Goal: Task Accomplishment & Management: Use online tool/utility

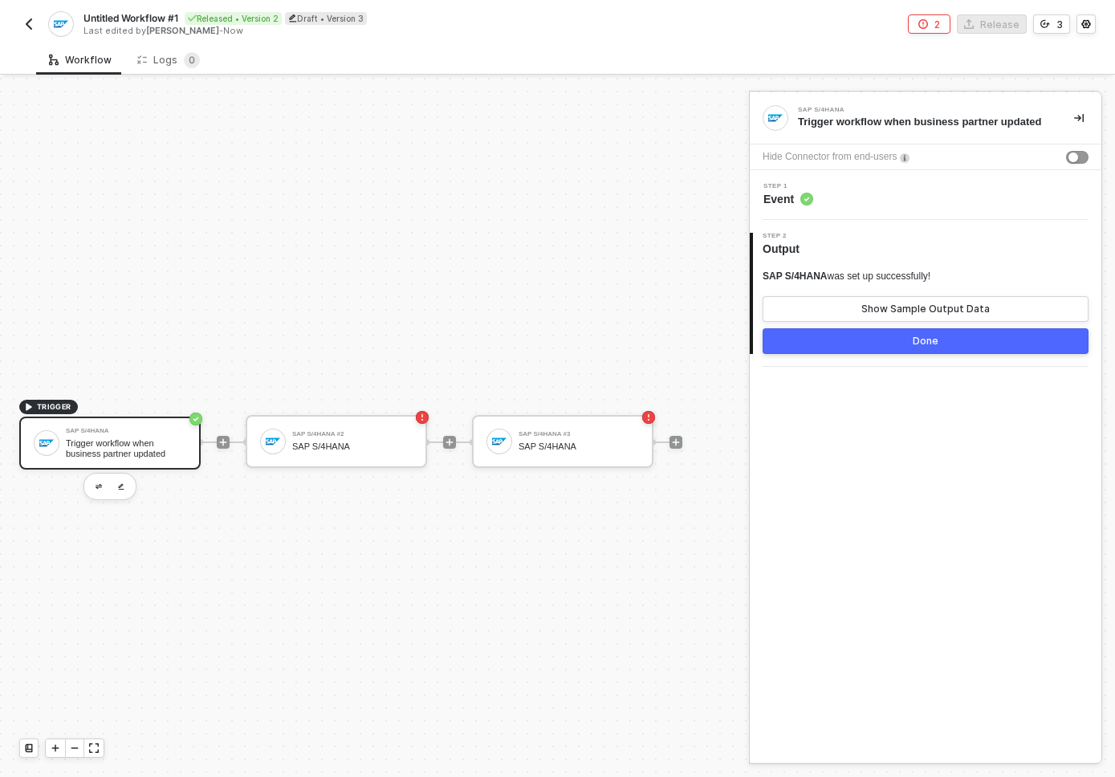
scroll to position [30, 0]
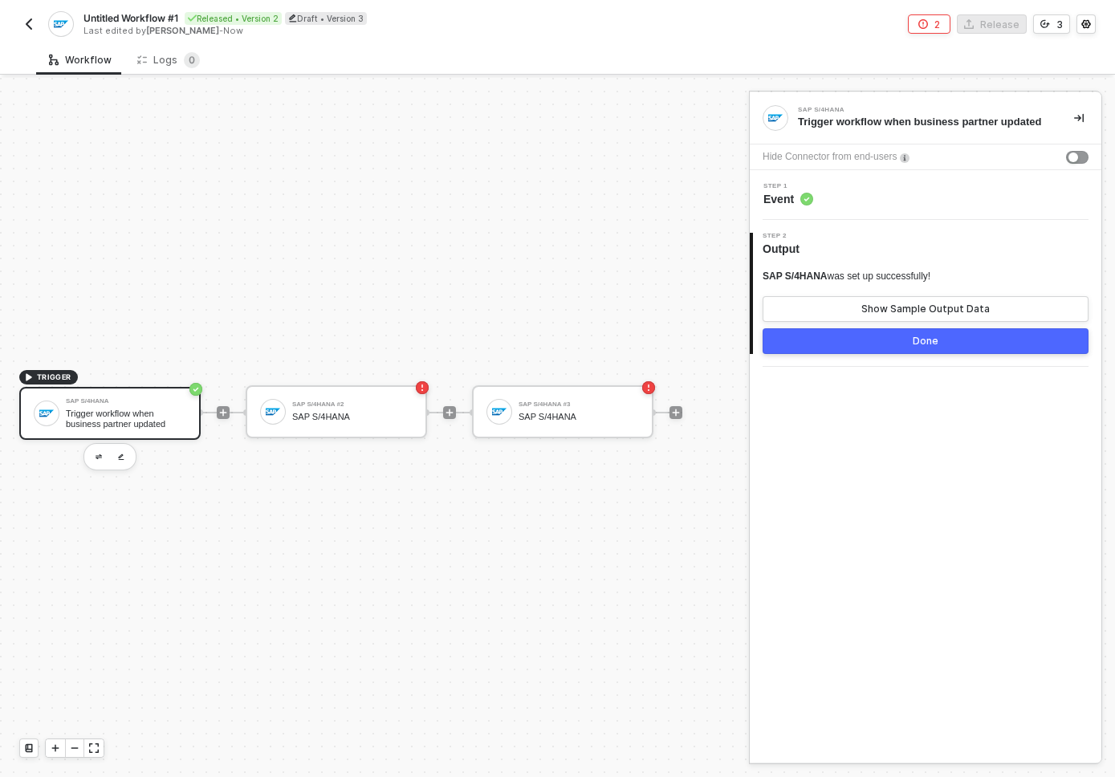
click at [27, 23] on img "button" at bounding box center [28, 24] width 13 height 13
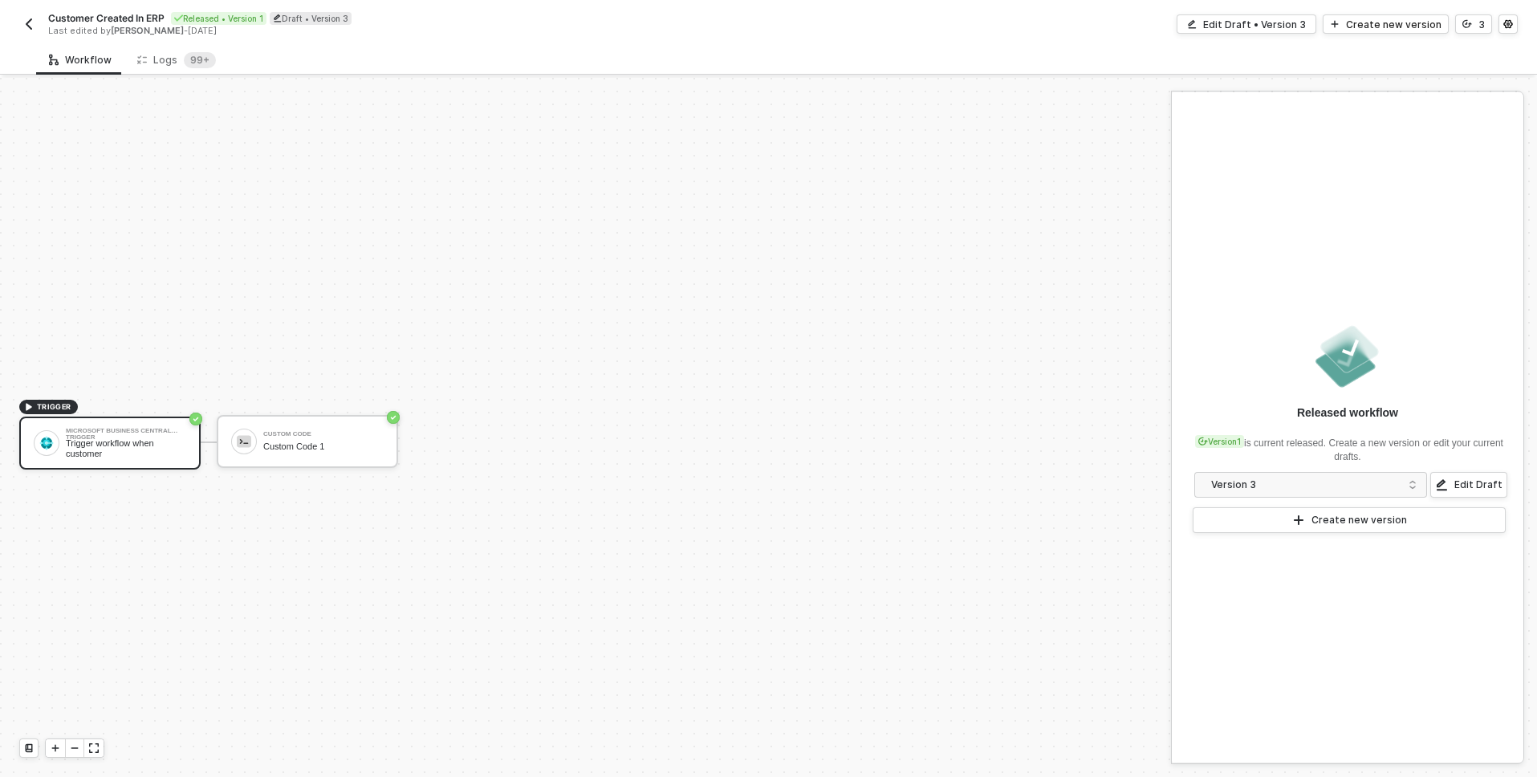
scroll to position [30, 0]
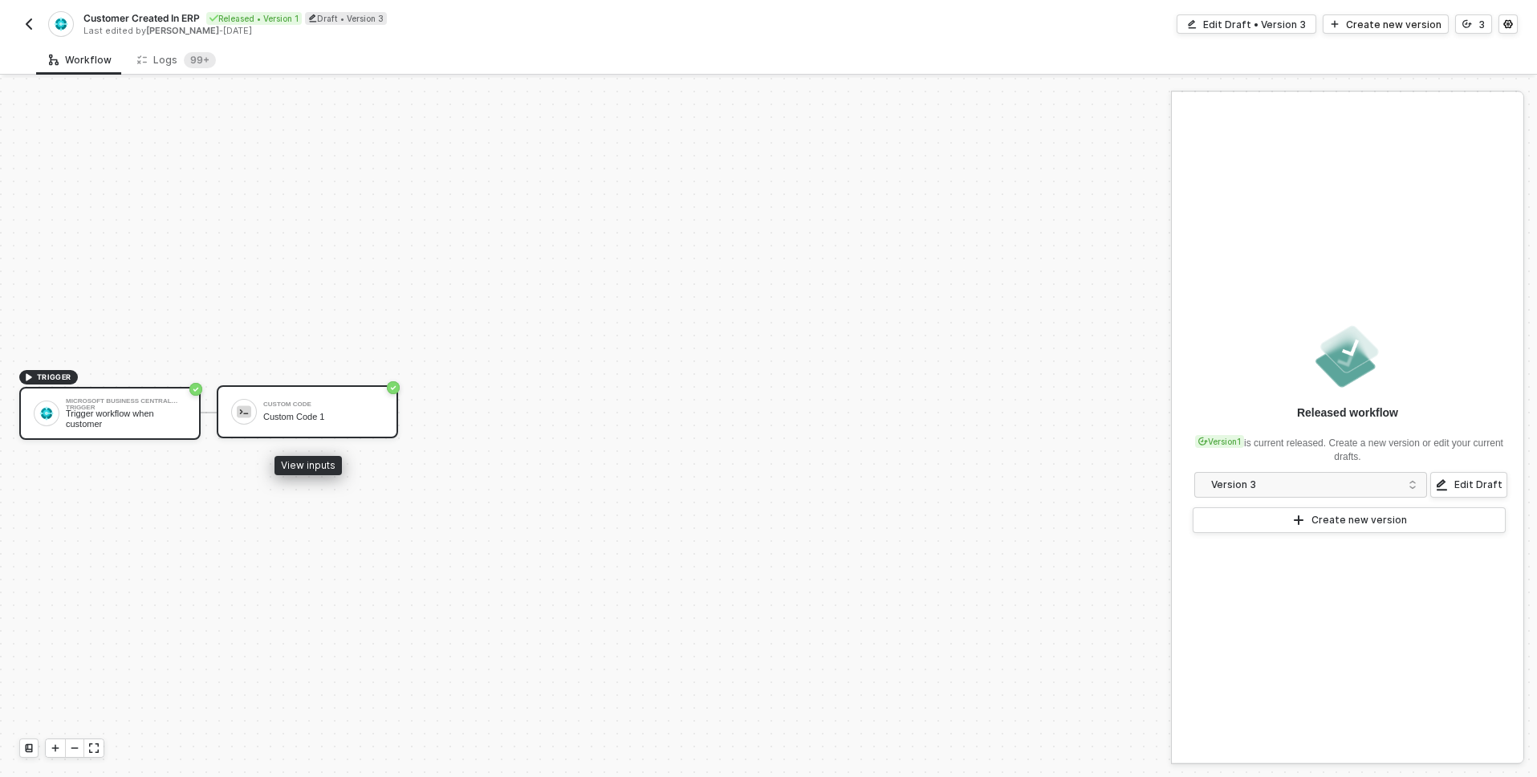
click at [332, 414] on div "Custom Code 1" at bounding box center [323, 417] width 120 height 10
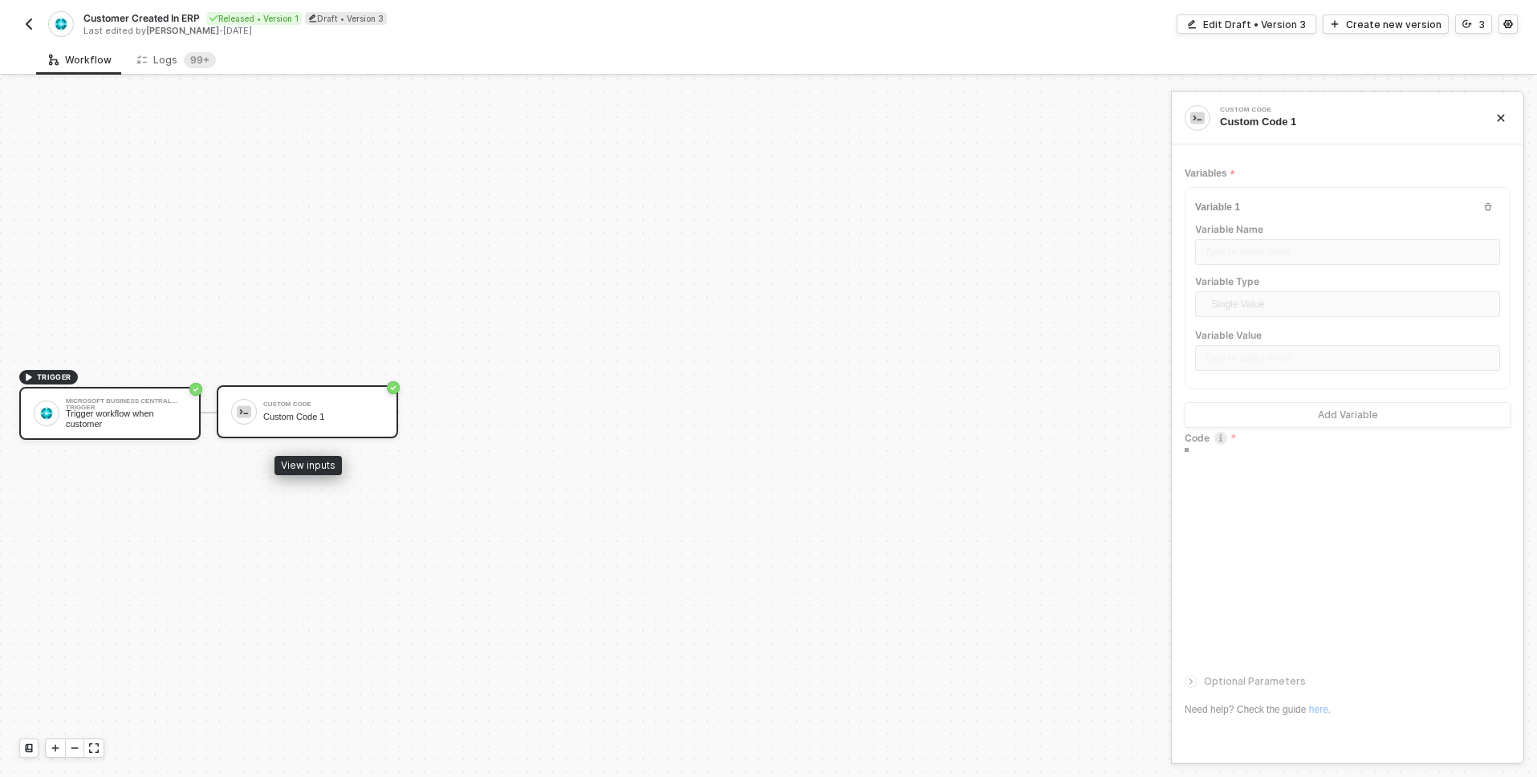
type textarea "console.log("hello")"
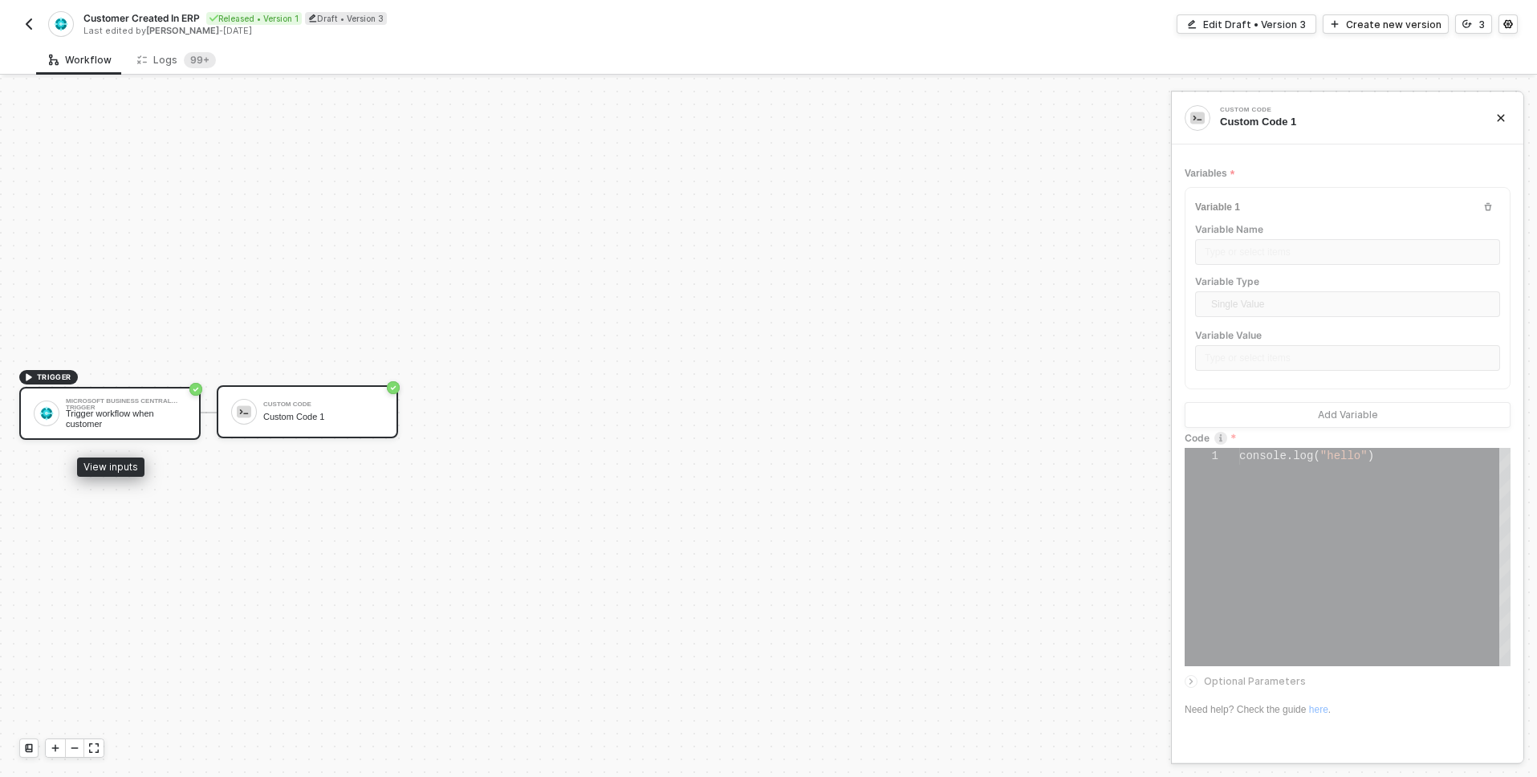
click at [141, 413] on div "Trigger workflow when customer" at bounding box center [126, 419] width 120 height 20
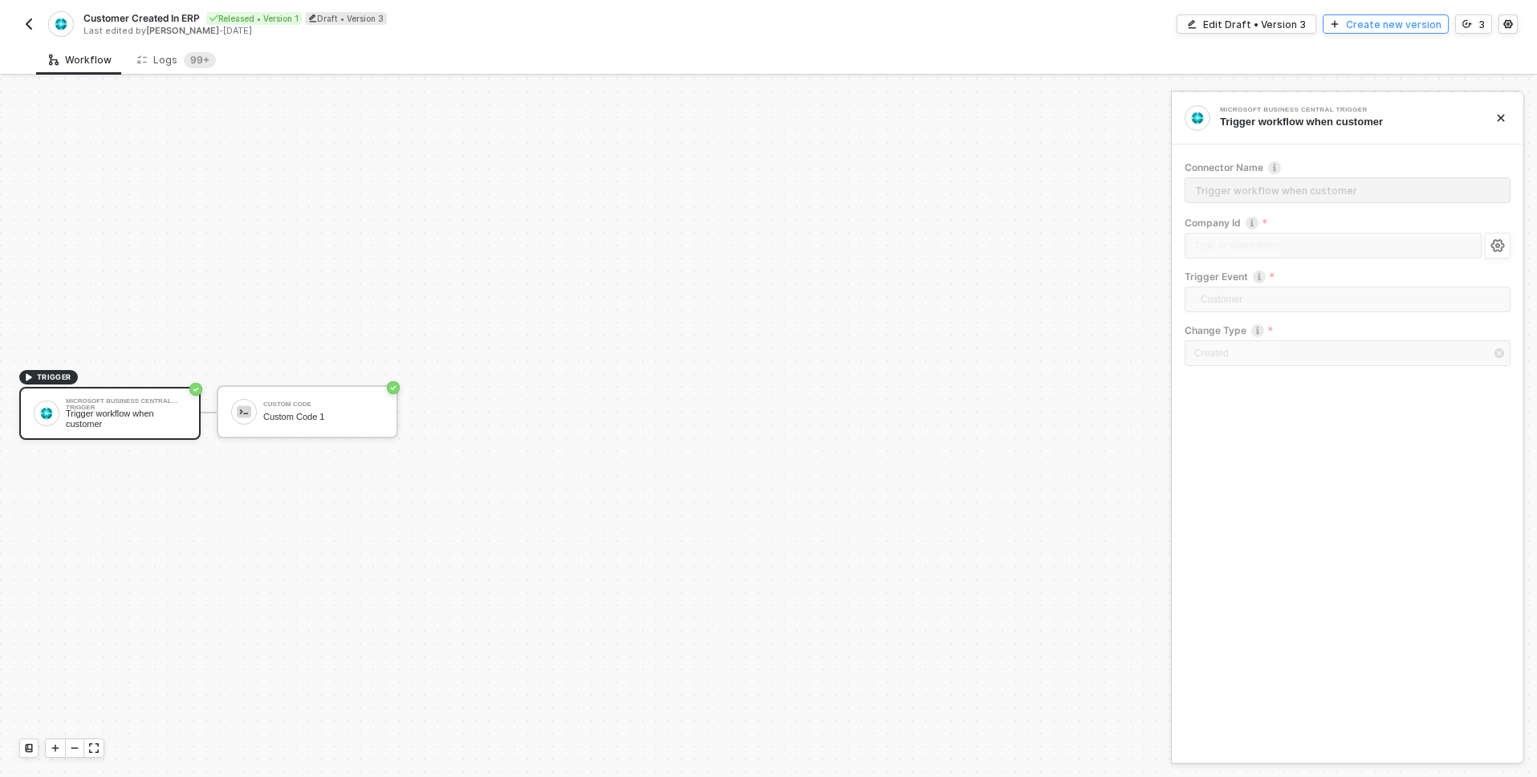
click at [1394, 18] on div "Create new version" at bounding box center [1394, 25] width 96 height 14
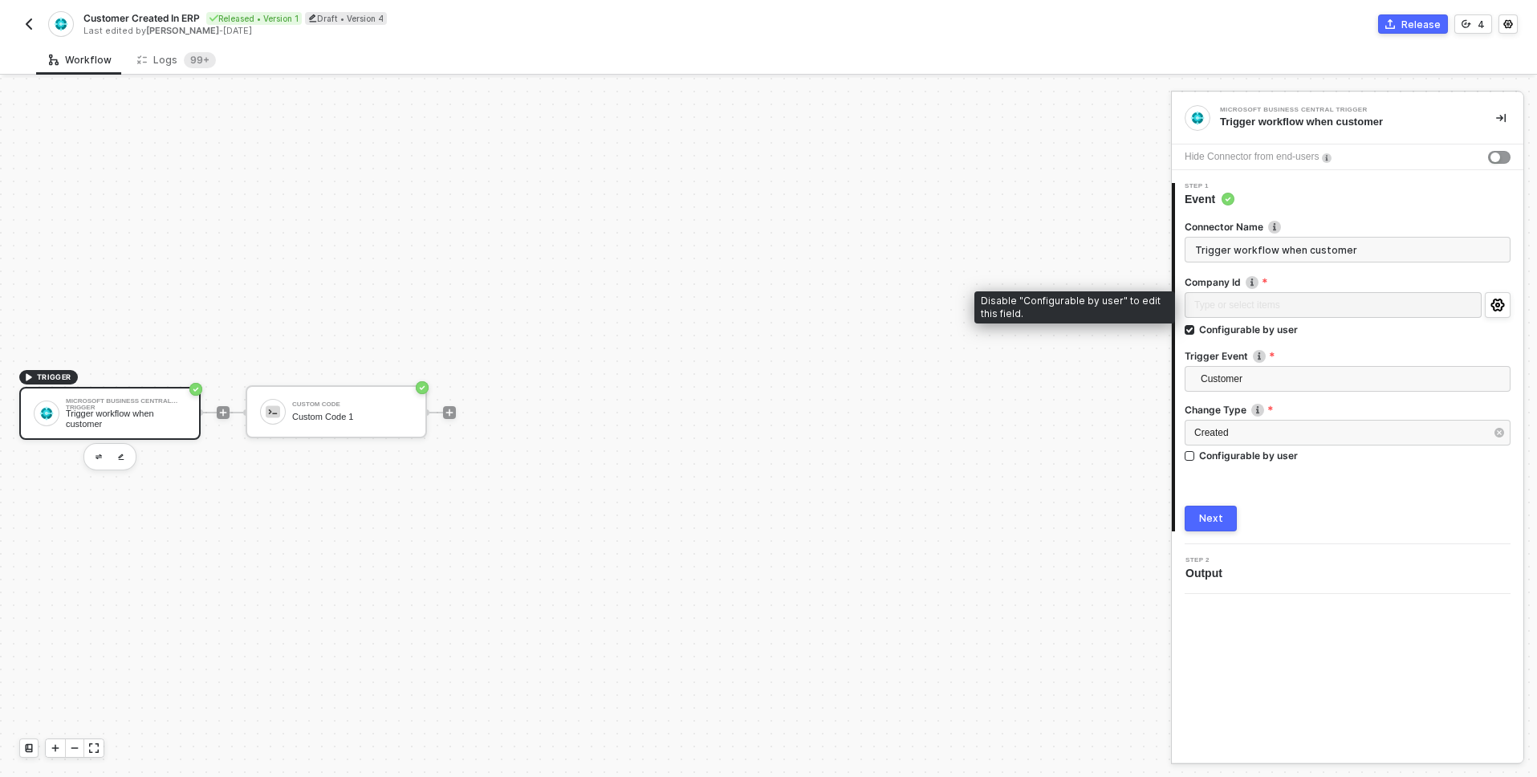
click at [1282, 303] on div "Type or select items ﻿" at bounding box center [1333, 306] width 297 height 29
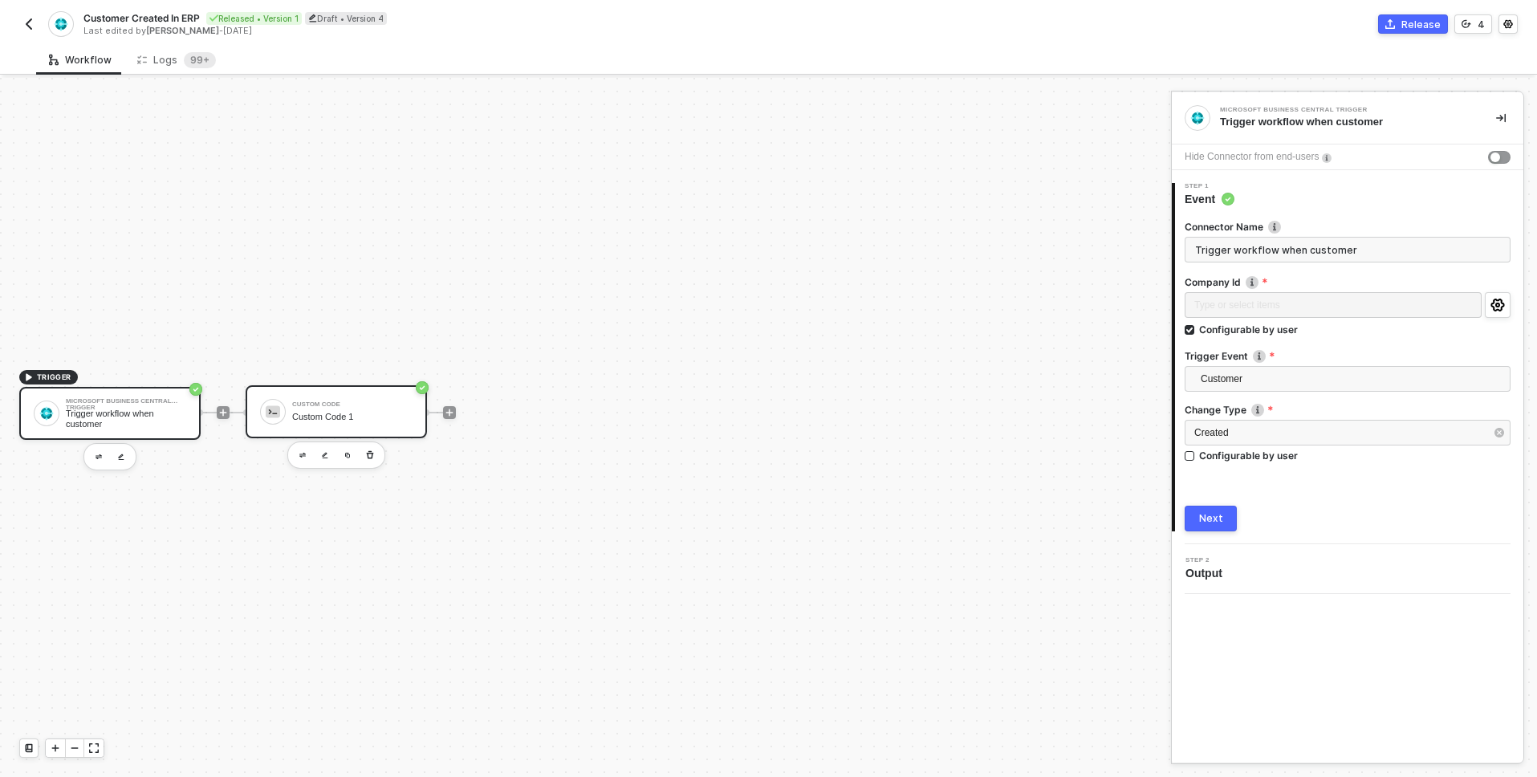
click at [335, 405] on div "Custom Code" at bounding box center [352, 404] width 120 height 6
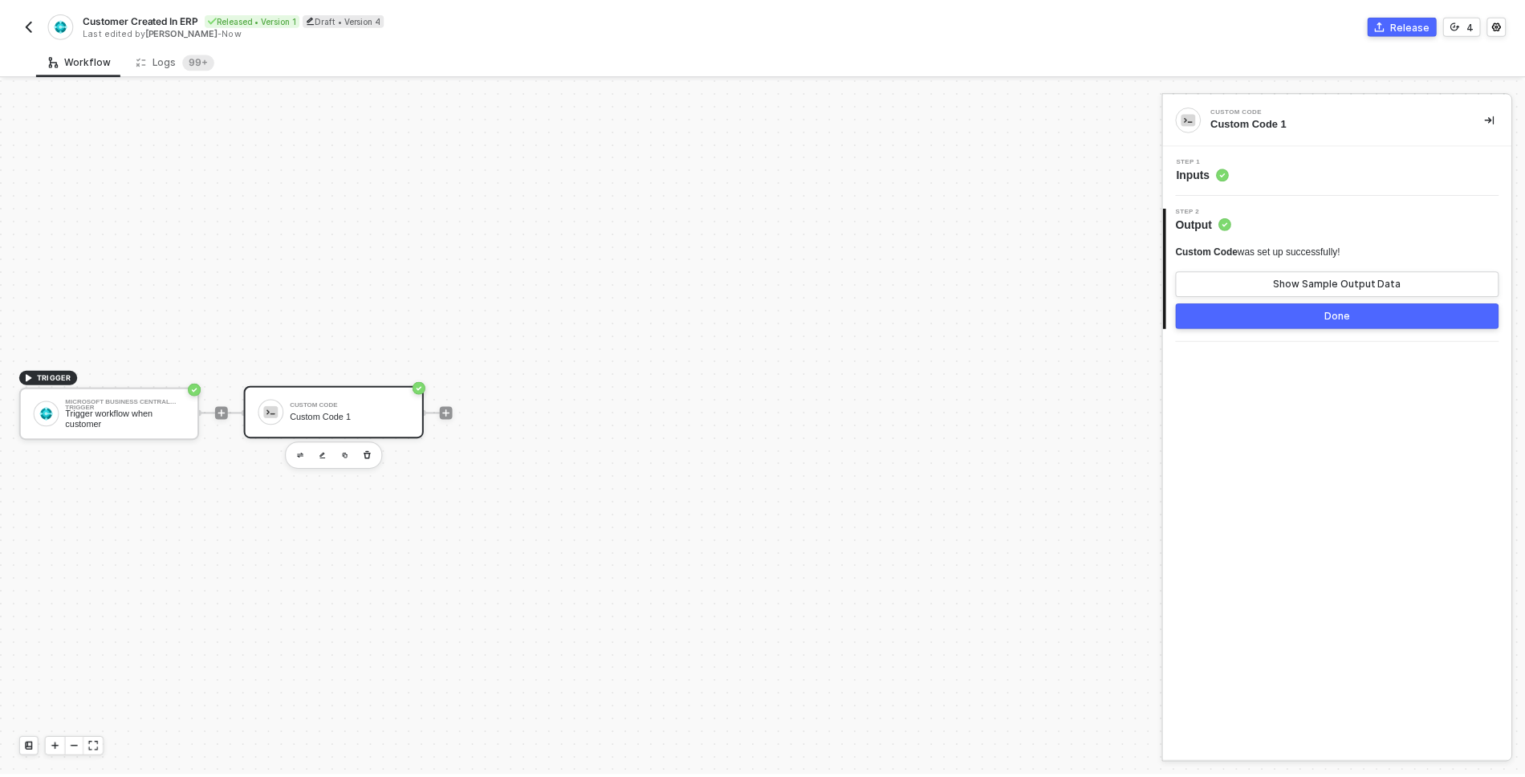
scroll to position [28, 0]
click at [149, 64] on div "Logs 99+" at bounding box center [176, 60] width 79 height 16
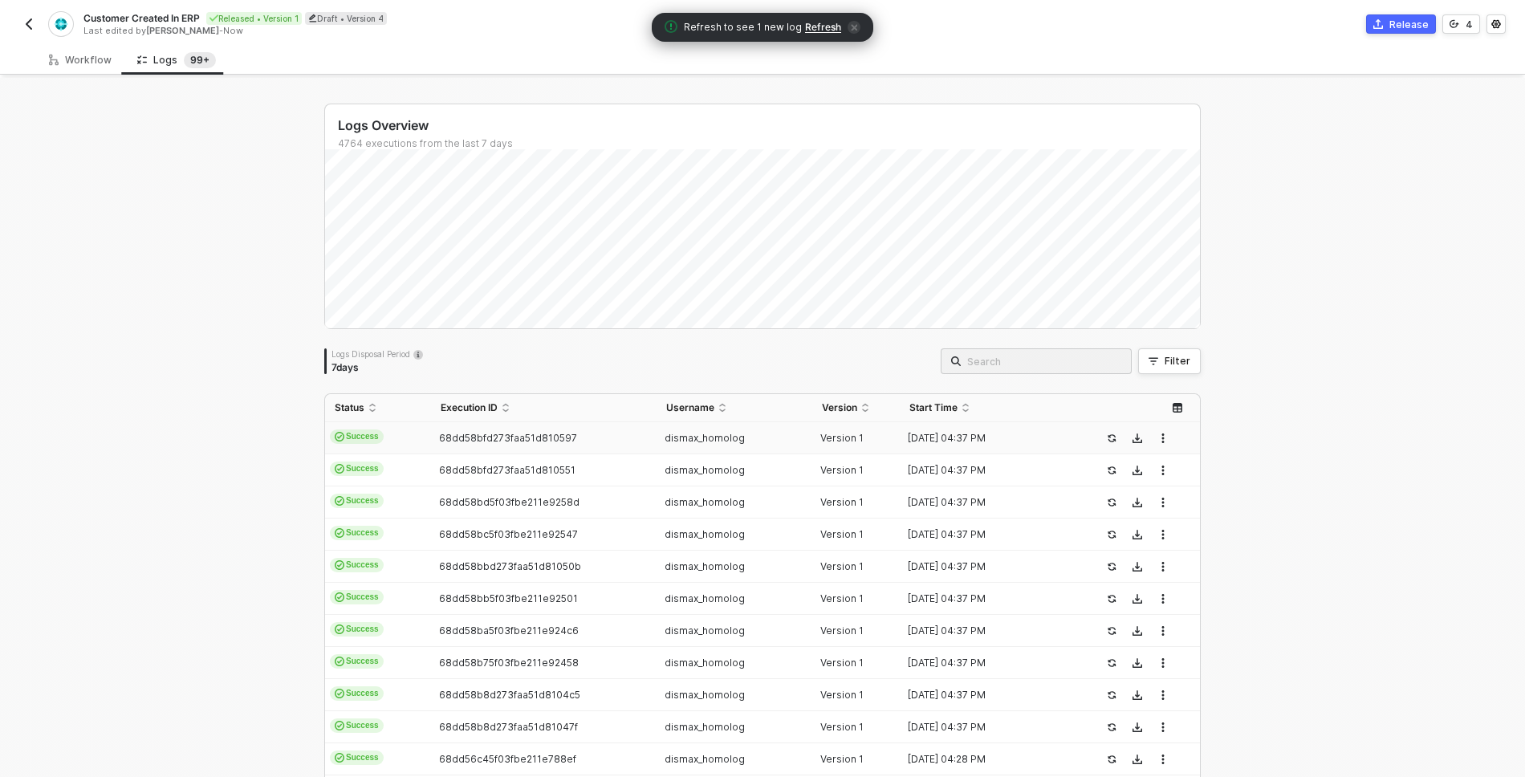
click at [402, 440] on td "Success" at bounding box center [378, 438] width 106 height 32
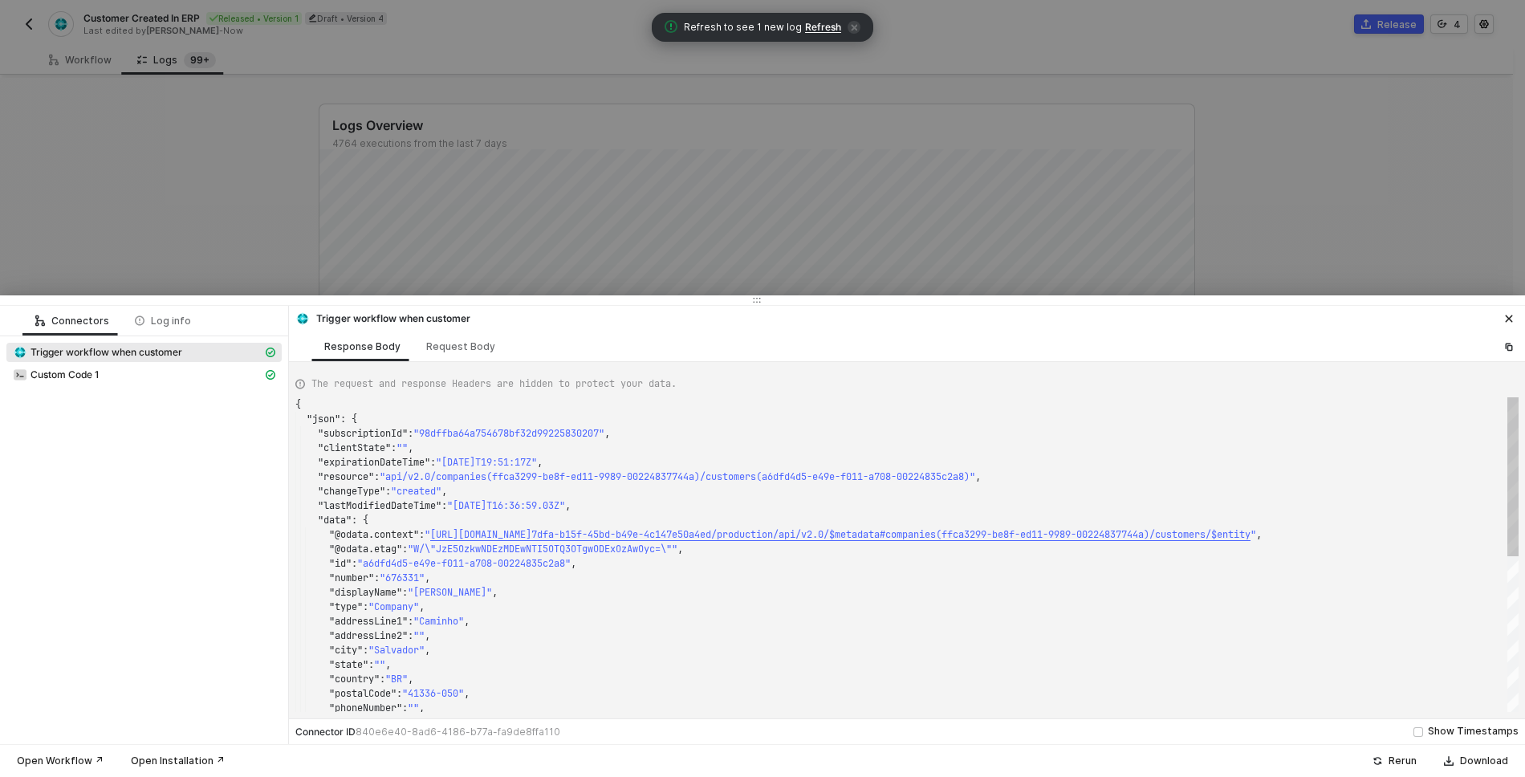
scroll to position [130, 0]
click at [267, 183] on div at bounding box center [762, 388] width 1525 height 777
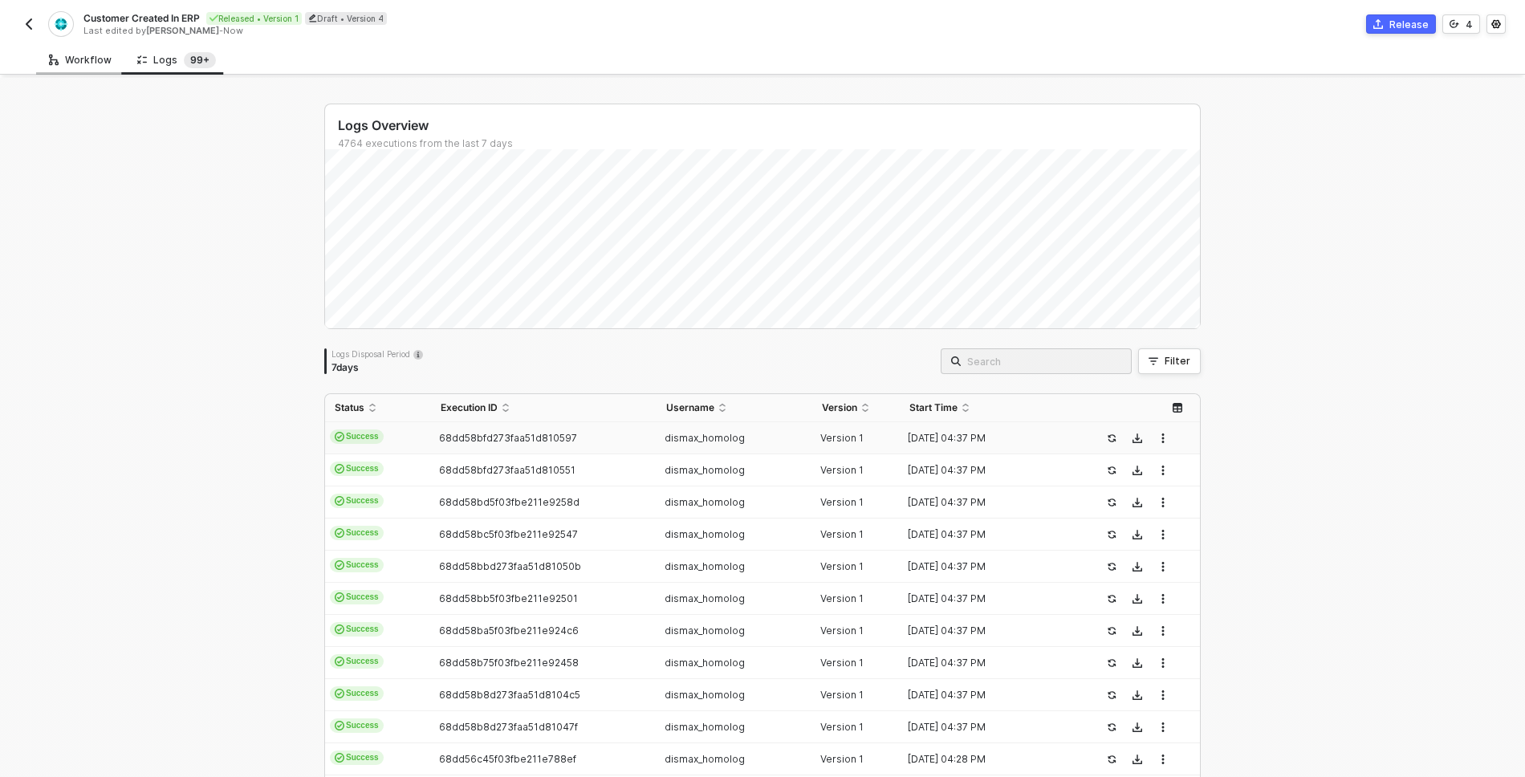
click at [92, 57] on div "Workflow" at bounding box center [80, 60] width 63 height 13
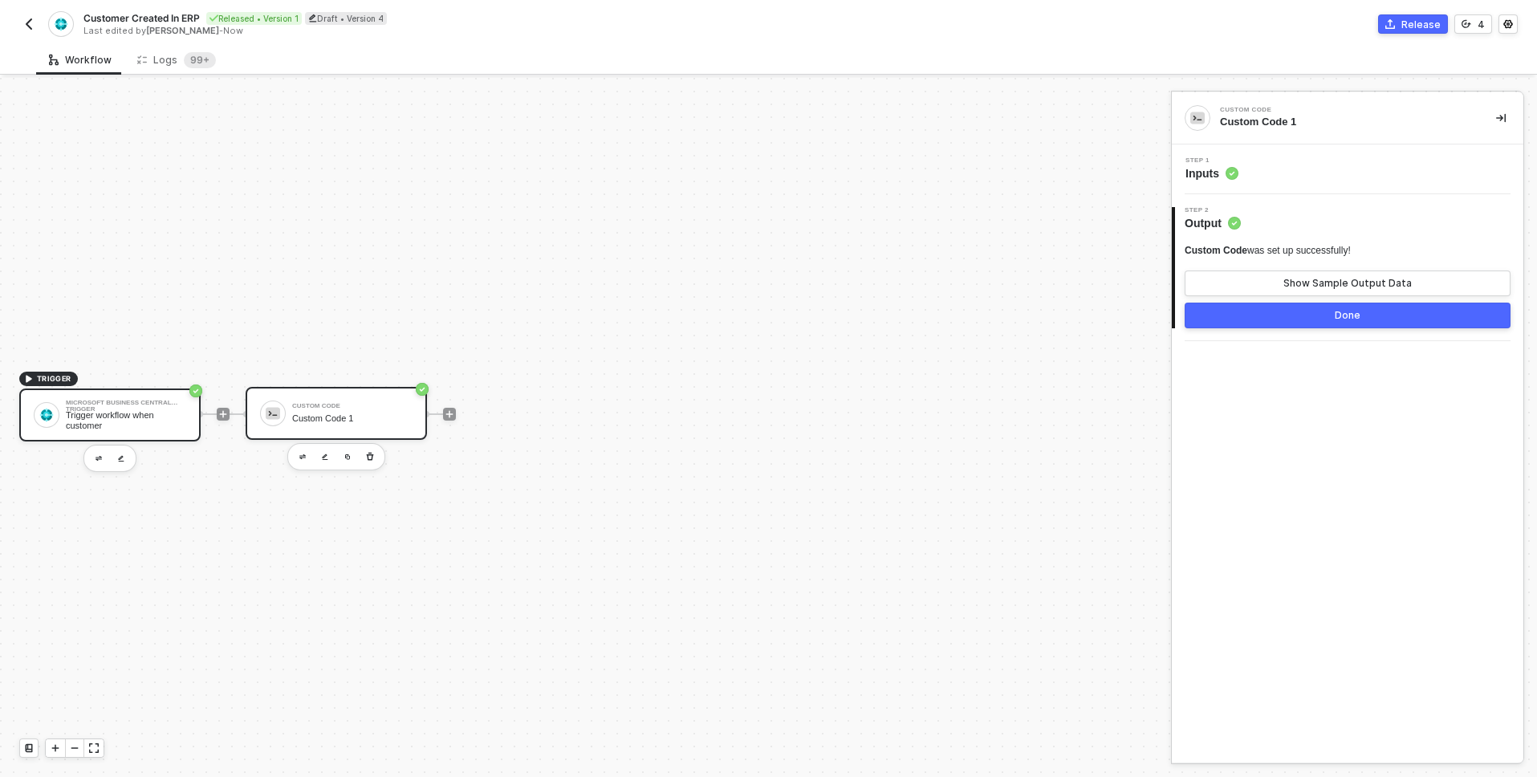
click at [121, 417] on div "Trigger workflow when customer" at bounding box center [126, 420] width 120 height 20
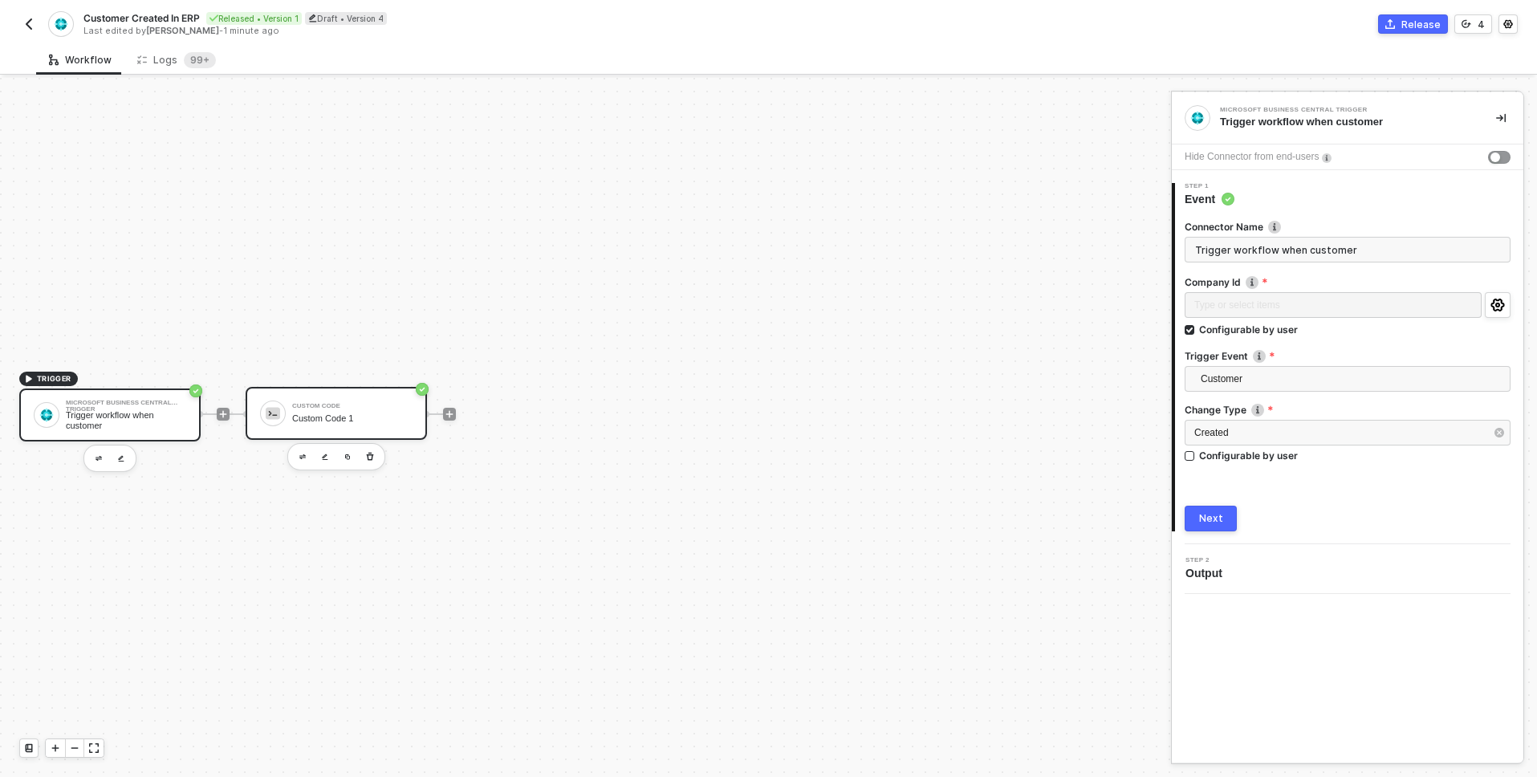
click at [313, 421] on div "Custom Code 1" at bounding box center [352, 418] width 120 height 10
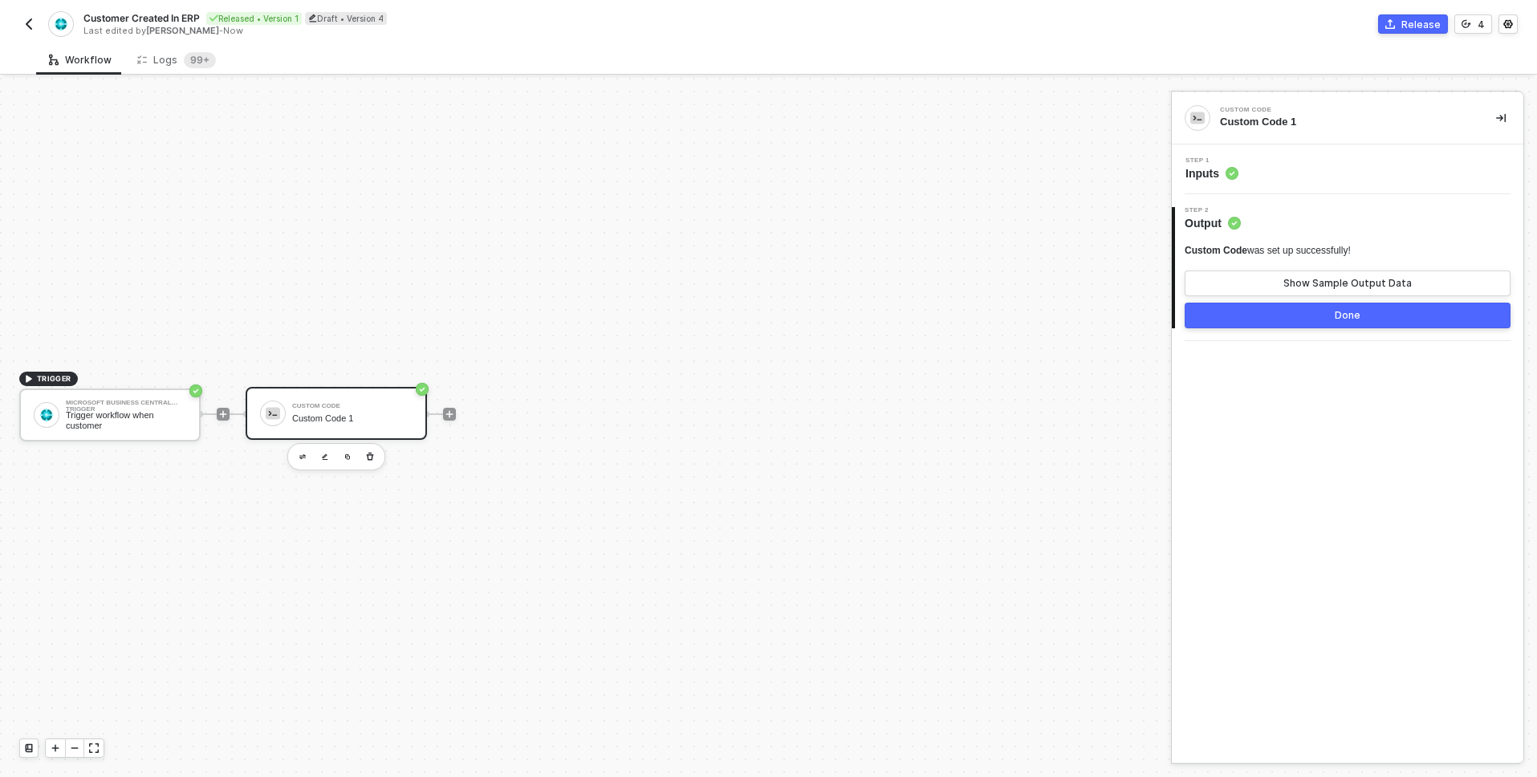
click at [1230, 167] on icon at bounding box center [1232, 173] width 13 height 13
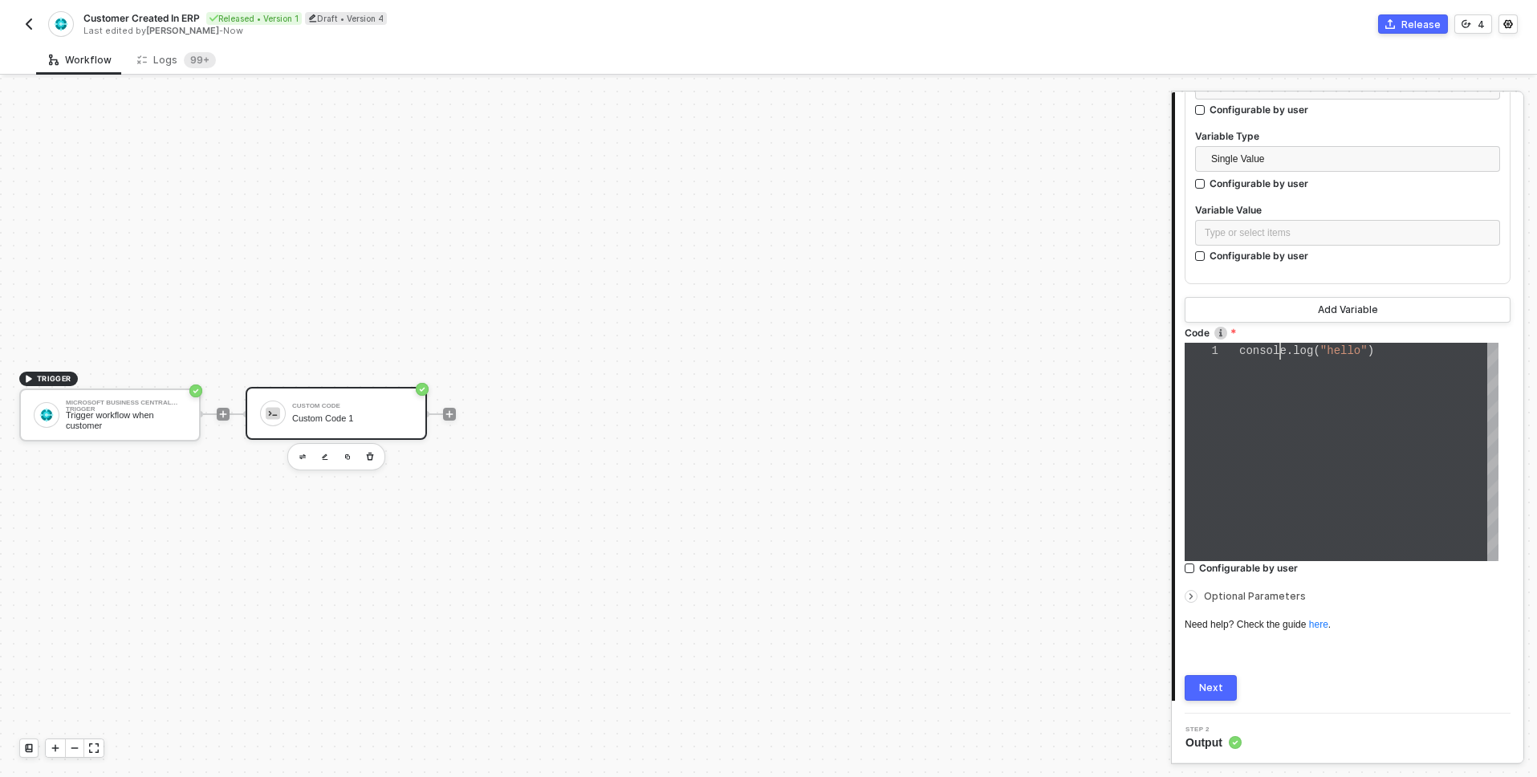
scroll to position [0, 41]
click at [1278, 352] on span "console" at bounding box center [1262, 350] width 47 height 13
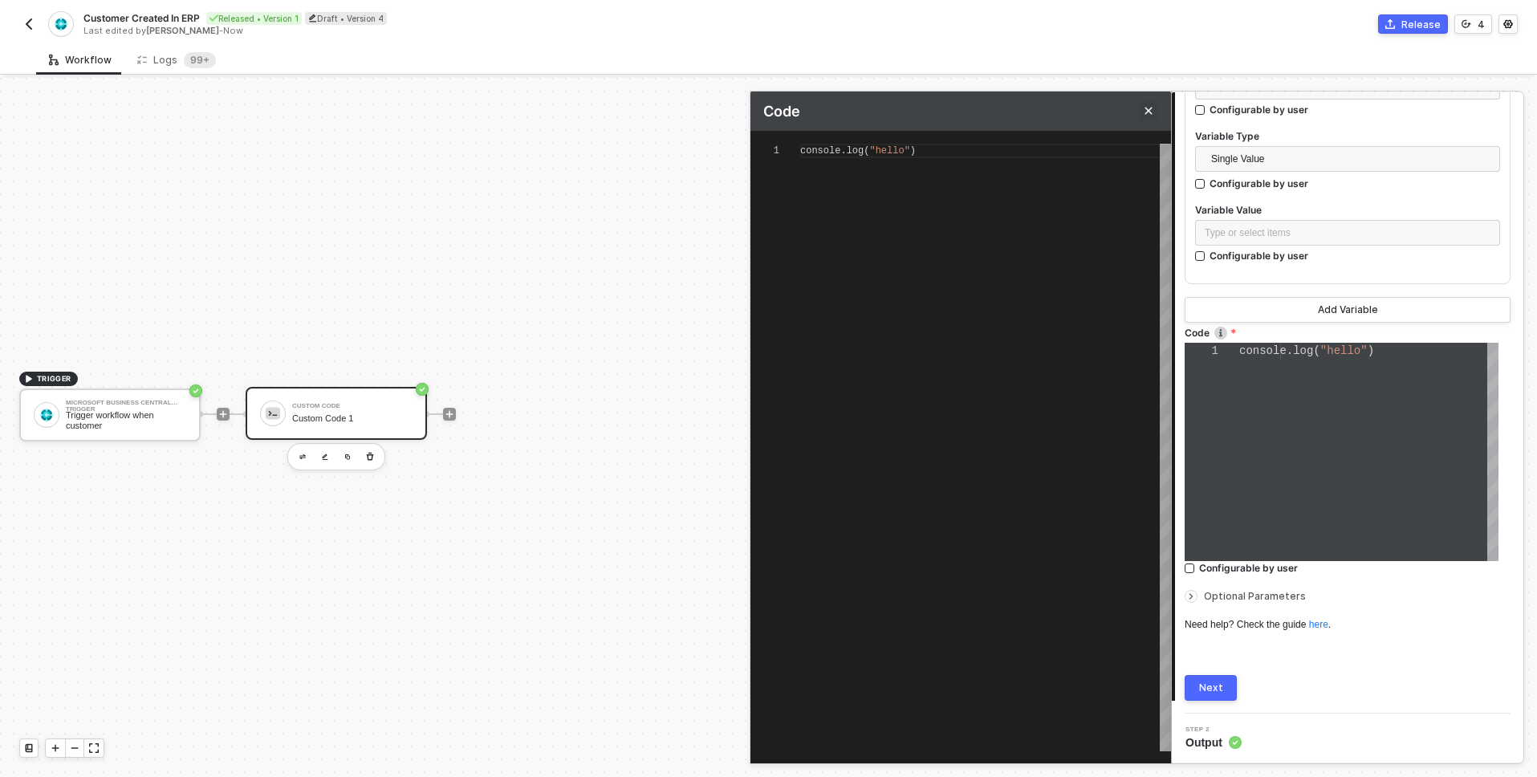
click at [1149, 116] on button "Close" at bounding box center [1148, 110] width 19 height 19
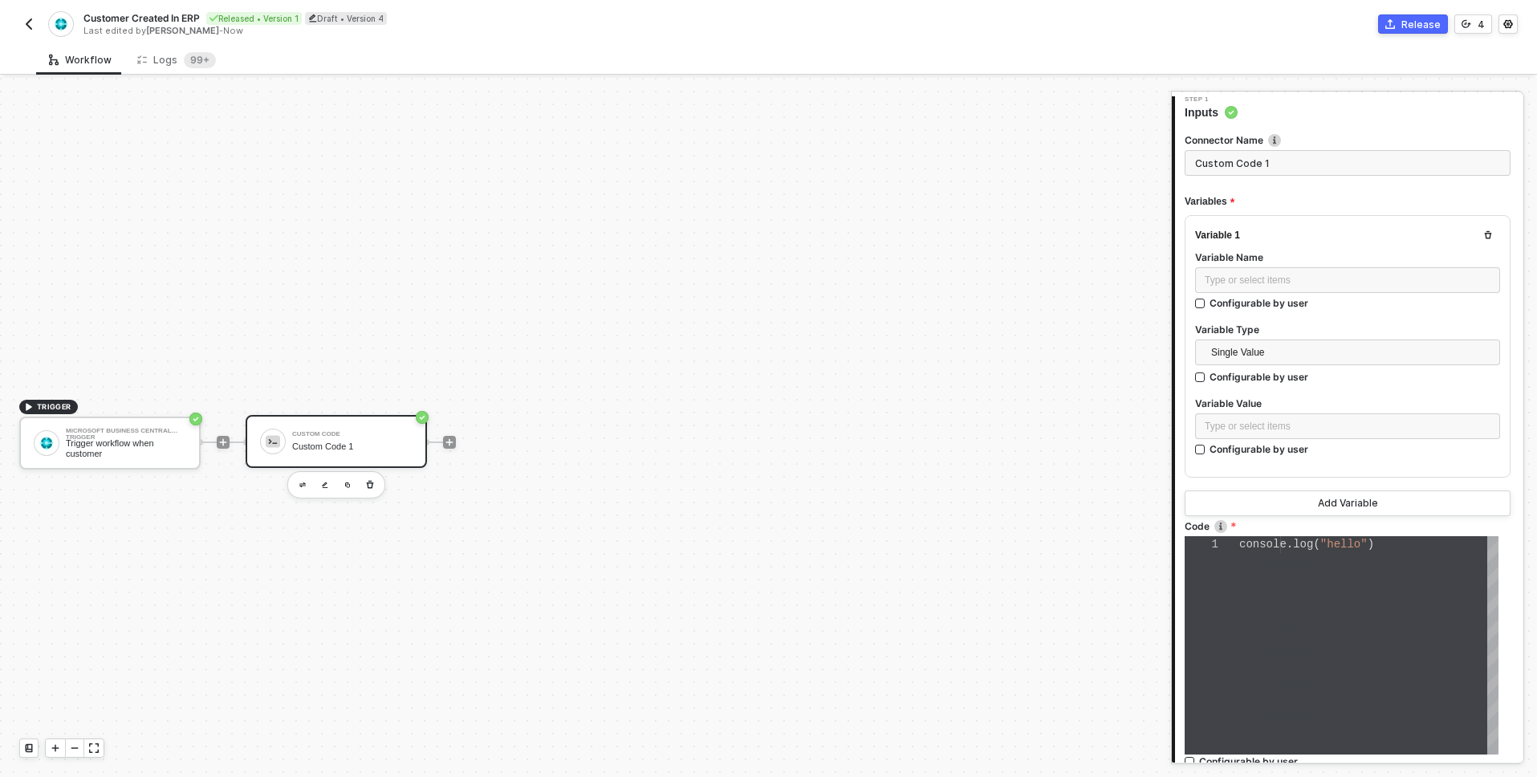
scroll to position [59, 0]
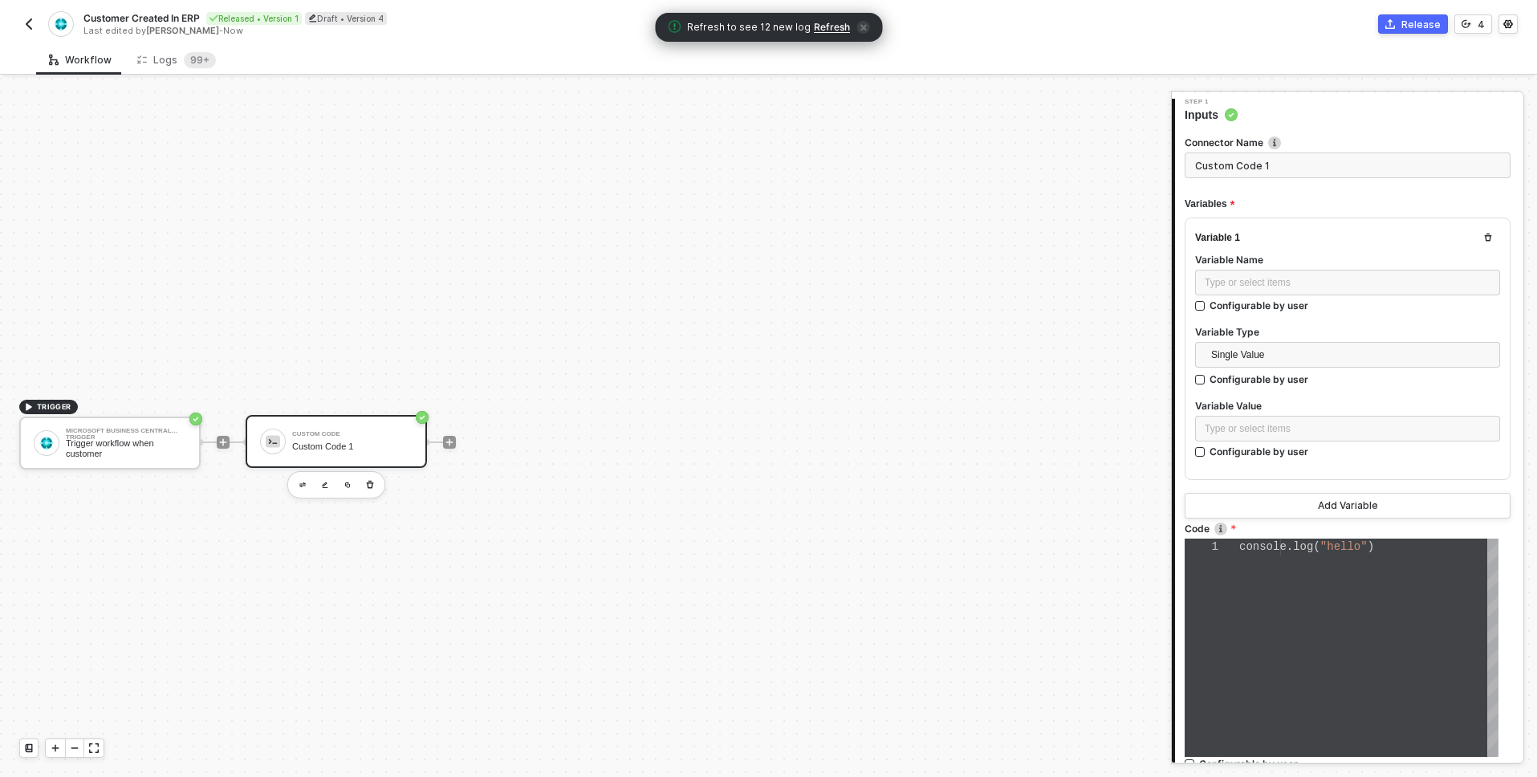
click at [30, 22] on img "button" at bounding box center [28, 24] width 13 height 13
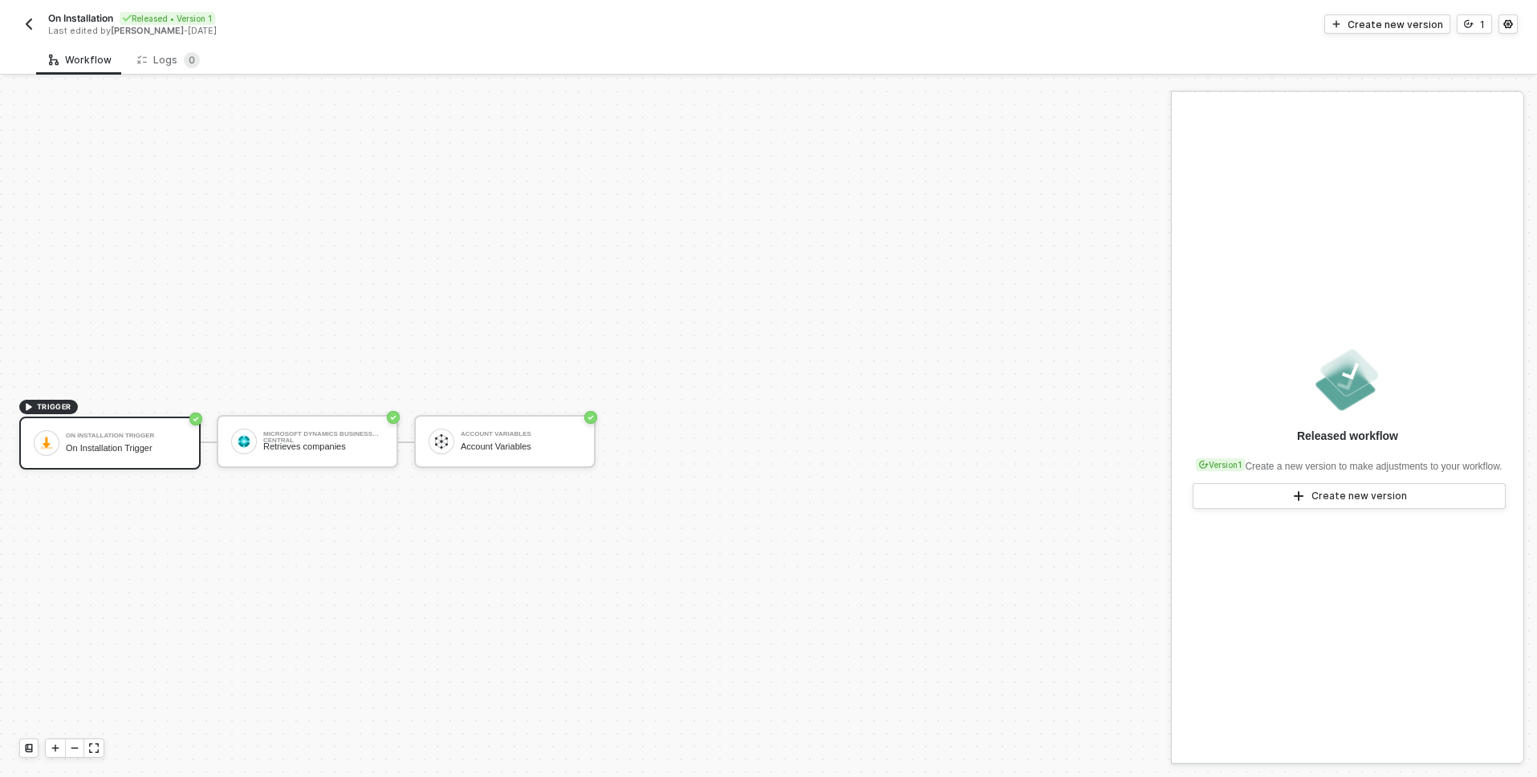
scroll to position [30, 0]
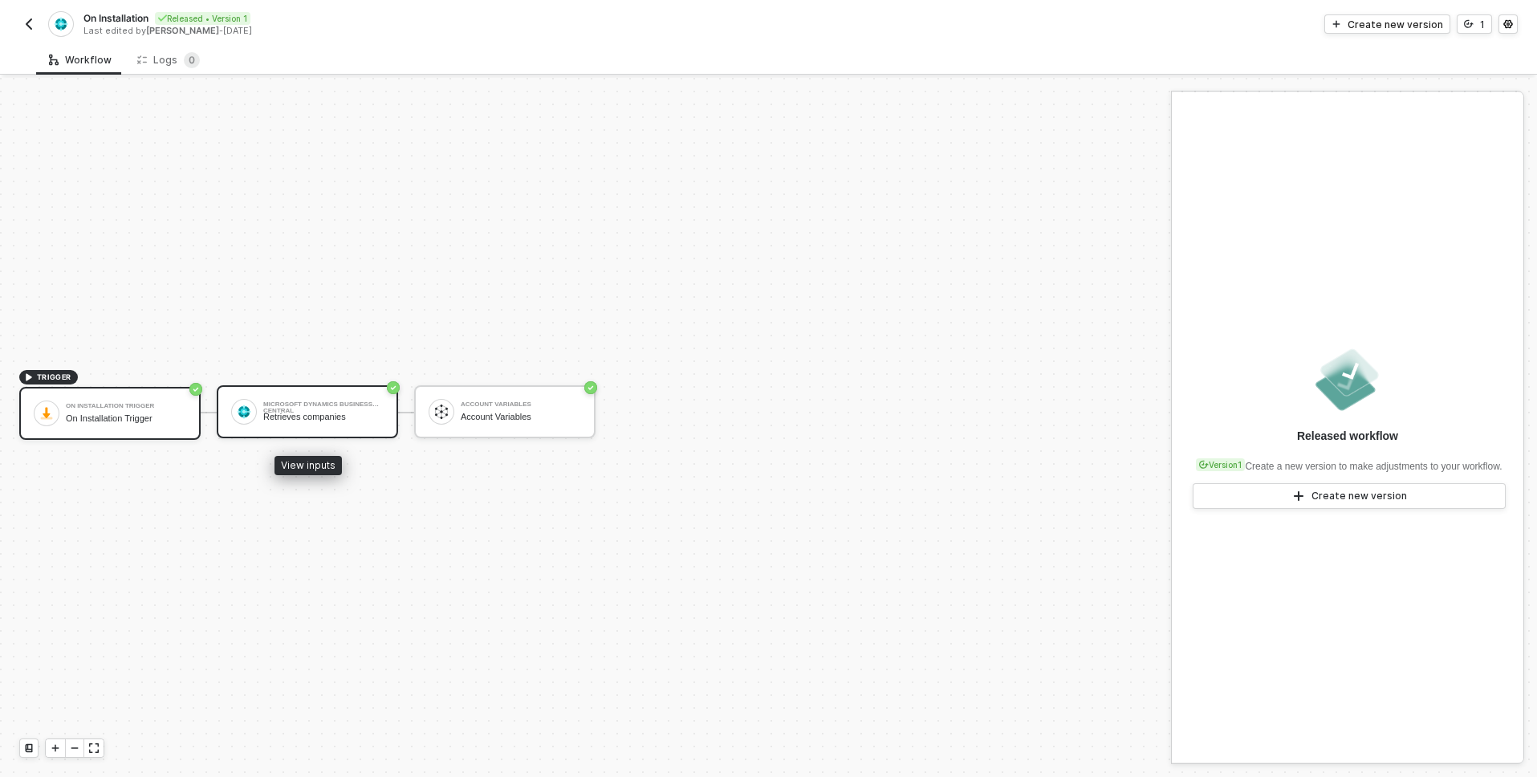
click at [298, 419] on div "Retrieves companies" at bounding box center [323, 417] width 120 height 10
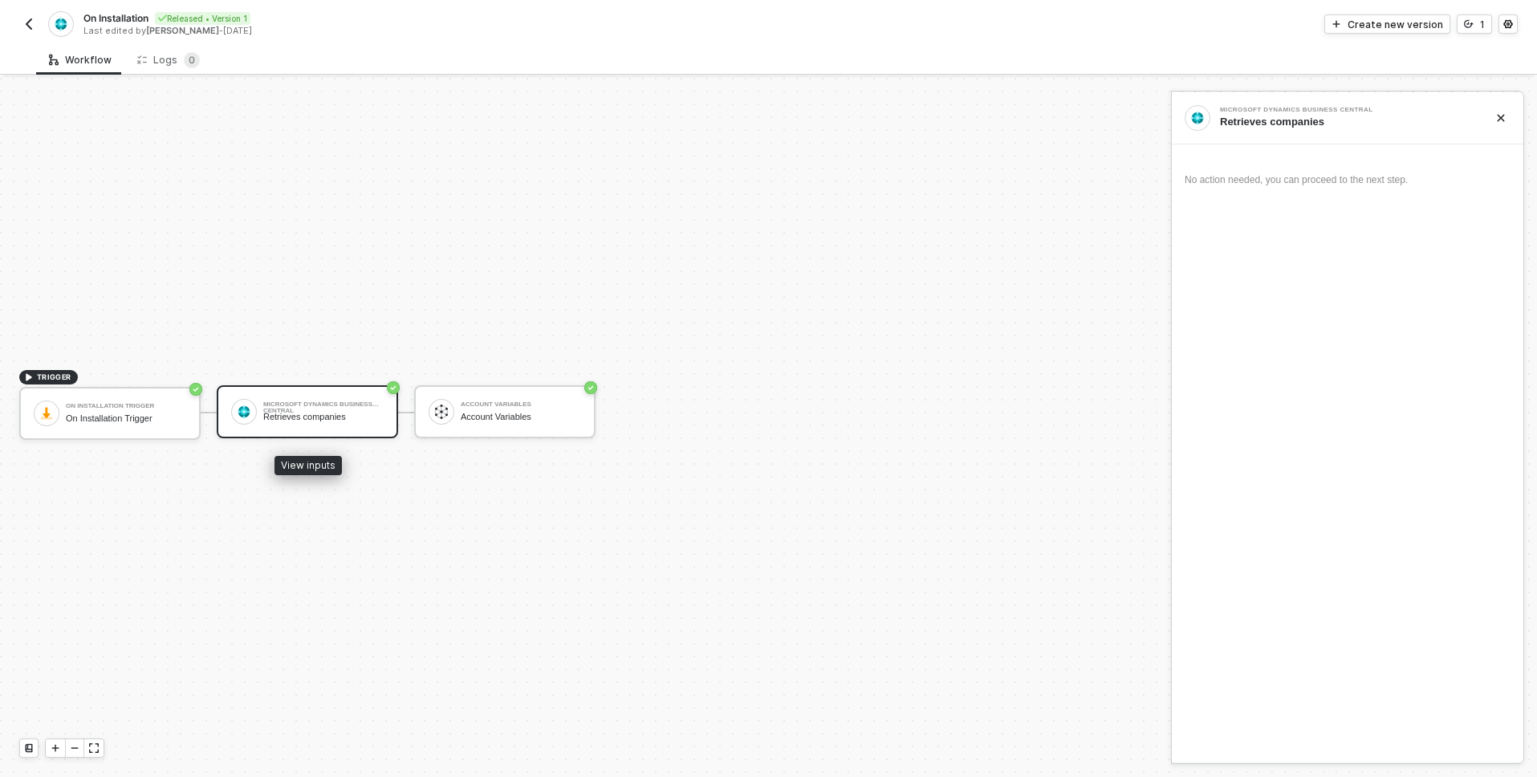
click at [320, 413] on div "Retrieves companies" at bounding box center [323, 417] width 120 height 10
click at [443, 417] on img at bounding box center [441, 412] width 14 height 14
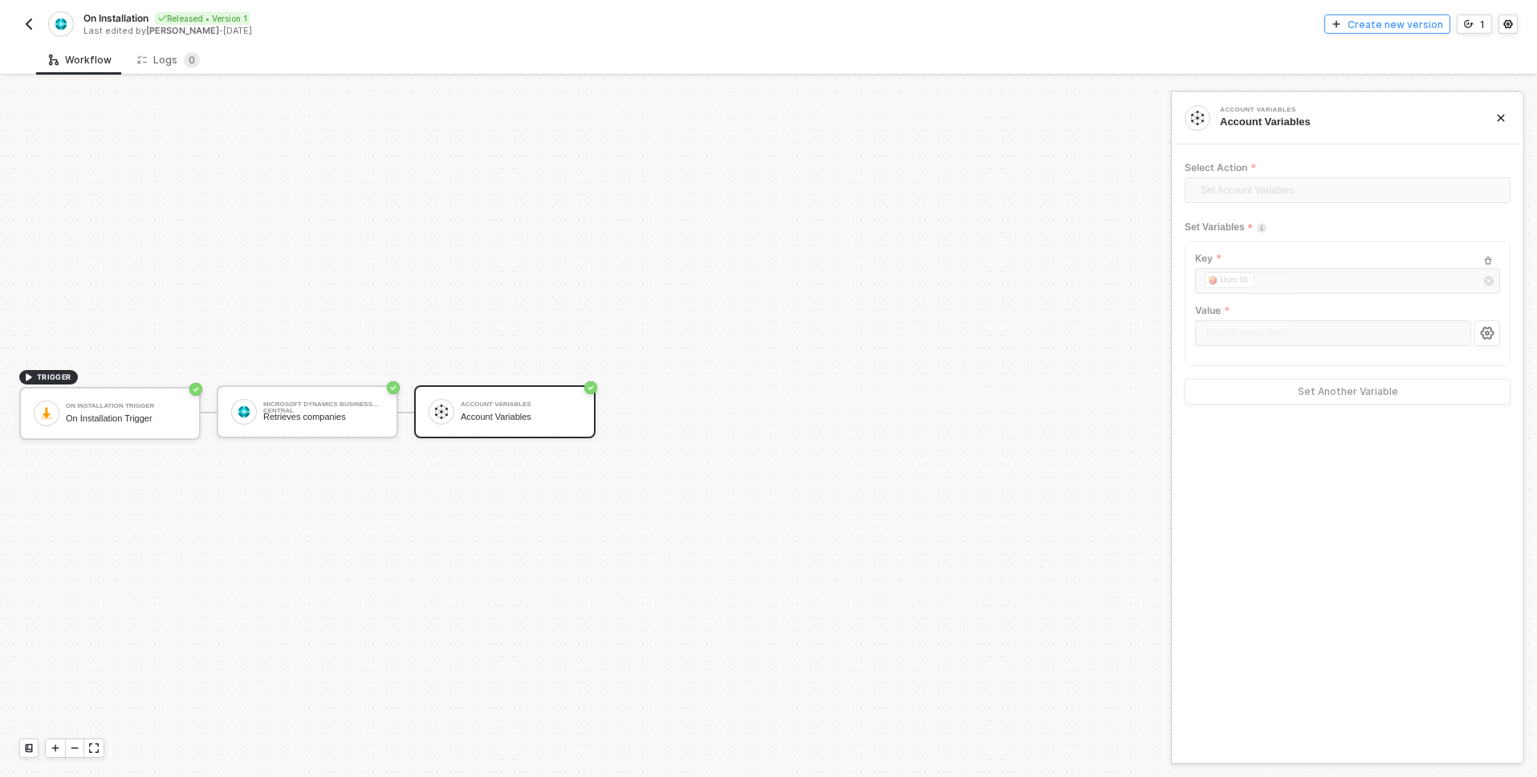
click at [1361, 18] on div "Create new version" at bounding box center [1396, 25] width 96 height 14
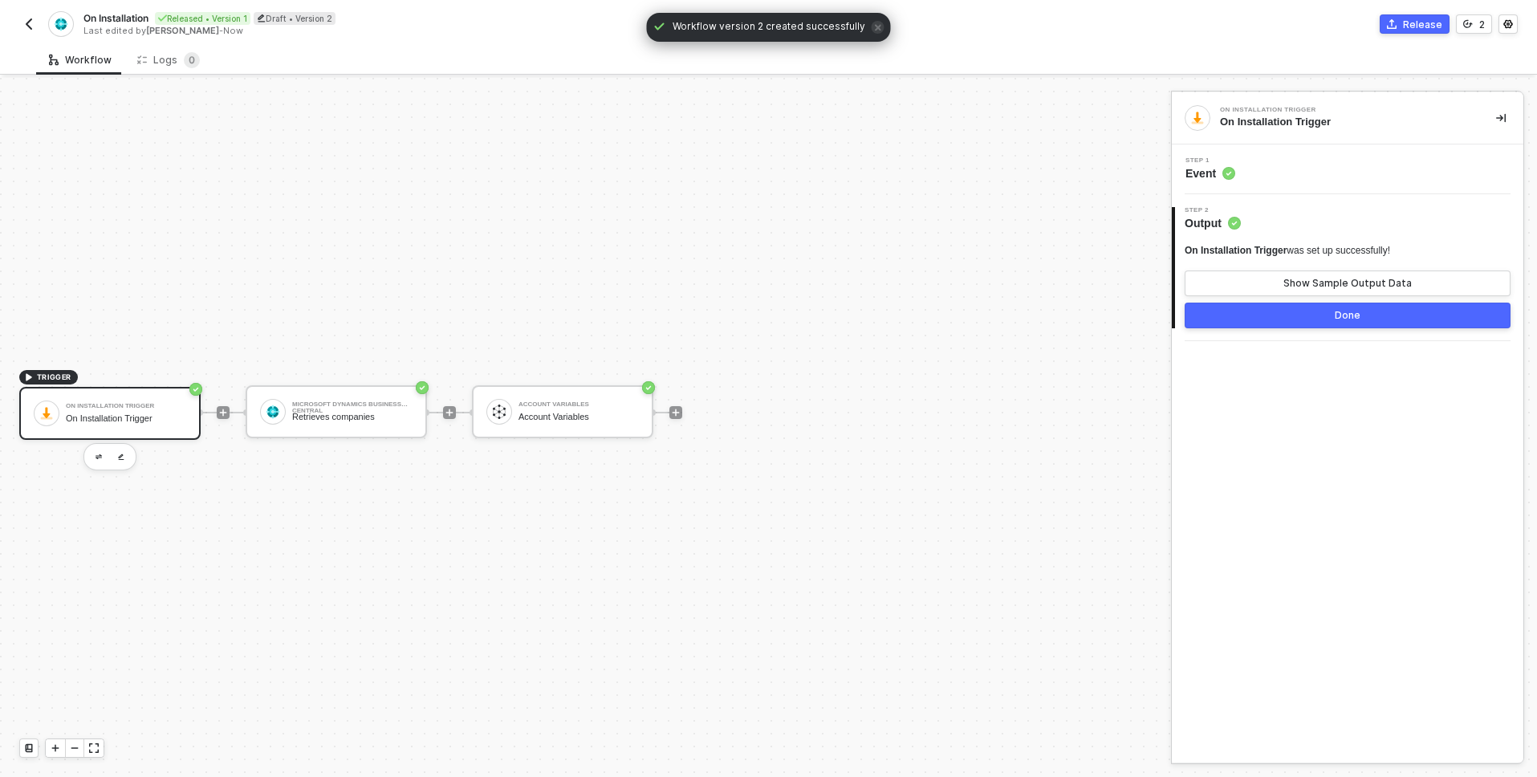
click at [1217, 179] on span "Event" at bounding box center [1211, 173] width 50 height 16
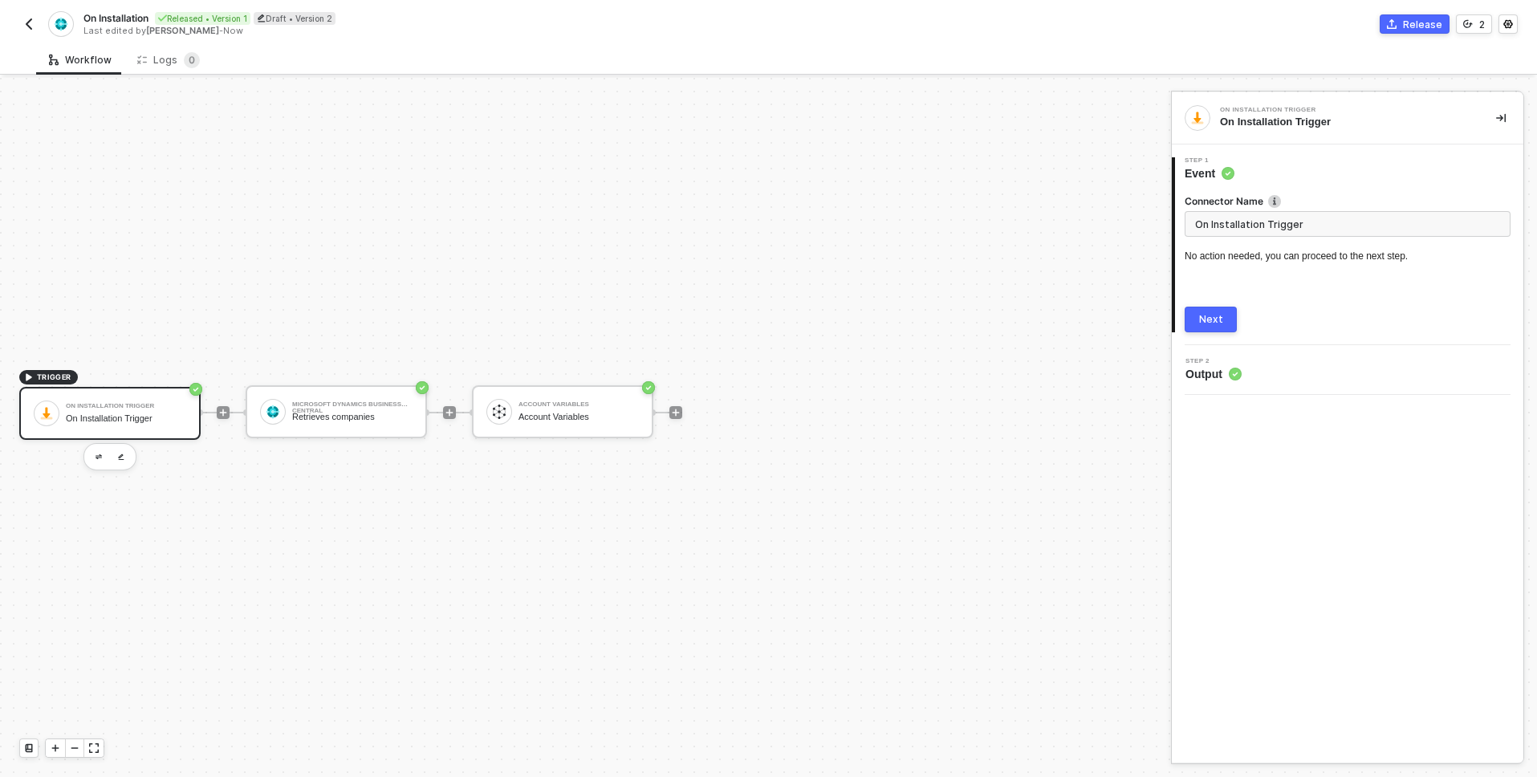
click at [167, 415] on div "On Installation Trigger" at bounding box center [126, 418] width 120 height 10
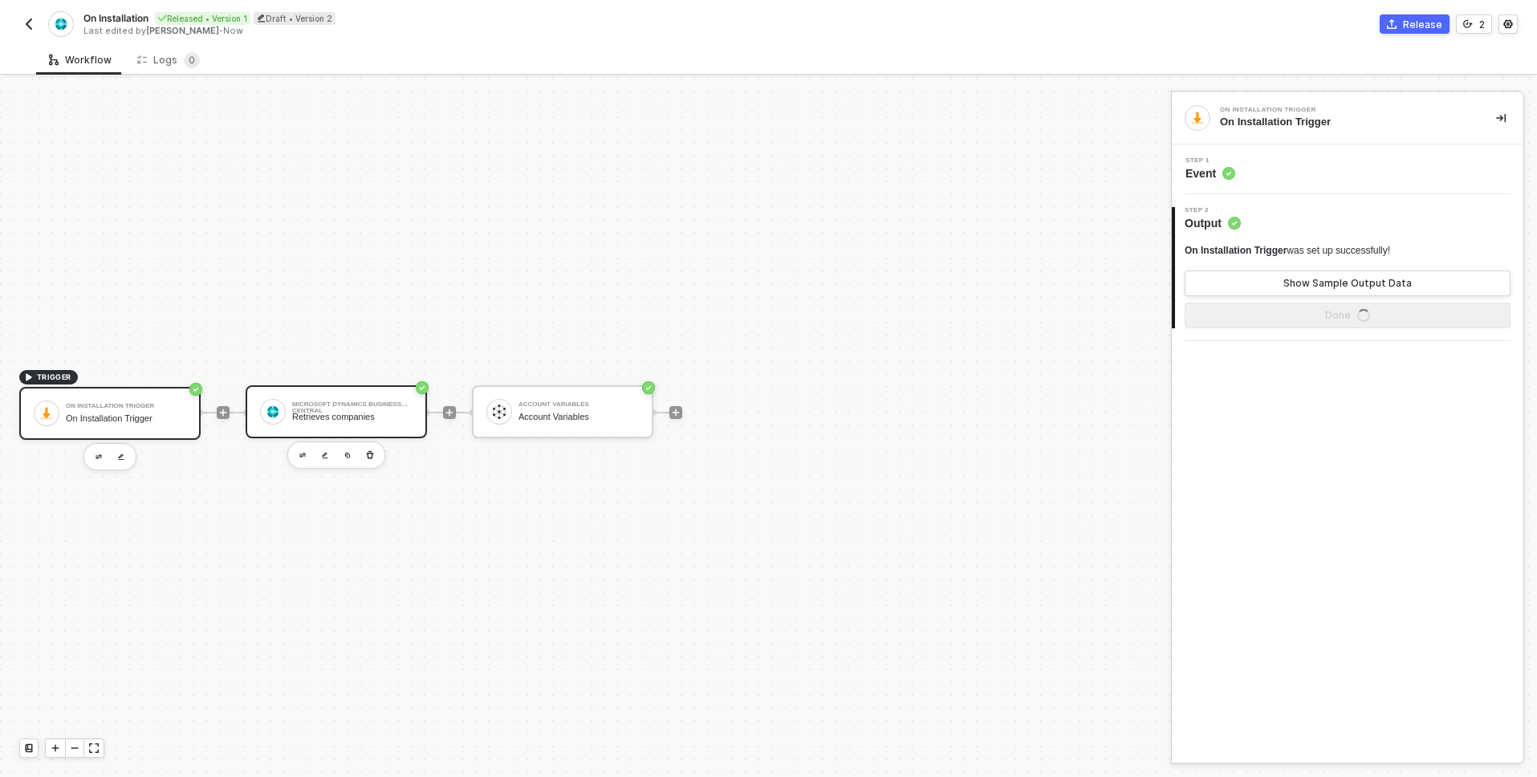
click at [351, 425] on div "Microsoft Dynamics Business Central Retrieves companies" at bounding box center [352, 412] width 120 height 31
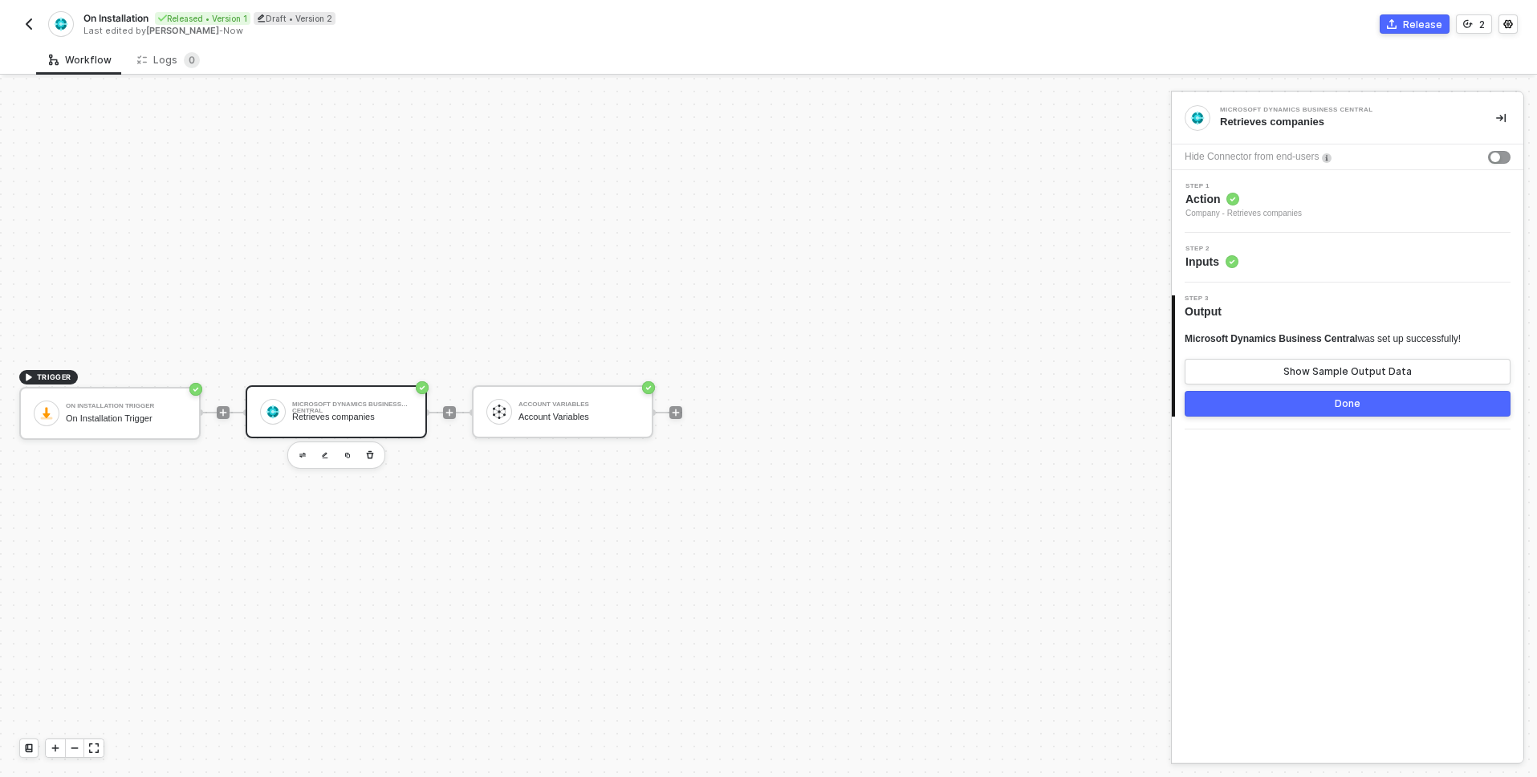
click at [1211, 201] on span "Action" at bounding box center [1244, 199] width 116 height 16
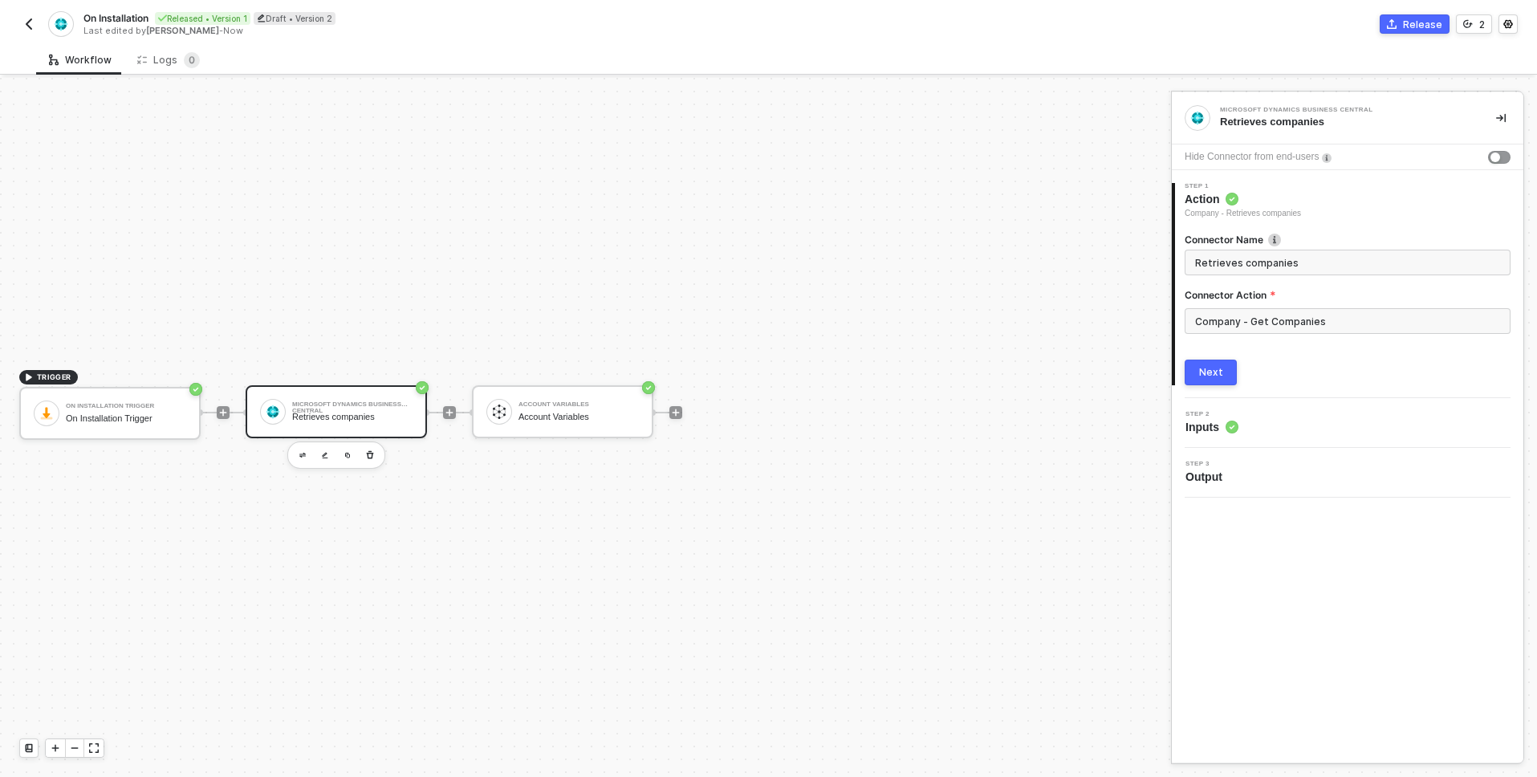
click at [1228, 429] on circle at bounding box center [1232, 427] width 13 height 13
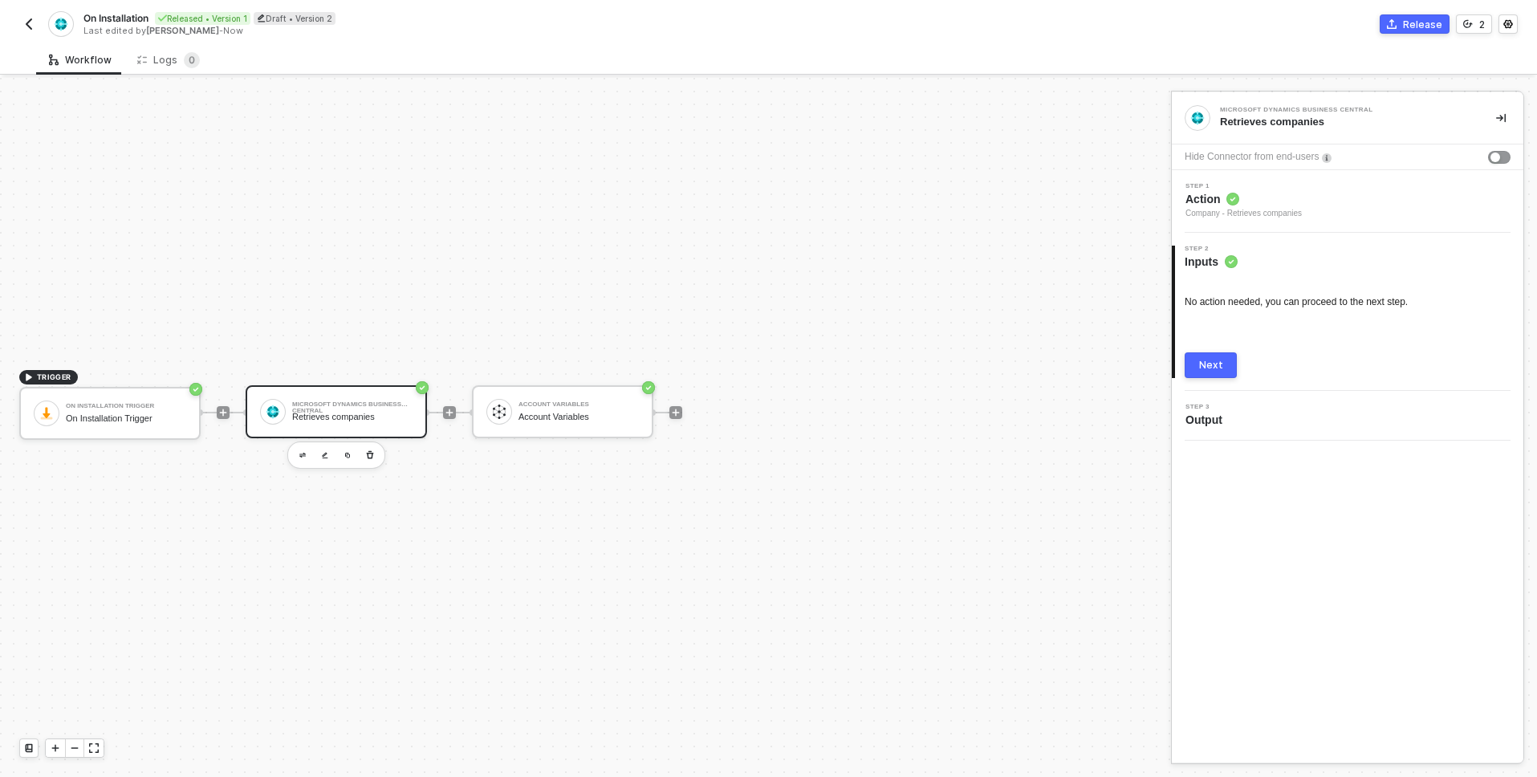
click at [1260, 196] on span "Action" at bounding box center [1244, 199] width 116 height 16
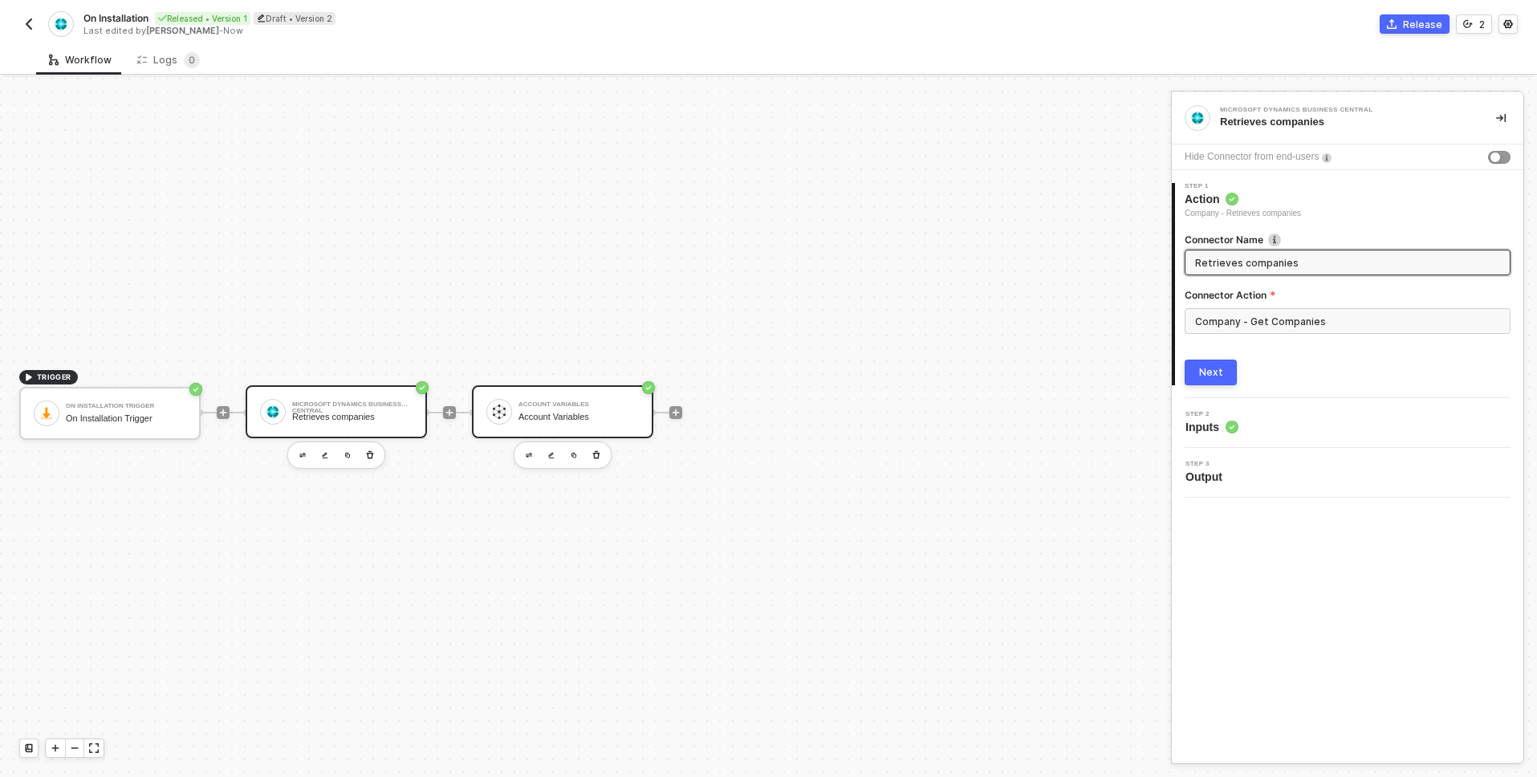
click at [590, 413] on div "Account Variables" at bounding box center [579, 417] width 120 height 10
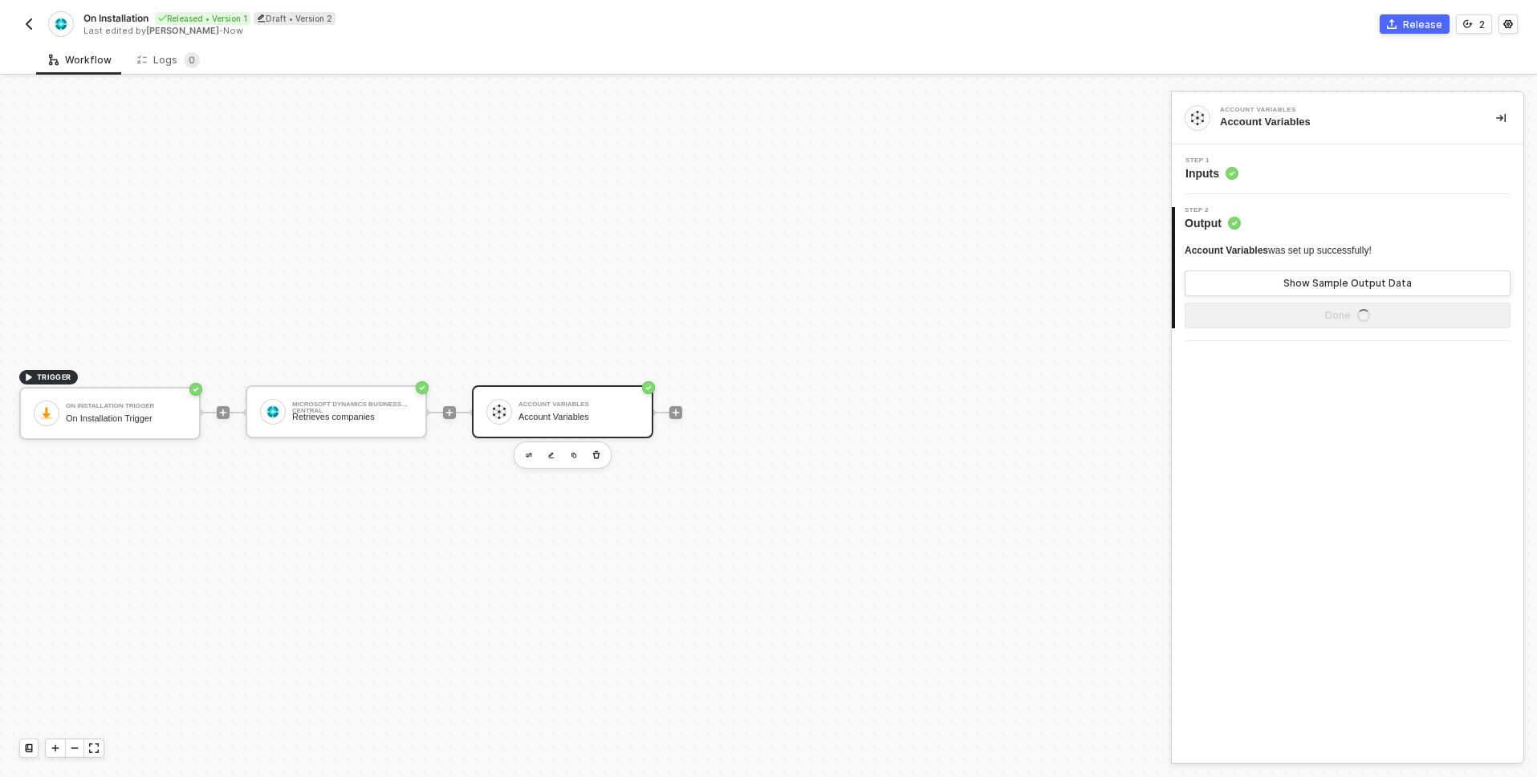
click at [1252, 173] on div "Step 1 Inputs" at bounding box center [1350, 169] width 348 height 24
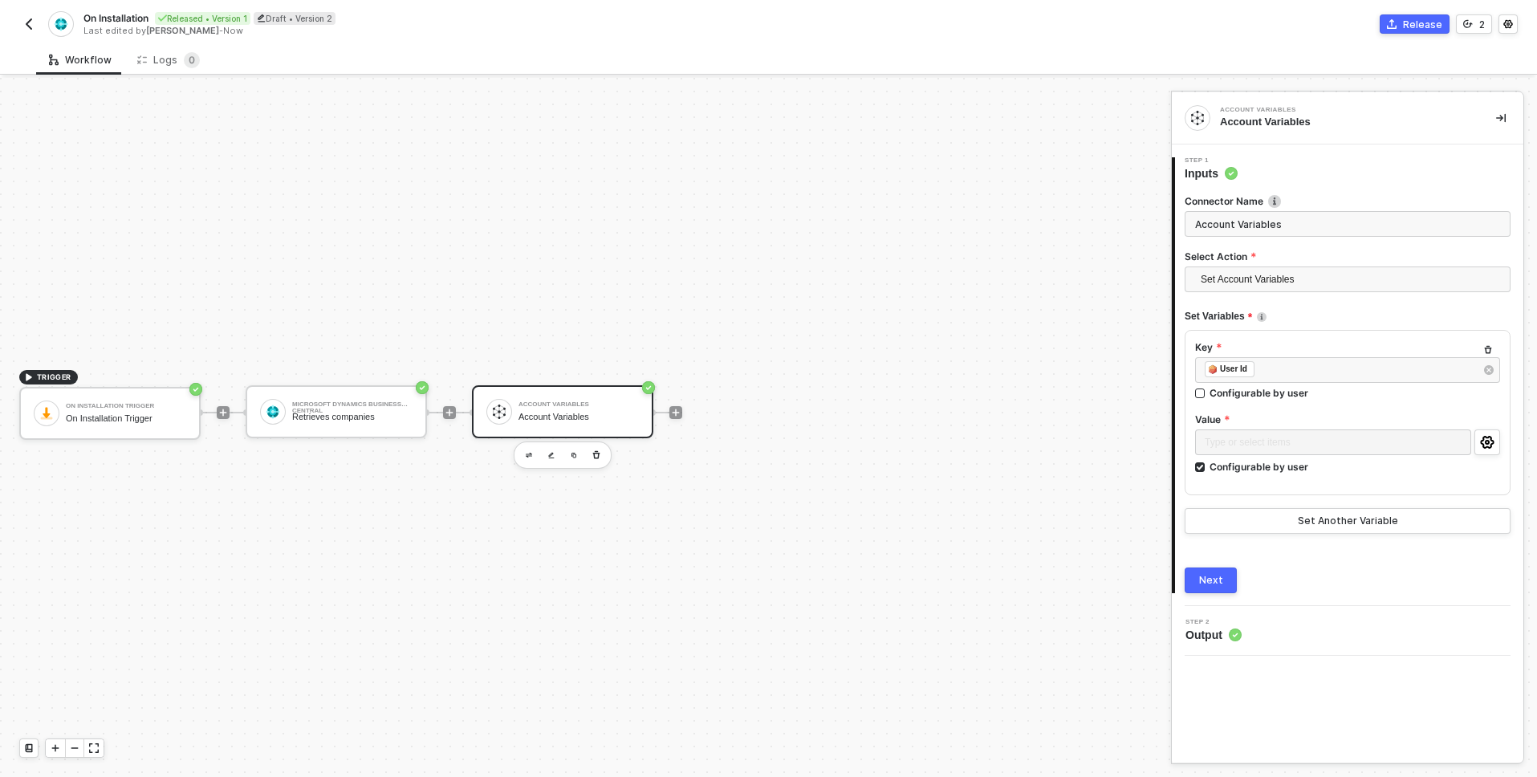
click at [1230, 625] on span "Step 2" at bounding box center [1214, 622] width 56 height 6
click at [1228, 631] on span "Output" at bounding box center [1214, 635] width 56 height 16
click at [1227, 634] on span "Output" at bounding box center [1214, 635] width 56 height 16
click at [1215, 592] on button "Next" at bounding box center [1211, 581] width 52 height 26
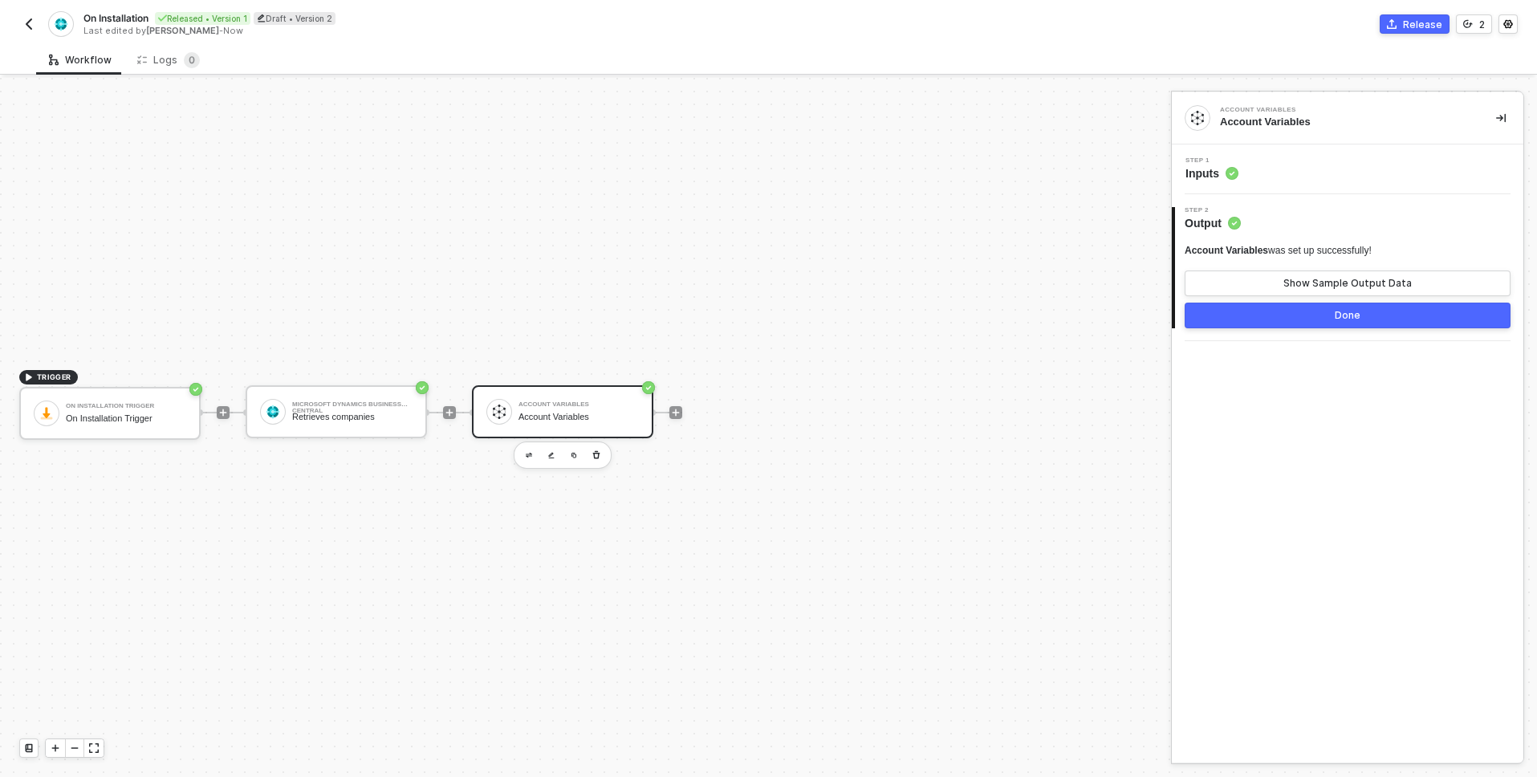
click at [1229, 175] on circle at bounding box center [1232, 173] width 13 height 13
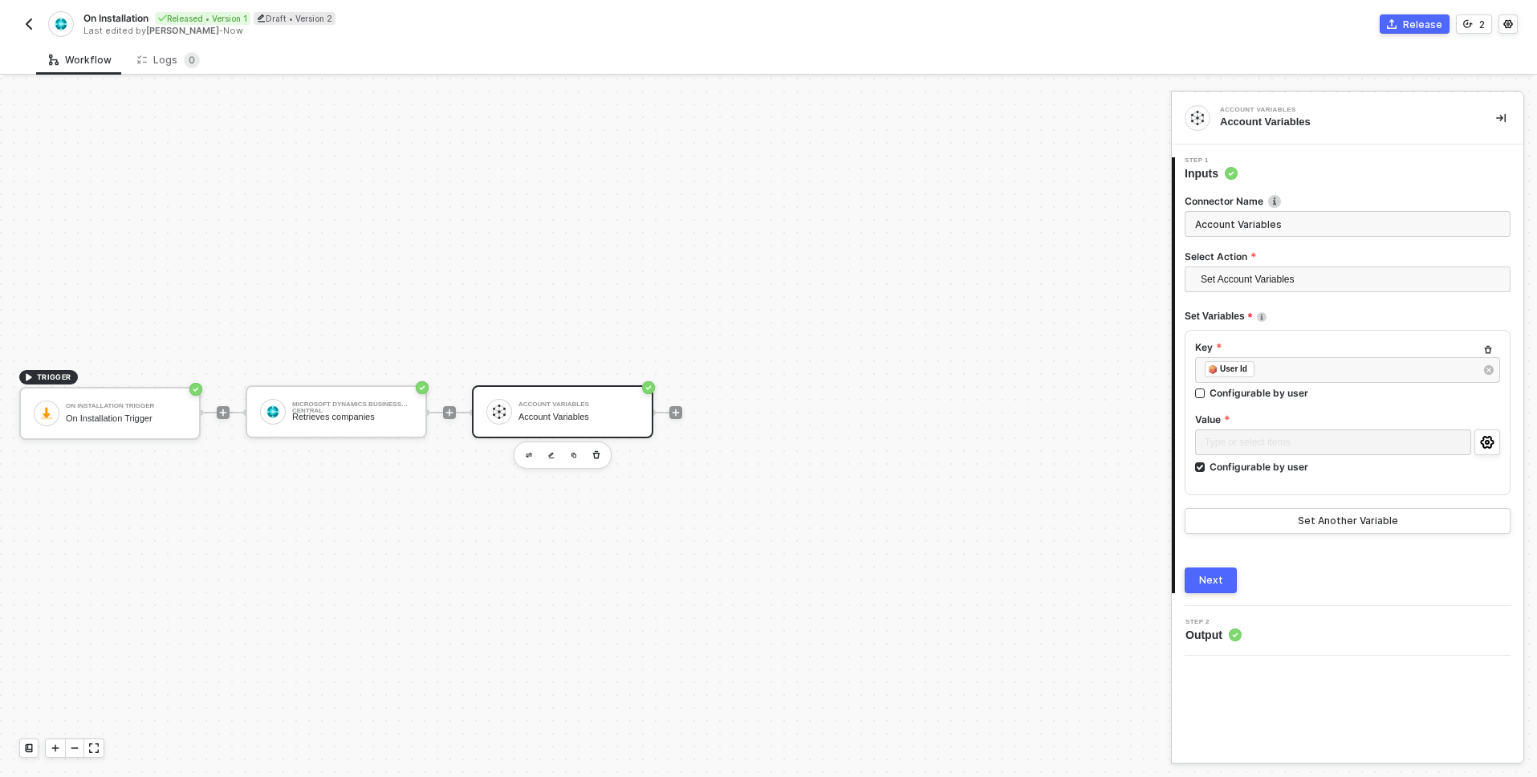
click at [24, 30] on img "button" at bounding box center [28, 24] width 13 height 13
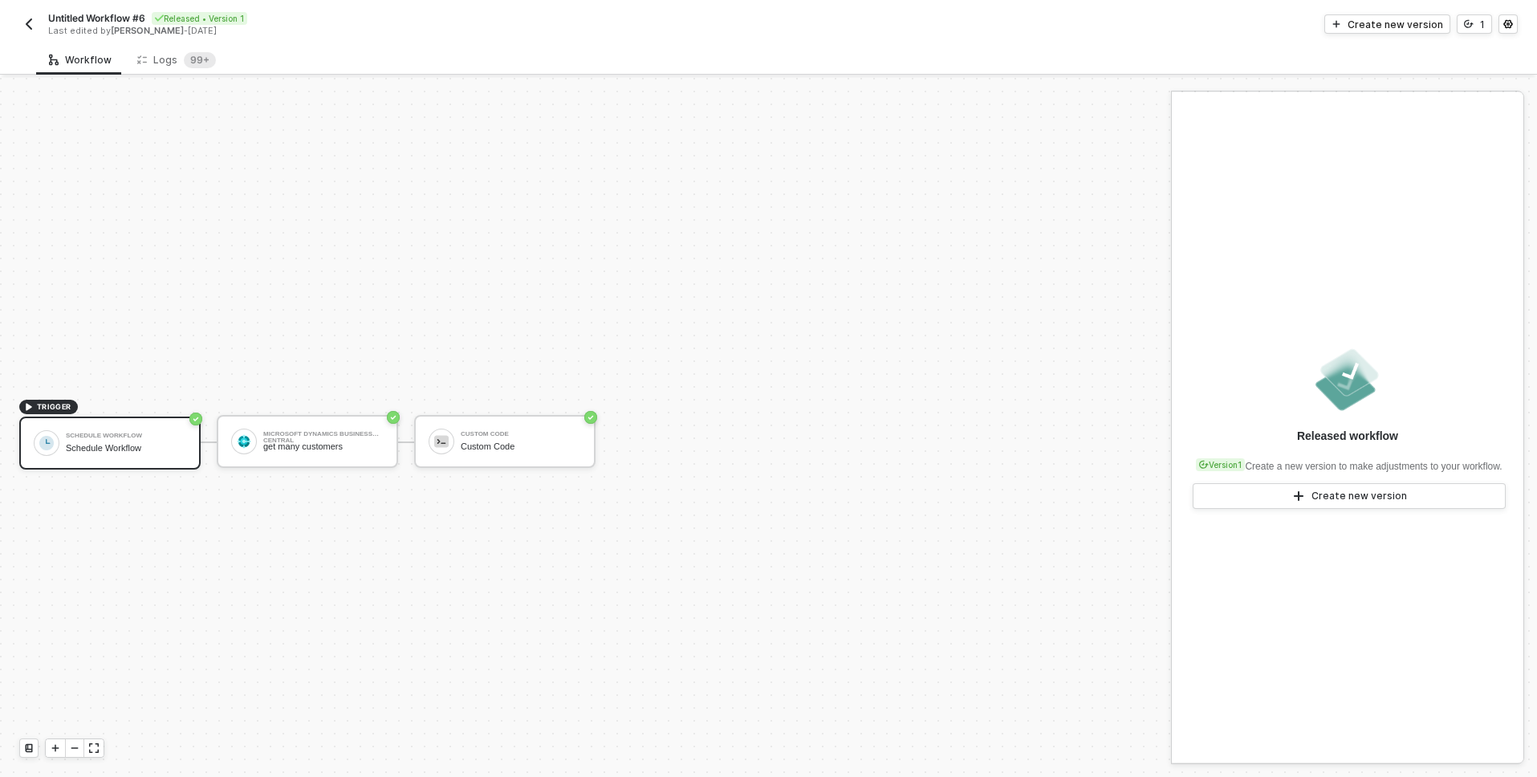
scroll to position [30, 0]
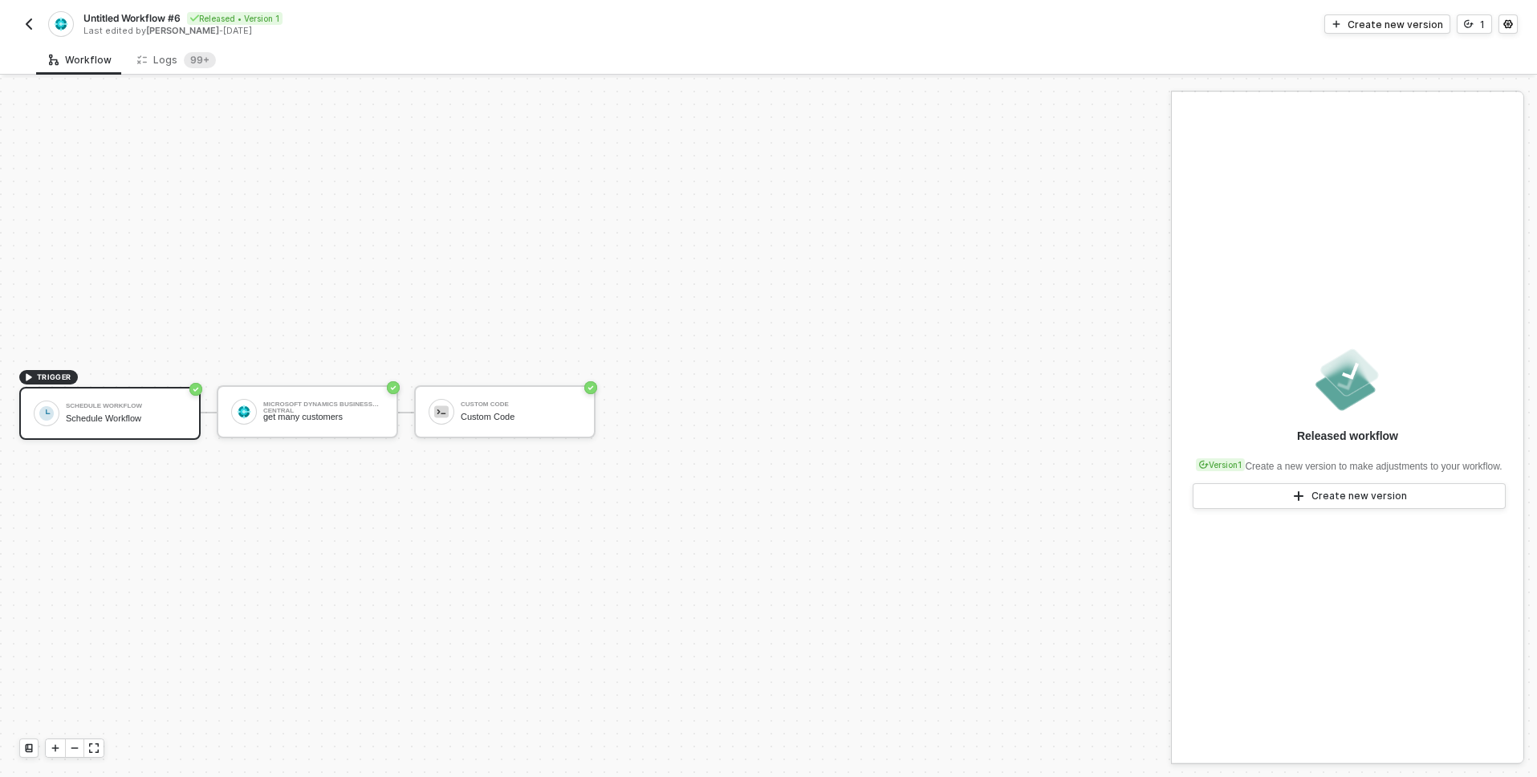
click at [109, 25] on div "Last edited by Letícia Lanfredi - 1 day ago" at bounding box center [425, 31] width 684 height 12
drag, startPoint x: 109, startPoint y: 24, endPoint x: 149, endPoint y: 12, distance: 41.1
click at [149, 12] on div "Untitled Workflow #6 Released • Version 1 Last edited by Letícia Lanfredi - 1 d…" at bounding box center [425, 24] width 684 height 26
click at [149, 12] on span "Untitled Workflow #6" at bounding box center [131, 18] width 97 height 14
click at [201, 21] on input "Untitled Workflow #6" at bounding box center [219, 18] width 273 height 19
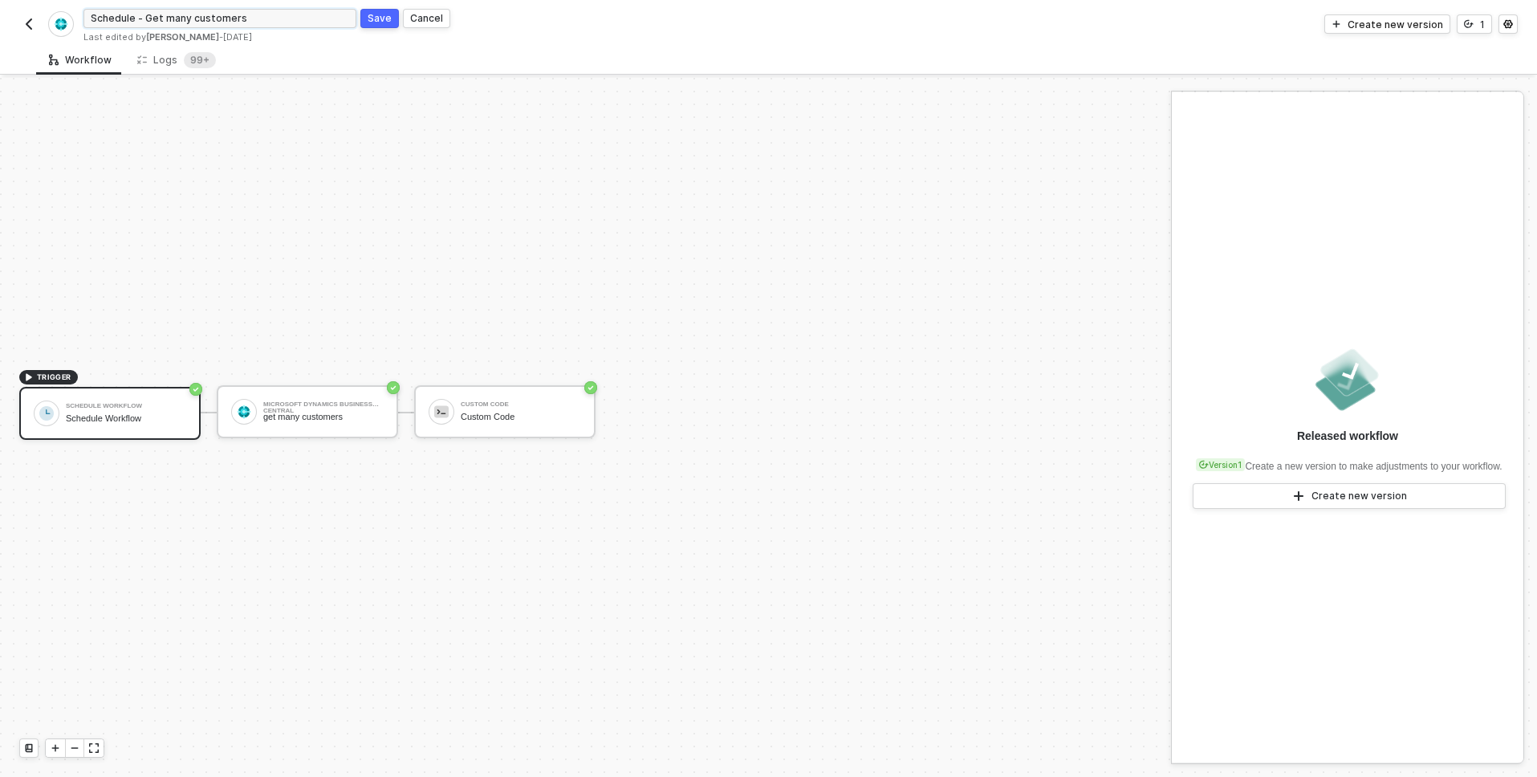
type input "Schedule - Get many customers"
click at [389, 13] on div "Save" at bounding box center [380, 18] width 24 height 14
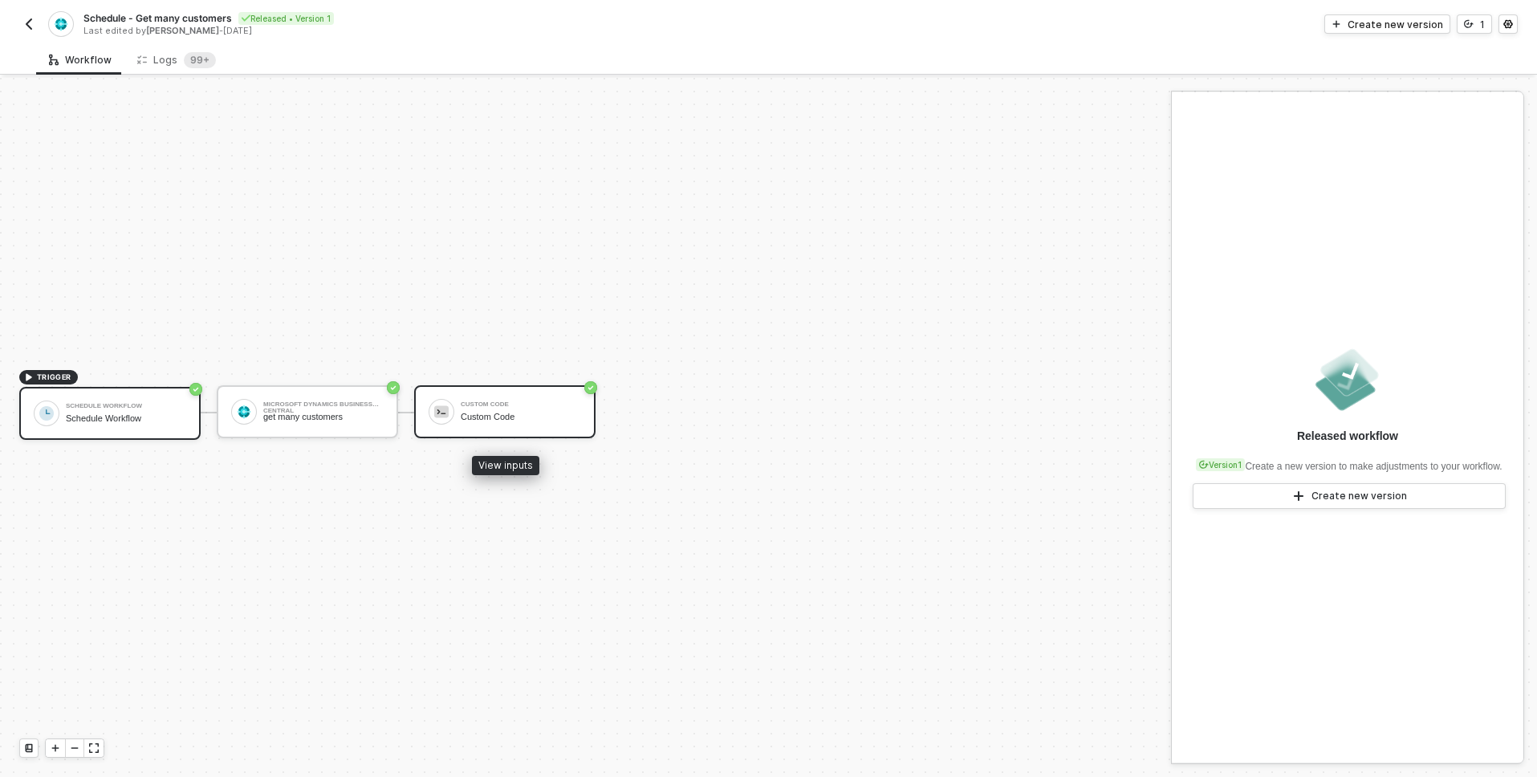
click at [477, 397] on div "Custom Code Custom Code" at bounding box center [521, 412] width 120 height 31
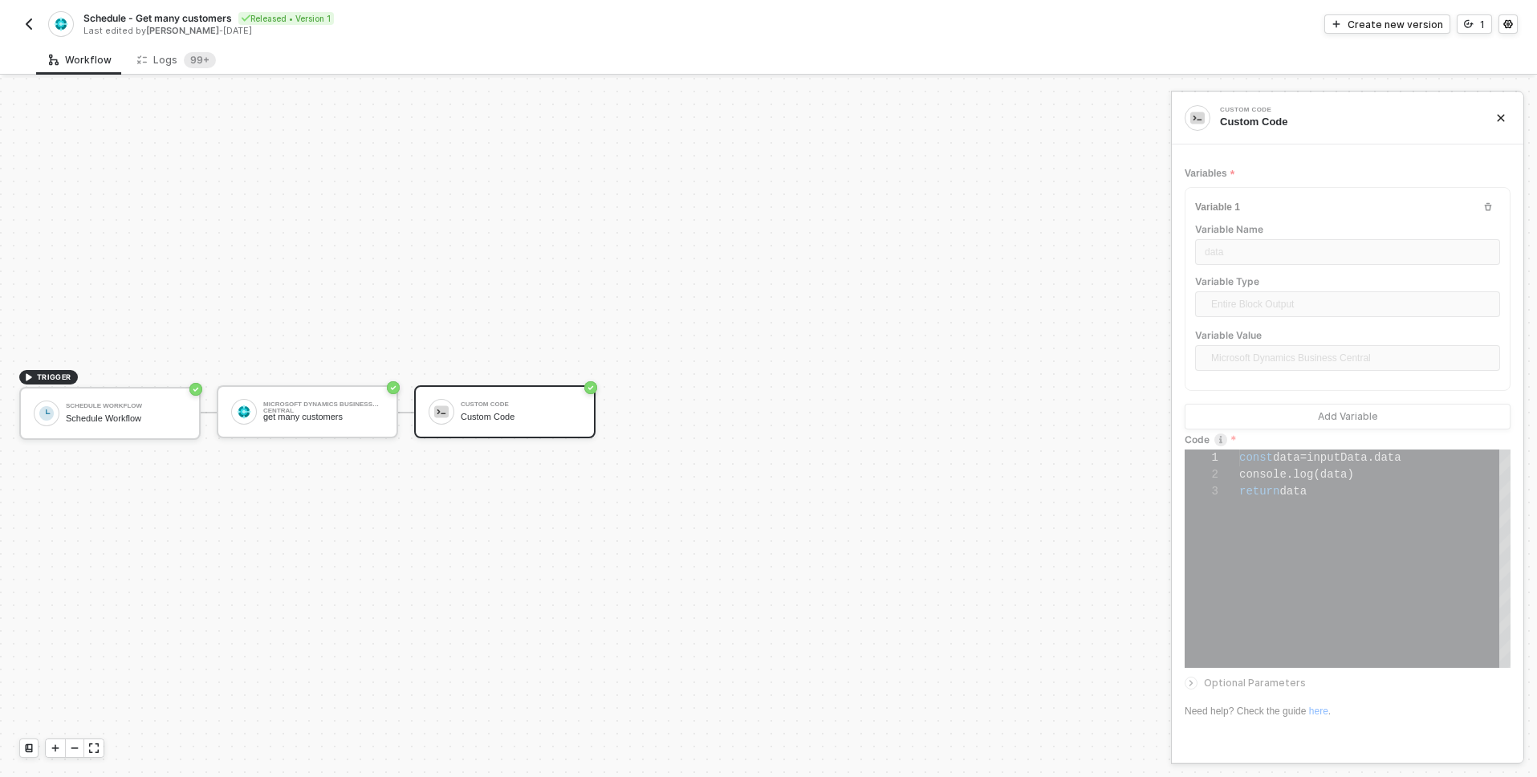
scroll to position [0, 0]
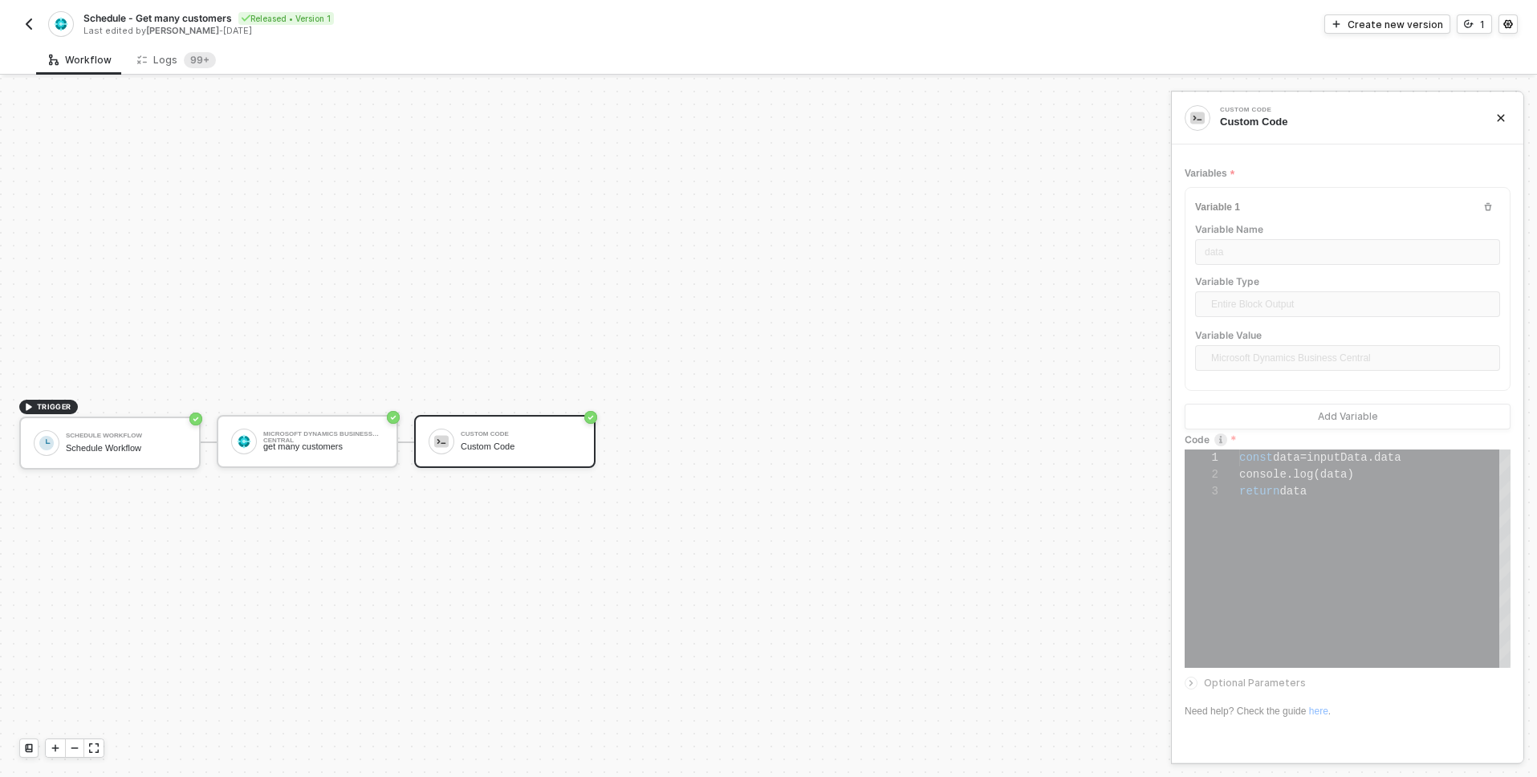
click at [31, 16] on button "button" at bounding box center [28, 23] width 19 height 19
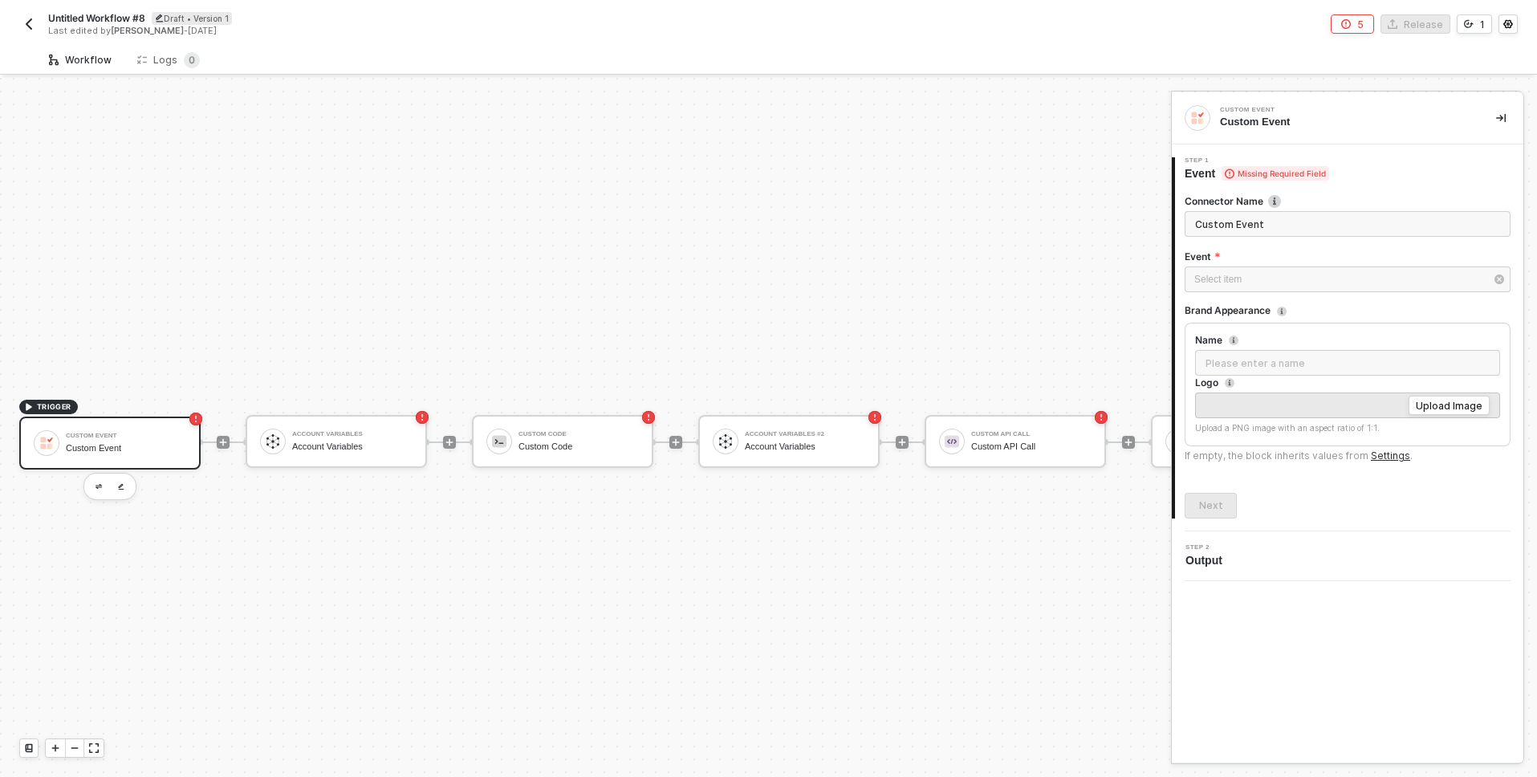
scroll to position [42, 0]
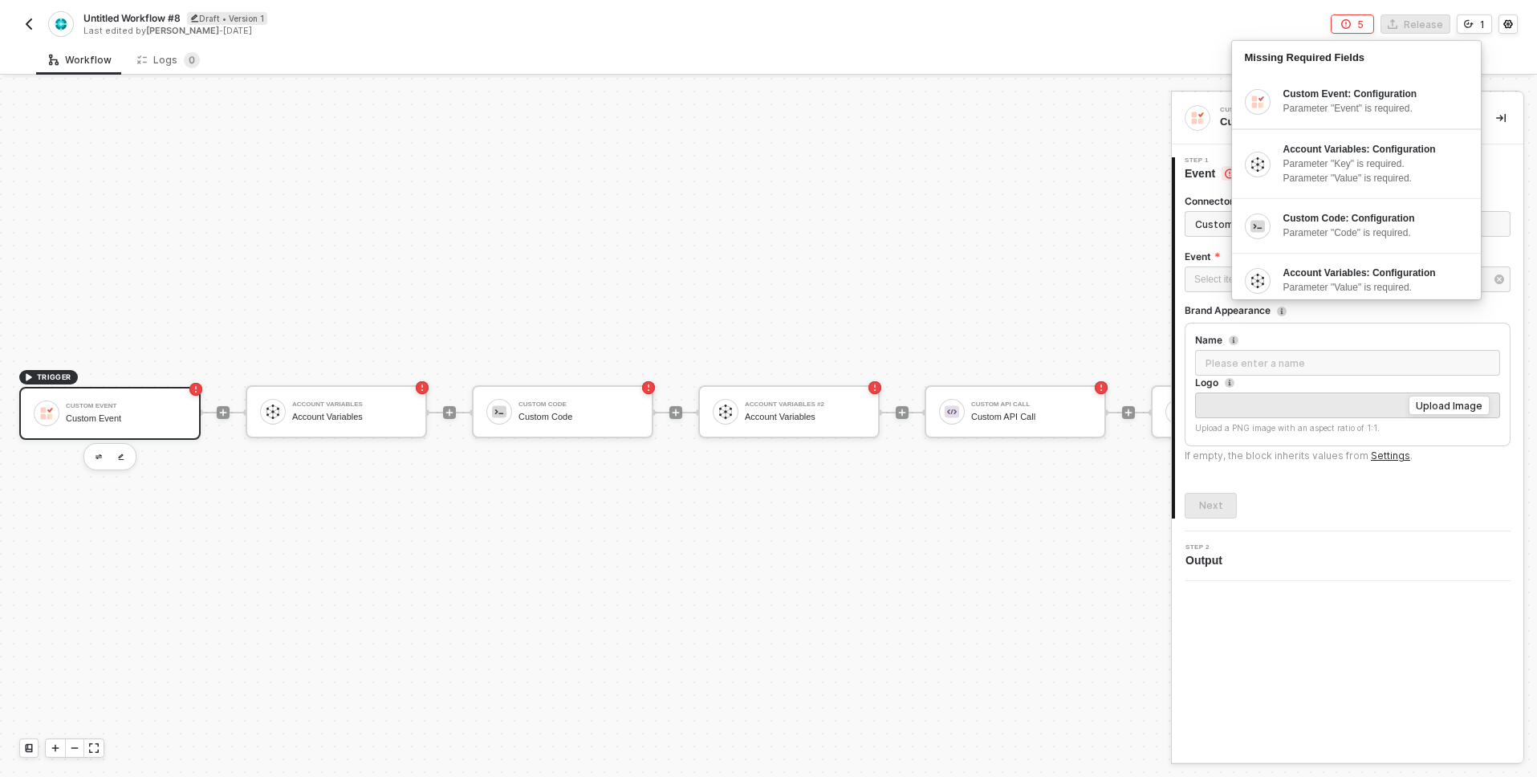
click at [731, 39] on div "Untitled Workflow #8 Draft • Version 1 Last edited by [PERSON_NAME] - [DATE] 5 …" at bounding box center [768, 22] width 1499 height 45
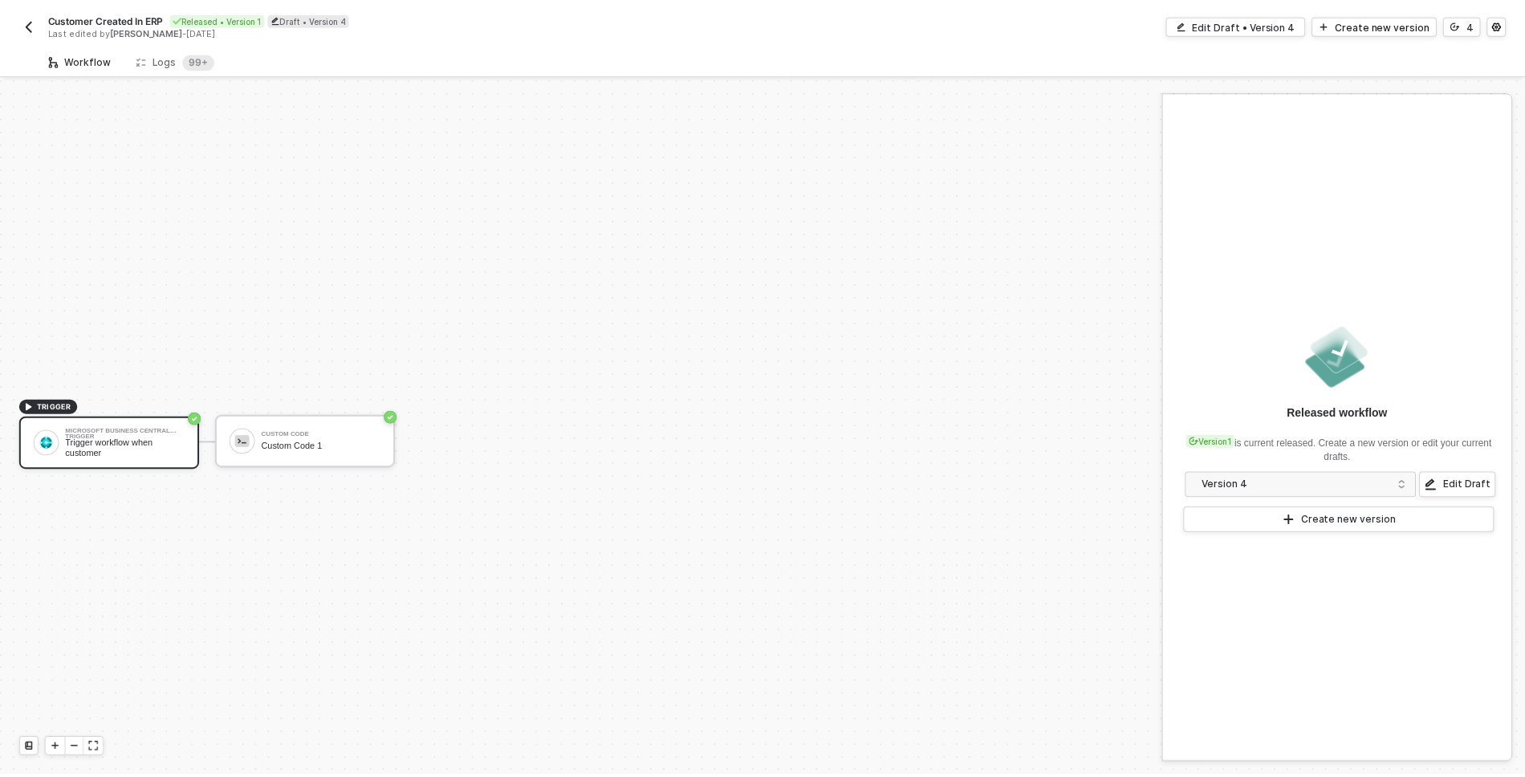
scroll to position [30, 0]
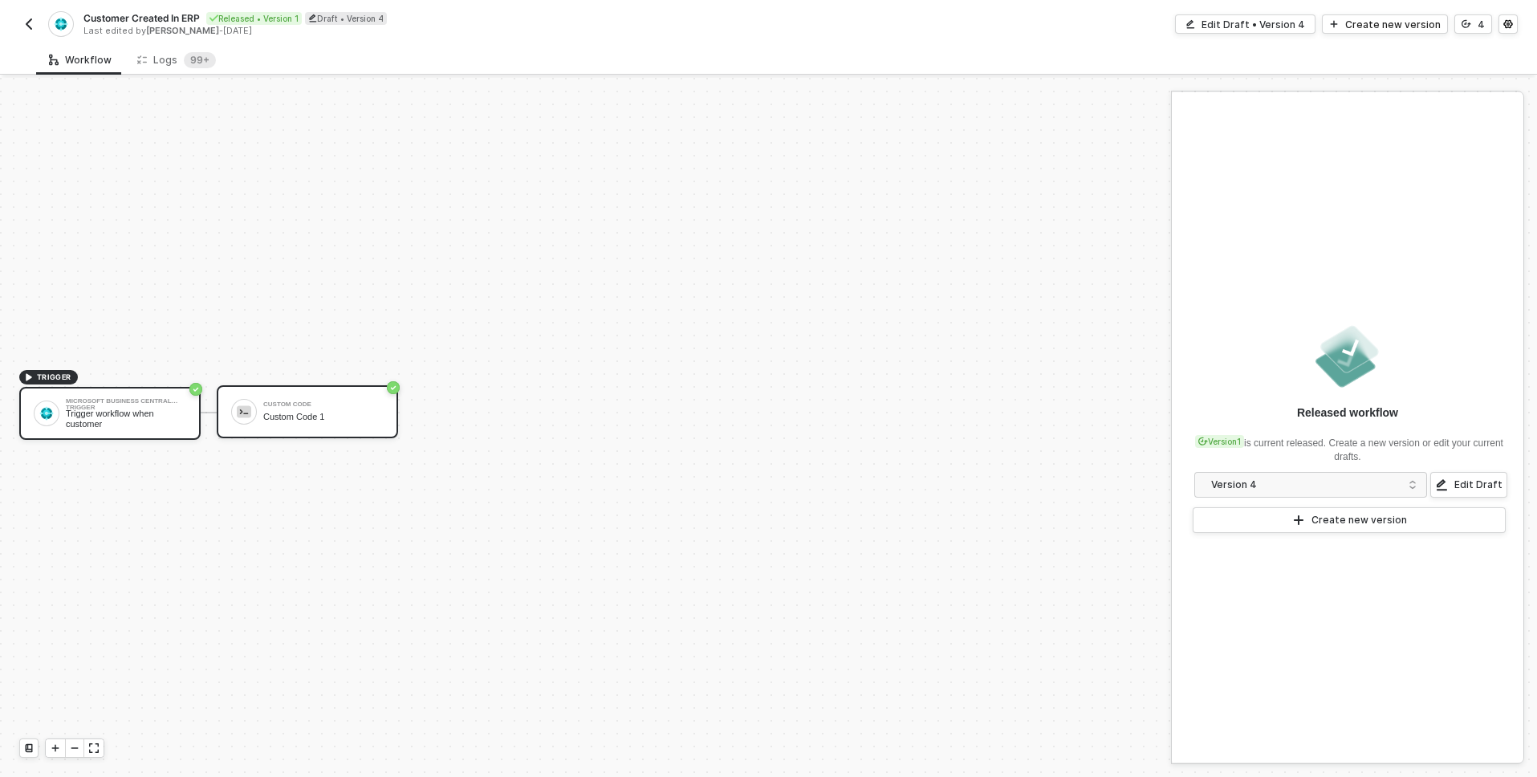
click at [303, 423] on div "Custom Code Custom Code 1" at bounding box center [323, 412] width 120 height 31
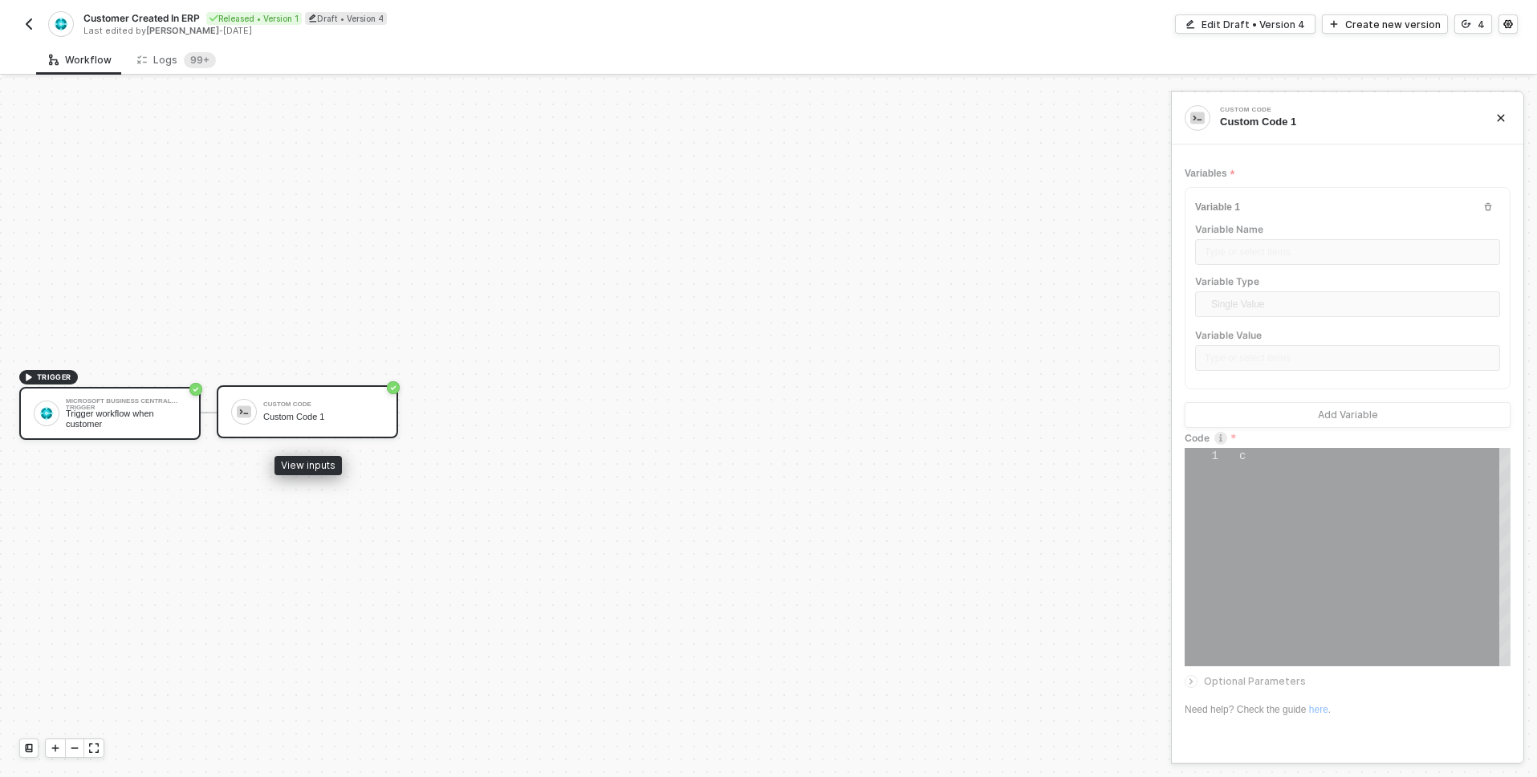
type textarea "console.log("hello")"
click at [174, 57] on div "Logs 99+" at bounding box center [176, 60] width 79 height 16
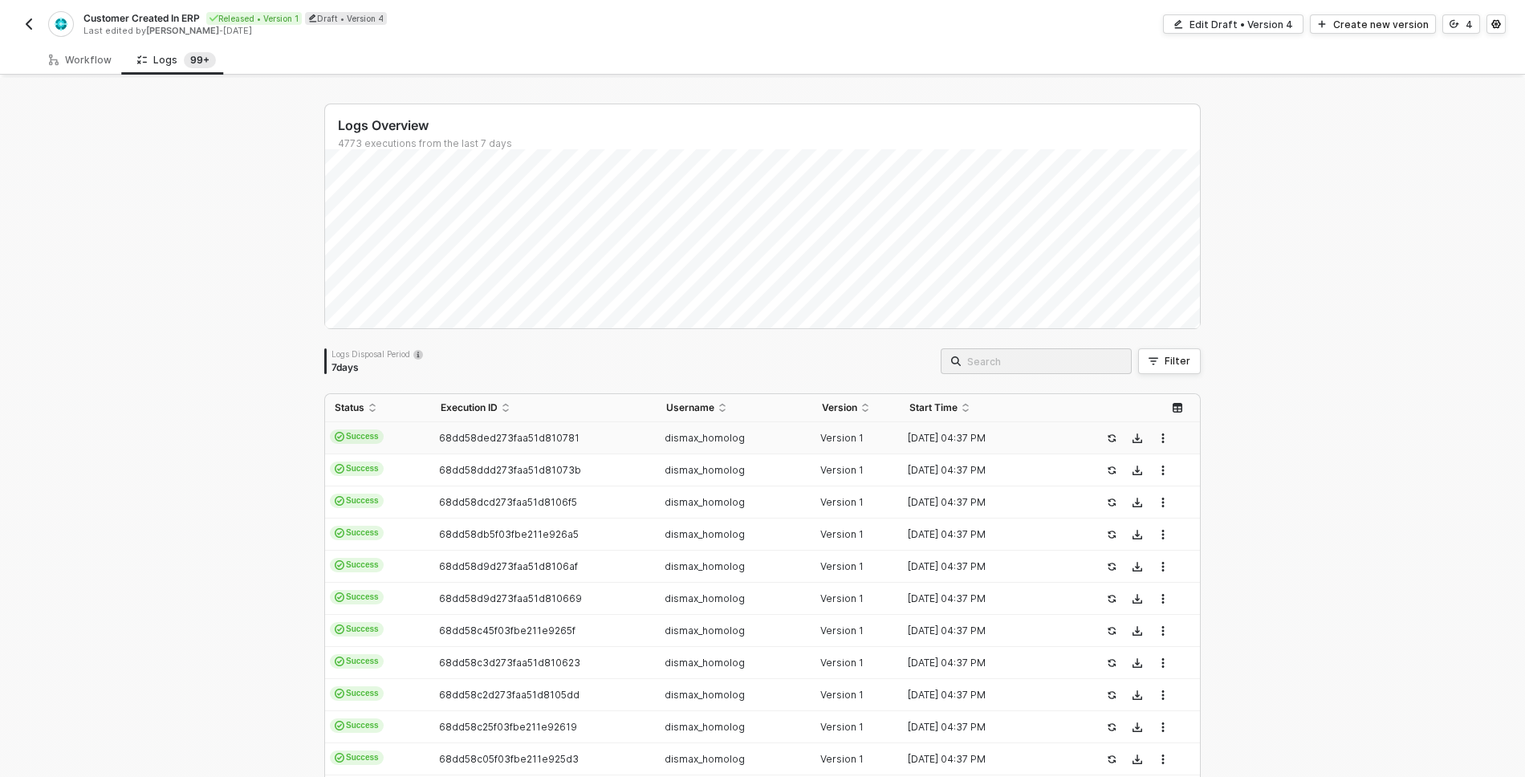
click at [556, 446] on td "68dd58ded273faa51d810781" at bounding box center [543, 438] width 225 height 32
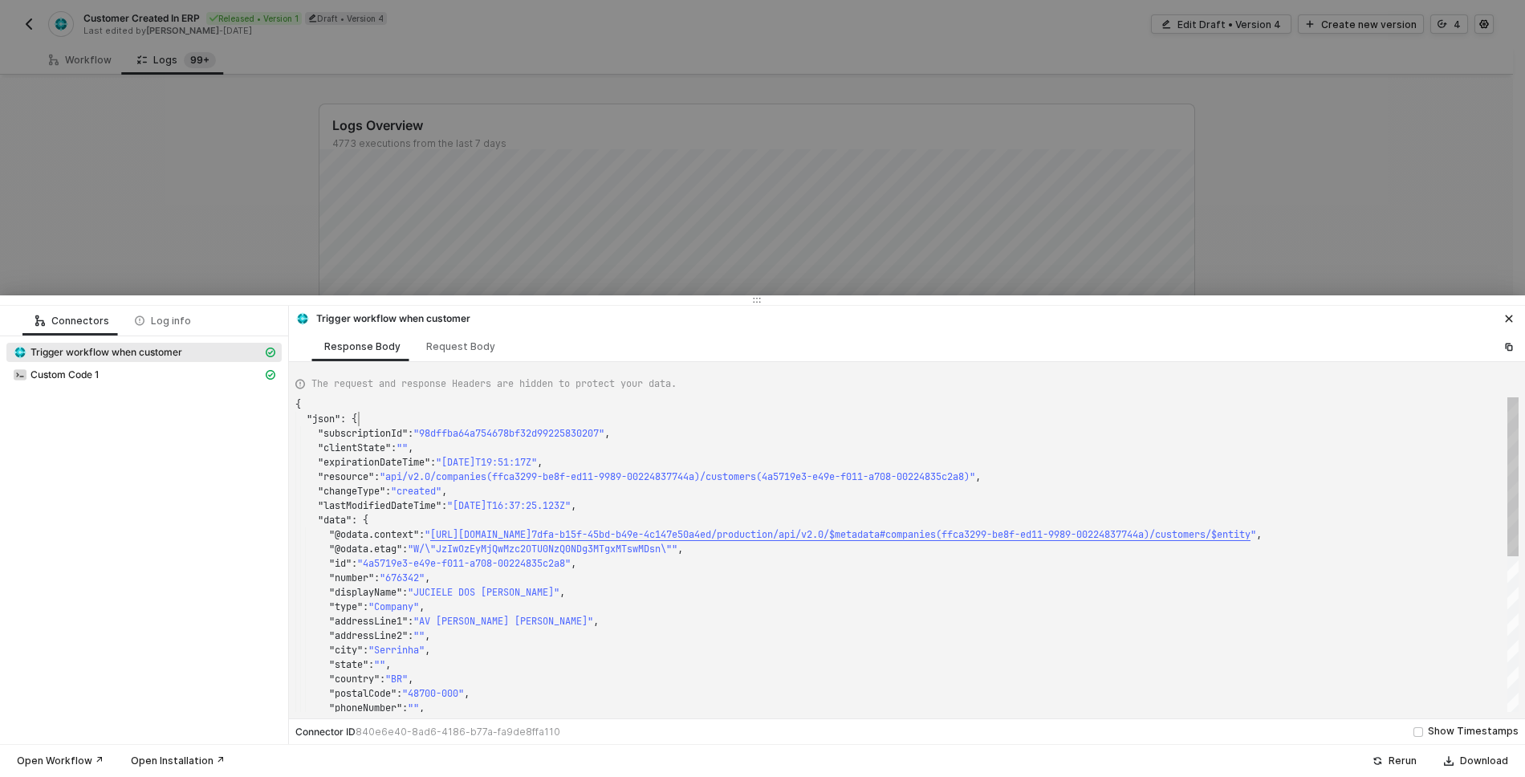
scroll to position [14, 63]
click at [608, 413] on div ""json" : {" at bounding box center [906, 419] width 1223 height 14
click at [448, 350] on div "Request Body" at bounding box center [460, 346] width 69 height 13
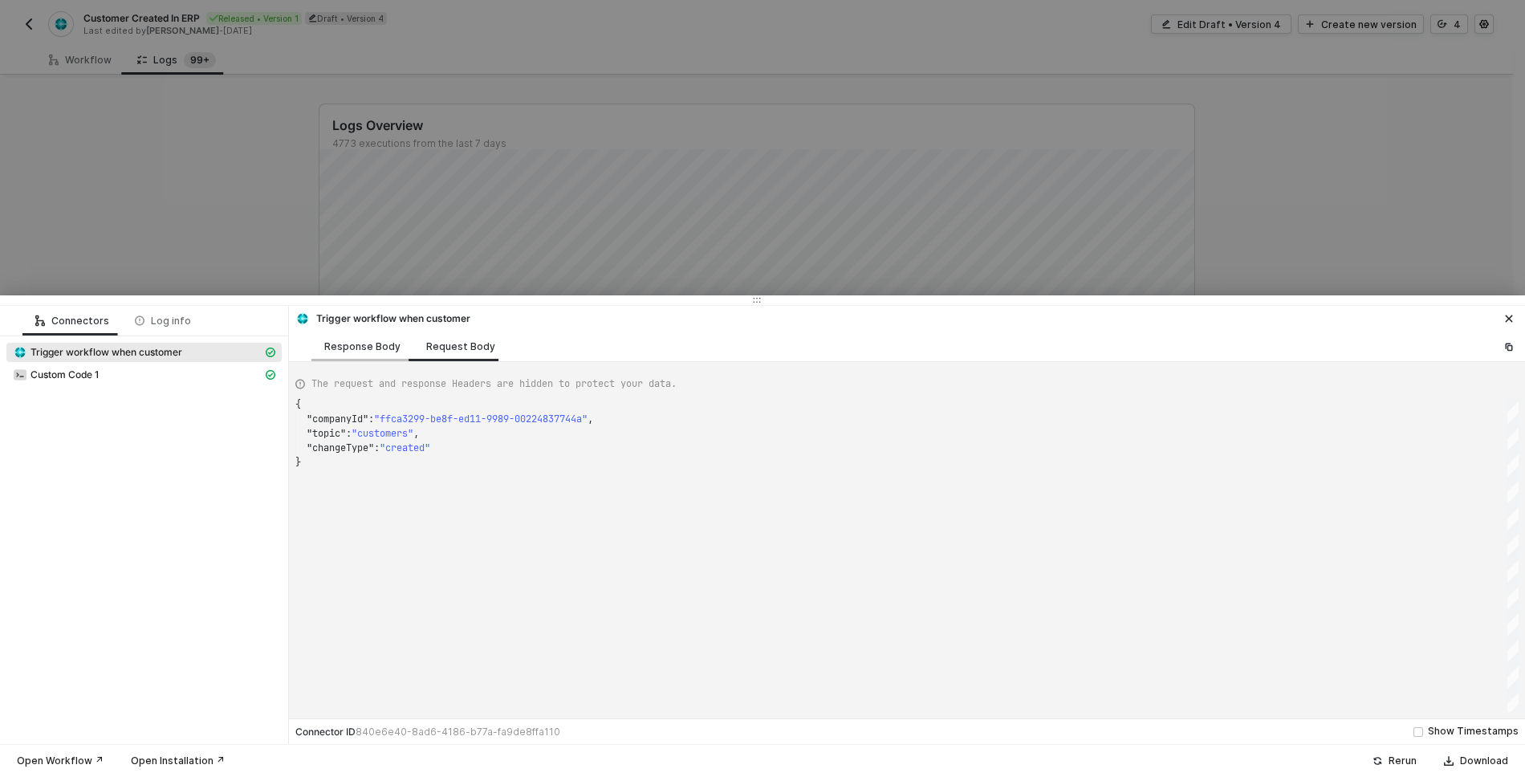
click at [349, 353] on div "Response Body" at bounding box center [362, 347] width 102 height 30
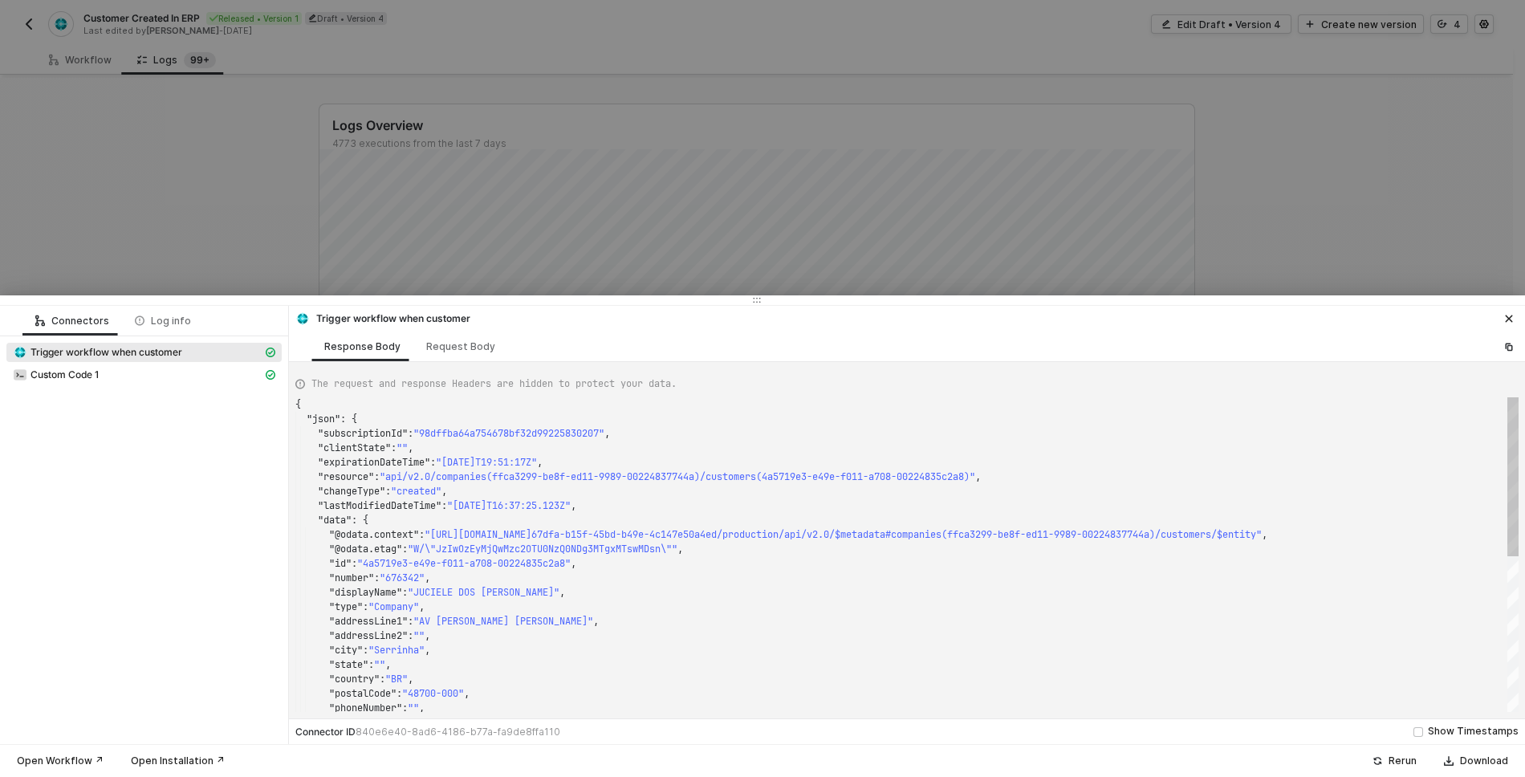
scroll to position [14, 63]
click at [479, 418] on div ""json" : {" at bounding box center [906, 419] width 1223 height 14
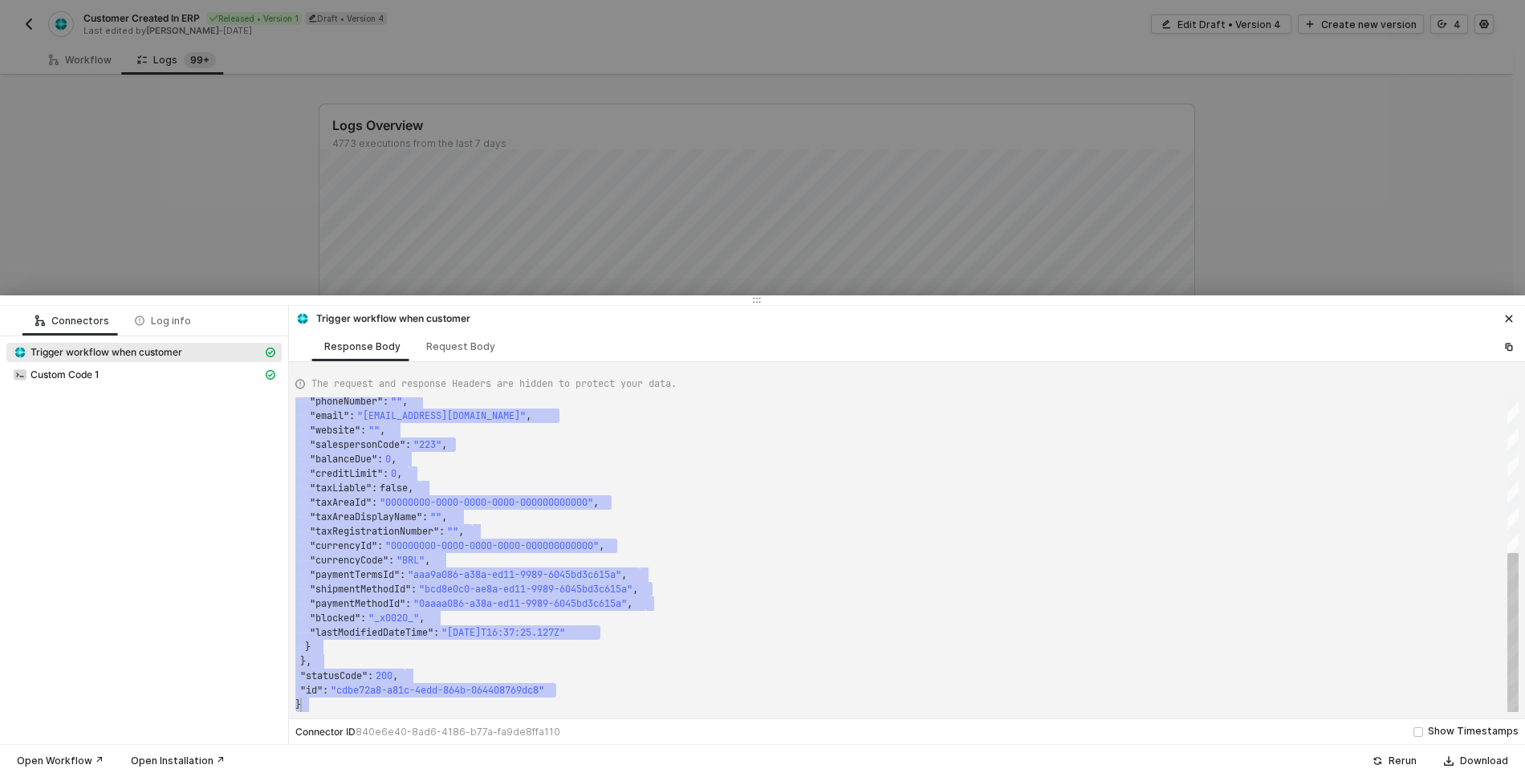
drag, startPoint x: 295, startPoint y: 404, endPoint x: 596, endPoint y: 775, distance: 478.3
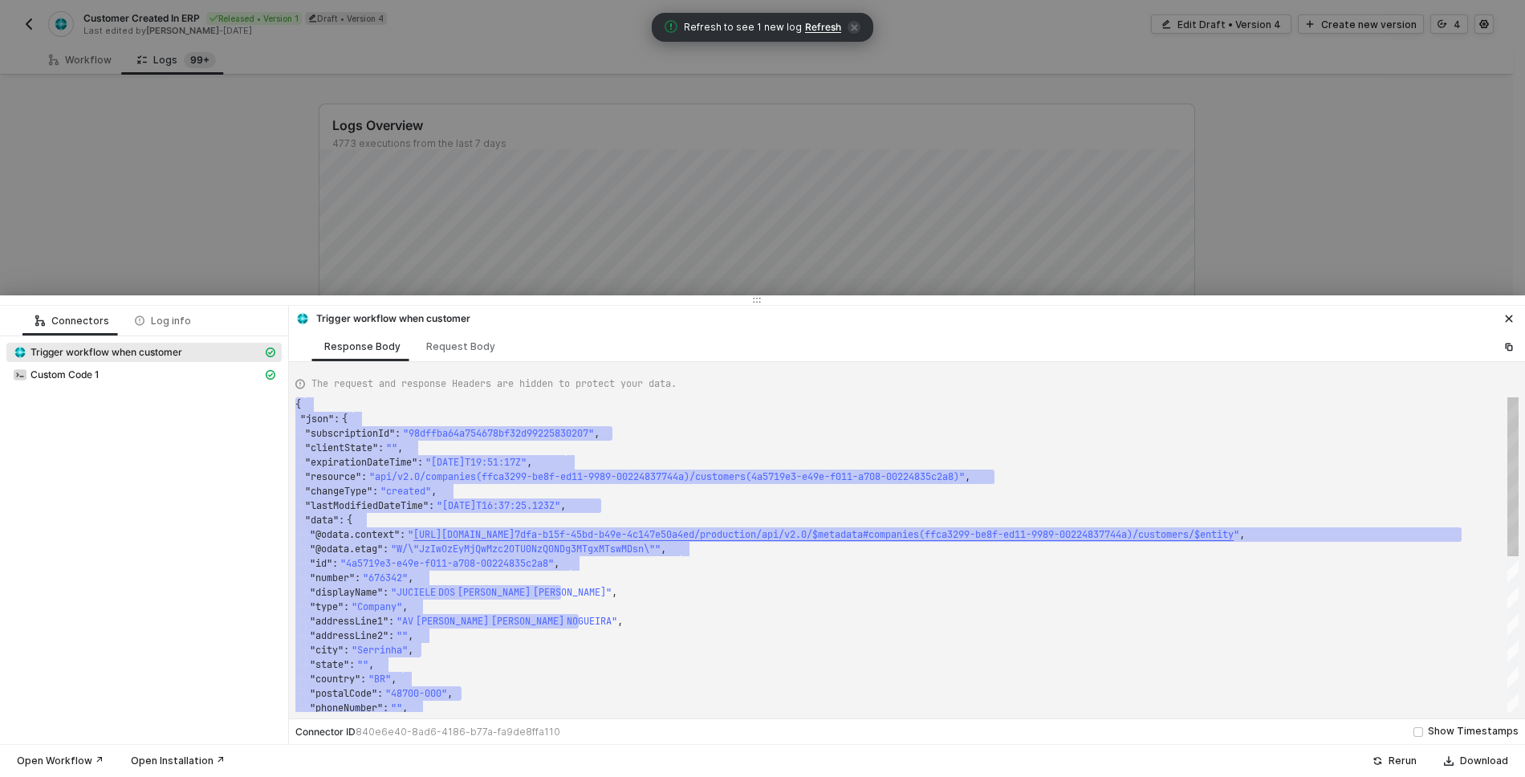
type textarea "{ "json": { "subscriptionId": "98dffba64a754678bf32d99225830207", "clientState"…"
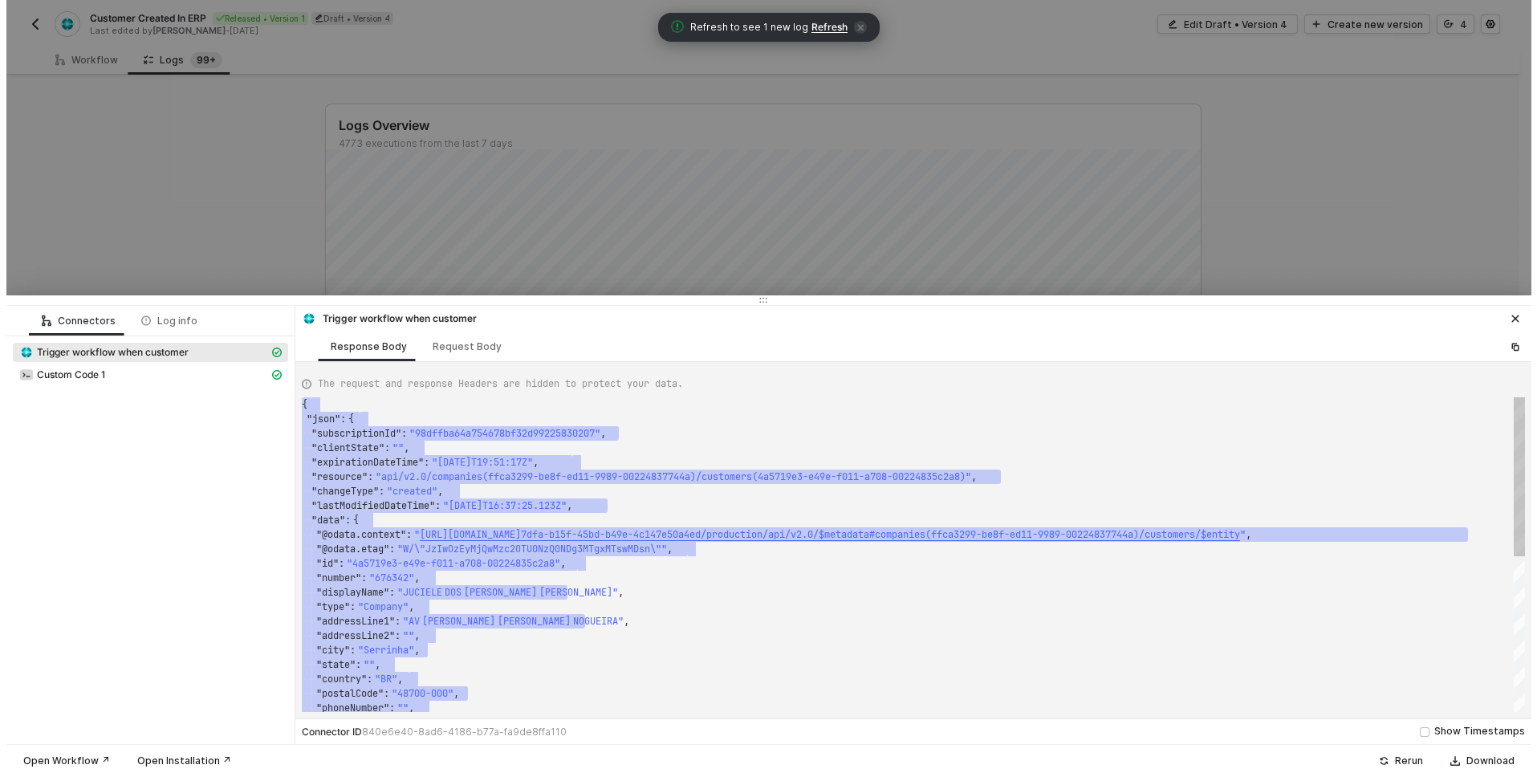
scroll to position [101, 318]
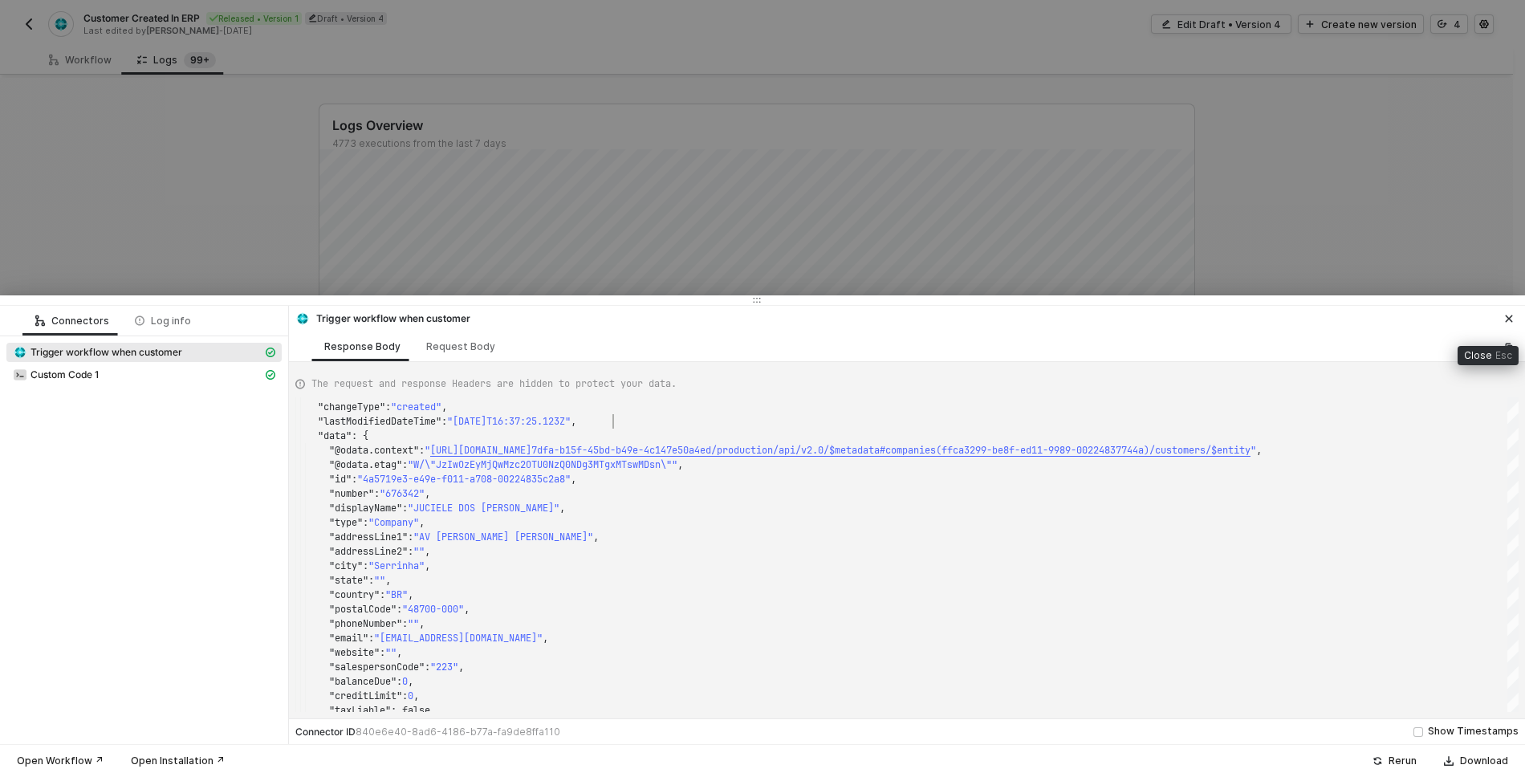
click at [1502, 322] on button "button" at bounding box center [1509, 318] width 19 height 19
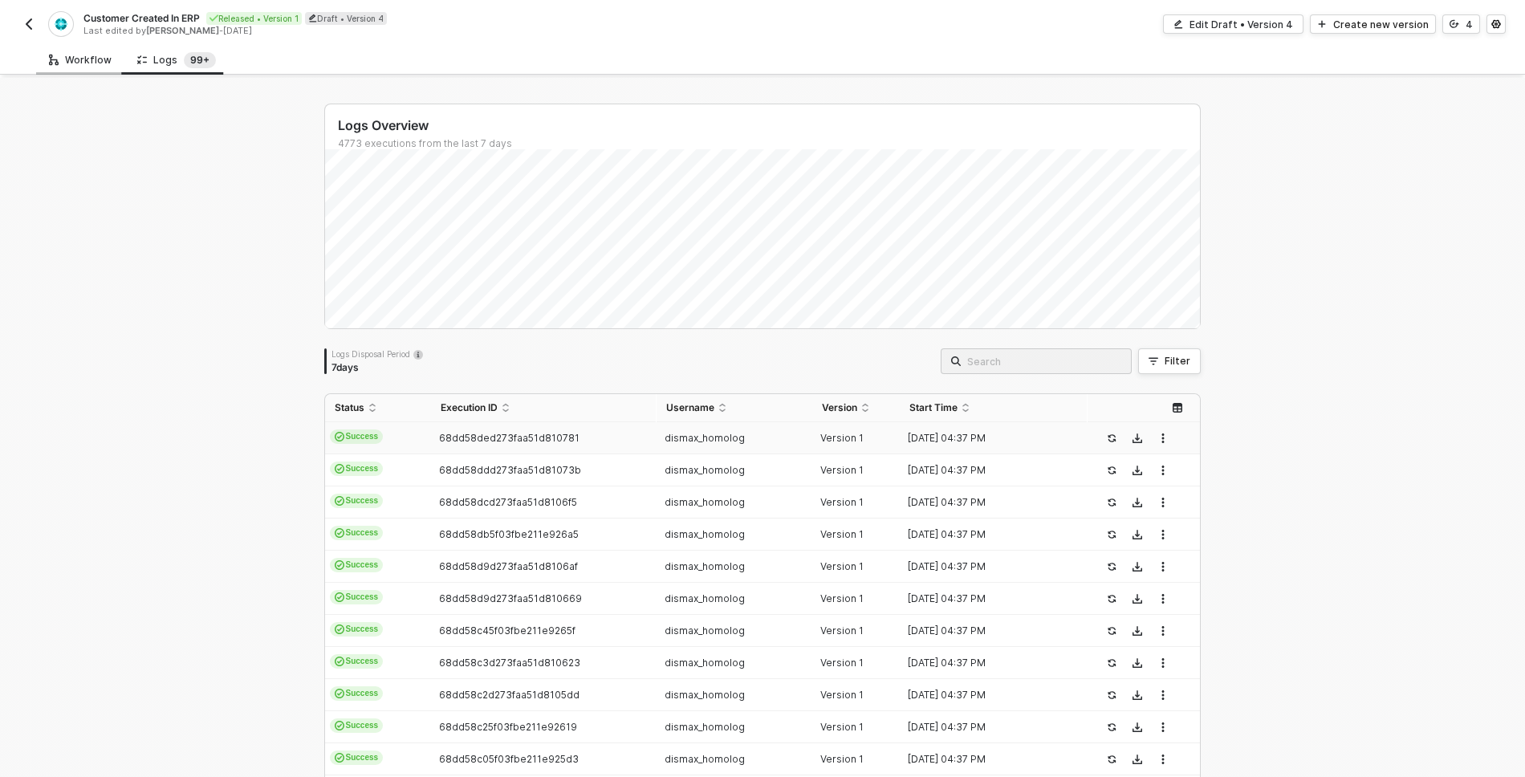
click at [79, 59] on div "Workflow" at bounding box center [80, 60] width 63 height 13
type textarea "console.log("hello")"
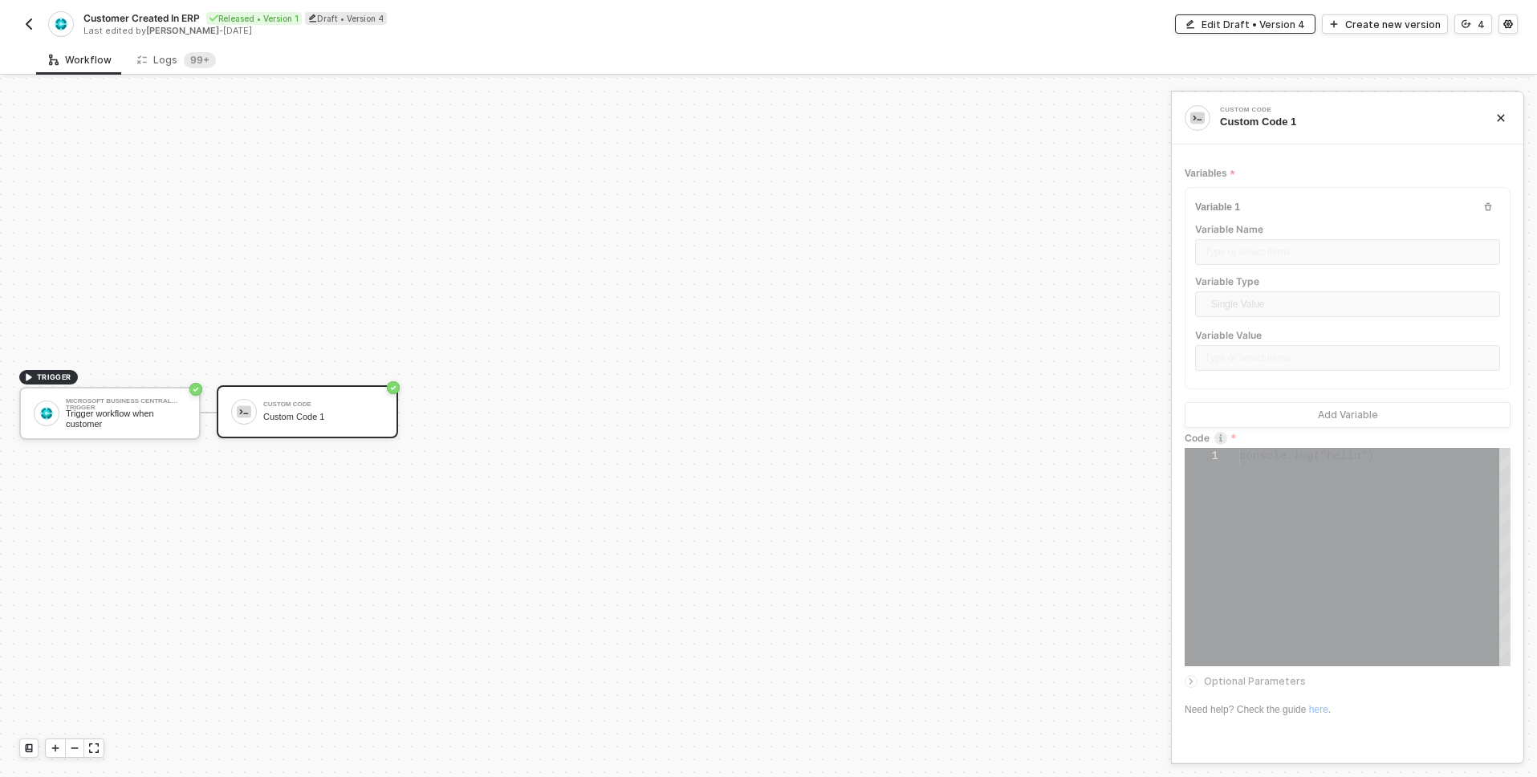
click at [1259, 21] on div "Edit Draft • Version 4" at bounding box center [1254, 25] width 104 height 14
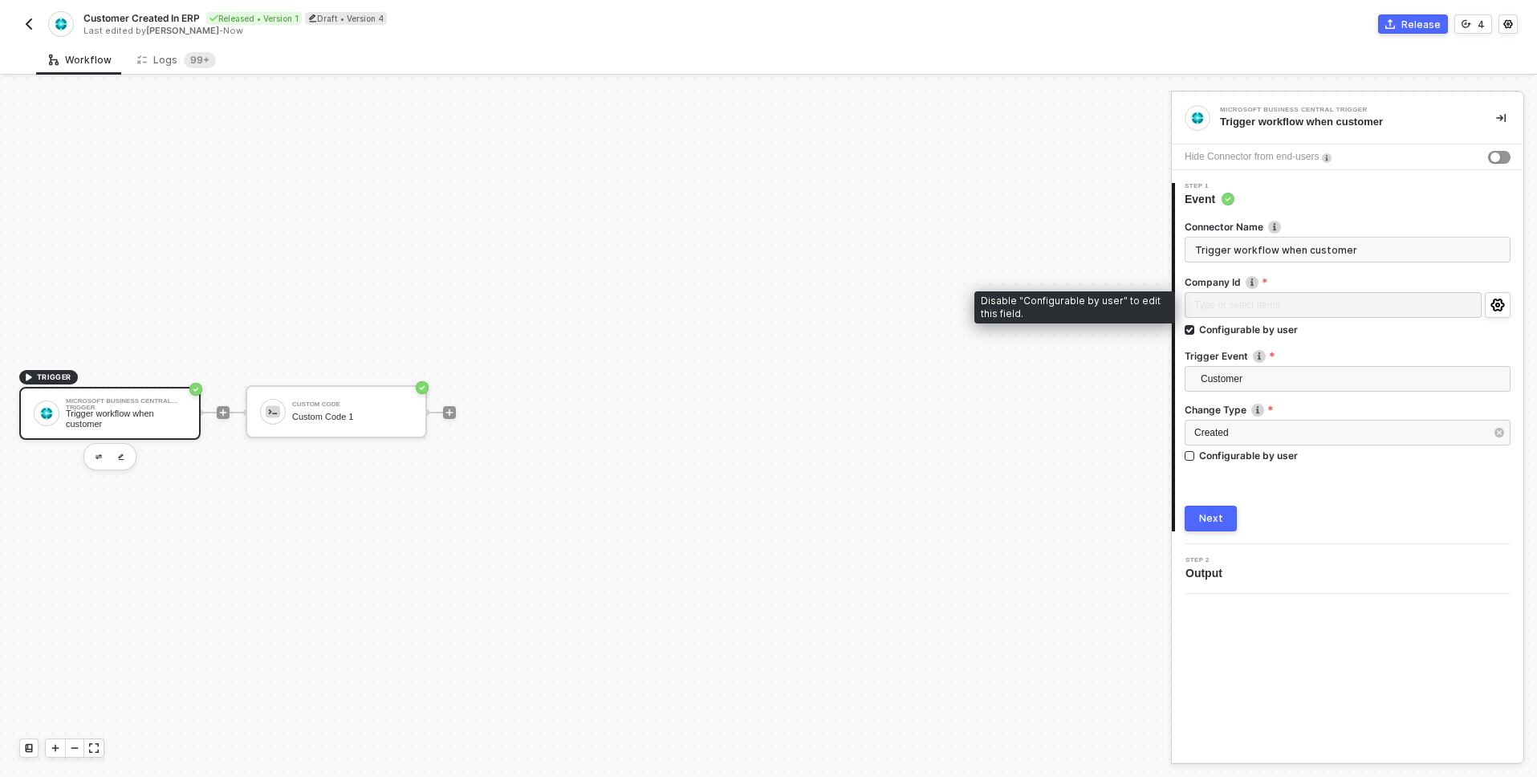
click at [1366, 298] on div "Type or select items ﻿" at bounding box center [1333, 306] width 297 height 29
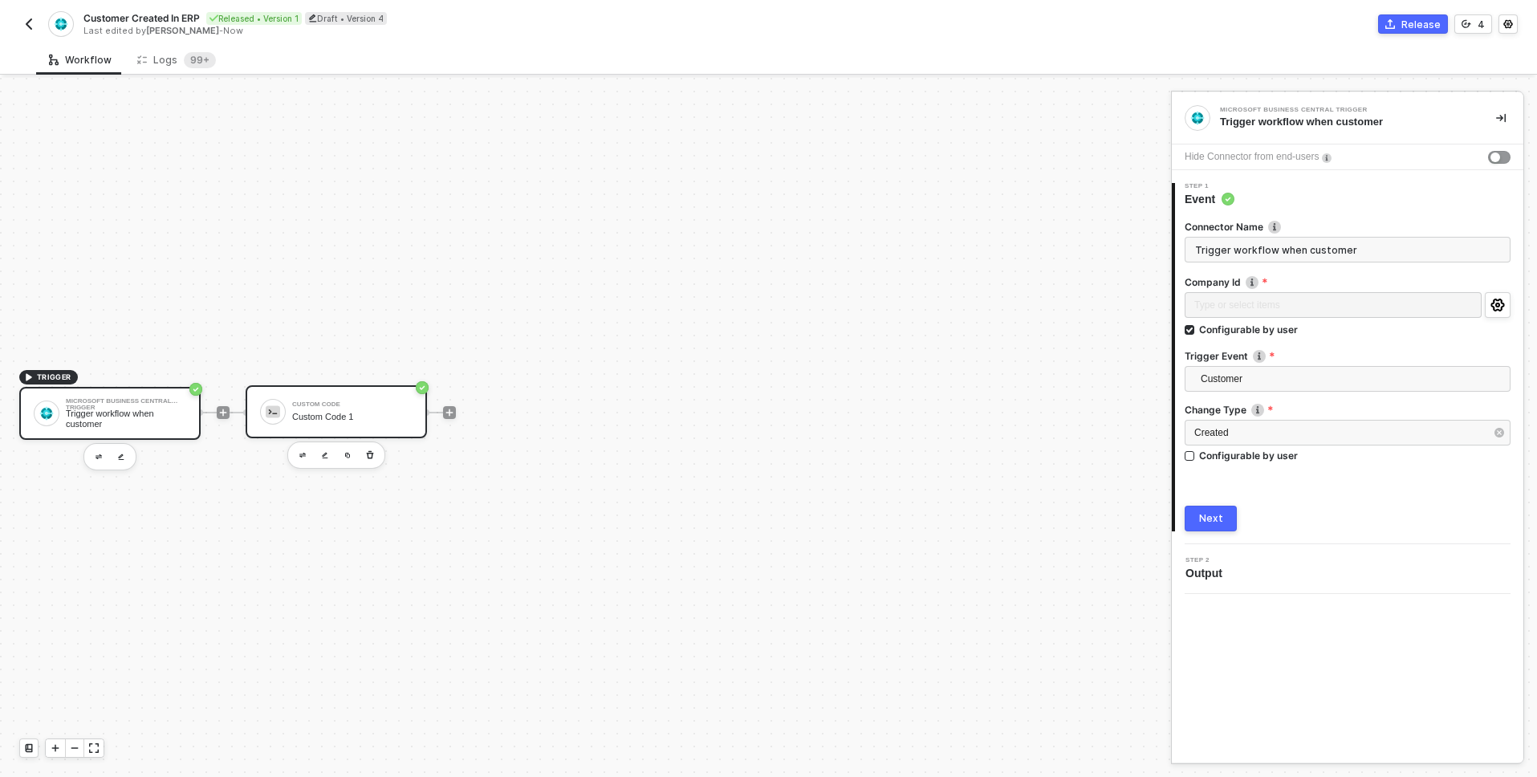
click at [348, 409] on div "Custom Code Custom Code 1" at bounding box center [352, 412] width 120 height 31
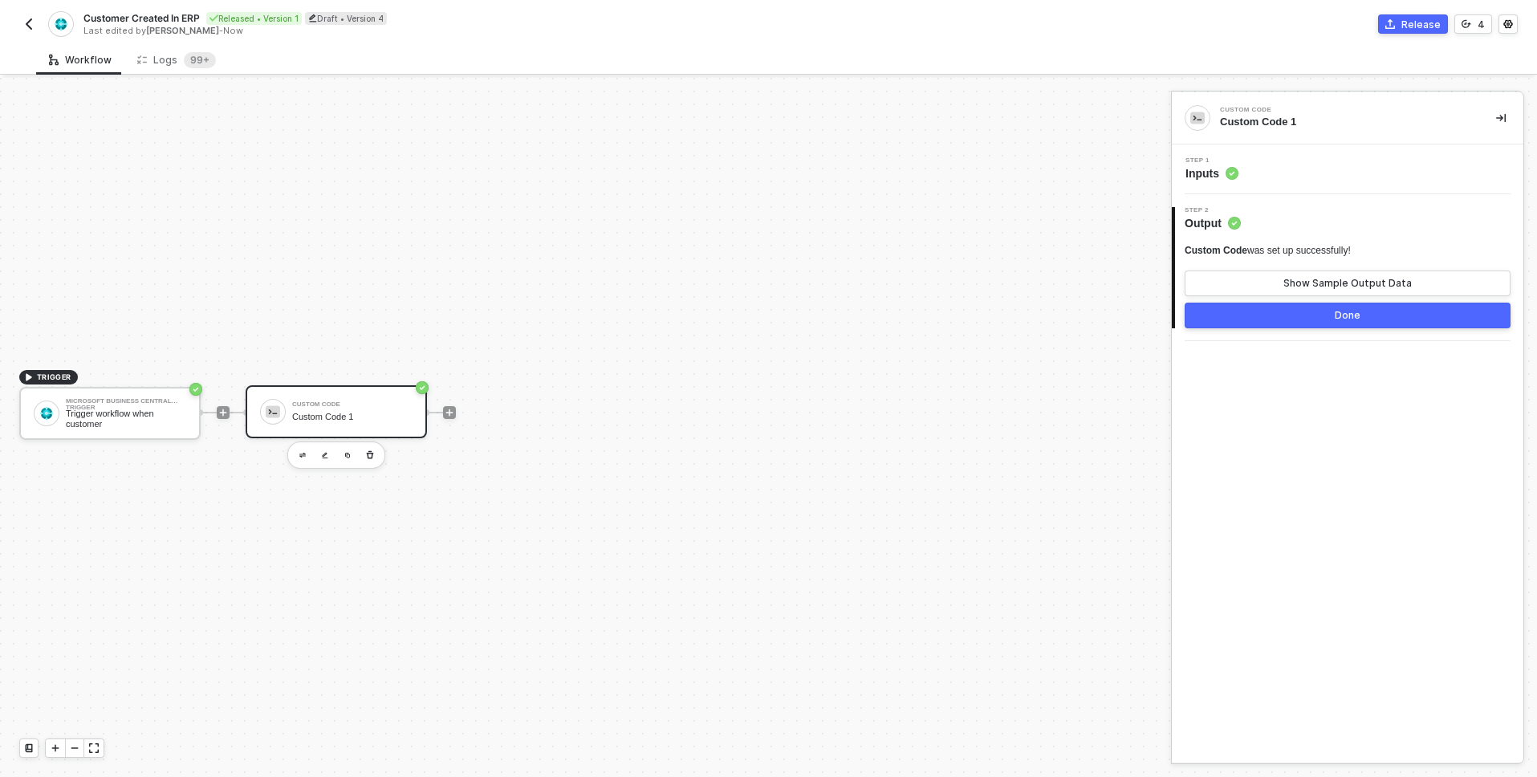
click at [1250, 177] on div "Step 1 Inputs" at bounding box center [1350, 169] width 348 height 24
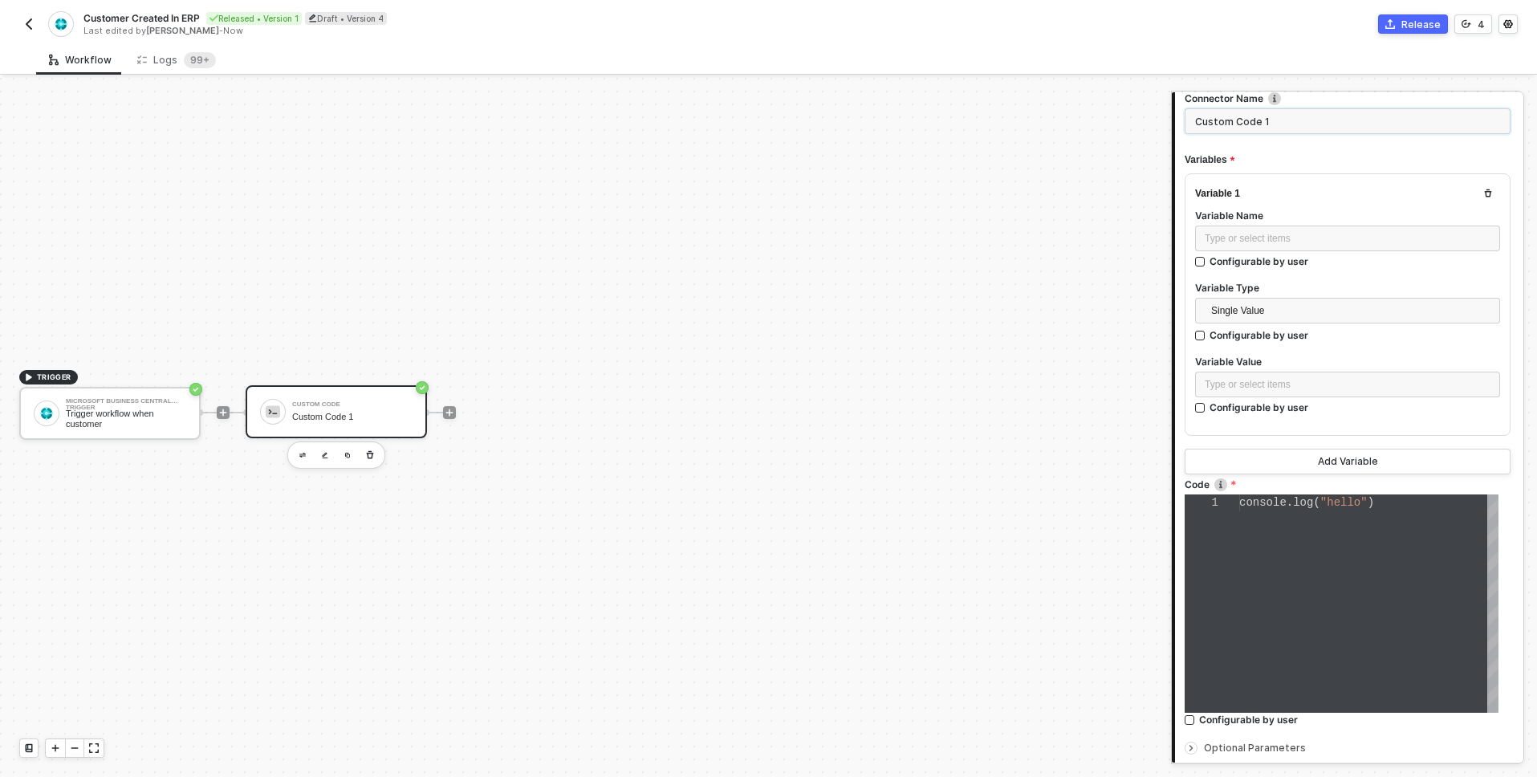
scroll to position [100, 0]
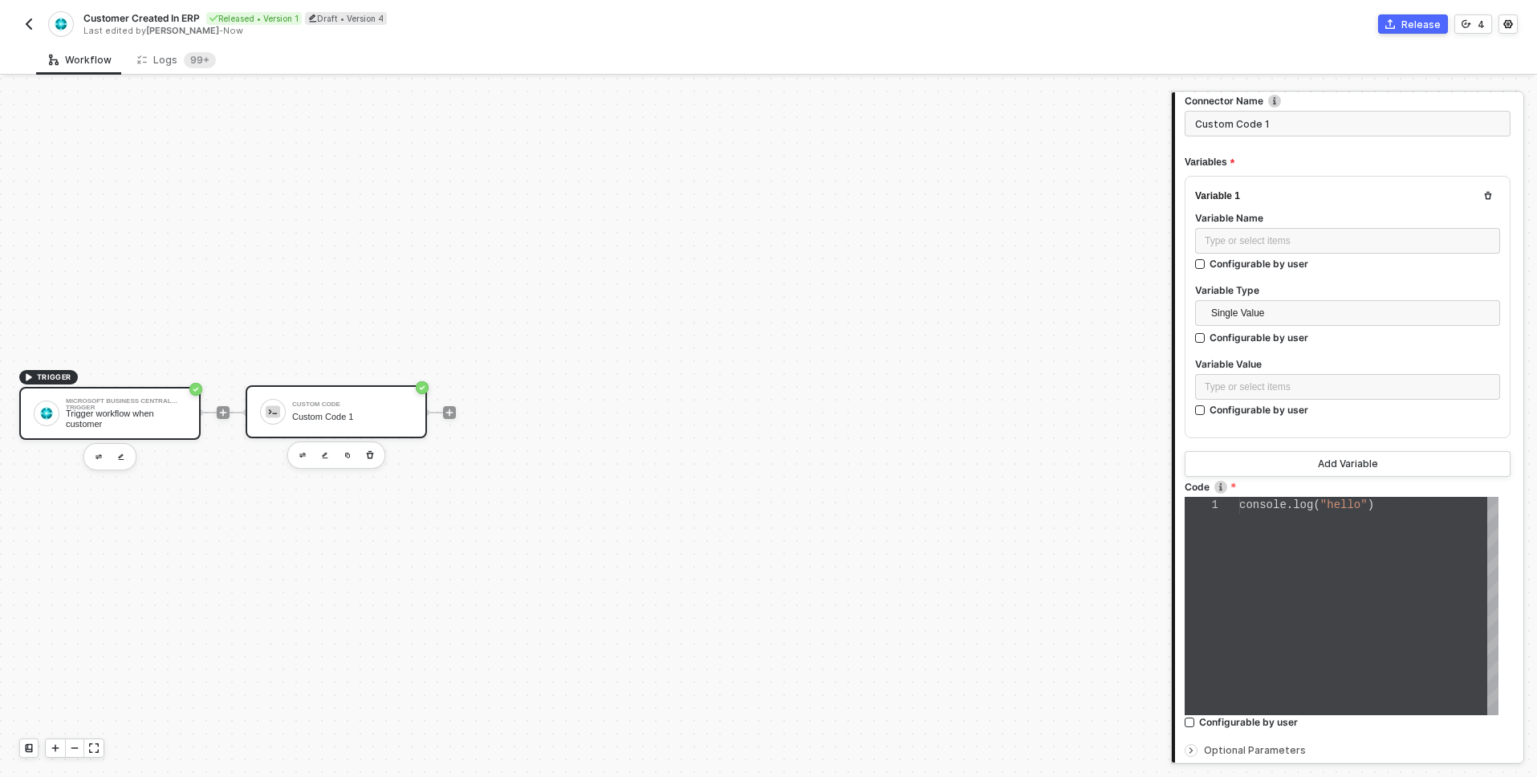
click at [100, 417] on div "Trigger workflow when customer" at bounding box center [126, 419] width 120 height 20
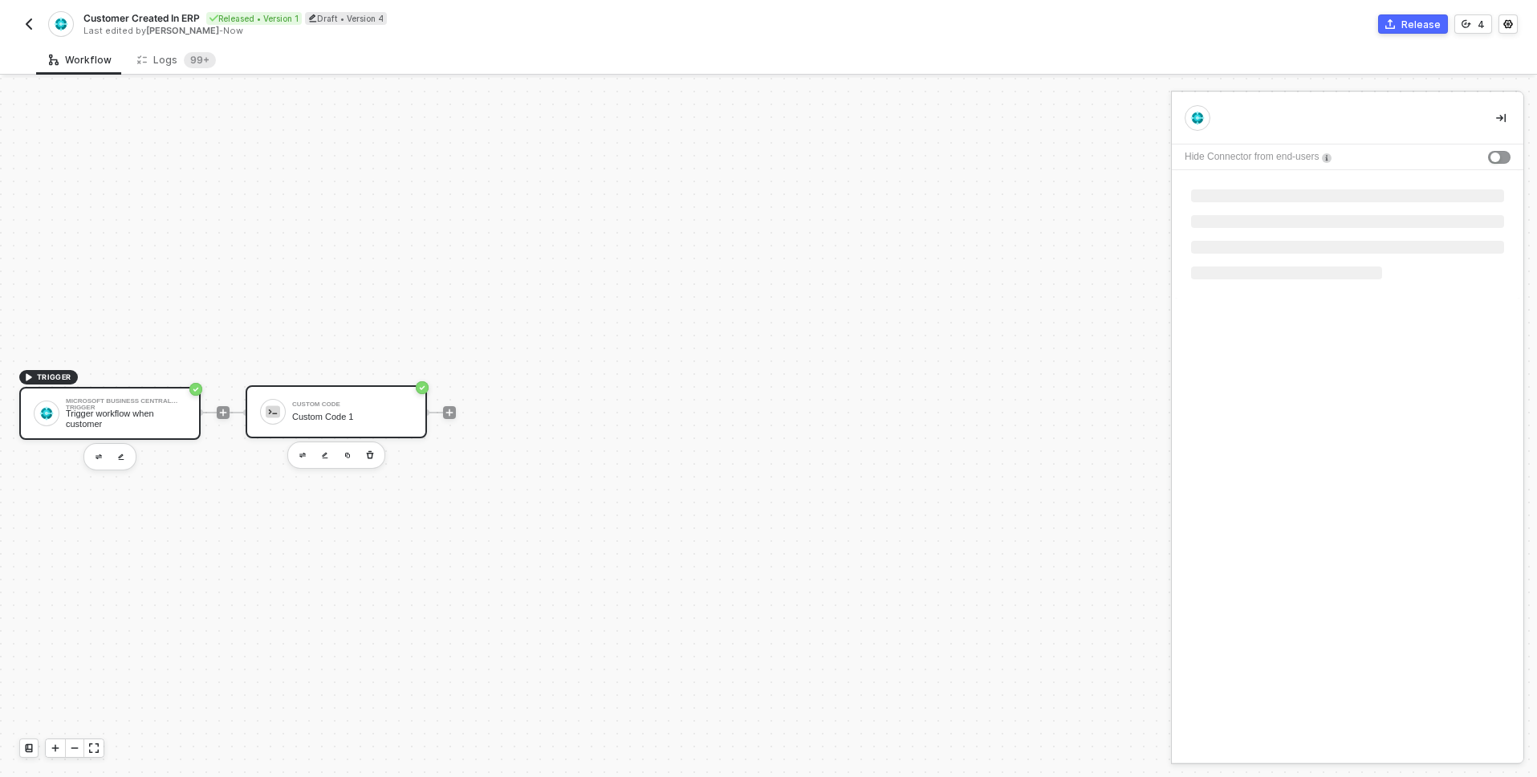
scroll to position [0, 0]
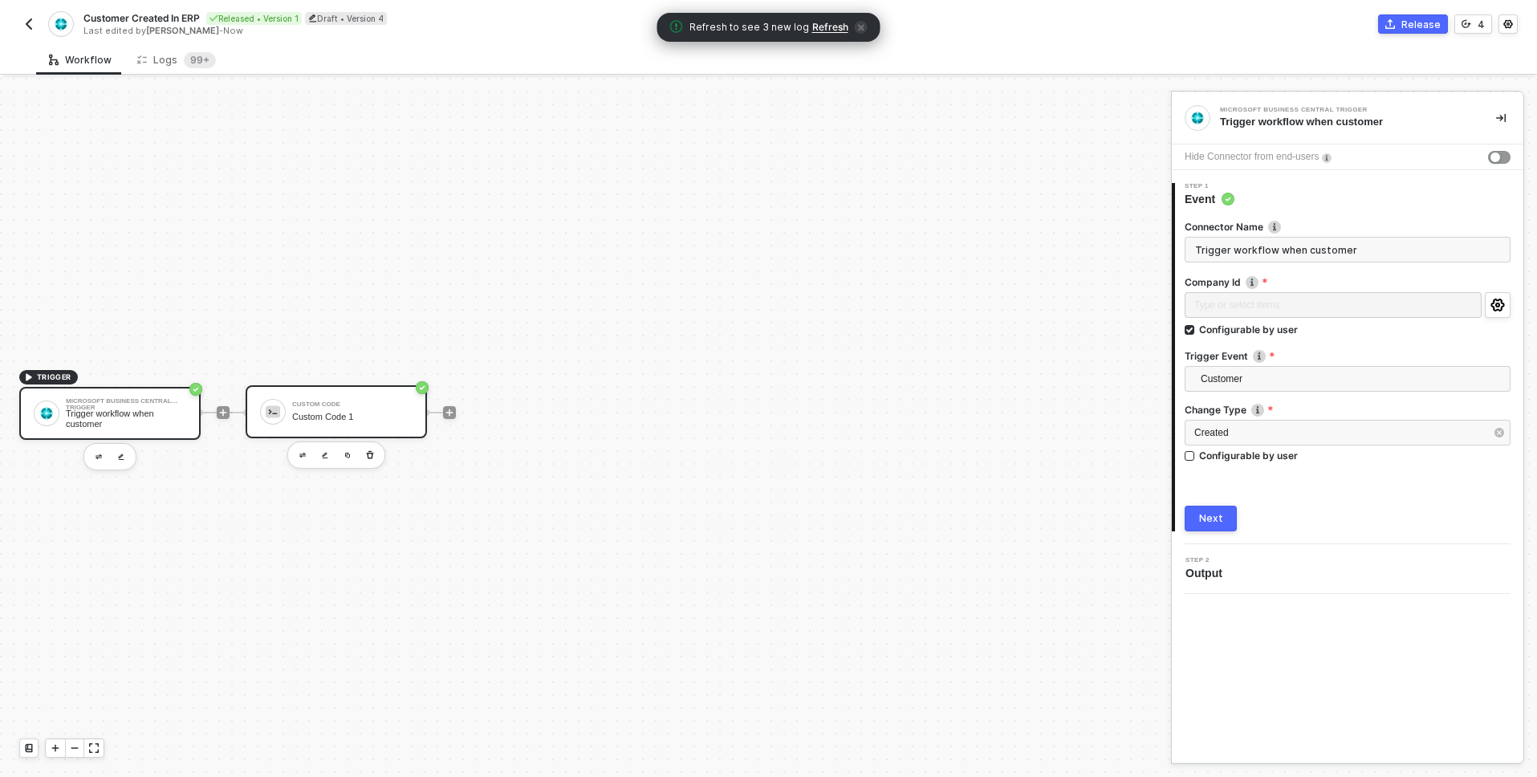
click at [330, 414] on div "Custom Code 1" at bounding box center [352, 417] width 120 height 10
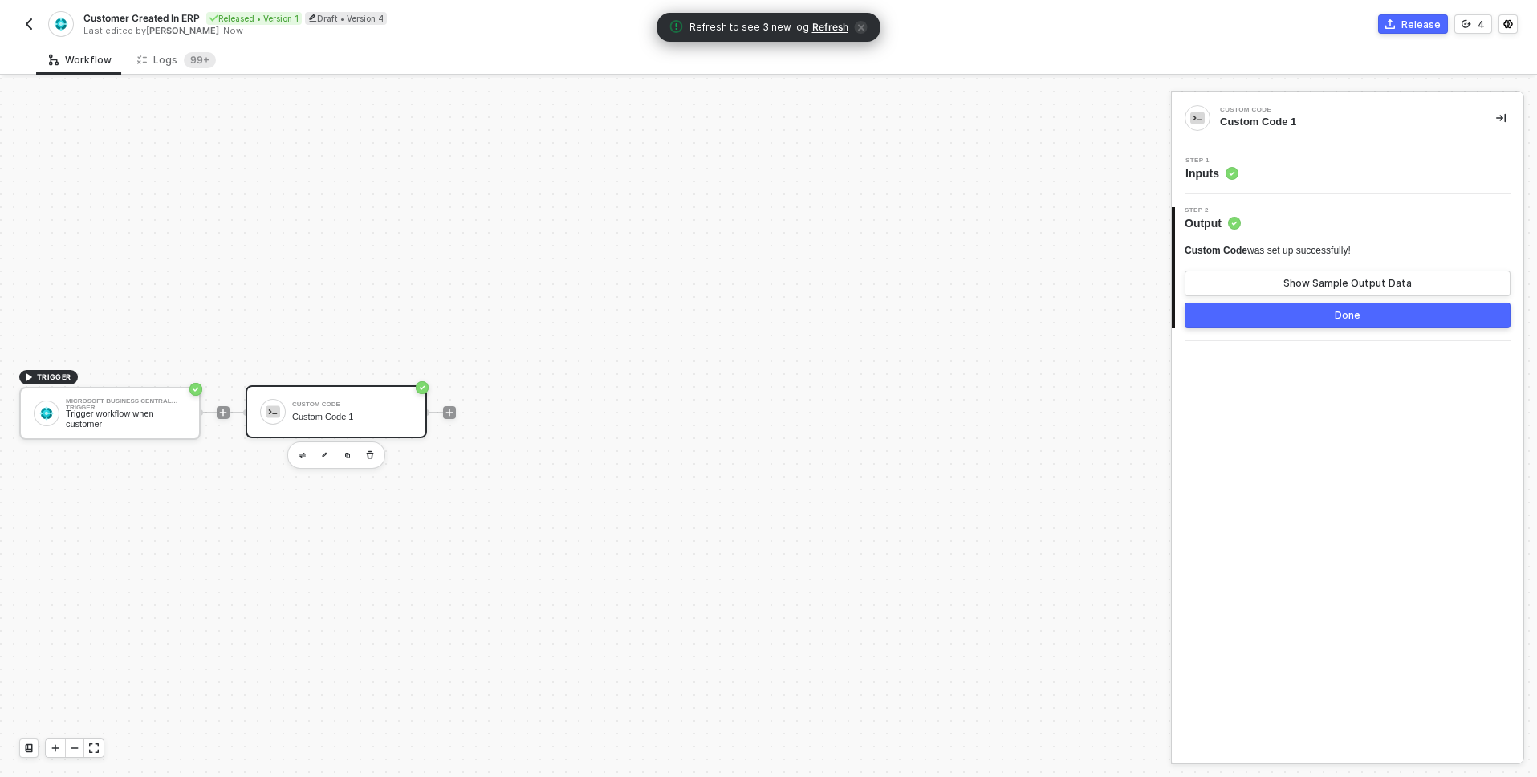
click at [1227, 173] on circle at bounding box center [1232, 174] width 12 height 12
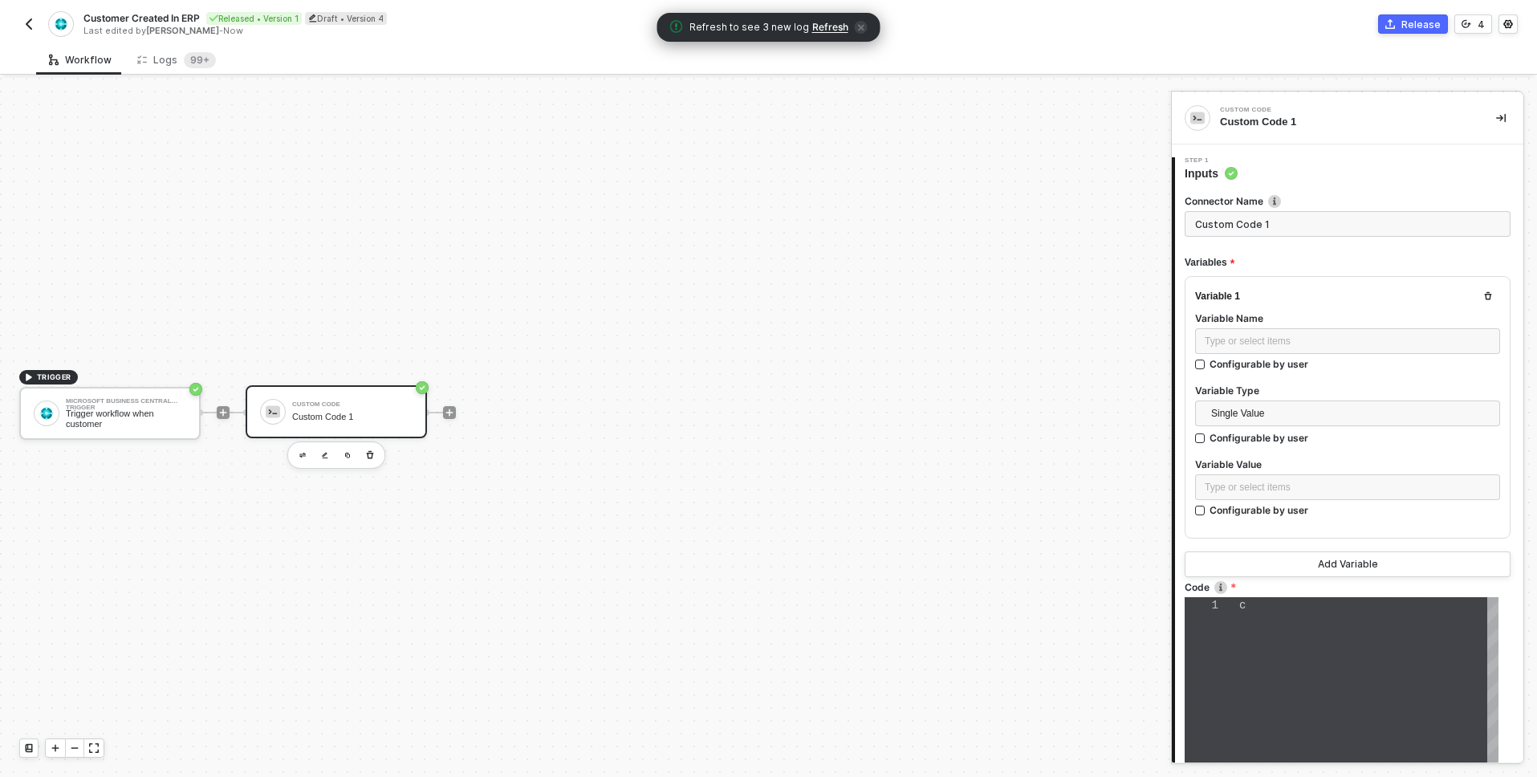
type textarea "console.log("hello")"
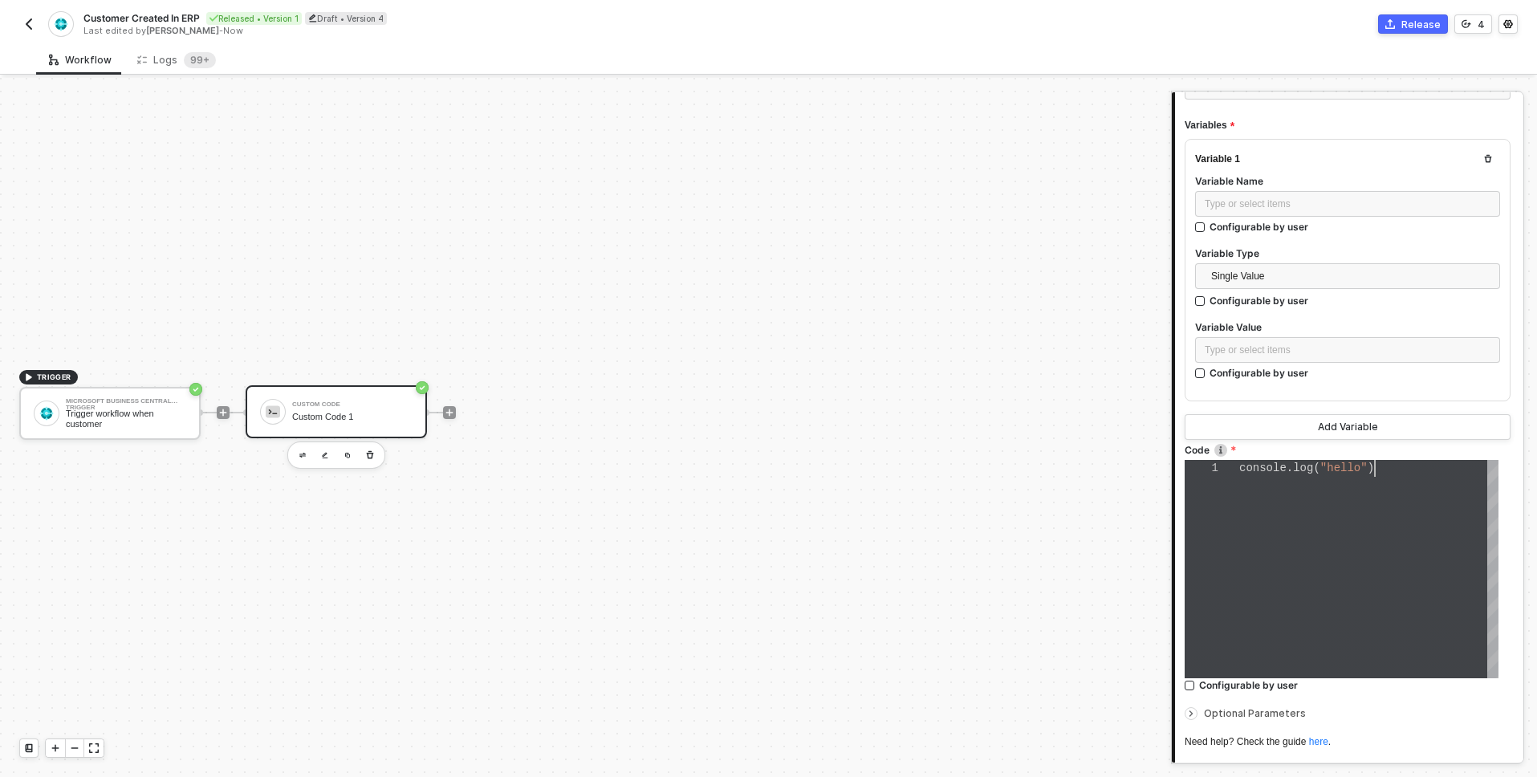
scroll to position [0, 135]
click at [1377, 474] on div "console . log ( "hello" )" at bounding box center [1368, 468] width 259 height 17
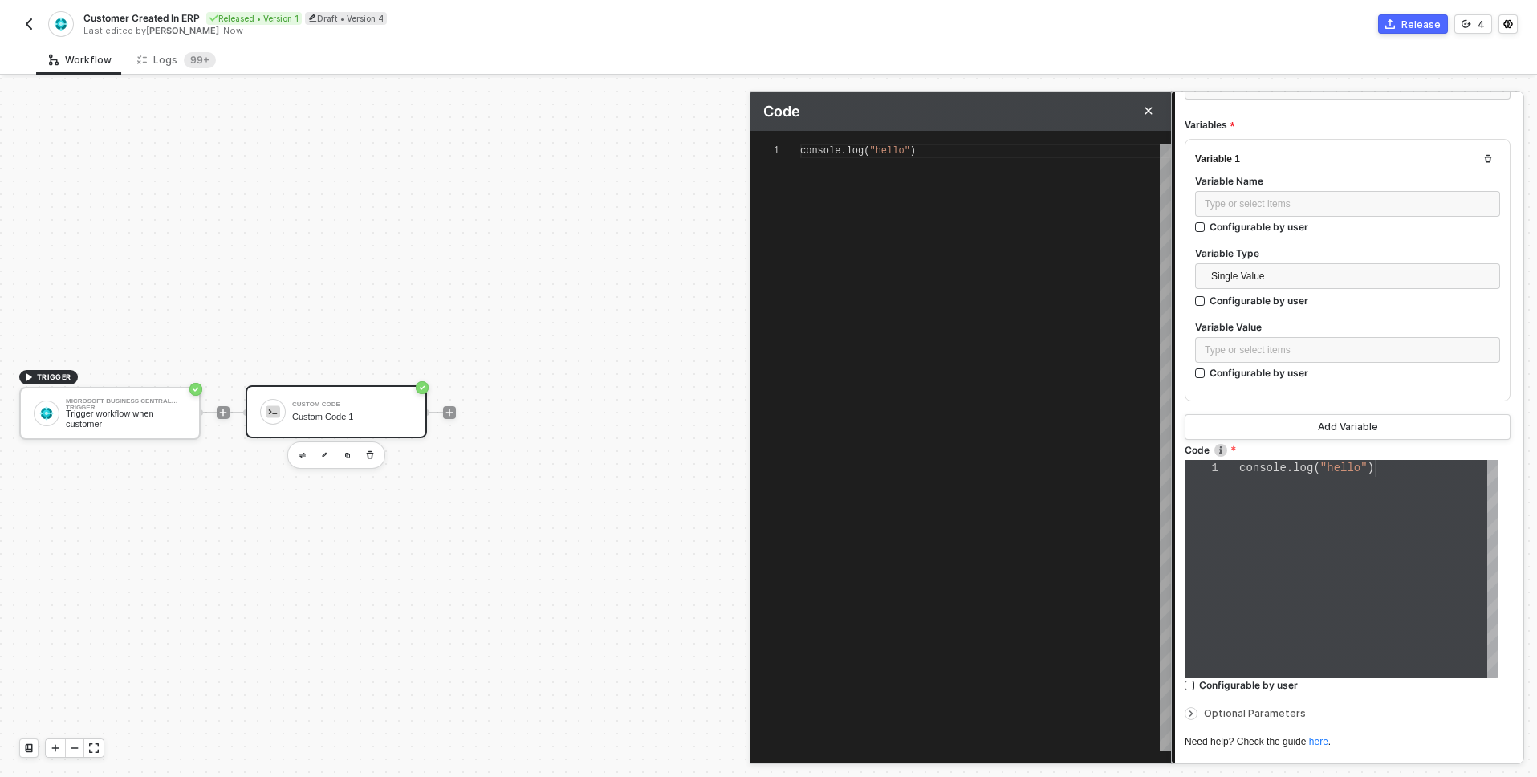
scroll to position [0, 116]
click at [935, 159] on div "console . log ( "hello" )" at bounding box center [985, 448] width 371 height 608
paste textarea "return sharpiPayload;"
type textarea "// Acessa os dados do webhook do Dynamics const webhookData = event.data; const…"
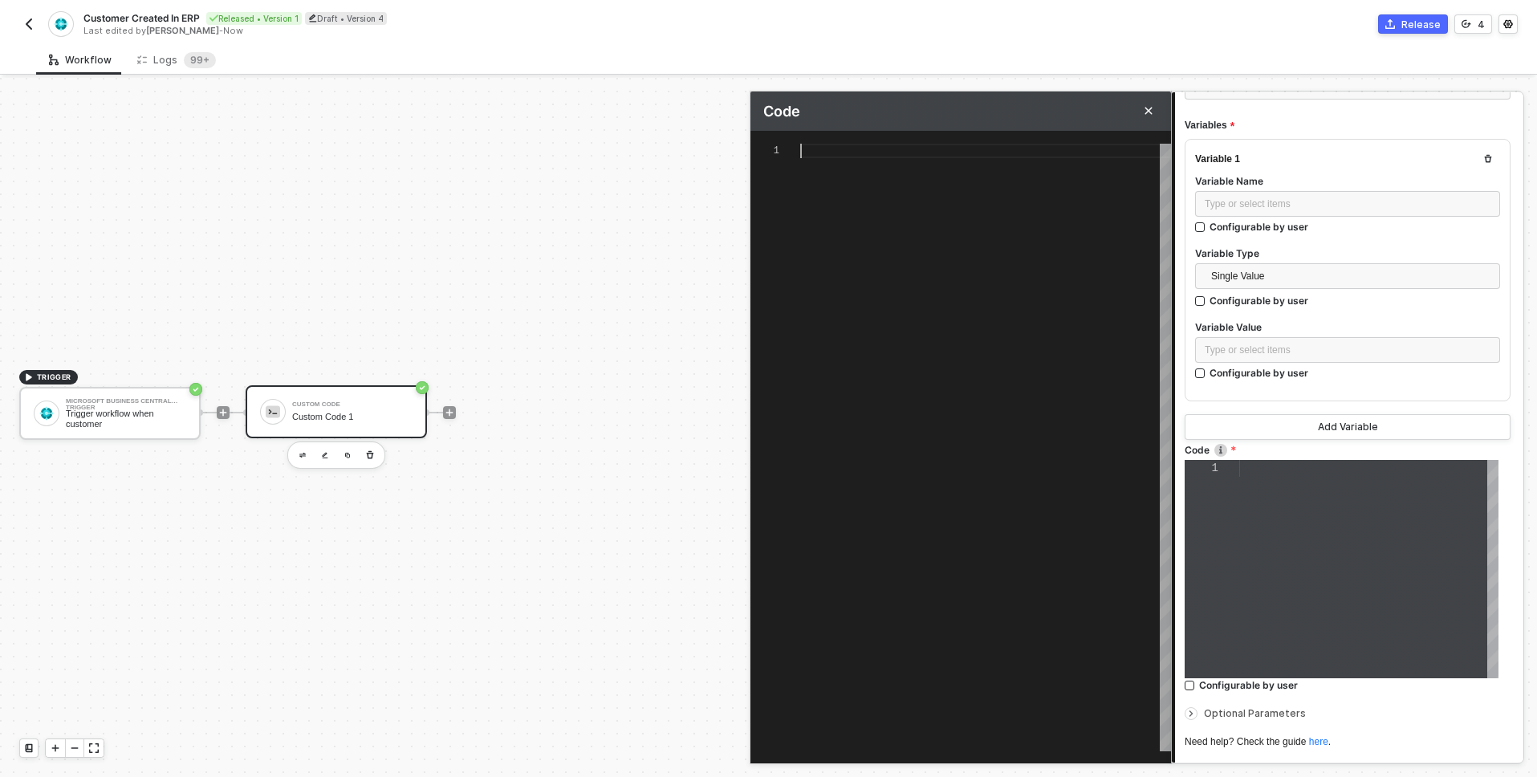
type textarea "return sharpiPayload;"
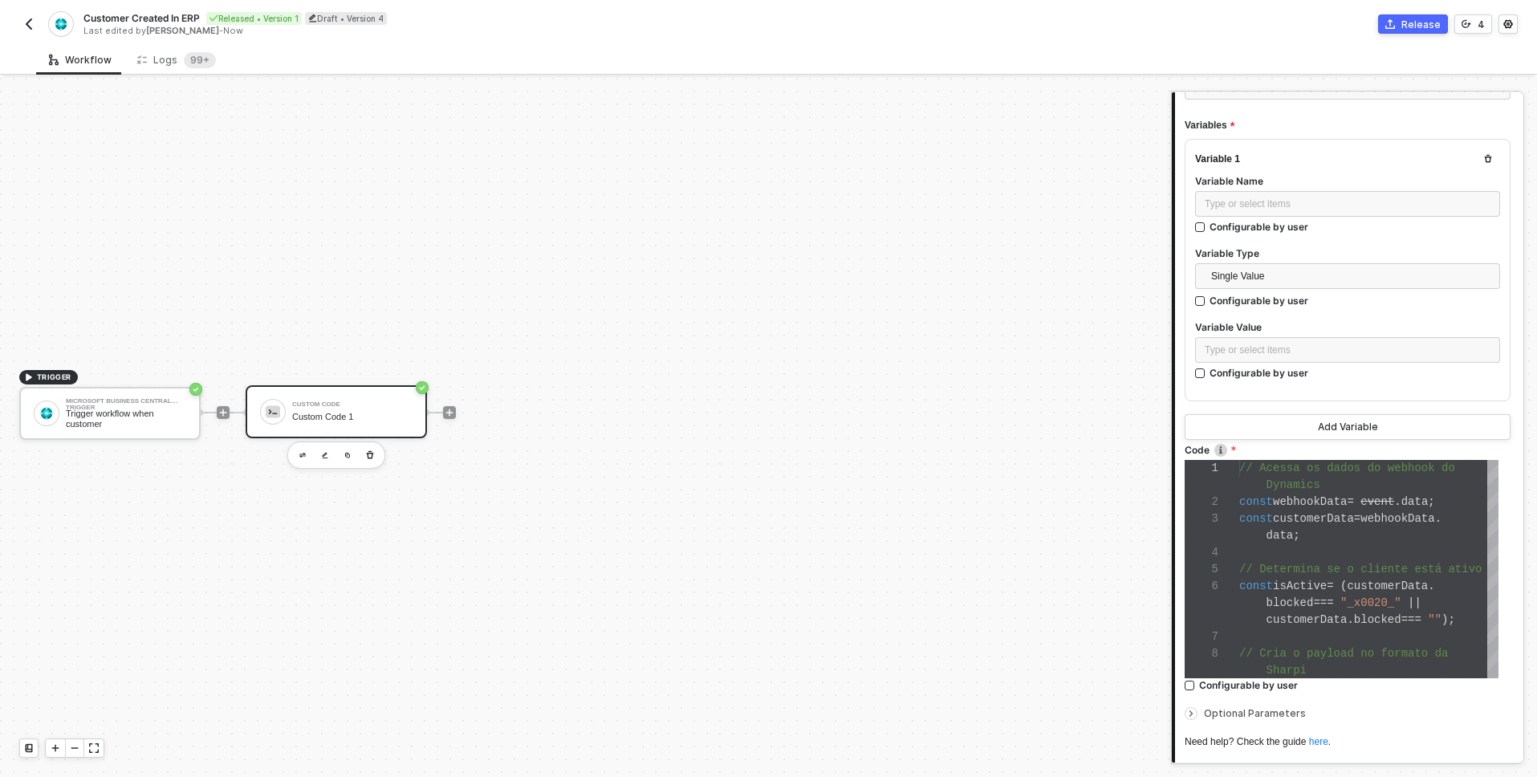
click at [1245, 451] on label "Code" at bounding box center [1348, 450] width 326 height 14
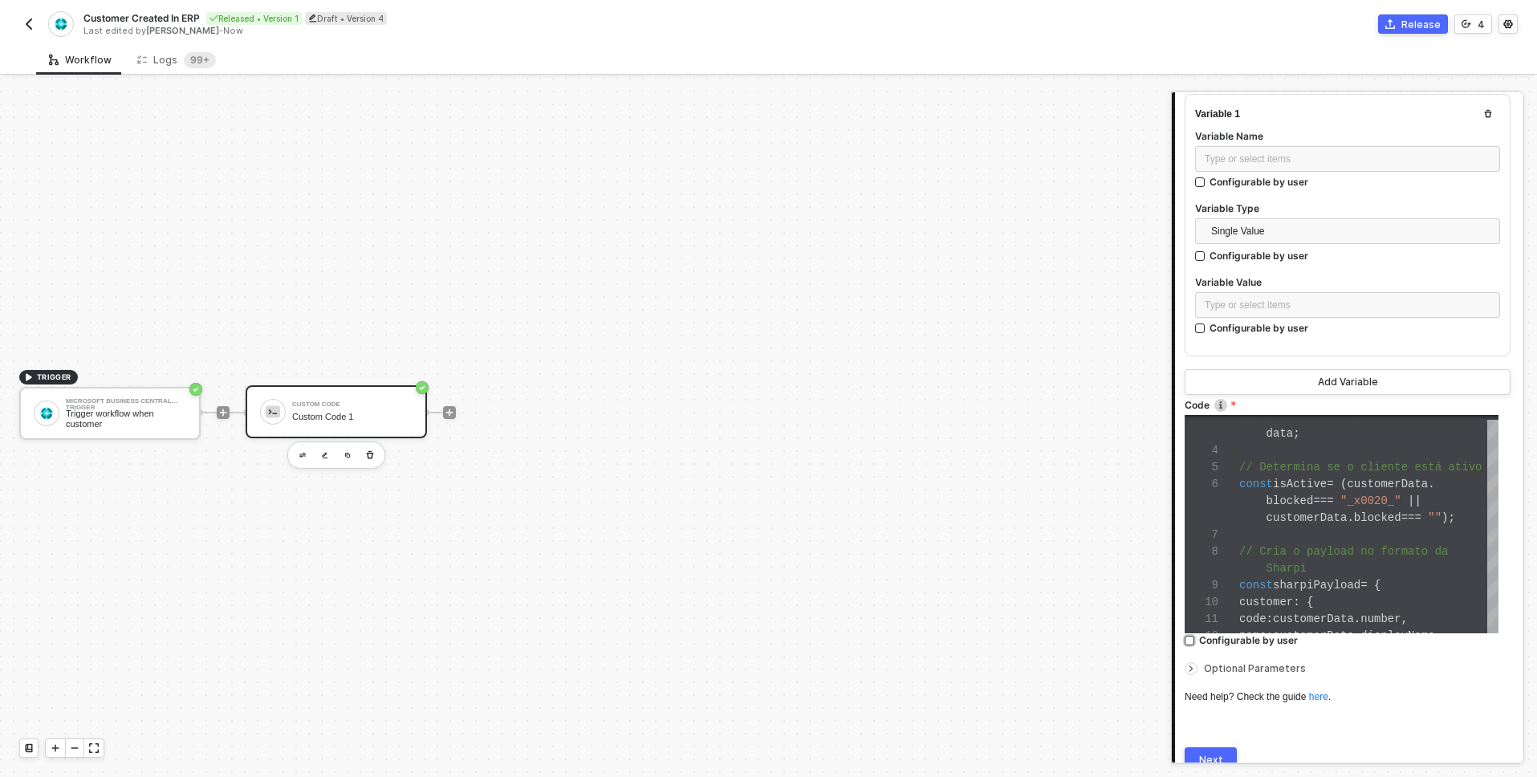
scroll to position [207, 0]
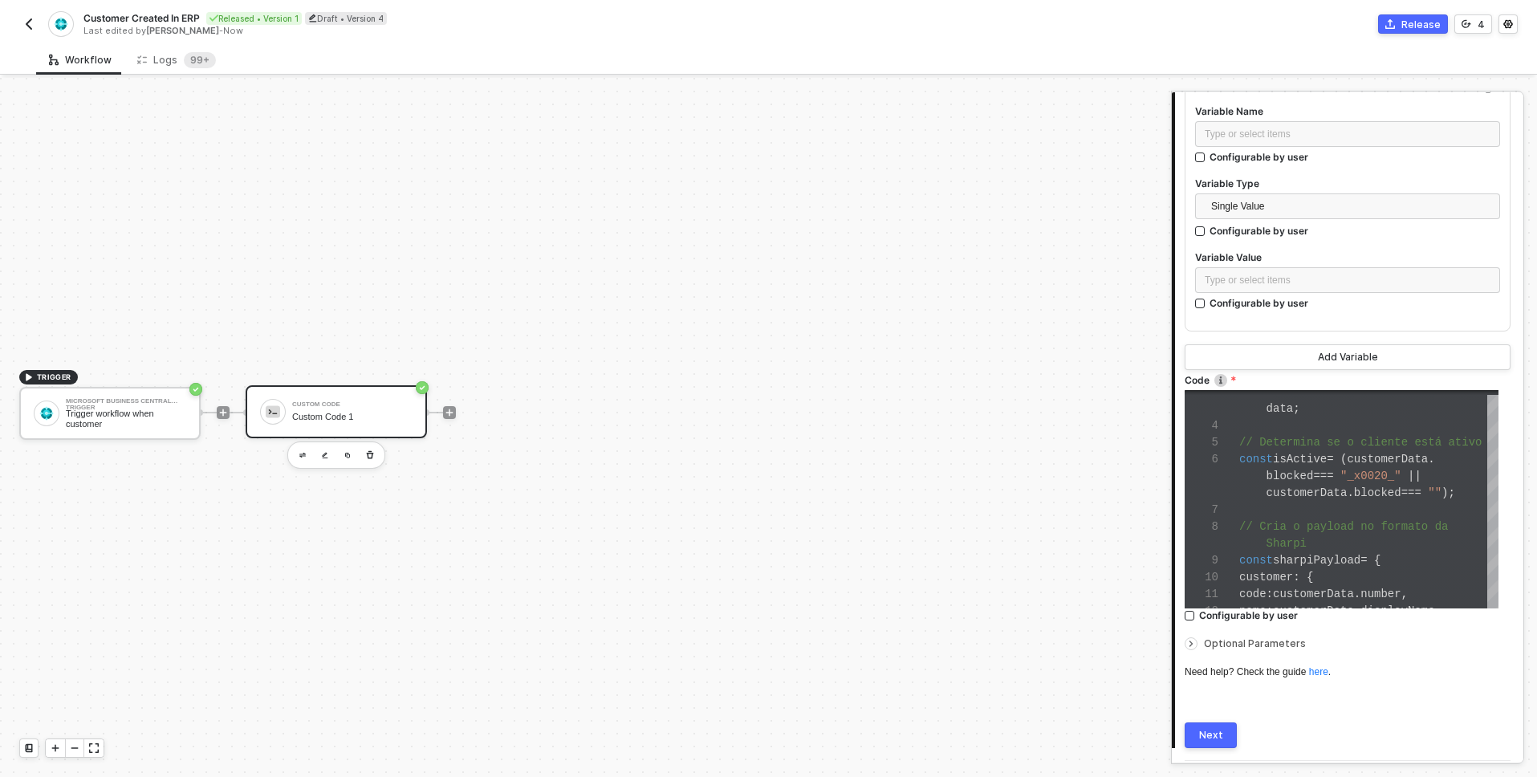
click at [1215, 729] on div "Next" at bounding box center [1211, 735] width 24 height 13
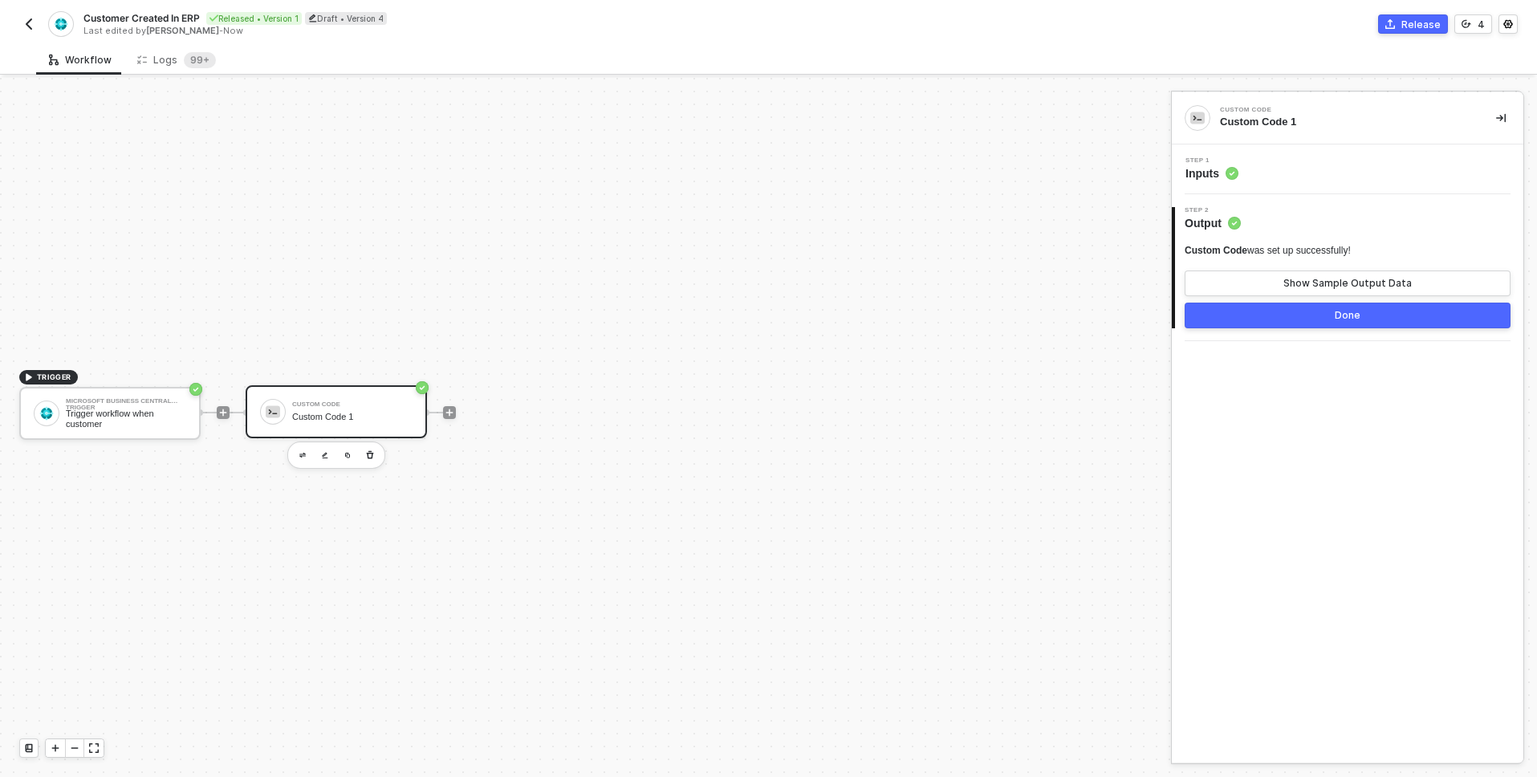
click at [1382, 314] on button "Done" at bounding box center [1348, 316] width 326 height 26
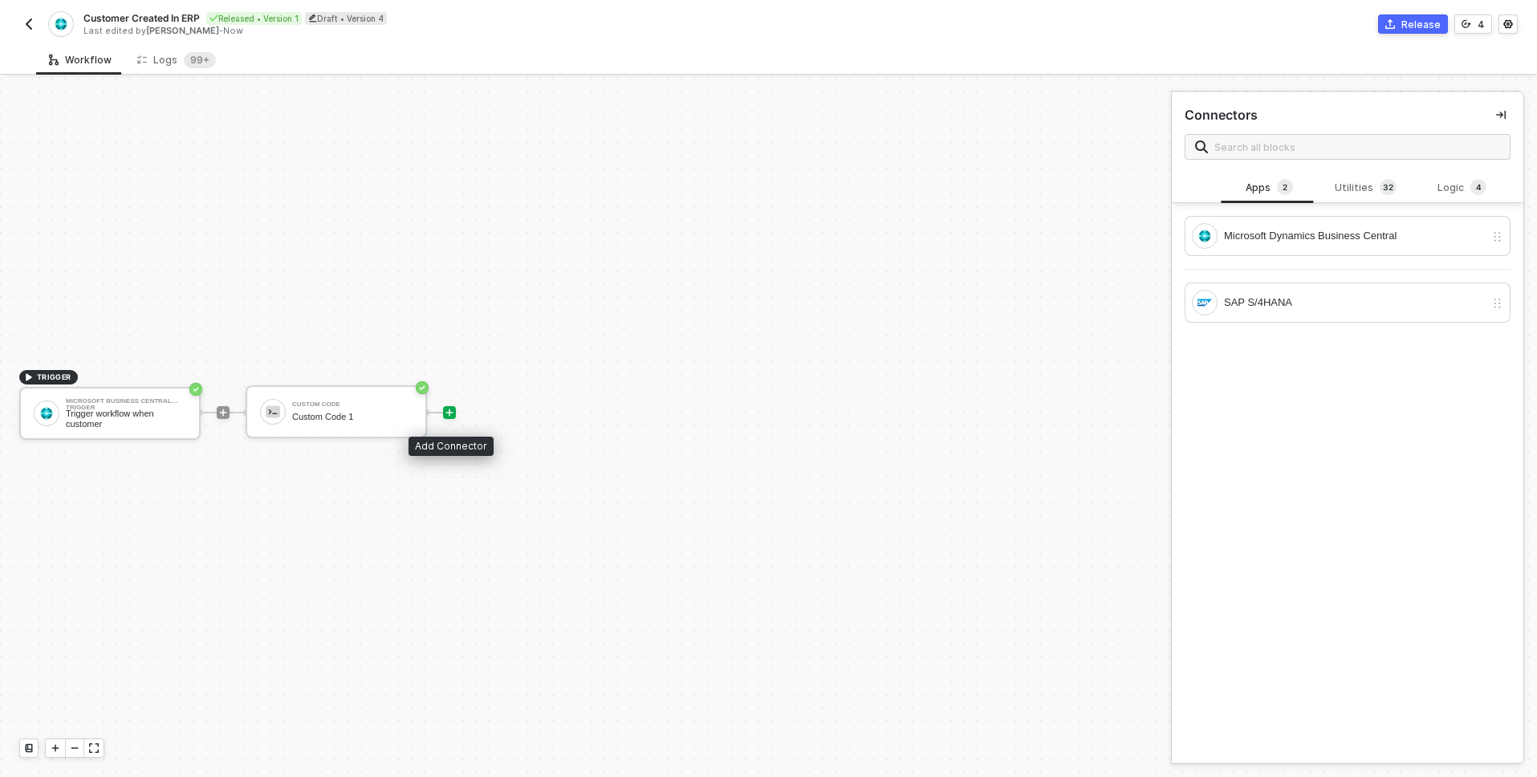
click at [446, 417] on icon "icon-play" at bounding box center [450, 413] width 10 height 10
click at [1333, 185] on div "Utilities 3 2" at bounding box center [1365, 188] width 71 height 18
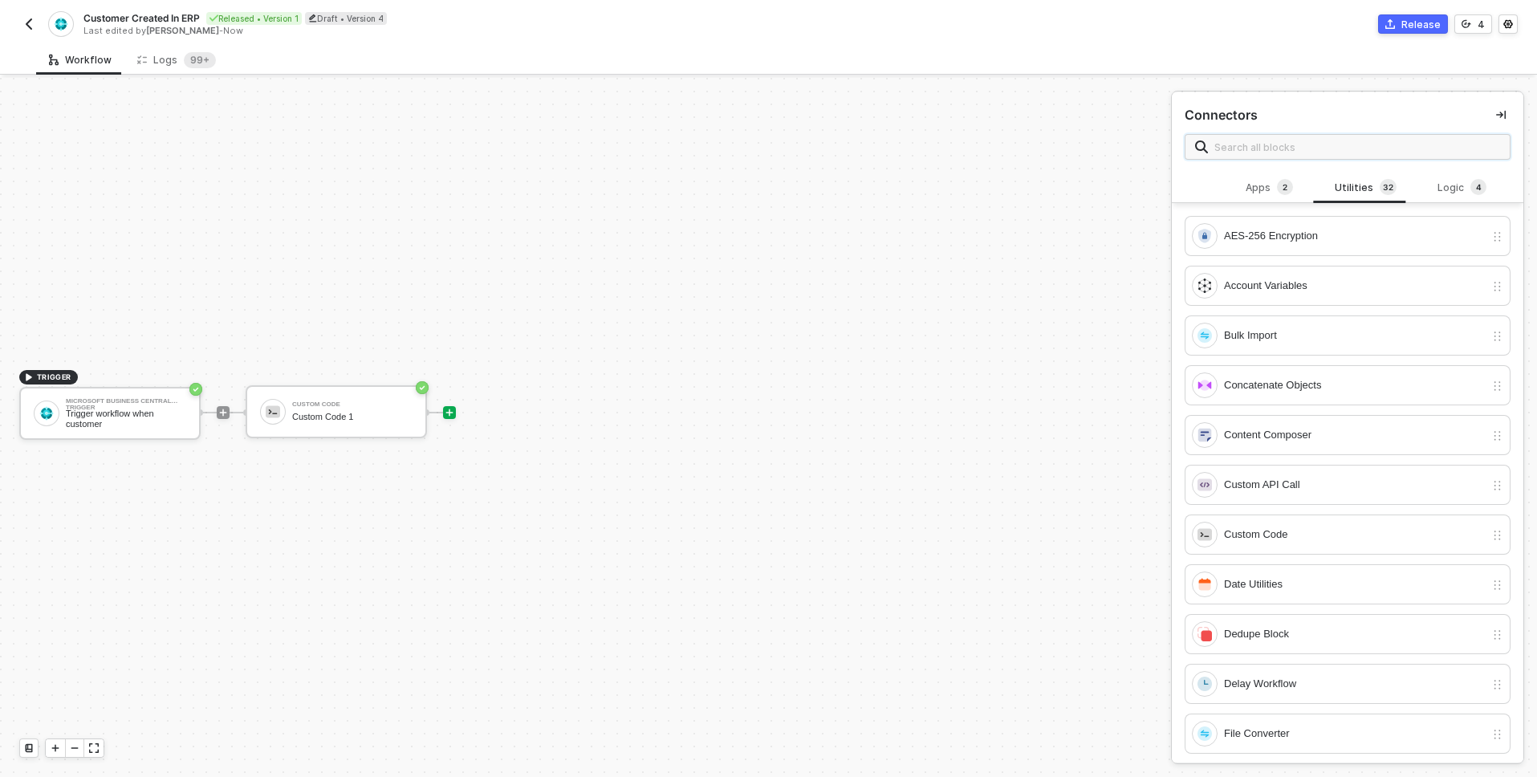
click at [1278, 140] on input "text" at bounding box center [1358, 147] width 286 height 18
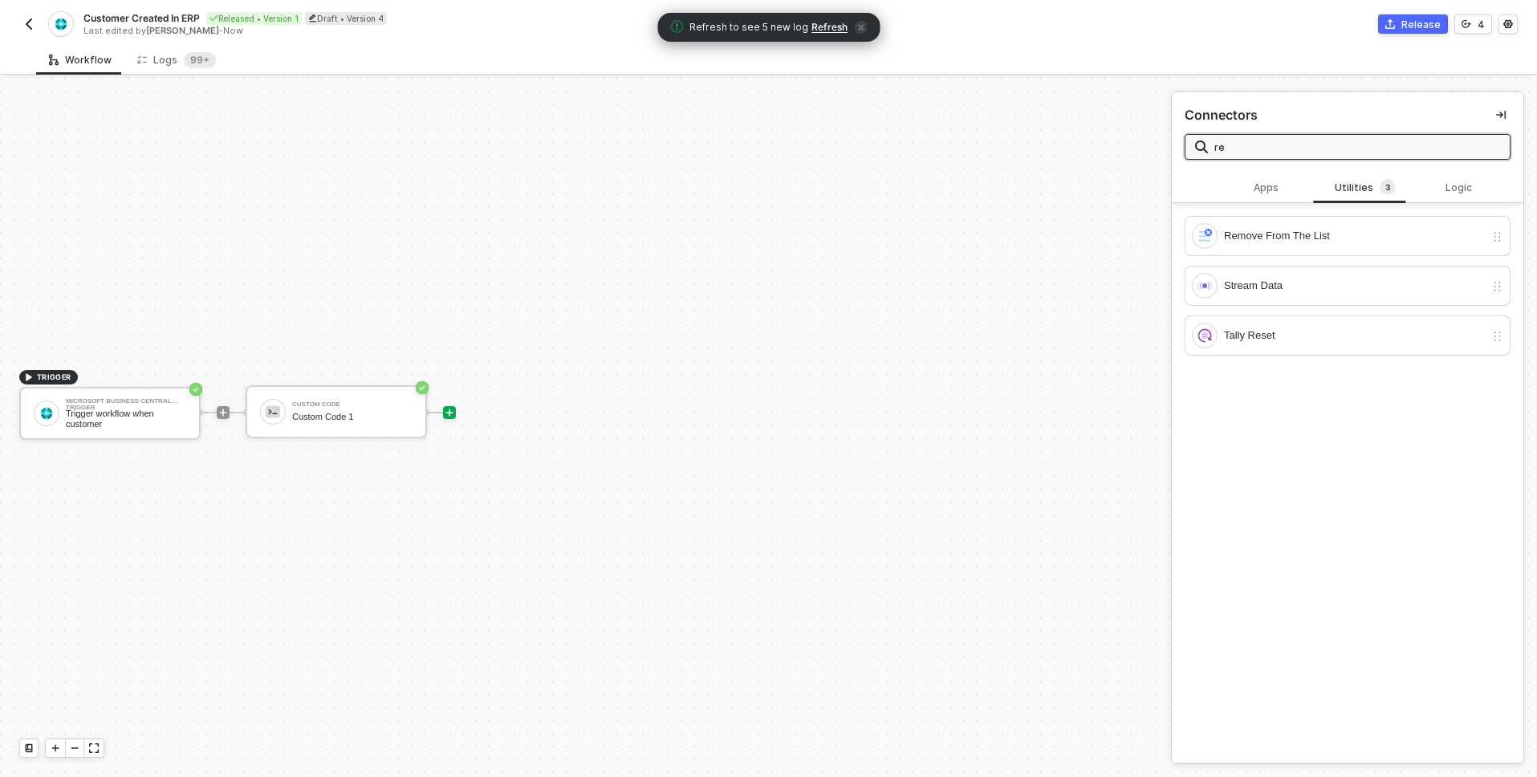
type input "r"
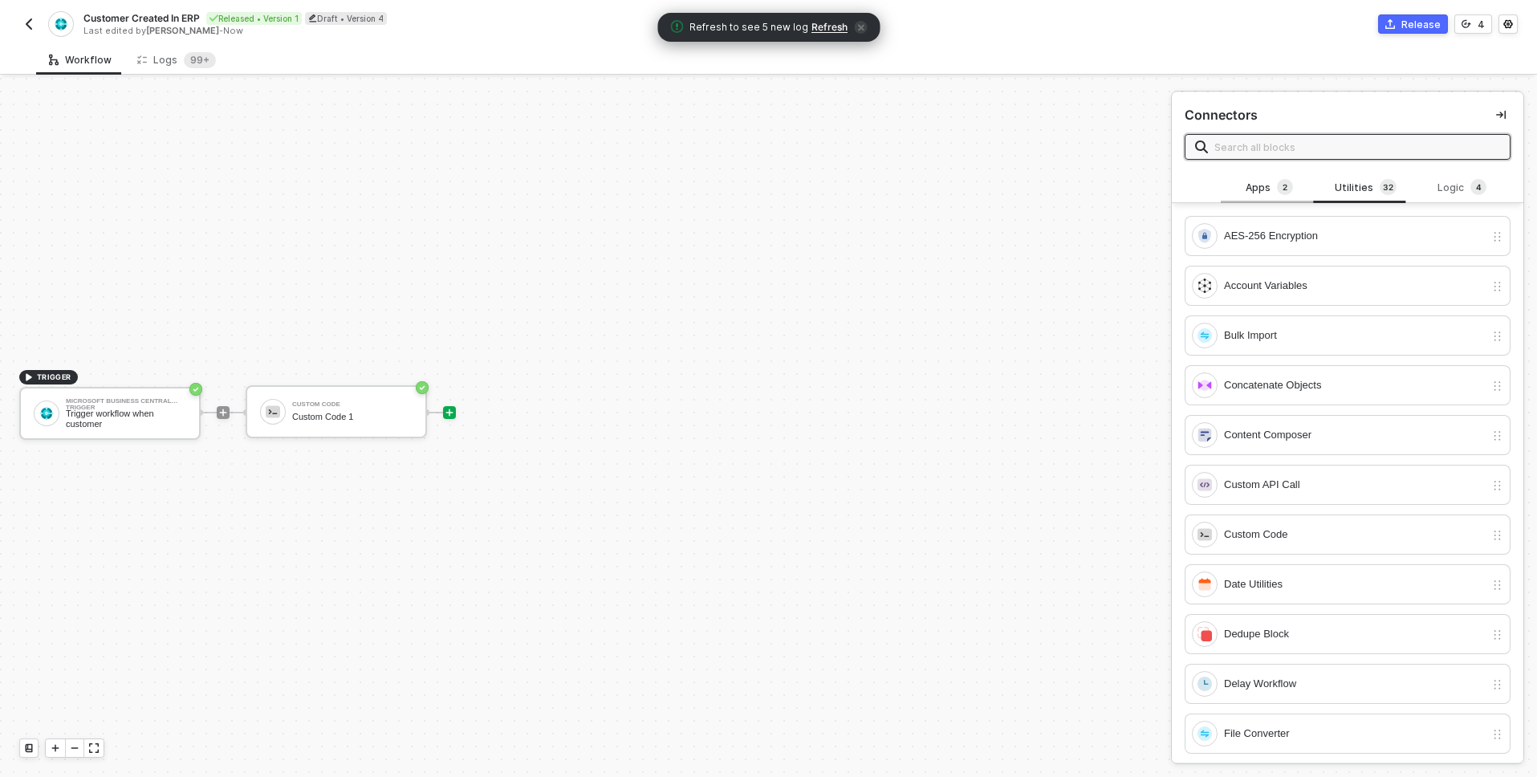
click at [1268, 186] on div "Apps 2" at bounding box center [1269, 188] width 71 height 18
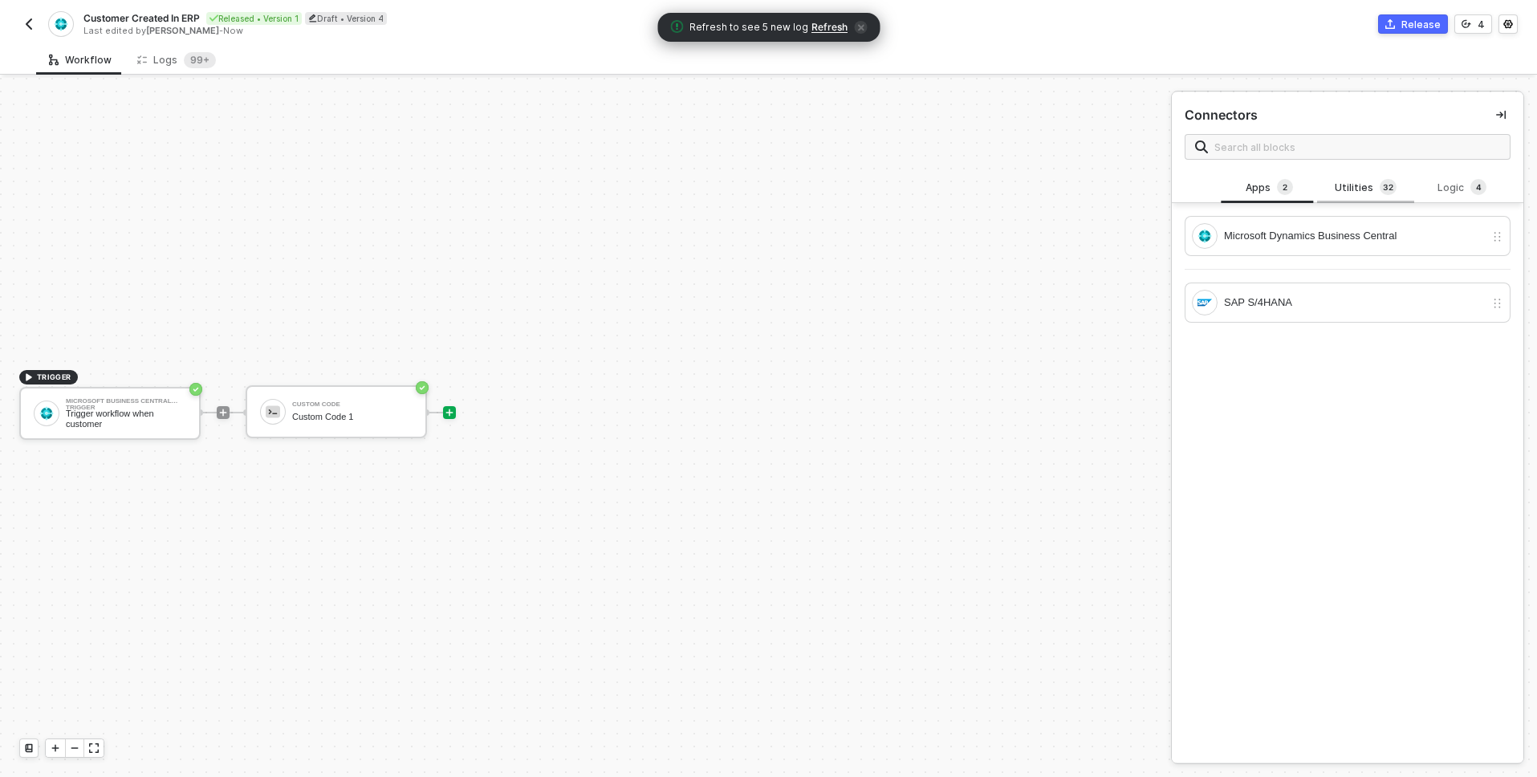
click at [1367, 190] on div "Utilities 3 2" at bounding box center [1365, 188] width 71 height 18
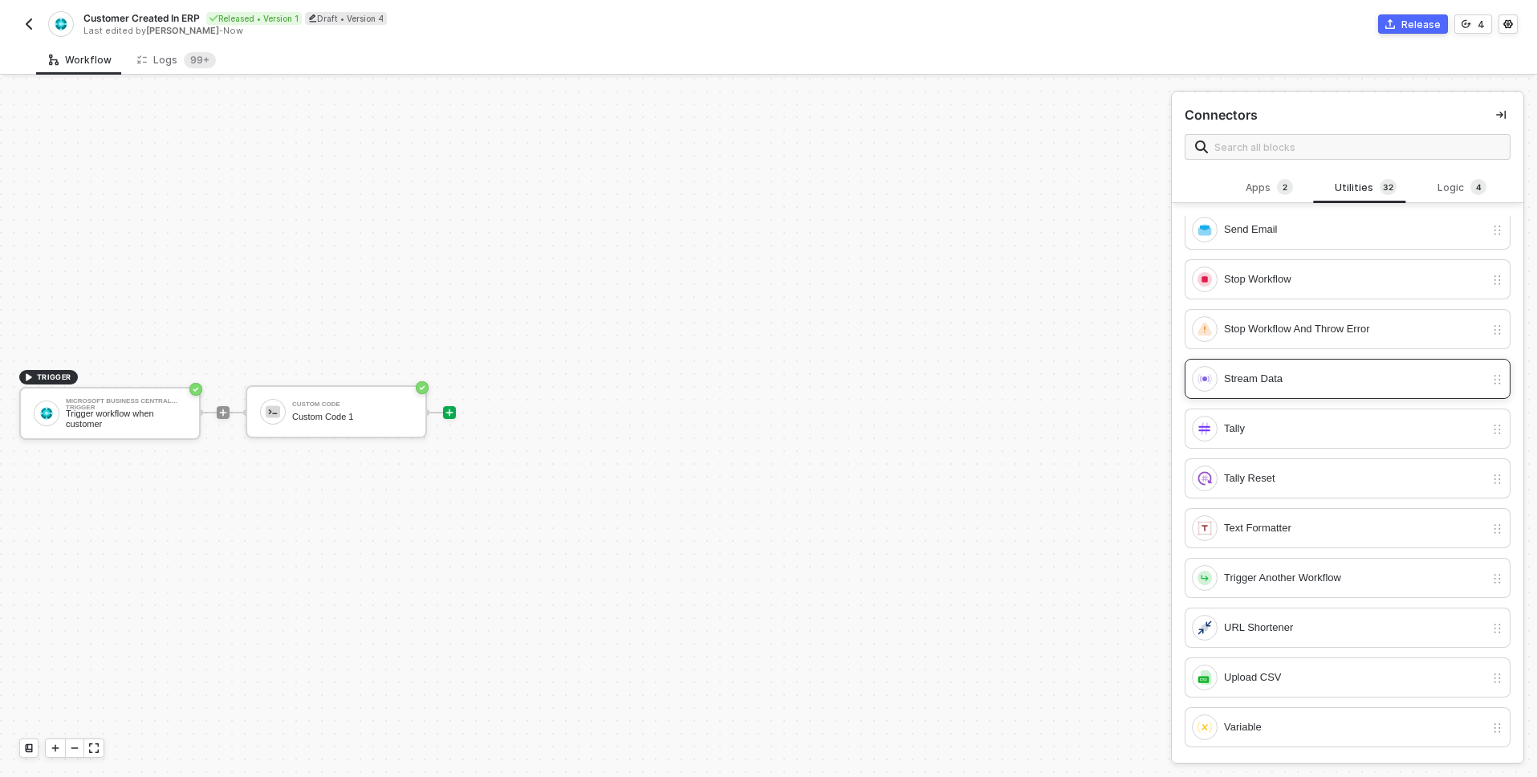
scroll to position [2, 0]
click at [1429, 178] on div "Logic 4" at bounding box center [1462, 186] width 71 height 18
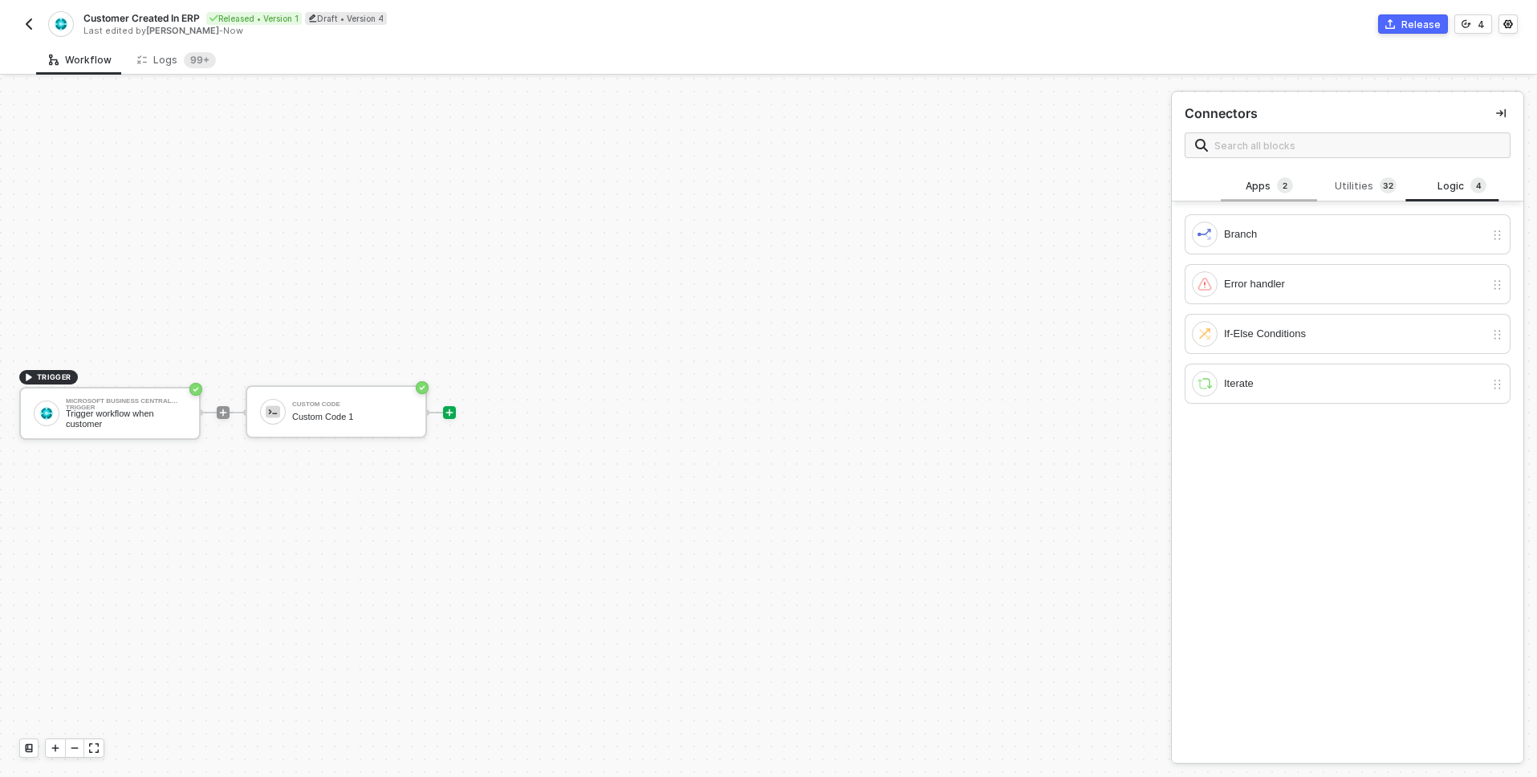
click at [1239, 193] on div "Apps 2" at bounding box center [1269, 186] width 71 height 18
click at [1447, 189] on div "Logic 4" at bounding box center [1462, 186] width 71 height 18
click at [1359, 189] on div "Utilities 3 2" at bounding box center [1365, 186] width 71 height 18
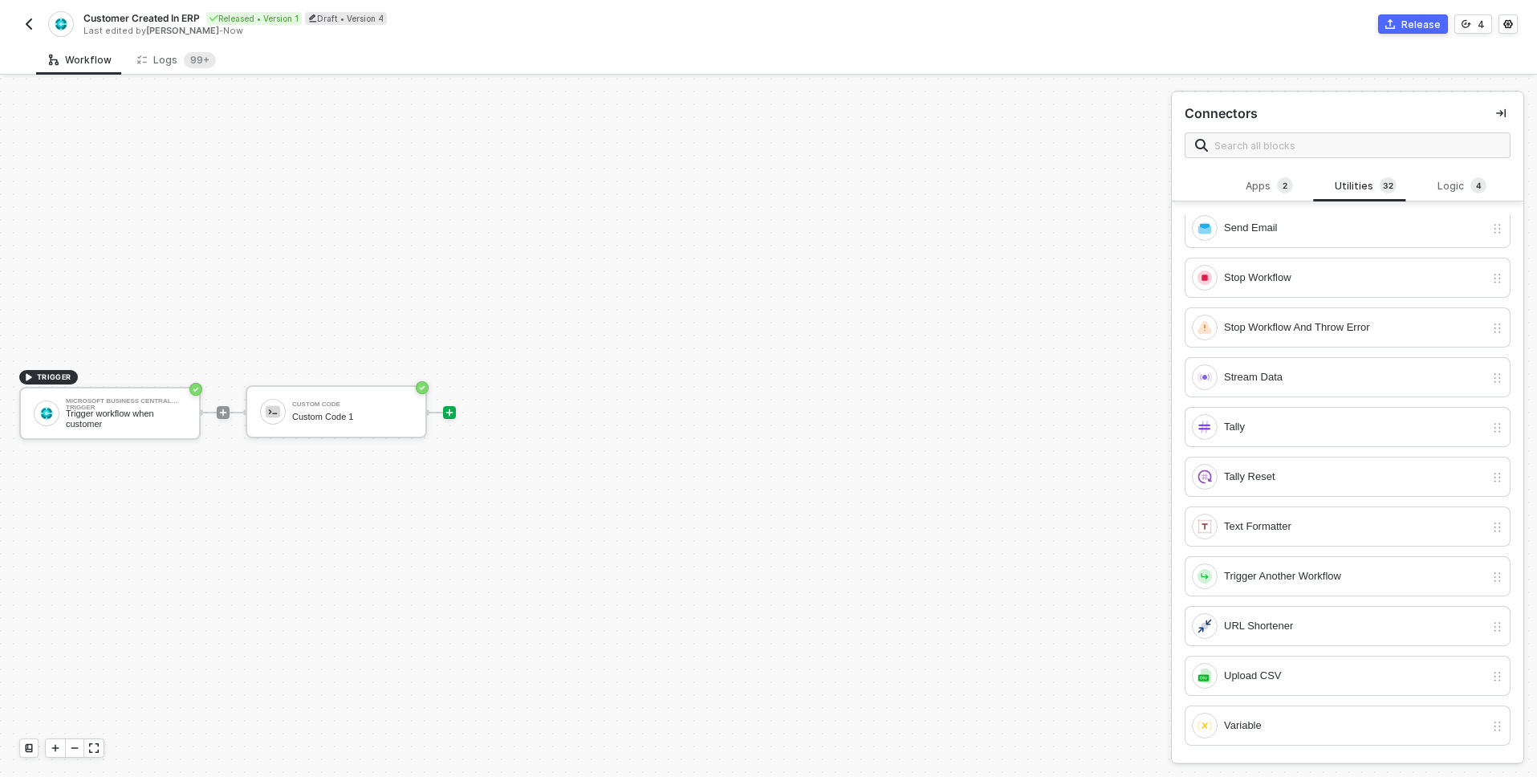
click at [1297, 134] on span at bounding box center [1348, 145] width 326 height 26
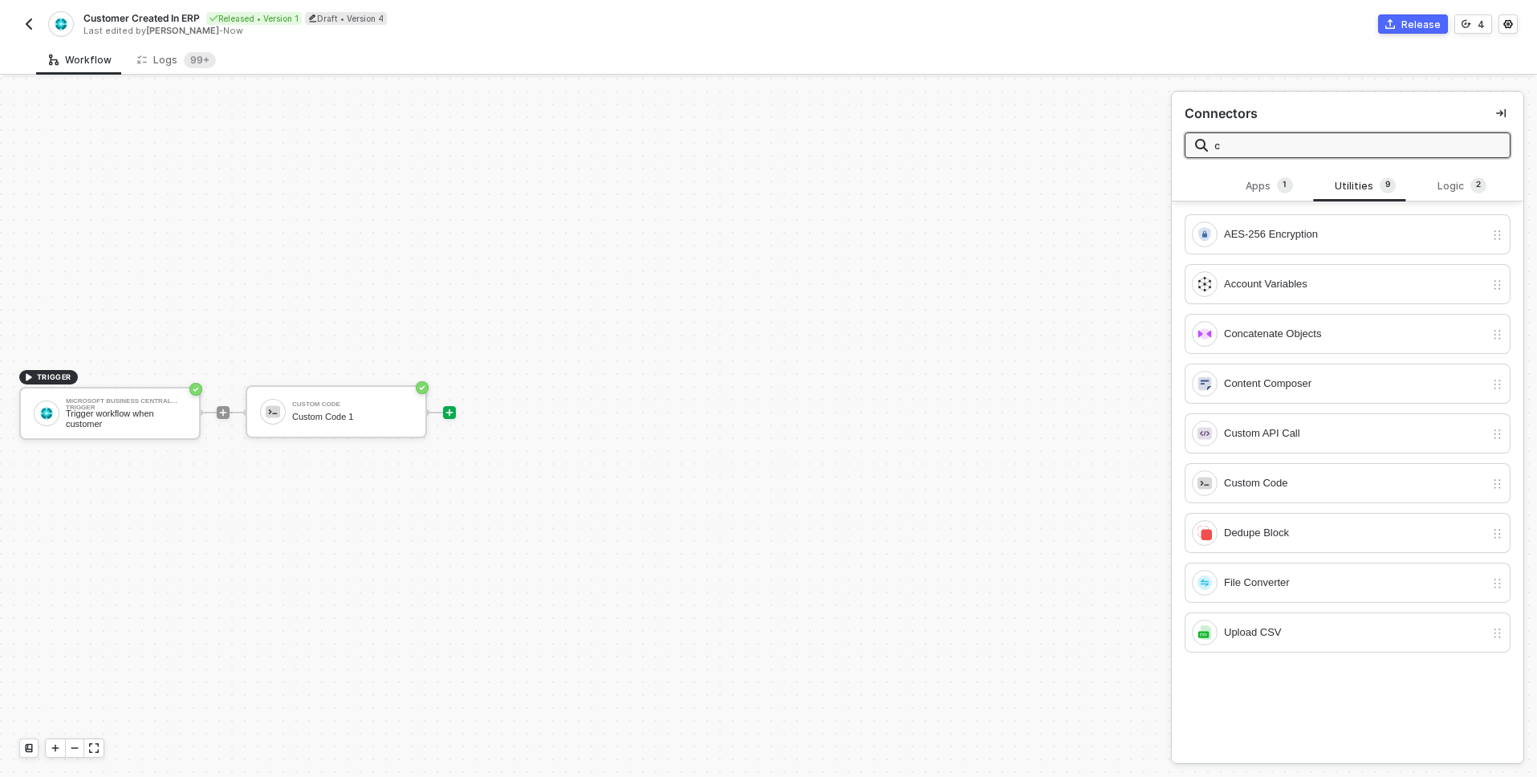
scroll to position [0, 0]
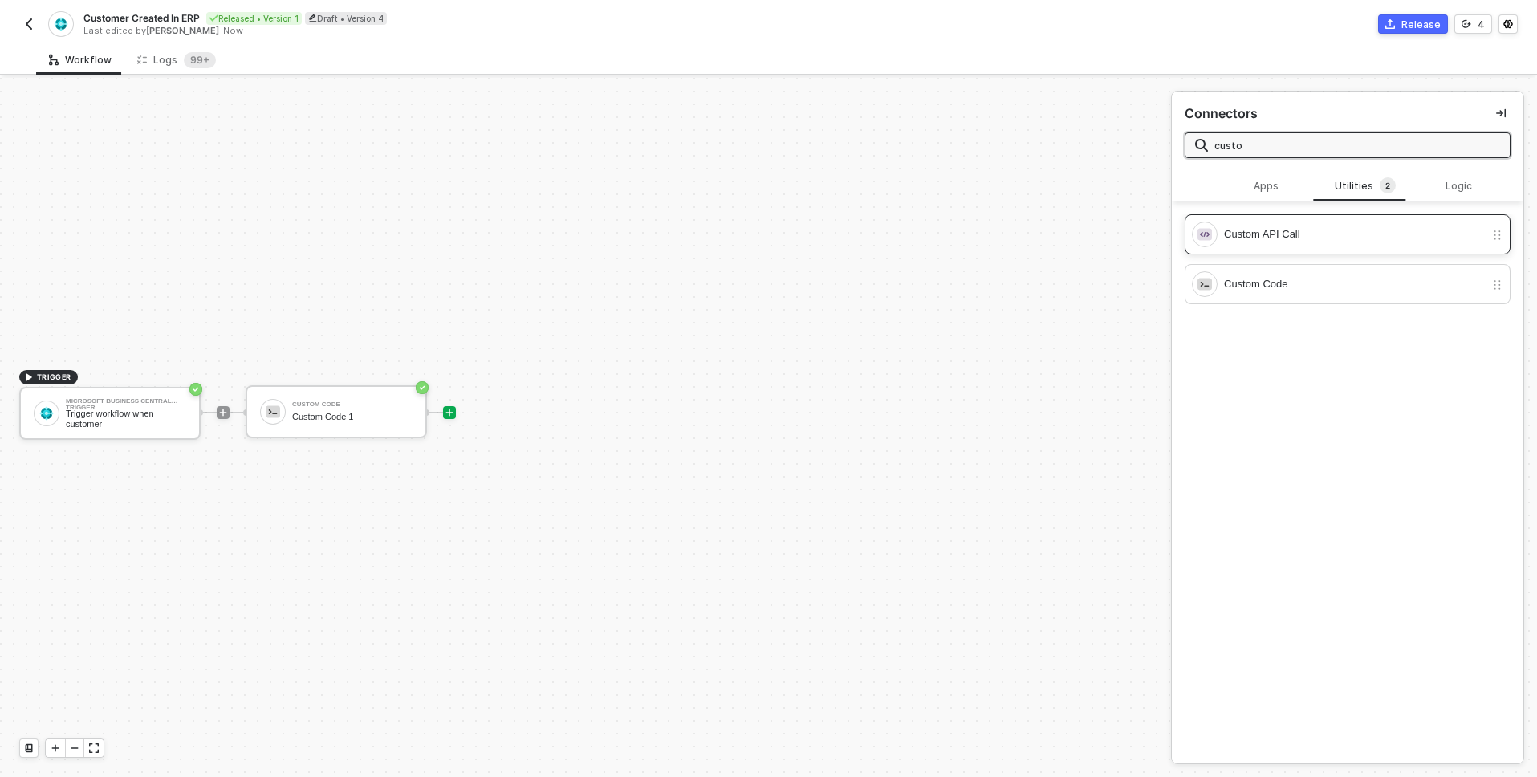
type input "custo"
click at [1284, 233] on div "Custom API Call" at bounding box center [1354, 235] width 261 height 18
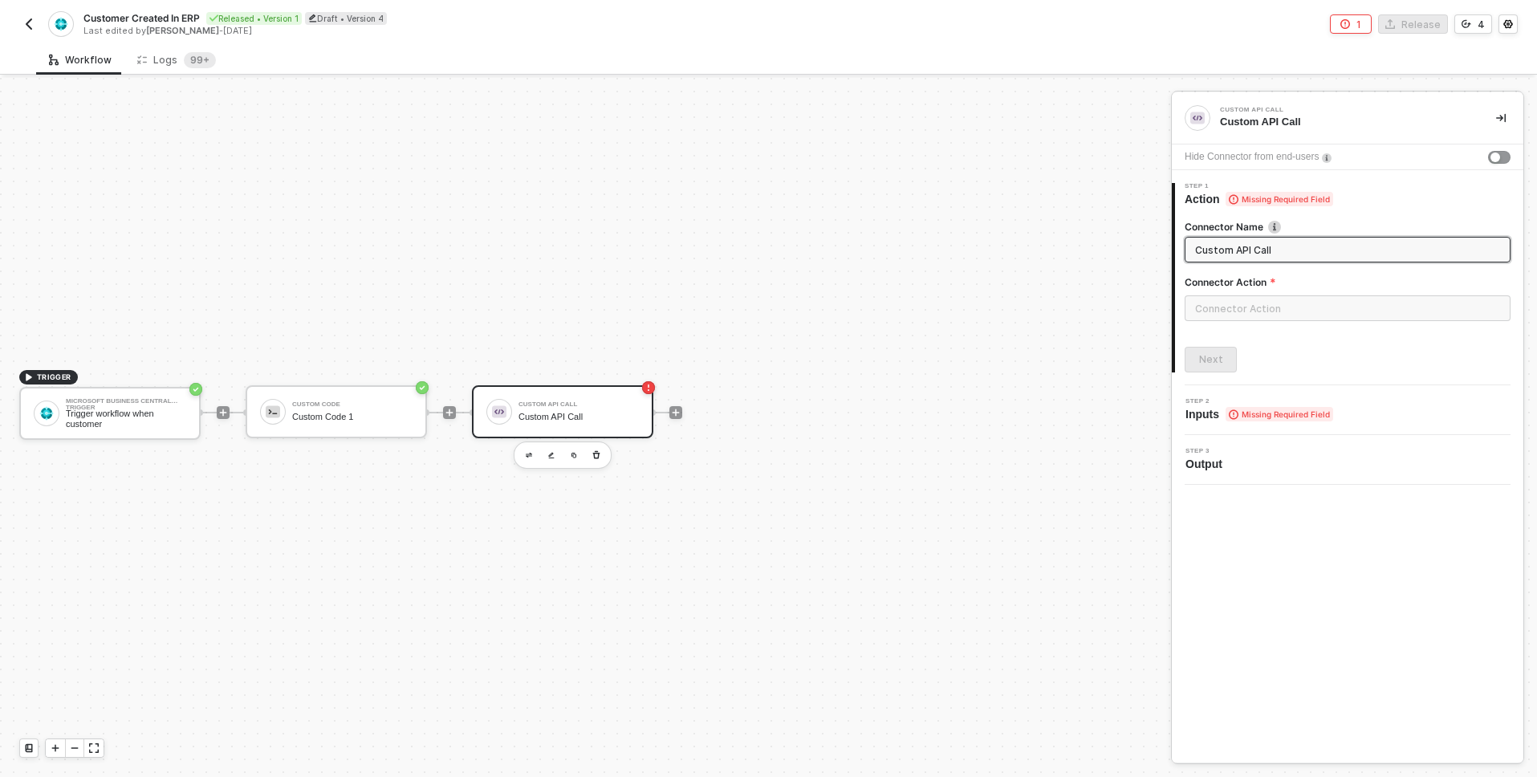
paste input "reate Customer in Sharpi"
type input "Create Customer in Sharpi"
click at [1243, 282] on label "Connector Action" at bounding box center [1348, 282] width 326 height 14
click at [1265, 336] on div "Connector Name Create Customer in Sharpi Connector Action Next" at bounding box center [1348, 289] width 326 height 165
click at [1347, 243] on input "Create Customer in Sharpi" at bounding box center [1346, 250] width 302 height 18
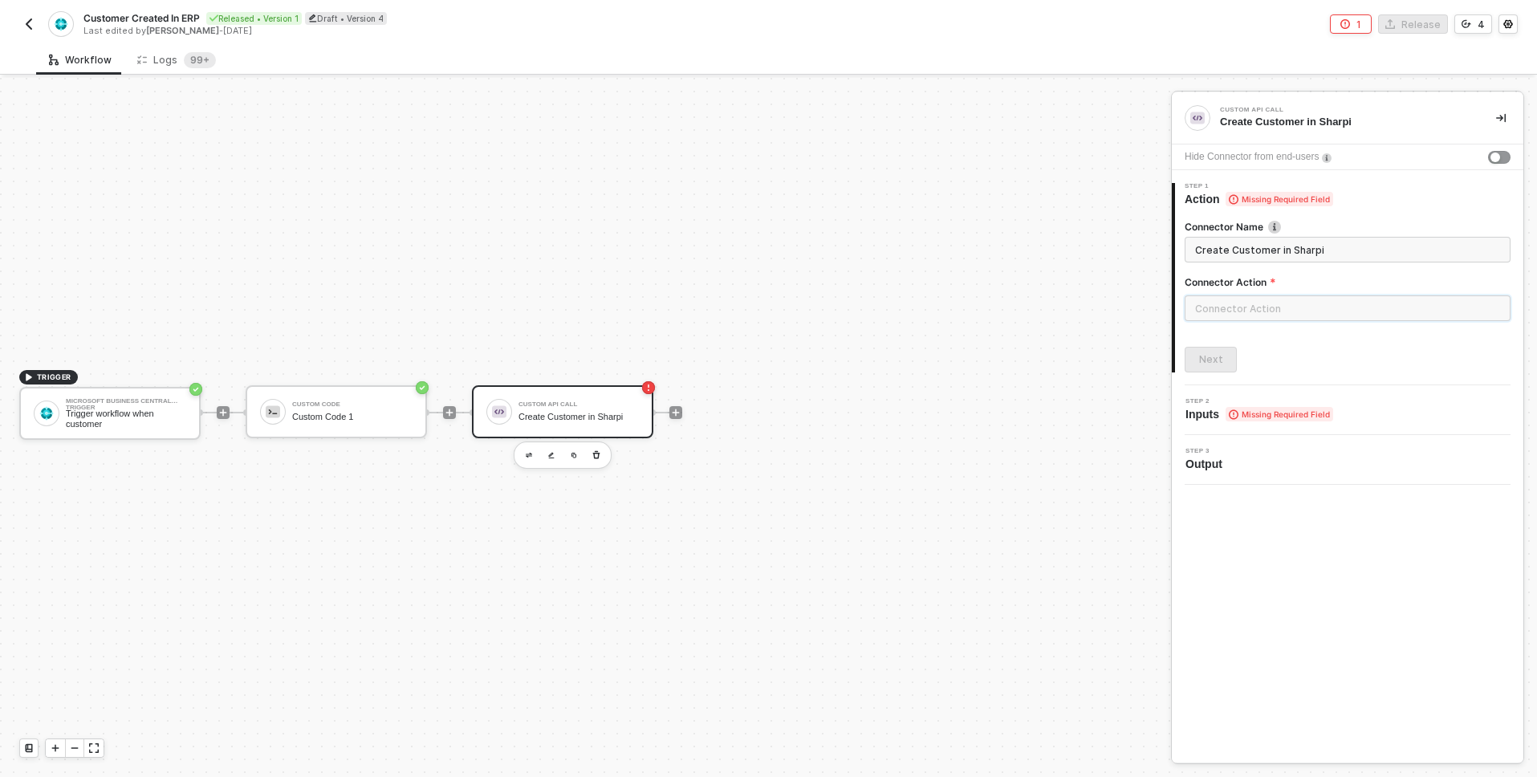
click at [1335, 296] on input "text" at bounding box center [1348, 308] width 326 height 26
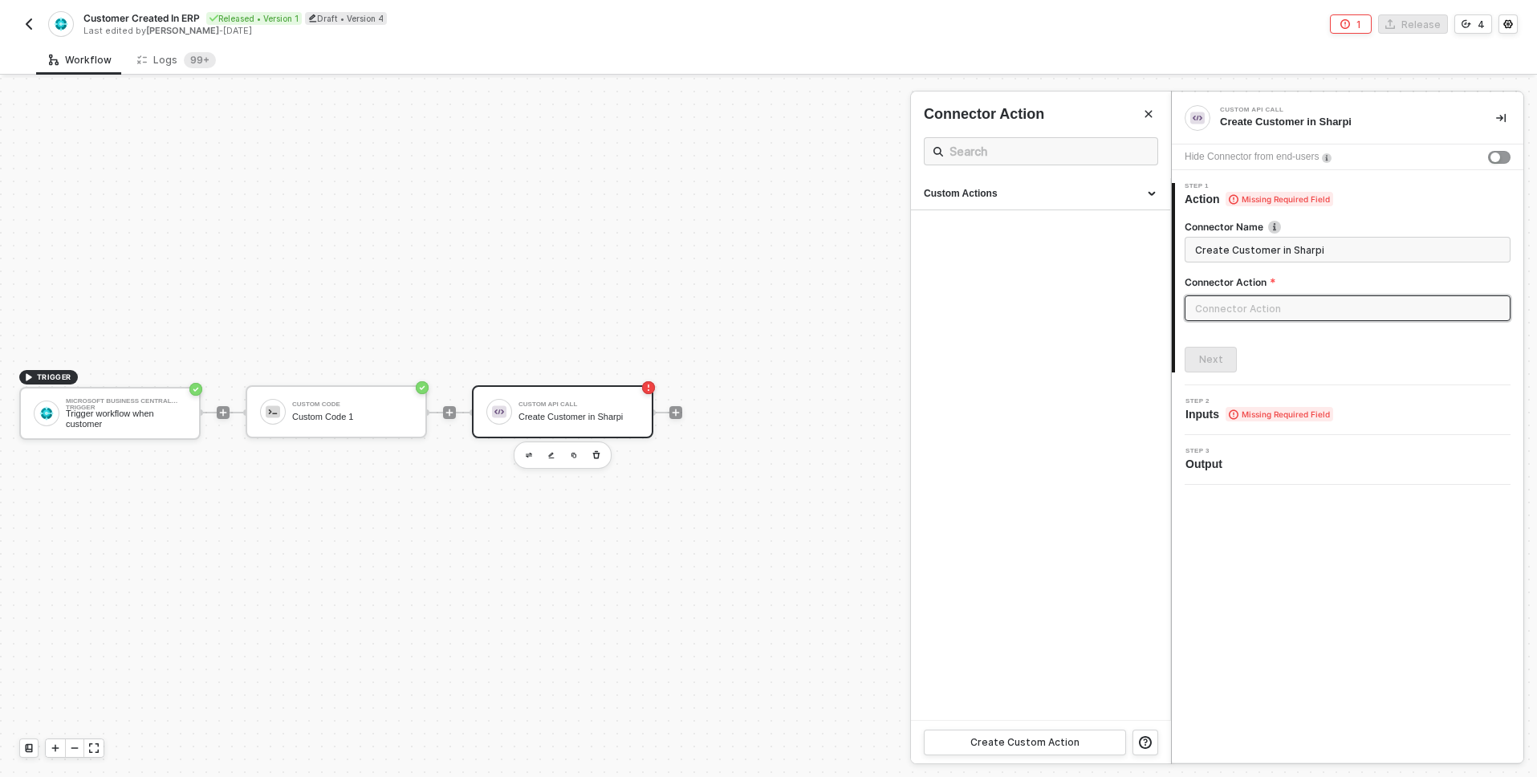
click at [1274, 323] on div at bounding box center [1348, 314] width 326 height 39
click at [1274, 307] on input "text" at bounding box center [1348, 308] width 326 height 26
click at [1275, 202] on span "Missing Required Field" at bounding box center [1280, 199] width 108 height 14
click at [1268, 233] on label "Connector Name" at bounding box center [1348, 227] width 326 height 14
click at [1063, 205] on div "Custom Actions" at bounding box center [1040, 194] width 259 height 32
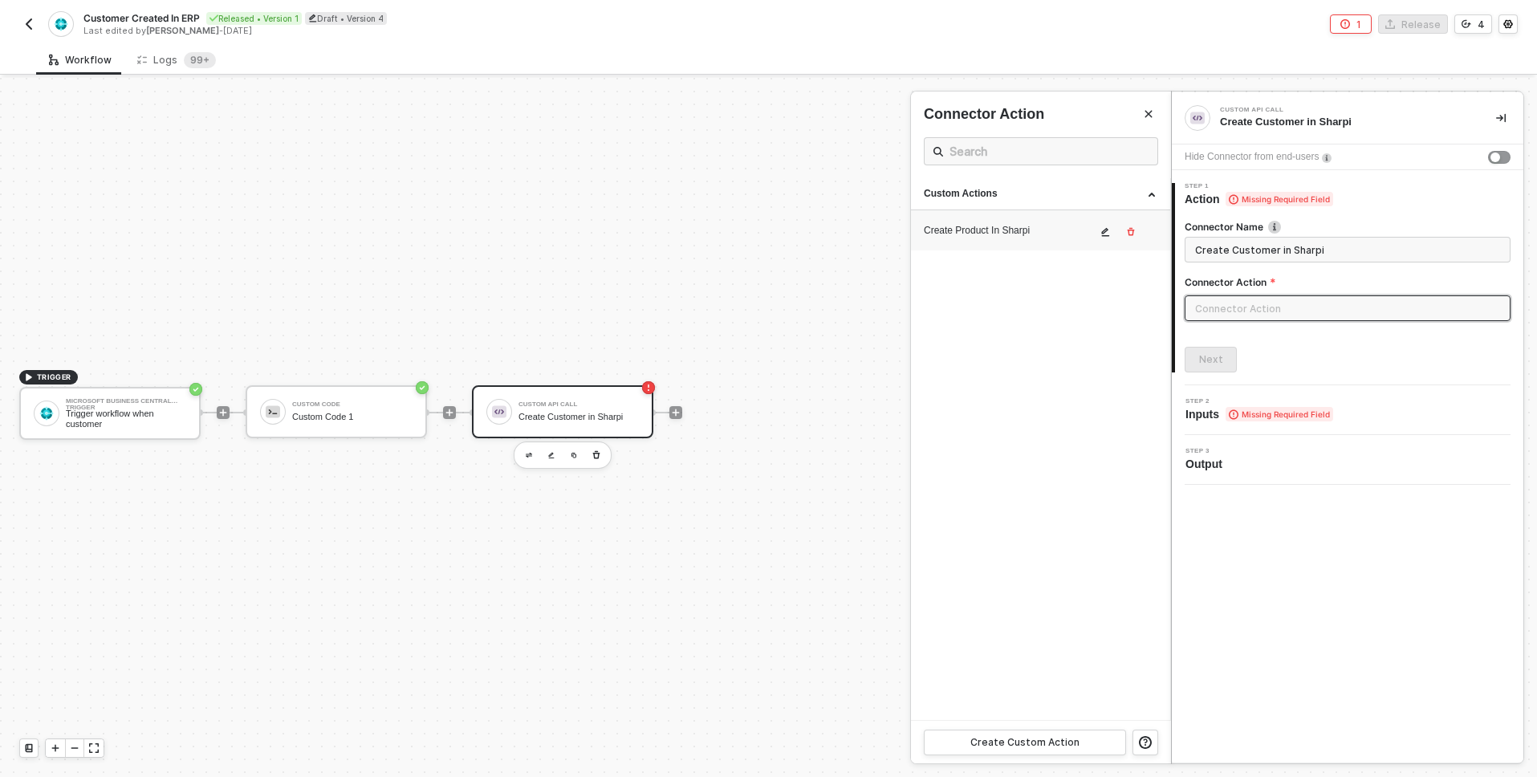
click at [1018, 226] on div "Create Product In Sharpi" at bounding box center [1010, 231] width 173 height 14
type input "Custom - Create Product In Sharpi"
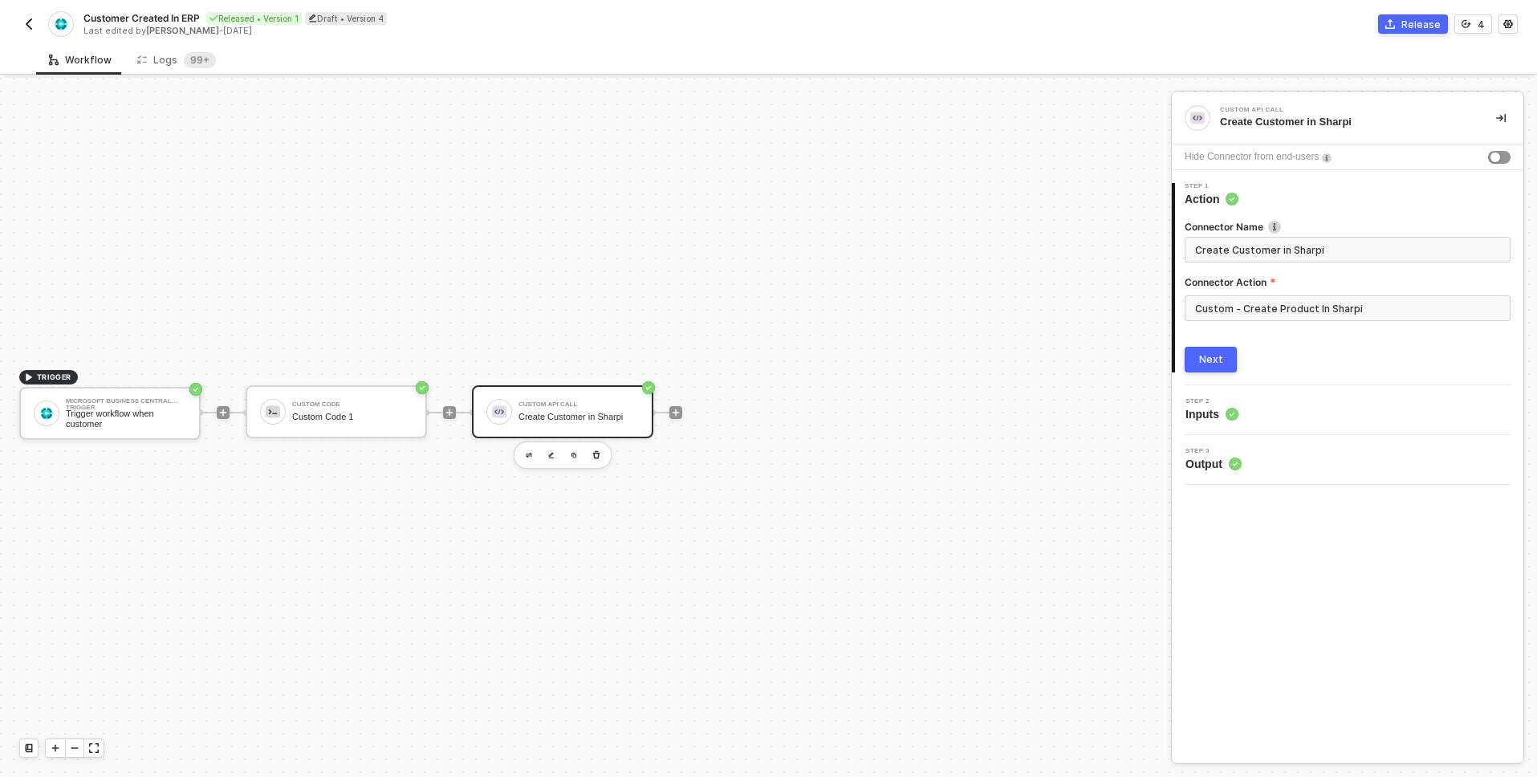
click at [1219, 362] on div "Next" at bounding box center [1211, 359] width 24 height 13
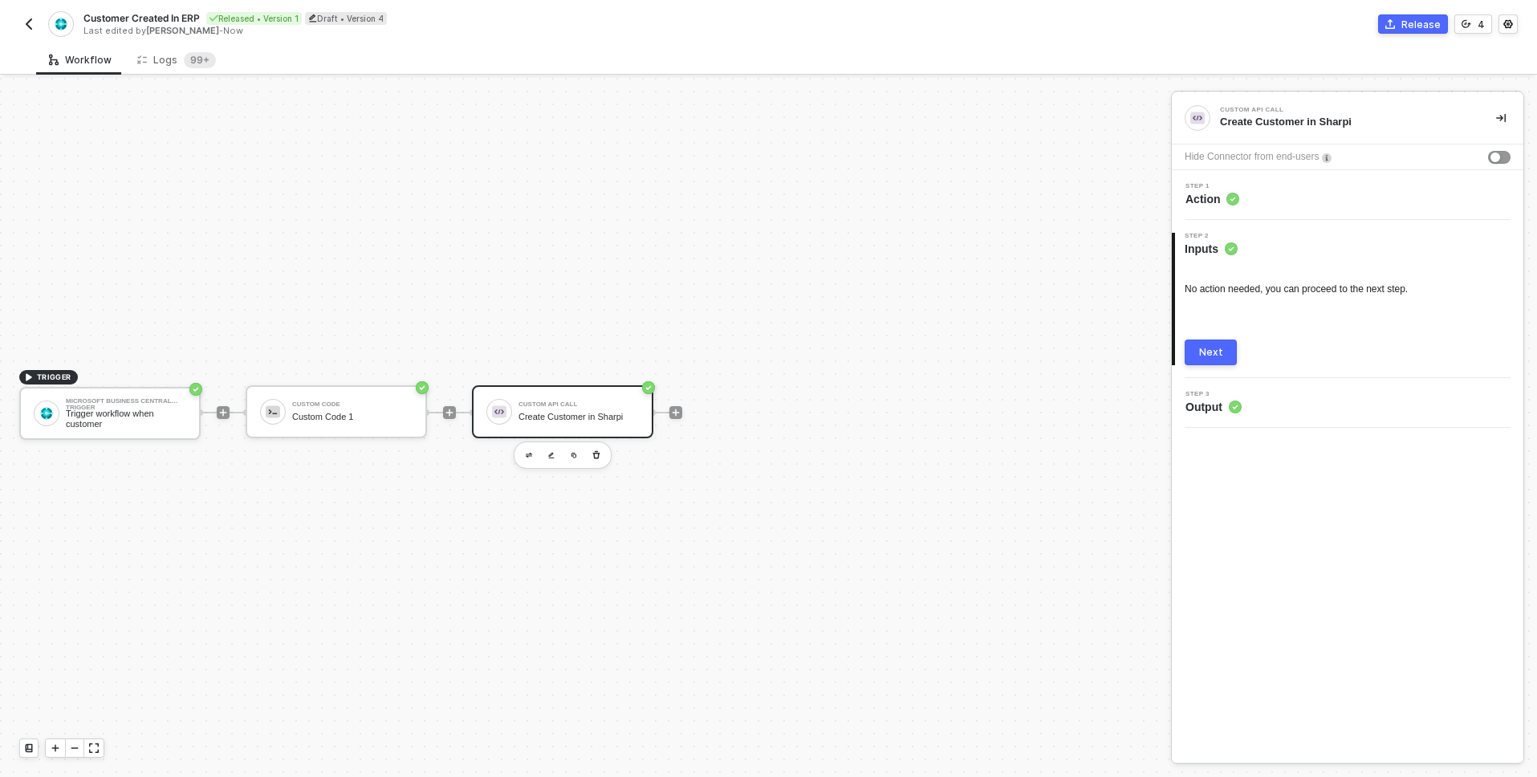
click at [1238, 289] on div "No action needed, you can proceed to the next step." at bounding box center [1348, 290] width 326 height 14
click at [1224, 201] on span "Action" at bounding box center [1213, 199] width 54 height 16
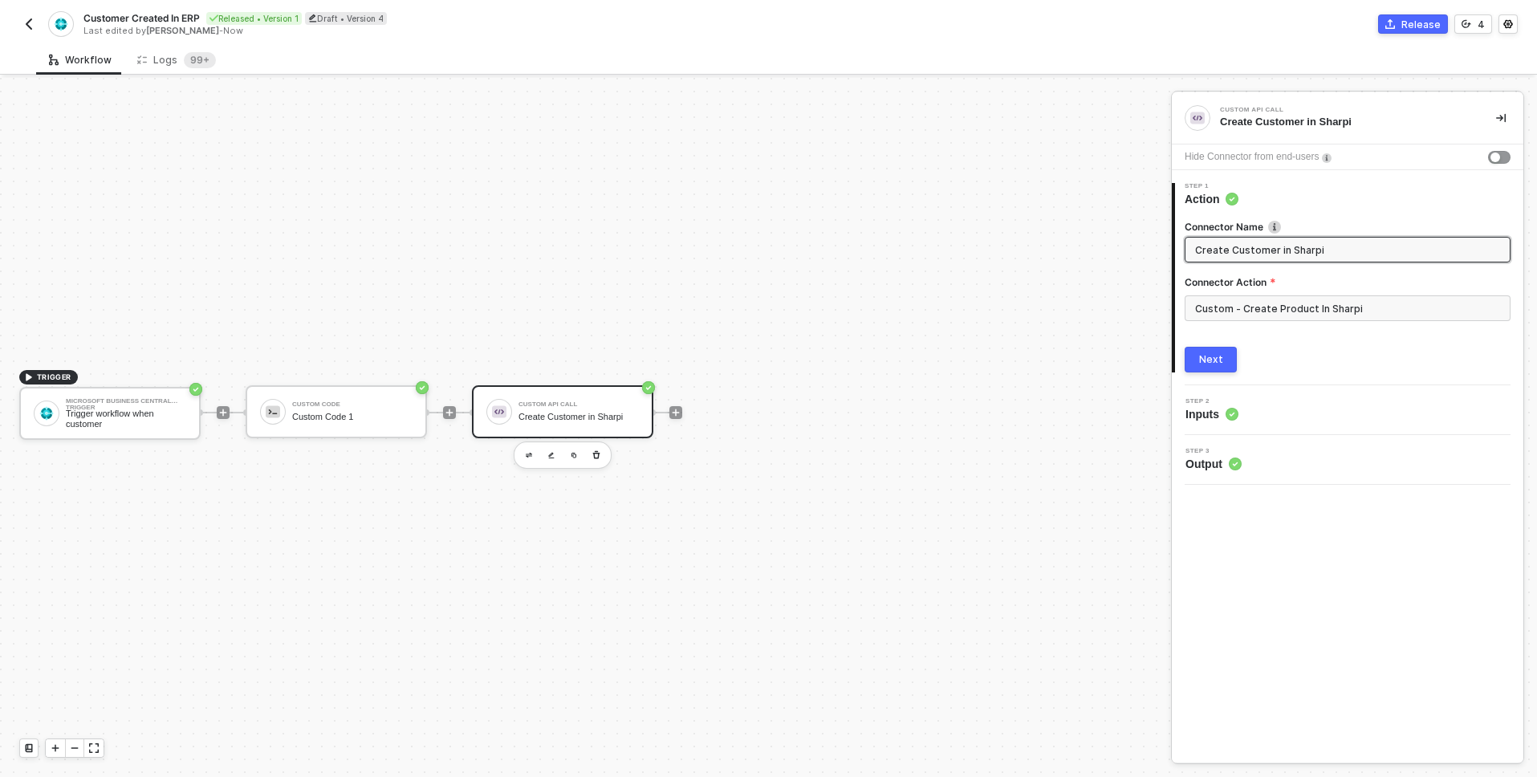
click at [1229, 413] on circle at bounding box center [1232, 414] width 13 height 13
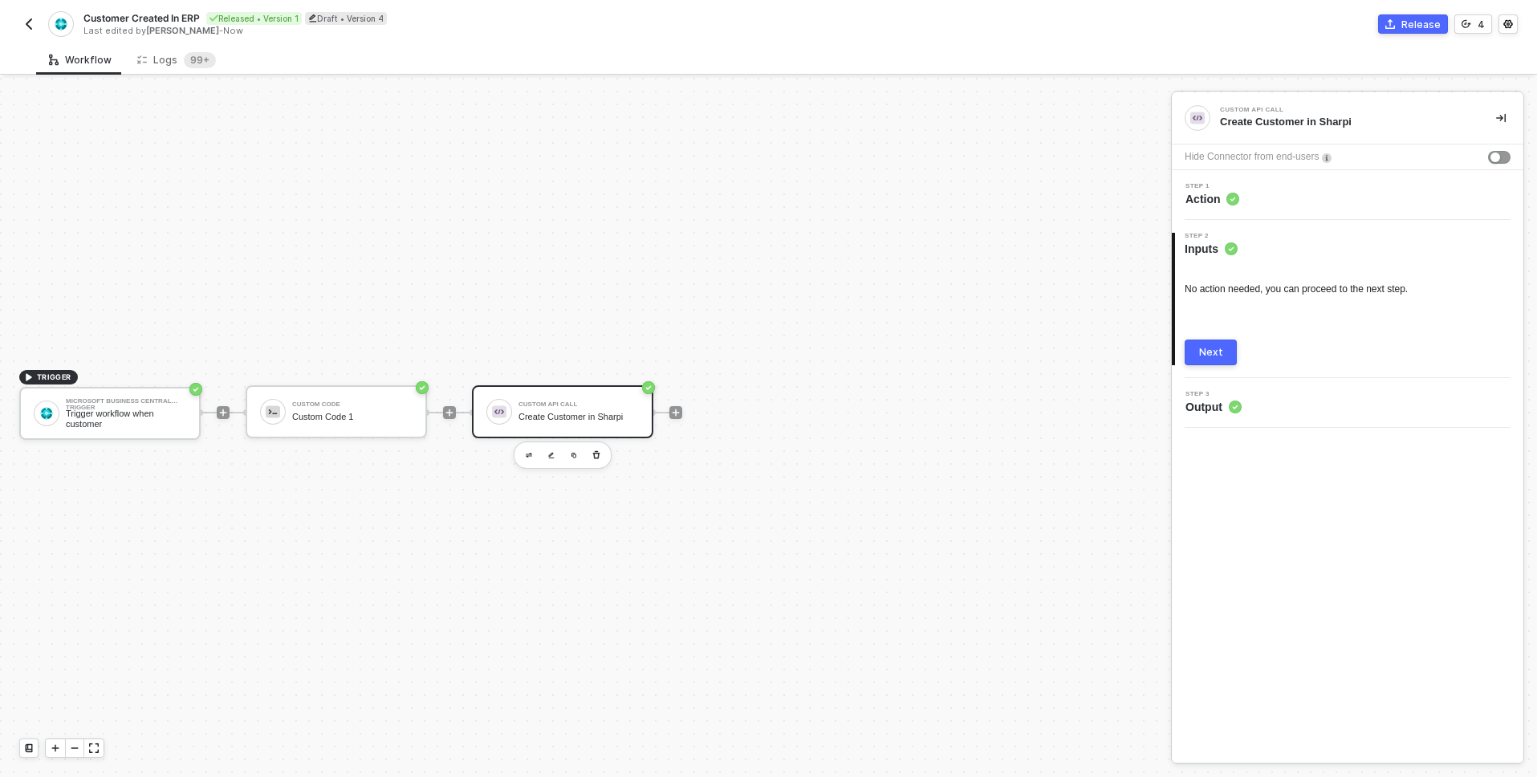
click at [1218, 350] on div "Next" at bounding box center [1211, 352] width 24 height 13
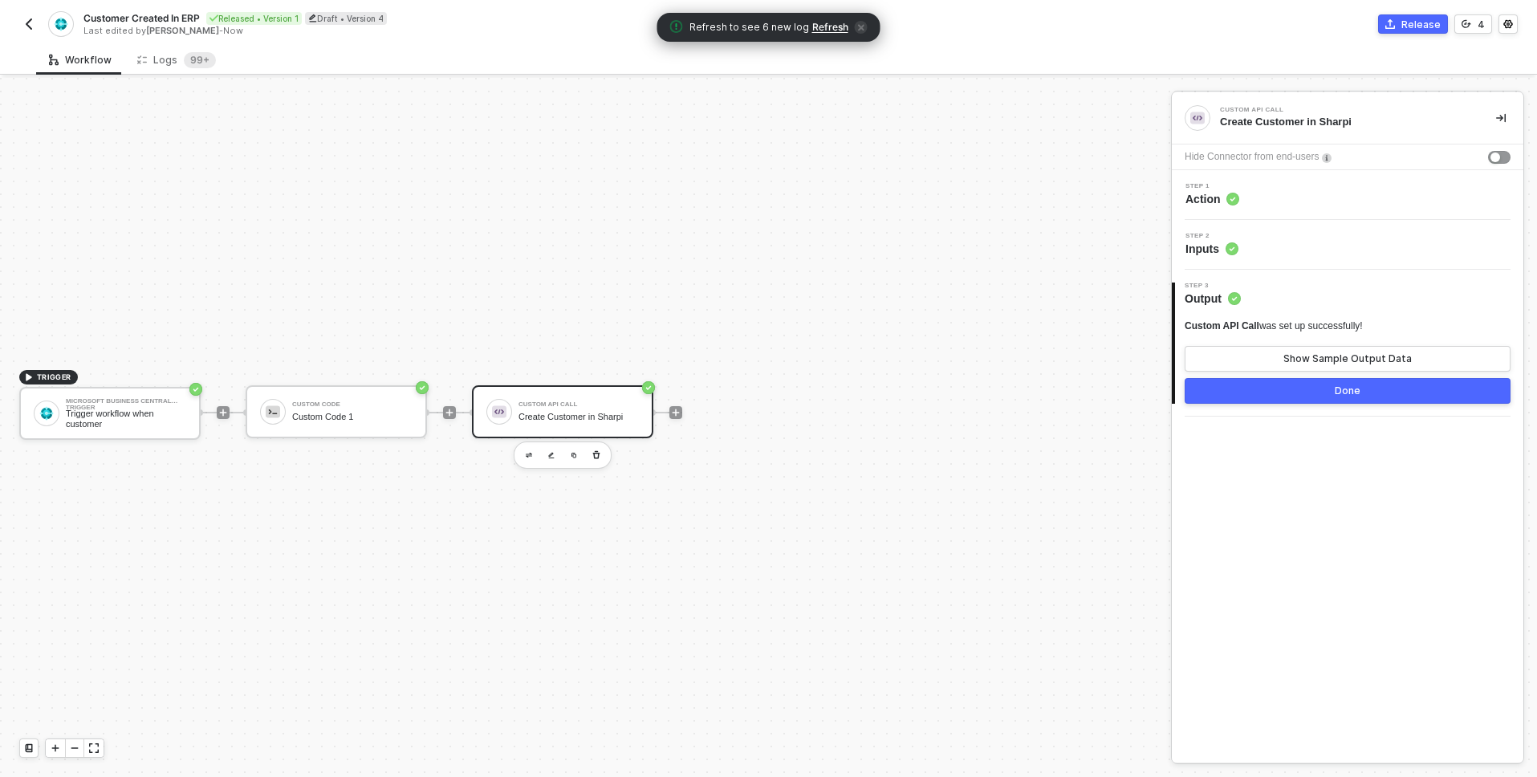
click at [1229, 206] on span "Action" at bounding box center [1213, 199] width 54 height 16
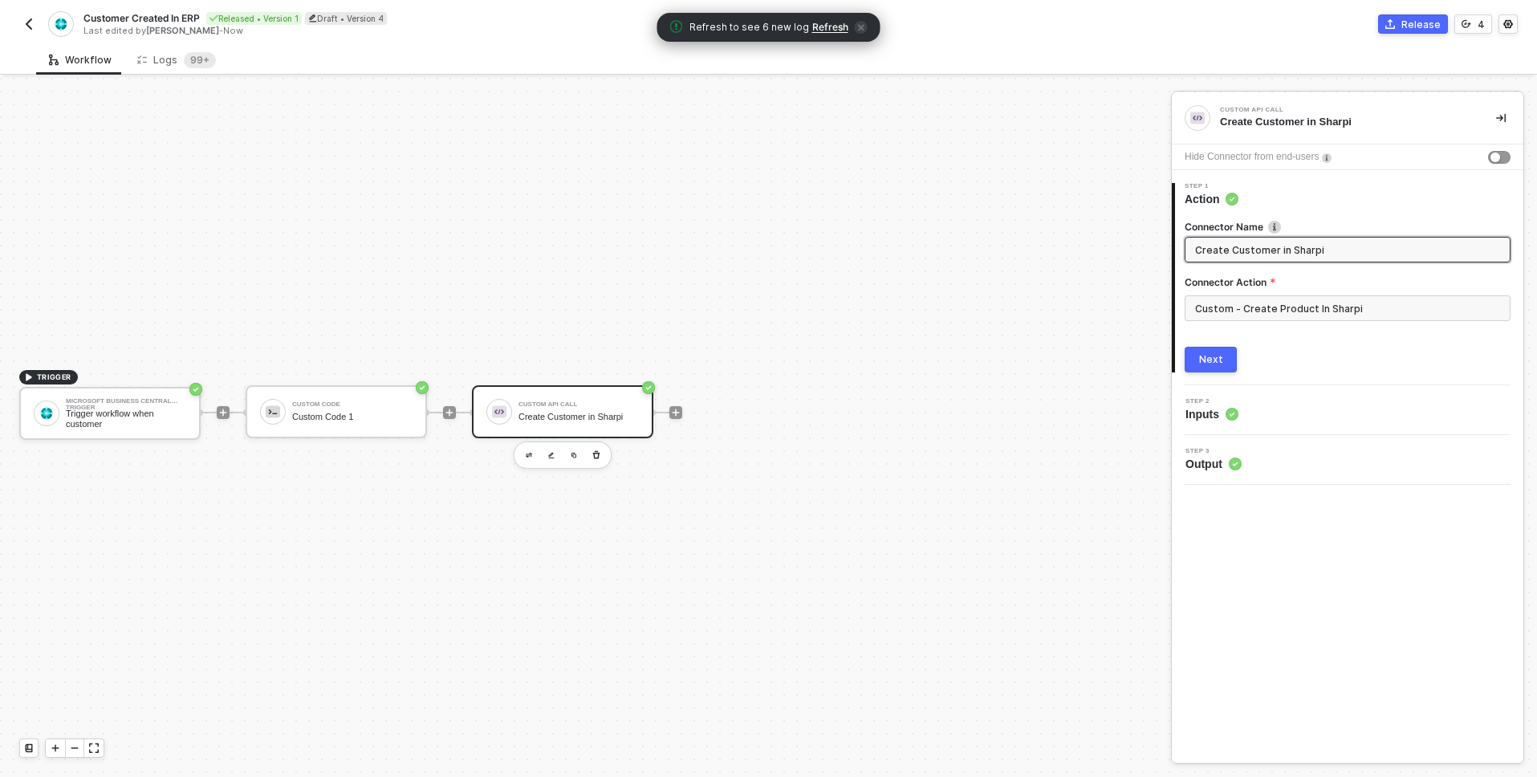
click at [1335, 251] on input "Create Customer in Sharpi" at bounding box center [1346, 250] width 302 height 18
click at [1218, 417] on span "Inputs" at bounding box center [1212, 414] width 53 height 16
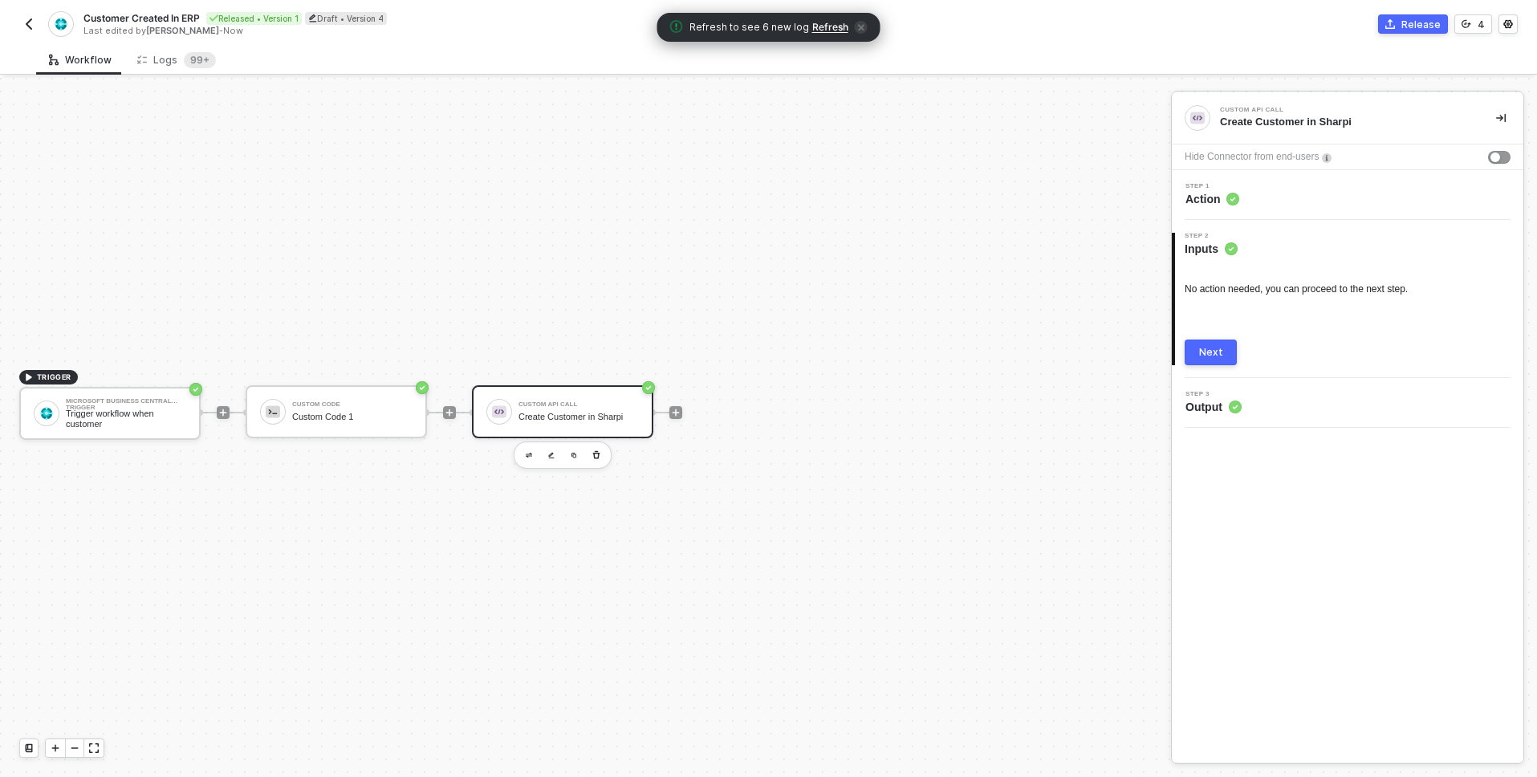
click at [1215, 348] on div "Next" at bounding box center [1211, 352] width 24 height 13
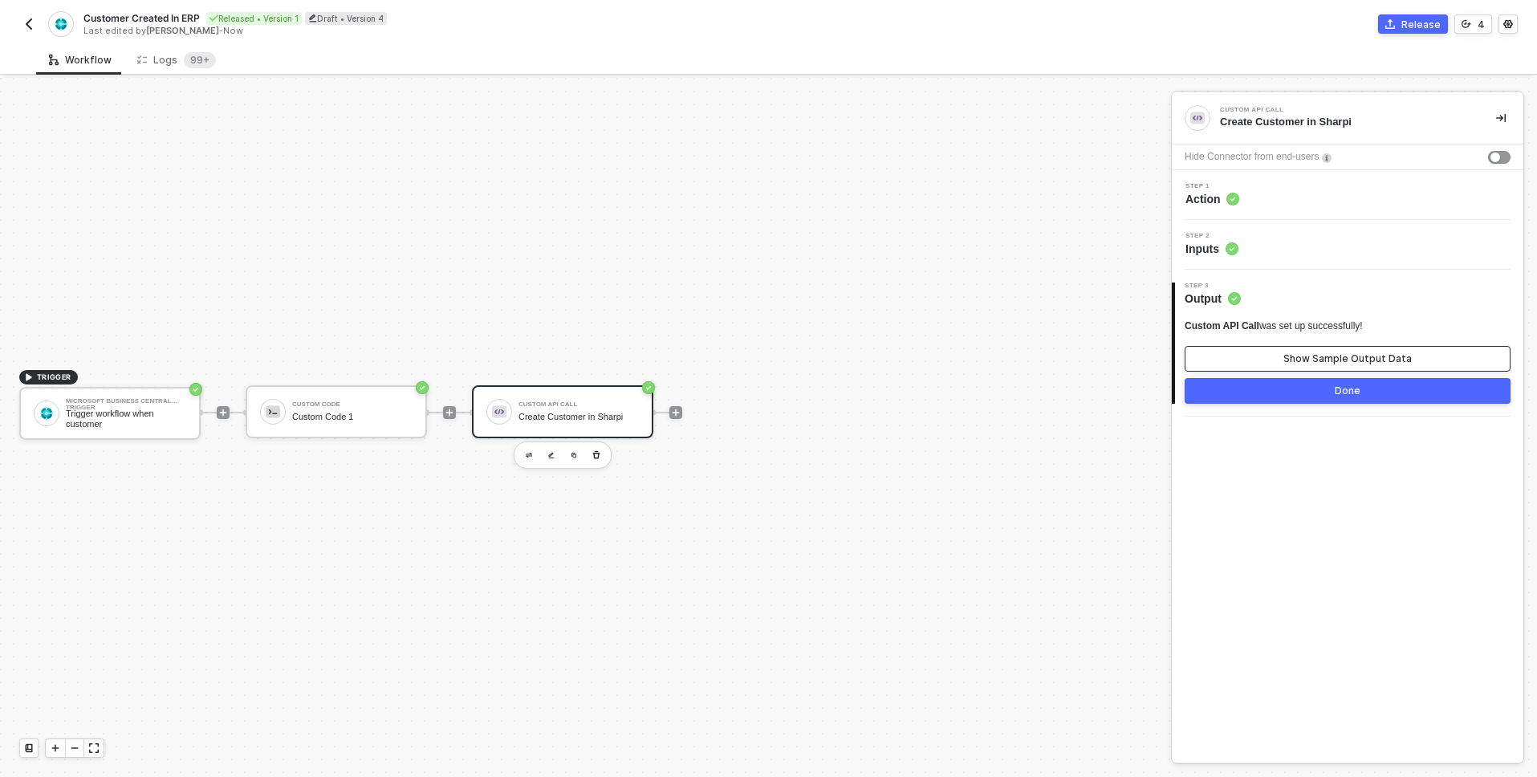
click at [1363, 361] on div "Show Sample Output Data" at bounding box center [1348, 358] width 128 height 13
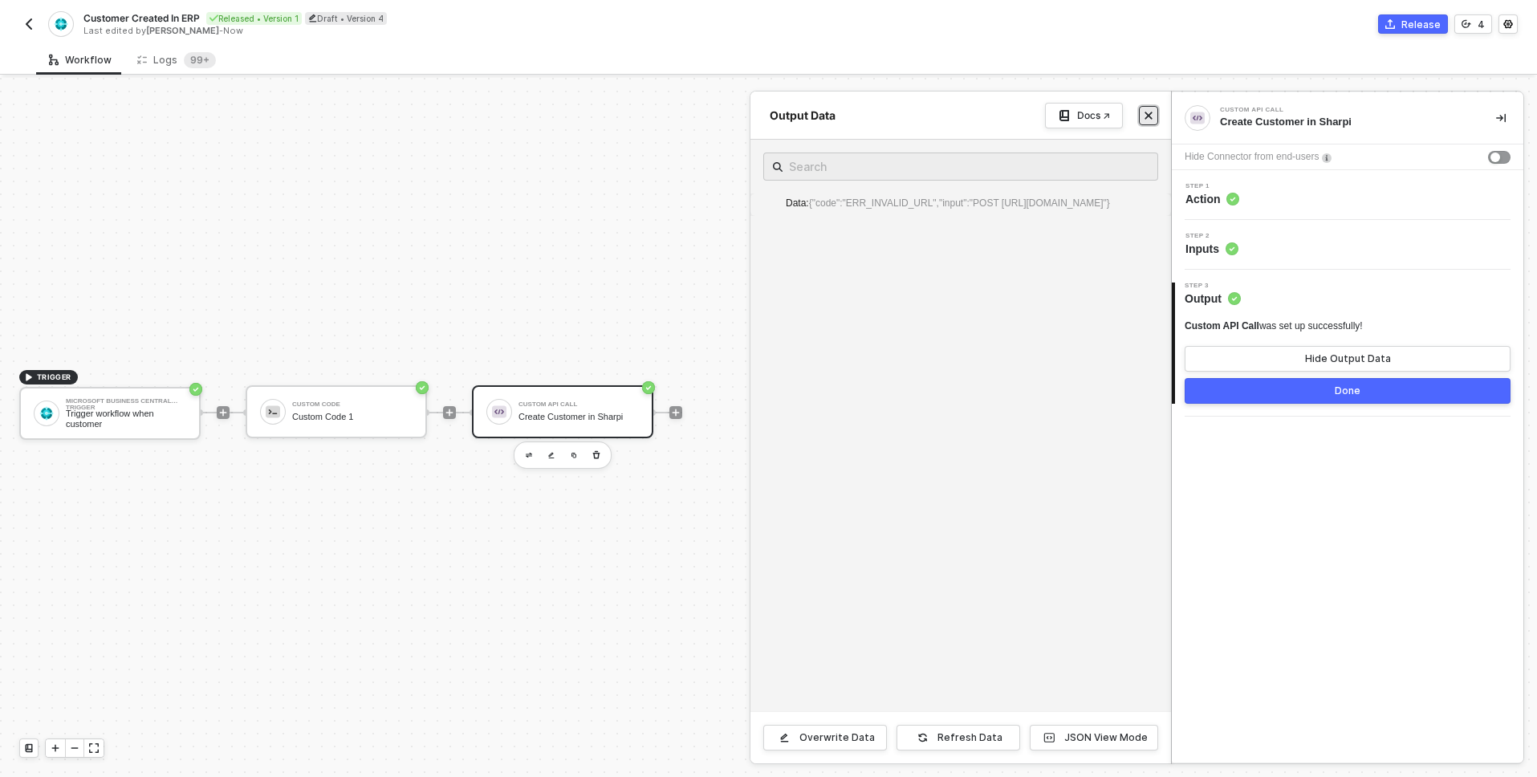
click at [1152, 123] on button "Close" at bounding box center [1148, 115] width 19 height 19
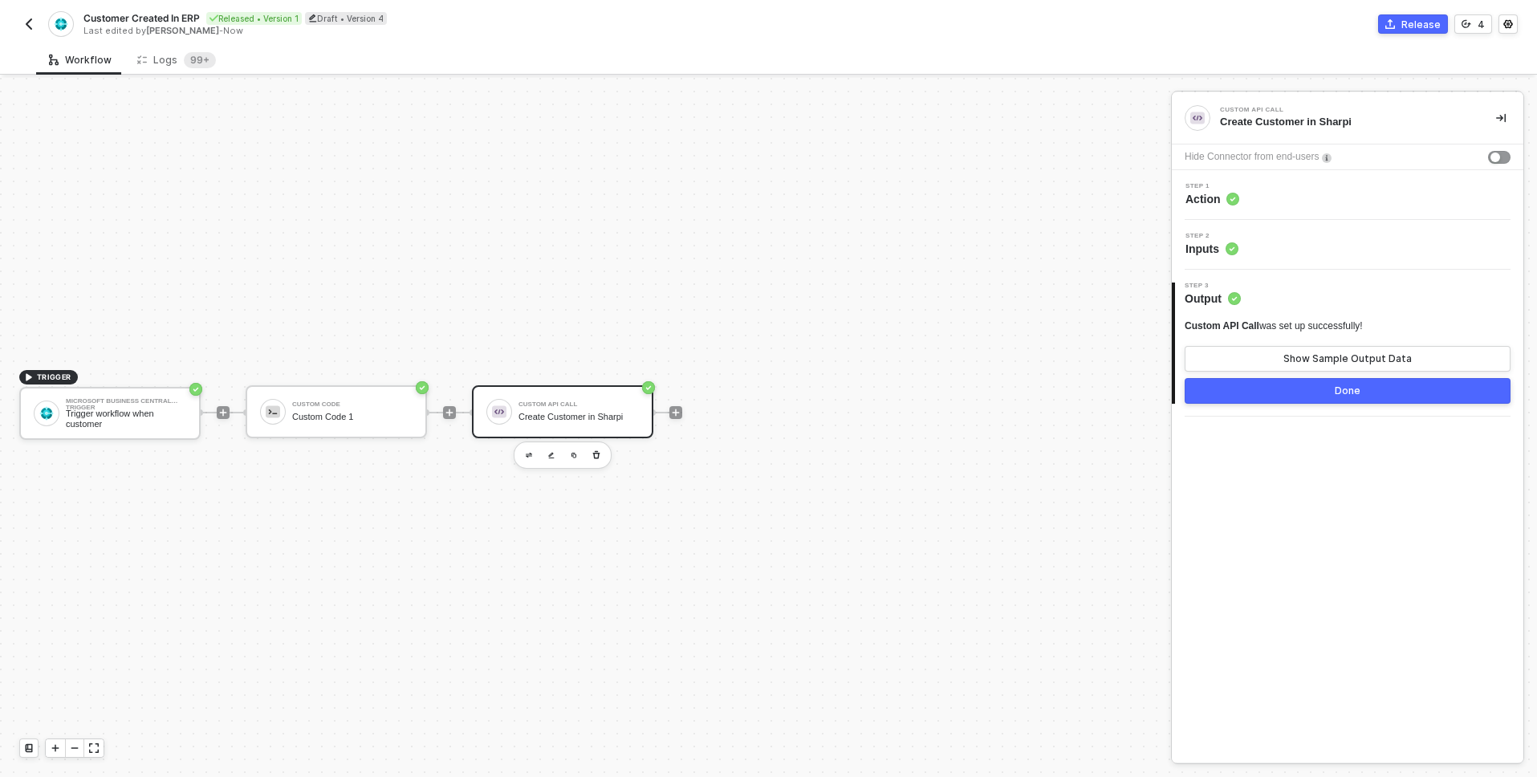
click at [1235, 193] on circle at bounding box center [1233, 199] width 12 height 12
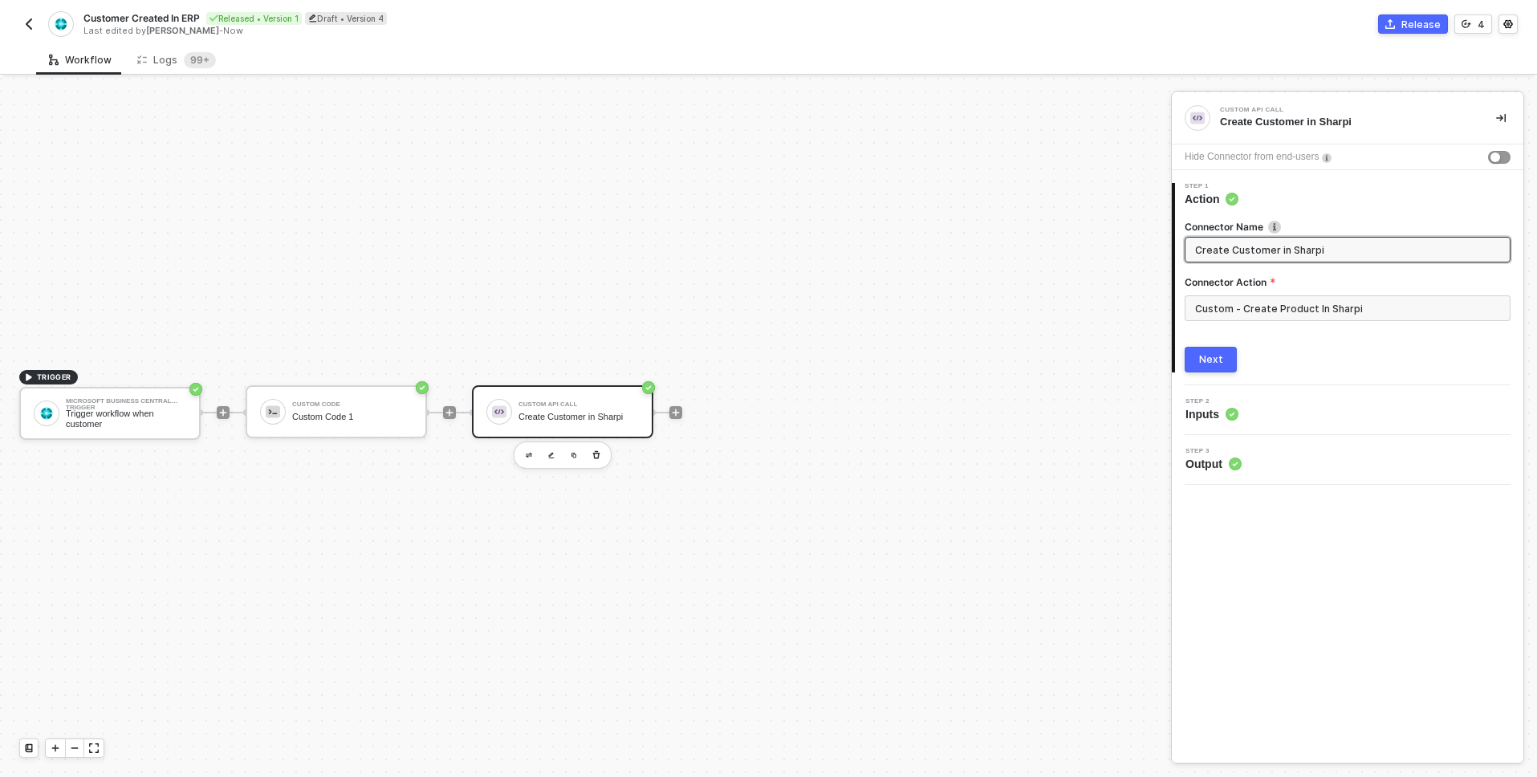
click at [1220, 365] on div "Next" at bounding box center [1211, 359] width 24 height 13
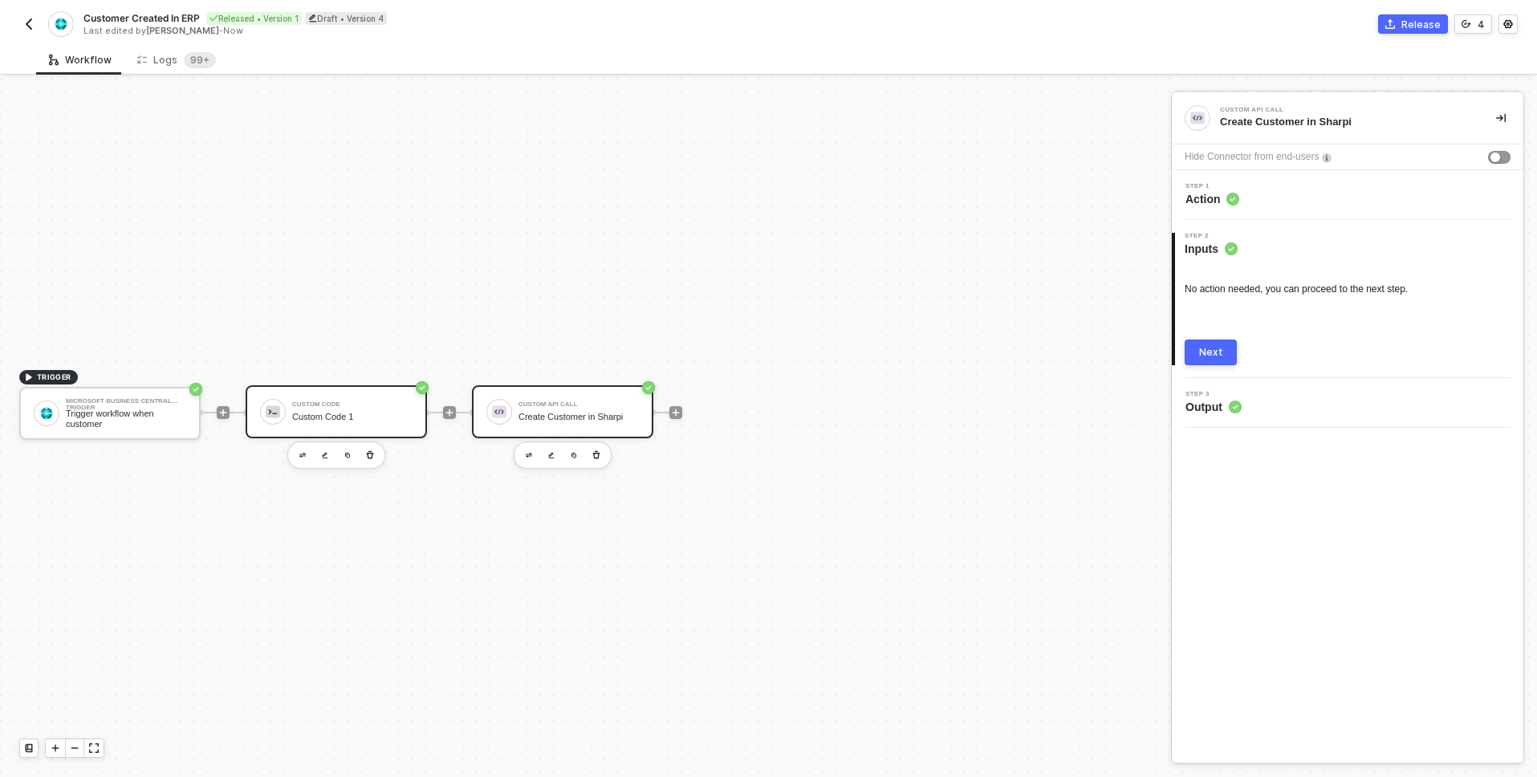
click at [357, 409] on div "Custom Code Custom Code 1" at bounding box center [352, 412] width 120 height 31
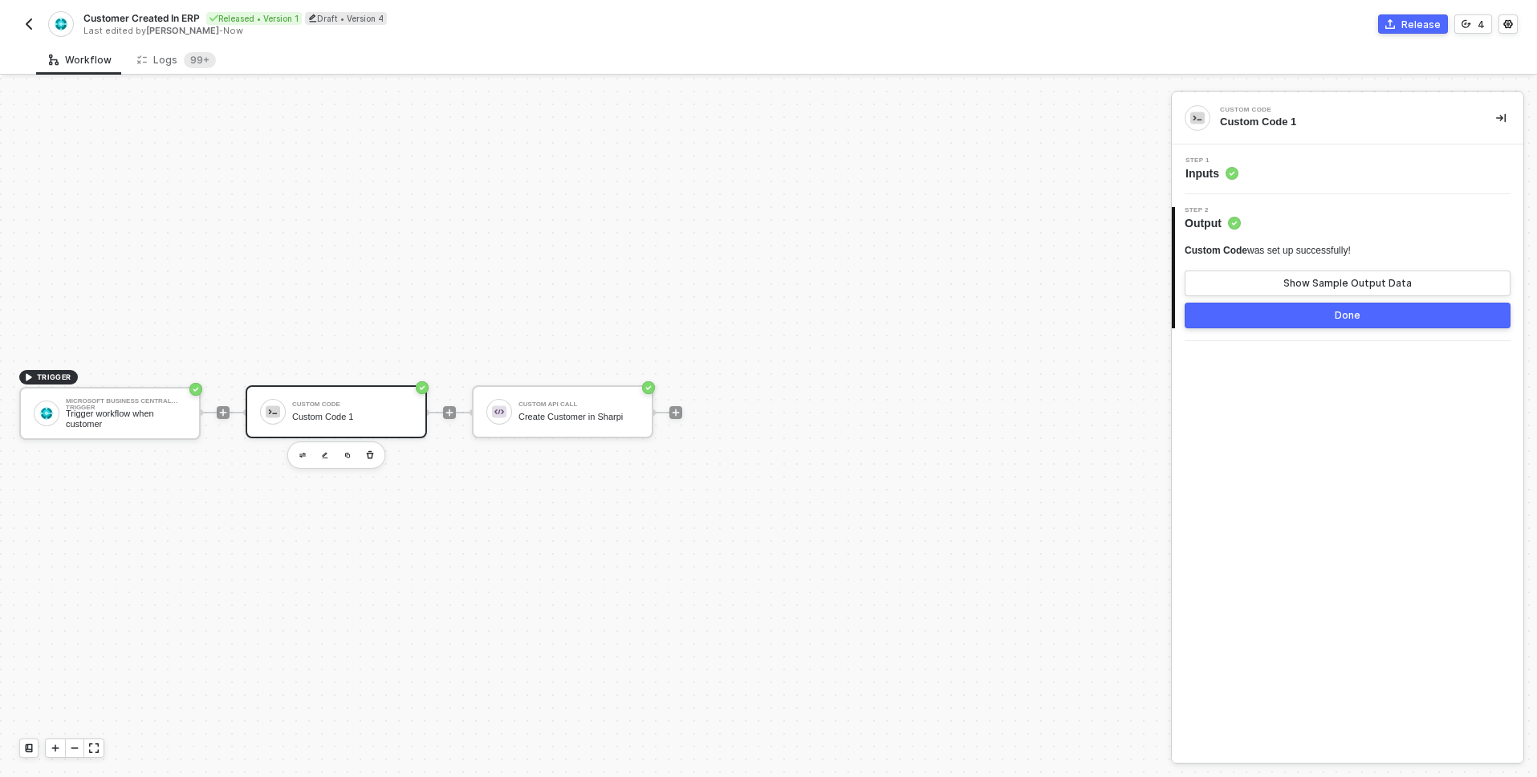
click at [1212, 170] on span "Inputs" at bounding box center [1212, 173] width 53 height 16
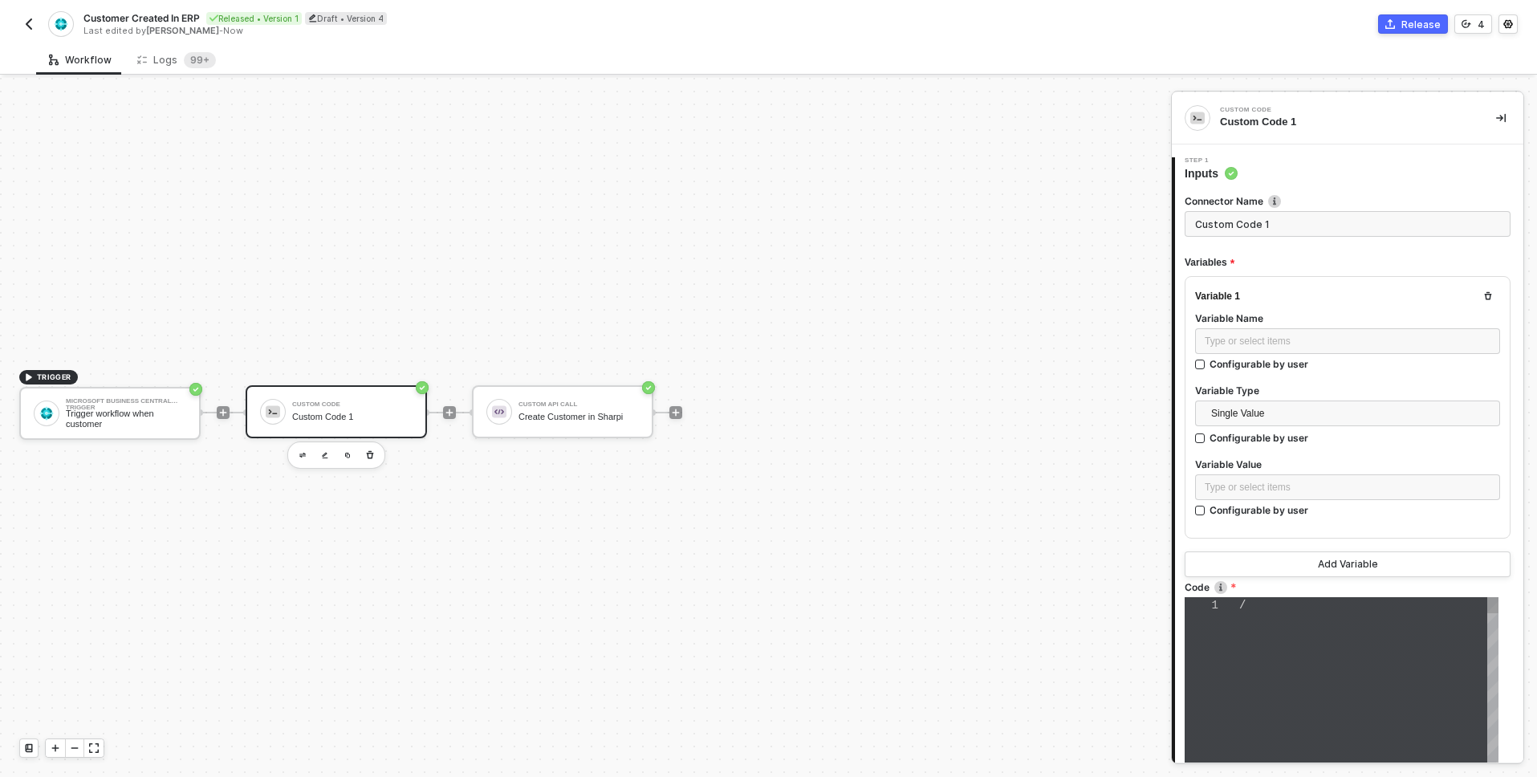
type textarea "// Acessa os dados do webhook do Dynamics const webhookData = event.data; const…"
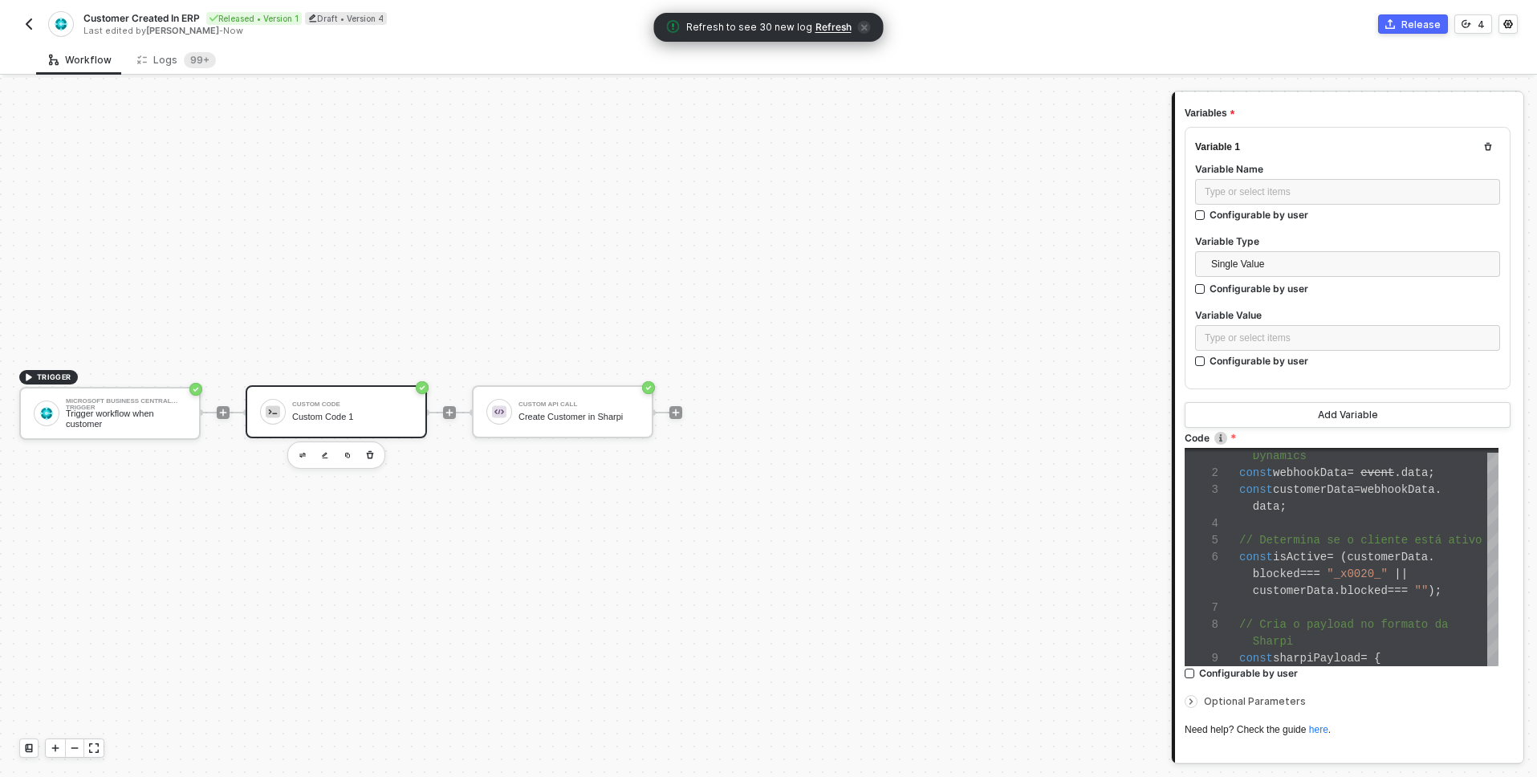
scroll to position [179, 0]
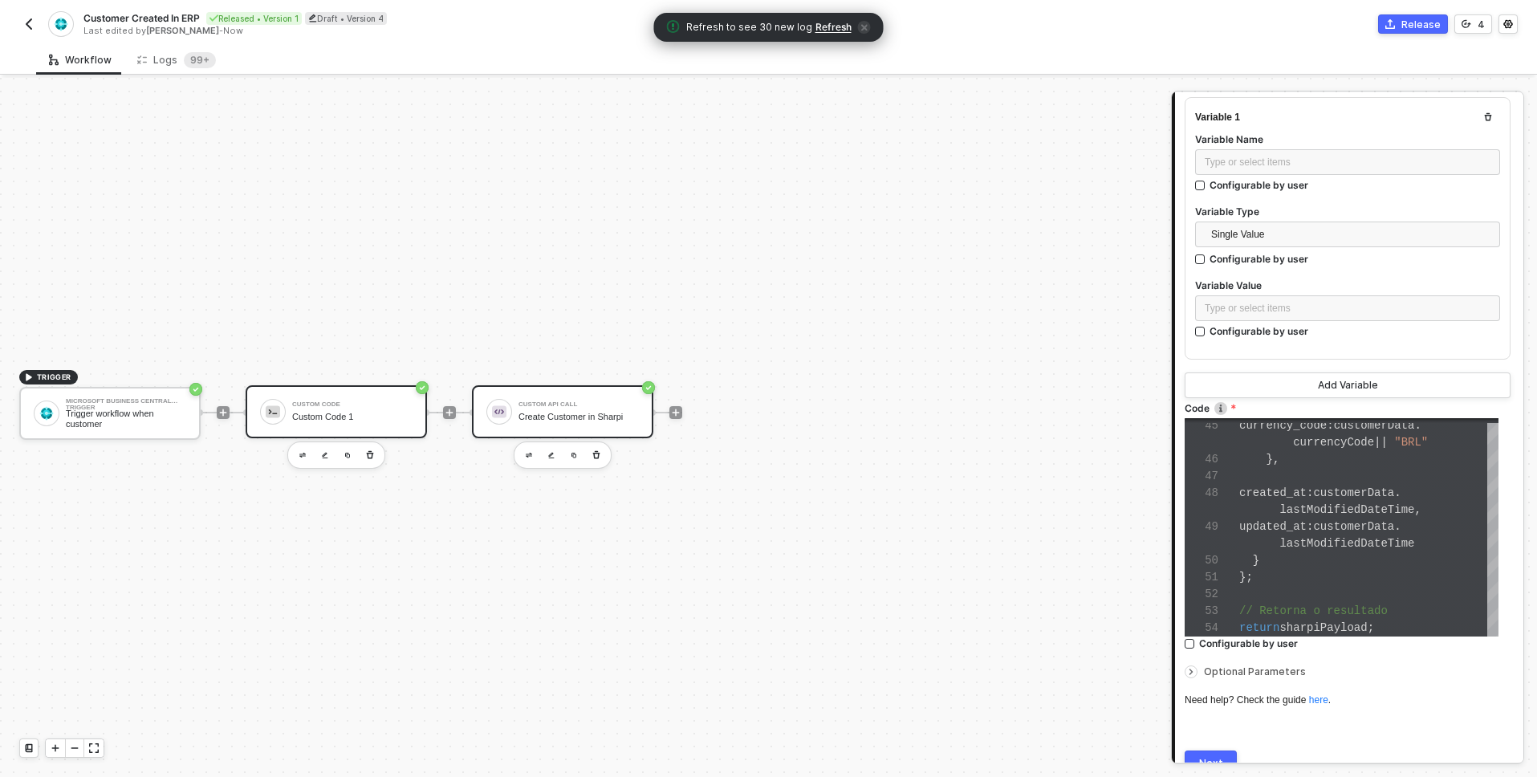
click at [572, 409] on div "Custom API Call Create Customer in Sharpi" at bounding box center [579, 412] width 120 height 31
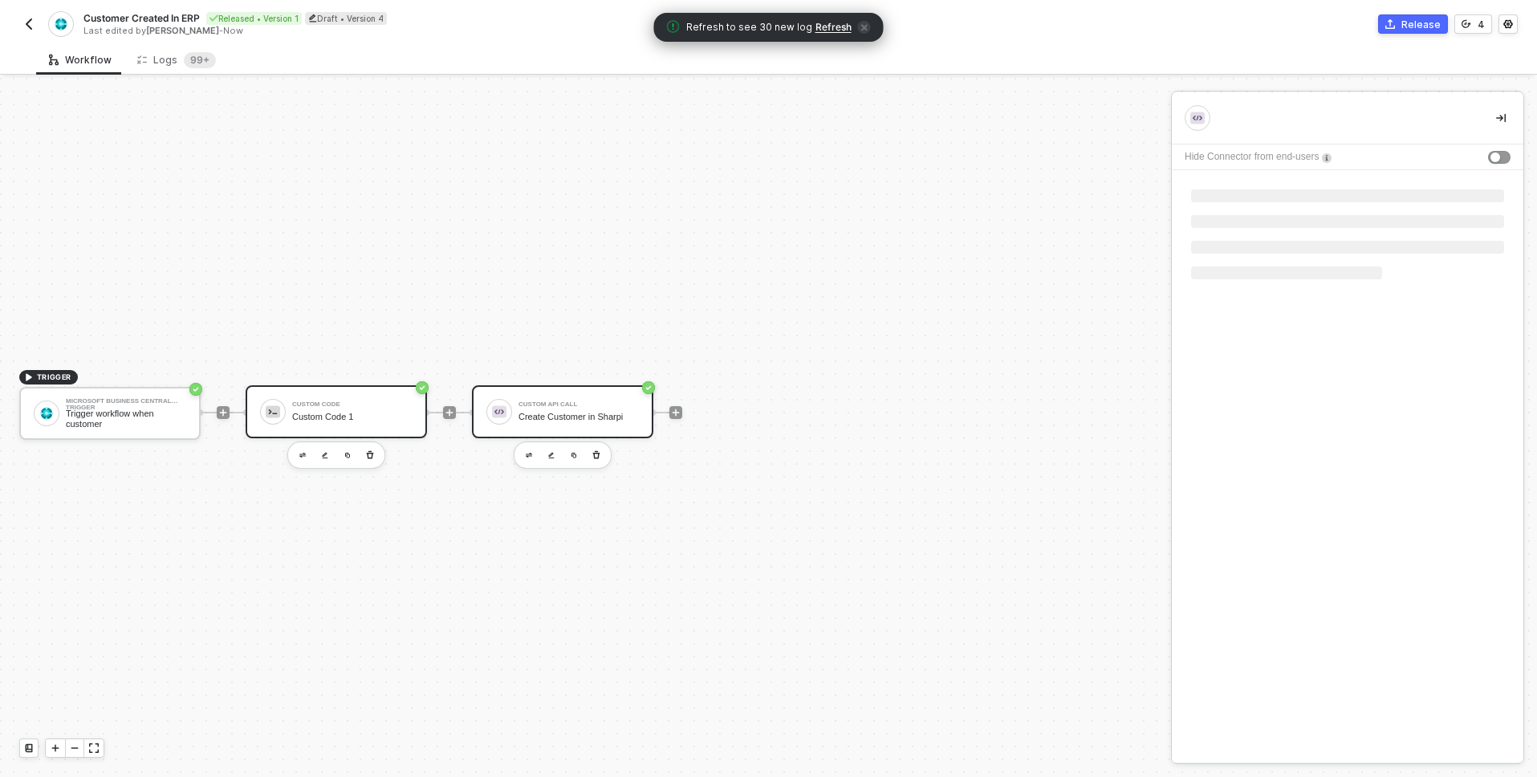
scroll to position [0, 0]
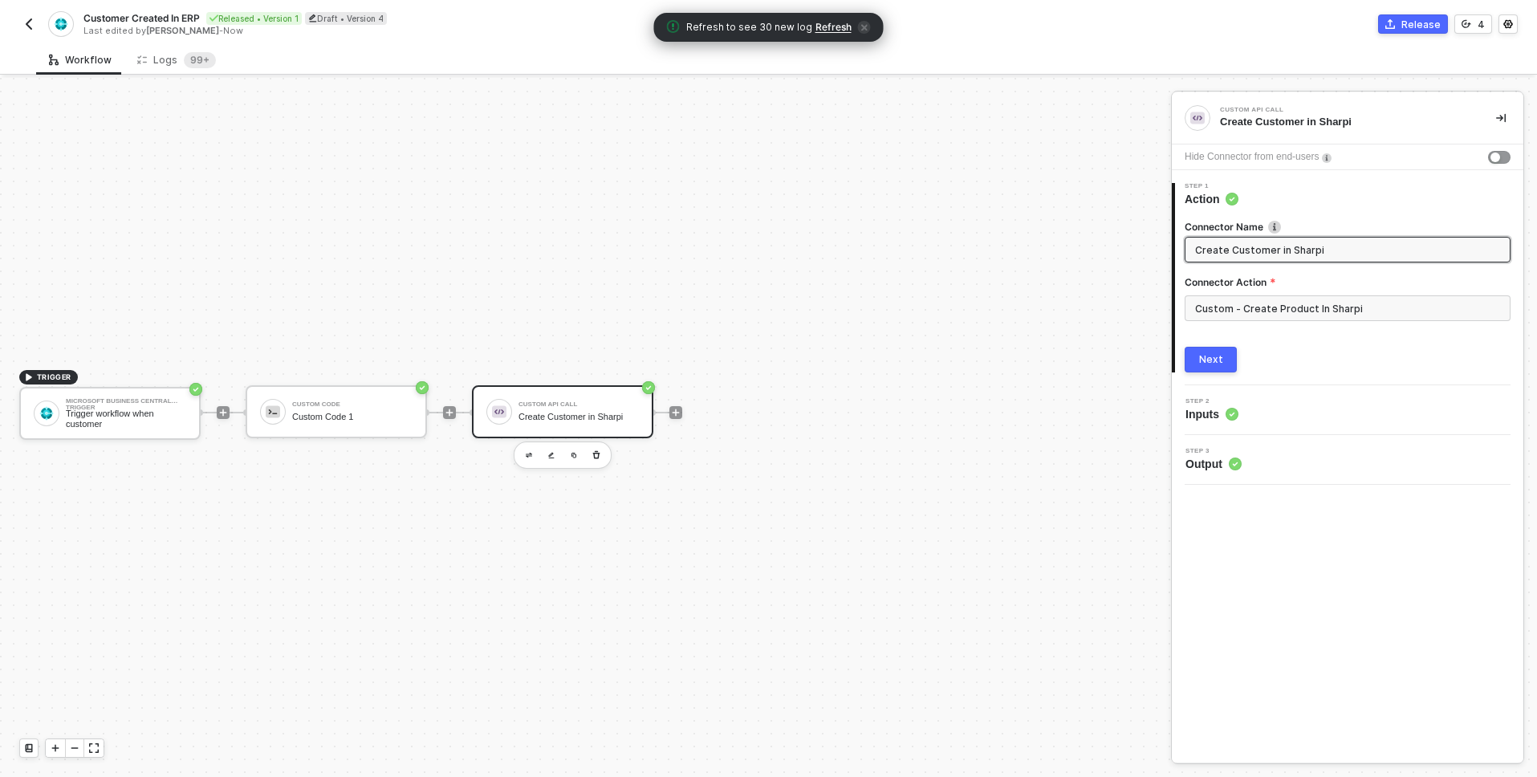
click at [1227, 204] on icon at bounding box center [1232, 199] width 13 height 13
click at [1235, 403] on span "Step 2" at bounding box center [1212, 401] width 53 height 6
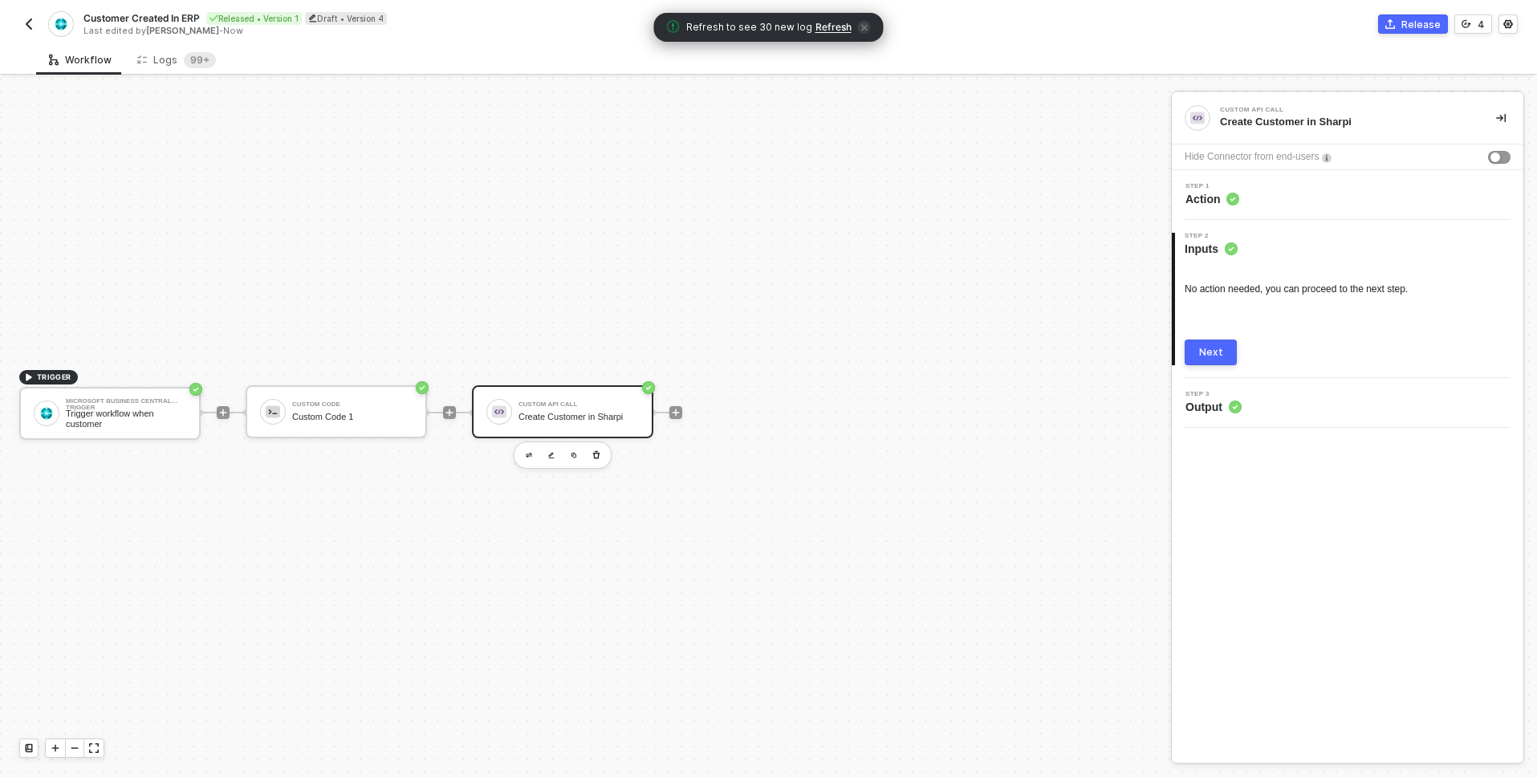
click at [1232, 194] on circle at bounding box center [1233, 199] width 13 height 13
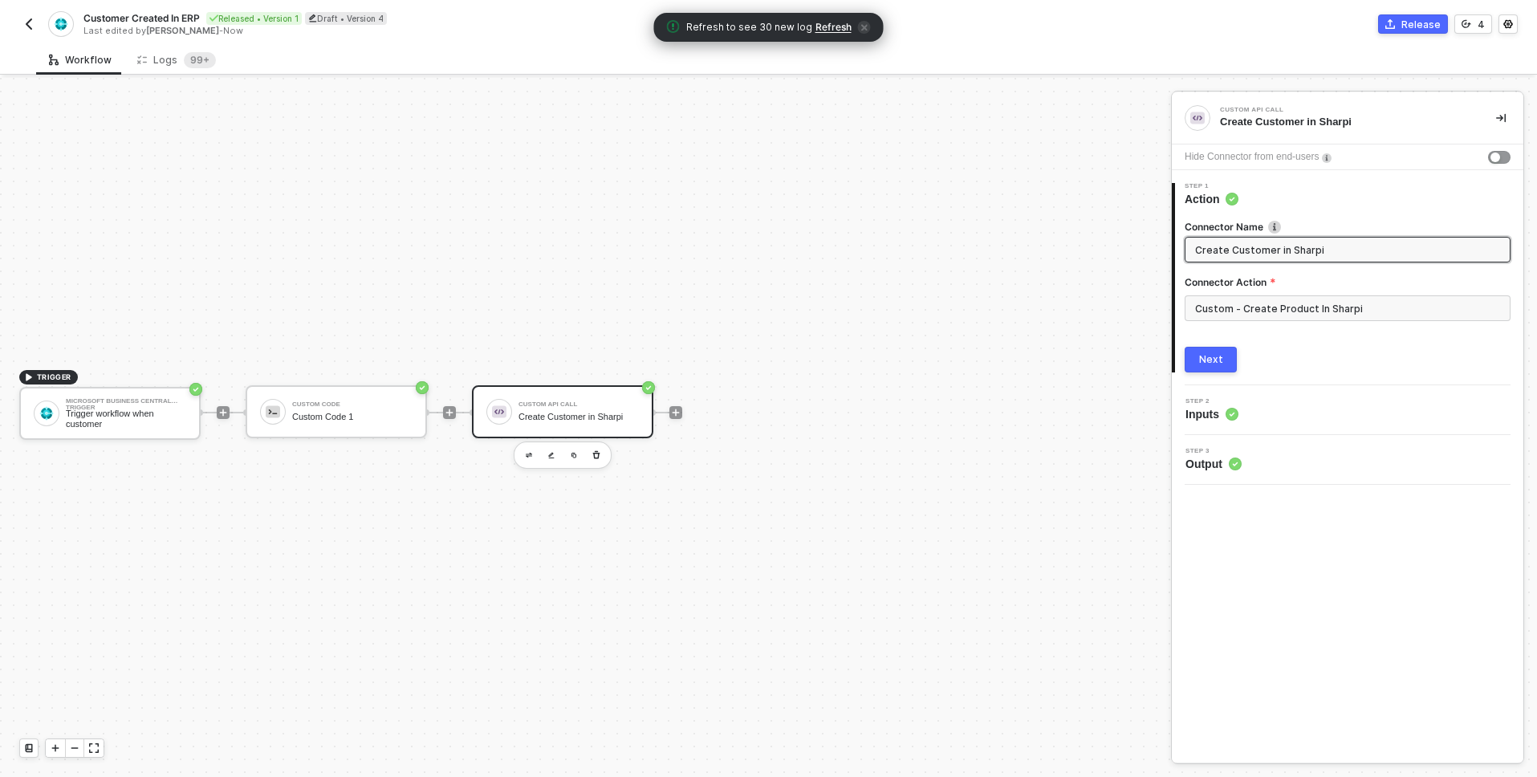
click at [1223, 379] on div "1 Step 1 Action Connector Name Create Customer in Sharpi Connector Action Custo…" at bounding box center [1348, 277] width 352 height 215
click at [1230, 452] on span "Step 3" at bounding box center [1214, 451] width 56 height 6
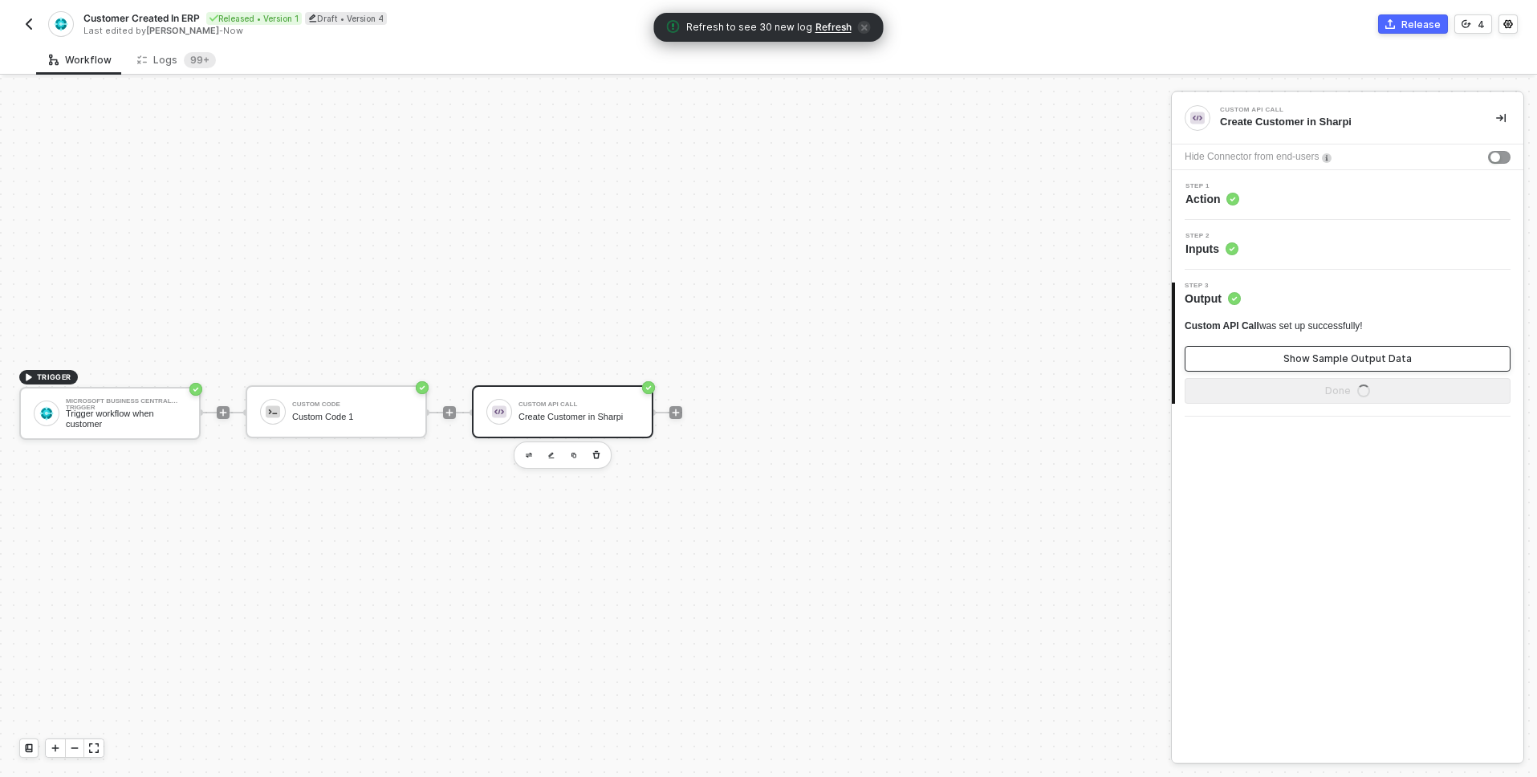
click at [1319, 364] on div "Show Sample Output Data" at bounding box center [1348, 358] width 128 height 13
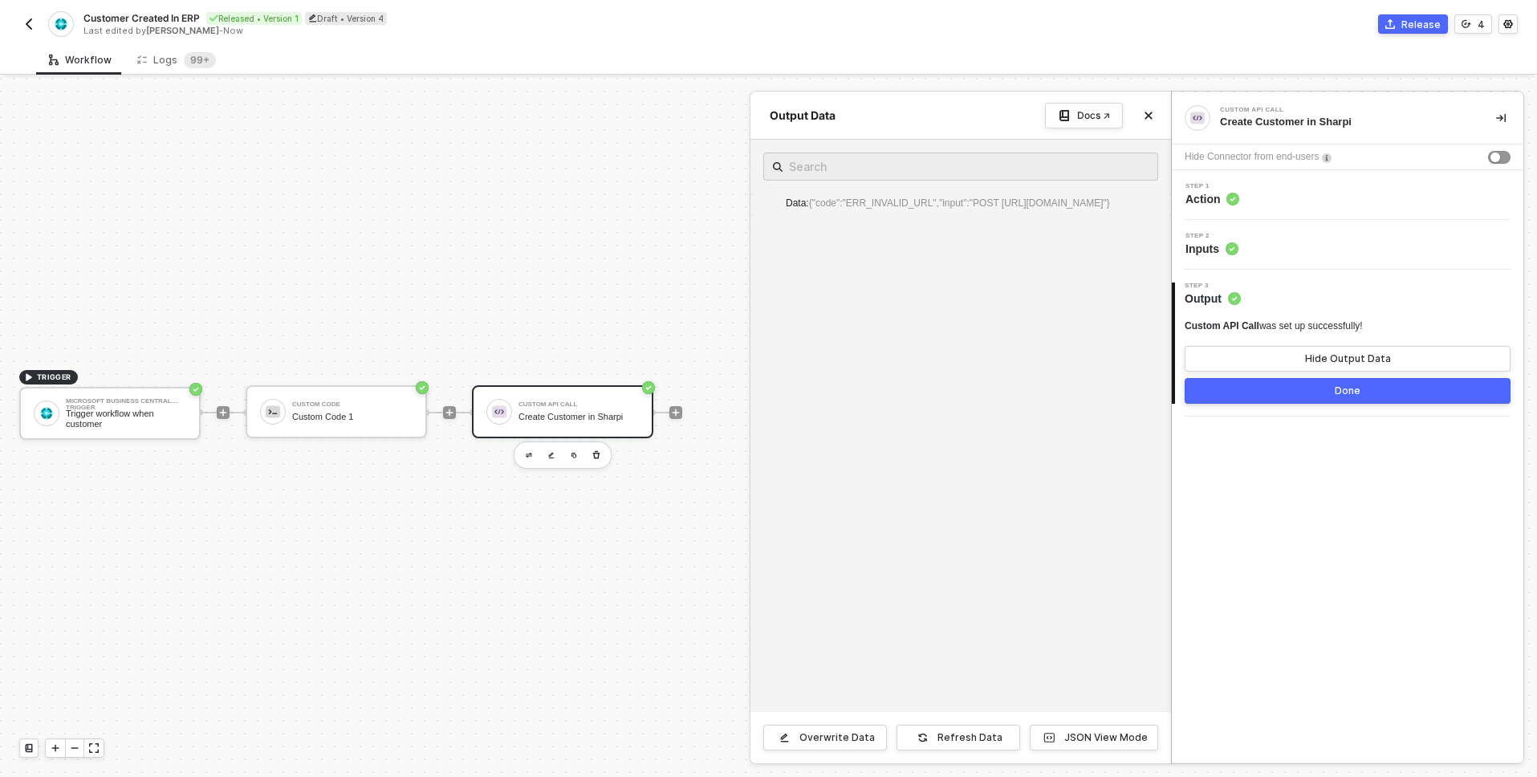
click at [1230, 202] on circle at bounding box center [1233, 199] width 13 height 13
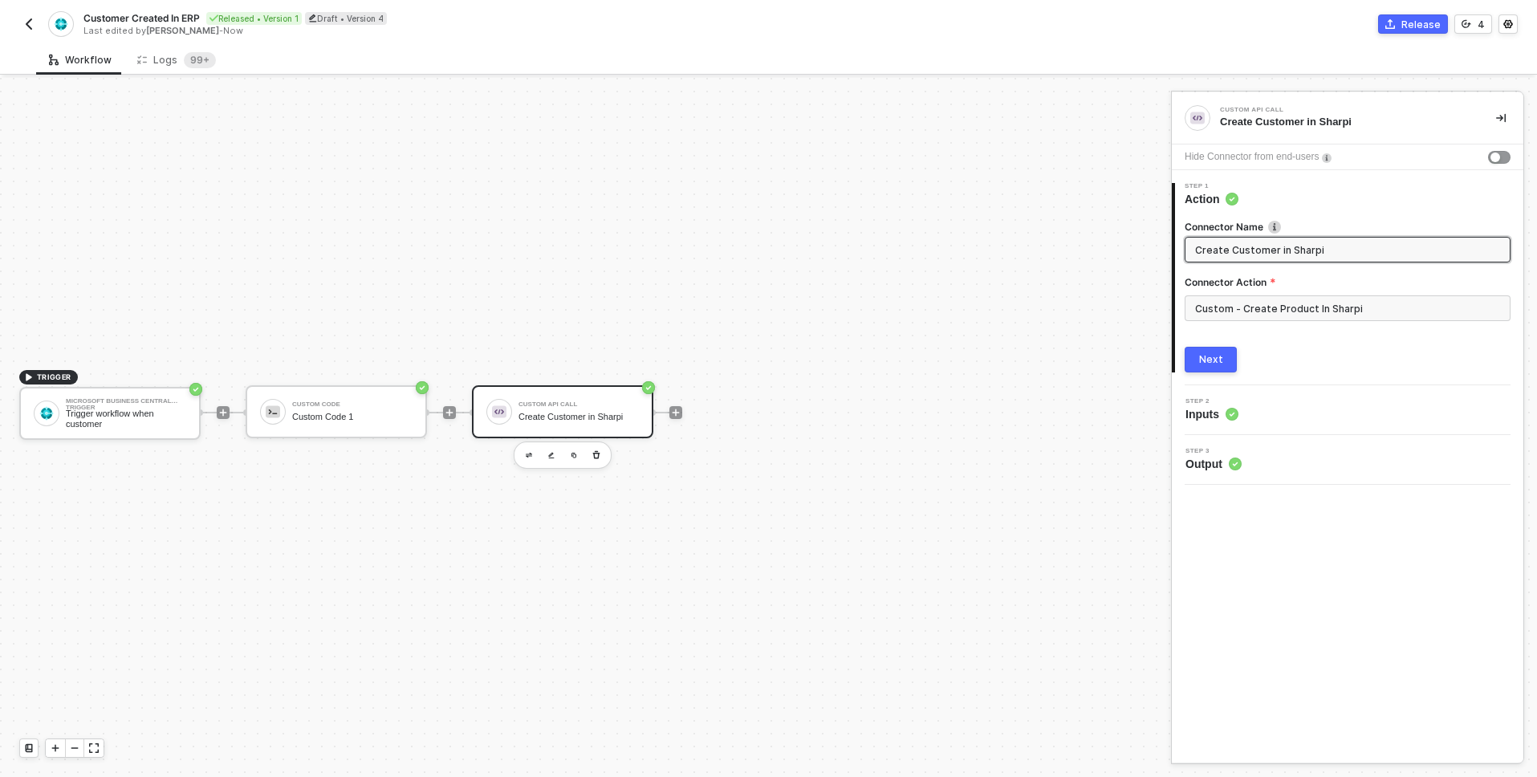
click at [1349, 242] on input "Create Customer in Sharpi" at bounding box center [1346, 250] width 302 height 18
click at [1337, 299] on input "Custom - Create Product In Sharpi" at bounding box center [1348, 308] width 326 height 26
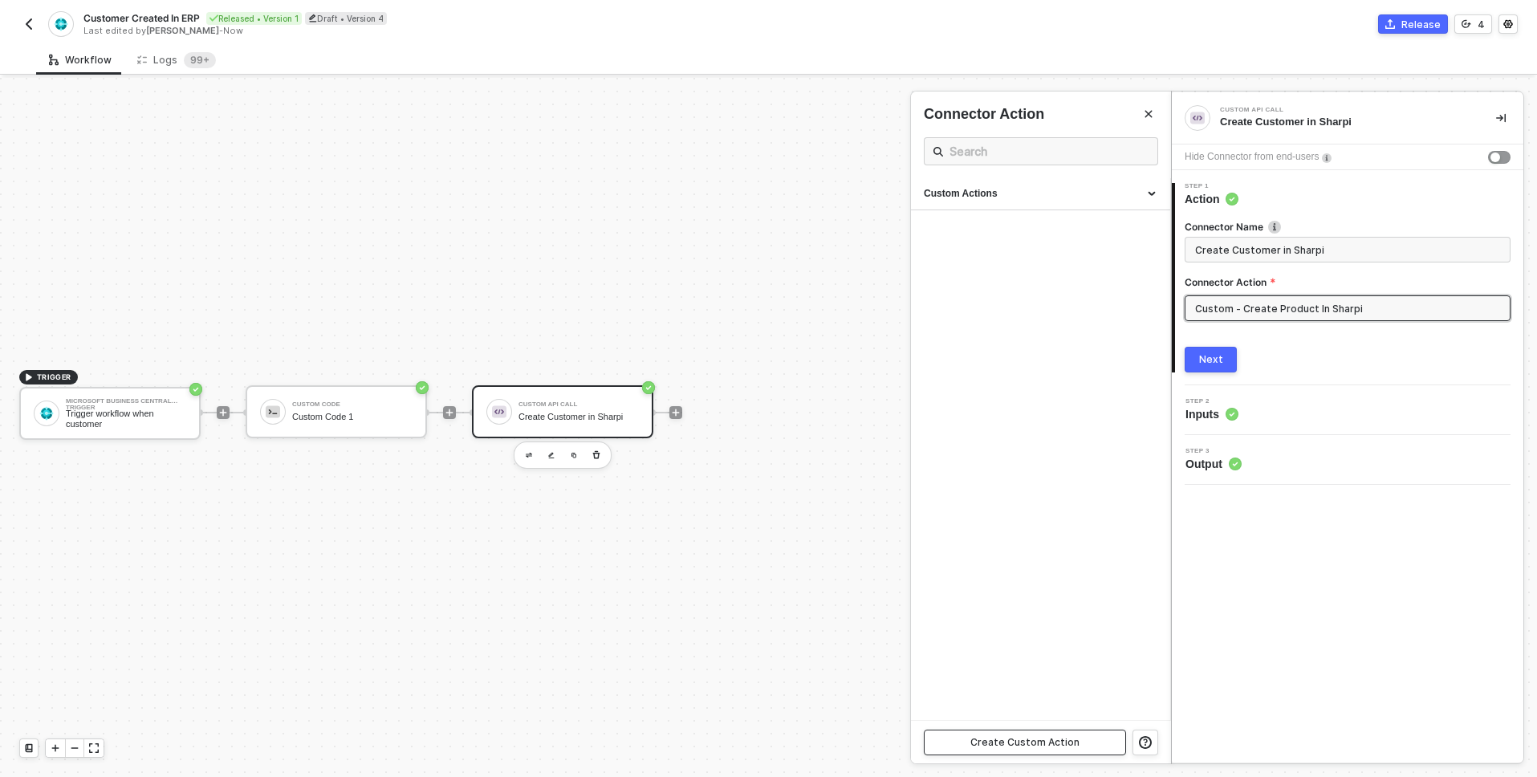
click at [1072, 736] on div "Create Custom Action" at bounding box center [1025, 742] width 109 height 13
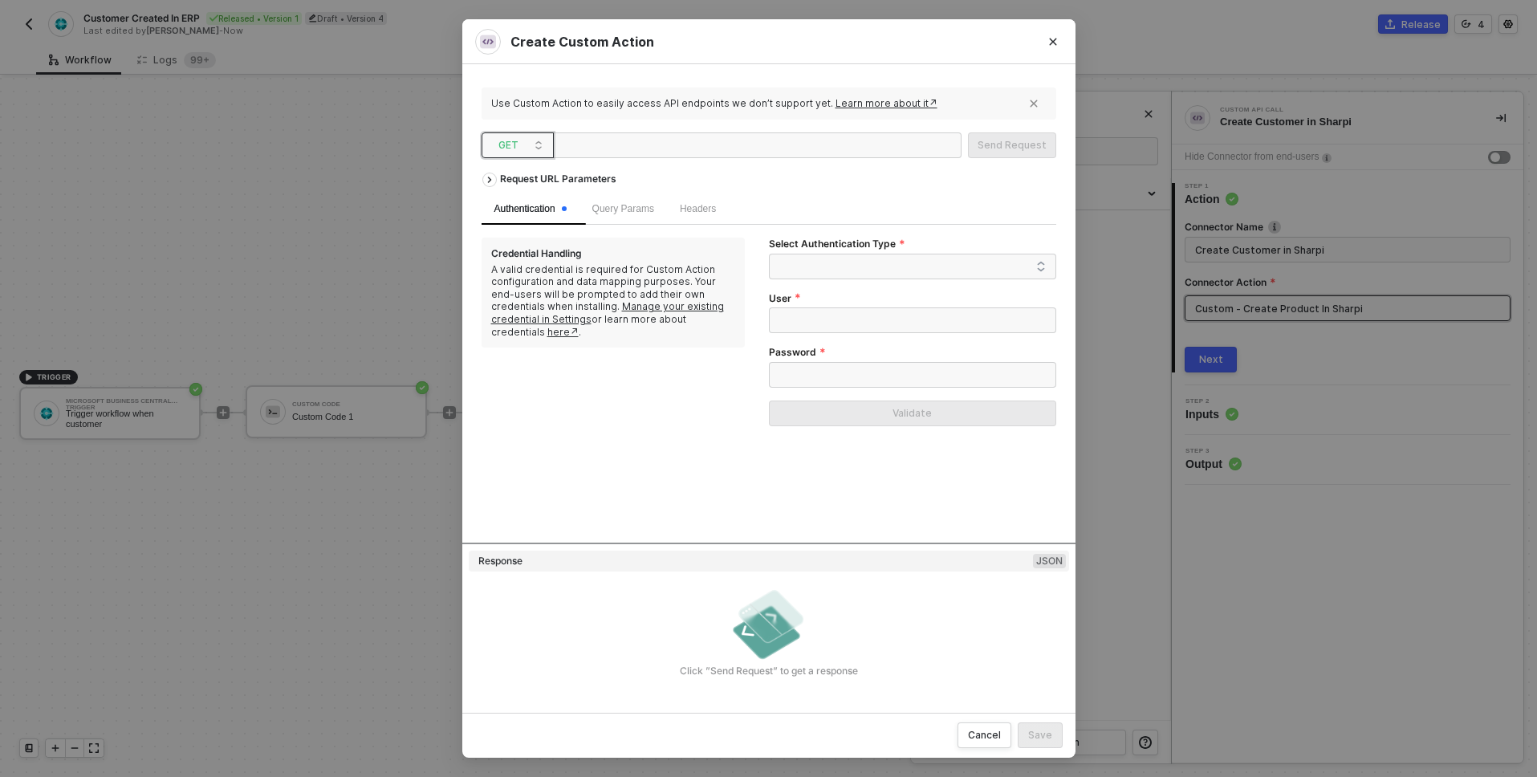
click at [532, 145] on span "GET" at bounding box center [521, 145] width 45 height 24
click at [523, 201] on div "POST" at bounding box center [517, 202] width 59 height 19
click at [614, 150] on div at bounding box center [640, 146] width 161 height 26
click at [633, 149] on div at bounding box center [640, 146] width 161 height 26
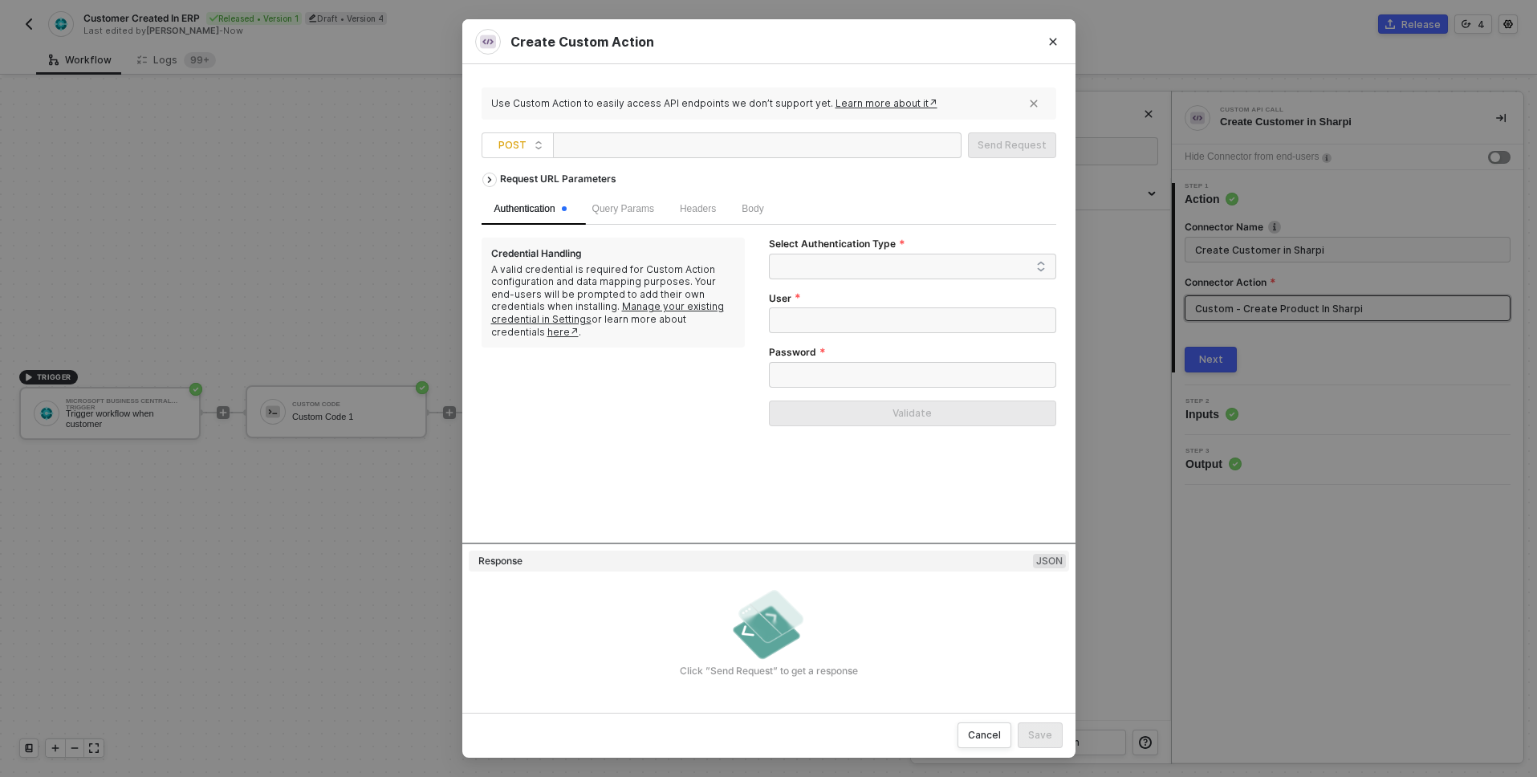
paste div
click at [917, 157] on div "https://api.sharpi.ai/v1/customers" at bounding box center [757, 145] width 409 height 26
click at [826, 265] on span at bounding box center [916, 266] width 260 height 24
click at [827, 299] on div "Basic Auth" at bounding box center [913, 299] width 262 height 18
click at [853, 269] on span "Basic Auth" at bounding box center [916, 266] width 260 height 24
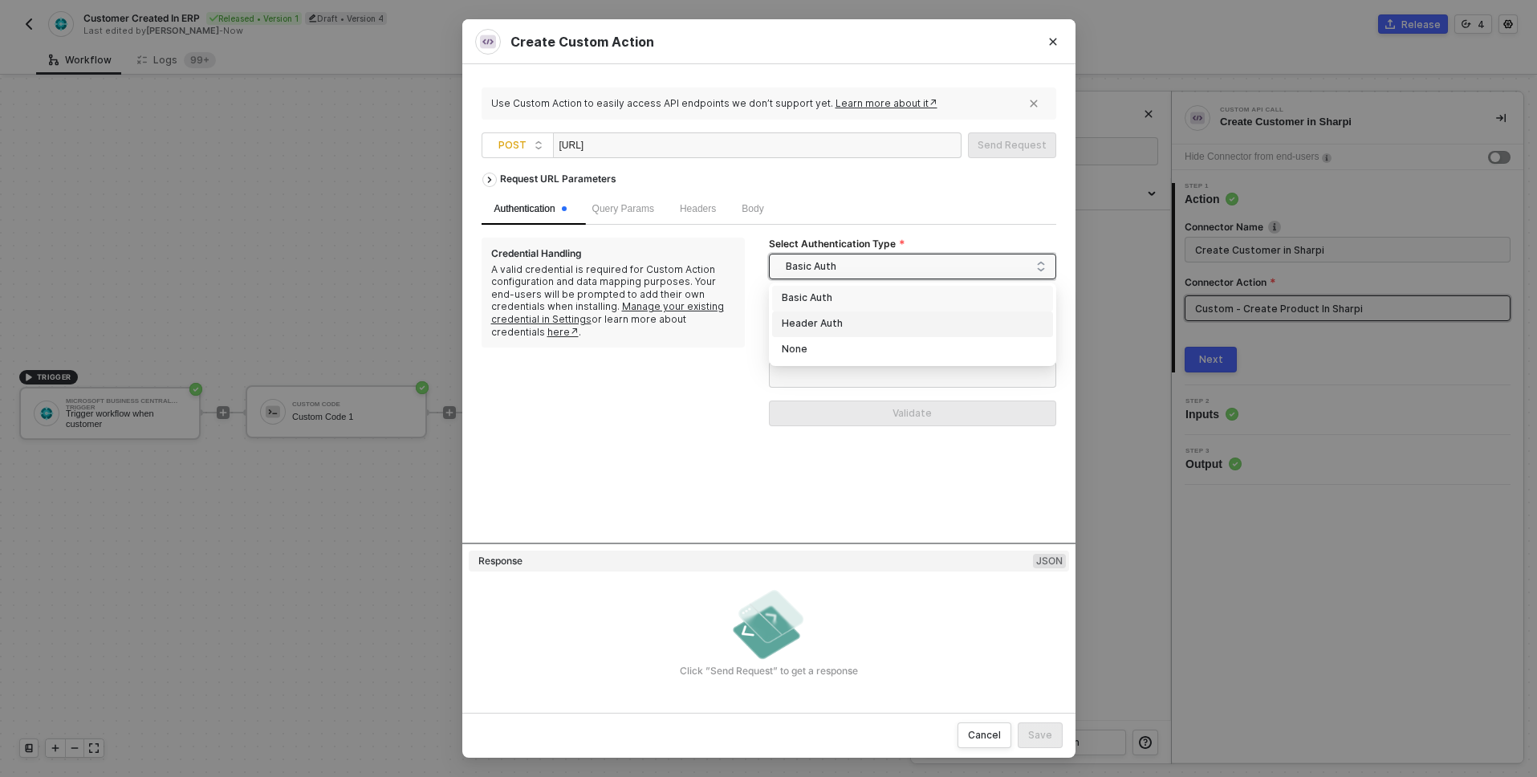
click at [844, 329] on div "Header Auth" at bounding box center [913, 324] width 262 height 18
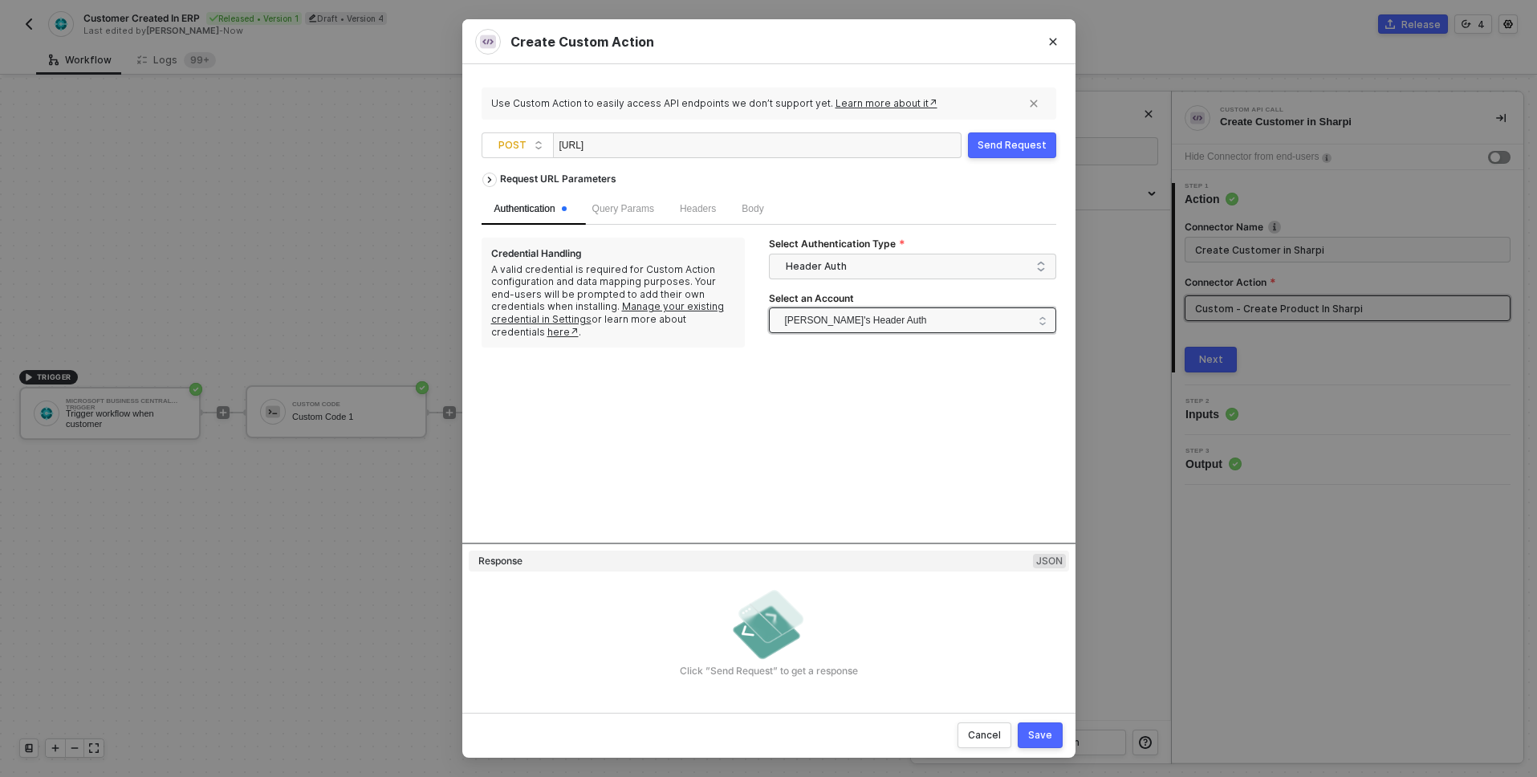
click at [873, 312] on span "Alexandre's Header Auth" at bounding box center [856, 320] width 142 height 24
click at [959, 447] on div "Request URL Parameters Authentication Query Params Headers Body Credential Hand…" at bounding box center [769, 354] width 575 height 378
click at [870, 317] on span "Alexandre's Header Auth" at bounding box center [856, 320] width 142 height 24
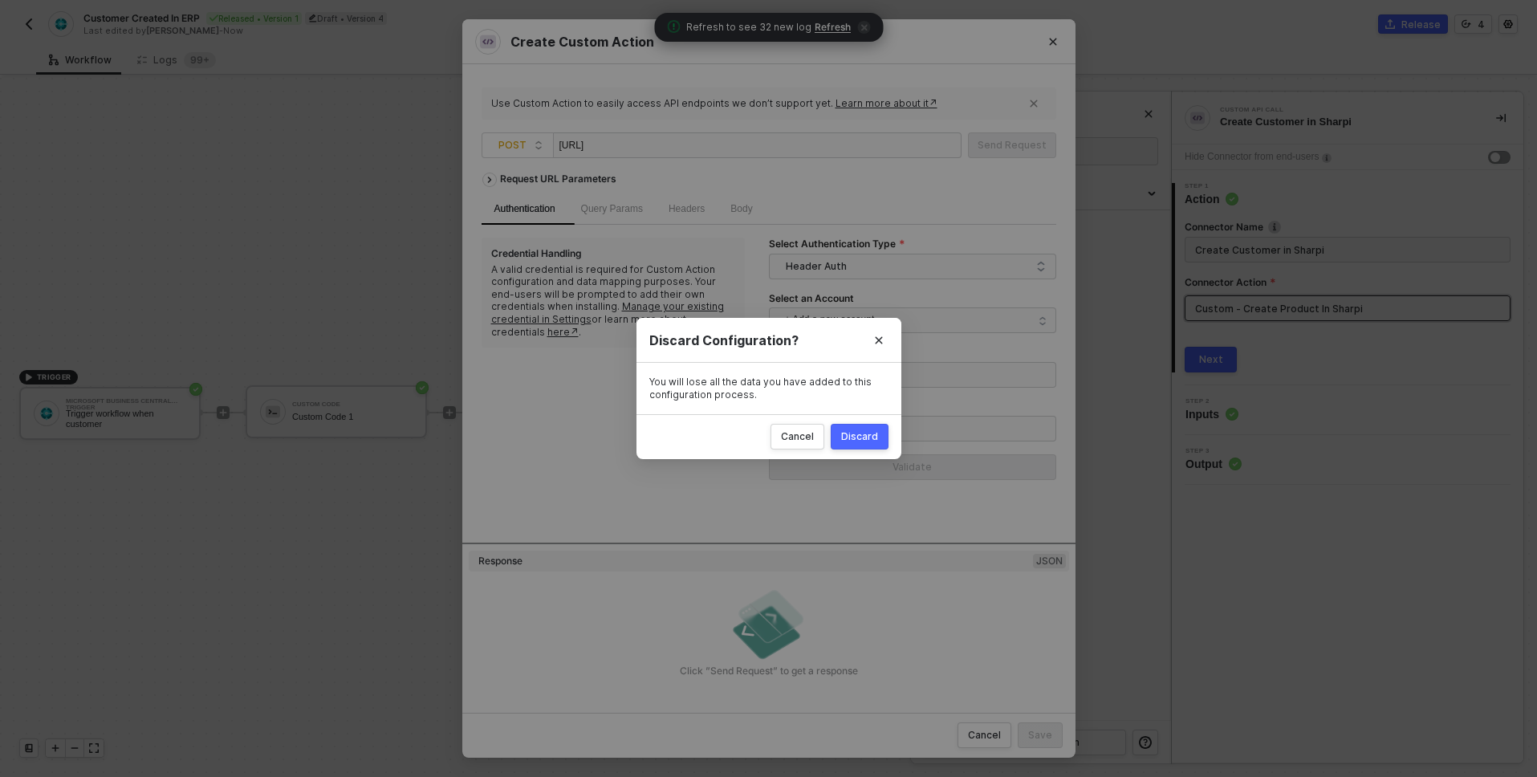
click at [868, 440] on div "Discard" at bounding box center [859, 436] width 37 height 13
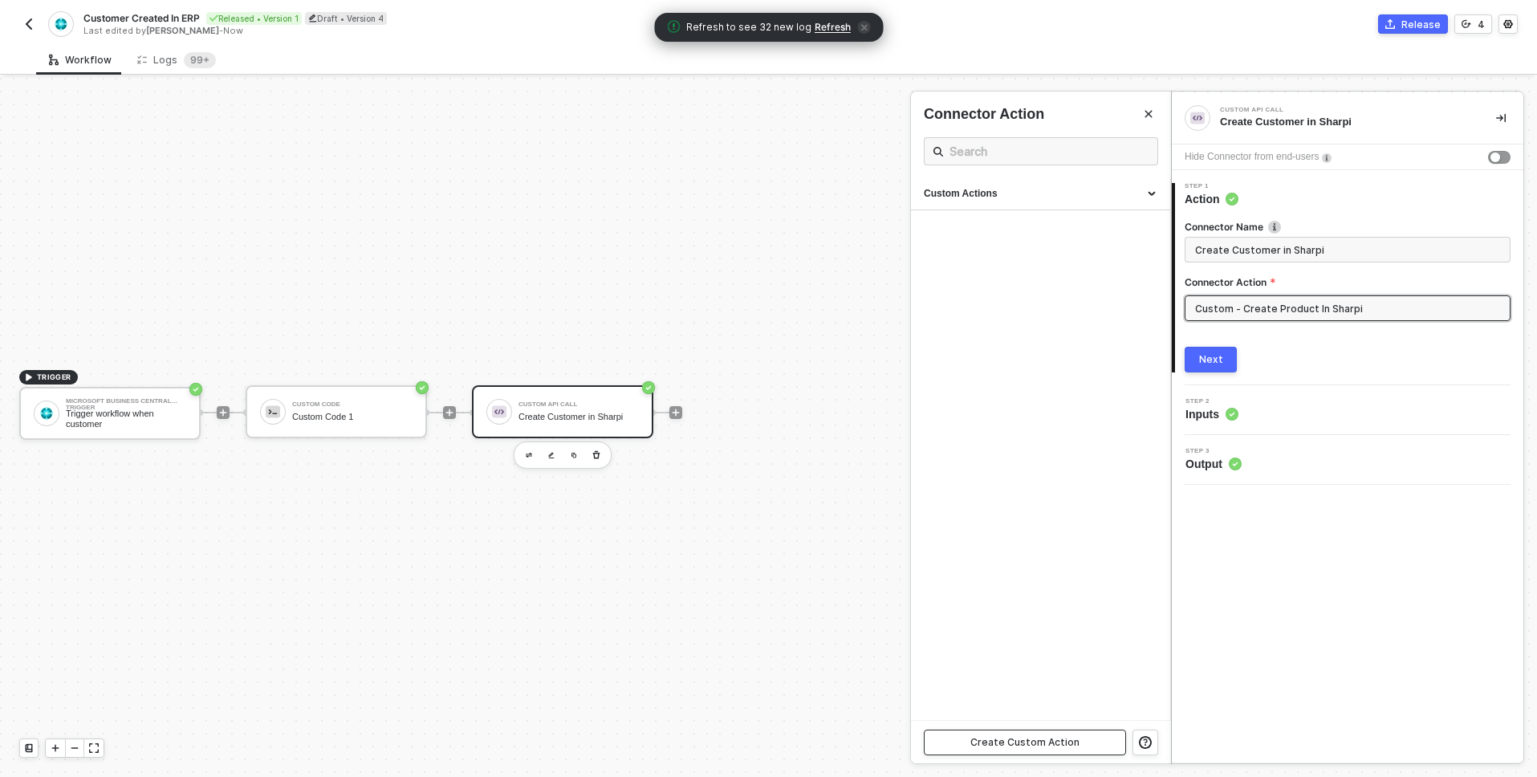
click at [1028, 737] on div "Create Custom Action" at bounding box center [1025, 742] width 109 height 13
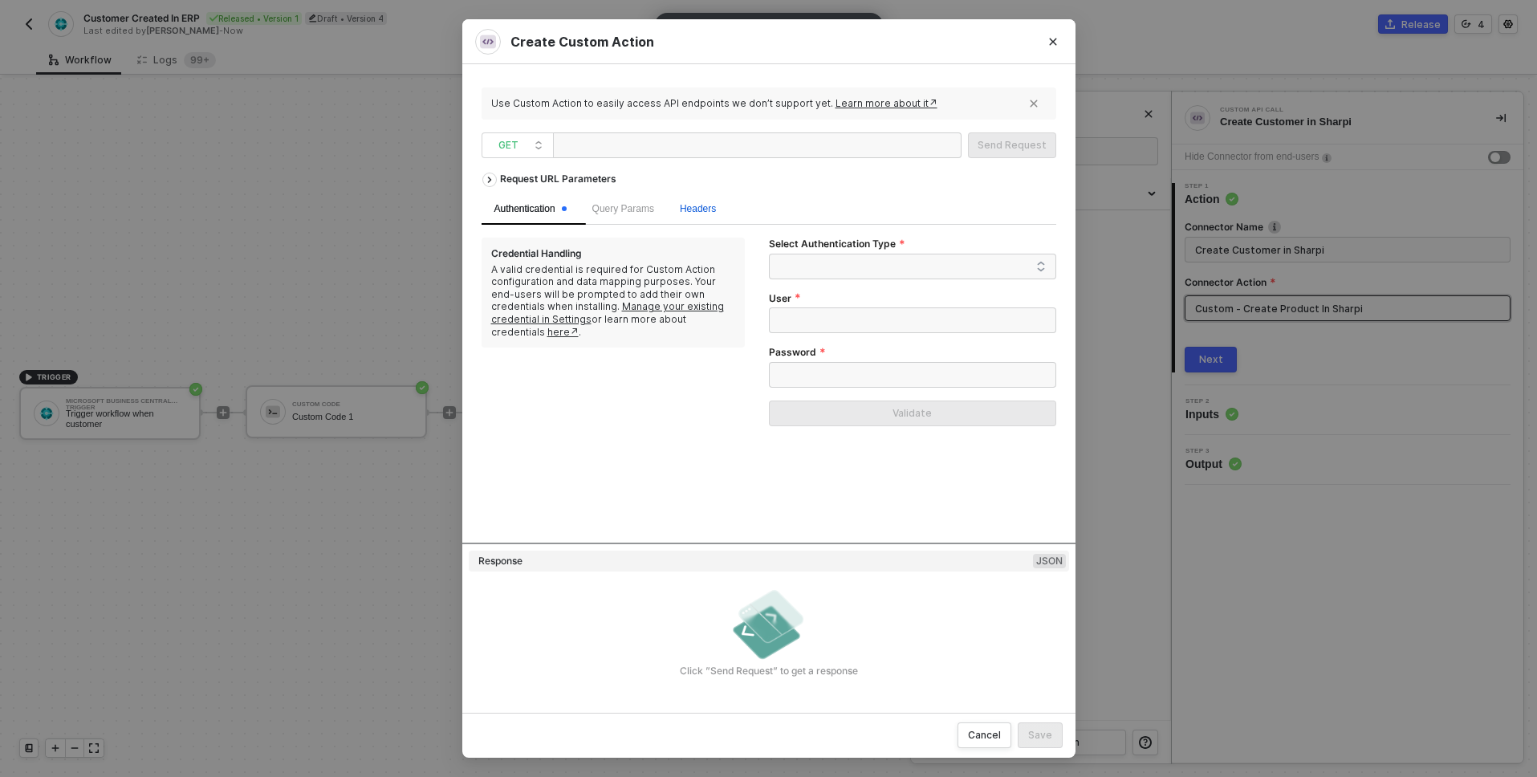
click at [696, 206] on span "Headers" at bounding box center [698, 208] width 36 height 11
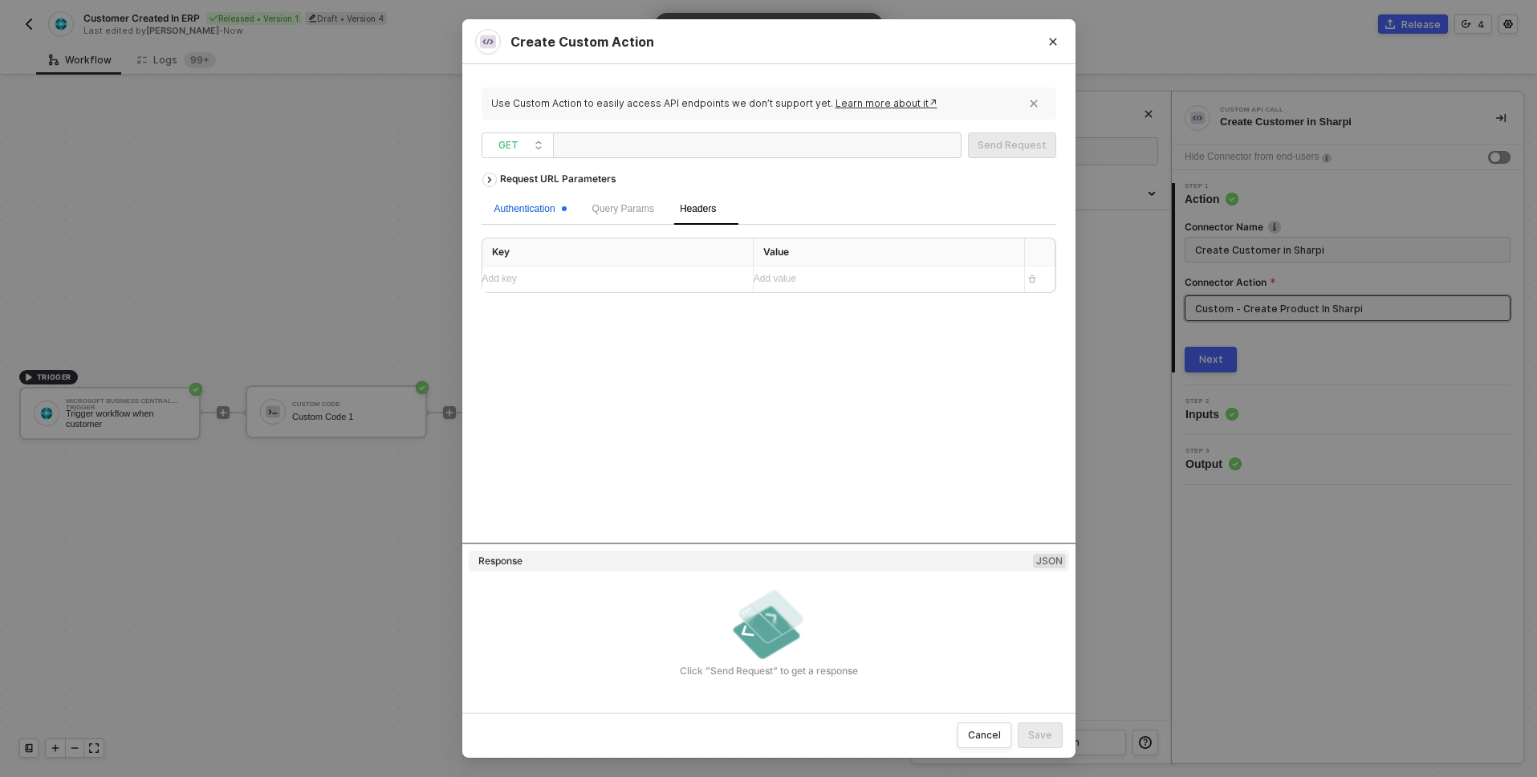
click at [547, 213] on div "Authentication" at bounding box center [531, 208] width 72 height 15
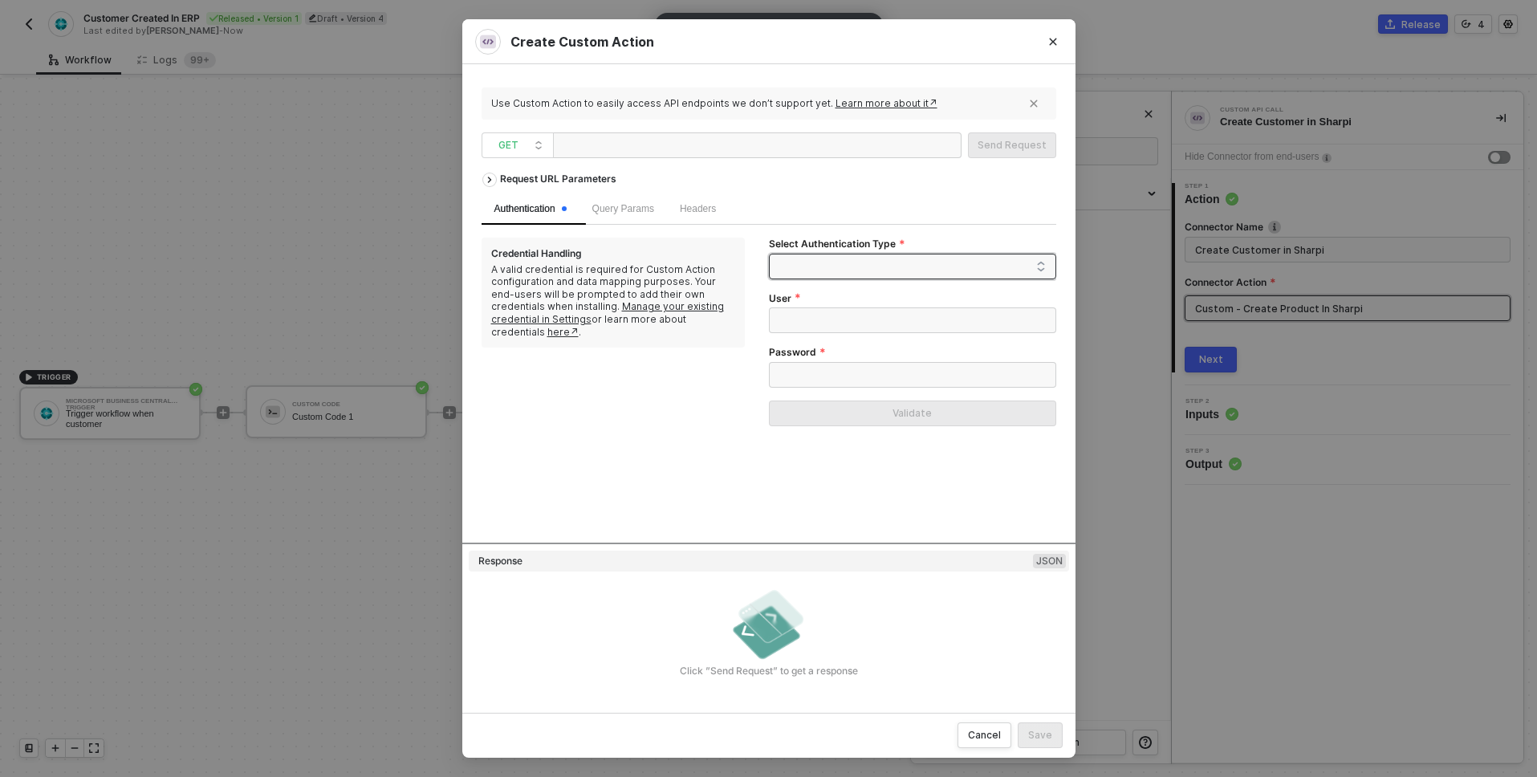
click at [863, 262] on span at bounding box center [916, 266] width 260 height 24
click at [829, 344] on div "None" at bounding box center [913, 350] width 262 height 18
click at [857, 265] on span "None" at bounding box center [916, 266] width 260 height 24
click at [816, 328] on div "Header Auth" at bounding box center [913, 324] width 262 height 18
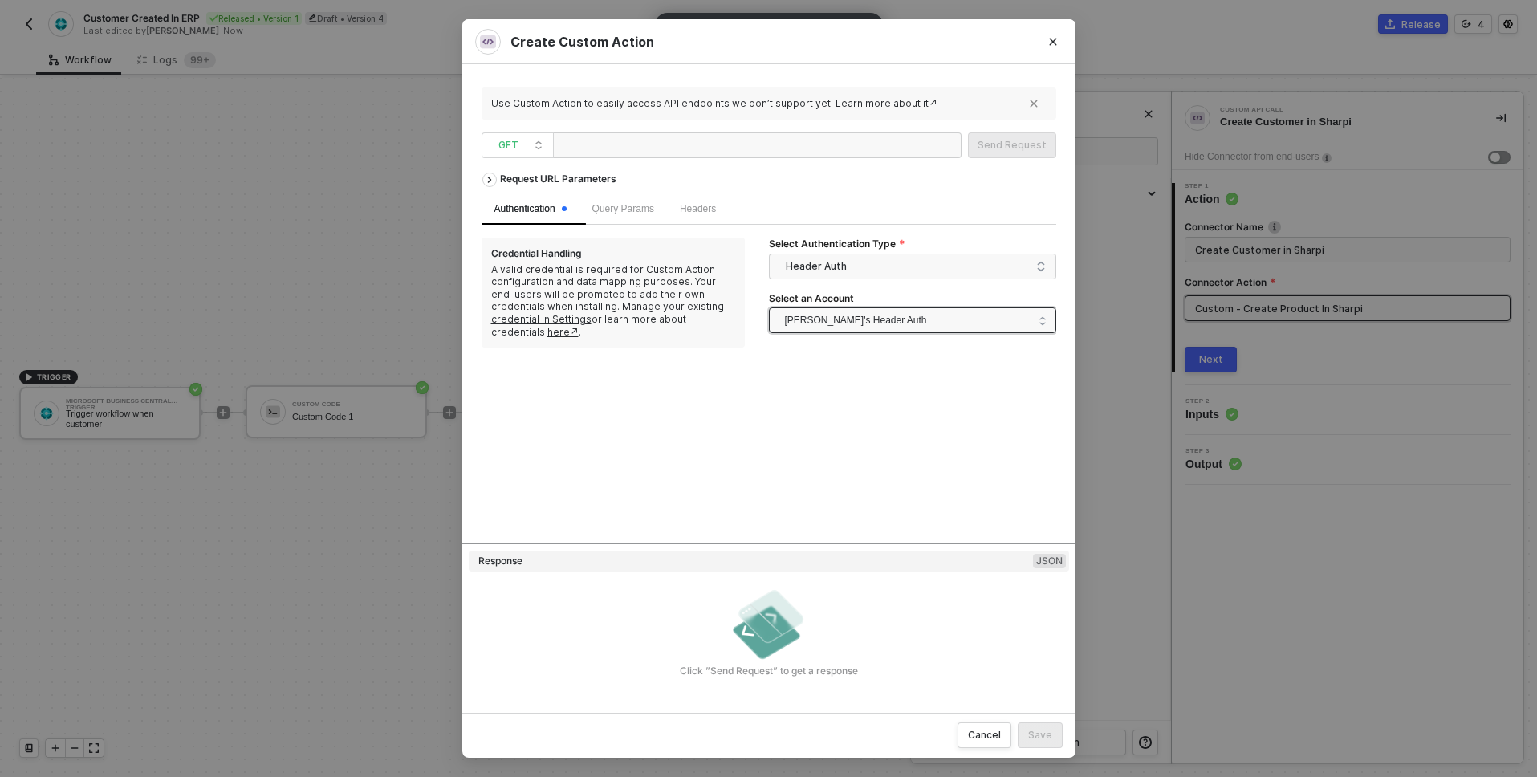
click at [840, 315] on span "Alexandre's Header Auth" at bounding box center [856, 320] width 142 height 24
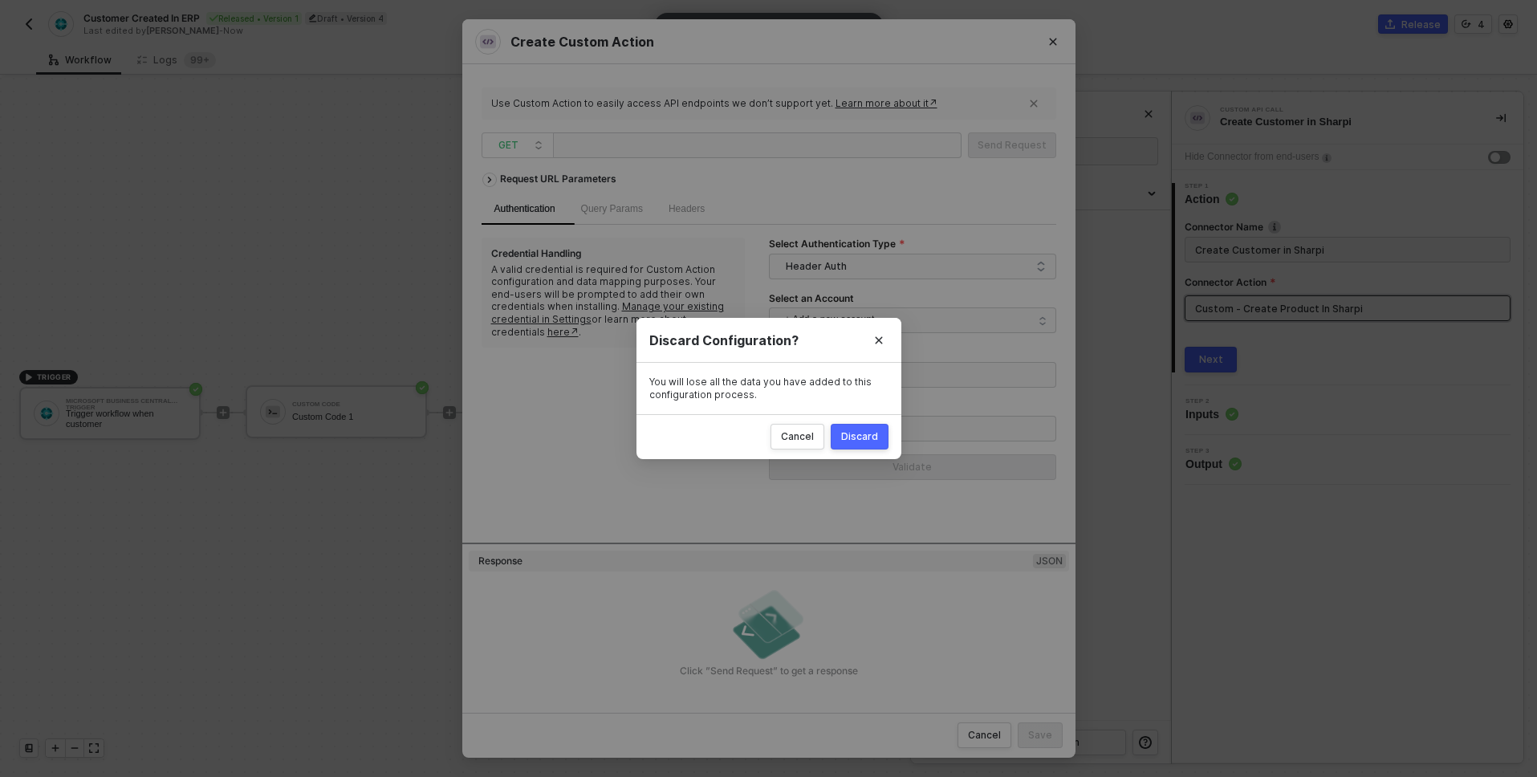
click at [874, 432] on div "Discard" at bounding box center [859, 436] width 37 height 13
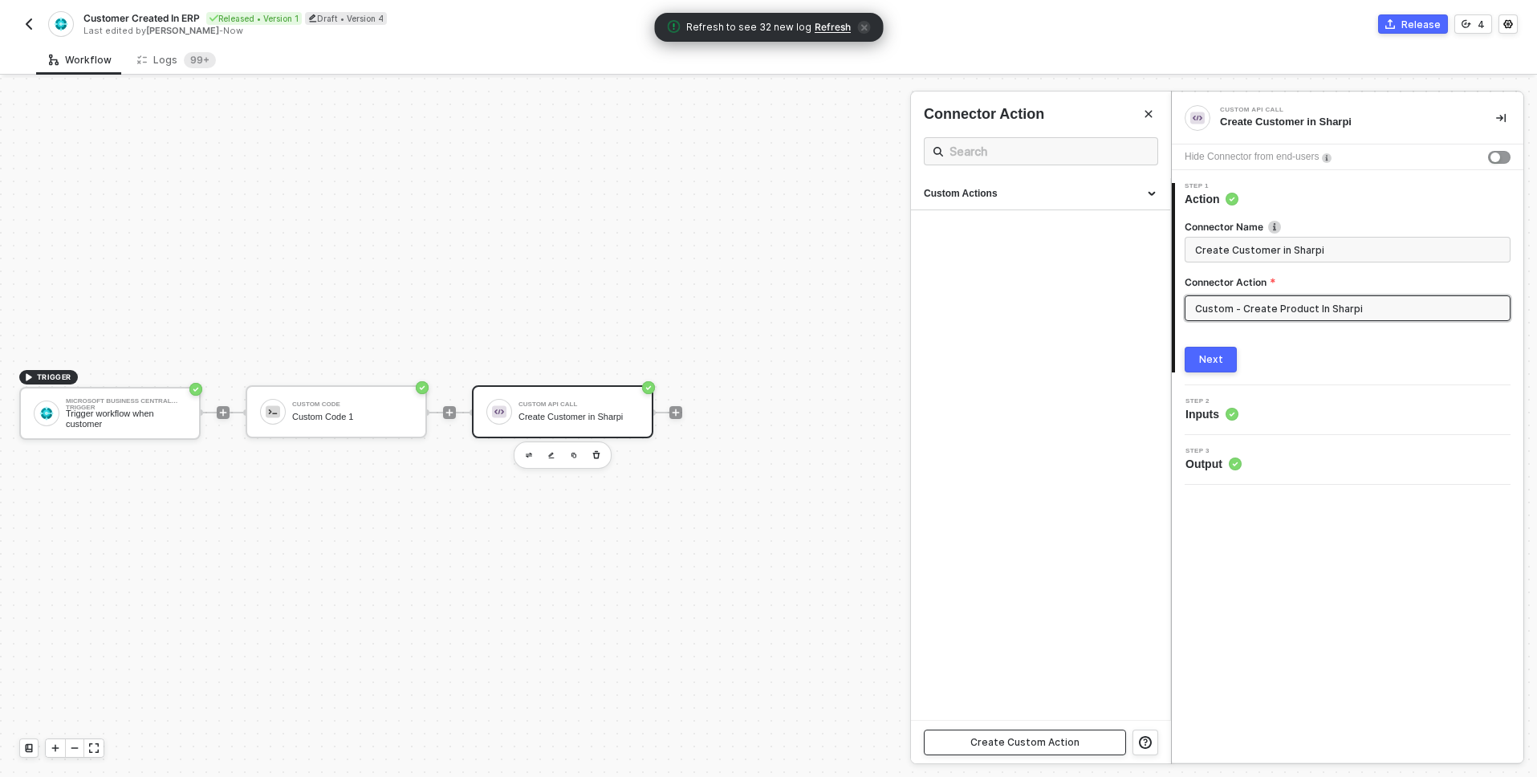
click at [1047, 739] on div "Create Custom Action" at bounding box center [1025, 742] width 109 height 13
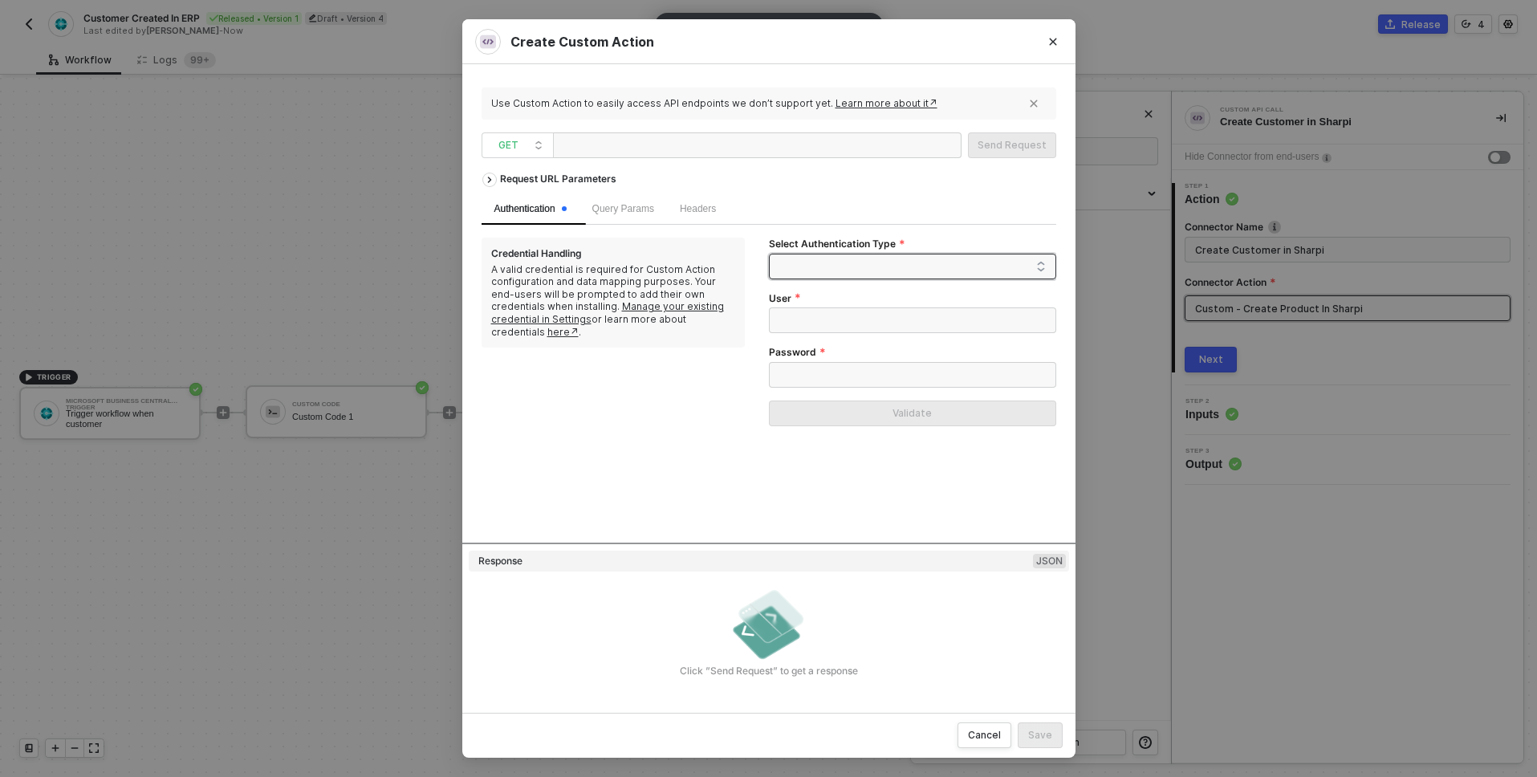
click at [809, 272] on span at bounding box center [916, 266] width 260 height 24
click at [809, 318] on div "Header Auth" at bounding box center [913, 324] width 262 height 18
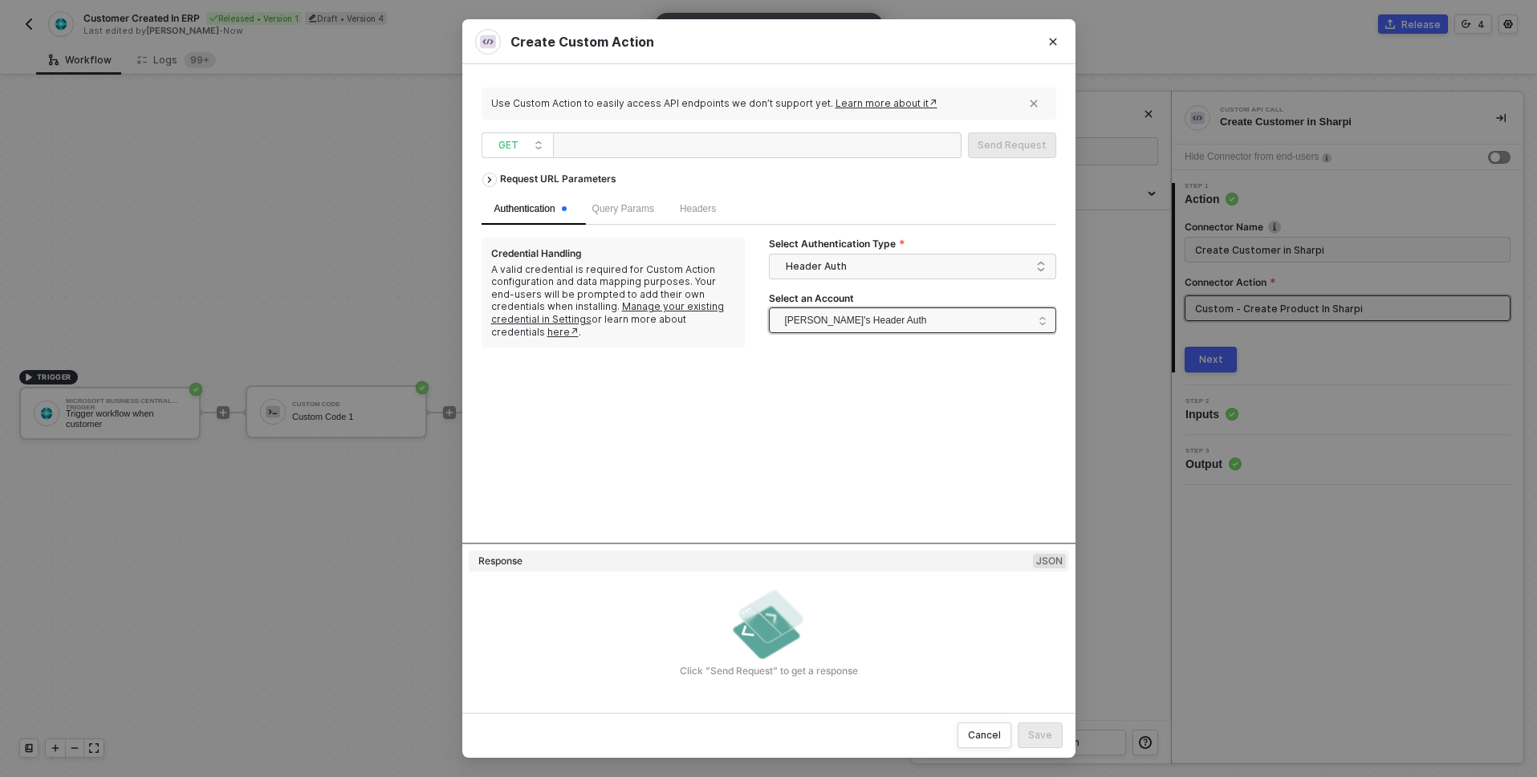
click at [873, 321] on span "Alexandre's Header Auth" at bounding box center [856, 320] width 142 height 24
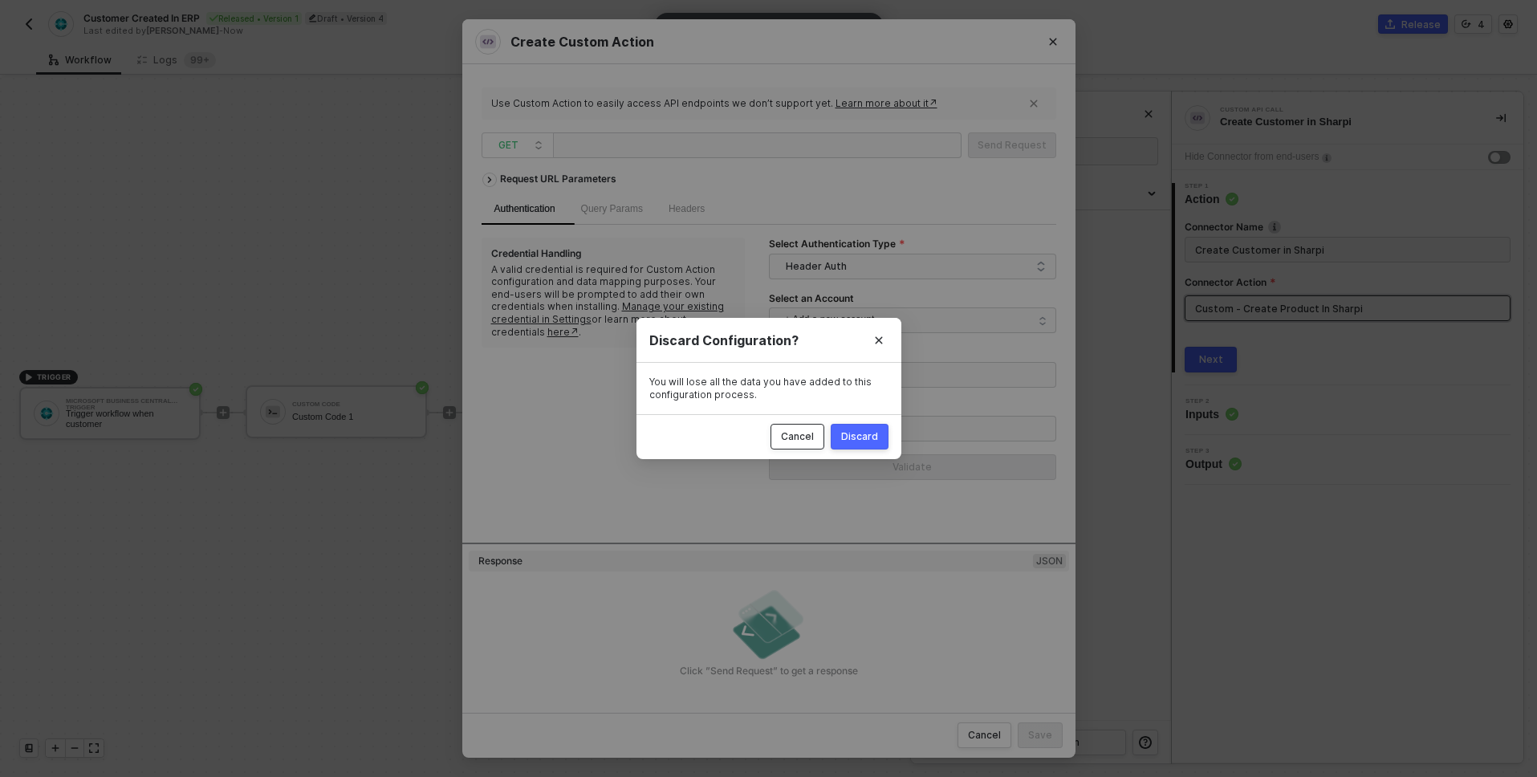
click at [808, 433] on div "Cancel" at bounding box center [797, 436] width 33 height 13
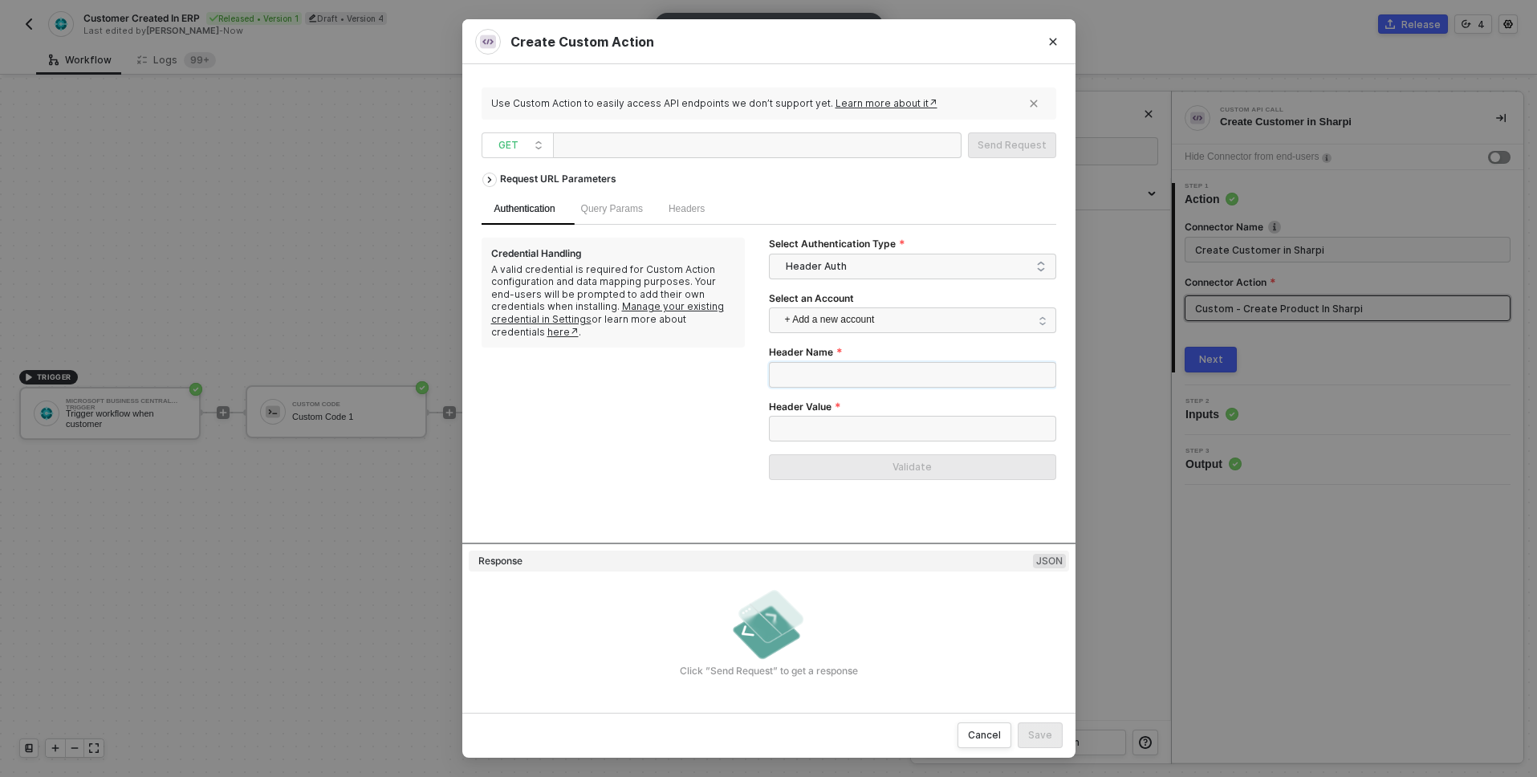
click at [876, 383] on input "Header Name" at bounding box center [912, 375] width 287 height 26
click at [701, 217] on div "Headers" at bounding box center [687, 208] width 62 height 31
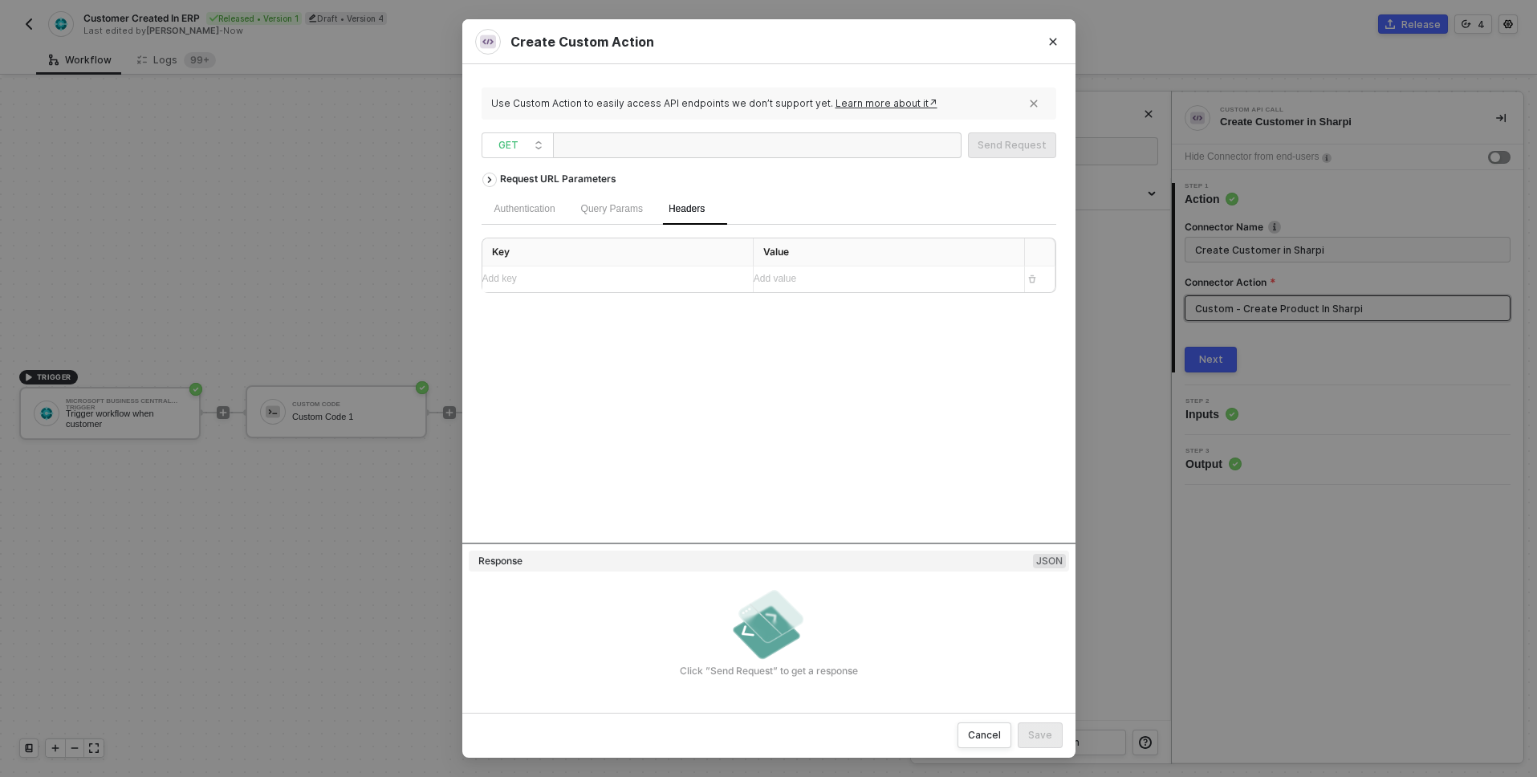
click at [654, 268] on div "Add key ﻿" at bounding box center [611, 280] width 258 height 26
click at [508, 153] on span "GET" at bounding box center [521, 145] width 45 height 24
click at [828, 197] on div "Authentication Query Params Headers" at bounding box center [769, 208] width 575 height 31
click at [508, 219] on div "Authentication" at bounding box center [525, 208] width 87 height 31
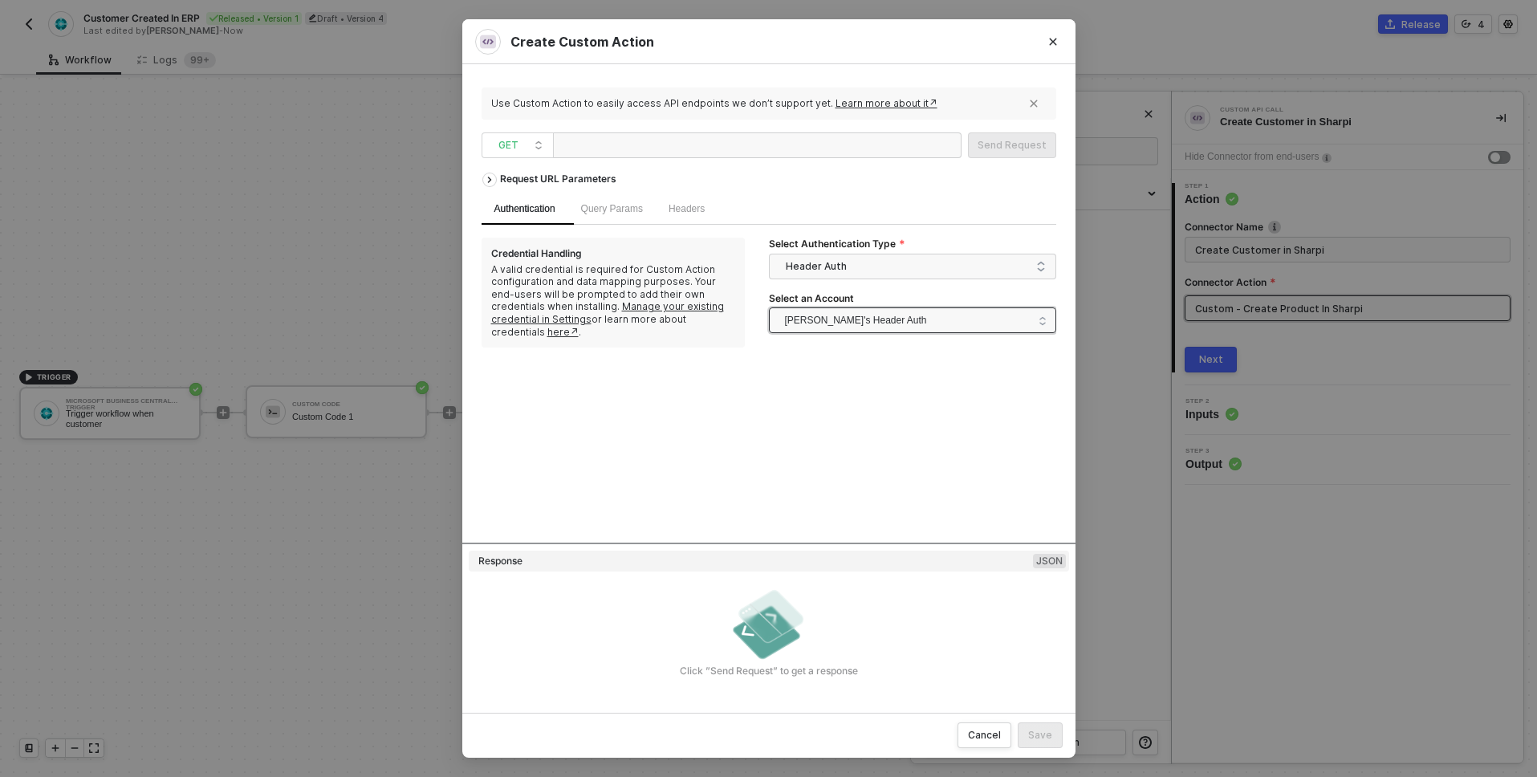
click at [840, 323] on span "Alexandre's Header Auth" at bounding box center [856, 320] width 142 height 24
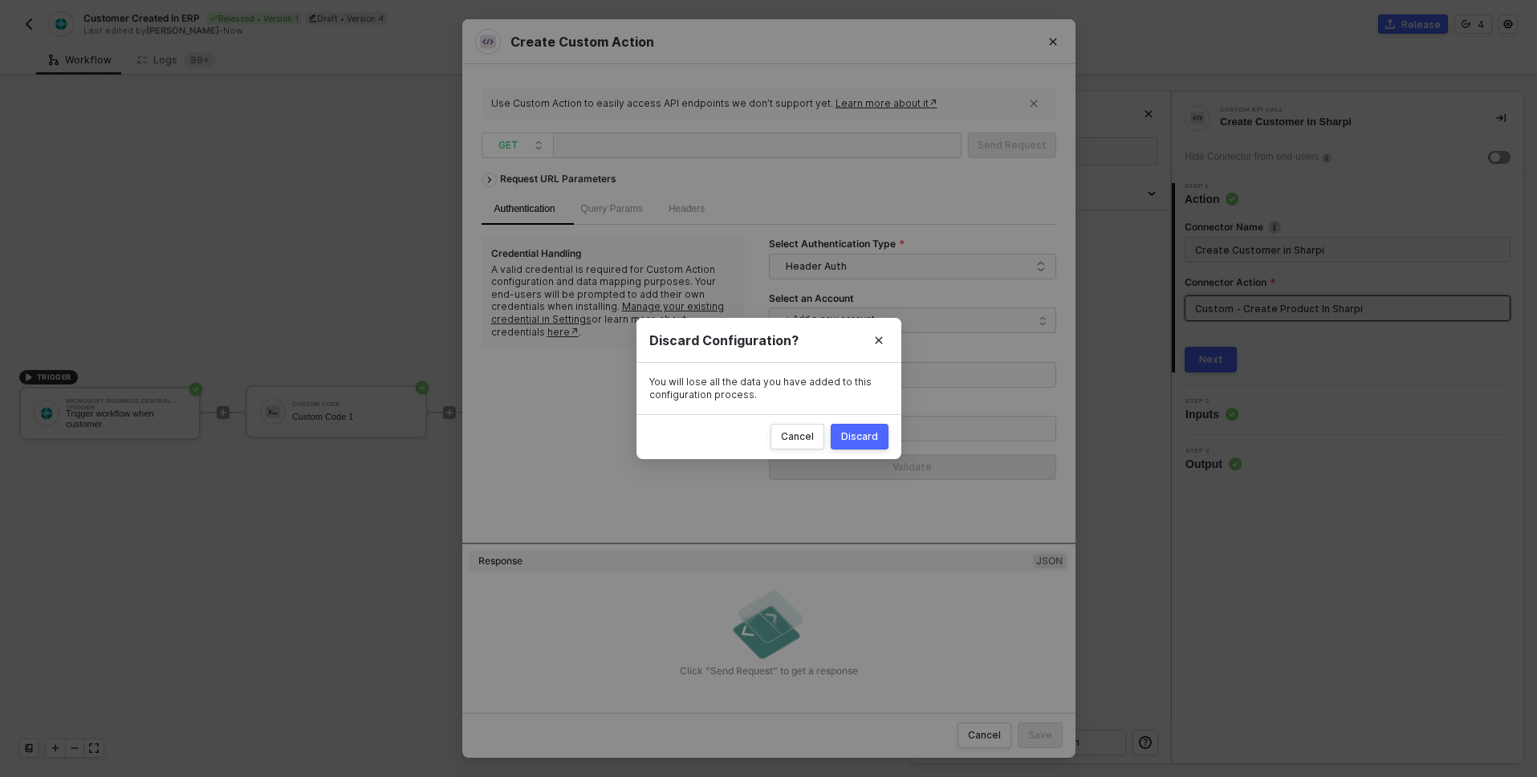
click at [876, 431] on div "Discard" at bounding box center [859, 436] width 37 height 13
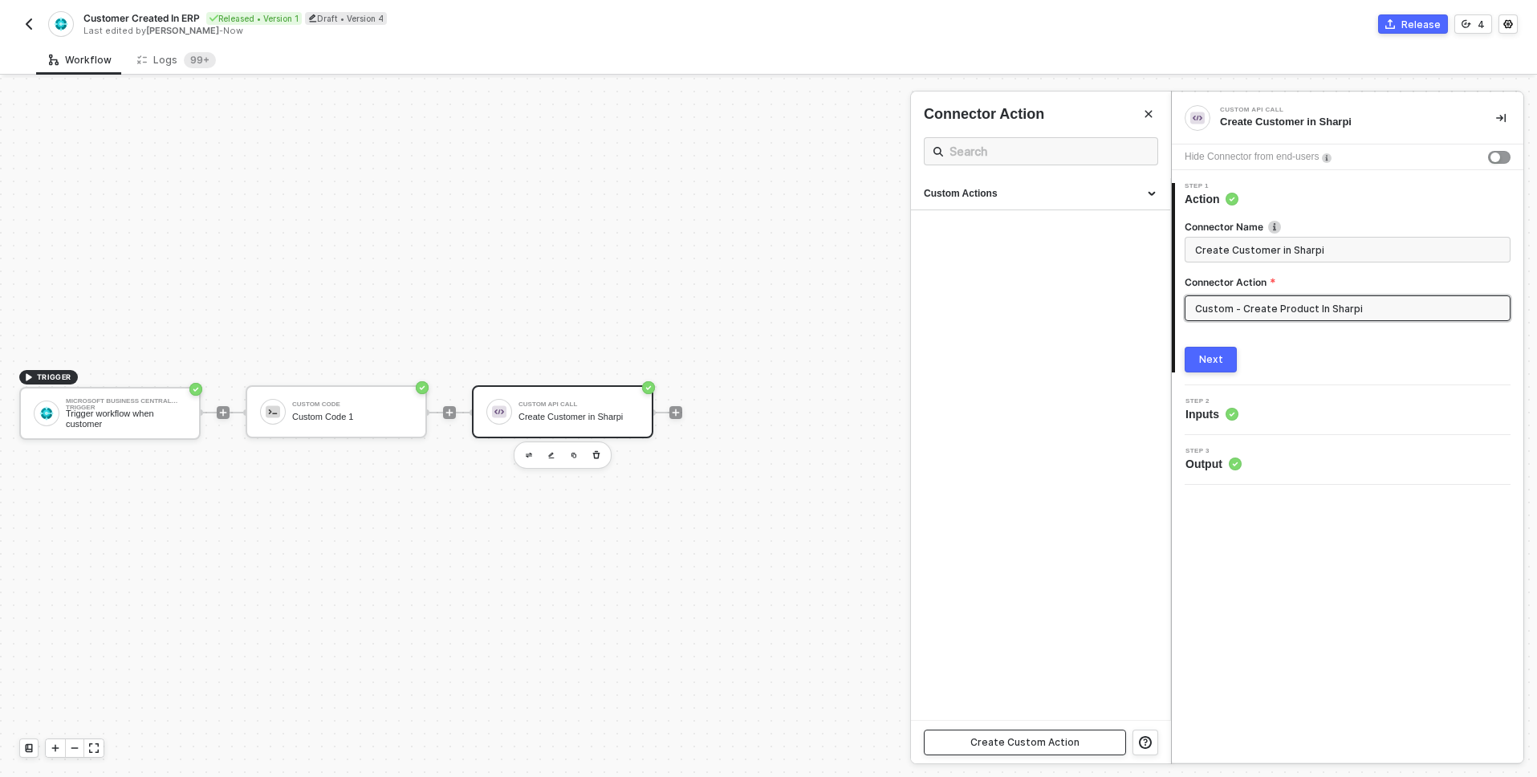
click at [1057, 744] on div "Create Custom Action" at bounding box center [1025, 742] width 109 height 13
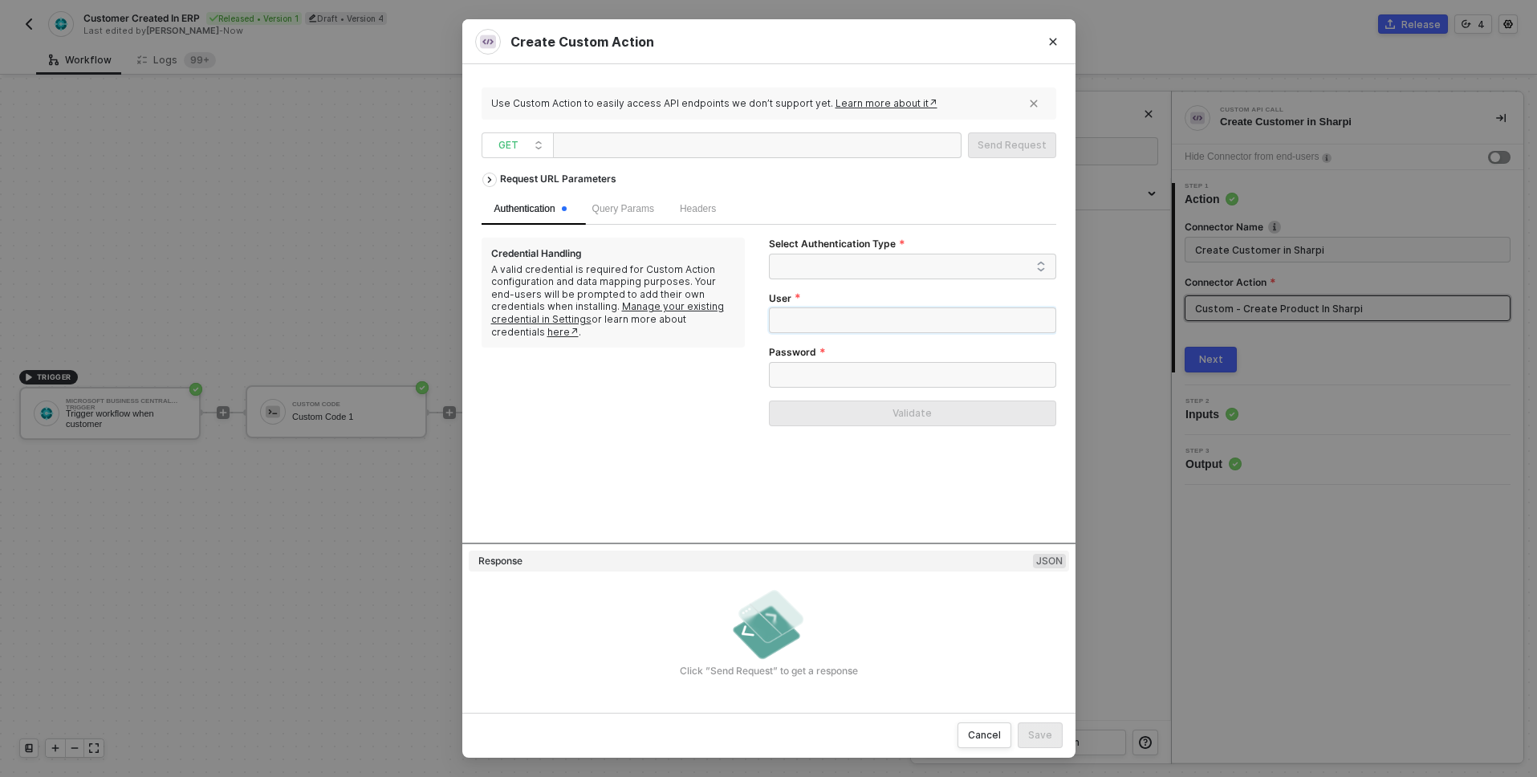
click at [825, 332] on input "User" at bounding box center [912, 320] width 287 height 26
click at [919, 85] on div "Use Custom Action to easily access API endpoints we don’t support yet. Learn mo…" at bounding box center [769, 388] width 575 height 610
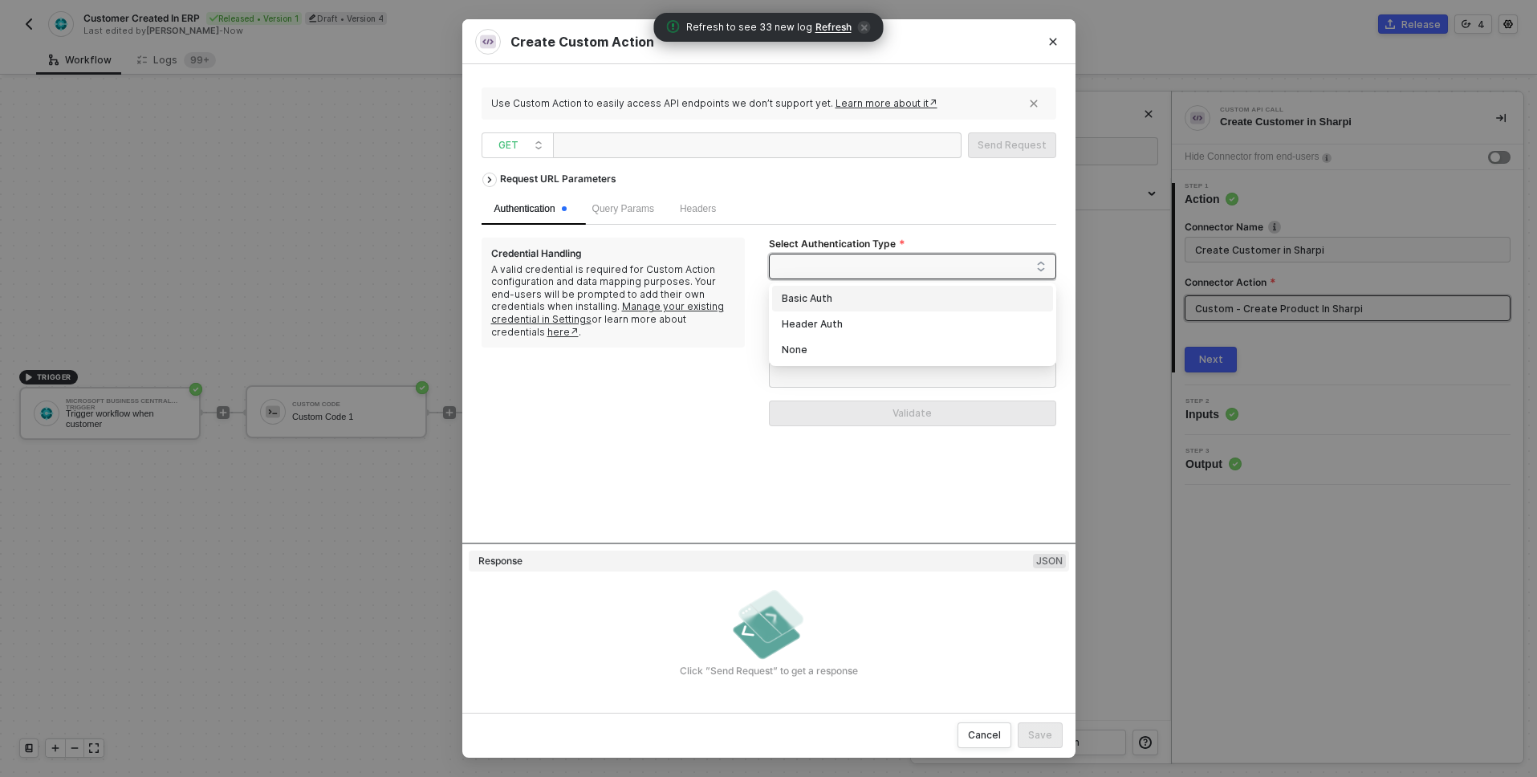
click at [944, 267] on span at bounding box center [916, 266] width 260 height 24
click at [883, 327] on div "Header Auth" at bounding box center [913, 324] width 262 height 18
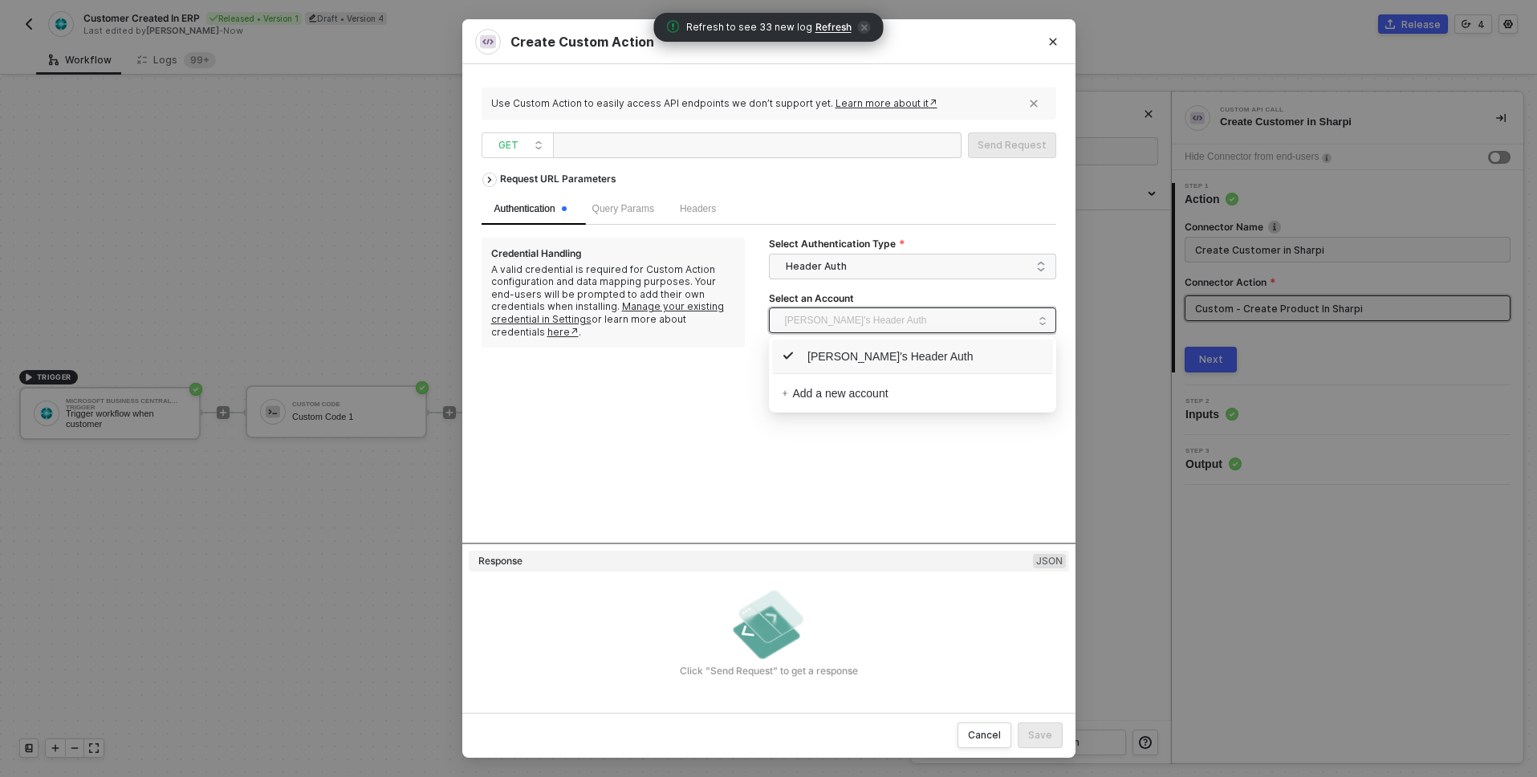
click at [816, 322] on span "Alexandre's Header Auth" at bounding box center [856, 320] width 142 height 24
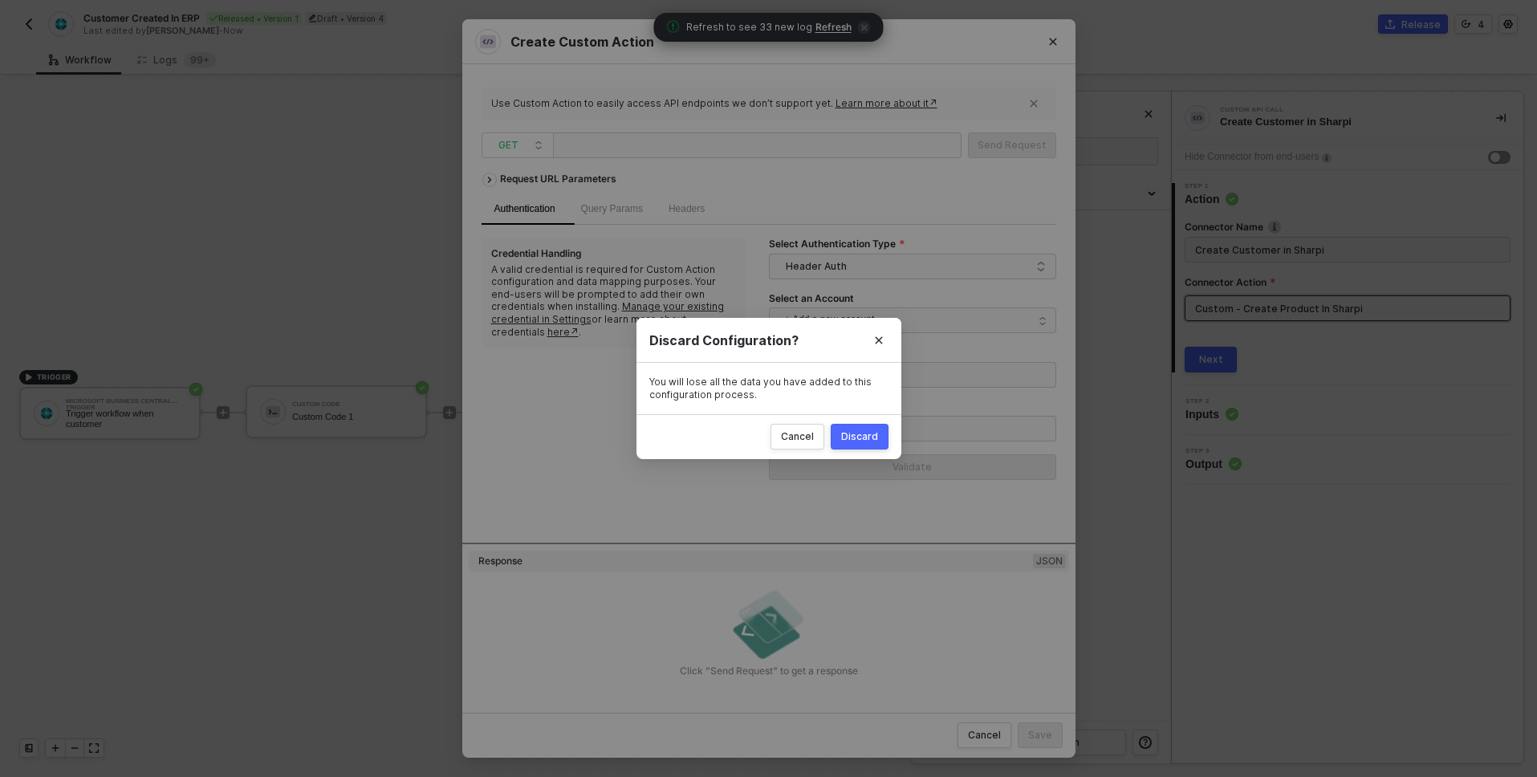
click at [857, 438] on div "Discard" at bounding box center [859, 436] width 37 height 13
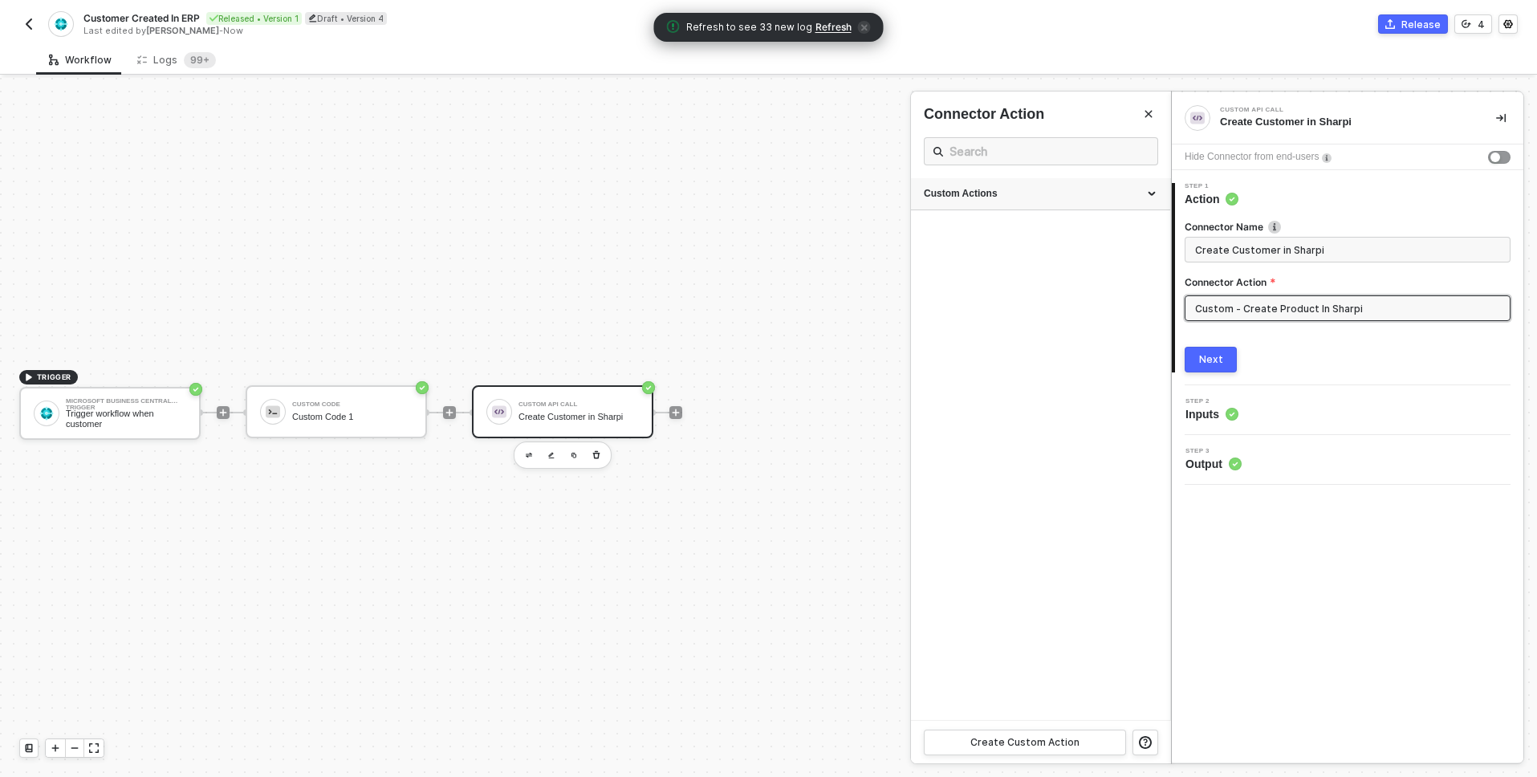
click at [1149, 184] on div "Custom Actions" at bounding box center [1040, 194] width 259 height 32
click at [1202, 355] on div "Next" at bounding box center [1211, 359] width 24 height 13
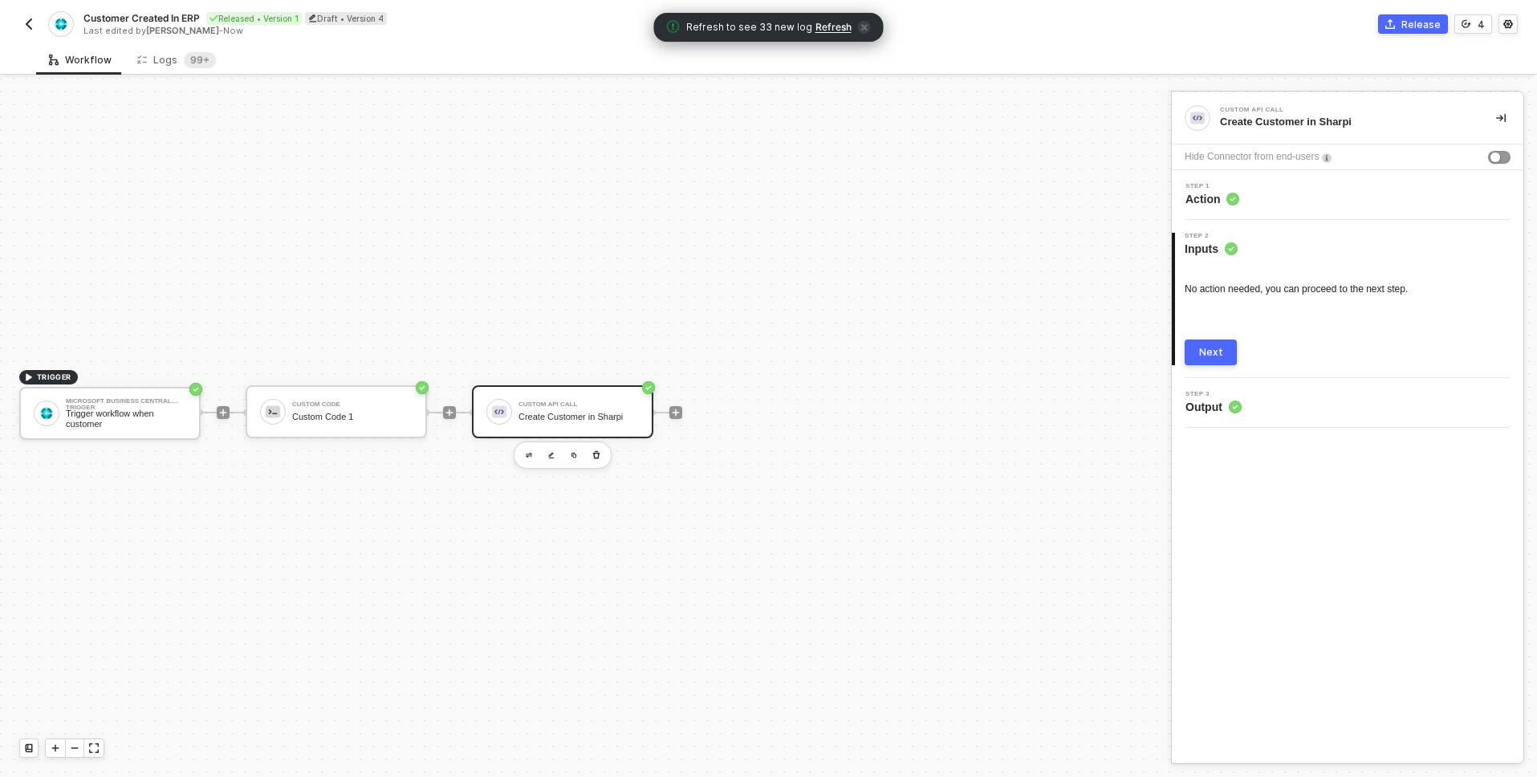
click at [1207, 358] on div "Next" at bounding box center [1211, 352] width 24 height 13
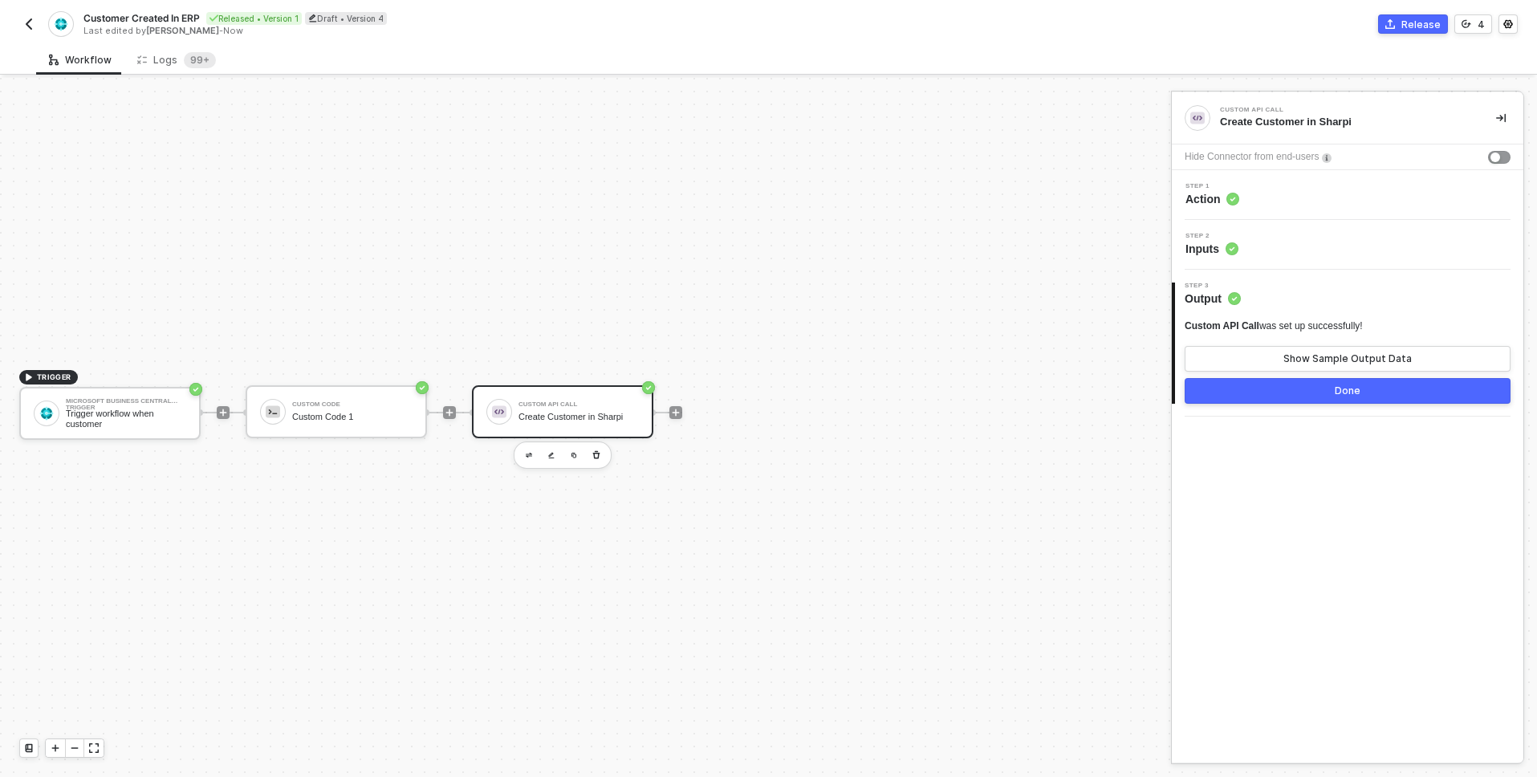
click at [1210, 393] on button "Done" at bounding box center [1348, 391] width 326 height 26
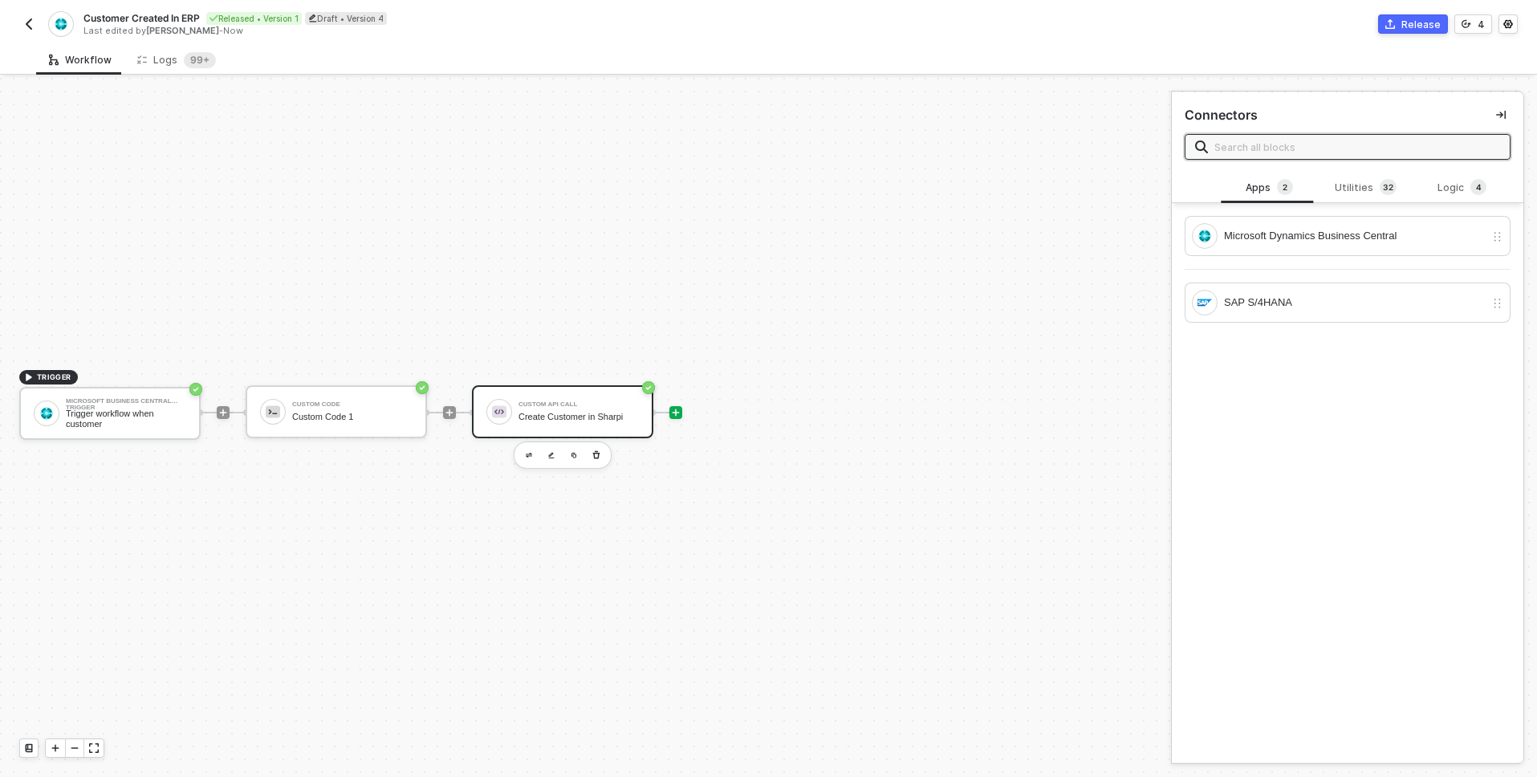
click at [556, 423] on div "Custom API Call Create Customer in Sharpi" at bounding box center [579, 412] width 120 height 31
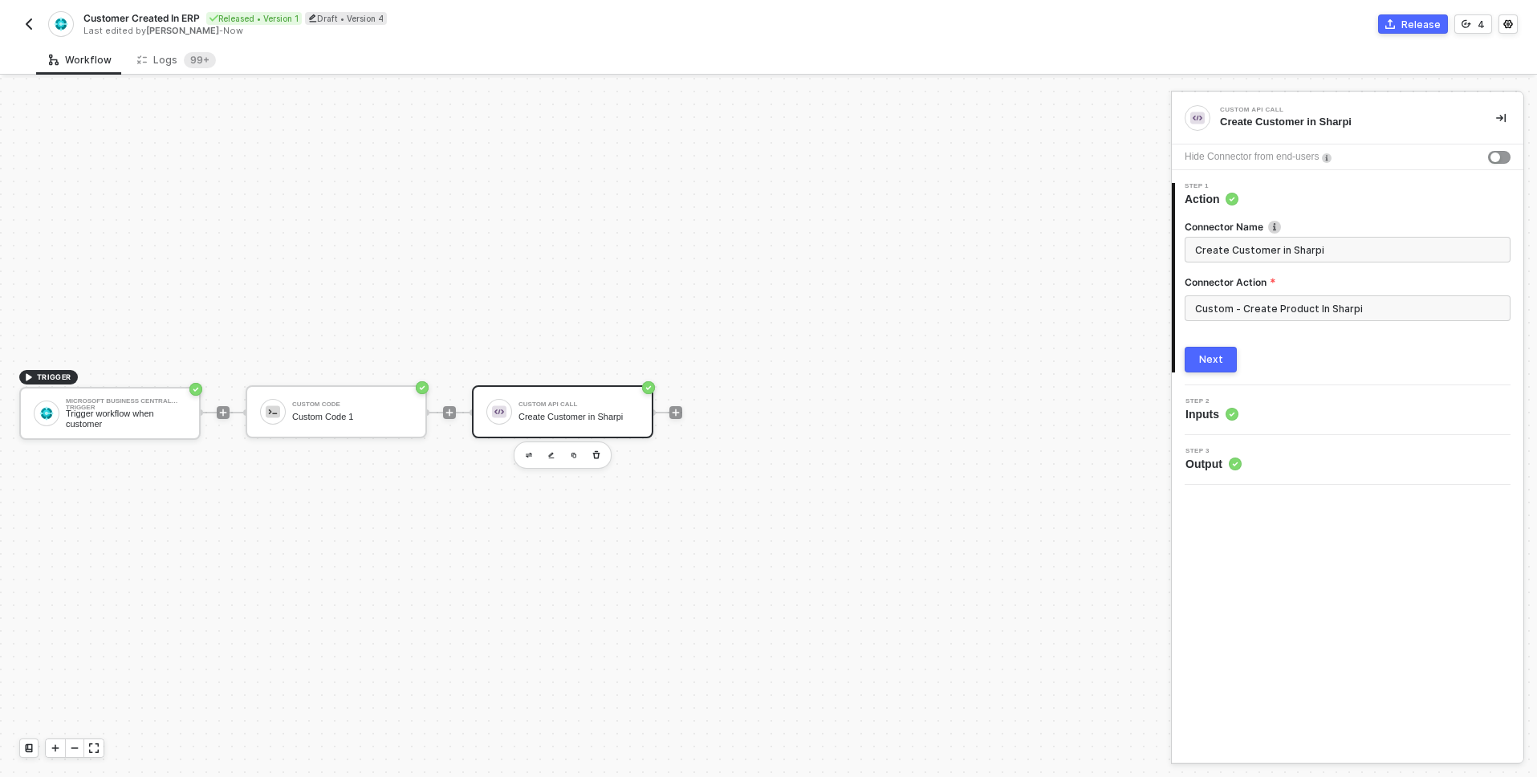
click at [1203, 365] on div "Next" at bounding box center [1211, 359] width 24 height 13
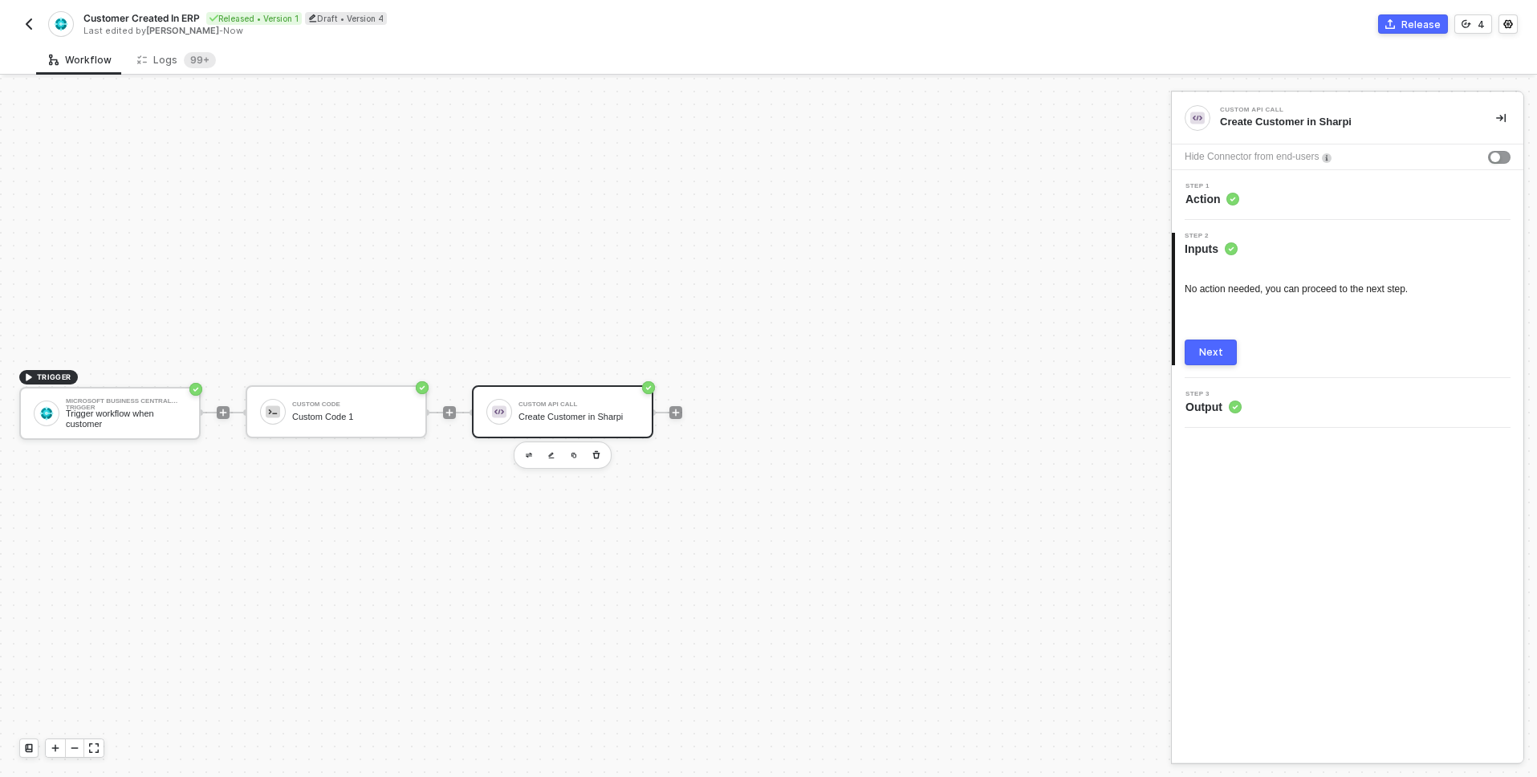
click at [1201, 356] on div "Next" at bounding box center [1211, 352] width 24 height 13
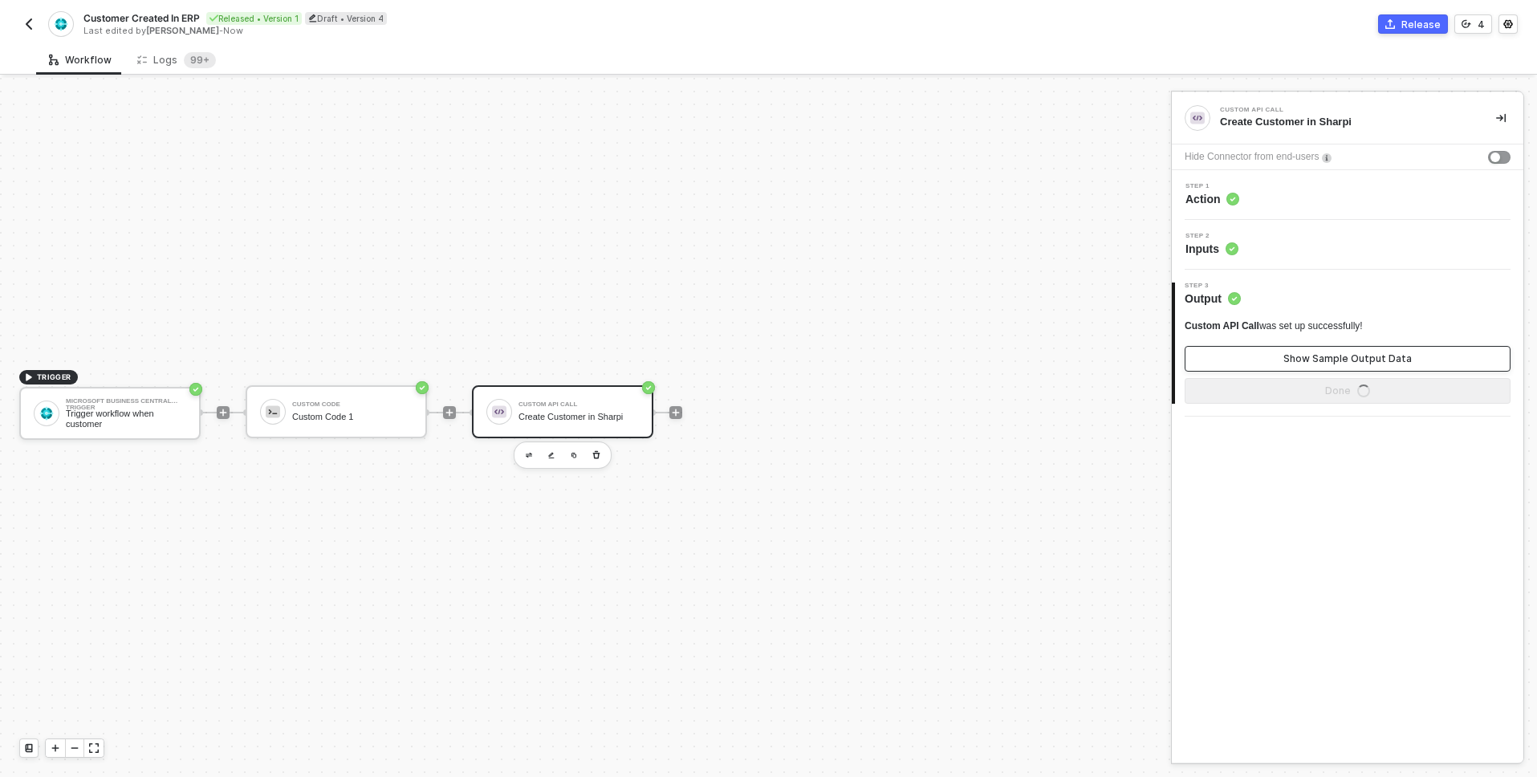
click at [1209, 356] on button "Show Sample Output Data" at bounding box center [1348, 359] width 326 height 26
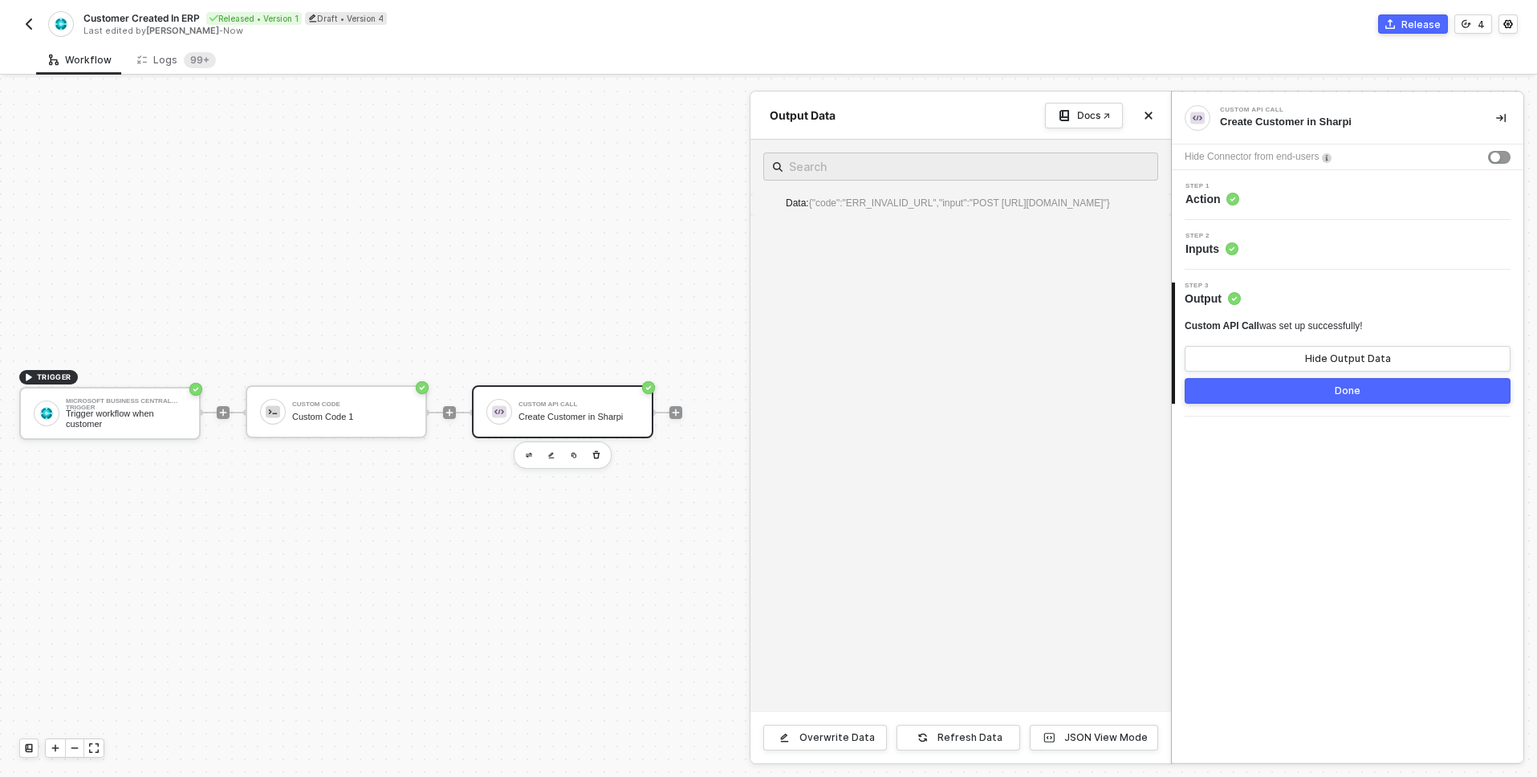
click at [1231, 261] on div "Step 2 Inputs" at bounding box center [1348, 245] width 352 height 50
click at [1215, 238] on span "Step 2" at bounding box center [1212, 236] width 53 height 6
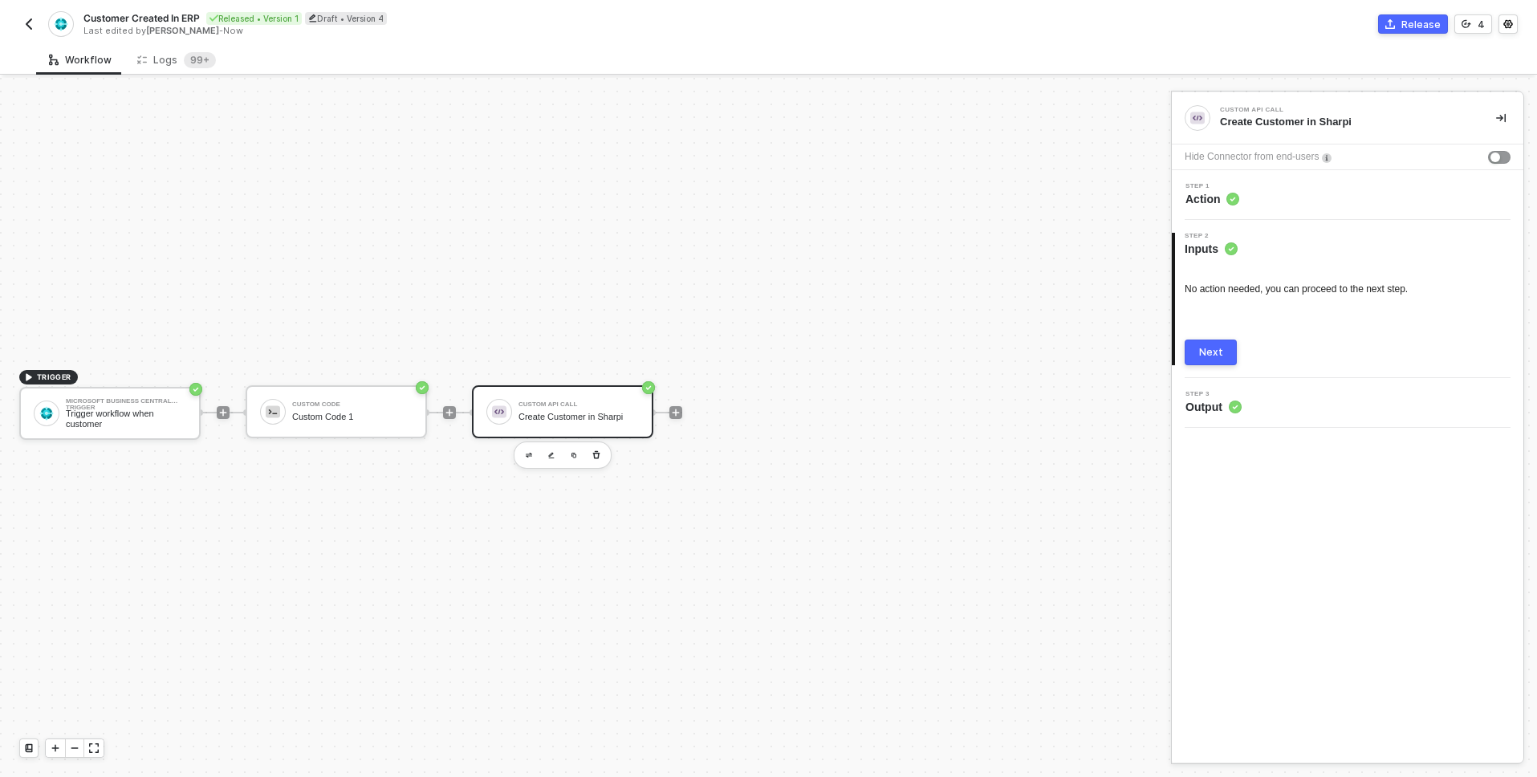
click at [1189, 210] on div "Step 1 Action" at bounding box center [1348, 195] width 352 height 50
click at [1204, 204] on span "Action" at bounding box center [1213, 199] width 54 height 16
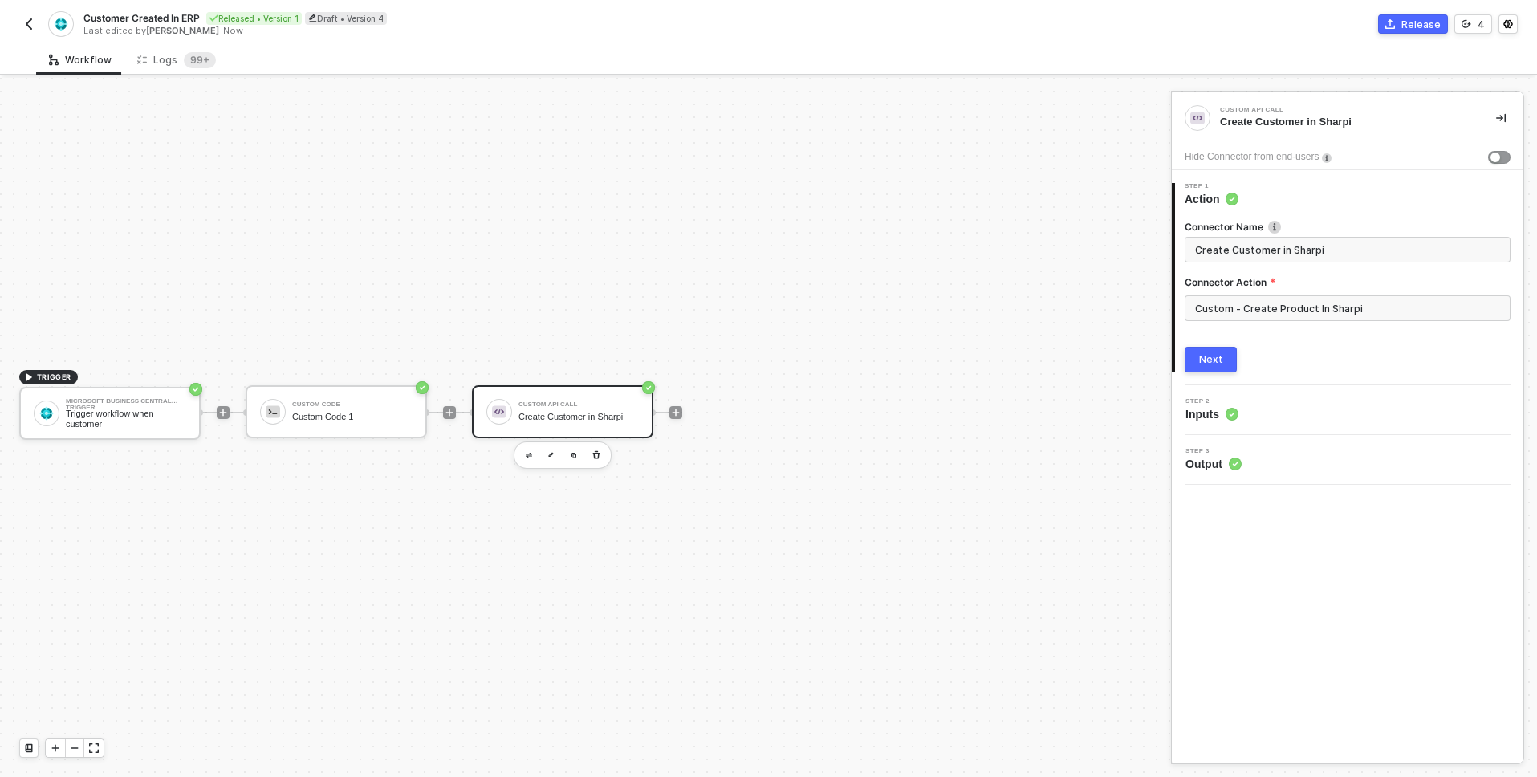
click at [1216, 406] on span "Inputs" at bounding box center [1212, 414] width 53 height 16
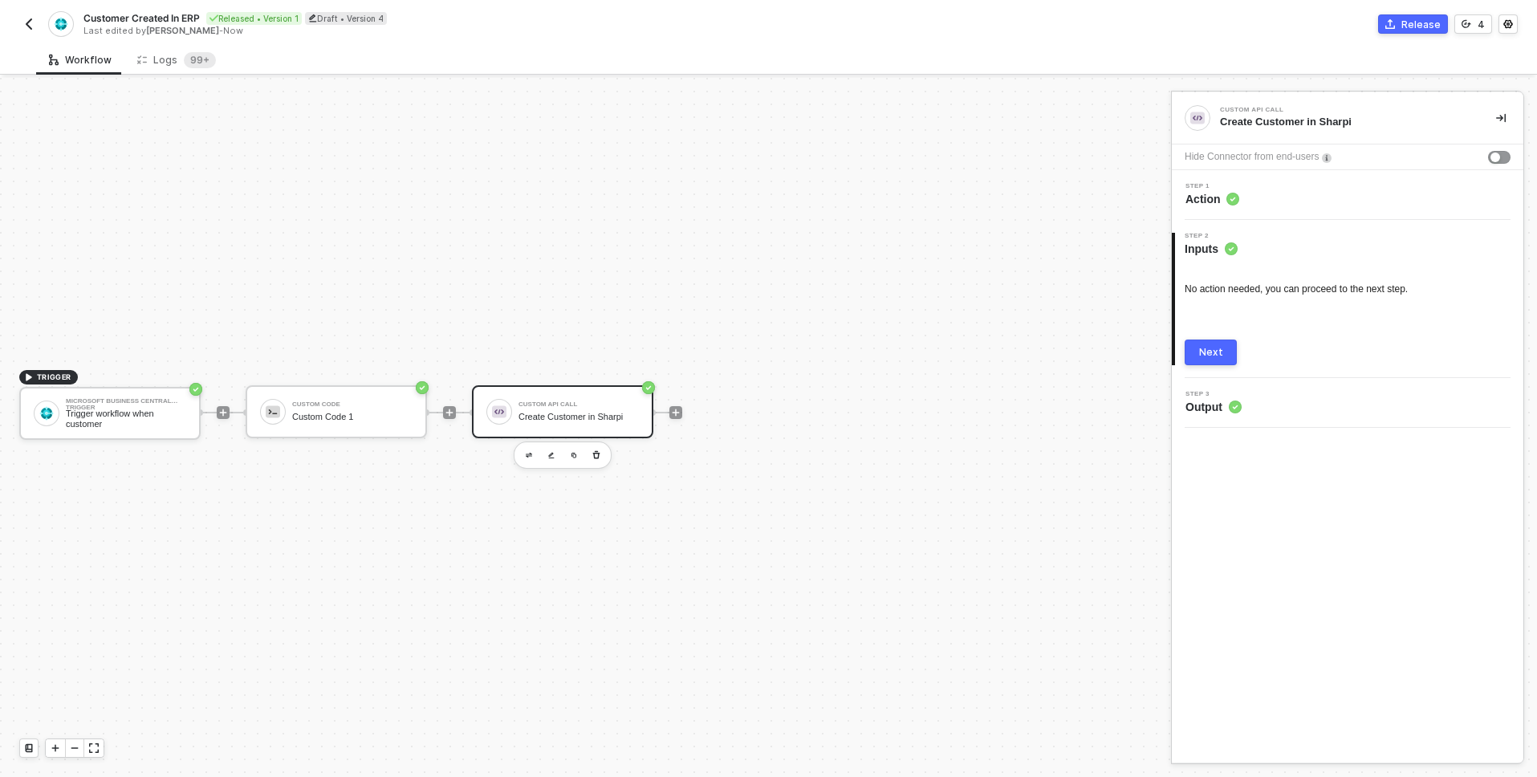
click at [1207, 193] on span "Action" at bounding box center [1213, 199] width 54 height 16
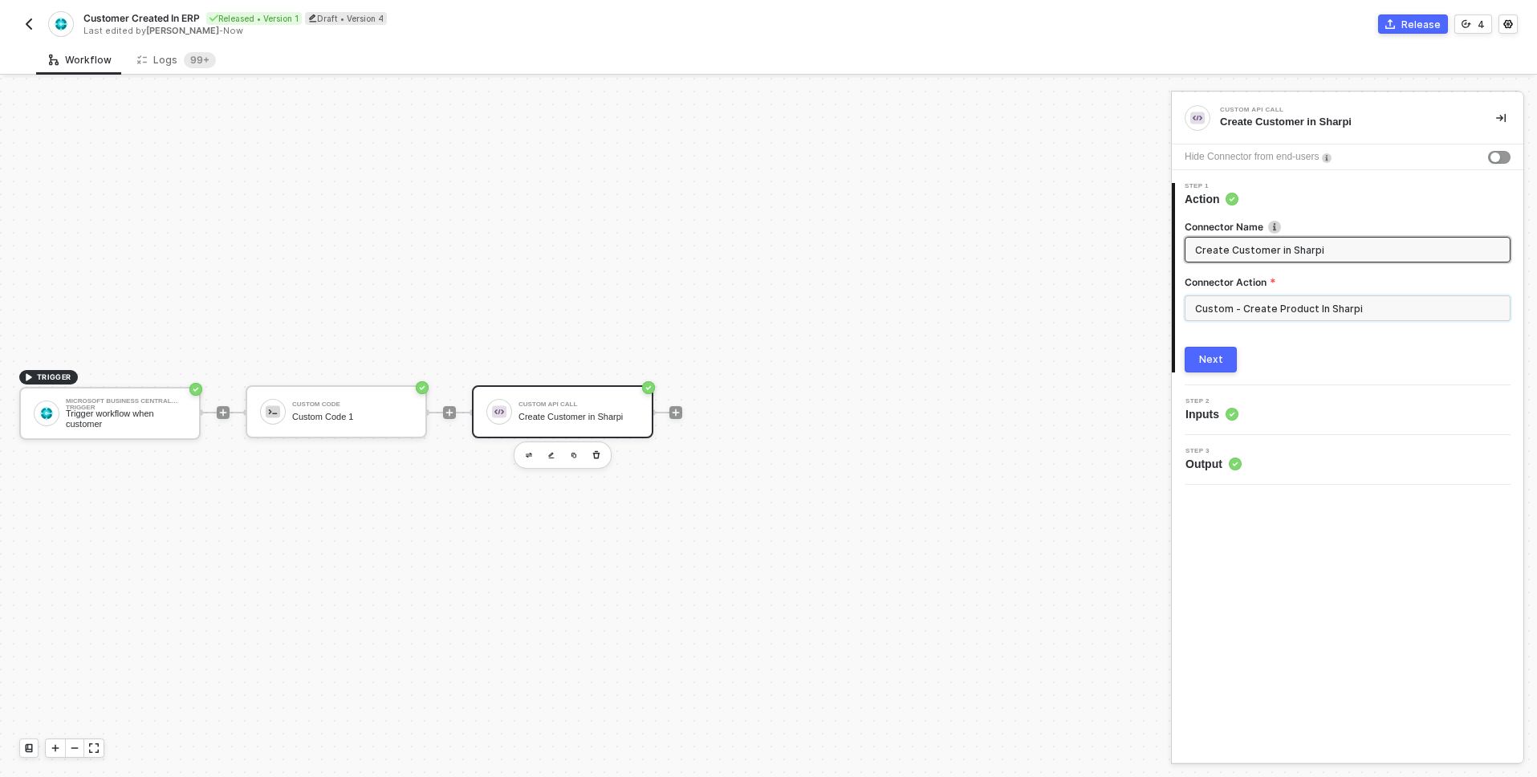
click at [1237, 307] on input "Custom - Create Product In Sharpi" at bounding box center [1348, 308] width 326 height 26
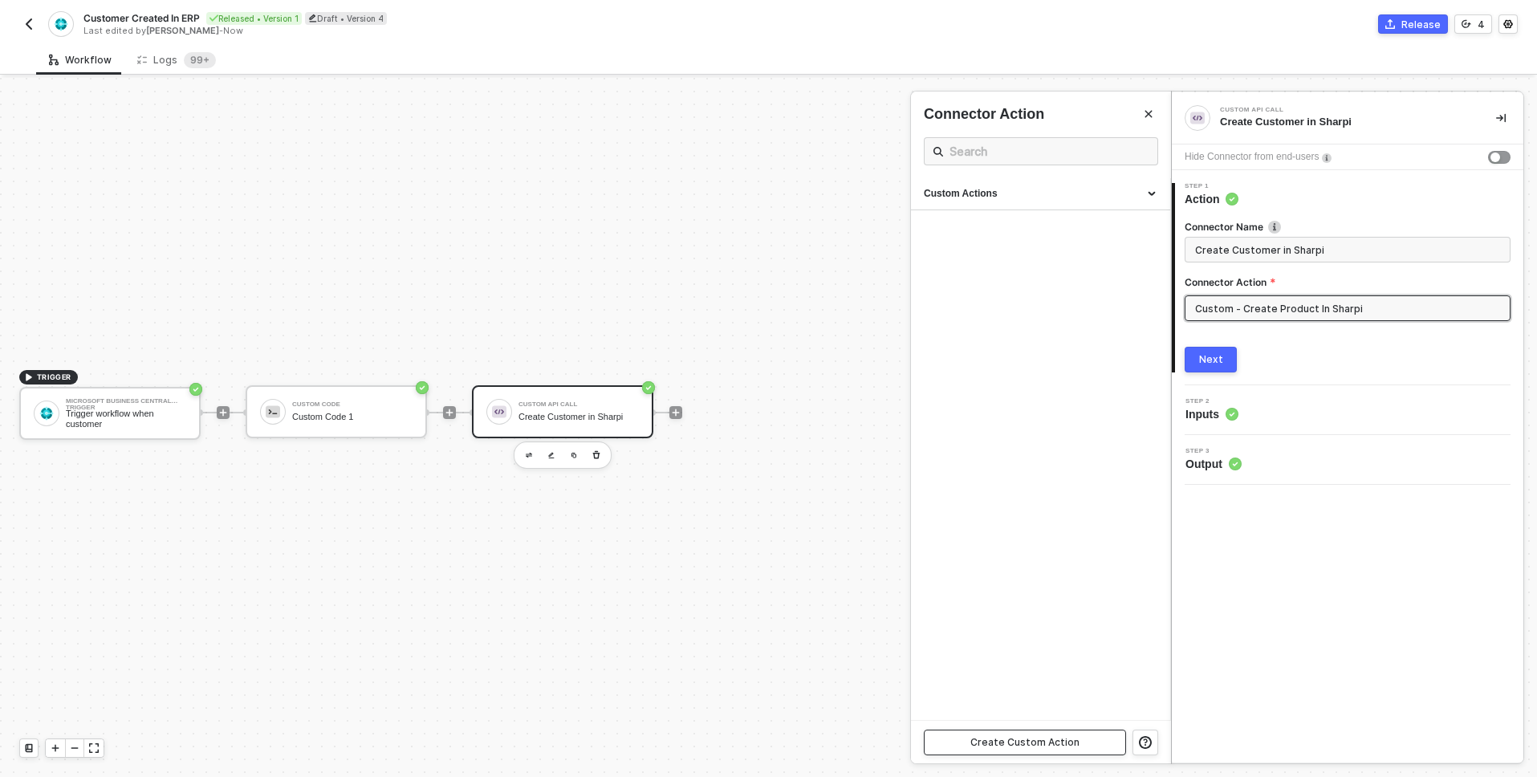
click at [1053, 739] on div "Create Custom Action" at bounding box center [1025, 742] width 109 height 13
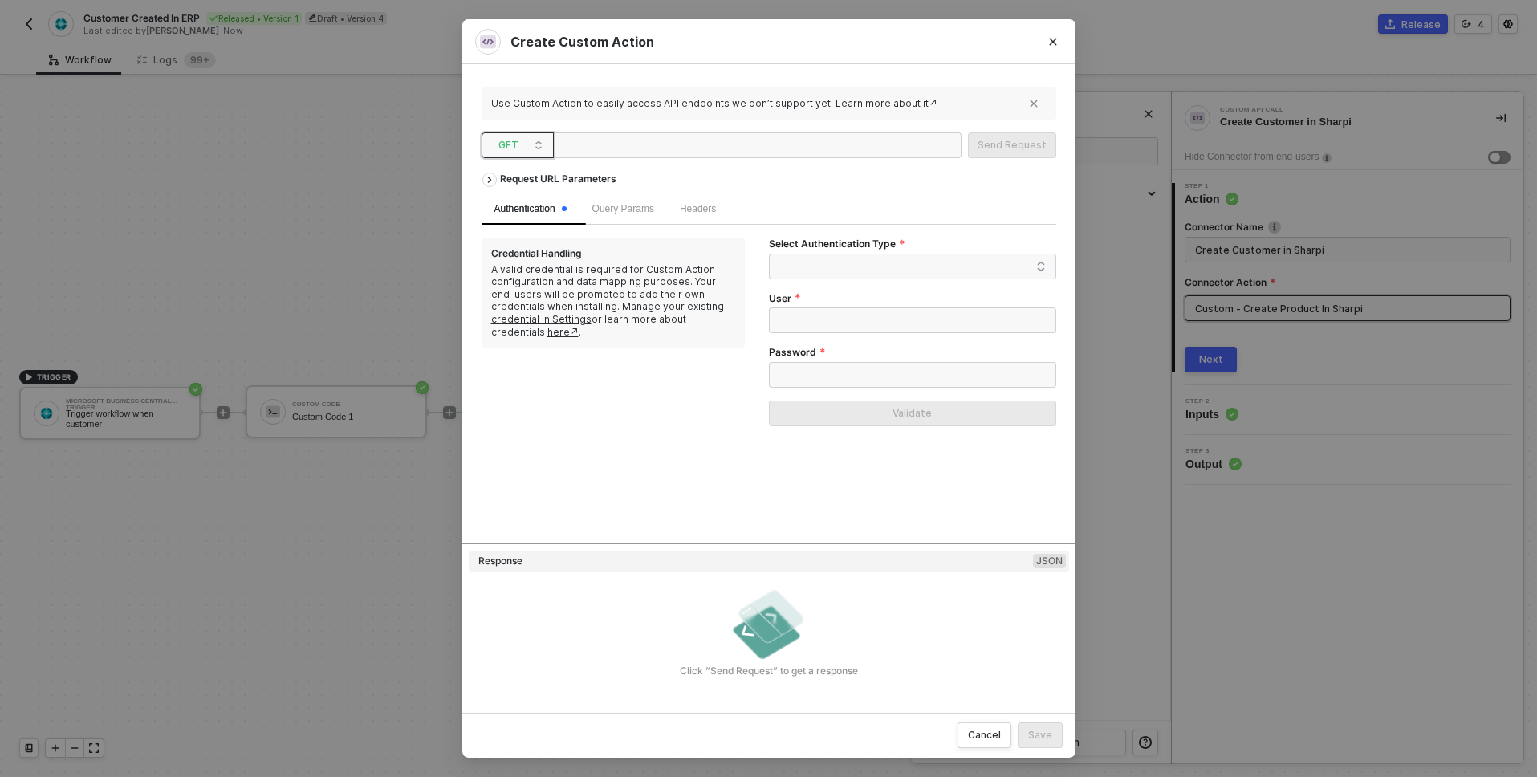
click at [519, 151] on span "GET" at bounding box center [521, 145] width 45 height 24
click at [503, 199] on div "POST" at bounding box center [517, 202] width 59 height 19
click at [808, 270] on span at bounding box center [916, 266] width 260 height 24
click at [818, 323] on div "Header Auth" at bounding box center [913, 324] width 262 height 18
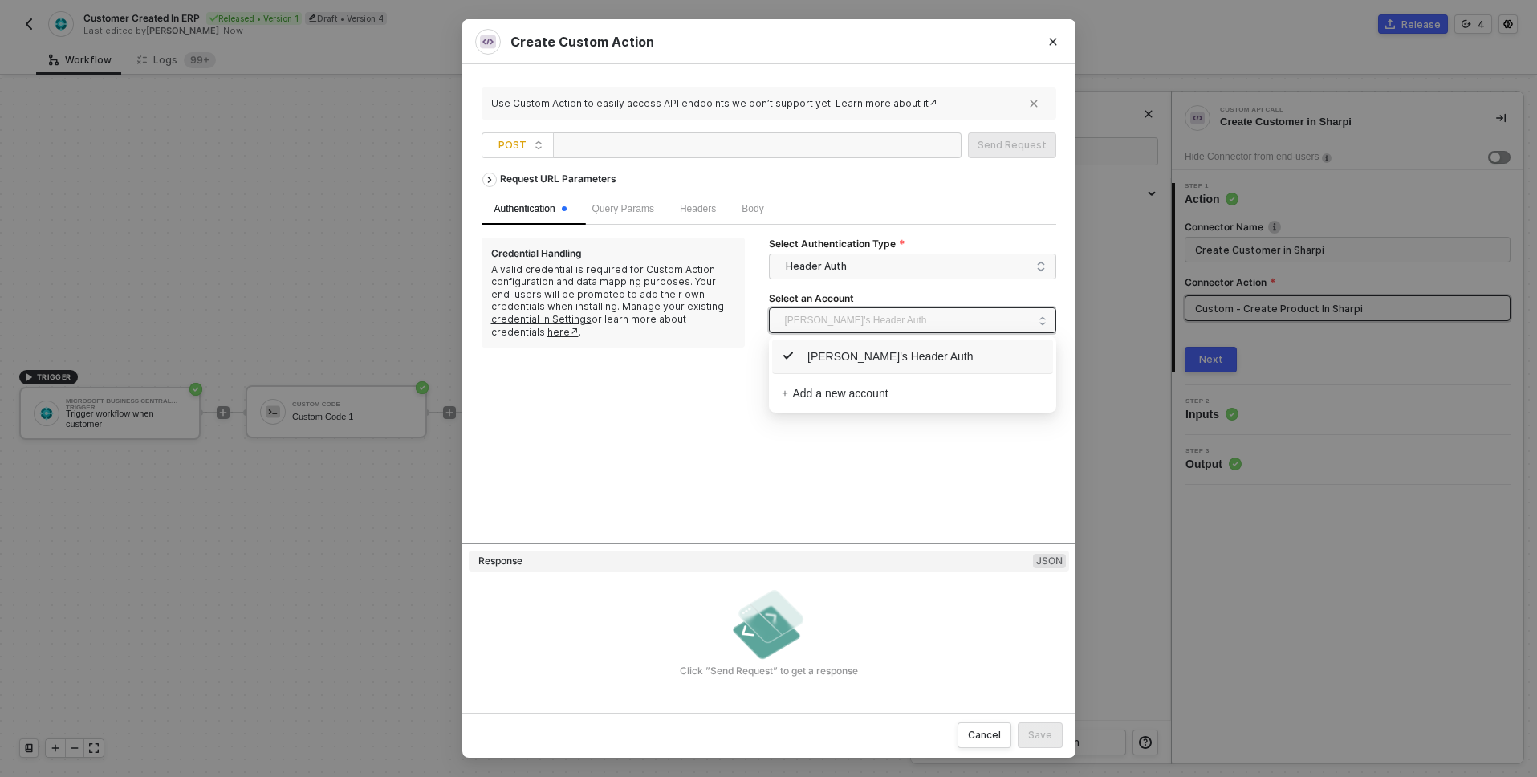
click at [792, 320] on span "Alexandre's Header Auth" at bounding box center [856, 320] width 142 height 24
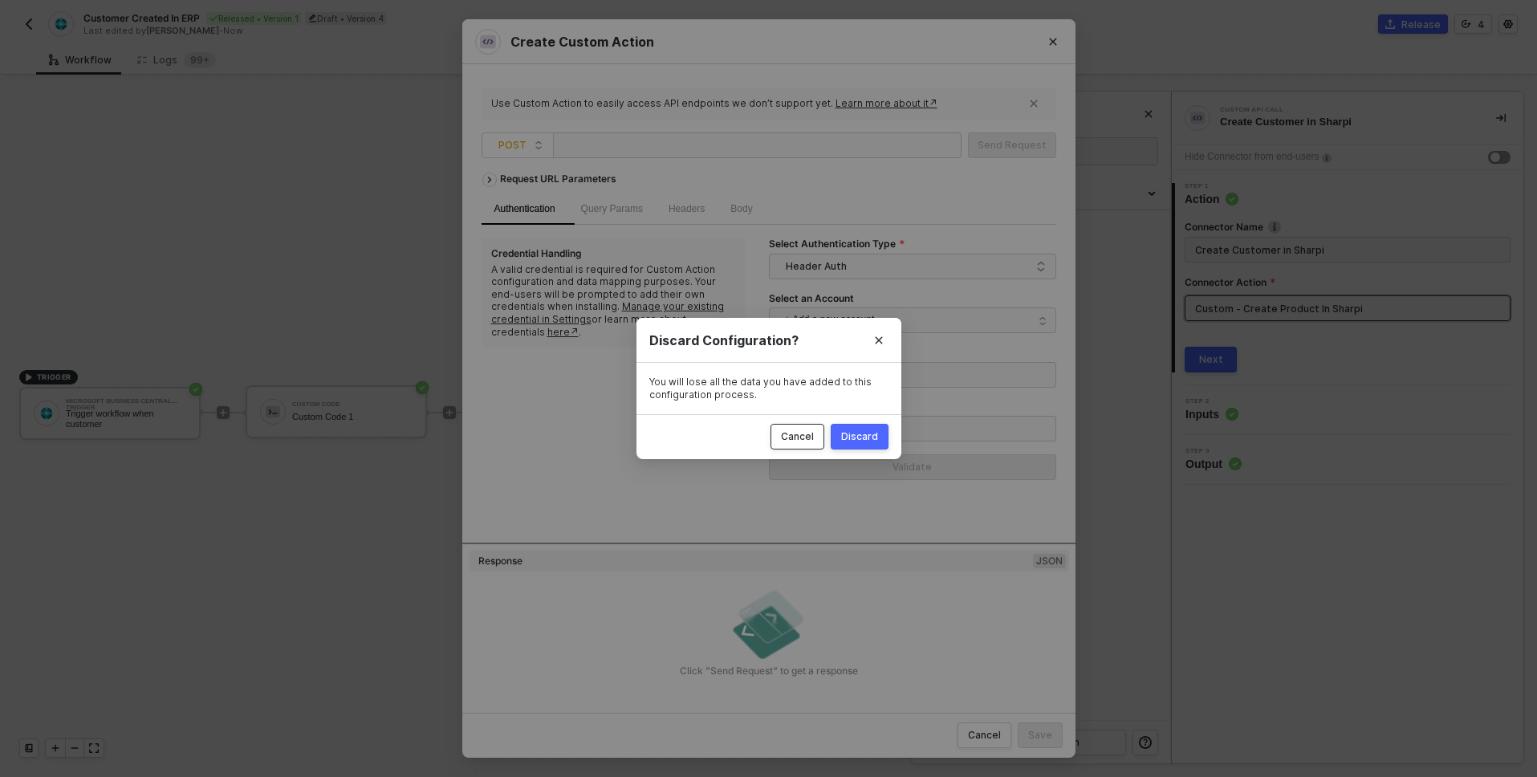
click at [782, 430] on button "Cancel" at bounding box center [798, 437] width 54 height 26
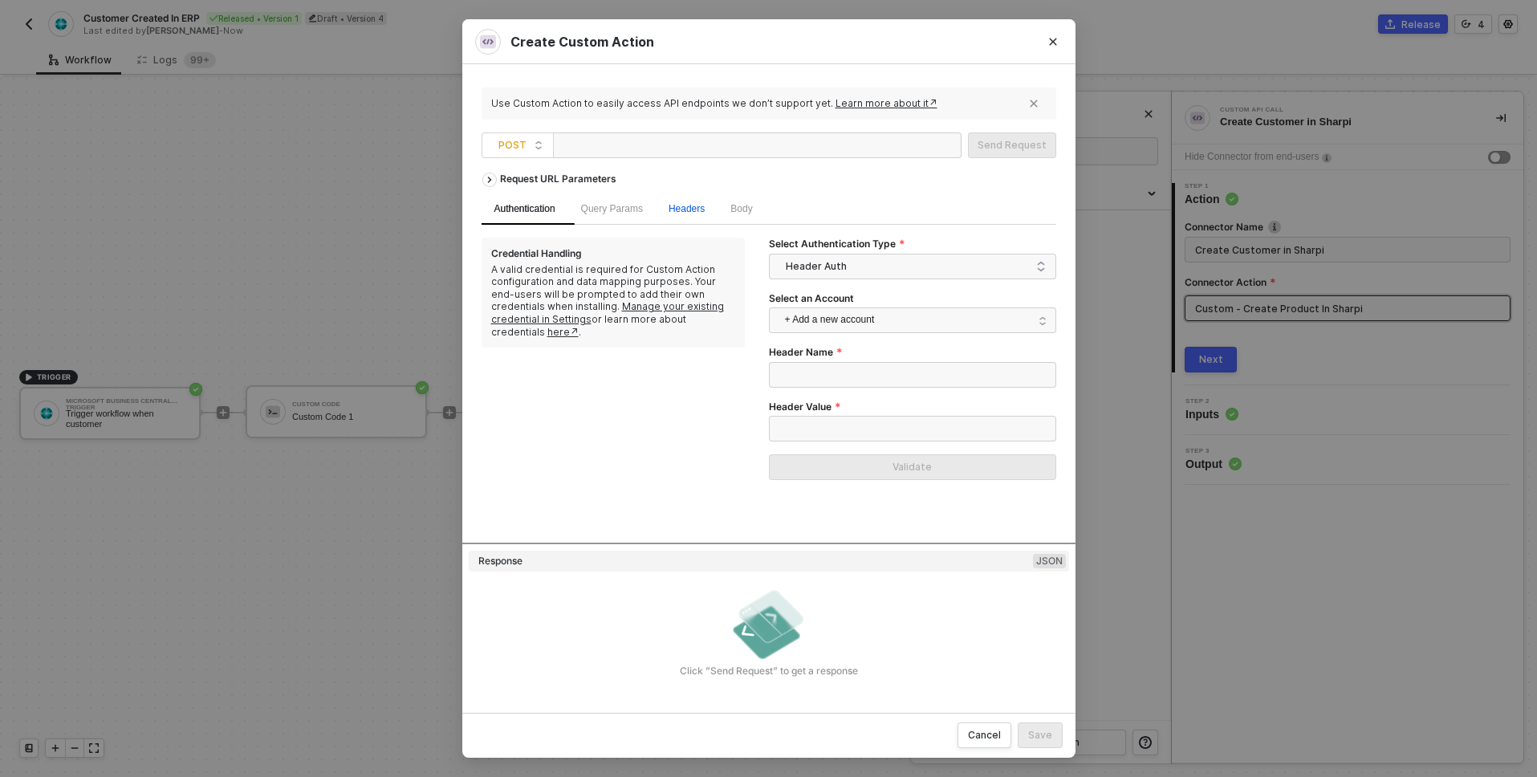
click at [687, 211] on span "Headers" at bounding box center [687, 208] width 36 height 11
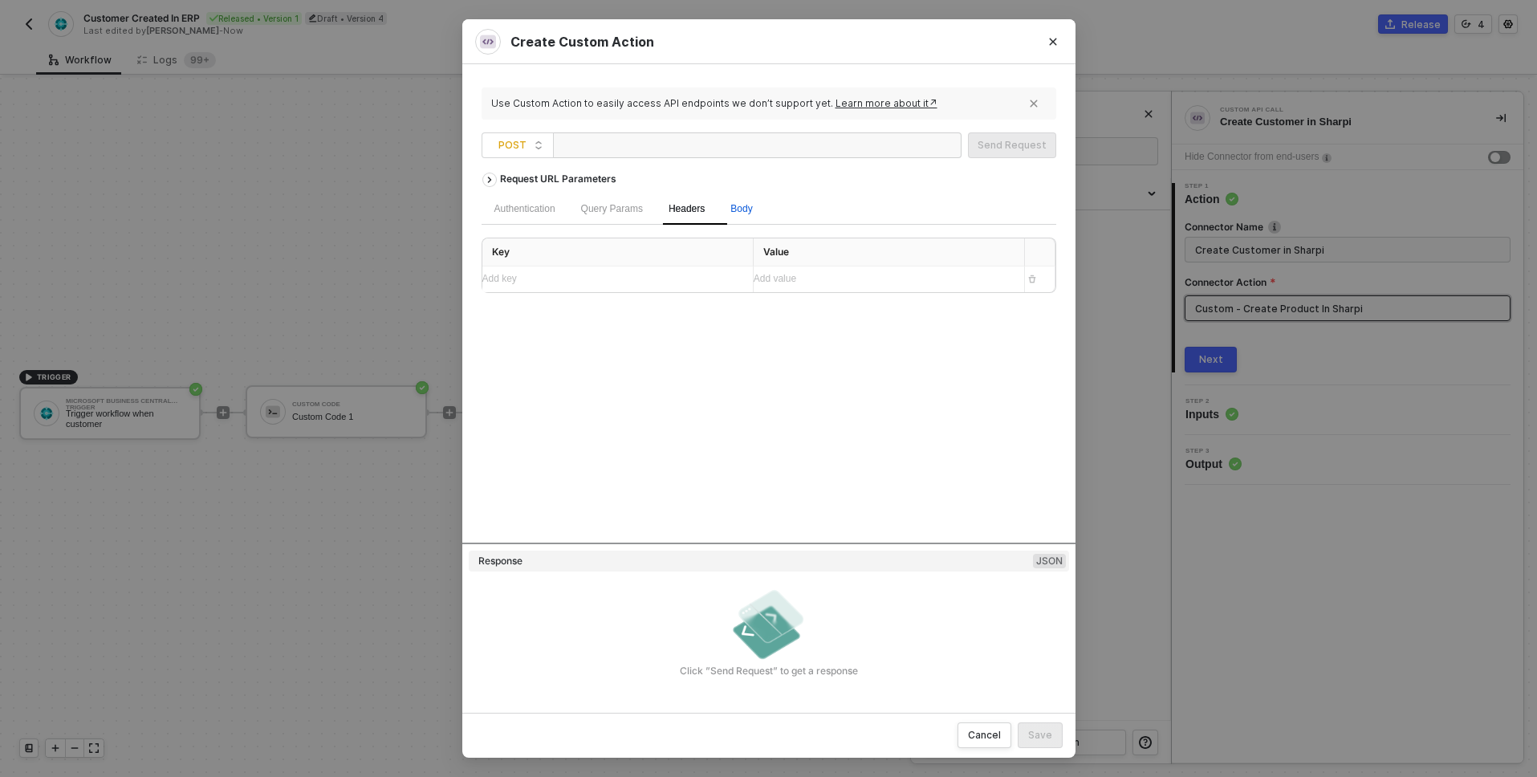
click at [752, 206] on span "Body" at bounding box center [742, 208] width 22 height 11
click at [523, 217] on div "Authentication" at bounding box center [525, 208] width 87 height 31
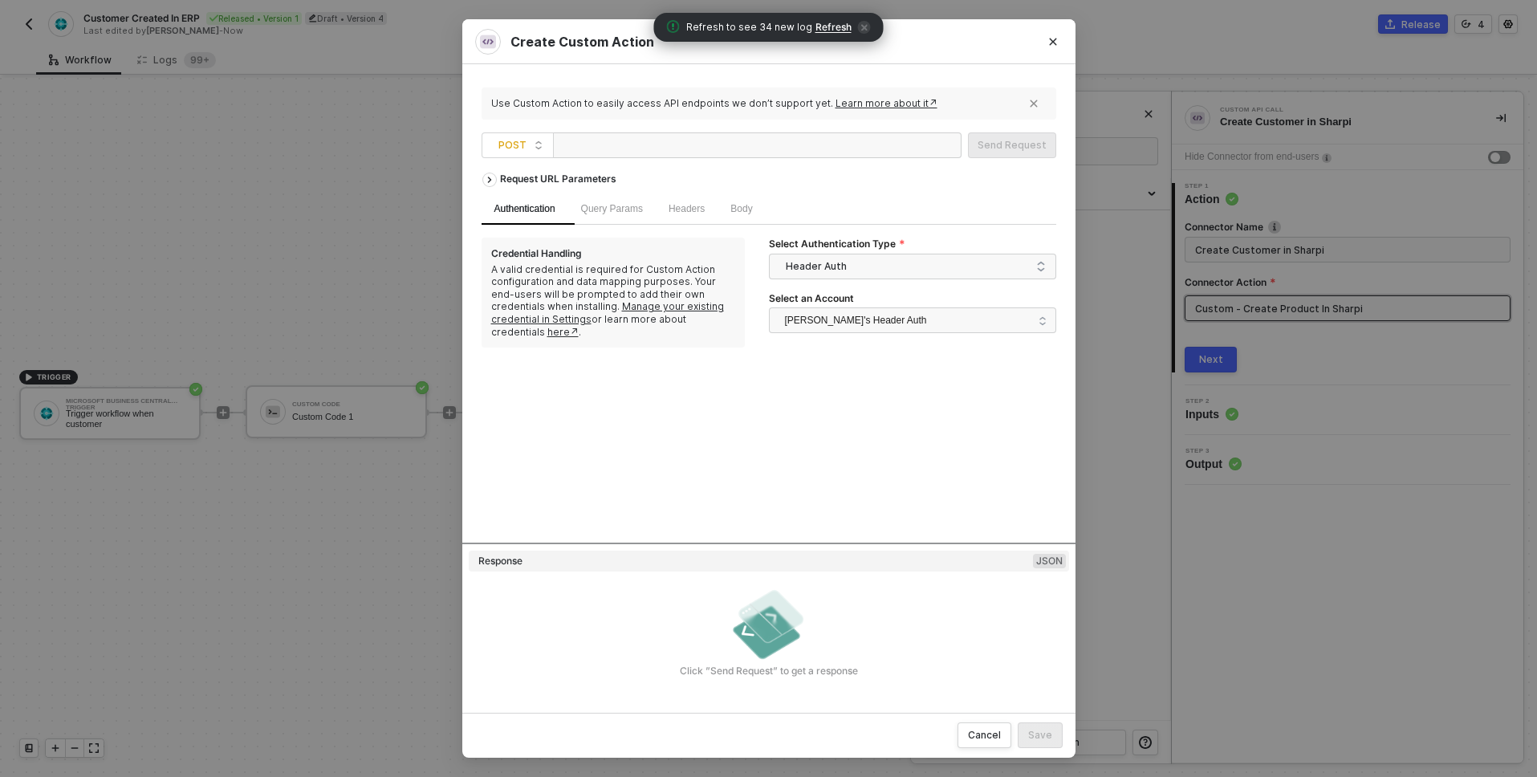
click at [681, 309] on link "Manage your existing credential in Settings" at bounding box center [607, 312] width 233 height 25
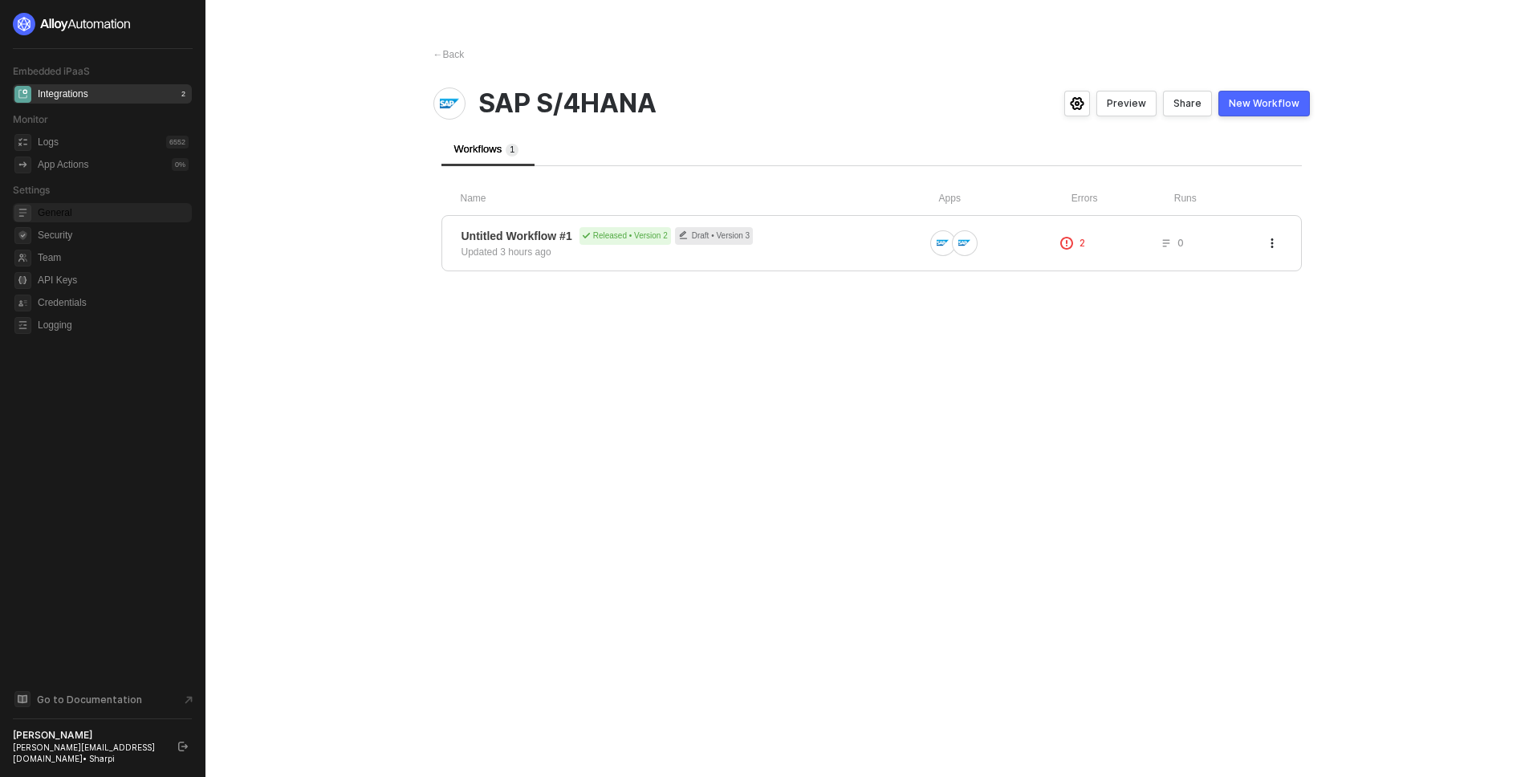
click at [107, 211] on span "General" at bounding box center [113, 212] width 151 height 19
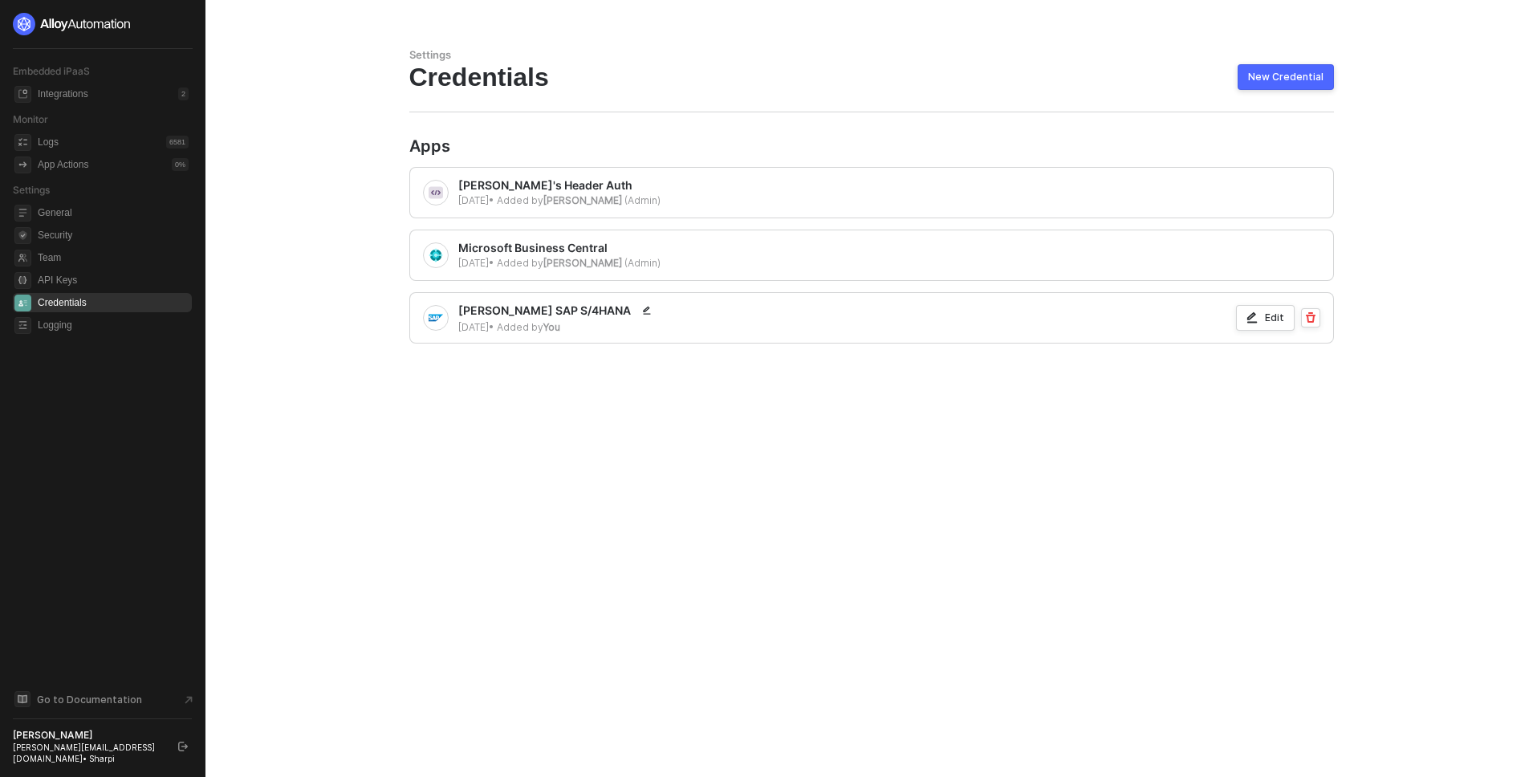
click at [1272, 84] on button "New Credential" at bounding box center [1286, 77] width 96 height 26
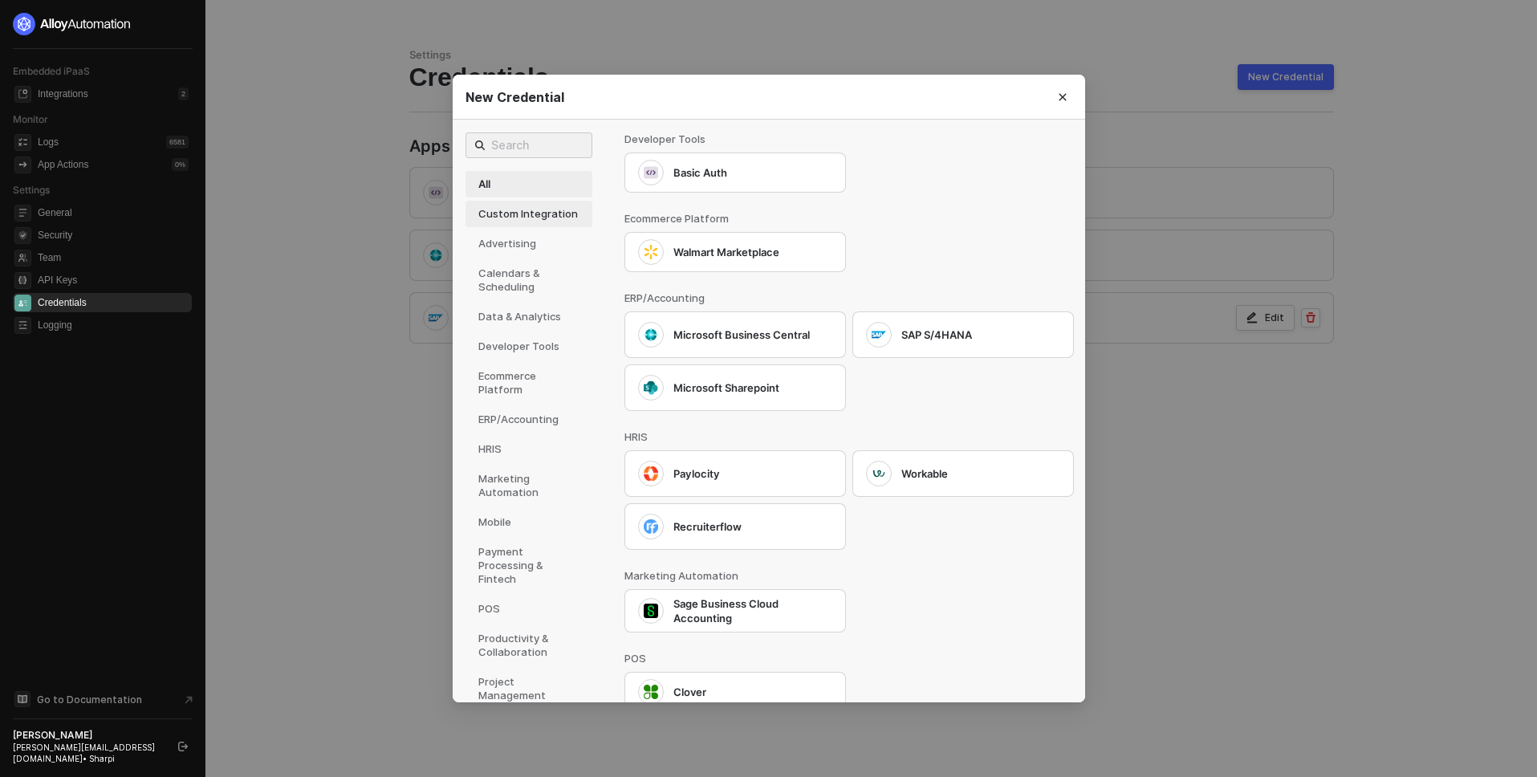
click at [499, 202] on div "Custom Integration" at bounding box center [529, 214] width 127 height 26
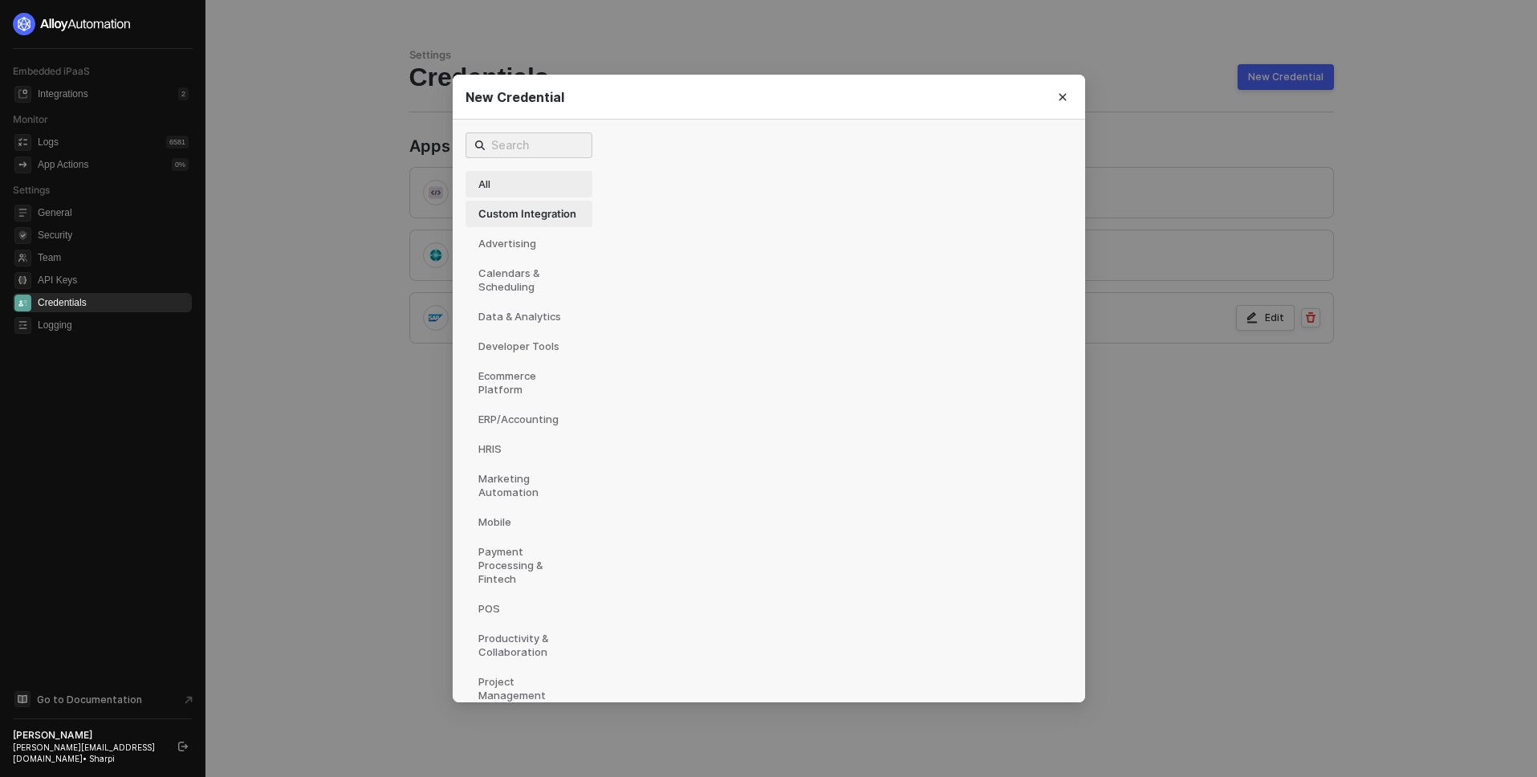
click at [488, 185] on div "All" at bounding box center [529, 184] width 127 height 26
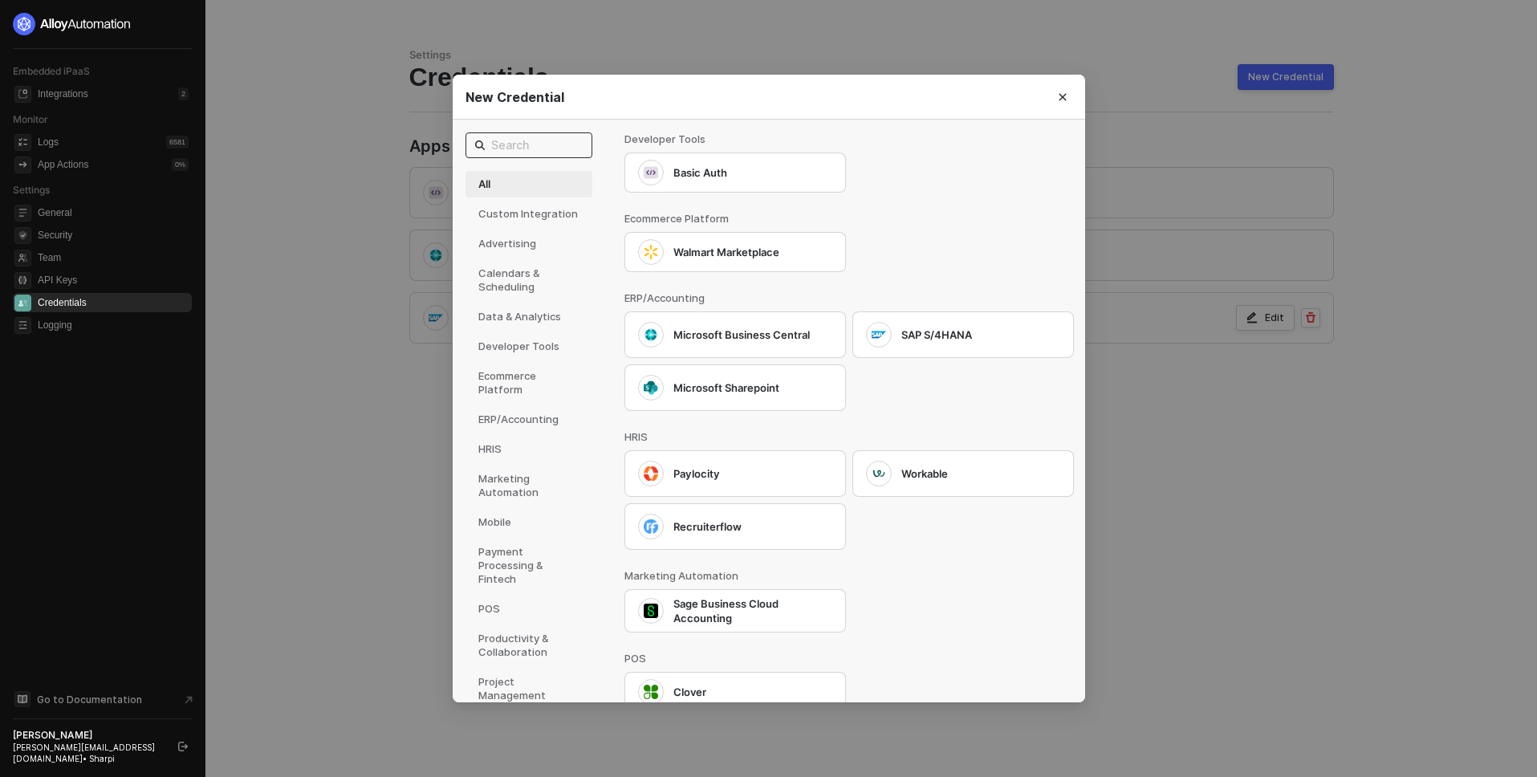
click at [507, 153] on input "text" at bounding box center [537, 145] width 92 height 18
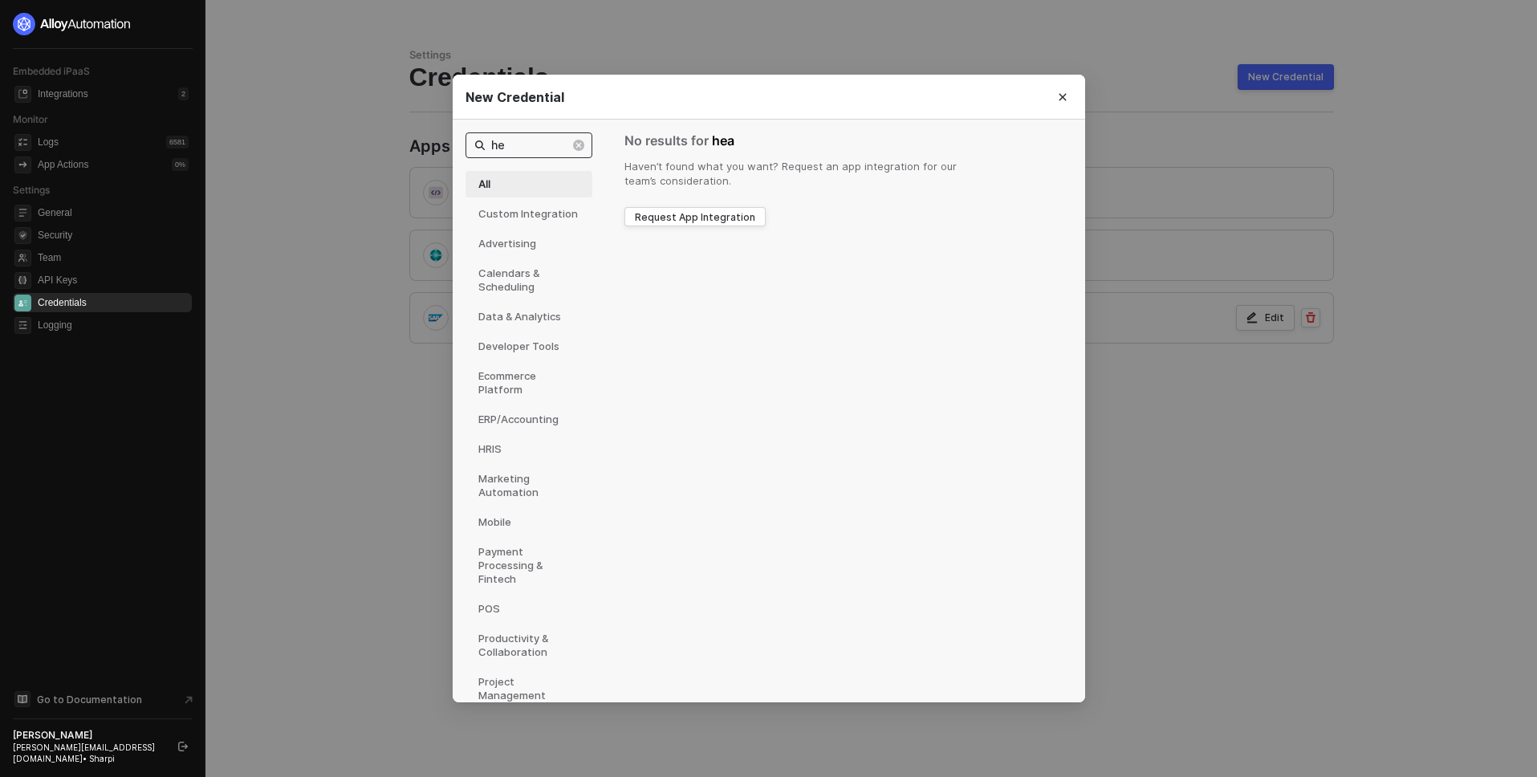
type input "h"
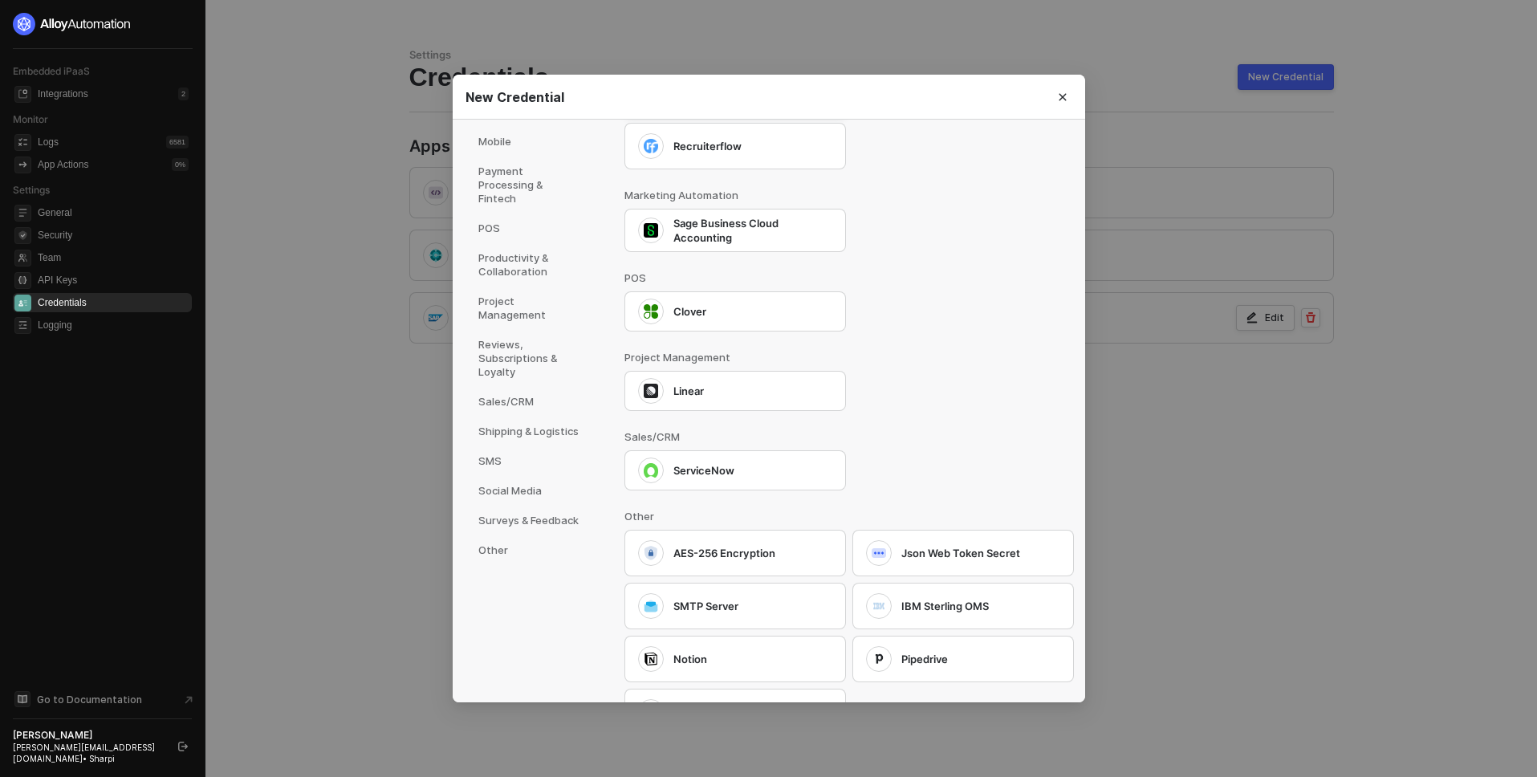
scroll to position [446, 0]
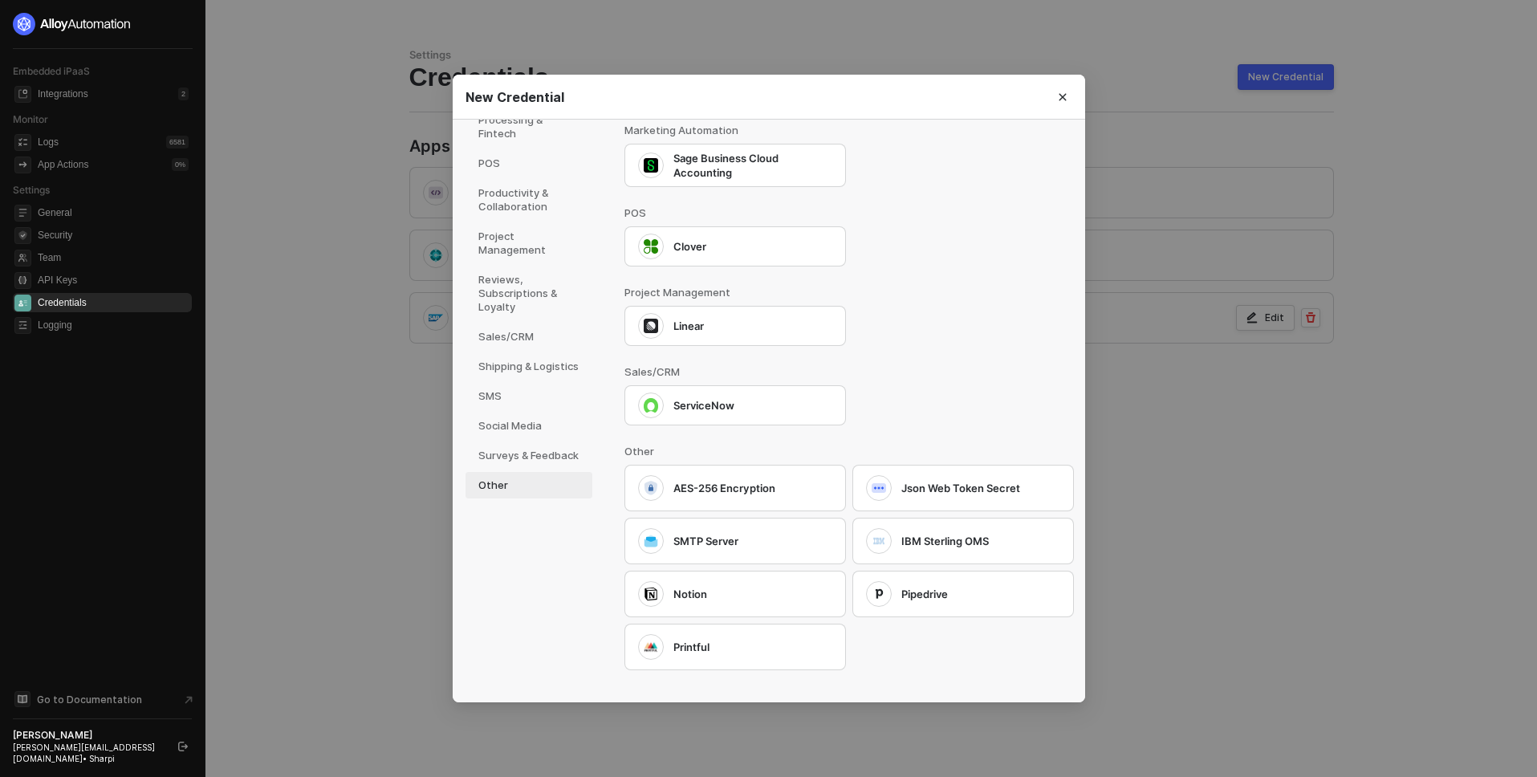
click at [501, 488] on div "Other" at bounding box center [529, 485] width 127 height 26
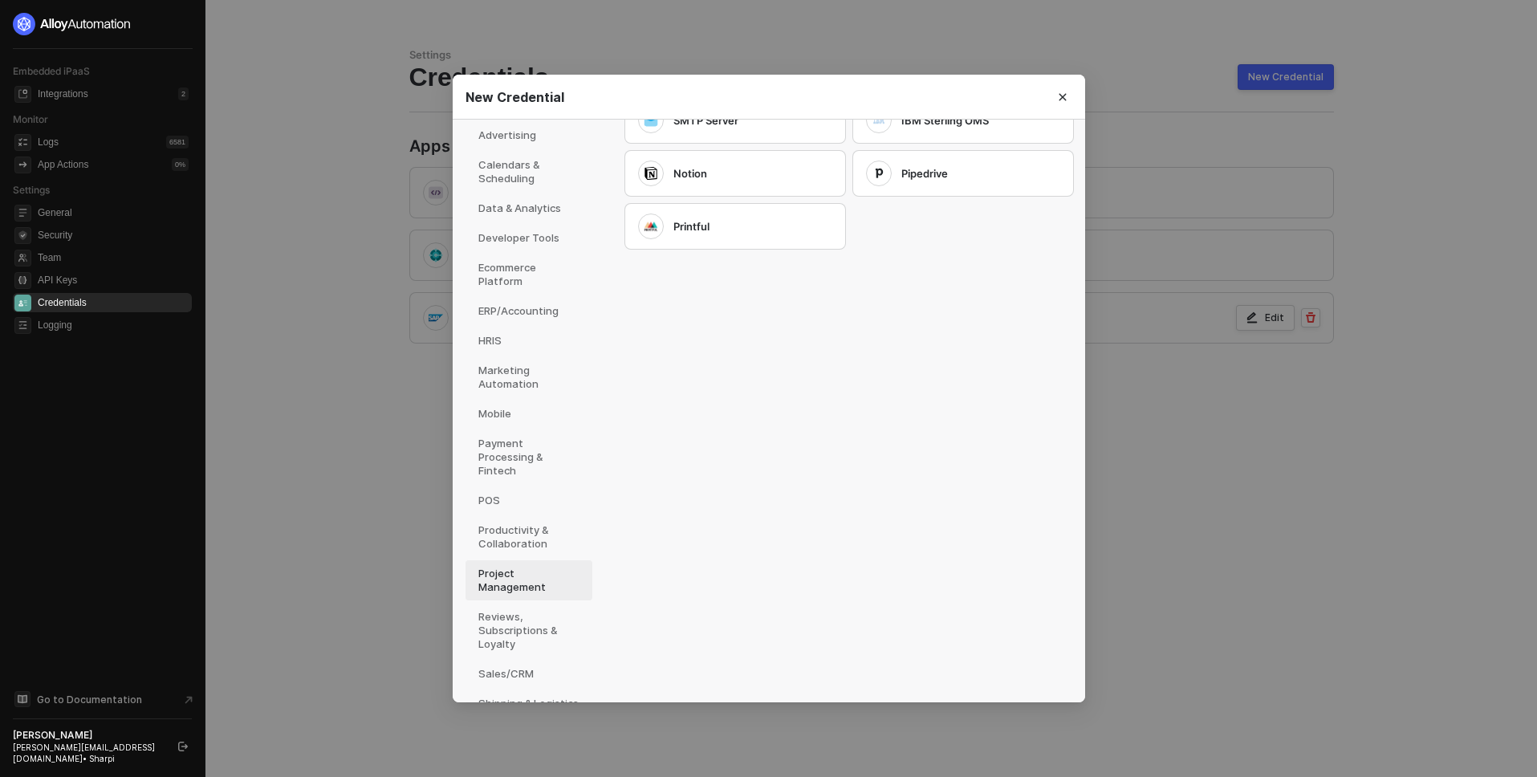
scroll to position [0, 0]
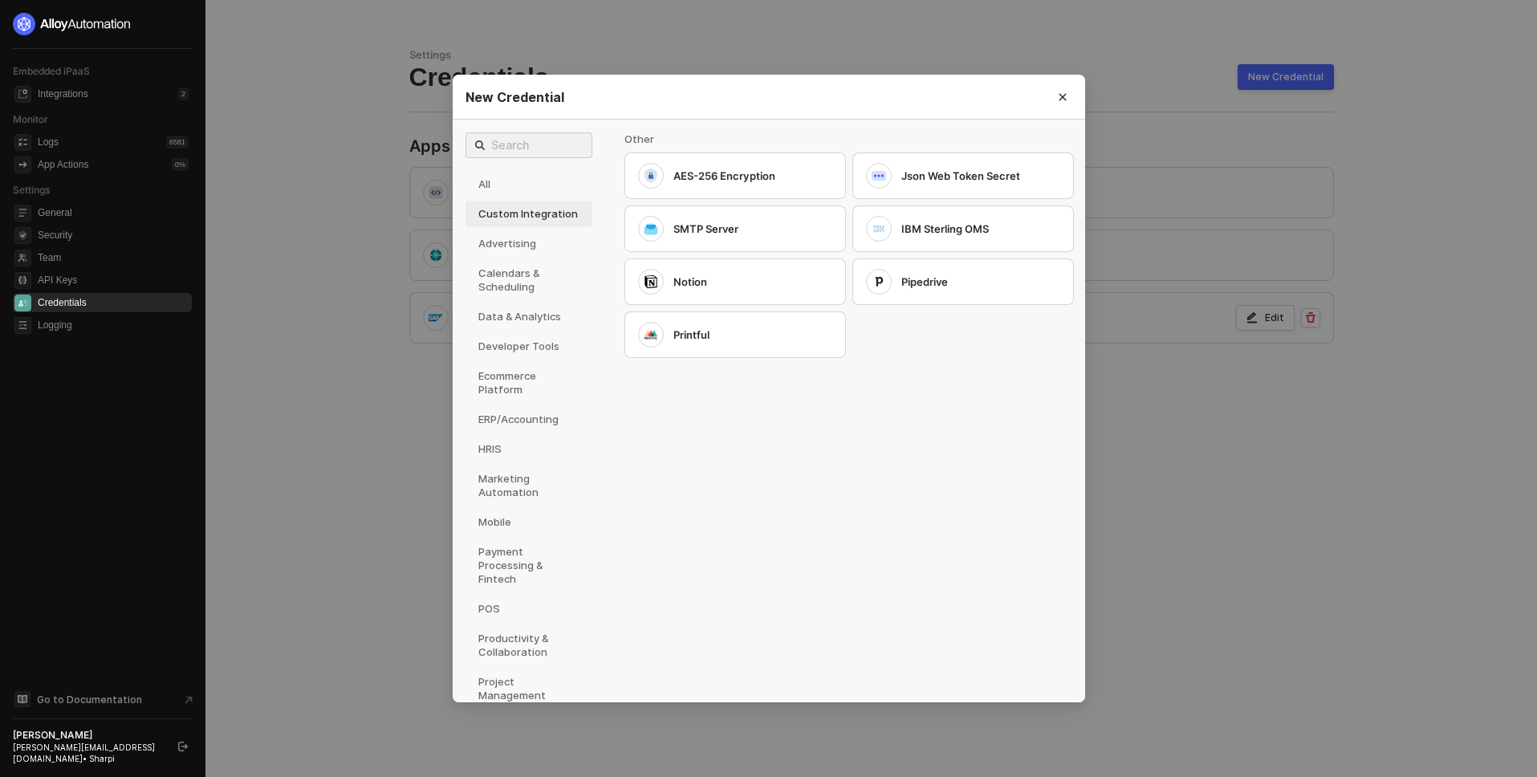
click at [515, 214] on div "Custom Integration" at bounding box center [529, 214] width 127 height 26
click at [519, 254] on div "Advertising" at bounding box center [529, 243] width 127 height 26
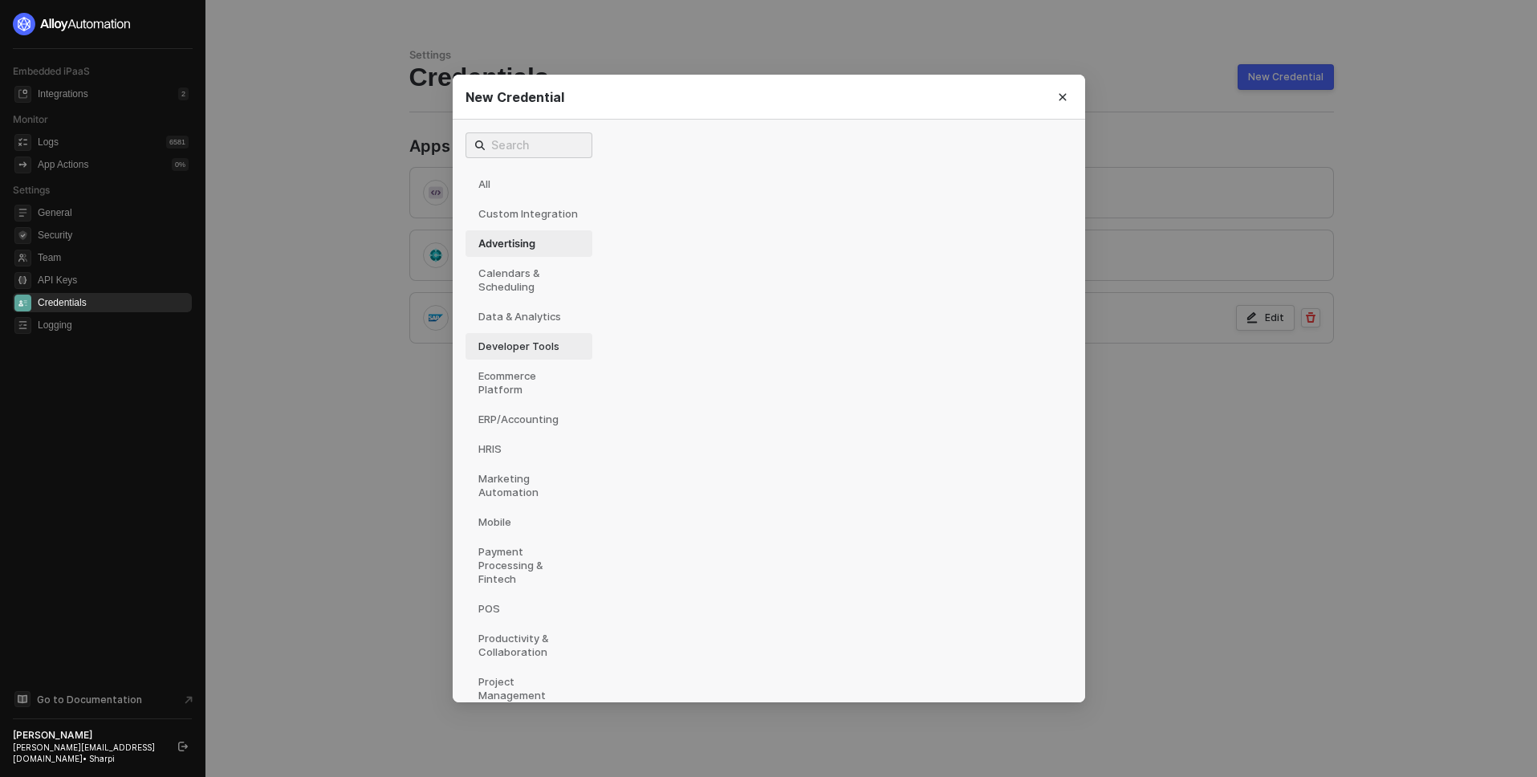
click at [495, 350] on div "Developer Tools" at bounding box center [529, 346] width 127 height 26
click at [660, 171] on div at bounding box center [651, 173] width 26 height 26
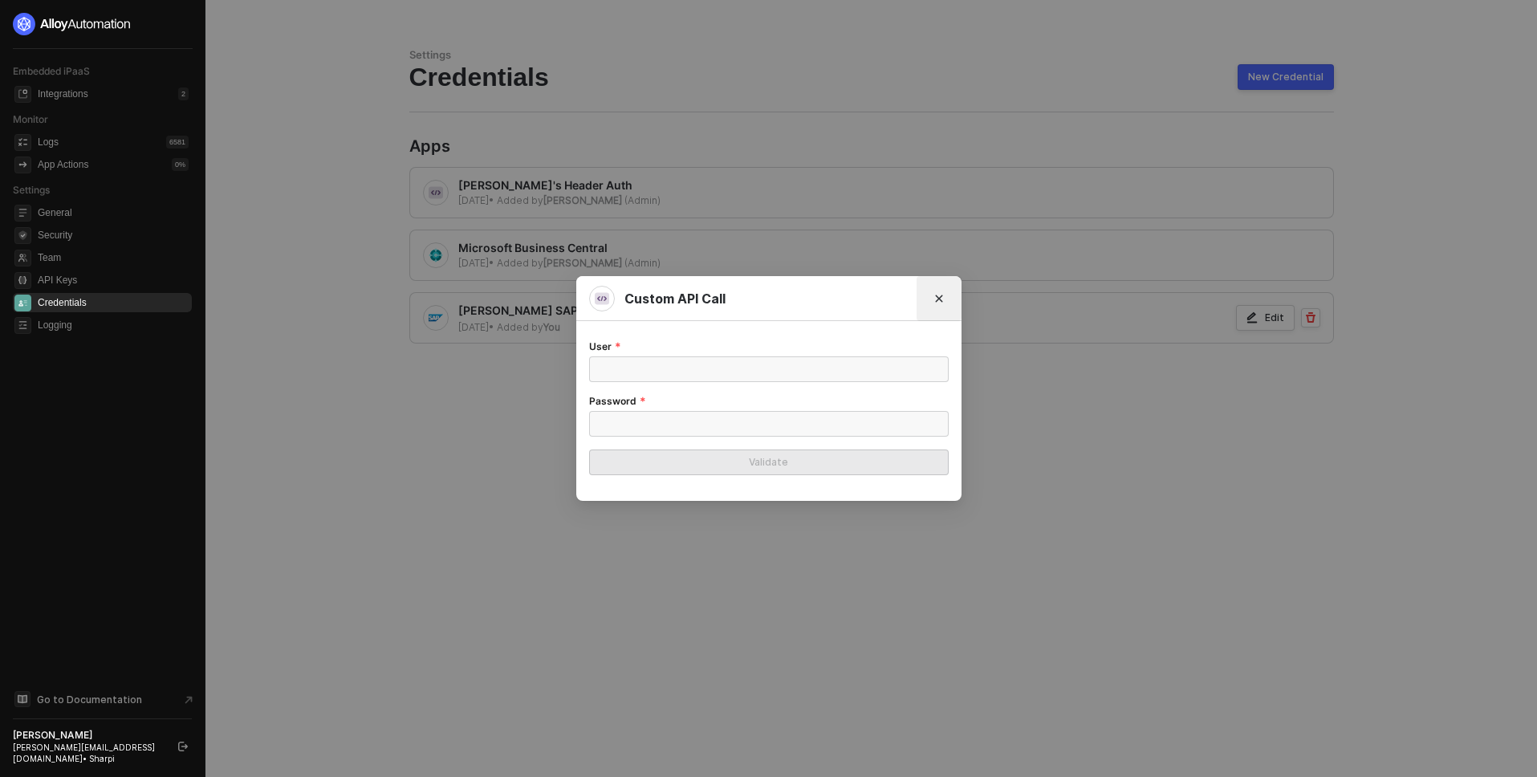
click at [936, 294] on icon "Close" at bounding box center [939, 299] width 10 height 10
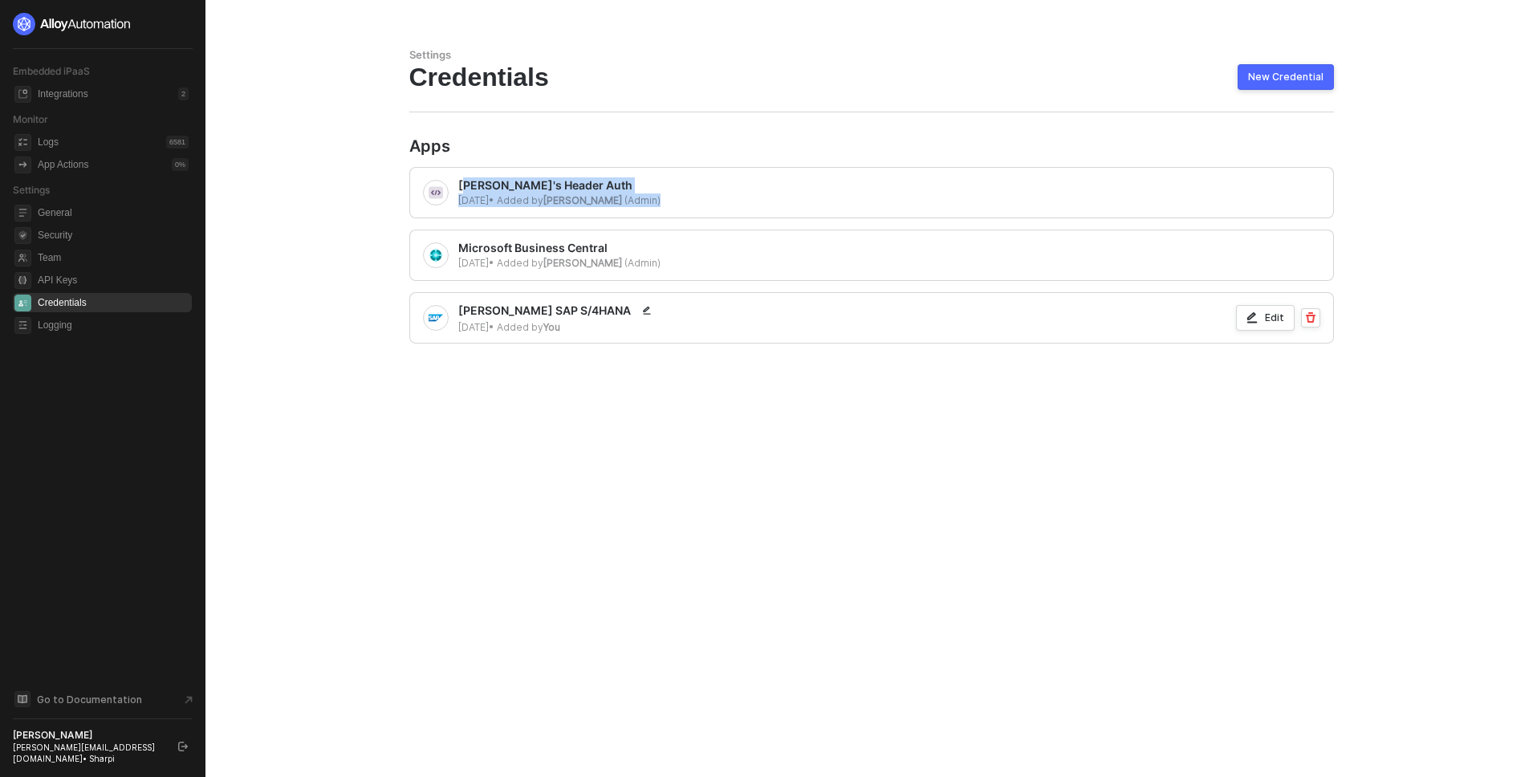
drag, startPoint x: 466, startPoint y: 186, endPoint x: 919, endPoint y: 200, distance: 453.0
click at [918, 201] on div "Alexandre's Header Auth 2 days ago • Added by Alexandre (Admin)" at bounding box center [871, 192] width 925 height 51
click at [82, 97] on div "Integrations" at bounding box center [63, 95] width 51 height 14
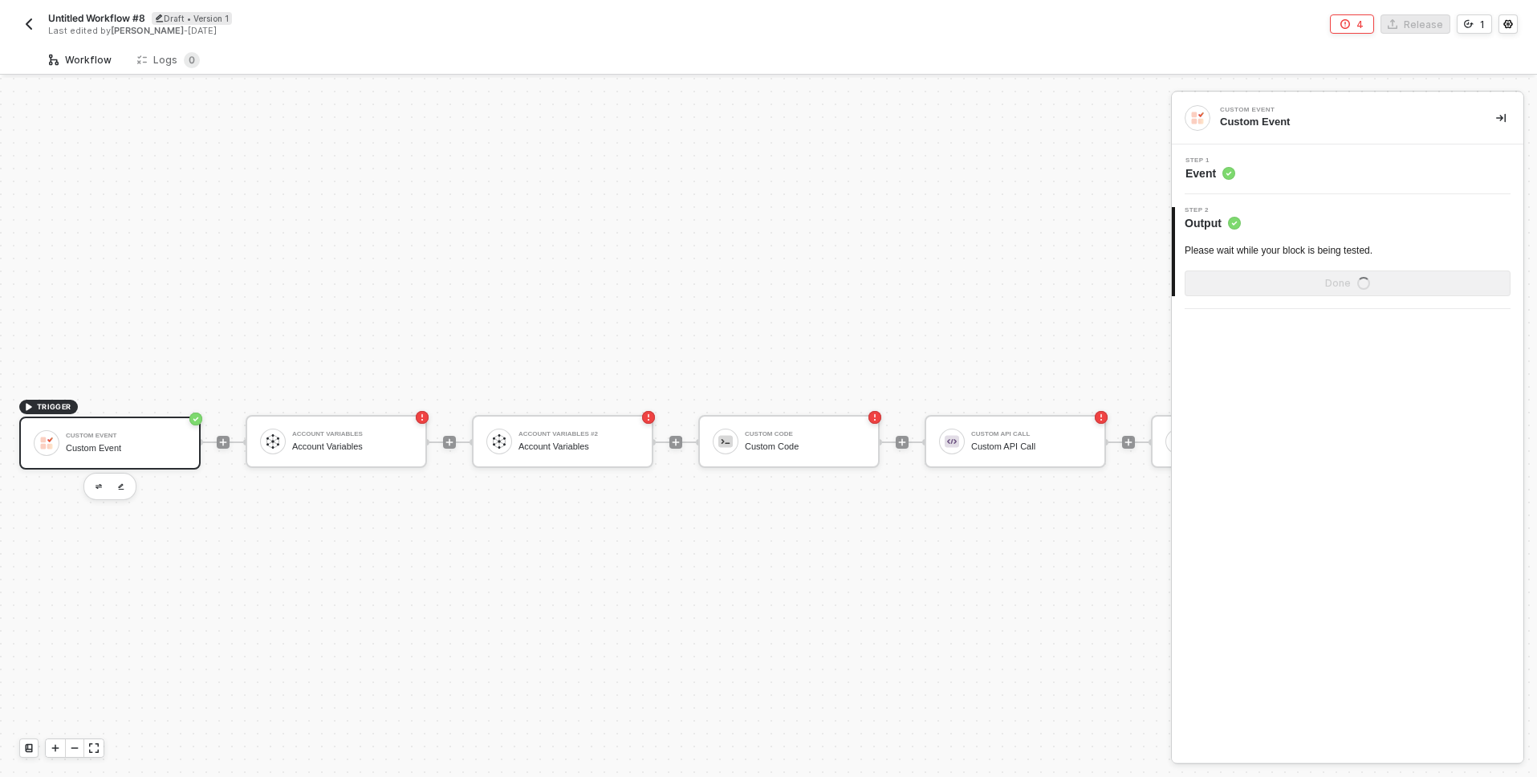
scroll to position [42, 0]
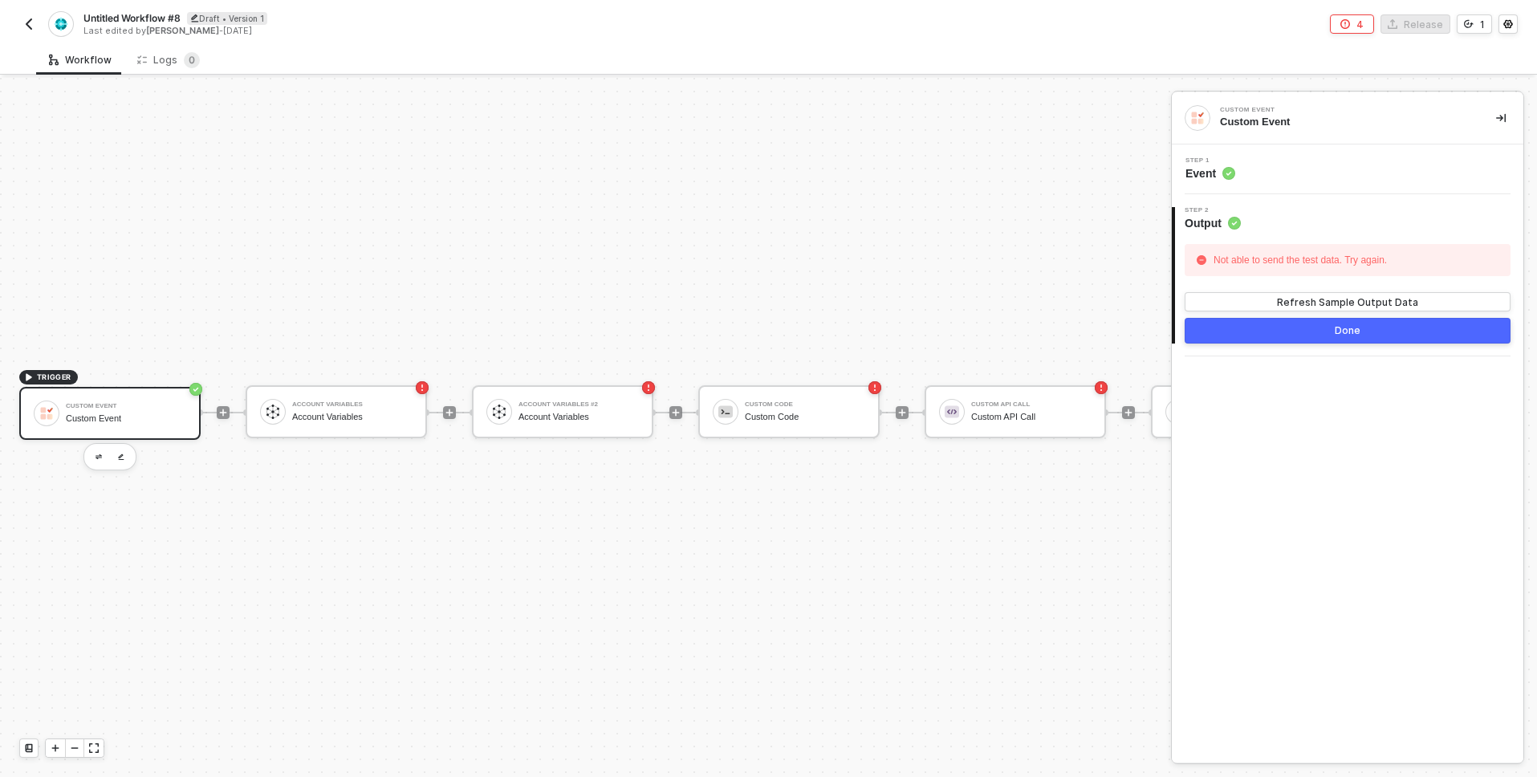
click at [103, 403] on div "Custom Event" at bounding box center [126, 406] width 120 height 6
click at [1266, 299] on button "Refresh Sample Output Data" at bounding box center [1348, 301] width 326 height 19
click at [1289, 258] on div "Not able to send the test data. Try again." at bounding box center [1300, 260] width 181 height 24
click at [1300, 306] on div "Refresh Sample Output Data" at bounding box center [1347, 302] width 141 height 14
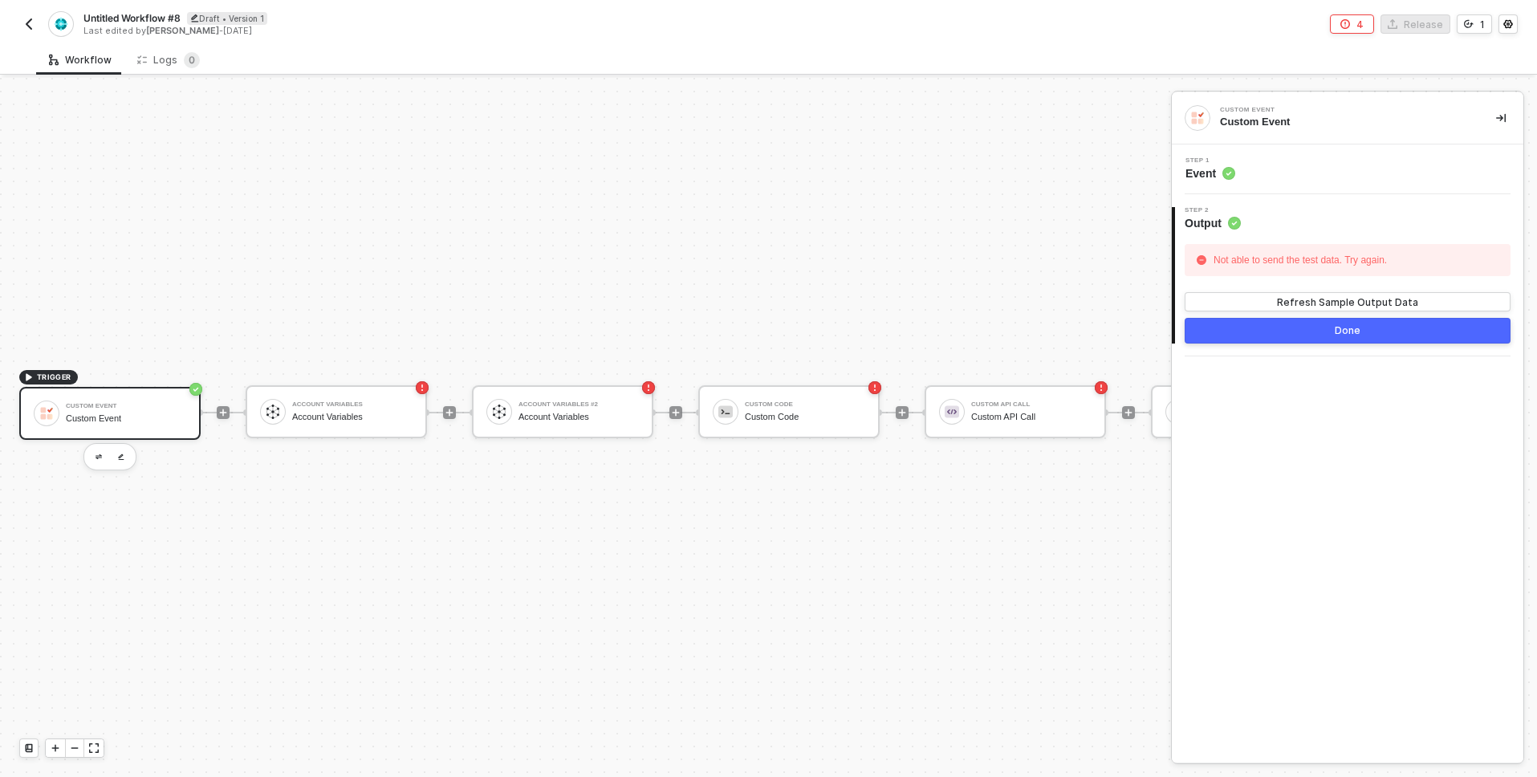
click at [1242, 272] on div "Not able to send the test data. Try again." at bounding box center [1348, 260] width 326 height 32
click at [1345, 331] on div "Done" at bounding box center [1348, 330] width 26 height 13
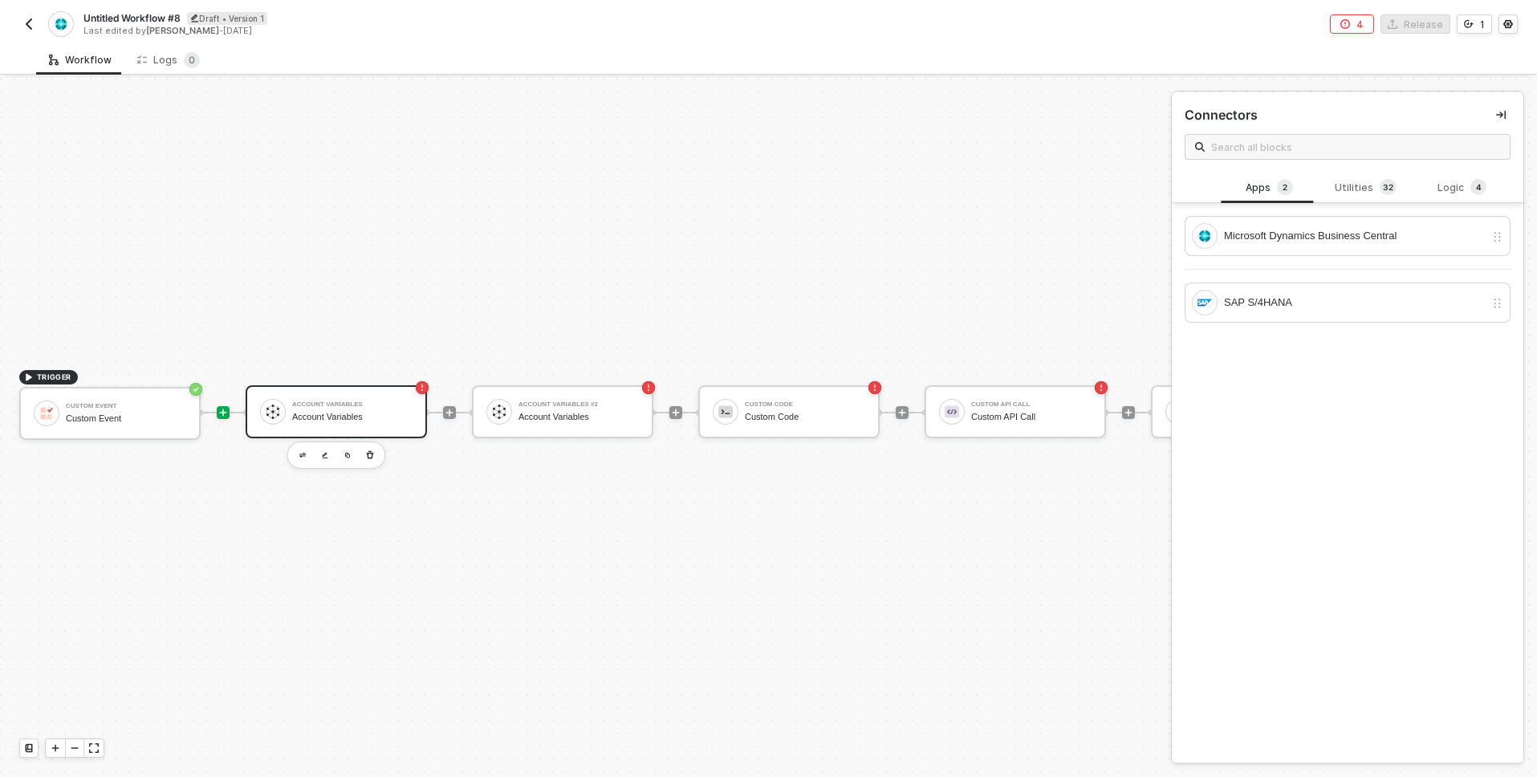
click at [324, 412] on div "Account Variables" at bounding box center [352, 417] width 120 height 10
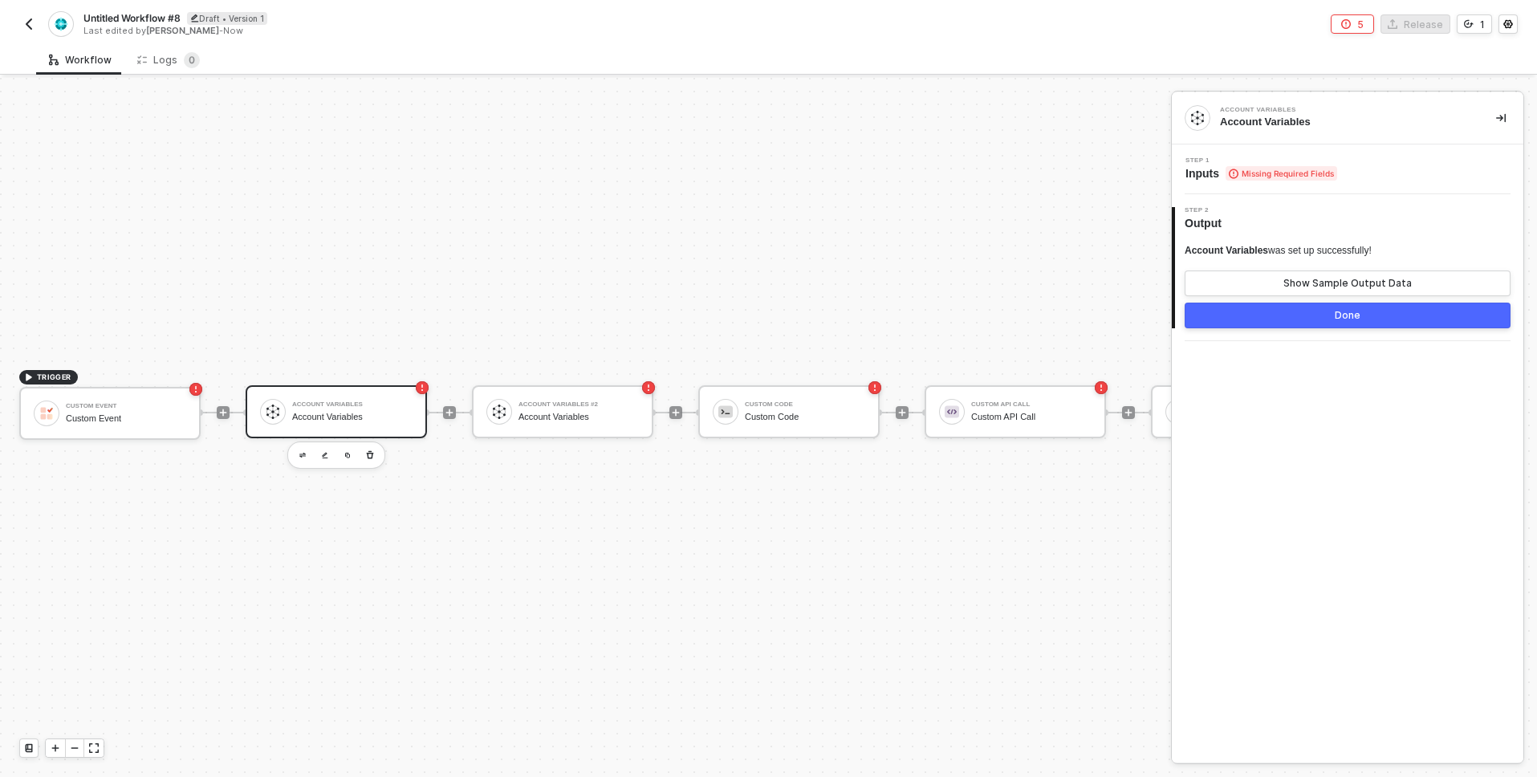
click at [1304, 175] on span "Missing Required Fields" at bounding box center [1282, 173] width 112 height 14
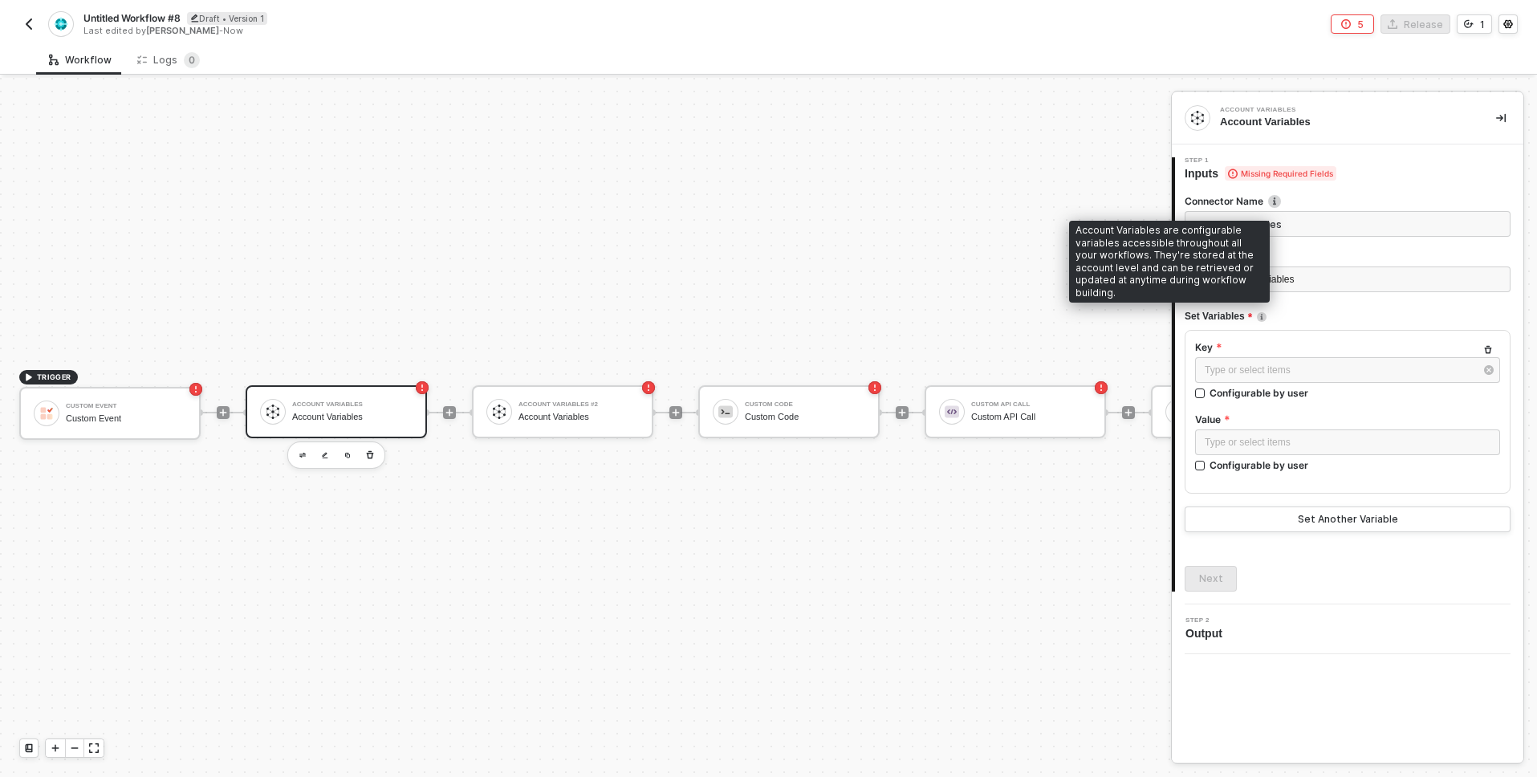
click at [1263, 313] on img at bounding box center [1262, 317] width 10 height 10
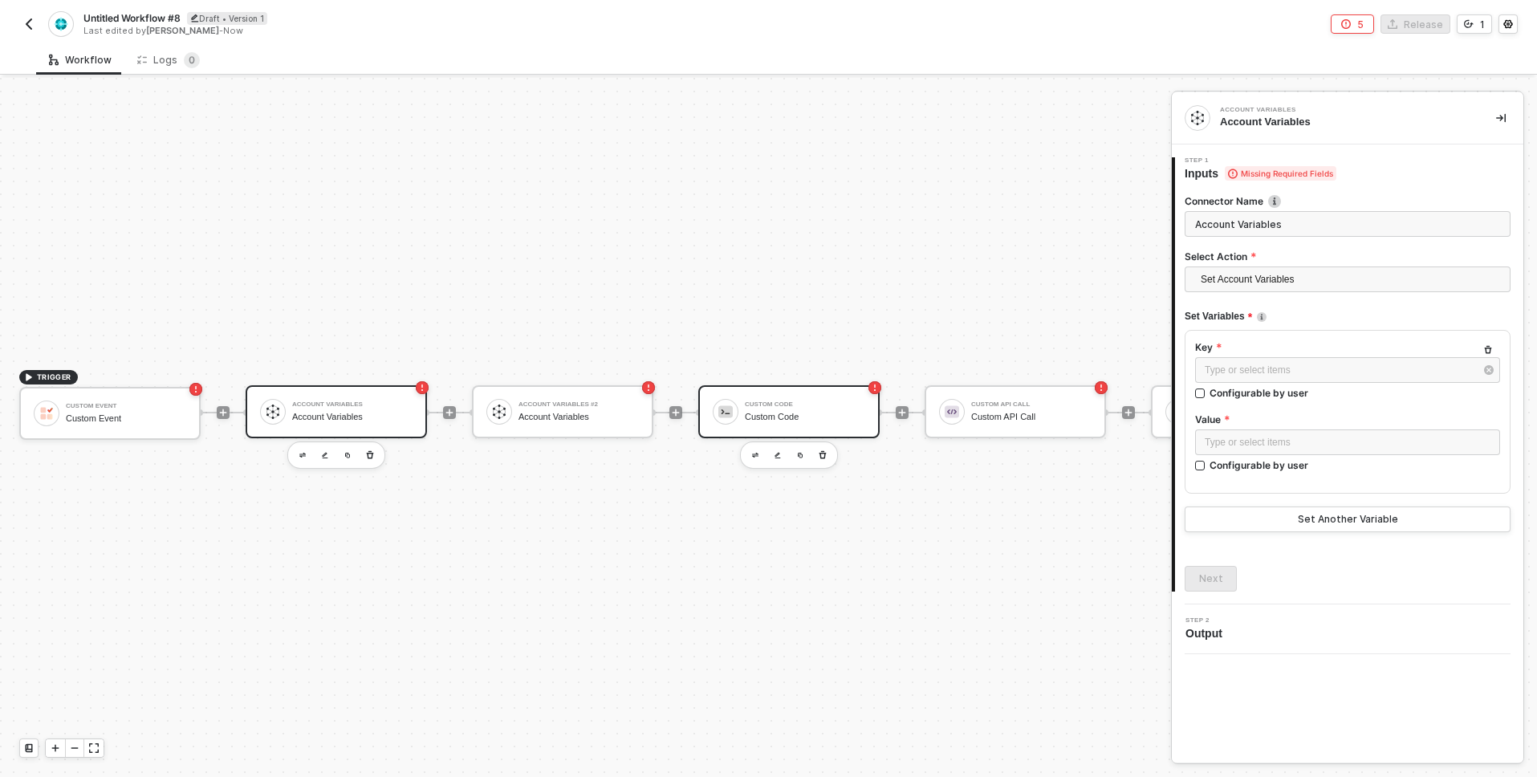
click at [775, 401] on div "Custom Code" at bounding box center [805, 404] width 120 height 6
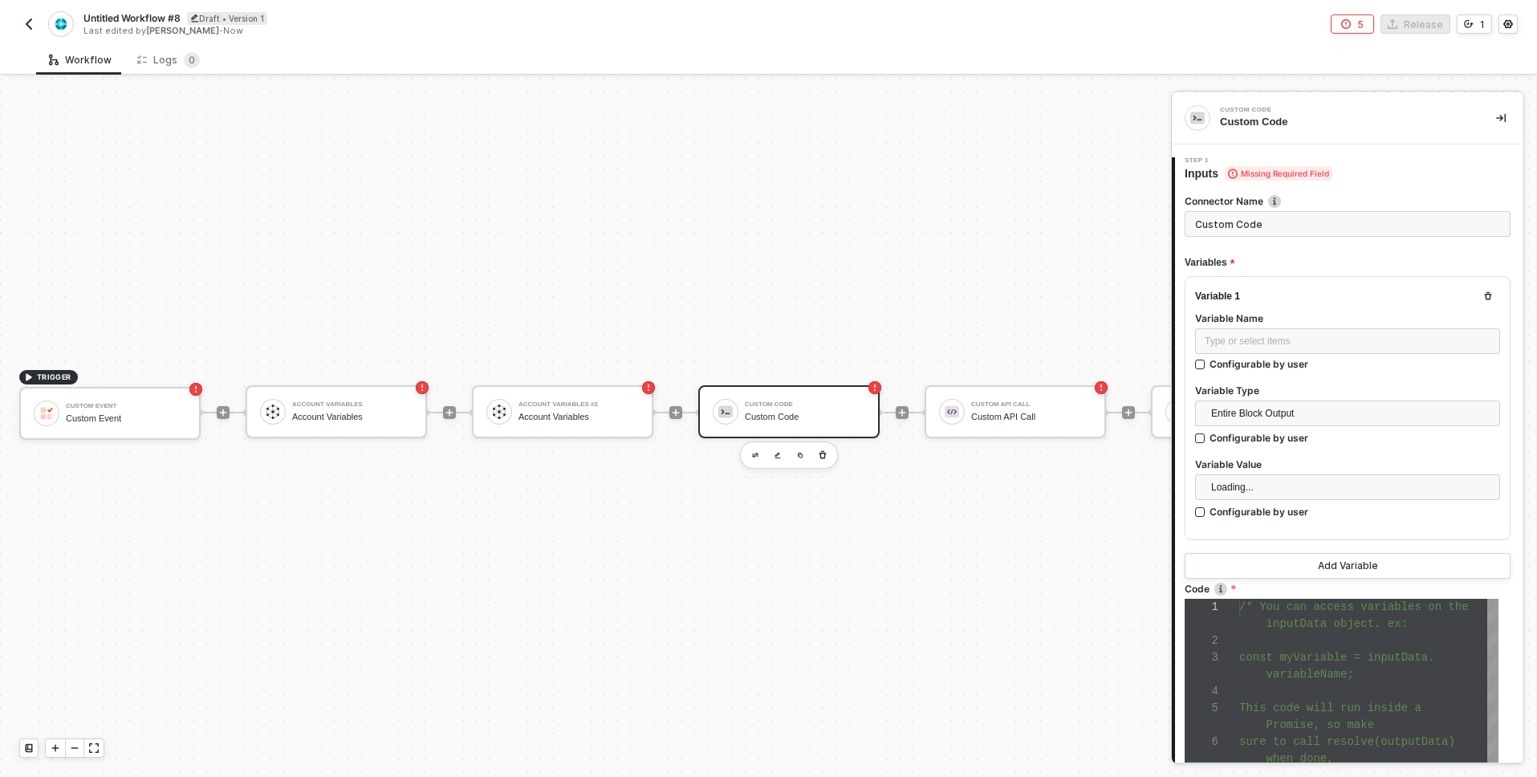
scroll to position [101, 0]
click at [620, 397] on div "Account Variables #2 Account Variables" at bounding box center [579, 412] width 120 height 31
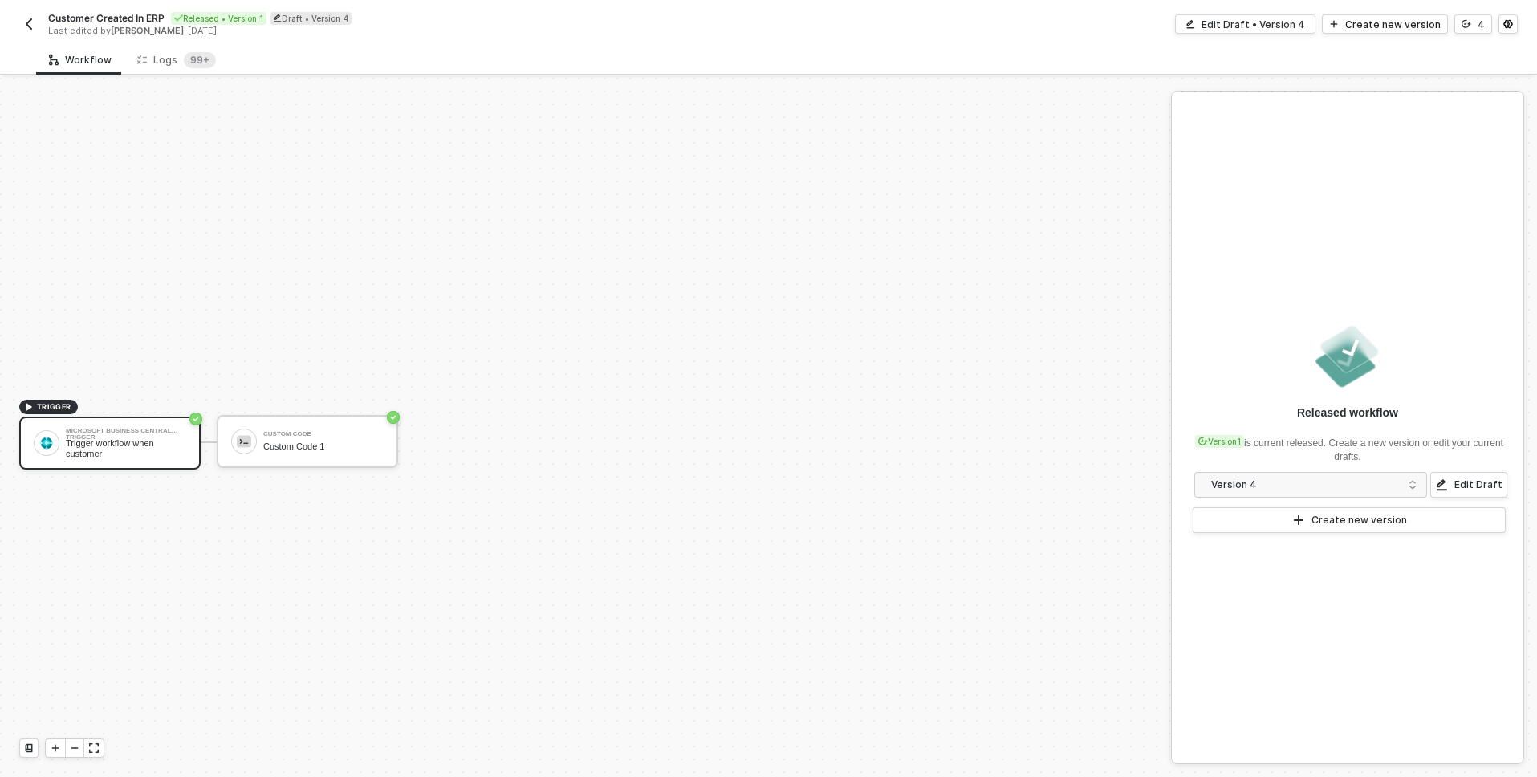
scroll to position [30, 0]
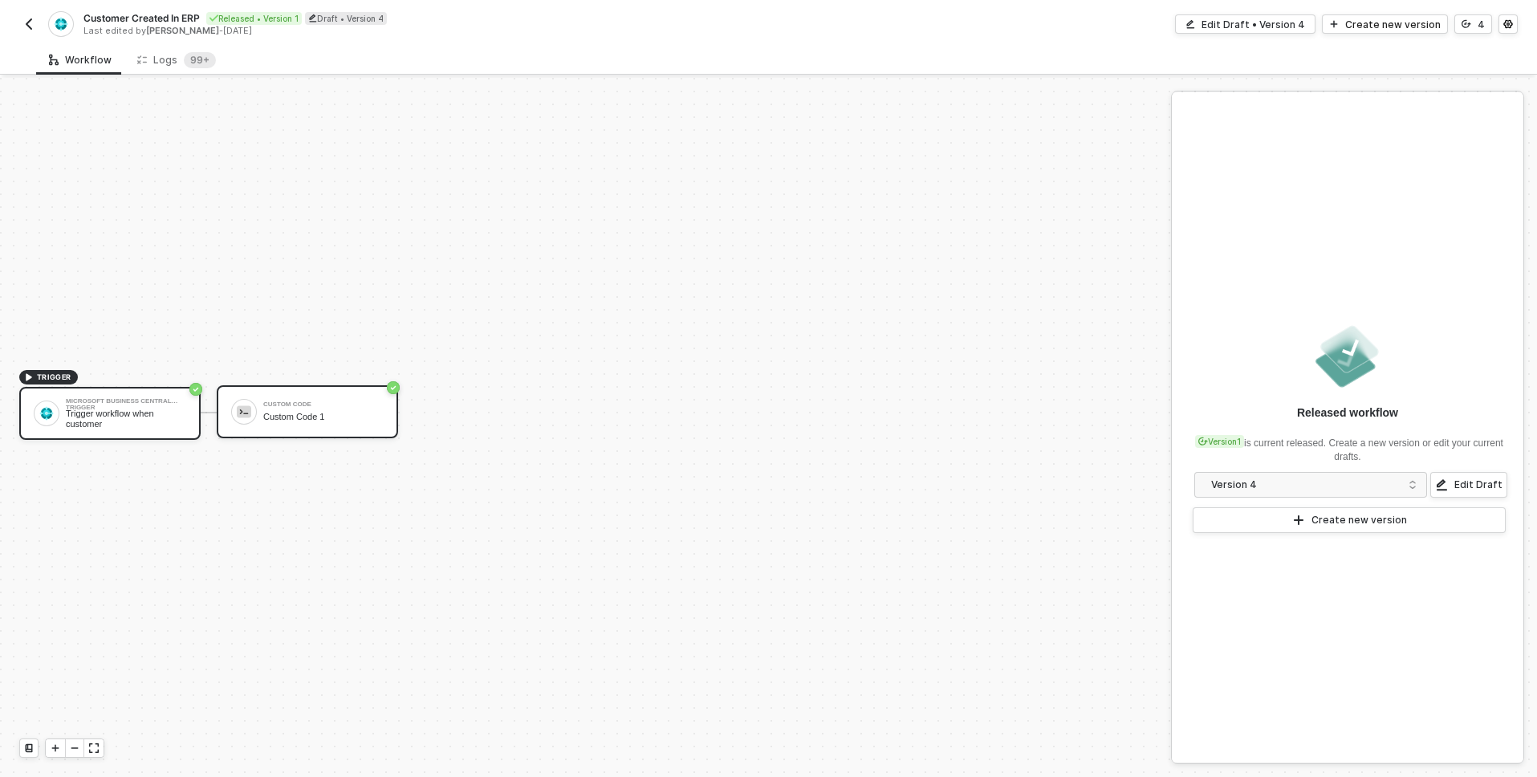
click at [313, 409] on div "Custom Code Custom Code 1" at bounding box center [323, 412] width 120 height 31
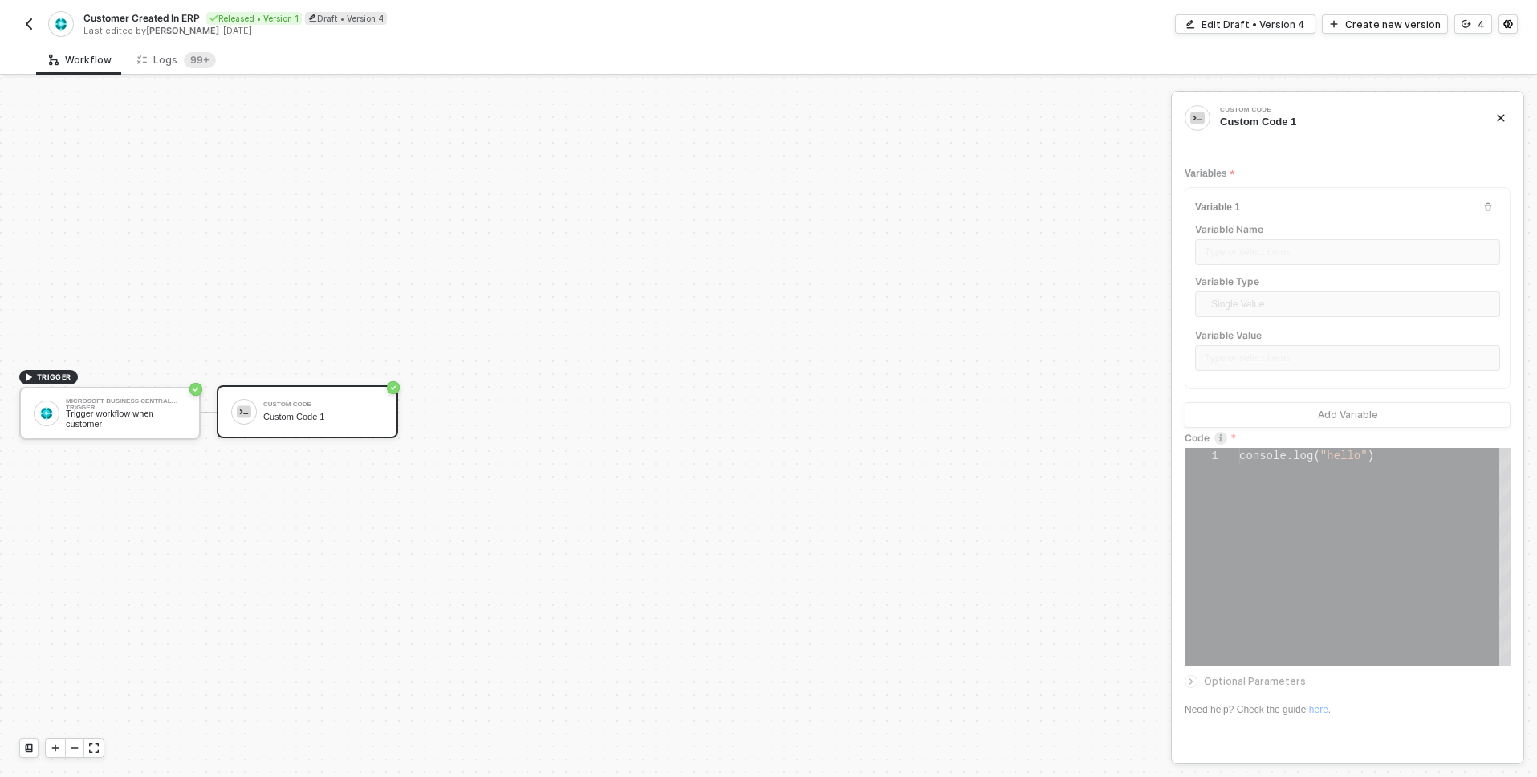
click at [1272, 153] on div "Variables Variable 1 Variable Name Type or select items ﻿ Variable Type Single …" at bounding box center [1348, 448] width 326 height 600
click at [1272, 120] on div "Custom Code 1" at bounding box center [1345, 122] width 250 height 14
click at [1260, 273] on div "Variable 1 Variable Name Type or select items ﻿ Variable Type Single Value Vari…" at bounding box center [1348, 288] width 326 height 202
click at [1282, 474] on div "console . log ( "hello" )" at bounding box center [1374, 557] width 271 height 218
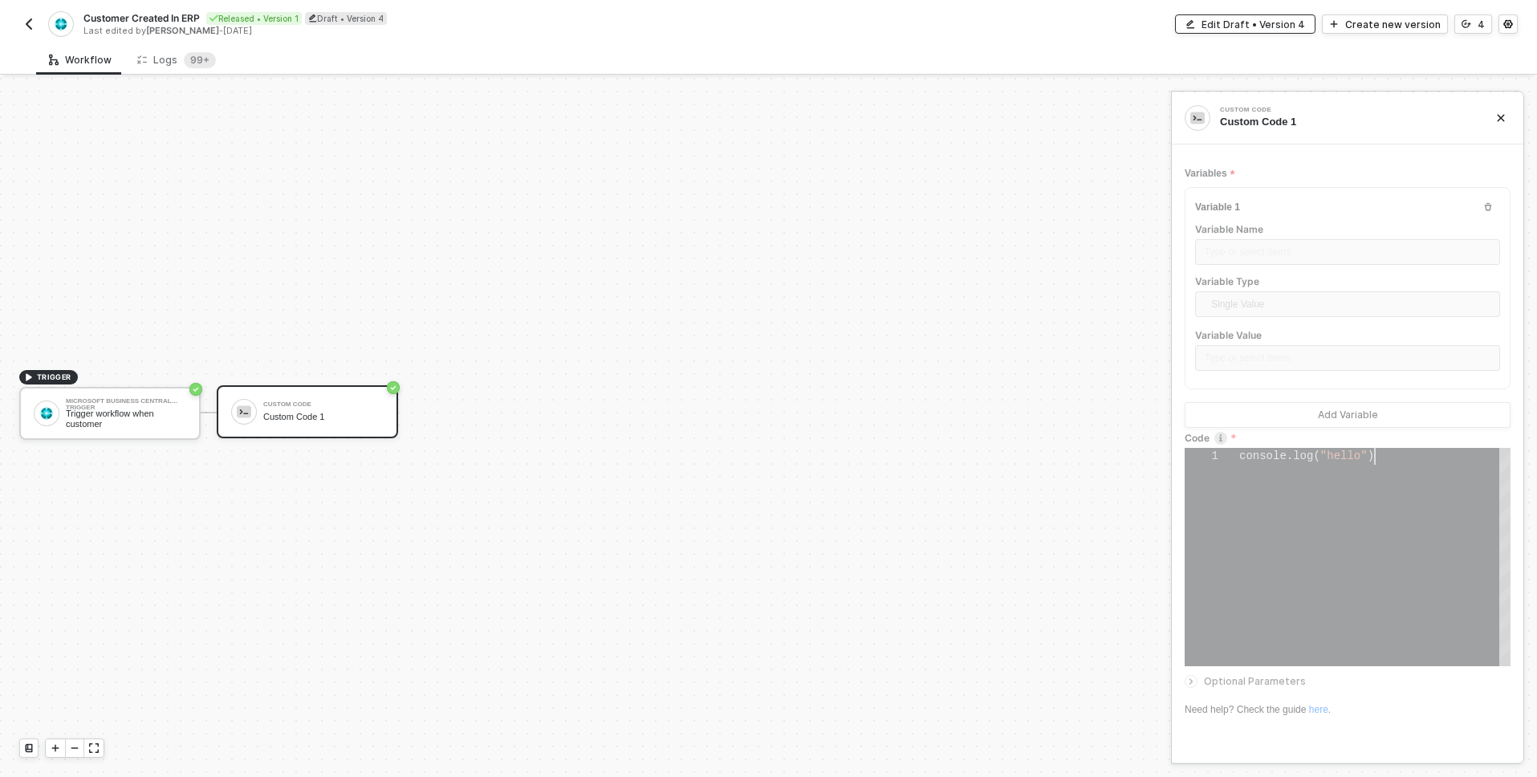
click at [1253, 26] on div "Edit Draft • Version 4" at bounding box center [1254, 25] width 104 height 14
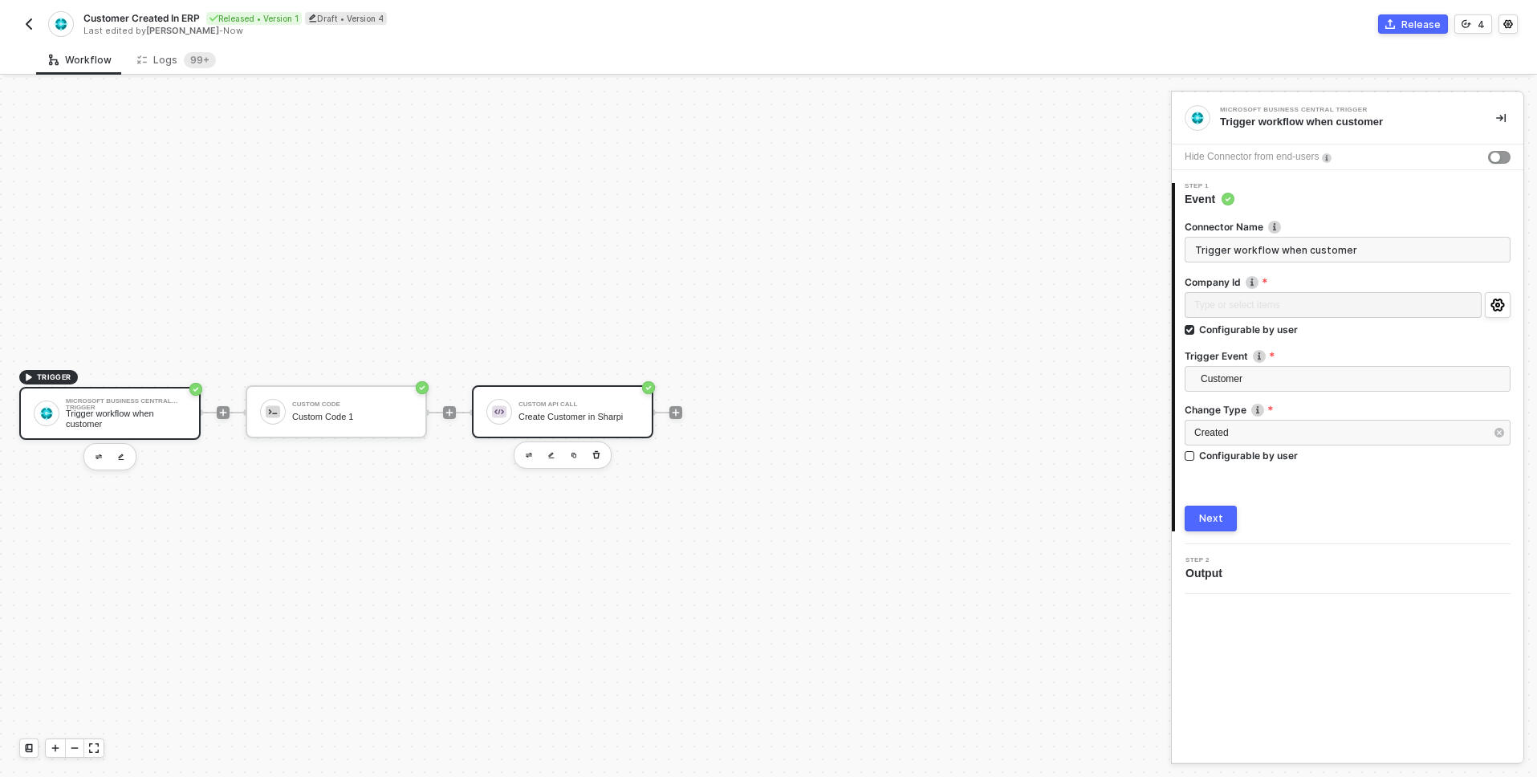
click at [551, 390] on div "Custom API Call Create Customer in Sharpi" at bounding box center [562, 411] width 181 height 53
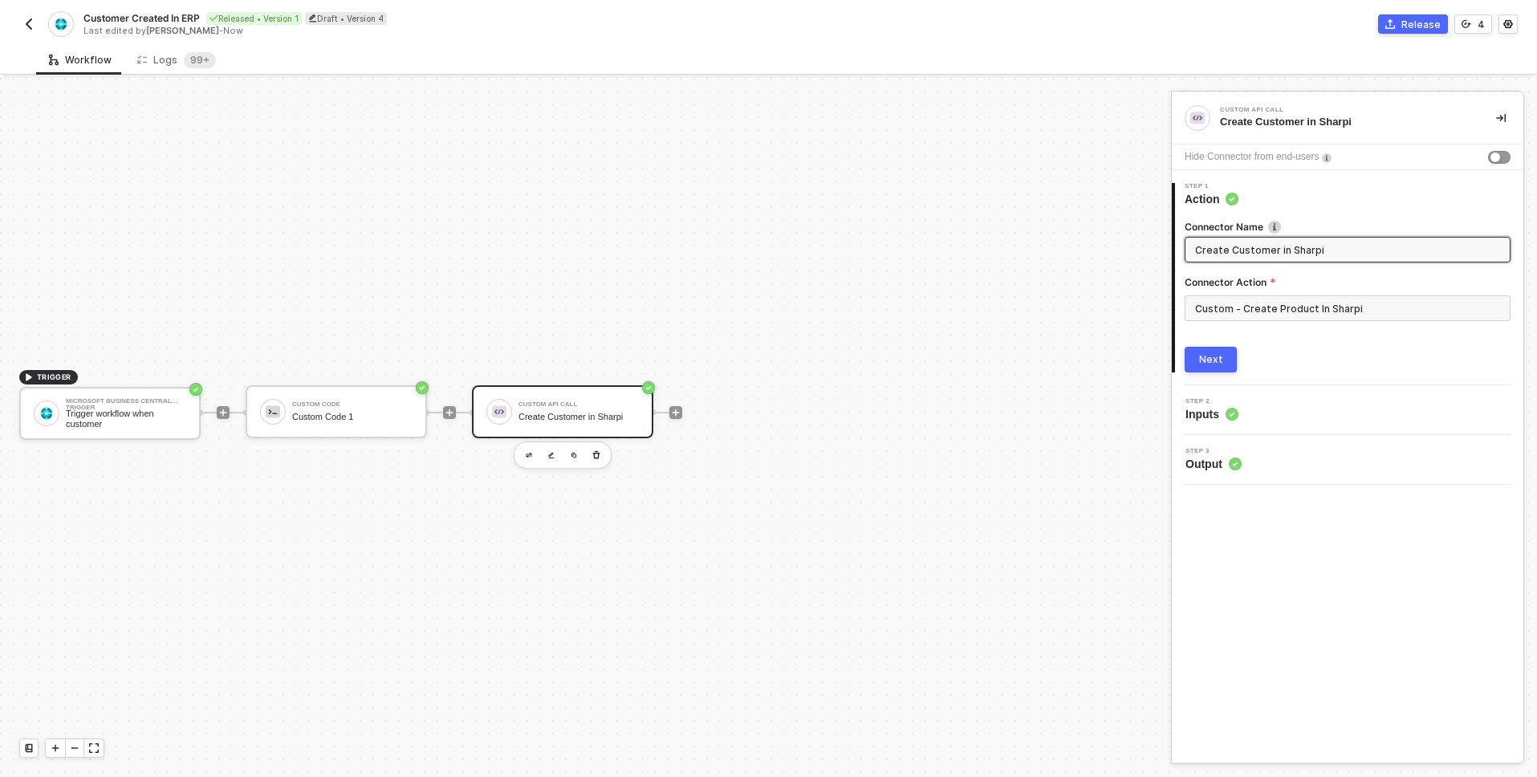
click at [1272, 243] on input "Create Customer in Sharpi" at bounding box center [1346, 250] width 302 height 18
click at [1251, 309] on input "Custom - Create Product In Sharpi" at bounding box center [1348, 308] width 326 height 26
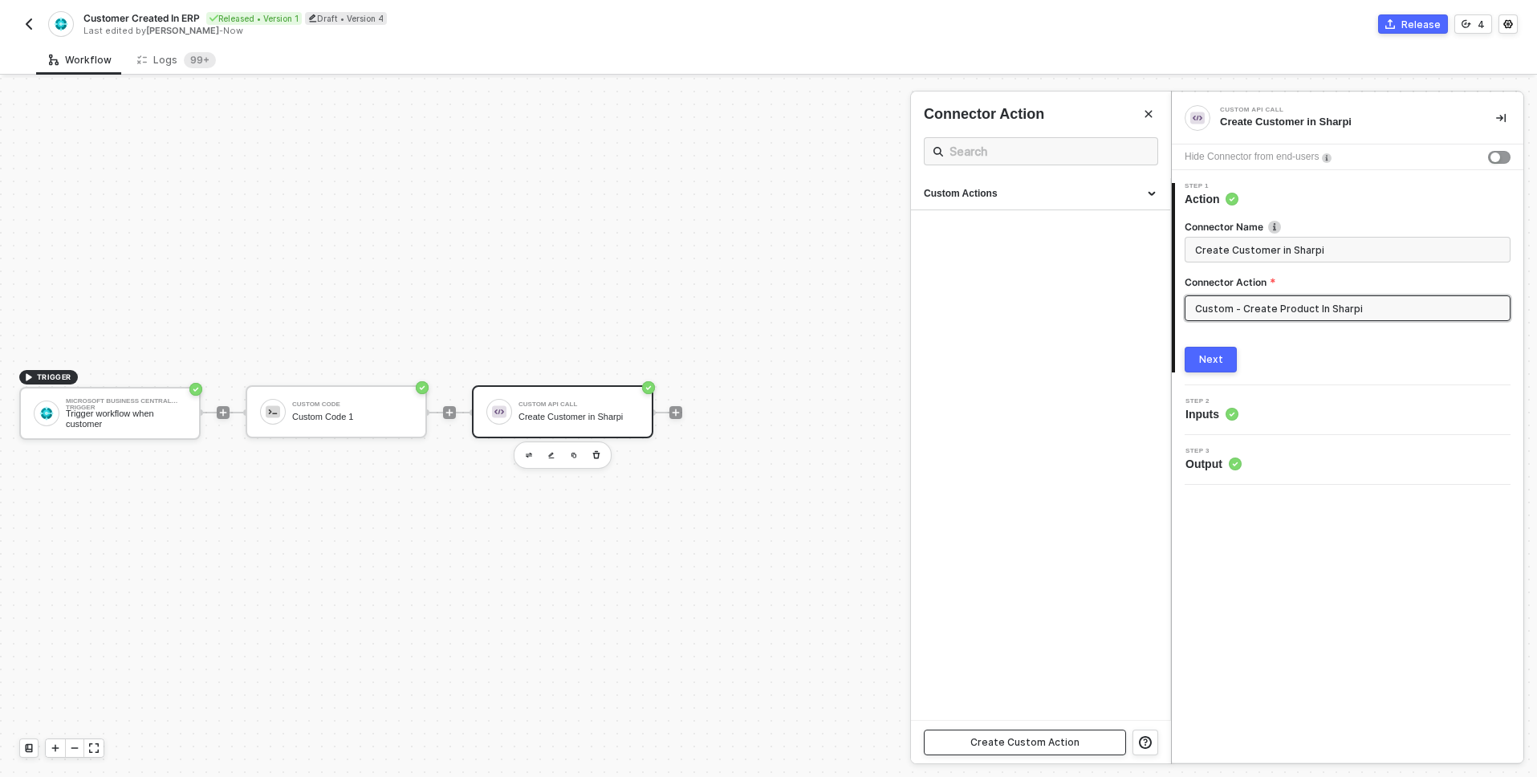
click at [1011, 733] on button "Create Custom Action" at bounding box center [1025, 743] width 202 height 26
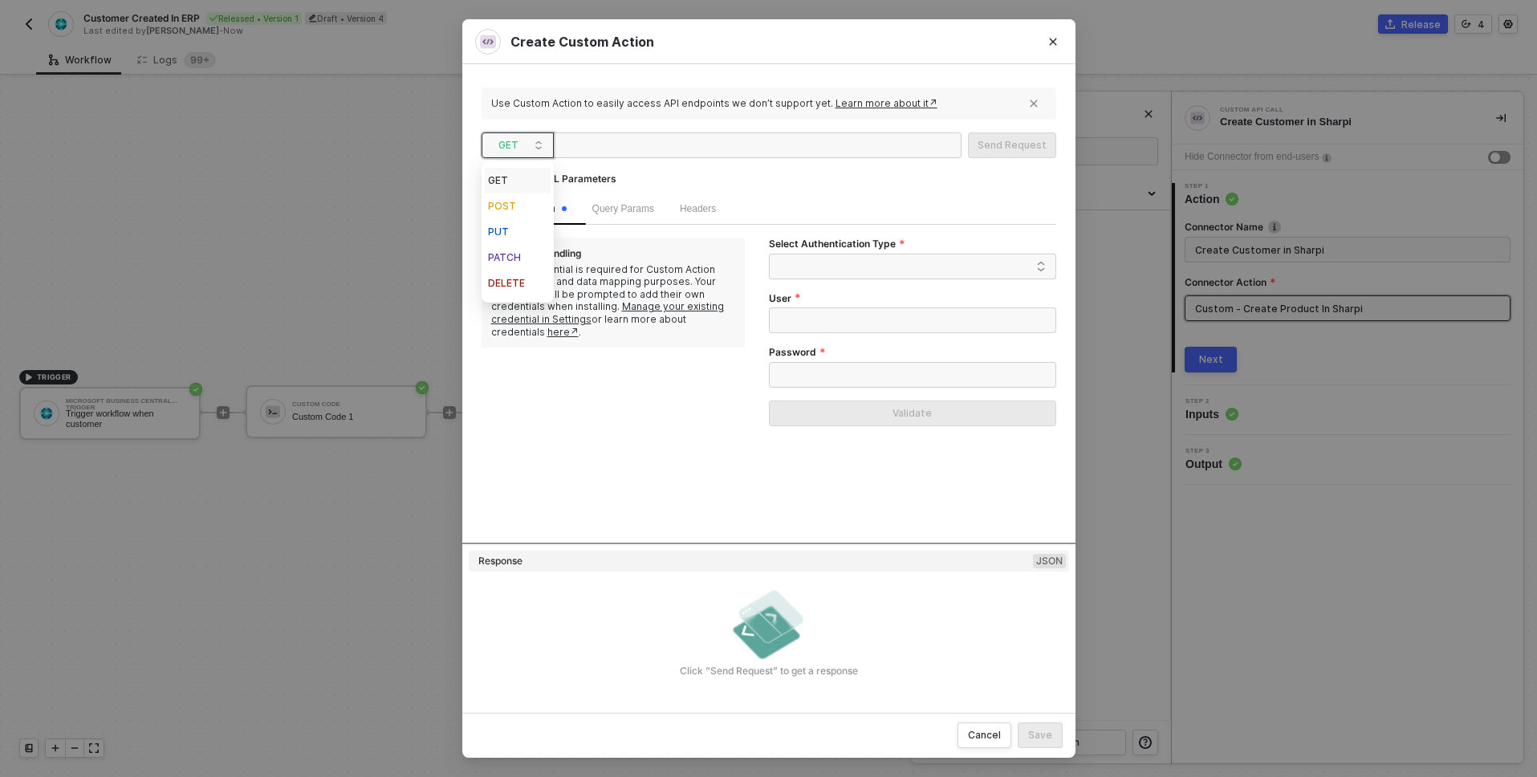
click at [520, 137] on span "GET" at bounding box center [521, 145] width 45 height 24
click at [523, 207] on div "POST" at bounding box center [517, 206] width 59 height 19
click at [867, 323] on input "User" at bounding box center [912, 320] width 287 height 26
click at [910, 267] on span at bounding box center [916, 266] width 260 height 24
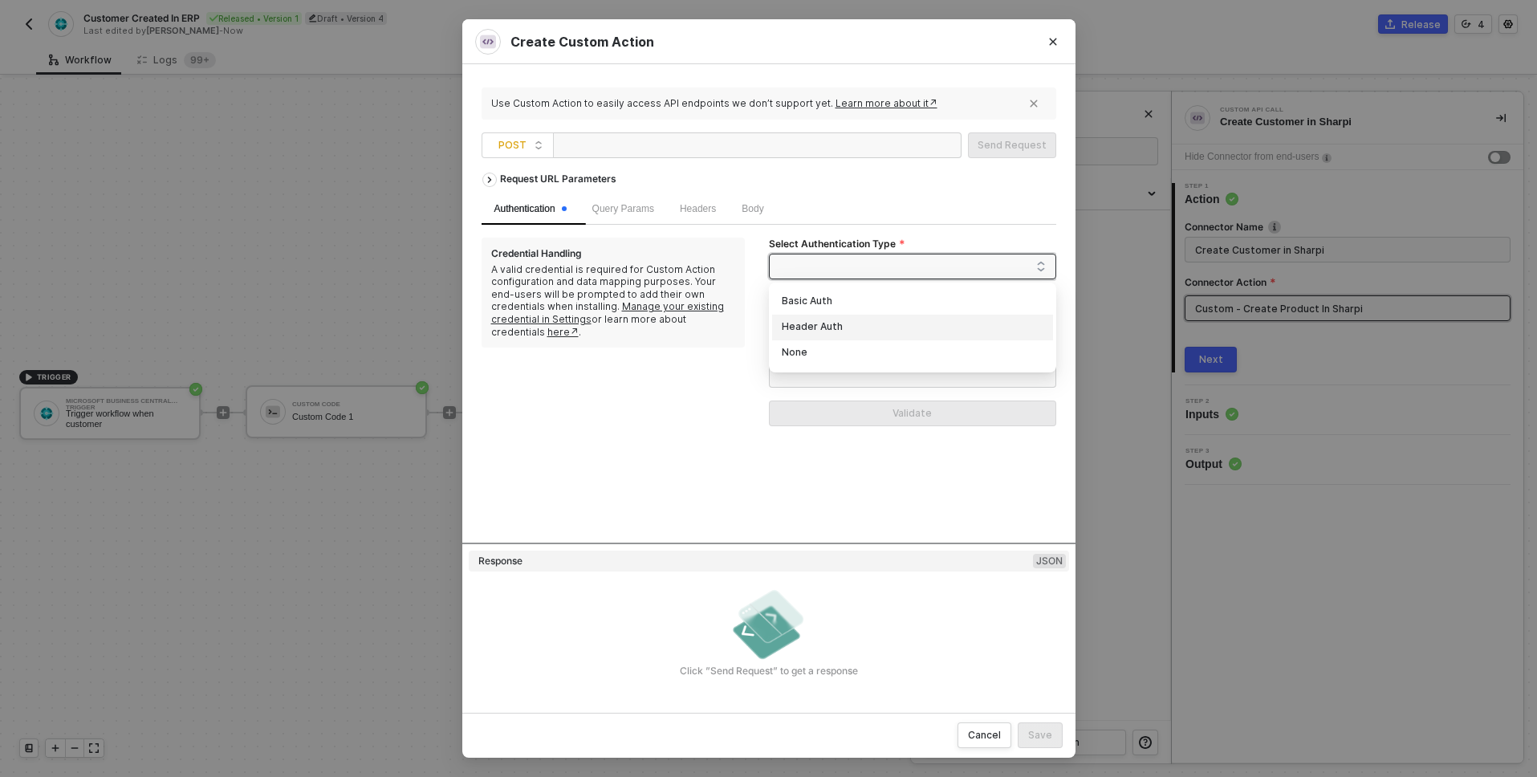
click at [868, 332] on div "Header Auth" at bounding box center [913, 328] width 262 height 18
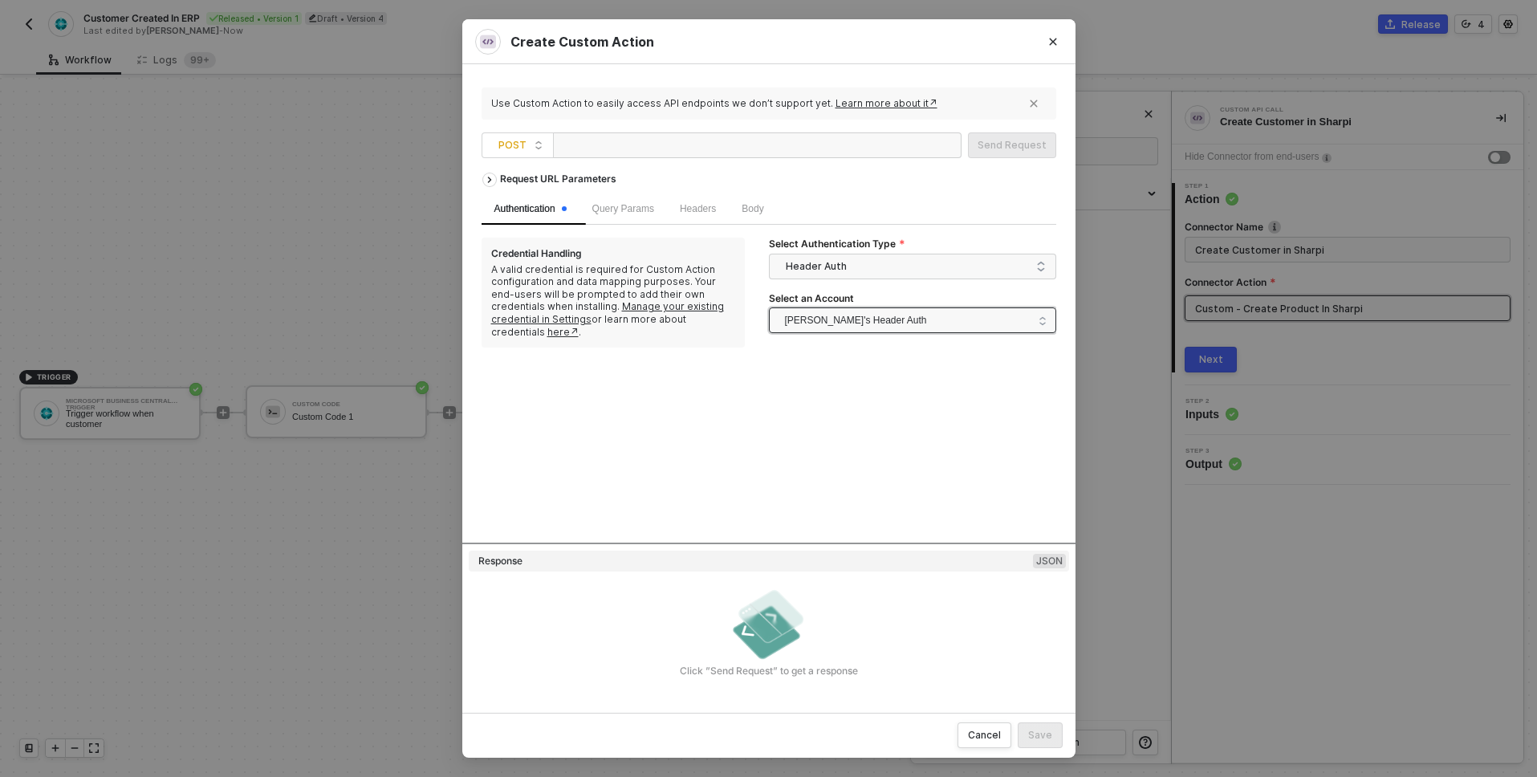
click at [876, 311] on span "Alexandre's Header Auth" at bounding box center [856, 320] width 142 height 24
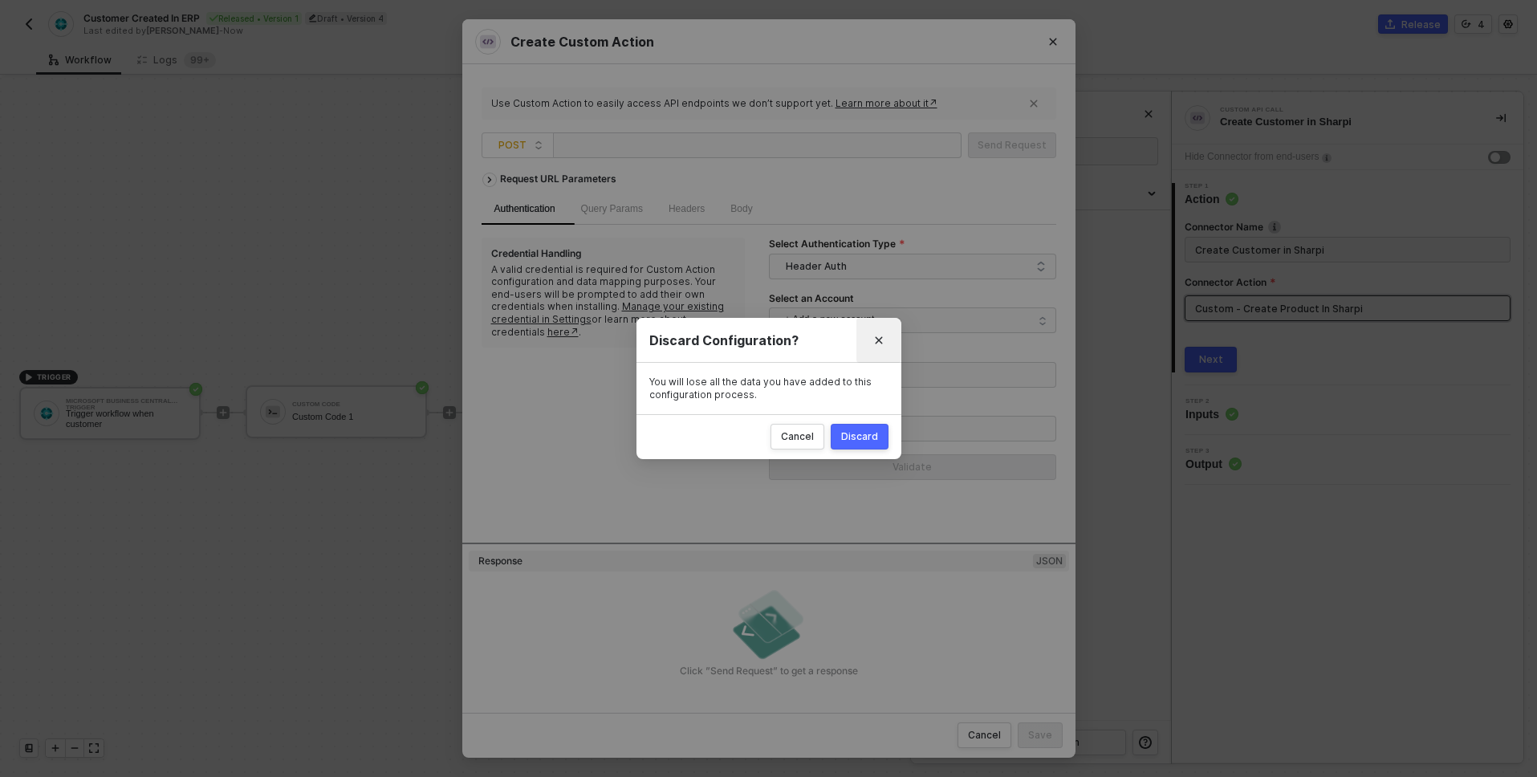
click at [881, 342] on icon "Close" at bounding box center [878, 340] width 7 height 7
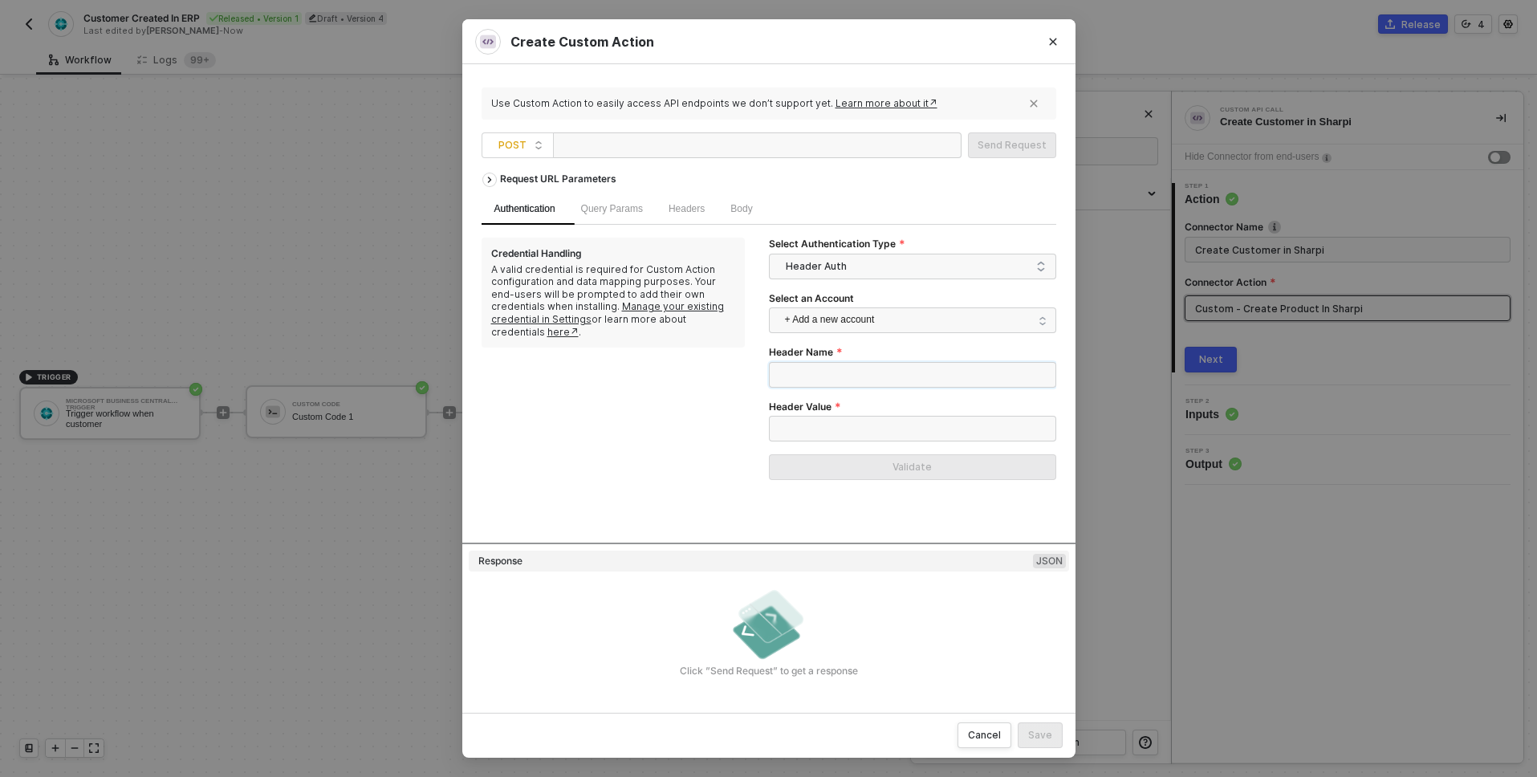
click at [873, 369] on input "Header Name" at bounding box center [912, 375] width 287 height 26
click at [894, 326] on span "+ Add a new account" at bounding box center [916, 320] width 262 height 26
click at [889, 381] on span "Letícia Lanfredi's Header Auth" at bounding box center [862, 385] width 161 height 16
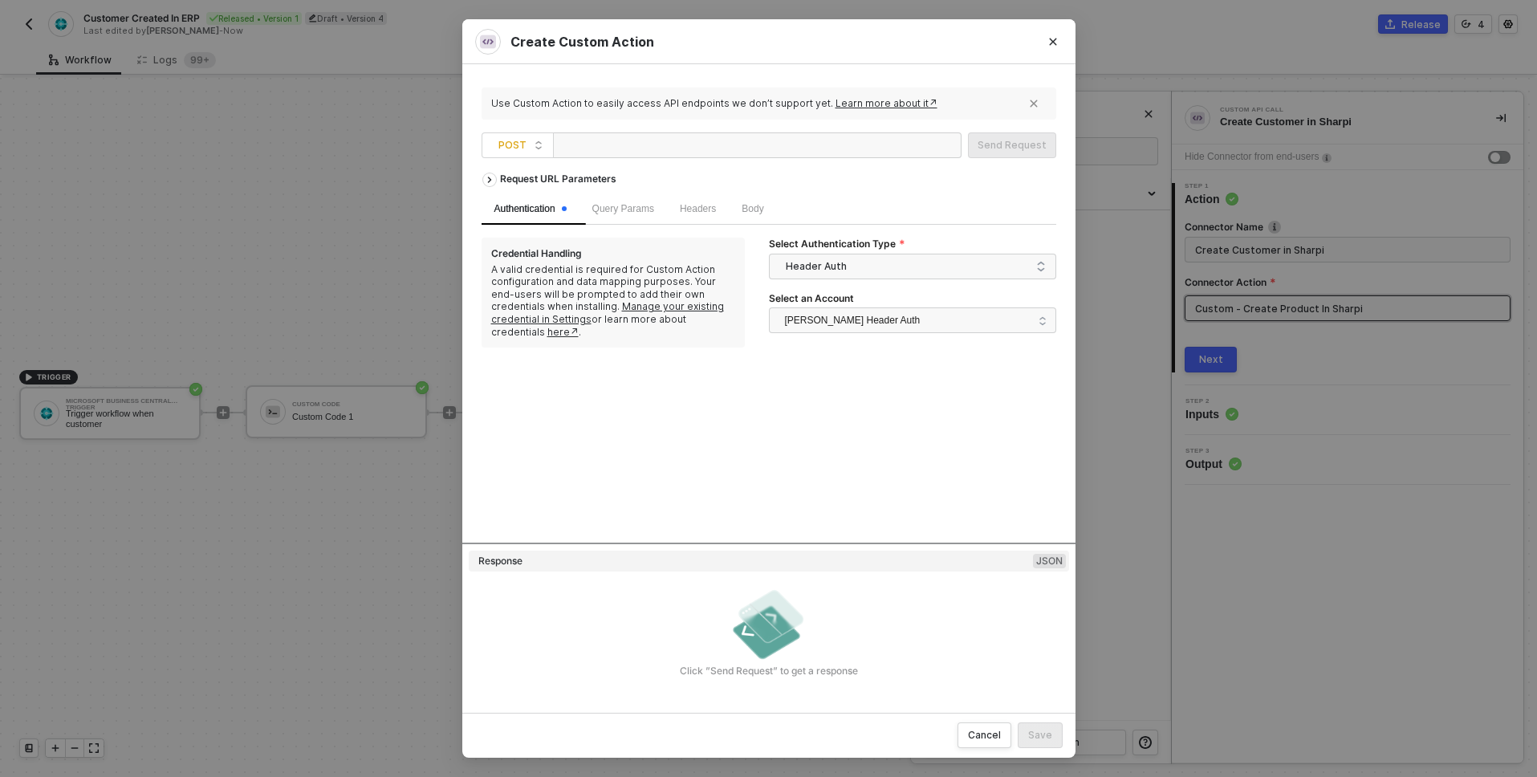
click at [703, 136] on div at bounding box center [640, 146] width 161 height 26
paste div
click at [992, 140] on div "Send Request" at bounding box center [1012, 145] width 69 height 13
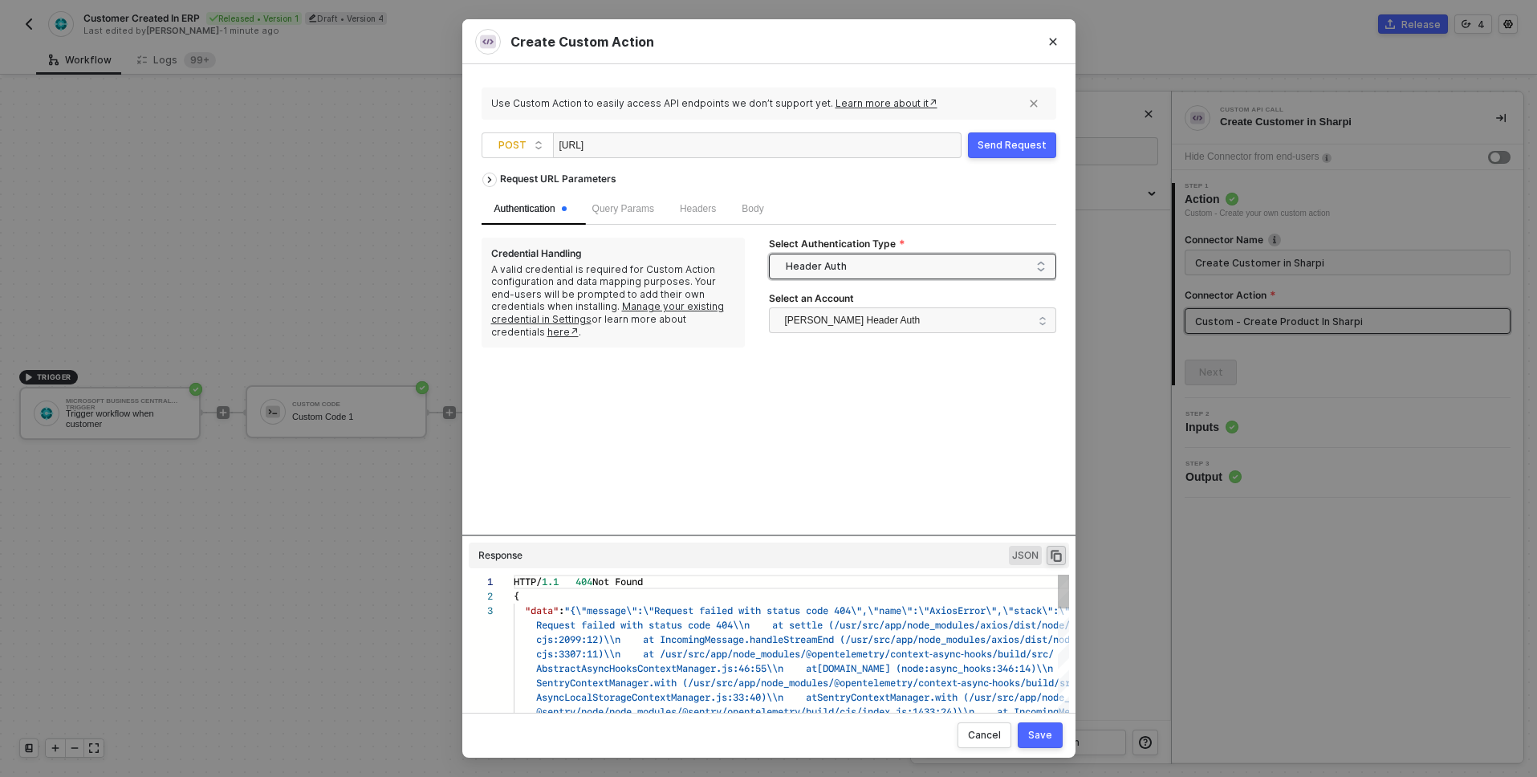
scroll to position [29, 0]
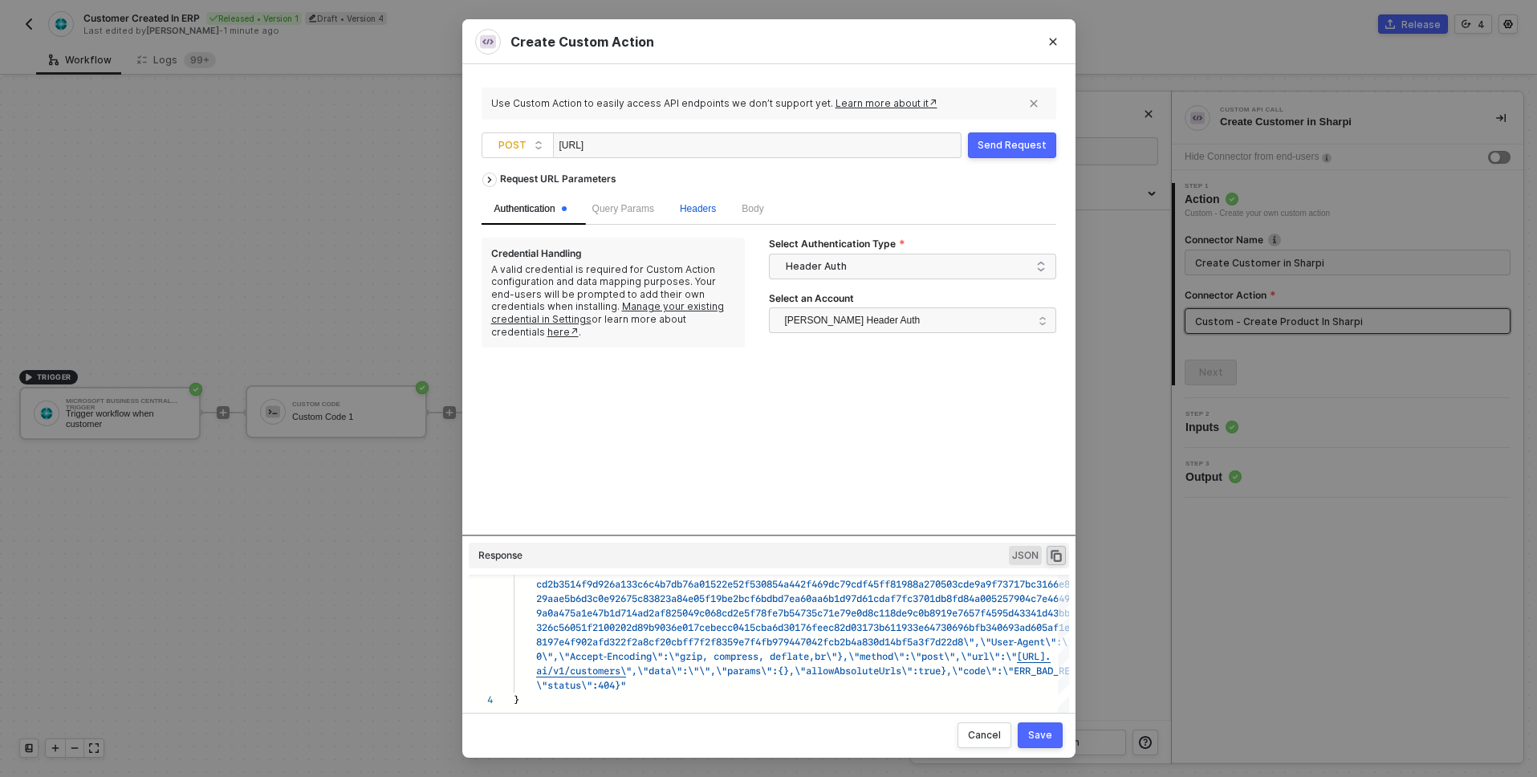
click at [708, 208] on span "Headers" at bounding box center [698, 208] width 36 height 11
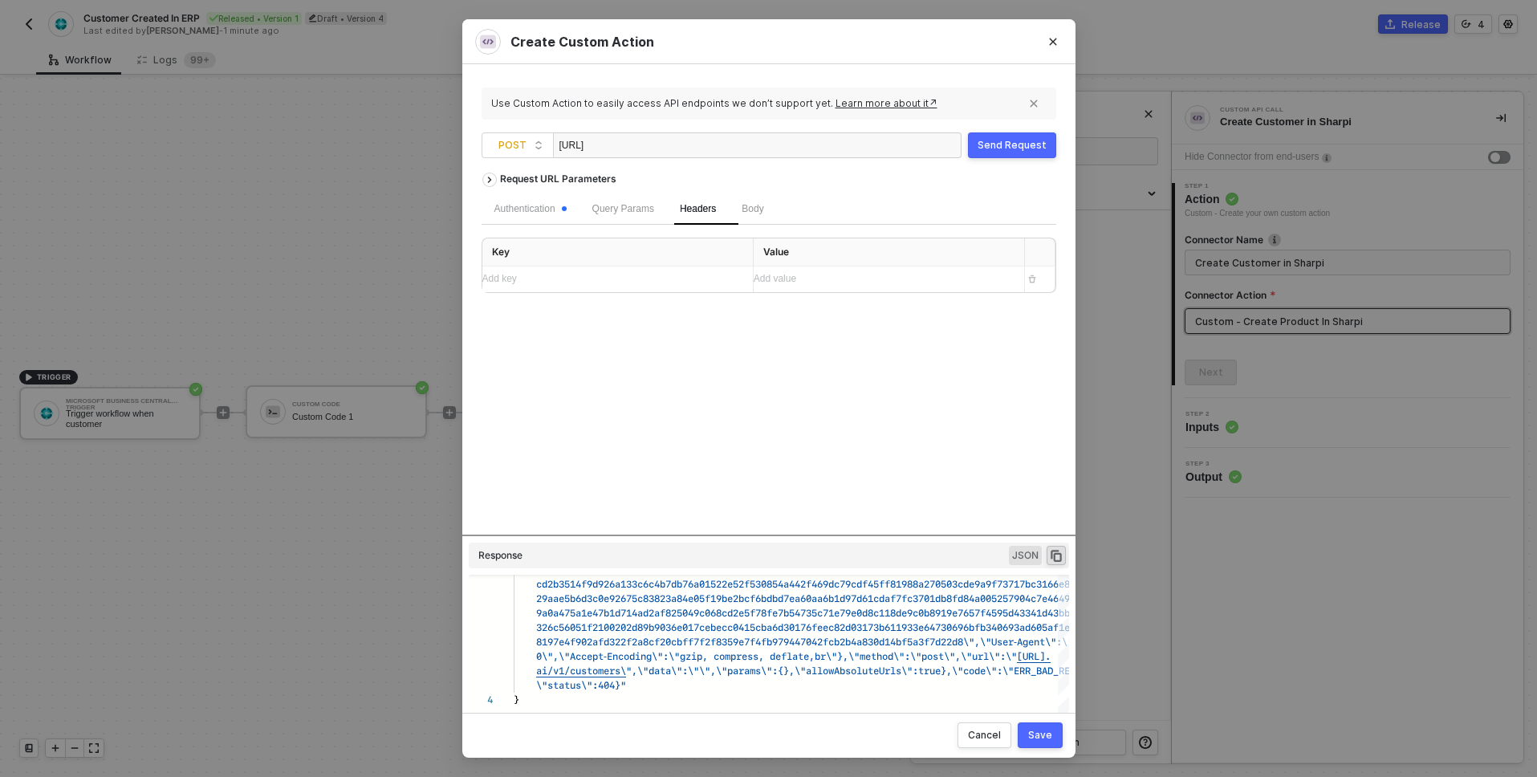
click at [615, 285] on div "Add key ﻿" at bounding box center [611, 278] width 258 height 15
click at [810, 280] on div "Add value ﻿" at bounding box center [883, 279] width 258 height 15
click at [699, 360] on div "Request URL Parameters Authentication Query Params Headers 1 Body Key Value Con…" at bounding box center [769, 350] width 575 height 370
click at [816, 315] on div "Add value ﻿" at bounding box center [883, 307] width 258 height 26
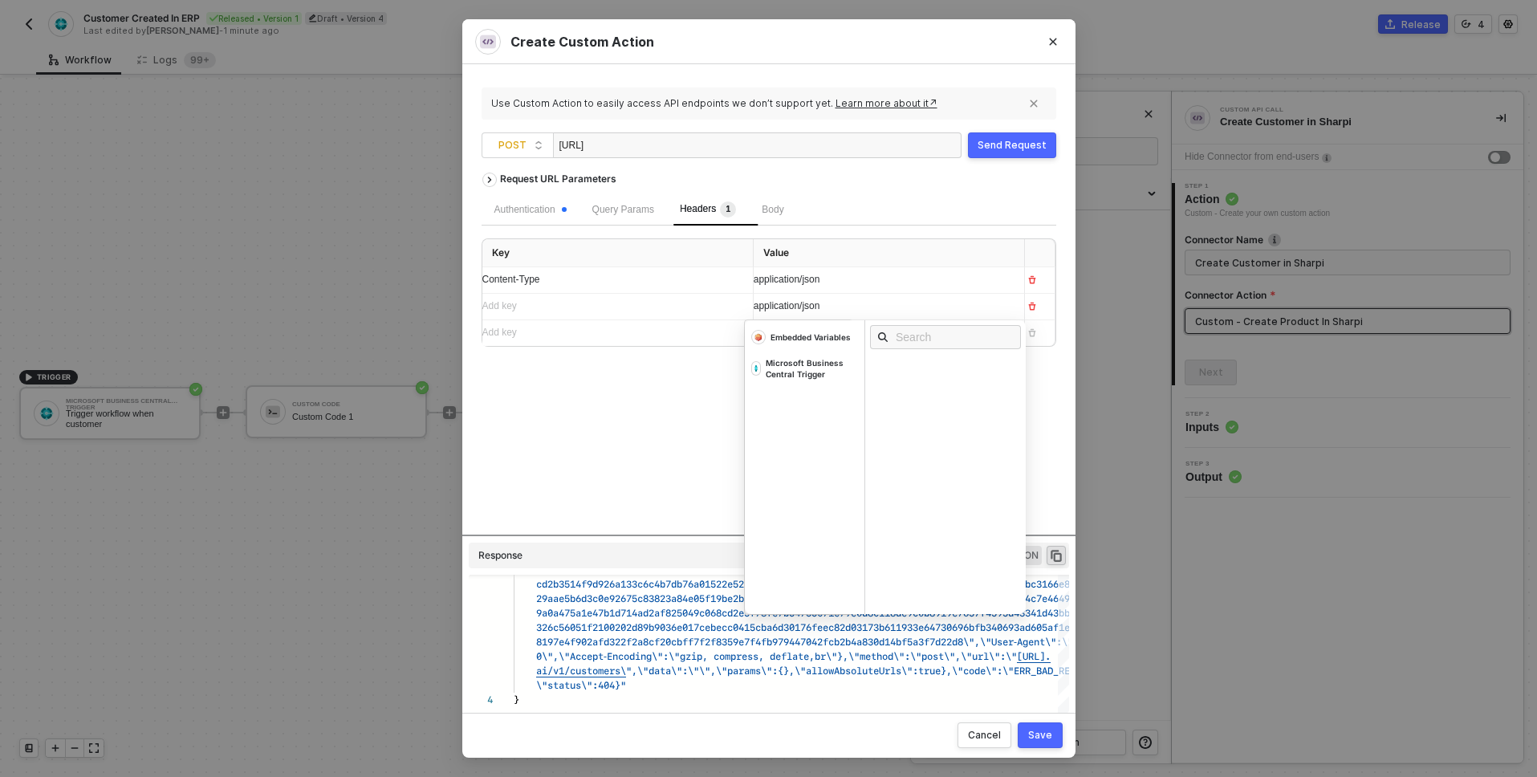
click at [610, 304] on div "Add key ﻿" at bounding box center [611, 306] width 258 height 15
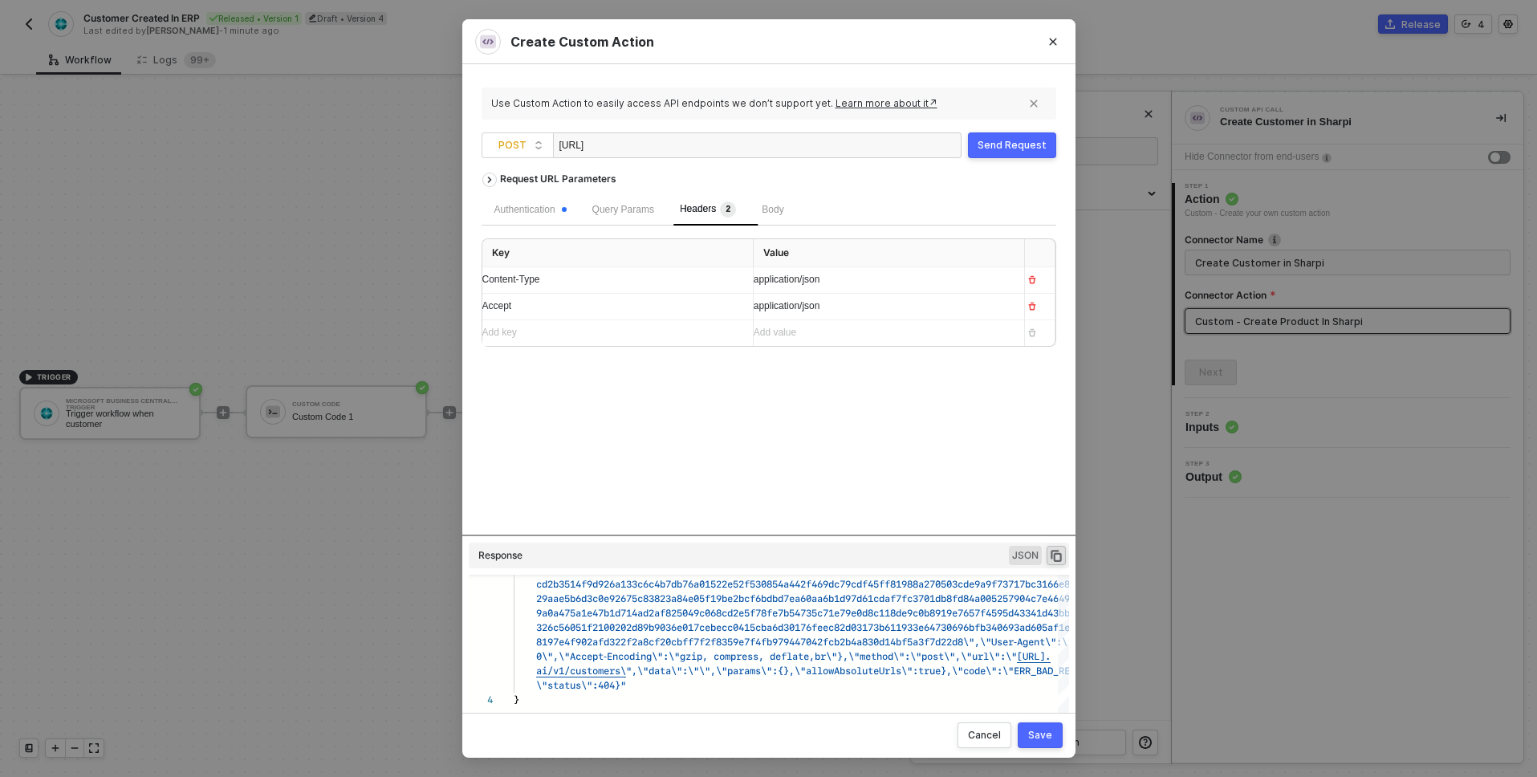
click at [653, 376] on div "Request URL Parameters Authentication Query Params Headers 2 Body Key Value Con…" at bounding box center [769, 350] width 575 height 370
click at [783, 210] on span "Body" at bounding box center [773, 209] width 22 height 11
click at [659, 246] on input "JSON" at bounding box center [664, 248] width 10 height 10
radio input "true"
radio input "false"
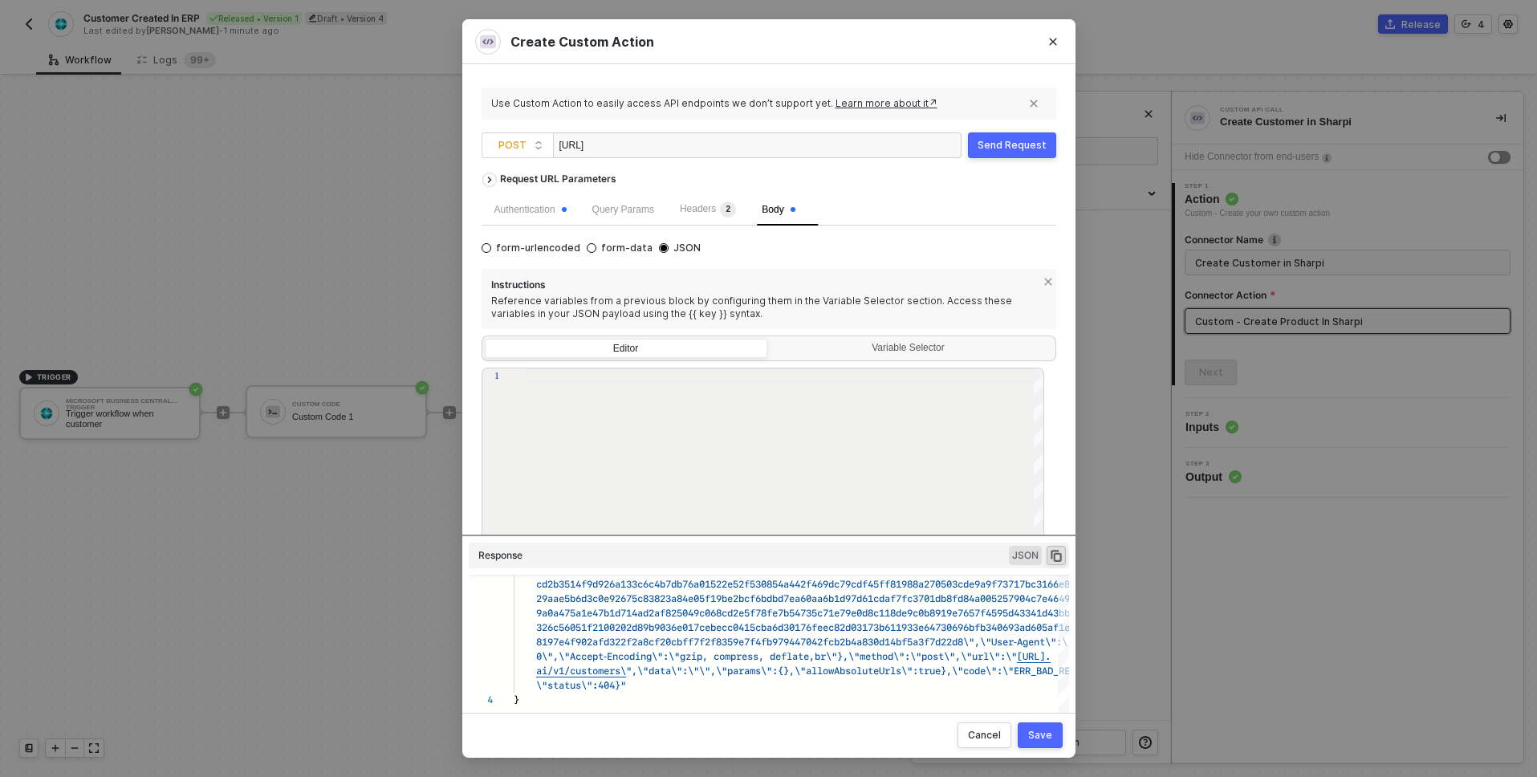
click at [1001, 145] on div "Send Request" at bounding box center [1012, 145] width 69 height 13
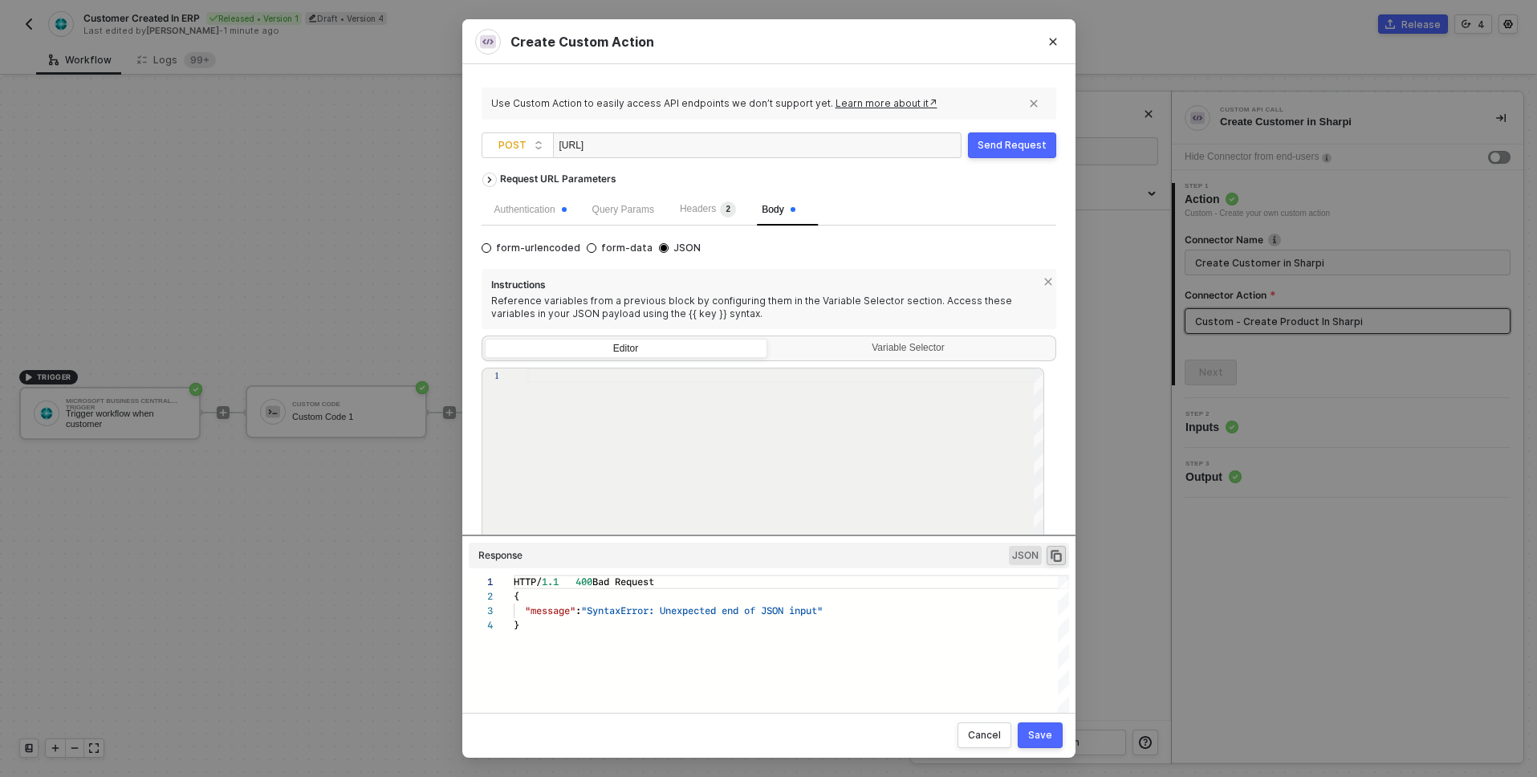
scroll to position [43, 0]
click at [1003, 148] on div "Send Request" at bounding box center [1012, 145] width 69 height 13
click at [792, 417] on div at bounding box center [786, 479] width 518 height 222
paste textarea "{{customCode1.output}}"
type textarea "{{customCode1.output}}"
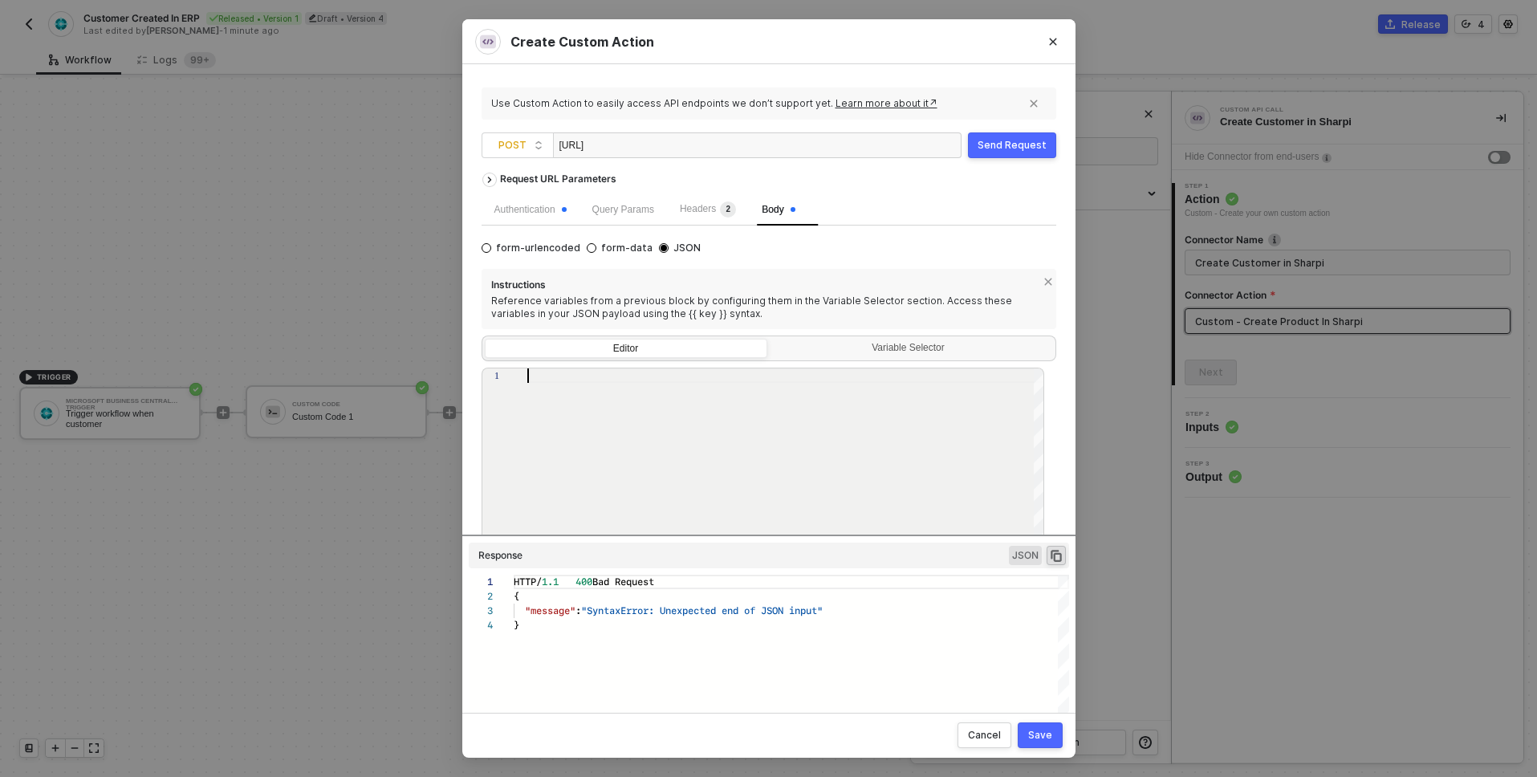
scroll to position [0, 98]
click at [1023, 151] on div "Send Request" at bounding box center [1012, 145] width 69 height 13
click at [783, 619] on div "}" at bounding box center [792, 625] width 556 height 14
click at [851, 350] on div "Variable Selector" at bounding box center [910, 348] width 262 height 13
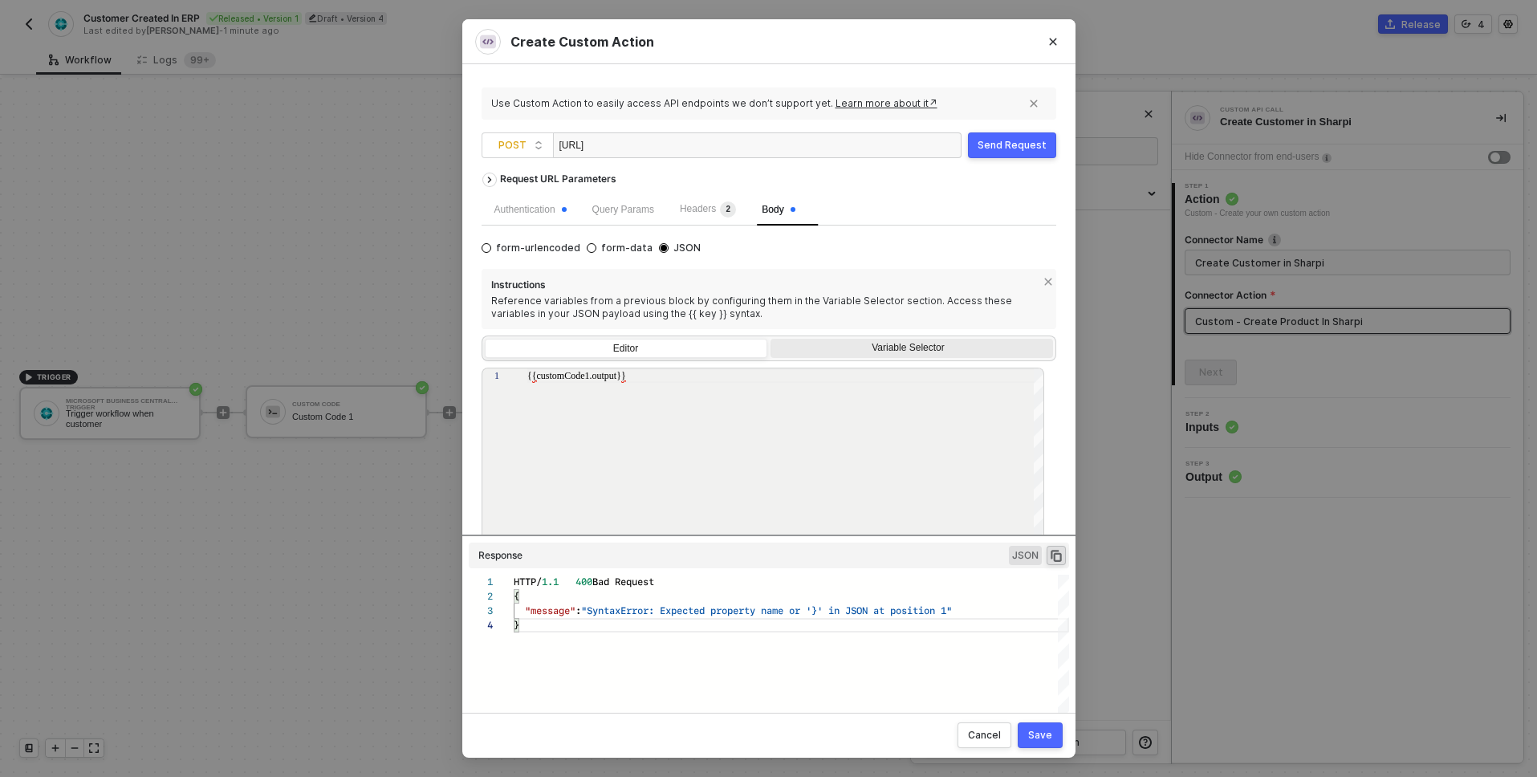
click at [771, 339] on input "Variable Selector" at bounding box center [771, 339] width 0 height 0
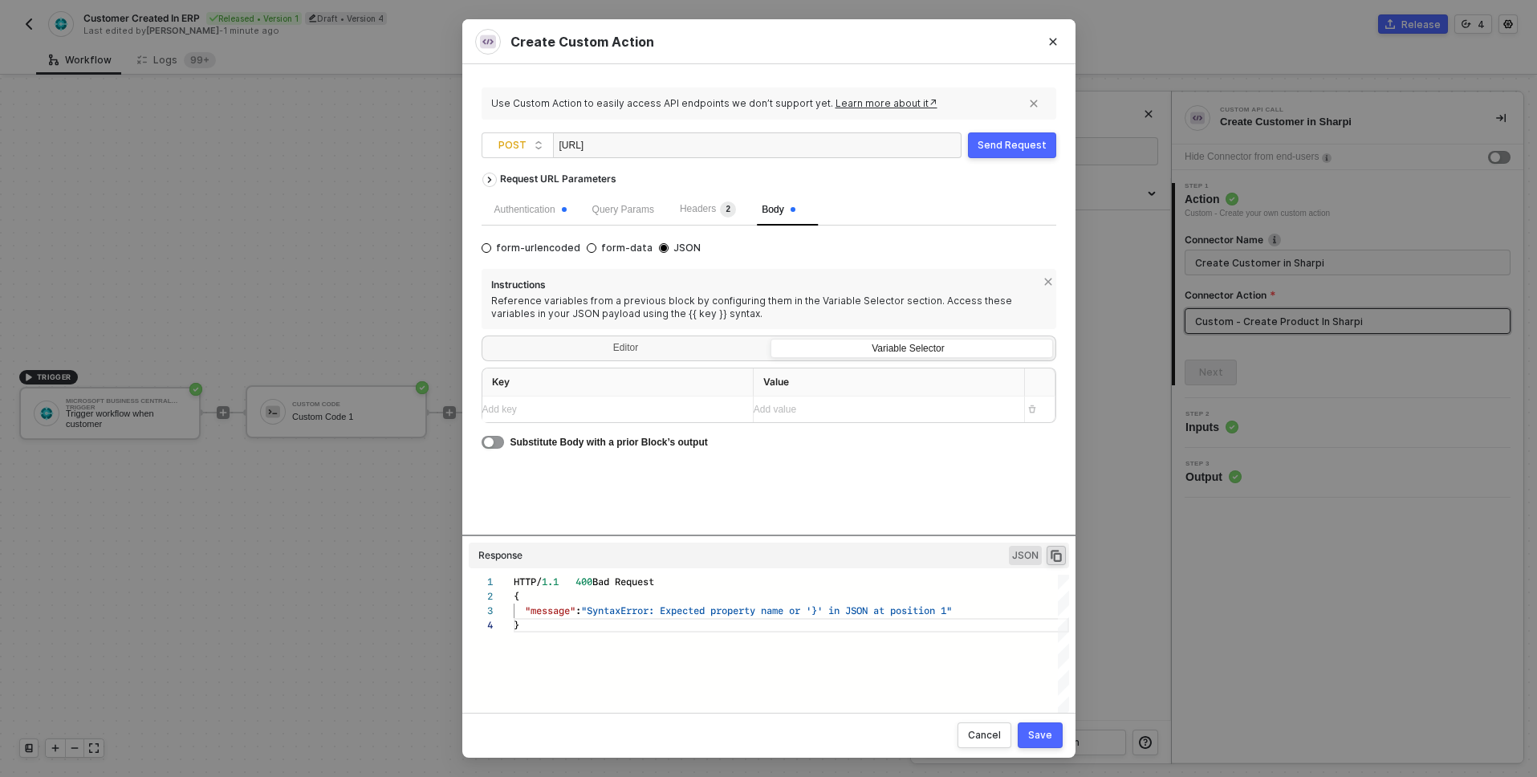
click at [653, 404] on div "Add key ﻿" at bounding box center [611, 409] width 258 height 15
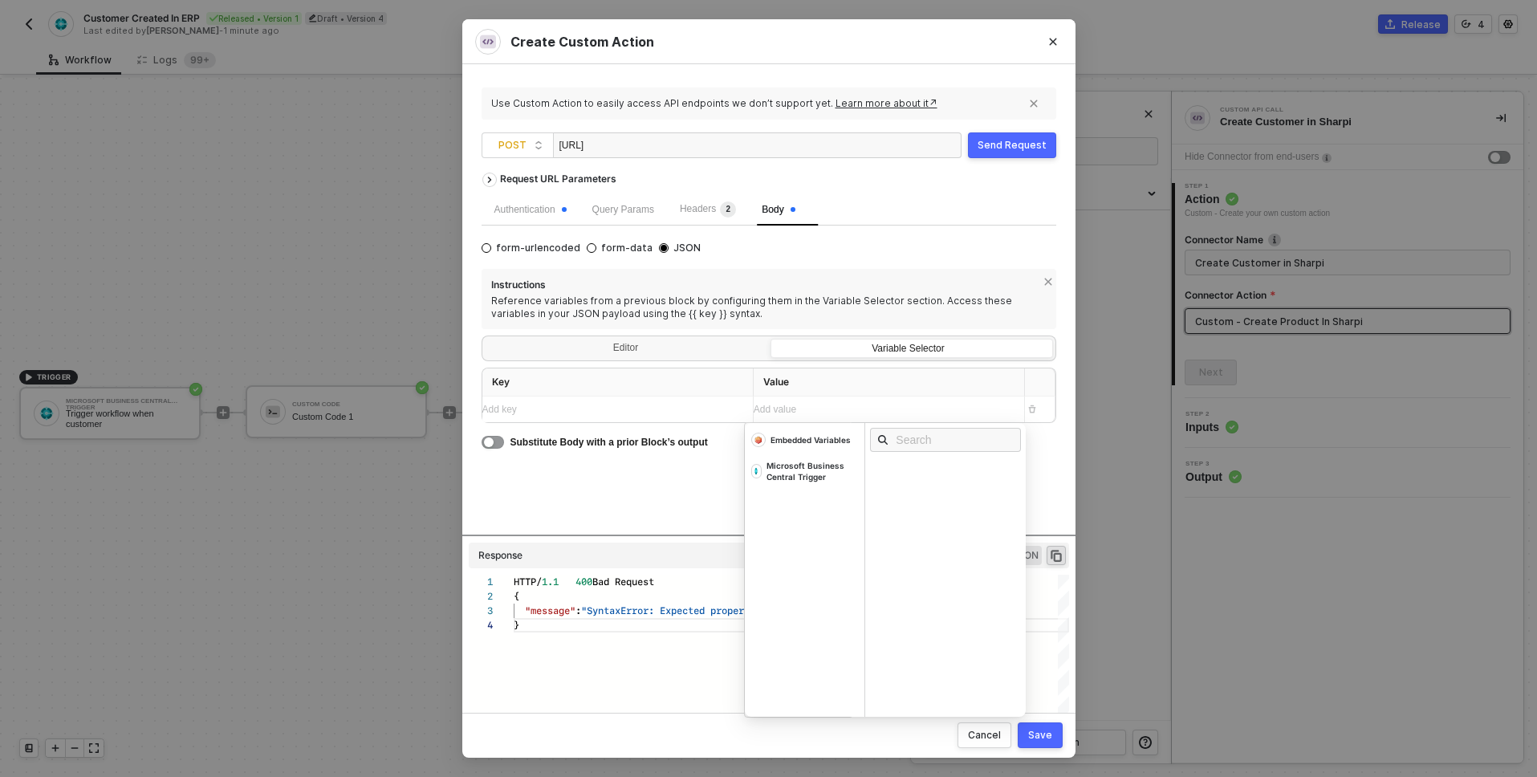
click at [820, 410] on div "Add value ﻿" at bounding box center [875, 409] width 242 height 15
click at [788, 447] on div "Embedded Variables" at bounding box center [805, 439] width 120 height 27
click at [910, 446] on input "text" at bounding box center [950, 440] width 109 height 18
type input "c"
type input "customco"
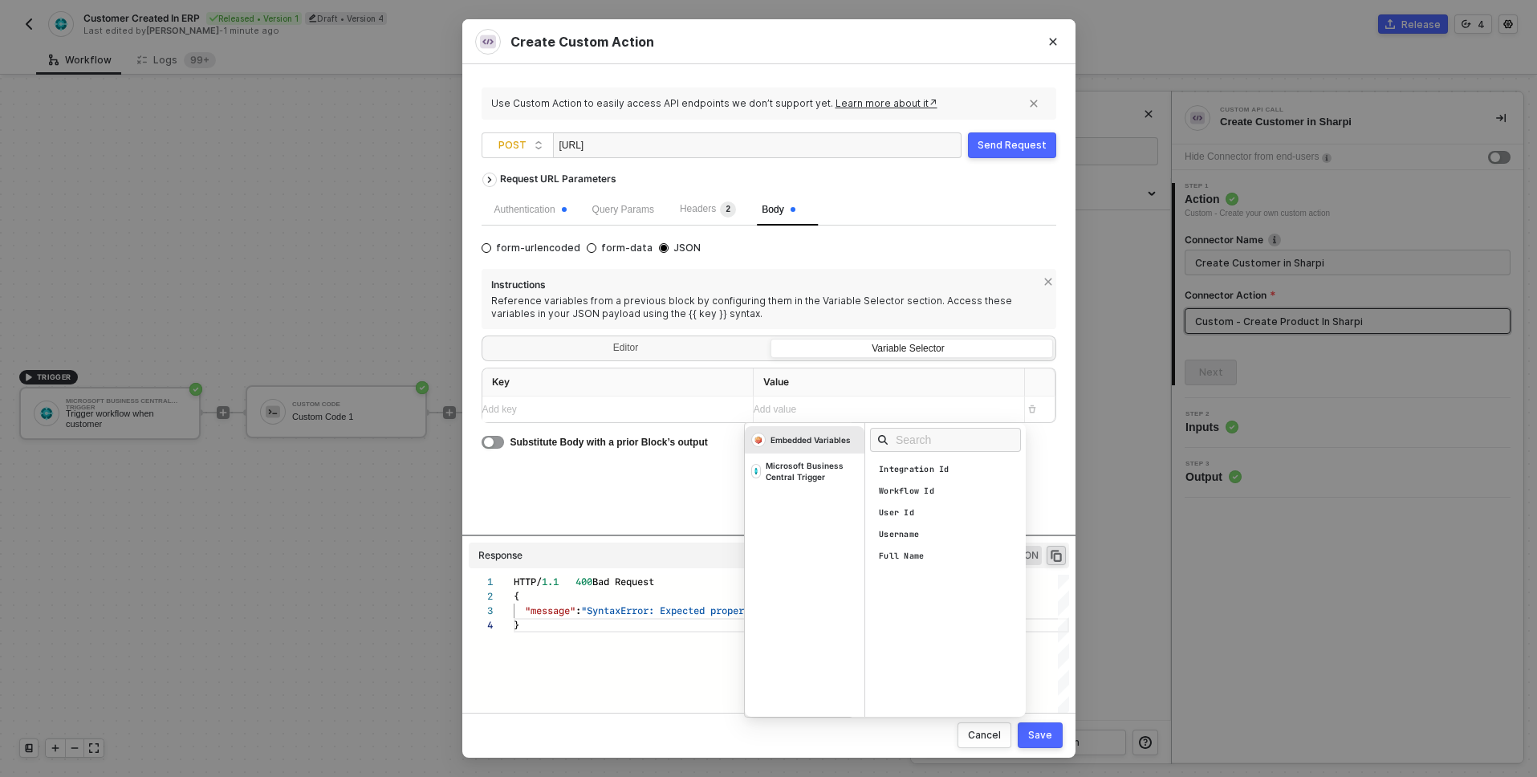
click at [675, 462] on div "Request URL Parameters Authentication Query Params Headers 2 Body form-urlencod…" at bounding box center [769, 350] width 575 height 370
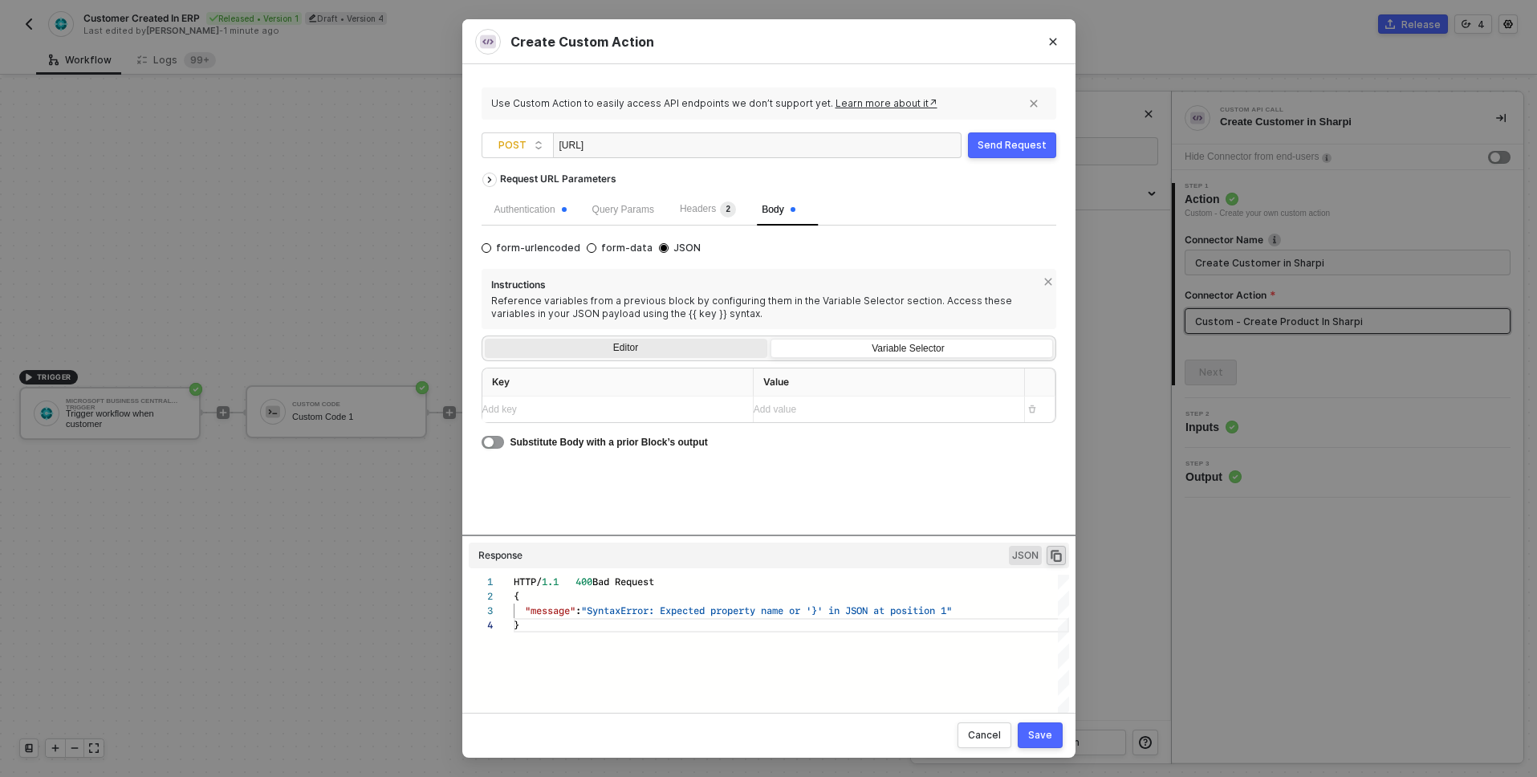
click at [703, 353] on div "Editor" at bounding box center [626, 350] width 283 height 22
click at [485, 339] on input "Editor" at bounding box center [485, 339] width 0 height 0
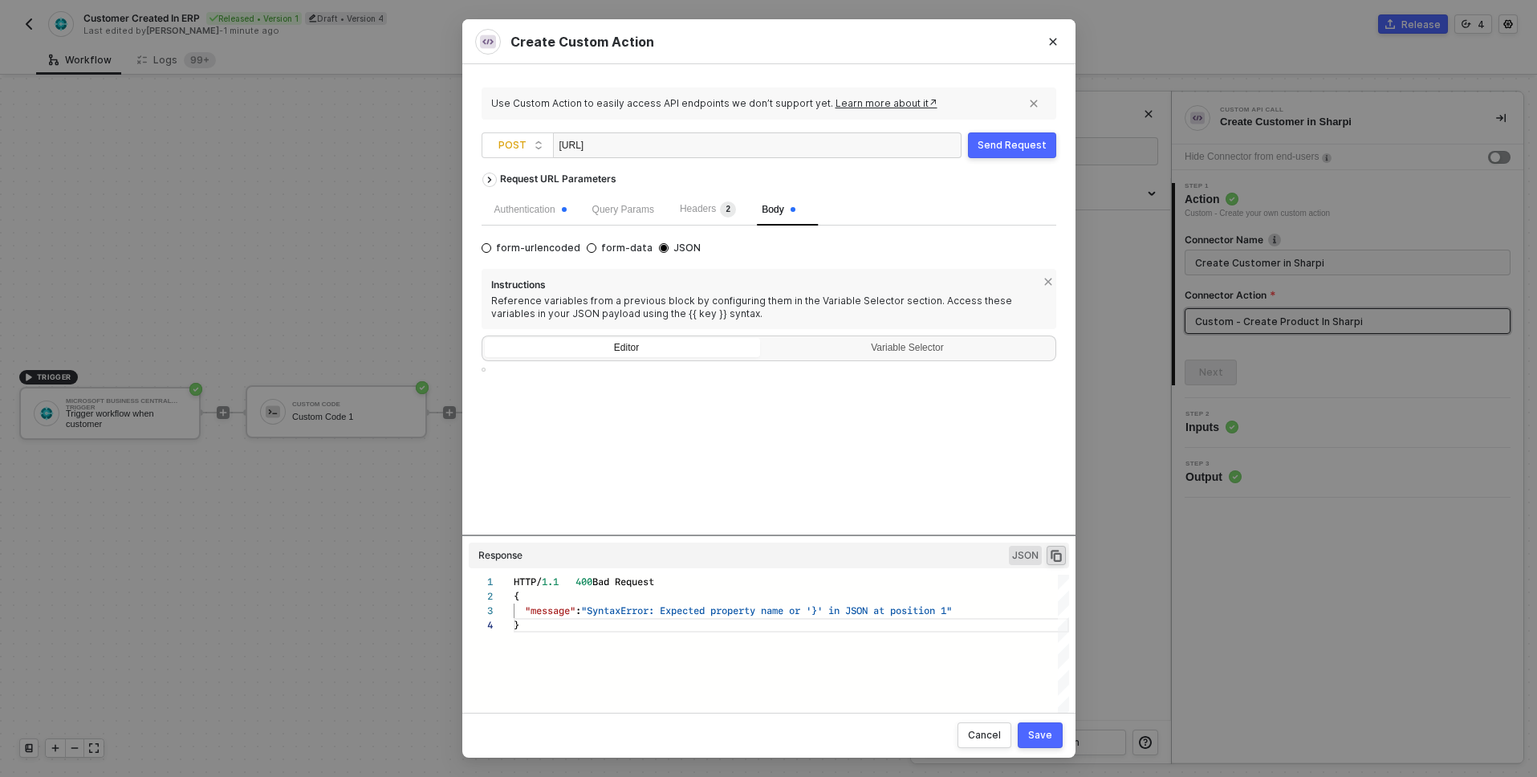
type textarea "{{customCode1.output}}"
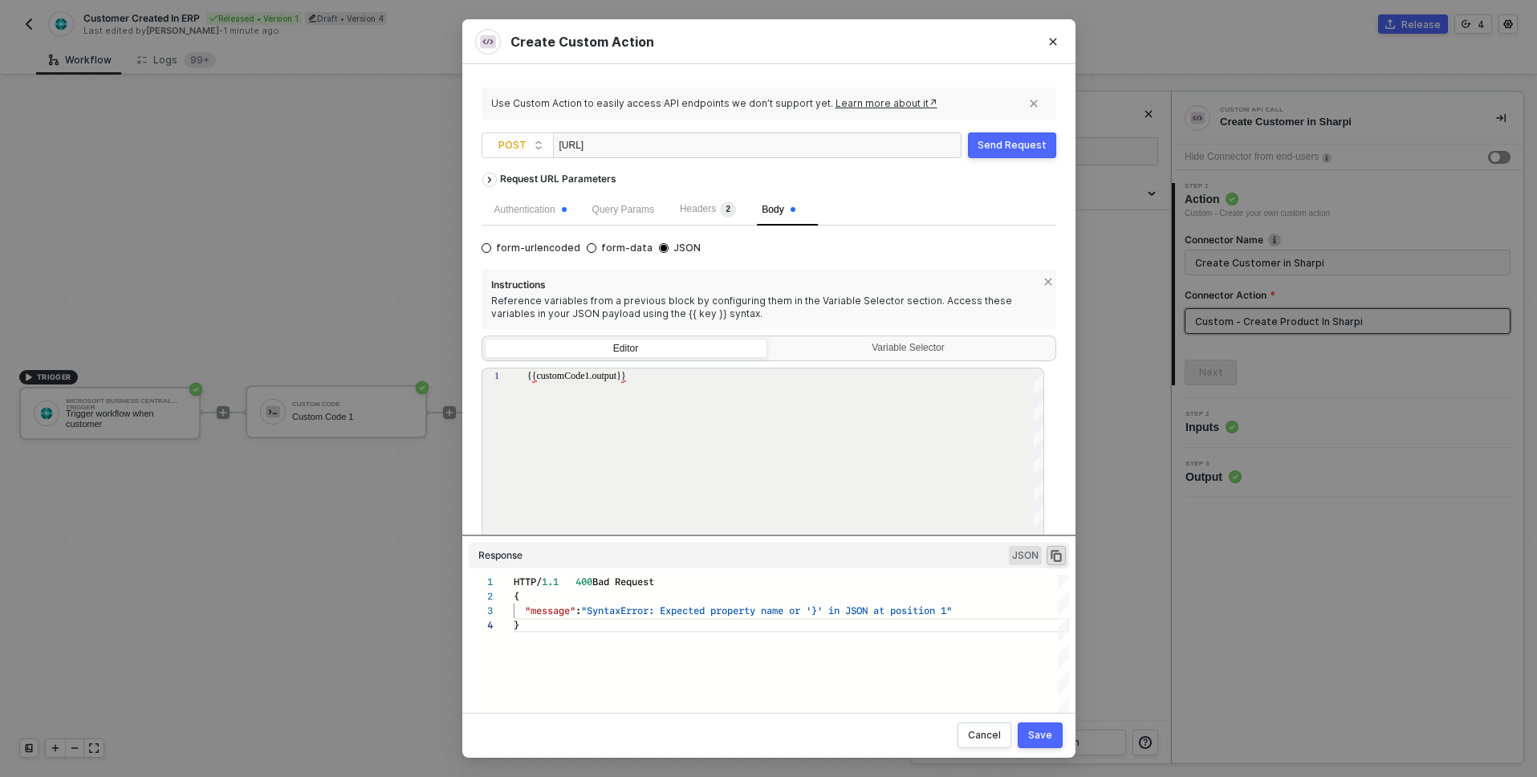
click at [690, 387] on div "{{customCode1.output}}" at bounding box center [786, 479] width 518 height 222
click at [916, 291] on span "Instructions" at bounding box center [764, 287] width 546 height 16
click at [881, 389] on div at bounding box center [786, 479] width 518 height 222
paste textarea "{{customCode1.output}}"
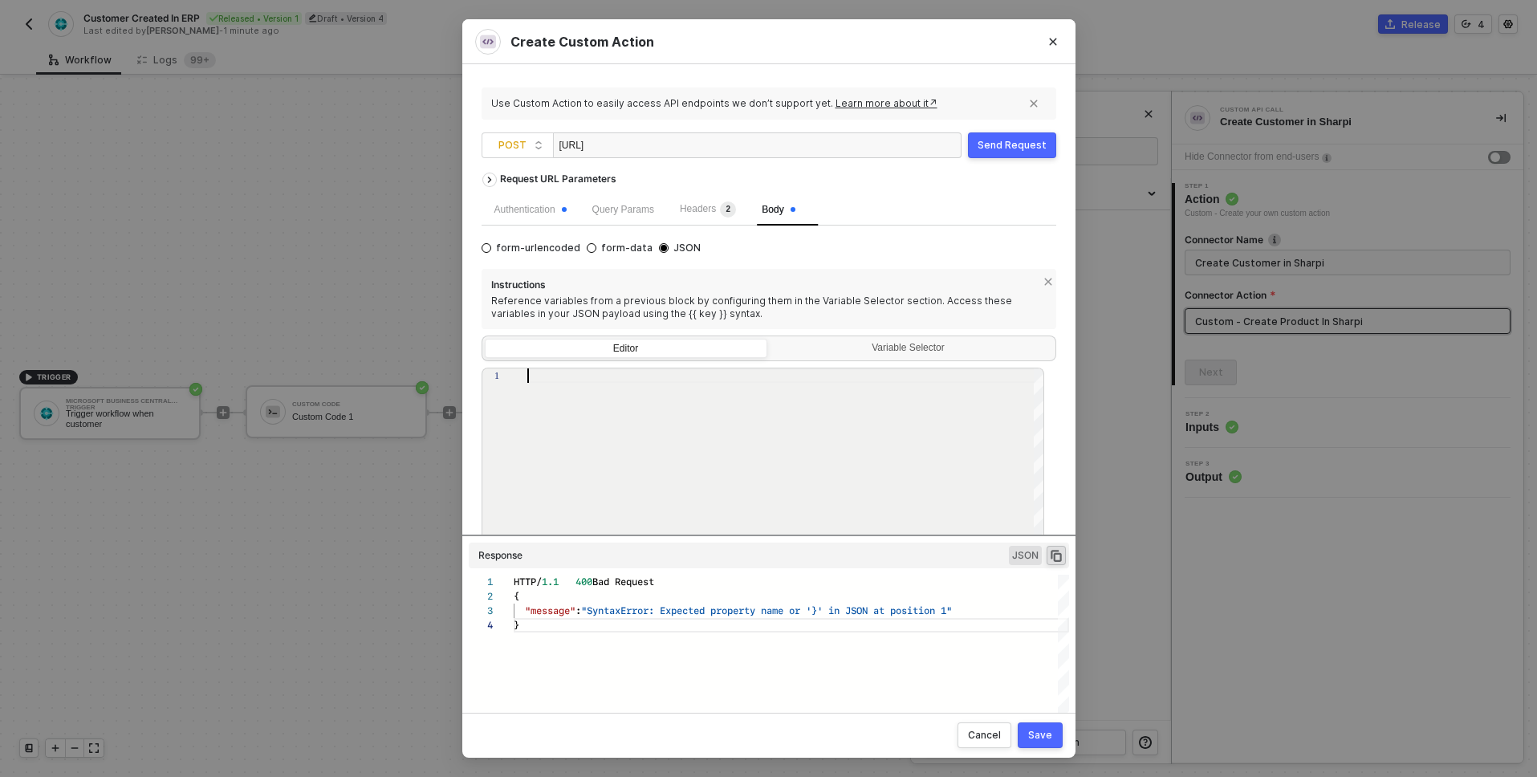
type textarea "{{customCode1.output}}"
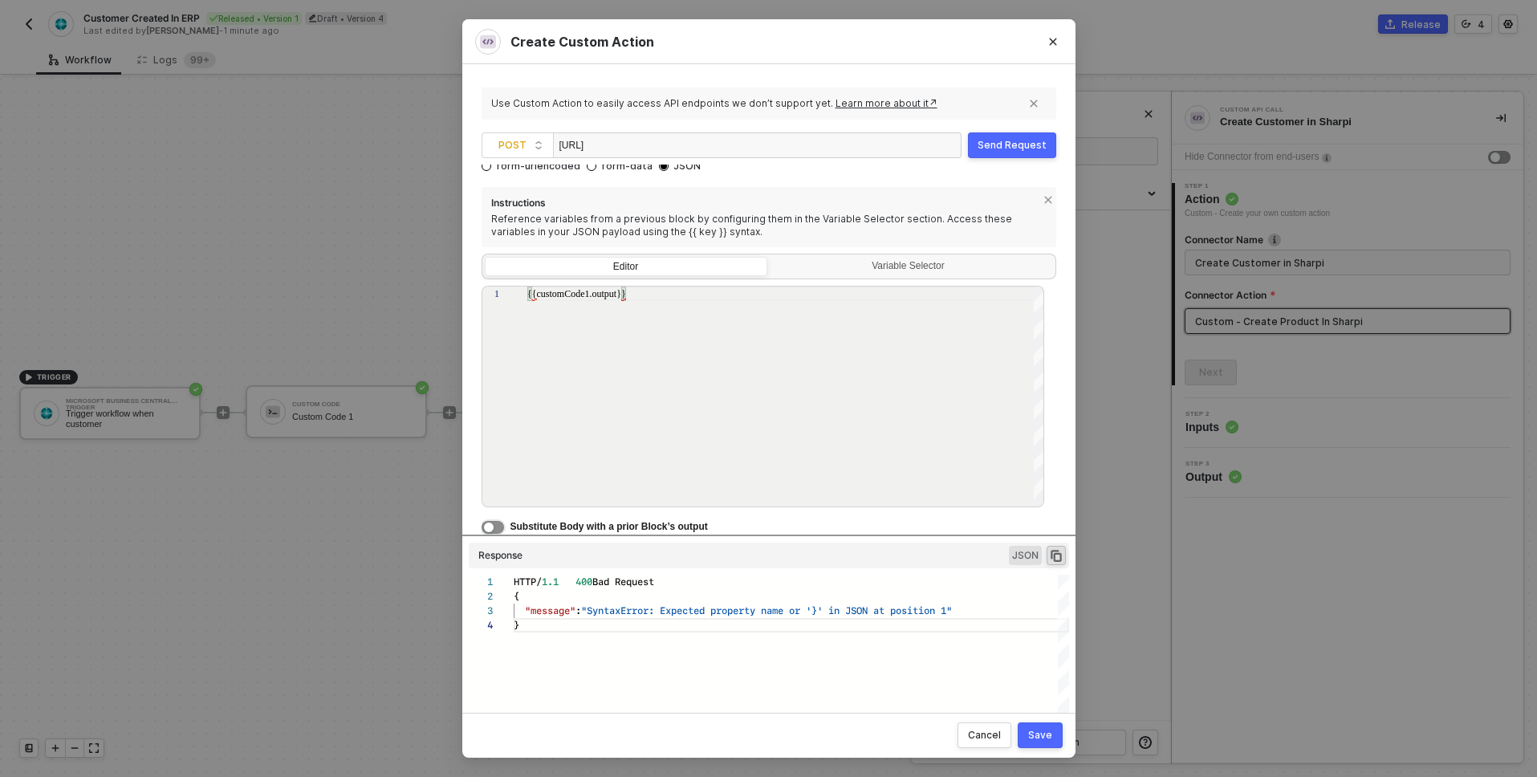
click at [498, 528] on button "button" at bounding box center [493, 527] width 22 height 13
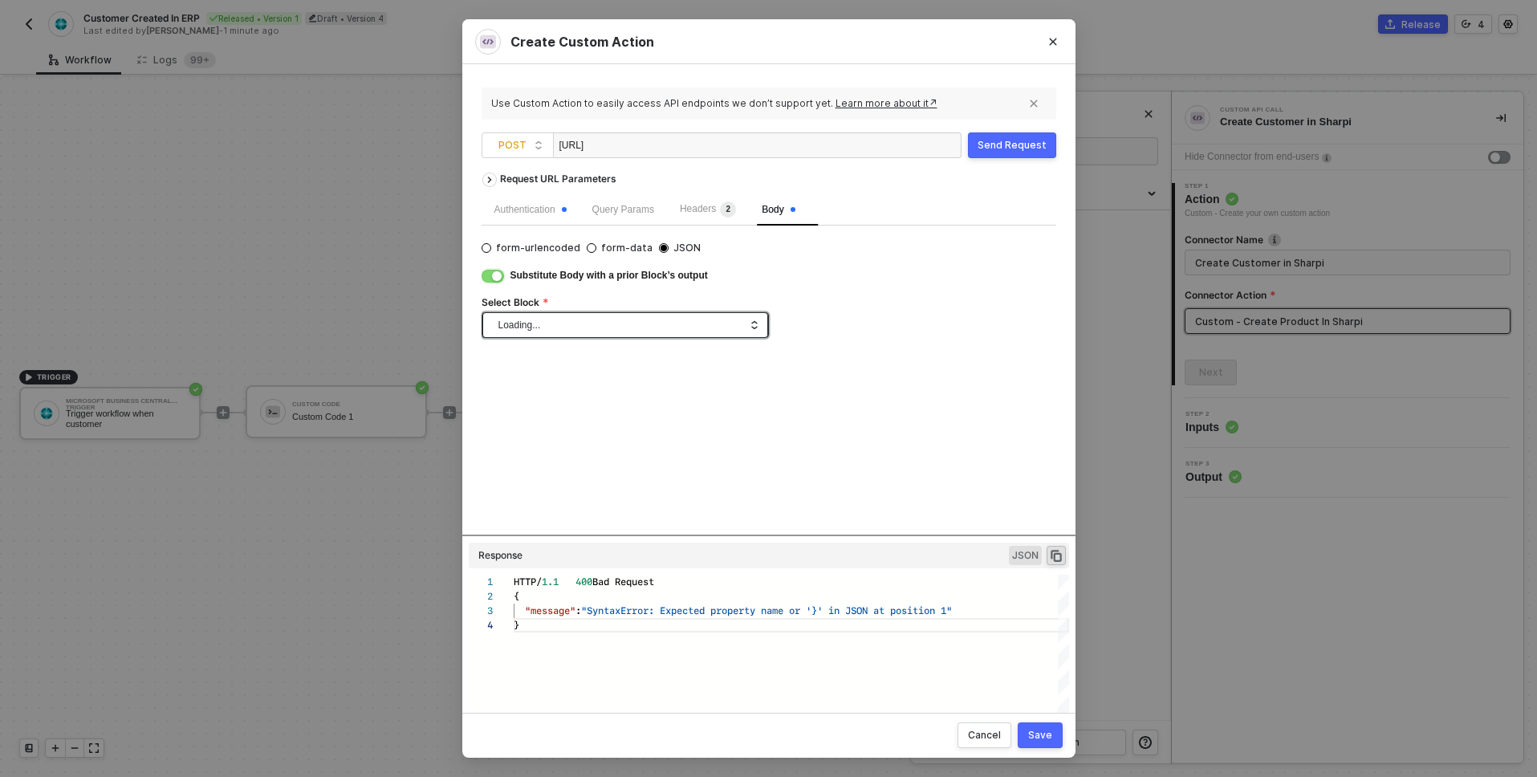
click at [657, 327] on span "Loading..." at bounding box center [629, 325] width 260 height 24
click at [633, 380] on div "Custom Code" at bounding box center [625, 385] width 260 height 17
click at [749, 381] on div "Request URL Parameters Authentication Query Params Headers 2 Body form-urlencod…" at bounding box center [769, 350] width 575 height 370
click at [1006, 147] on div "Send Request" at bounding box center [1012, 145] width 69 height 13
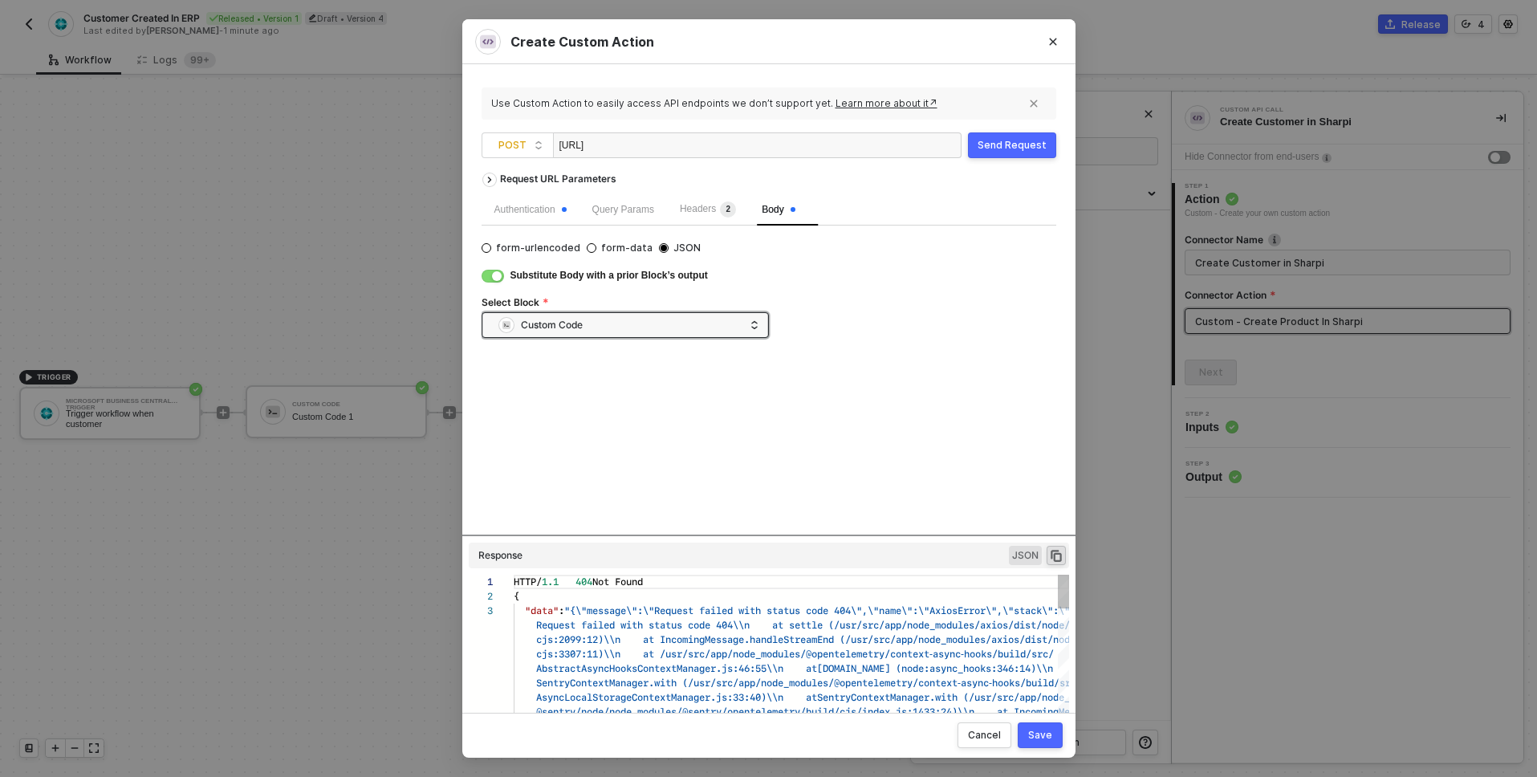
scroll to position [29, 0]
click at [1058, 556] on icon "icon-copy-paste" at bounding box center [1056, 555] width 14 height 14
click at [786, 141] on div "https://api.sharpi.ai/v1/customers" at bounding box center [757, 145] width 409 height 26
click at [987, 154] on button "Send Request" at bounding box center [1012, 145] width 88 height 26
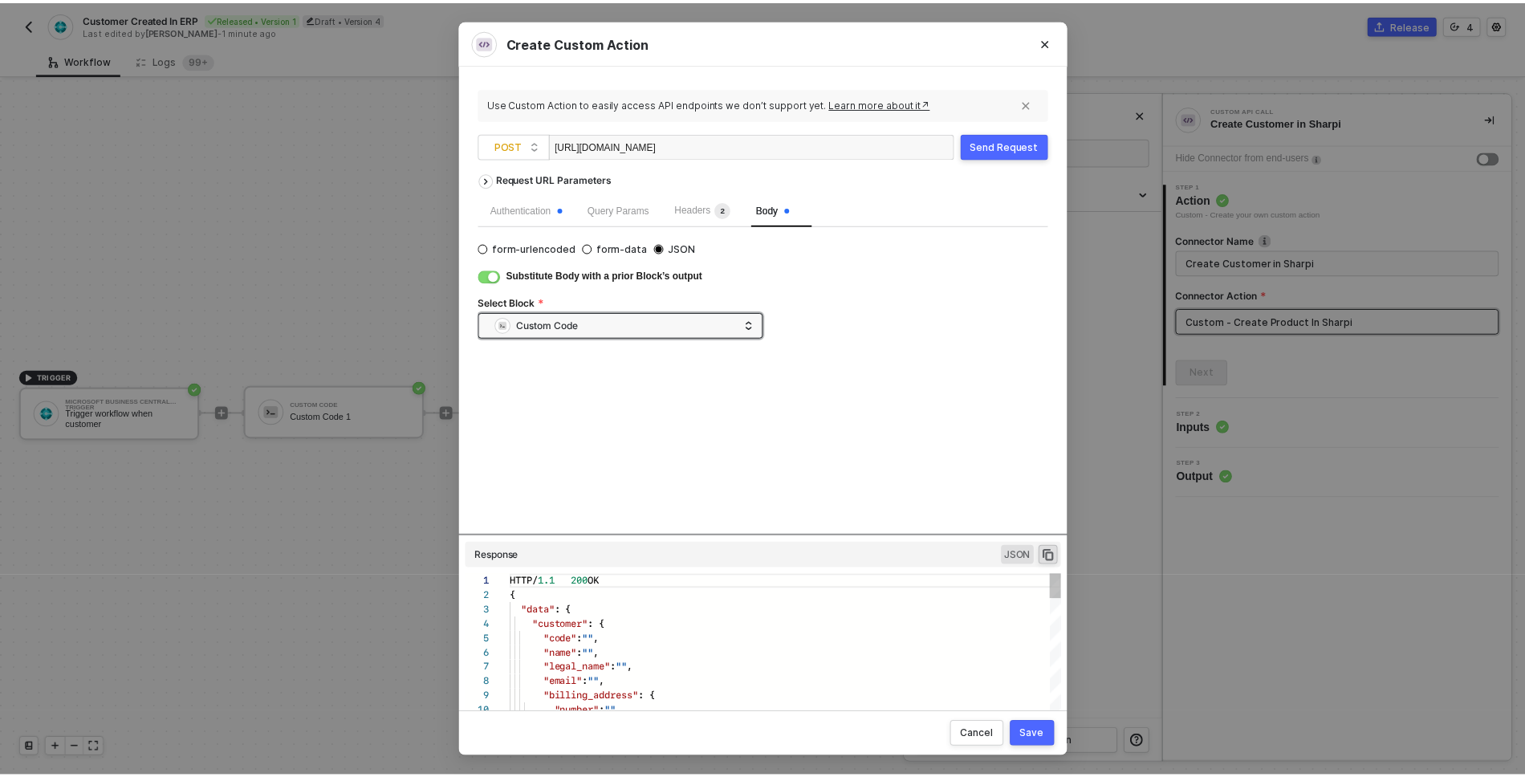
scroll to position [144, 0]
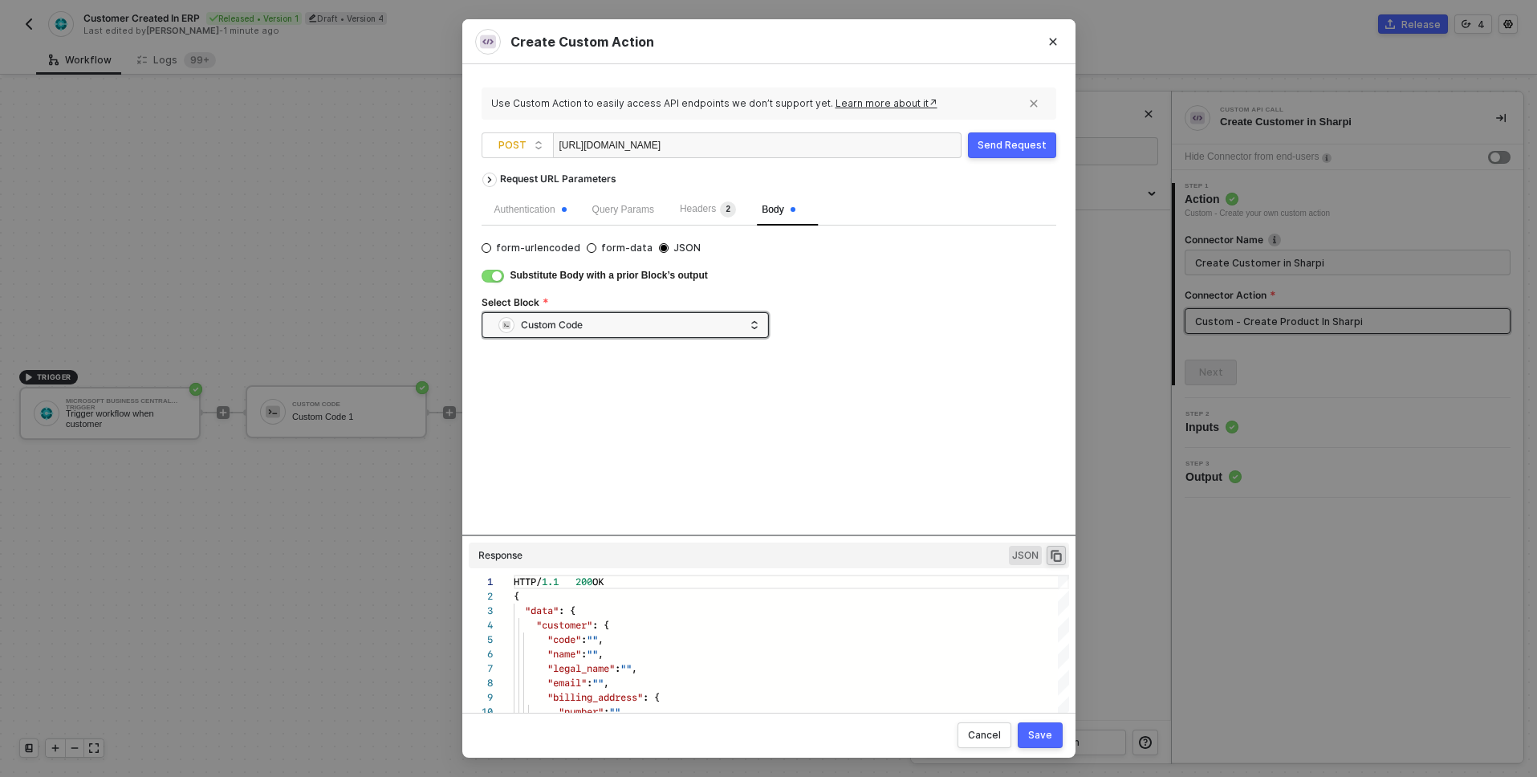
click at [1047, 739] on div "Save" at bounding box center [1040, 735] width 24 height 13
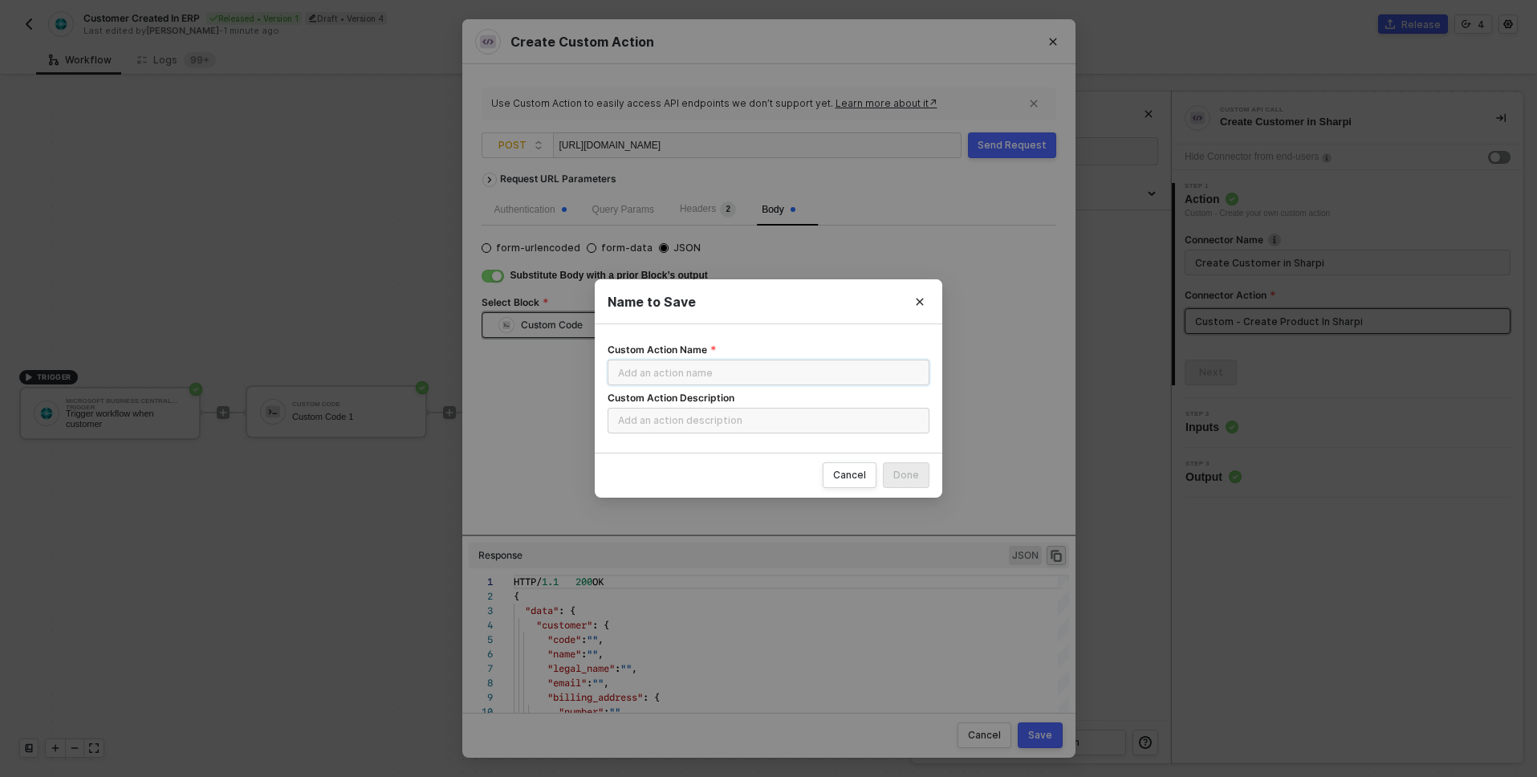
click at [732, 371] on input "Custom Action Name" at bounding box center [769, 373] width 322 height 26
click at [760, 350] on div "Custom Action Name" at bounding box center [769, 352] width 322 height 16
click at [816, 366] on input "Custom Action Name" at bounding box center [769, 373] width 322 height 26
paste input "Create Customer in Sharpi"
type input "Create Customer in Sharpi"
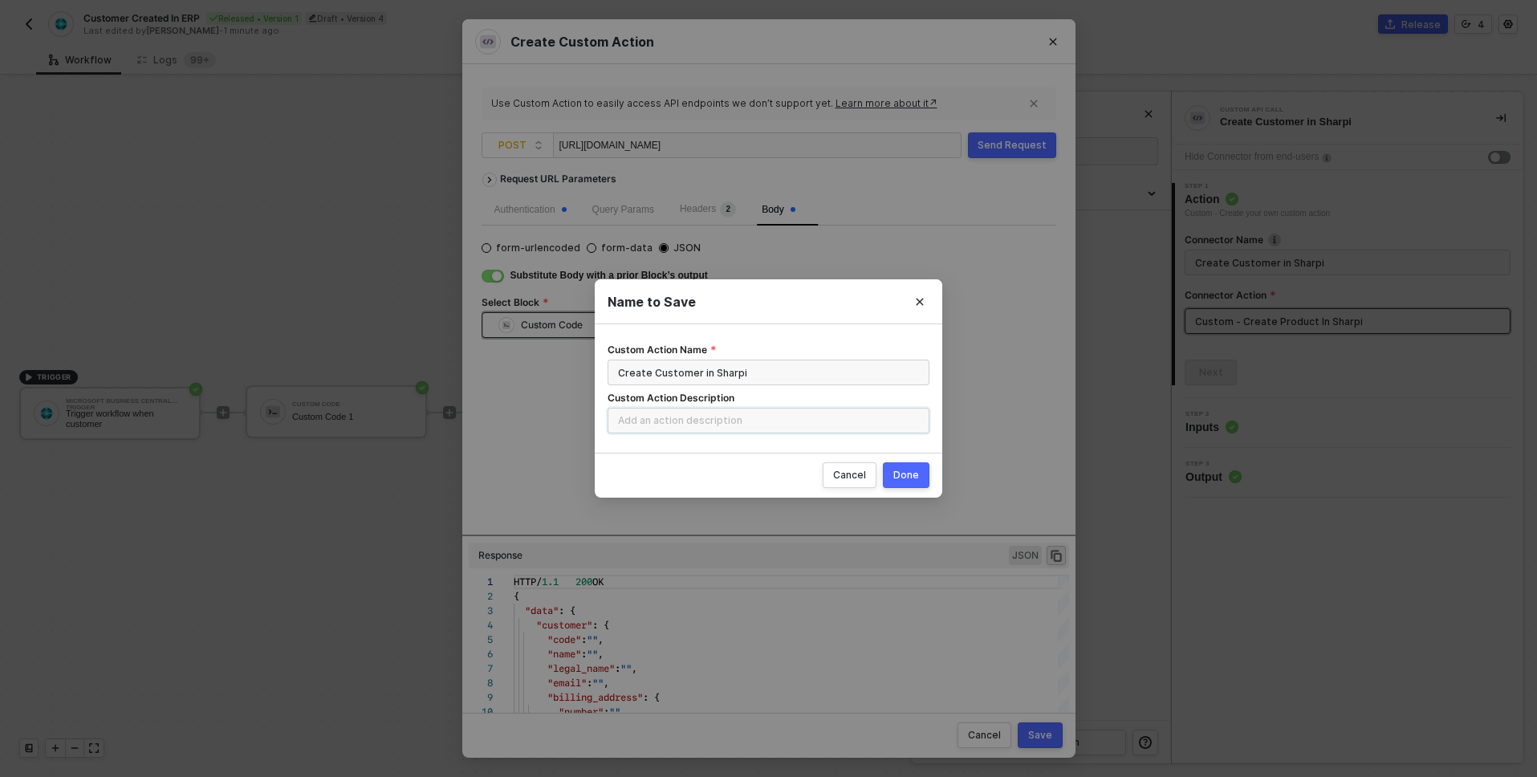
click at [707, 421] on input "Custom Action Description" at bounding box center [769, 421] width 322 height 26
paste input "Dynamics Customer to Sharpi"
click at [664, 423] on input "Dynamics Customer to Sharpi" at bounding box center [769, 421] width 322 height 26
type input "Dynamics > Customer to Sharpi"
click at [912, 474] on div "Done" at bounding box center [906, 475] width 26 height 13
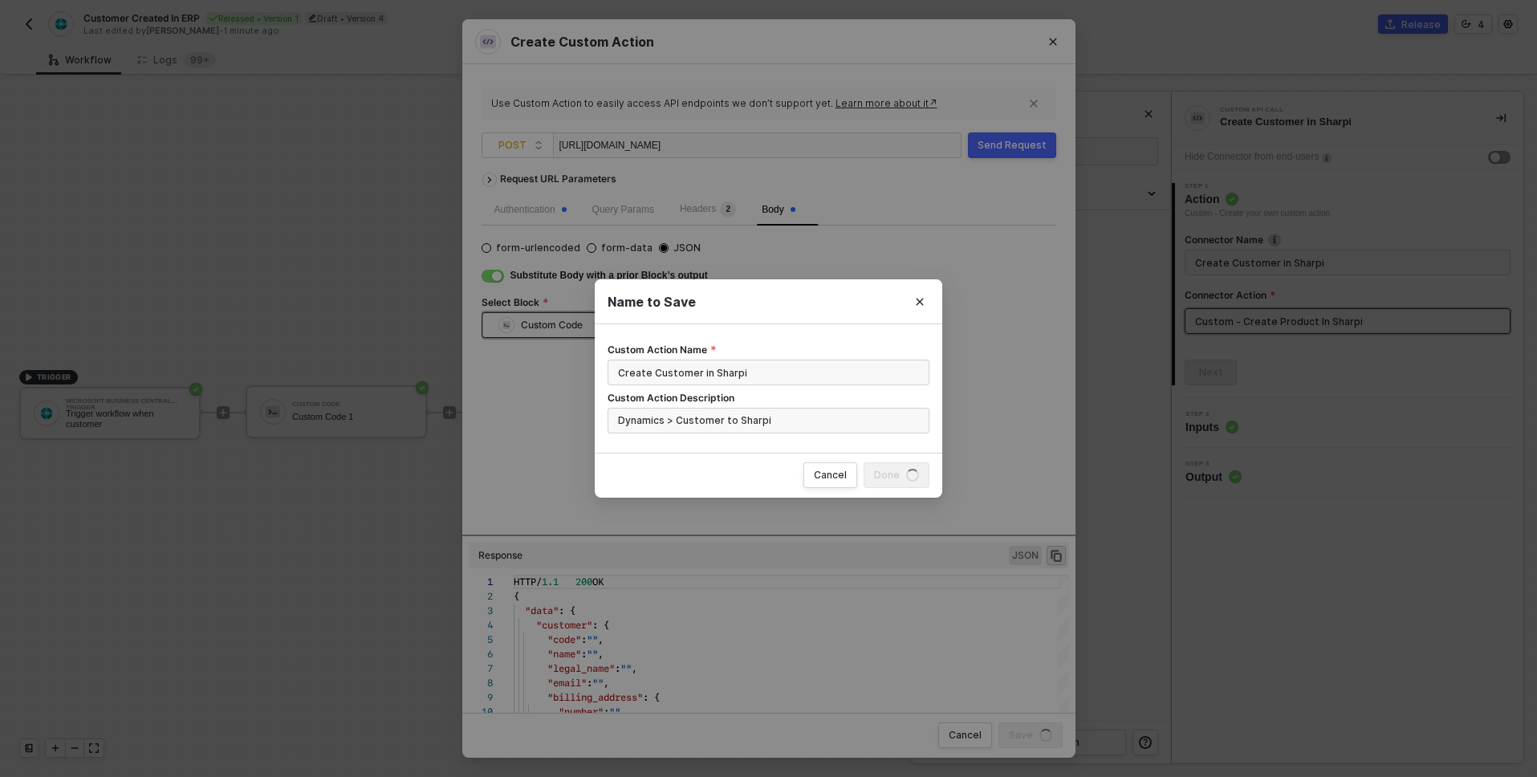
radio input "true"
radio input "false"
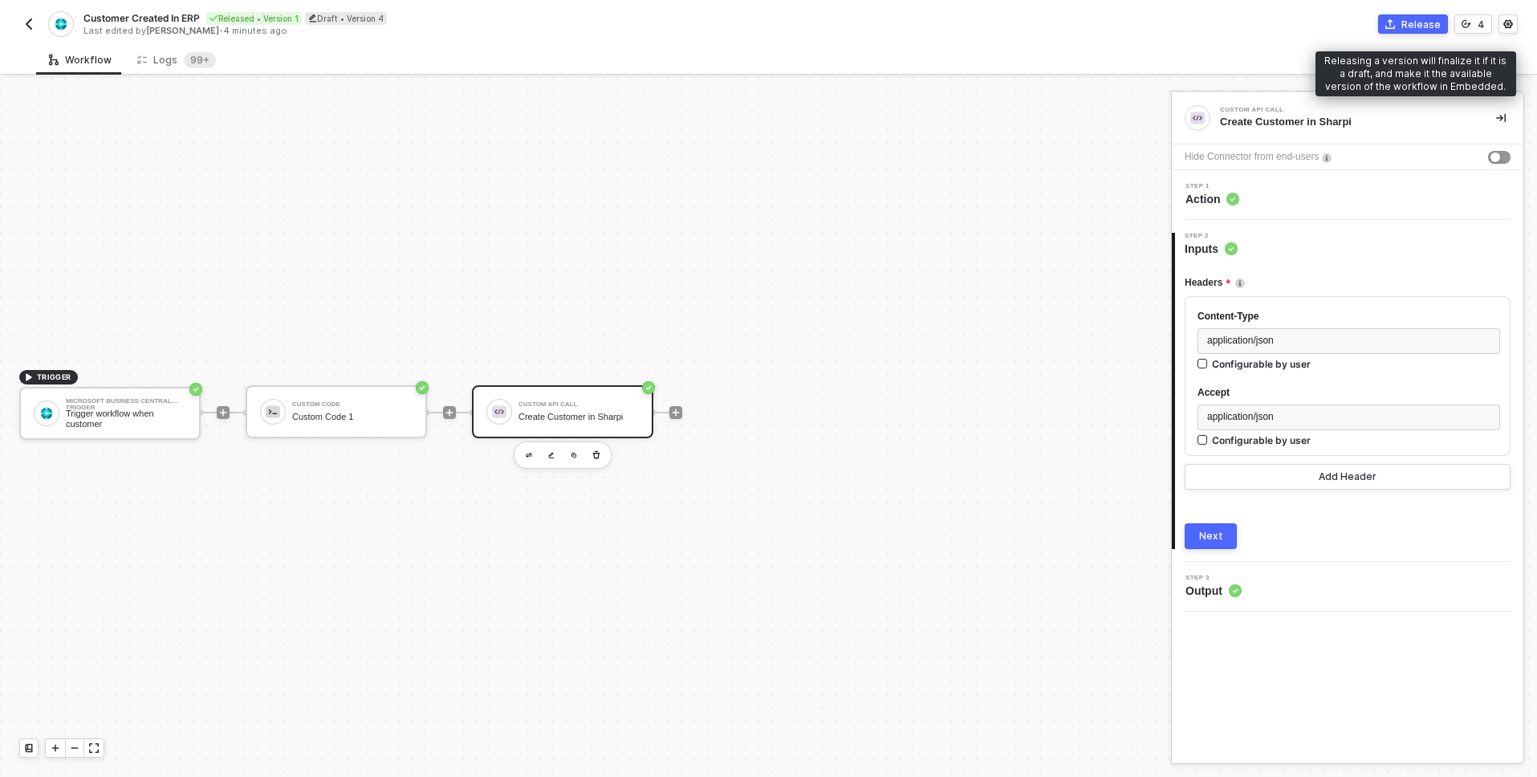
click at [1405, 31] on button "Release" at bounding box center [1413, 23] width 70 height 19
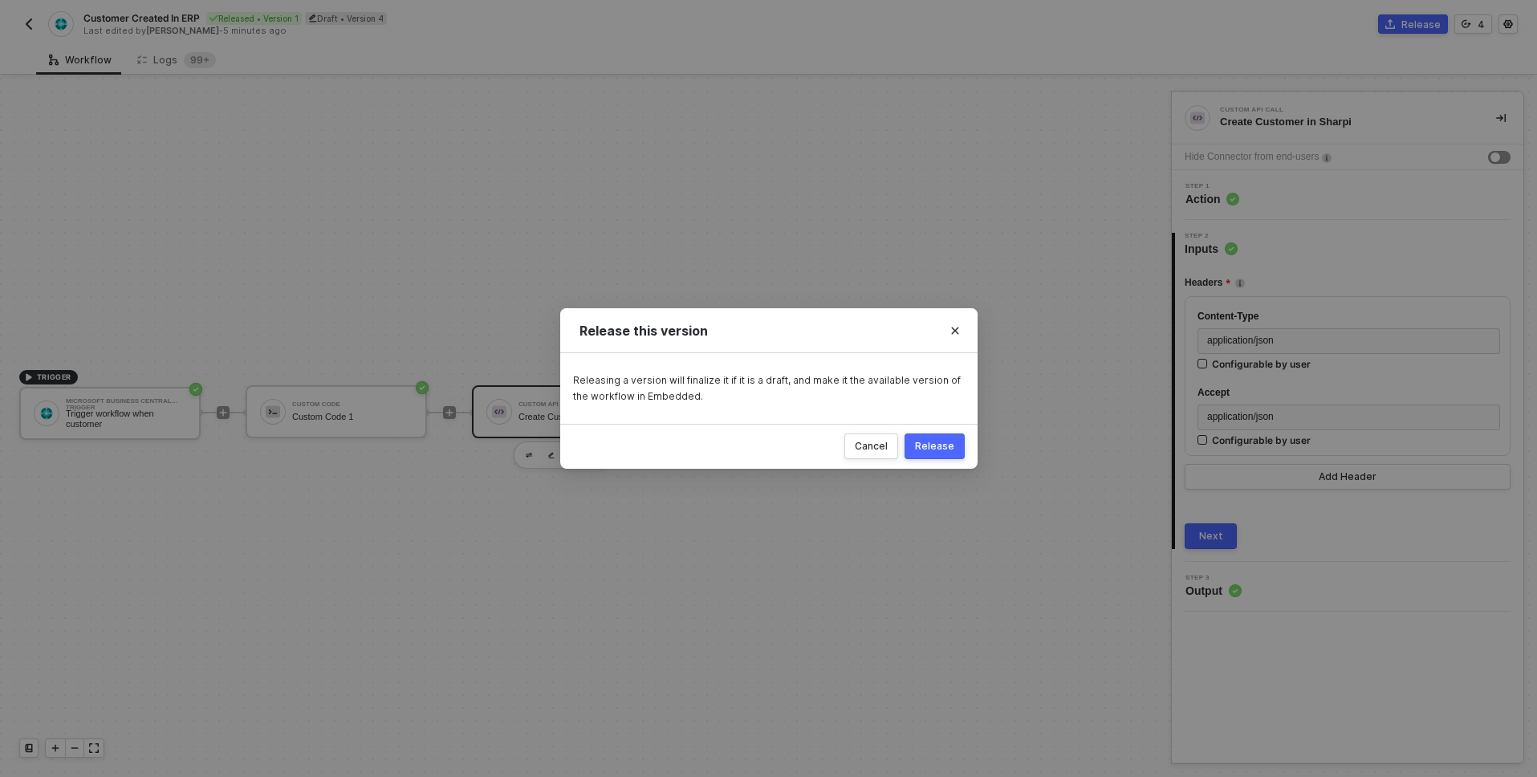
click at [938, 450] on div "Release" at bounding box center [934, 446] width 39 height 13
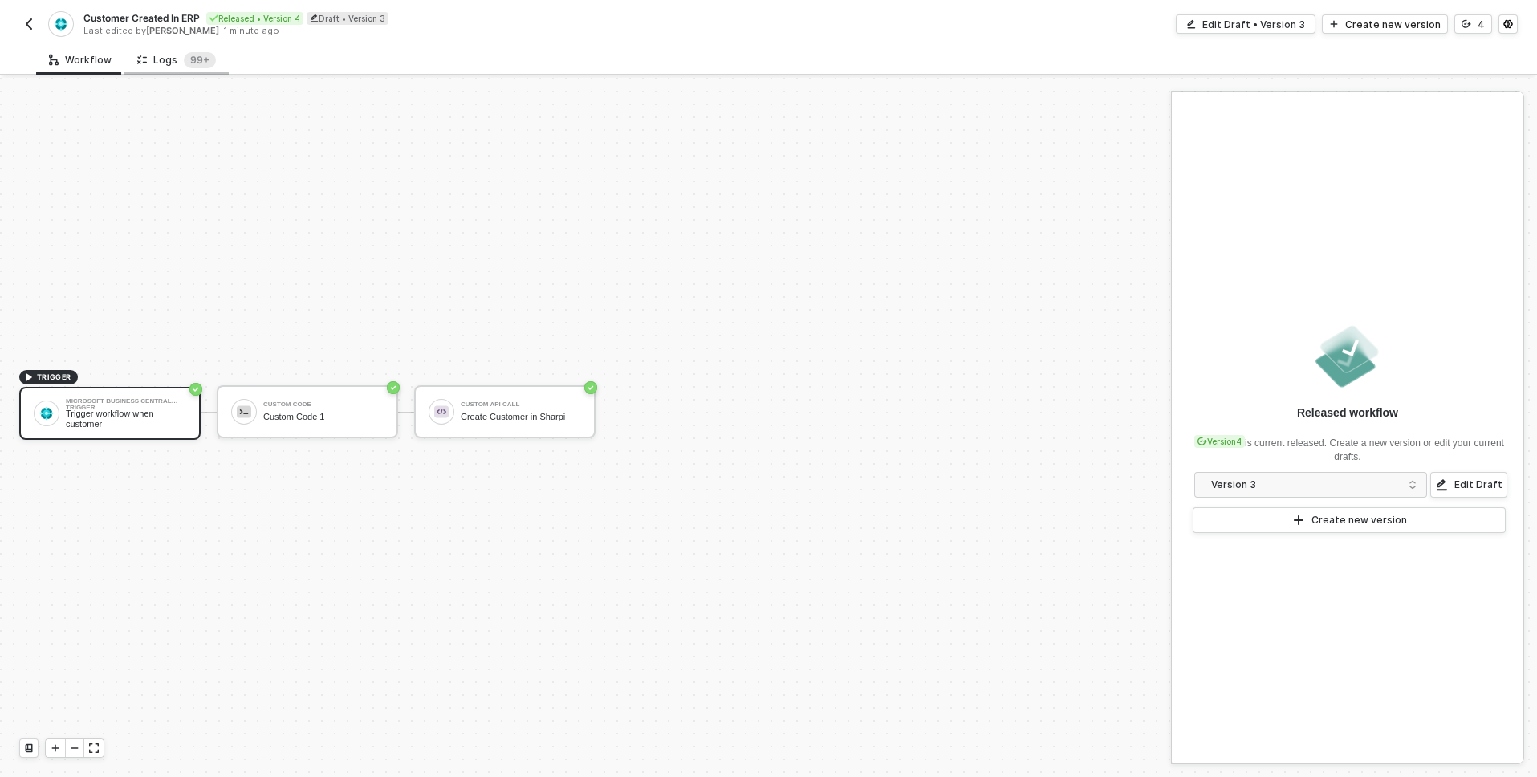
click at [168, 58] on div "Logs 99+" at bounding box center [176, 60] width 79 height 16
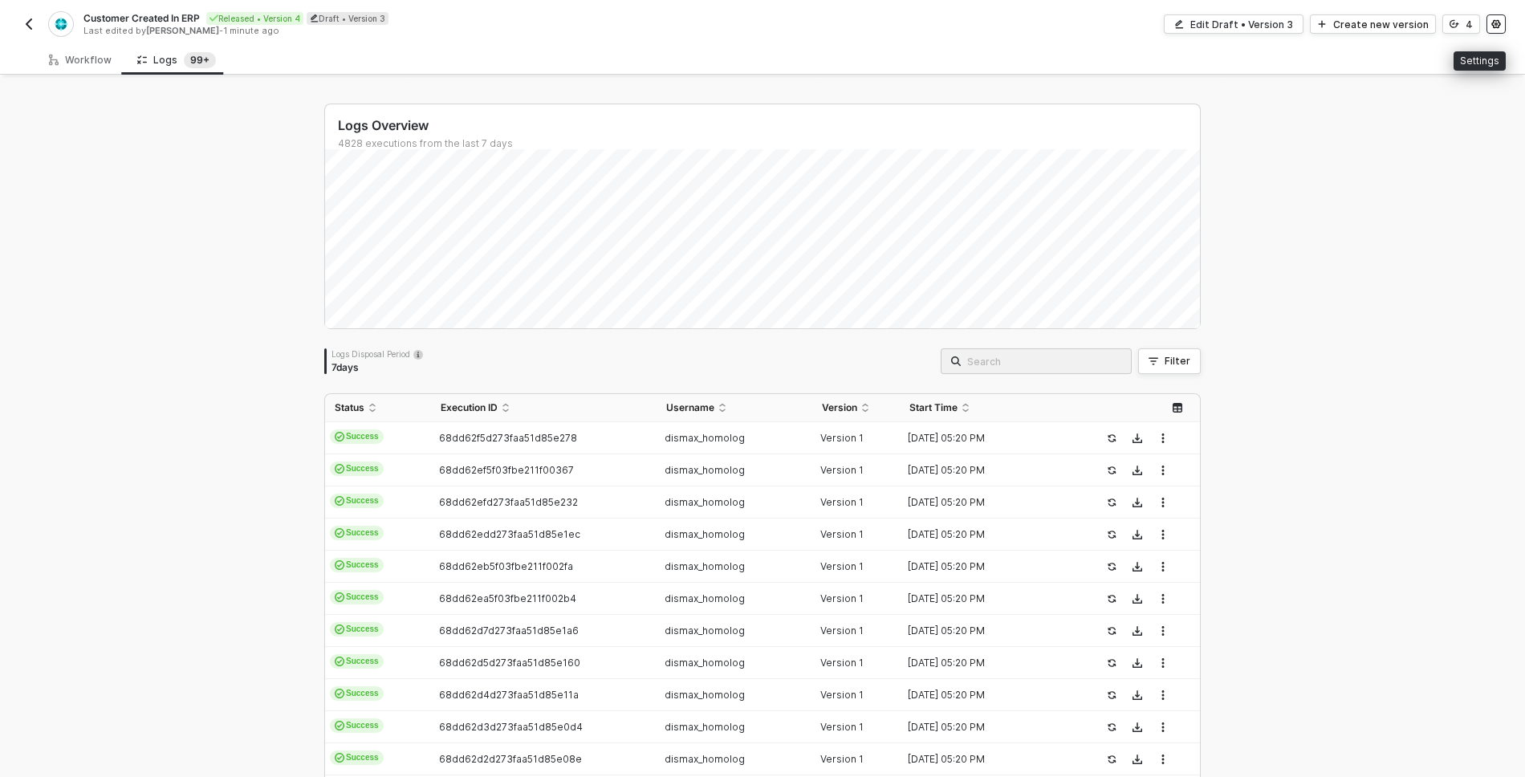
click at [1498, 25] on icon "icon-settings" at bounding box center [1496, 24] width 9 height 9
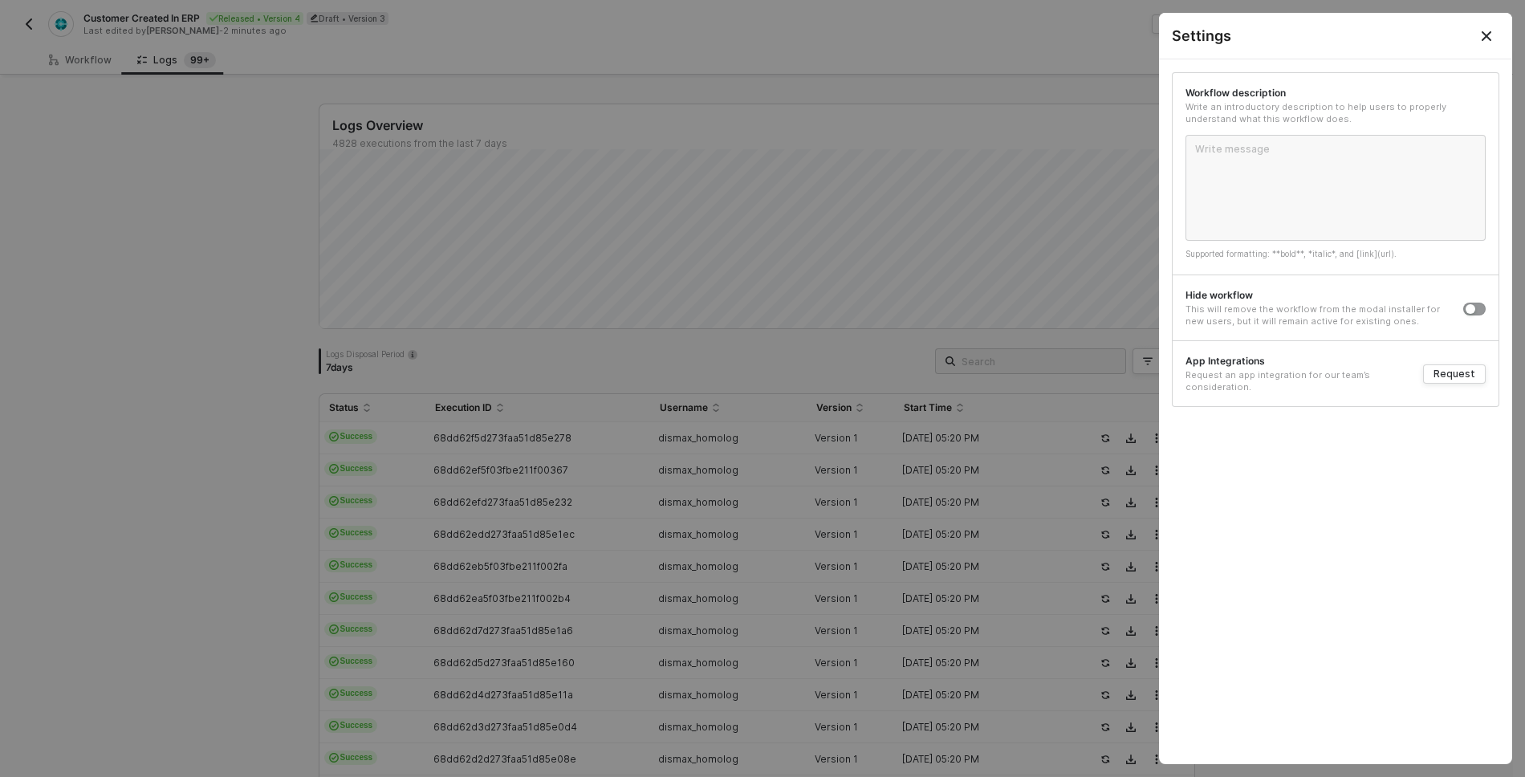
click at [1493, 33] on button "Close" at bounding box center [1486, 35] width 19 height 19
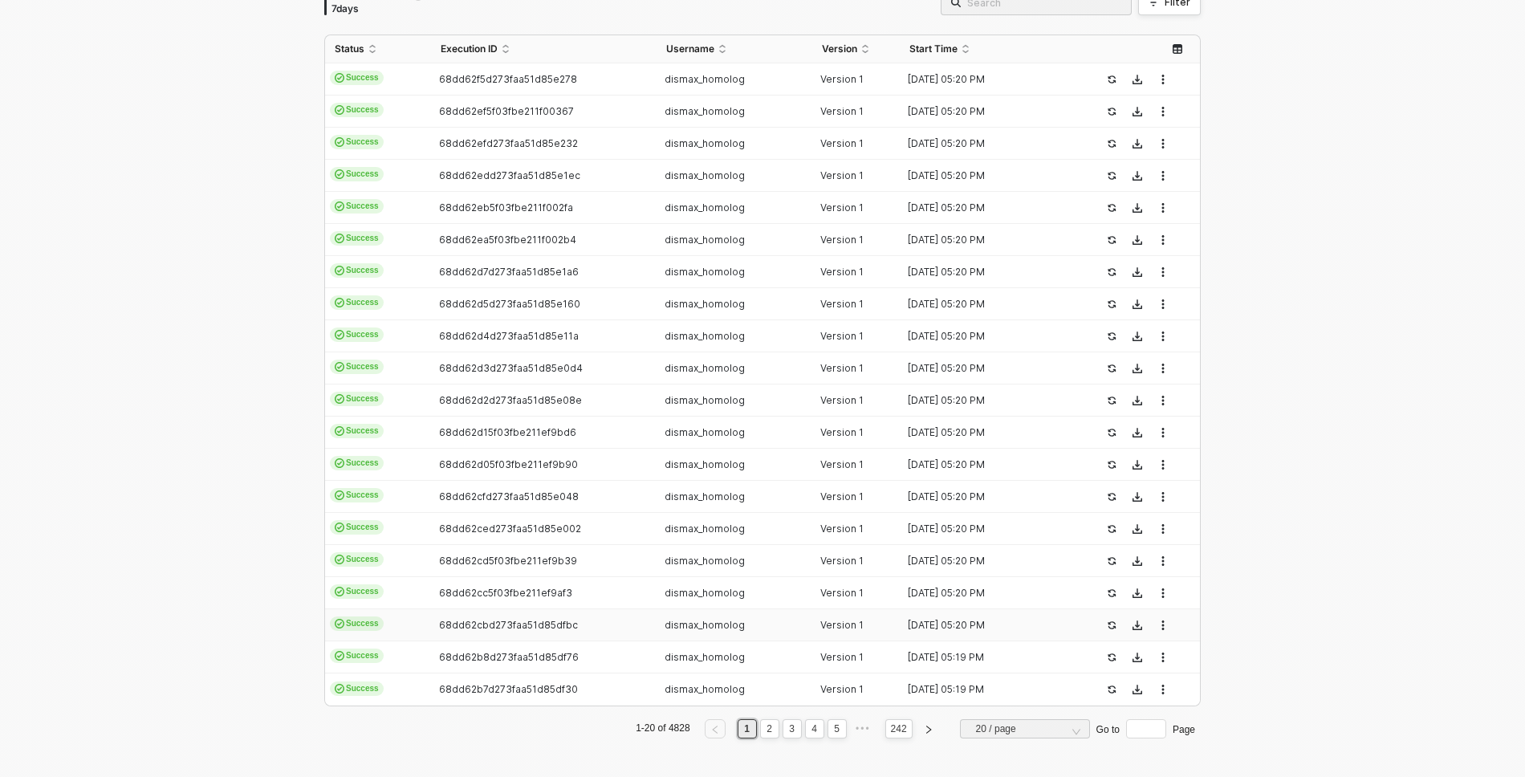
scroll to position [0, 0]
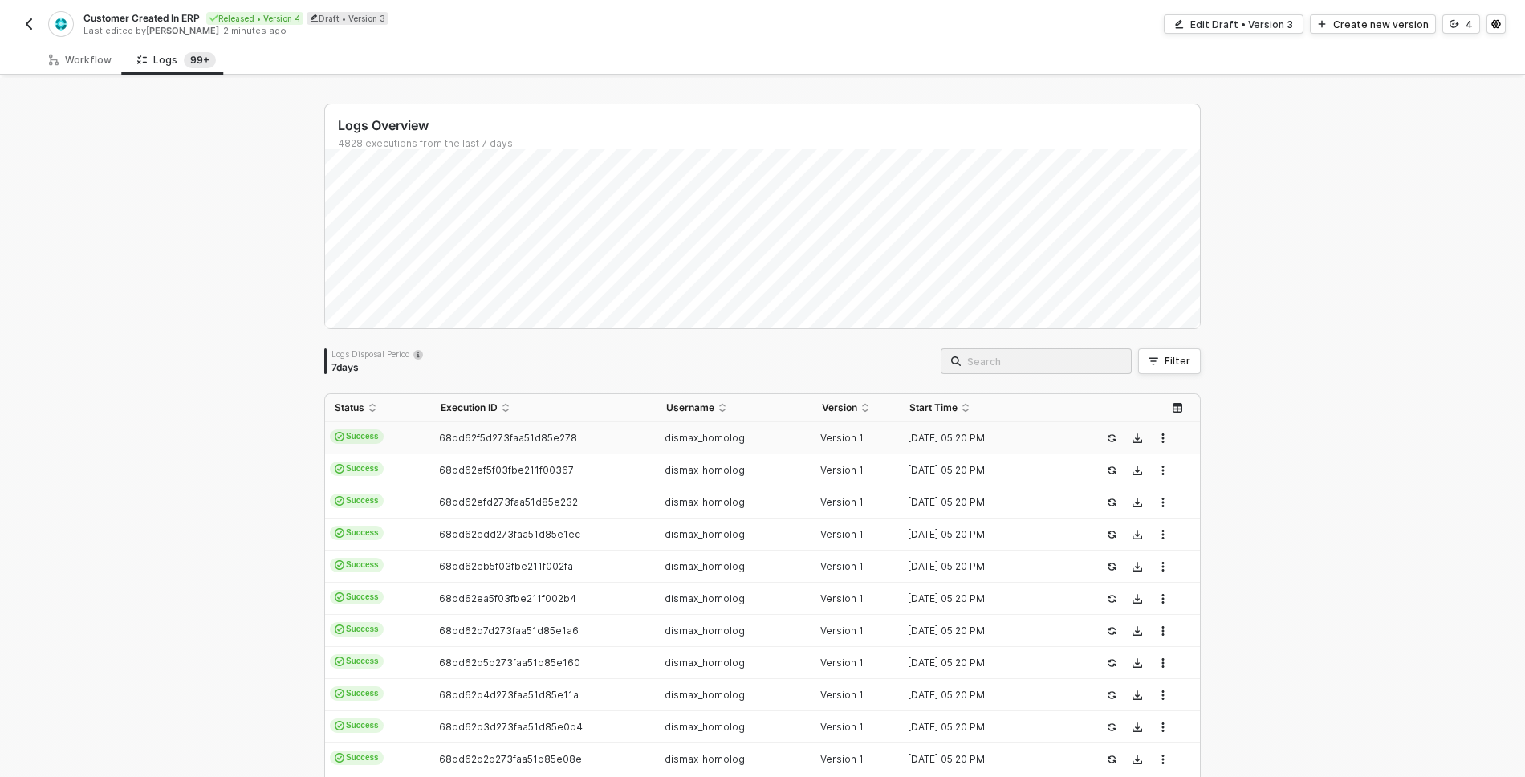
click at [359, 433] on span "Success" at bounding box center [357, 436] width 54 height 14
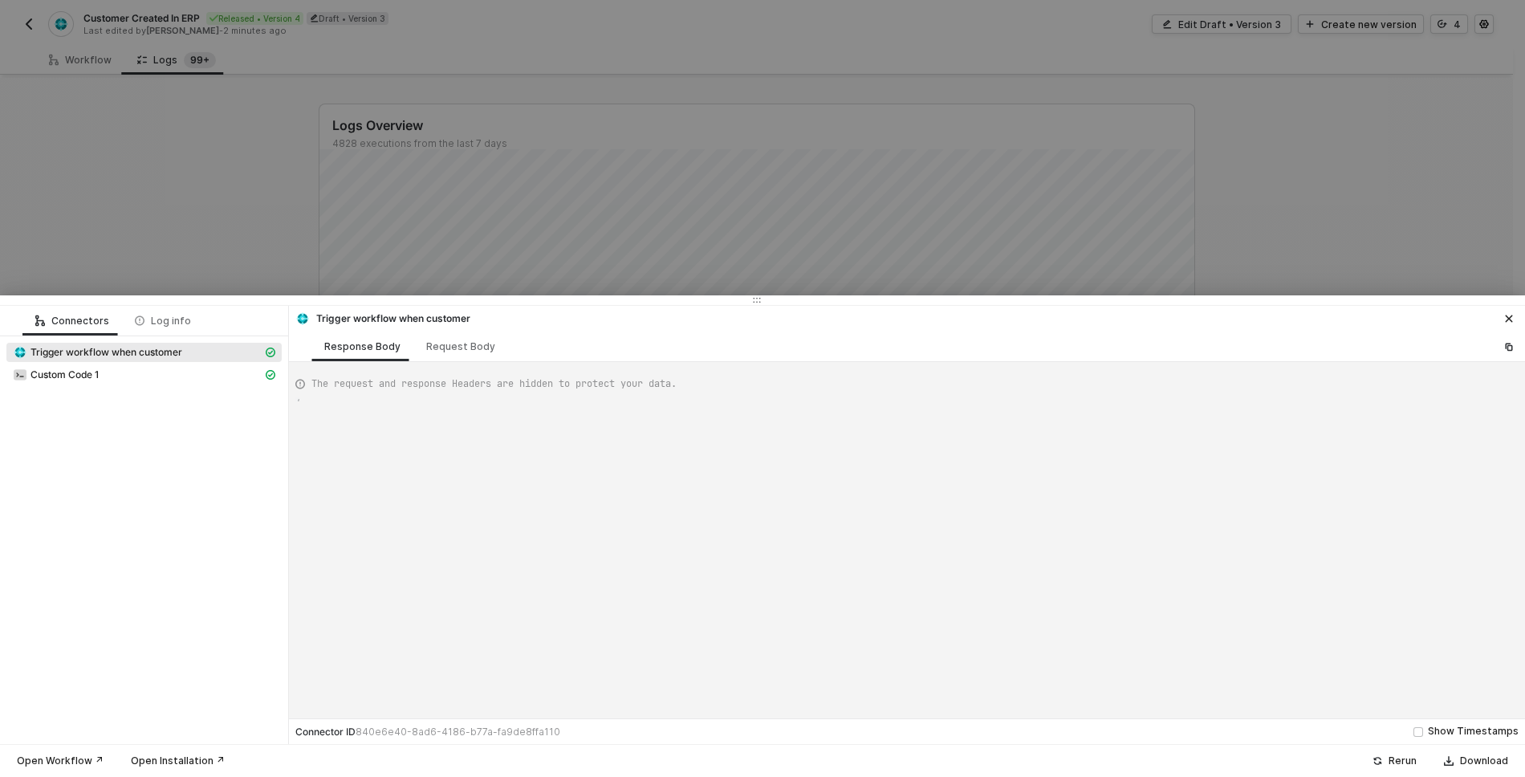
scroll to position [130, 0]
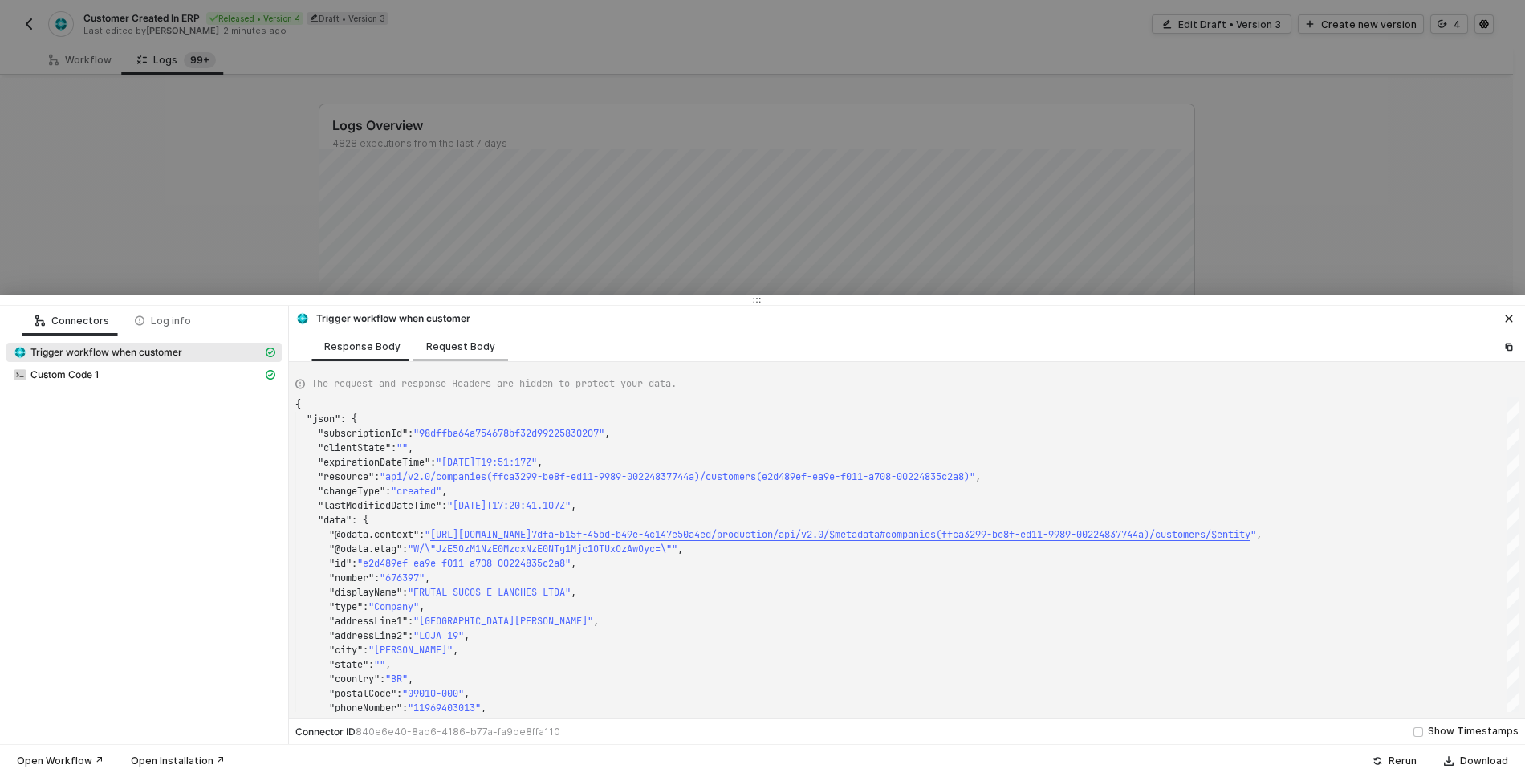
click at [458, 354] on div "Request Body" at bounding box center [460, 347] width 95 height 30
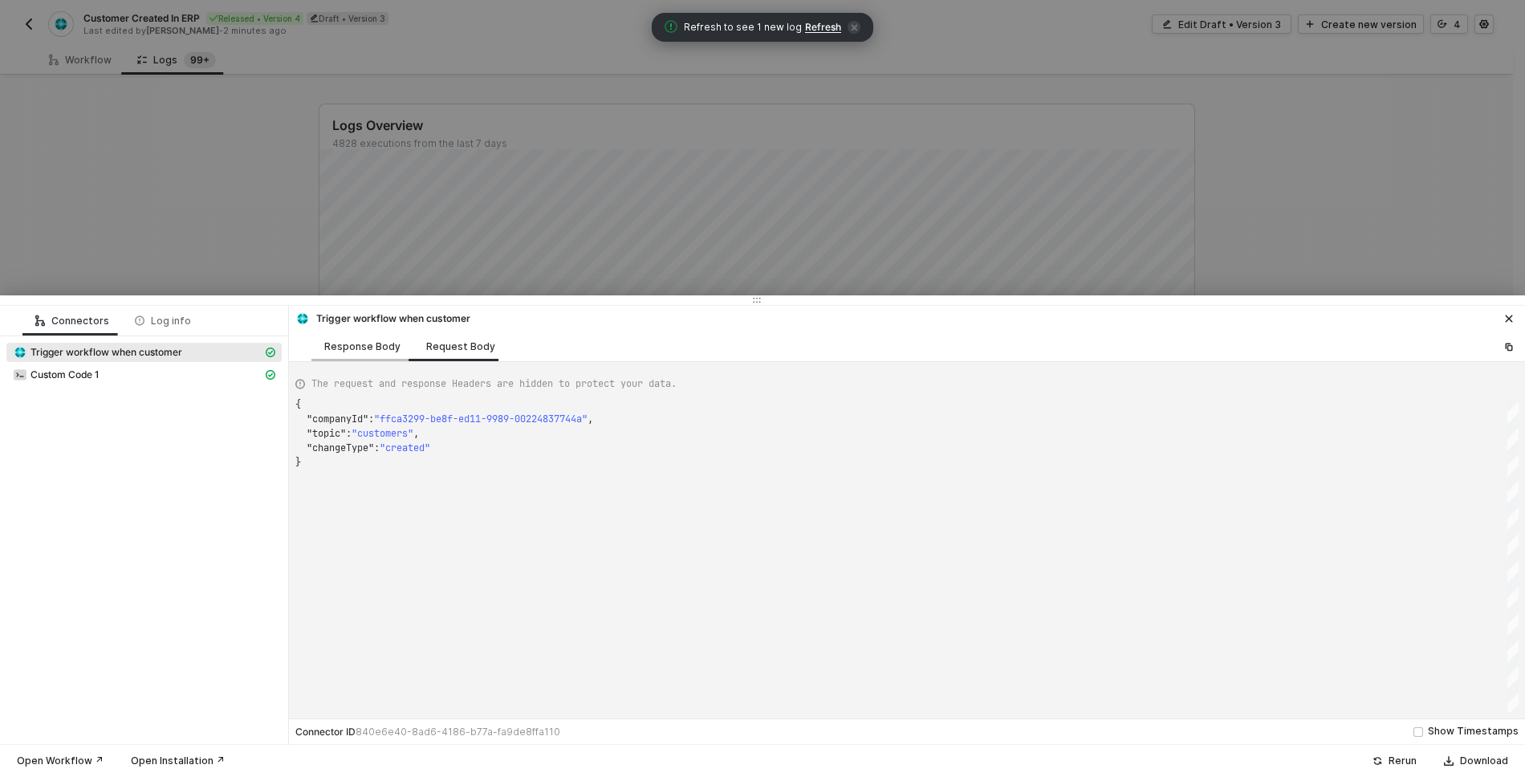
click at [380, 352] on div "Response Body" at bounding box center [362, 346] width 76 height 13
type textarea "{ "json": { "subscriptionId": "98dffba64a754678bf32d99225830207", "clientState"…"
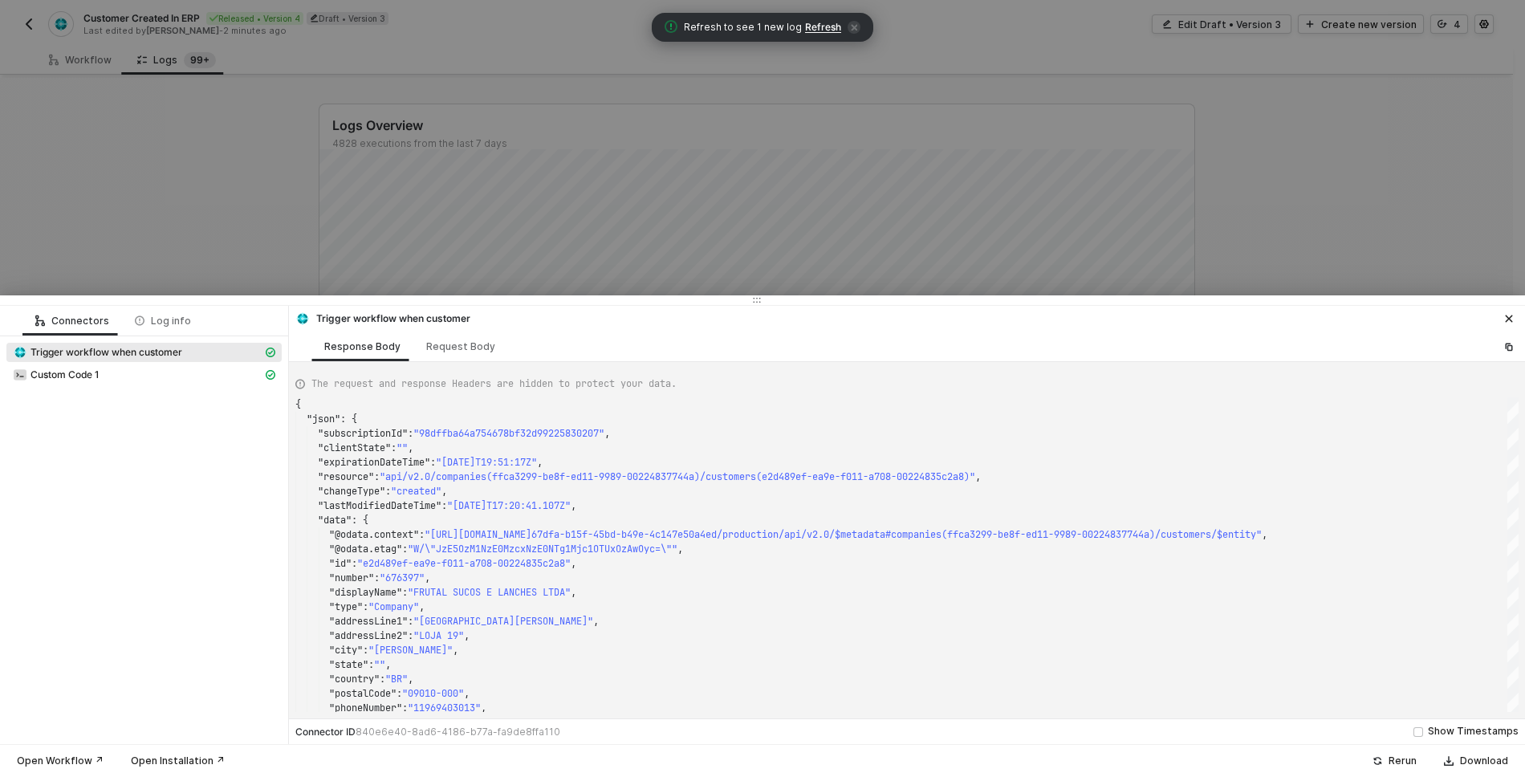
click at [825, 29] on span "Refresh" at bounding box center [823, 27] width 36 height 13
click at [1507, 318] on icon "icon-close" at bounding box center [1509, 319] width 10 height 10
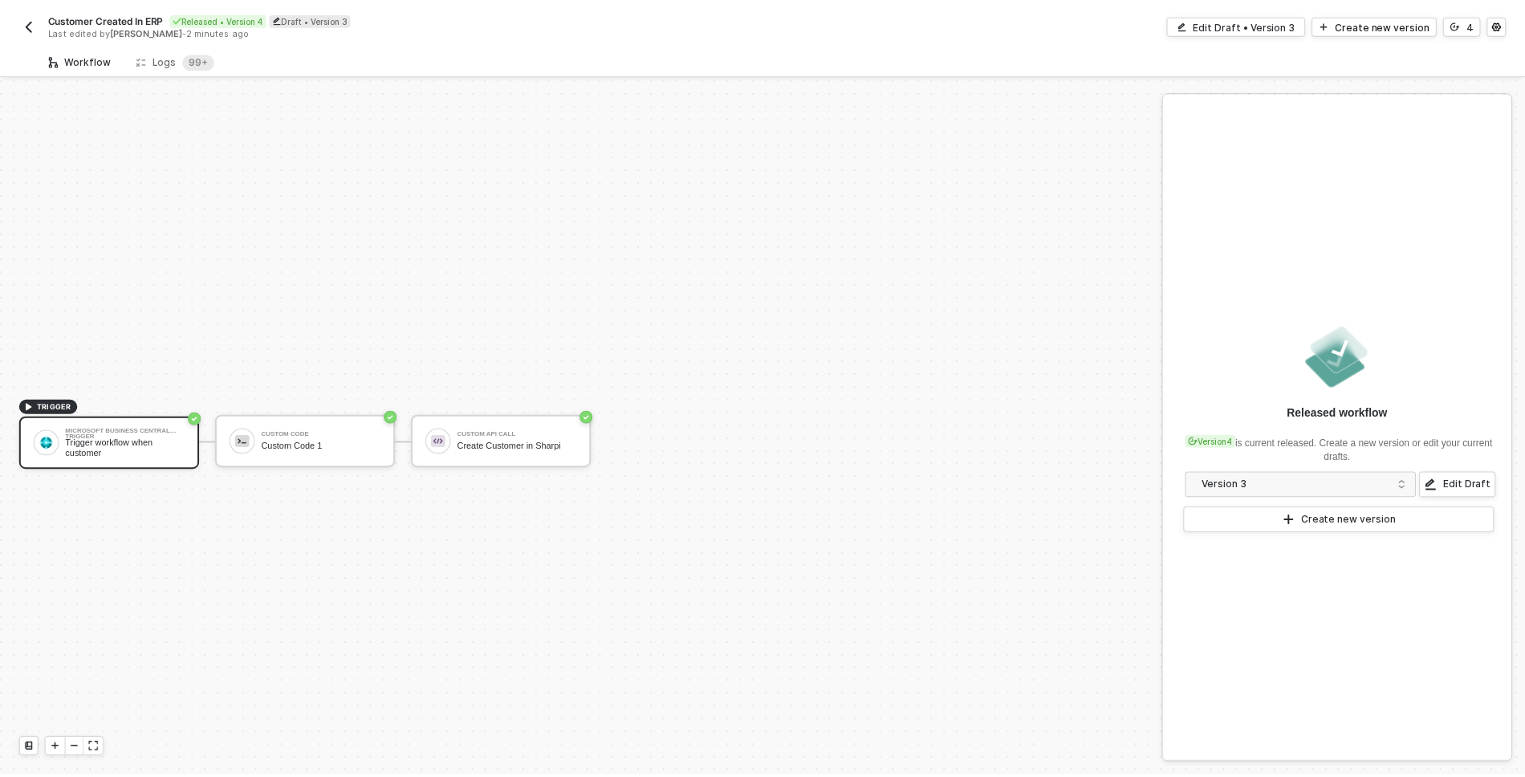
scroll to position [30, 0]
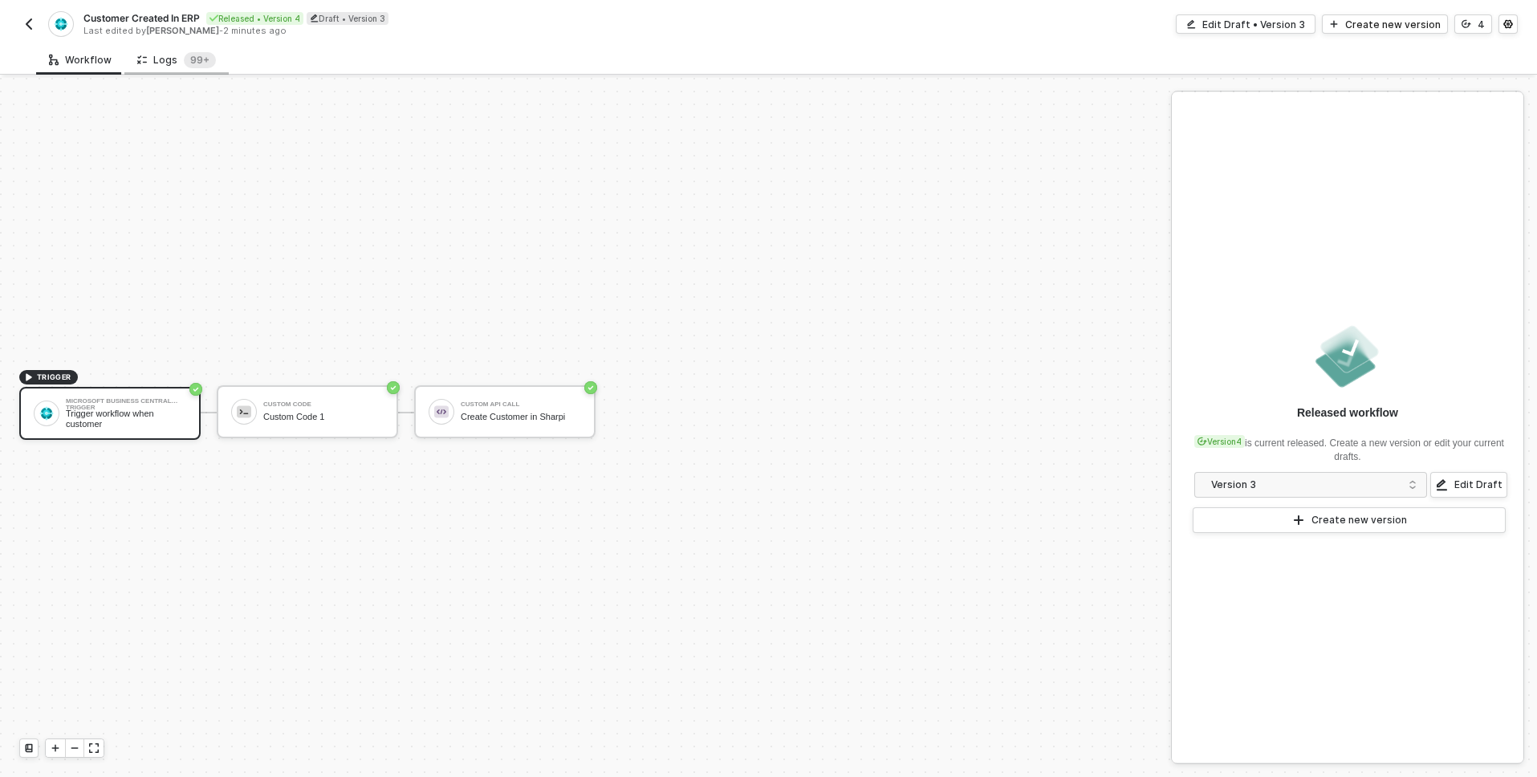
click at [176, 65] on div "Logs 99+" at bounding box center [176, 60] width 79 height 16
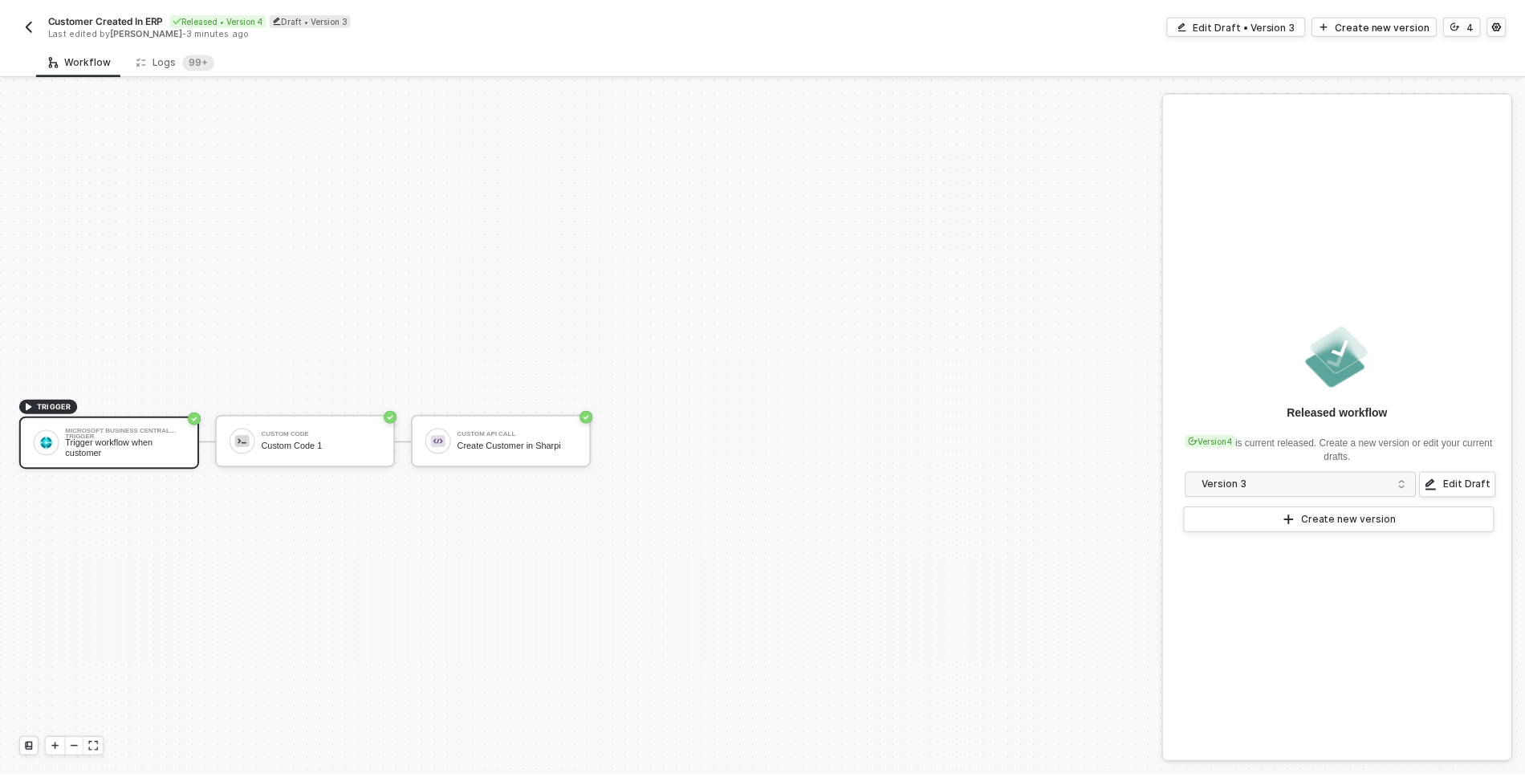
scroll to position [30, 0]
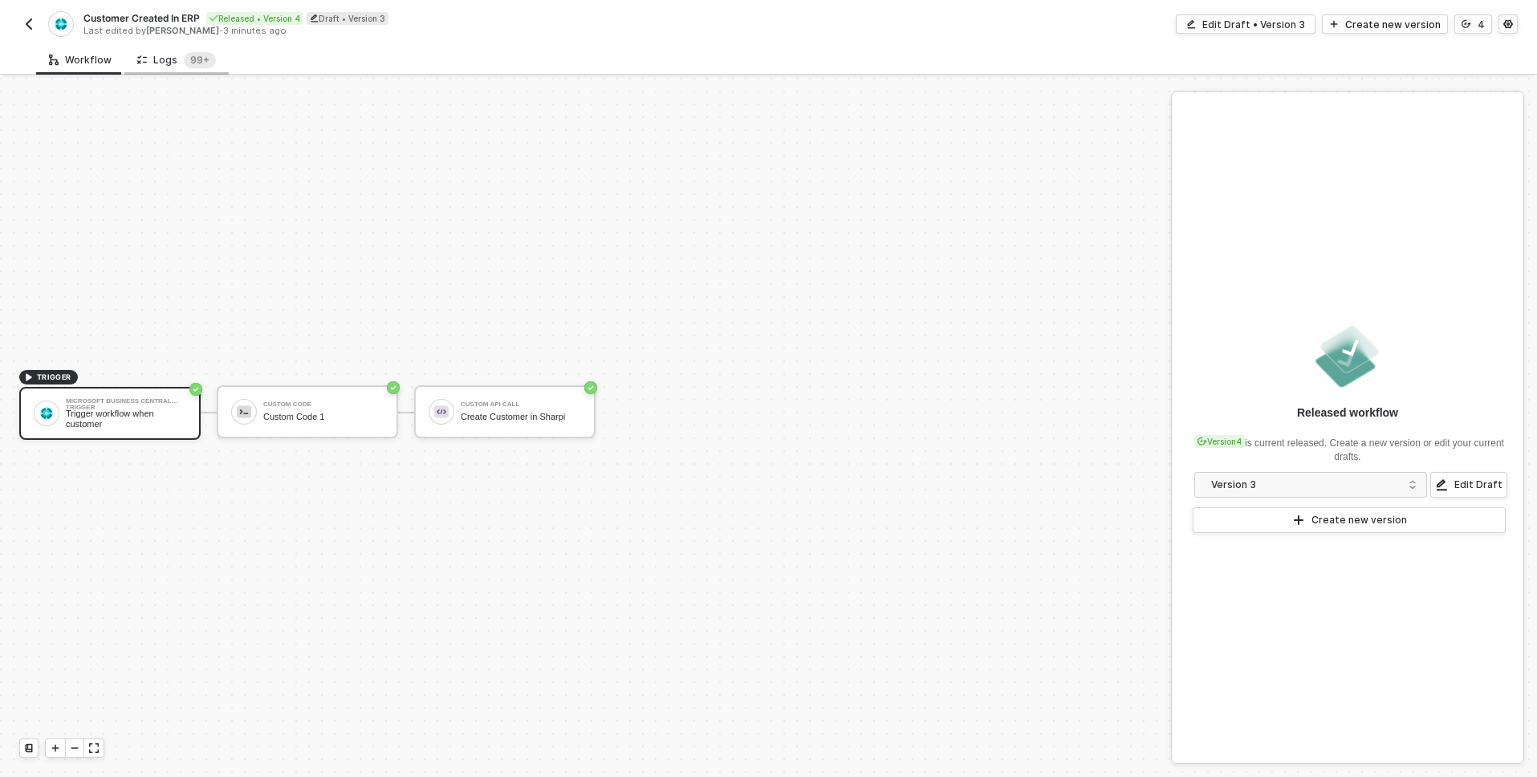
click at [171, 60] on div "Logs 99+" at bounding box center [176, 60] width 79 height 16
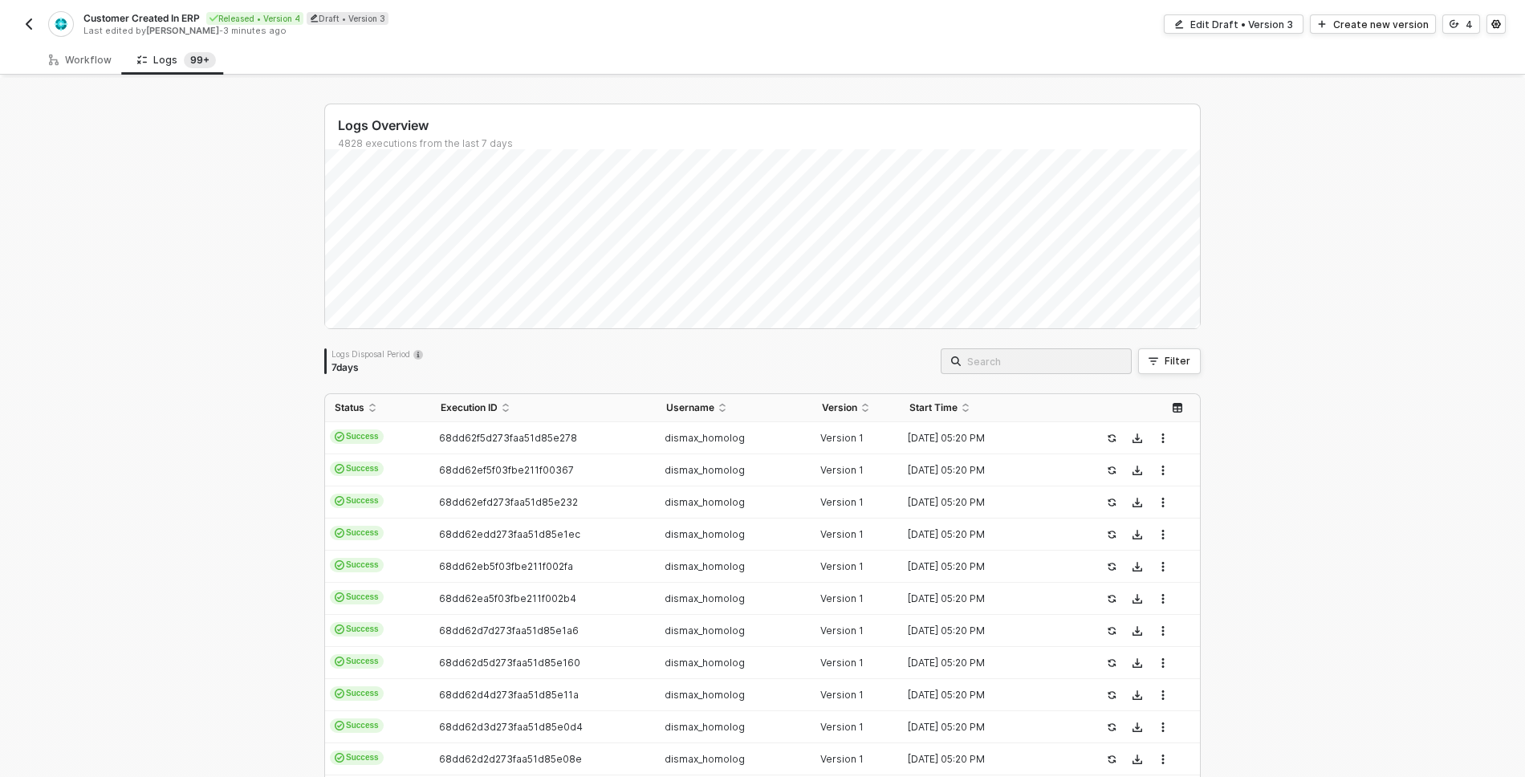
click at [31, 22] on img "button" at bounding box center [28, 24] width 13 height 13
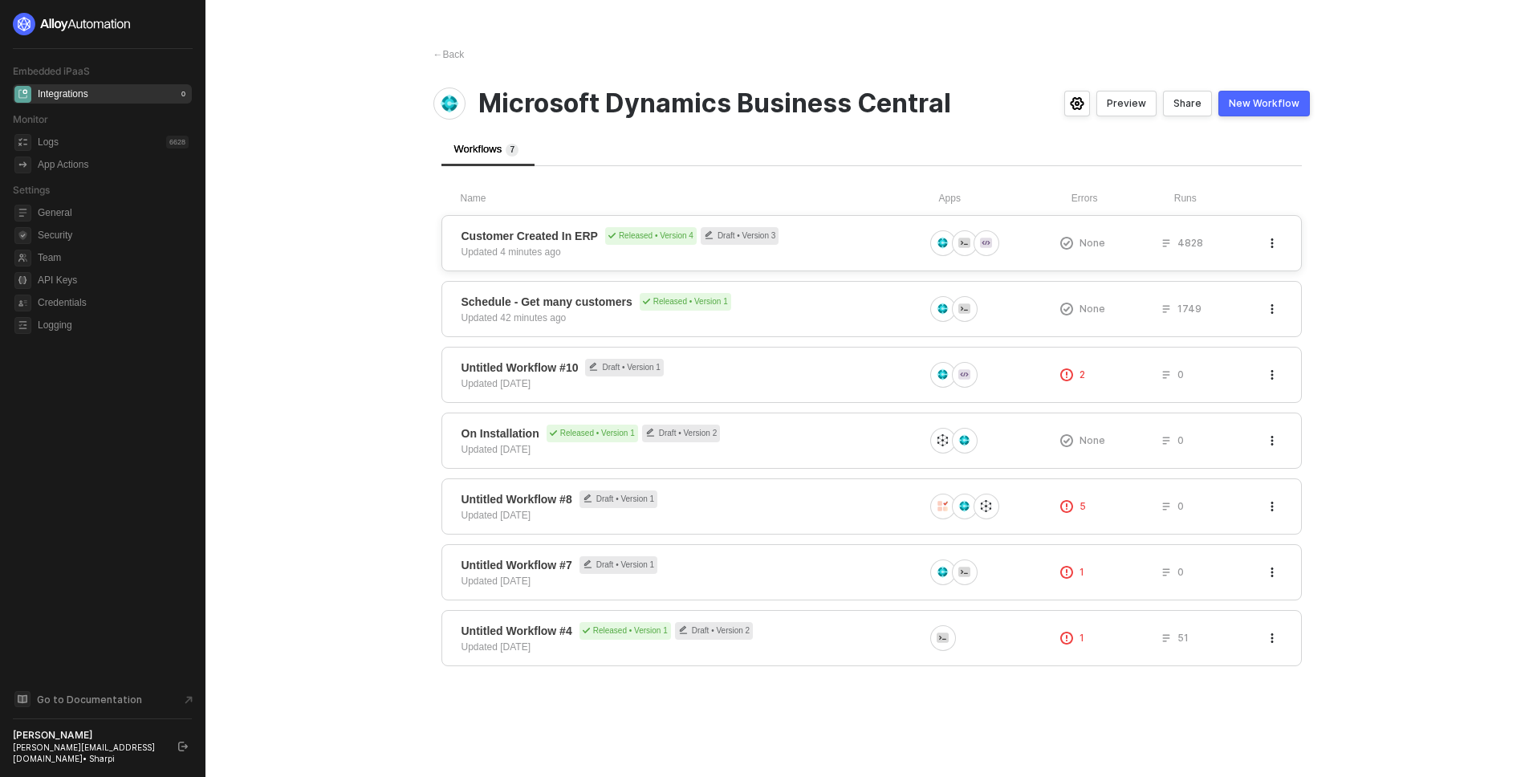
click at [1271, 243] on icon "button" at bounding box center [1272, 243] width 2 height 10
click at [1157, 106] on button "Preview" at bounding box center [1127, 104] width 60 height 26
click at [1154, 230] on div "Customer Created In ERP Released • Version 4 Draft • Version 3 Updated 4 minute…" at bounding box center [872, 243] width 861 height 56
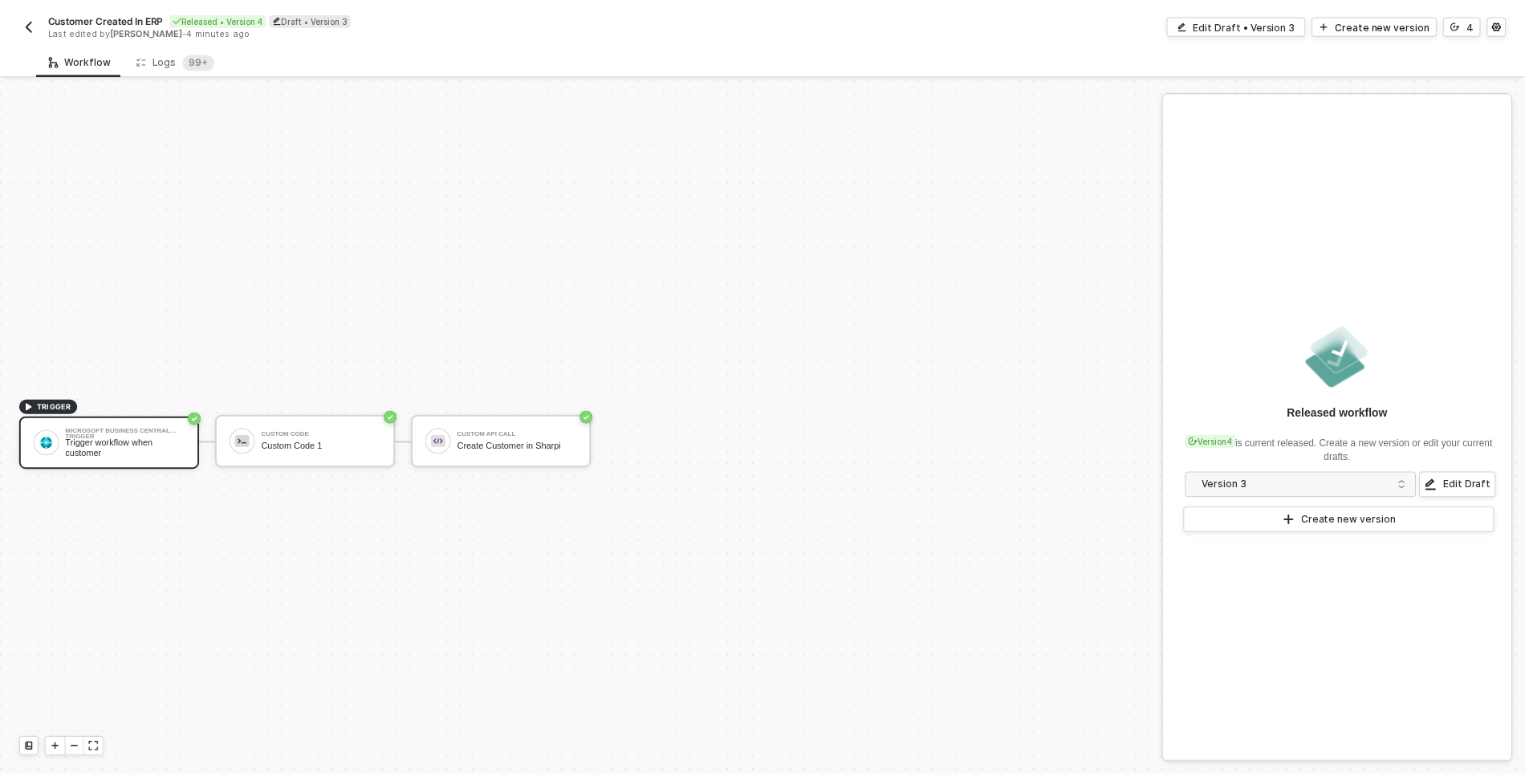
scroll to position [30, 0]
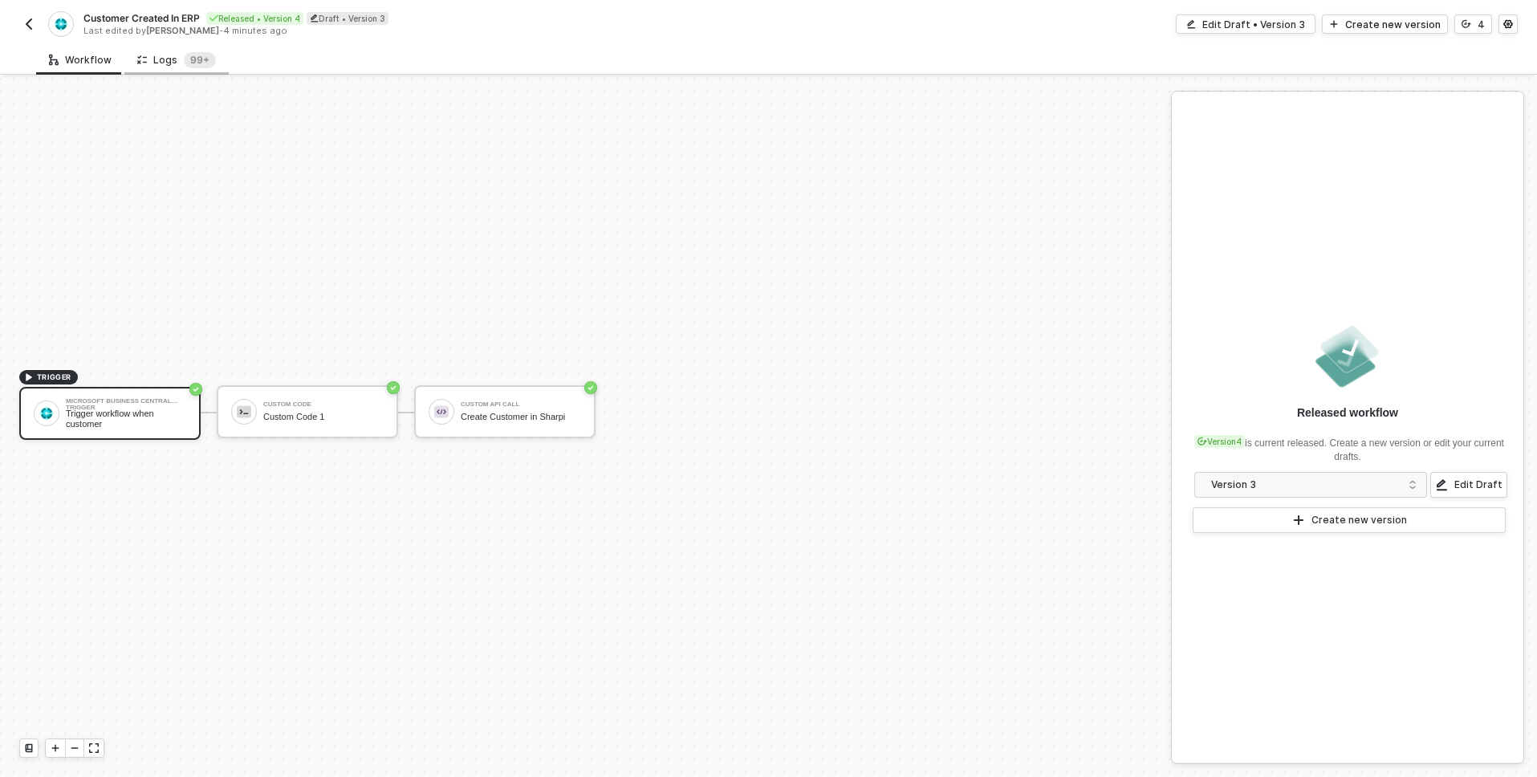
click at [174, 61] on div "Logs 99+" at bounding box center [176, 60] width 79 height 16
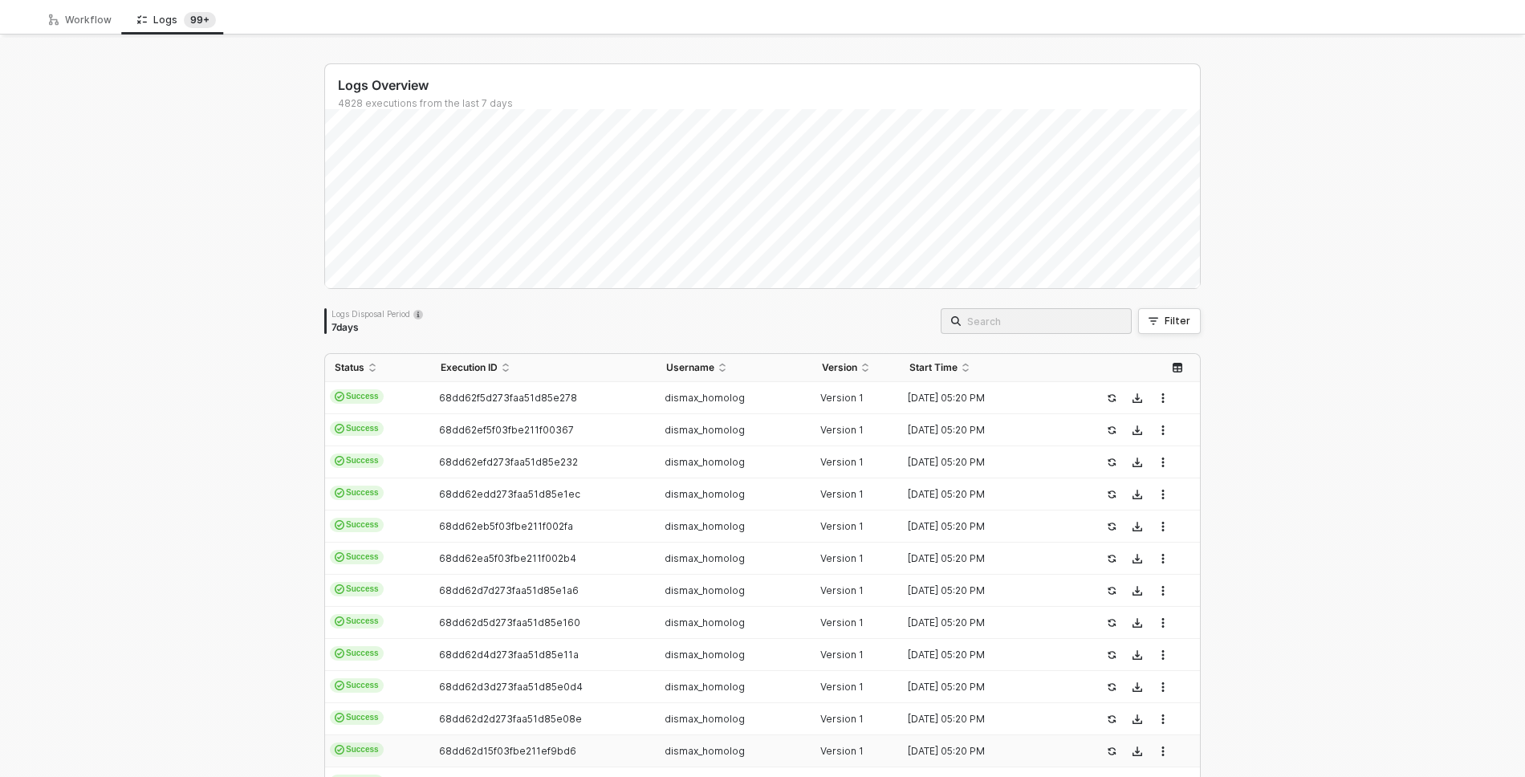
scroll to position [0, 0]
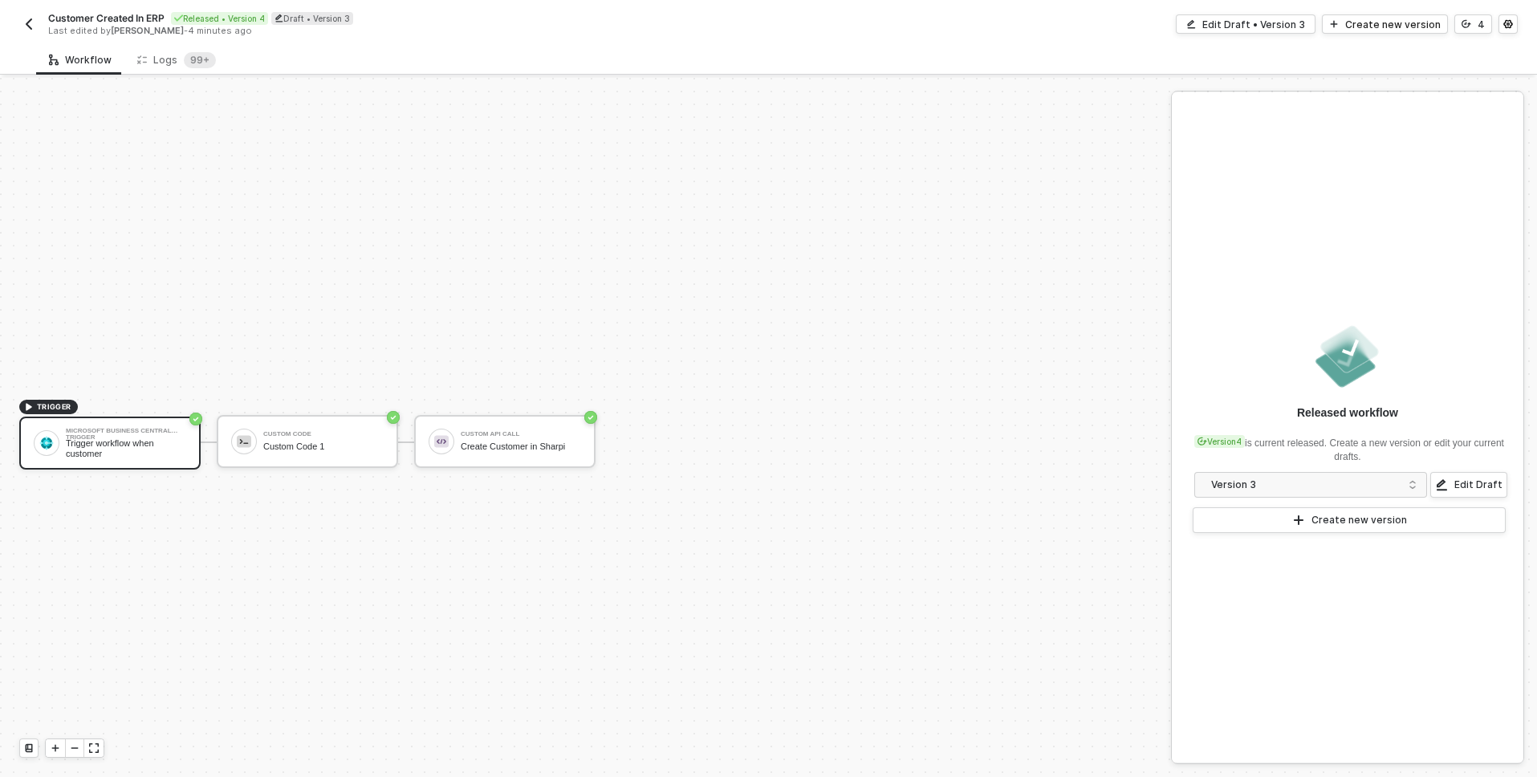
scroll to position [30, 0]
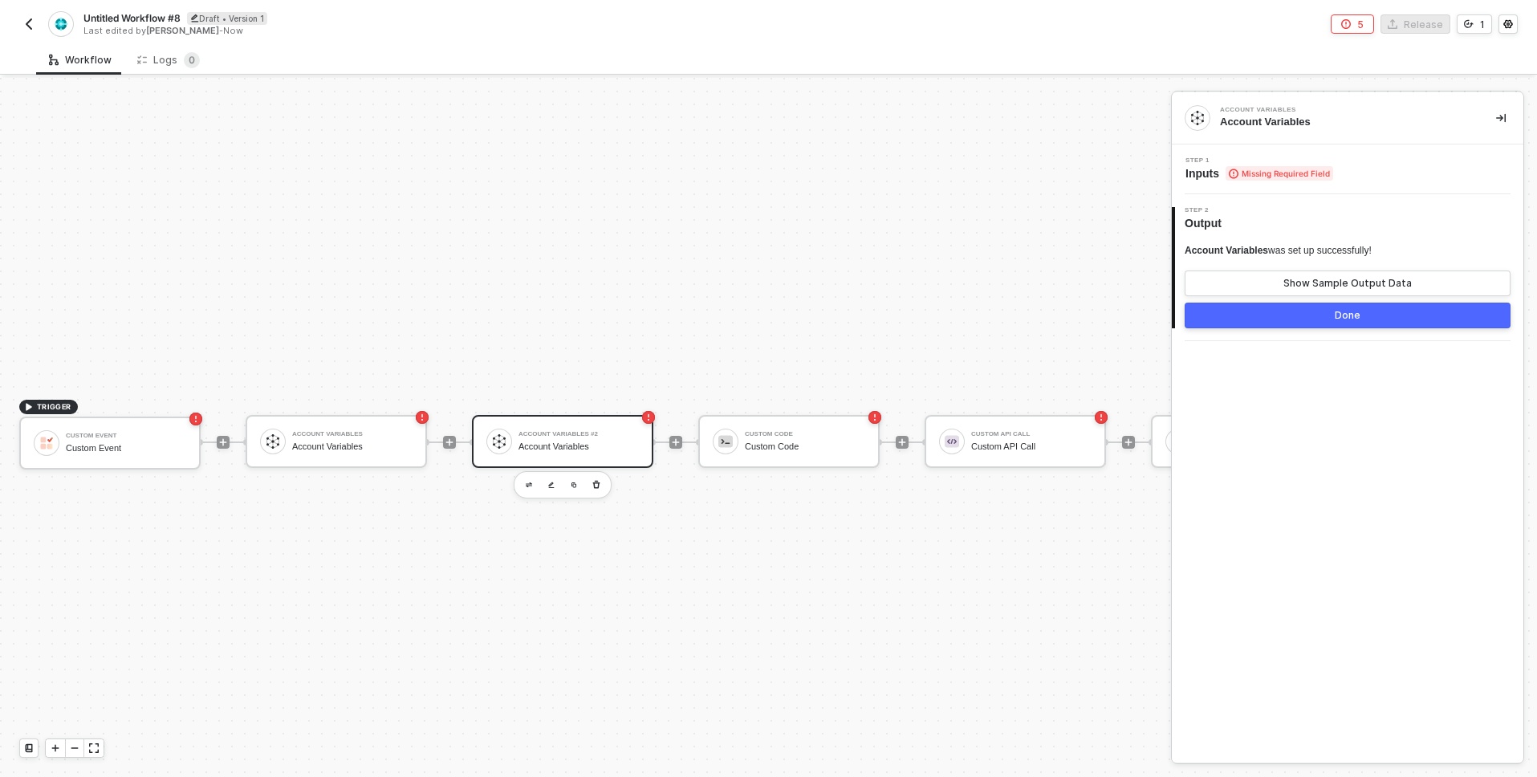
scroll to position [42, 0]
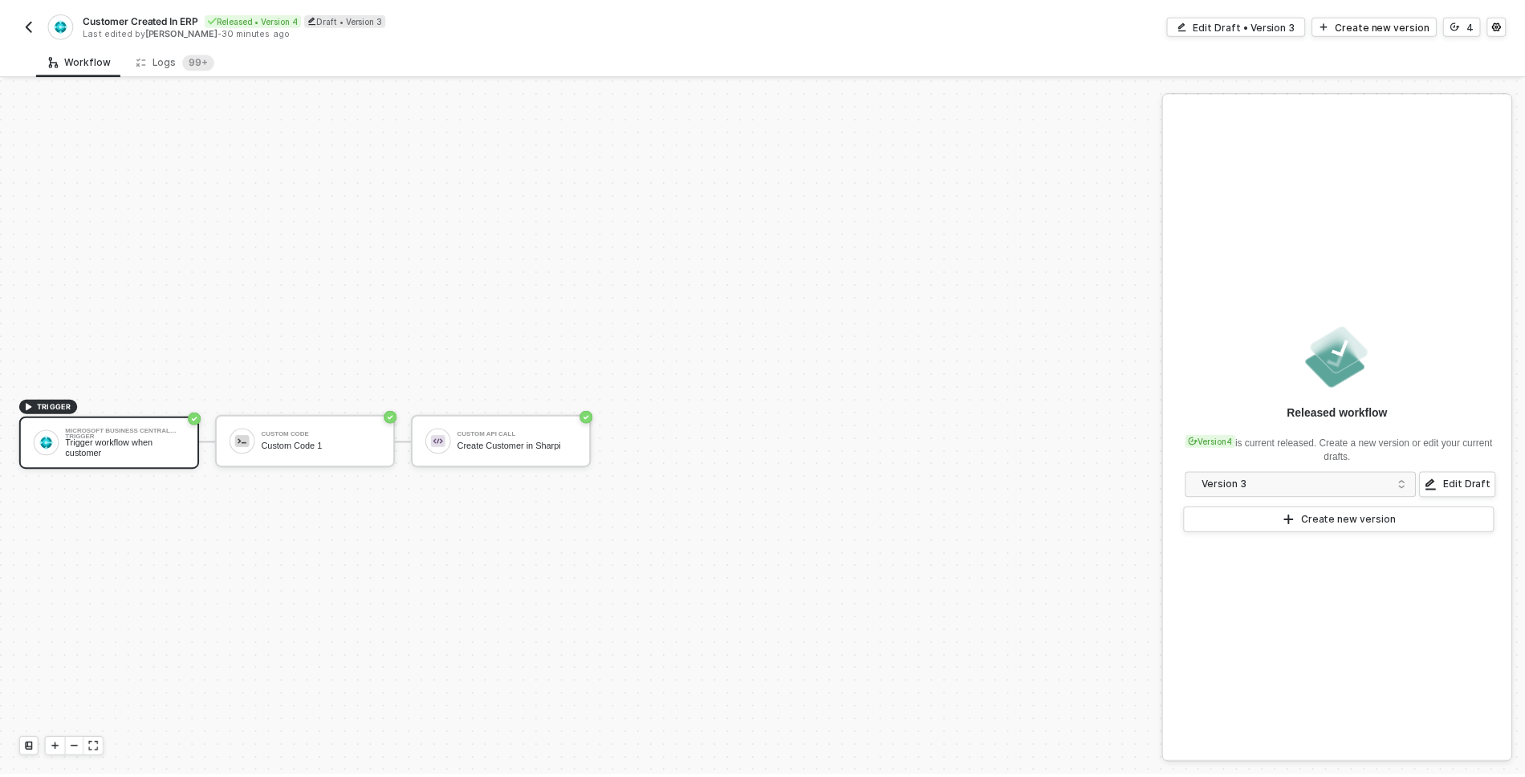
scroll to position [30, 0]
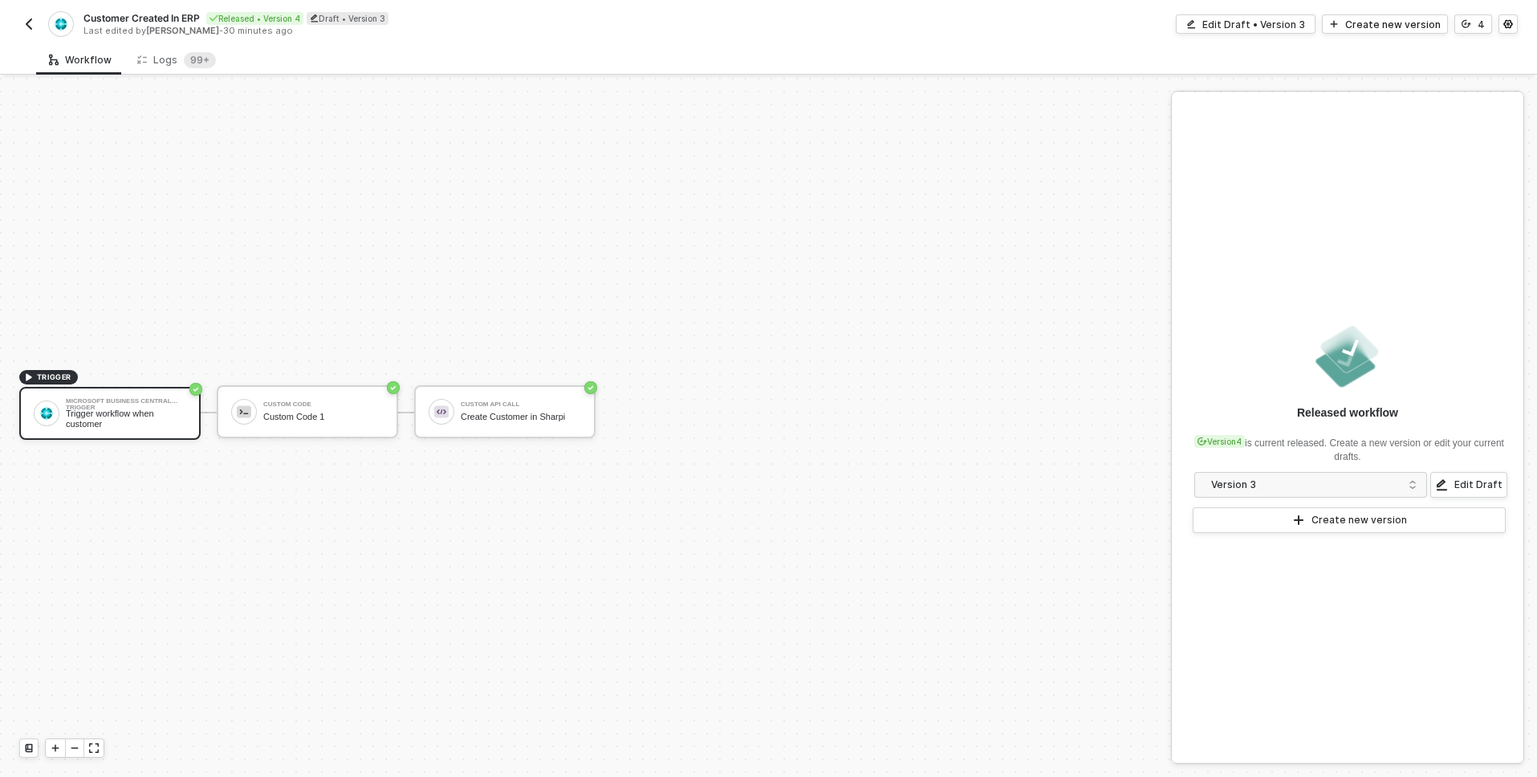
click at [777, 283] on div "TRIGGER Microsoft Business Central Trigger Trigger workflow when customer Custo…" at bounding box center [581, 412] width 1163 height 729
drag, startPoint x: 549, startPoint y: 288, endPoint x: 708, endPoint y: 290, distance: 159.0
click at [708, 290] on div "TRIGGER Microsoft Business Central Trigger Trigger workflow when customer Custo…" at bounding box center [581, 412] width 1163 height 729
drag, startPoint x: 400, startPoint y: 473, endPoint x: 486, endPoint y: 467, distance: 86.9
click at [486, 467] on div "TRIGGER Microsoft Business Central Trigger Trigger workflow when customer Custo…" at bounding box center [581, 412] width 1163 height 729
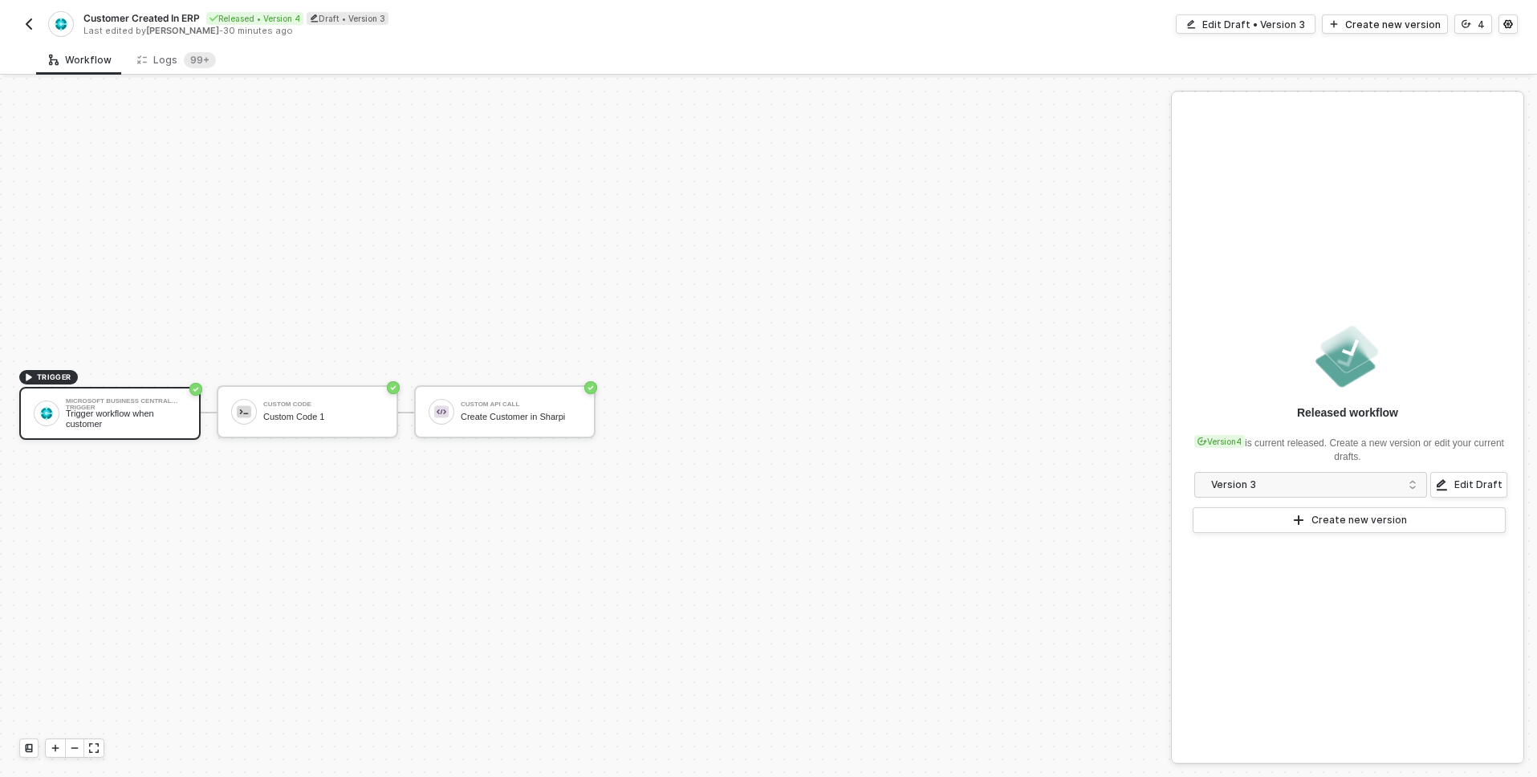
click at [788, 415] on div "TRIGGER Microsoft Business Central Trigger Trigger workflow when customer Custo…" at bounding box center [581, 412] width 1163 height 729
click at [165, 67] on div "Logs 99+" at bounding box center [176, 60] width 79 height 16
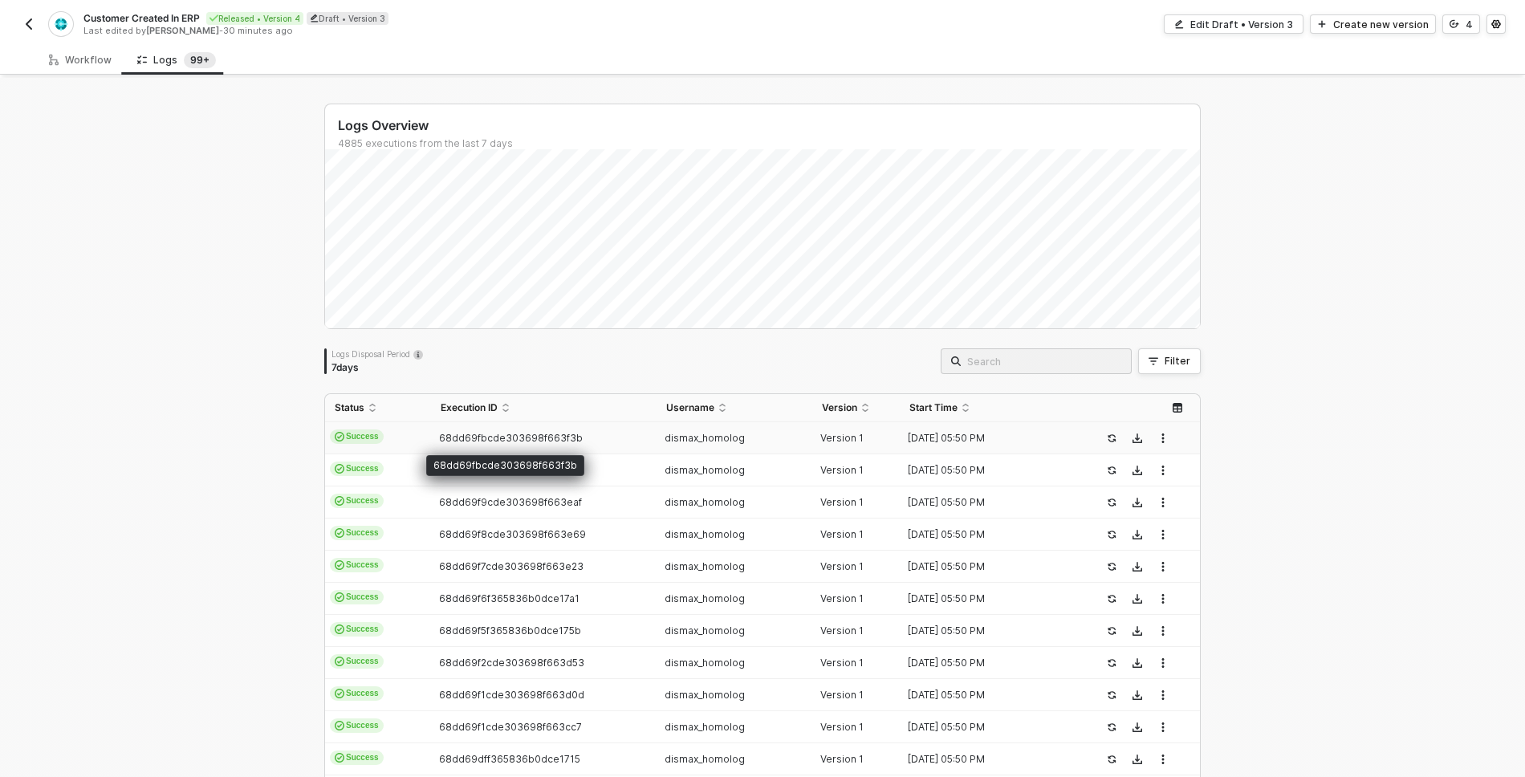
click at [503, 438] on span "68dd69fbcde303698f663f3b" at bounding box center [511, 438] width 144 height 12
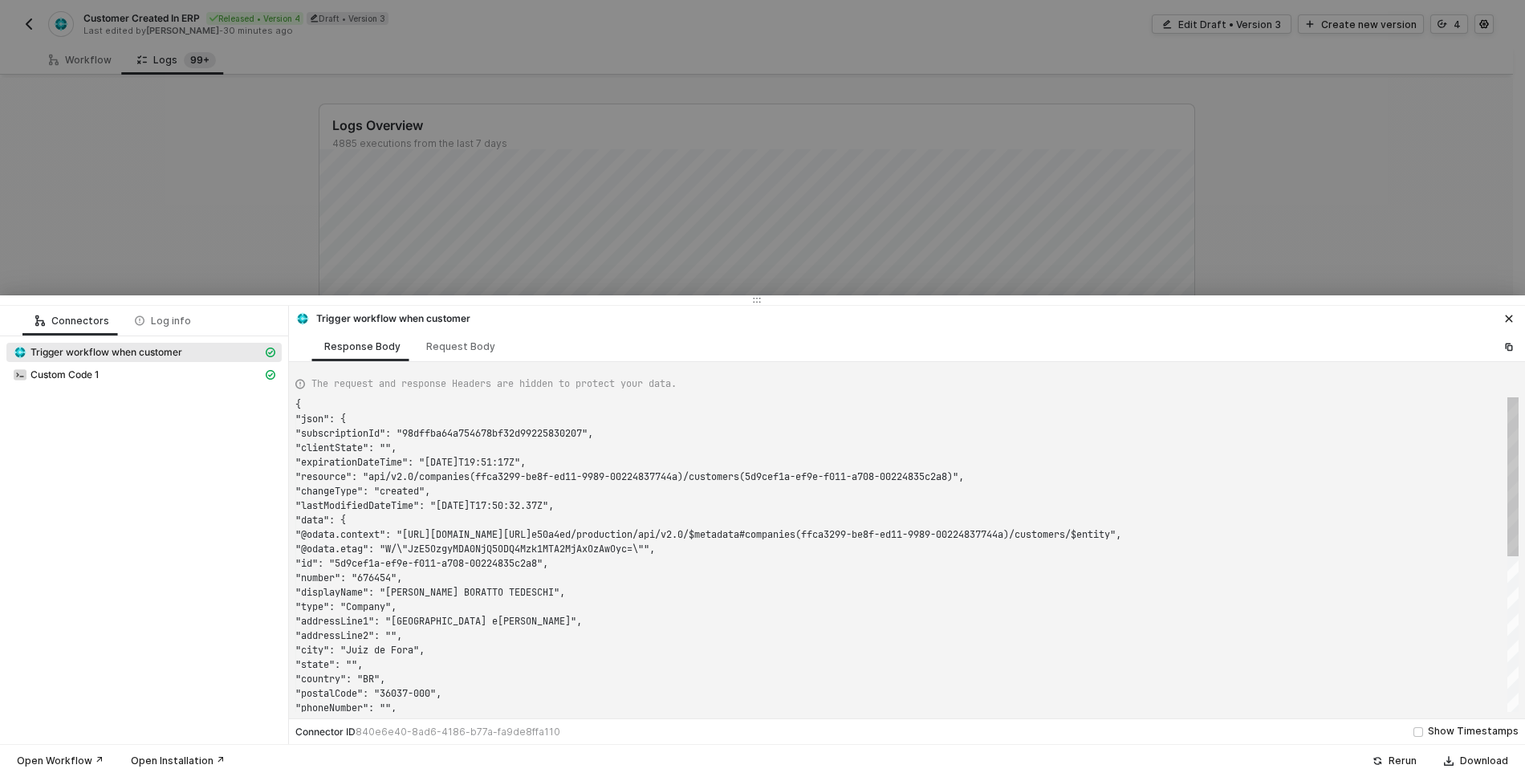
scroll to position [130, 0]
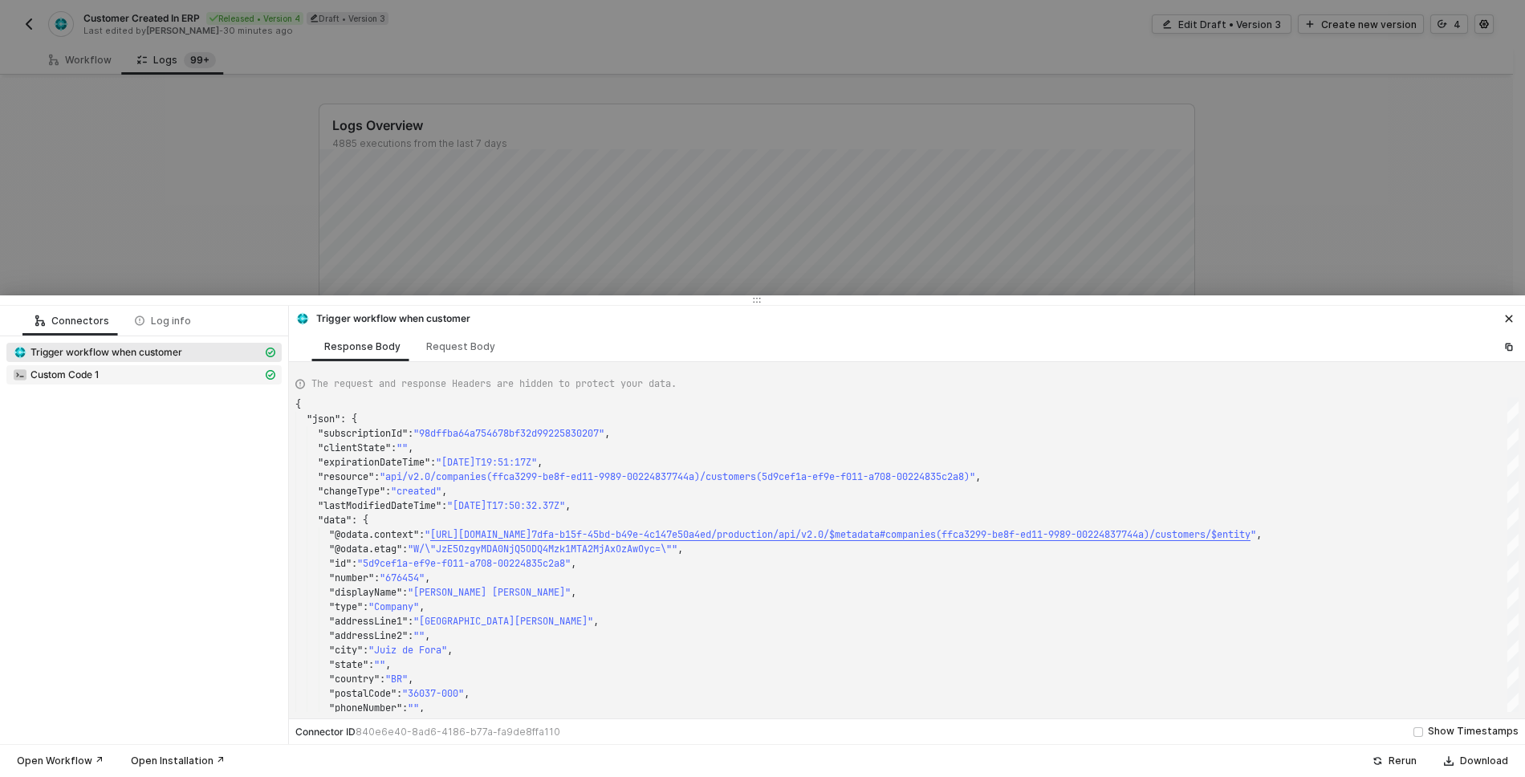
click at [117, 368] on div "Custom Code 1" at bounding box center [138, 375] width 250 height 14
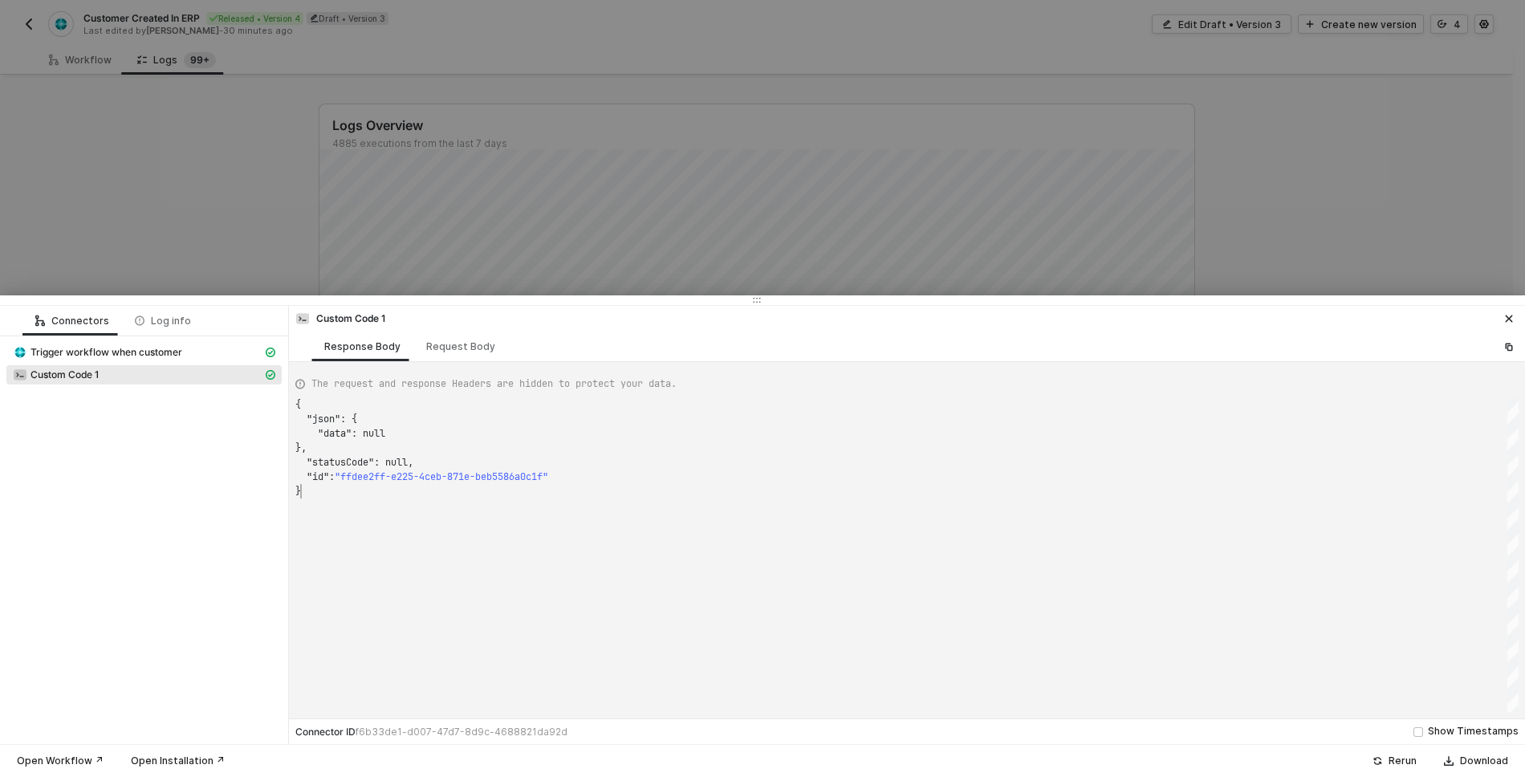
scroll to position [87, 6]
click at [478, 524] on div "{ "json" : { "data" : null }, "statusCode" : null, "id" : "ffdee2ff-e225-4ceb-8…" at bounding box center [906, 554] width 1223 height 315
click at [454, 350] on div "Request Body" at bounding box center [460, 346] width 69 height 13
type textarea "{ "customCode": "console.log(\"hello\")", "outputDataFormat": "wrapper", "varia…"
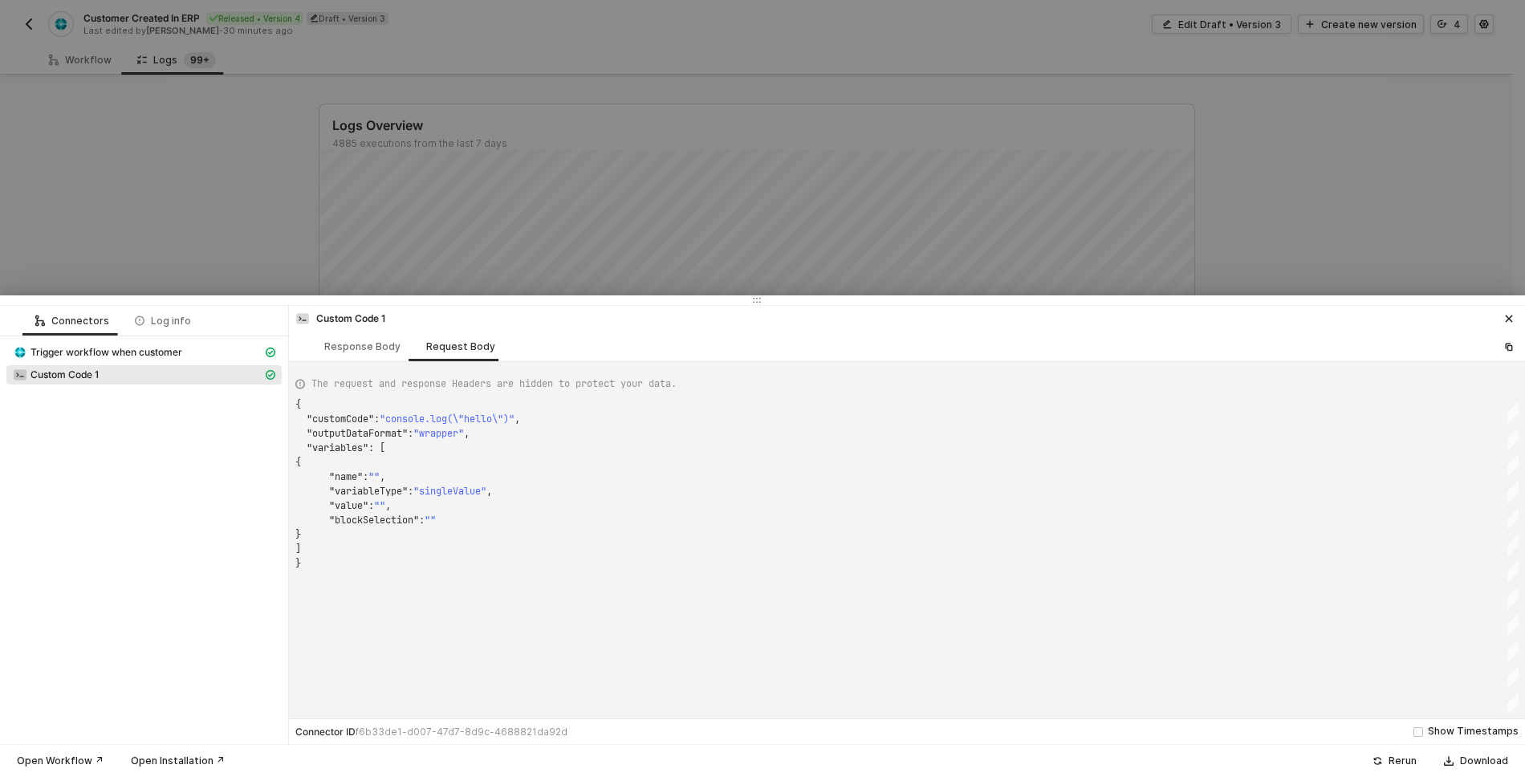
click at [246, 215] on div at bounding box center [762, 388] width 1525 height 777
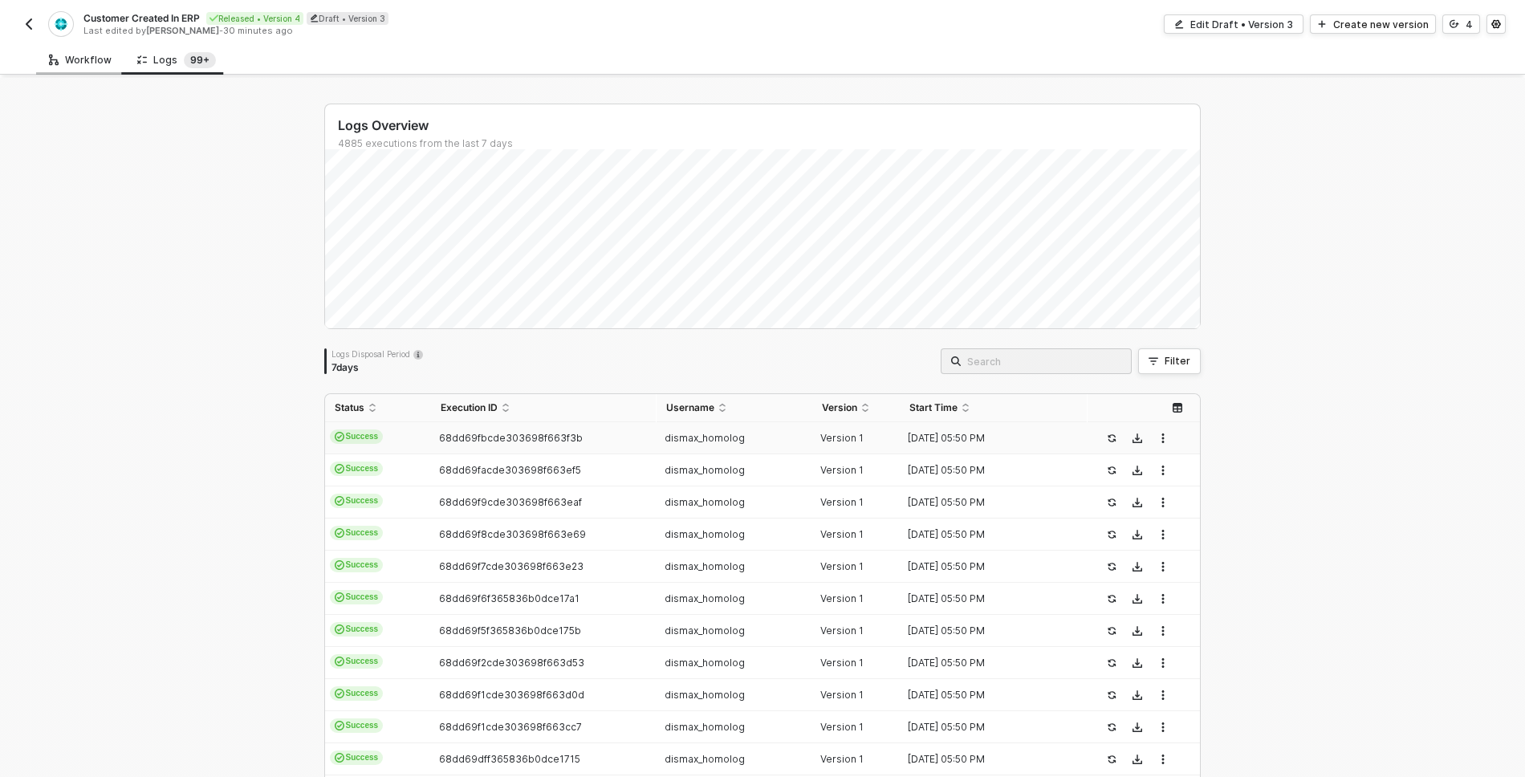
click at [87, 62] on div "Workflow" at bounding box center [80, 60] width 63 height 13
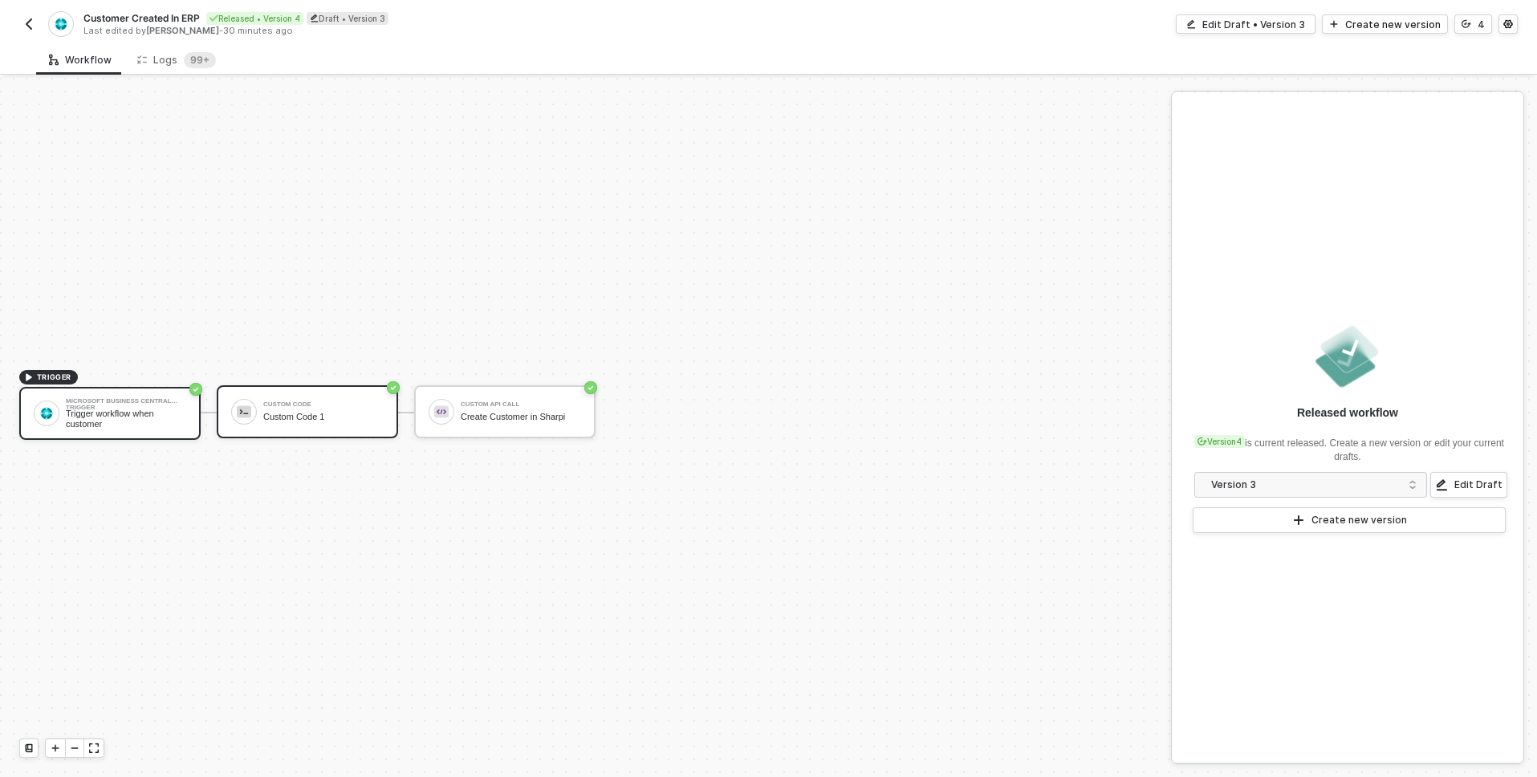
click at [316, 420] on div "Custom Code 1" at bounding box center [323, 417] width 120 height 10
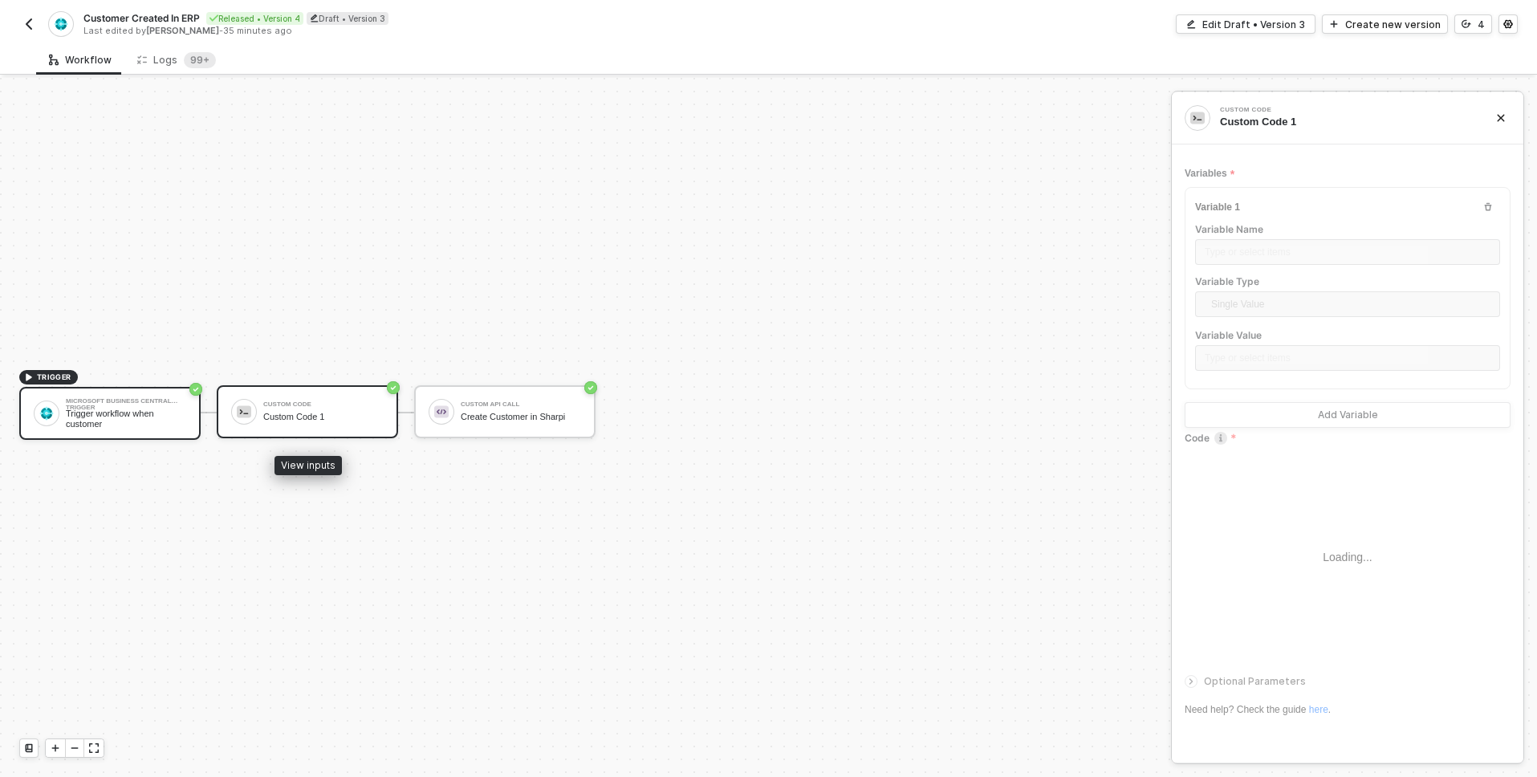
type textarea "// Acessa os dados do webhook do Dynamics const webhookData = [DOMAIN_NAME]; co…"
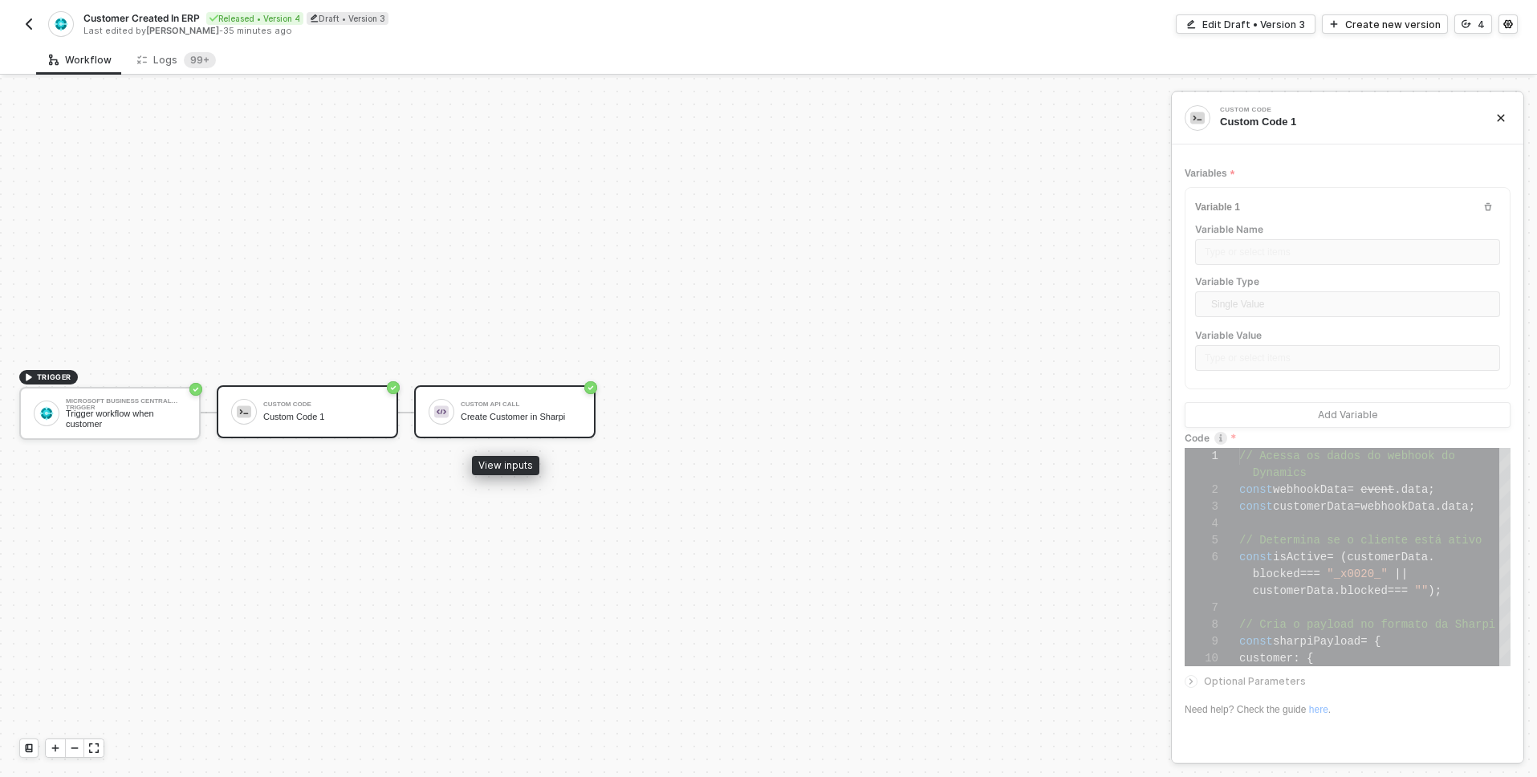
click at [442, 406] on img at bounding box center [441, 412] width 14 height 14
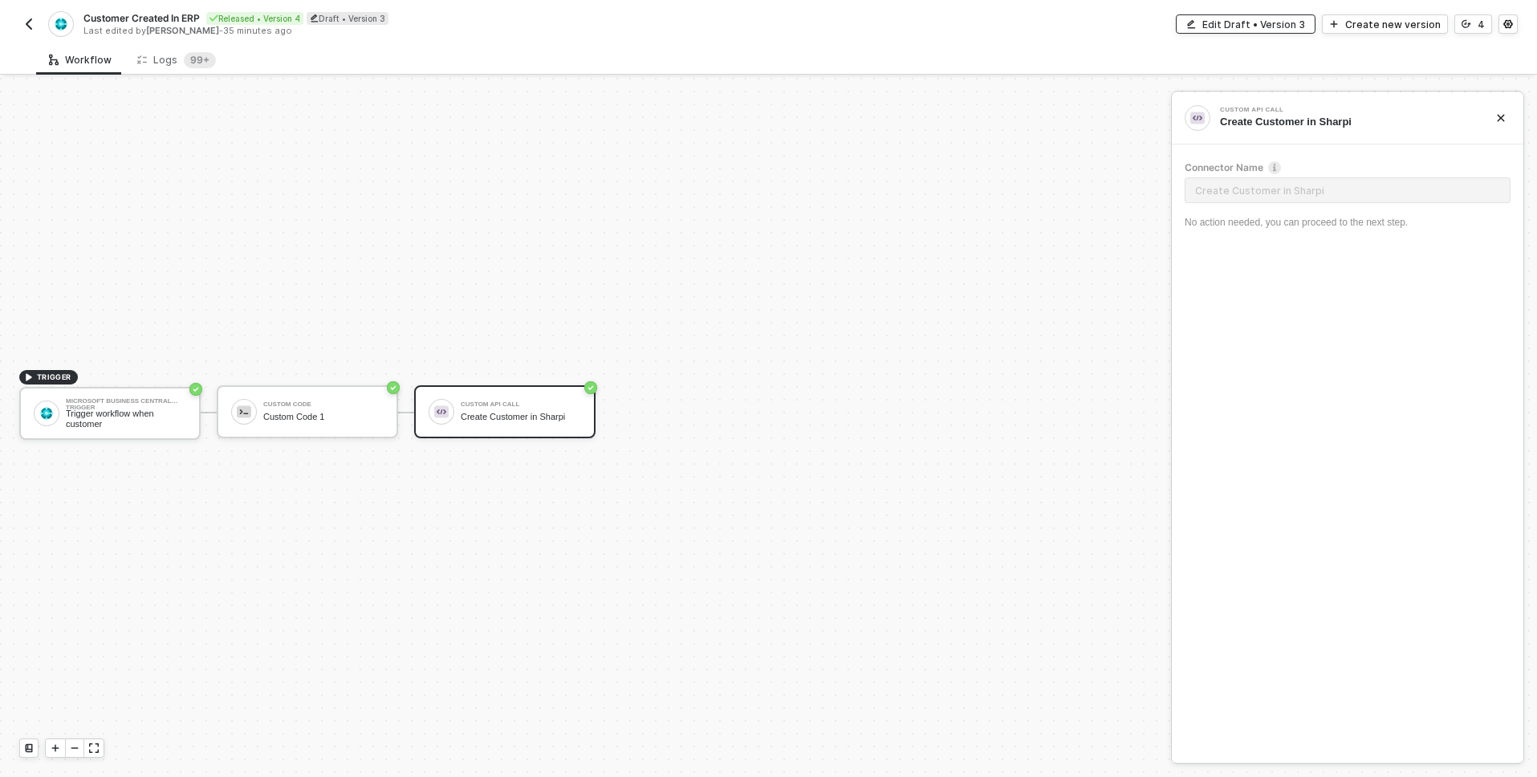
click at [1280, 26] on div "Edit Draft • Version 3" at bounding box center [1254, 25] width 103 height 14
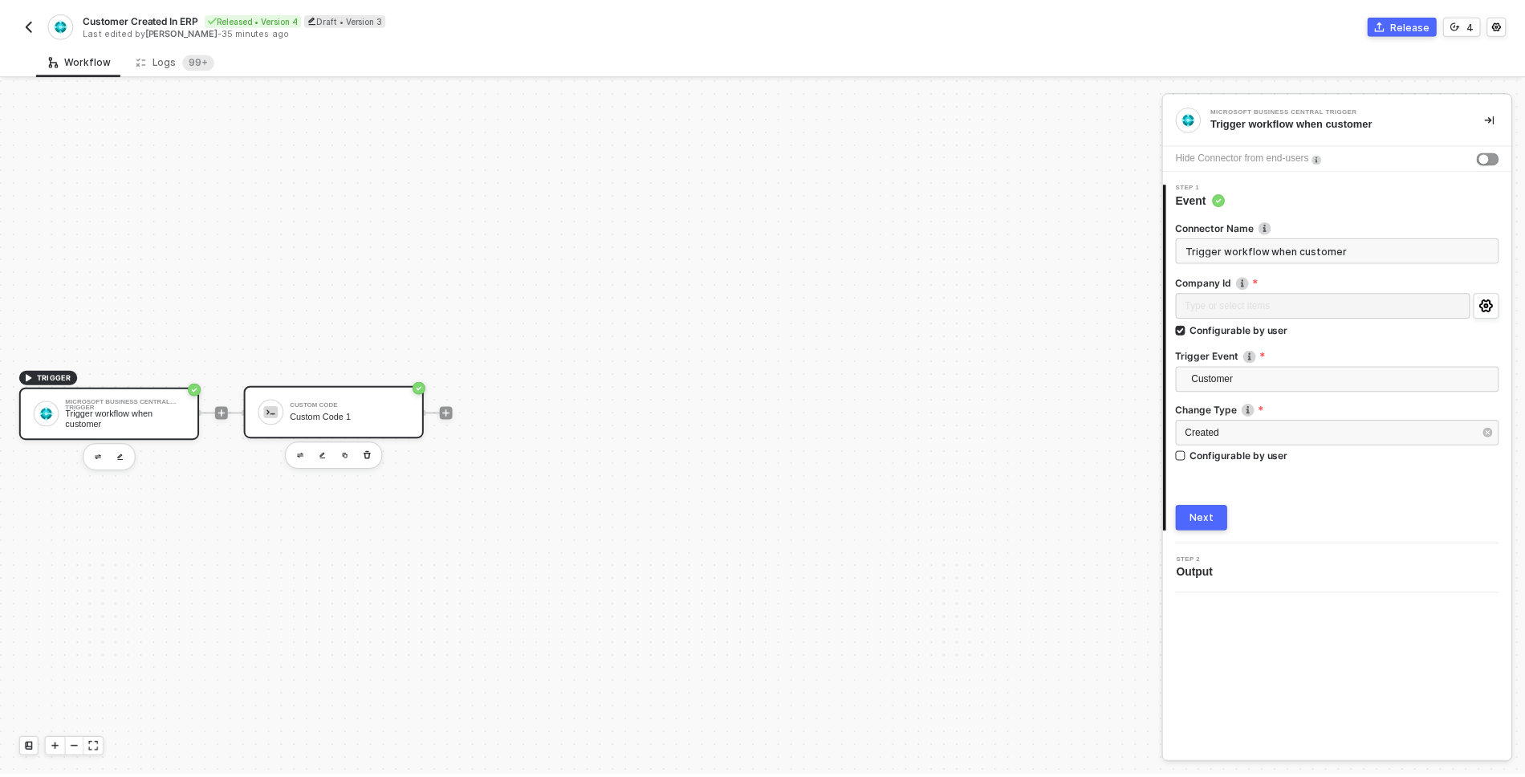
scroll to position [30, 0]
click at [149, 63] on div "Logs 99+" at bounding box center [176, 60] width 79 height 16
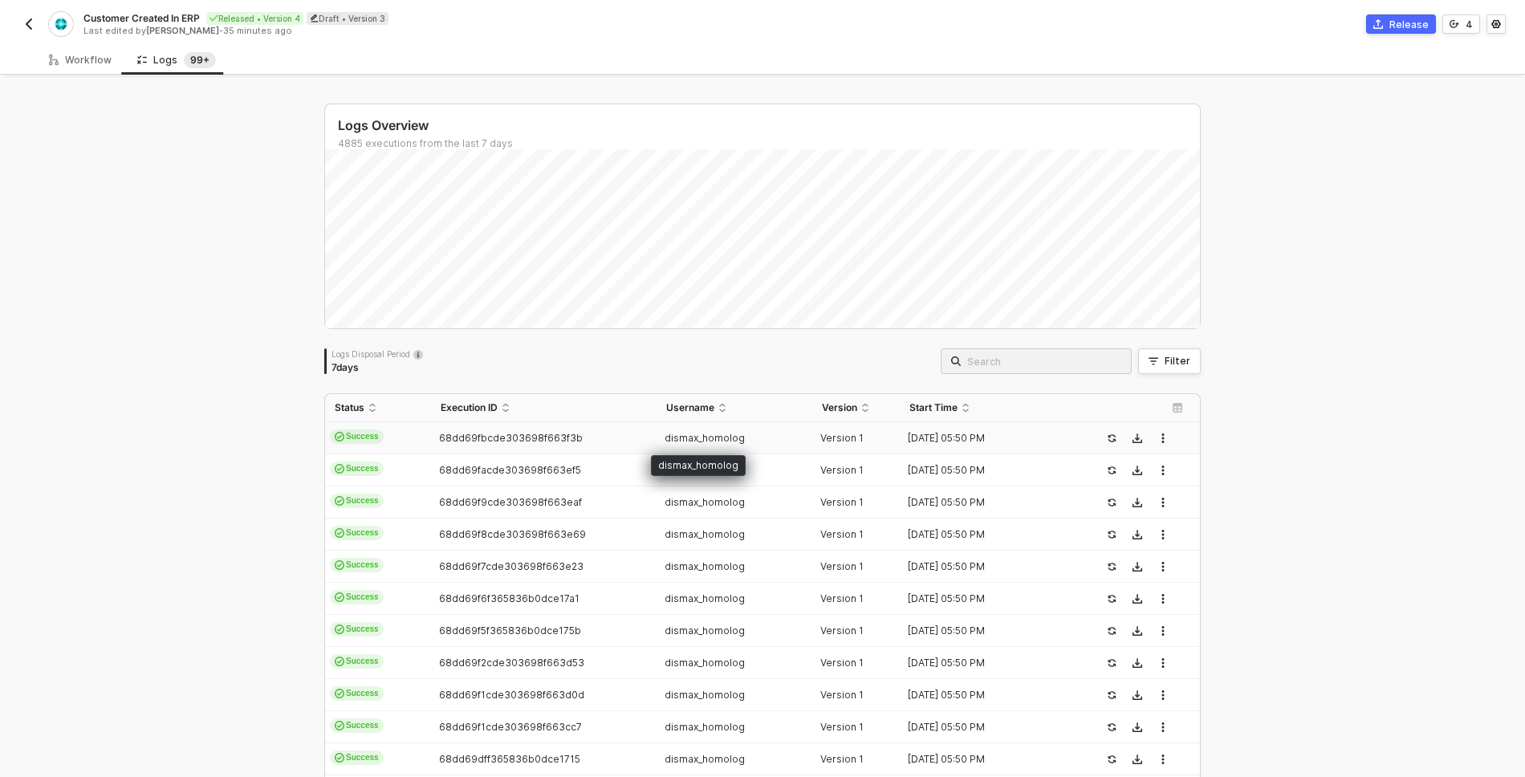
click at [671, 438] on span "dismax_homolog" at bounding box center [705, 438] width 80 height 12
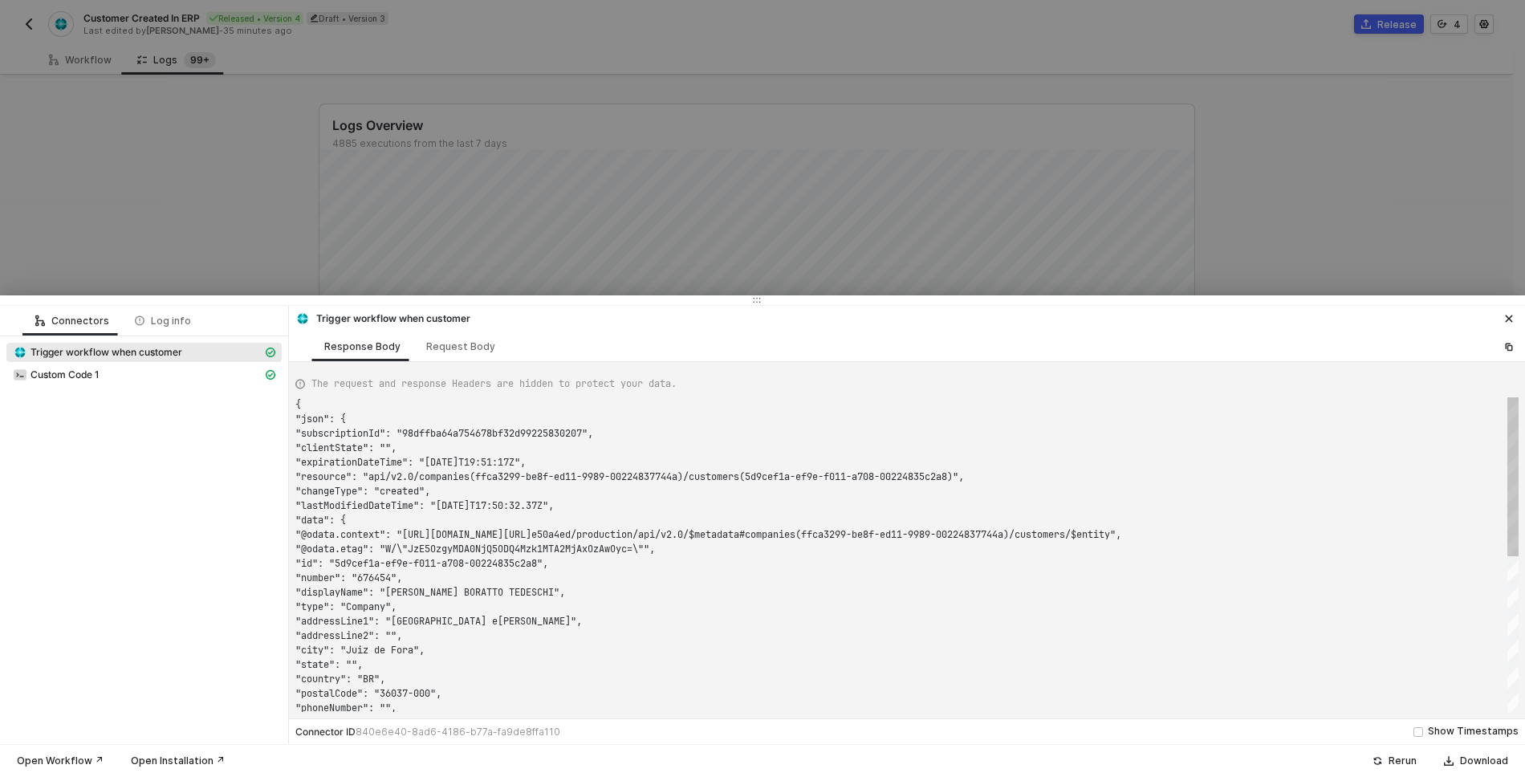
scroll to position [130, 0]
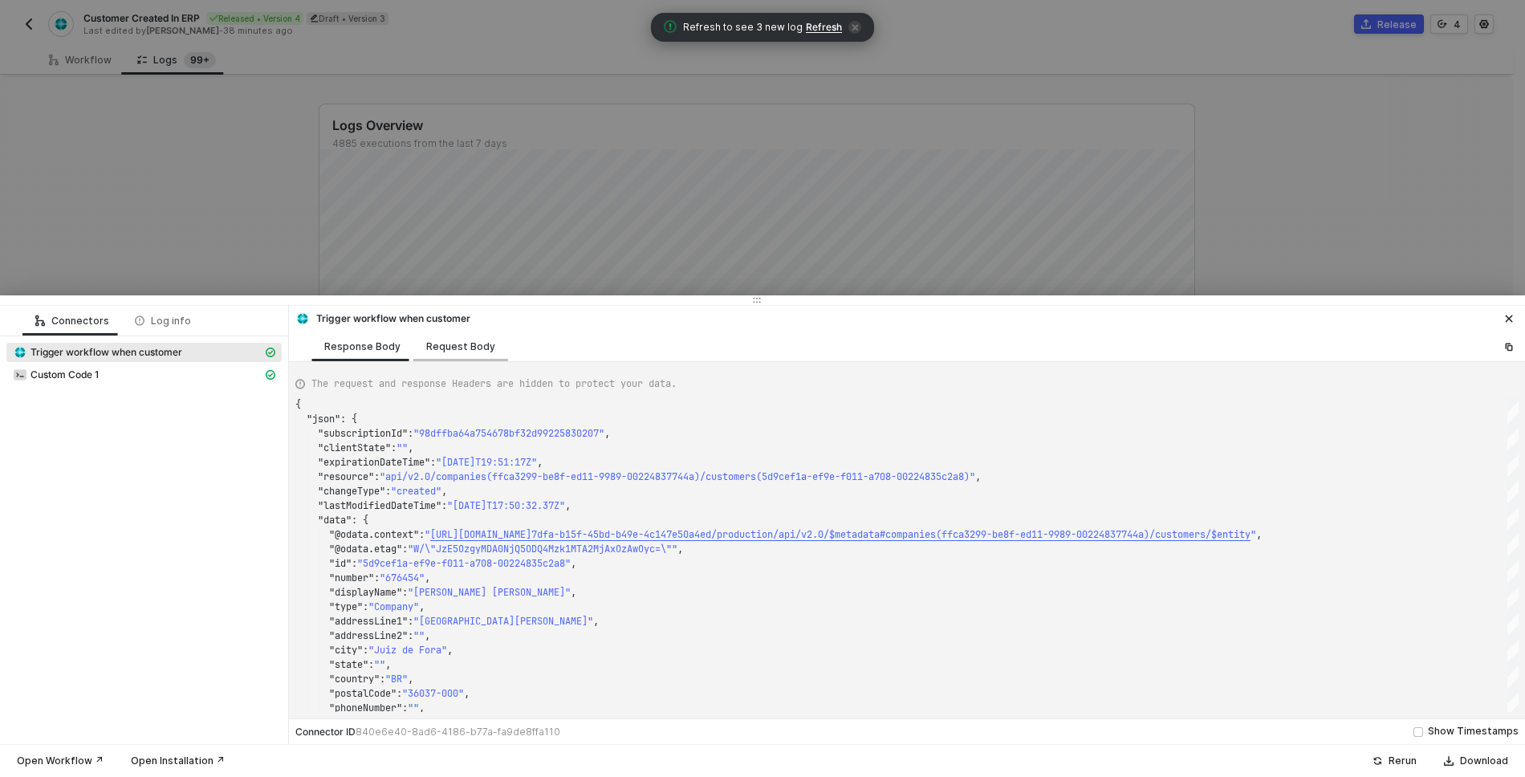
click at [441, 346] on div "Request Body" at bounding box center [460, 346] width 69 height 13
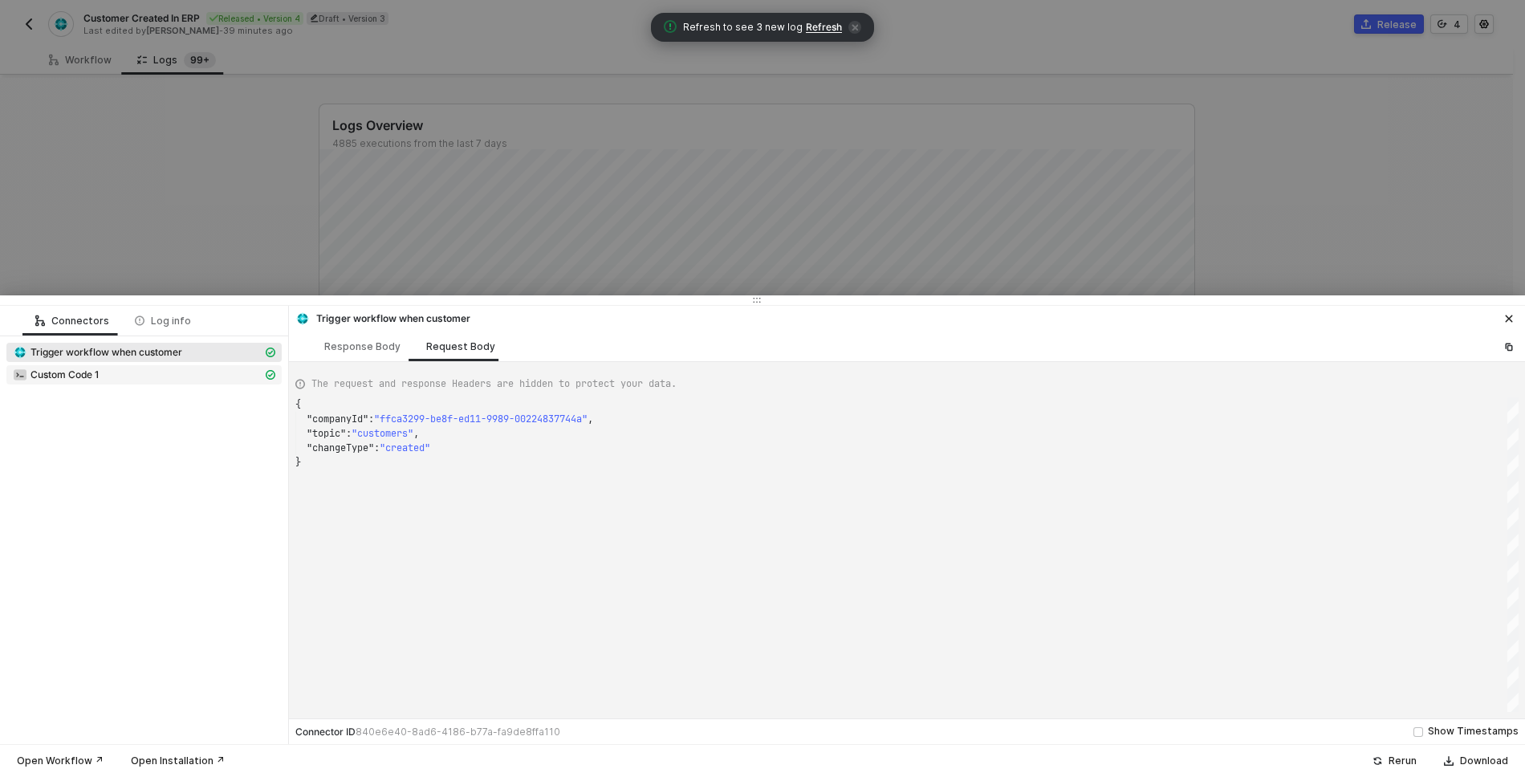
click at [177, 372] on div "Custom Code 1" at bounding box center [138, 375] width 250 height 14
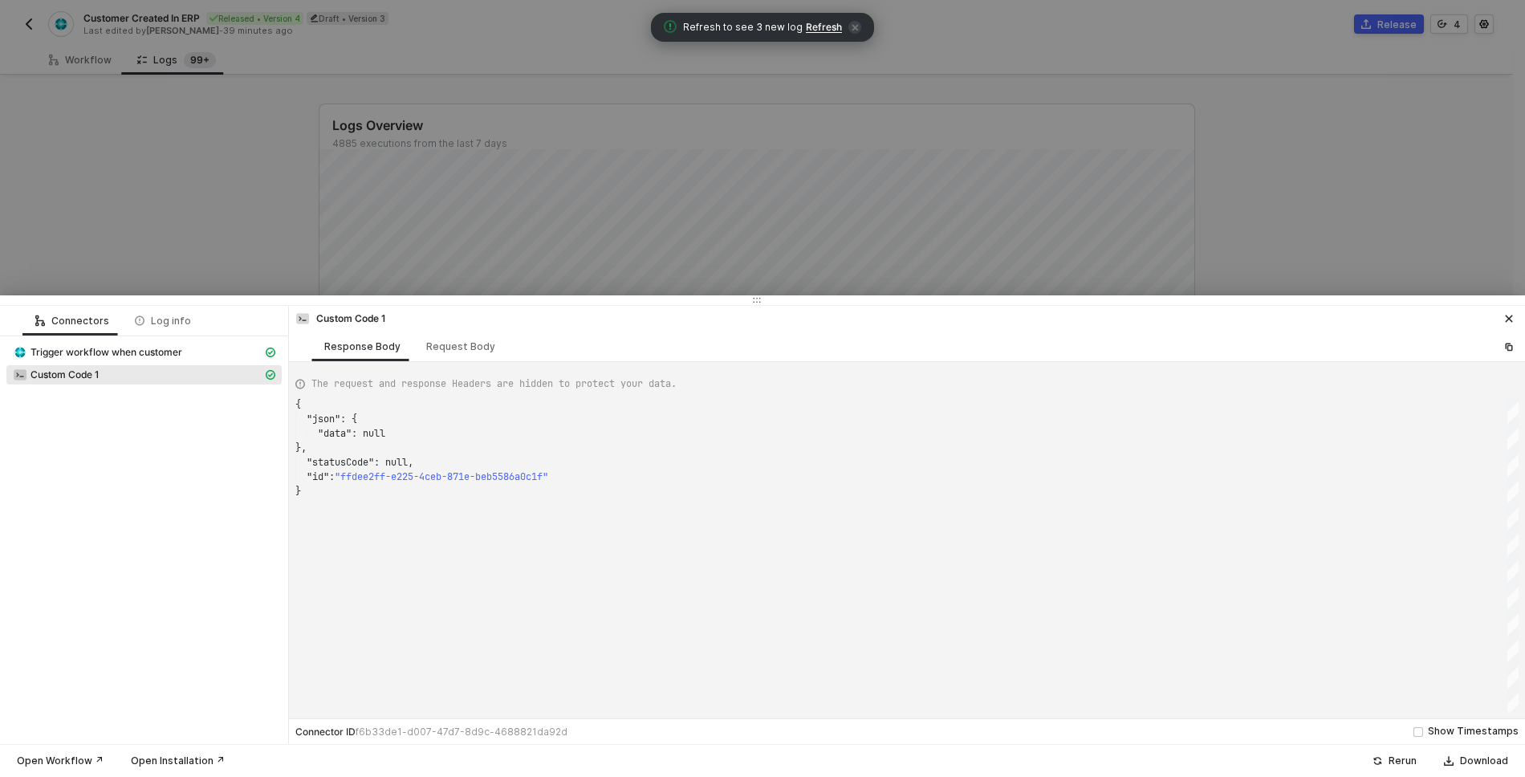
scroll to position [87, 6]
click at [364, 487] on div "}" at bounding box center [906, 491] width 1223 height 14
click at [453, 348] on div "Request Body" at bounding box center [460, 346] width 69 height 13
type textarea "{ "customCode": "console.log(\"hello\")", "outputDataFormat": "wrapper", "varia…"
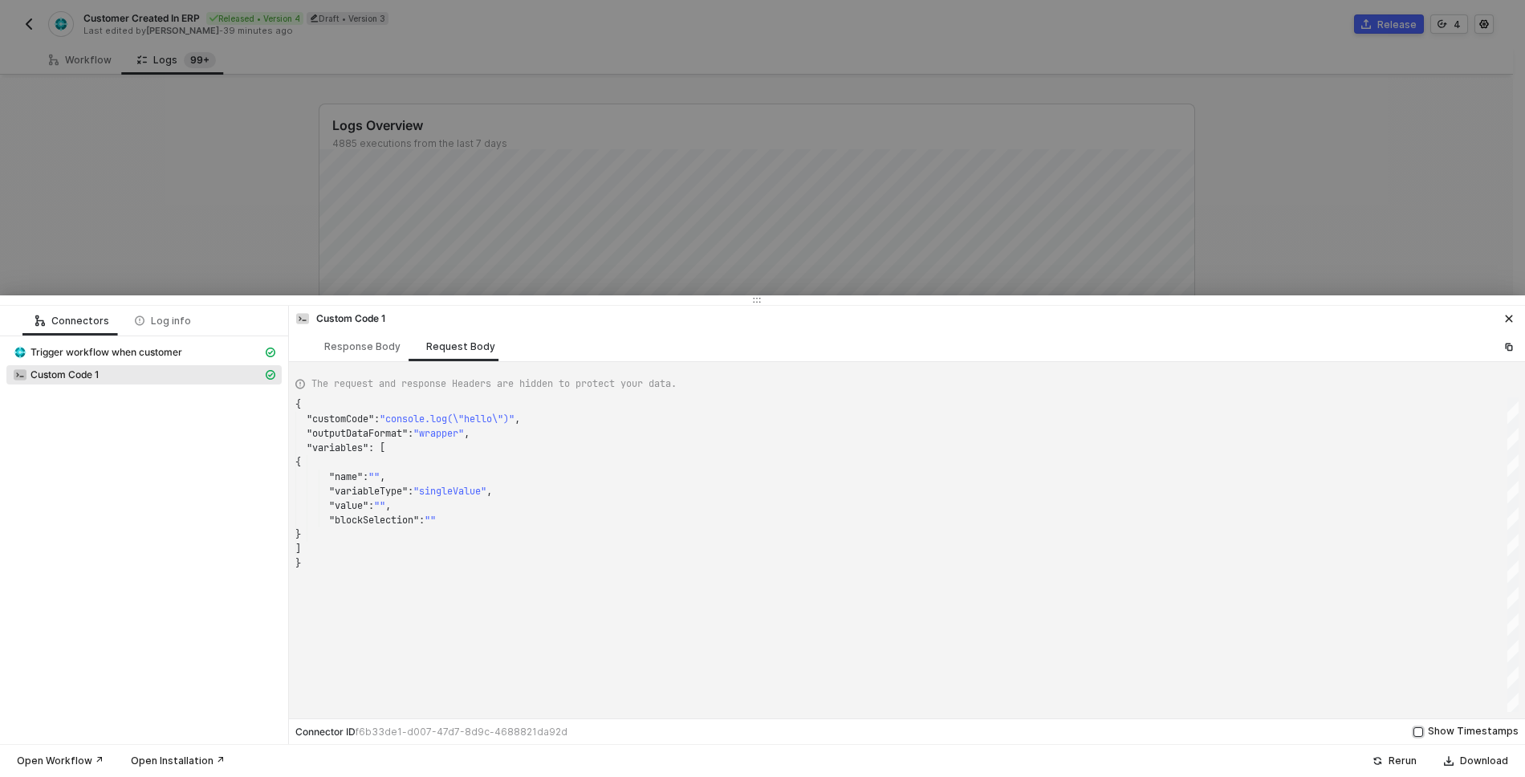
click at [1423, 732] on input "Show Timestamps" at bounding box center [1419, 732] width 10 height 10
checkbox input "true"
click at [432, 454] on span ""wrapper"" at bounding box center [438, 451] width 51 height 13
click at [462, 468] on div ""variables" : [" at bounding box center [906, 465] width 1223 height 14
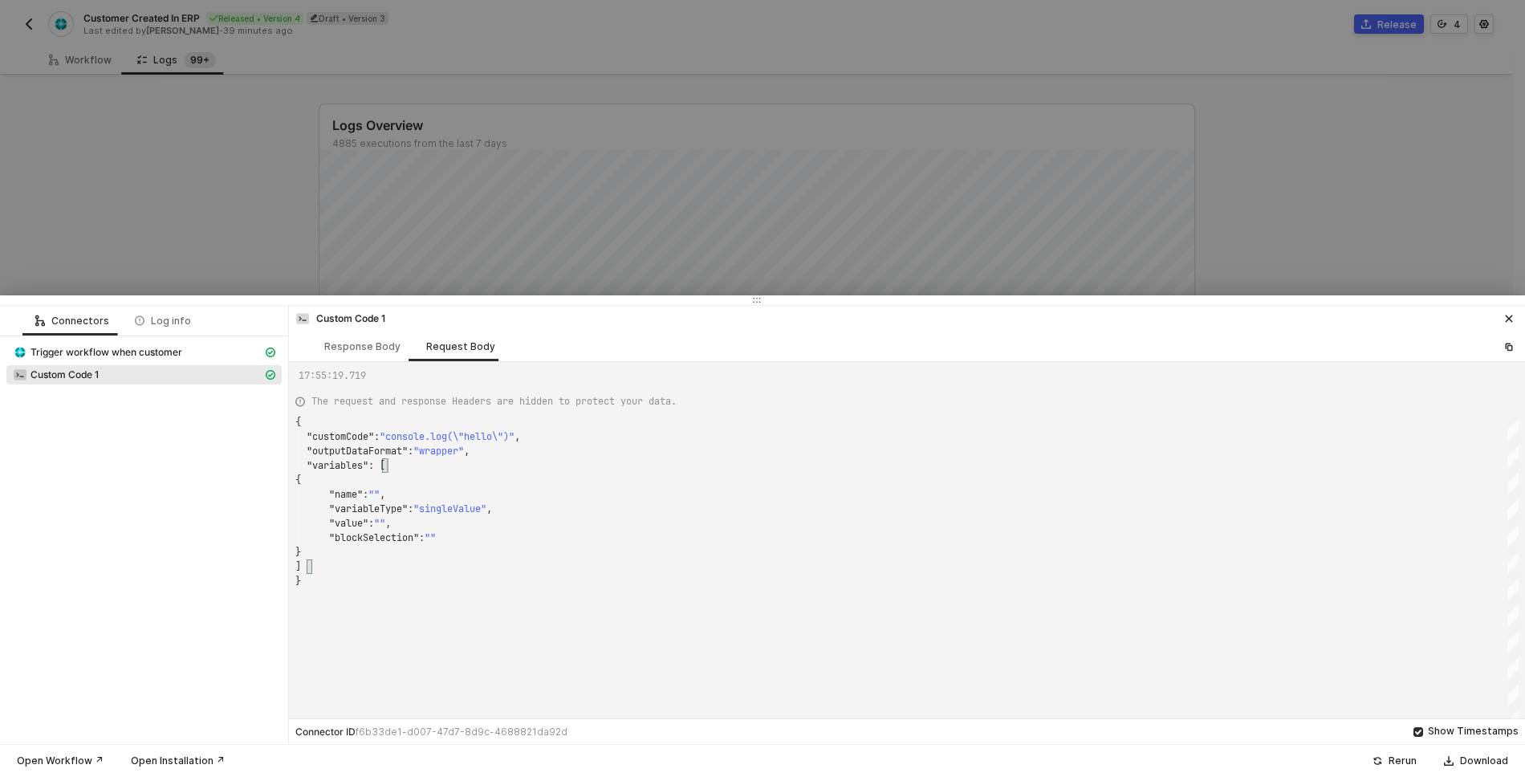
scroll to position [58, 29]
click at [463, 482] on div "{" at bounding box center [906, 480] width 1223 height 14
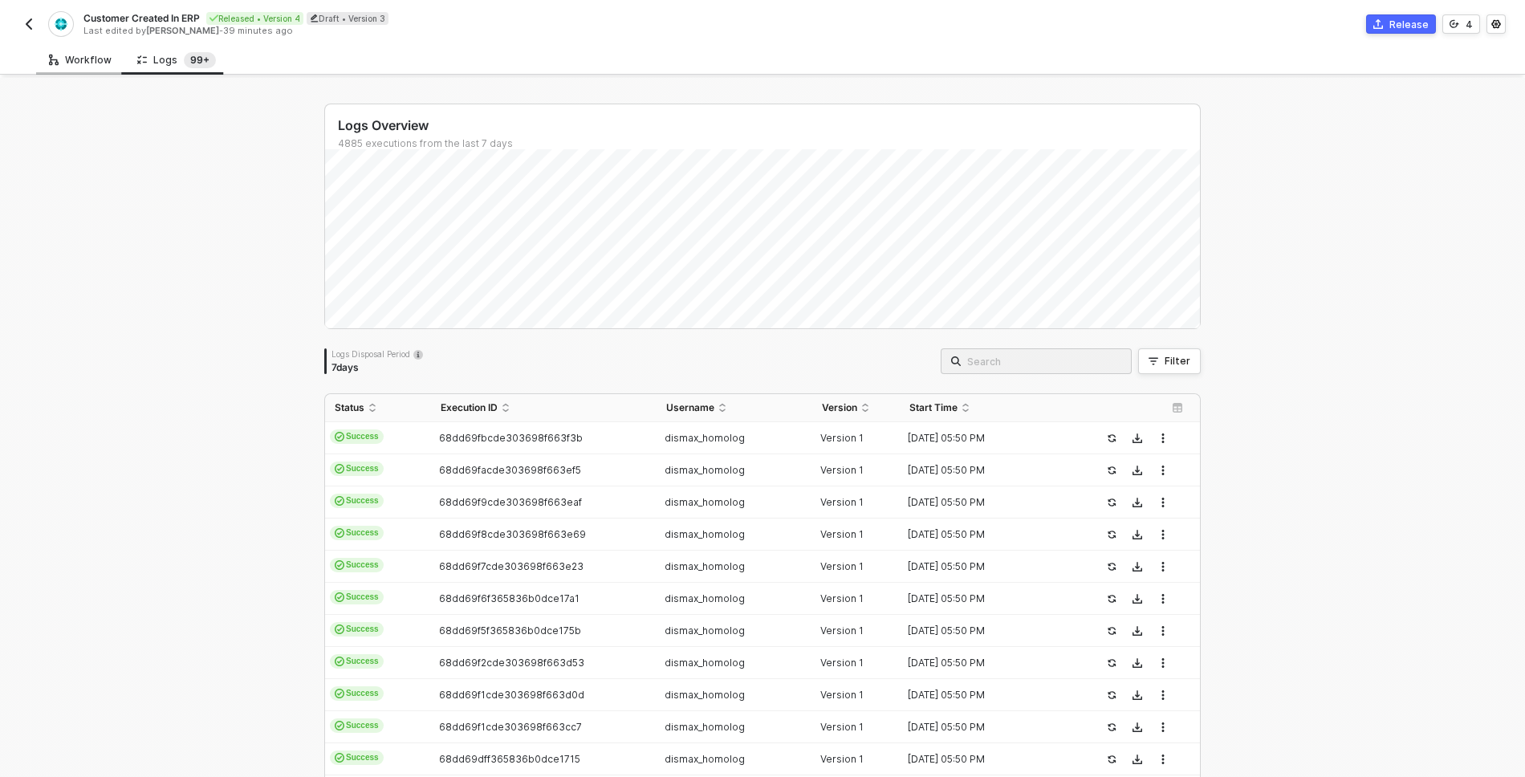
click at [100, 56] on div "Workflow" at bounding box center [80, 60] width 63 height 13
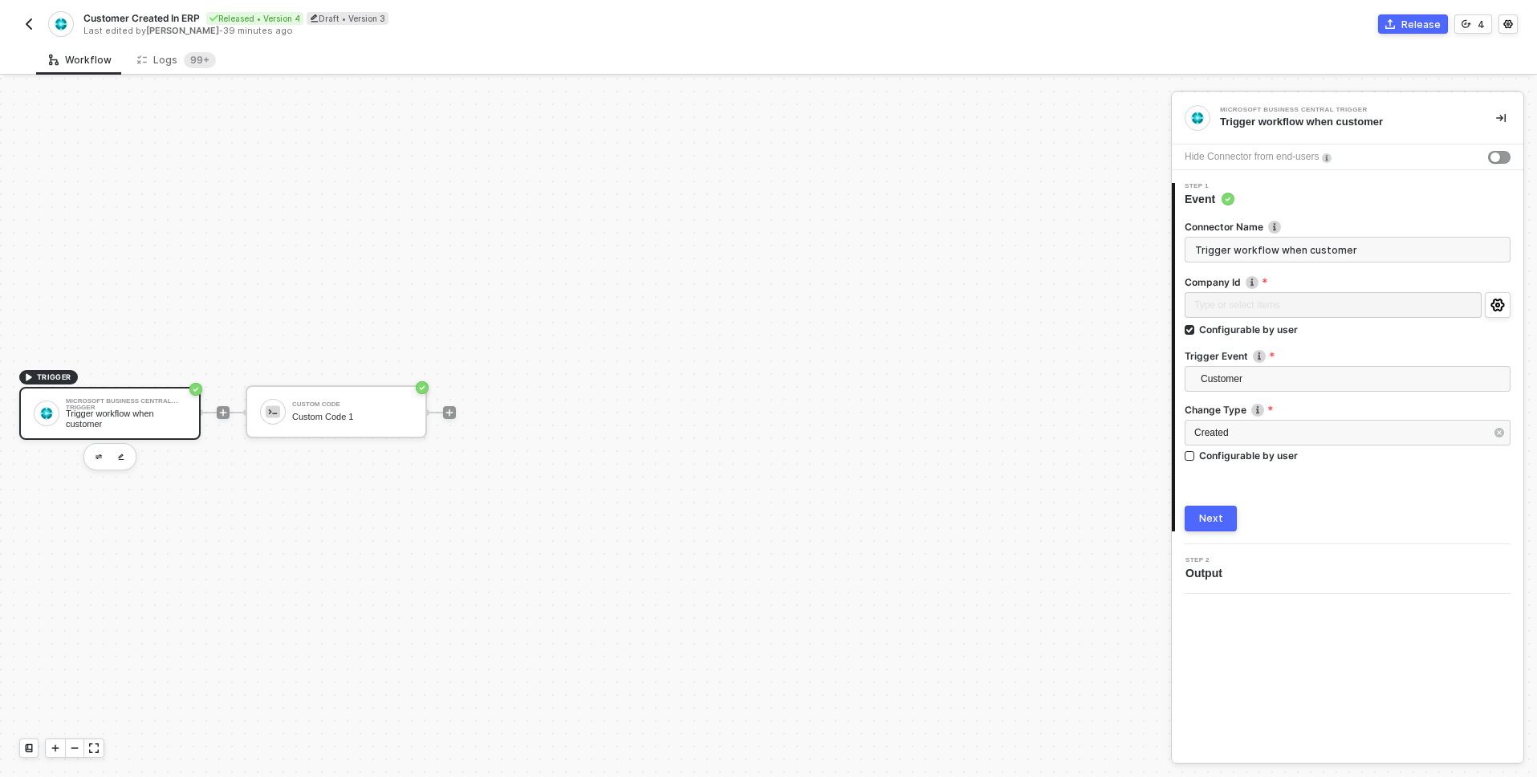
click at [357, 22] on div "Draft • Version 3" at bounding box center [348, 18] width 82 height 13
click at [271, 68] on div "Workflow Logs 99+" at bounding box center [786, 60] width 1501 height 30
click at [137, 63] on icon at bounding box center [142, 60] width 10 height 14
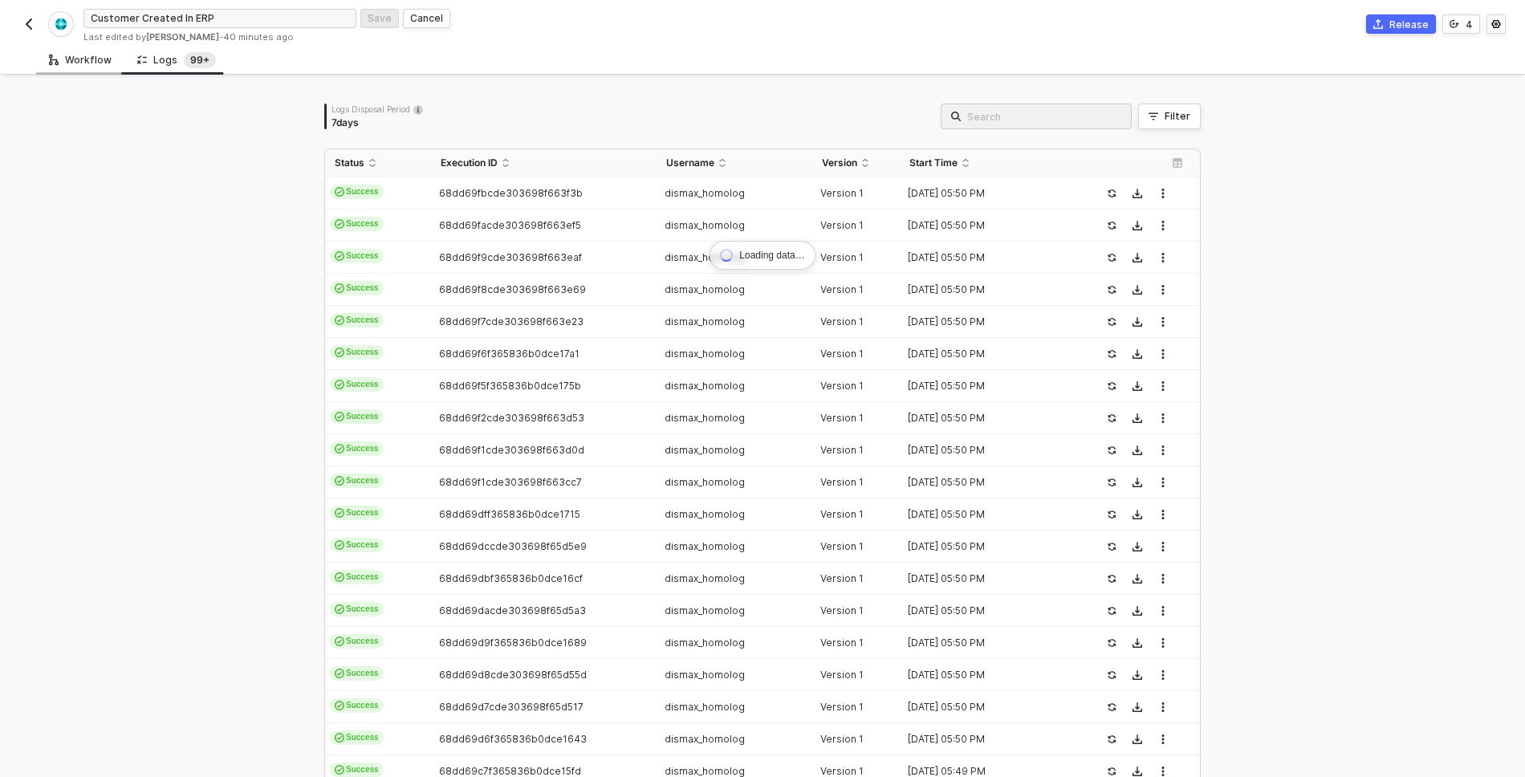
click at [88, 59] on div "Workflow" at bounding box center [80, 60] width 63 height 13
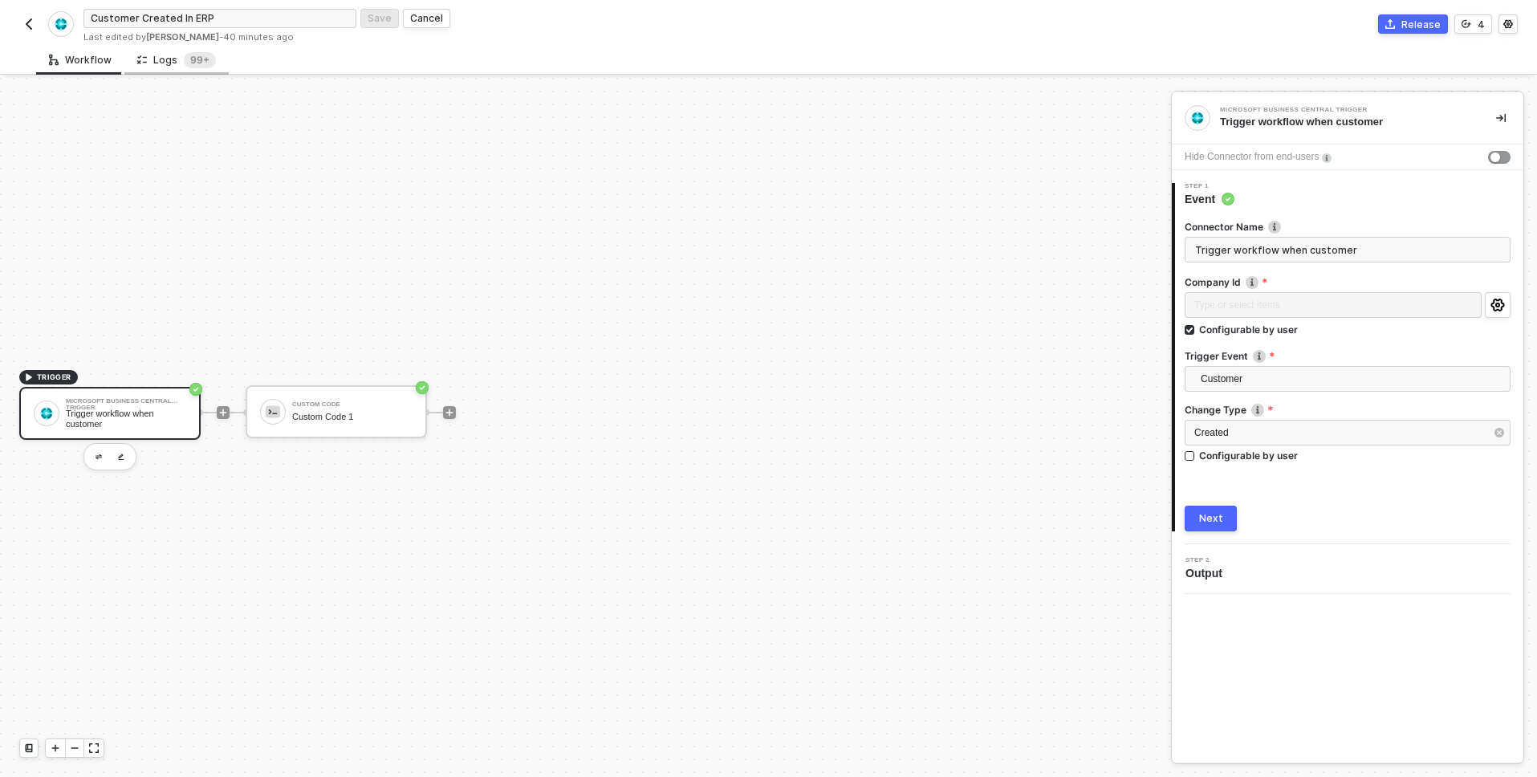
click at [173, 63] on div "Logs 99+" at bounding box center [176, 60] width 79 height 16
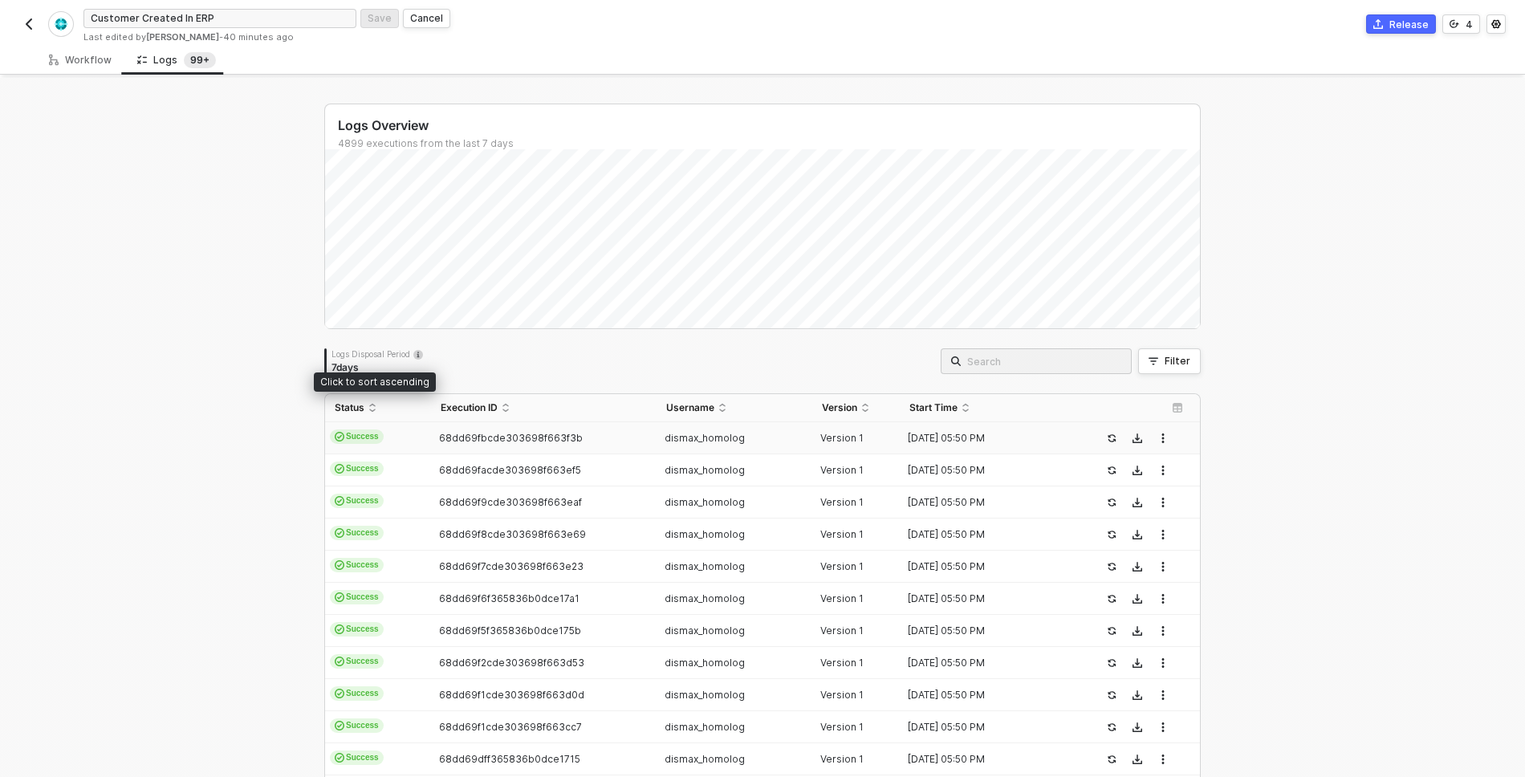
click at [372, 426] on td "Success" at bounding box center [378, 438] width 106 height 32
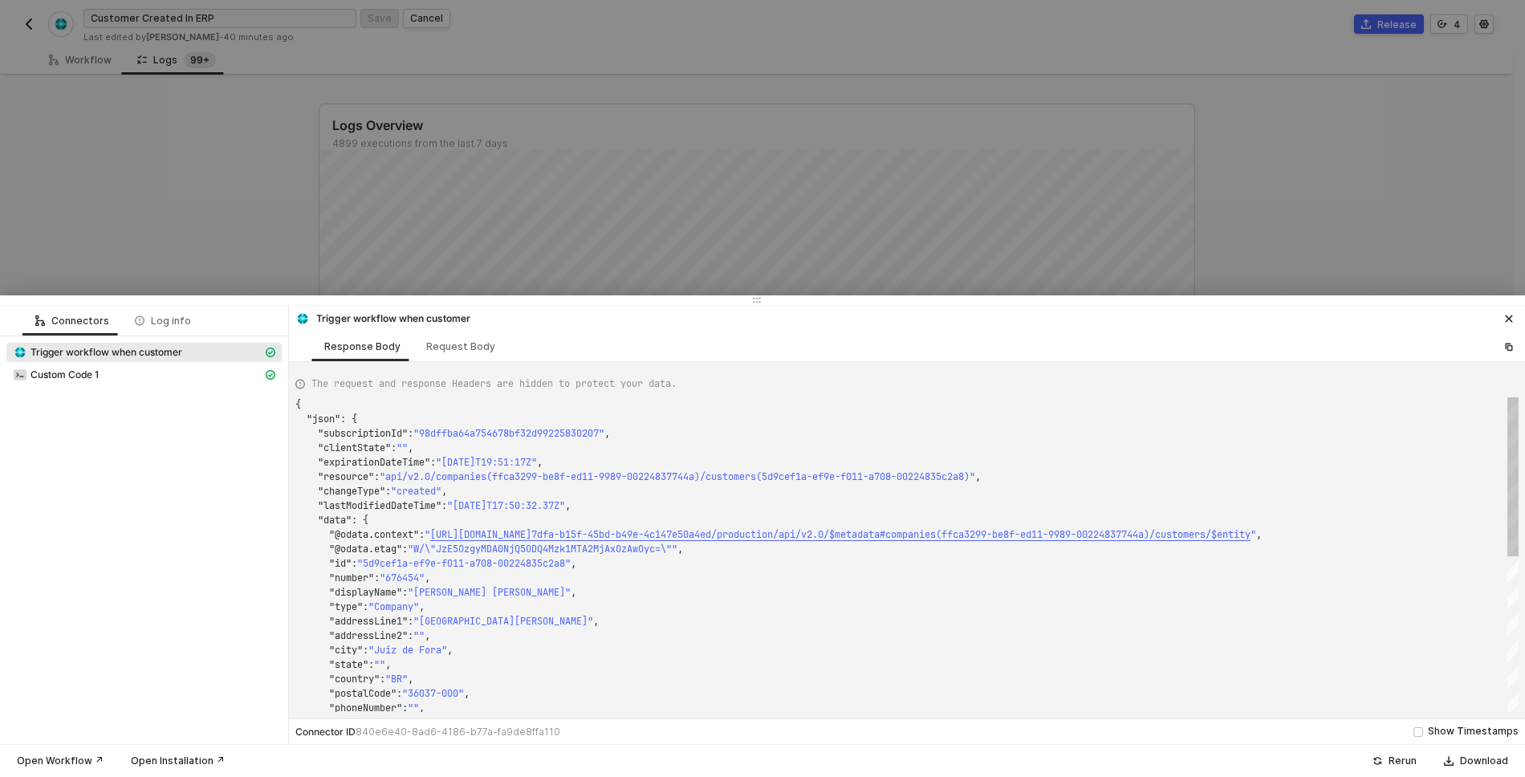
scroll to position [130, 0]
click at [88, 378] on span "Custom Code 1" at bounding box center [65, 374] width 68 height 13
type textarea "{ "json": { "data": null }, "statusCode": null, "id": "ffdee2ff-e225-4ceb-871e-…"
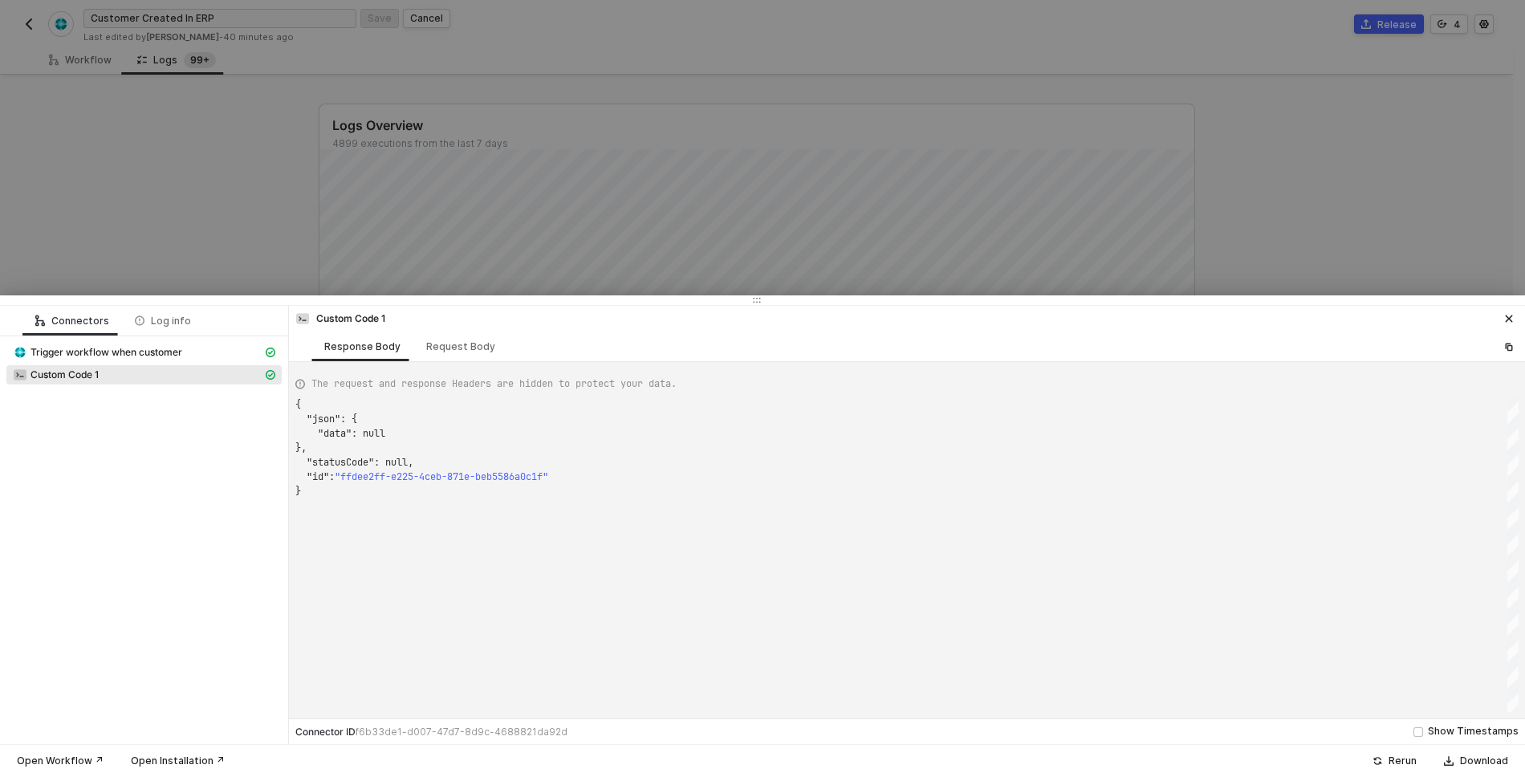
click at [189, 84] on div at bounding box center [762, 388] width 1525 height 777
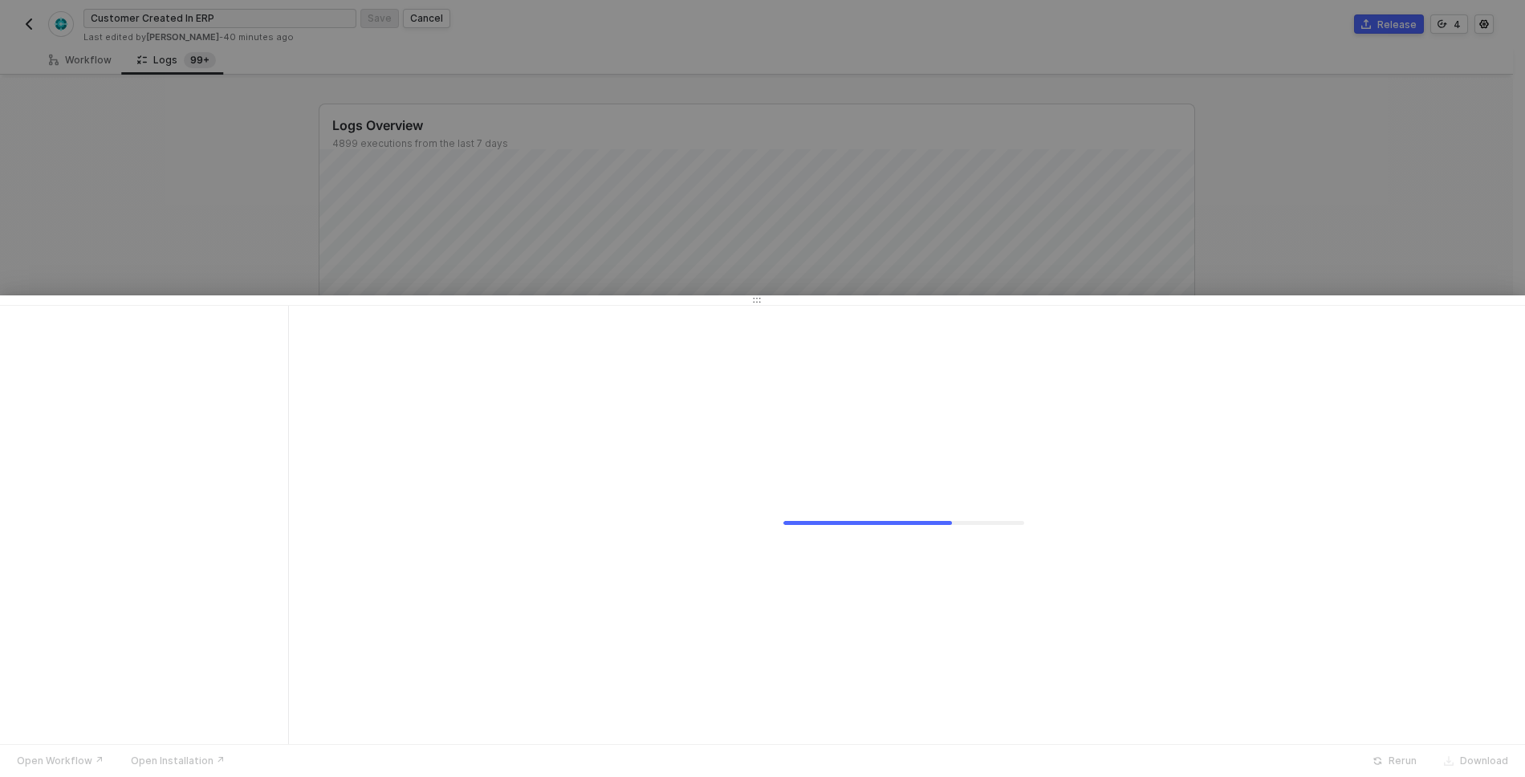
click at [92, 58] on div at bounding box center [762, 388] width 1525 height 777
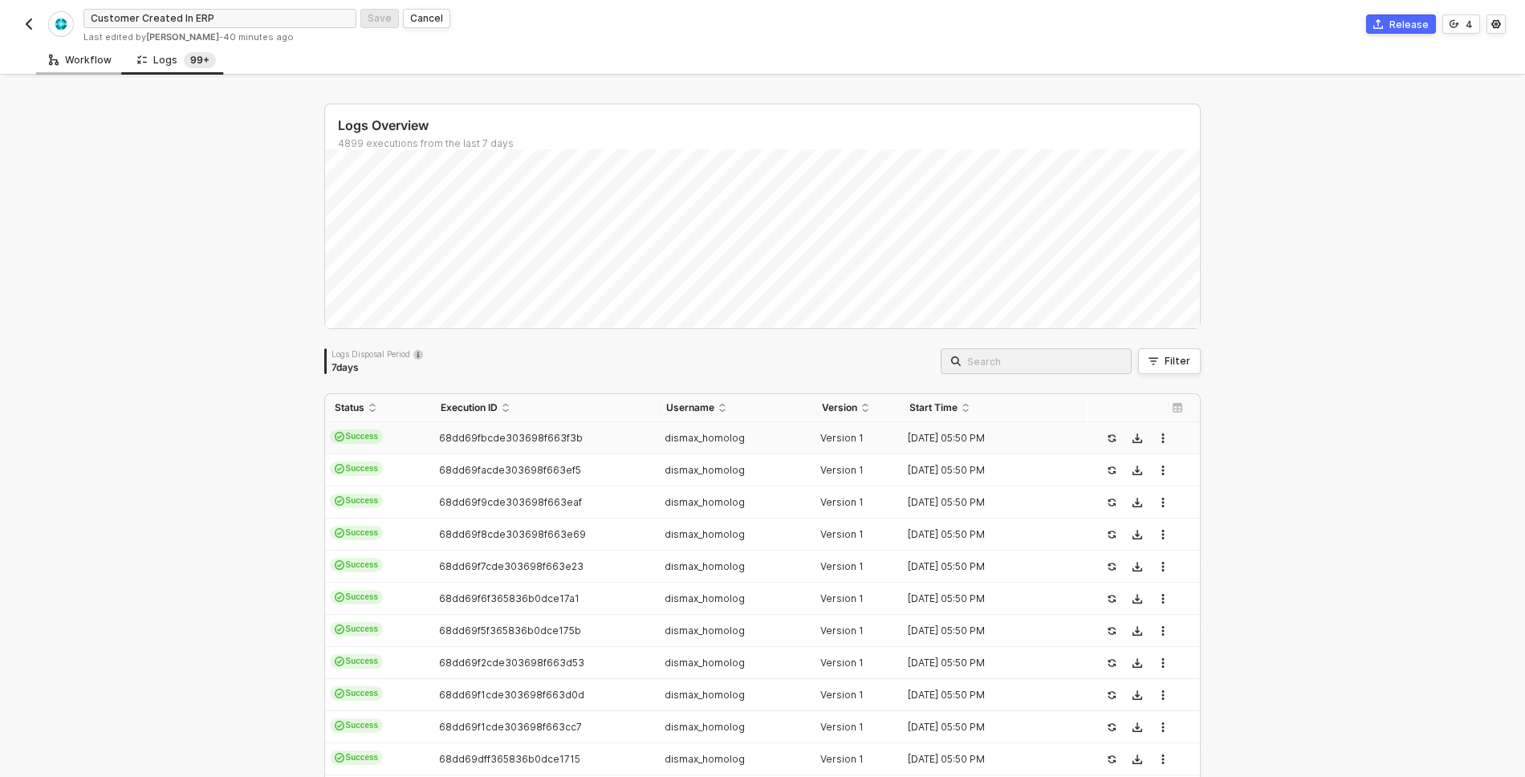
click at [76, 59] on div "Workflow" at bounding box center [80, 60] width 63 height 13
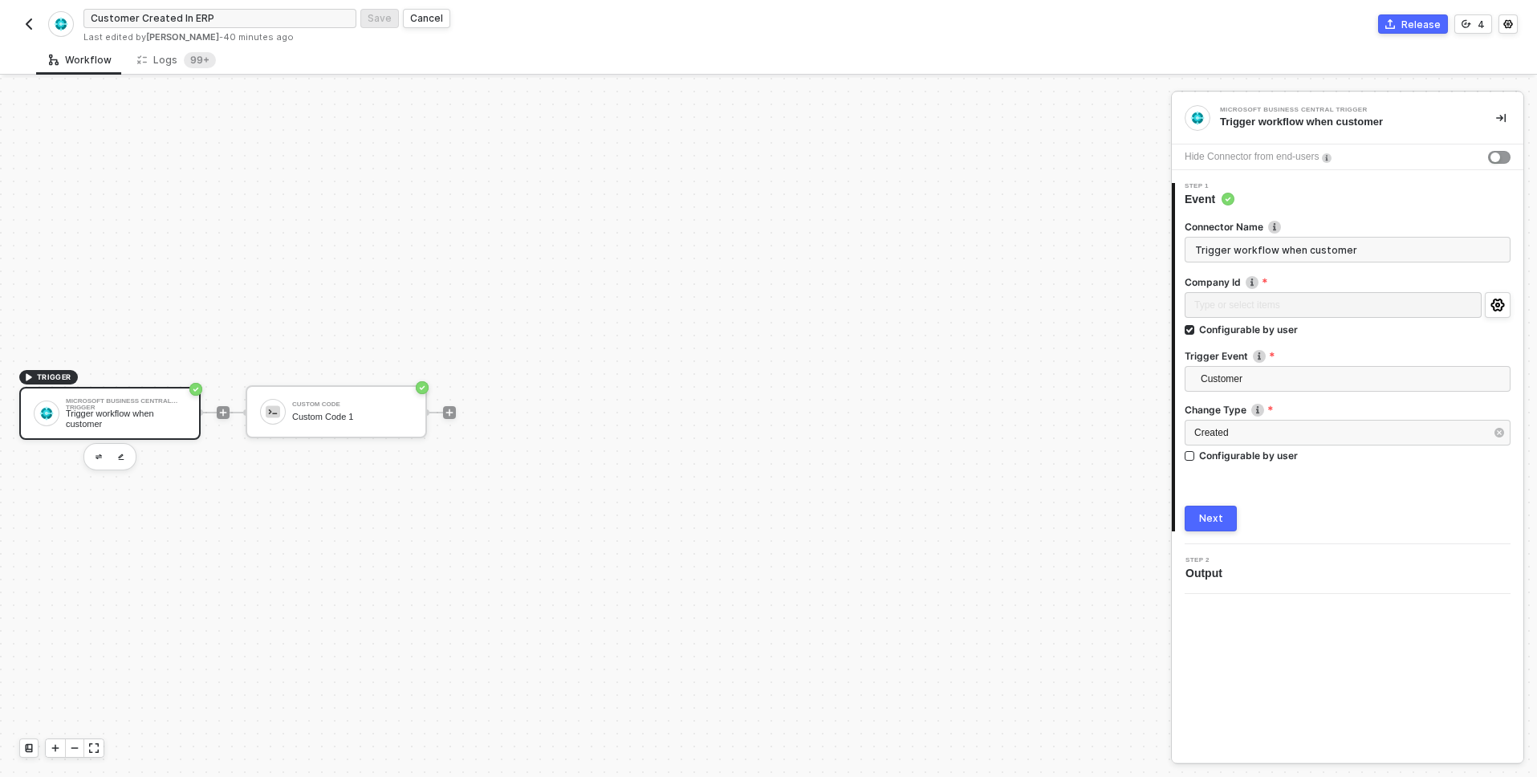
click at [488, 426] on div at bounding box center [450, 412] width 214 height 125
click at [340, 401] on div "Custom Code" at bounding box center [352, 404] width 120 height 6
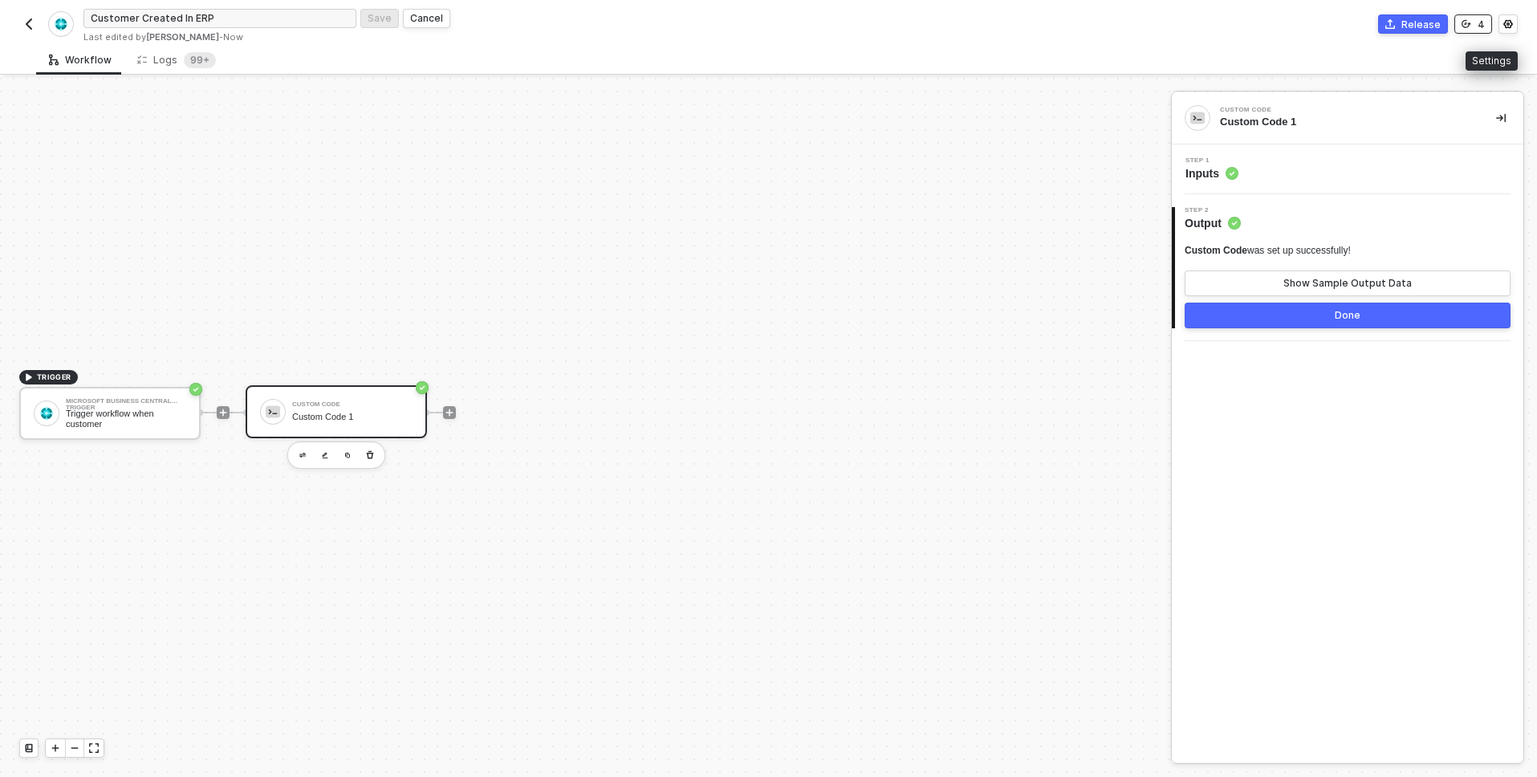
click at [1485, 26] on button "4" at bounding box center [1474, 23] width 38 height 19
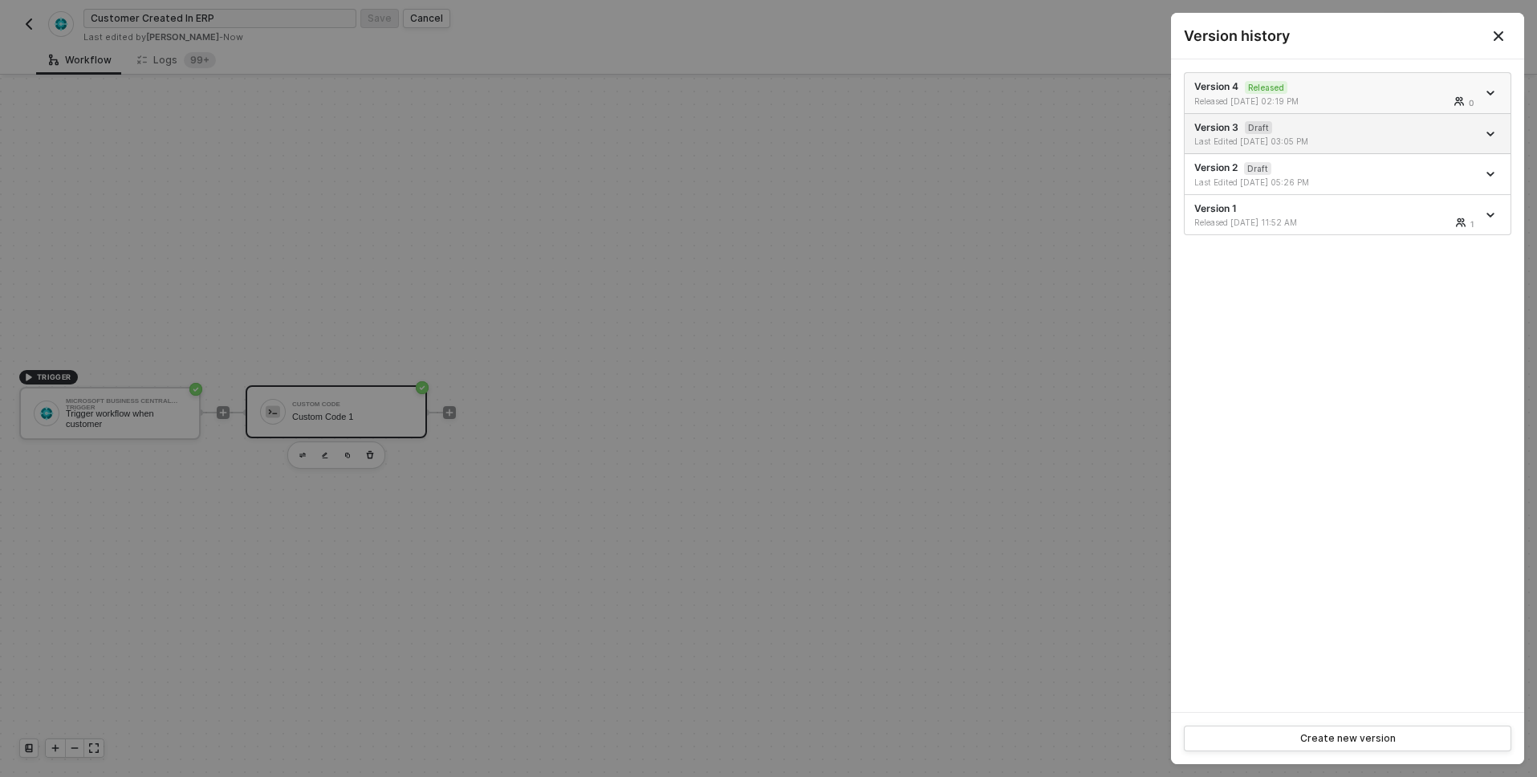
click at [1329, 89] on div "Version 4 Released Released 10/01/2025 02:19 PM 0" at bounding box center [1336, 92] width 283 height 27
click at [1329, 90] on div "Version 4 Released Released 10/01/2025 02:19 PM 0" at bounding box center [1336, 92] width 283 height 27
click at [1268, 93] on sup "Released" at bounding box center [1266, 87] width 43 height 13
click at [1501, 37] on icon "Close" at bounding box center [1498, 36] width 13 height 13
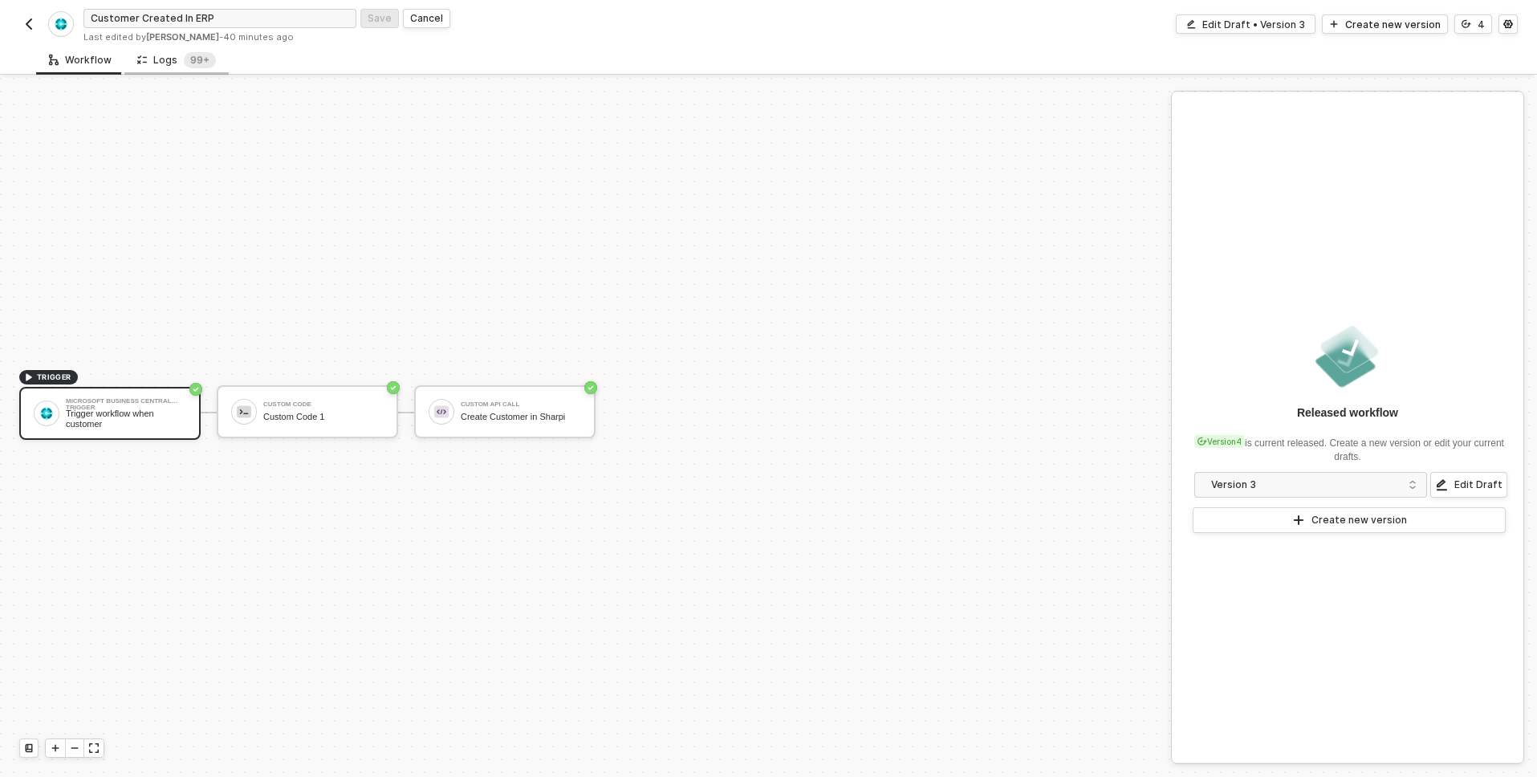
click at [167, 62] on div "Logs 99+" at bounding box center [176, 60] width 79 height 16
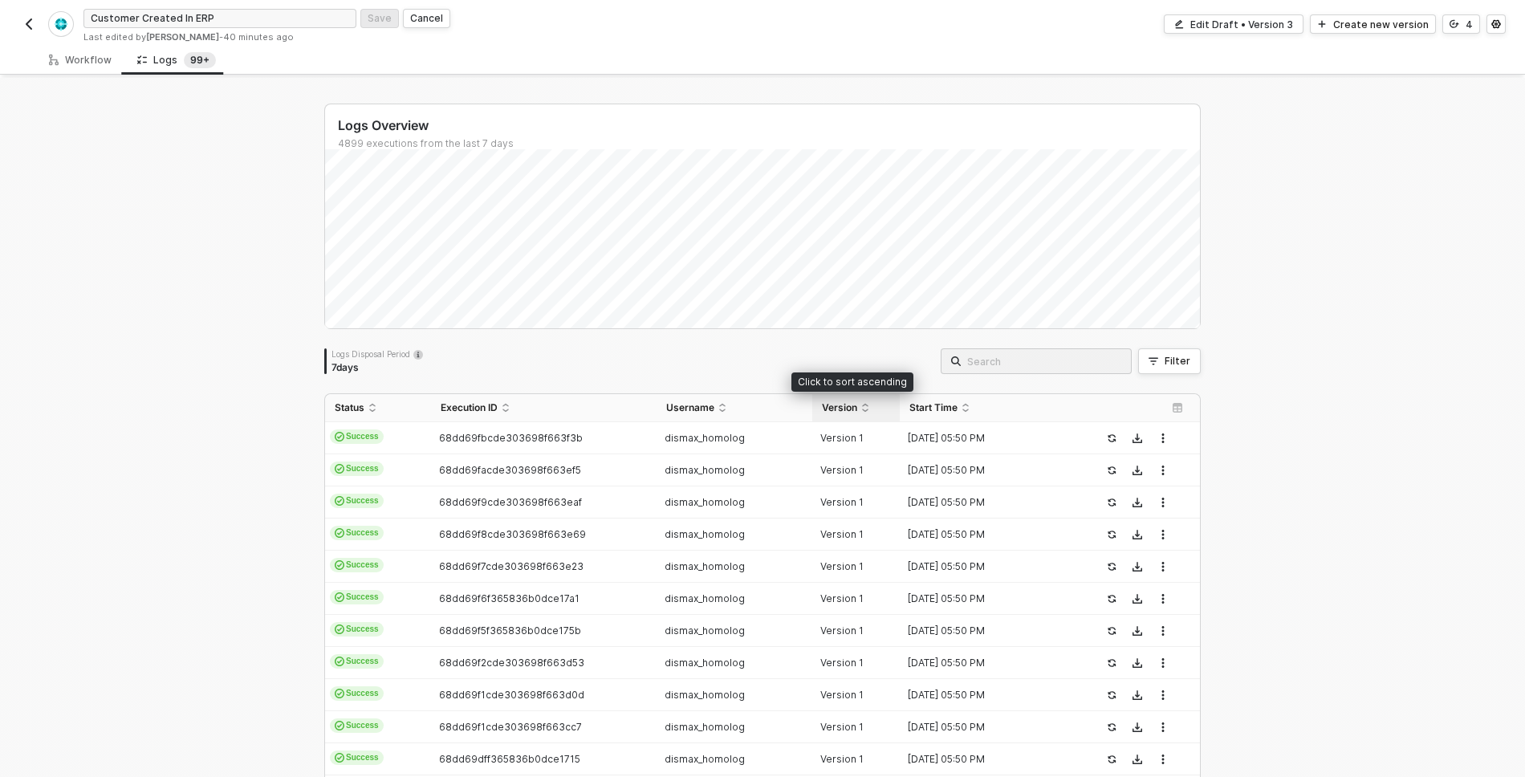
click at [853, 405] on div "Version" at bounding box center [856, 407] width 68 height 13
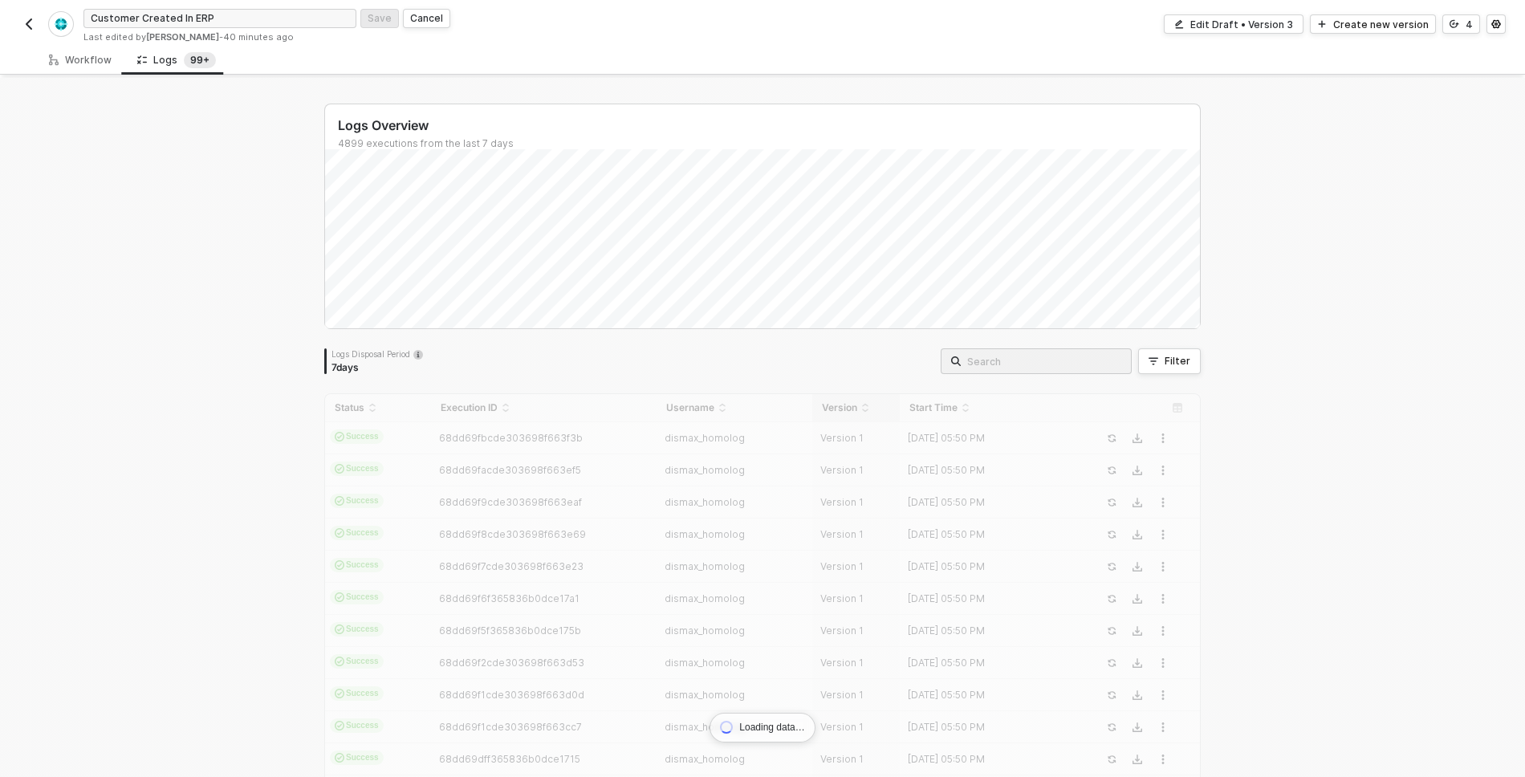
click at [853, 405] on div at bounding box center [762, 553] width 877 height 321
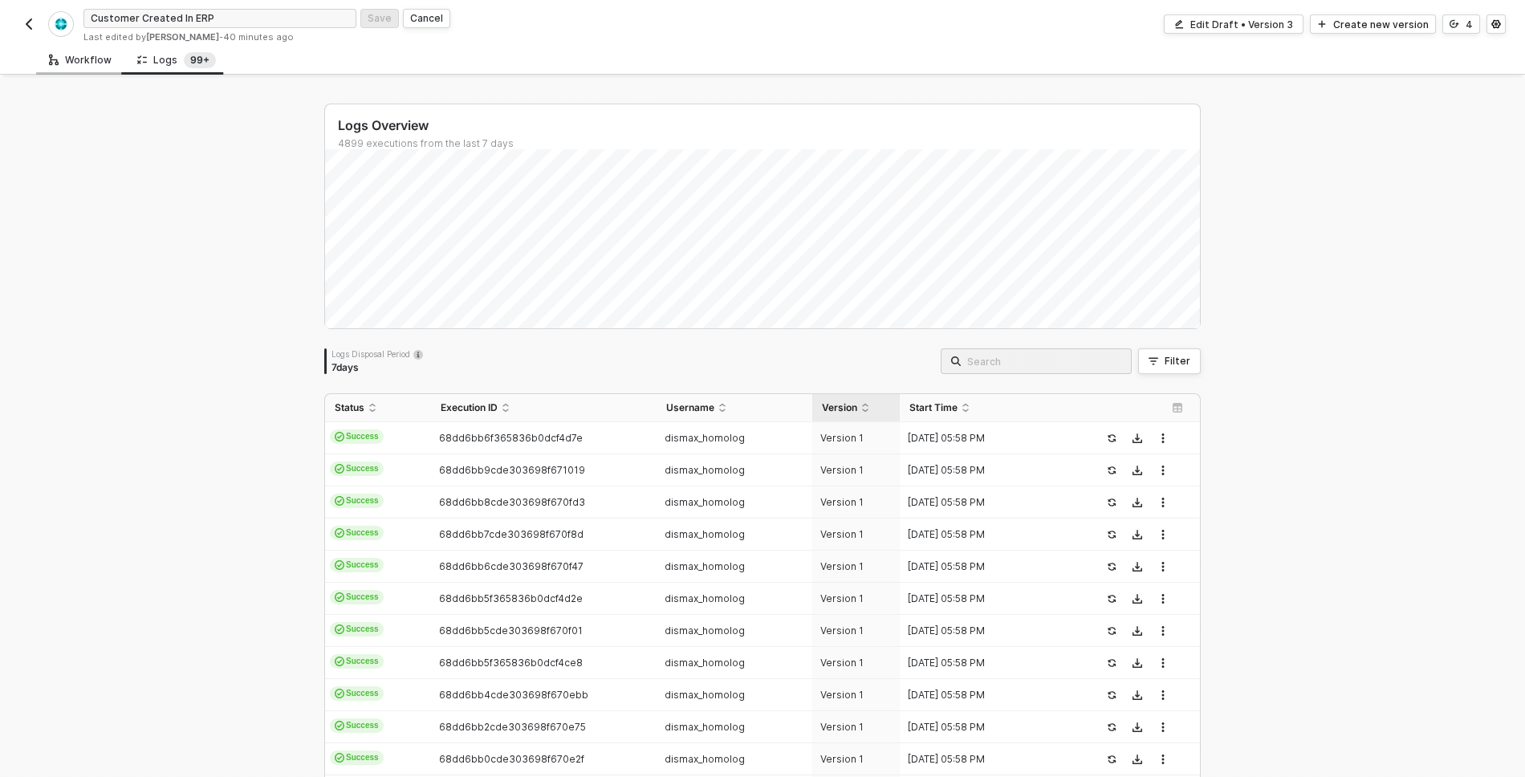
click at [90, 59] on div "Workflow" at bounding box center [80, 60] width 63 height 13
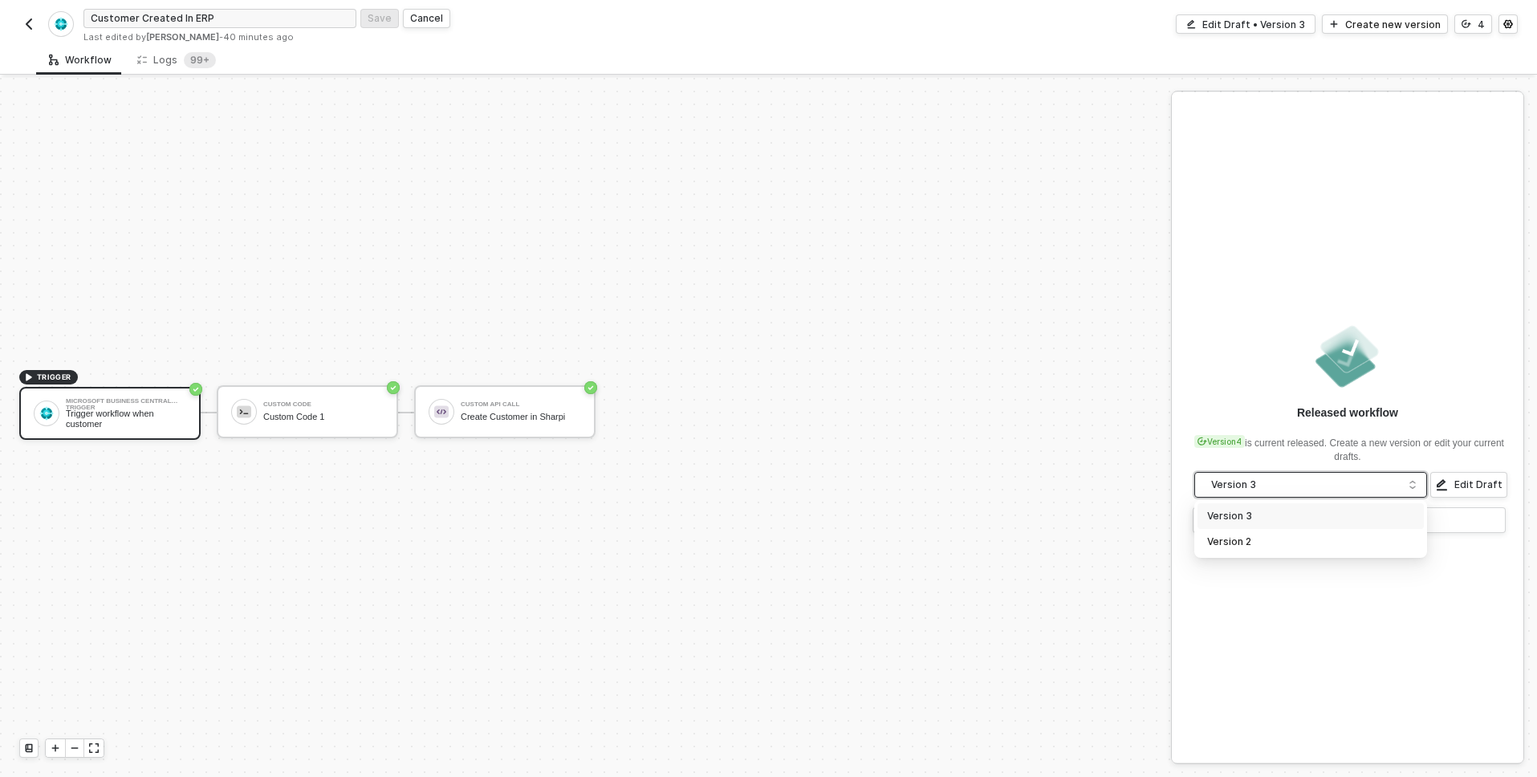
click at [1345, 476] on div "Version 3" at bounding box center [1305, 485] width 189 height 18
click at [1312, 421] on div "Version 4 is current released. Create a new version or edit your current drafts…" at bounding box center [1347, 459] width 313 height 77
click at [1304, 25] on div "Edit Draft • Version 3" at bounding box center [1254, 25] width 103 height 14
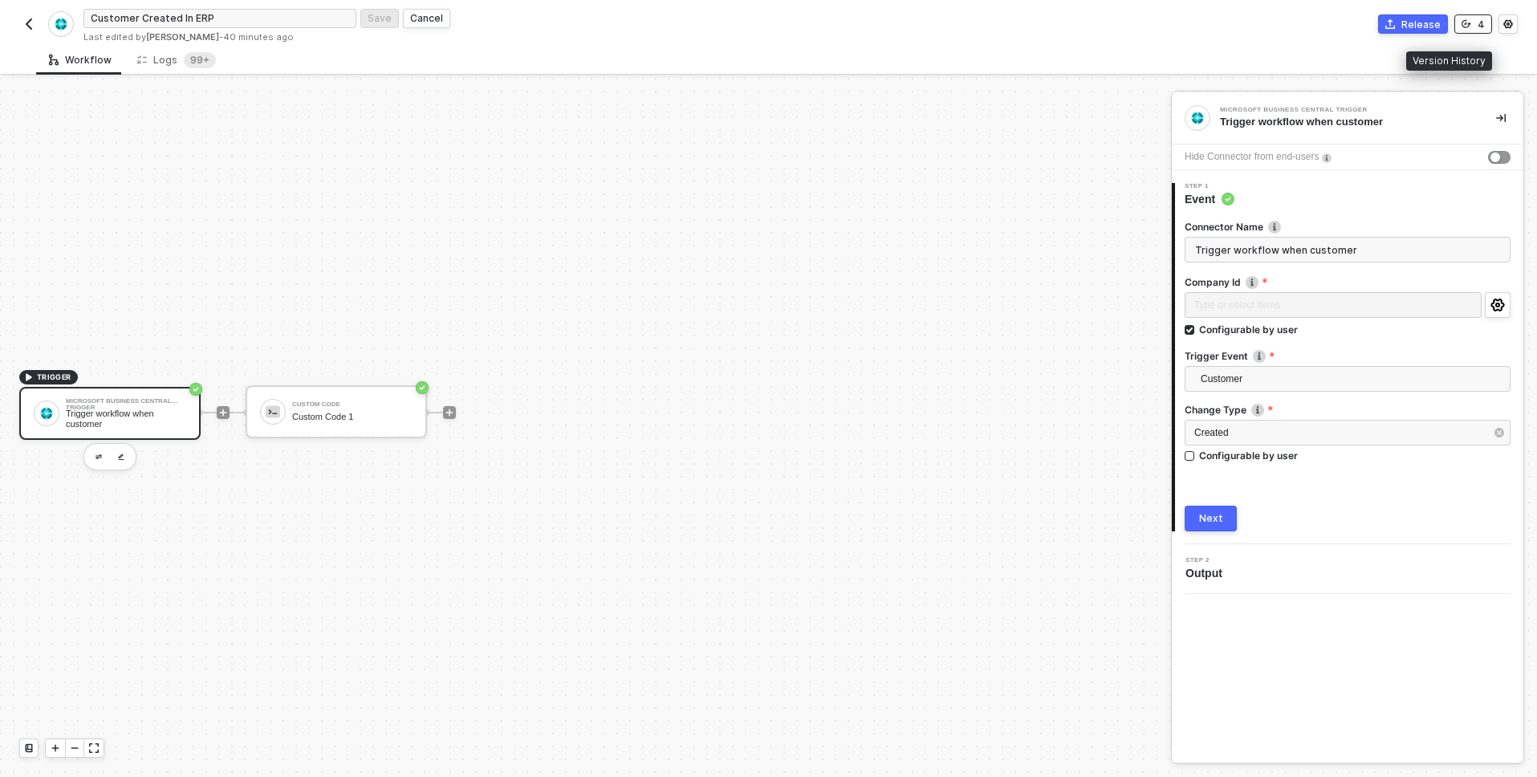
click at [1471, 18] on button "4" at bounding box center [1474, 23] width 38 height 19
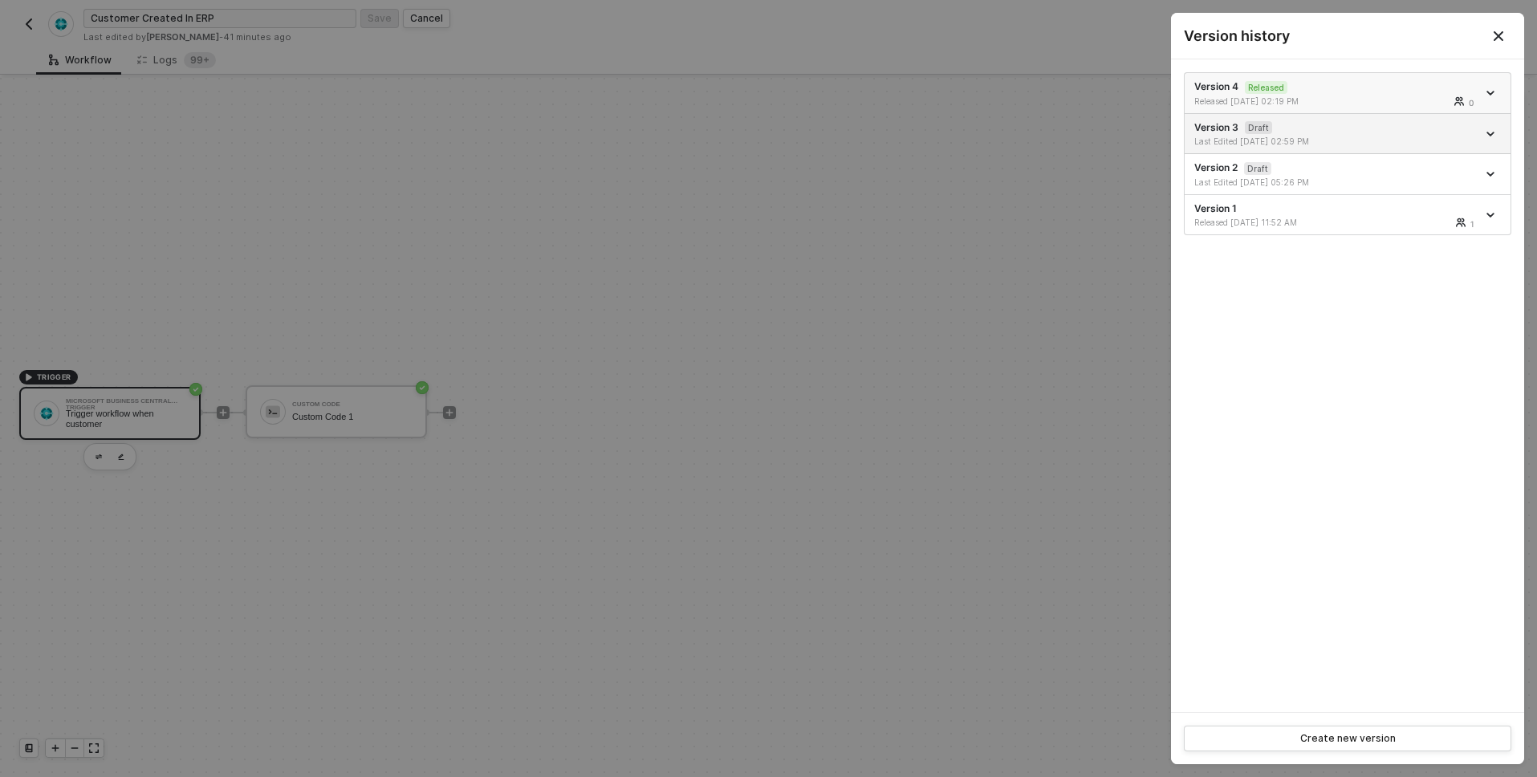
click at [1401, 97] on div "0" at bounding box center [1428, 101] width 98 height 10
click at [1366, 101] on div "Released 10/01/2025 02:19 PM 0" at bounding box center [1336, 101] width 283 height 11
click at [1504, 38] on icon "Close" at bounding box center [1498, 36] width 13 height 13
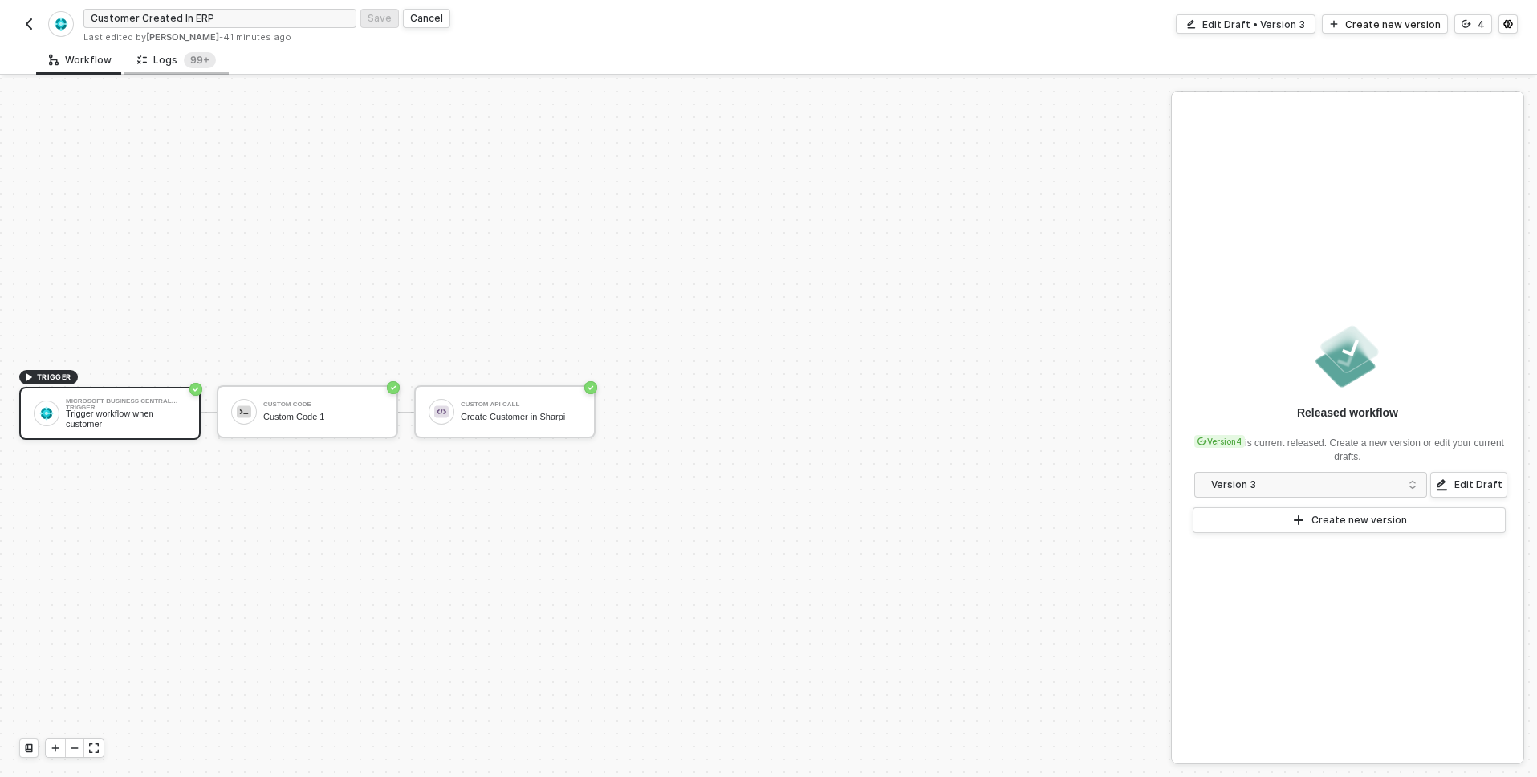
click at [165, 66] on div "Logs 99+" at bounding box center [176, 60] width 79 height 16
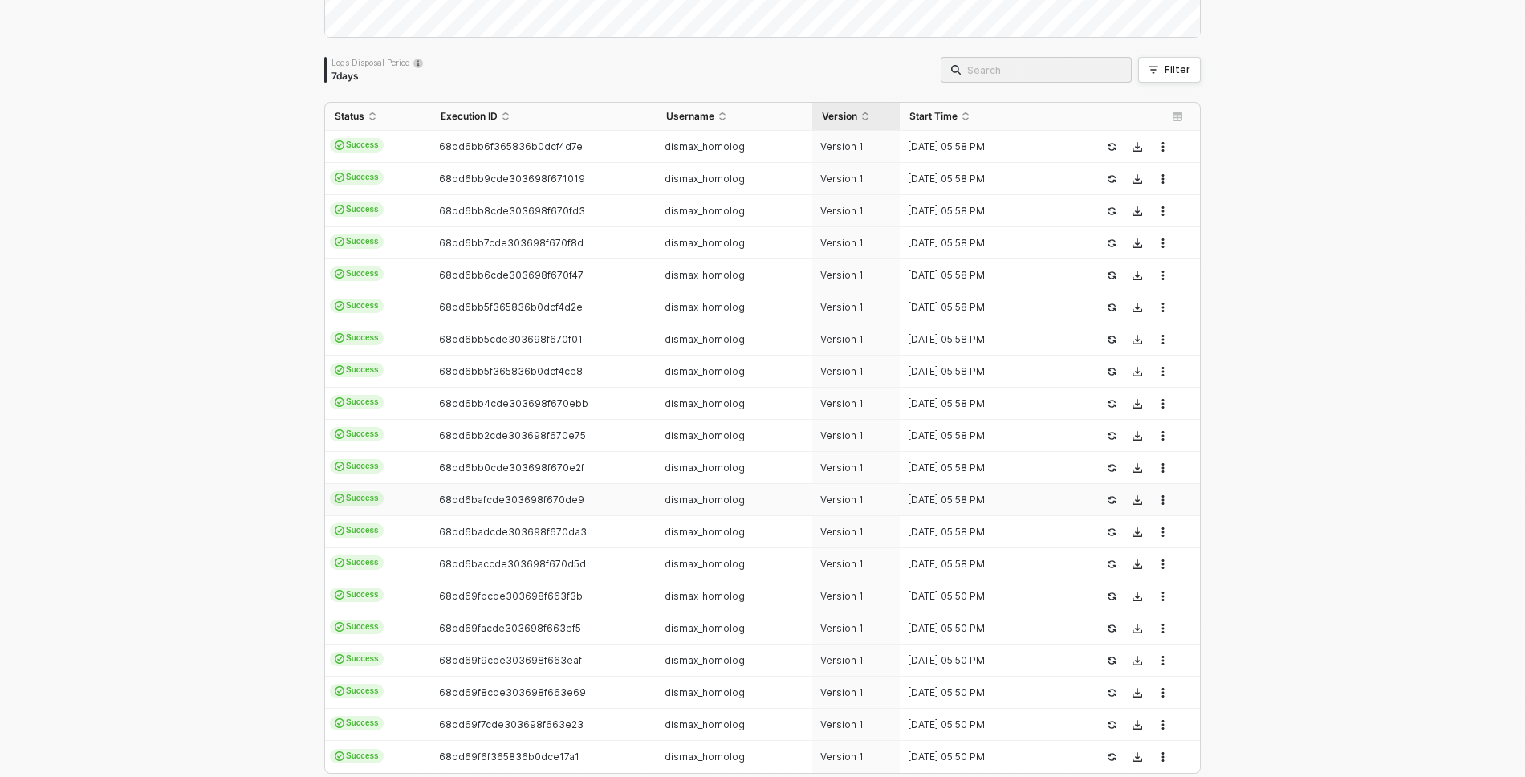
scroll to position [359, 0]
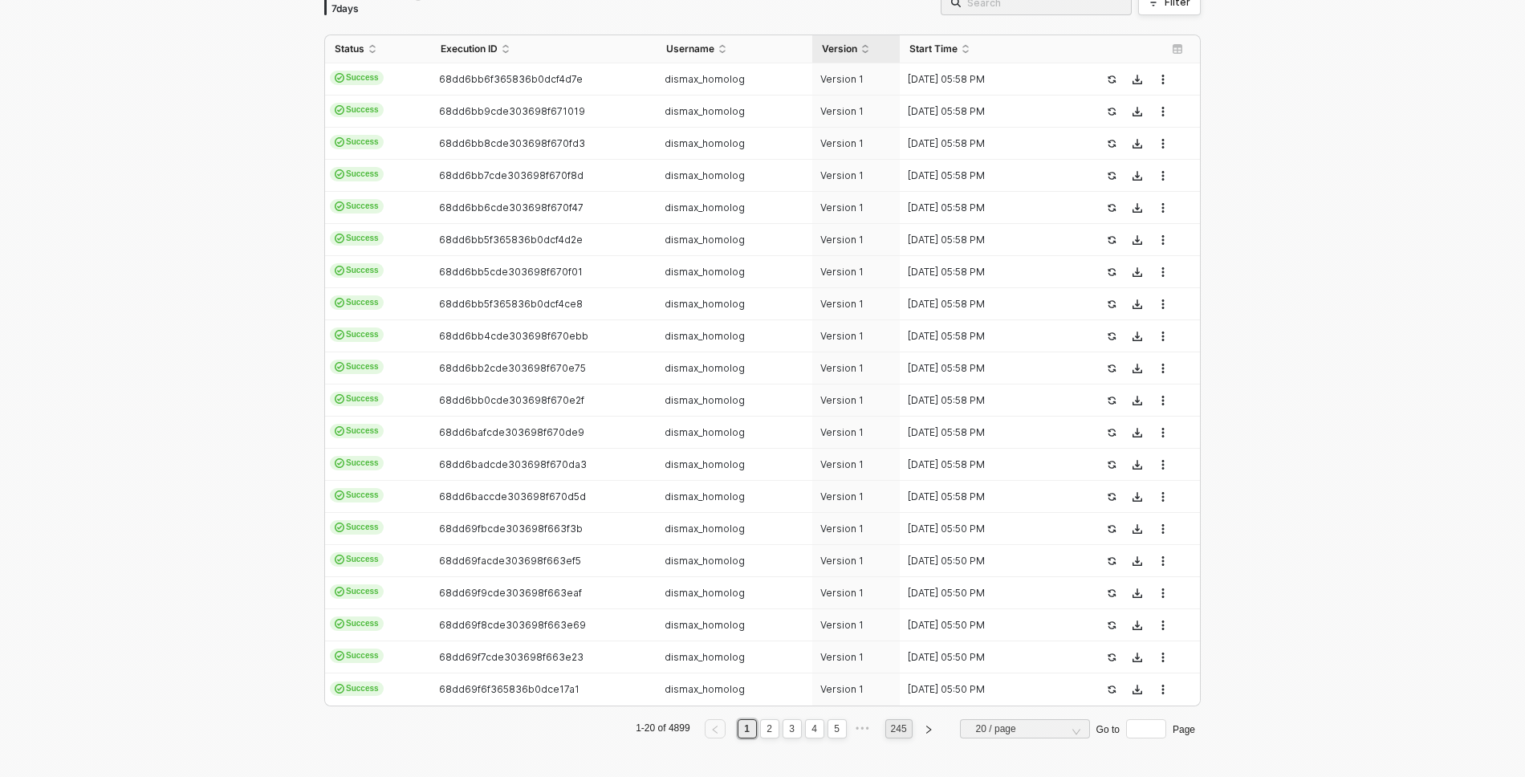
click at [886, 731] on link "245" at bounding box center [899, 729] width 26 height 18
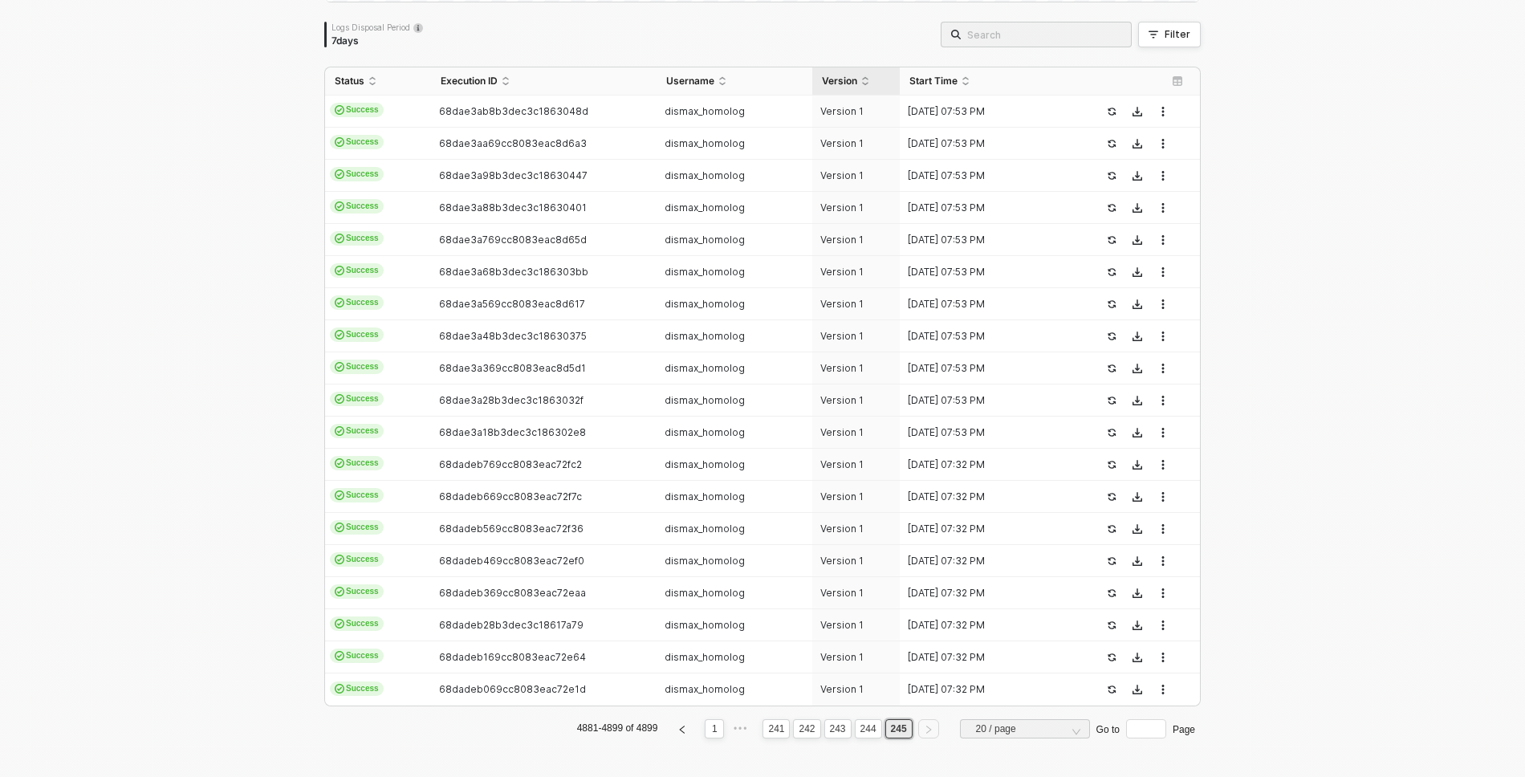
scroll to position [327, 0]
click at [678, 727] on icon "left" at bounding box center [683, 730] width 10 height 10
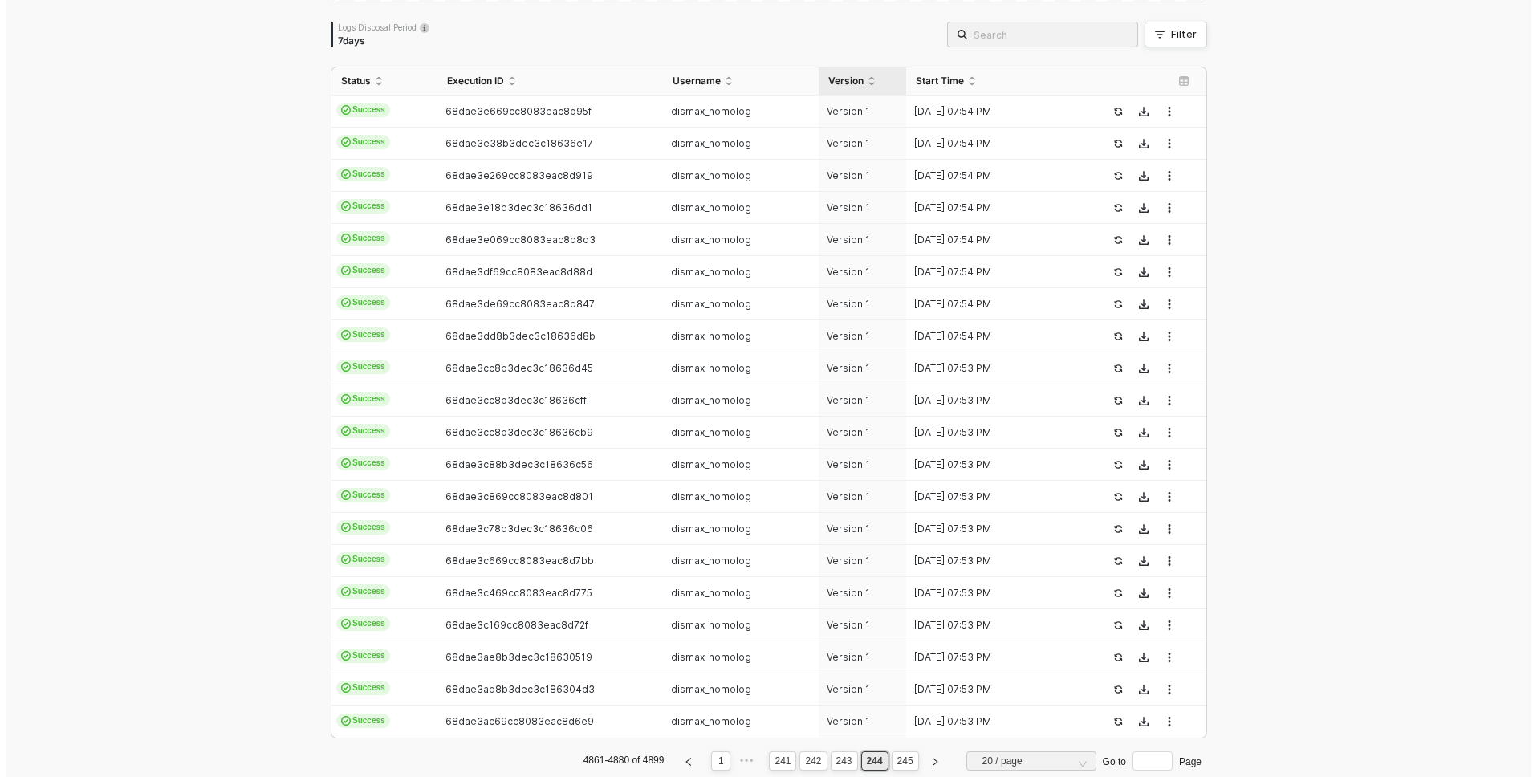
scroll to position [0, 0]
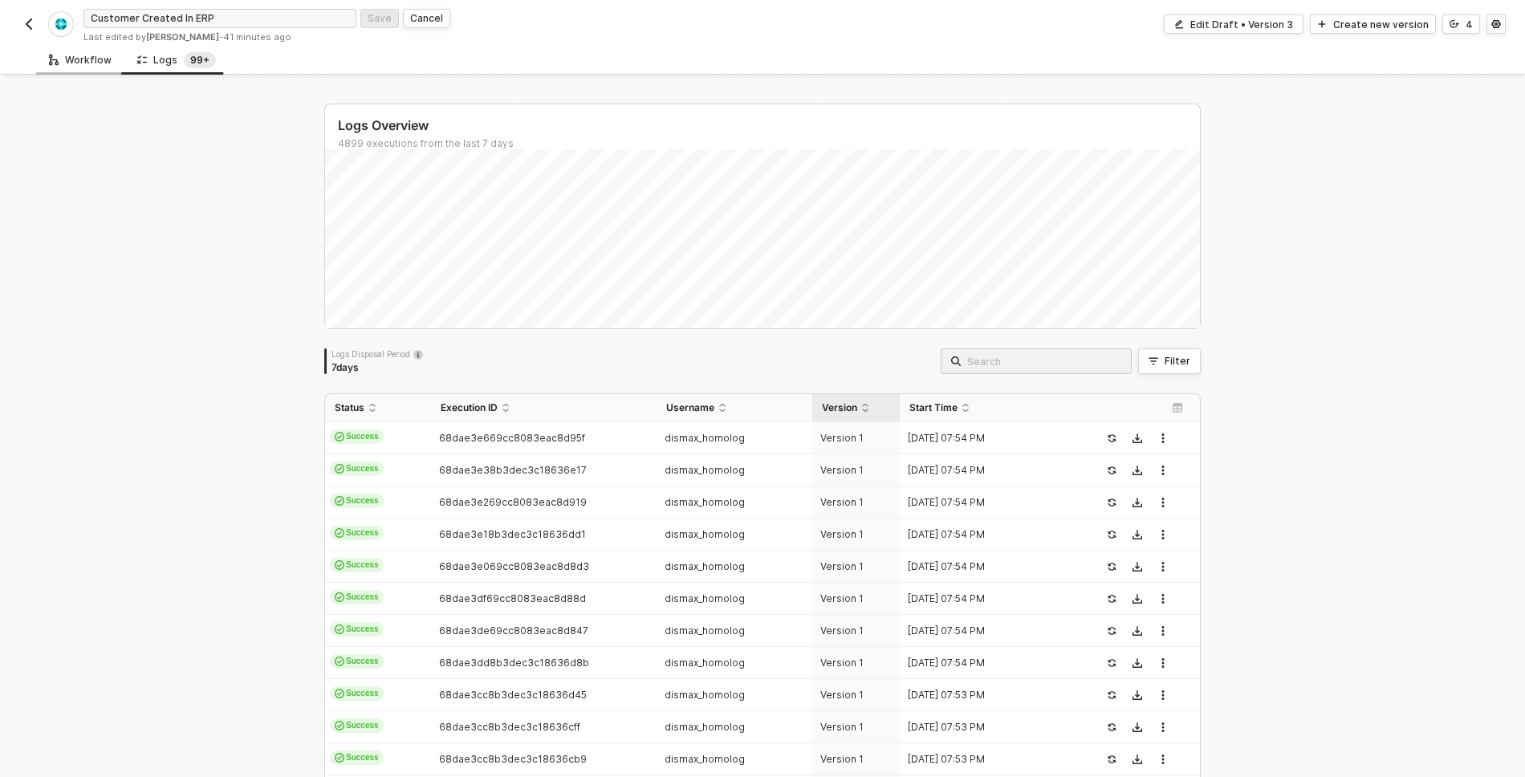
click at [100, 63] on div "Workflow" at bounding box center [80, 60] width 63 height 13
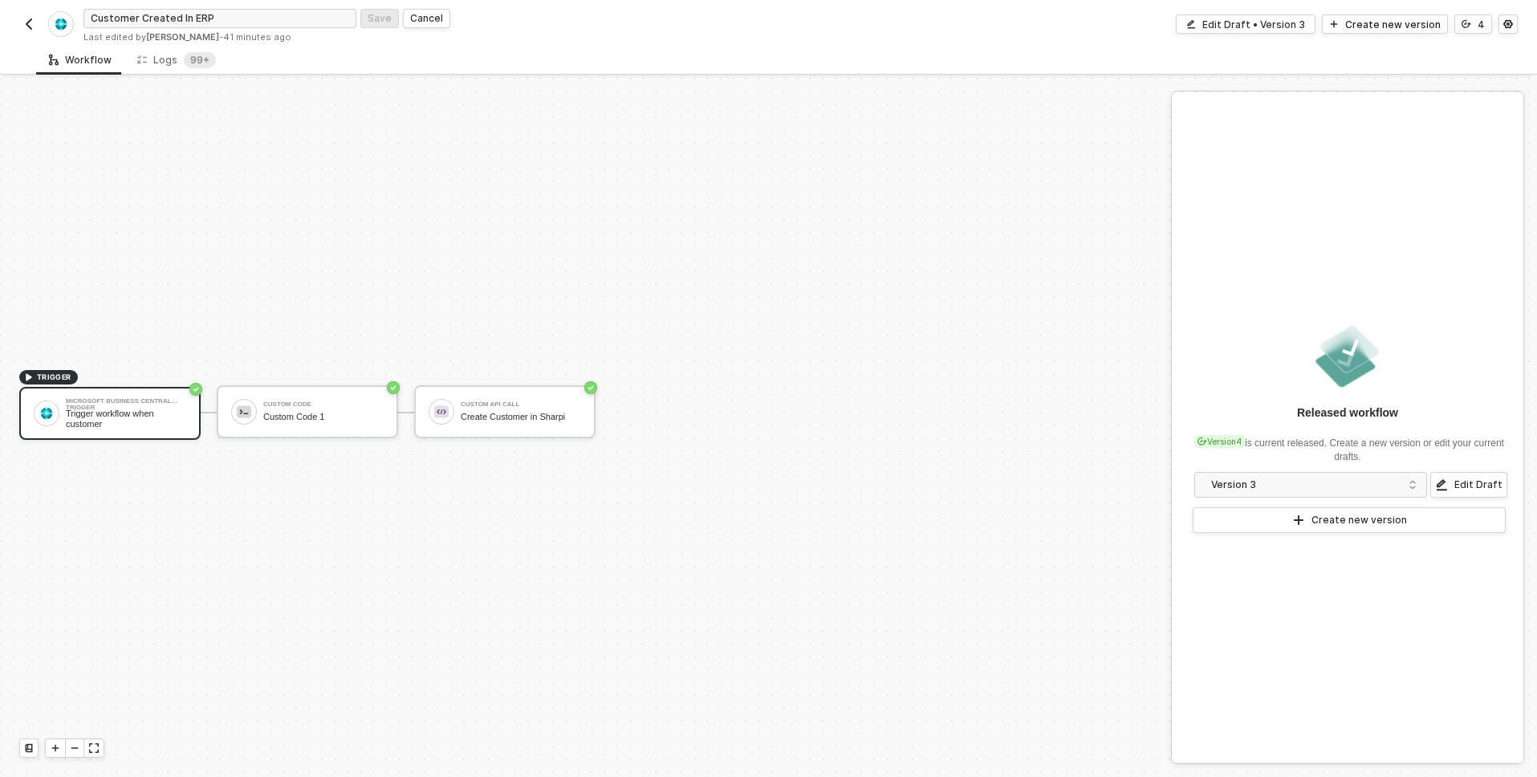
click at [26, 26] on img "button" at bounding box center [28, 24] width 13 height 13
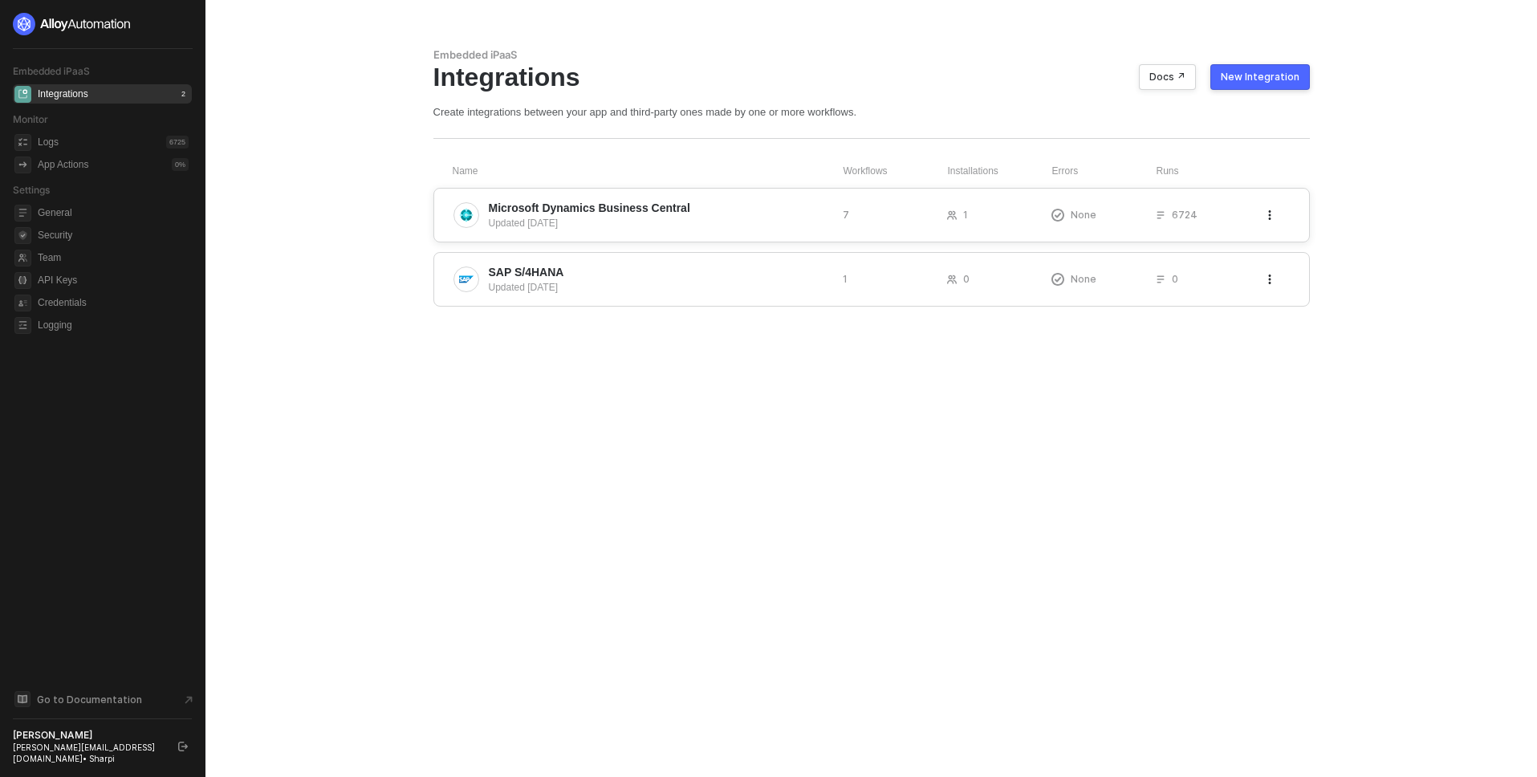
click at [659, 198] on div "Microsoft Dynamics Business Central Updated [DATE] 7 1 None 6724" at bounding box center [871, 215] width 877 height 55
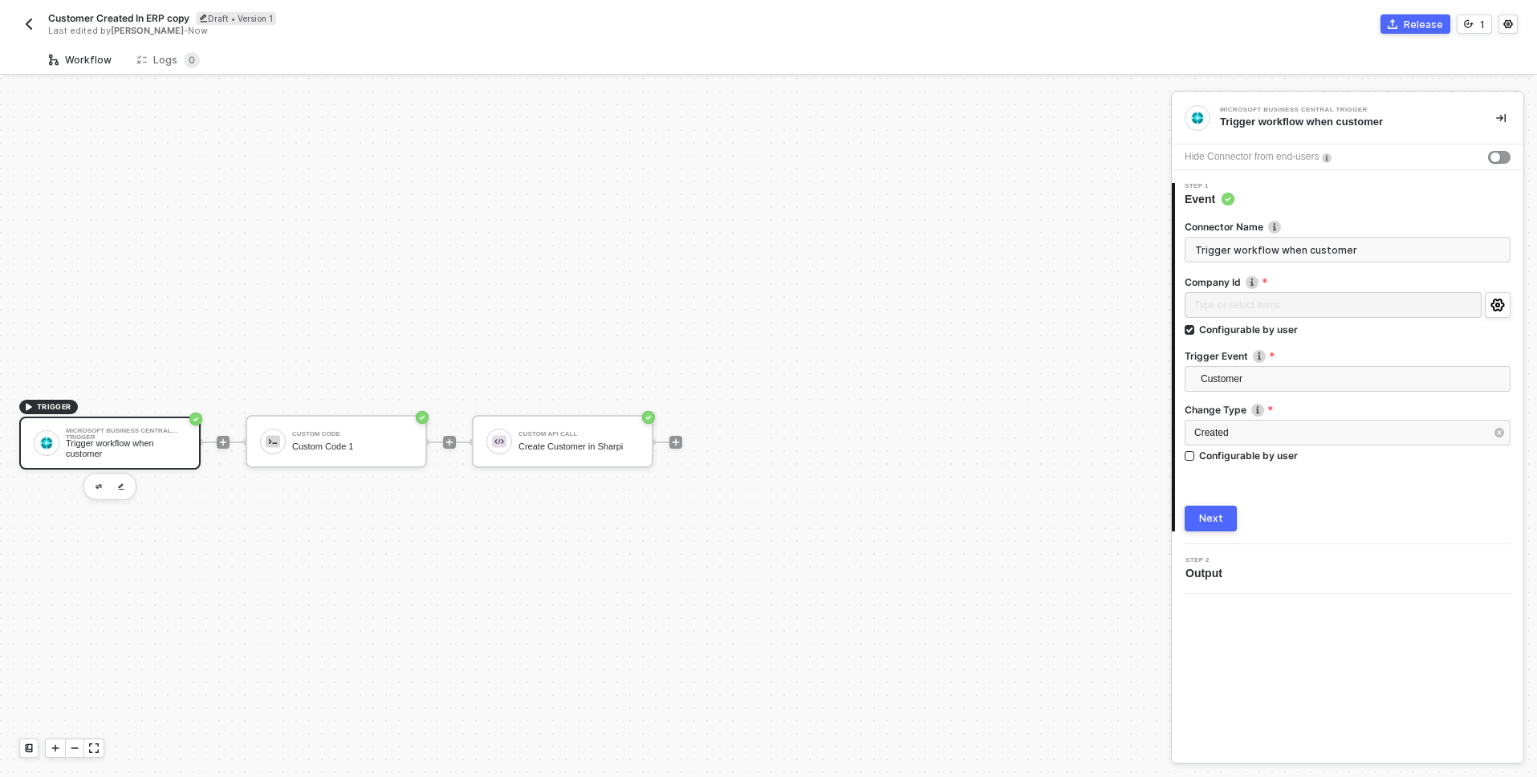
scroll to position [30, 0]
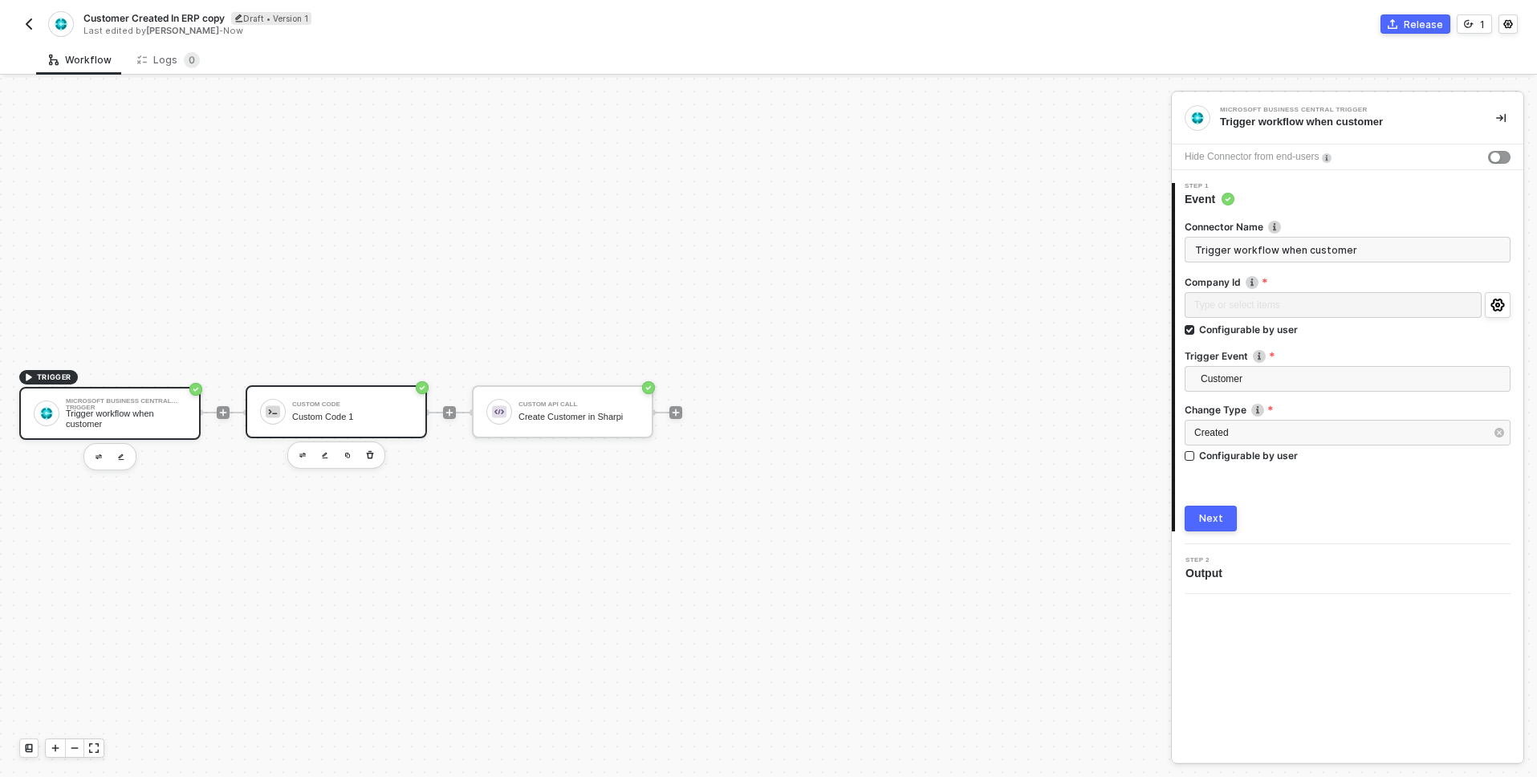
click at [366, 408] on div "Custom Code Custom Code 1" at bounding box center [352, 412] width 120 height 31
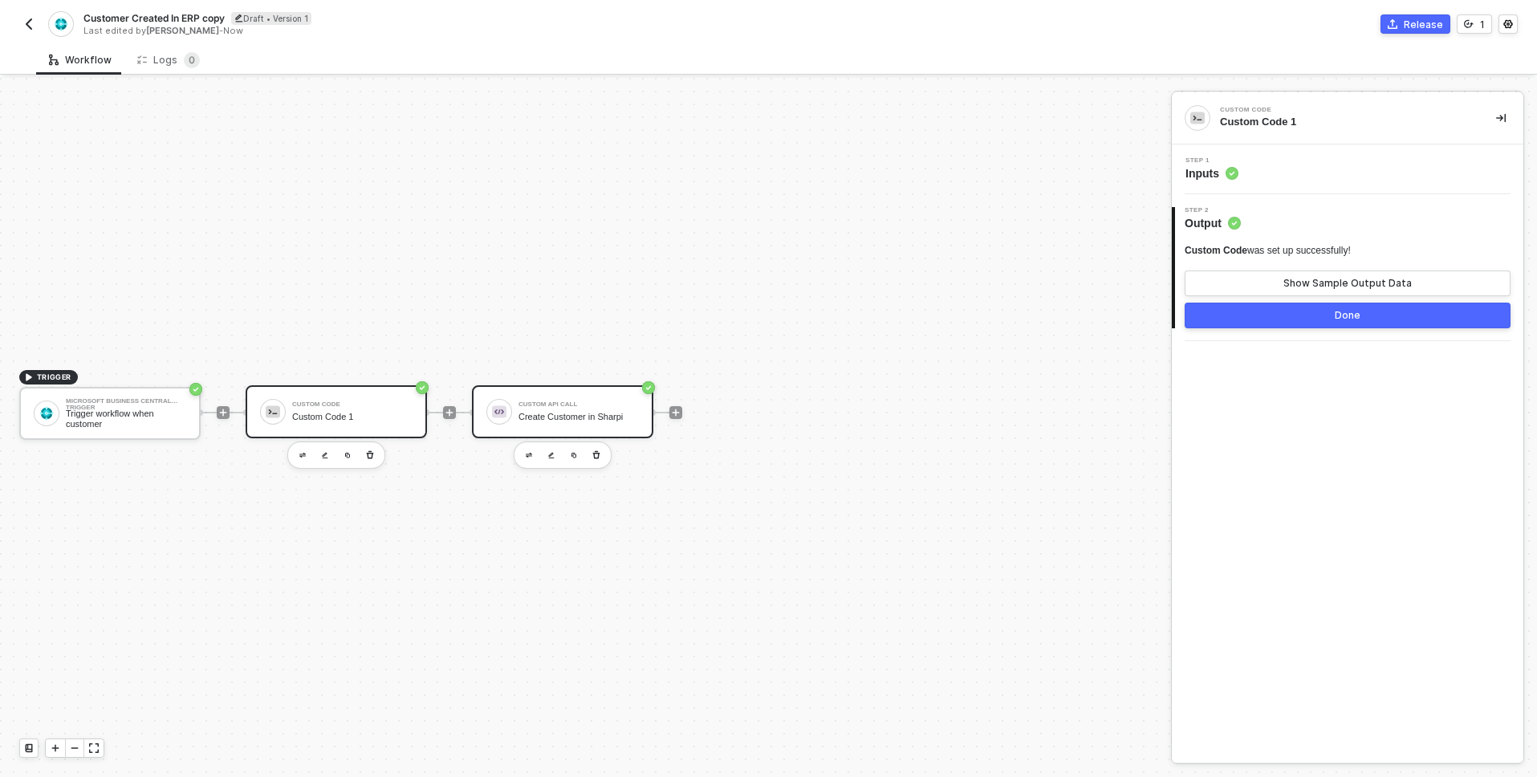
click at [501, 402] on div at bounding box center [499, 412] width 26 height 26
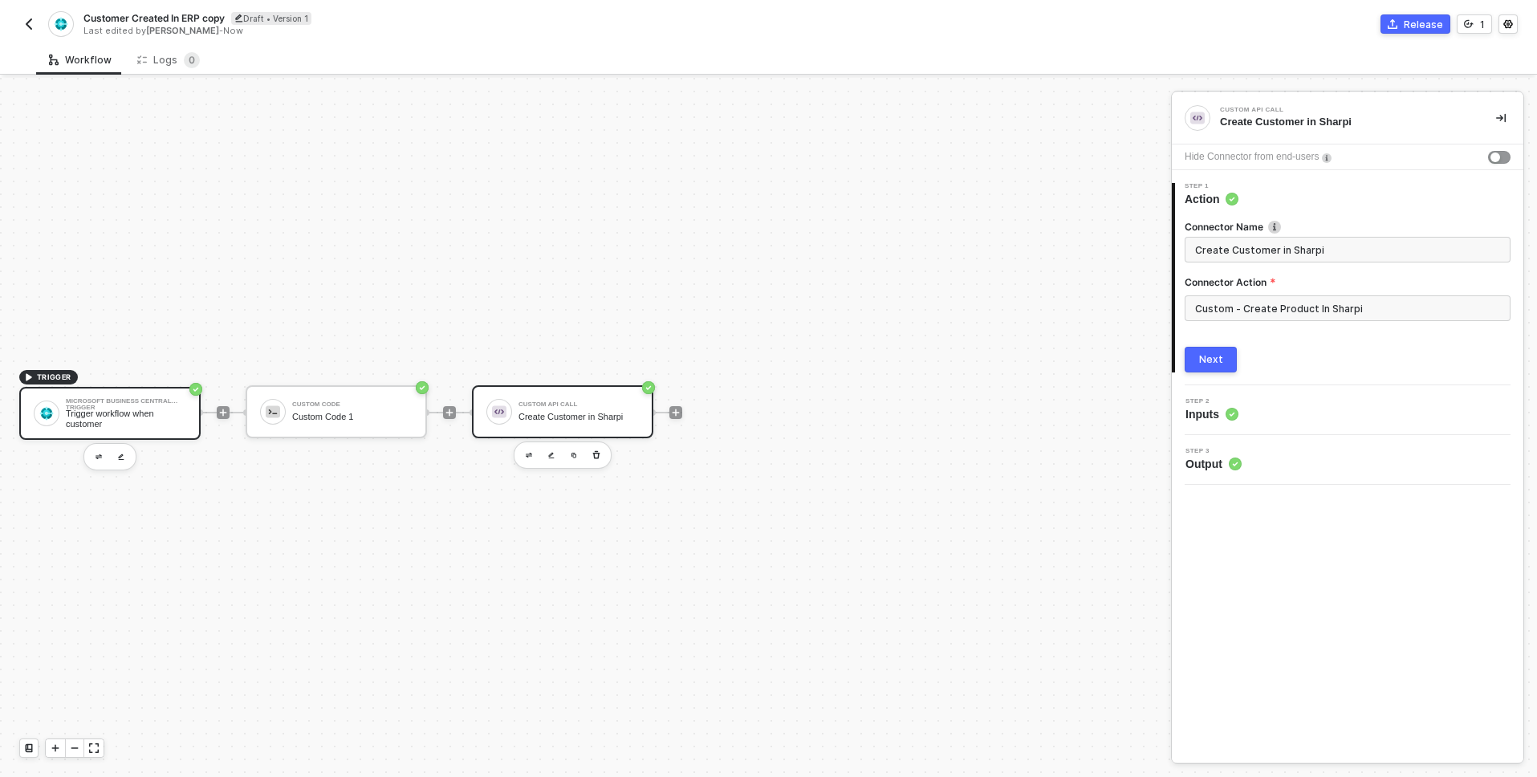
click at [145, 405] on div "Microsoft Business Central Trigger Trigger workflow when customer" at bounding box center [126, 413] width 120 height 31
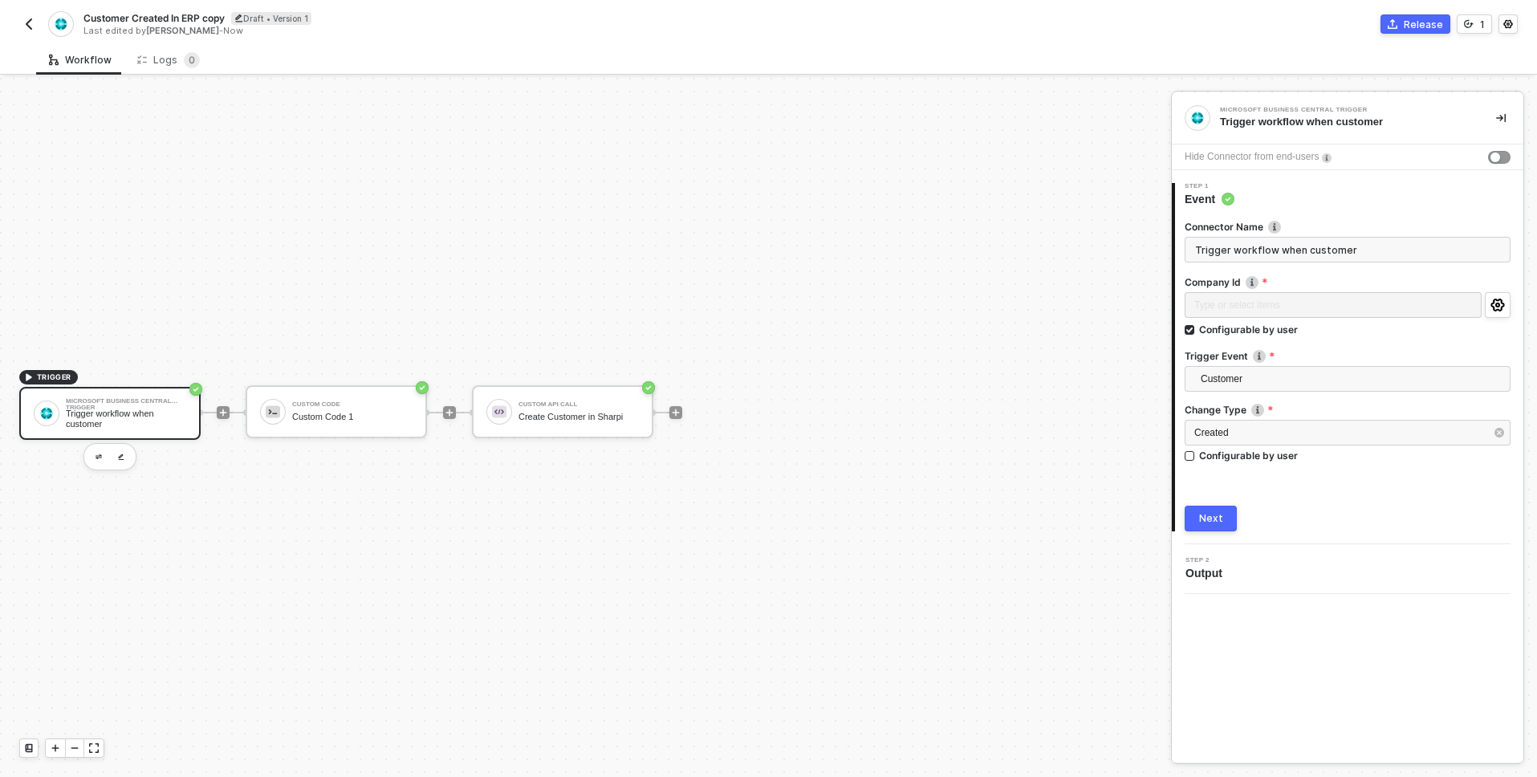
click at [34, 33] on button "button" at bounding box center [28, 23] width 19 height 19
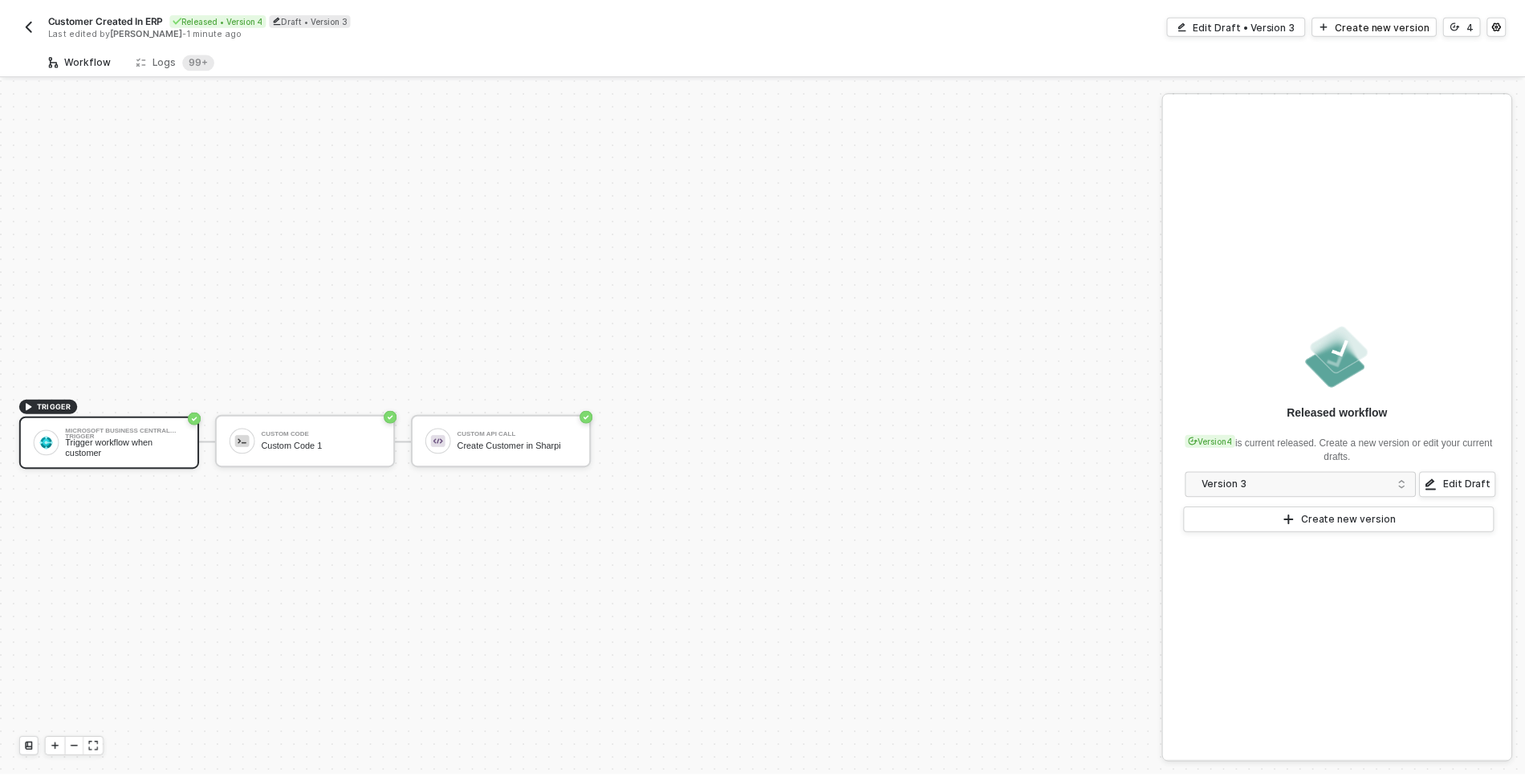
scroll to position [30, 0]
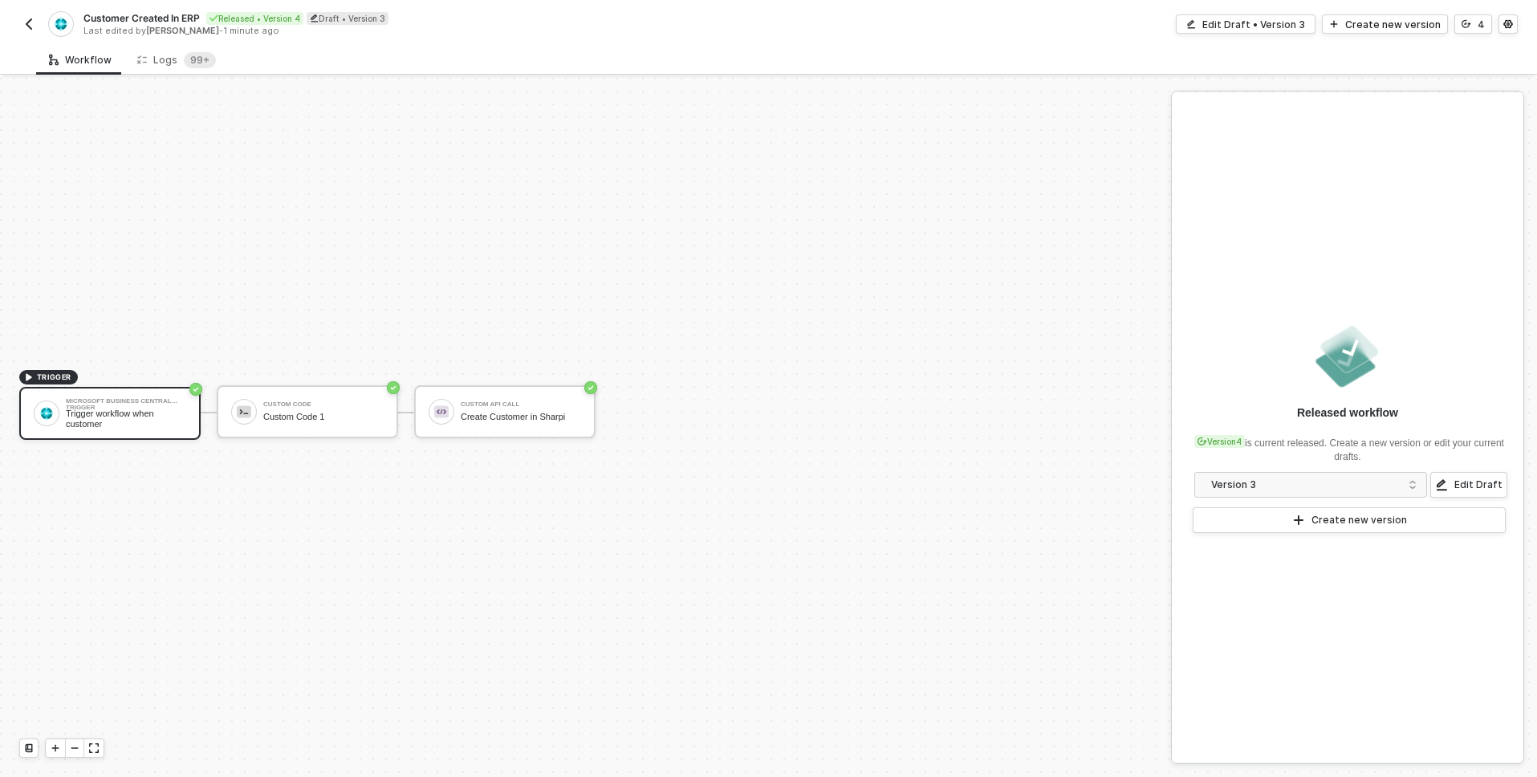
click at [265, 33] on div "Last edited by [PERSON_NAME] - 1 minute ago" at bounding box center [425, 31] width 684 height 12
click at [1504, 30] on button "button" at bounding box center [1508, 23] width 19 height 19
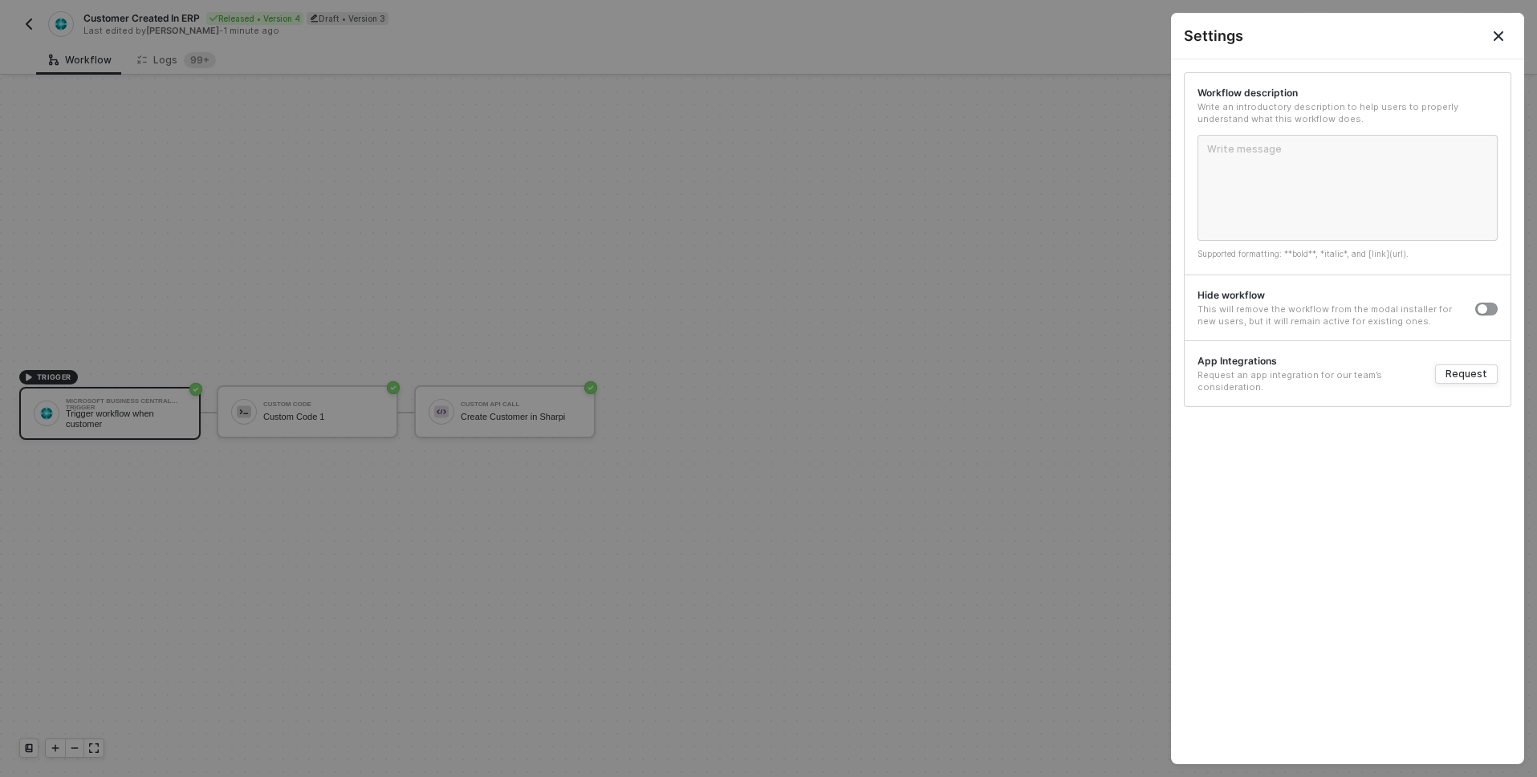
click at [1506, 39] on button "Close" at bounding box center [1498, 35] width 19 height 19
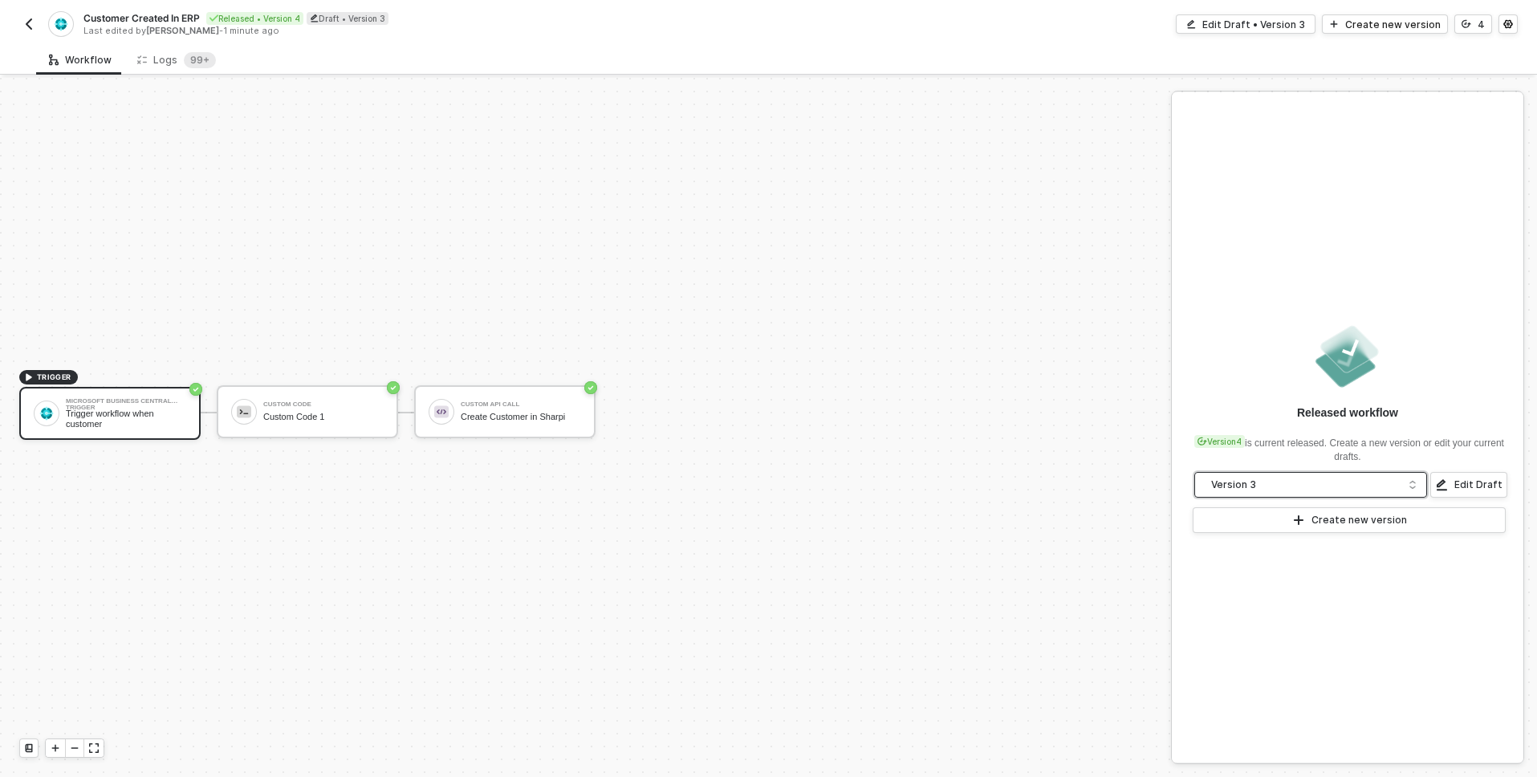
click at [1382, 480] on div "Version 3" at bounding box center [1305, 485] width 189 height 18
click at [156, 69] on div "Logs 99+" at bounding box center [176, 60] width 104 height 30
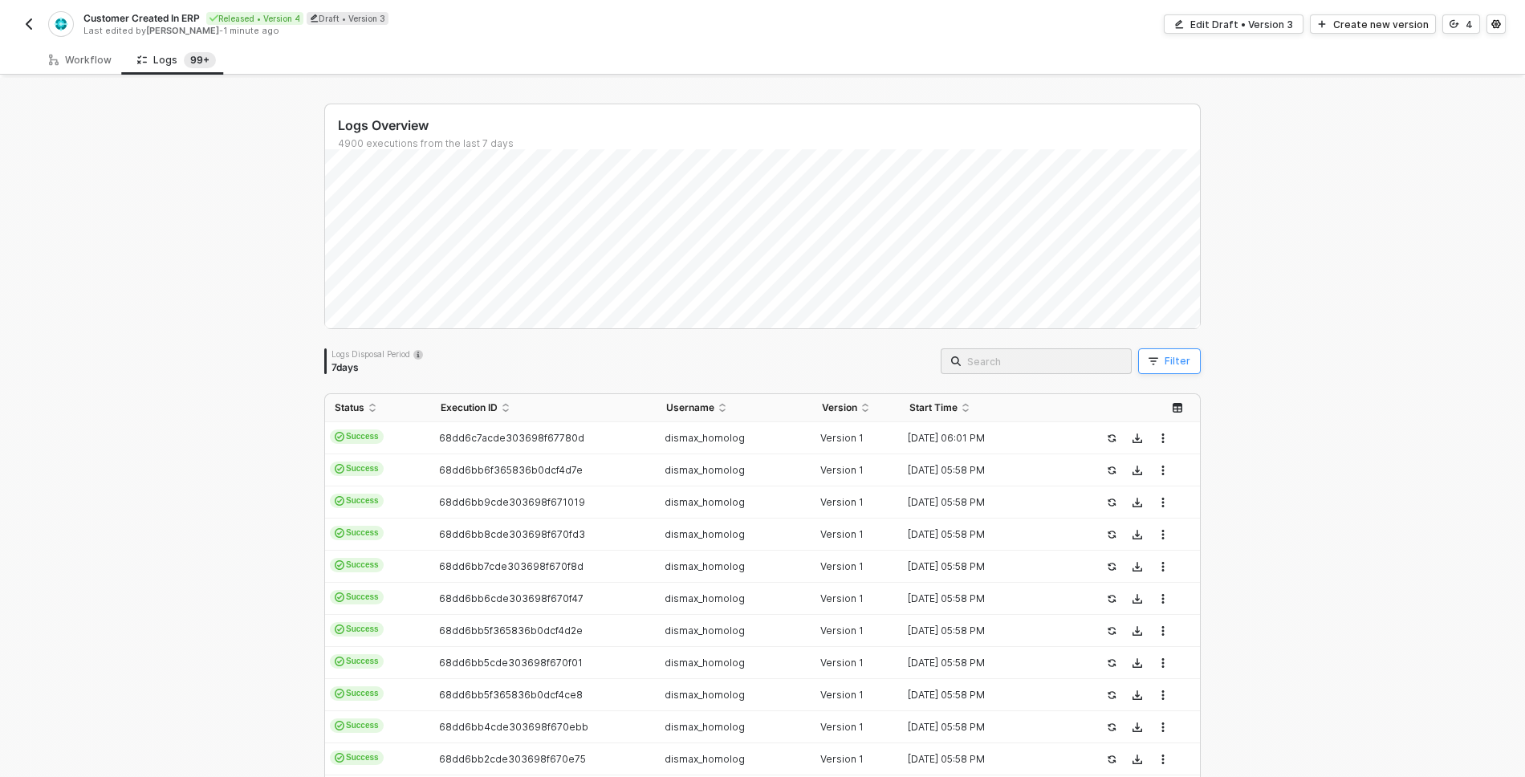
click at [1173, 362] on div "Filter" at bounding box center [1178, 361] width 26 height 13
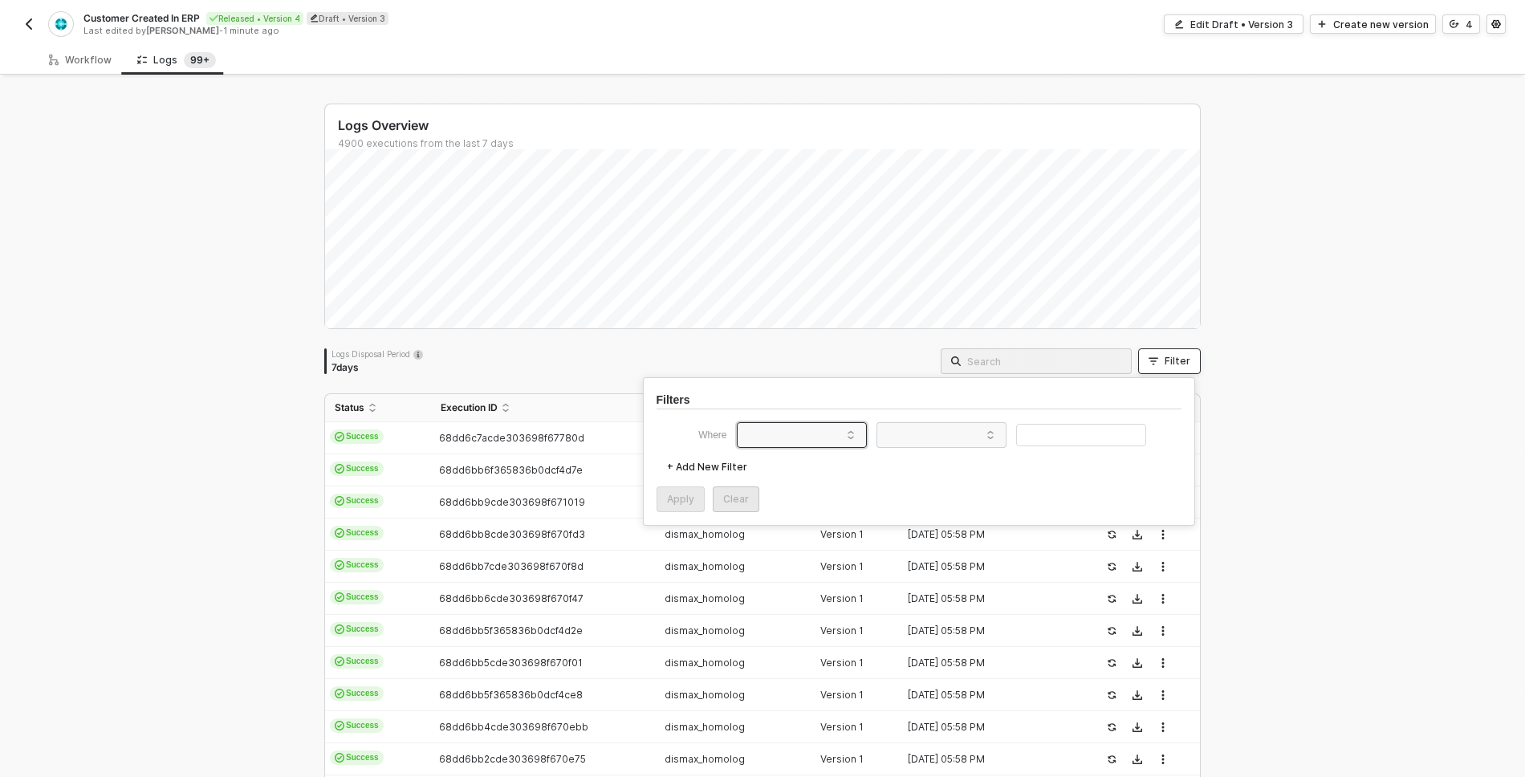
click at [747, 433] on span at bounding box center [805, 435] width 122 height 24
click at [794, 623] on div "Version" at bounding box center [772, 627] width 51 height 13
click at [951, 435] on span at bounding box center [945, 435] width 122 height 24
click at [946, 463] on div "Contains" at bounding box center [942, 466] width 116 height 26
click at [1068, 430] on input "text" at bounding box center [1081, 435] width 130 height 23
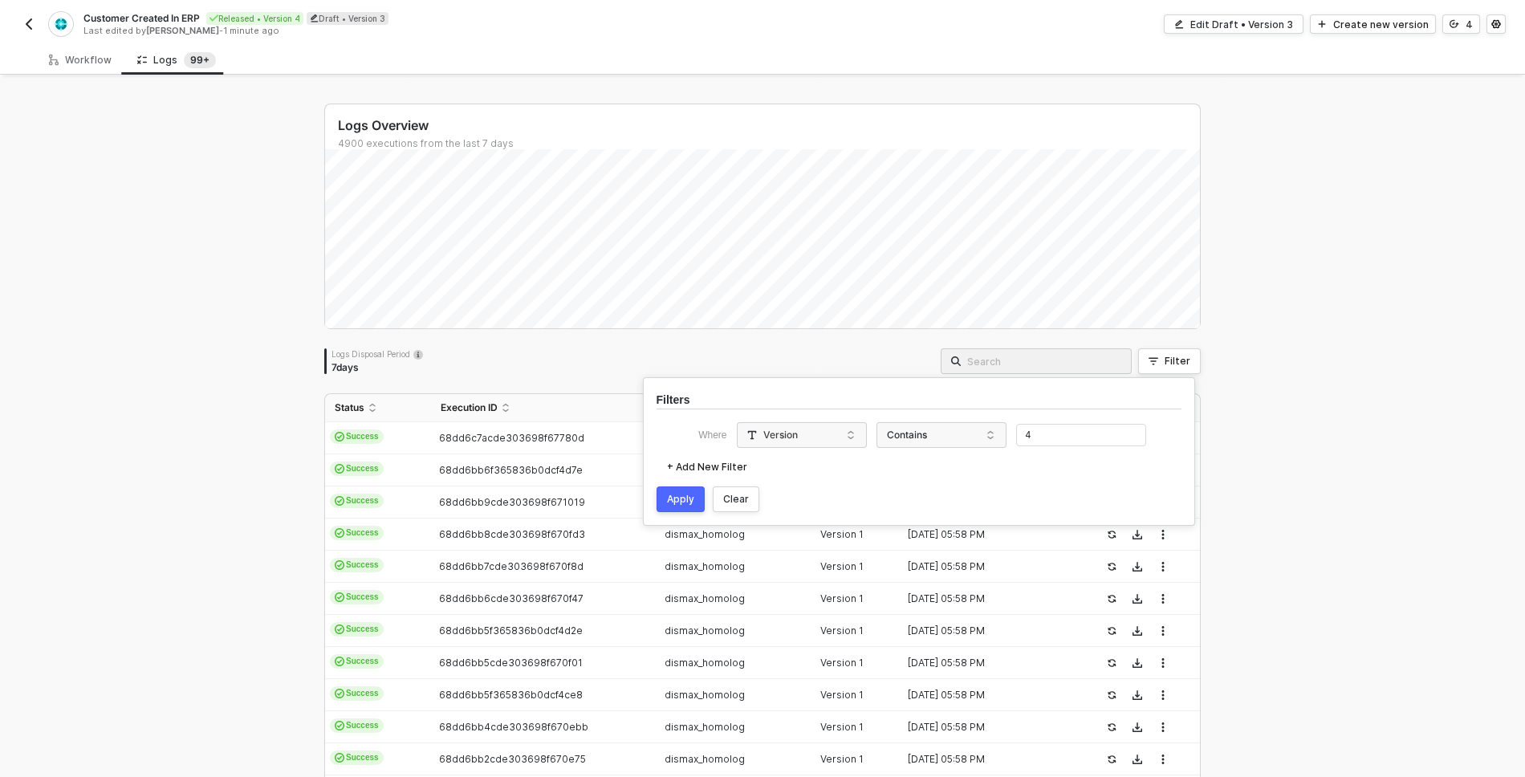
click at [687, 491] on button "Apply" at bounding box center [681, 499] width 48 height 26
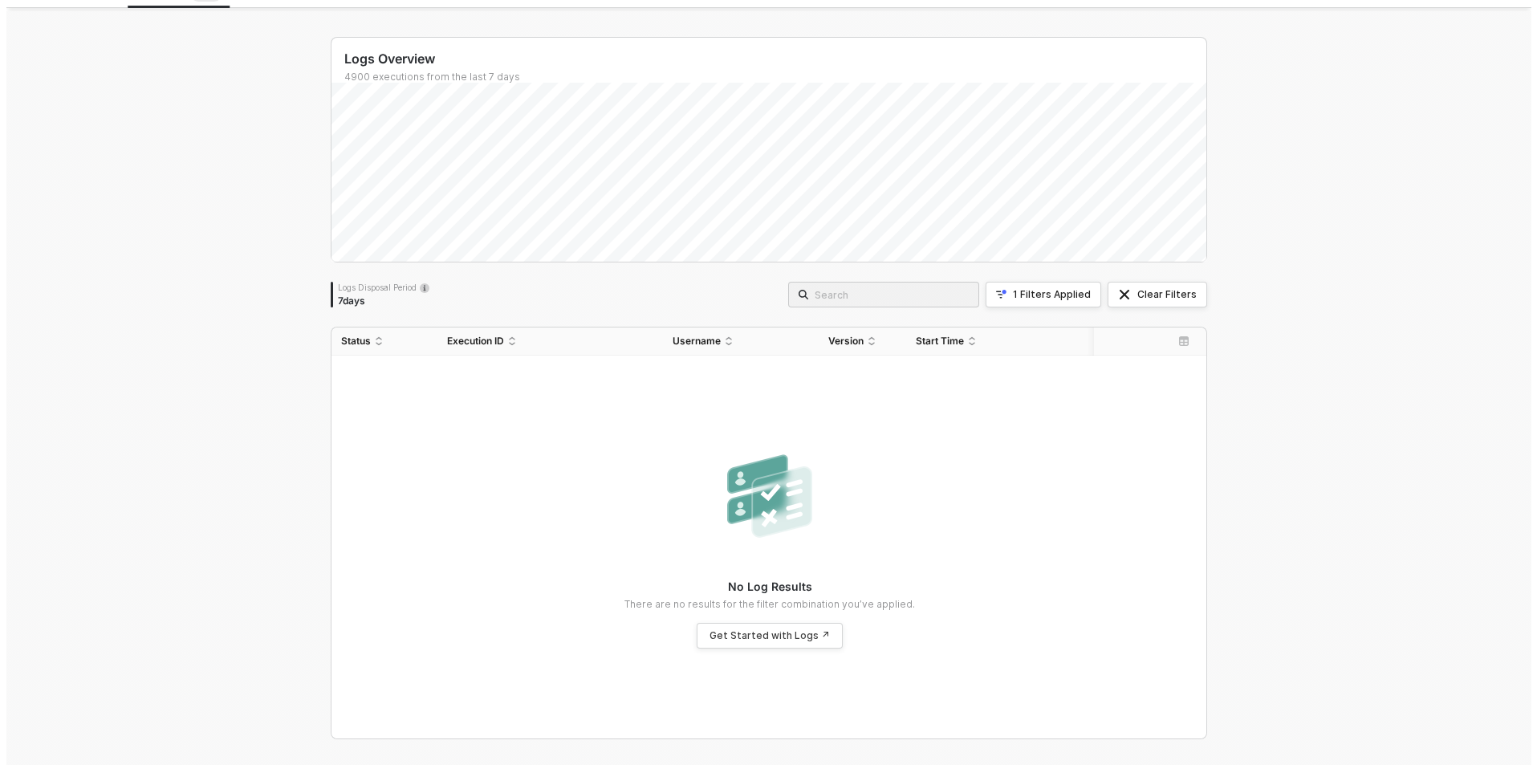
scroll to position [0, 0]
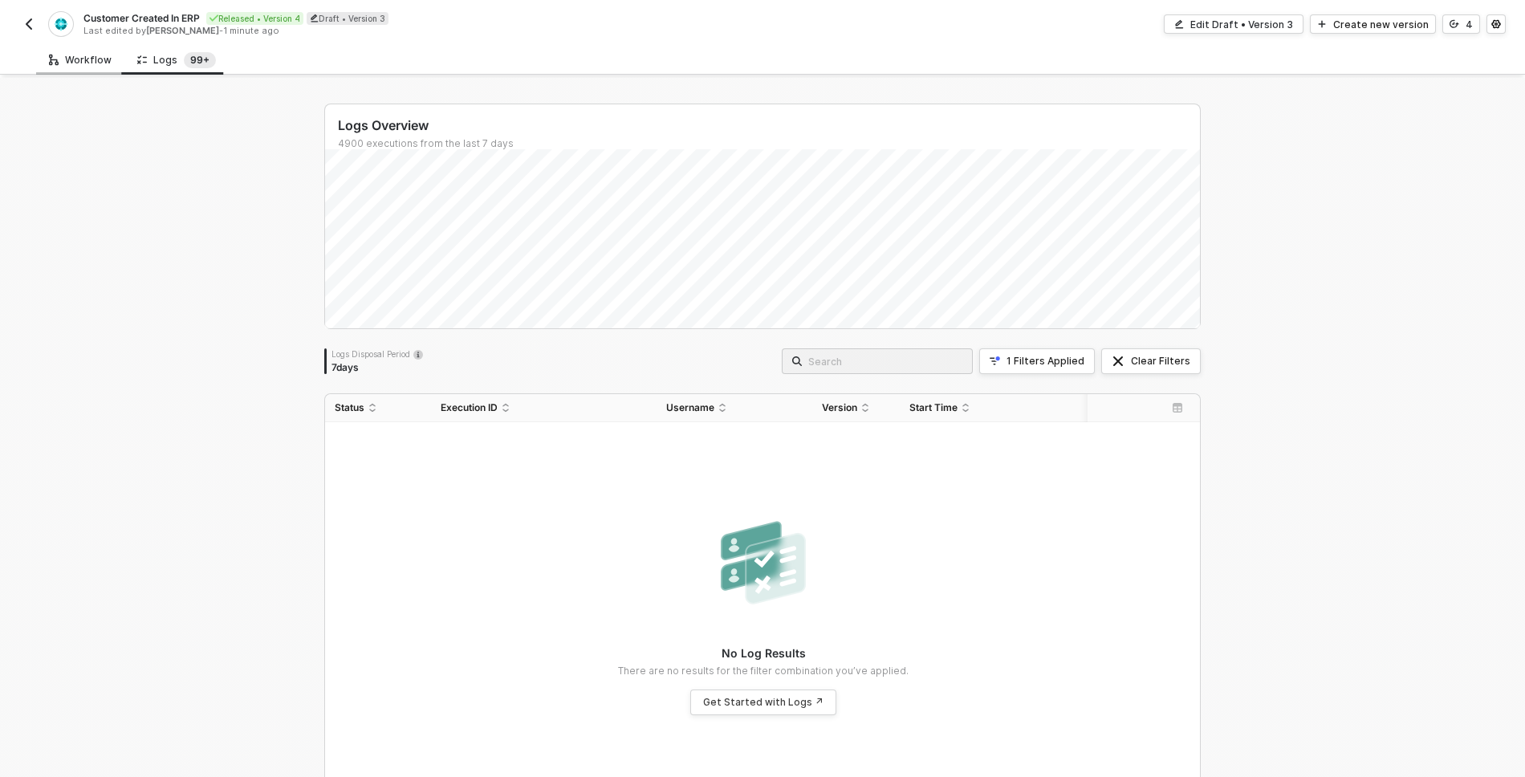
click at [77, 68] on div "Workflow" at bounding box center [80, 60] width 88 height 30
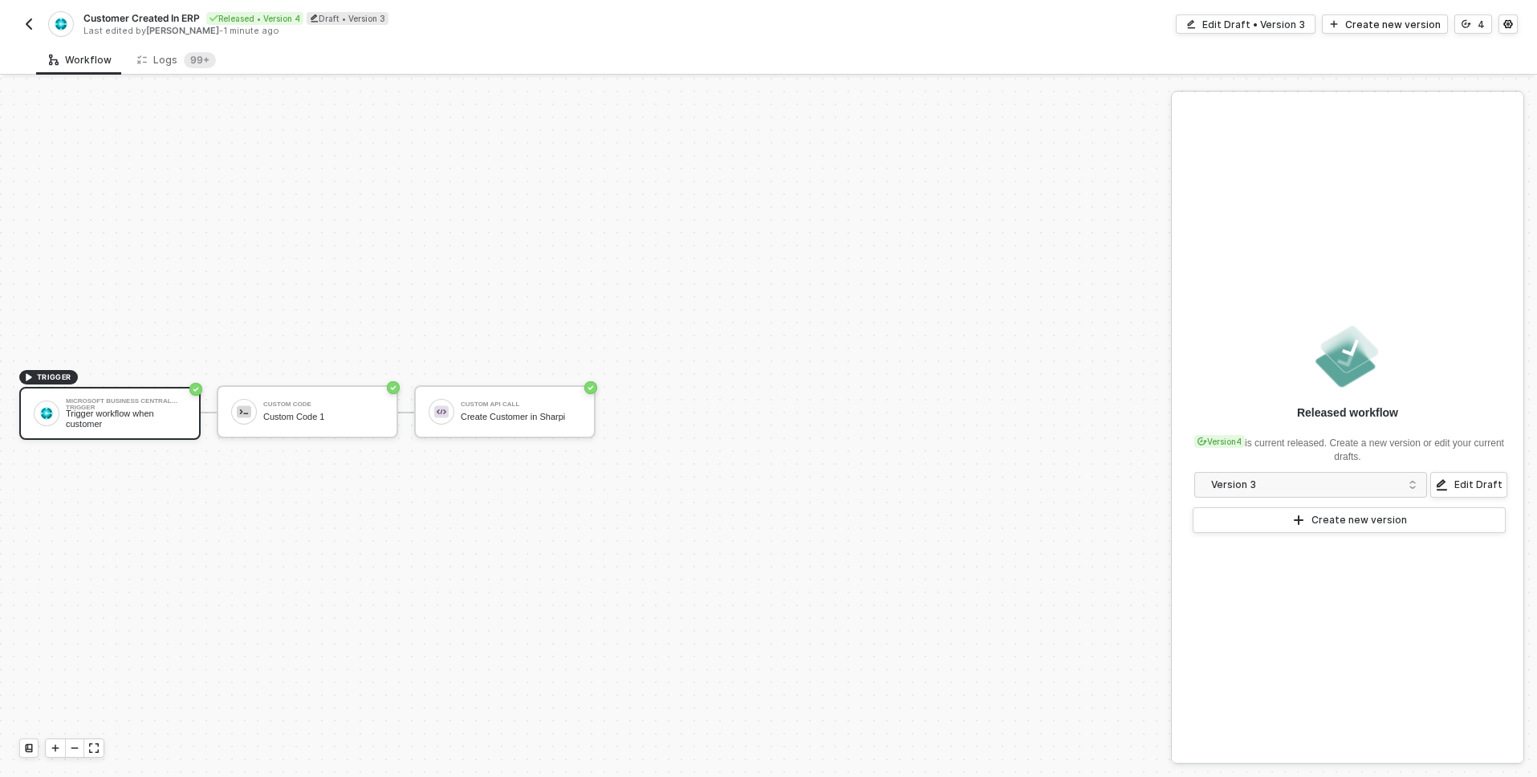
click at [561, 241] on div "TRIGGER Microsoft Business Central Trigger Trigger workflow when customer Custo…" at bounding box center [581, 412] width 1163 height 729
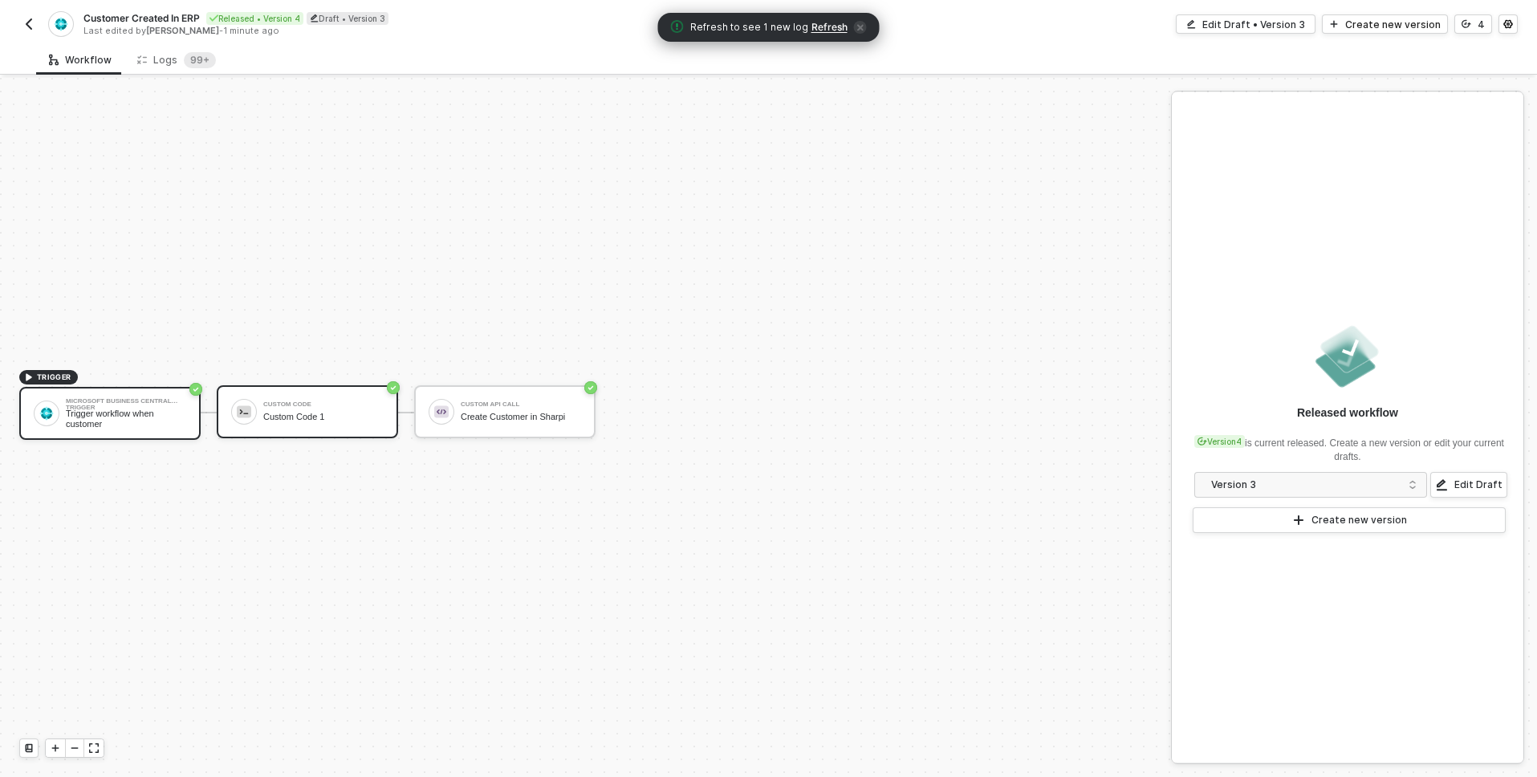
click at [315, 393] on div "Custom Code Custom Code 1" at bounding box center [307, 411] width 181 height 53
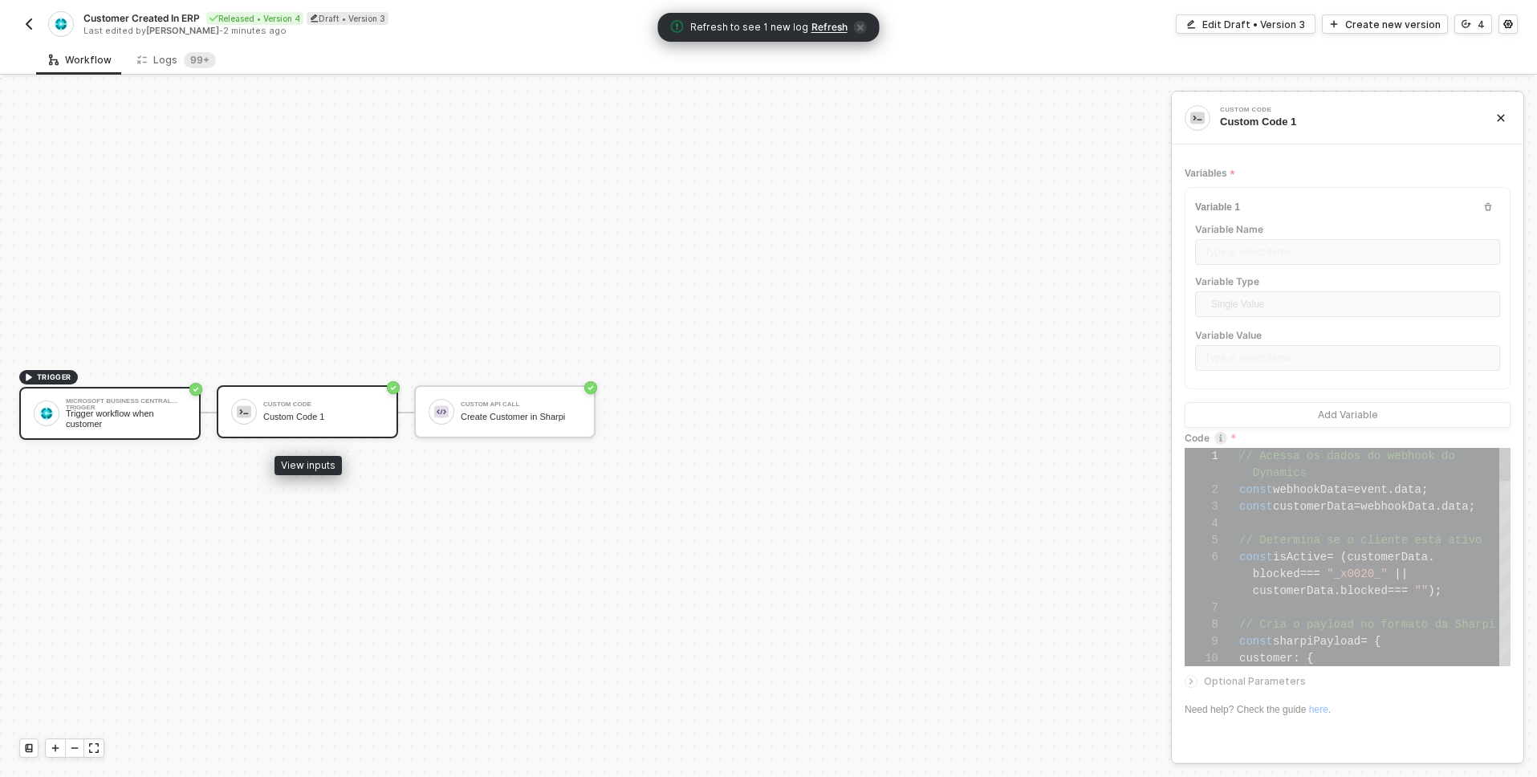
scroll to position [118, 0]
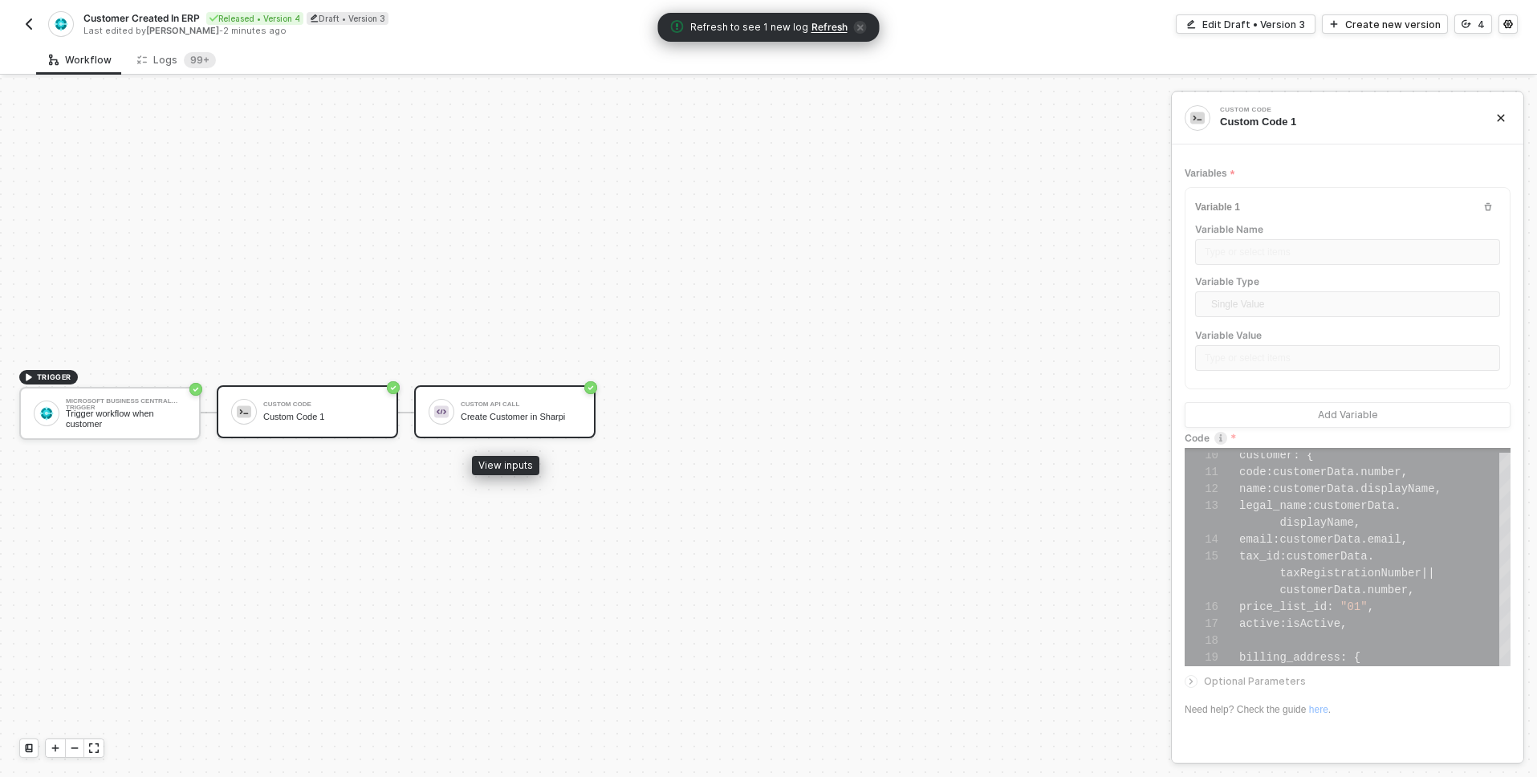
click at [523, 417] on div "Create Customer in Sharpi" at bounding box center [521, 417] width 120 height 10
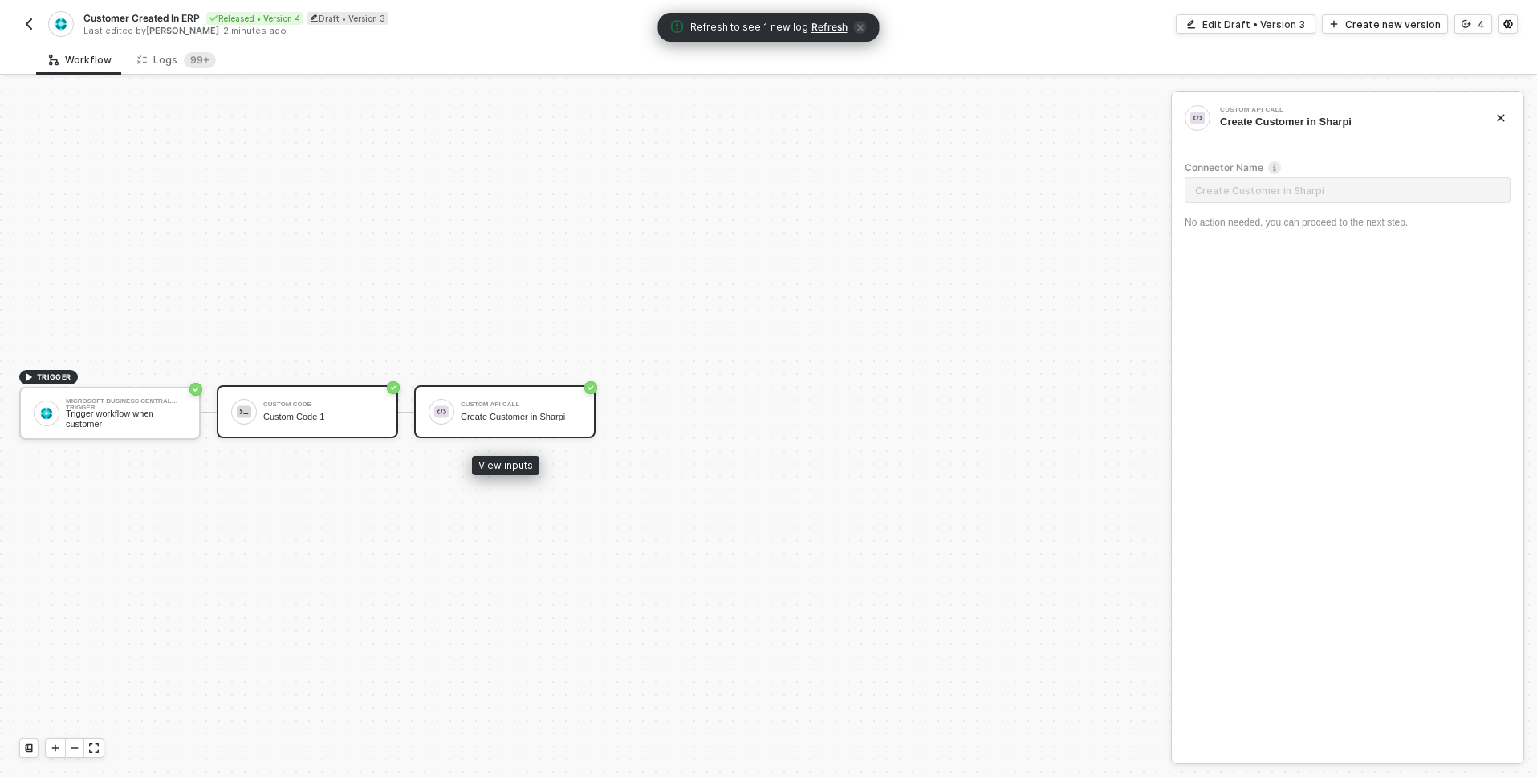
click at [513, 412] on div "Create Customer in Sharpi" at bounding box center [521, 417] width 120 height 10
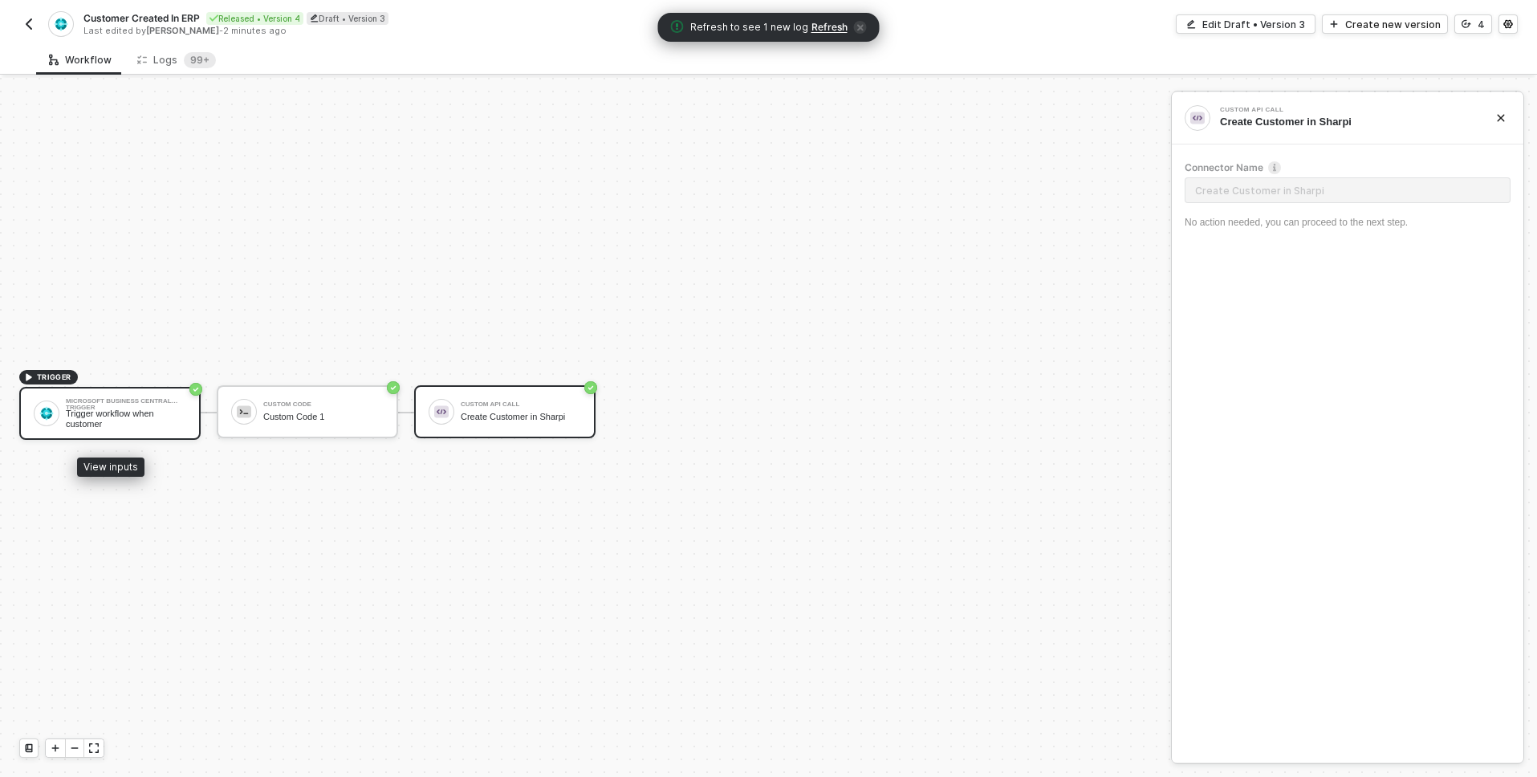
click at [107, 431] on div "Microsoft Business Central Trigger Trigger workflow when customer" at bounding box center [109, 413] width 181 height 53
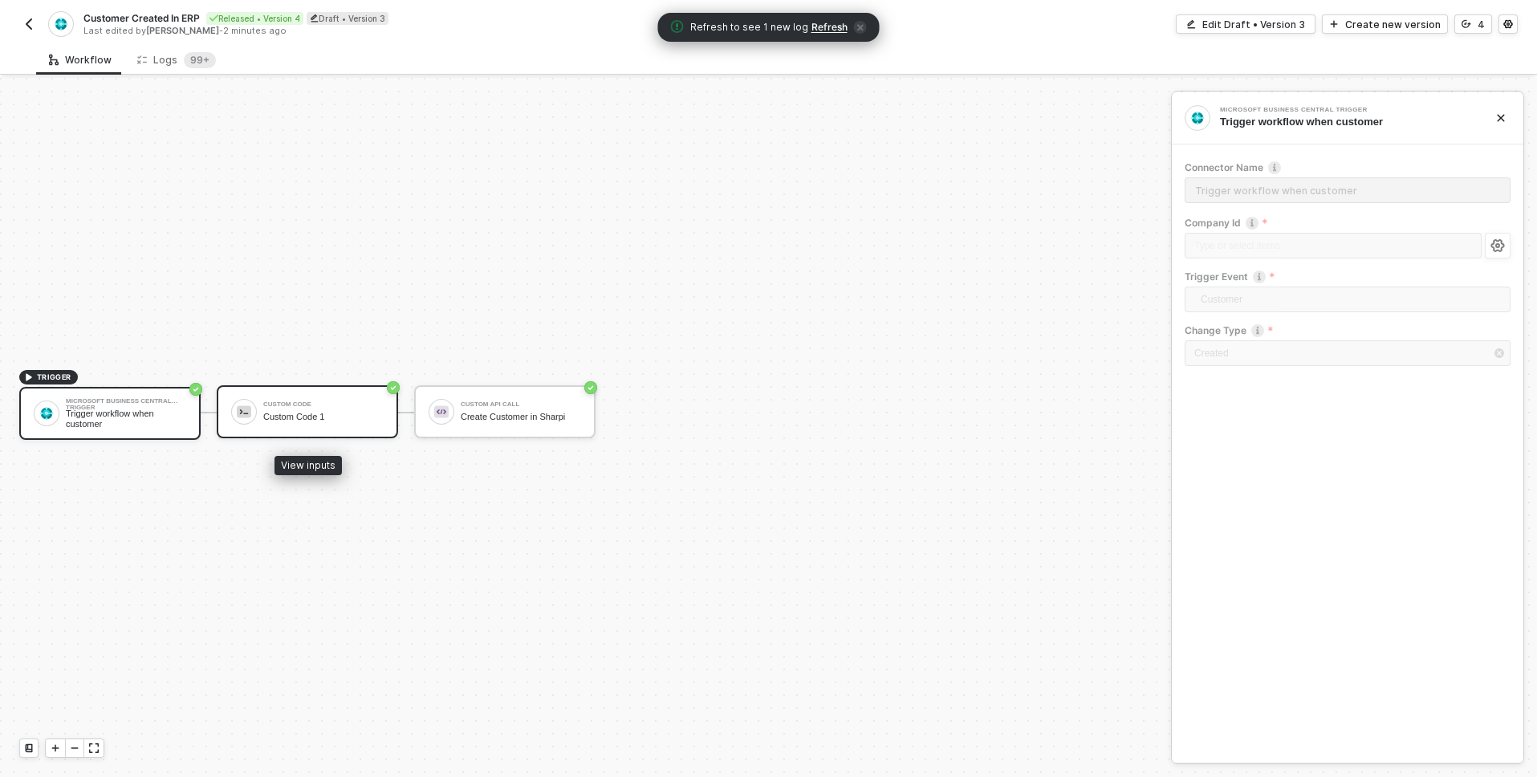
click at [230, 429] on div "Custom Code Custom Code 1" at bounding box center [307, 411] width 181 height 53
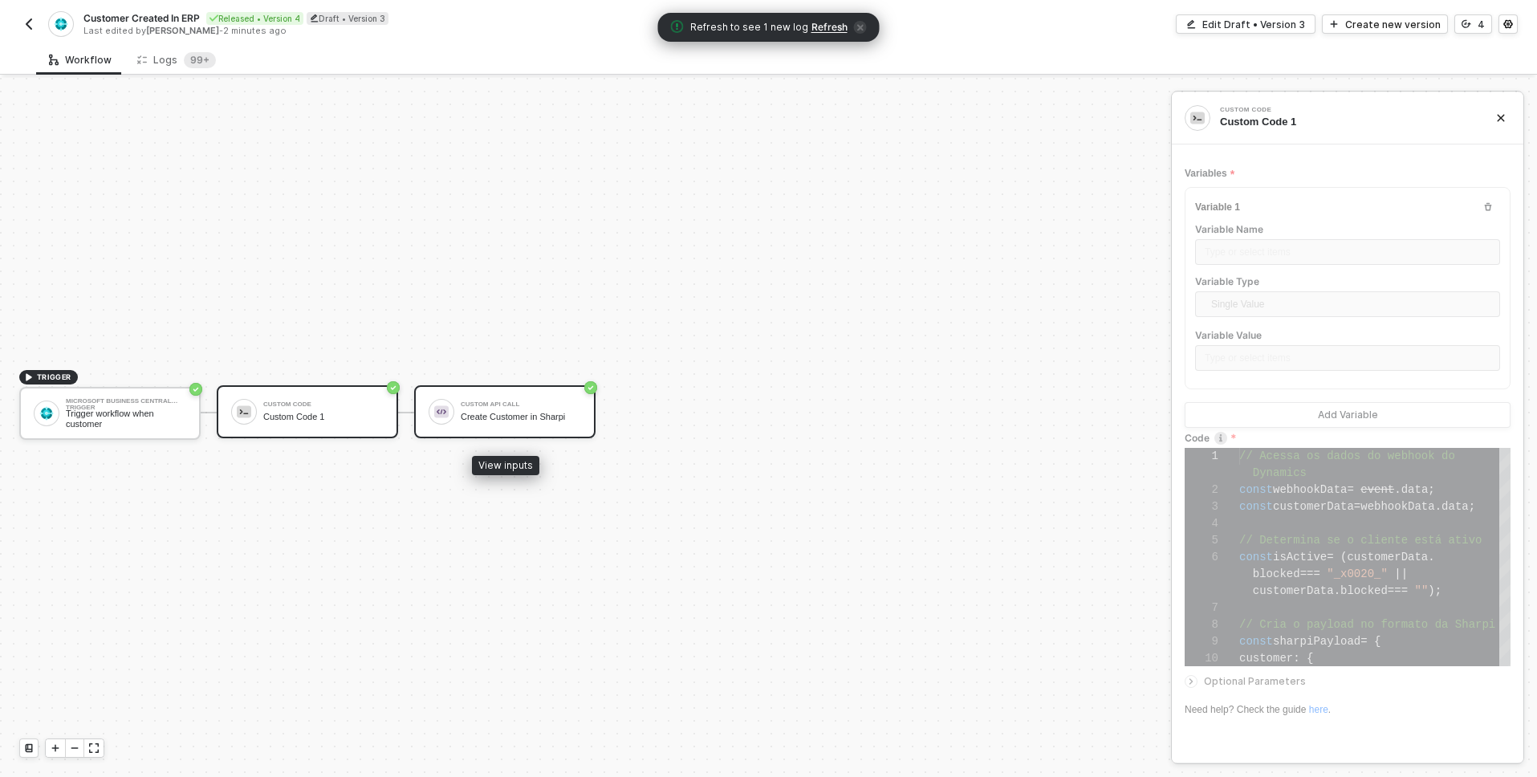
click at [480, 408] on div "Custom API Call" at bounding box center [521, 404] width 120 height 6
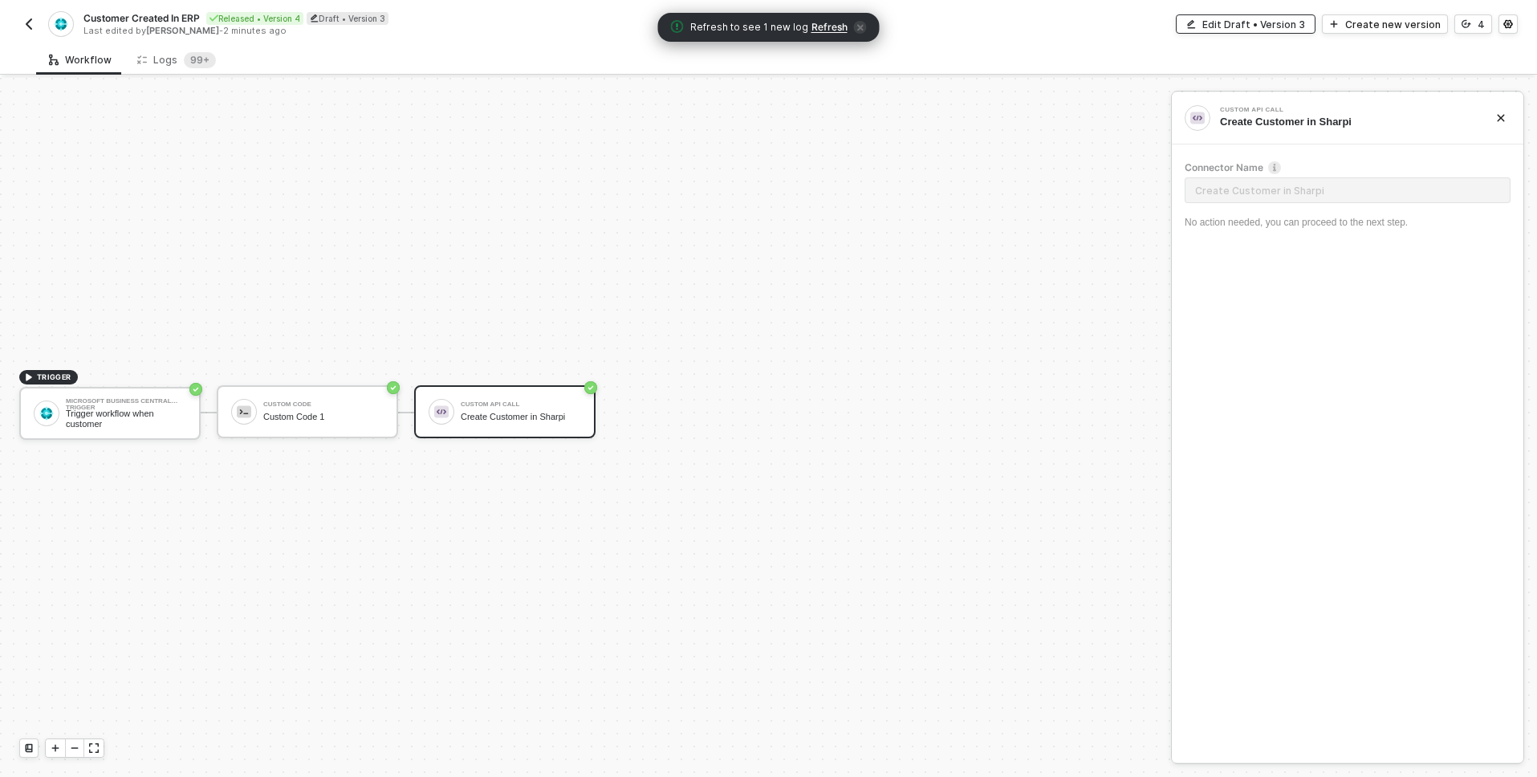
click at [1244, 22] on div "Edit Draft • Version 3" at bounding box center [1254, 25] width 103 height 14
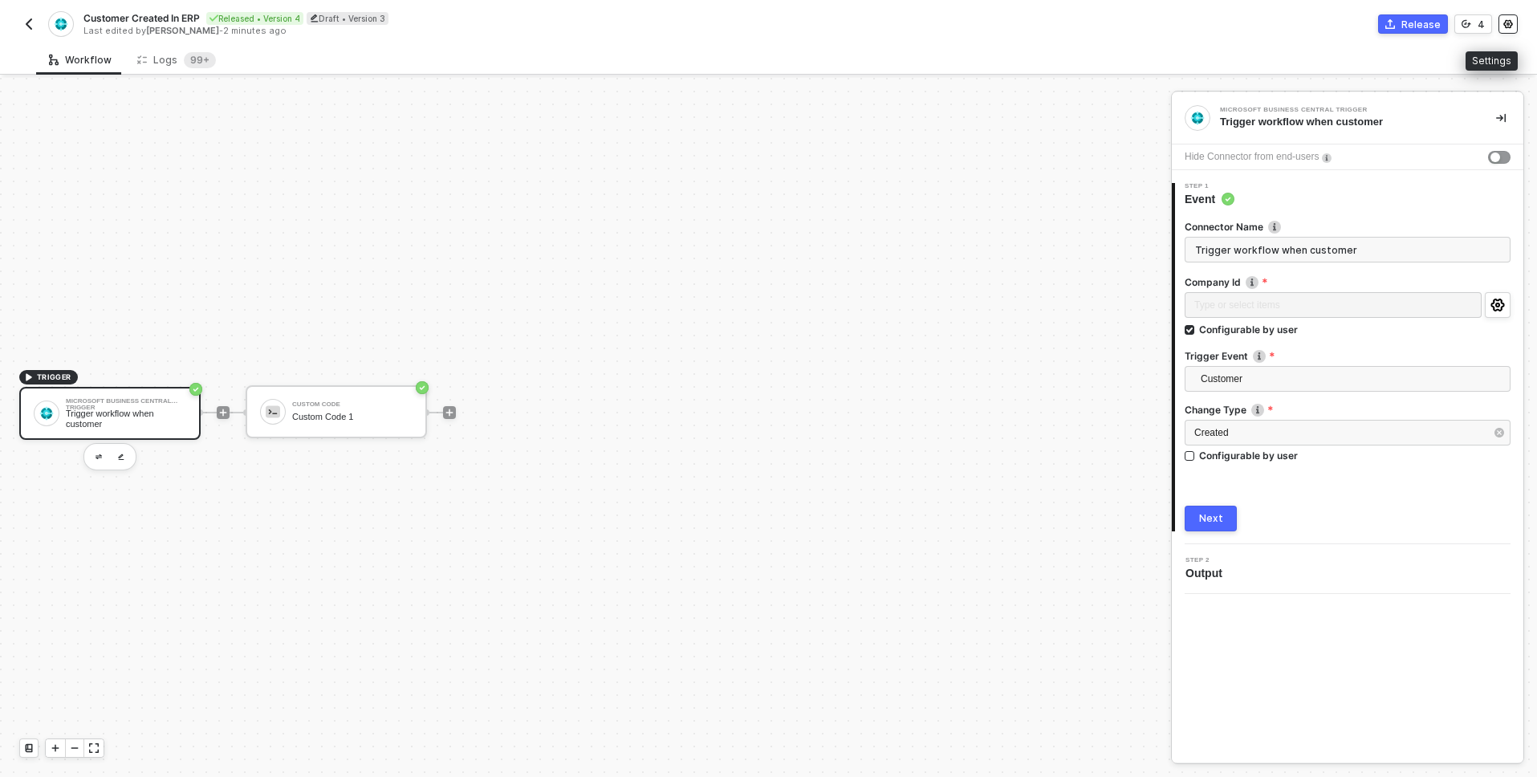
click at [1510, 32] on button "button" at bounding box center [1508, 23] width 19 height 19
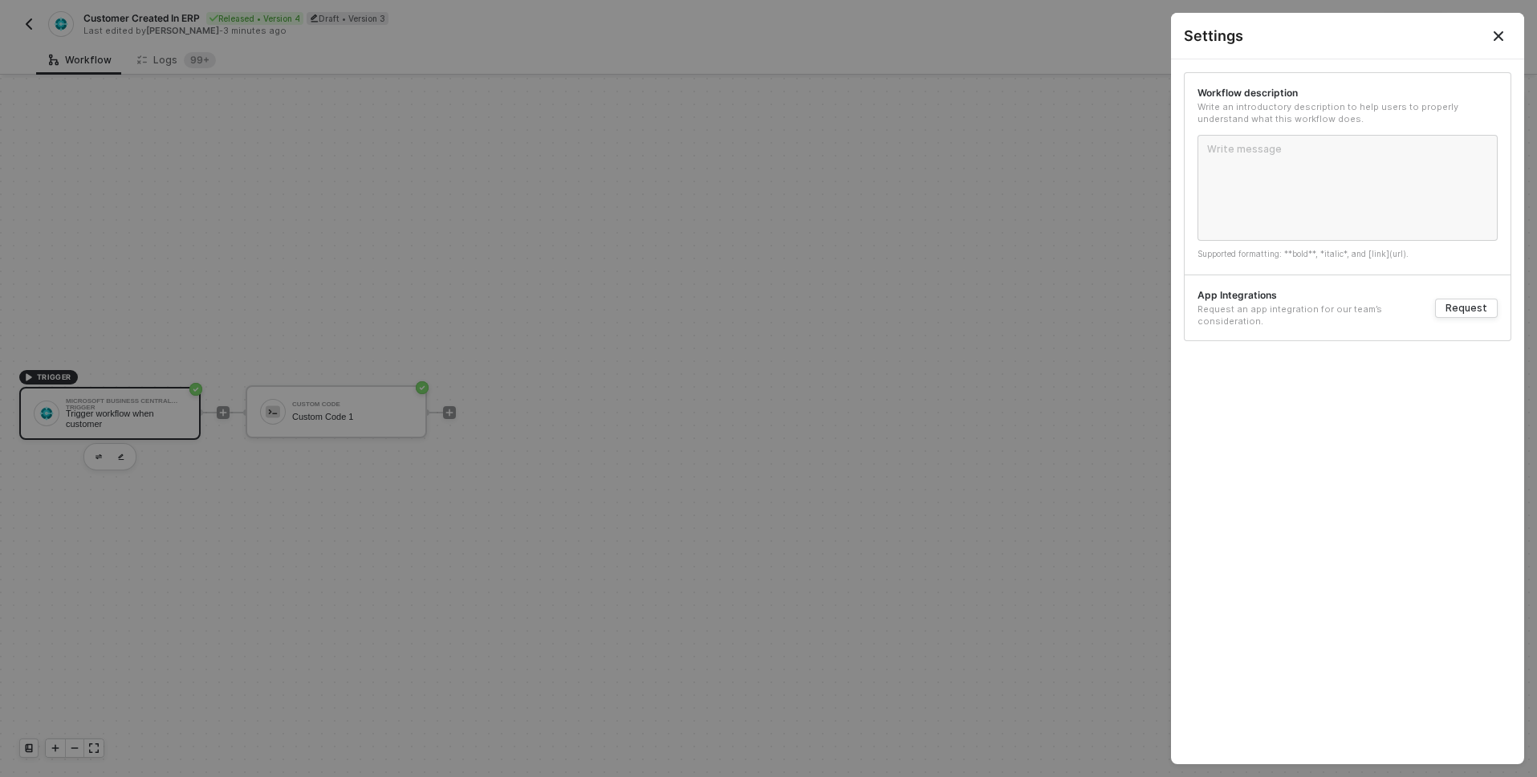
click at [1496, 40] on icon "Close" at bounding box center [1498, 36] width 13 height 13
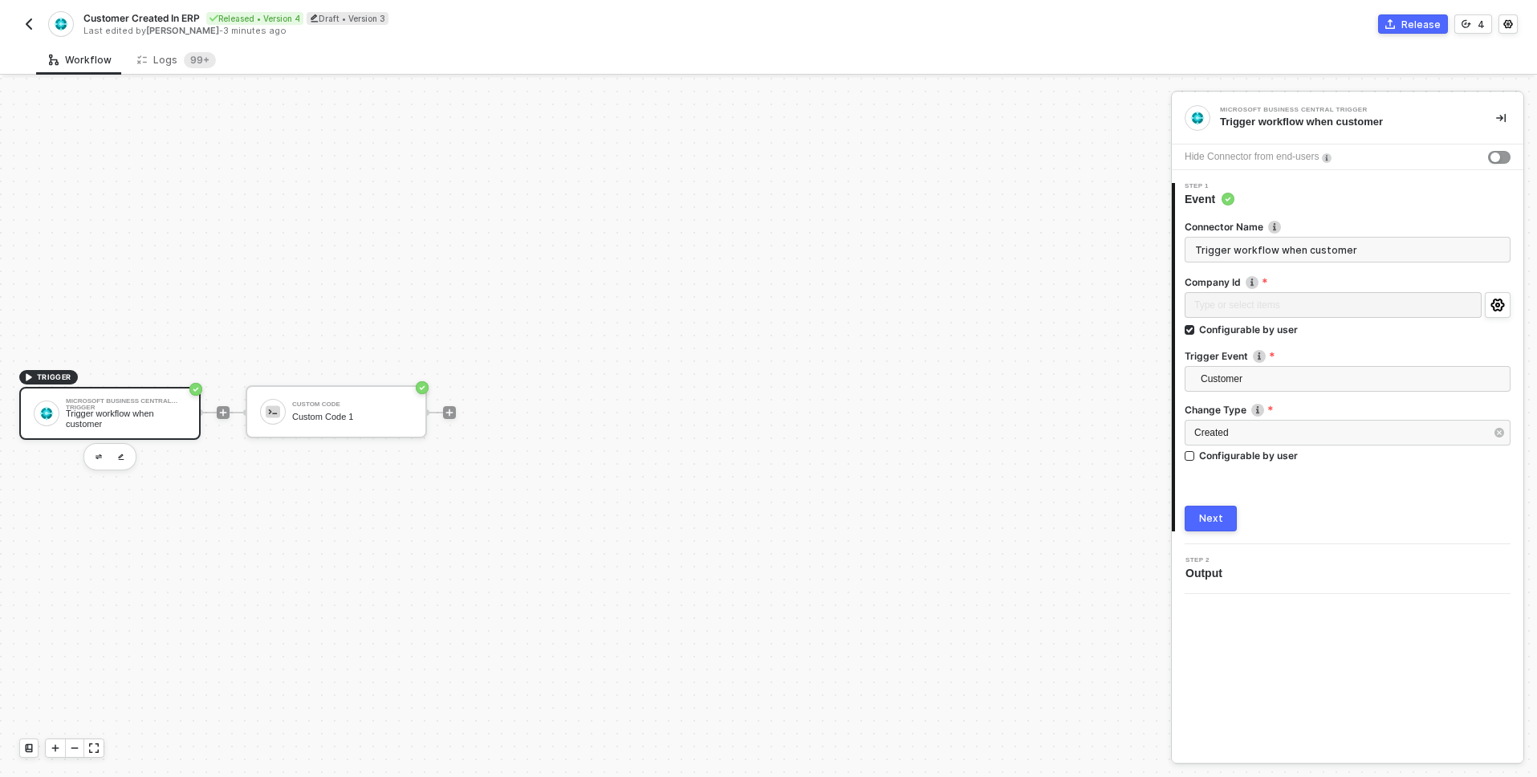
click at [1512, 117] on div "Microsoft Business Central Trigger Trigger workflow when customer" at bounding box center [1348, 118] width 352 height 52
click at [1504, 116] on icon "icon-collapse-right" at bounding box center [1501, 118] width 10 height 10
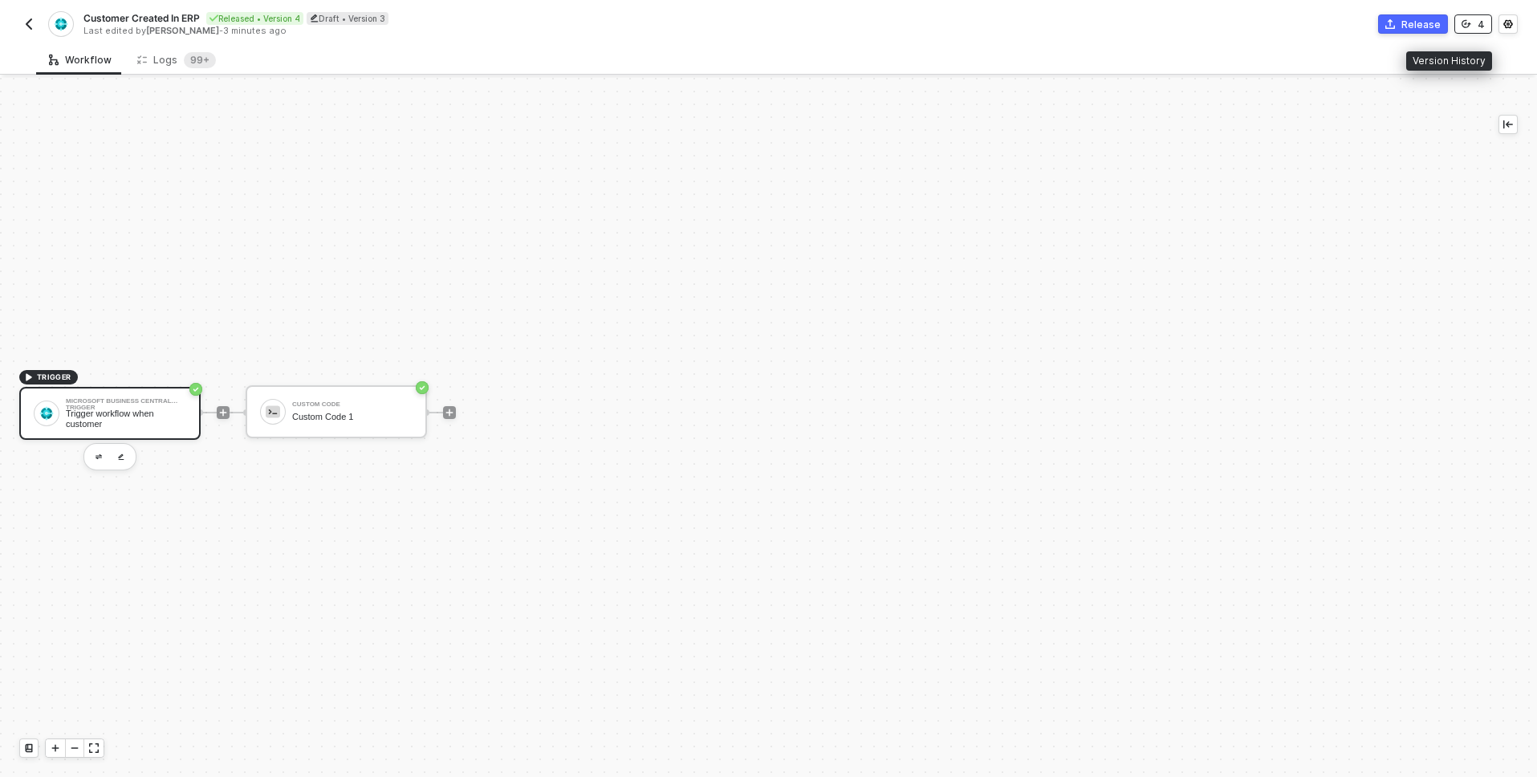
click at [1473, 15] on button "4" at bounding box center [1474, 23] width 38 height 19
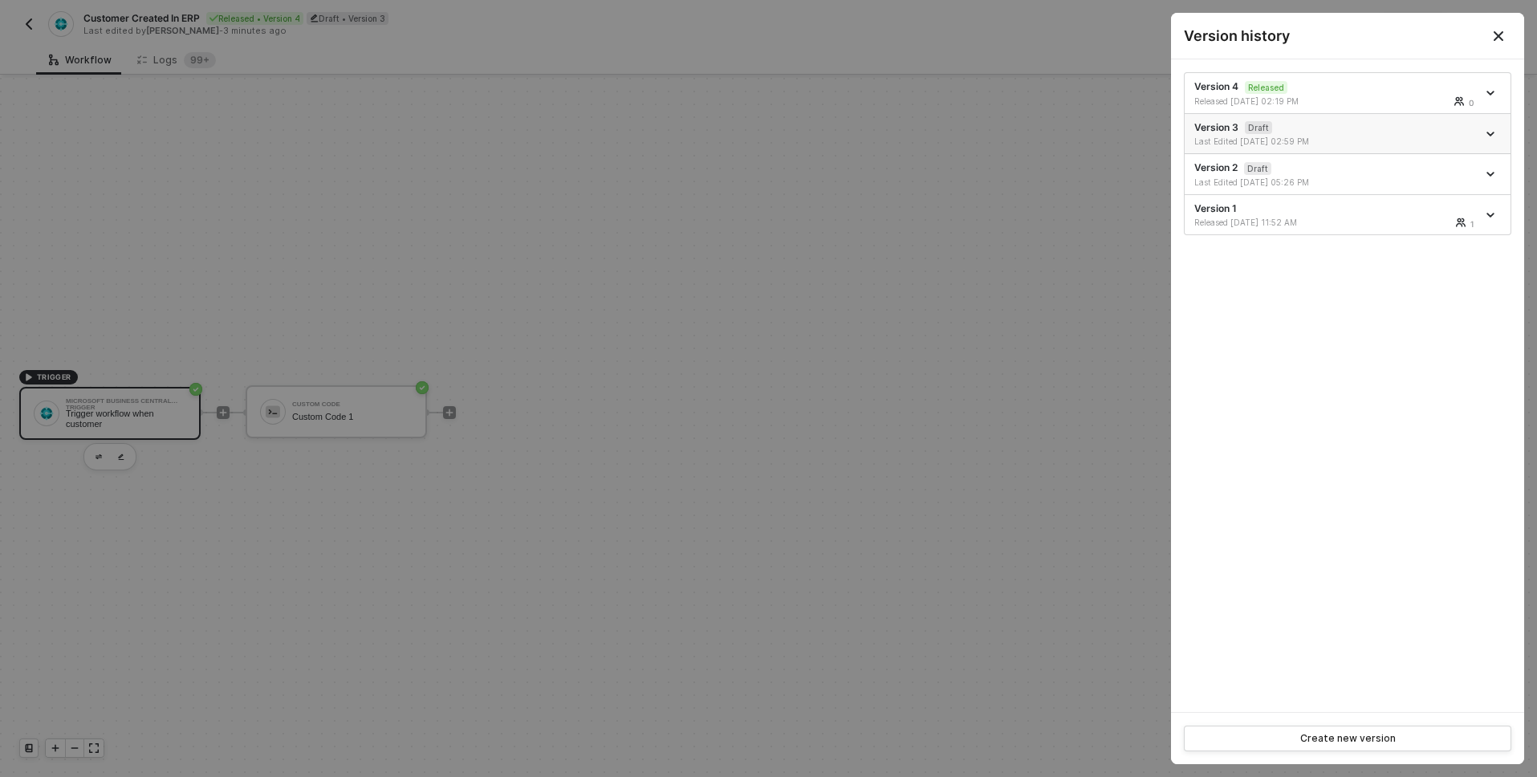
click at [1493, 130] on icon "icon-arrow-down" at bounding box center [1491, 134] width 8 height 8
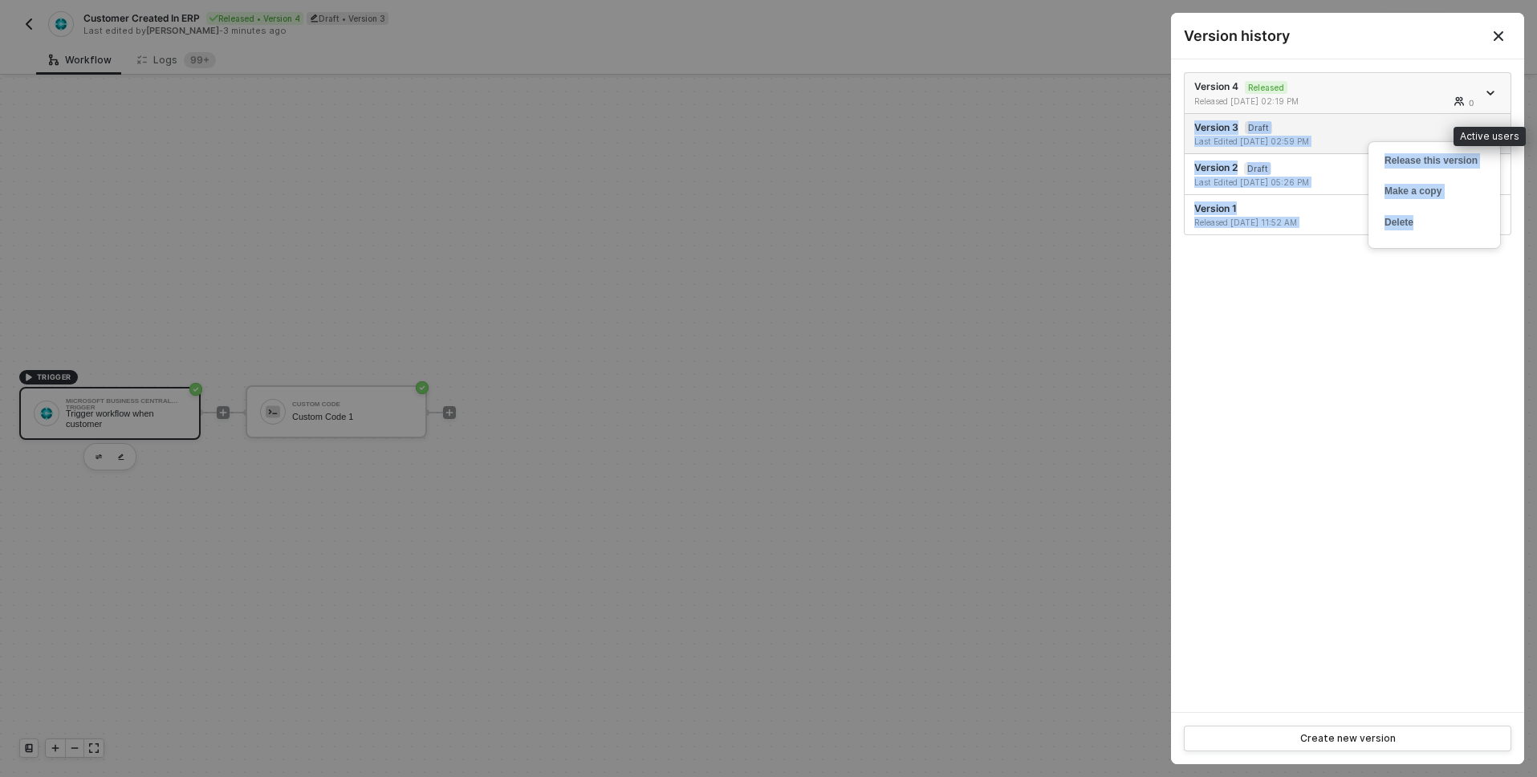
drag, startPoint x: 1461, startPoint y: 220, endPoint x: 1482, endPoint y: 92, distance: 130.1
click at [1482, 92] on body "Alloy Customer Created In ERP Released • Version 4 Draft • Version 3 Last edite…" at bounding box center [768, 388] width 1537 height 777
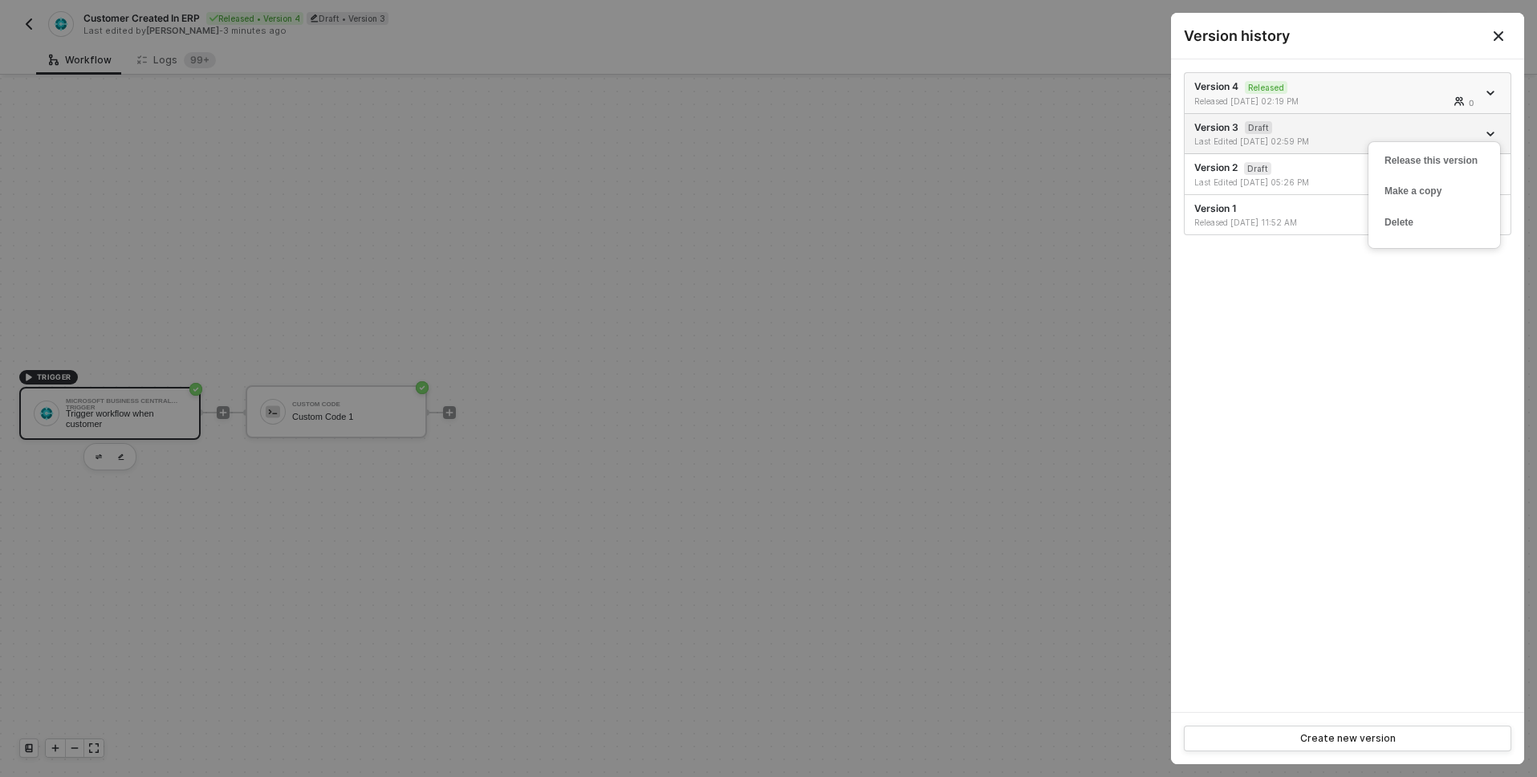
click at [1488, 92] on icon "icon-arrow-down" at bounding box center [1491, 93] width 6 height 3
click at [1297, 196] on li "Version 1 Released [DATE] 11:52 AM 1" at bounding box center [1348, 214] width 326 height 39
click at [1488, 165] on div at bounding box center [1493, 174] width 18 height 19
click at [1498, 173] on link at bounding box center [1493, 174] width 18 height 8
click at [1447, 272] on li "Delete" at bounding box center [1434, 263] width 125 height 31
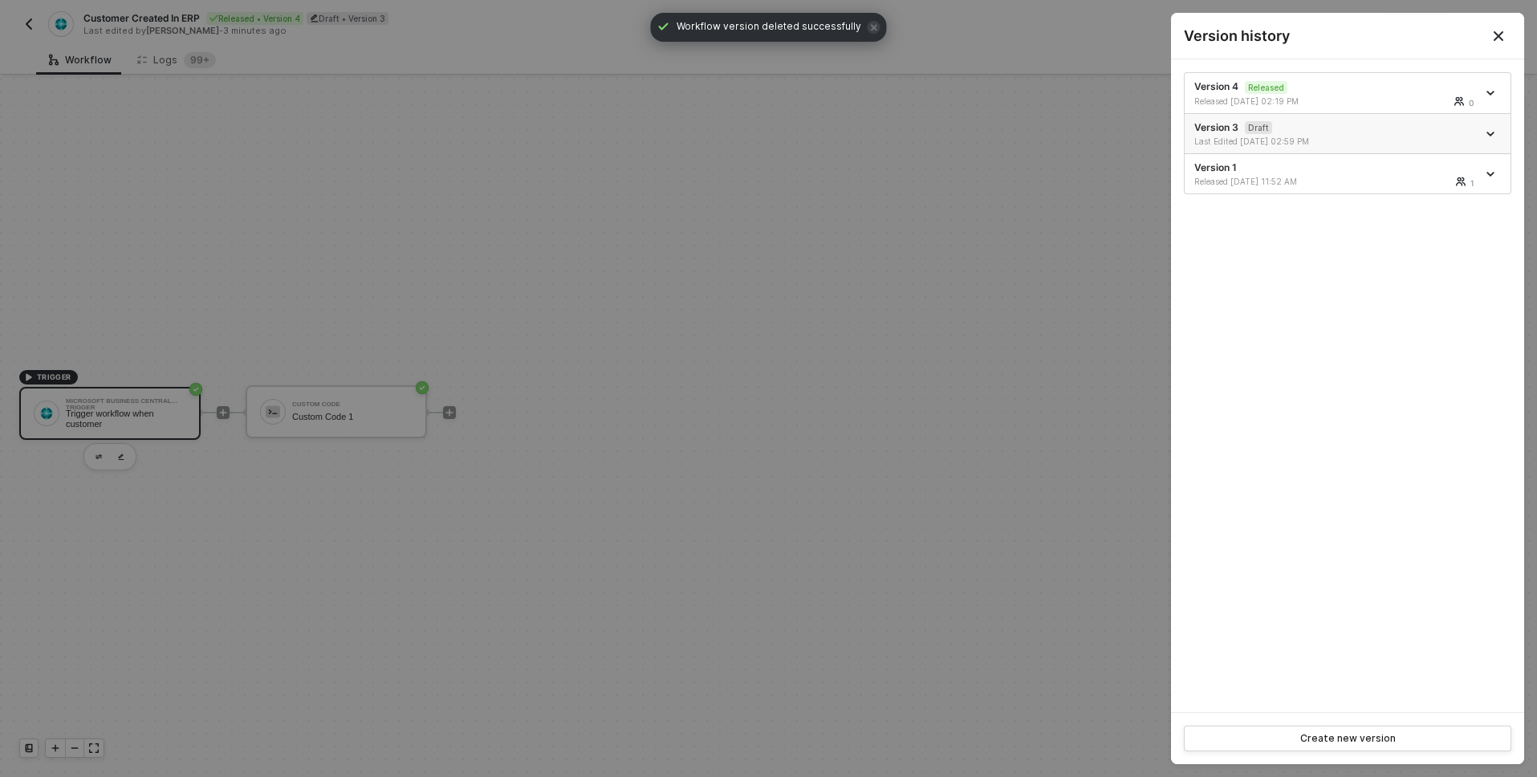
click at [1496, 131] on span "icon-arrow-down" at bounding box center [1492, 134] width 11 height 8
click at [1478, 227] on div "Delete" at bounding box center [1435, 222] width 100 height 15
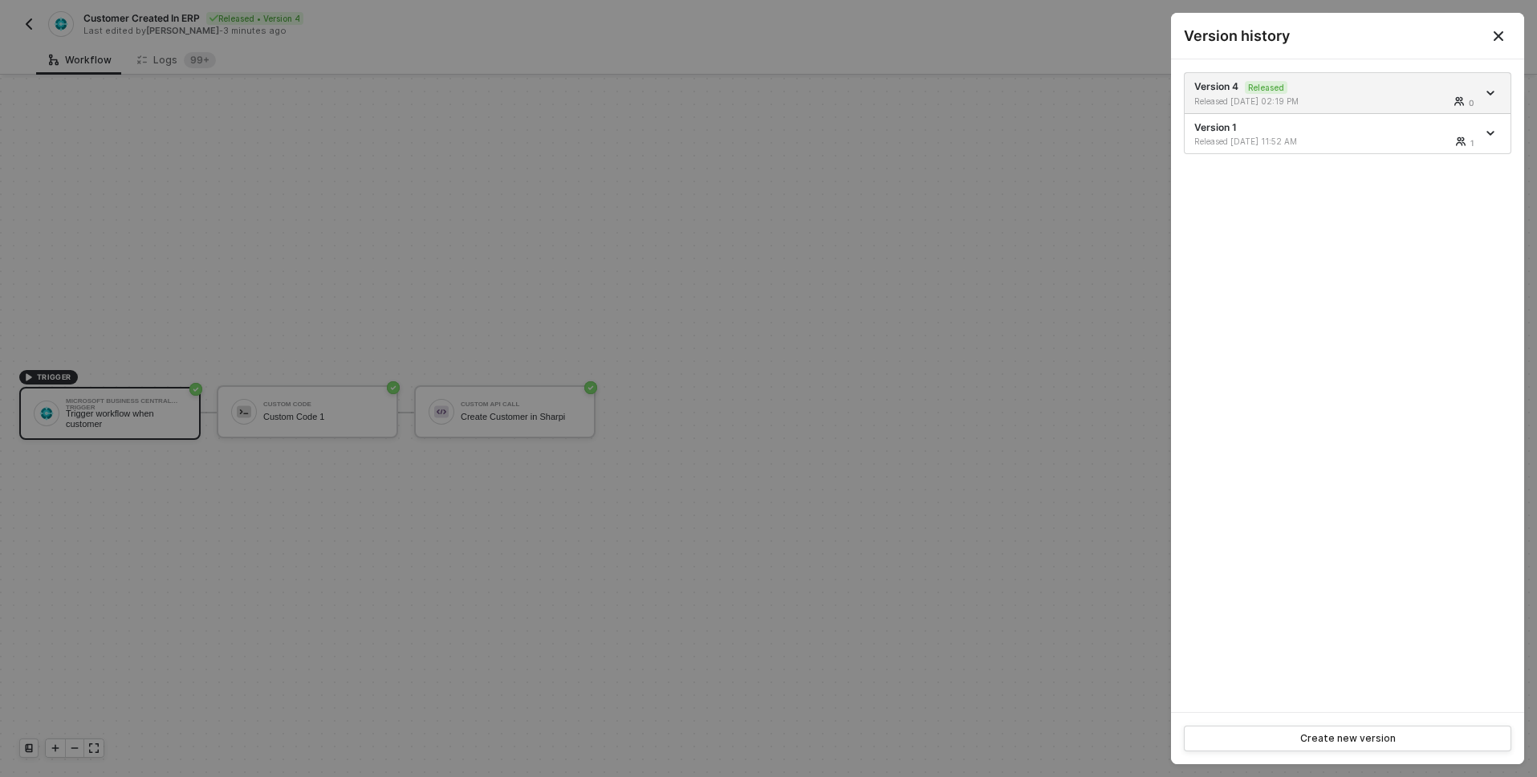
click at [1495, 37] on icon "Close" at bounding box center [1498, 36] width 13 height 13
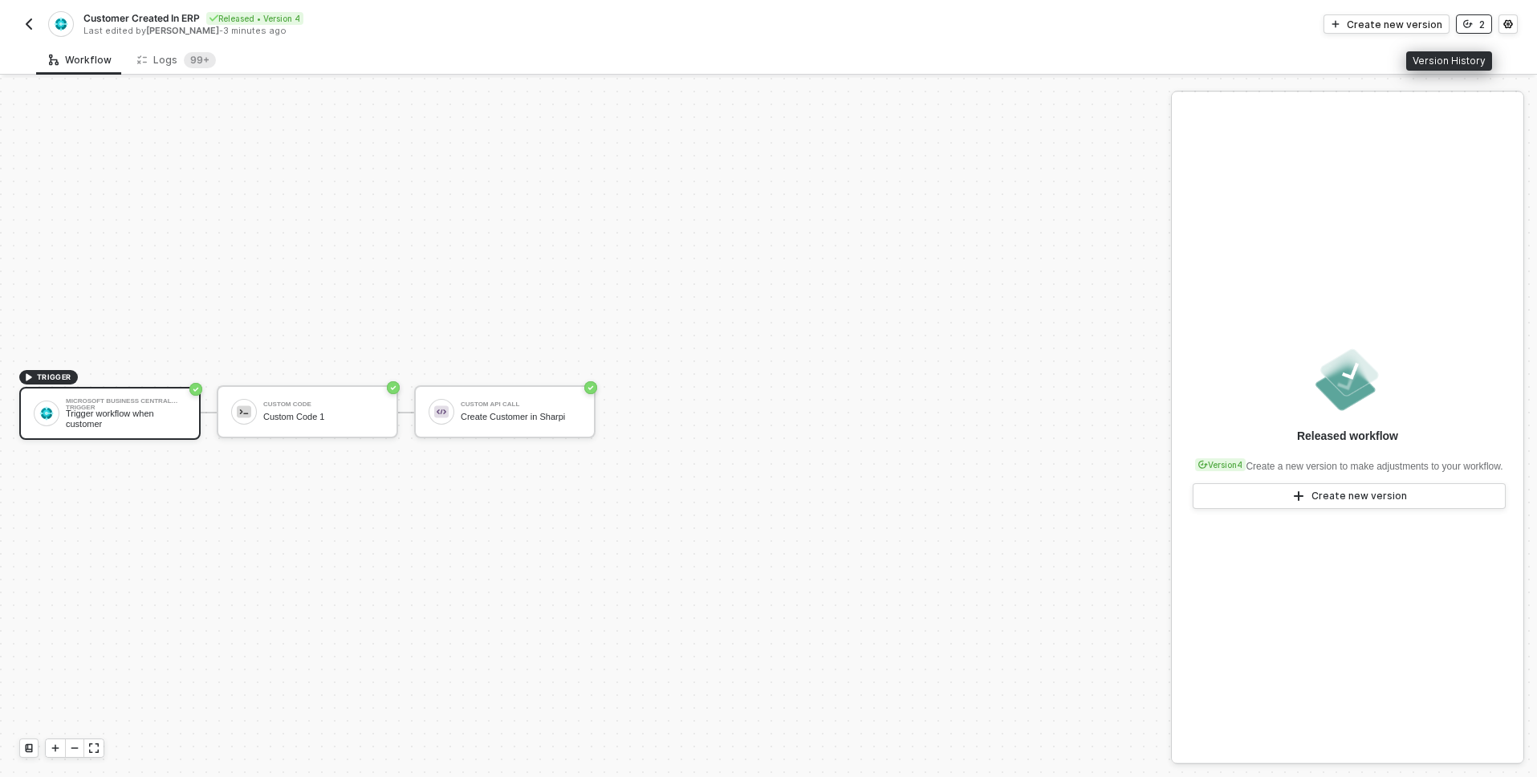
click at [1484, 24] on div "2" at bounding box center [1482, 25] width 6 height 14
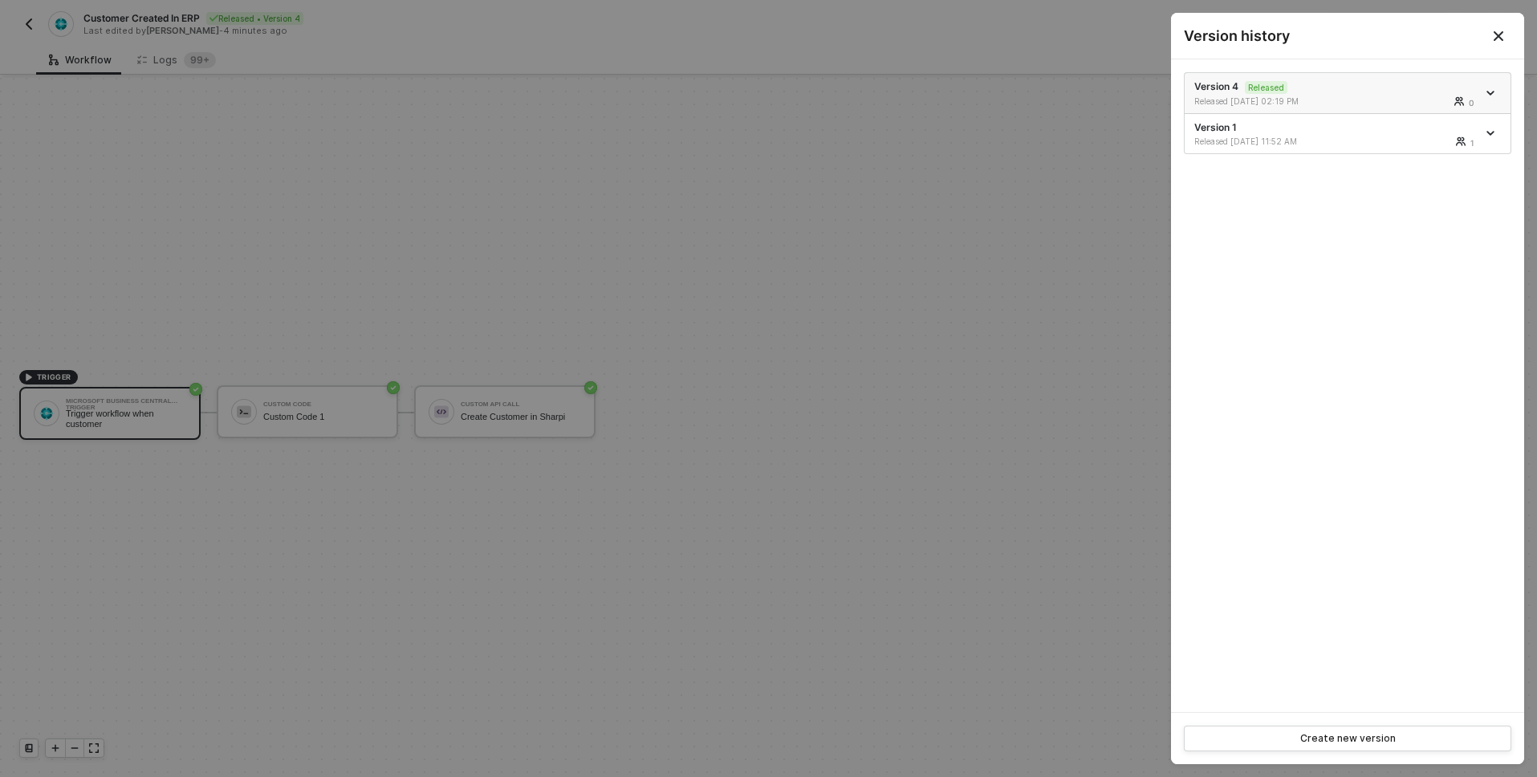
click at [1398, 107] on li "Version 4 Released Released [DATE] 02:19 PM 0" at bounding box center [1348, 93] width 326 height 41
click at [1495, 92] on span "icon-arrow-down" at bounding box center [1492, 93] width 11 height 8
click at [1465, 72] on ul "Version 4 Released Released [DATE] 02:19 PM 0 Version 1 Released [DATE] 11:52 A…" at bounding box center [1348, 113] width 328 height 82
click at [1493, 31] on icon "Close" at bounding box center [1498, 36] width 13 height 13
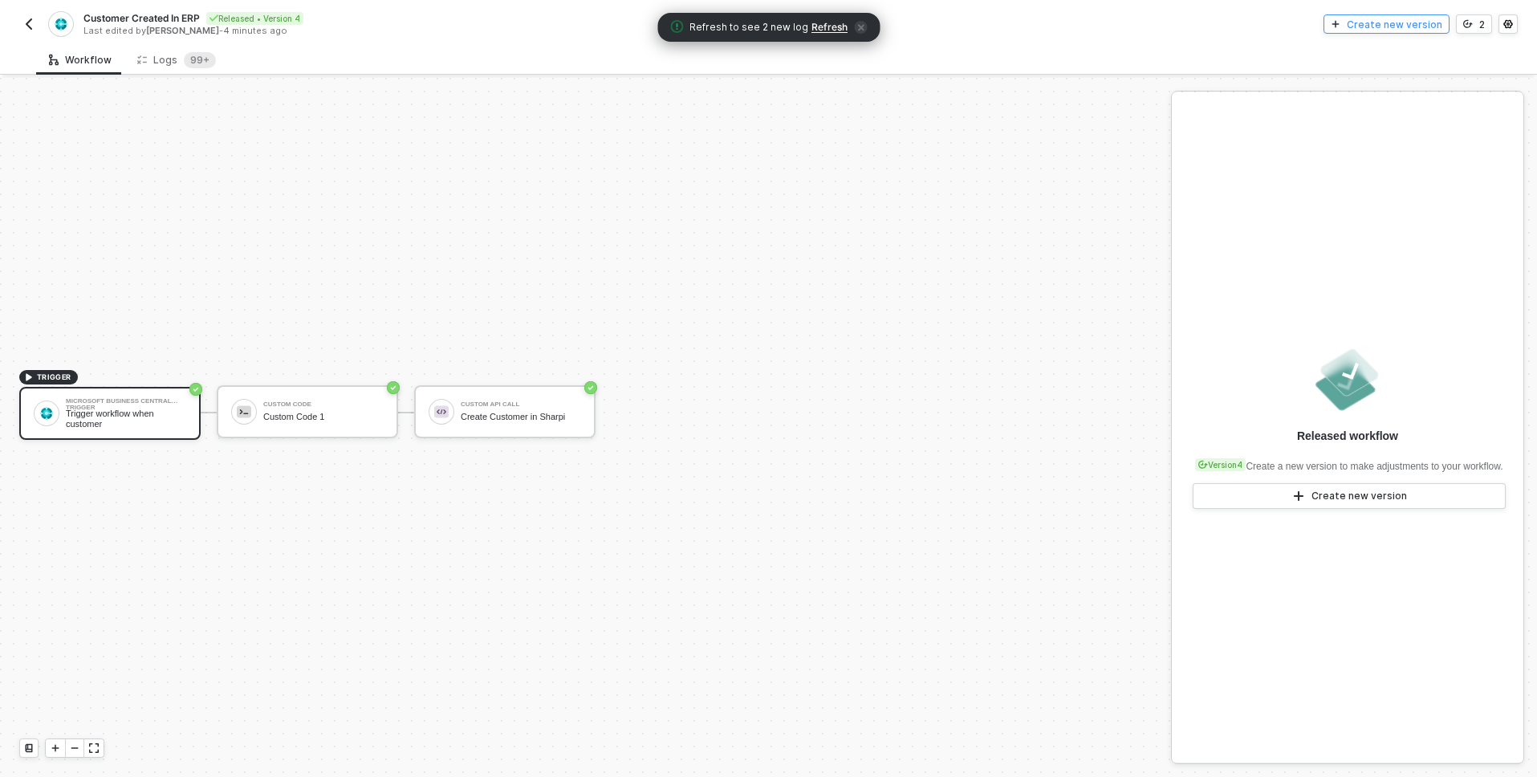
click at [1403, 31] on button "Create new version" at bounding box center [1387, 23] width 126 height 19
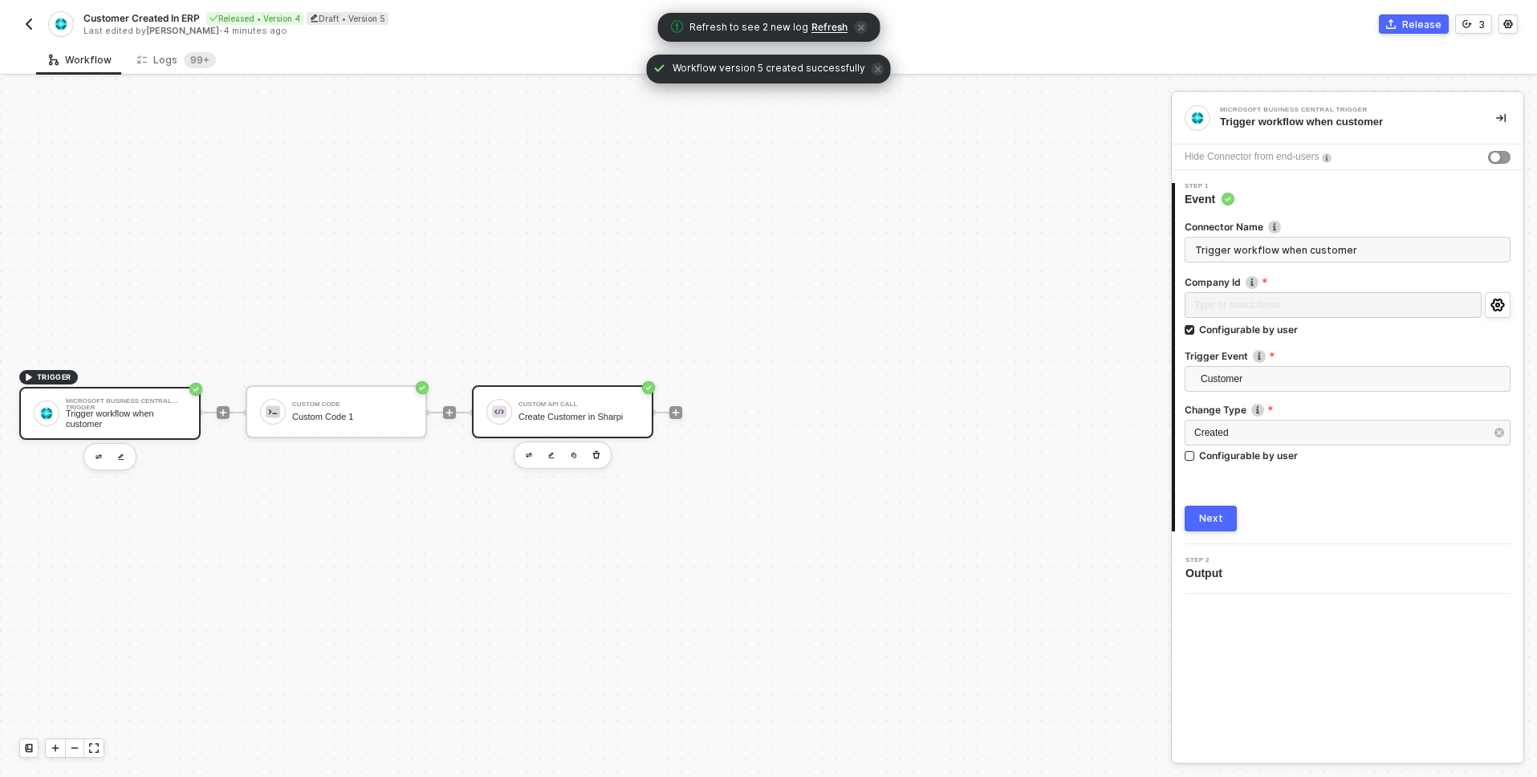
click at [631, 421] on div "Create Customer in Sharpi" at bounding box center [579, 417] width 120 height 10
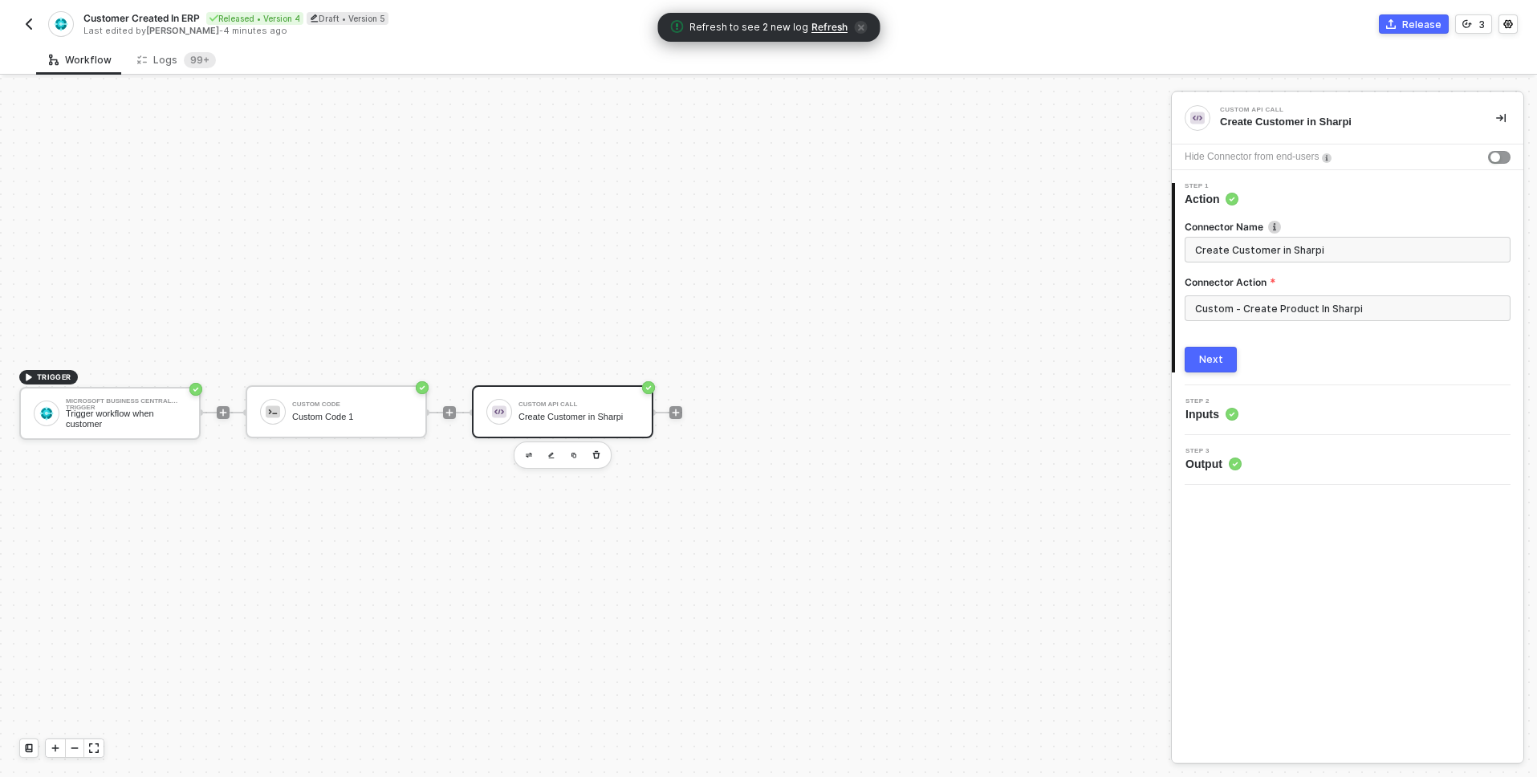
click at [1216, 355] on div "Next" at bounding box center [1211, 359] width 24 height 13
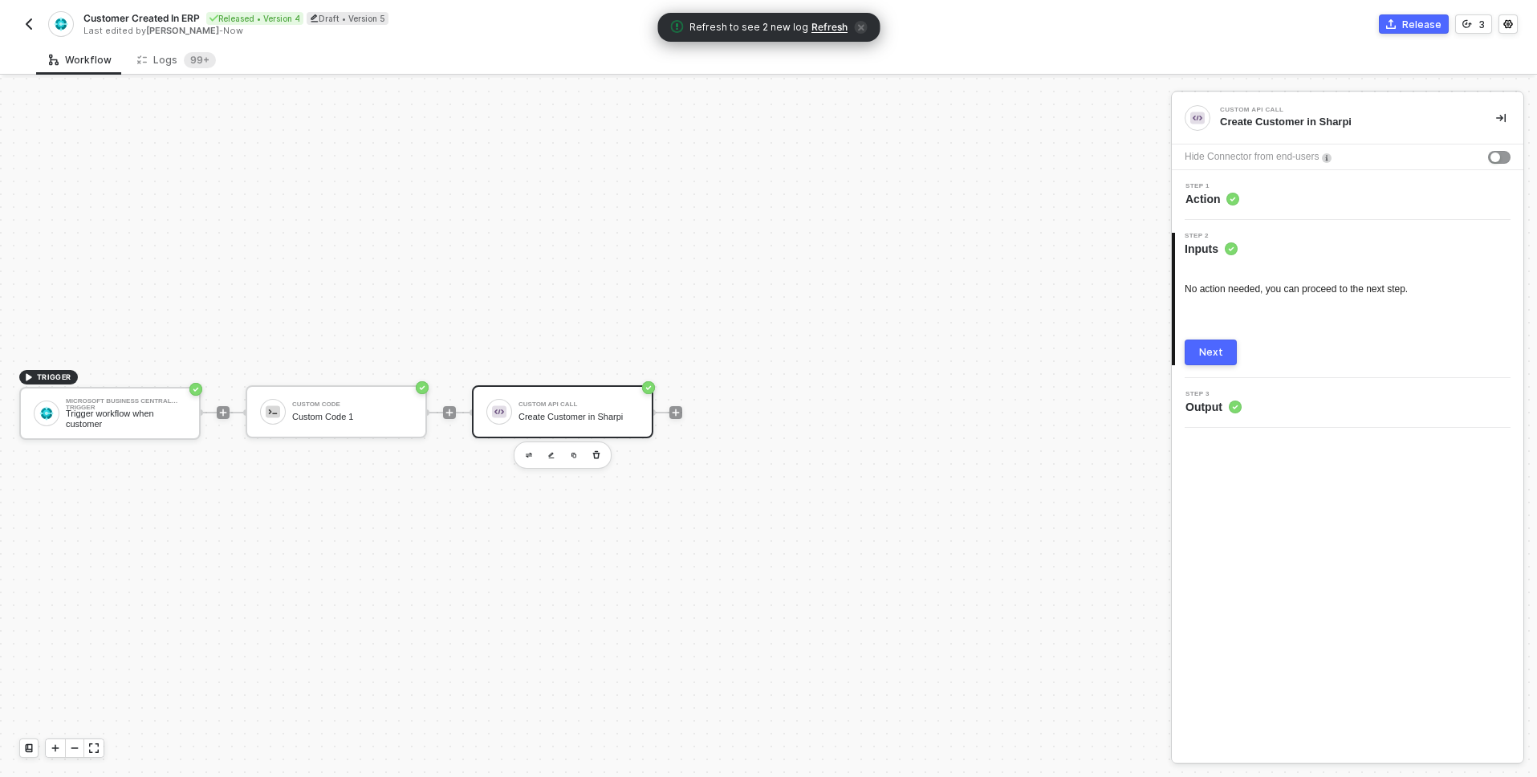
click at [1216, 355] on div "Next" at bounding box center [1211, 352] width 24 height 13
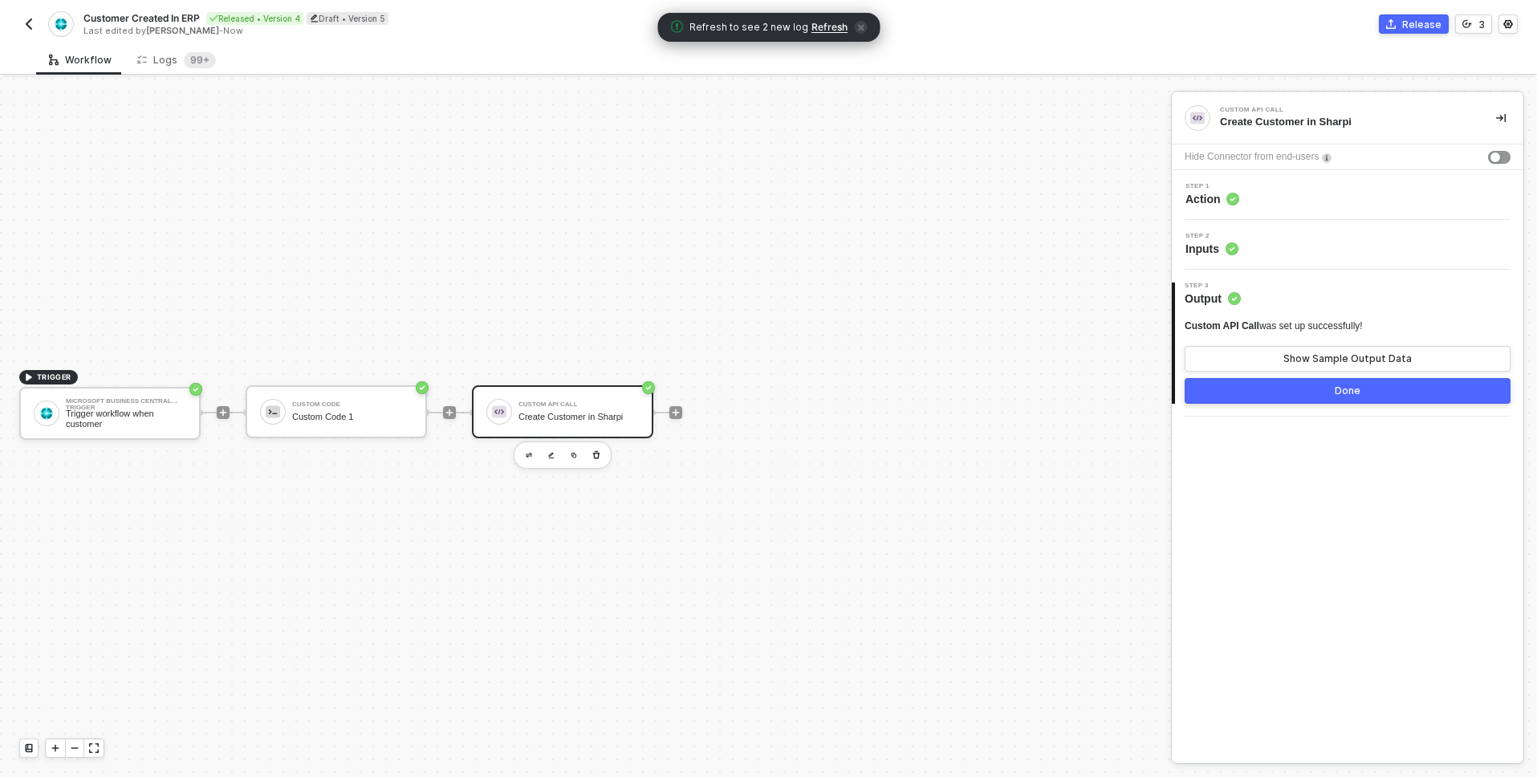
click at [1238, 178] on div "Step 1 Action" at bounding box center [1348, 195] width 352 height 50
click at [1234, 207] on div "Step 1 Action" at bounding box center [1348, 195] width 352 height 50
click at [1212, 205] on span "Action" at bounding box center [1213, 199] width 54 height 16
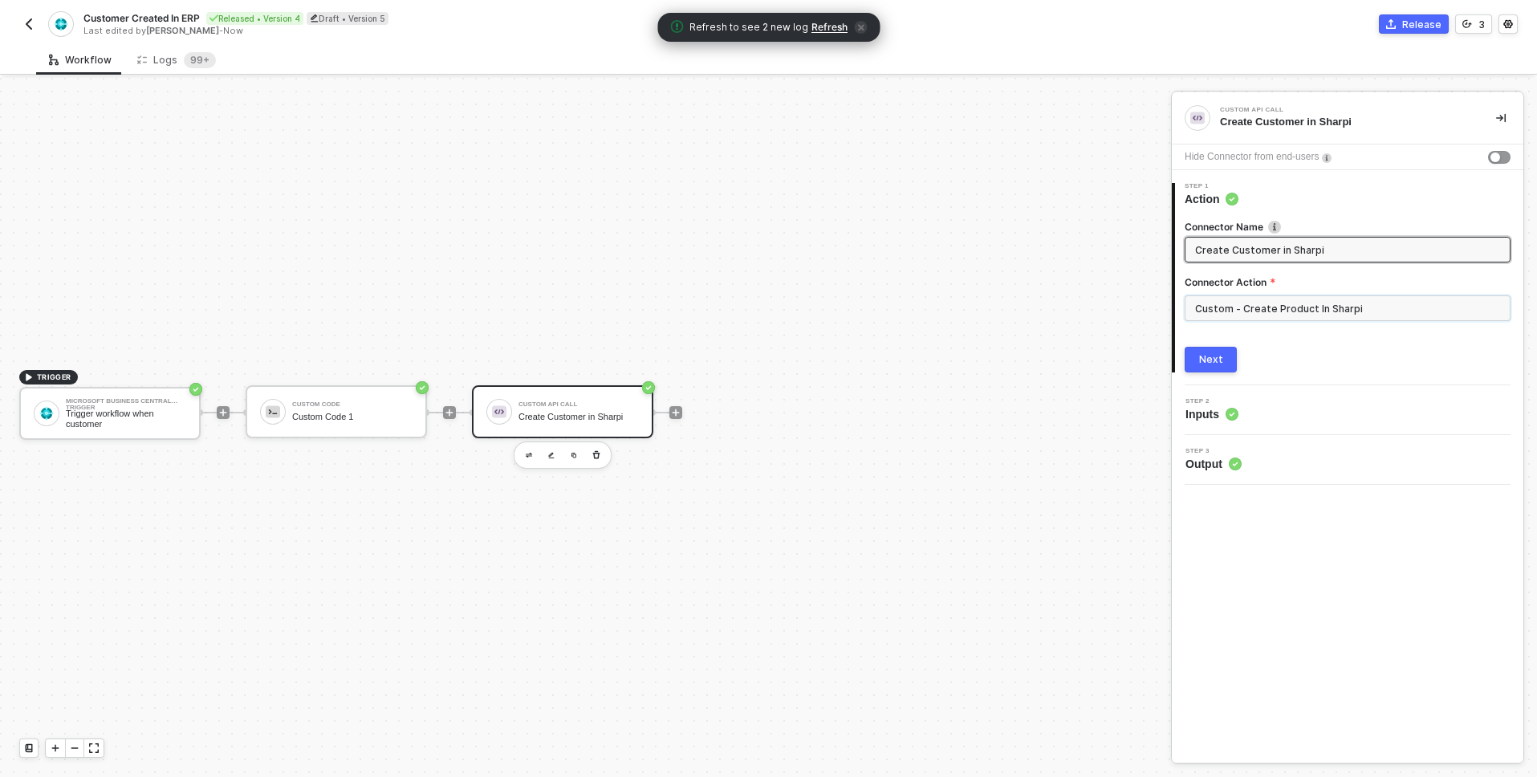
click at [1267, 307] on input "Custom - Create Product In Sharpi" at bounding box center [1348, 308] width 326 height 26
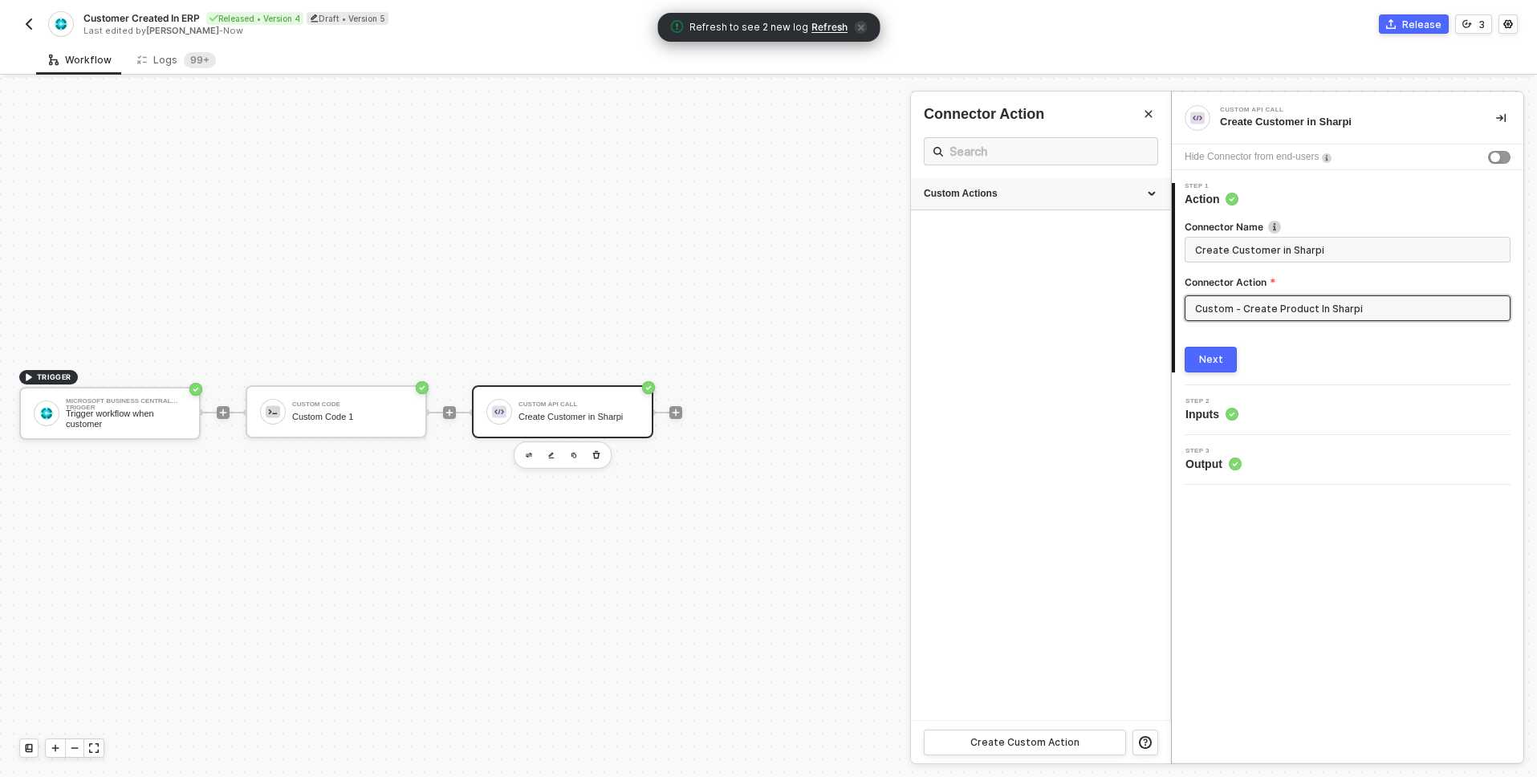
click at [1134, 191] on div "Custom Actions" at bounding box center [1041, 194] width 234 height 14
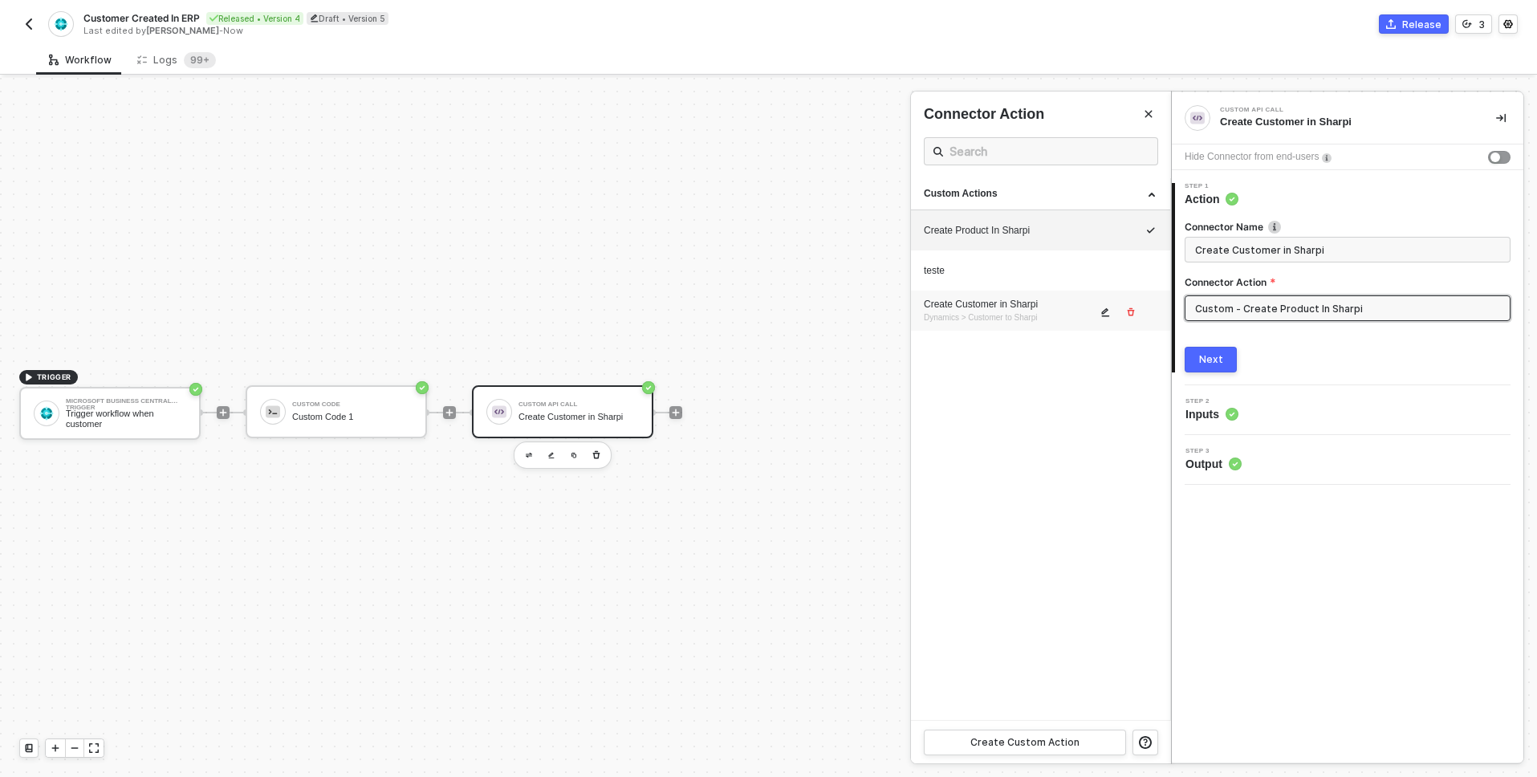
click at [1066, 315] on div "Create Customer in Sharpi Dynamics > Customer to Sharpi" at bounding box center [1010, 311] width 173 height 26
type input "Custom - Create Customer in Sharpi"
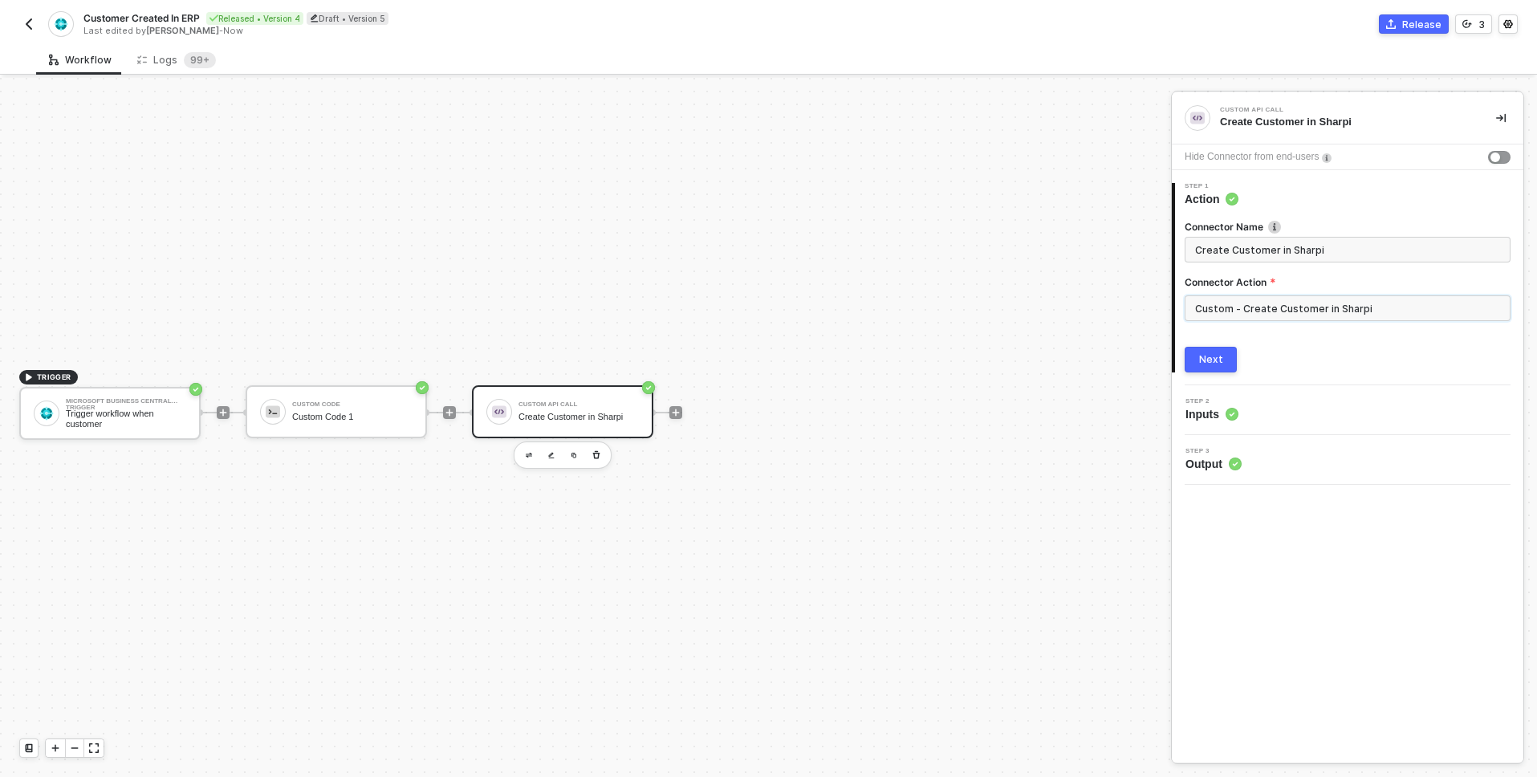
click at [1211, 295] on input "Custom - Create Customer in Sharpi" at bounding box center [1348, 308] width 326 height 26
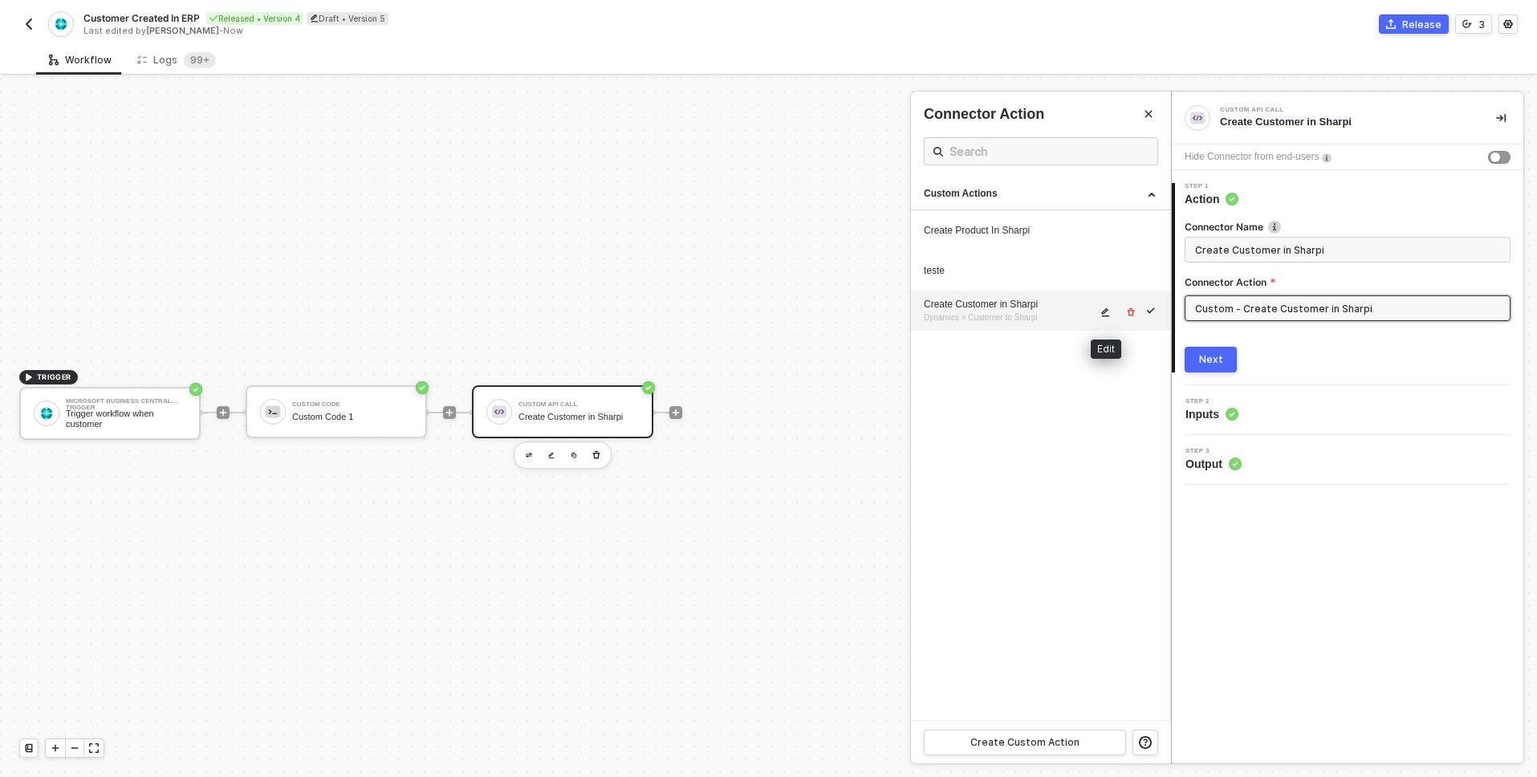
click at [1108, 309] on icon "icon-edit" at bounding box center [1106, 312] width 10 height 10
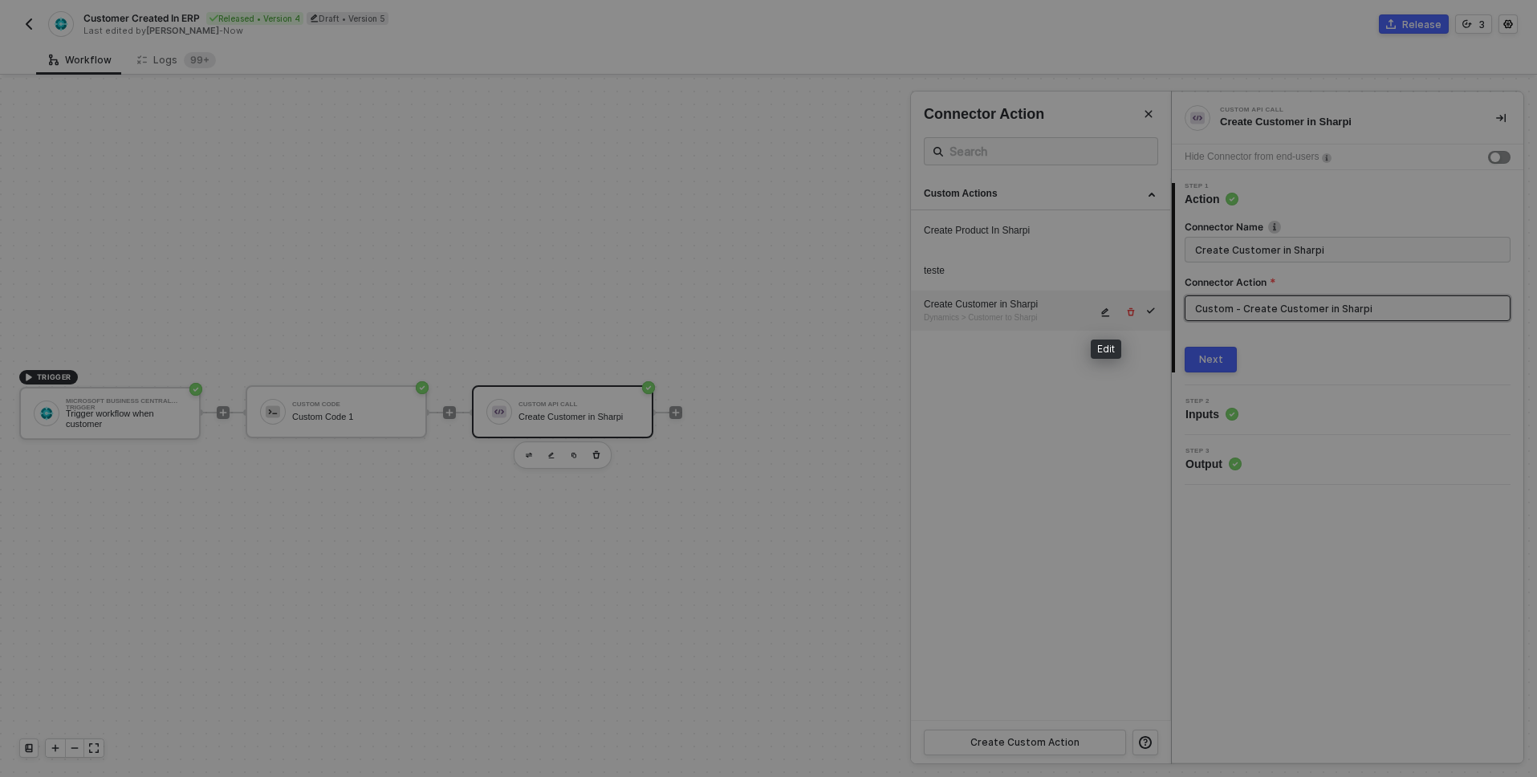
type textarea "HTTP/1.1 200 OK { "data": { "customer": { "code": "", "name": "", "legal_name":…"
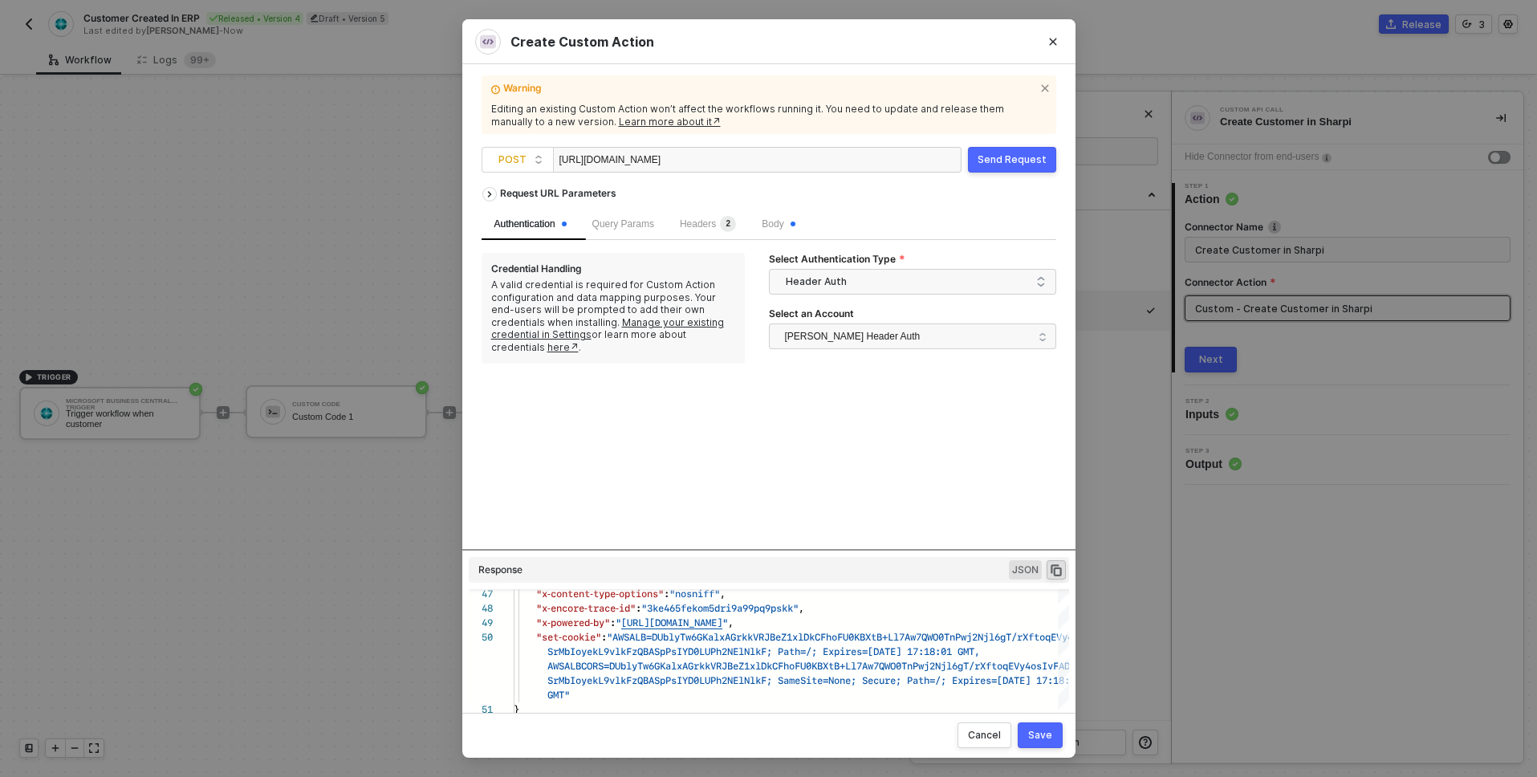
click at [1014, 155] on div "Send Request" at bounding box center [1012, 159] width 69 height 13
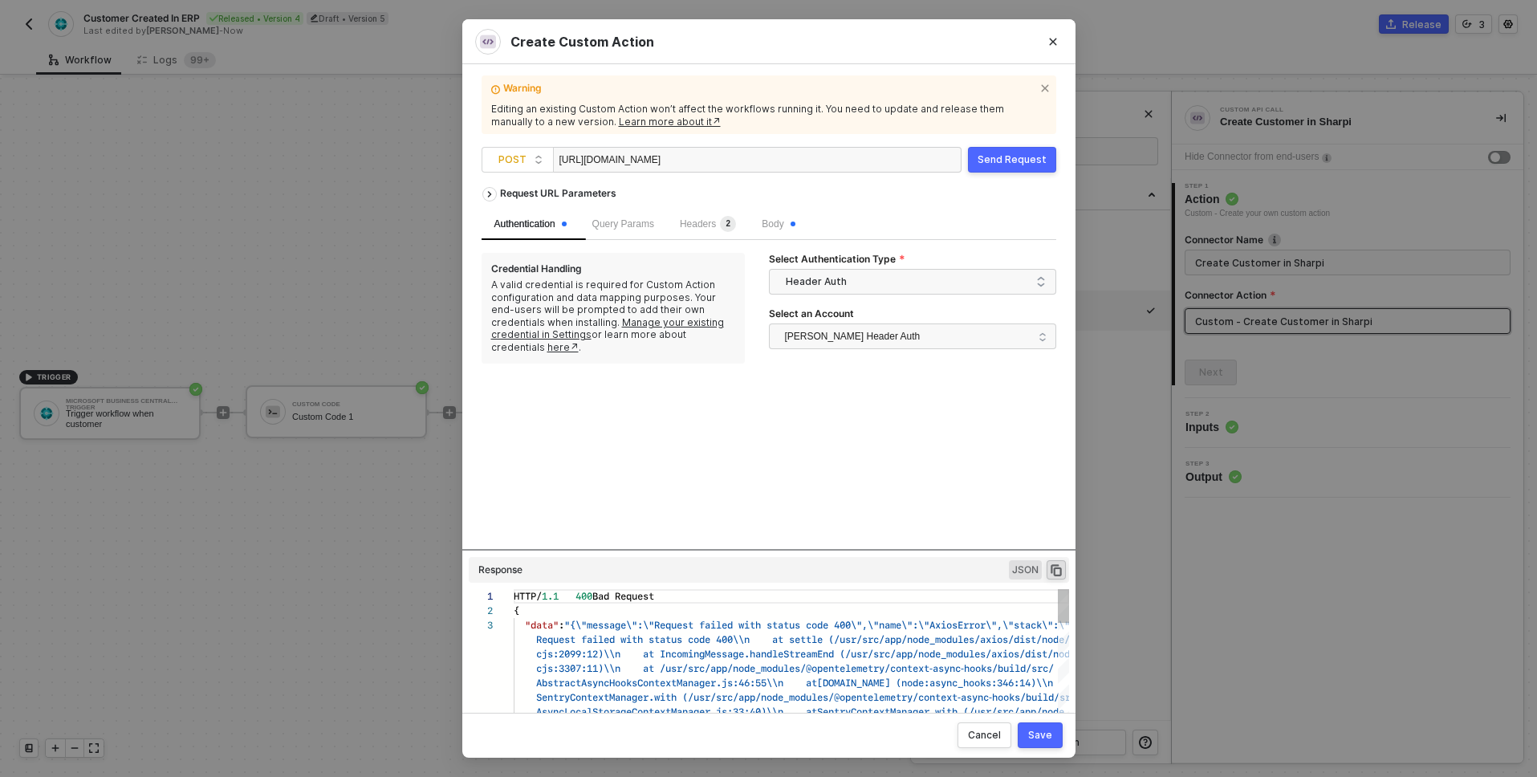
scroll to position [29, 0]
click at [994, 160] on div "Send Request" at bounding box center [1012, 159] width 69 height 13
click at [770, 218] on div "Body" at bounding box center [778, 224] width 59 height 32
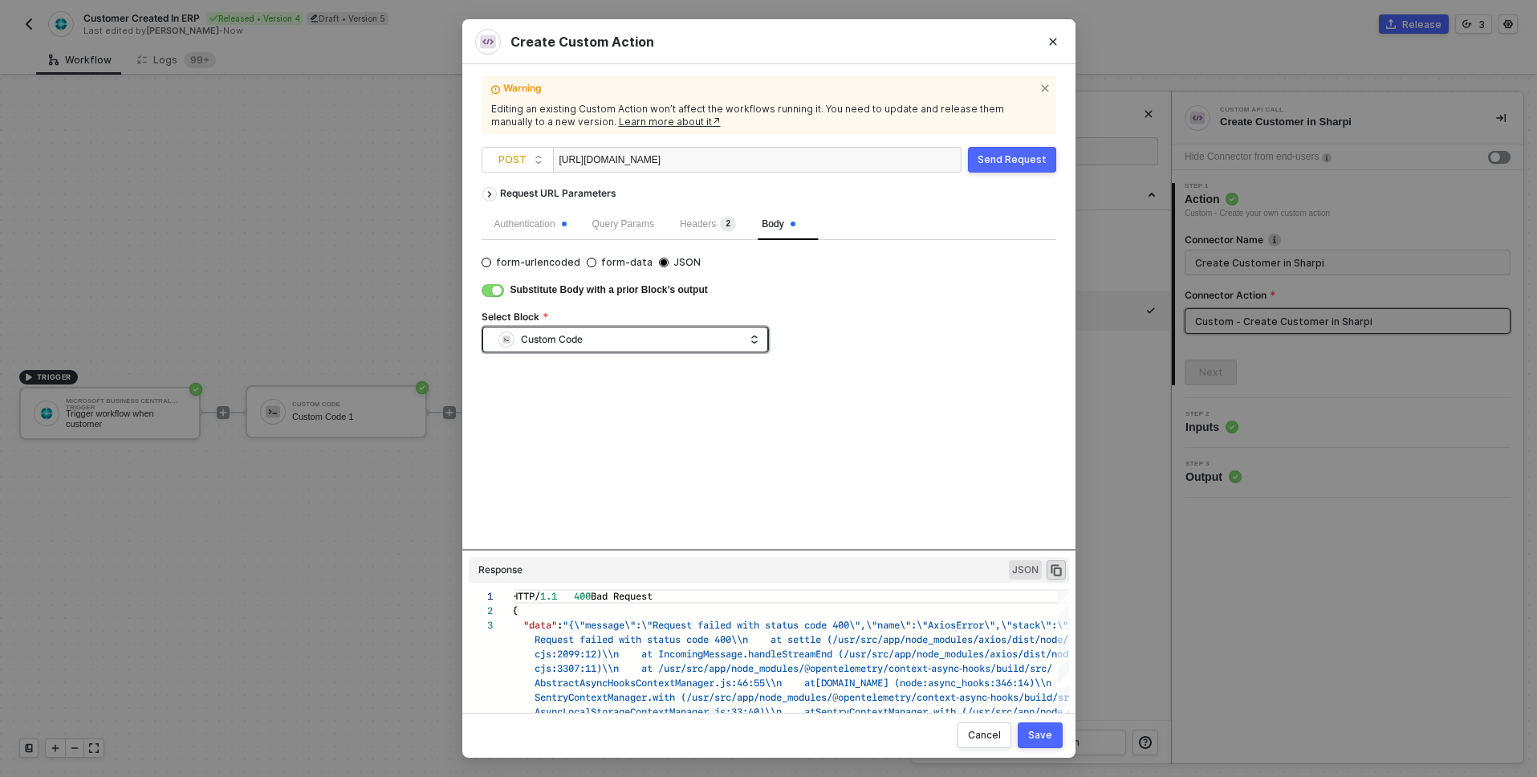
click at [595, 346] on div "Custom Code" at bounding box center [622, 340] width 246 height 24
click at [828, 336] on div "Custom Code" at bounding box center [769, 340] width 575 height 26
click at [1053, 43] on icon "Close" at bounding box center [1052, 42] width 7 height 7
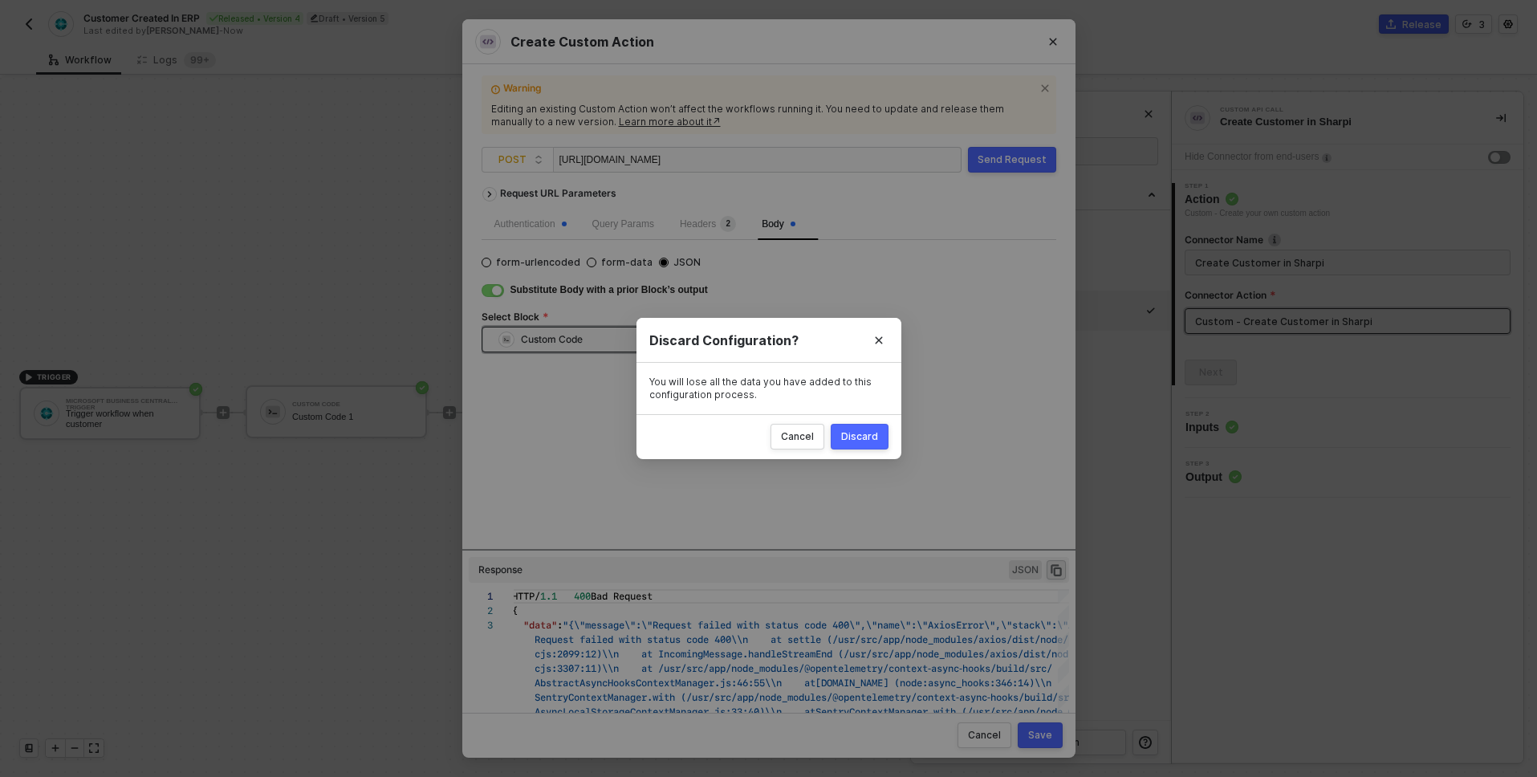
click at [852, 440] on div "Discard" at bounding box center [859, 436] width 37 height 13
radio input "true"
radio input "false"
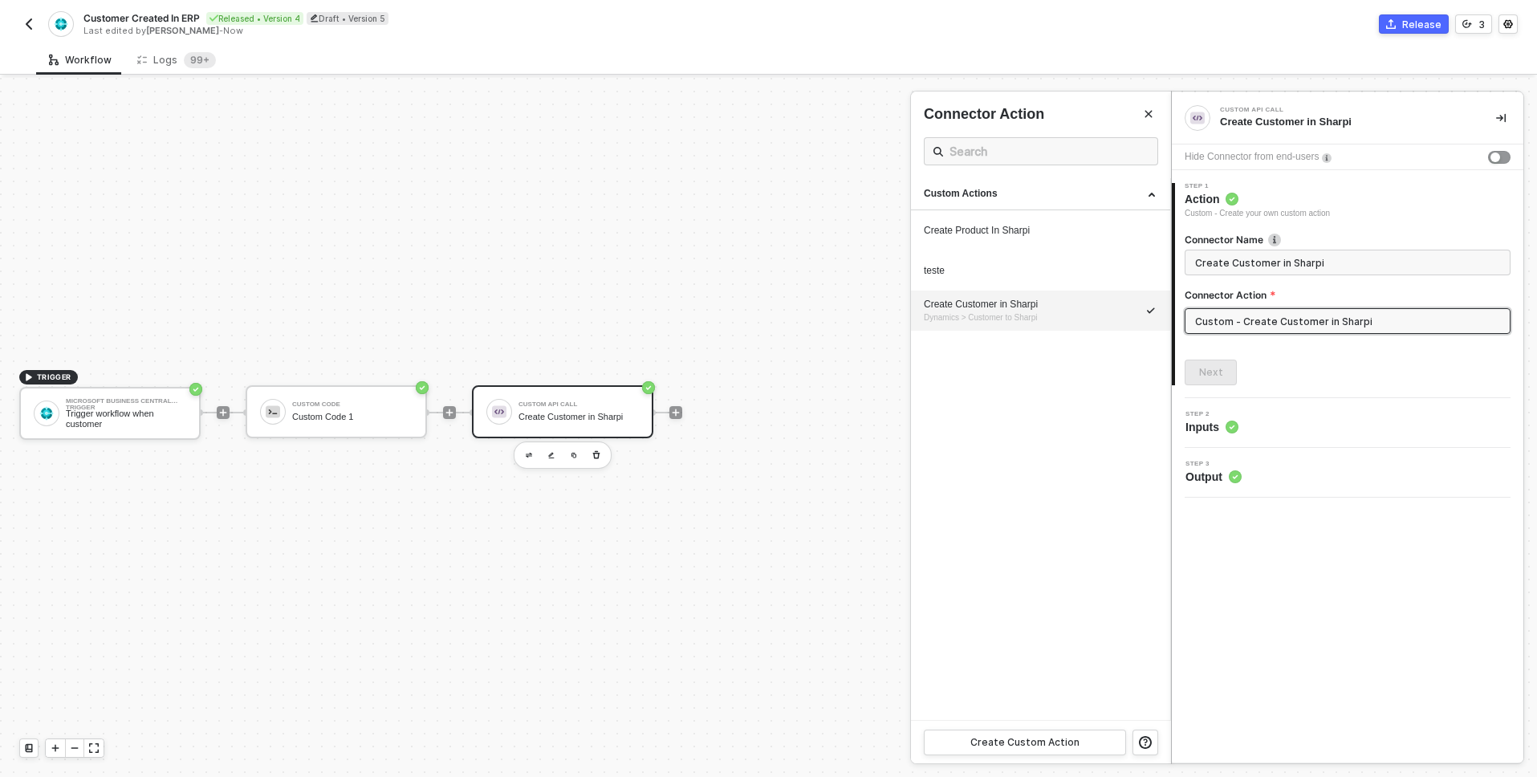
click at [364, 429] on div at bounding box center [768, 427] width 1537 height 699
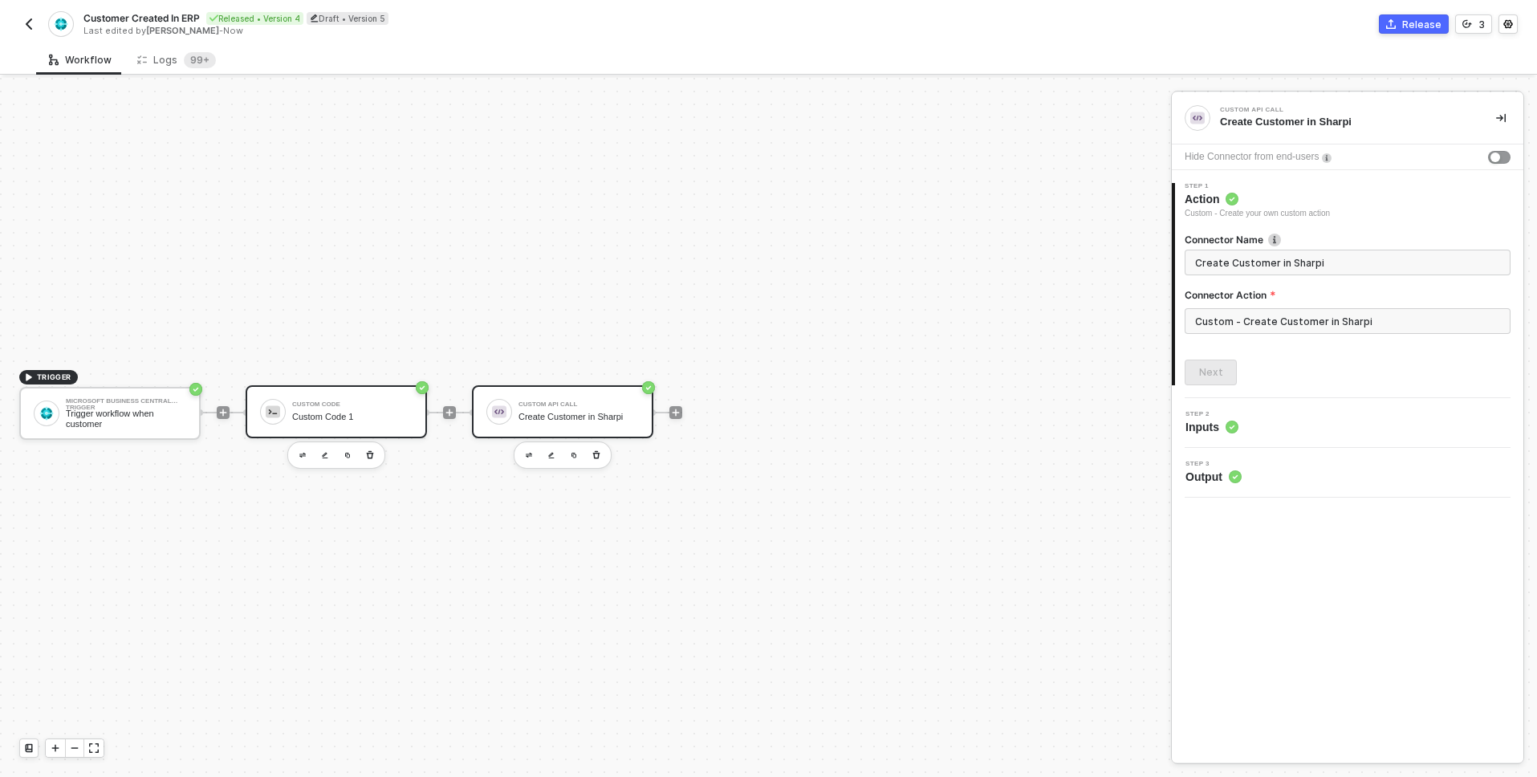
click at [364, 419] on div "Custom Code 1" at bounding box center [352, 417] width 120 height 10
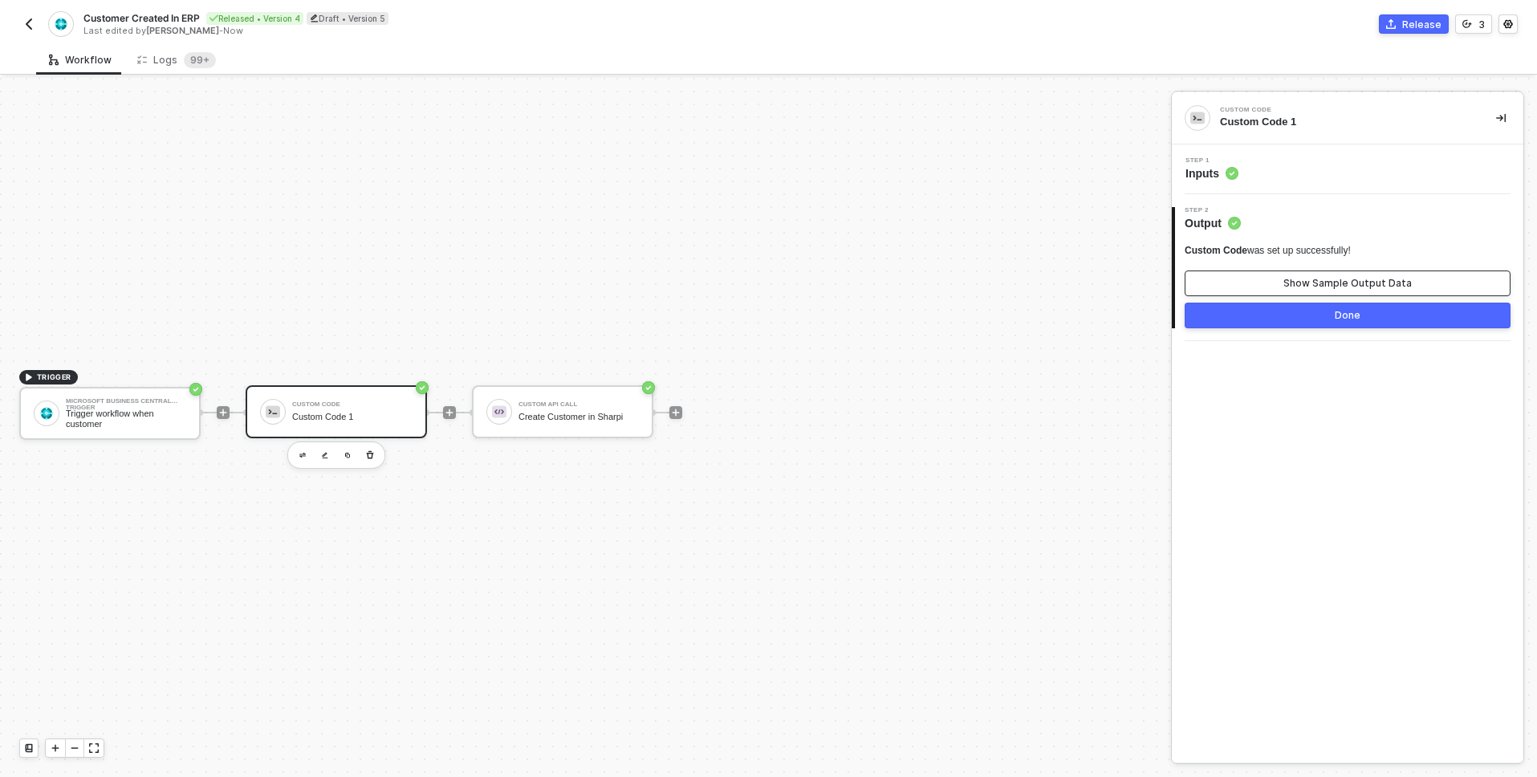
click at [1292, 289] on div "Show Sample Output Data" at bounding box center [1348, 283] width 128 height 13
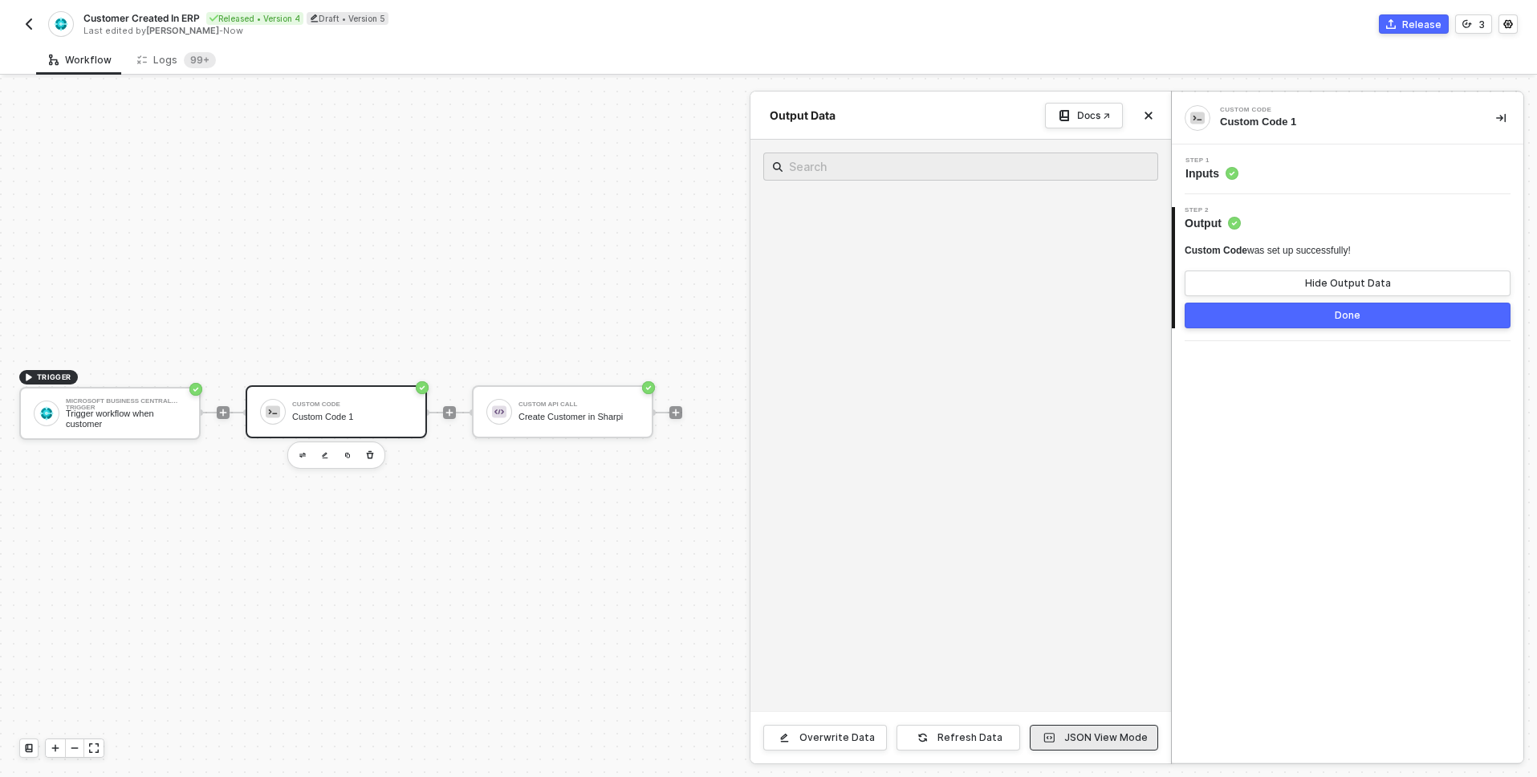
click at [1067, 735] on button "JSON View Mode" at bounding box center [1094, 738] width 128 height 26
click at [1215, 177] on span "Inputs" at bounding box center [1212, 173] width 53 height 16
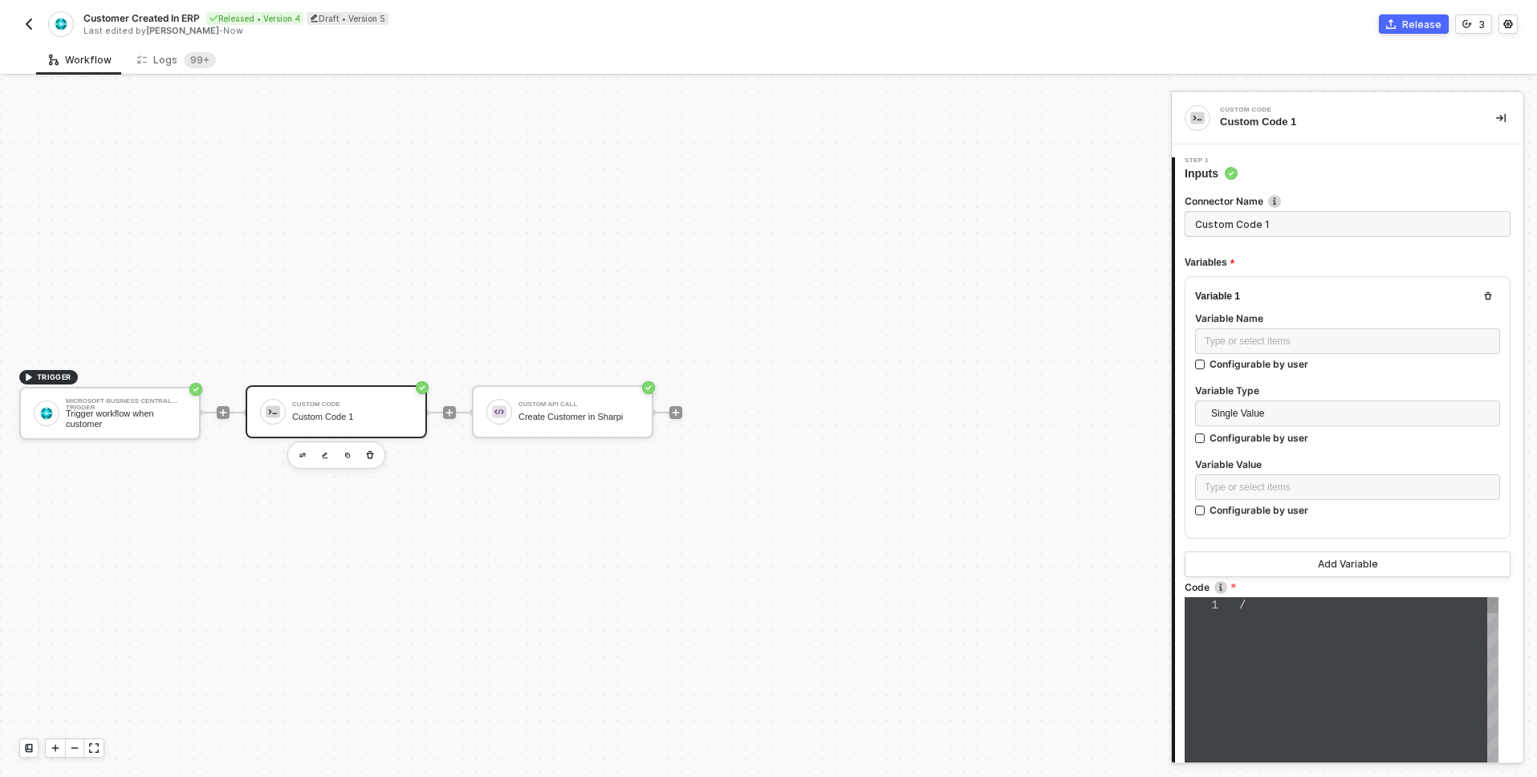
type textarea "// Acessa os dados do webhook do Dynamics const webhookData = event.data; const…"
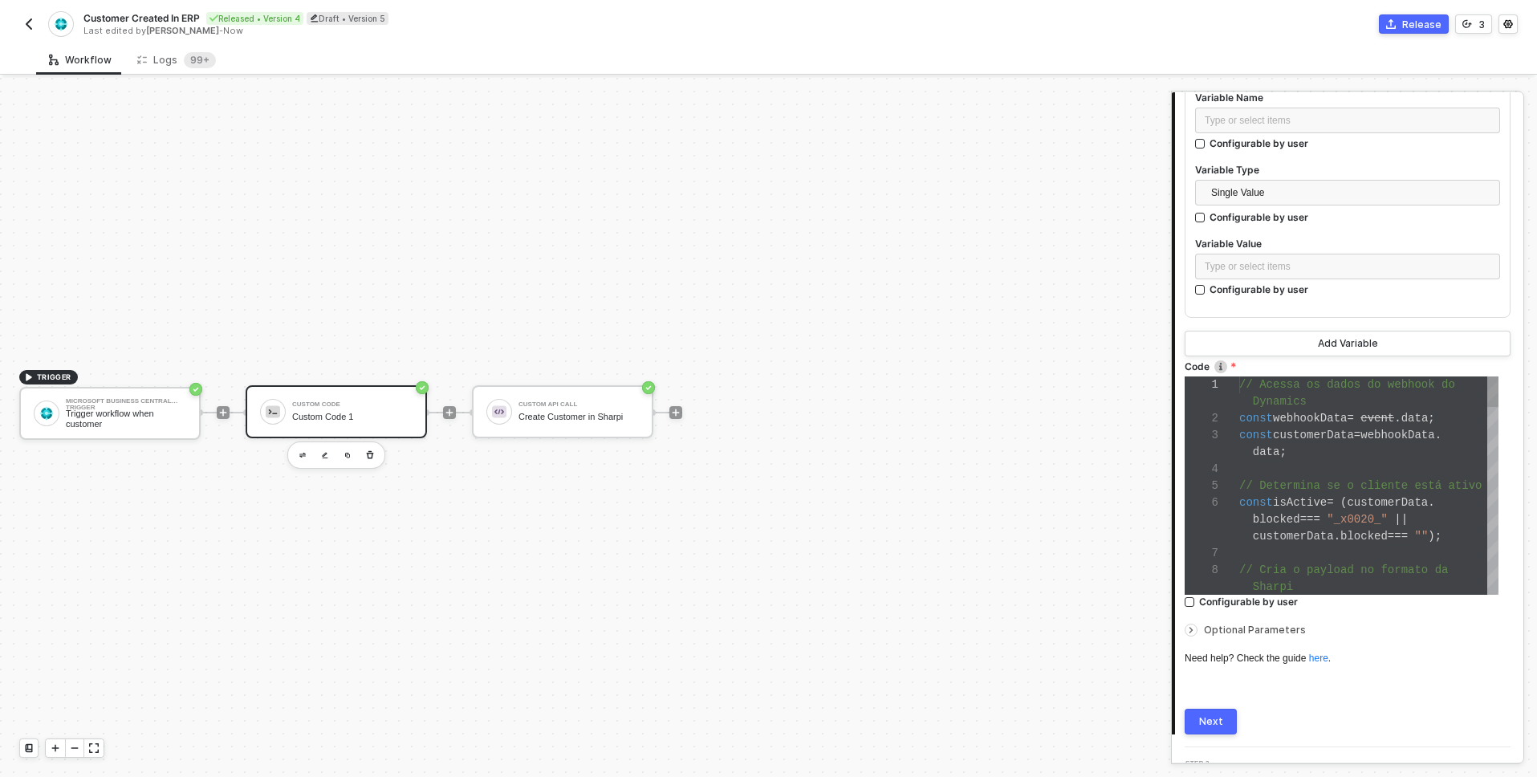
scroll to position [51, 0]
click at [1396, 475] on div at bounding box center [1368, 469] width 259 height 17
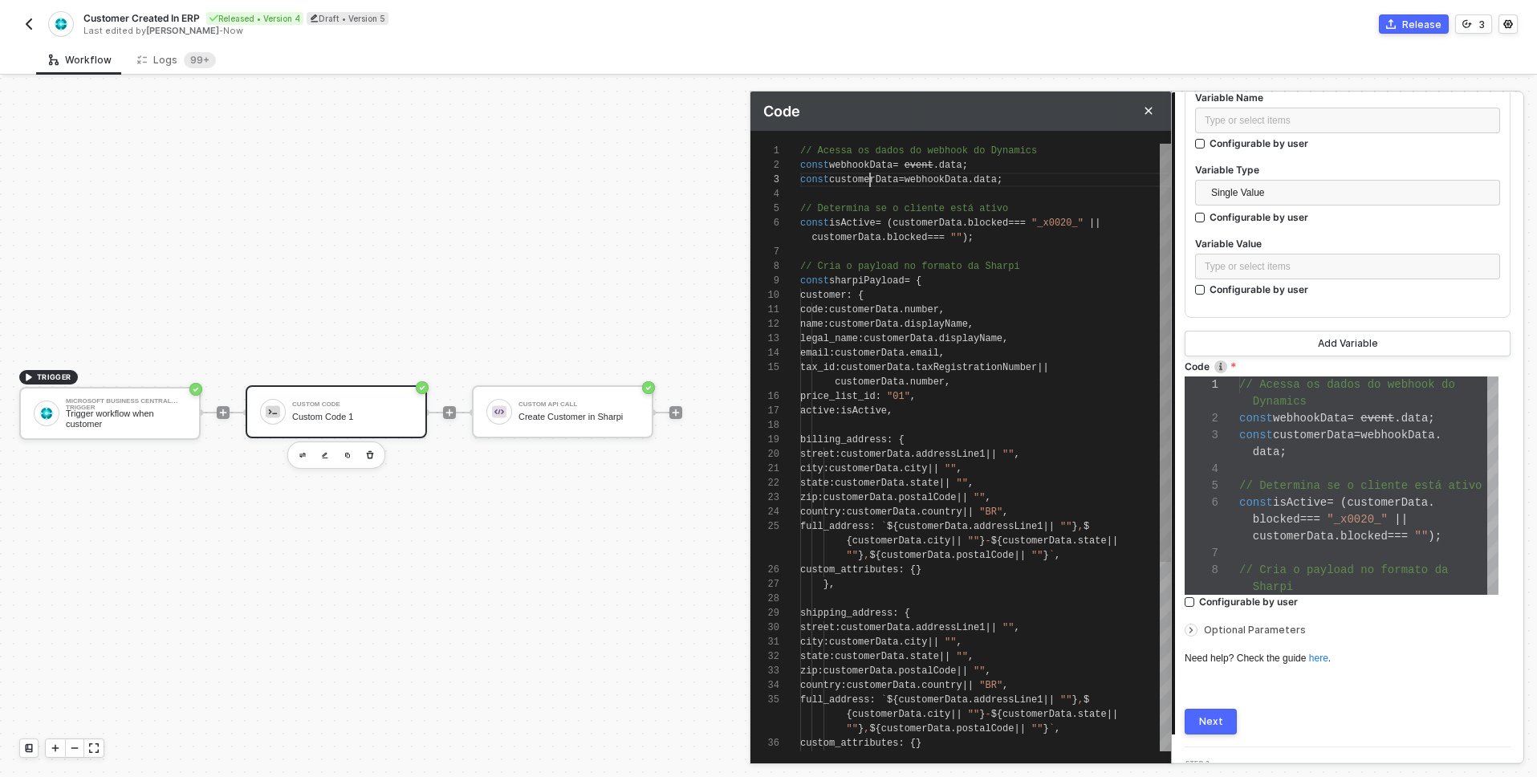
scroll to position [29, 70]
click at [871, 165] on span "webhookData" at bounding box center [860, 165] width 63 height 11
click at [875, 163] on div "1 2 3 4 5 6 7 8 9 10 11 12 13 14 15 16 17 18 19 20 21 22 23 24 25 26 27 28 29 3…" at bounding box center [961, 448] width 421 height 608
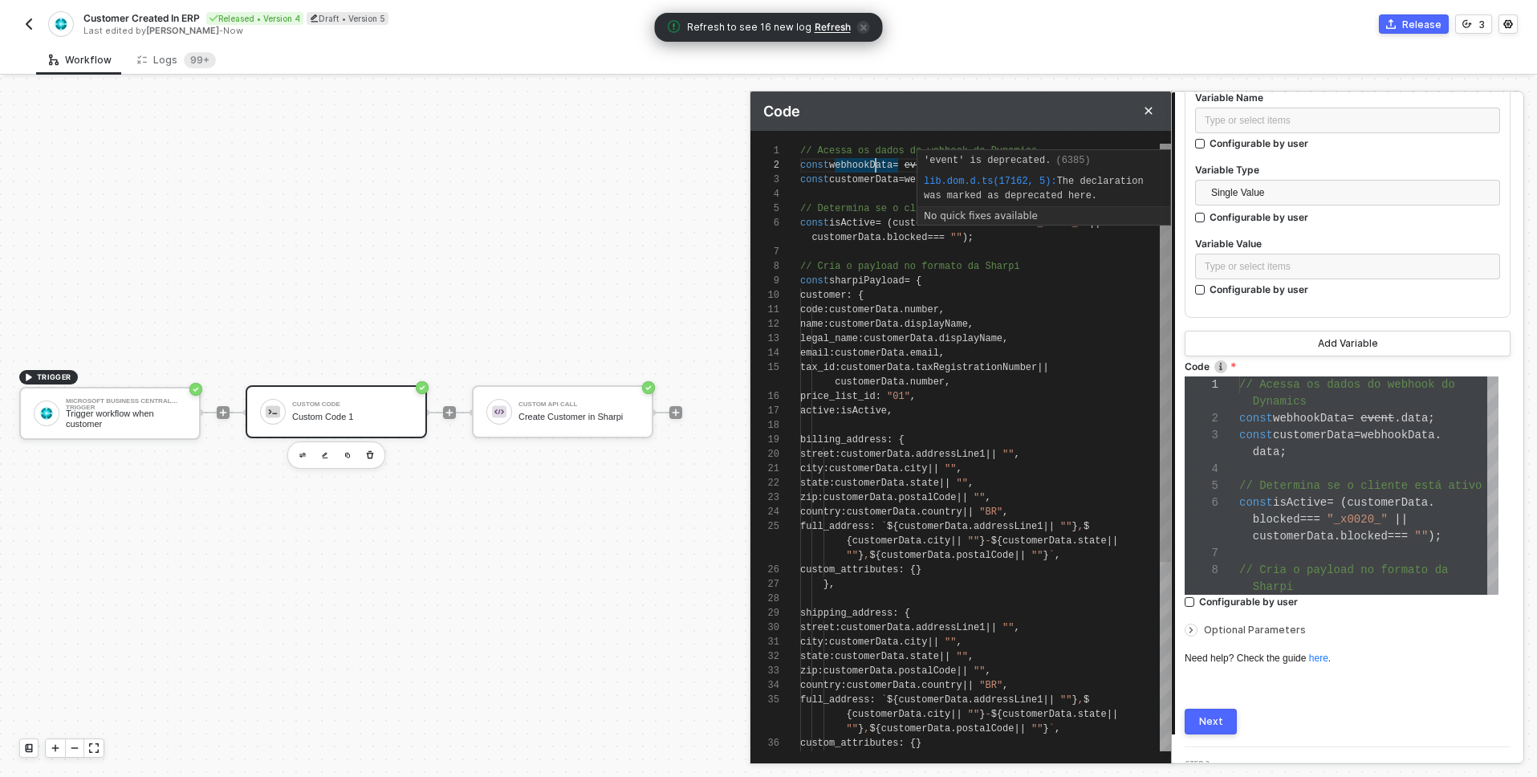
scroll to position [14, 116]
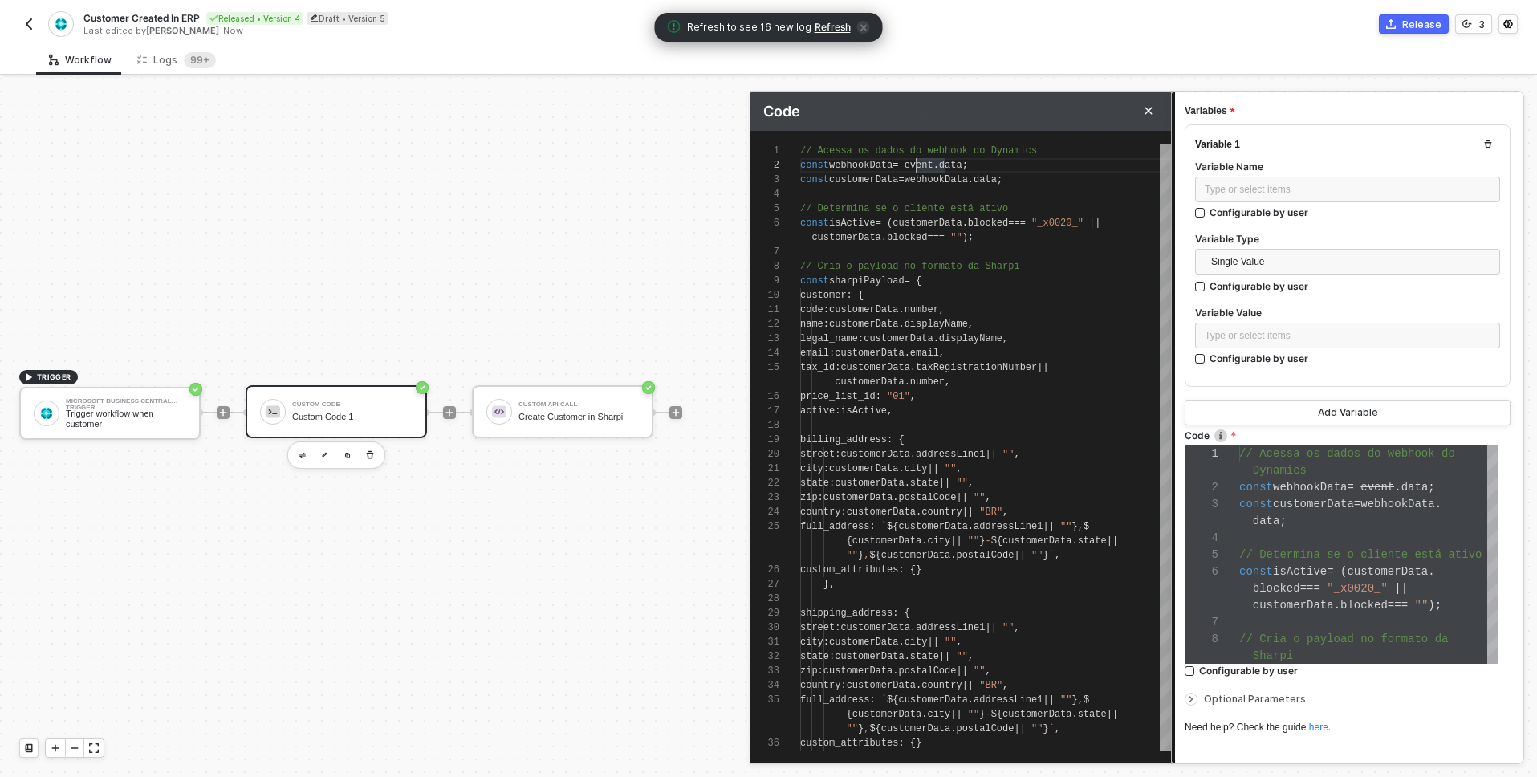
scroll to position [154, 0]
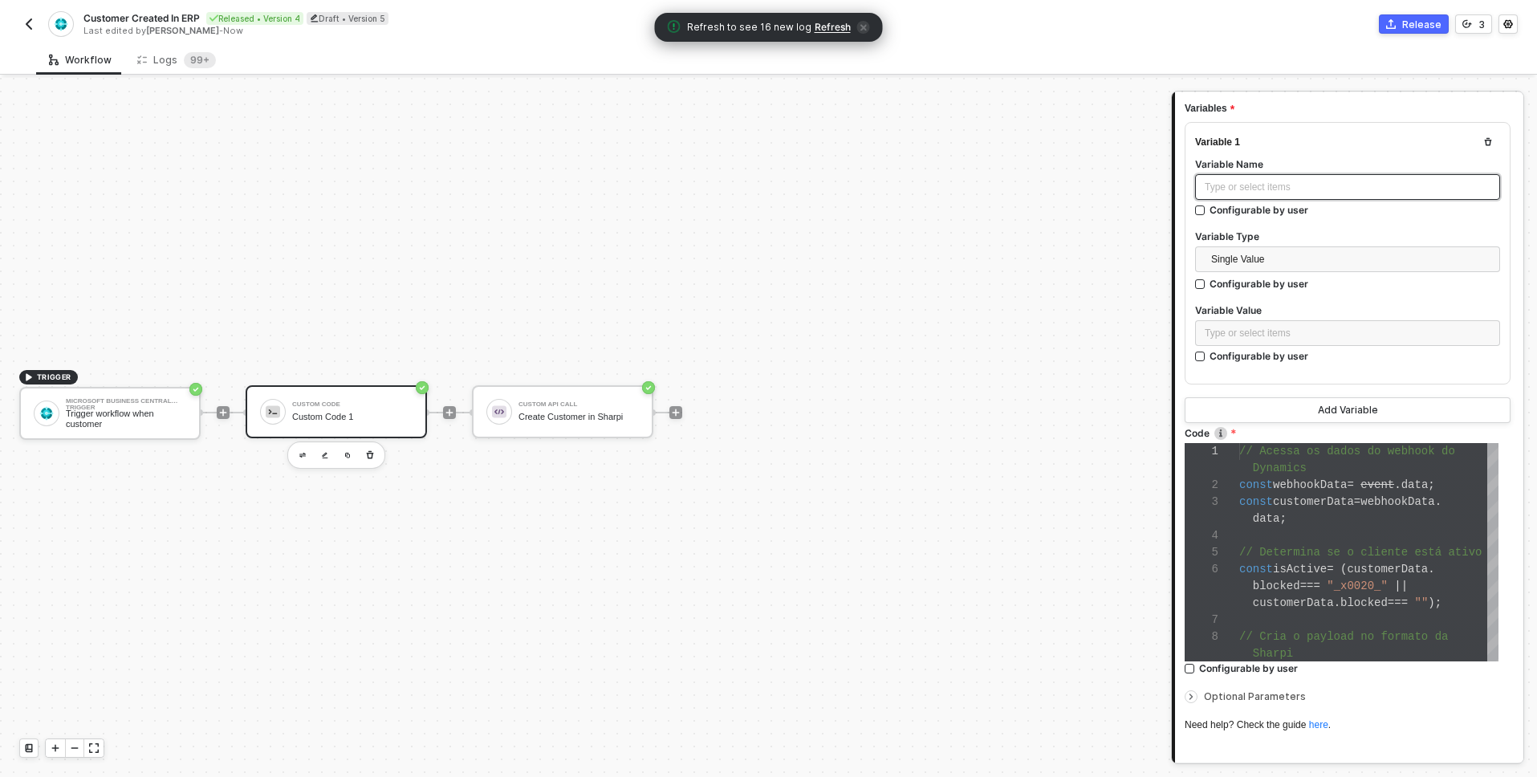
click at [1264, 187] on div "Type or select items ﻿" at bounding box center [1348, 187] width 286 height 15
click at [1240, 257] on span "Single Value" at bounding box center [1350, 259] width 279 height 24
click at [1251, 314] on div "Entire Block Output" at bounding box center [1341, 317] width 267 height 18
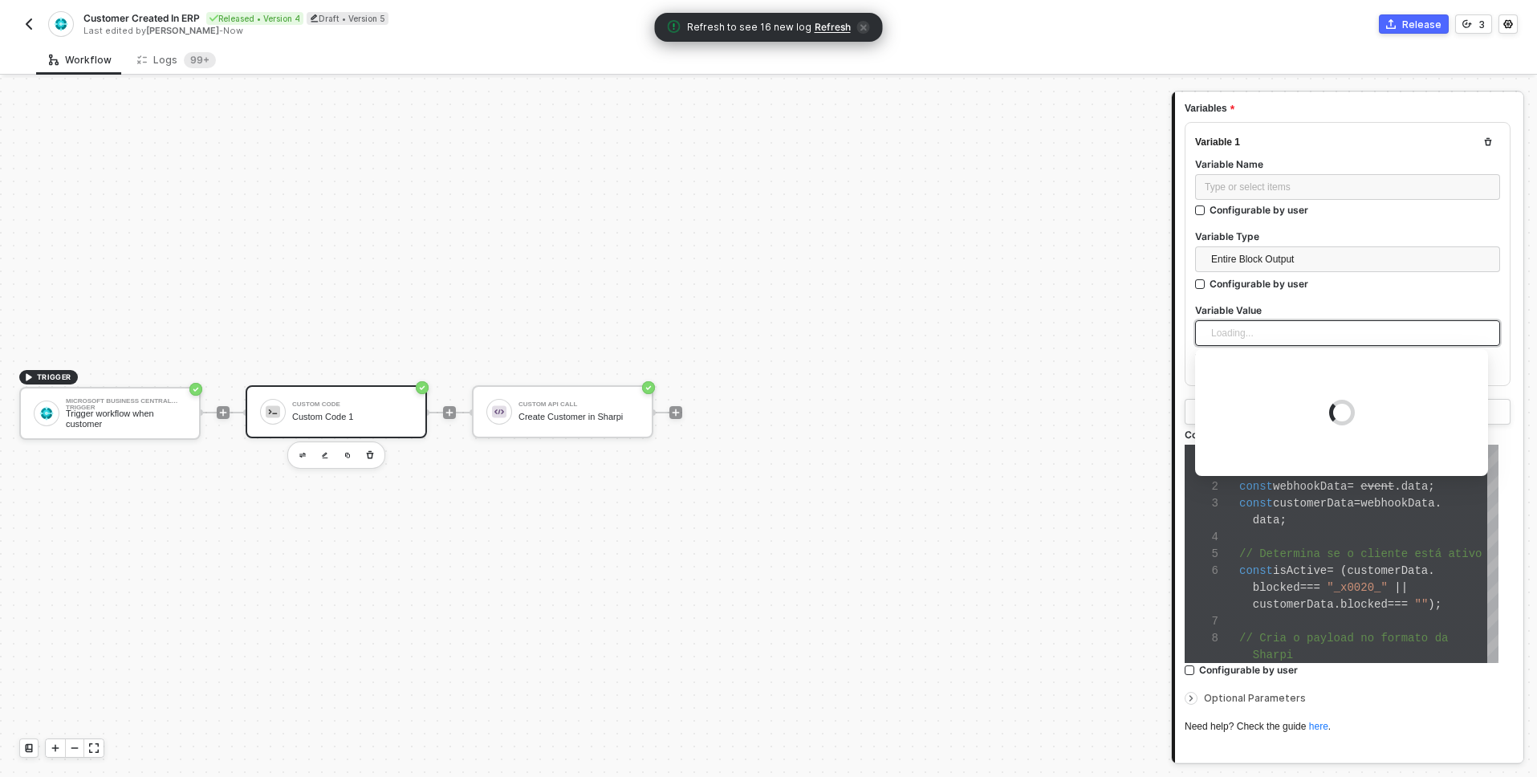
click at [1236, 331] on input "search" at bounding box center [1348, 333] width 286 height 24
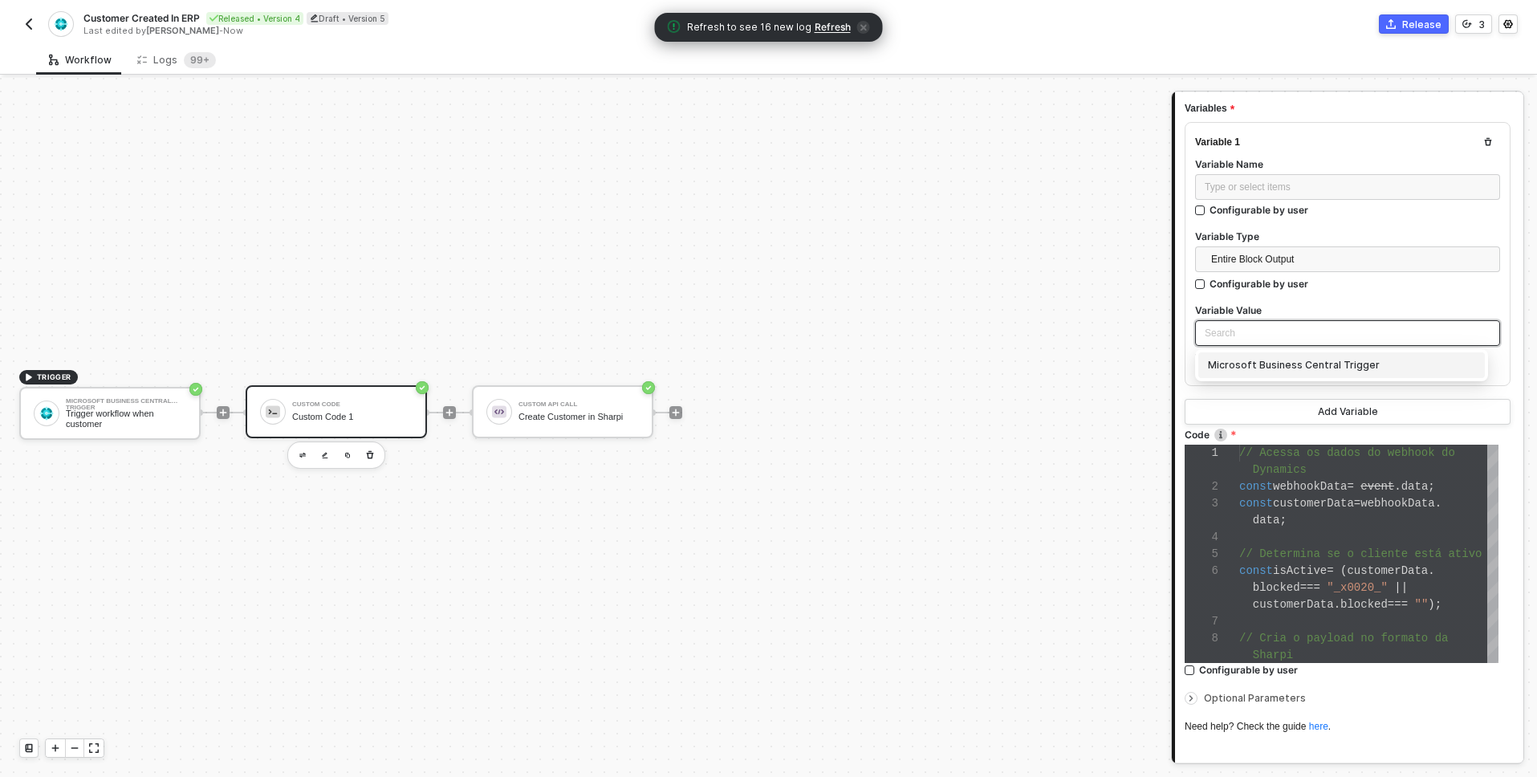
click at [1235, 361] on div "Microsoft Business Central Trigger" at bounding box center [1341, 365] width 267 height 18
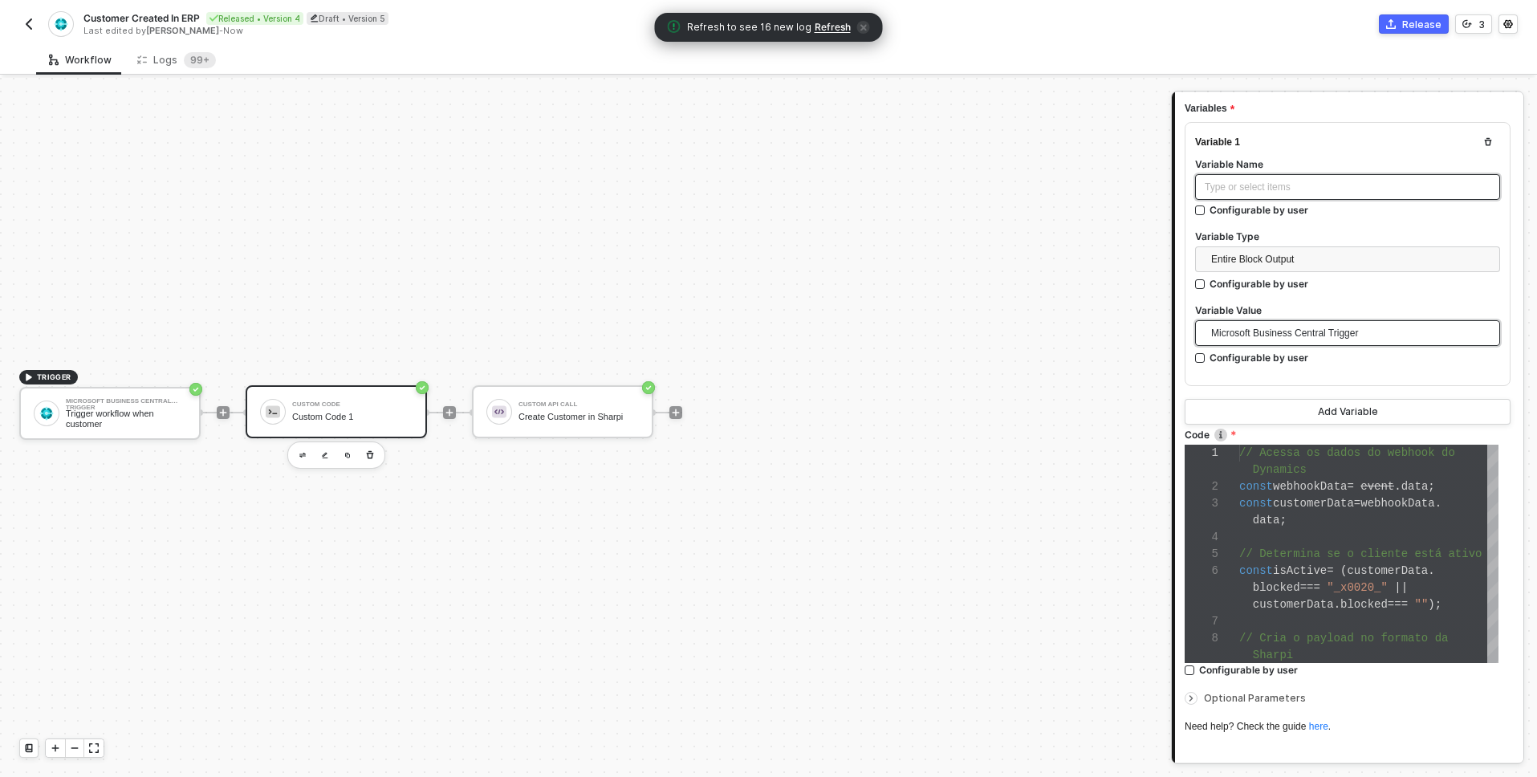
click at [1224, 182] on div "Type or select items ﻿" at bounding box center [1348, 187] width 286 height 15
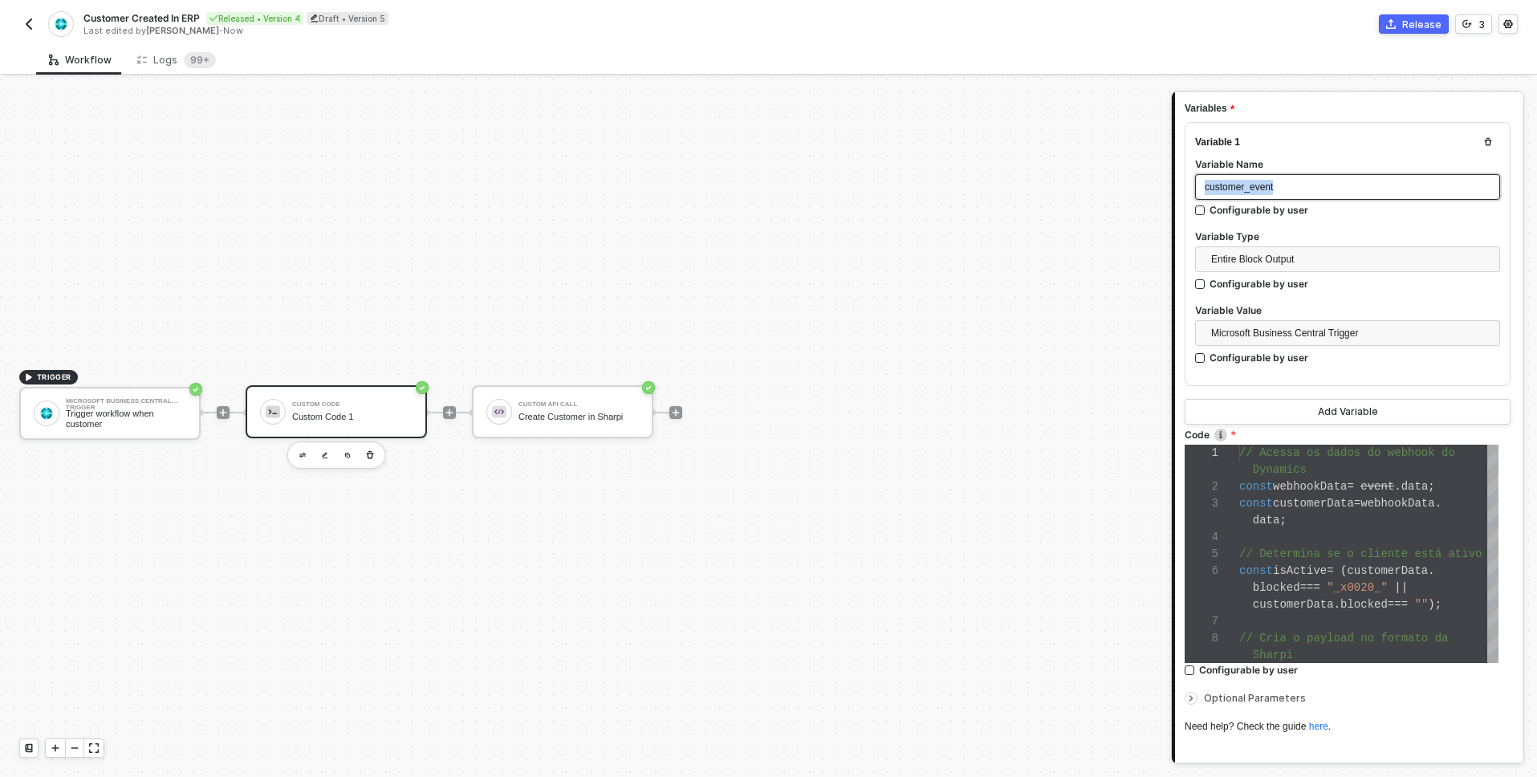
drag, startPoint x: 1304, startPoint y: 193, endPoint x: 1187, endPoint y: 192, distance: 116.4
click at [1187, 192] on div "Variable 1 Variable Name customer_event Configurable by user Variable Type Enti…" at bounding box center [1348, 254] width 326 height 264
copy span "customer_event"
click at [1334, 486] on div "1 2 3 4 5 6 7 8 // Acessa os dados do webhook do Dynamics const webhookData = e…" at bounding box center [1342, 554] width 314 height 218
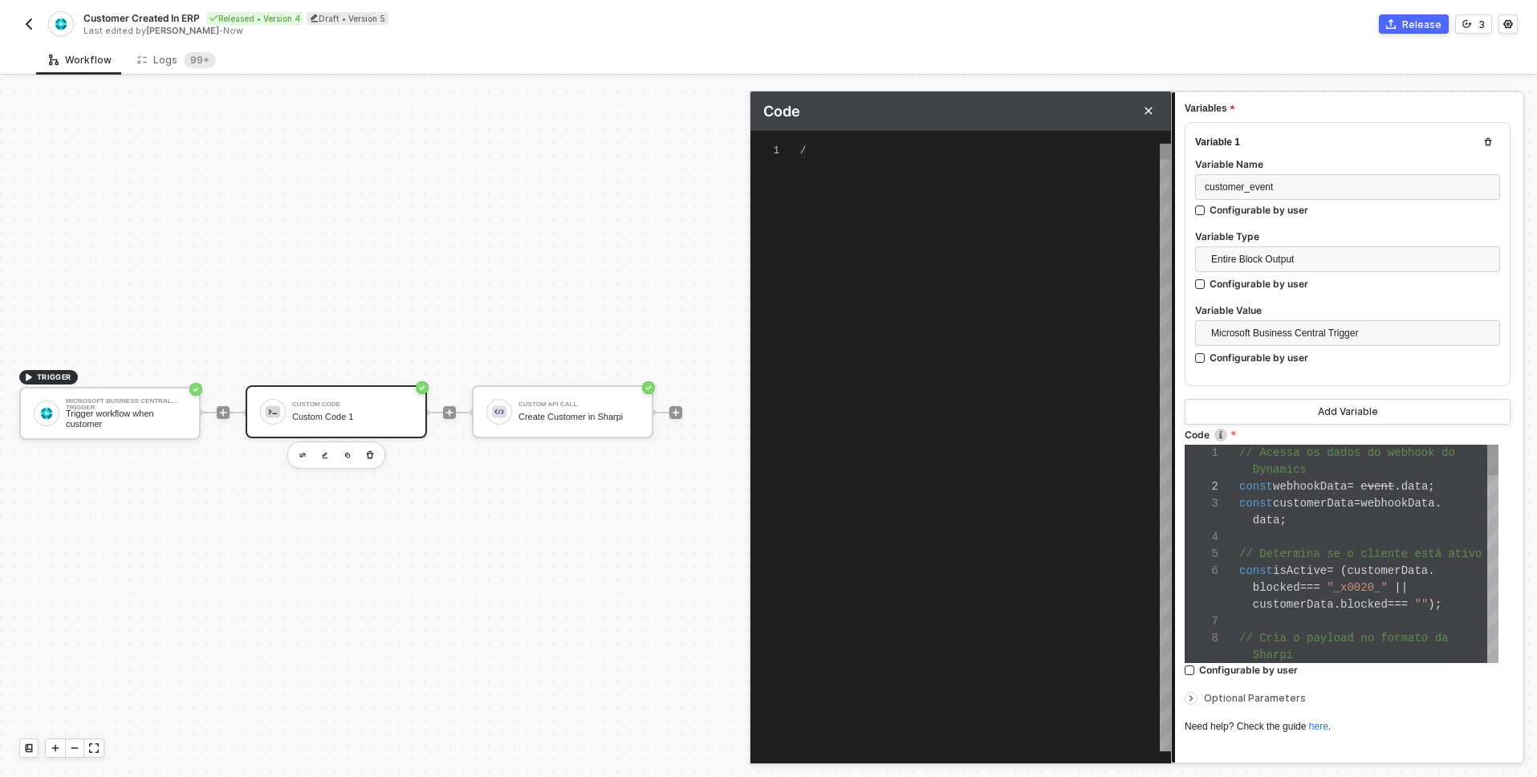
type textarea "// Acessa os dados do webhook do Dynamics const webhookData = event.data; const…"
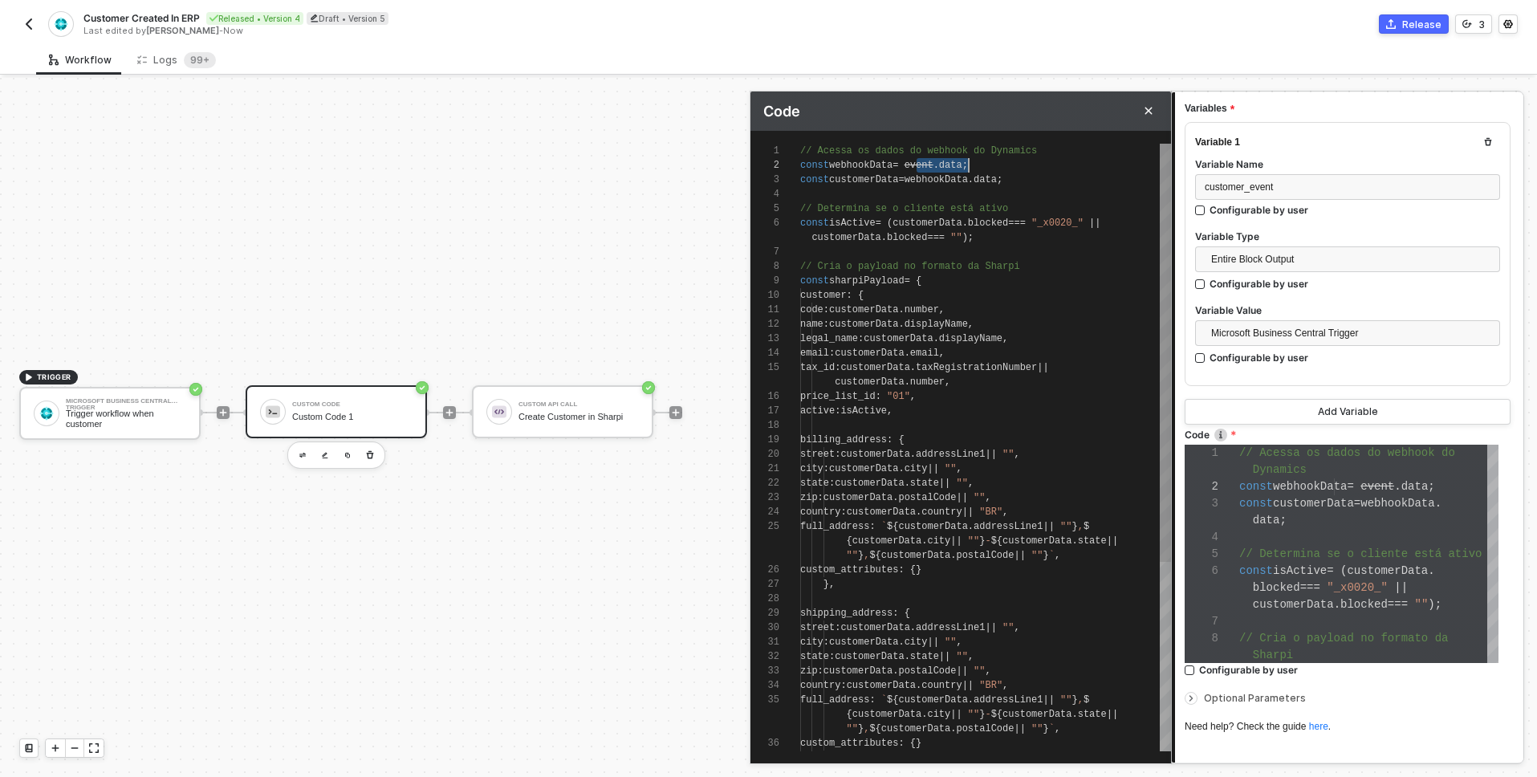
scroll to position [14, 180]
drag, startPoint x: 914, startPoint y: 168, endPoint x: 986, endPoint y: 170, distance: 71.5
type textarea "// Acessa os dados do webhook do Dynamics const webhookData = i const customerD…"
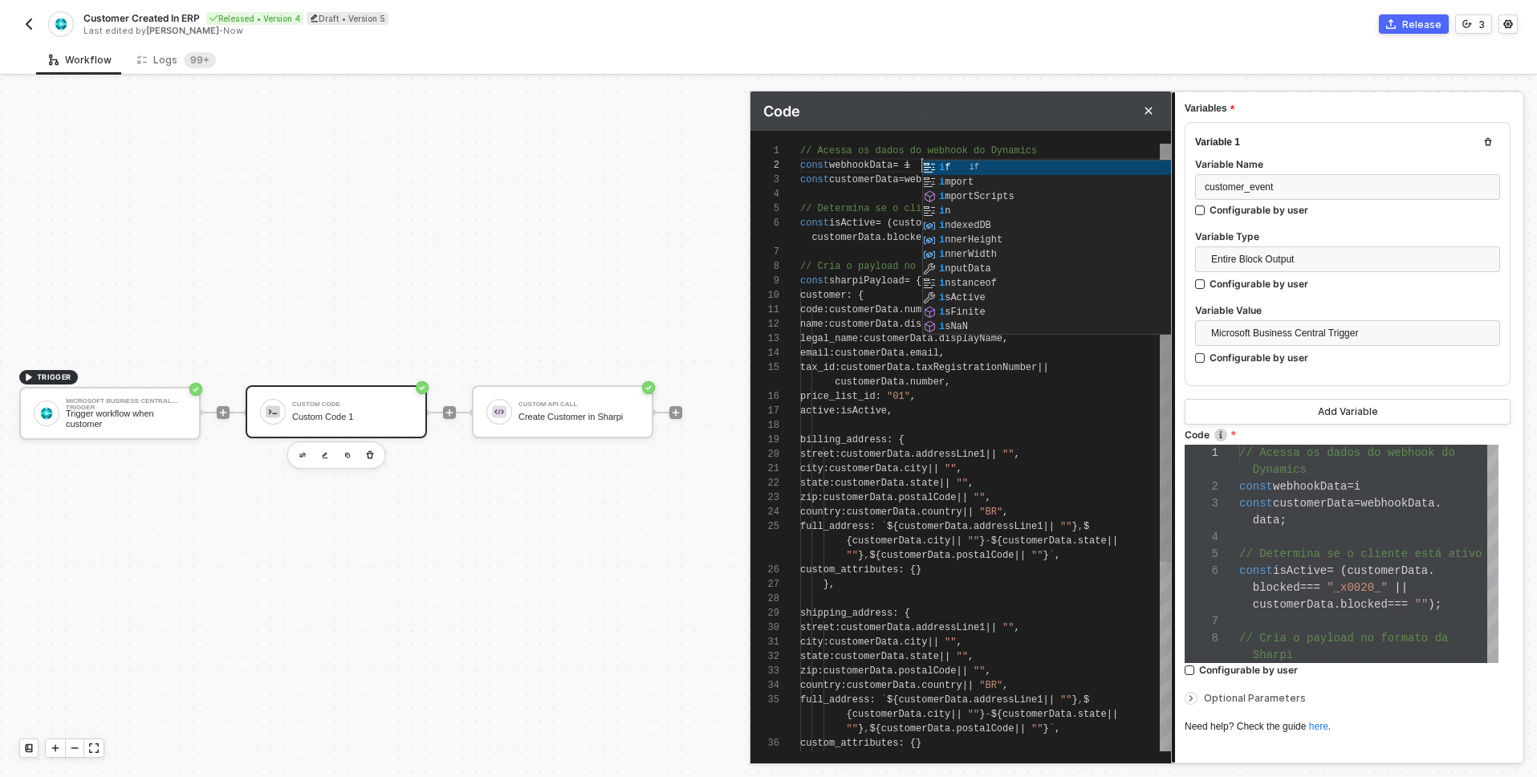
type textarea "// Acessa os dados do webhook do Dynamics const webhookData = in const customer…"
type textarea "// Acessa os dados do webhook do Dynamics const webhookData = inp const custome…"
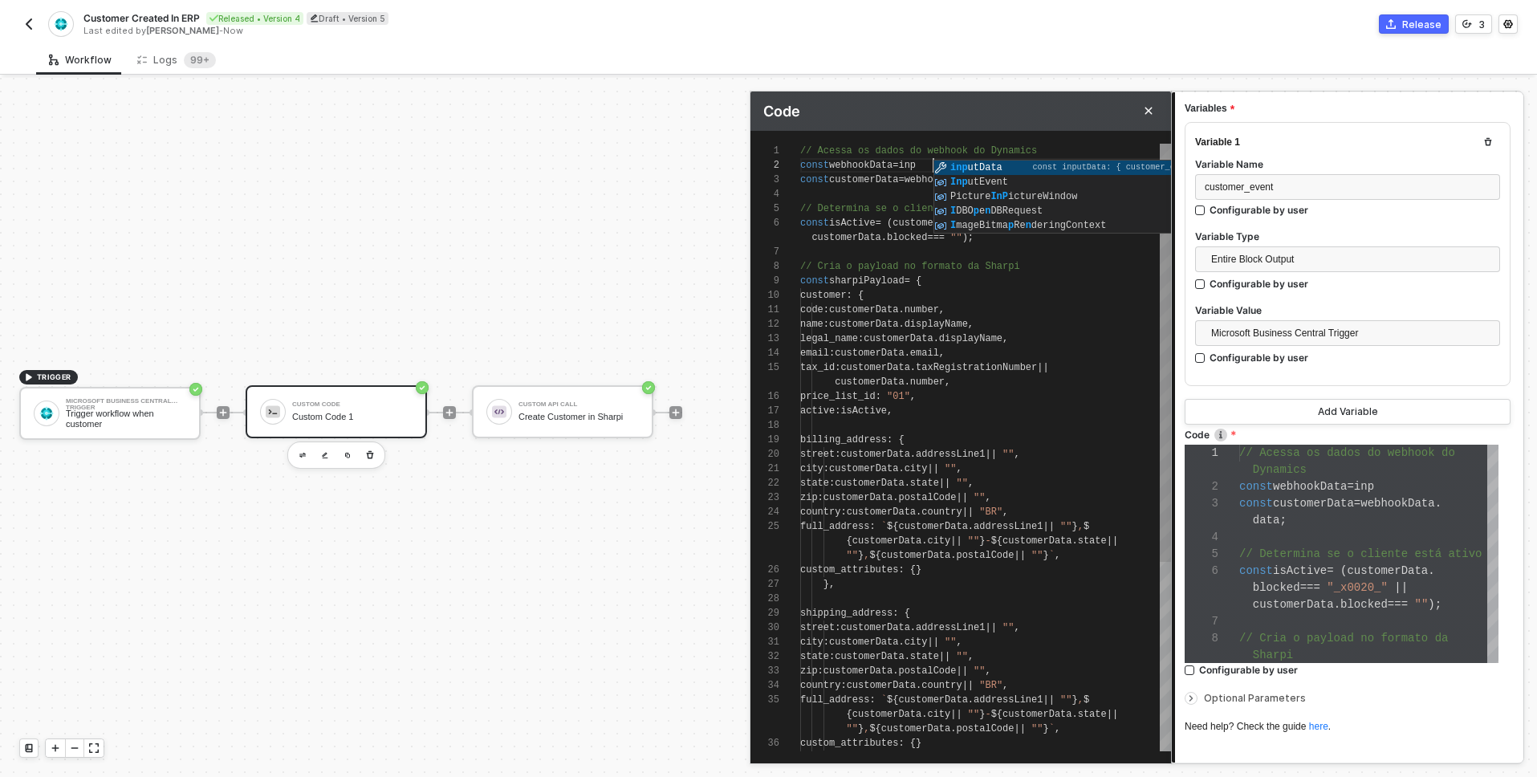
type textarea "// Acessa os dados do webhook do Dynamics const webhookData = inputData const c…"
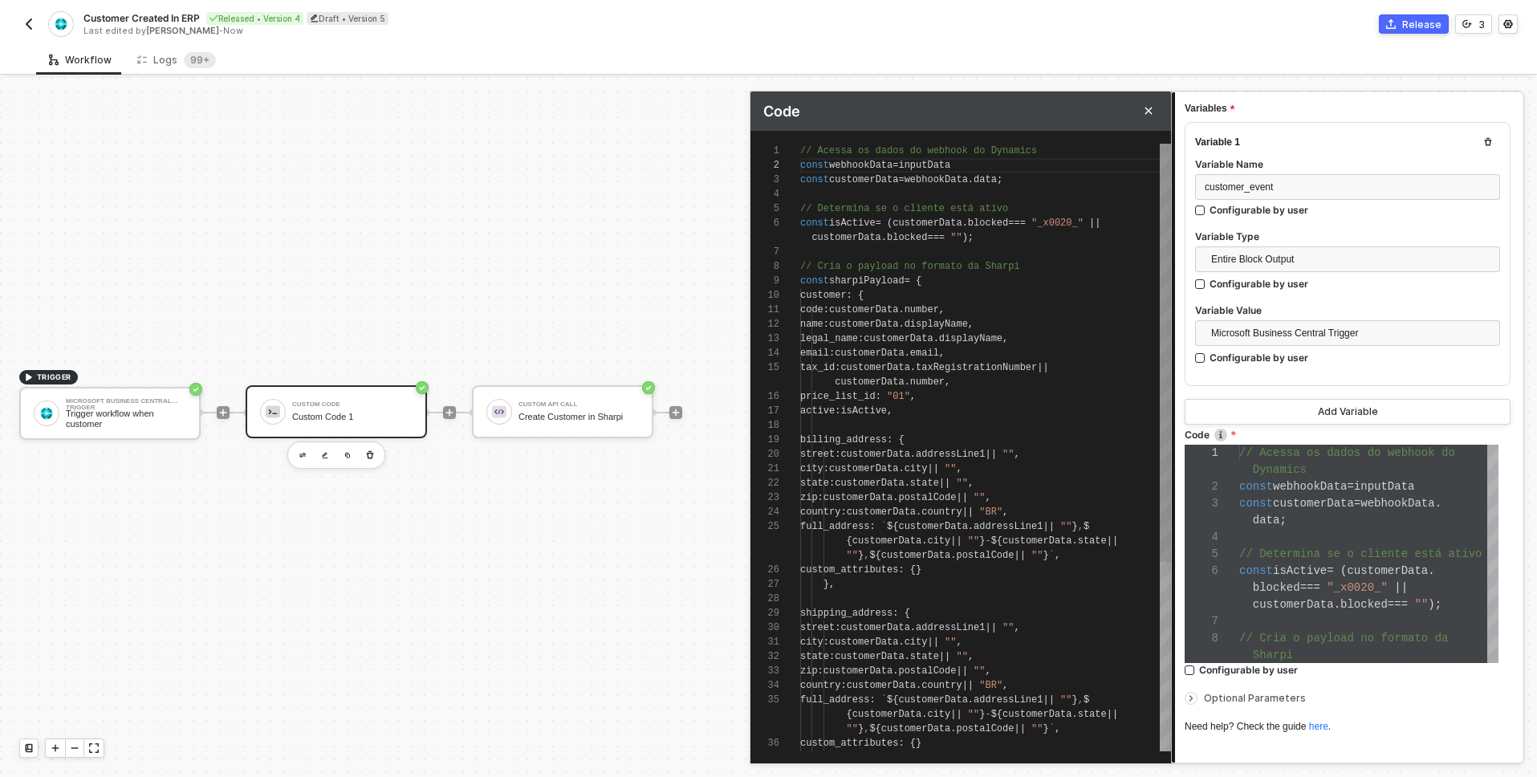
type textarea "// Acessa os dados do webhook do Dynamics const webhookData = inputData. const …"
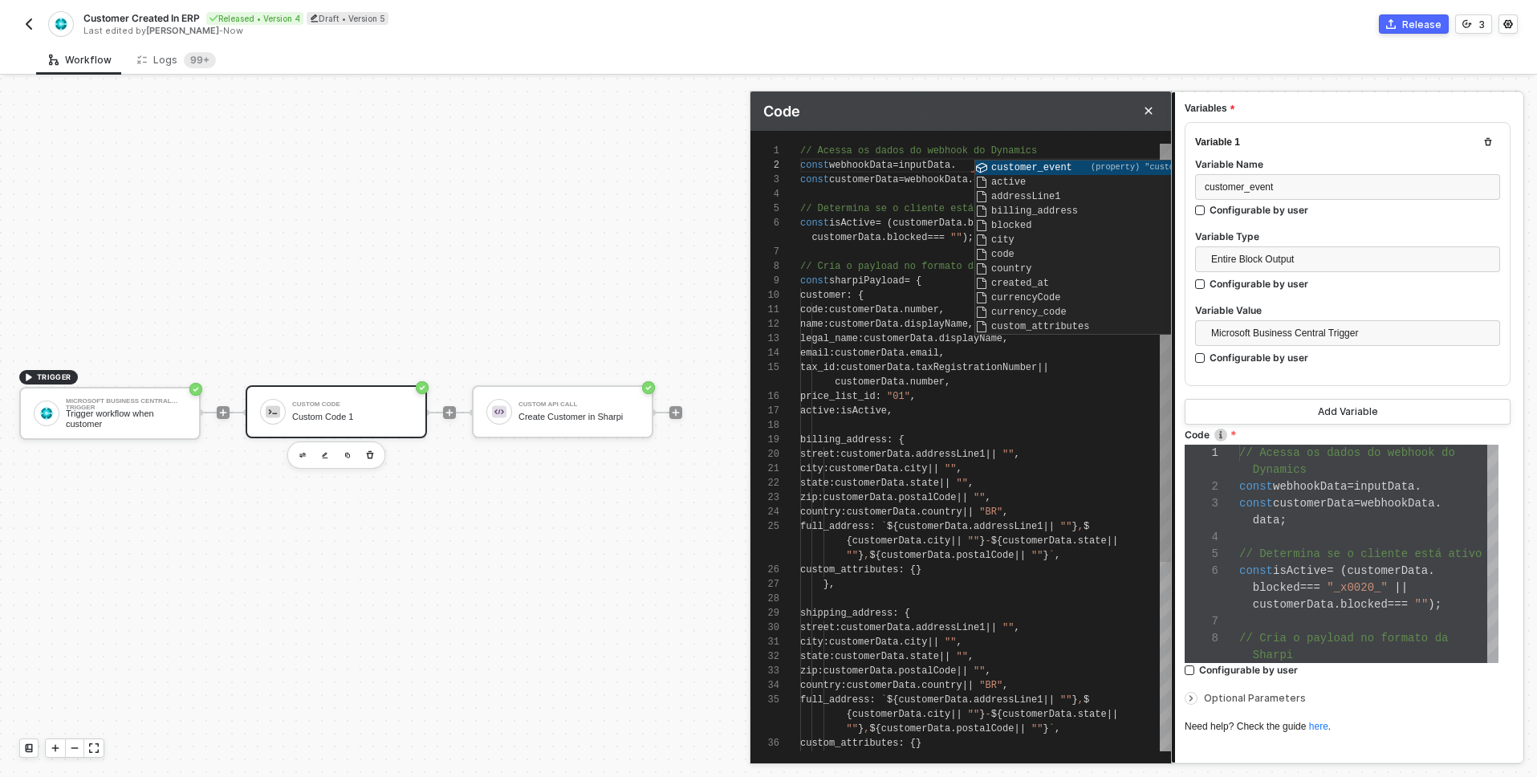
paste textarea "customer_event"
type textarea "// Acessa os dados do webhook do Dynamics const webhookData = inputData.custome…"
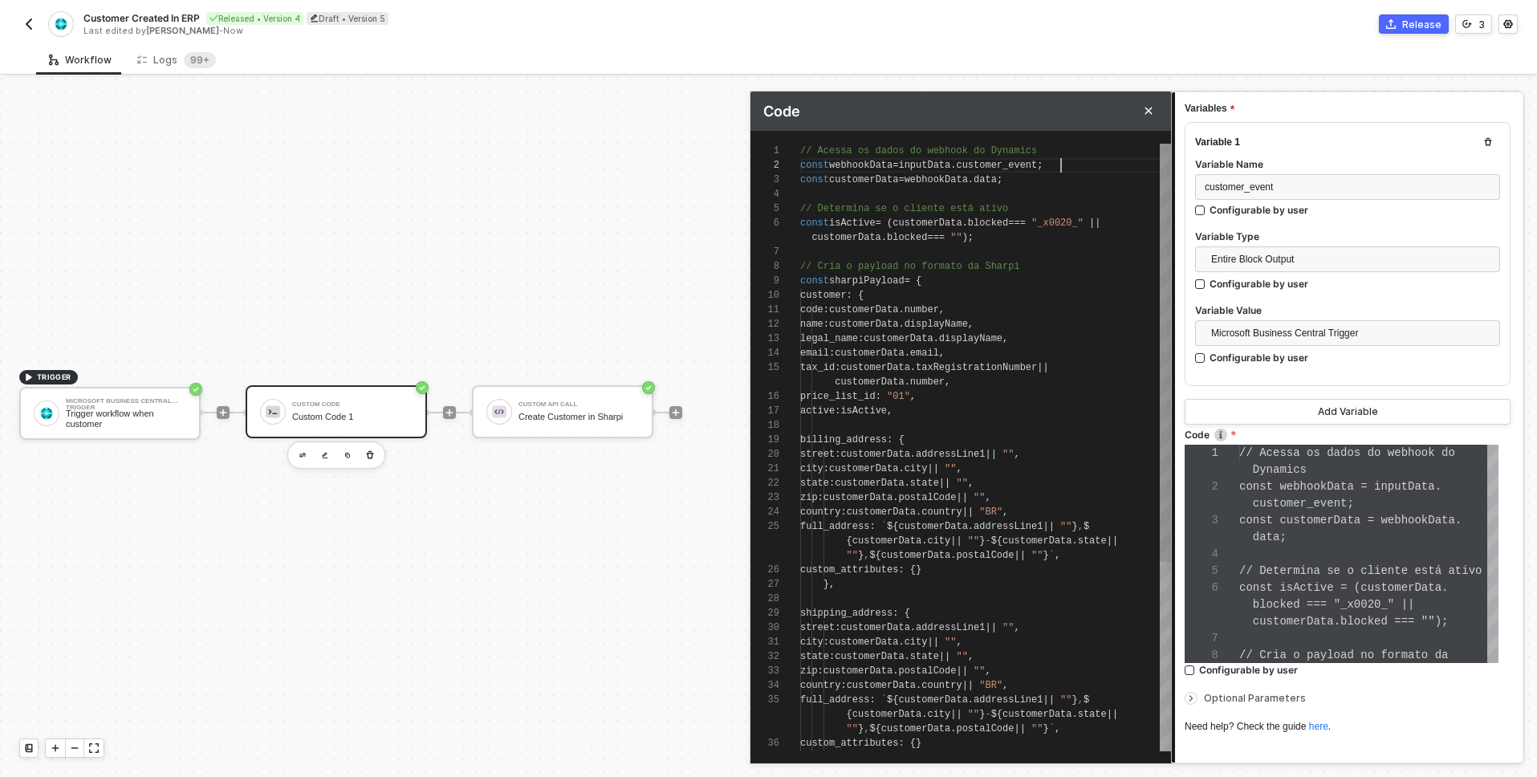
type textarea "// Acessa os dados do webhook do Dynamics const webhookData = inputData.custome…"
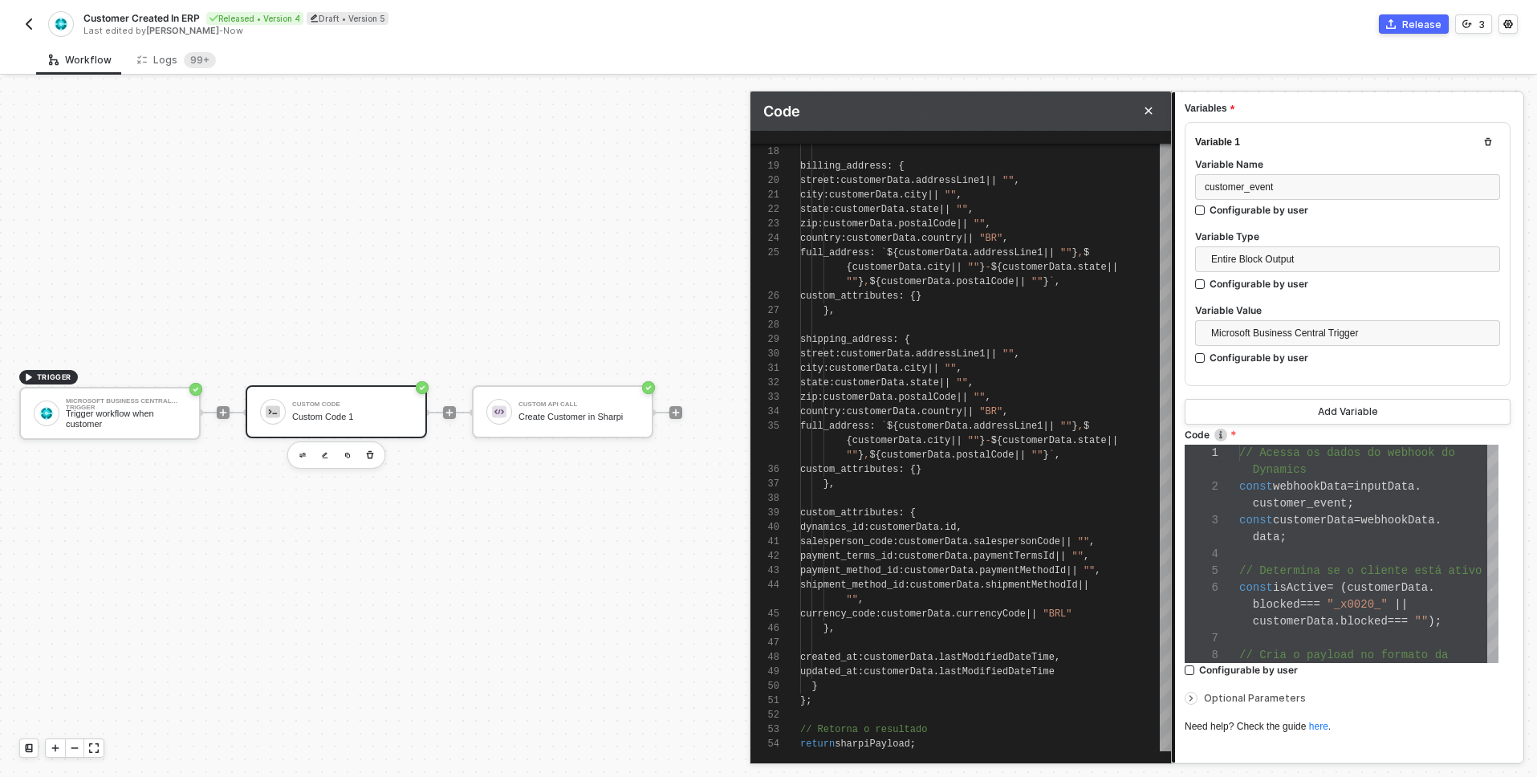
scroll to position [256, 0]
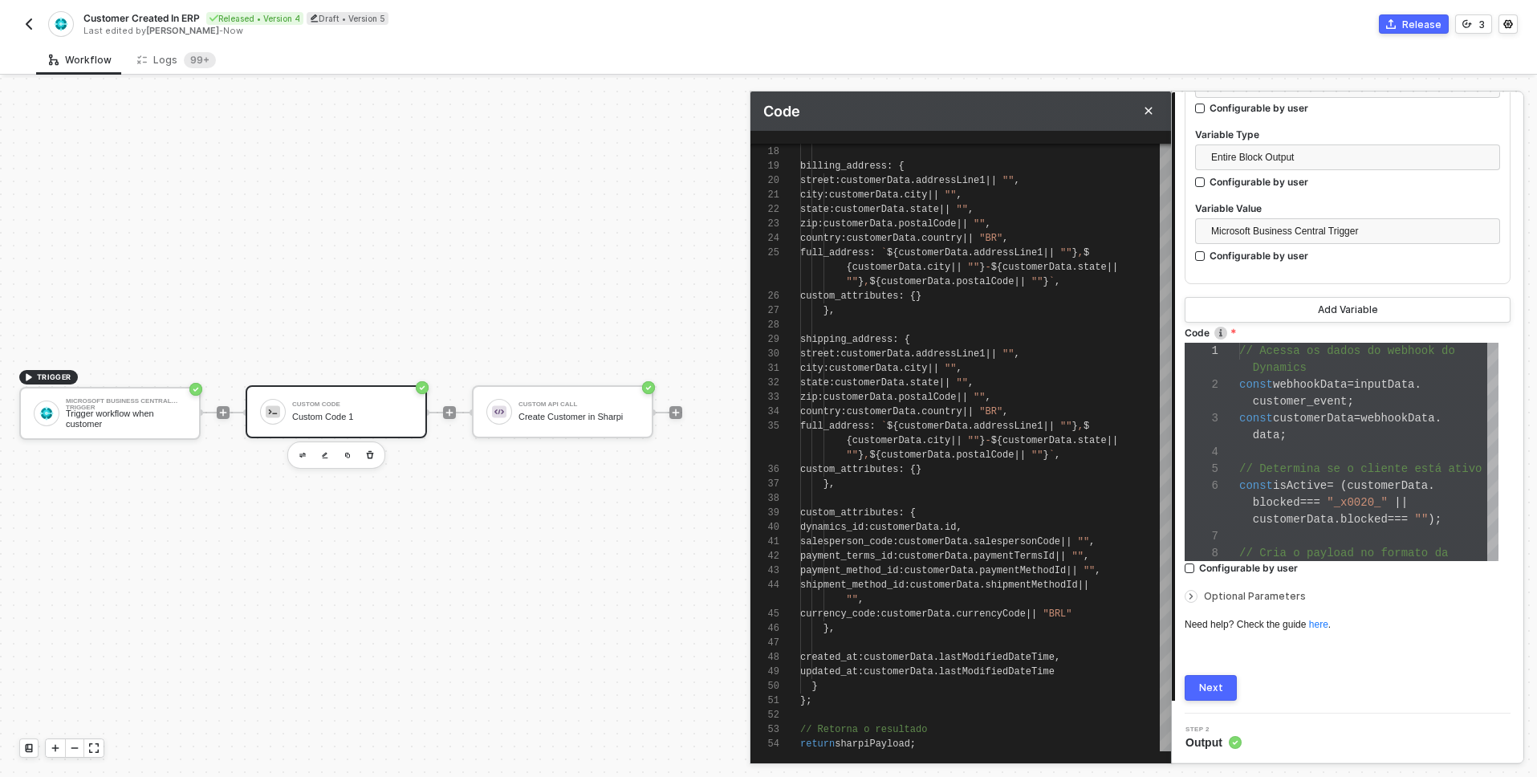
click at [1206, 685] on div "Next" at bounding box center [1211, 688] width 24 height 13
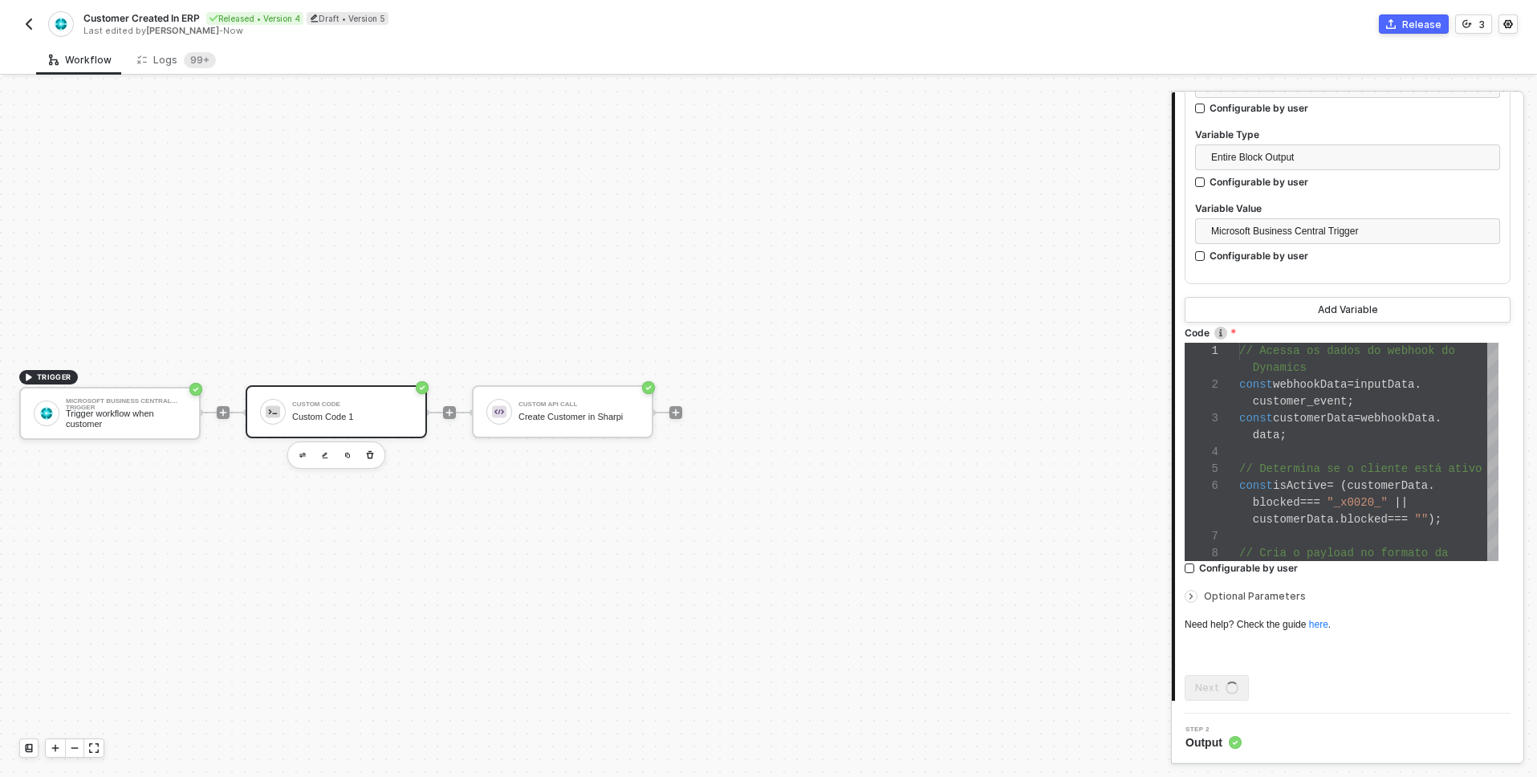
scroll to position [0, 0]
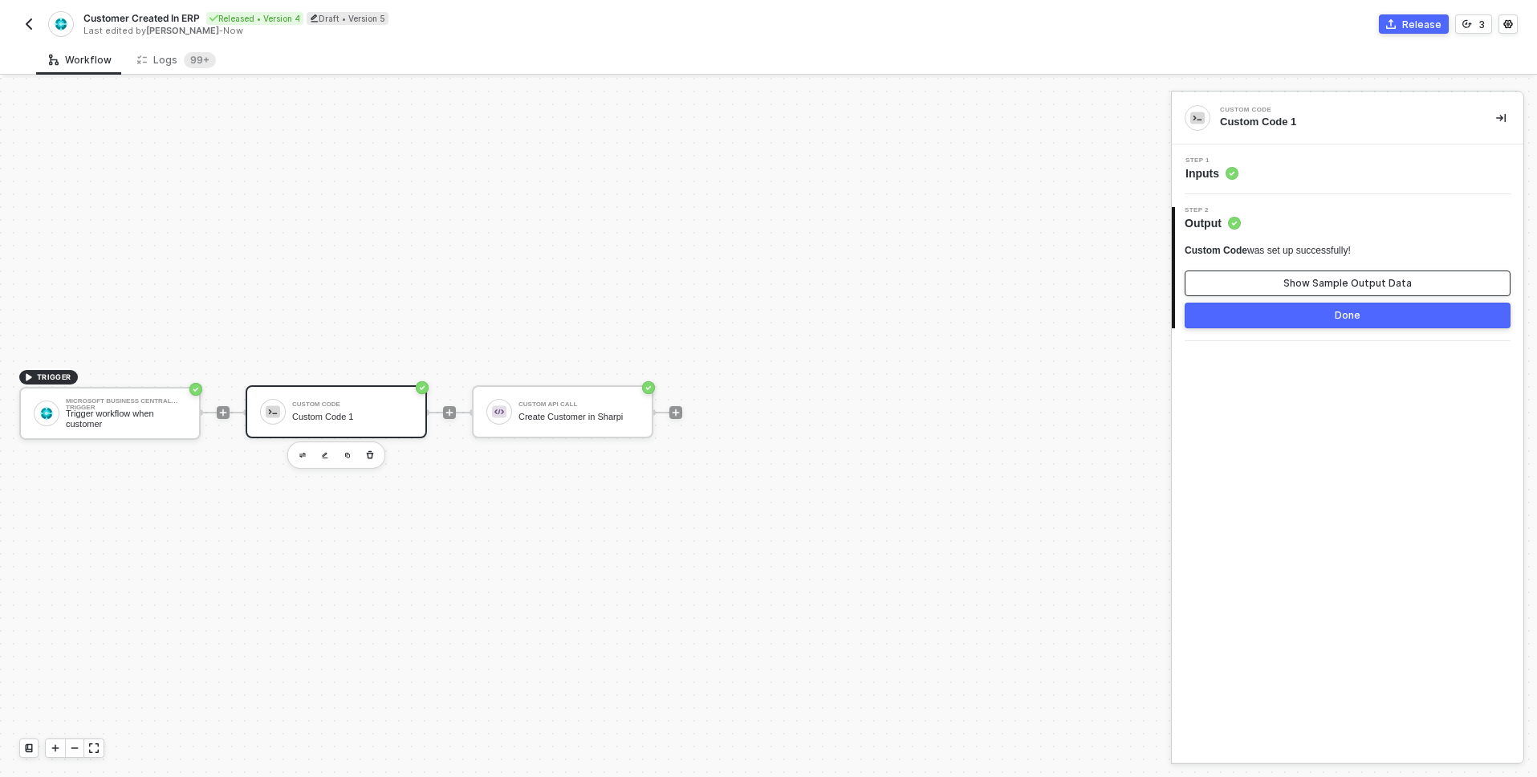
click at [1244, 284] on button "Show Sample Output Data" at bounding box center [1348, 284] width 326 height 26
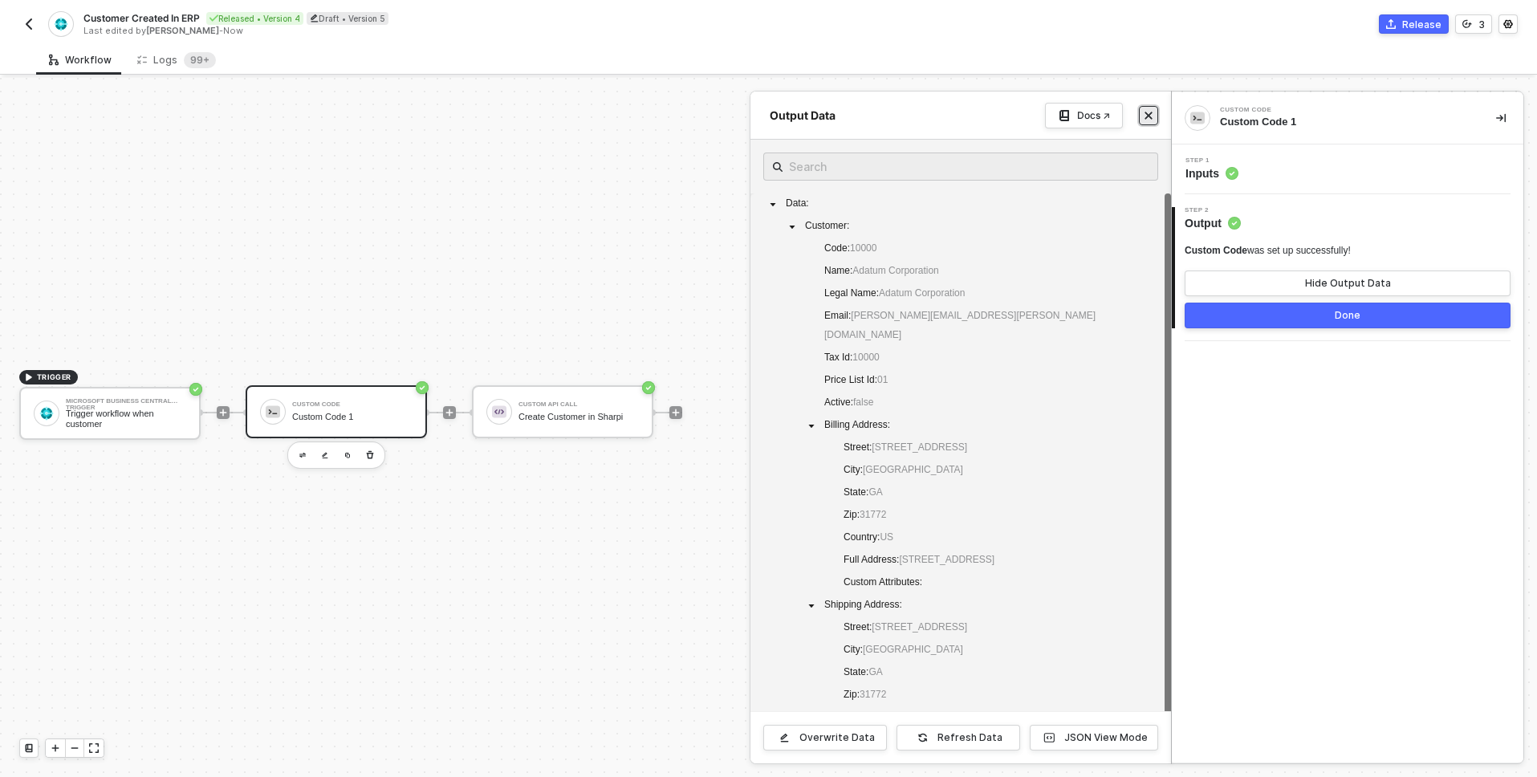
click at [1149, 116] on icon "icon-close" at bounding box center [1149, 115] width 7 height 7
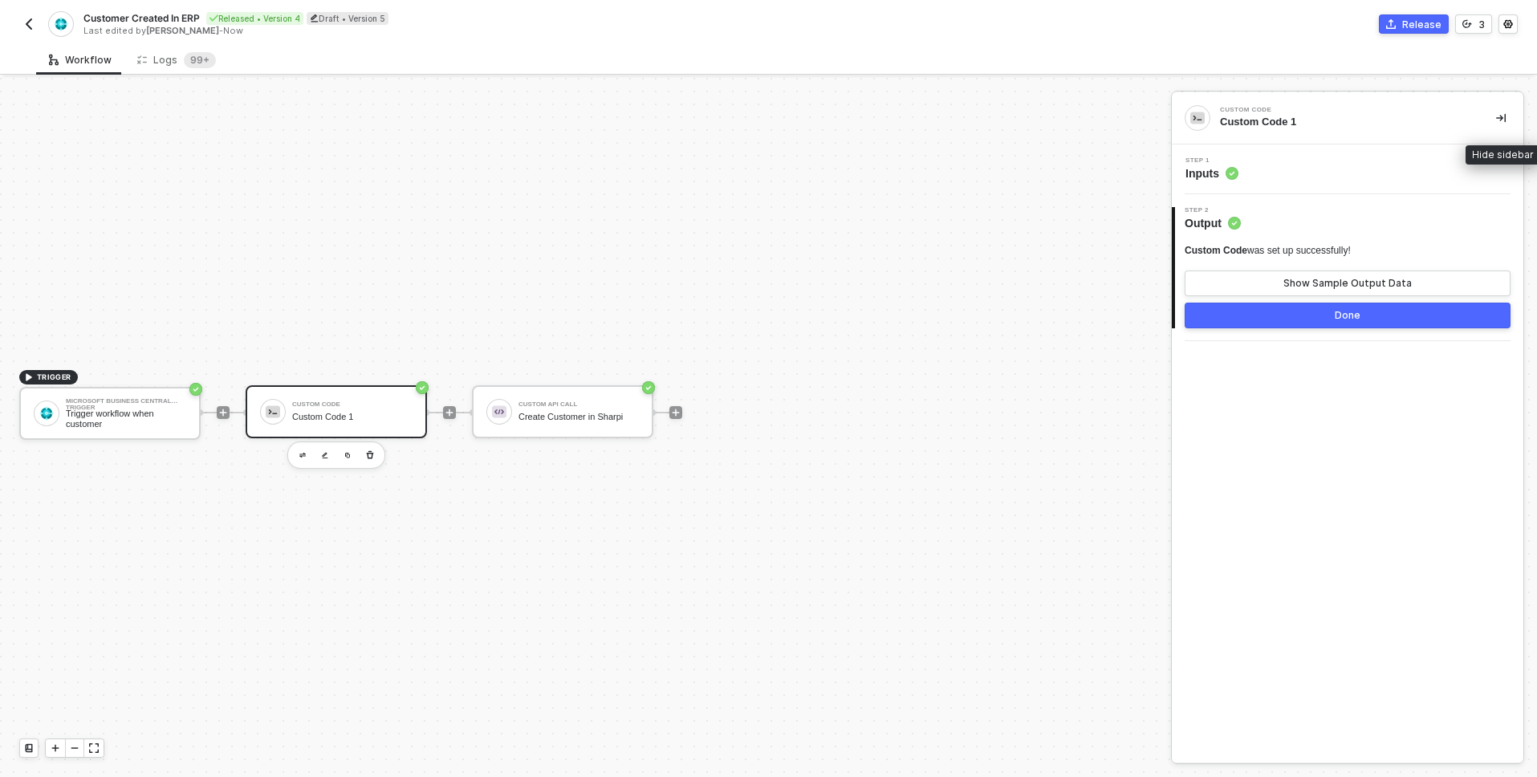
click at [1497, 116] on icon "icon-collapse-right" at bounding box center [1501, 118] width 10 height 10
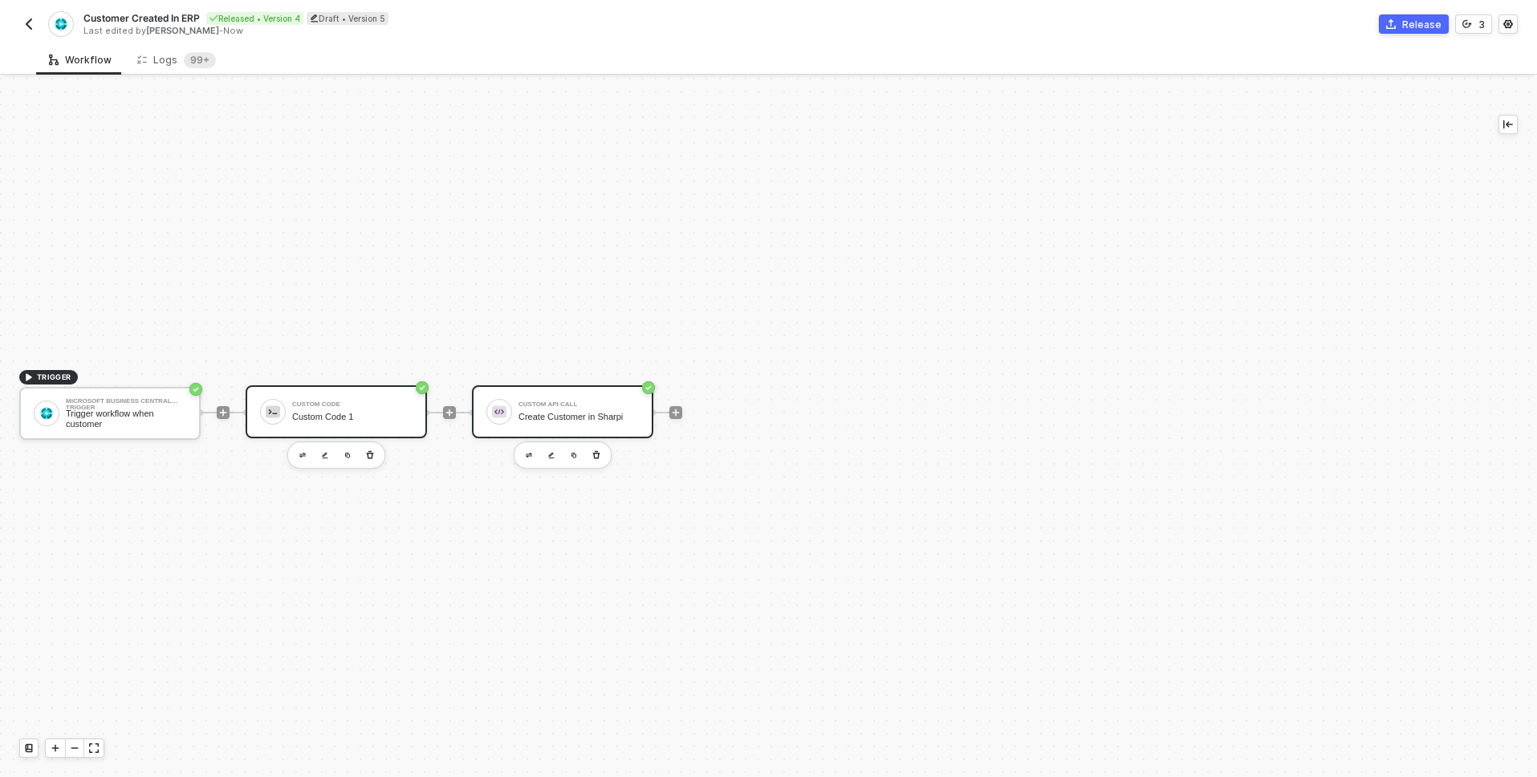
click at [620, 402] on div "Custom API Call" at bounding box center [579, 404] width 120 height 6
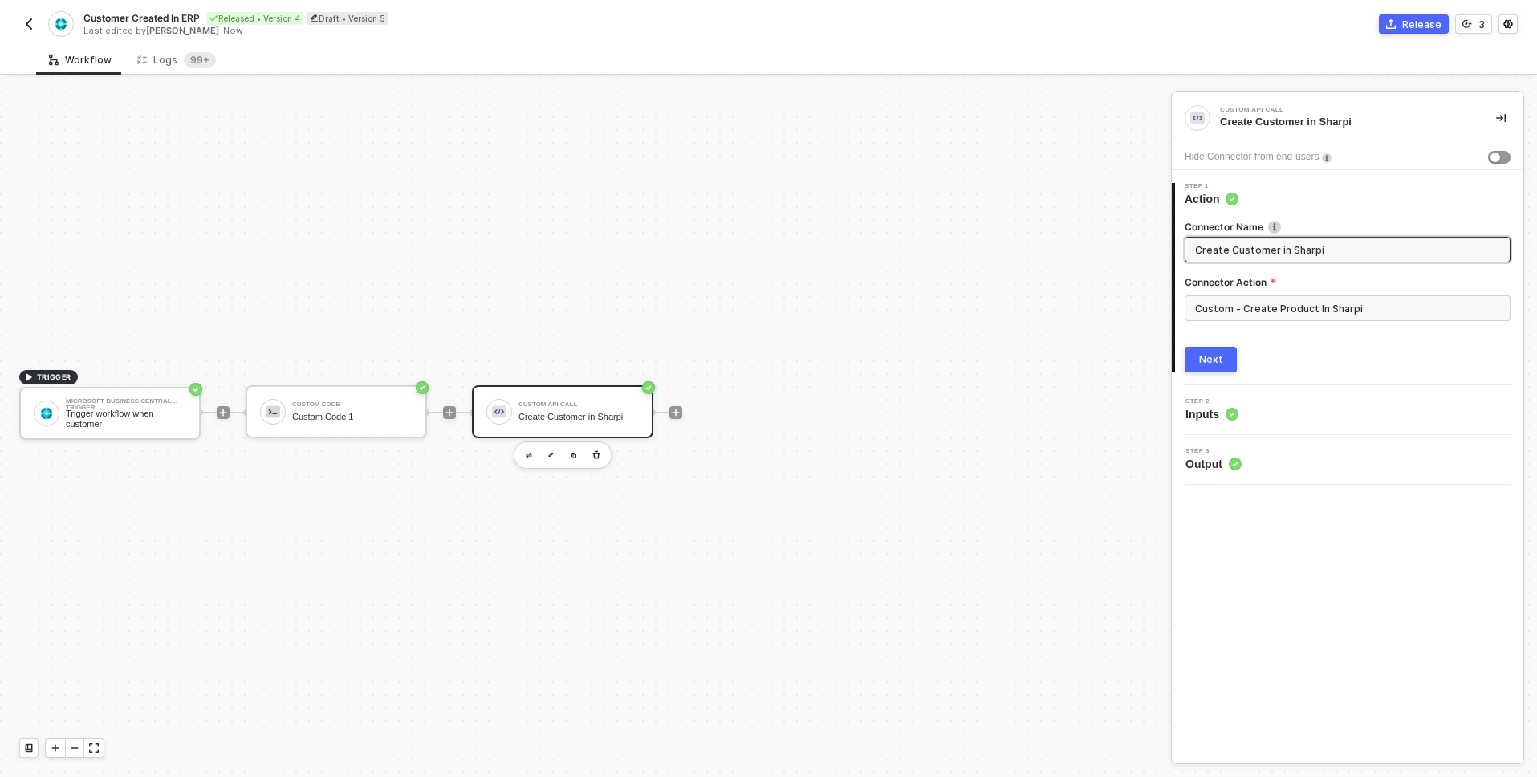
click at [1219, 353] on div "Next" at bounding box center [1211, 359] width 24 height 13
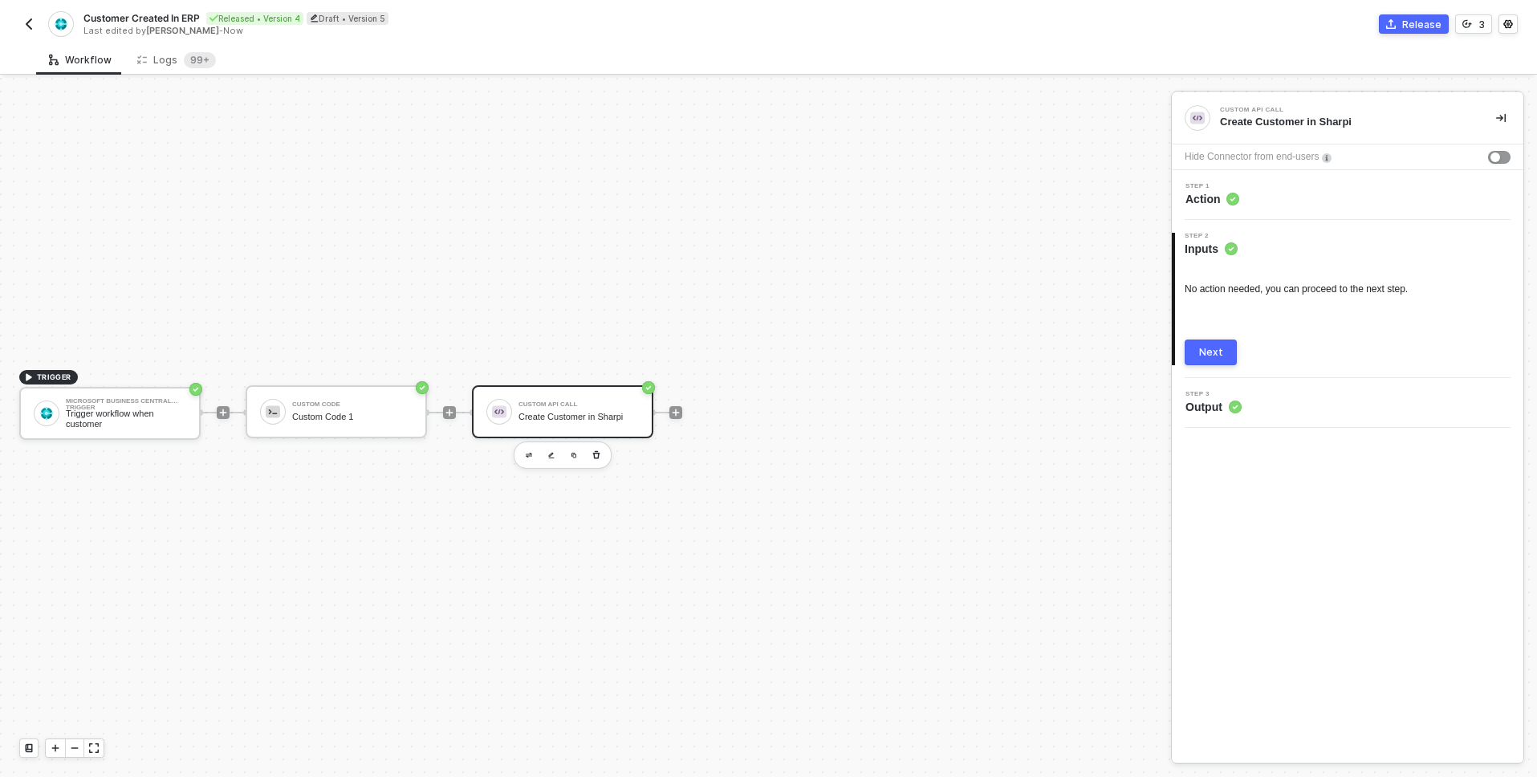
click at [1214, 354] on div "Next" at bounding box center [1211, 352] width 24 height 13
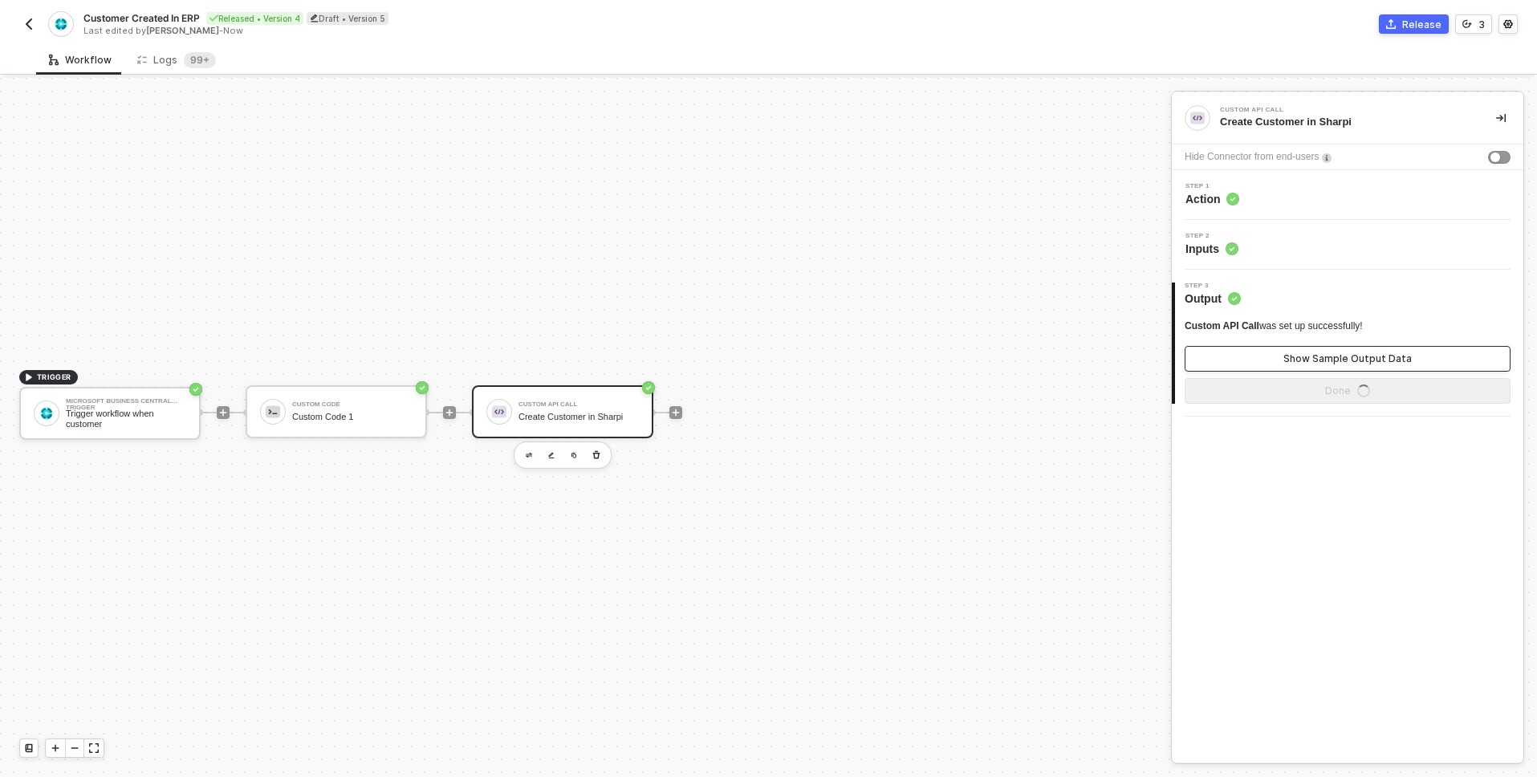
click at [1237, 346] on button "Show Sample Output Data" at bounding box center [1348, 359] width 326 height 26
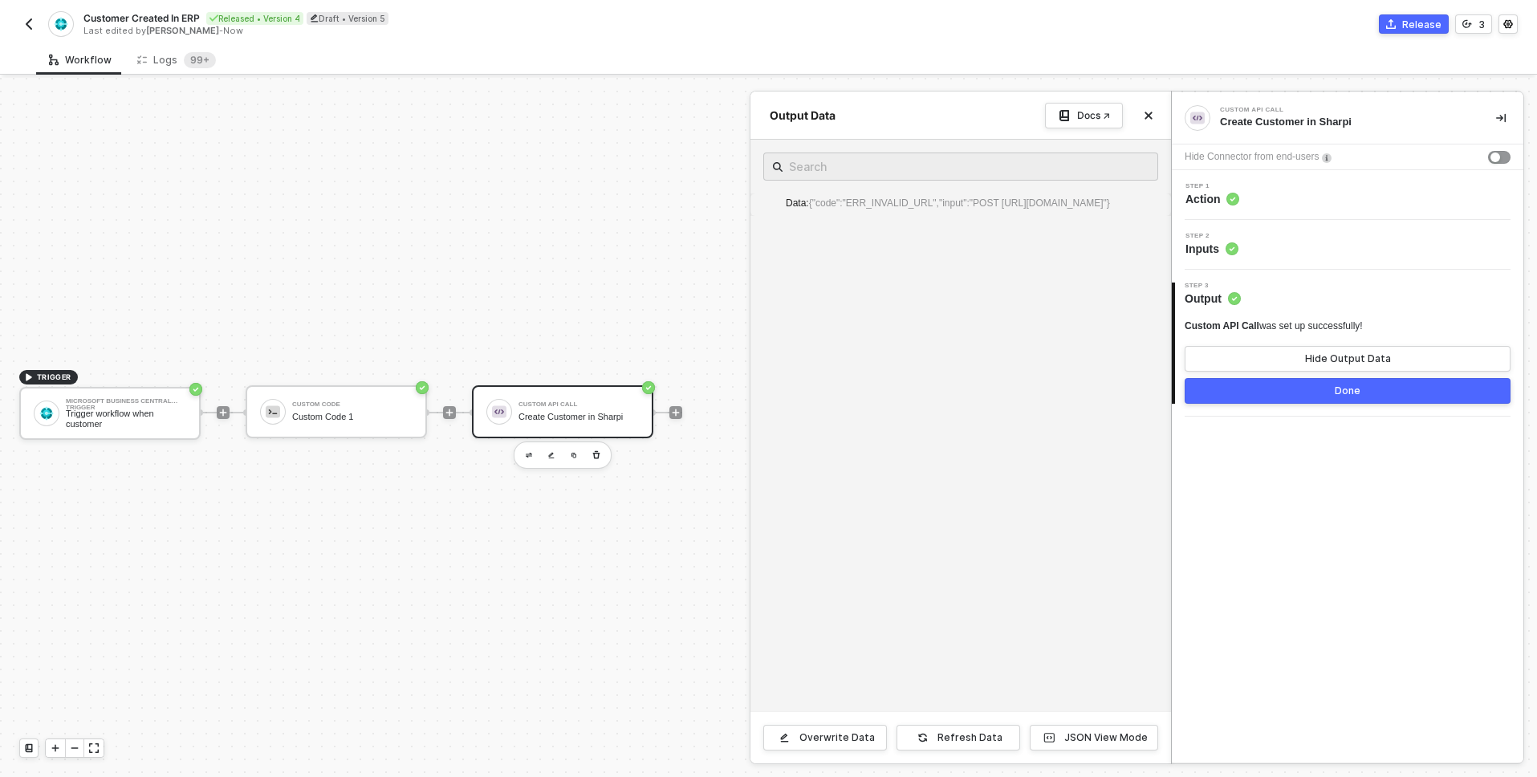
click at [1226, 193] on span "Action" at bounding box center [1213, 199] width 54 height 16
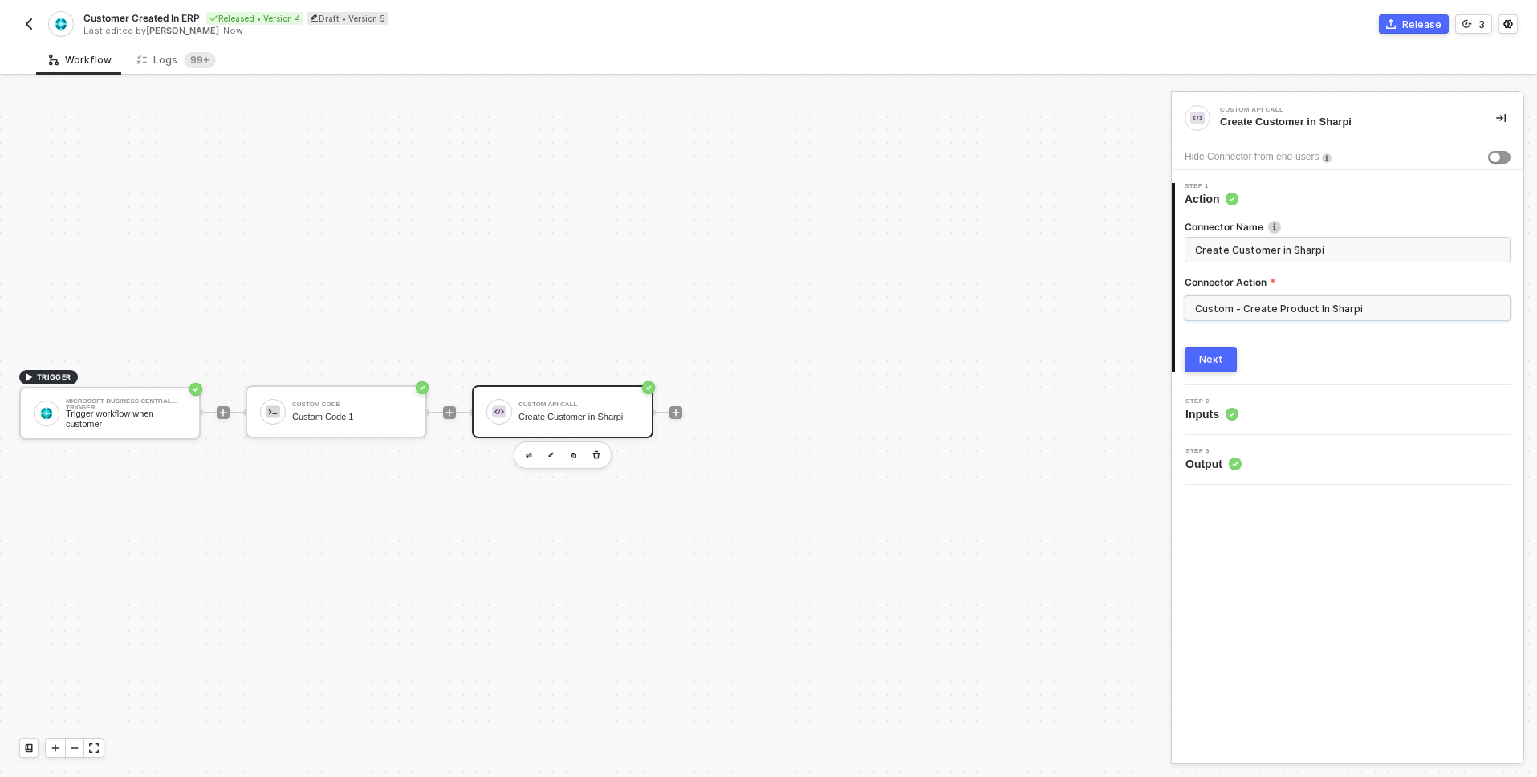
click at [1268, 309] on input "Custom - Create Product In Sharpi" at bounding box center [1348, 308] width 326 height 26
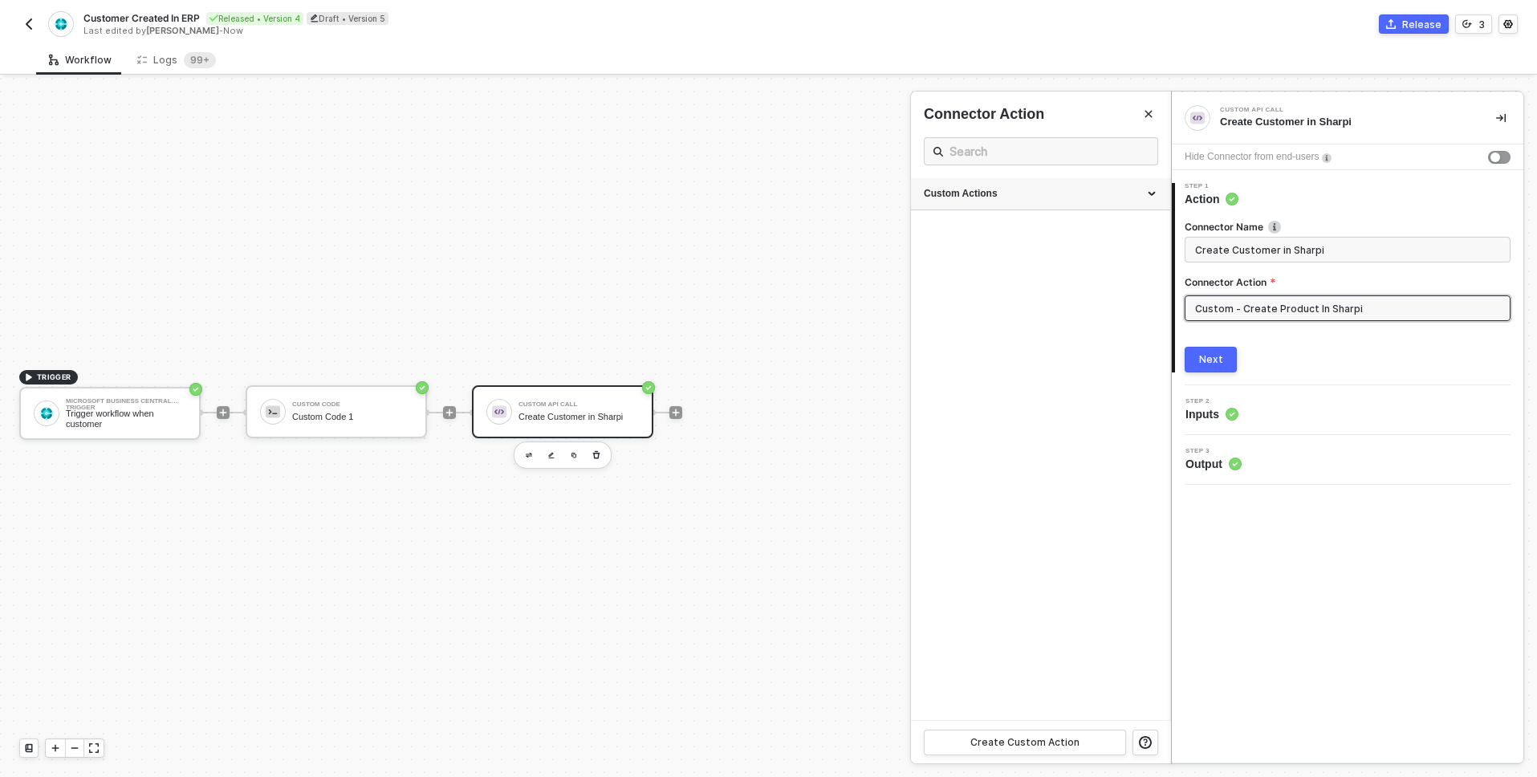
click at [1011, 191] on div "Custom Actions" at bounding box center [1041, 194] width 234 height 14
click at [1017, 301] on div "Create Customer in Sharpi" at bounding box center [1010, 305] width 173 height 14
type input "Custom - Create Customer in Sharpi"
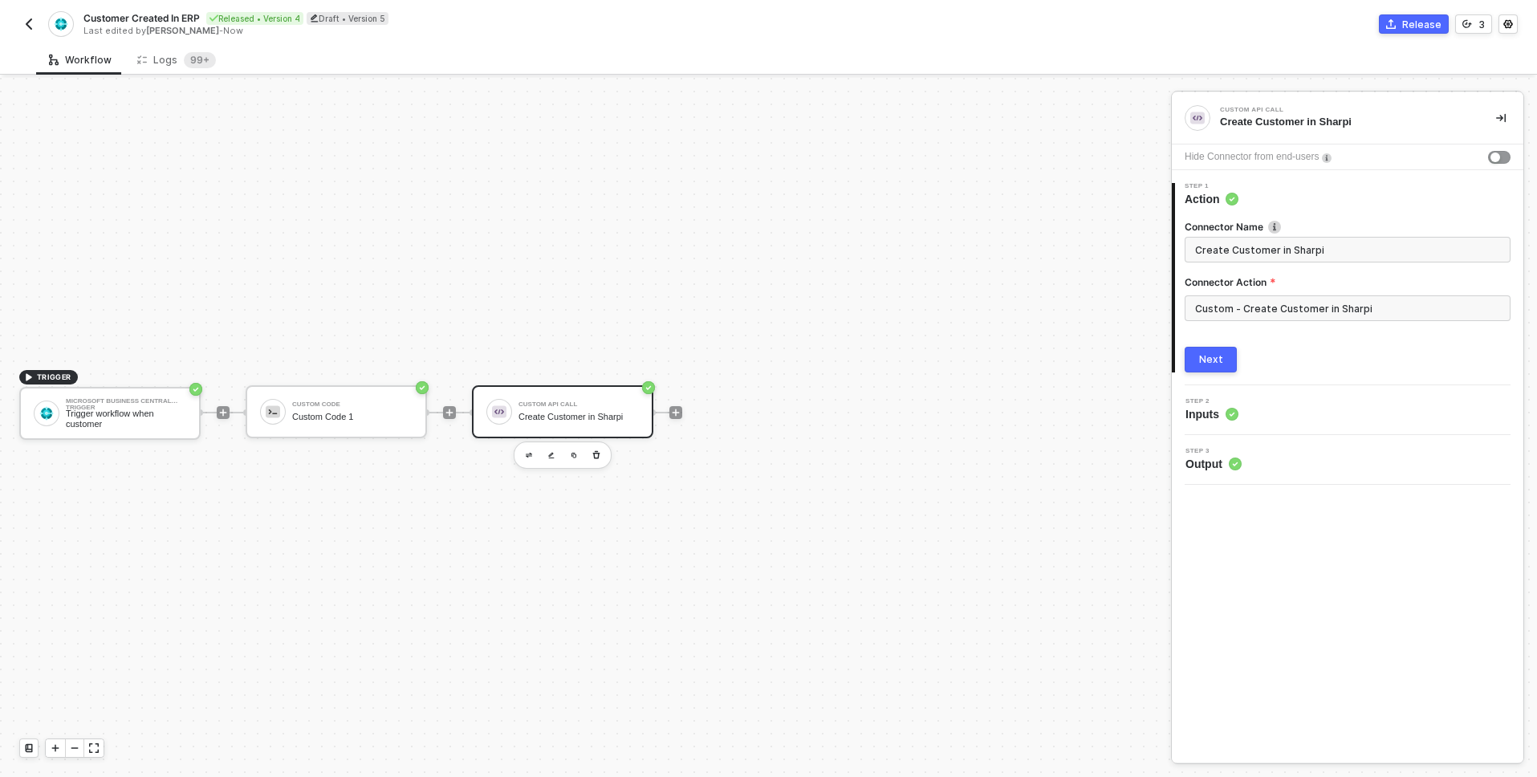
click at [1210, 353] on div "Next" at bounding box center [1211, 359] width 24 height 13
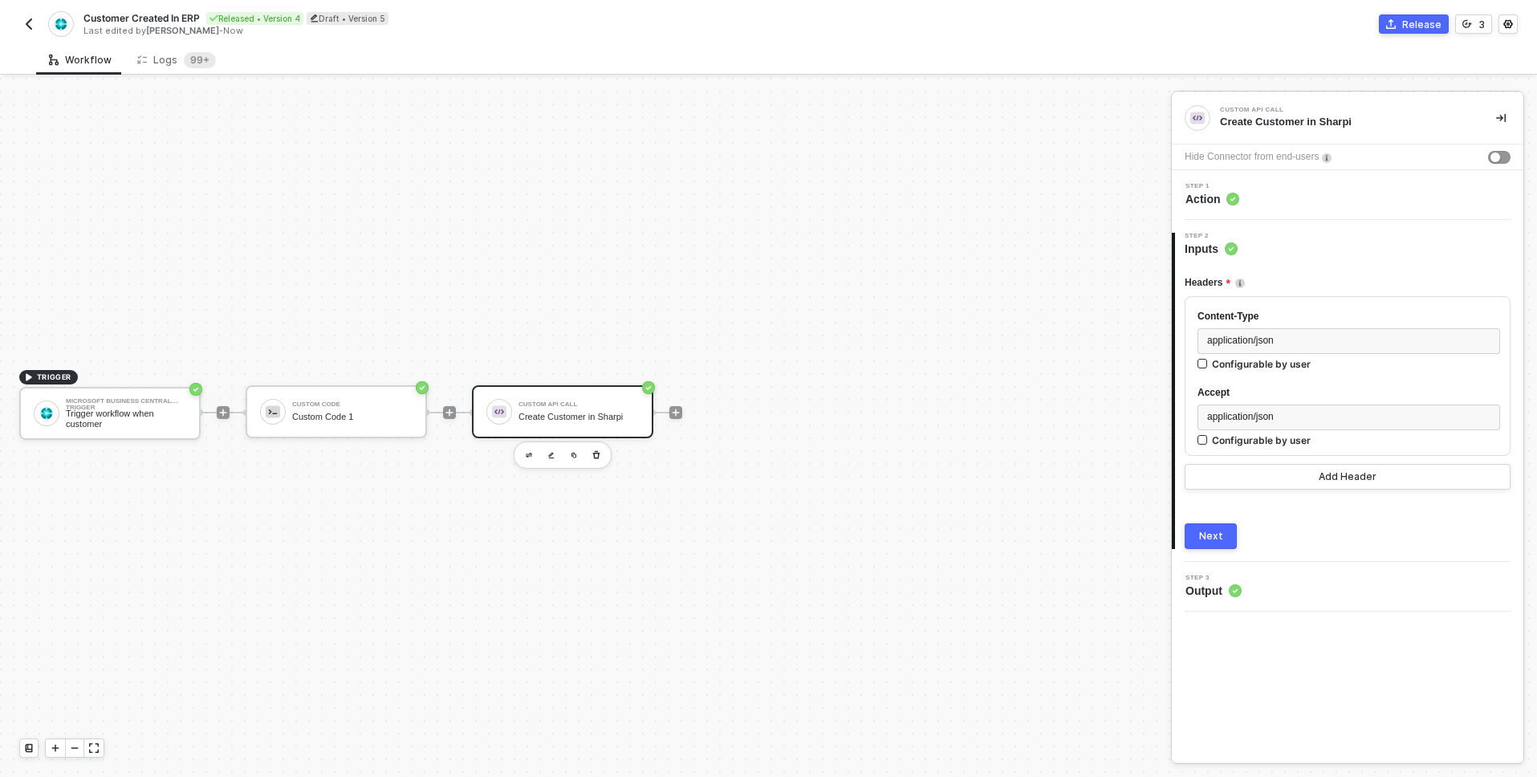
click at [1226, 530] on button "Next" at bounding box center [1211, 536] width 52 height 26
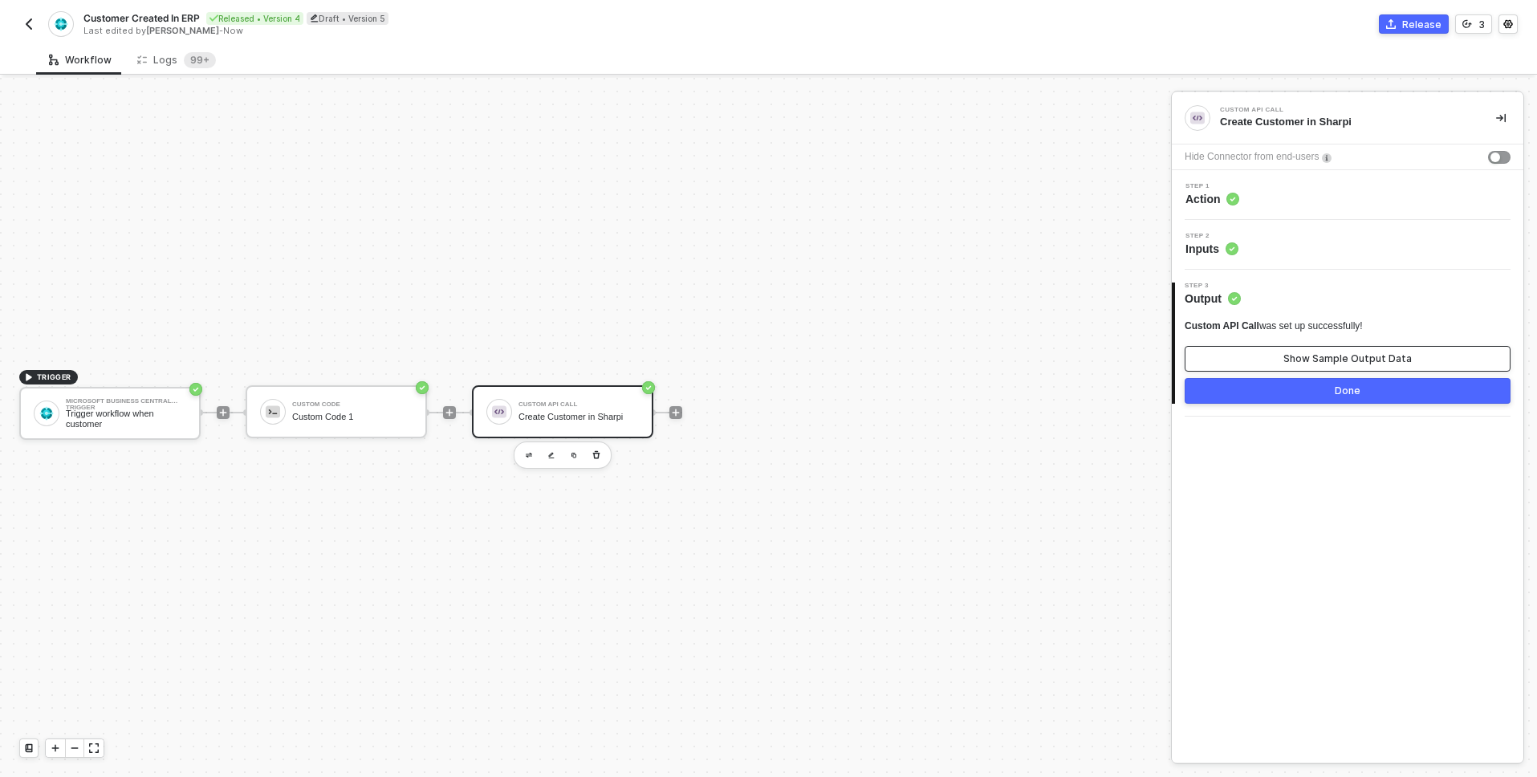
click at [1251, 356] on button "Show Sample Output Data" at bounding box center [1348, 359] width 326 height 26
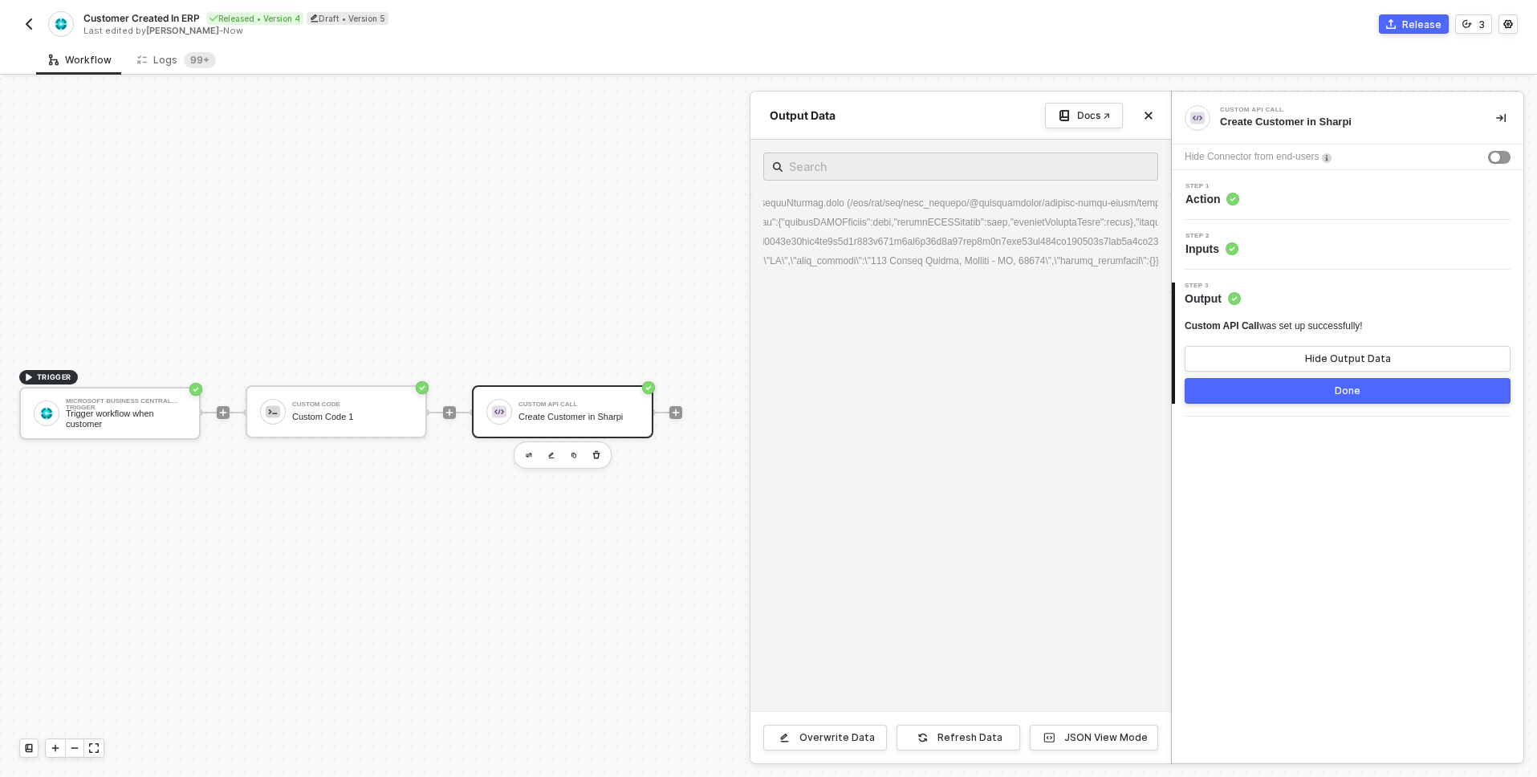
scroll to position [0, 2163]
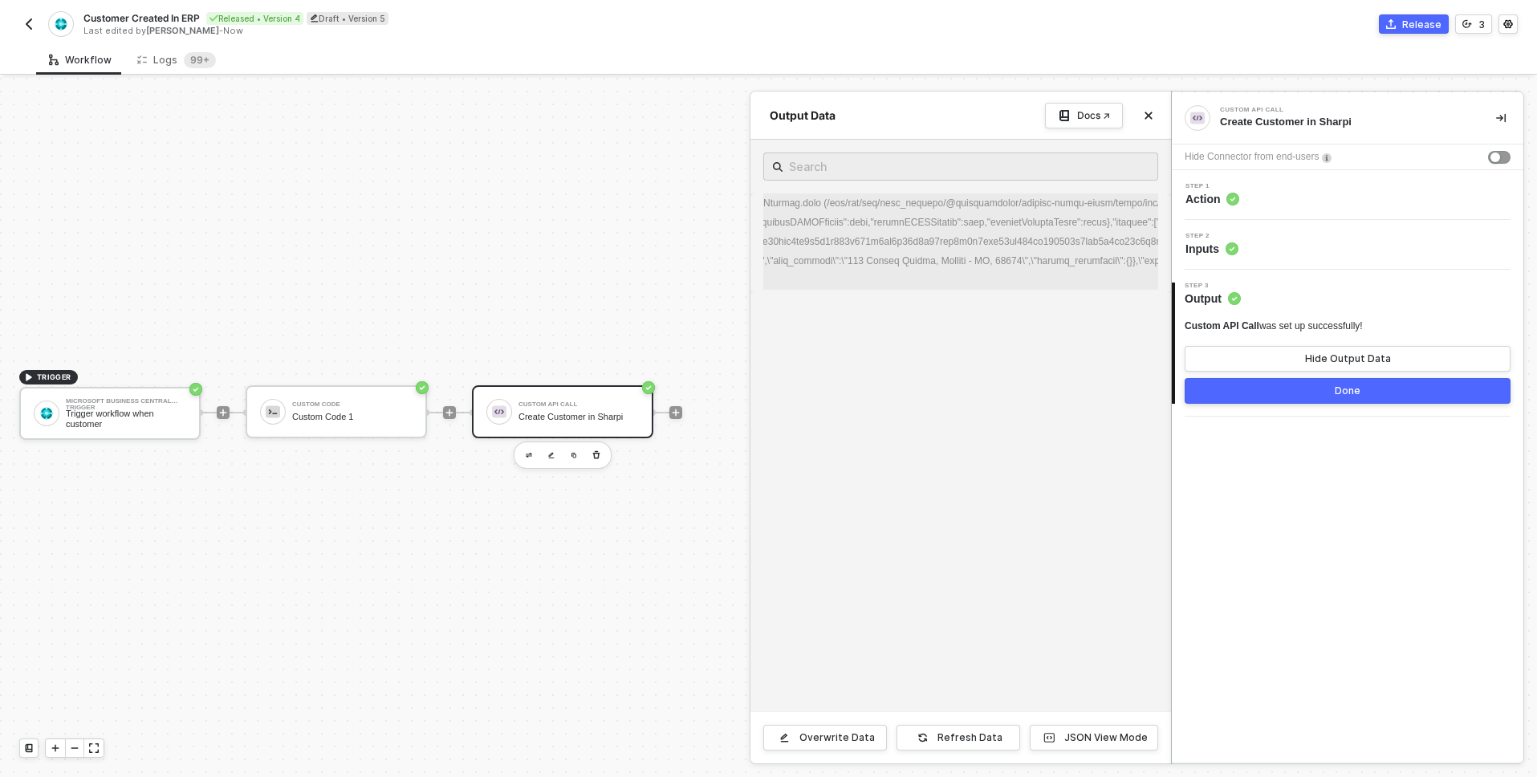
click at [926, 254] on span at bounding box center [1294, 241] width 5344 height 88
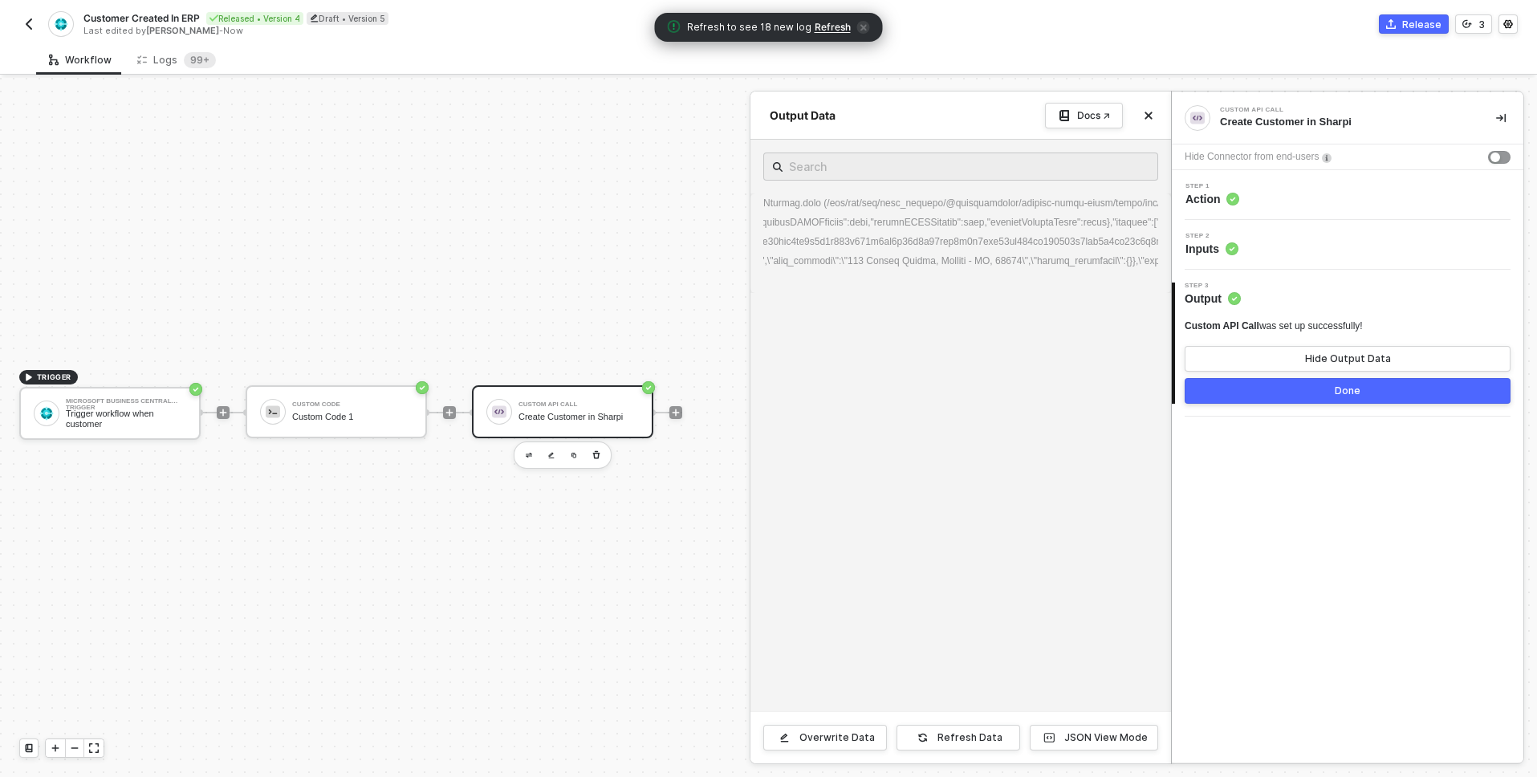
click at [858, 450] on div "Data :" at bounding box center [961, 426] width 421 height 572
click at [354, 418] on div at bounding box center [768, 427] width 1537 height 699
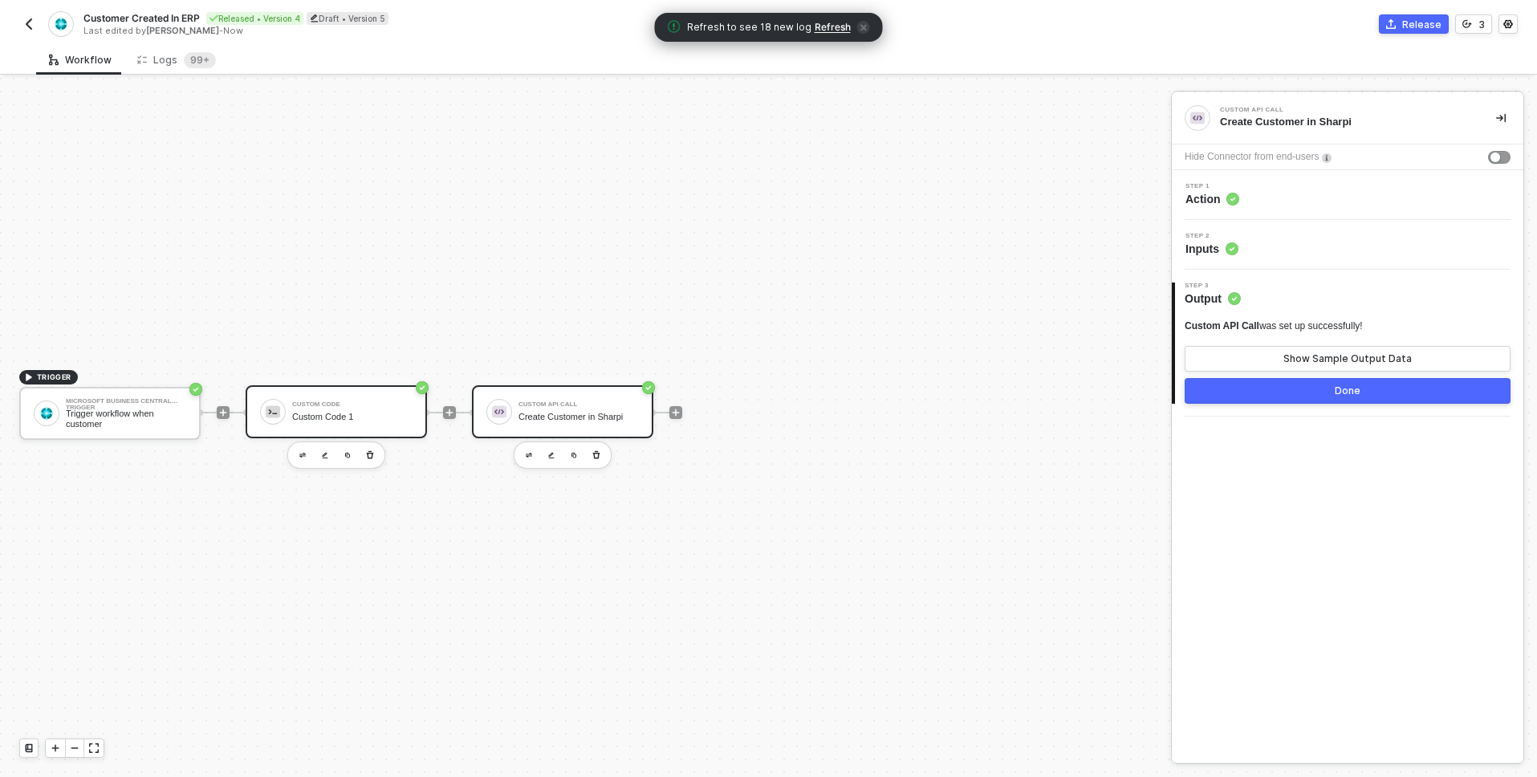
click at [389, 410] on div "Custom Code Custom Code 1" at bounding box center [352, 412] width 120 height 31
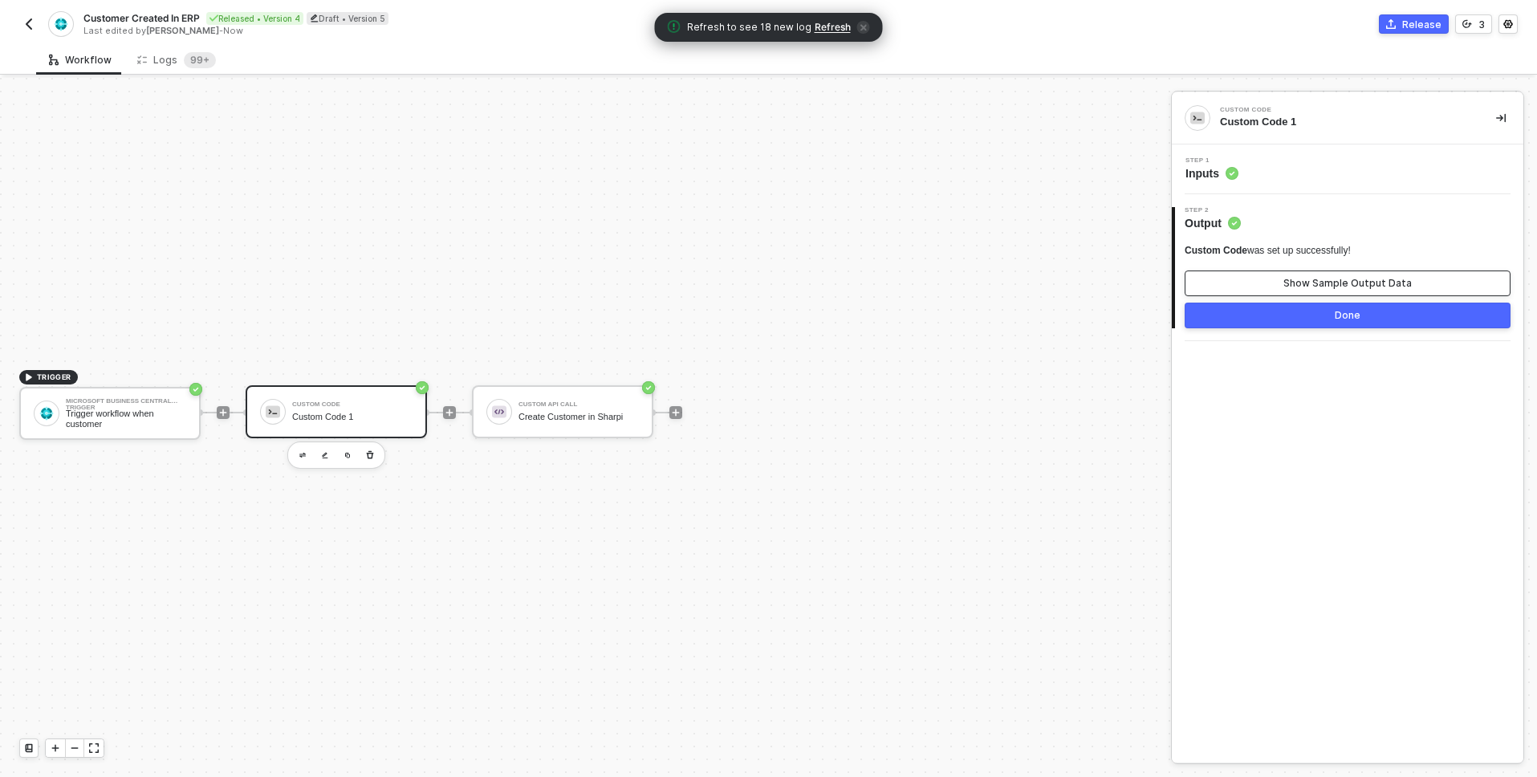
click at [1307, 277] on div "Show Sample Output Data" at bounding box center [1348, 283] width 128 height 13
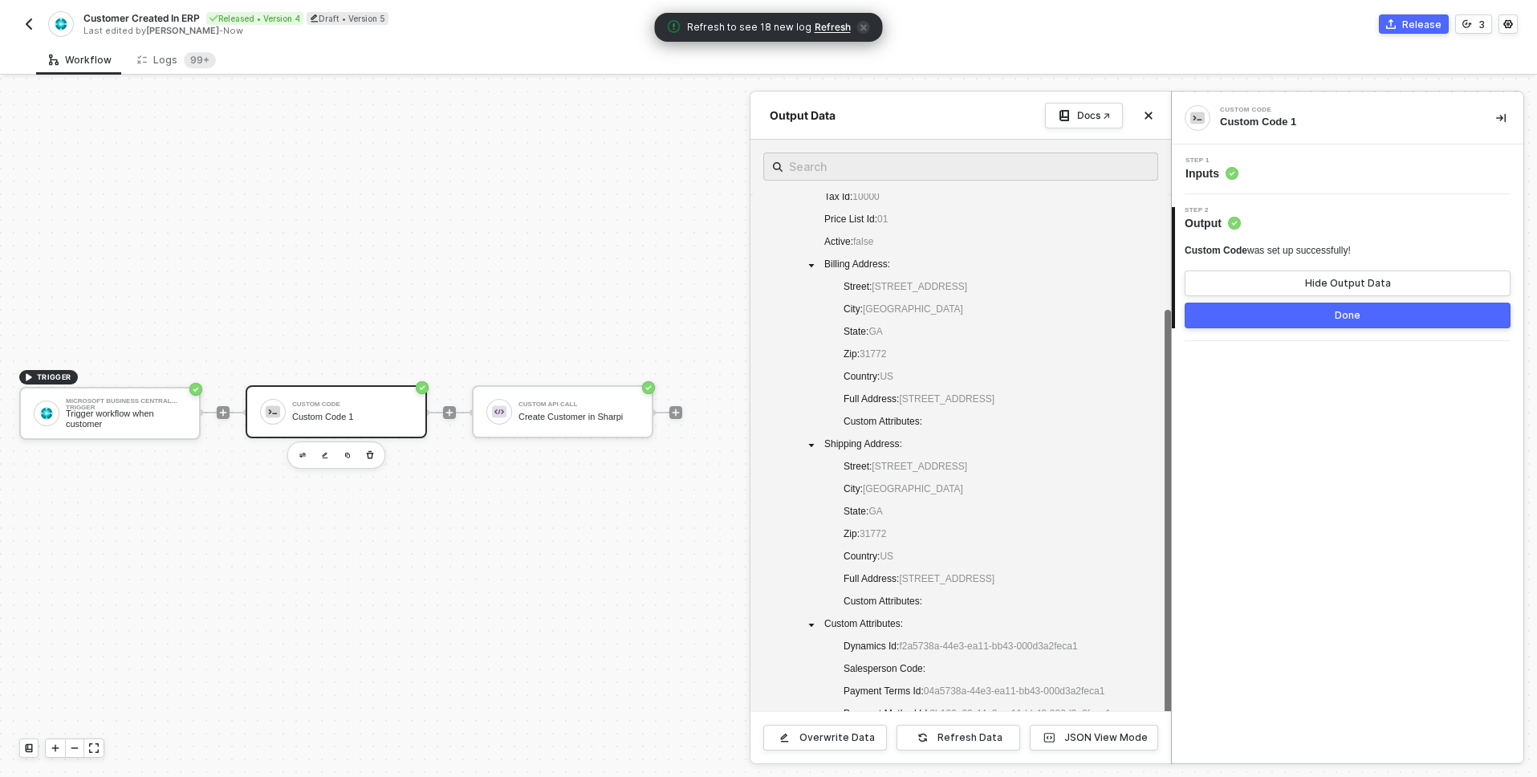
scroll to position [0, 0]
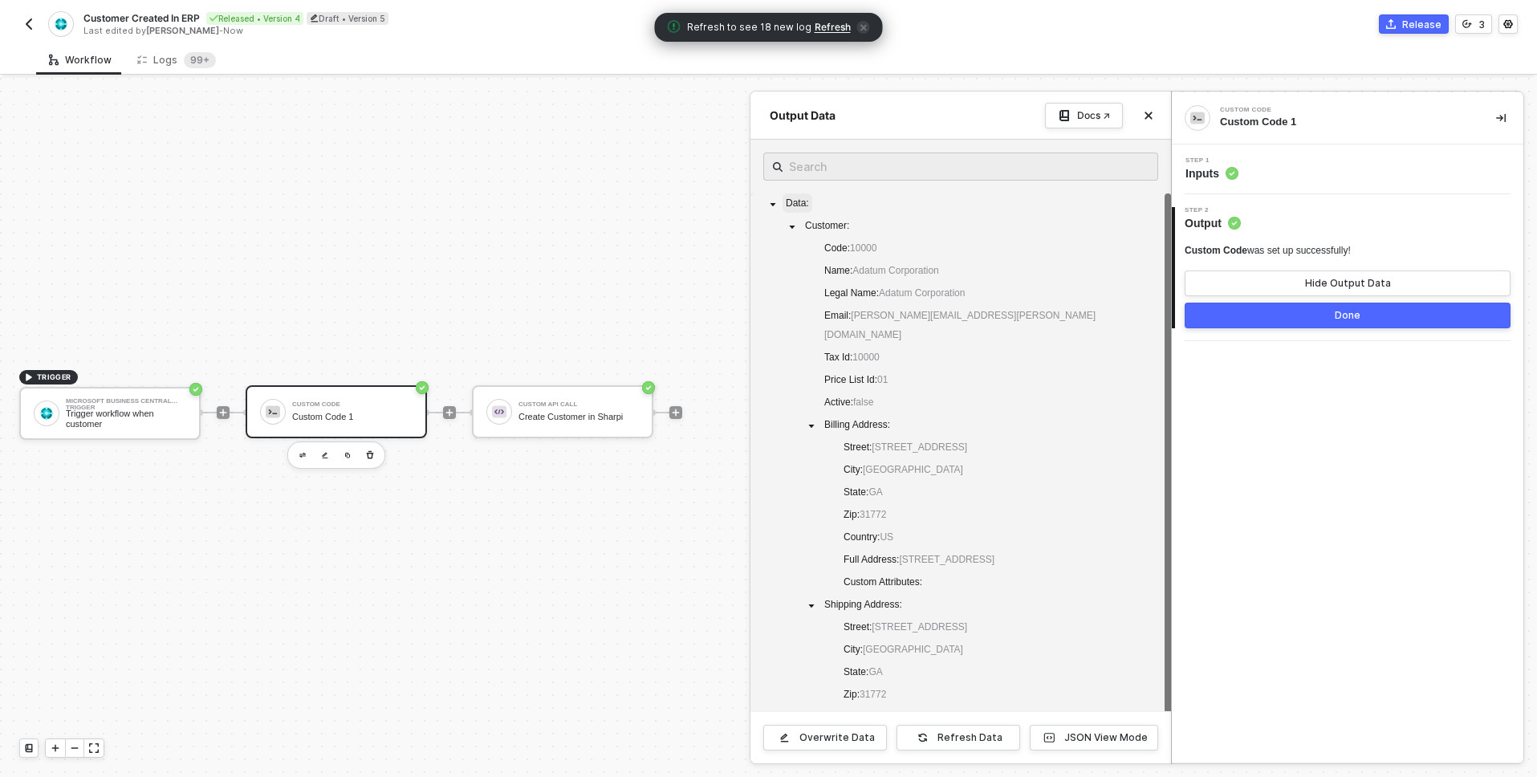
click at [794, 206] on span "Data :" at bounding box center [797, 202] width 23 height 11
click at [776, 207] on span at bounding box center [772, 202] width 19 height 19
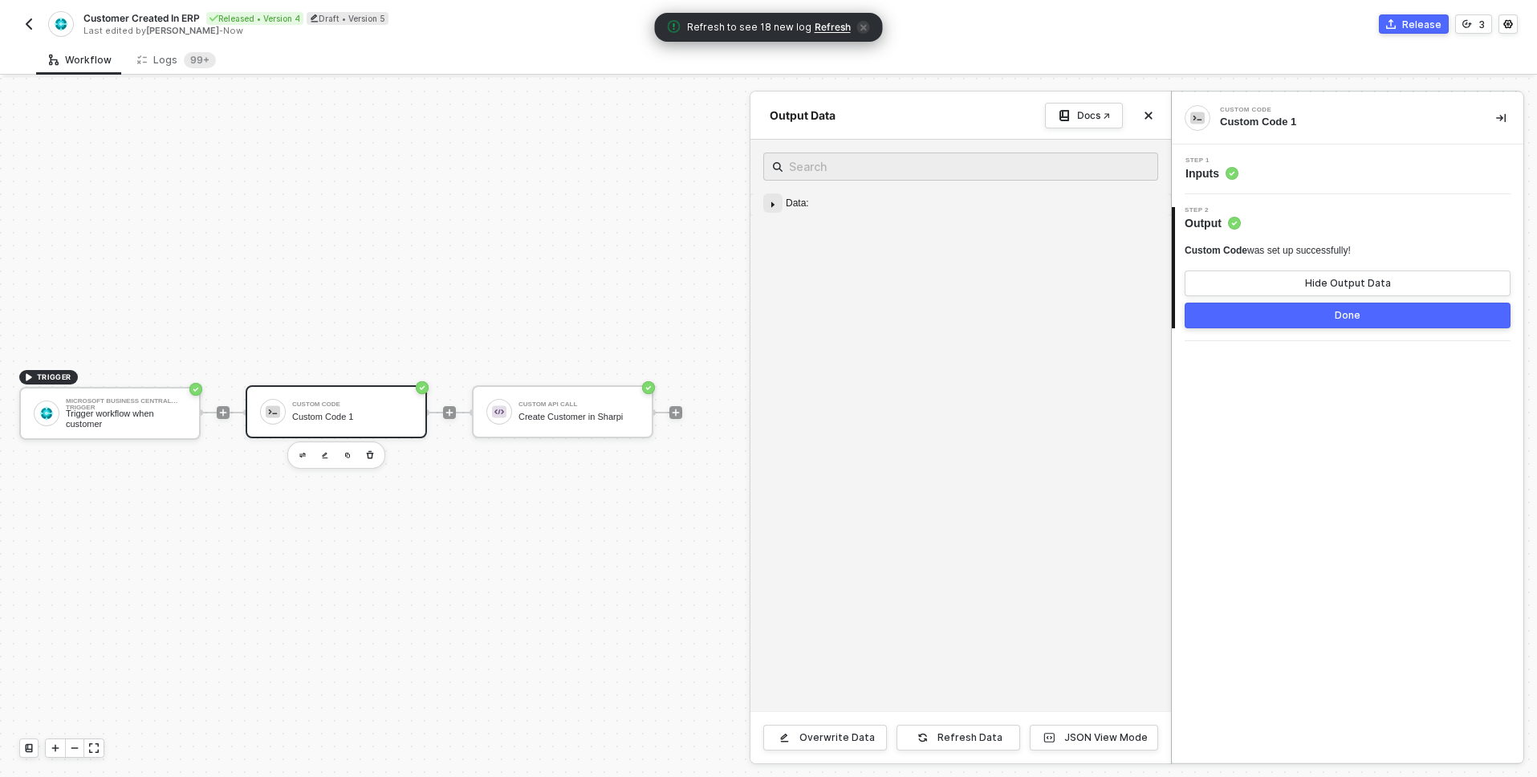
click at [776, 207] on icon "caret-down" at bounding box center [773, 205] width 8 height 8
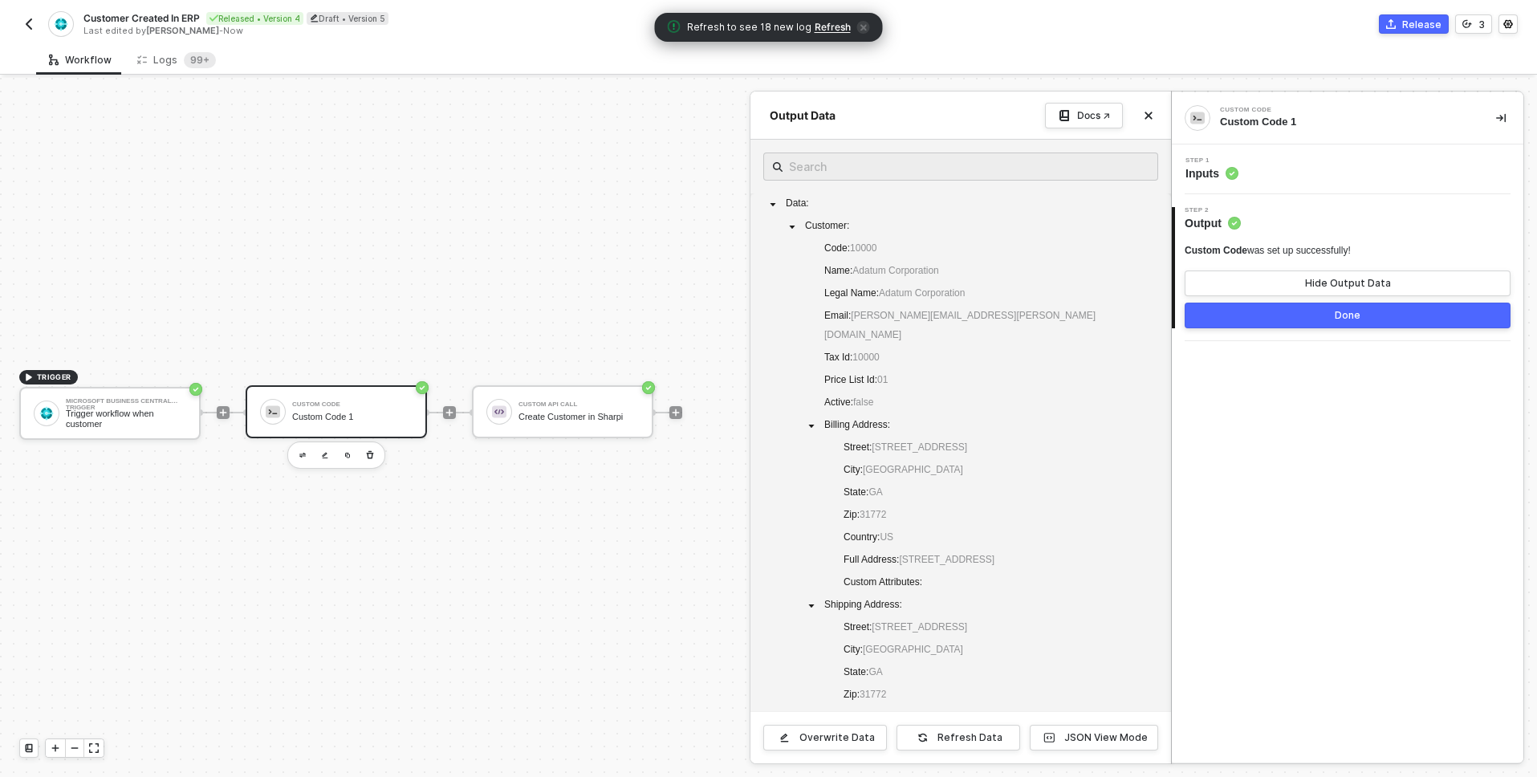
click at [381, 414] on div at bounding box center [768, 427] width 1537 height 699
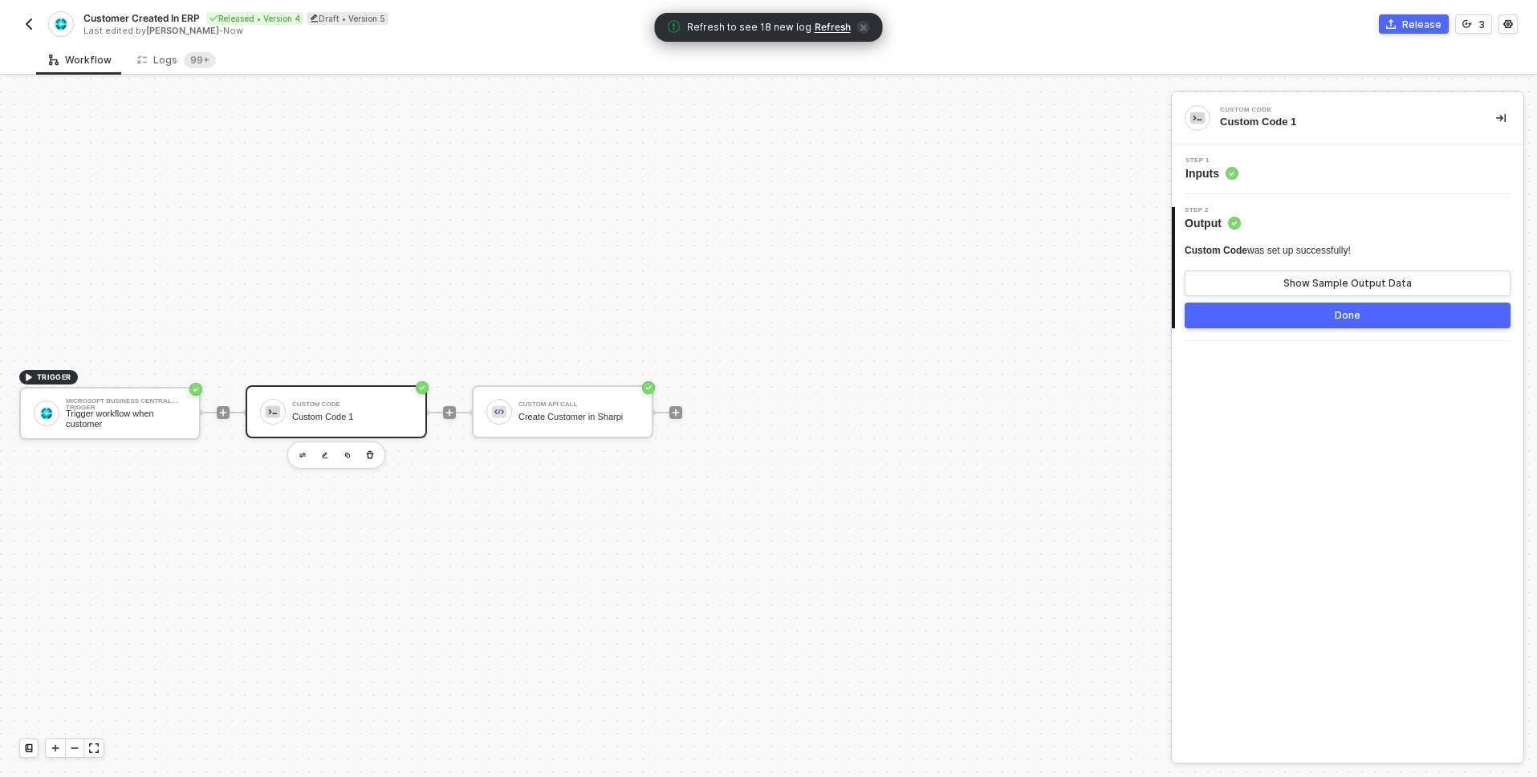
click at [1203, 168] on span "Inputs" at bounding box center [1212, 173] width 53 height 16
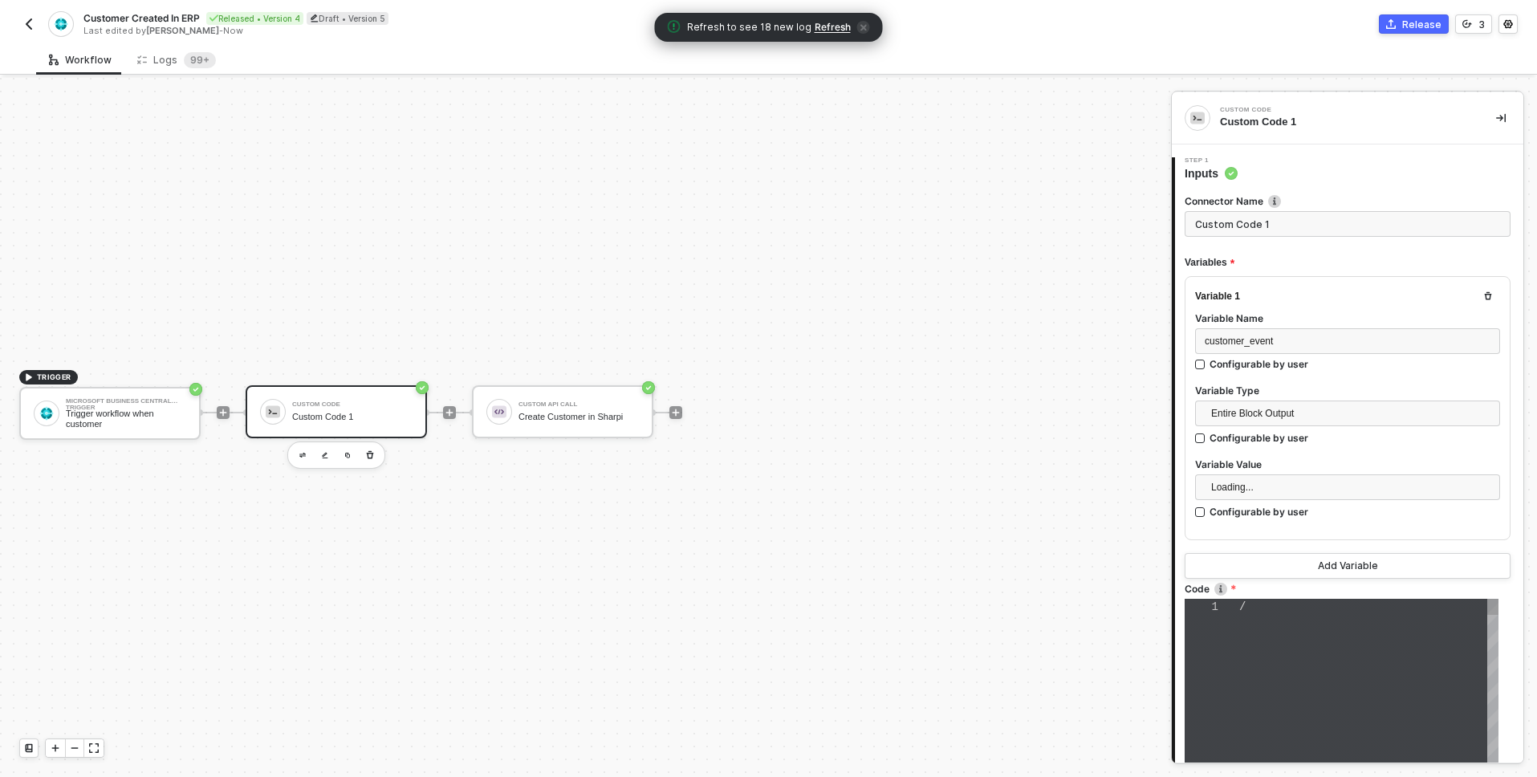
type textarea "// Acessa os dados do webhook do Dynamics const webhookData = inputData.custome…"
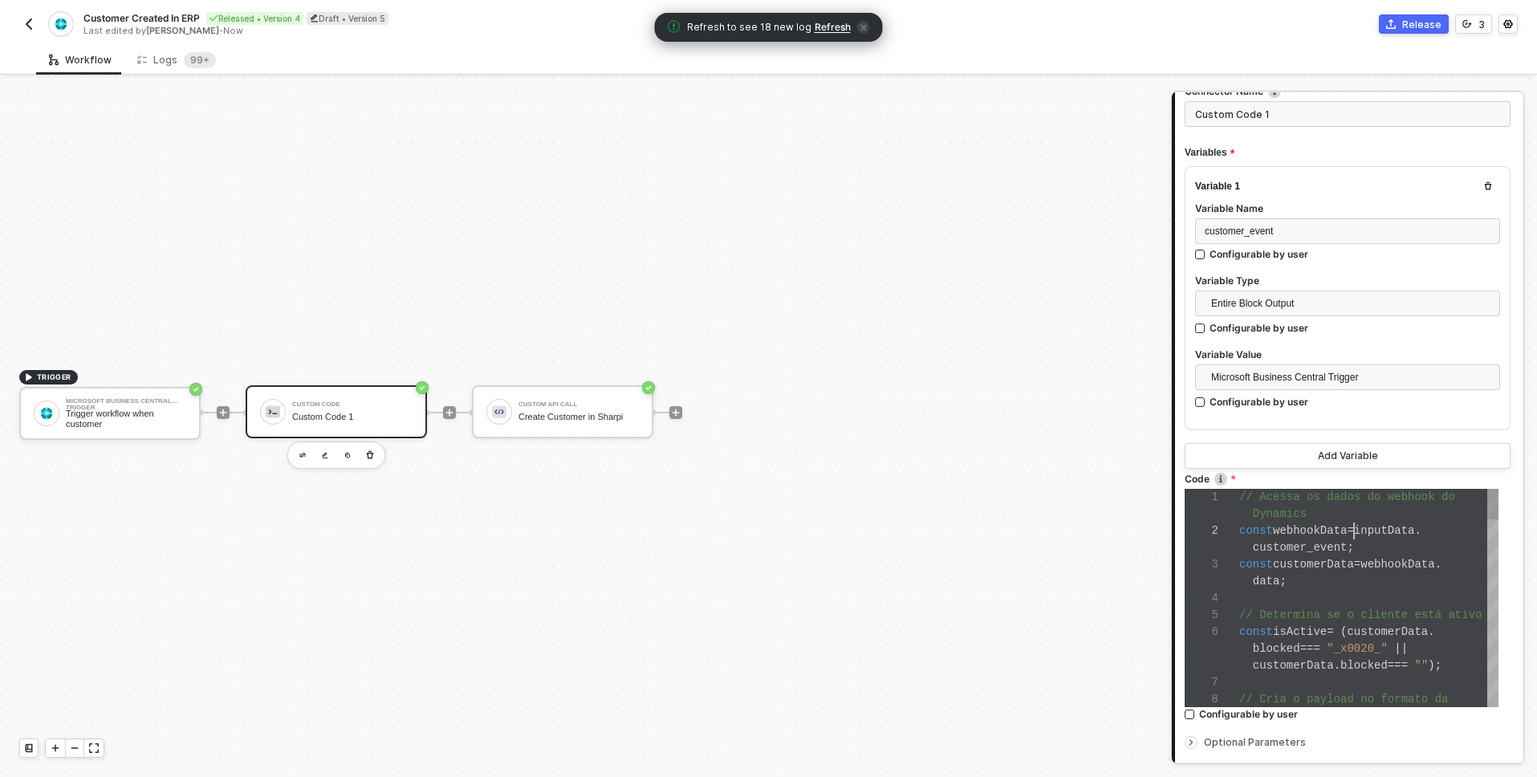
scroll to position [17, 115]
click at [1353, 537] on div "1 2 3 4 5 6 7 8 // Acessa os dados do webhook do Dynamics const webhookData = i…" at bounding box center [1342, 598] width 314 height 218
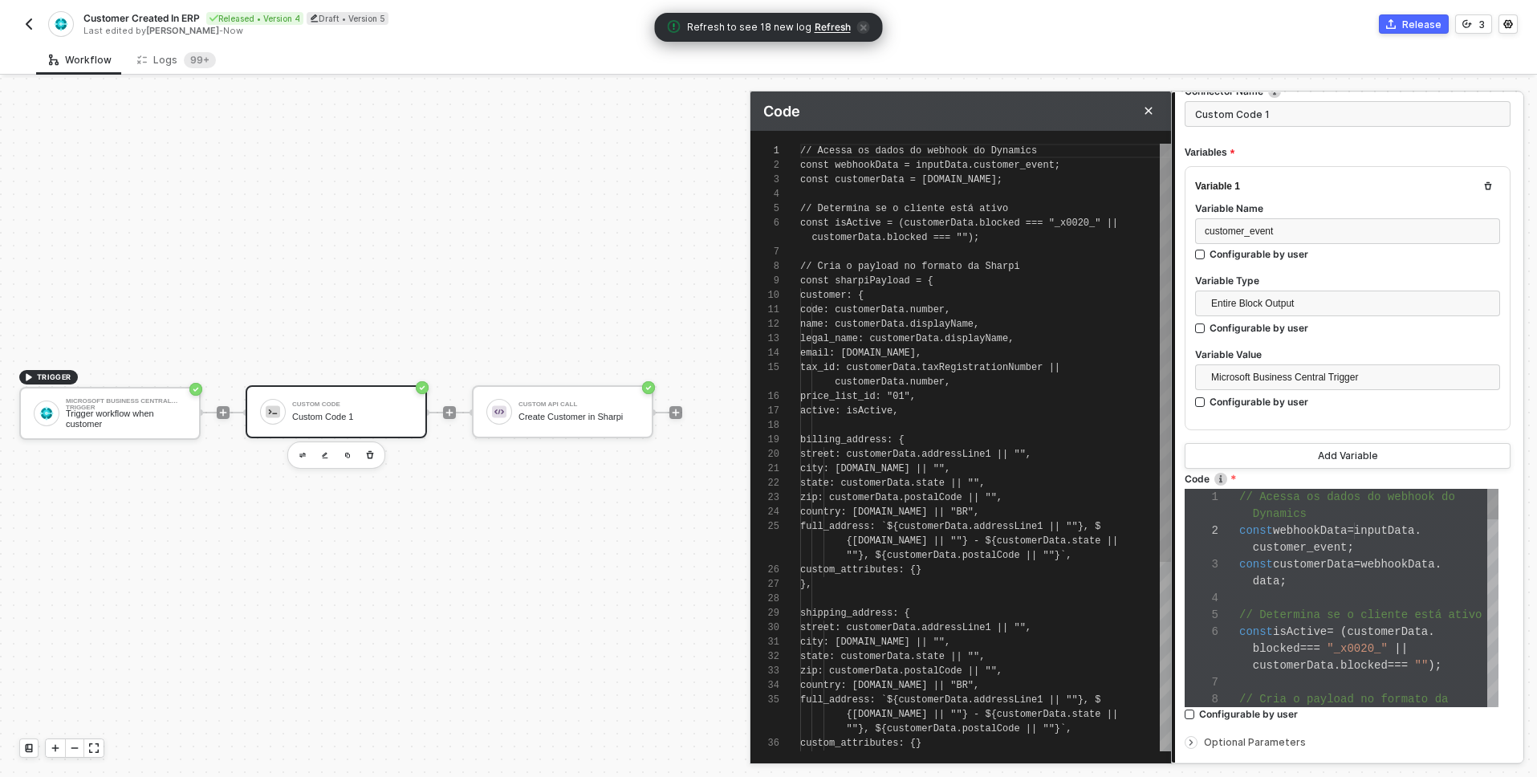
scroll to position [130, 0]
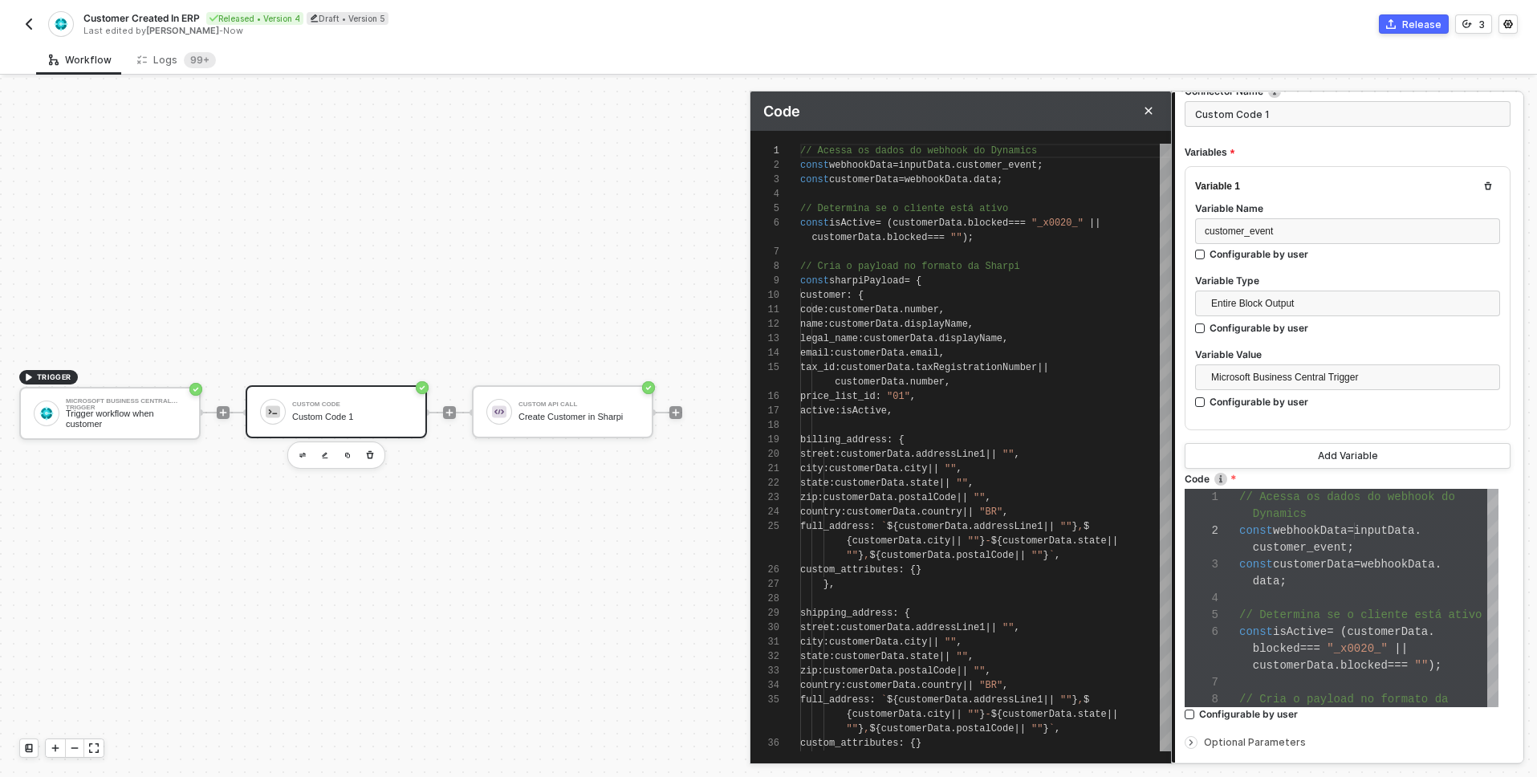
click at [1203, 421] on div "Variable 1 Variable Name customer_event Configurable by user Variable Type Enti…" at bounding box center [1348, 298] width 326 height 264
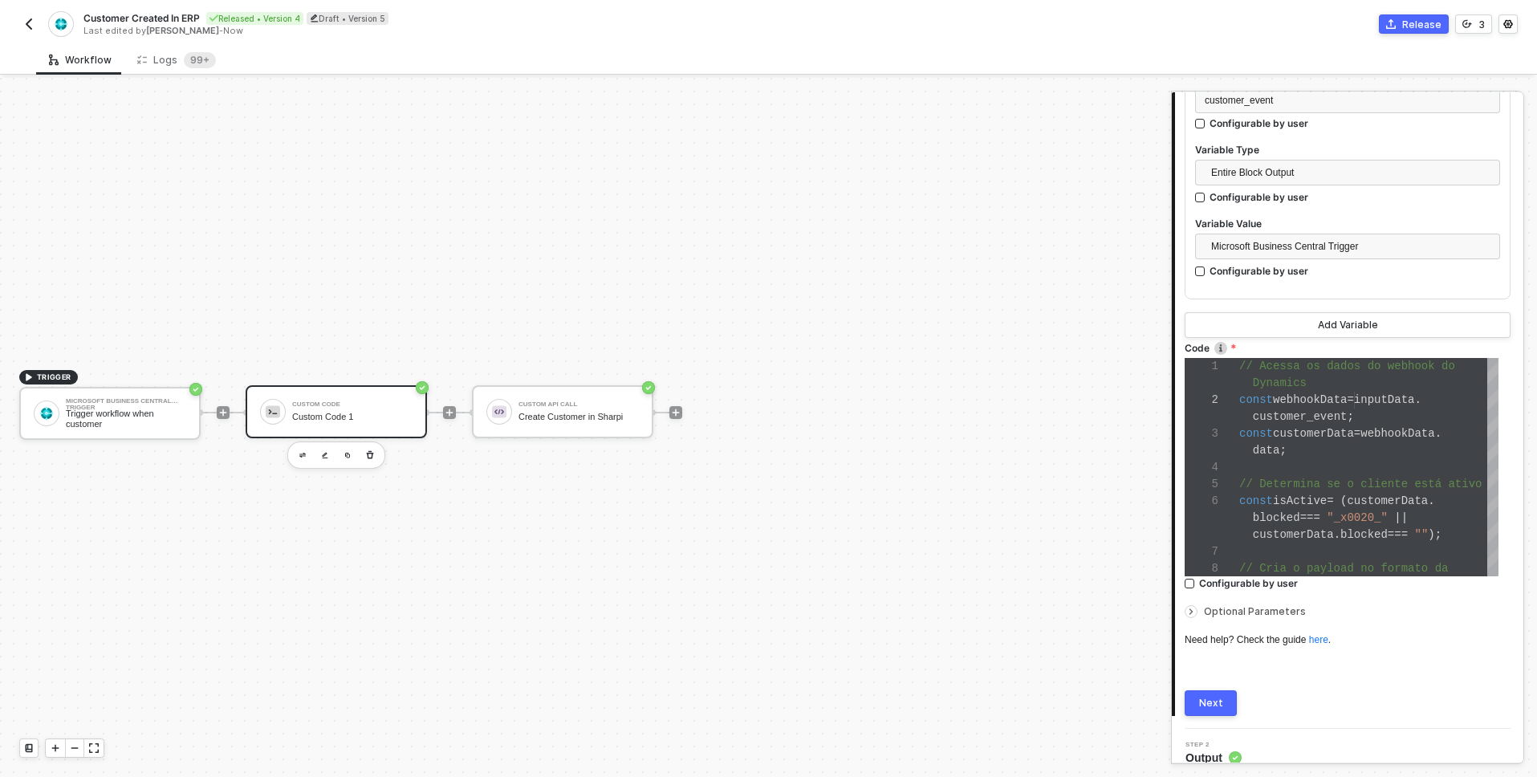
scroll to position [256, 0]
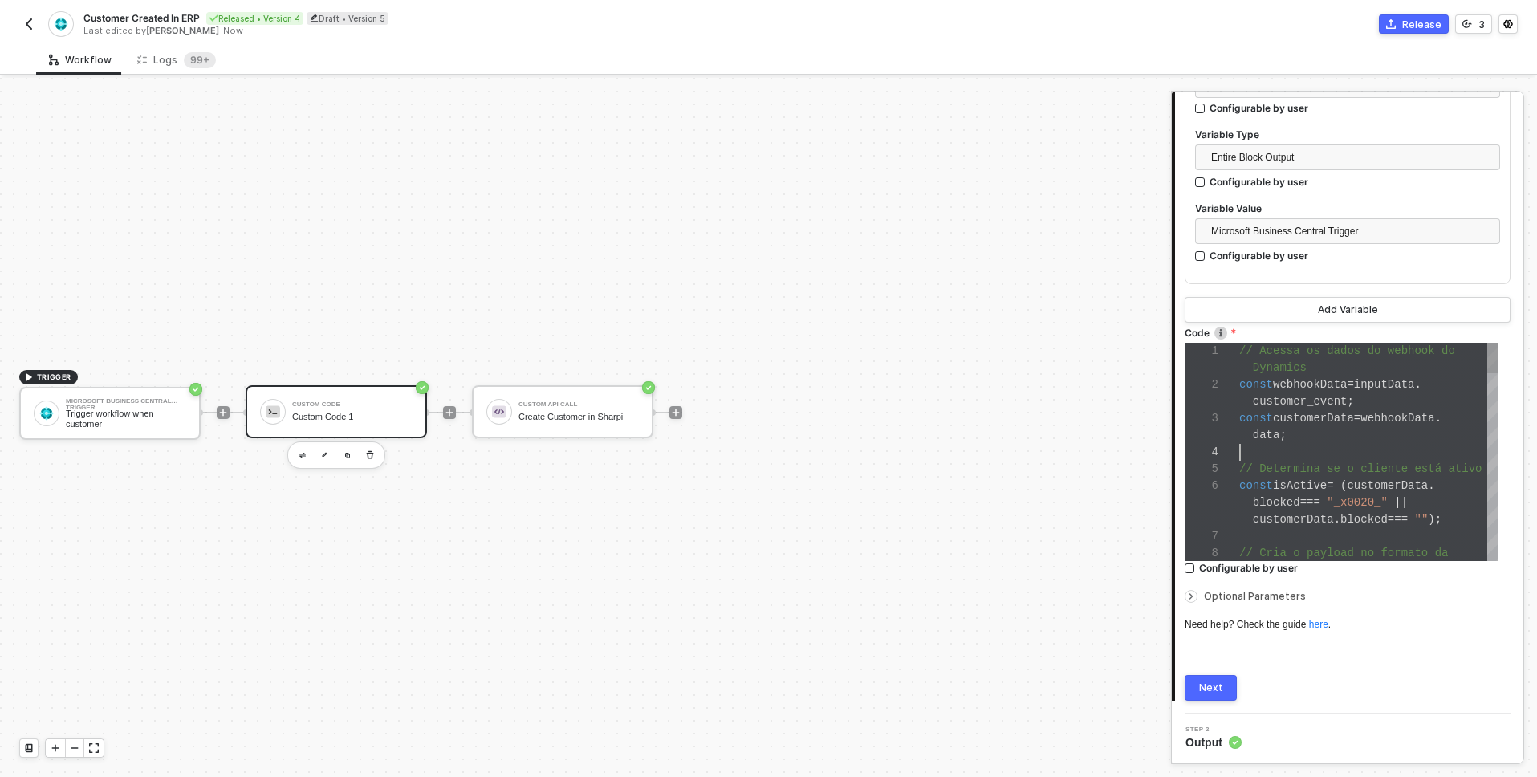
click at [1318, 444] on div at bounding box center [1368, 452] width 259 height 17
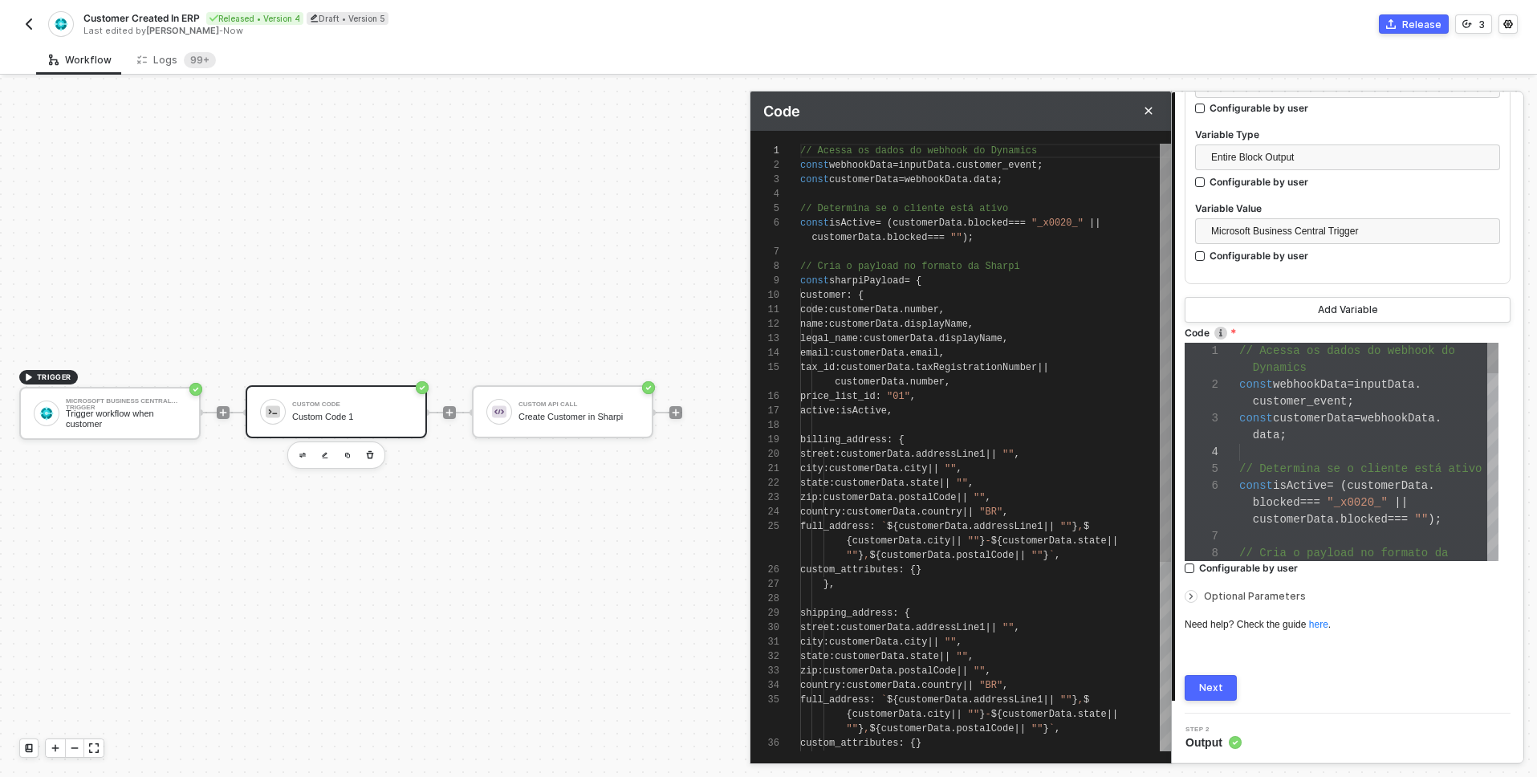
scroll to position [130, 0]
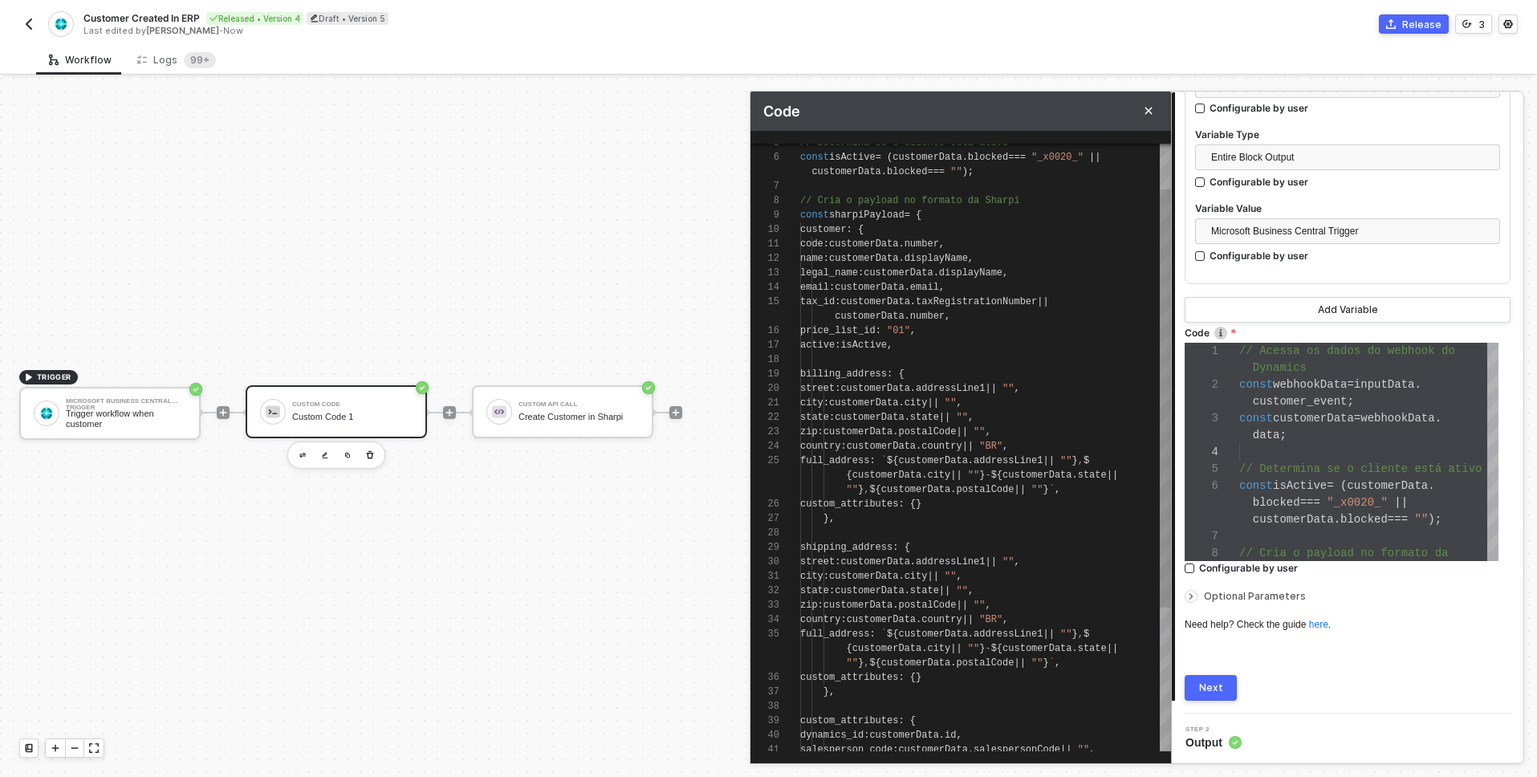
type textarea "billing_address: { street: customerData.addressLine1 || "", city: customerData.…"
click at [1020, 500] on div "custom_attributes : {}" at bounding box center [985, 504] width 371 height 14
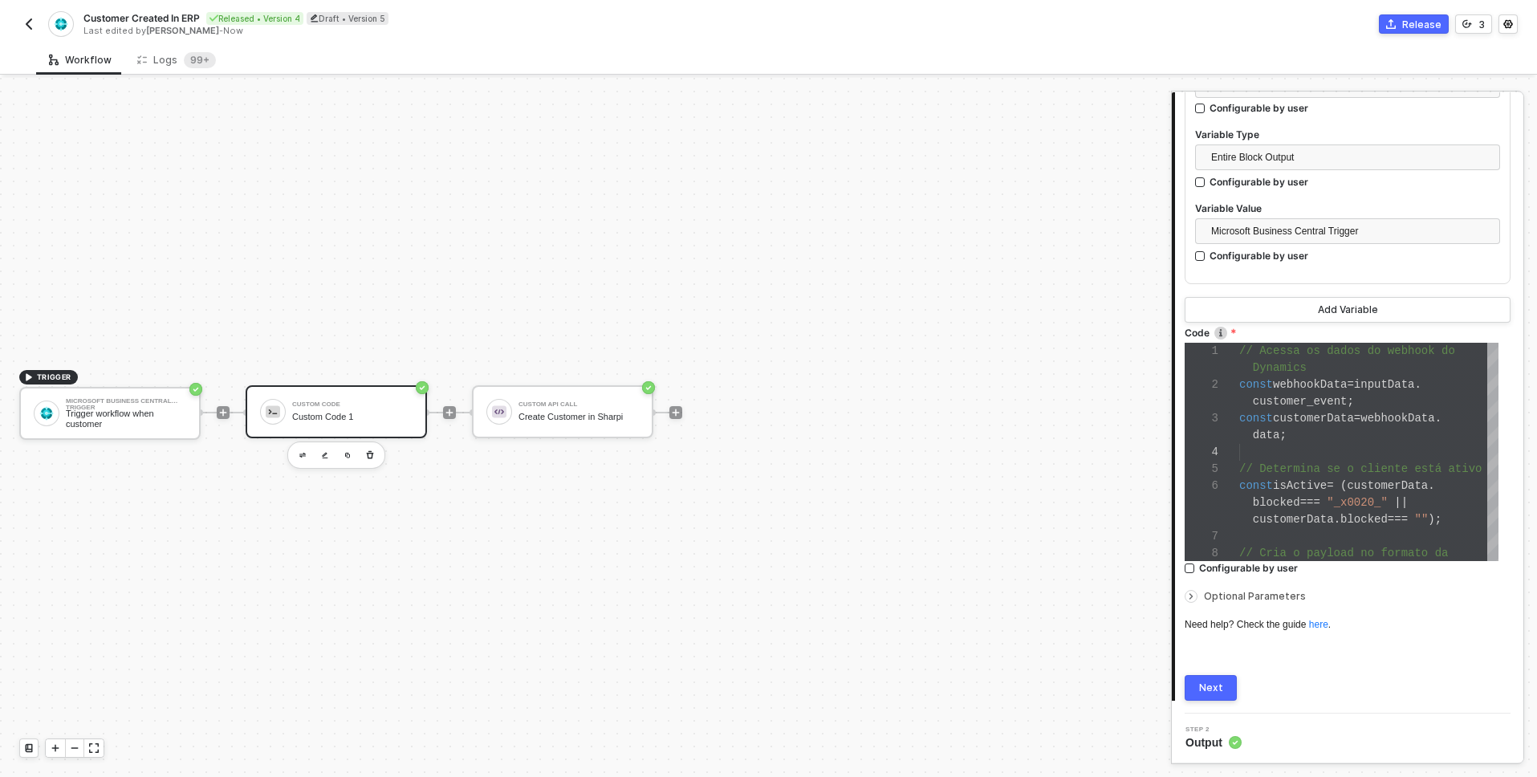
click at [263, 404] on div at bounding box center [273, 412] width 26 height 26
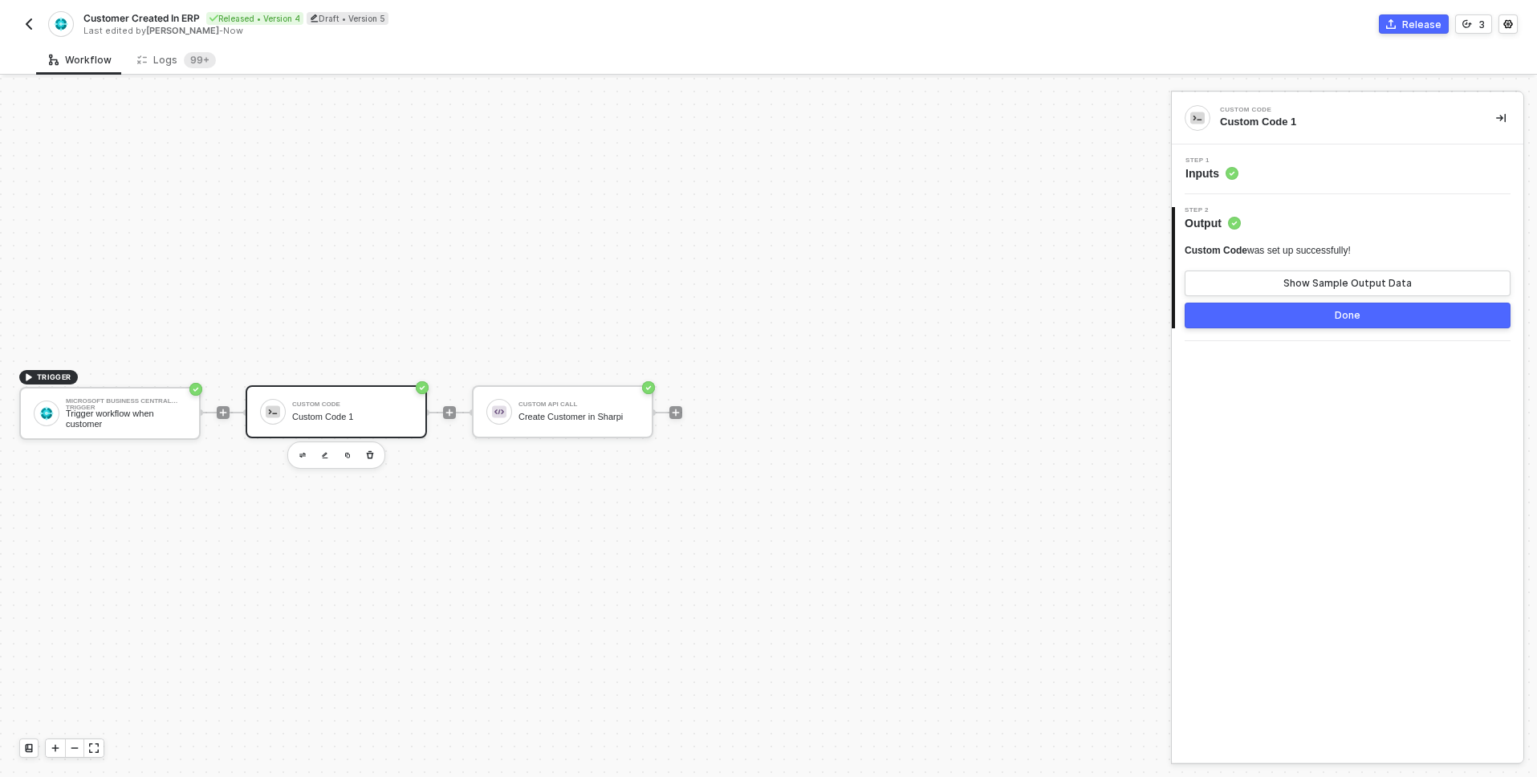
click at [1217, 161] on span "Step 1" at bounding box center [1212, 160] width 53 height 6
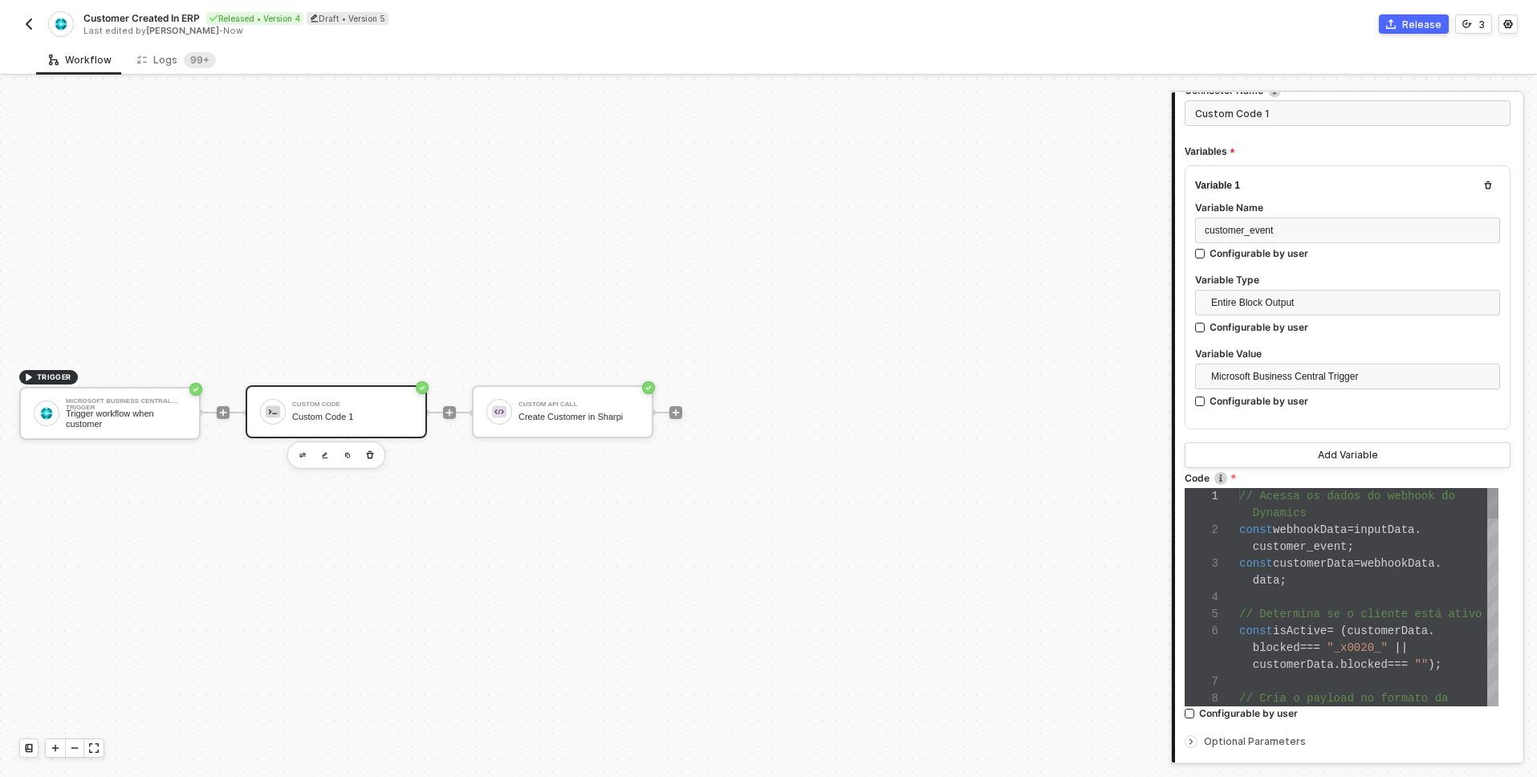
scroll to position [17, 95]
click at [1336, 526] on span "webhookData" at bounding box center [1310, 529] width 74 height 13
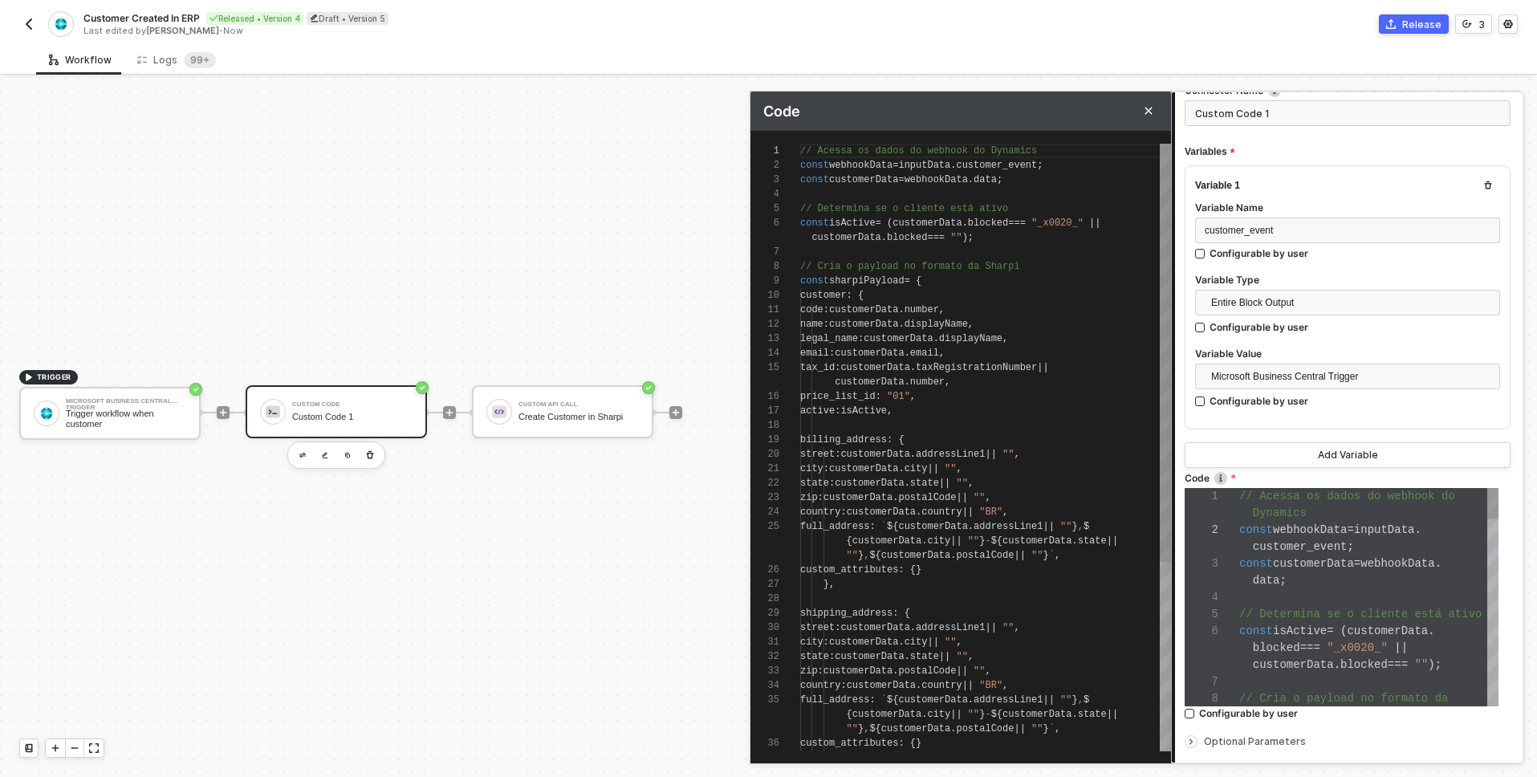
scroll to position [130, 0]
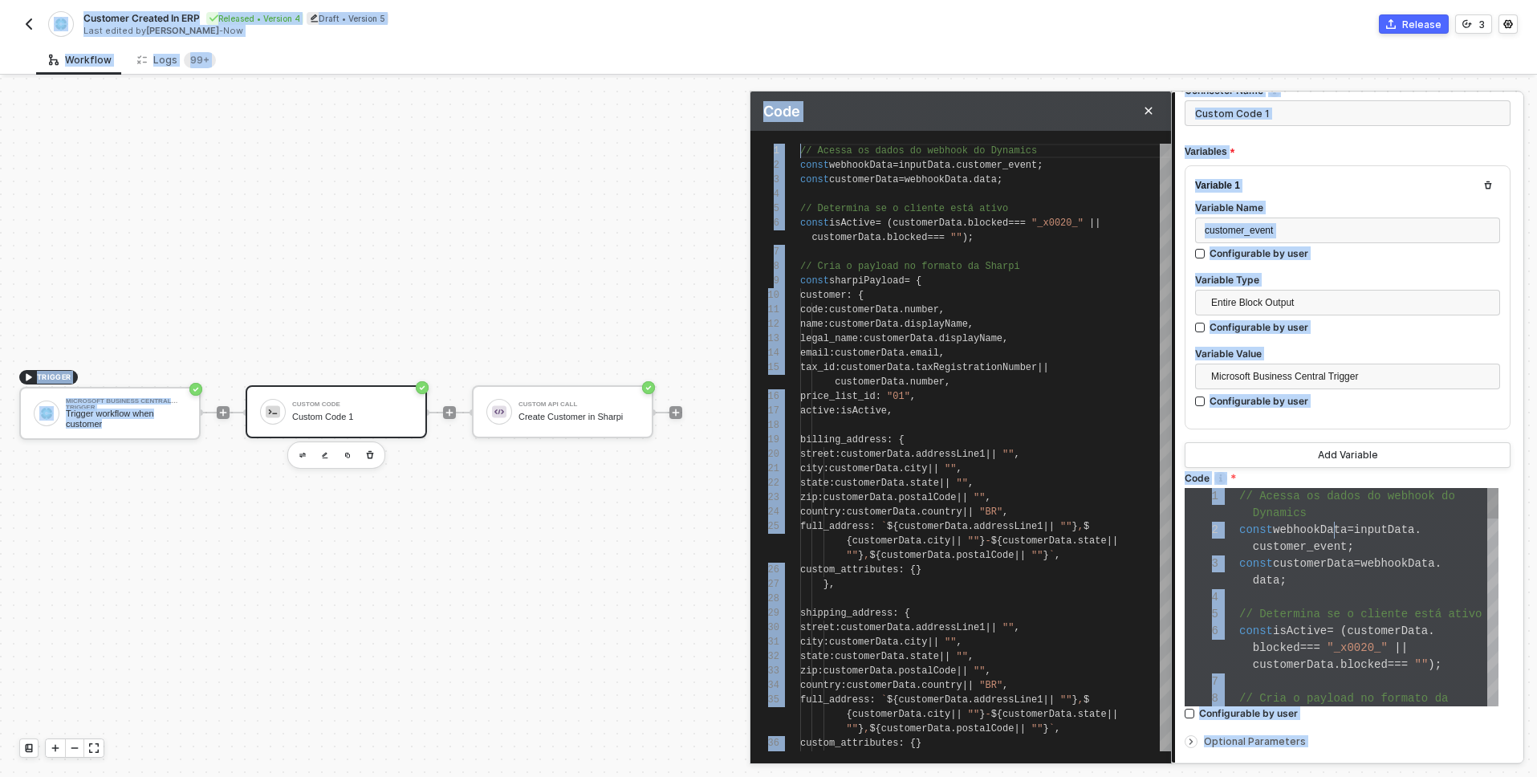
copy body "Customer Created In ERP Released • Version 4 Draft • Version 5 Last edited by L…"
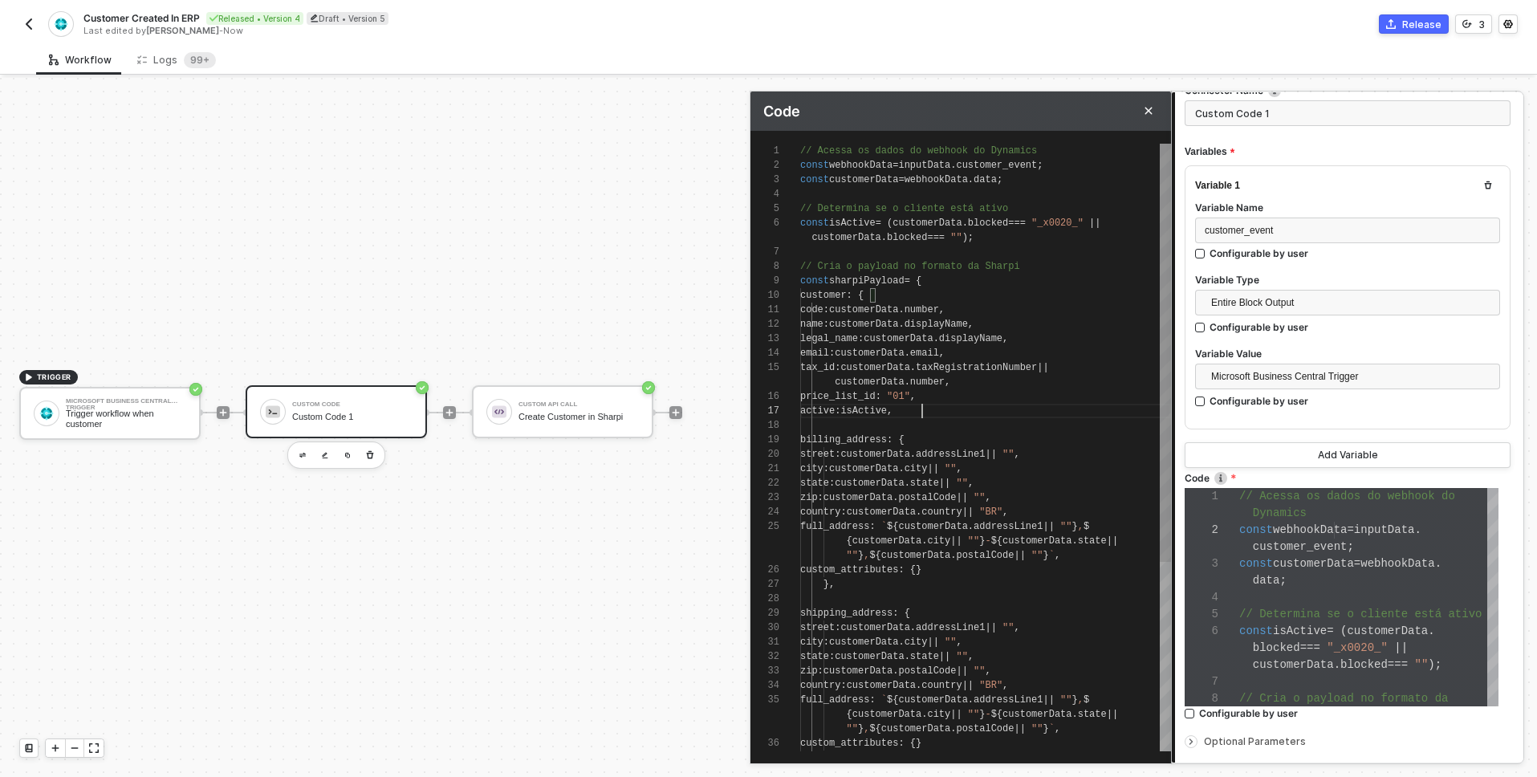
click at [1025, 418] on div at bounding box center [985, 425] width 371 height 14
type textarea "// Acessa os dados do webhook do Dynamics const webhookData = inputData.custome…"
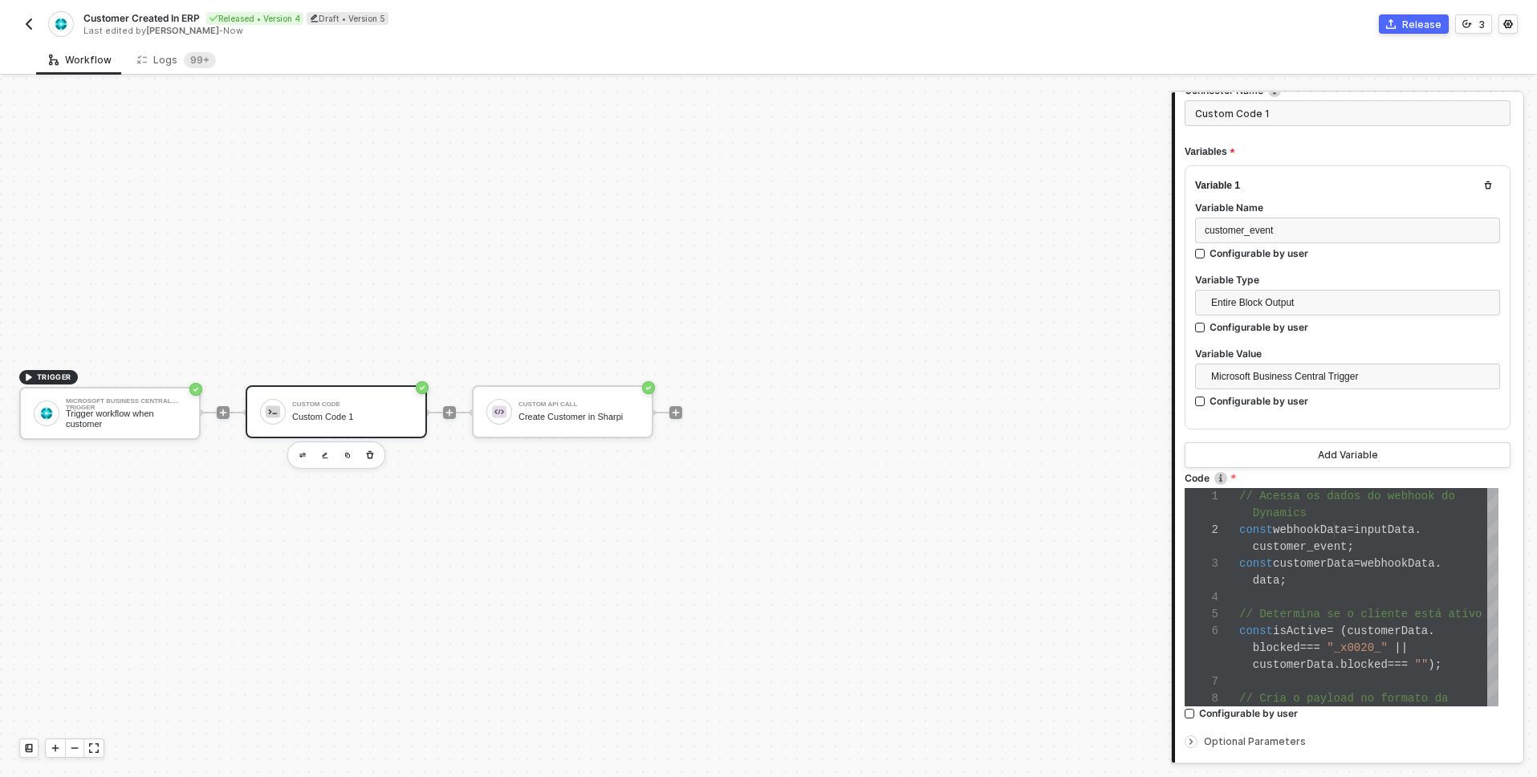
click at [561, 417] on div "Create Customer in Sharpi" at bounding box center [579, 417] width 120 height 10
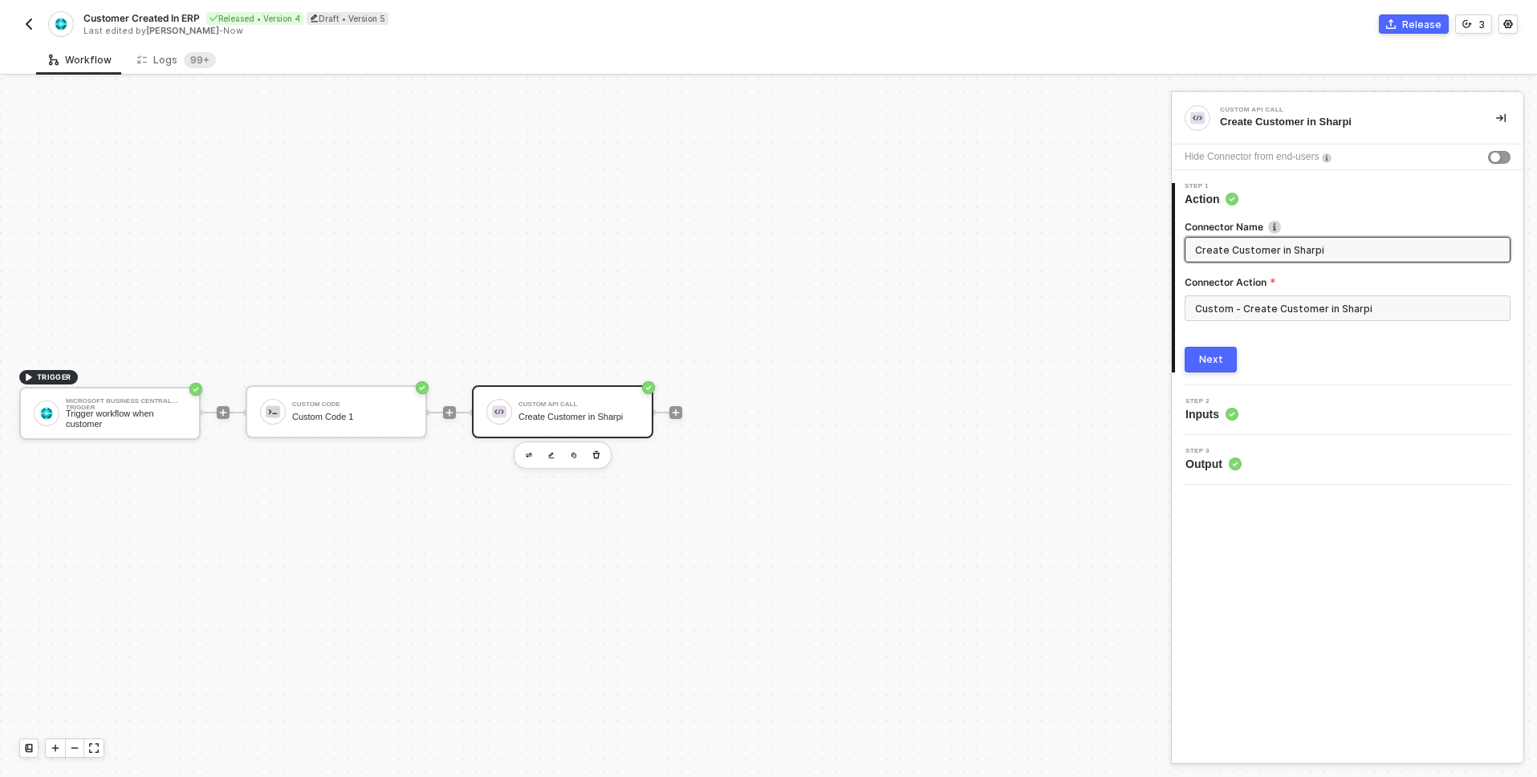
click at [1244, 251] on input "Create Customer in Sharpi" at bounding box center [1346, 250] width 302 height 18
click at [1244, 299] on input "Custom - Create Customer in Sharpi" at bounding box center [1348, 308] width 326 height 26
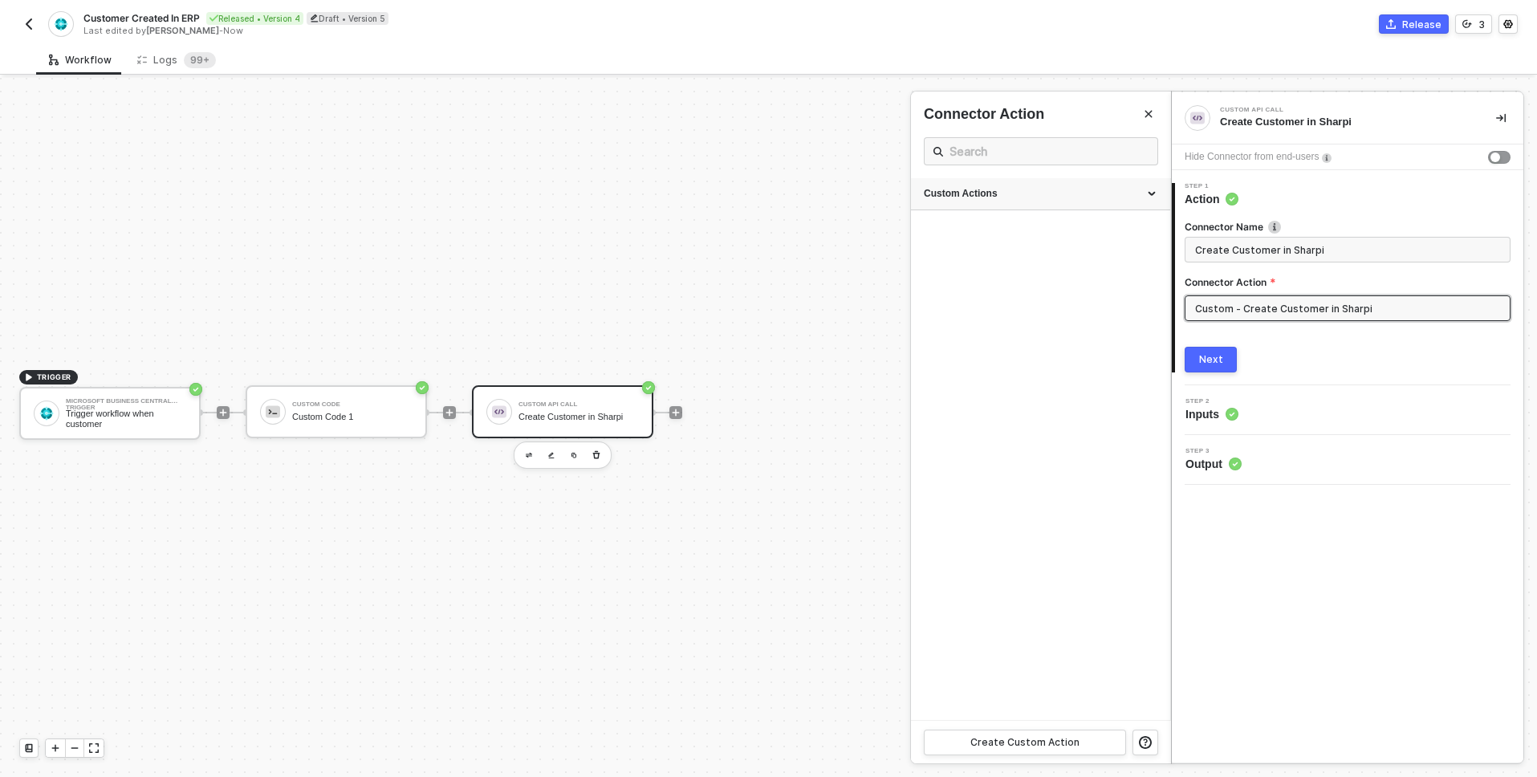
click at [1054, 197] on div "Custom Actions" at bounding box center [1041, 194] width 234 height 14
click at [1107, 315] on icon "icon-edit" at bounding box center [1106, 312] width 8 height 9
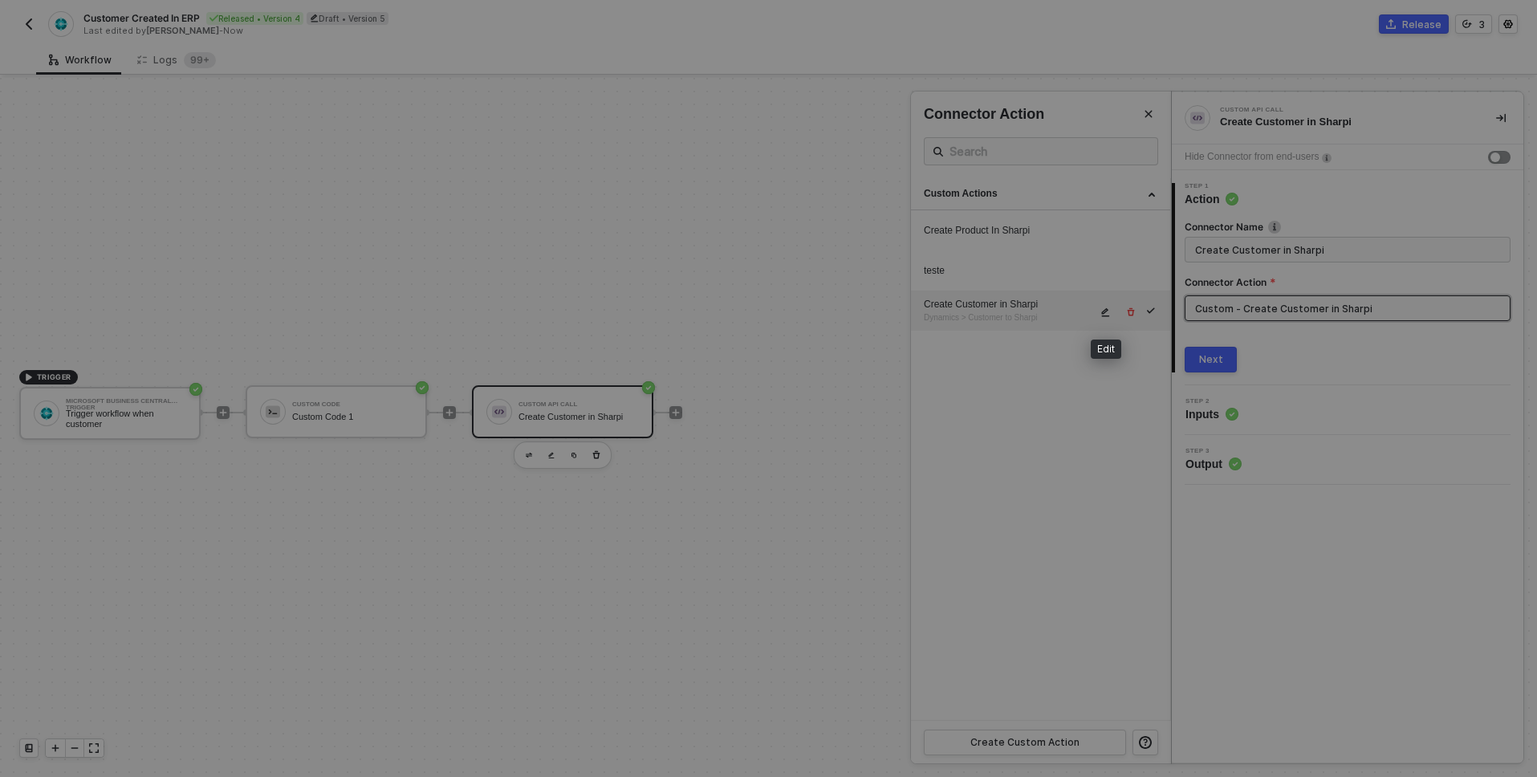
type textarea "HTTP/1.1 200 OK { "data": { "customer": { "code": "", "name": "", "legal_name":…"
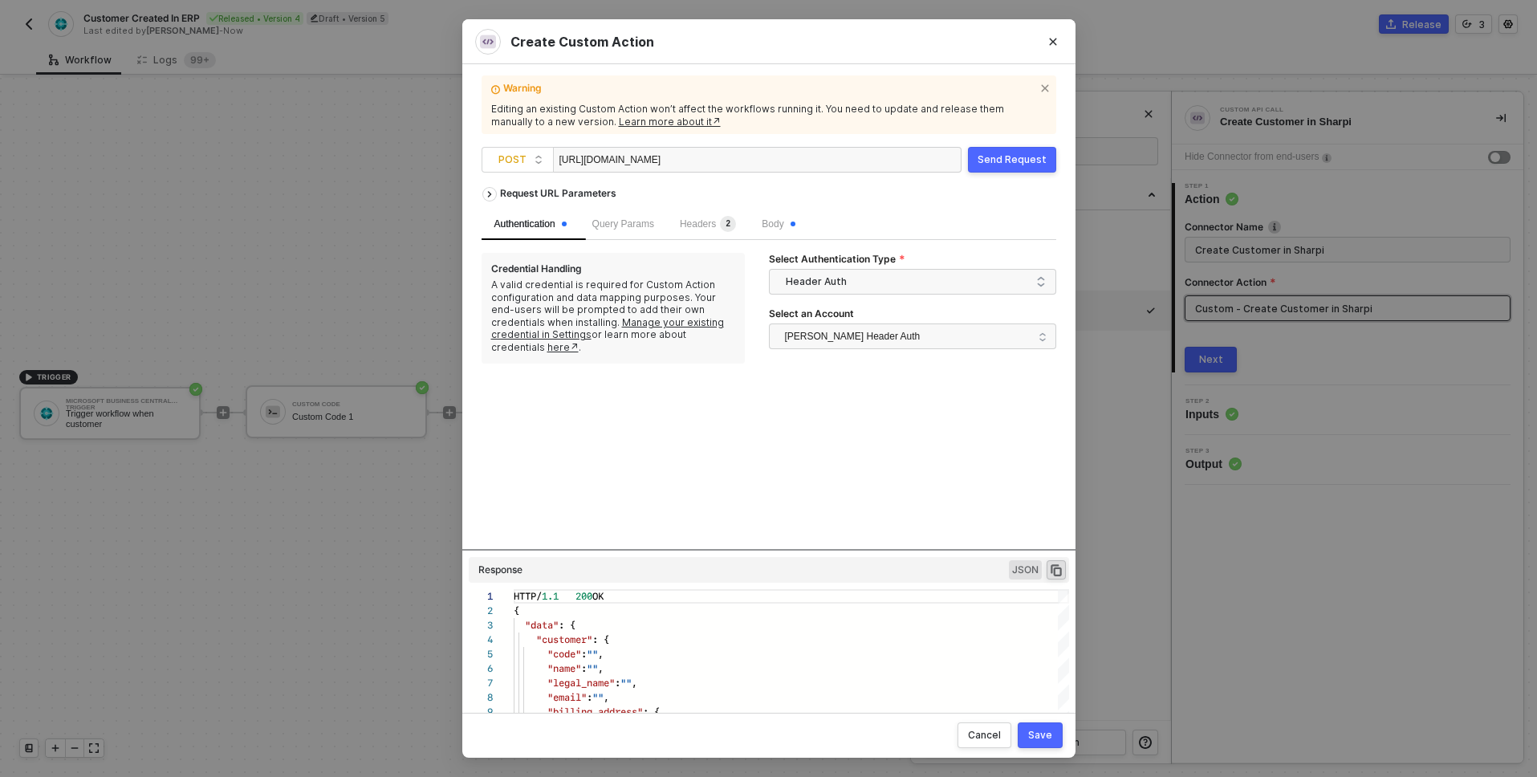
click at [995, 172] on button "Send Request" at bounding box center [1012, 160] width 88 height 26
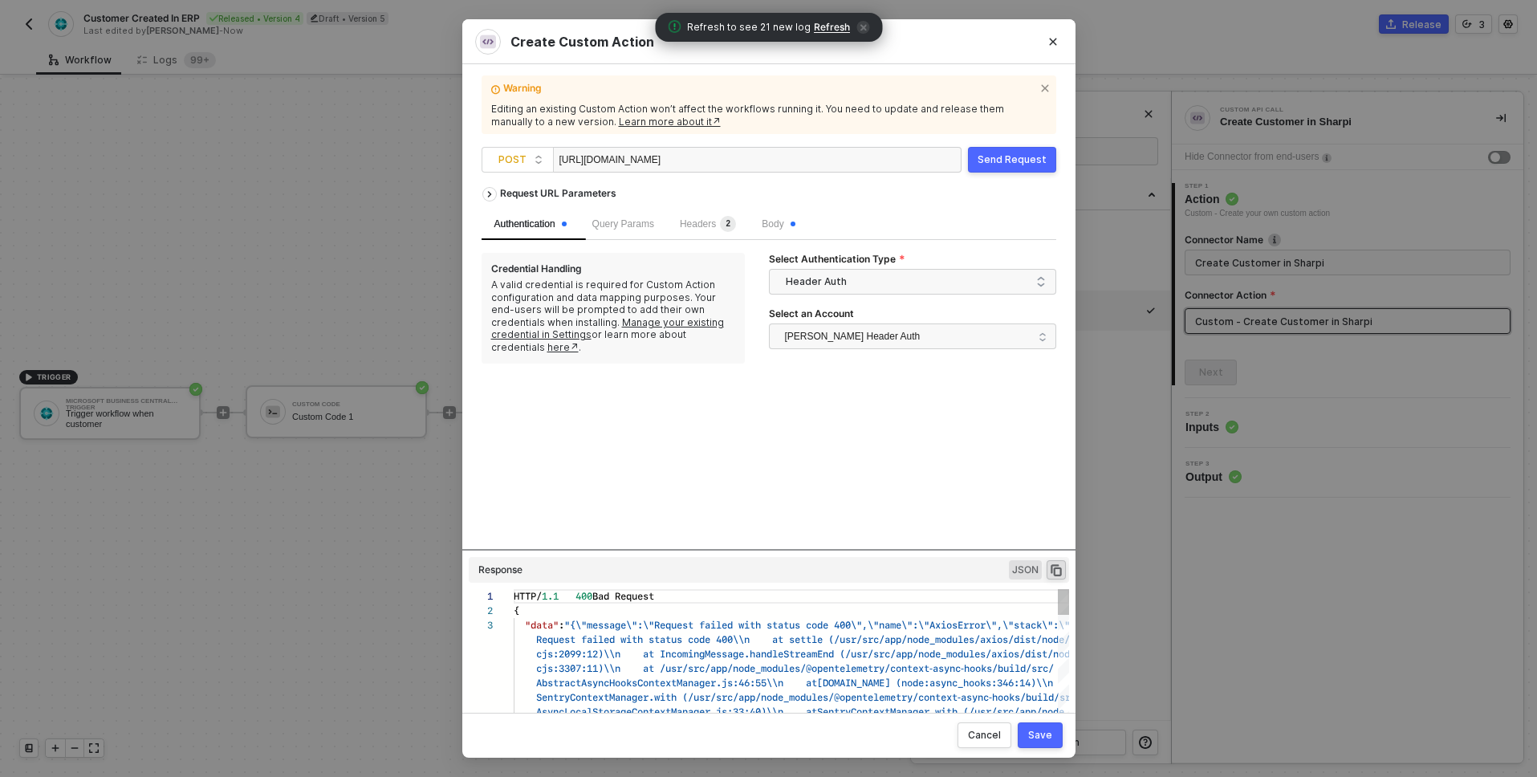
scroll to position [29, 0]
type textarea "HTTP/1.1 400 Bad Request { "data": "{\"message\":\"Request failed with status c…"
click at [813, 641] on span "Request failed with status code 400\\n at settl" at bounding box center [676, 639] width 281 height 15
click at [1058, 569] on icon "icon-copy-paste" at bounding box center [1056, 570] width 14 height 14
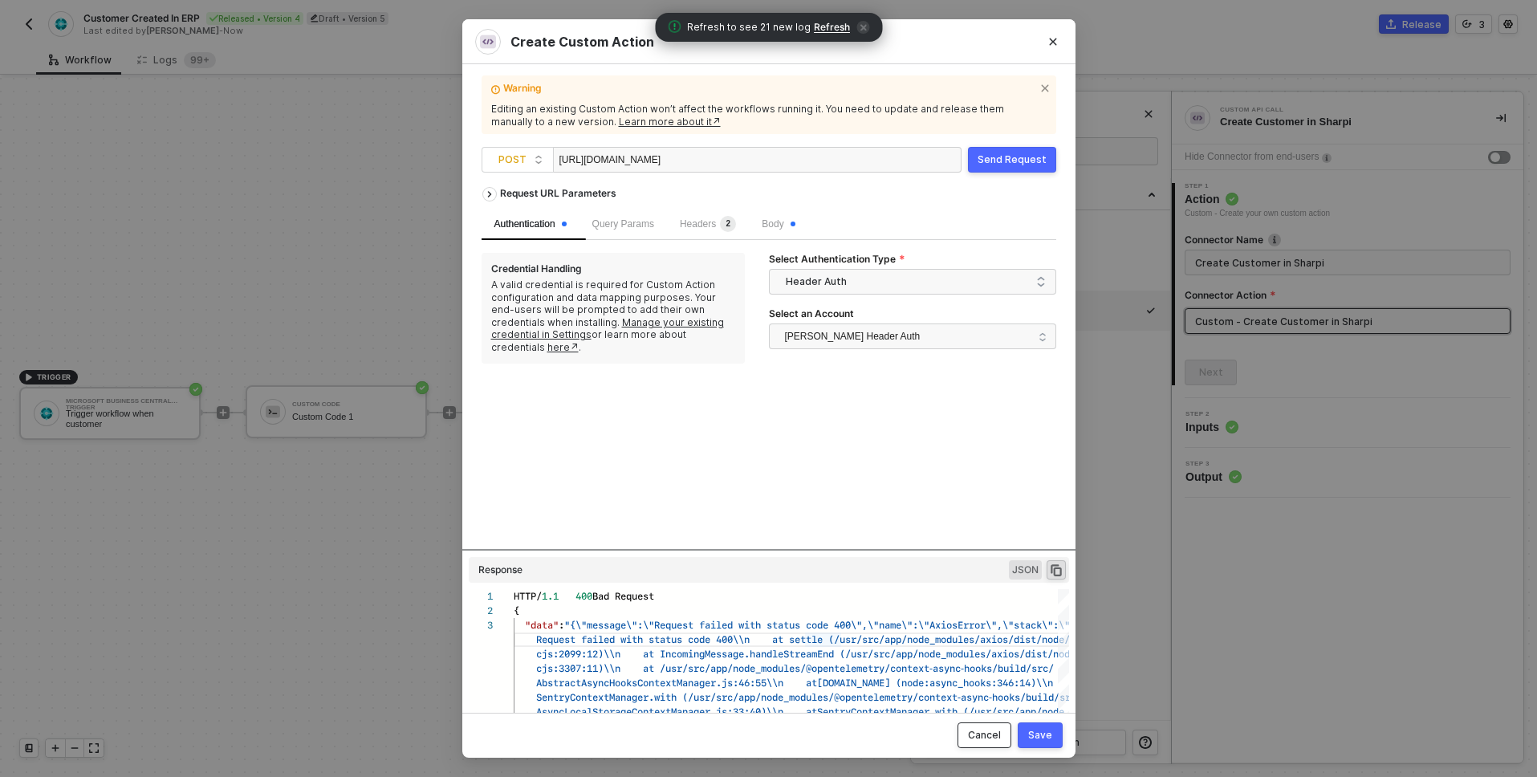
click at [999, 727] on button "Cancel" at bounding box center [985, 735] width 54 height 26
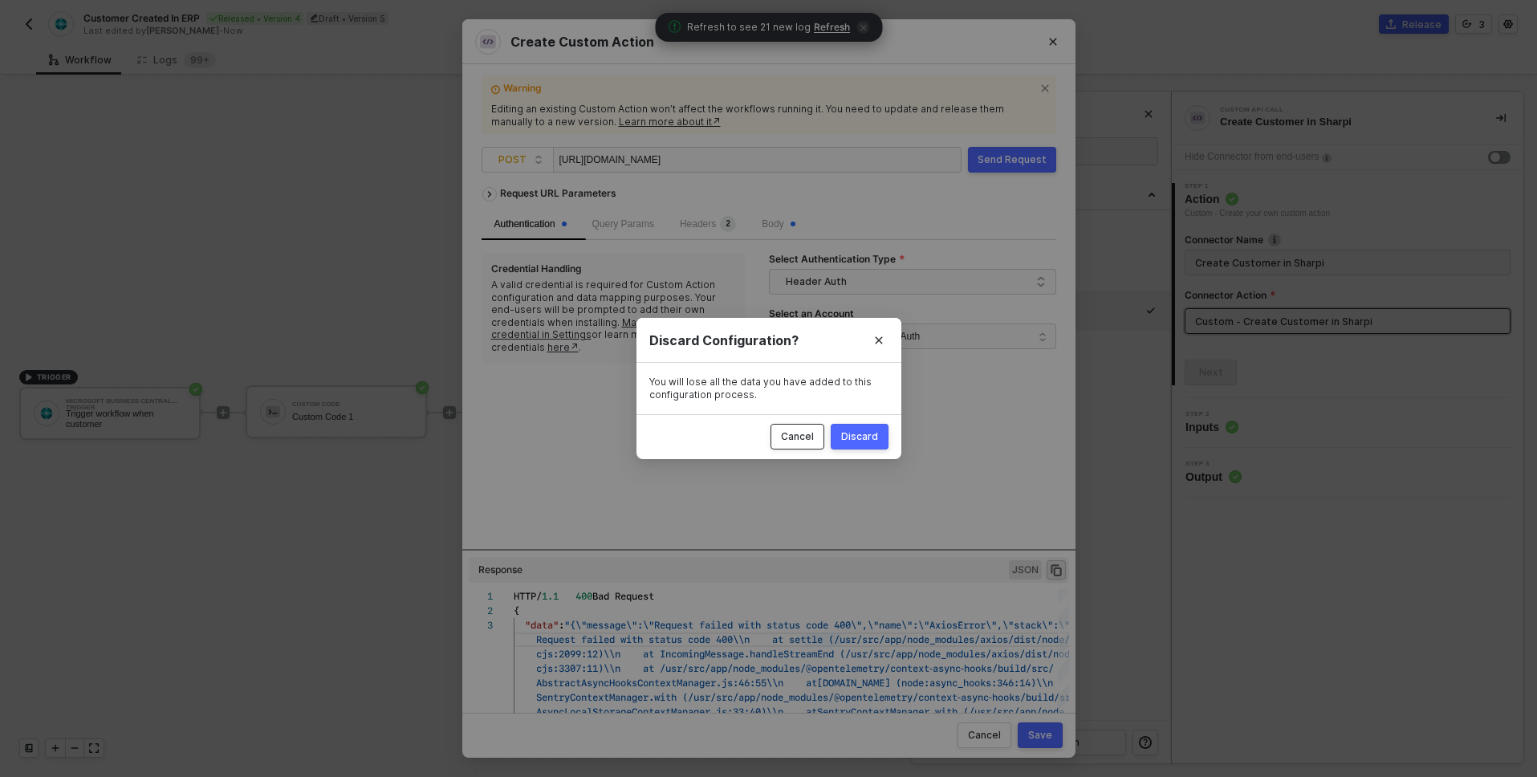
click at [804, 436] on div "Cancel" at bounding box center [797, 436] width 33 height 13
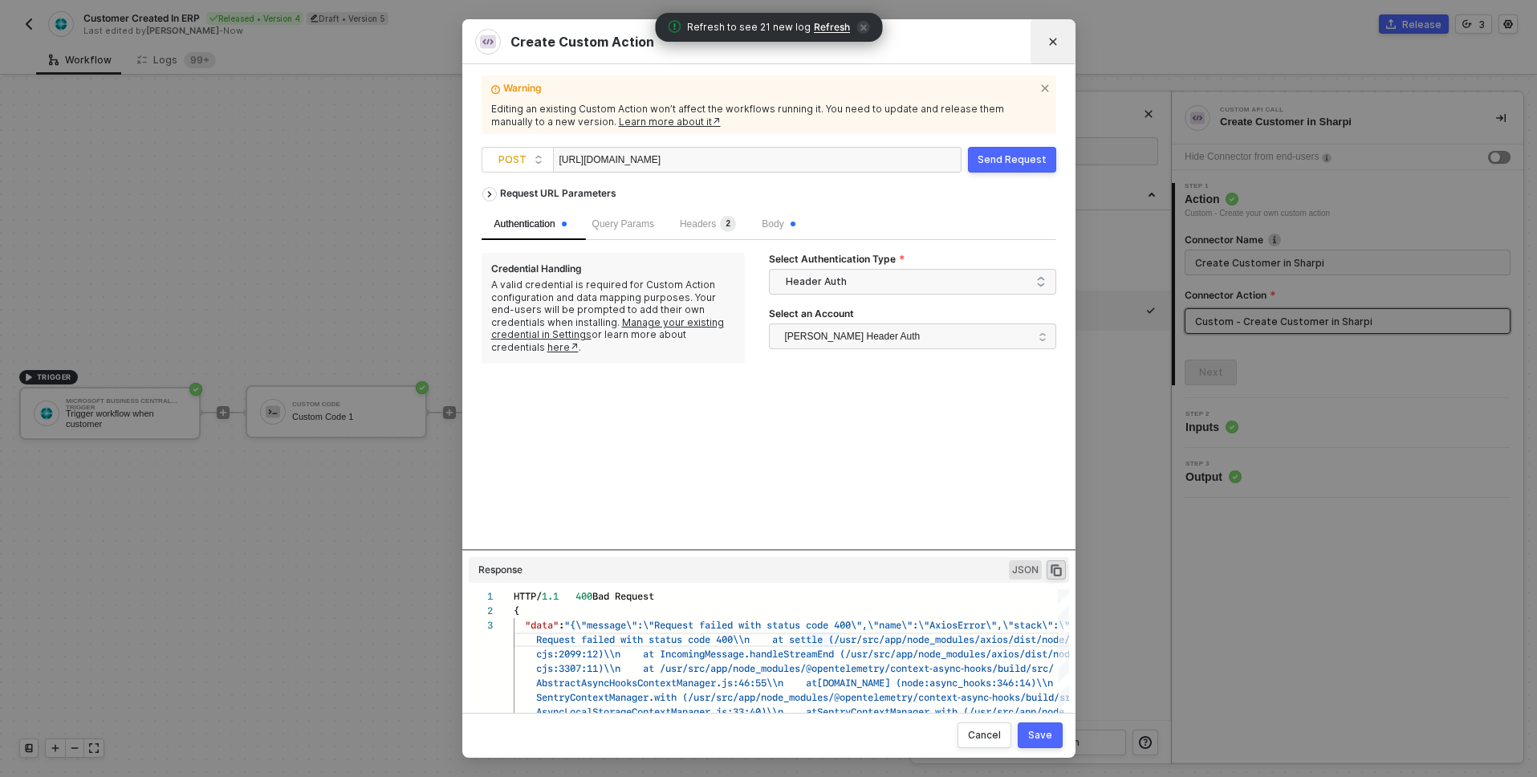
click at [1056, 39] on icon "Close" at bounding box center [1053, 42] width 10 height 10
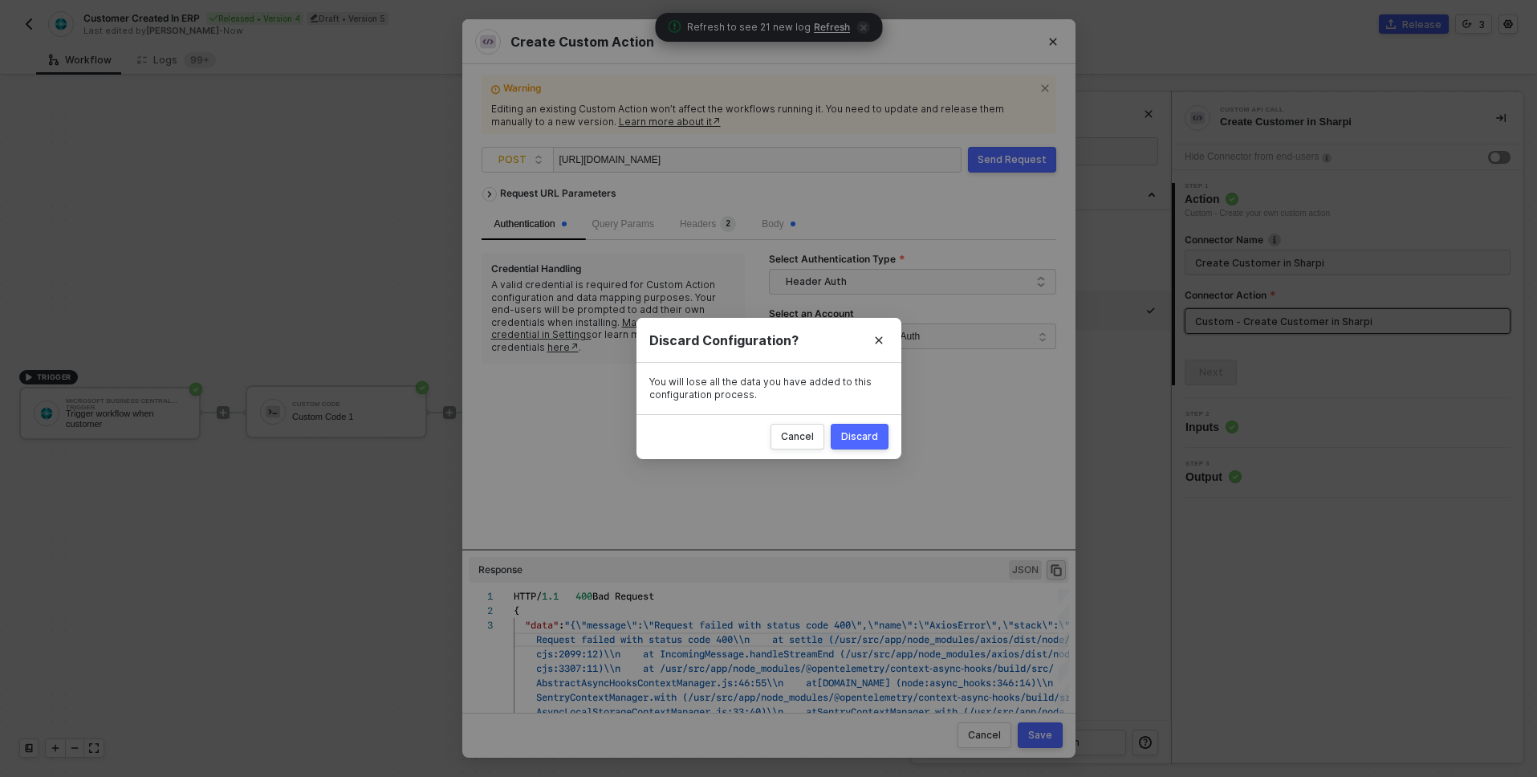
click at [871, 433] on div "Discard" at bounding box center [859, 436] width 37 height 13
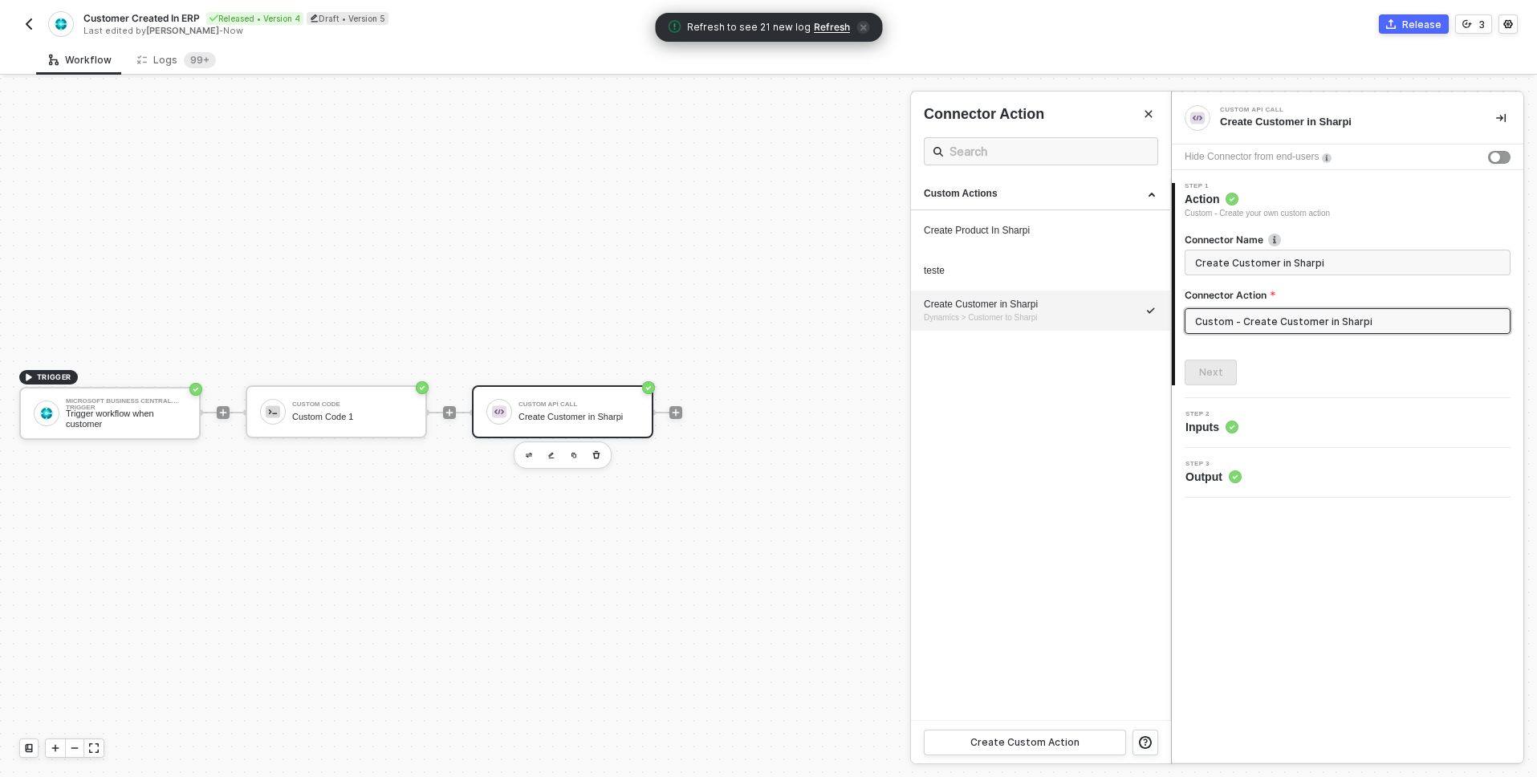
click at [1210, 422] on span "Inputs" at bounding box center [1212, 427] width 53 height 16
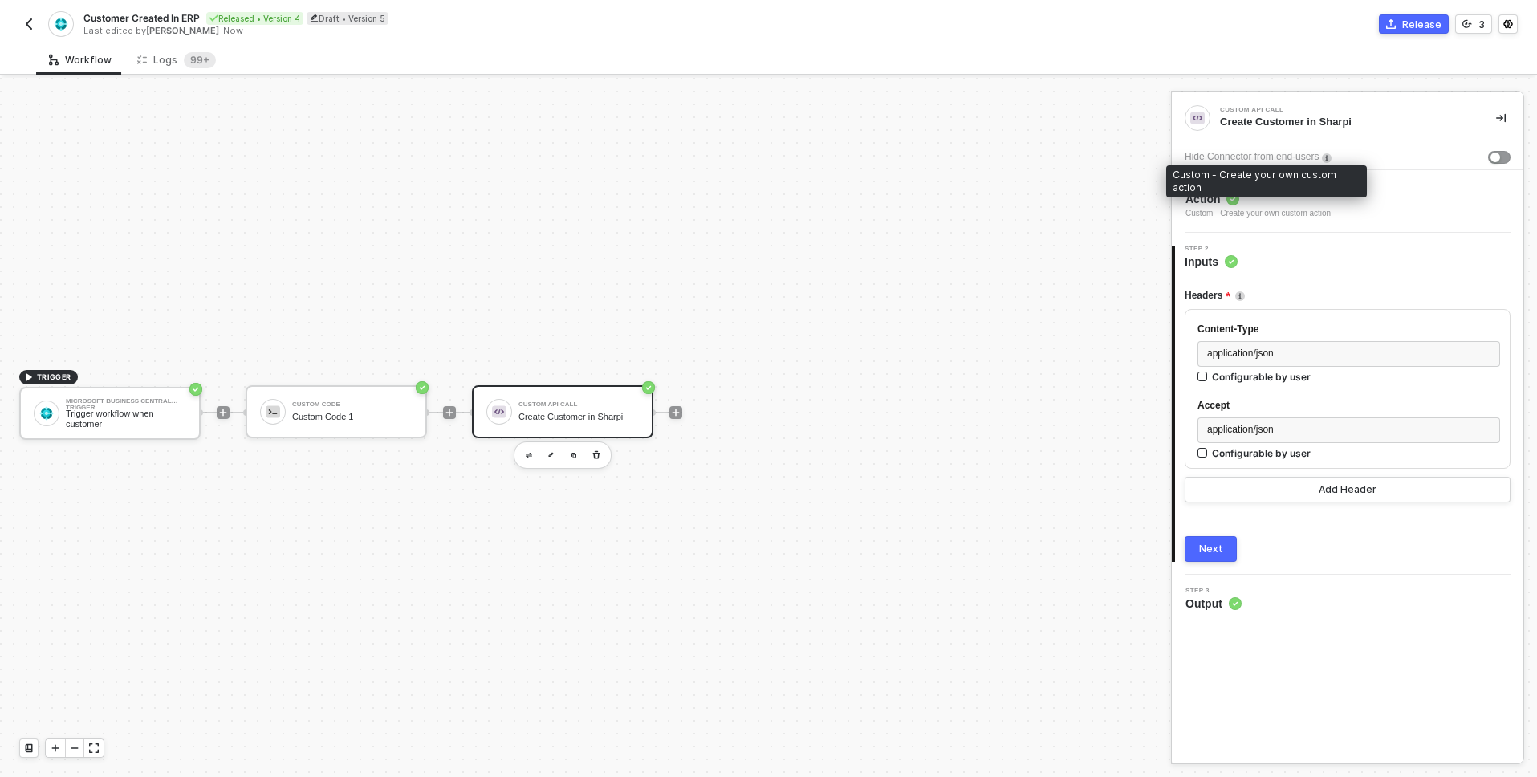
click at [1231, 209] on div "Custom - Create your own custom action" at bounding box center [1258, 213] width 145 height 13
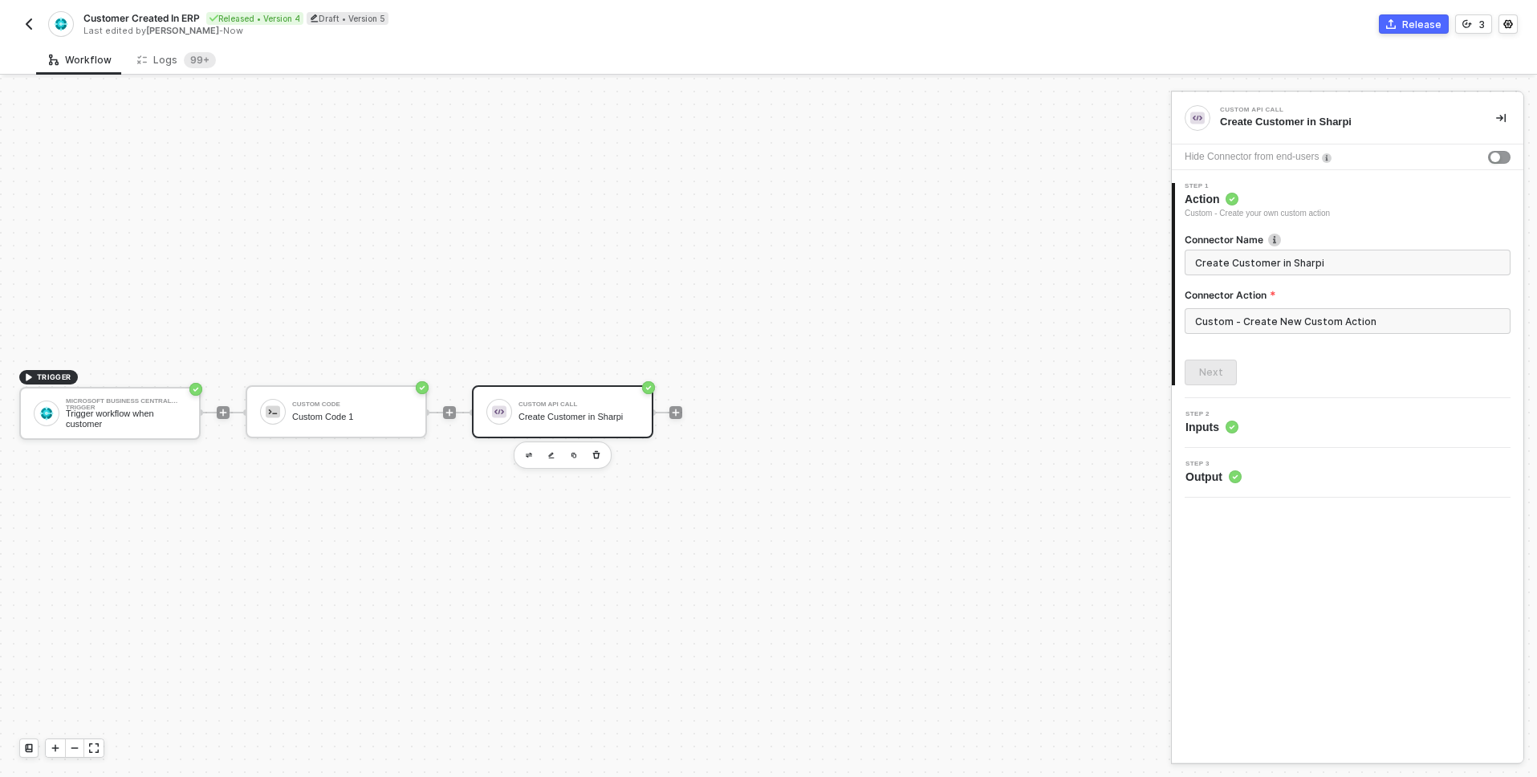
click at [586, 413] on div "Create Customer in Sharpi" at bounding box center [579, 417] width 120 height 10
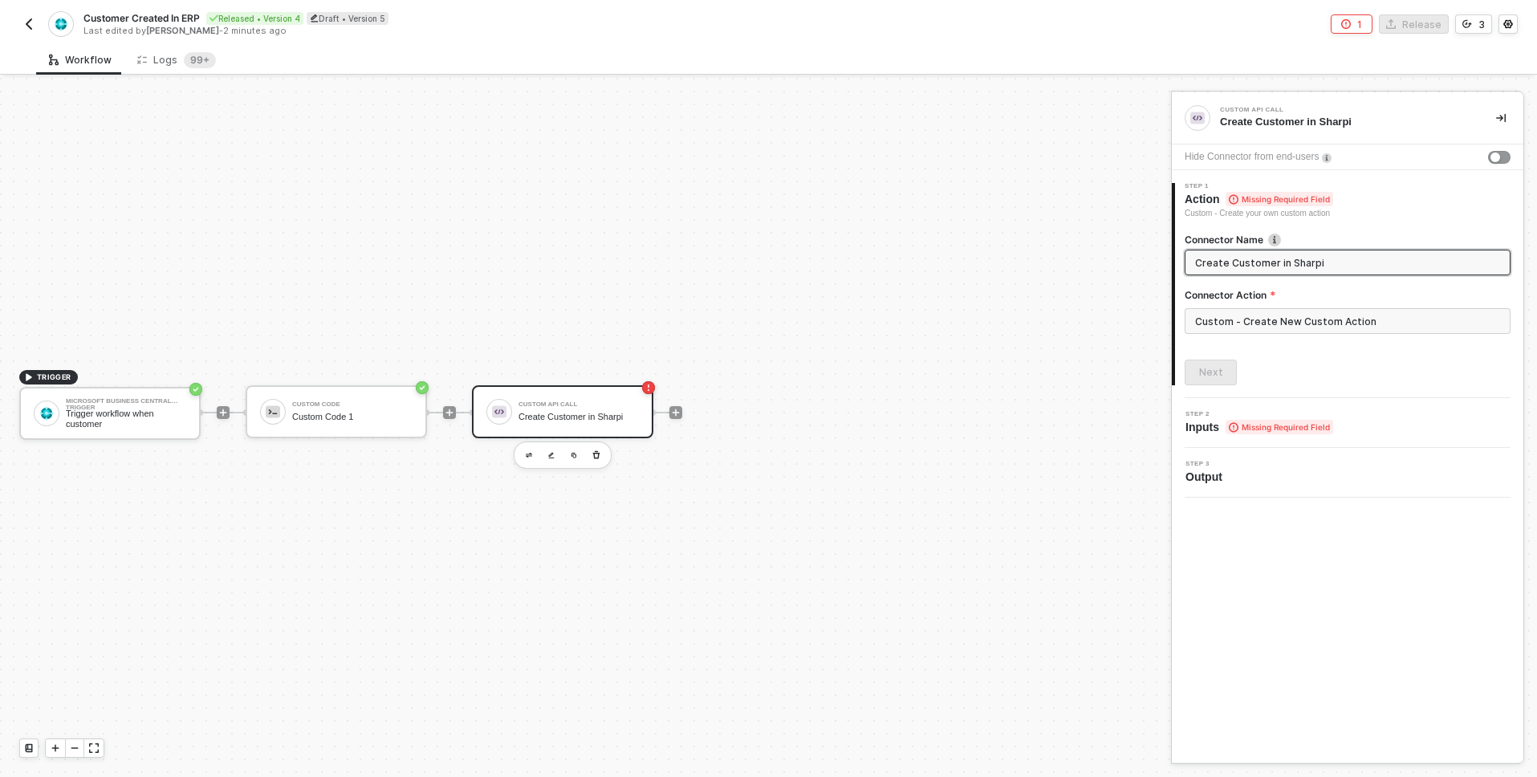
click at [1279, 266] on input "Create Customer in Sharpi" at bounding box center [1346, 263] width 302 height 18
click at [1280, 321] on input "Custom - Create New Custom Action" at bounding box center [1348, 321] width 326 height 26
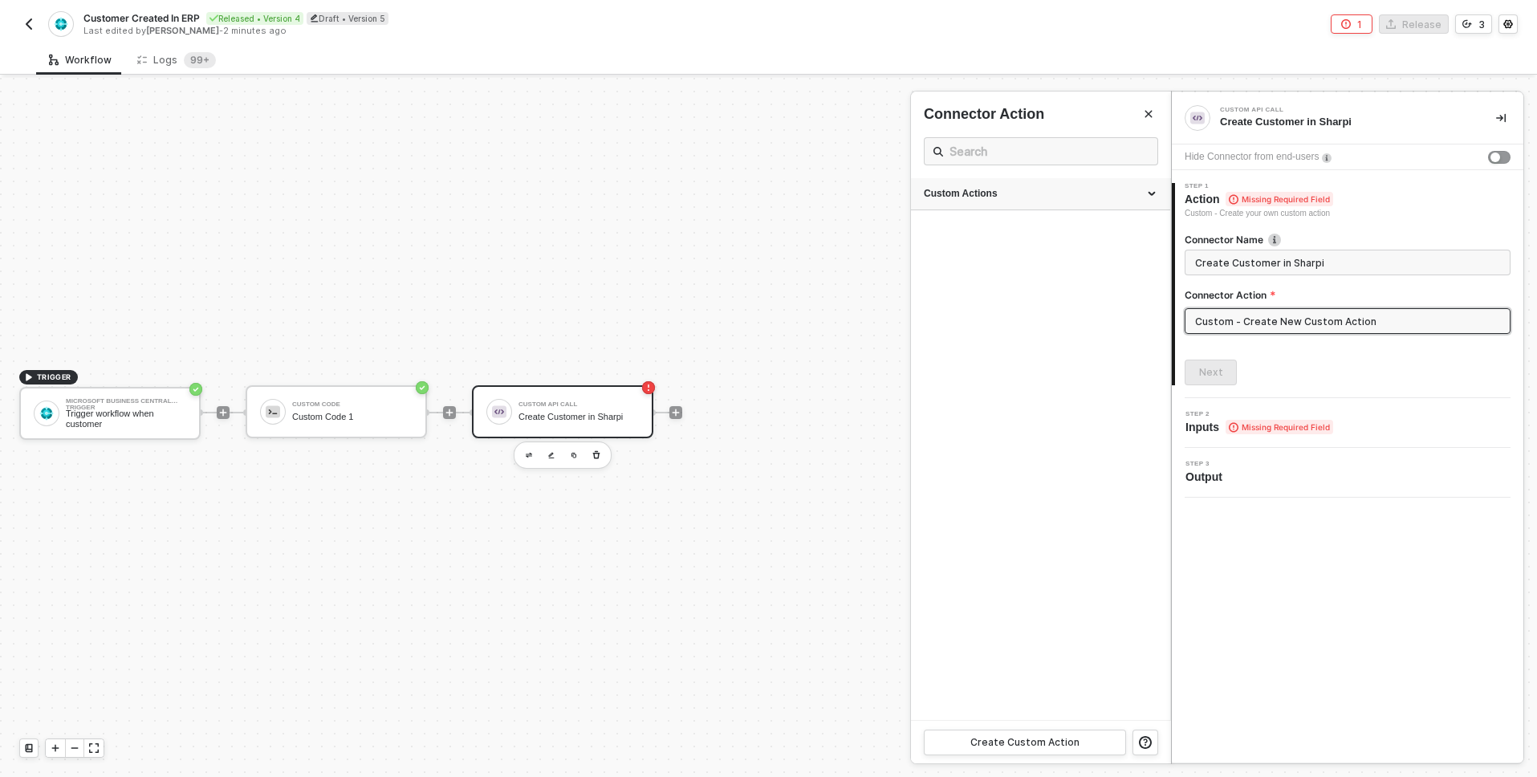
click at [1123, 197] on div "Custom Actions" at bounding box center [1041, 194] width 234 height 14
click at [1085, 438] on ul "Custom Actions Create Product In Sharpi teste Create Customer in Sharpi Dynamic…" at bounding box center [1041, 449] width 260 height 542
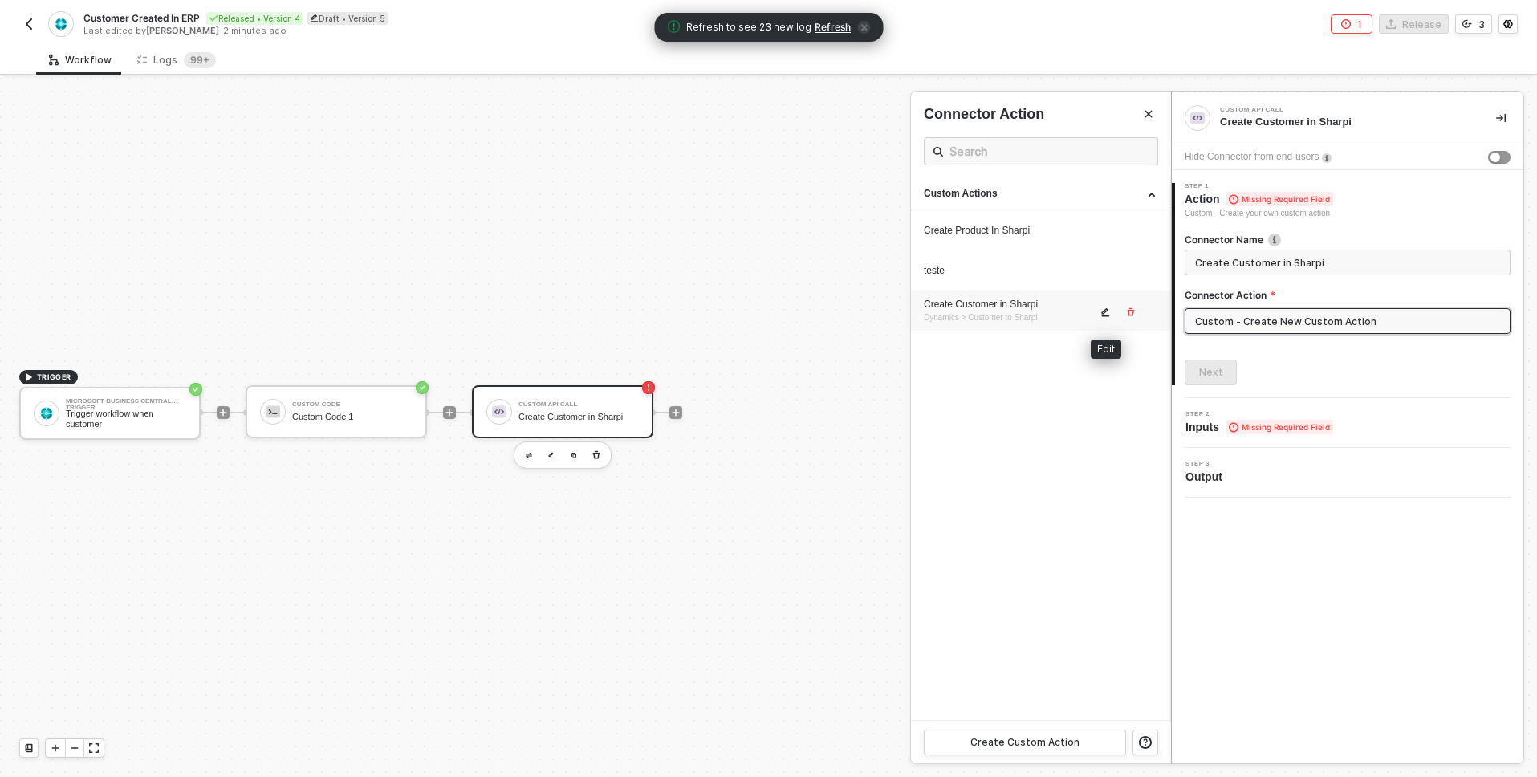
click at [1103, 315] on icon "icon-edit" at bounding box center [1106, 312] width 10 height 10
type textarea "HTTP/1.1 200 OK { "data": { "customer": { "code": "", "name": "", "legal_name":…"
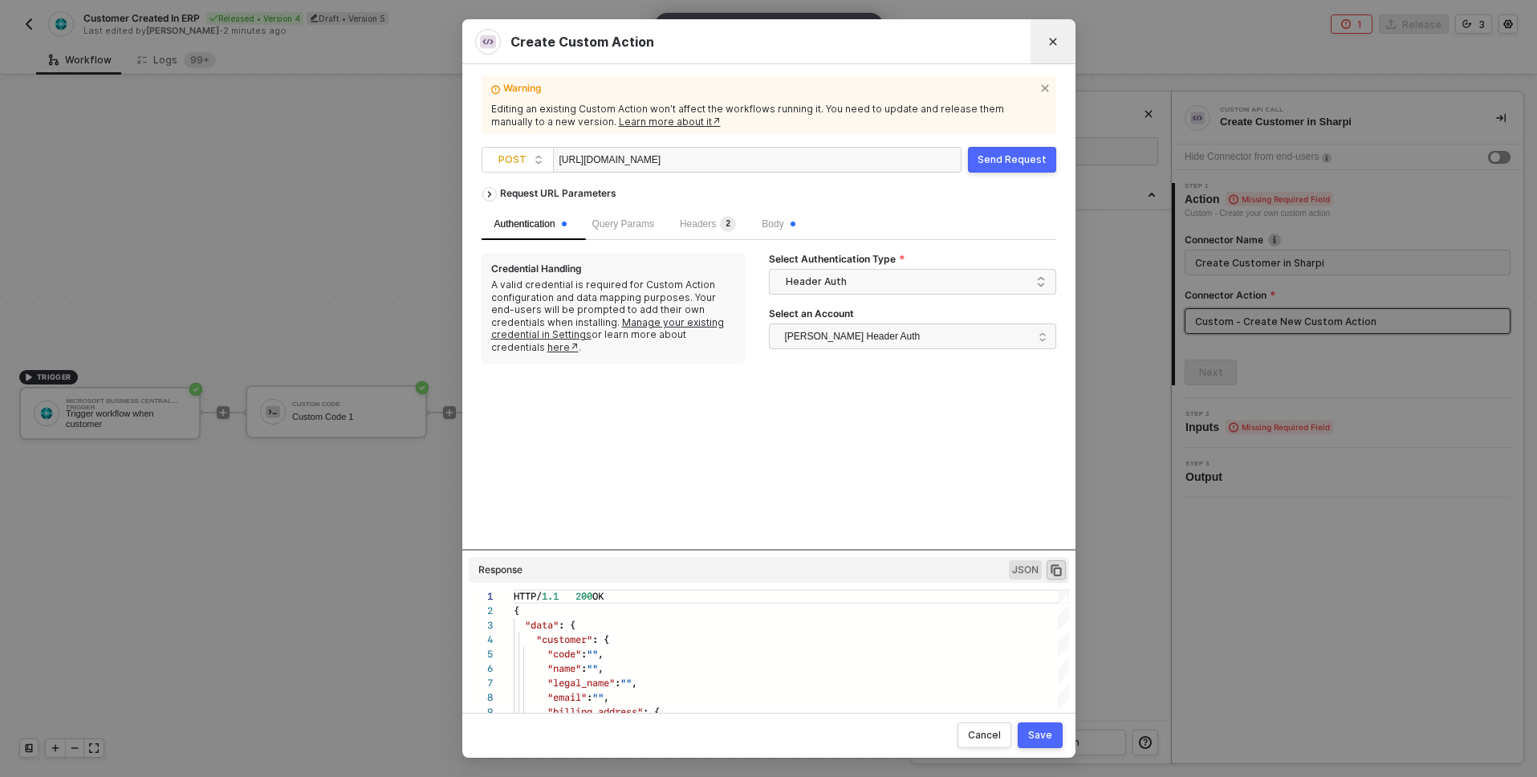
click at [1049, 45] on icon "Close" at bounding box center [1052, 42] width 7 height 7
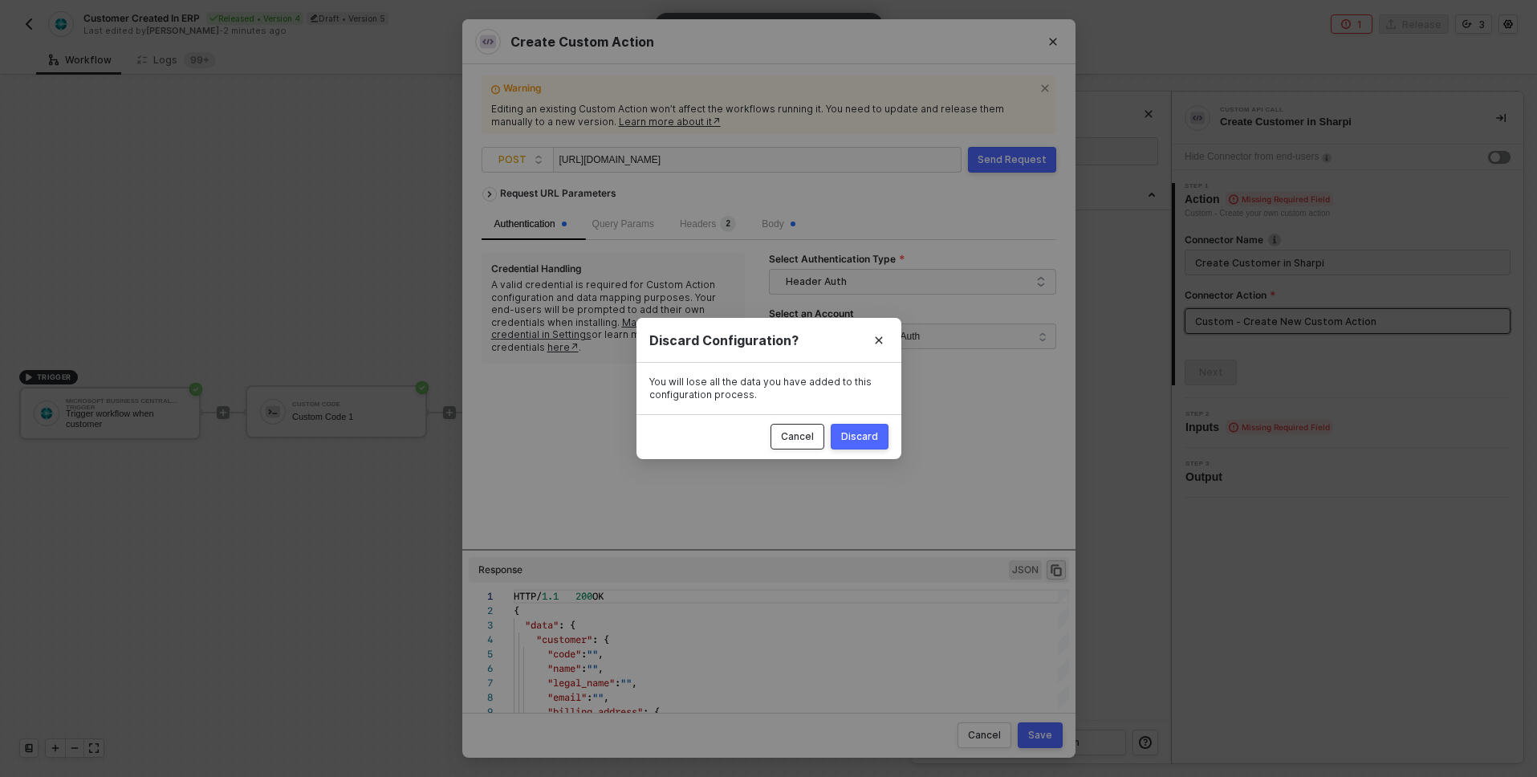
click at [810, 437] on div "Cancel" at bounding box center [797, 436] width 33 height 13
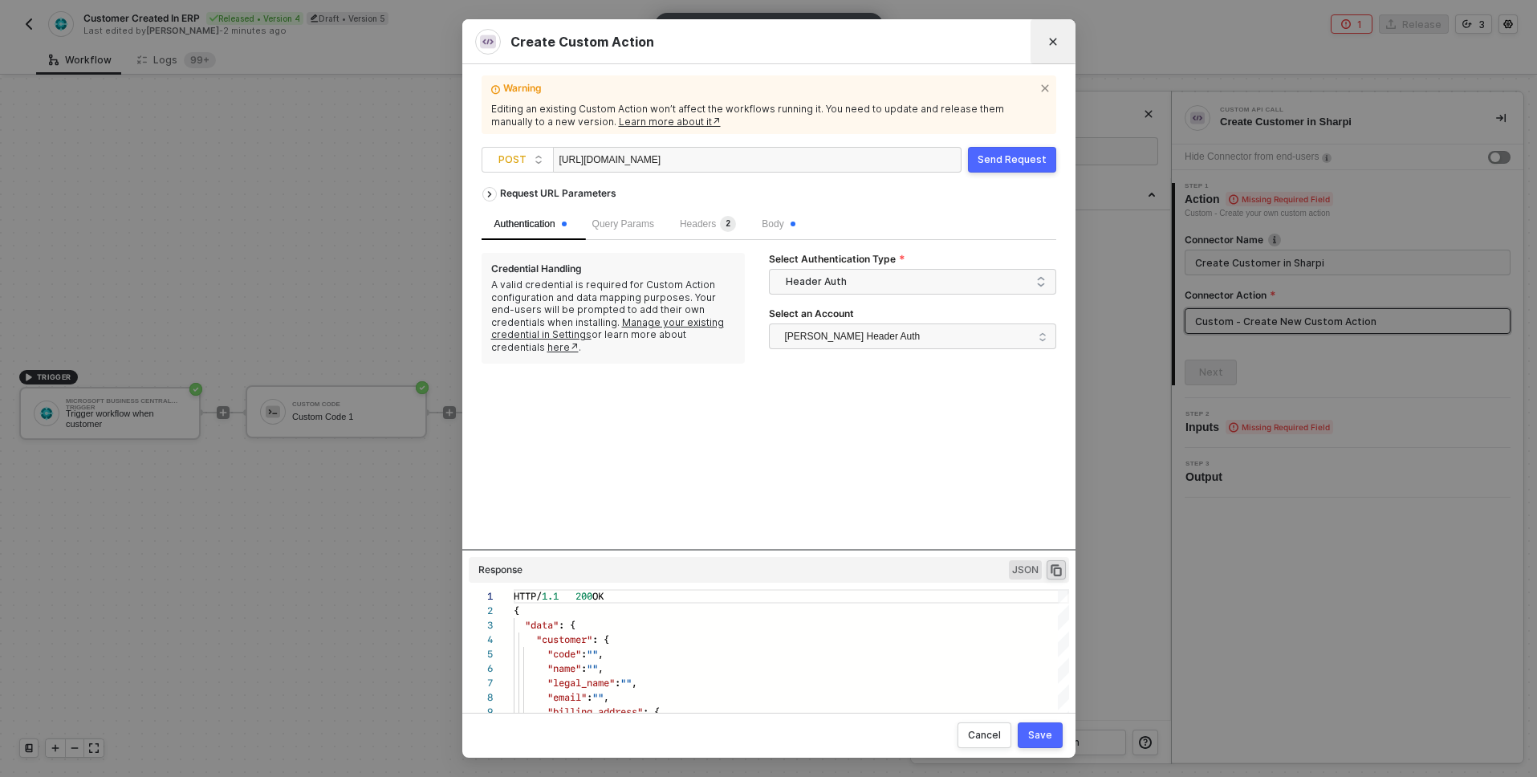
click at [1050, 43] on icon "Close" at bounding box center [1052, 42] width 7 height 7
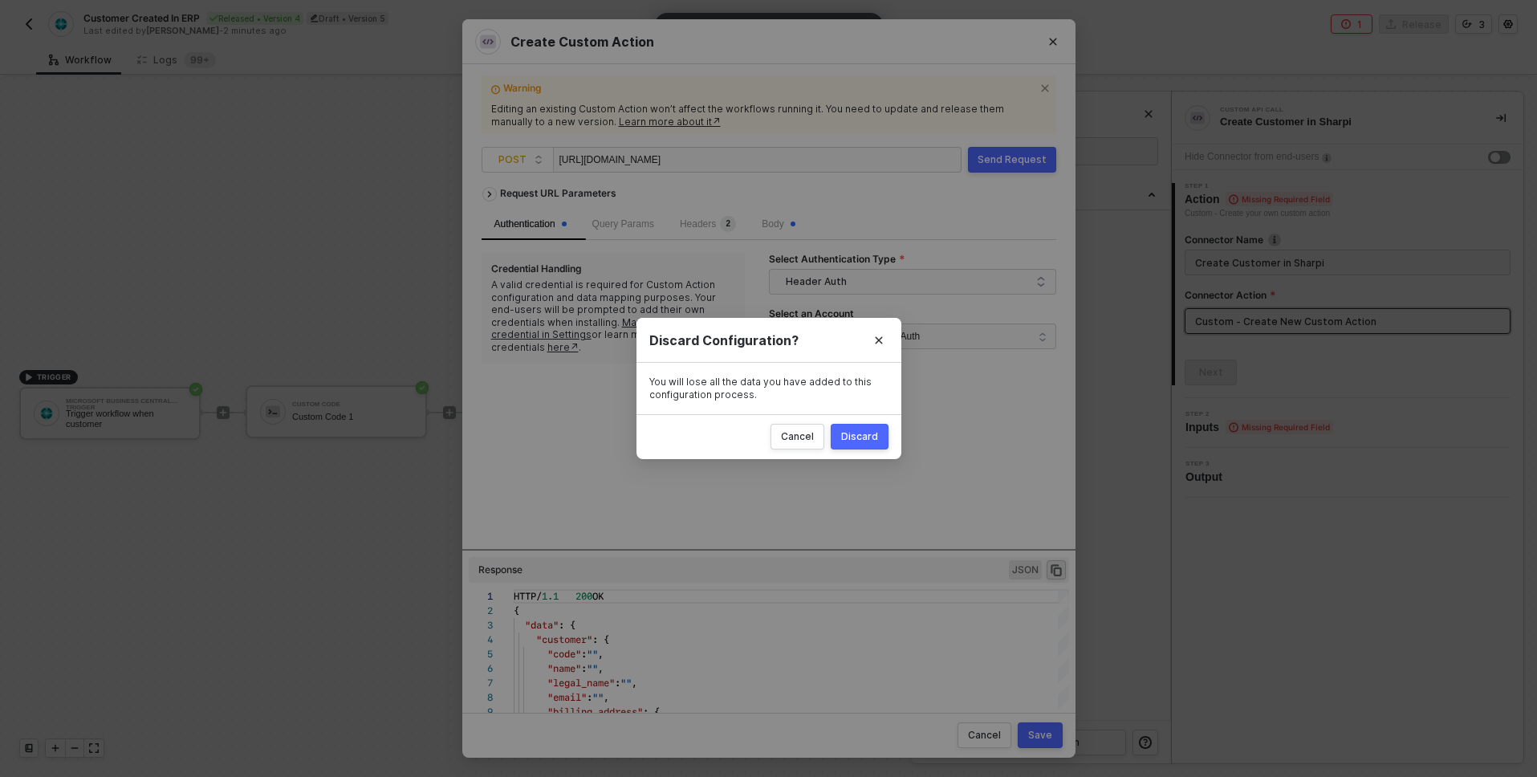
click at [861, 444] on button "Discard" at bounding box center [860, 437] width 58 height 26
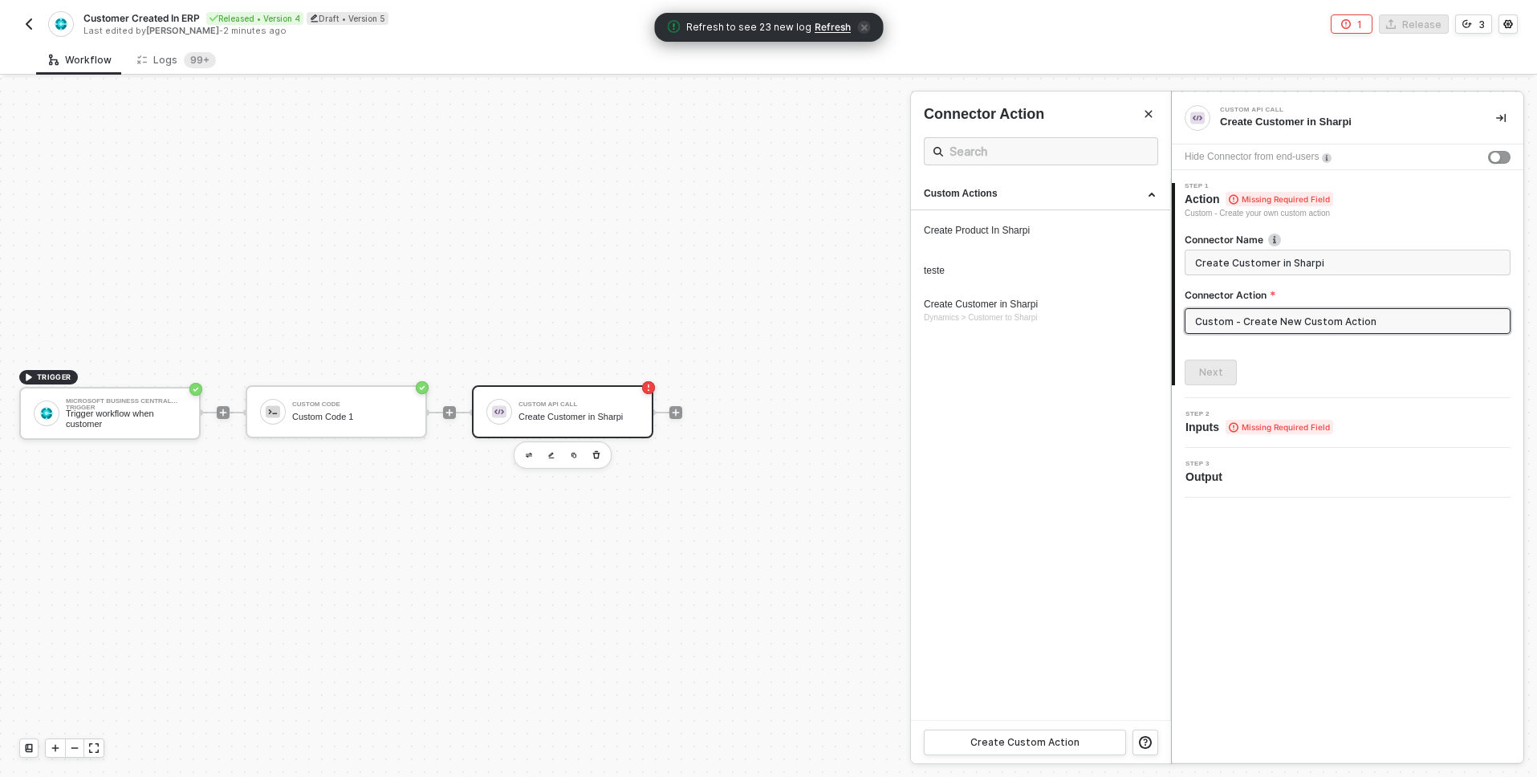
click at [844, 226] on div at bounding box center [768, 427] width 1537 height 699
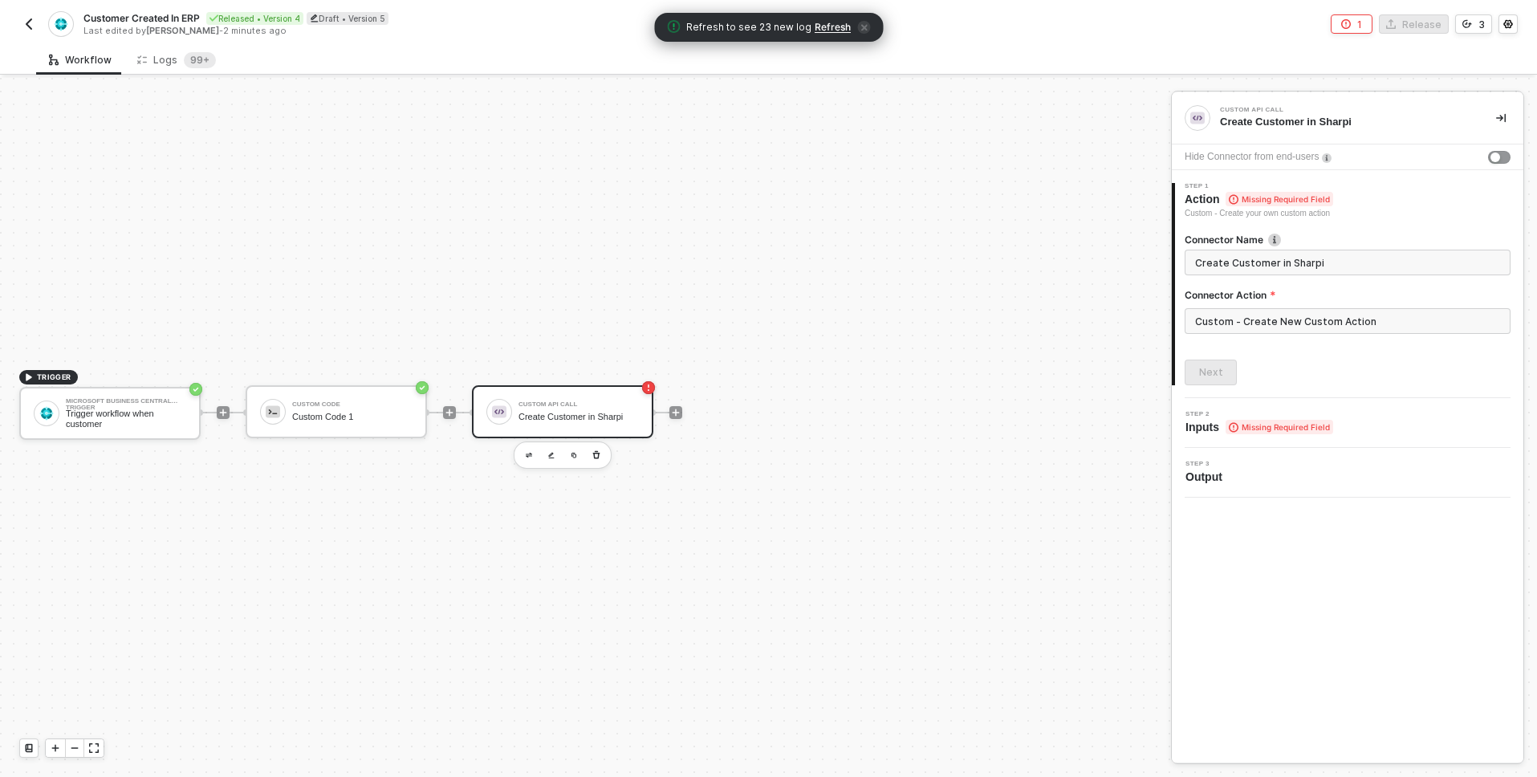
click at [595, 417] on div "Create Customer in Sharpi" at bounding box center [579, 417] width 120 height 10
click at [560, 407] on div "Custom API Call" at bounding box center [579, 404] width 120 height 6
click at [582, 412] on div "Create Customer in Sharpi" at bounding box center [579, 417] width 120 height 10
click at [1317, 368] on div "Next" at bounding box center [1348, 373] width 326 height 26
click at [1341, 312] on input "Custom - Create New Custom Action" at bounding box center [1348, 321] width 326 height 26
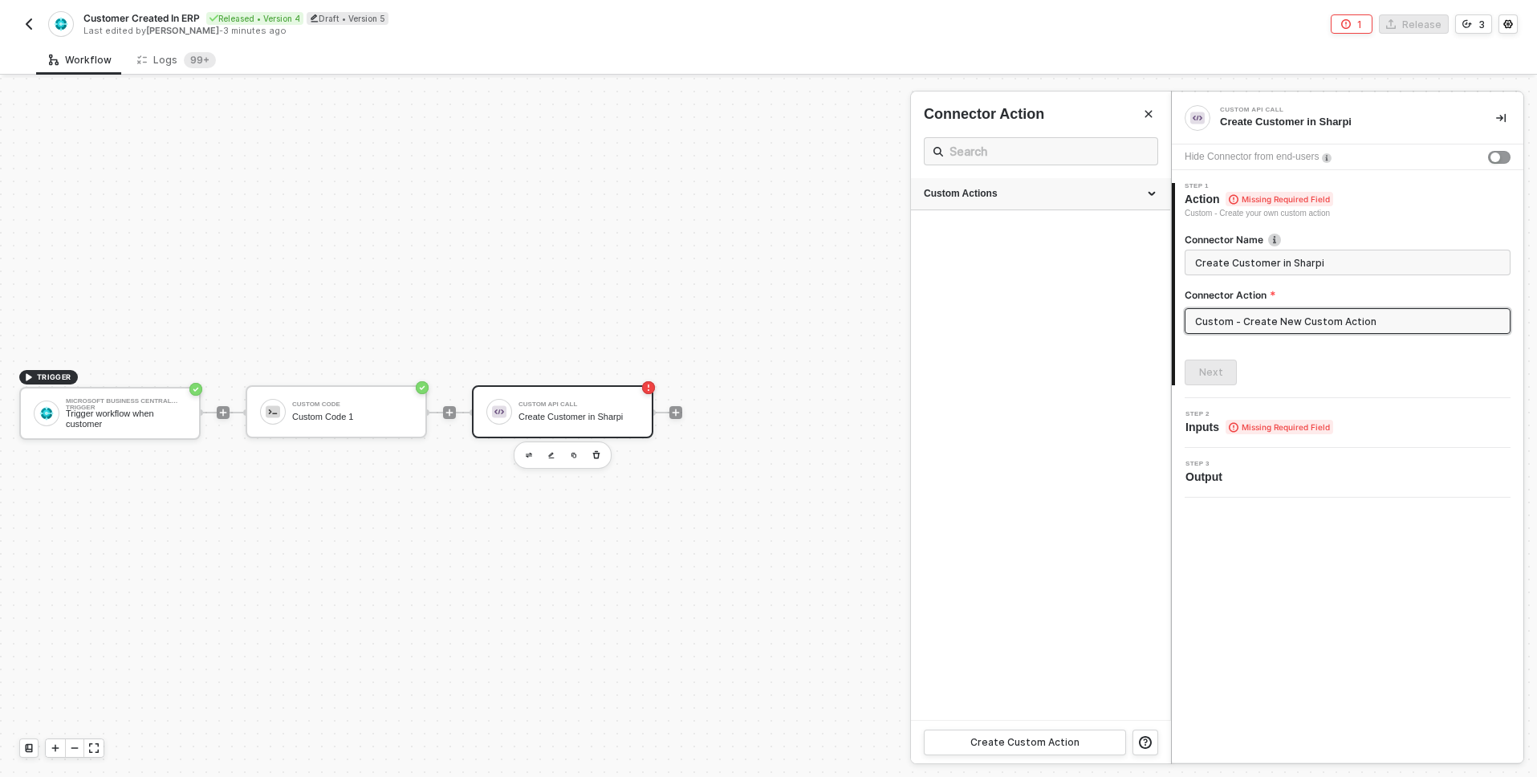
click at [996, 207] on div "Custom Actions" at bounding box center [1040, 194] width 259 height 32
click at [1003, 310] on div "Create Customer in Sharpi" at bounding box center [1010, 305] width 173 height 14
type input "Custom - Create Customer in Sharpi"
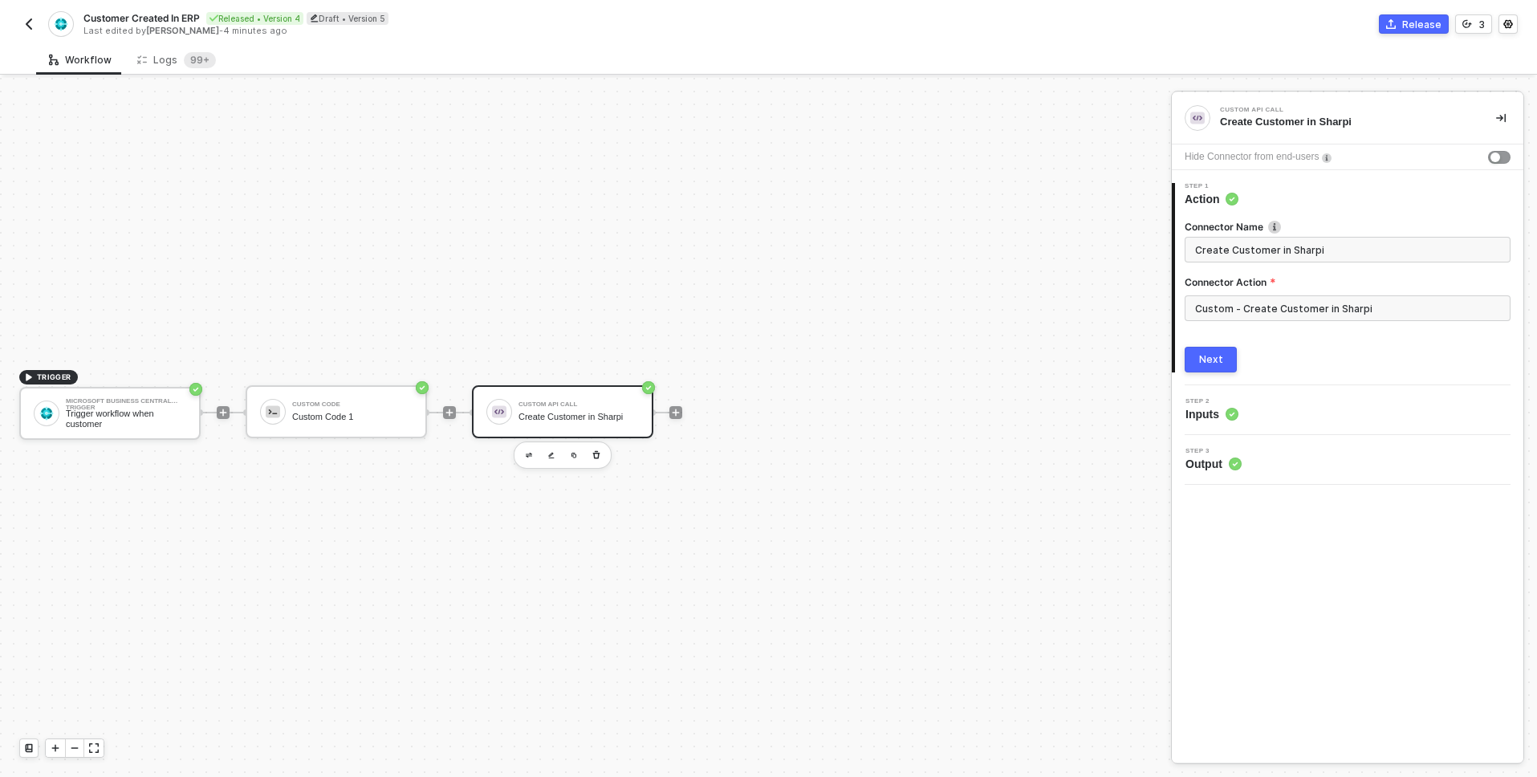
click at [1349, 352] on div "Next" at bounding box center [1348, 360] width 326 height 26
click at [1211, 366] on button "Next" at bounding box center [1211, 360] width 52 height 26
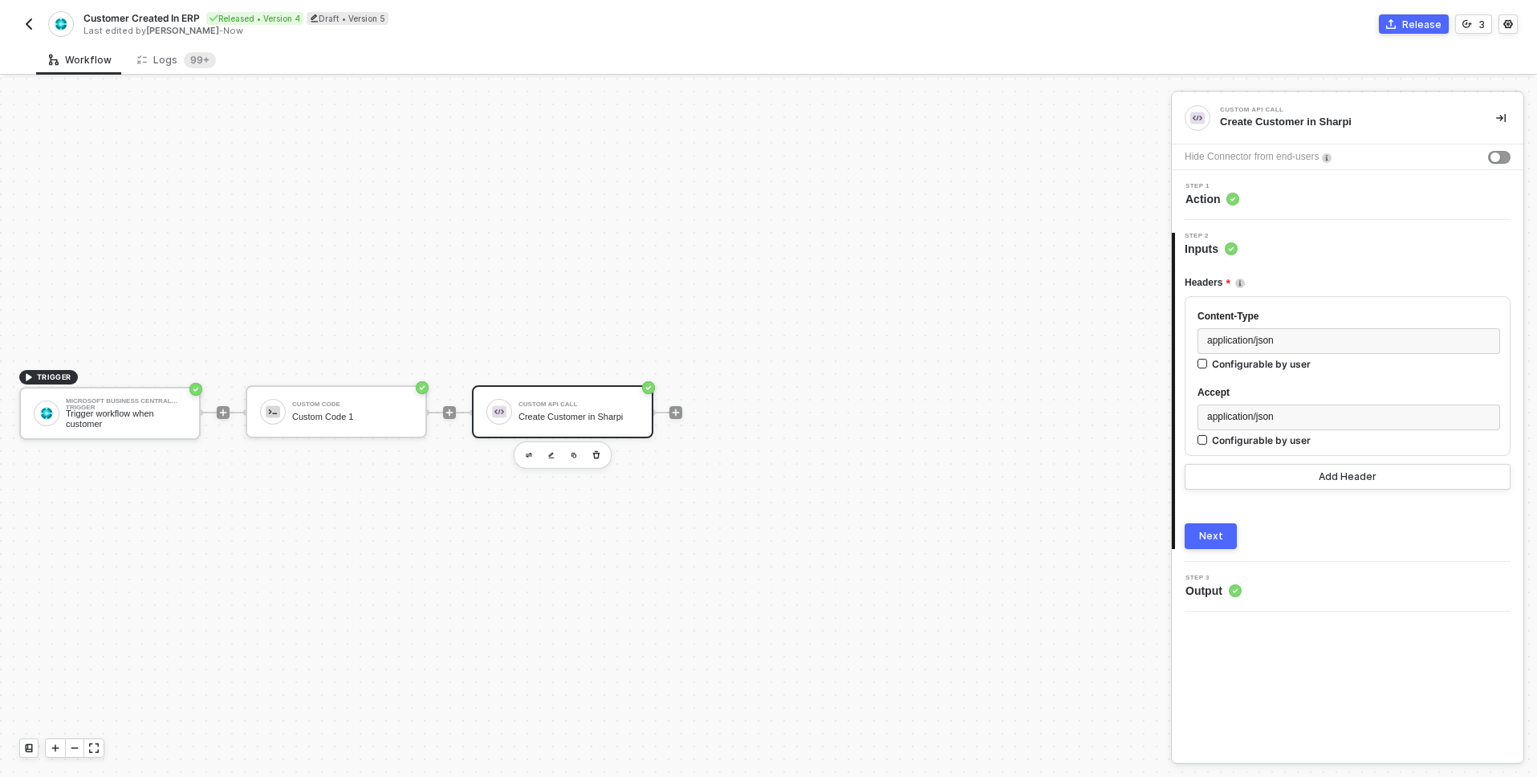
click at [1222, 196] on span "Action" at bounding box center [1213, 199] width 54 height 16
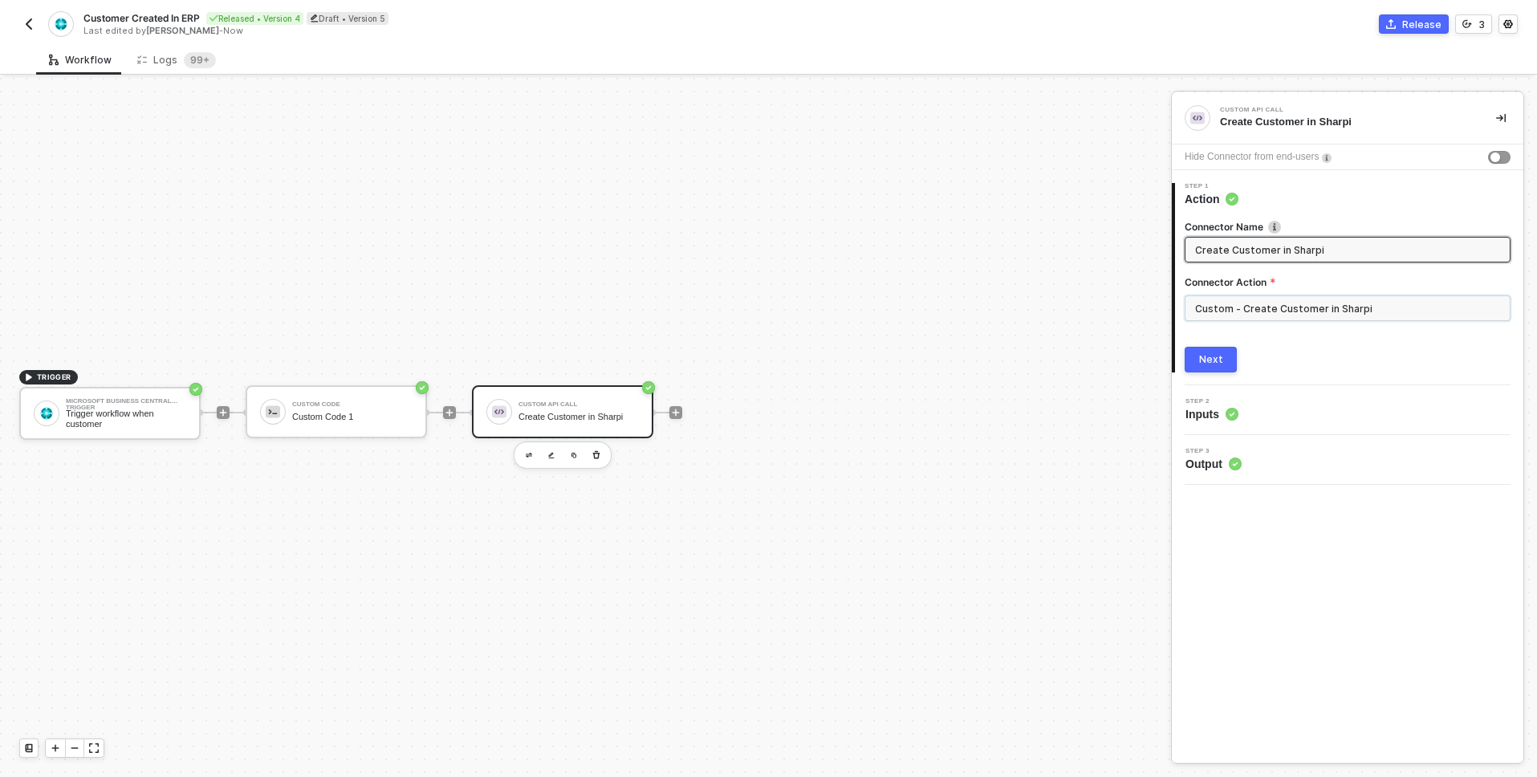
click at [1289, 310] on input "Custom - Create Customer in Sharpi" at bounding box center [1348, 308] width 326 height 26
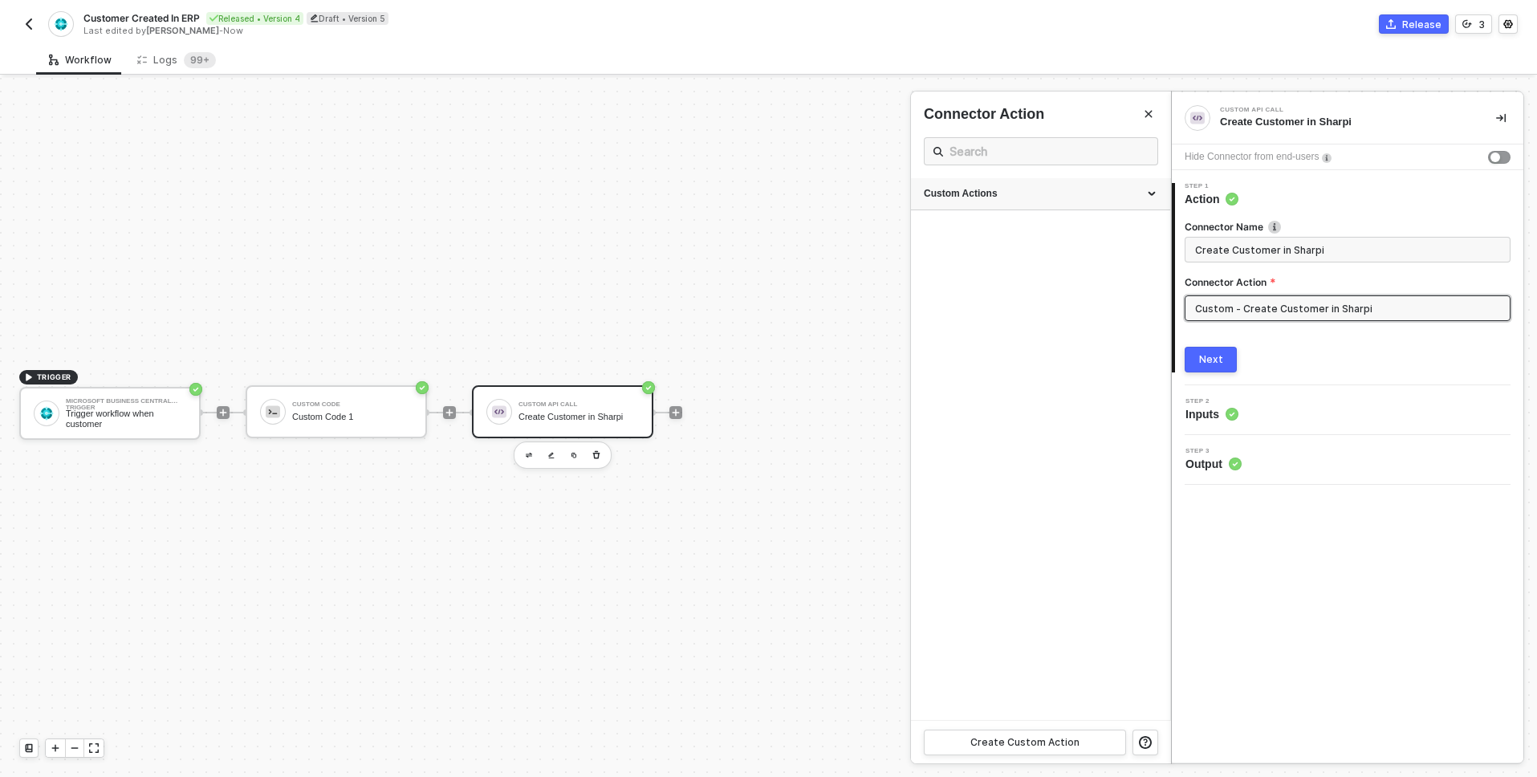
click at [1068, 195] on div "Custom Actions" at bounding box center [1041, 194] width 234 height 14
click at [1101, 315] on icon "icon-edit" at bounding box center [1106, 312] width 10 height 10
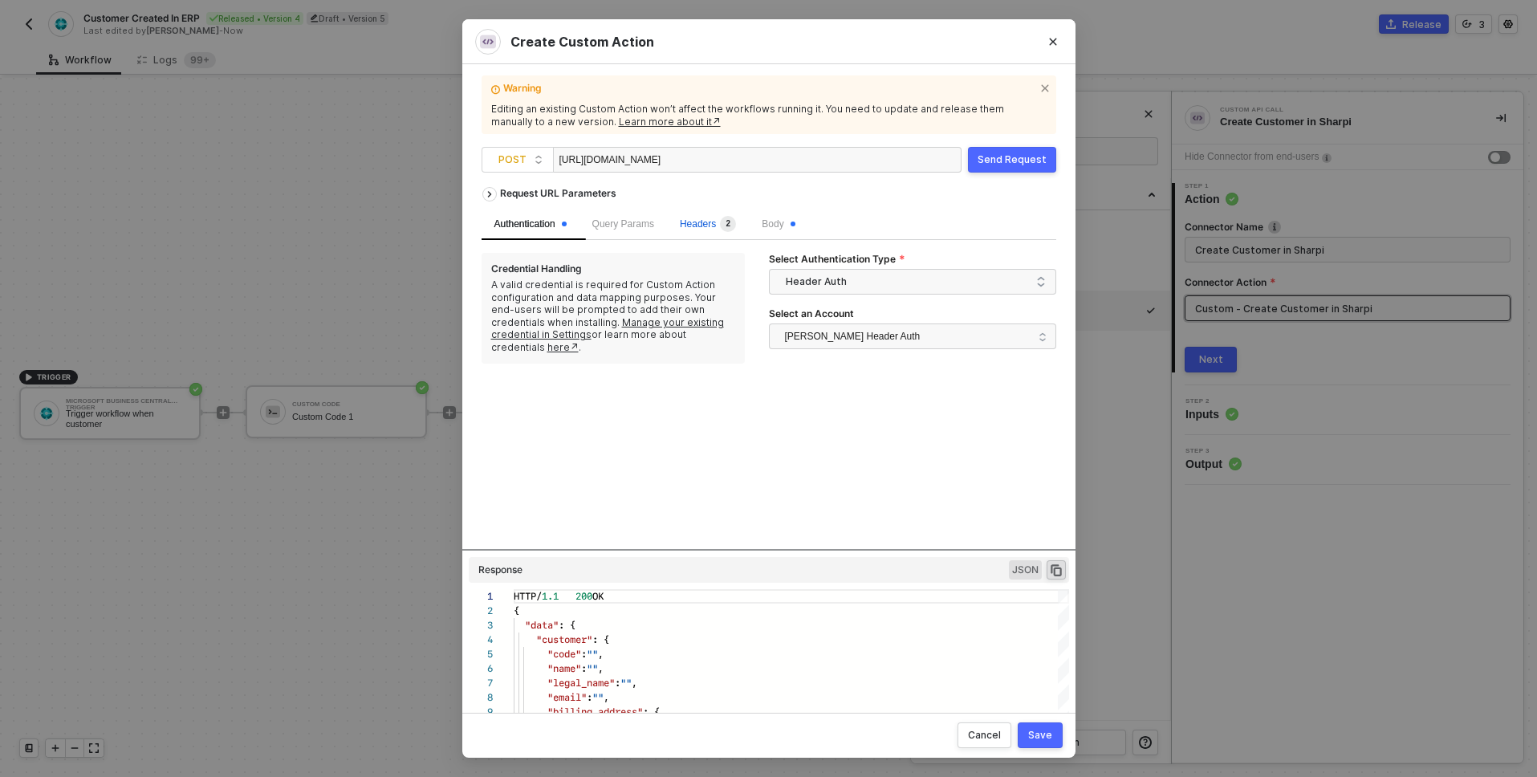
click at [701, 221] on span "Headers 2" at bounding box center [708, 223] width 56 height 11
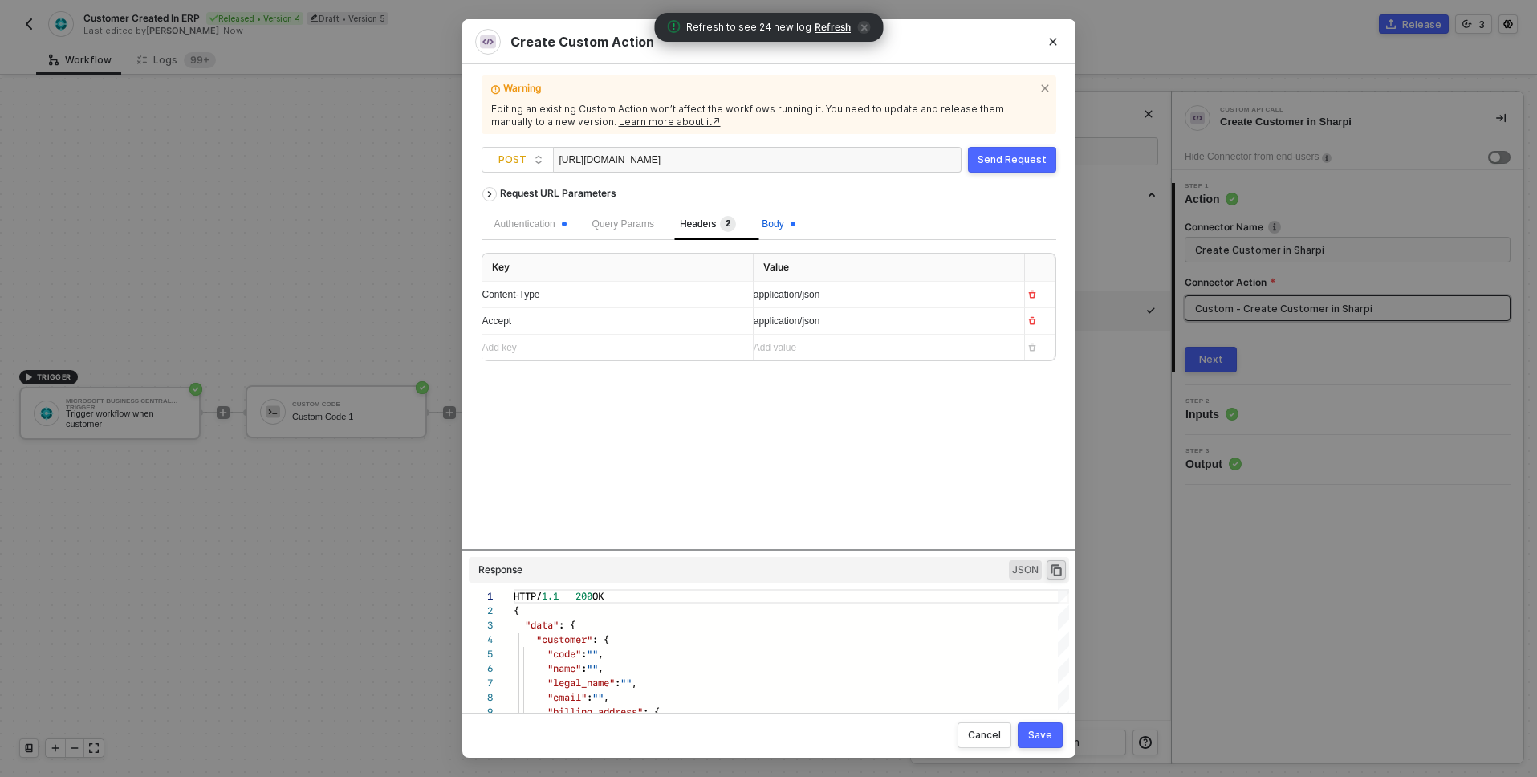
click at [784, 227] on span "Body" at bounding box center [778, 223] width 33 height 11
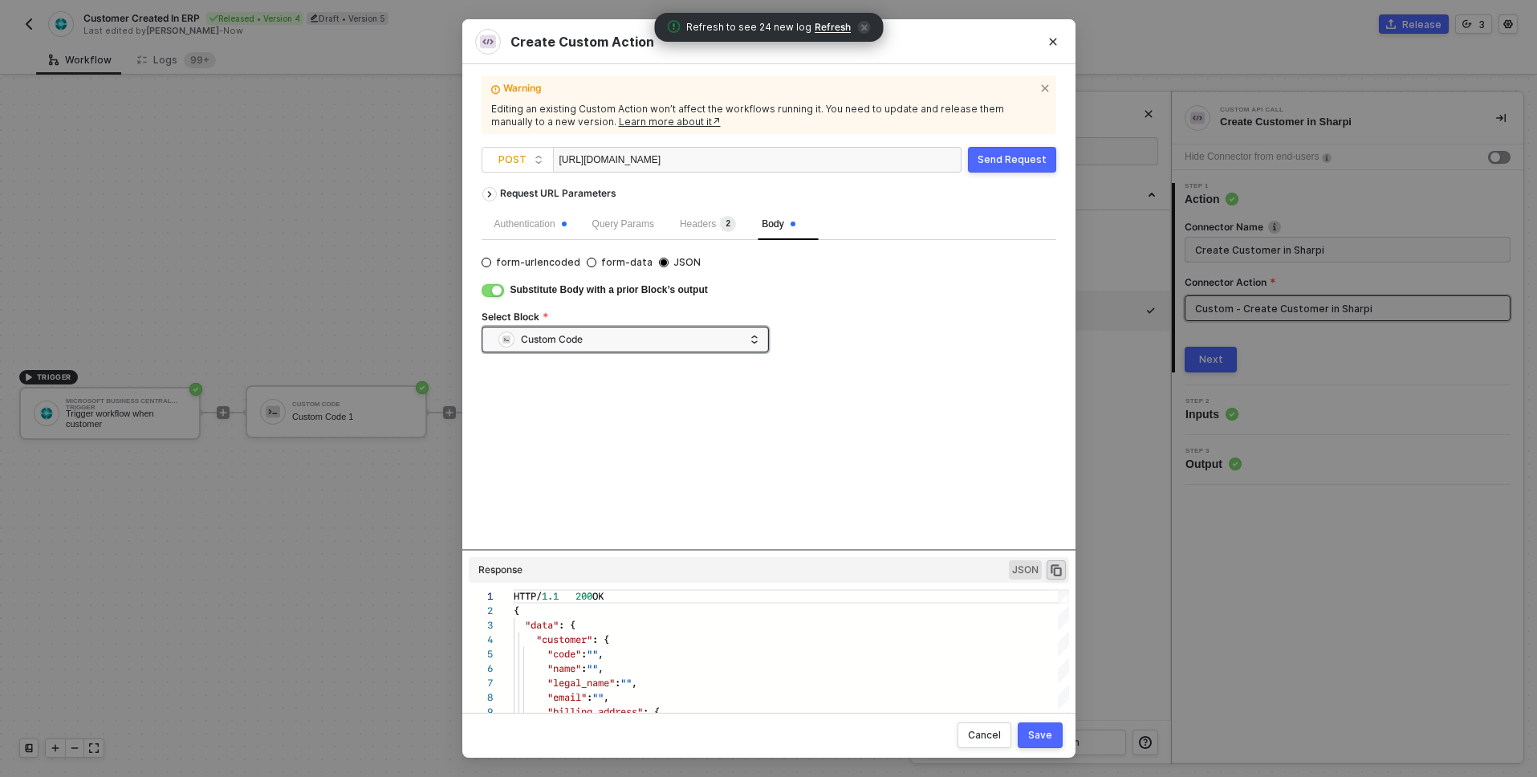
click at [495, 287] on div "button" at bounding box center [497, 291] width 10 height 10
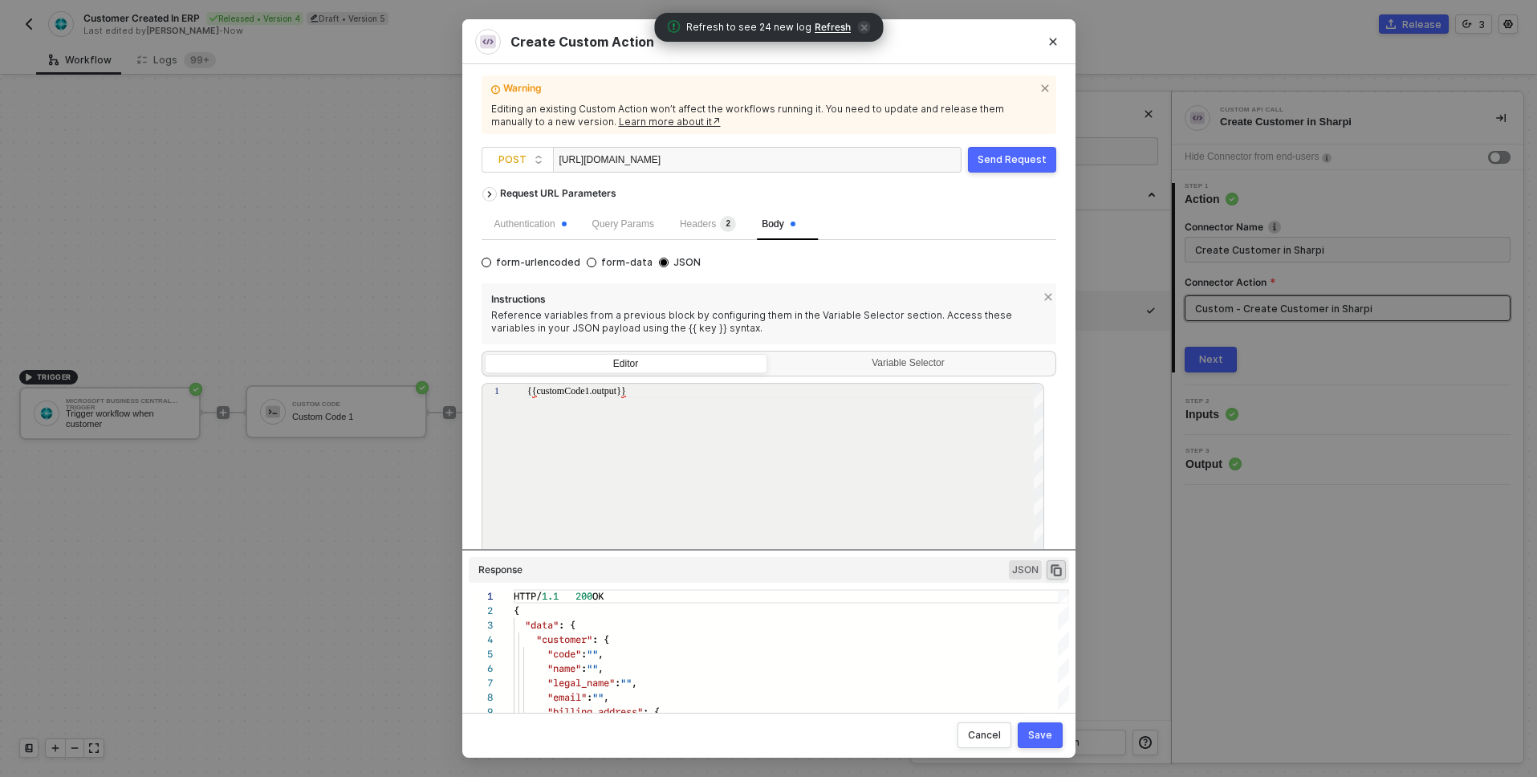
scroll to position [0, 98]
click at [695, 386] on div "{{customCode1.output}}" at bounding box center [786, 391] width 518 height 14
click at [657, 401] on div "{{customCode1.output}}" at bounding box center [786, 495] width 518 height 222
paste textarea "Custom Code 1 → customer"
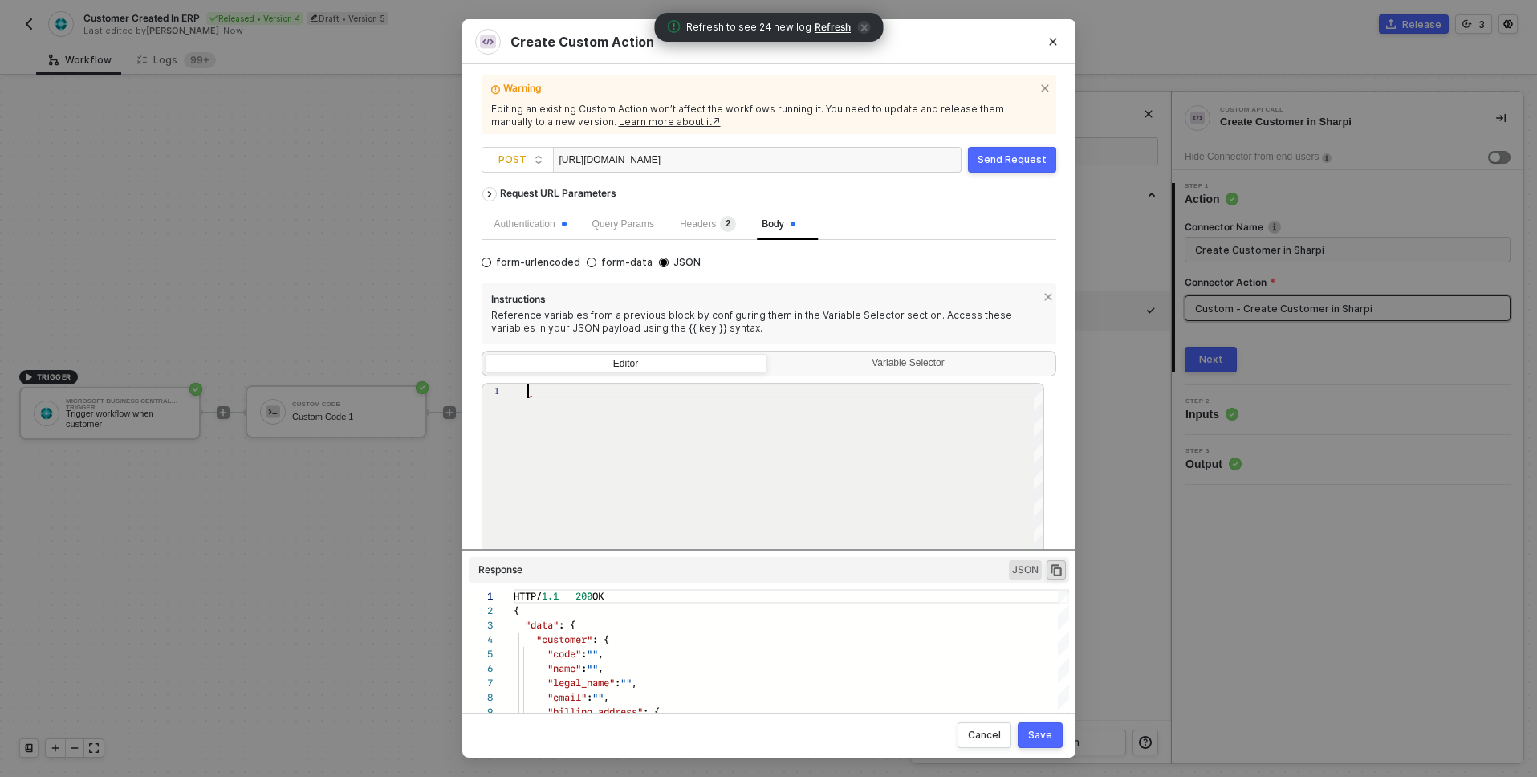
type textarea "Custom Code 1 → customer"
click at [983, 170] on button "Send Request" at bounding box center [1012, 160] width 88 height 26
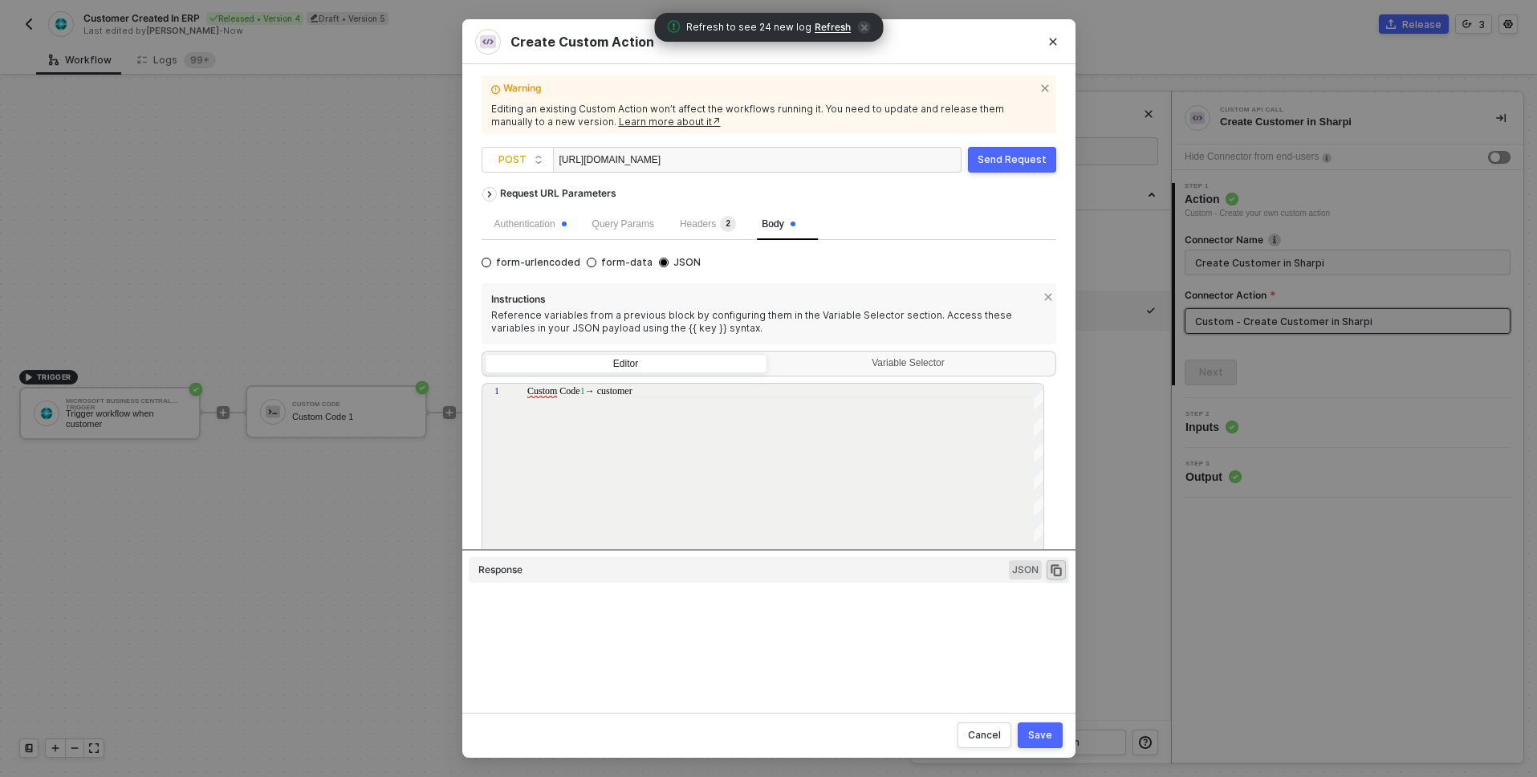
type textarea "HTTP/1.1 400 Bad Request { "message": "SyntaxError: Unexpected token 'C', \"Cus…"
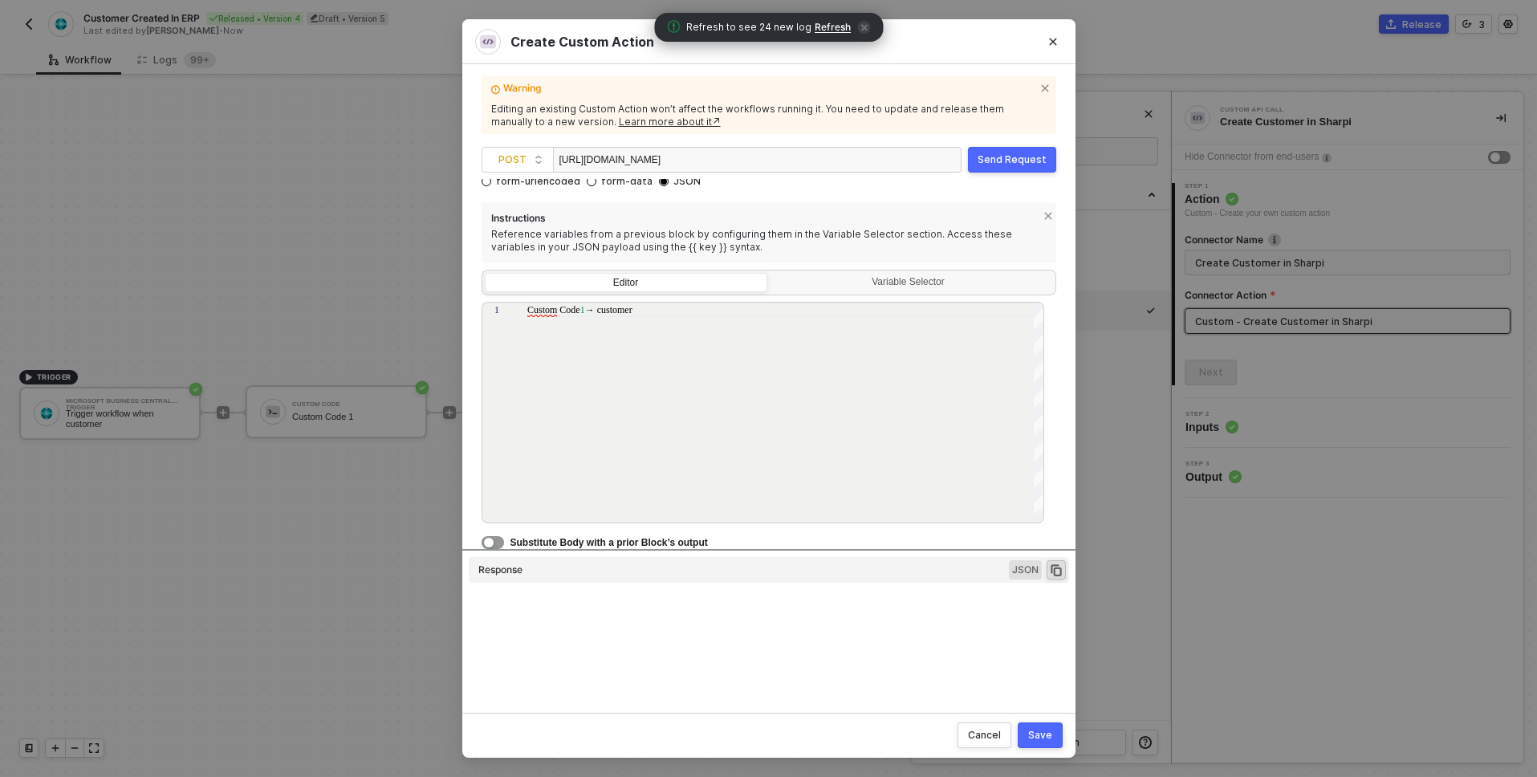
scroll to position [43, 0]
click at [790, 617] on span ""SyntaxError: Unexpected token 'C', \"Custom Cod\"" at bounding box center [721, 624] width 281 height 15
click at [590, 663] on div "HTTP/ 1.1 400 Bad Request { "message" : "SyntaxError: Unexpected token 'C', \"C…" at bounding box center [792, 660] width 556 height 142
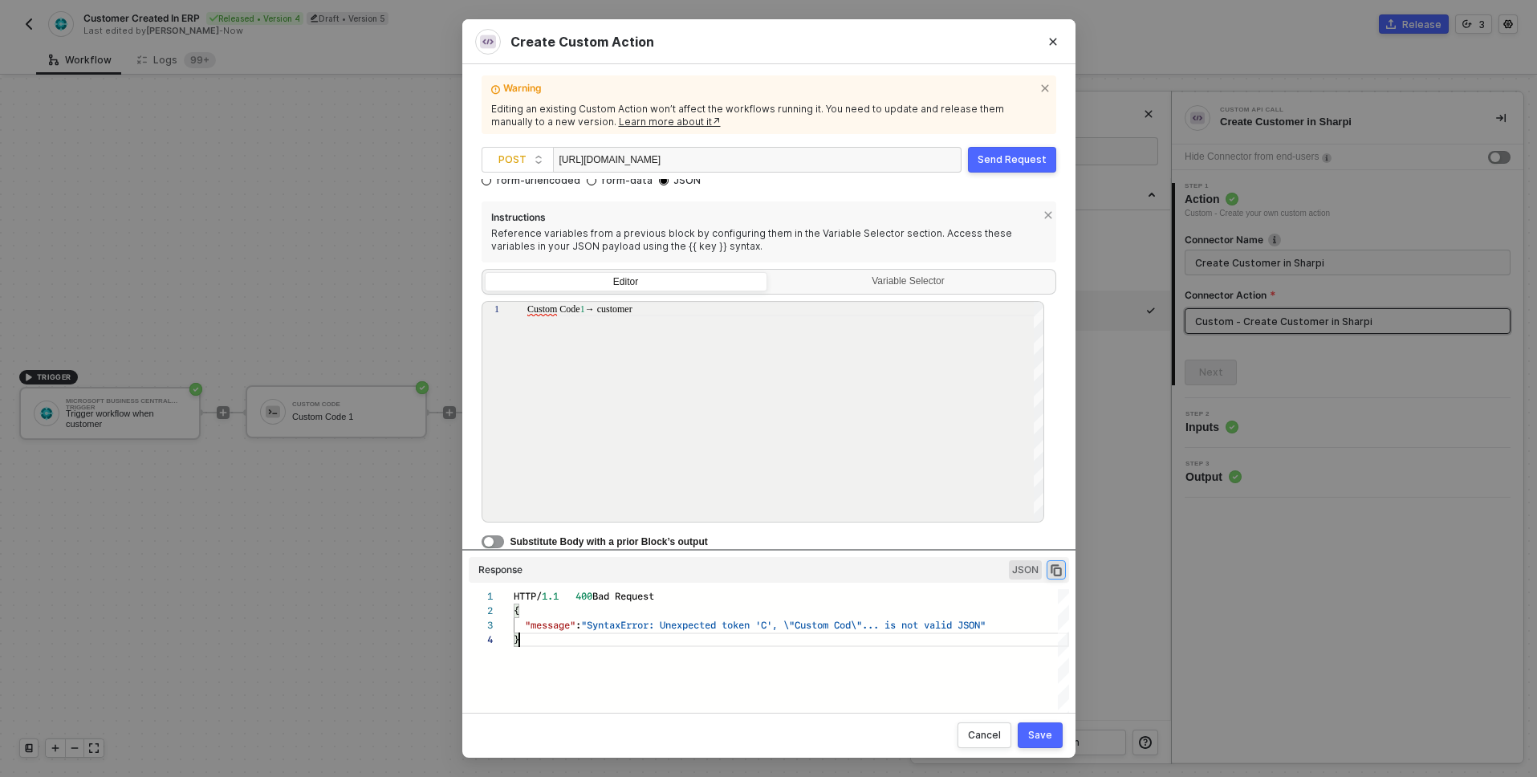
click at [1052, 573] on icon "icon-copy-paste" at bounding box center [1056, 570] width 14 height 14
click at [771, 332] on div "Custom Code 1 → customer" at bounding box center [786, 413] width 518 height 222
click at [995, 731] on div "Cancel" at bounding box center [984, 735] width 33 height 13
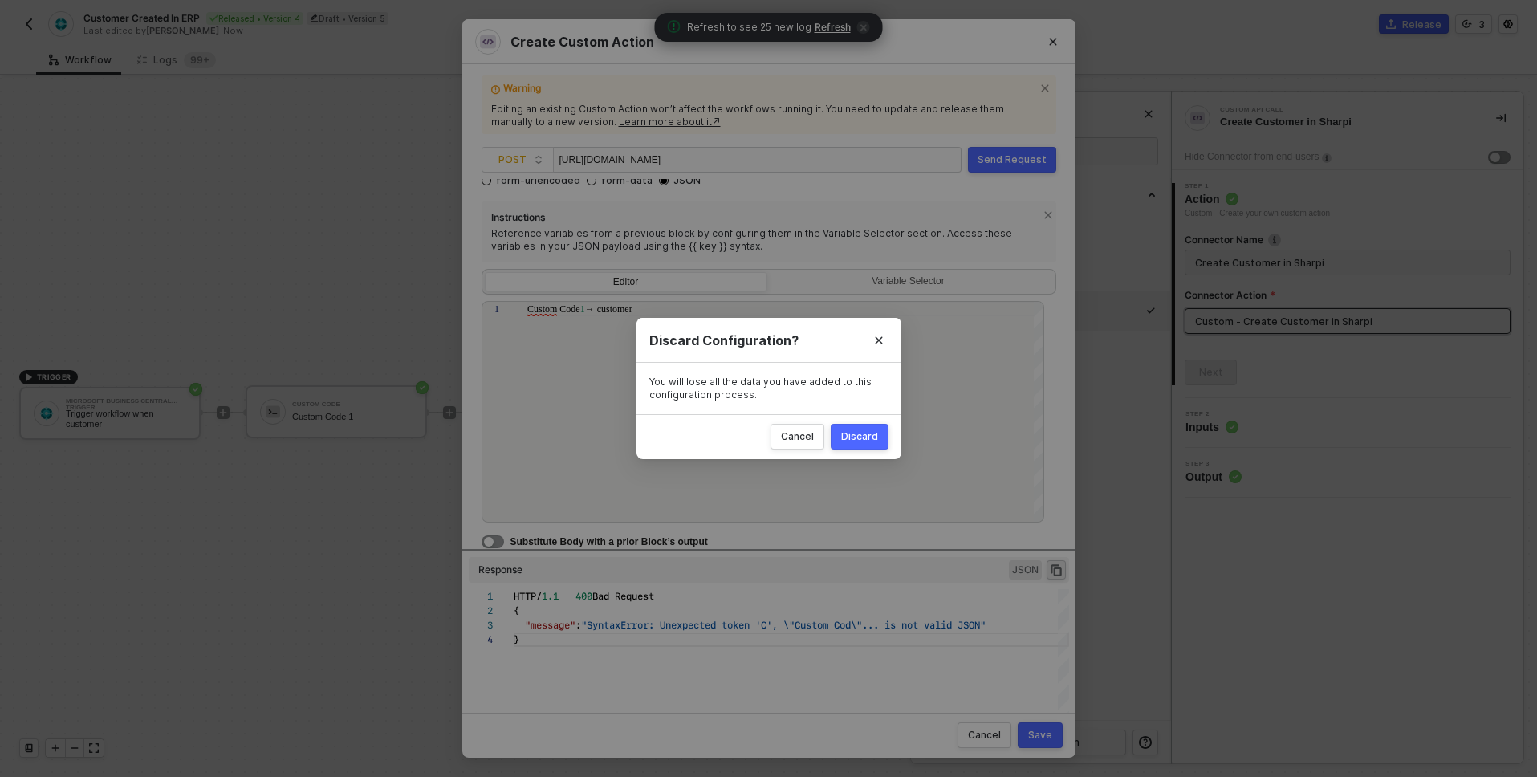
click at [865, 445] on button "Discard" at bounding box center [860, 437] width 58 height 26
radio input "true"
radio input "false"
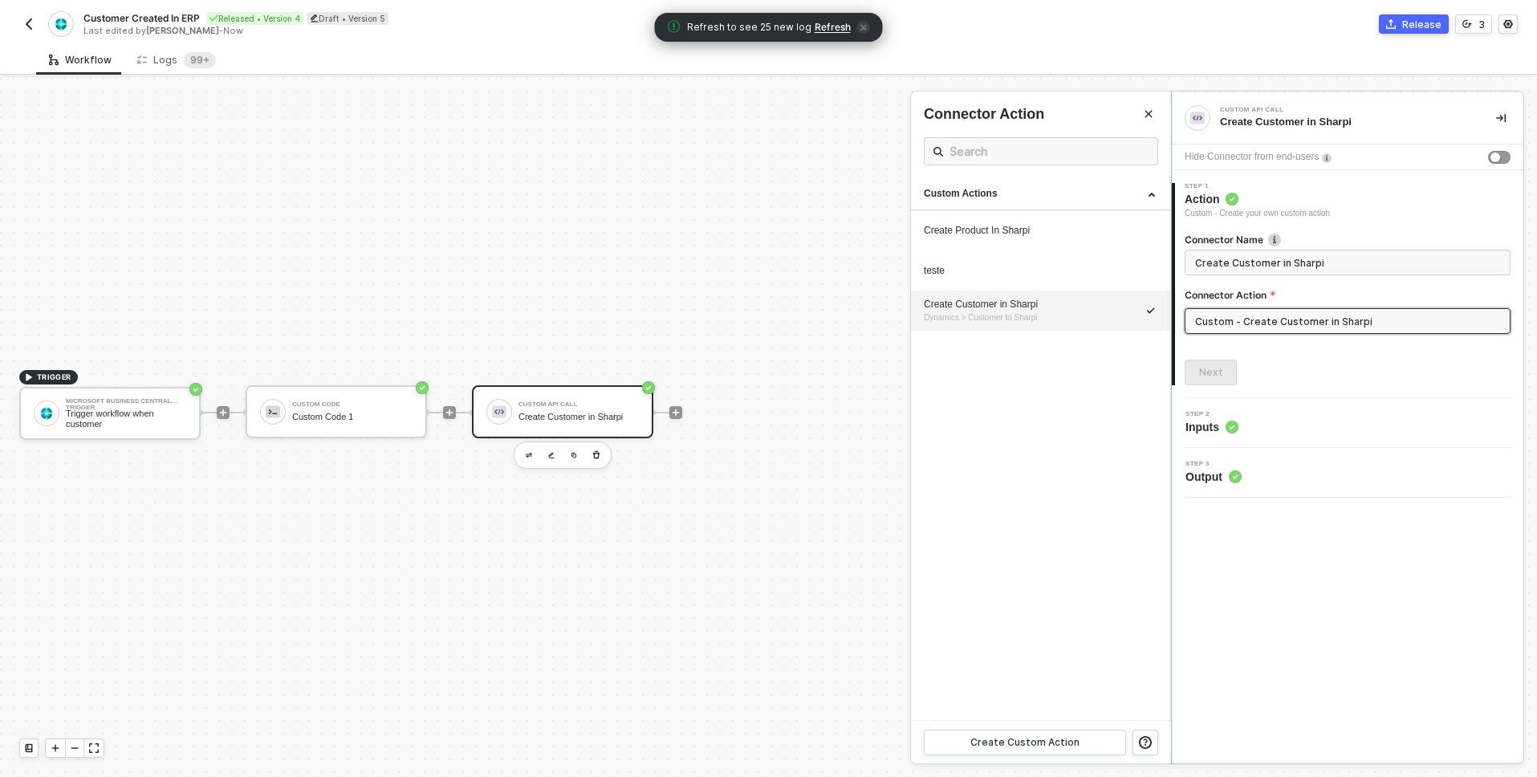
click at [369, 417] on div at bounding box center [768, 427] width 1537 height 699
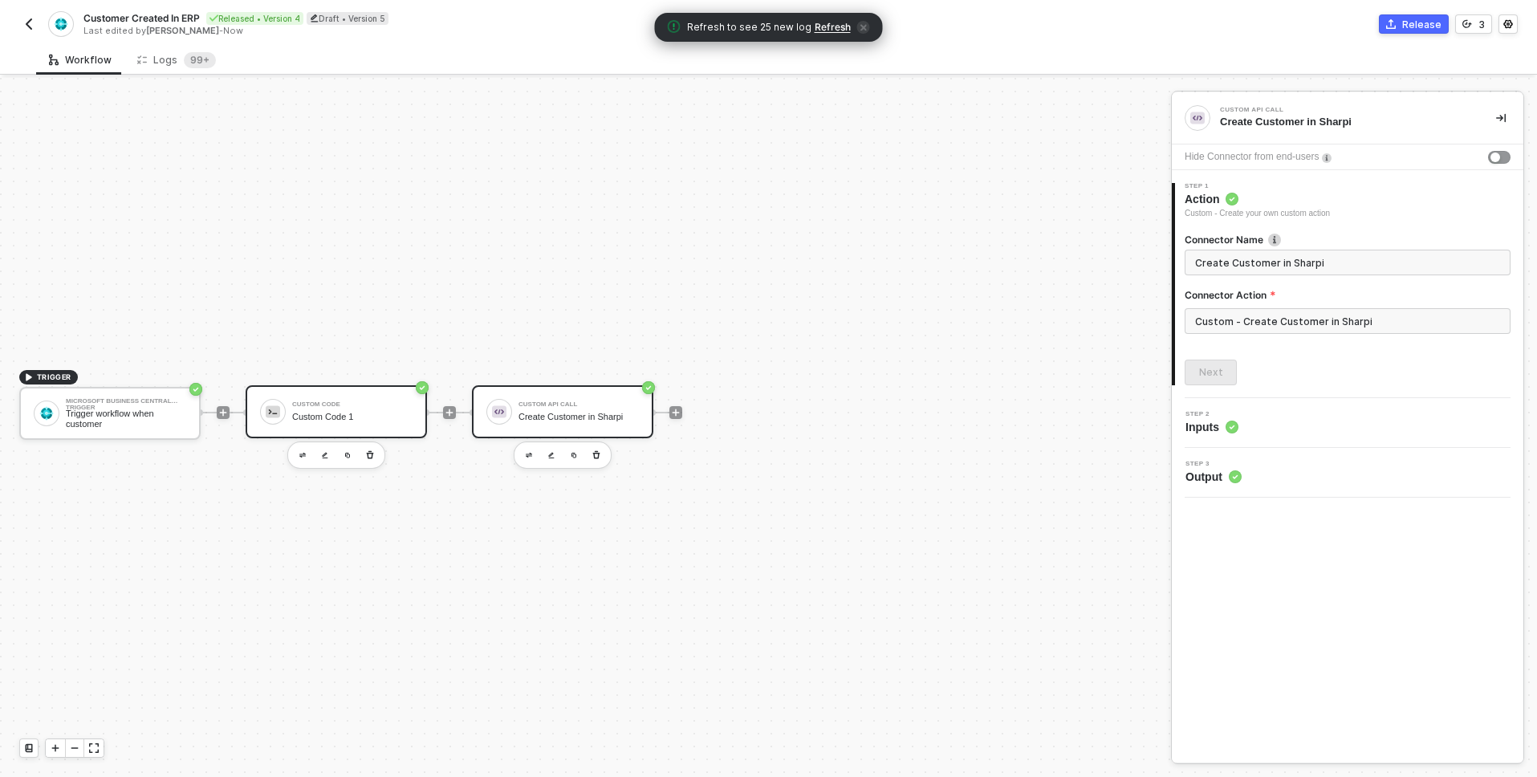
click at [351, 416] on div "Custom Code 1" at bounding box center [352, 417] width 120 height 10
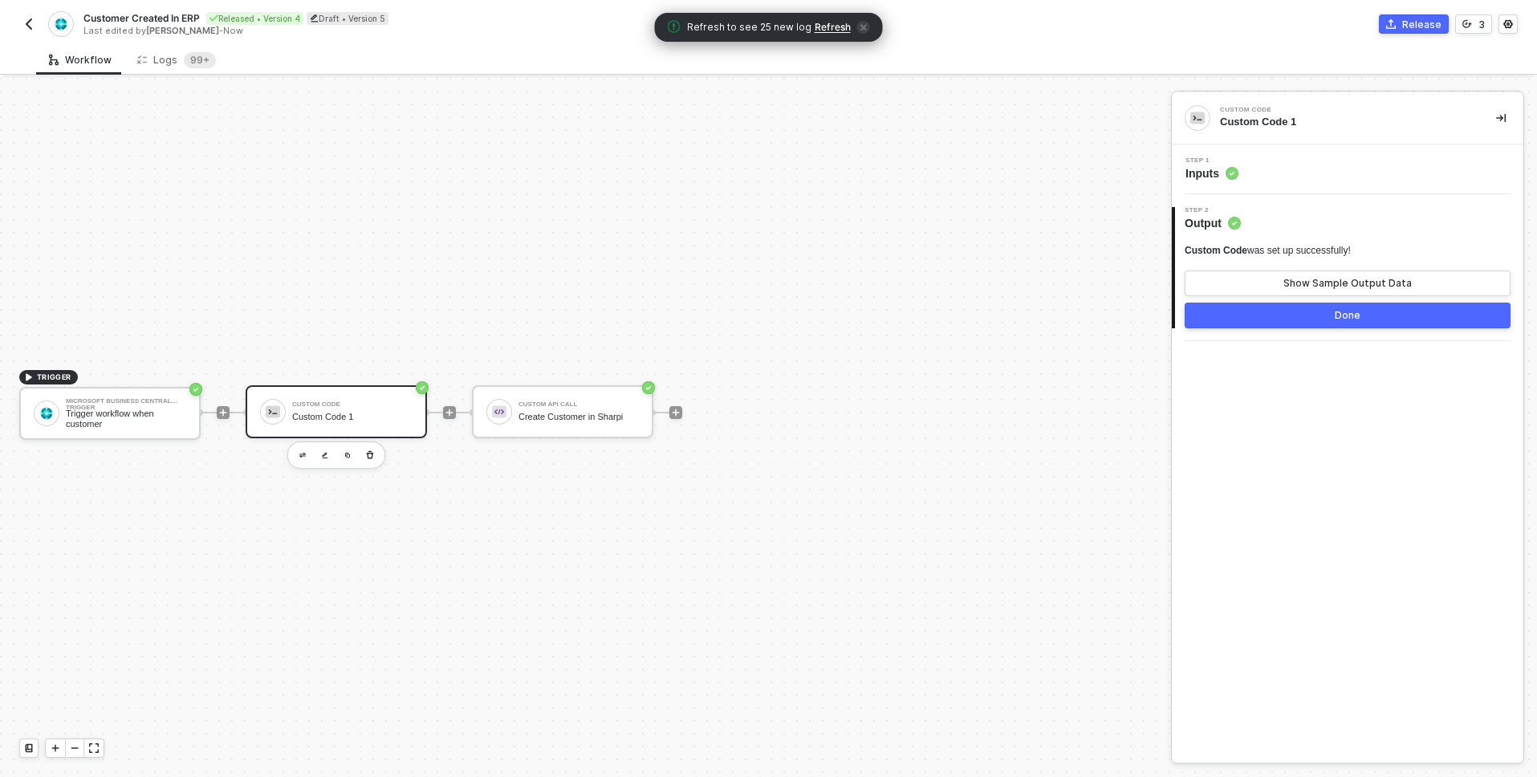
click at [1206, 172] on span "Inputs" at bounding box center [1212, 173] width 53 height 16
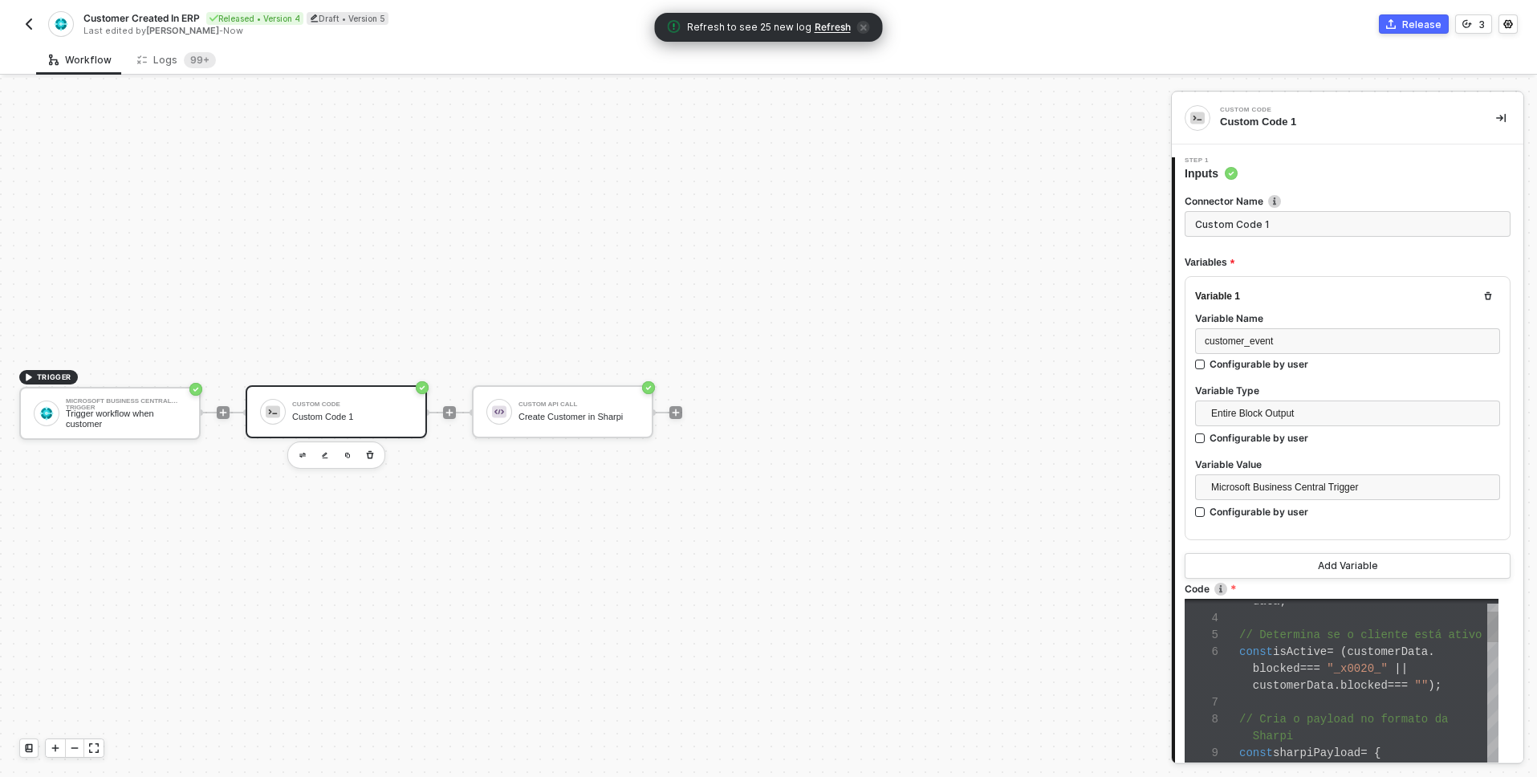
scroll to position [51, 0]
click at [1321, 616] on div at bounding box center [1368, 618] width 259 height 17
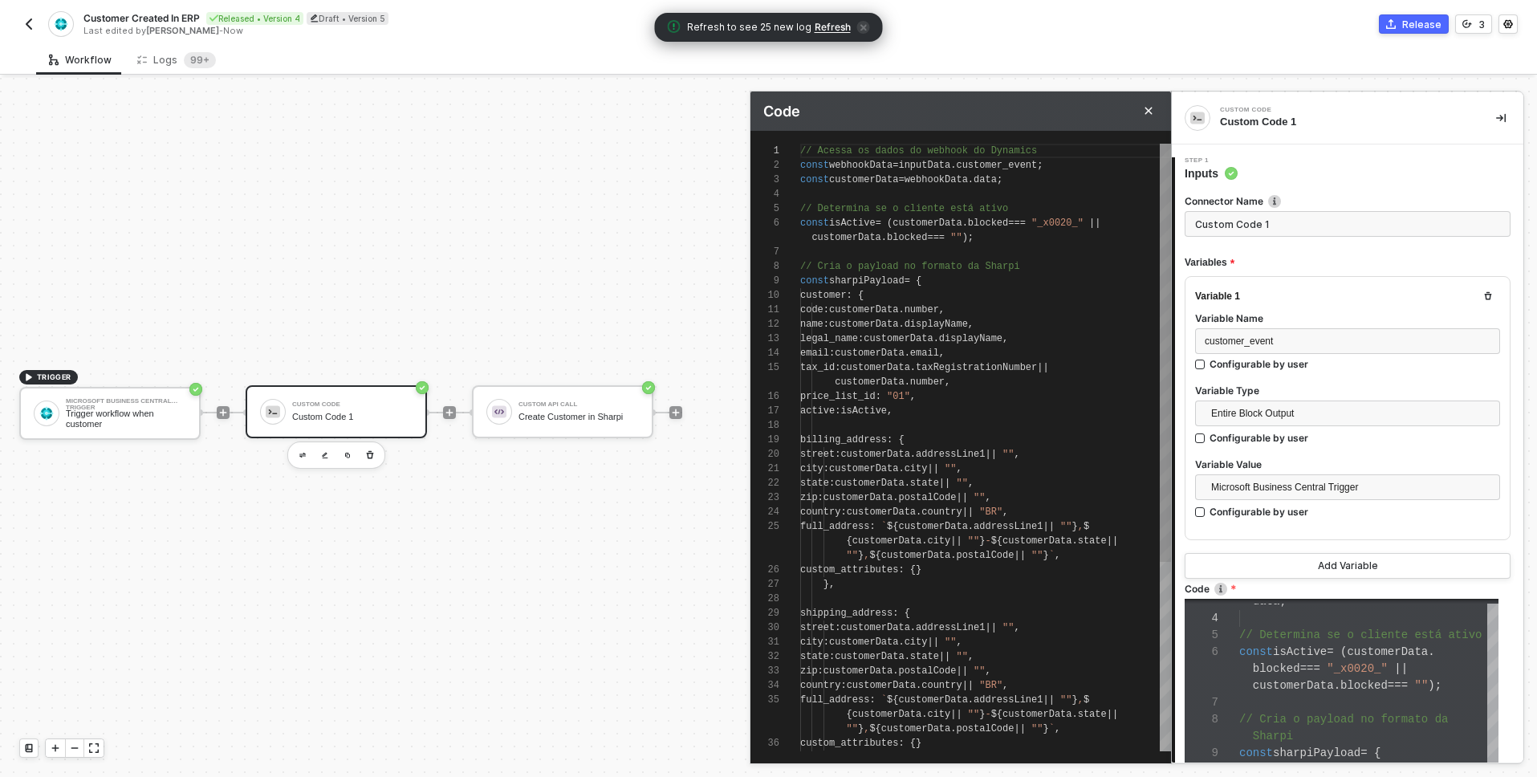
scroll to position [14, 191]
click at [985, 450] on span "addressLine1" at bounding box center [950, 454] width 69 height 11
type textarea "// Acessa os dados do webhook do Dynamics const webhookData = inputData.custome…"
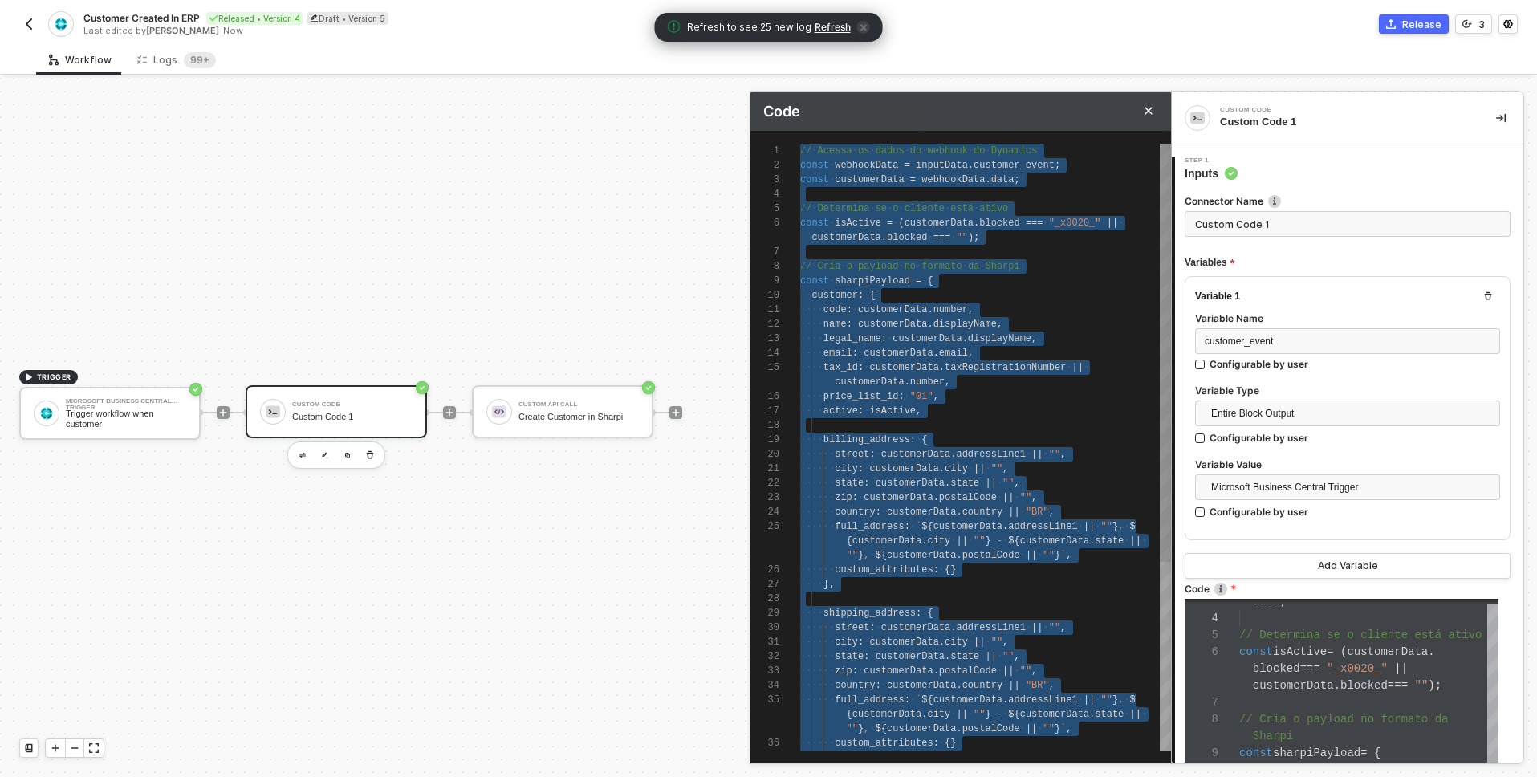
scroll to position [0, 0]
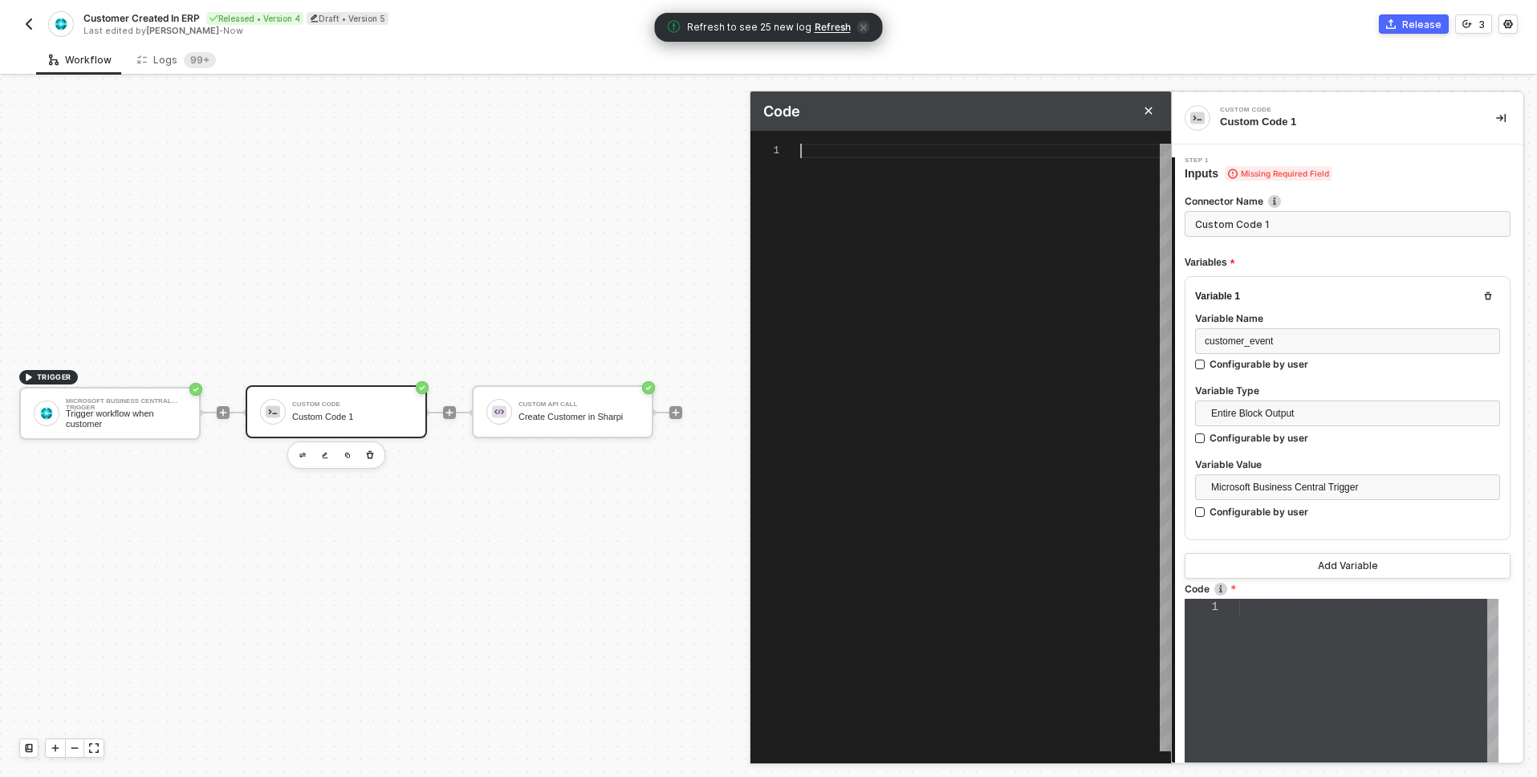
paste textarea "}, created_at: customerData.lastModifiedDateTime, updated_at: customerData.last…"
type textarea "// Acessa os dados do webhook do Dynamics const webhookData = inputData.custome…"
type textarea "}, created_at: customerData.lastModifiedDateTime, updated_at: customerData.last…"
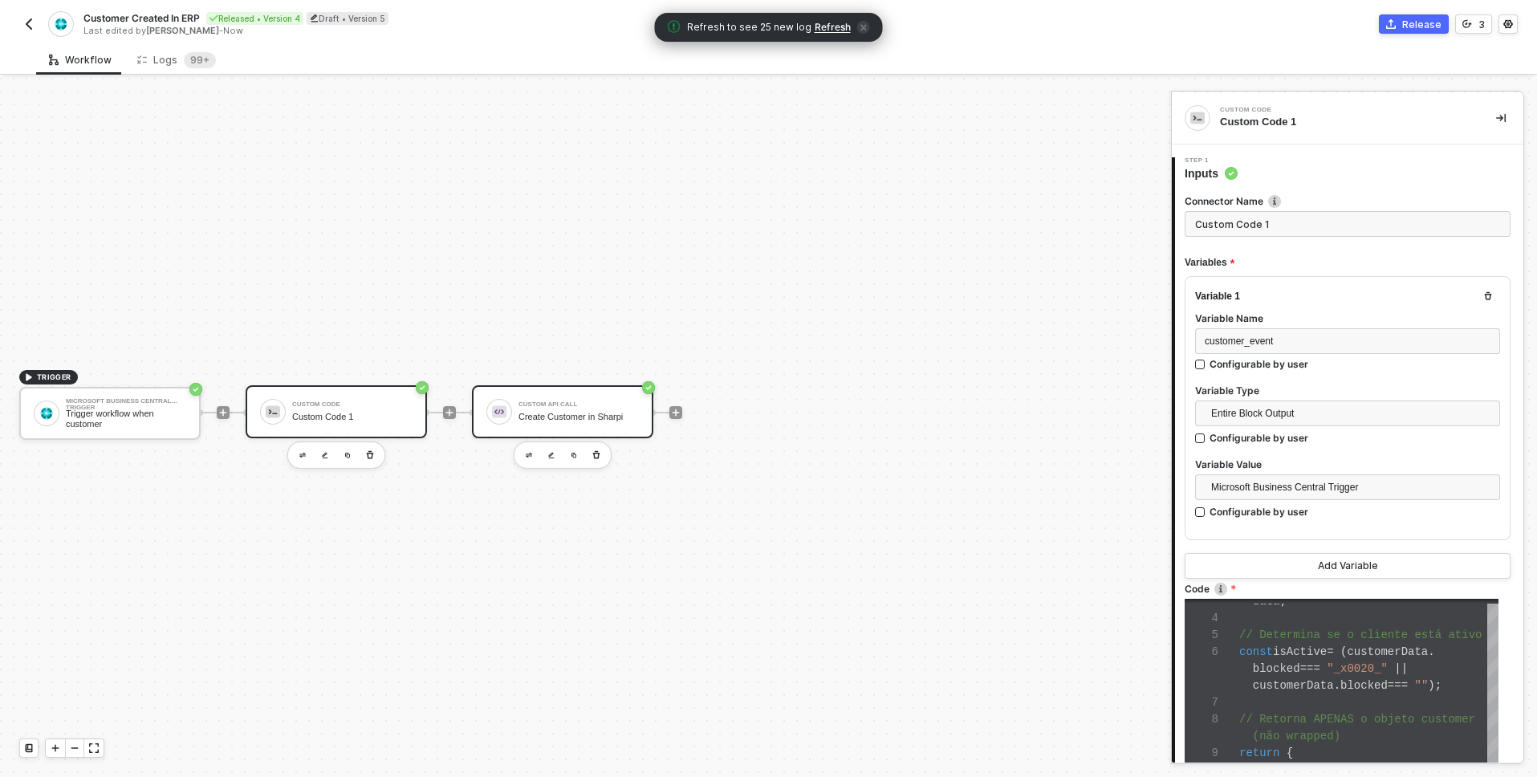
click at [597, 401] on div "Custom API Call" at bounding box center [579, 404] width 120 height 6
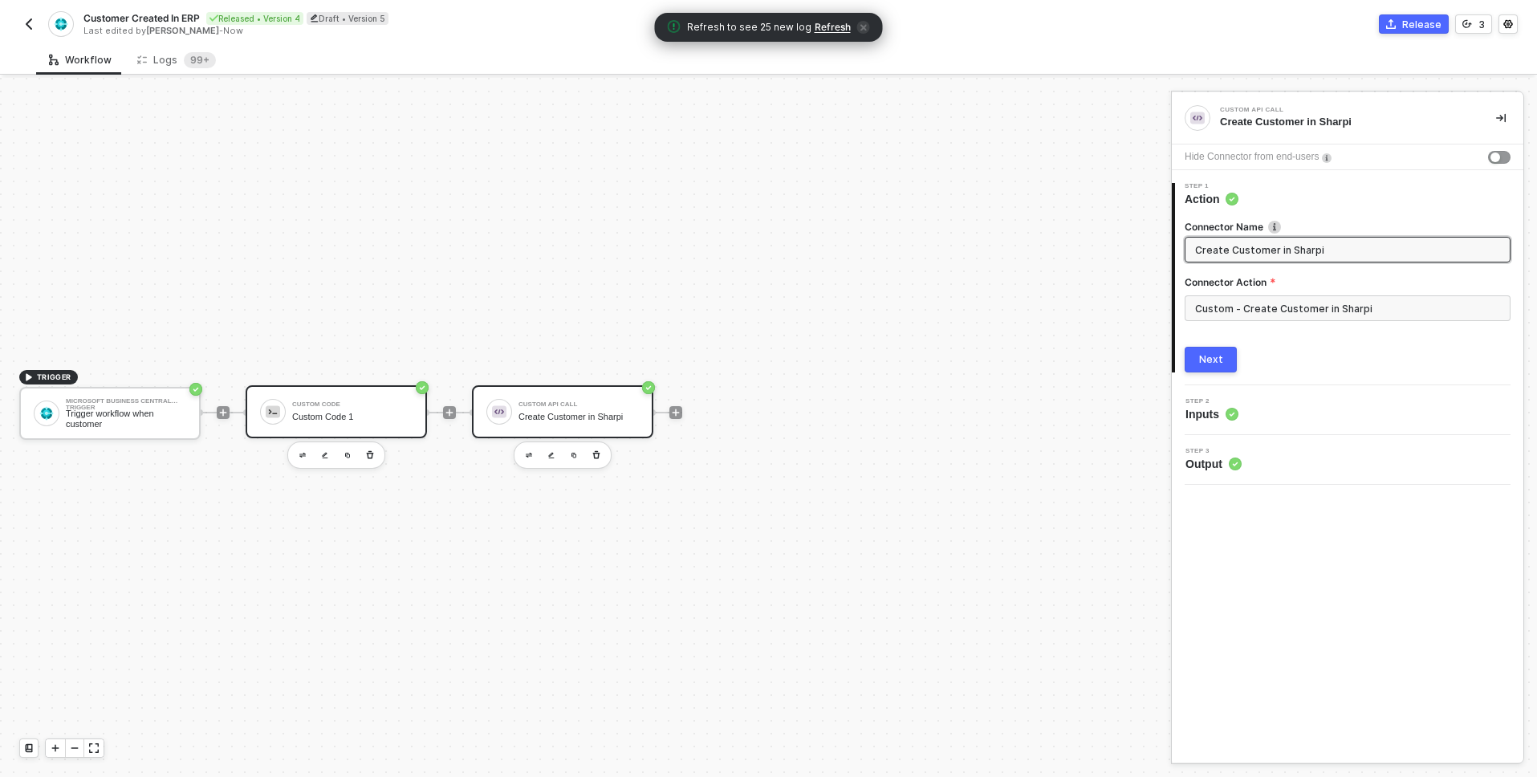
click at [357, 404] on div "Custom Code" at bounding box center [352, 404] width 120 height 6
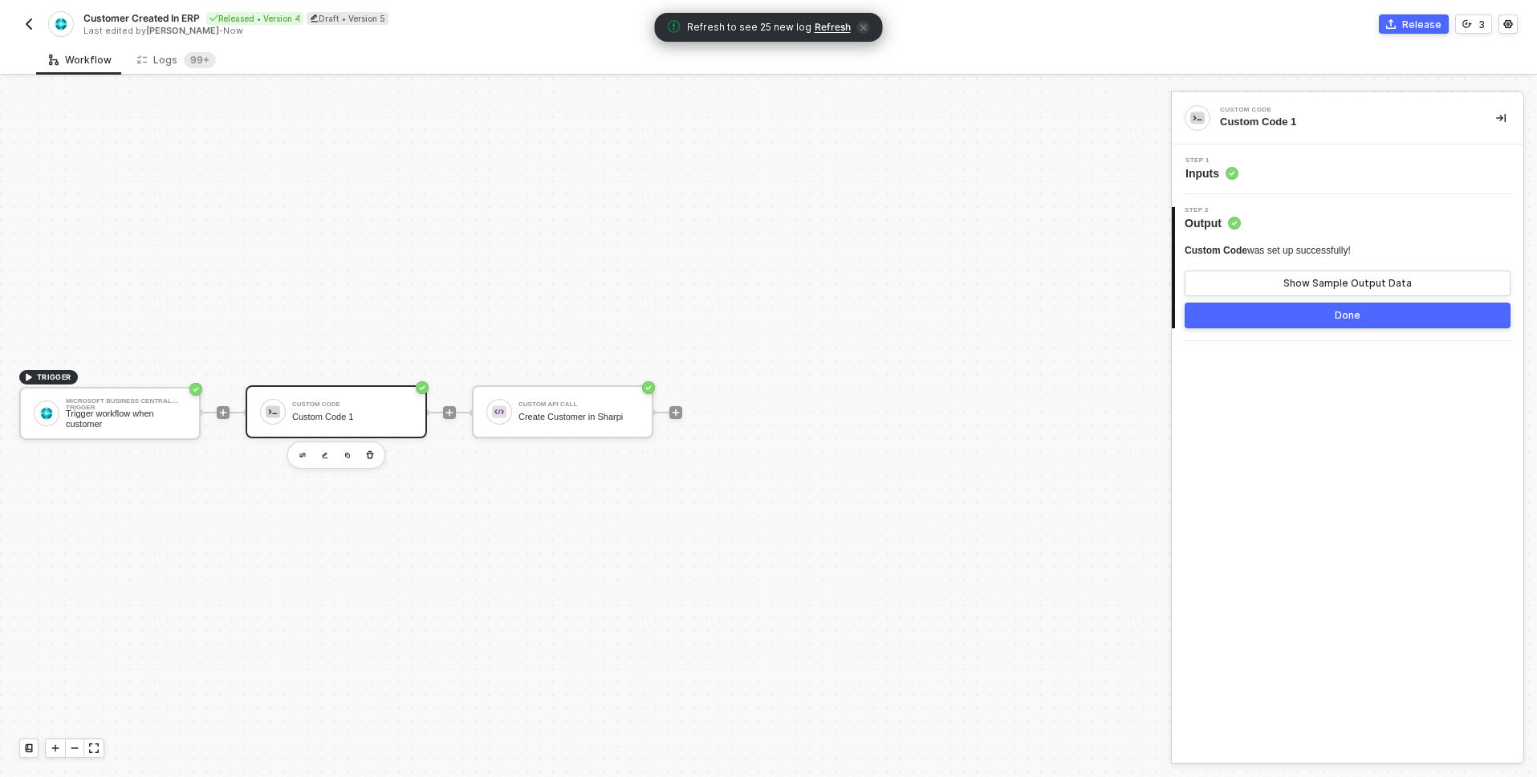
click at [1211, 184] on div "Step 1 Inputs" at bounding box center [1348, 169] width 352 height 50
click at [1211, 181] on div "Step 1 Inputs" at bounding box center [1348, 169] width 352 height 50
click at [1215, 180] on span "Inputs" at bounding box center [1212, 173] width 53 height 16
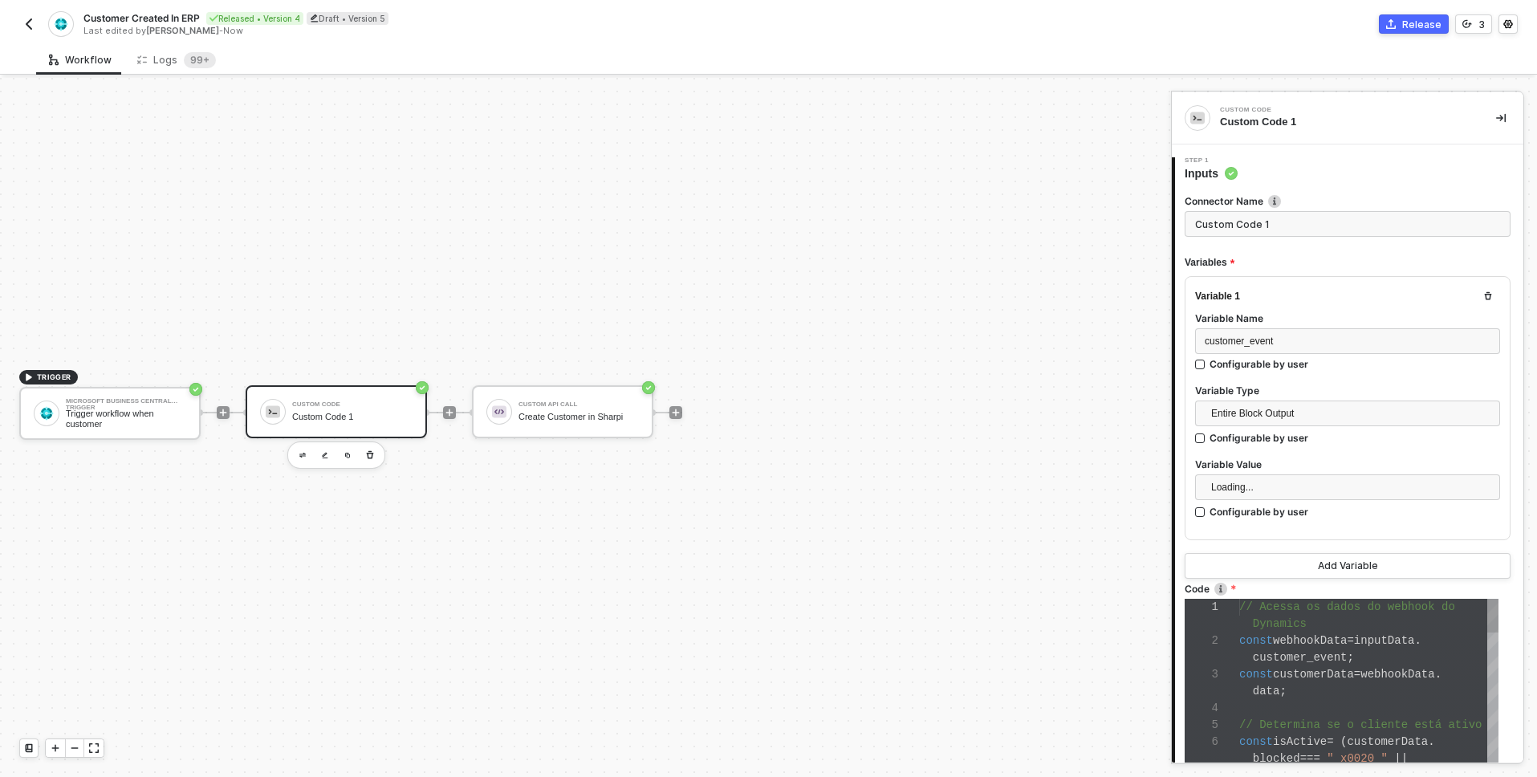
scroll to position [84, 0]
click at [1368, 686] on div "data ;" at bounding box center [1368, 691] width 259 height 17
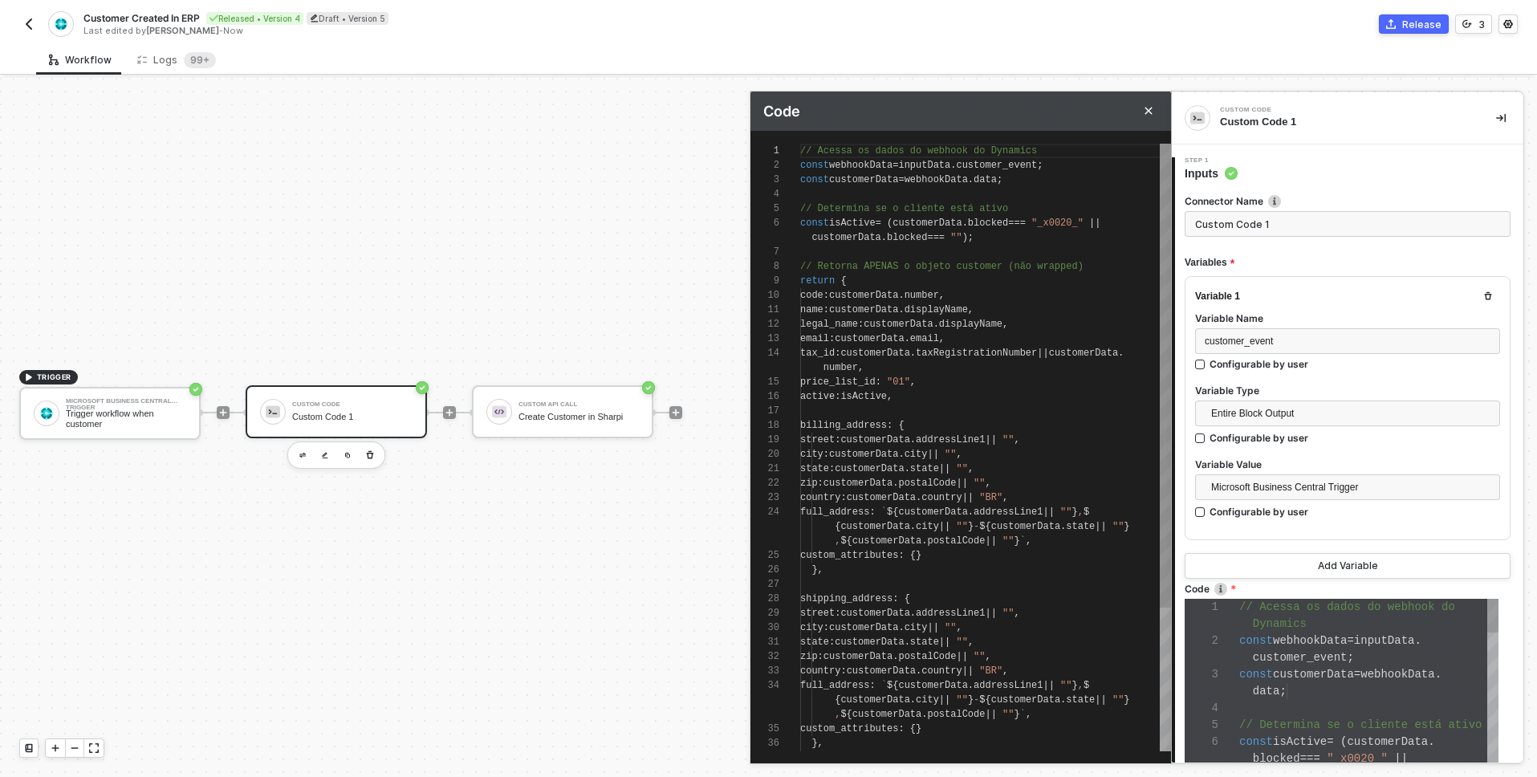
scroll to position [34, 0]
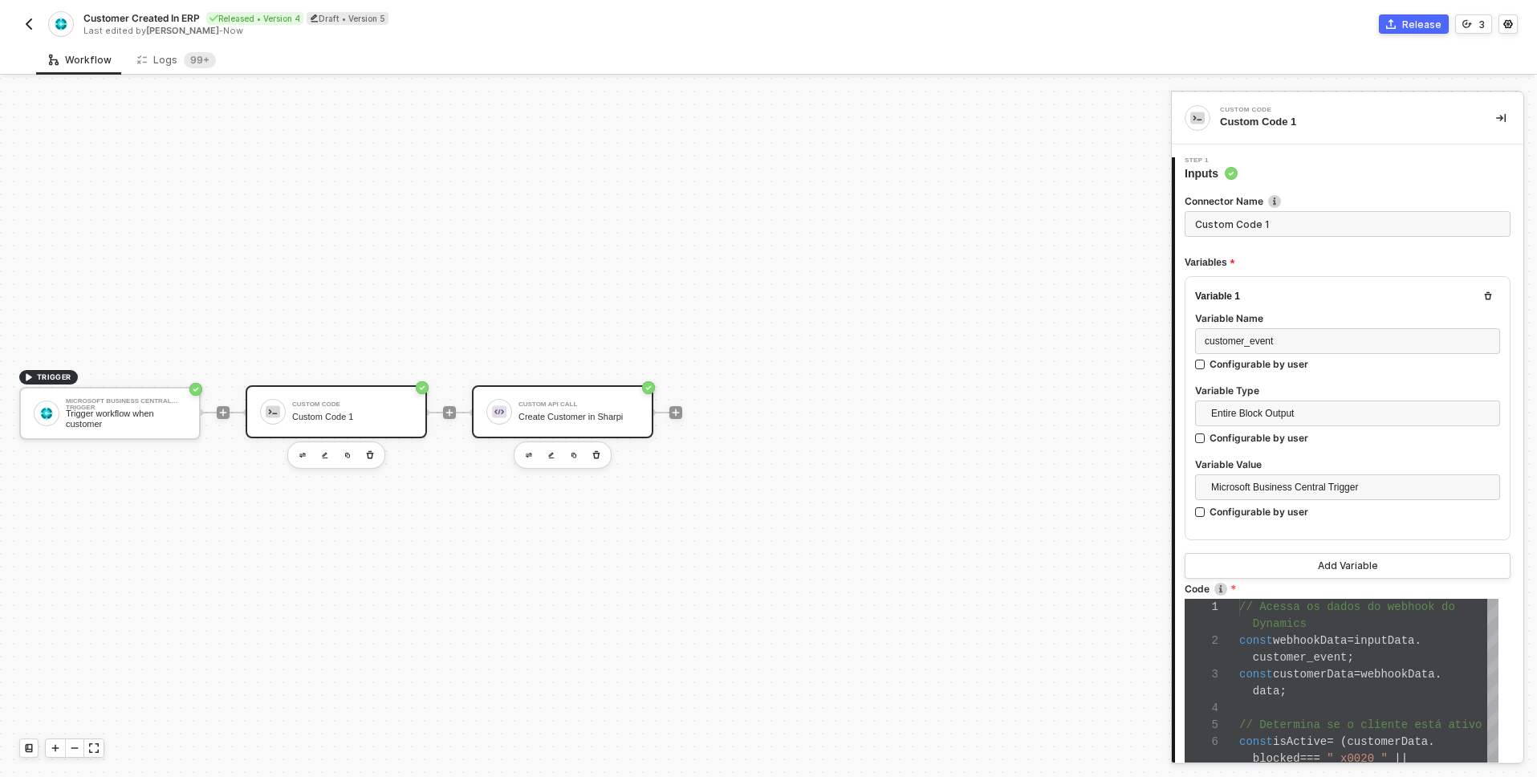
click at [584, 413] on div "Create Customer in Sharpi" at bounding box center [579, 417] width 120 height 10
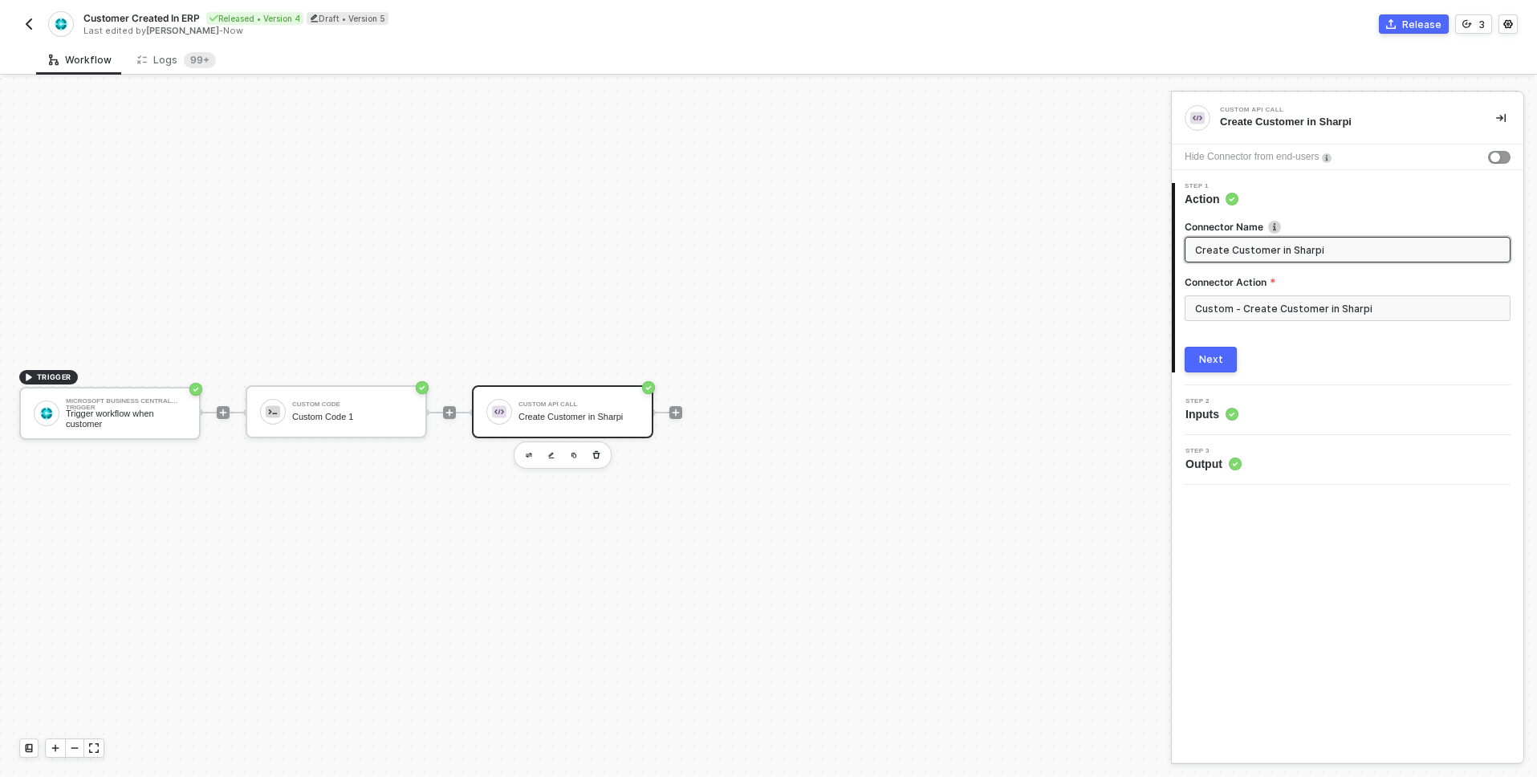
click at [588, 421] on div "Create Customer in Sharpi" at bounding box center [579, 417] width 120 height 10
click at [1271, 301] on input "Custom - Create Customer in Sharpi" at bounding box center [1348, 308] width 326 height 26
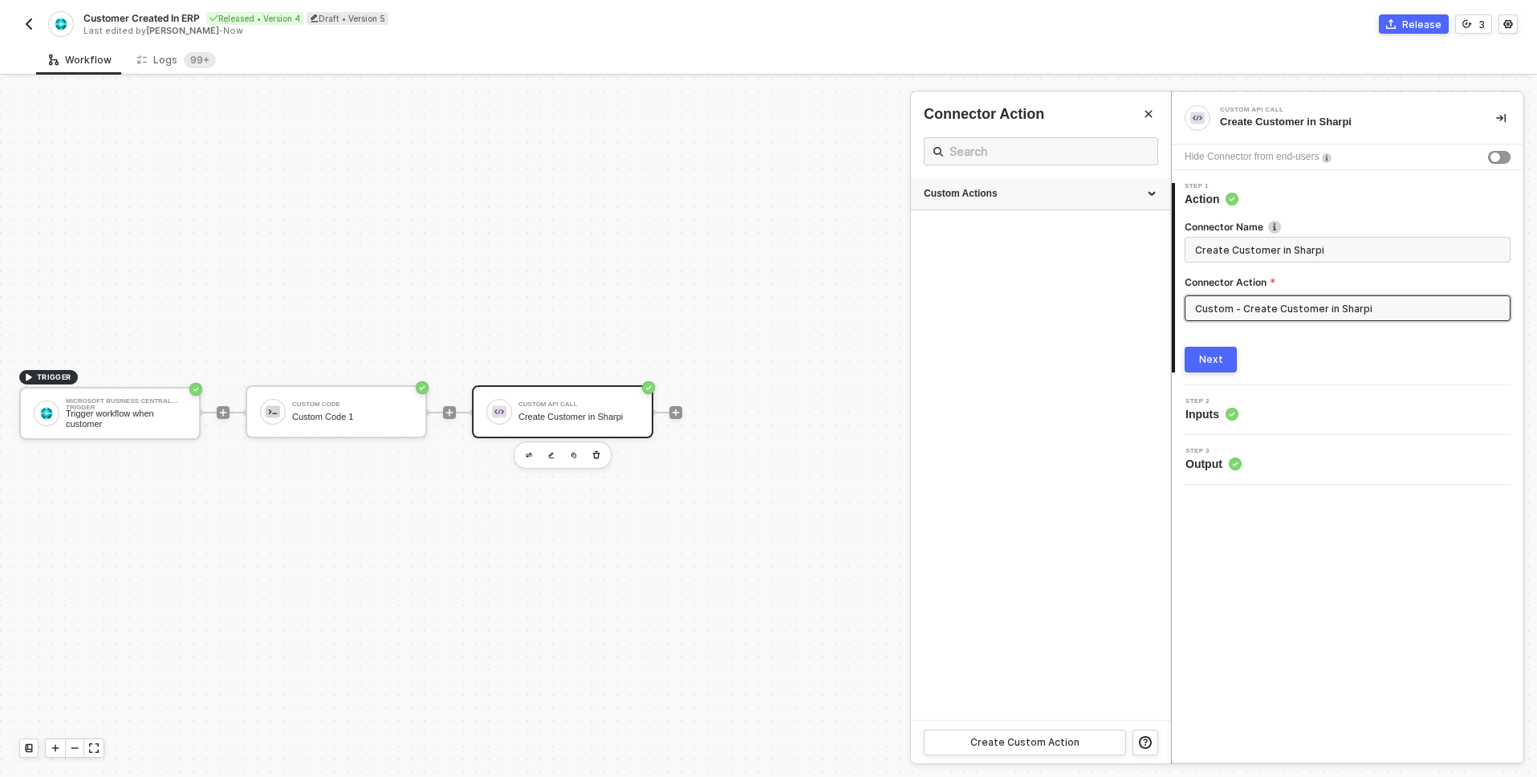
click at [1081, 201] on div "Custom Actions" at bounding box center [1040, 194] width 259 height 32
click at [1107, 315] on icon "icon-edit" at bounding box center [1106, 312] width 10 height 10
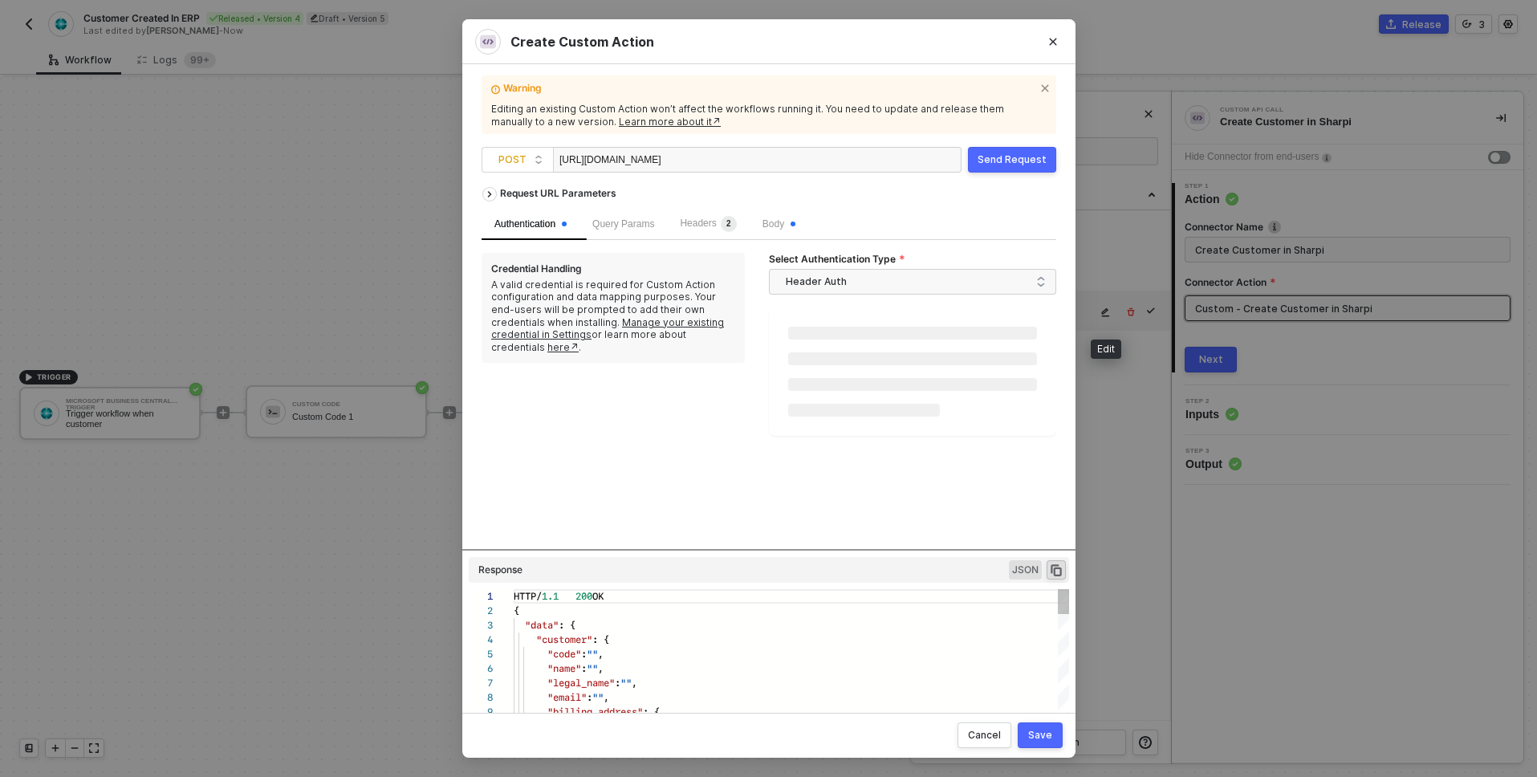
scroll to position [144, 0]
click at [1009, 161] on div "Send Request" at bounding box center [1012, 159] width 69 height 13
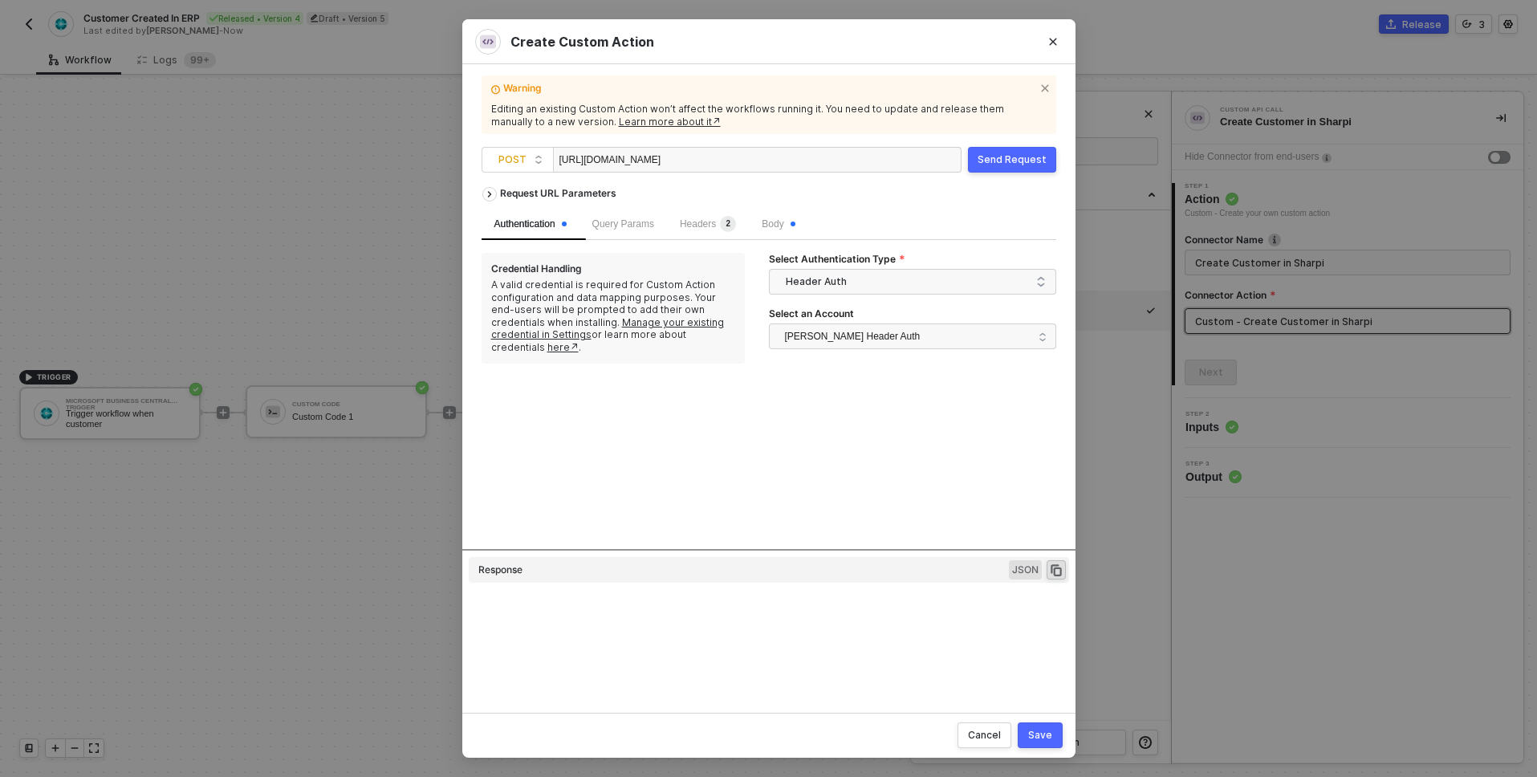
type textarea "HTTP/1.1 400 Bad Request { "data": "{\"message\":\"Request failed with status c…"
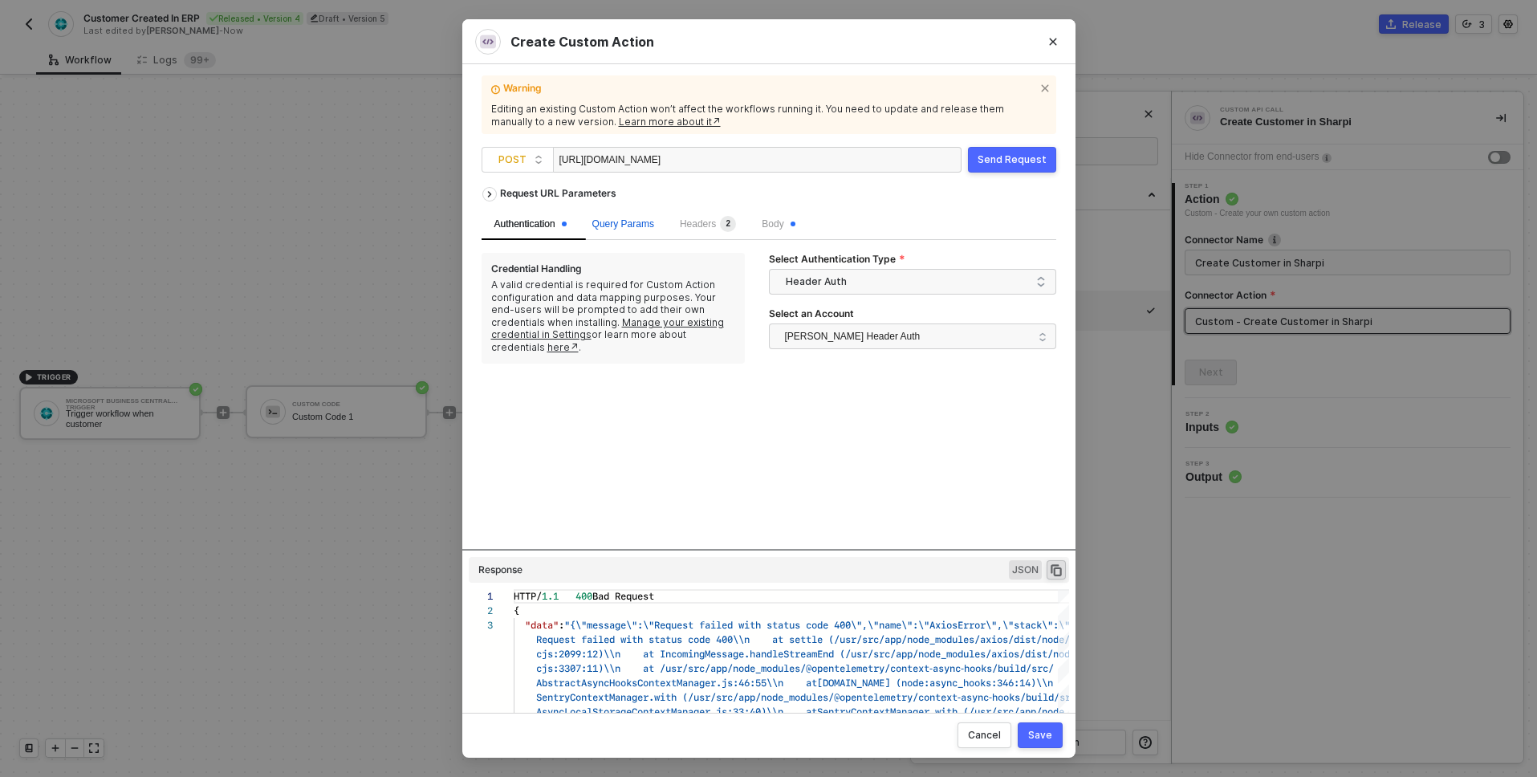
click at [641, 226] on span "Query Params" at bounding box center [623, 223] width 62 height 11
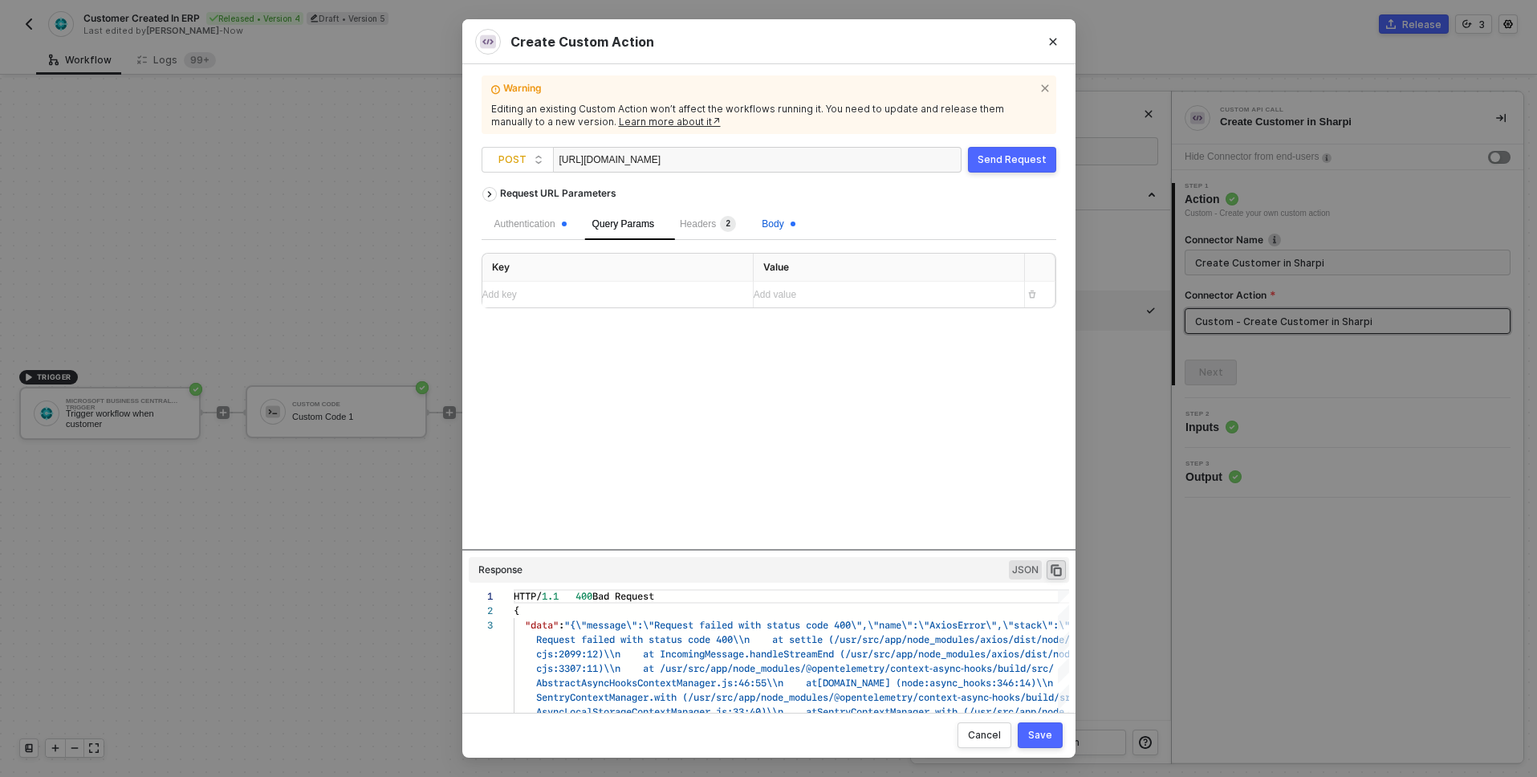
click at [792, 220] on span "Body" at bounding box center [778, 223] width 33 height 11
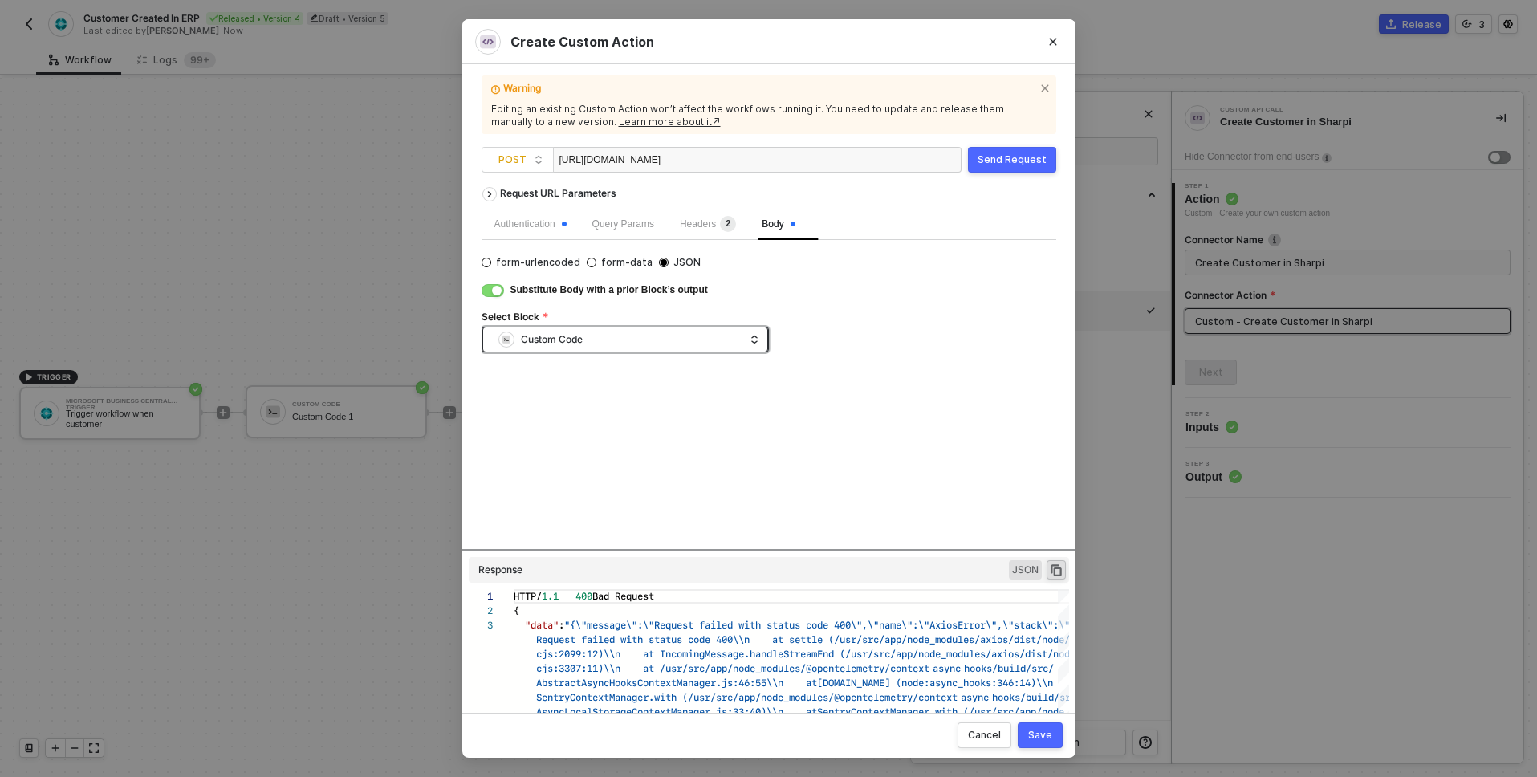
click at [678, 336] on div "Custom Code" at bounding box center [622, 340] width 246 height 24
click at [495, 294] on div "button" at bounding box center [497, 291] width 10 height 10
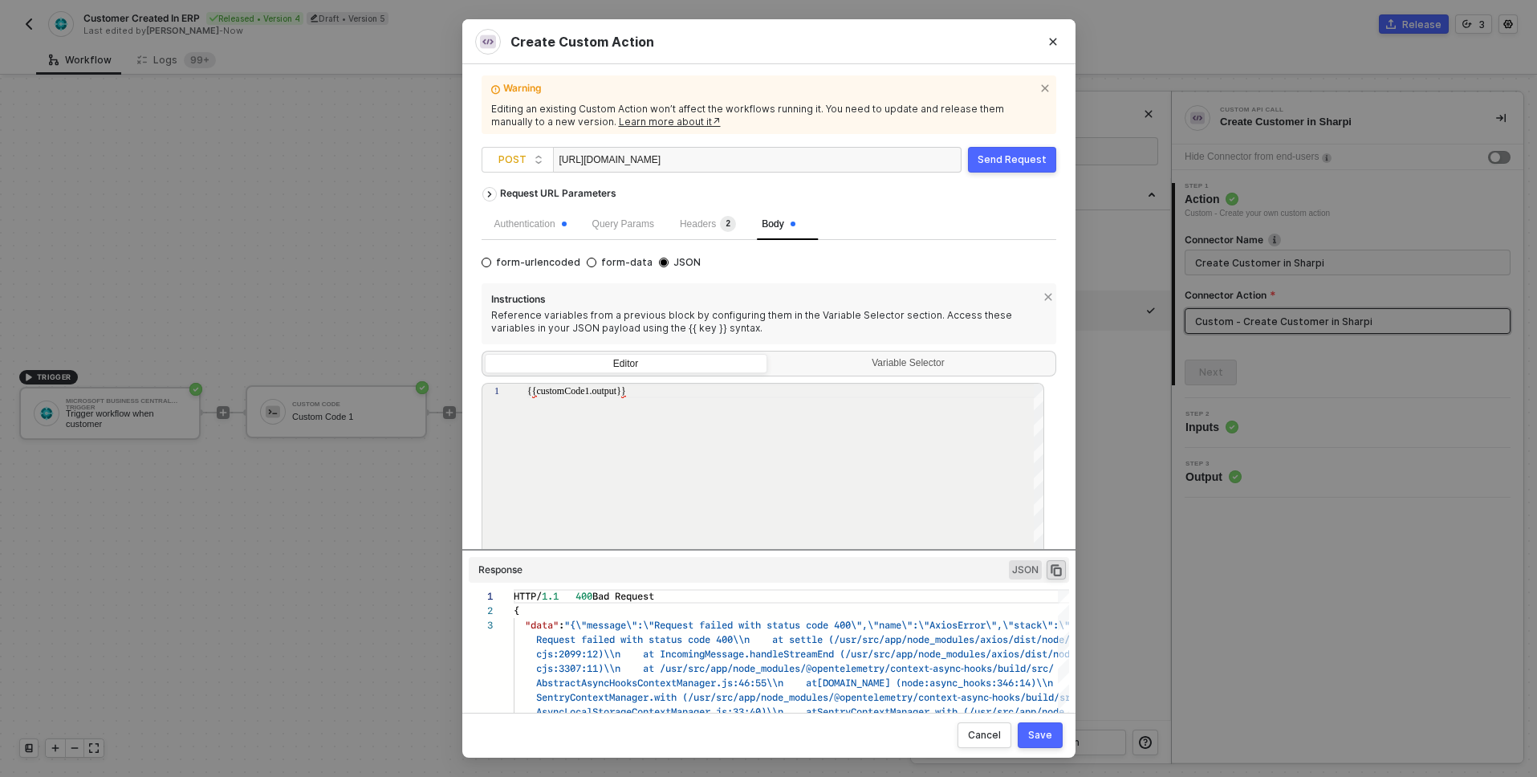
click at [644, 421] on div "{{customCode1.output}}" at bounding box center [786, 495] width 518 height 222
paste textarea "{ "customer": {{customCode1.output}} }"
type textarea "{ "customer": {{customCode1.output}} }"
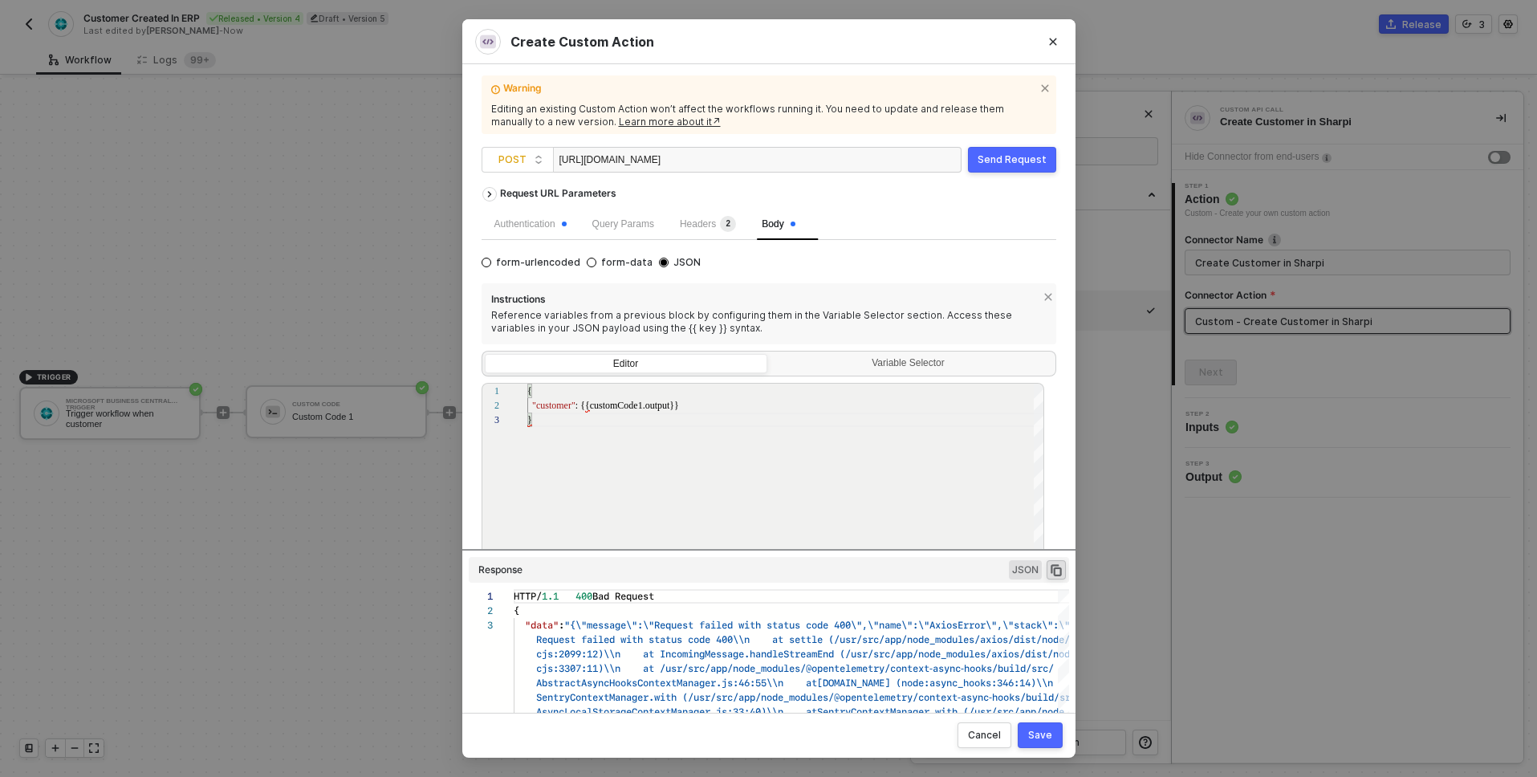
click at [882, 315] on div "Reference variables from a previous block by configuring them in the Variable S…" at bounding box center [769, 321] width 556 height 25
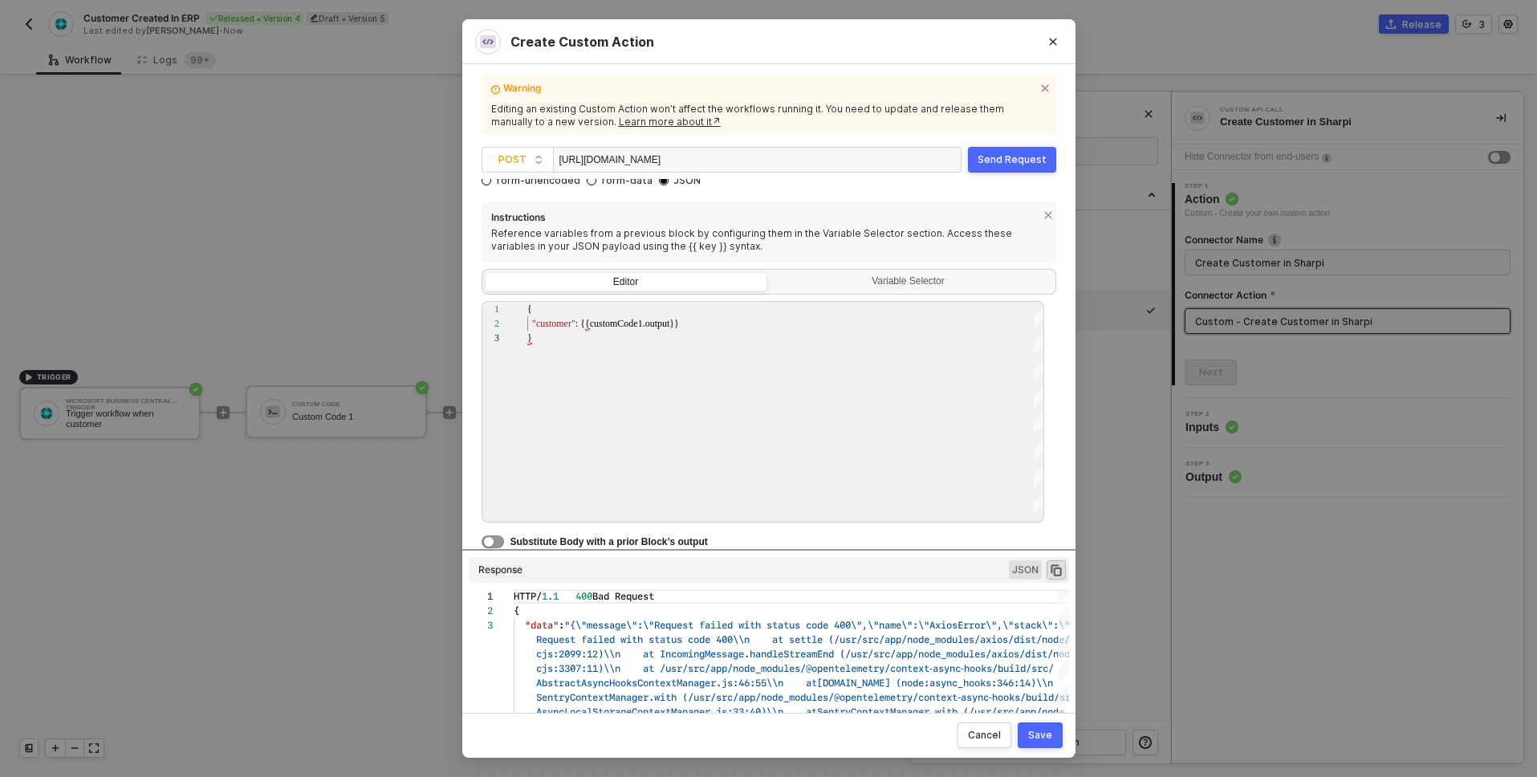
click at [1011, 174] on div "Warning Editing an existing Custom Action won’t affect the workflows running it…" at bounding box center [769, 388] width 575 height 610
click at [1011, 166] on div "Send Request" at bounding box center [1012, 159] width 69 height 13
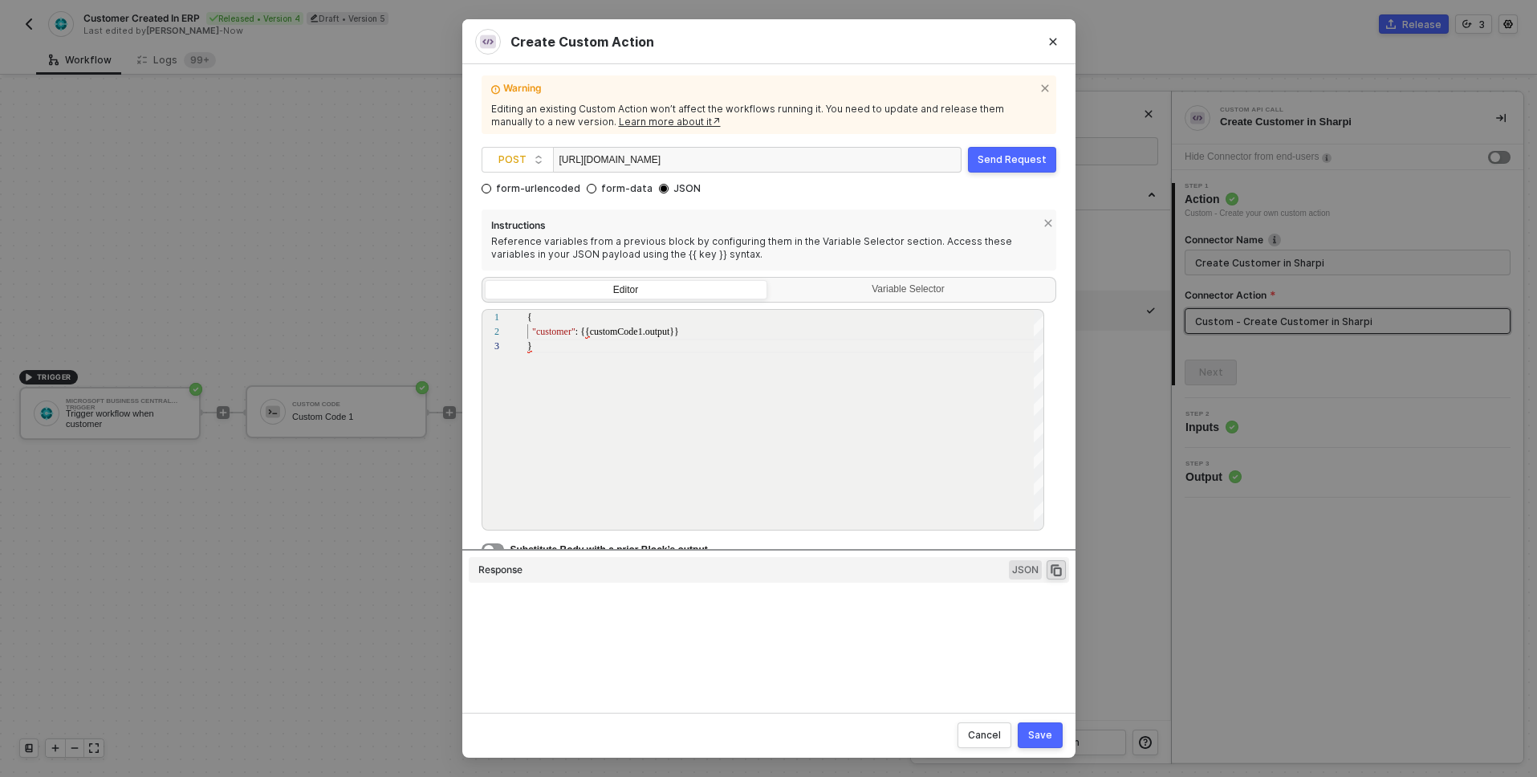
type textarea "HTTP/1.1 400 Bad Request { "message": "SyntaxError: Expected property name or '…"
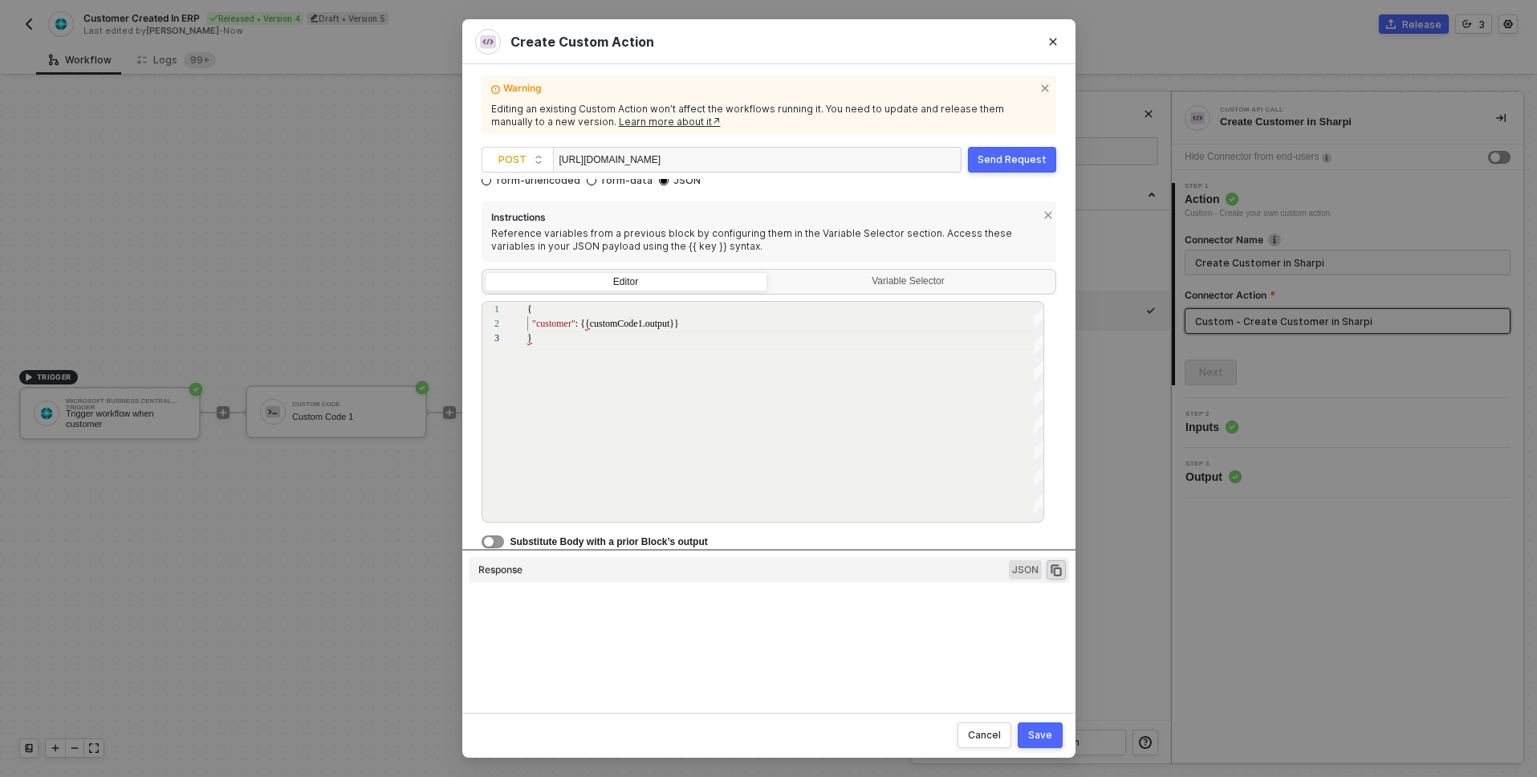
scroll to position [43, 0]
click at [828, 620] on div "1 2 3 4 HTTP/ 1.1 400 Bad Request { "message" : "SyntaxError: Expected property…" at bounding box center [769, 660] width 600 height 142
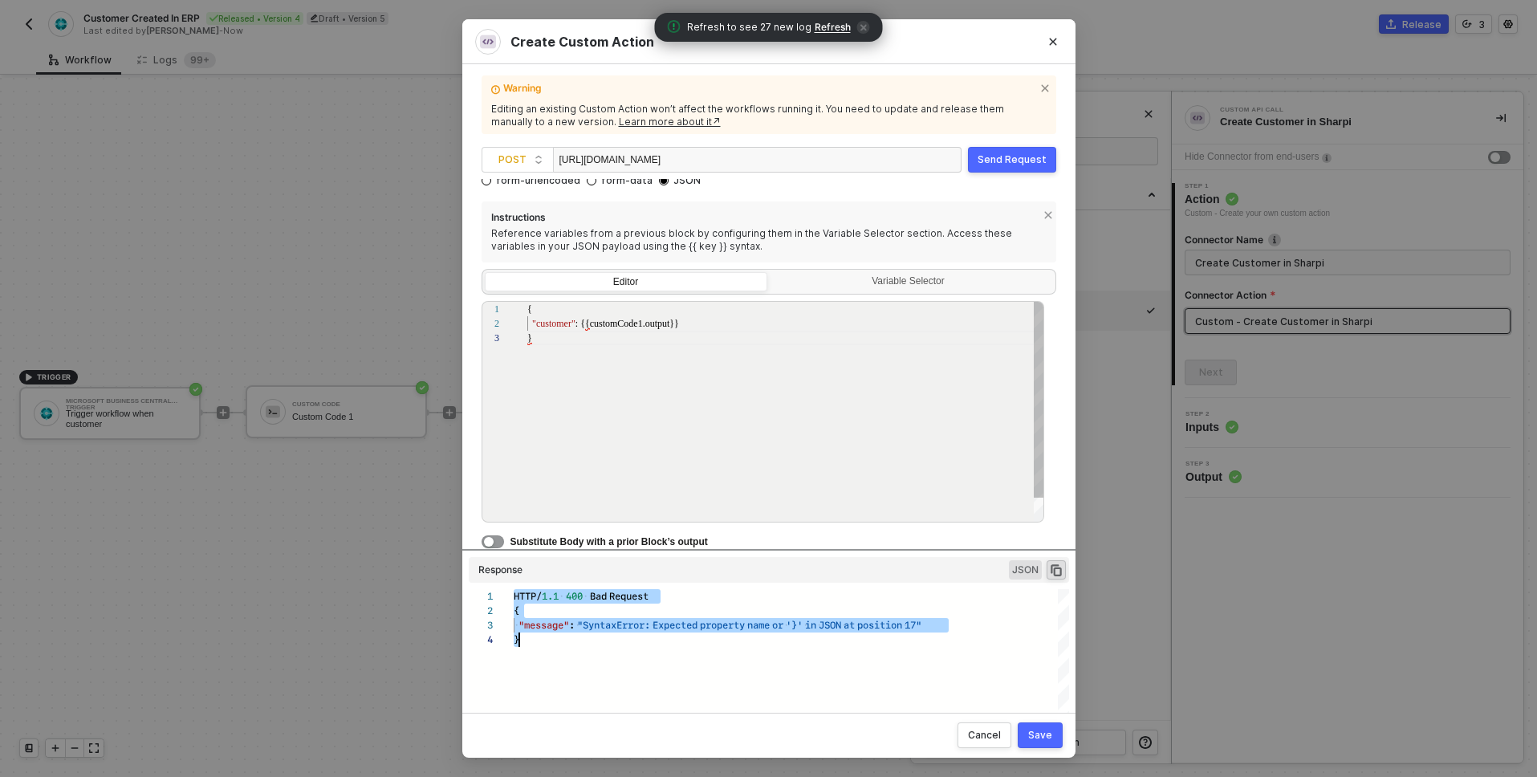
scroll to position [29, 5]
click at [714, 332] on div "}" at bounding box center [786, 338] width 518 height 14
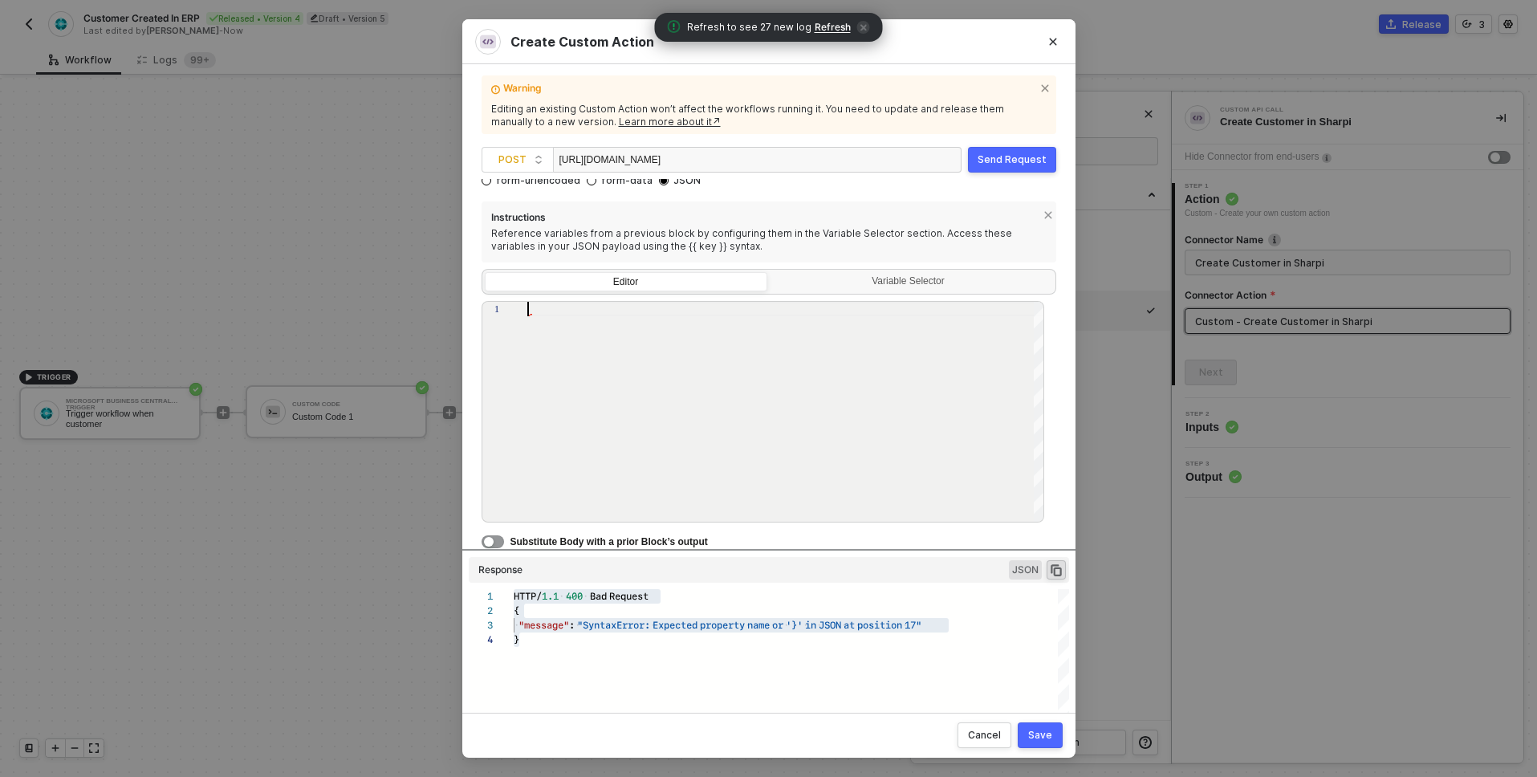
paste textarea "{ "customer": {{{ customCode1.output }}} }"
click at [1024, 163] on div "Send Request" at bounding box center [1012, 159] width 69 height 13
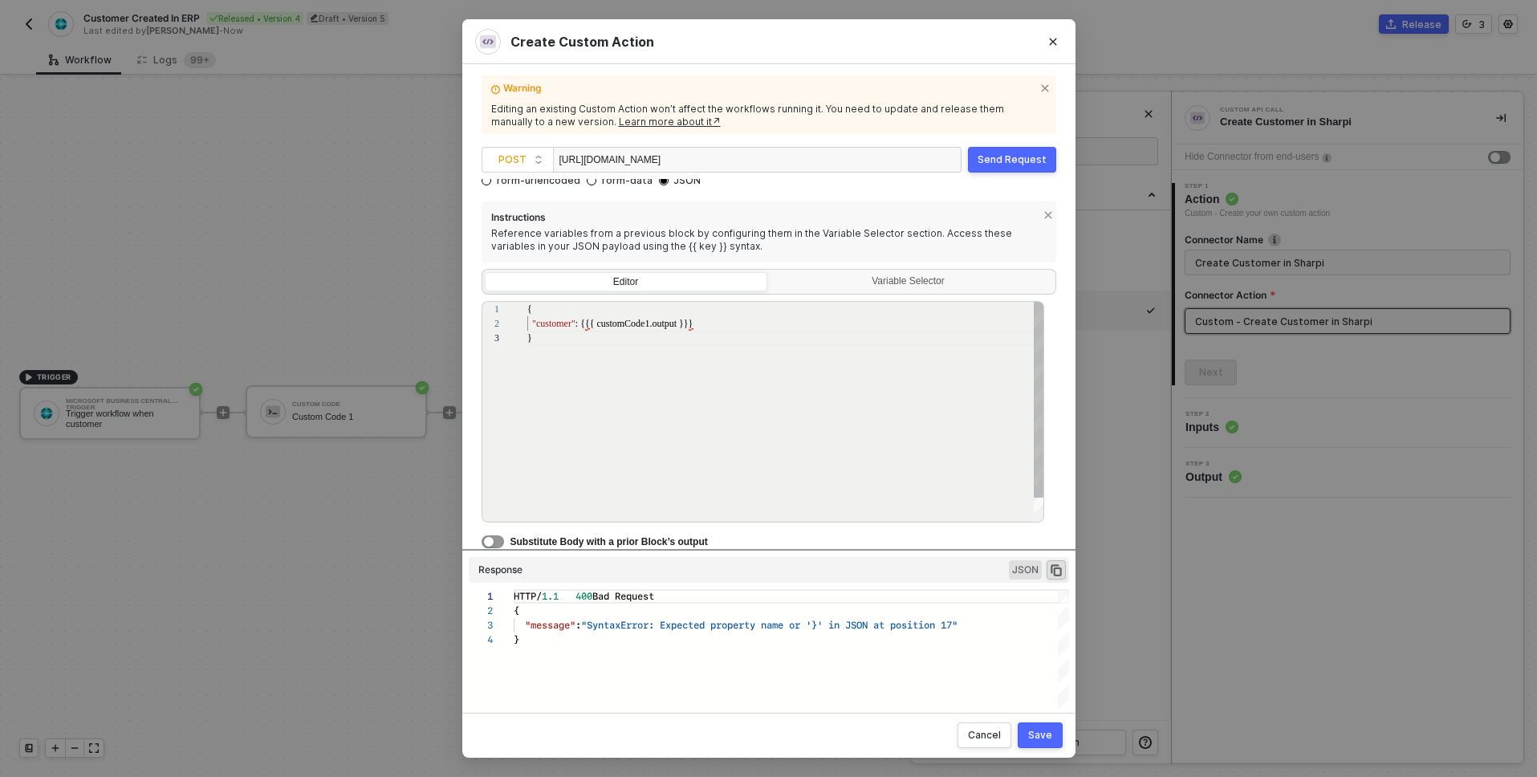
scroll to position [14, 165]
click at [727, 328] on div ""customer" : {{{ customCode1.output }}}" at bounding box center [786, 323] width 518 height 14
click at [755, 316] on div ""customer" : {{{ customCode1.output }}}" at bounding box center [786, 323] width 518 height 14
type textarea "{ "customer": {{{ customCode1.output }}} }"
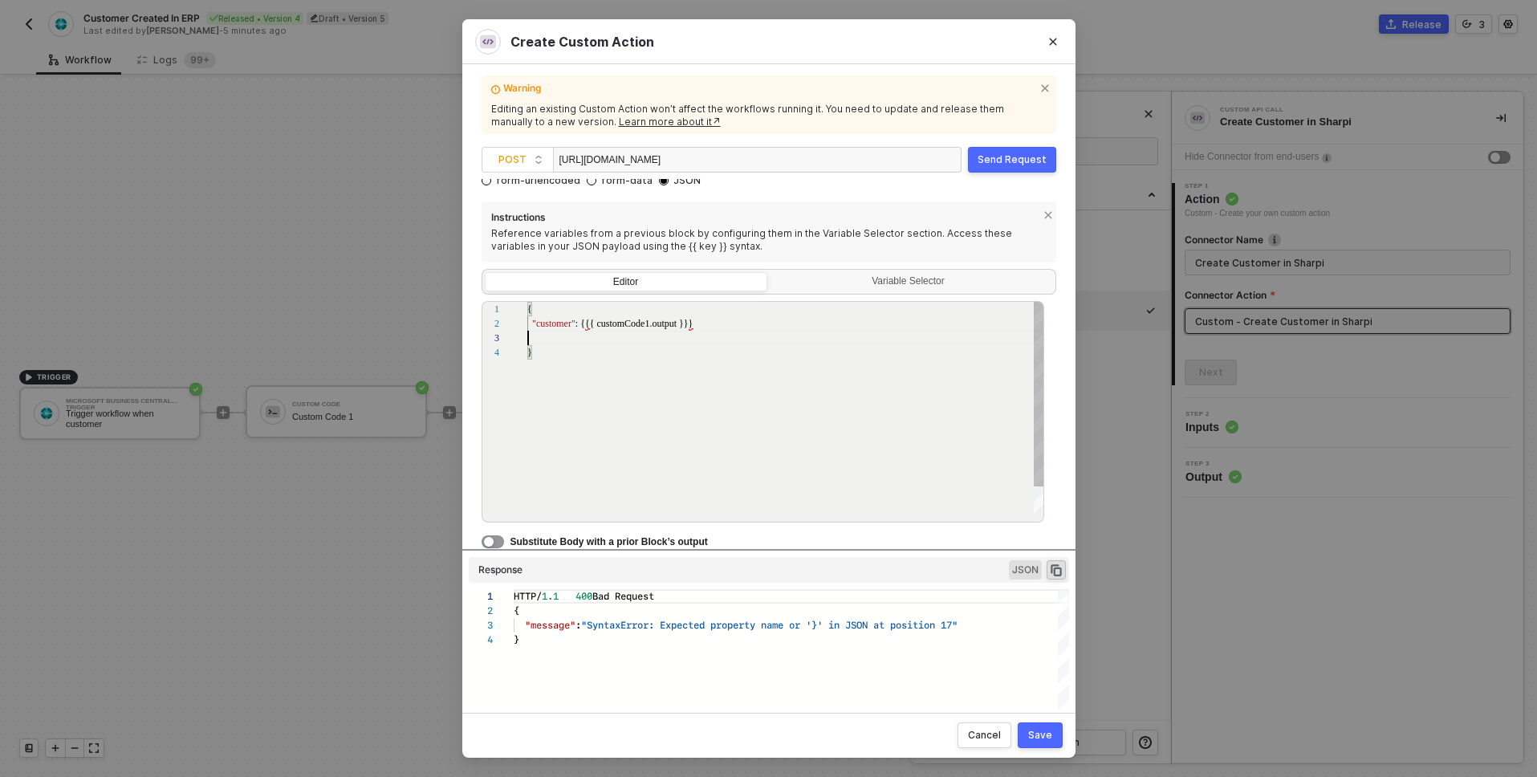
scroll to position [43, 5]
click at [792, 392] on div "{ "customer" : {{{ customCode1.output }}} }" at bounding box center [786, 434] width 518 height 265
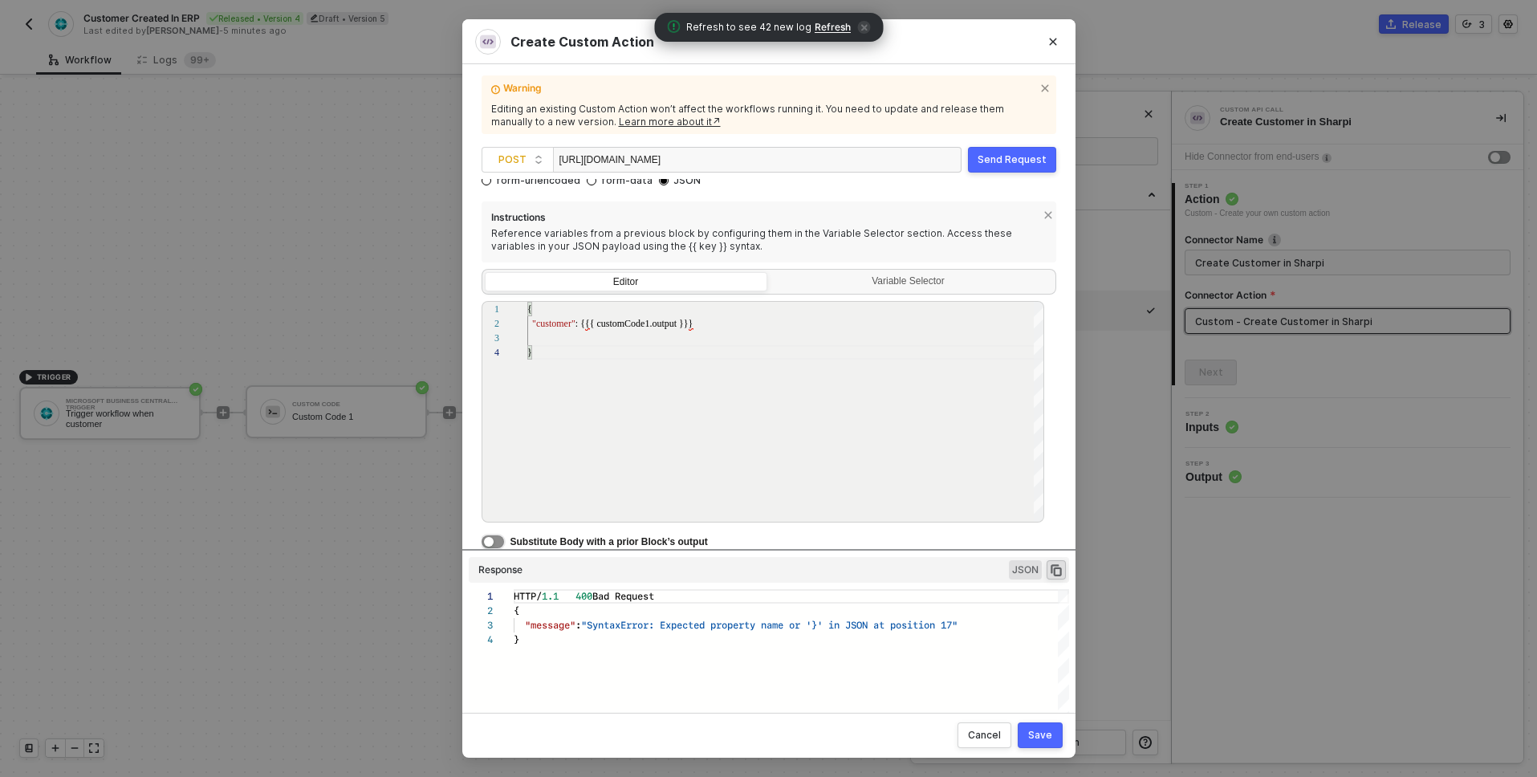
click at [492, 541] on div "button" at bounding box center [489, 542] width 10 height 10
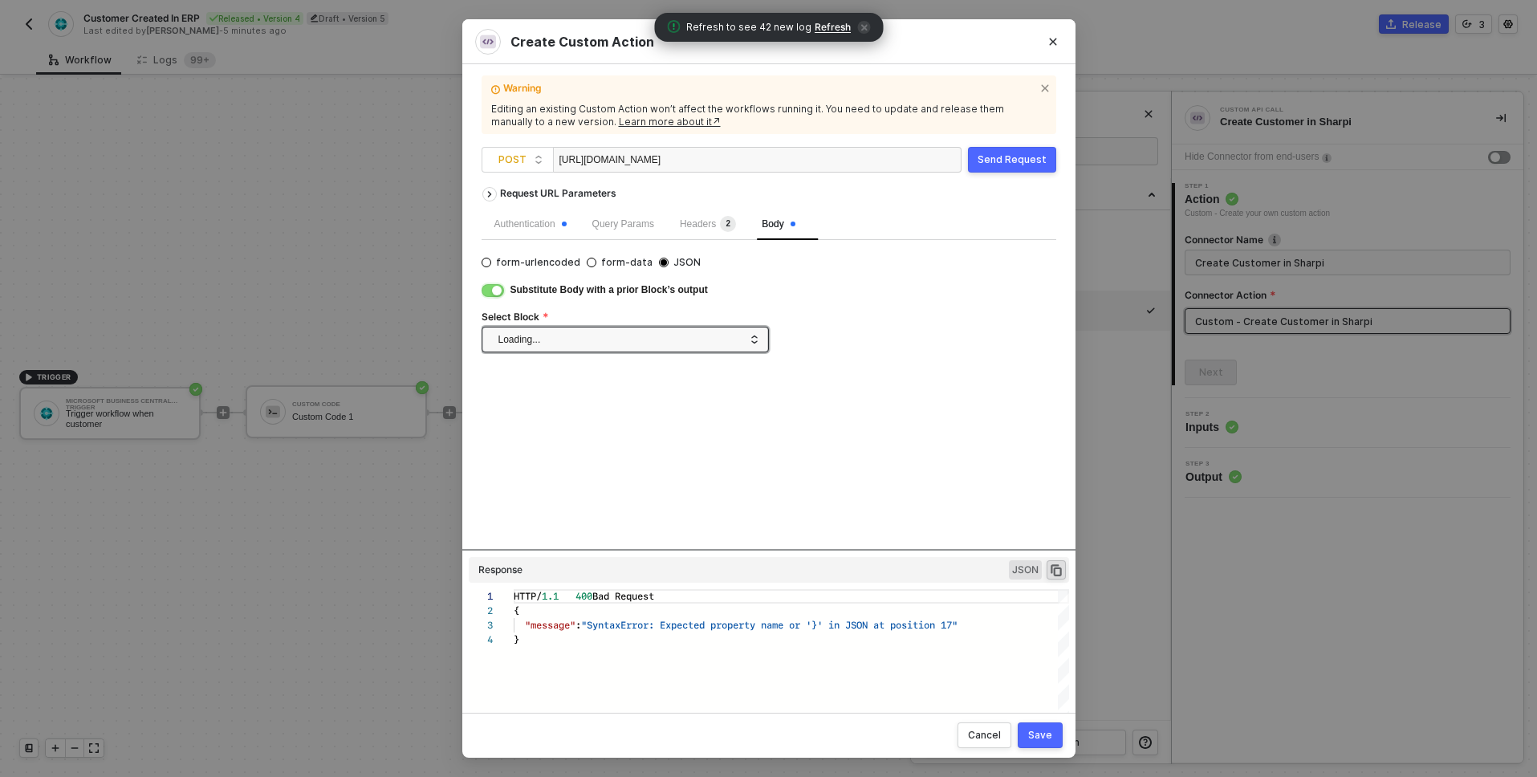
scroll to position [0, 0]
click at [678, 338] on div "Custom Code" at bounding box center [622, 340] width 246 height 24
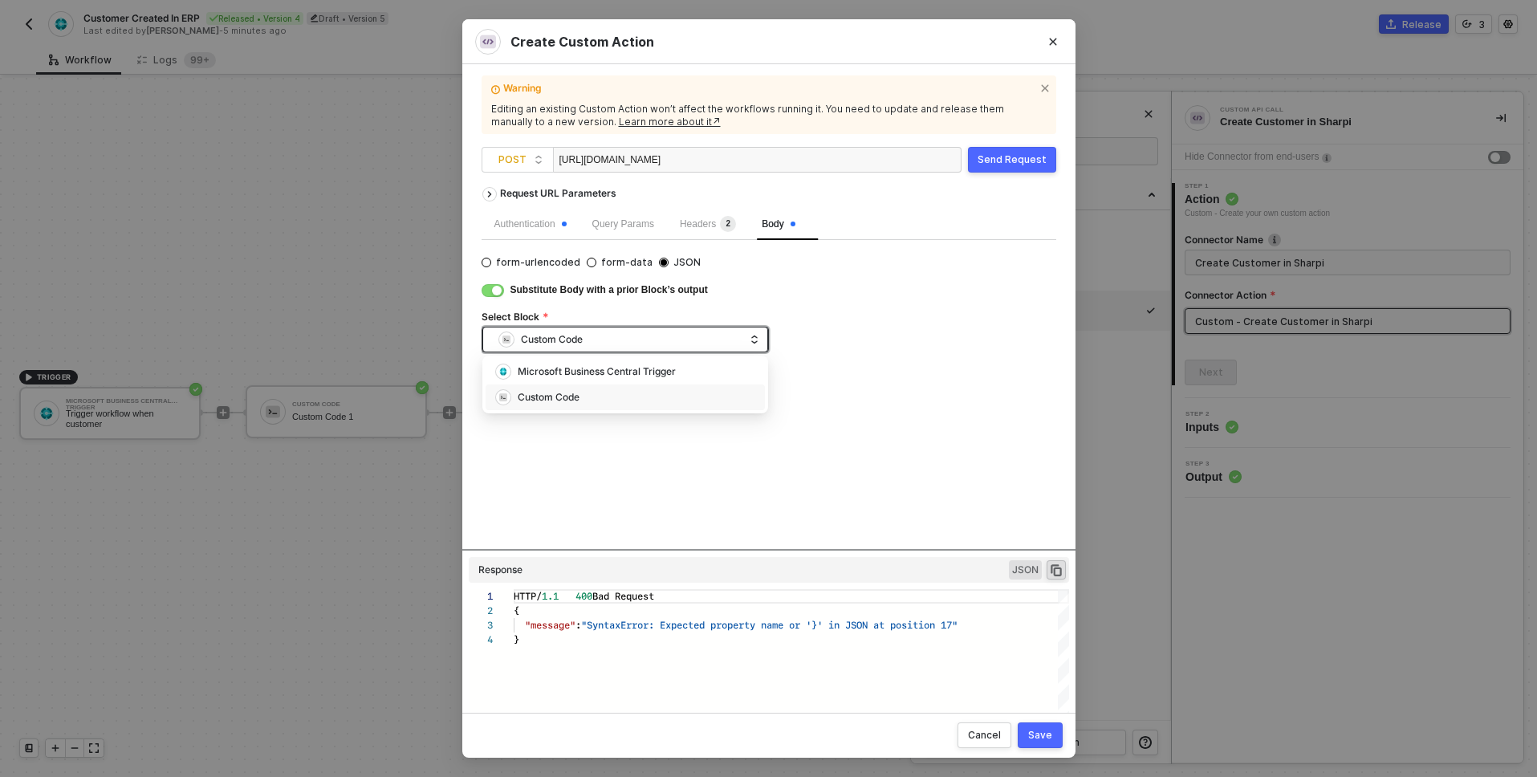
click at [678, 338] on div "Custom Code" at bounding box center [622, 340] width 246 height 24
click at [1043, 732] on div "Save" at bounding box center [1040, 735] width 24 height 13
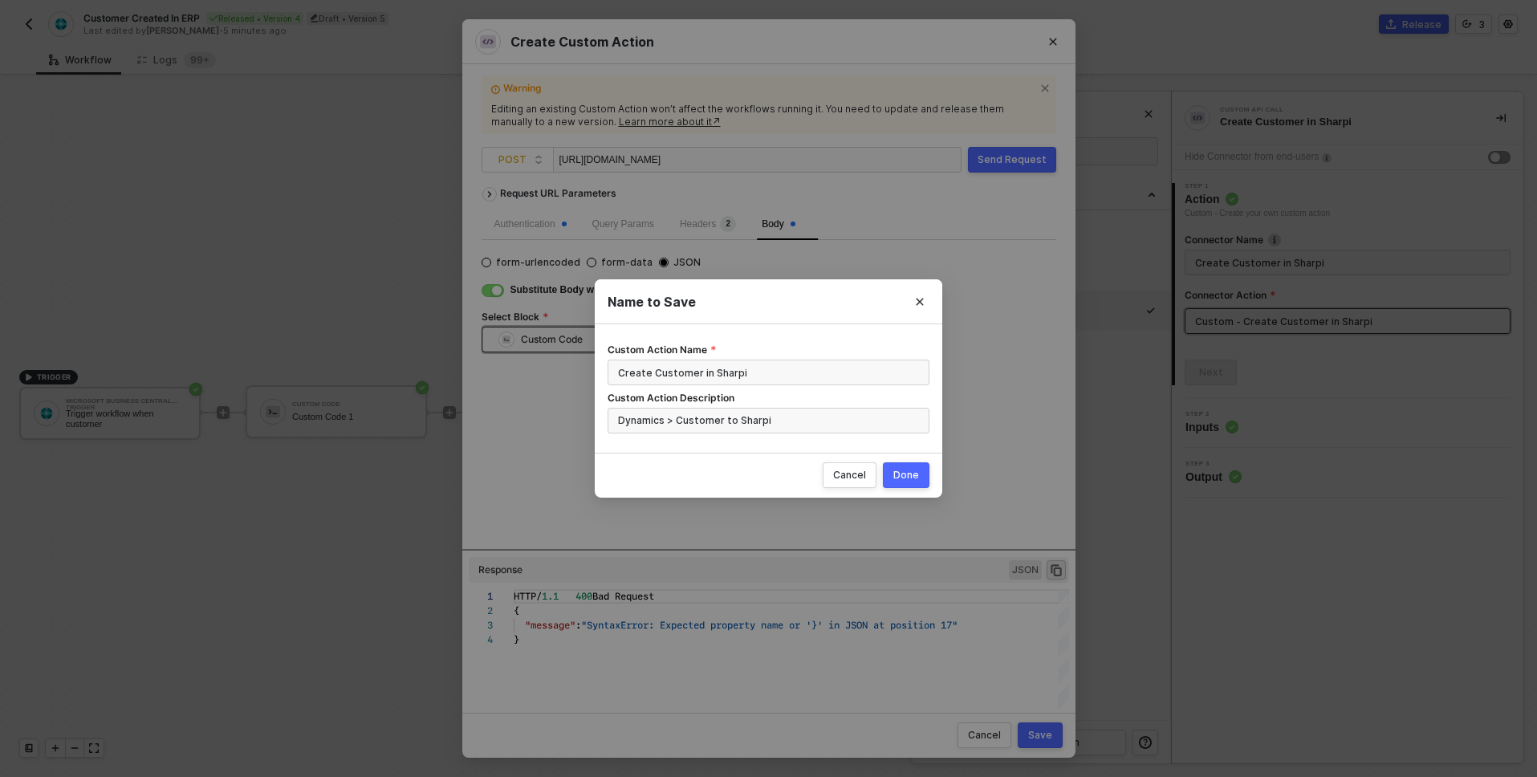
click at [916, 474] on div "Done" at bounding box center [906, 475] width 26 height 13
radio input "true"
radio input "false"
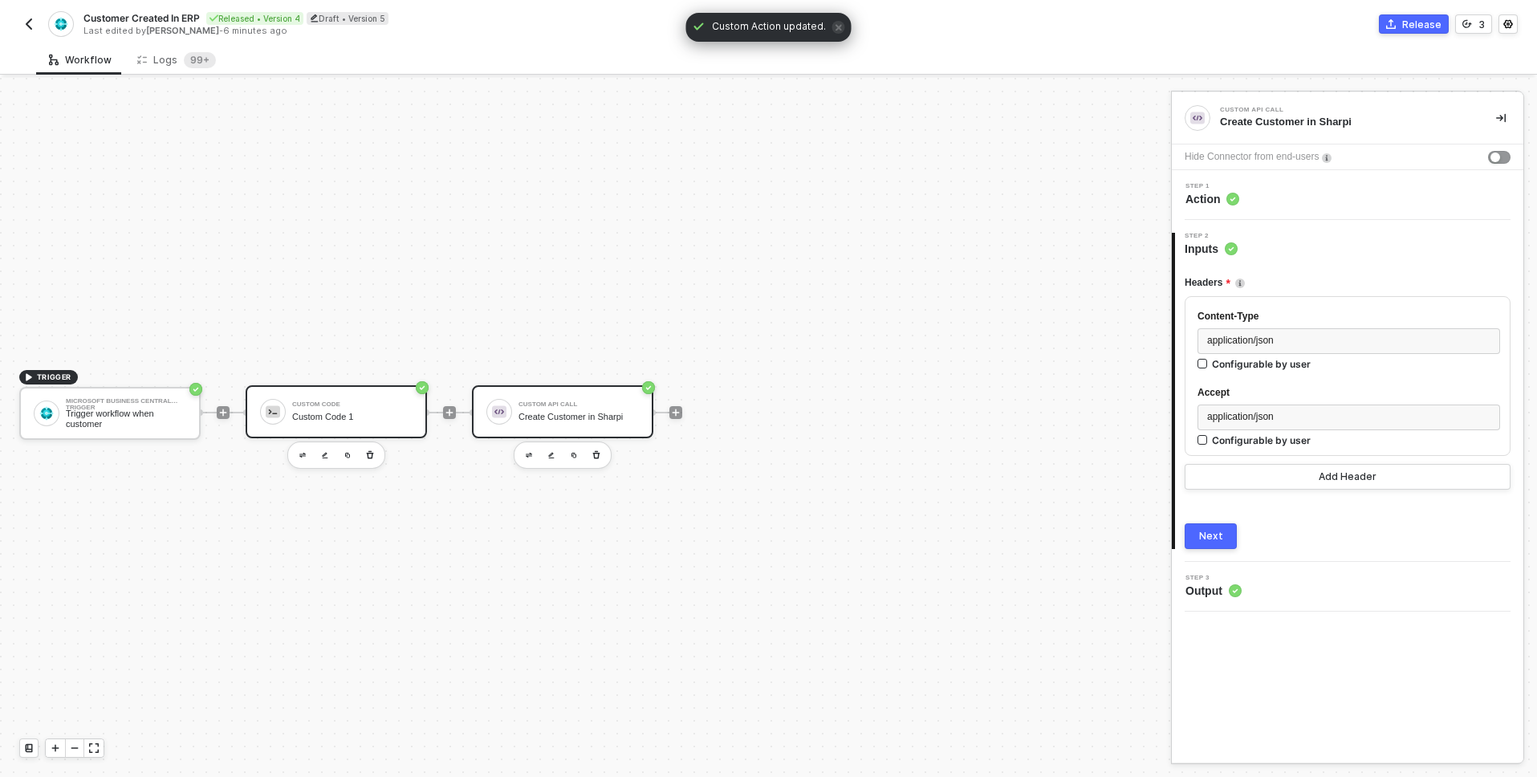
click at [368, 417] on div "Custom Code 1" at bounding box center [352, 417] width 120 height 10
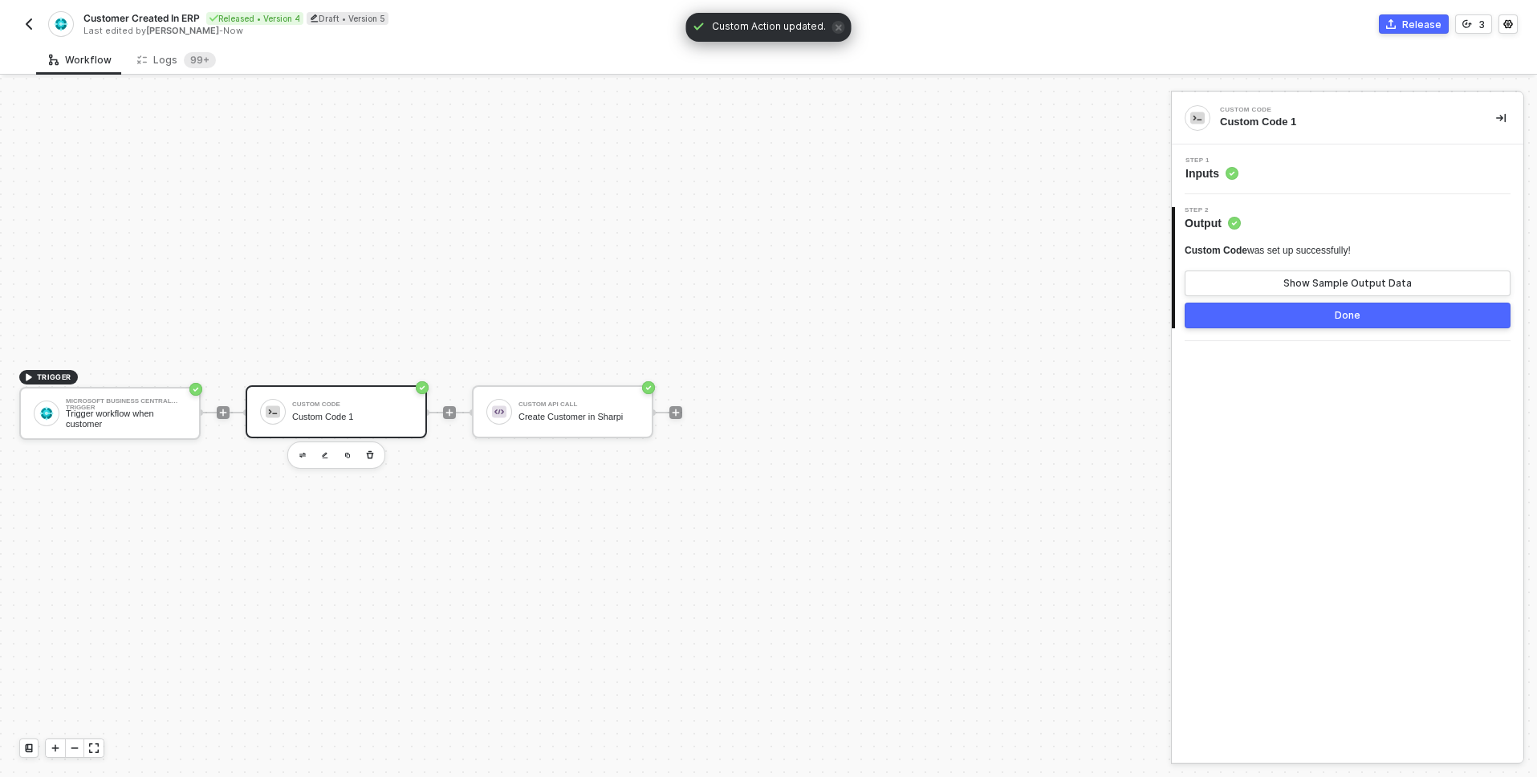
click at [1227, 176] on circle at bounding box center [1232, 174] width 12 height 12
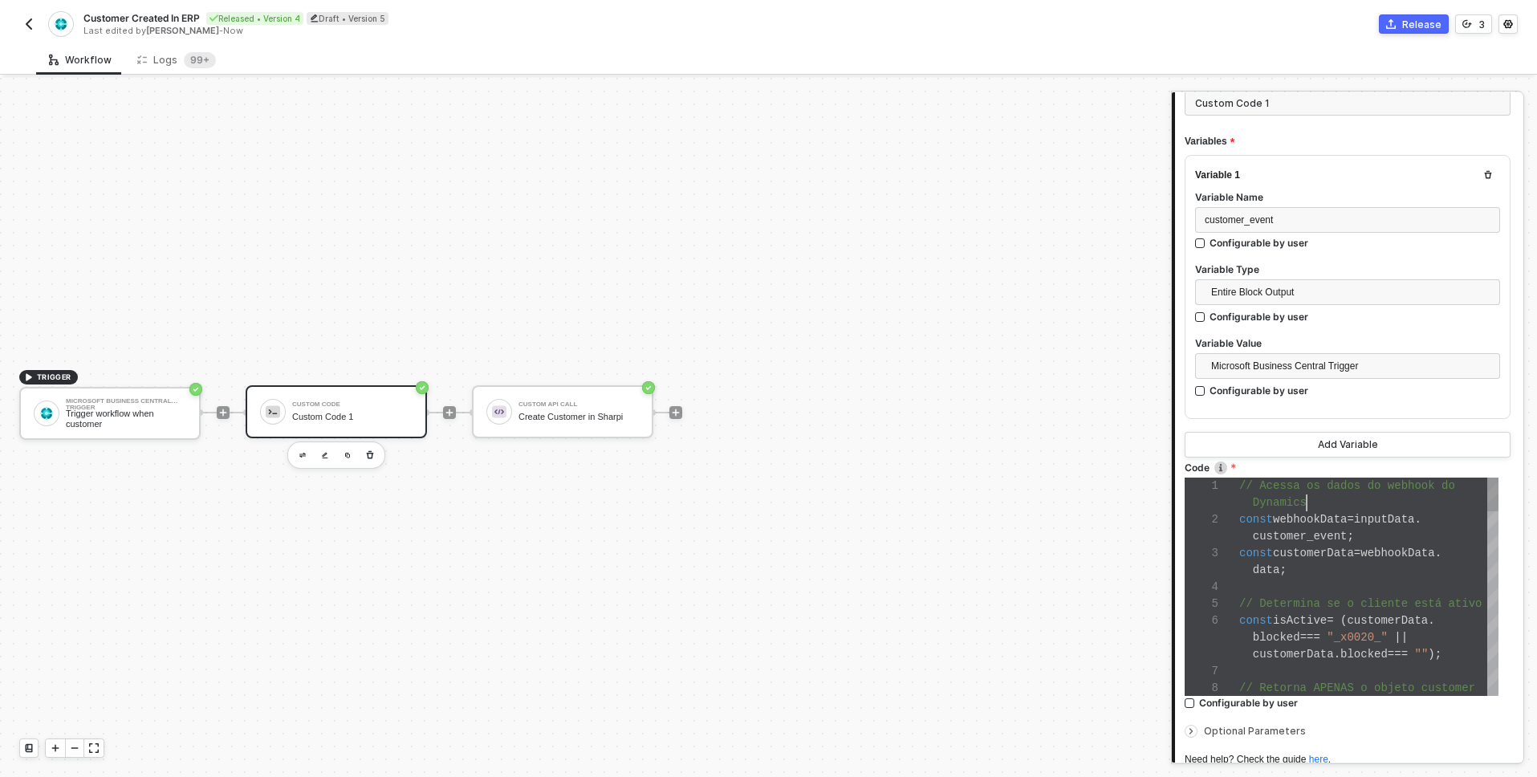
scroll to position [0, 67]
click at [1360, 500] on div "Dynamics" at bounding box center [1368, 503] width 259 height 17
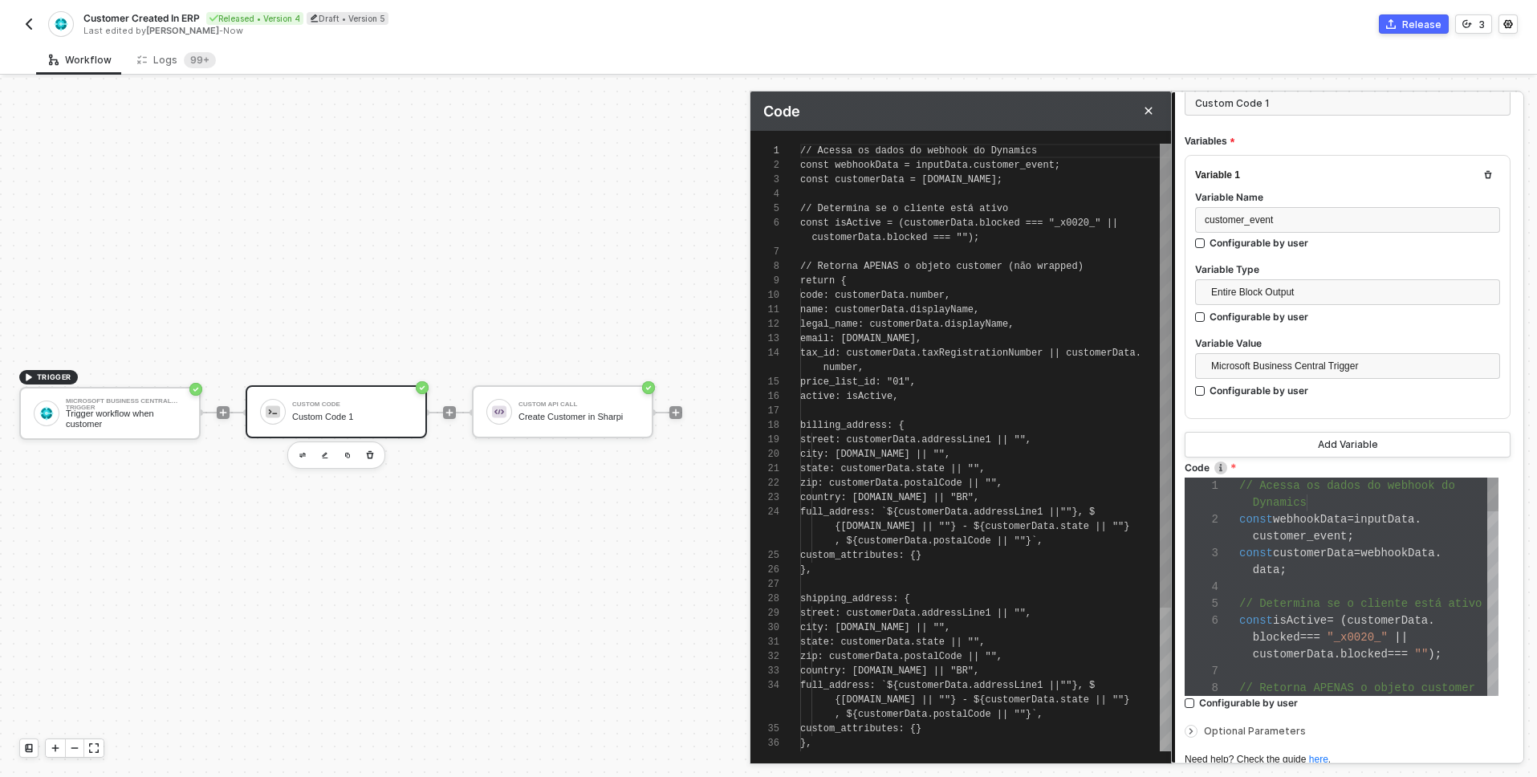
scroll to position [130, 0]
click at [1100, 503] on div "// Acessa os dados do webhook do Dynamics const webhookData = inputData.custome…" at bounding box center [985, 541] width 371 height 795
type textarea "// Acessa os dados do webhook do Dynamics const webhookData = inputData.custome…"
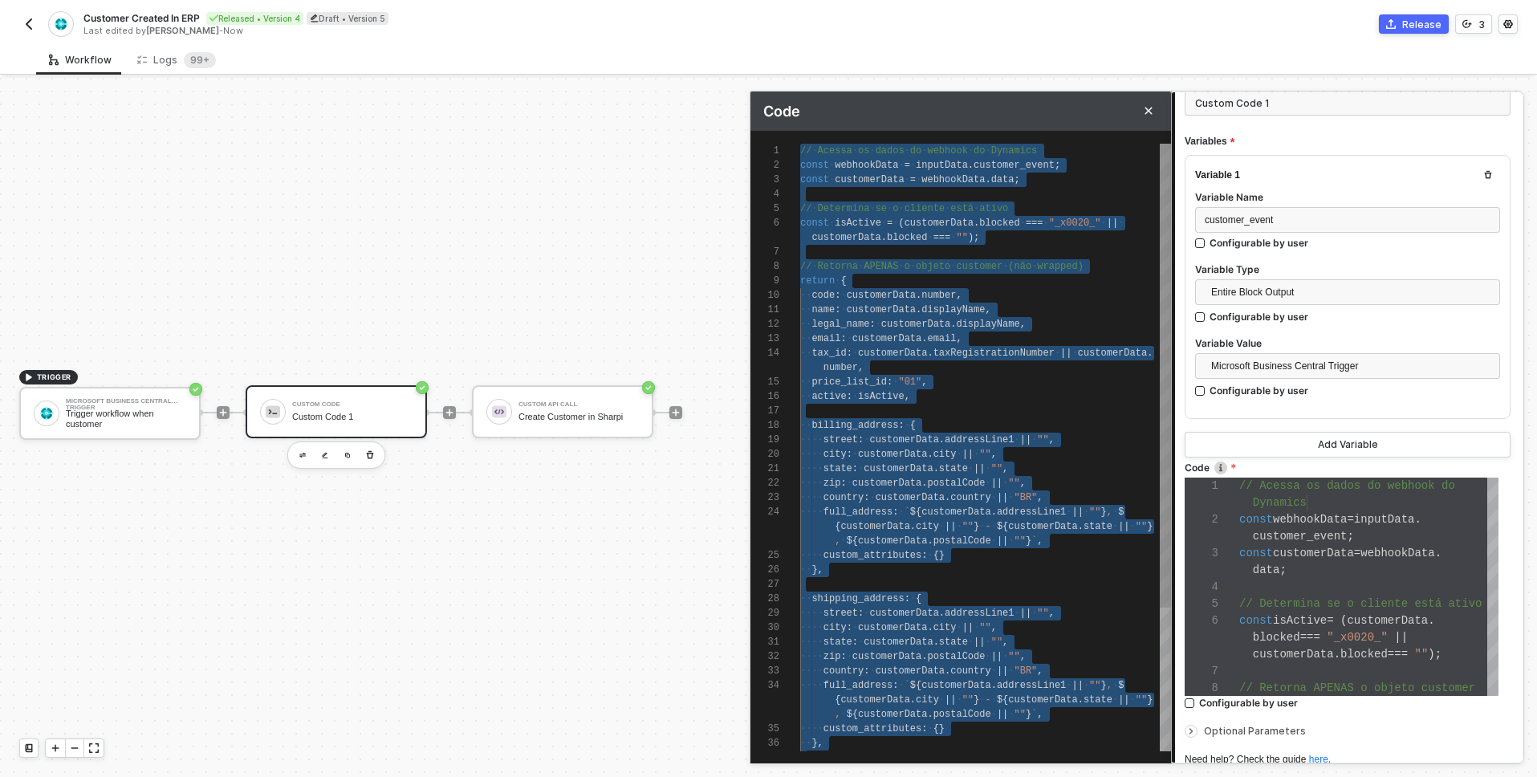
scroll to position [0, 0]
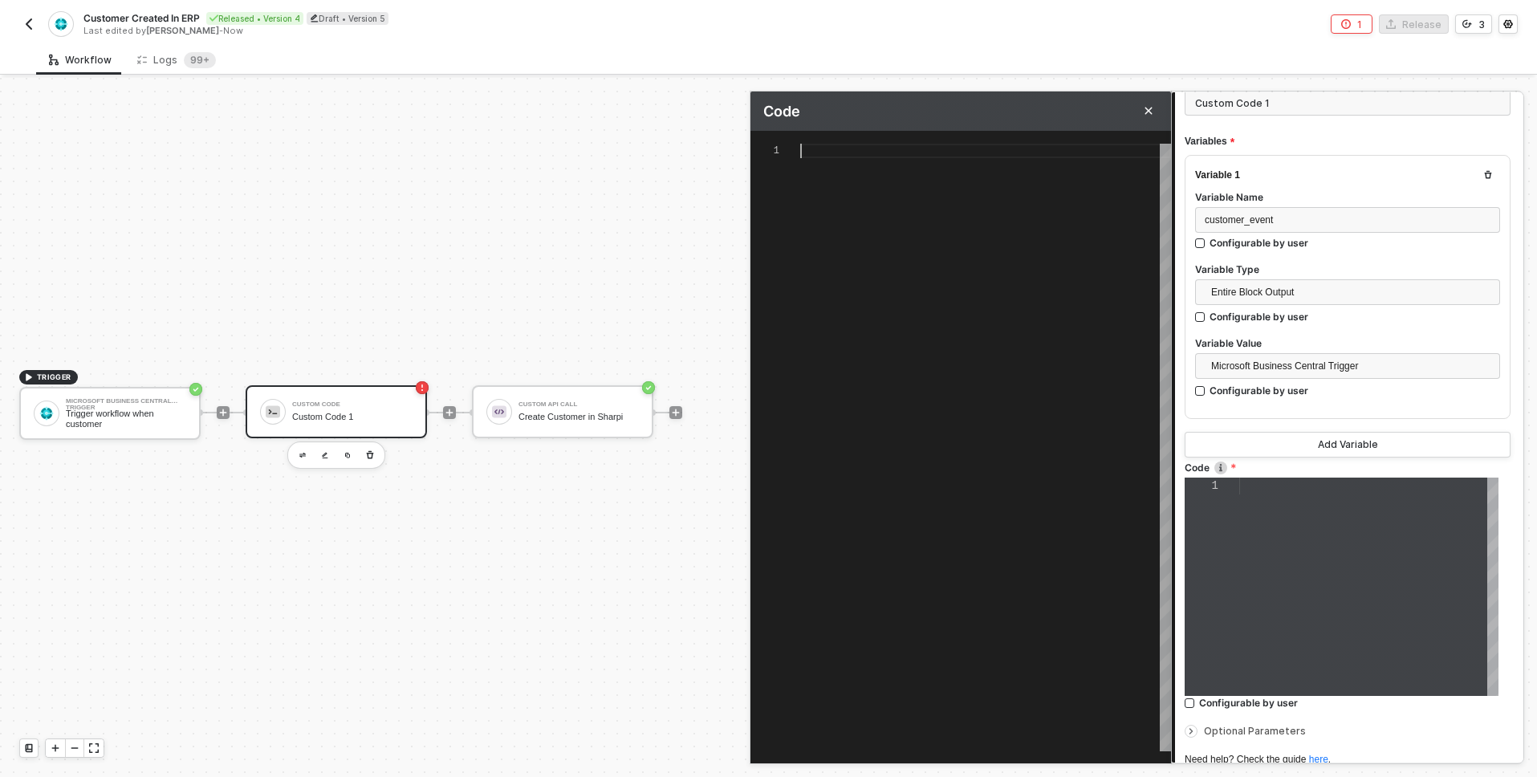
click at [841, 149] on div at bounding box center [985, 151] width 371 height 14
paste textarea """, currency_code: customerData.currencyCode || "BRL" }, created_at: customerDa…"
type textarea "// Acessa os dados do webhook do Dynamics const webhookData = inputData.custome…"
type textarea """, currency_code: customerData.currencyCode || "BRL" }, created_at: customerDa…"
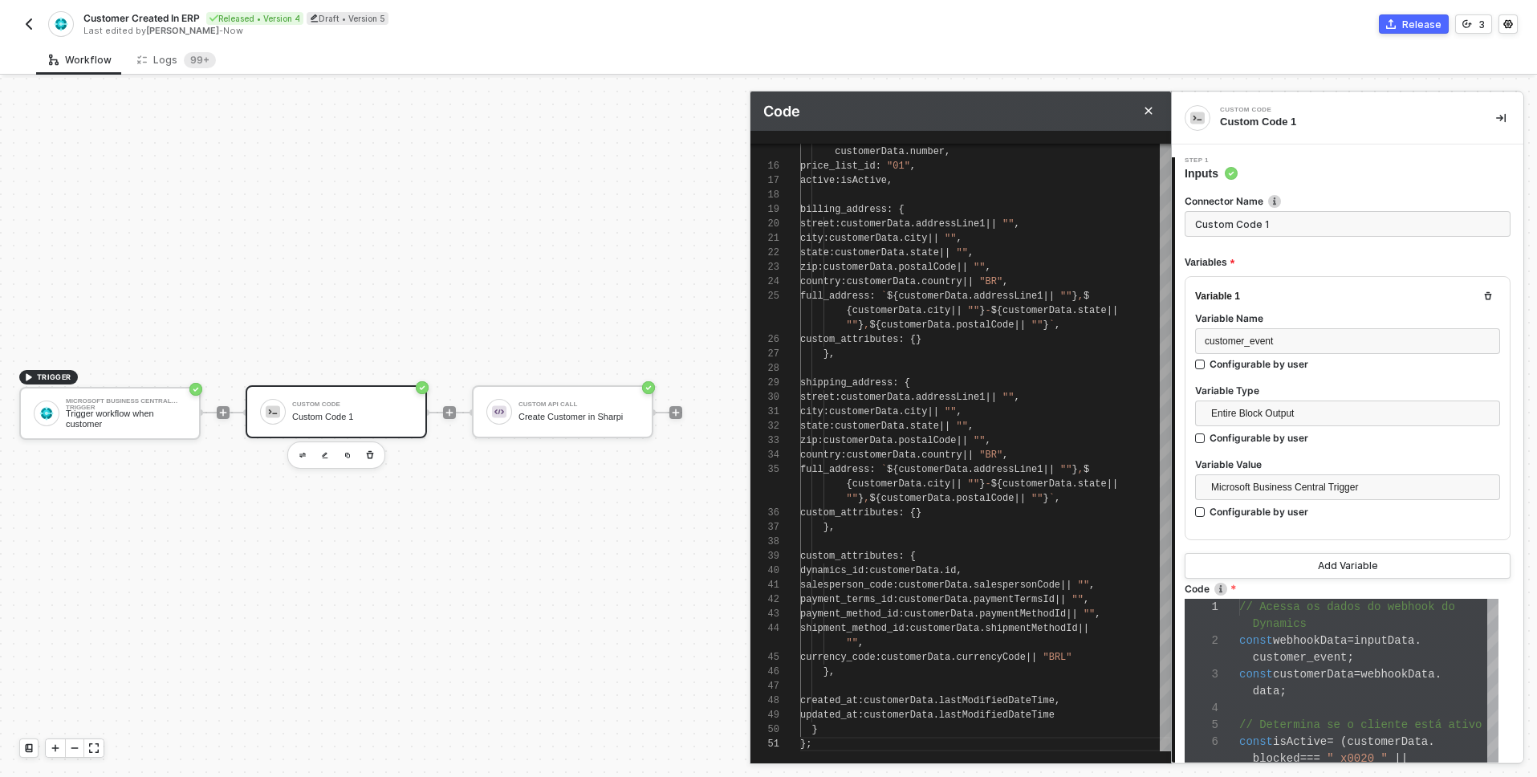
scroll to position [256, 0]
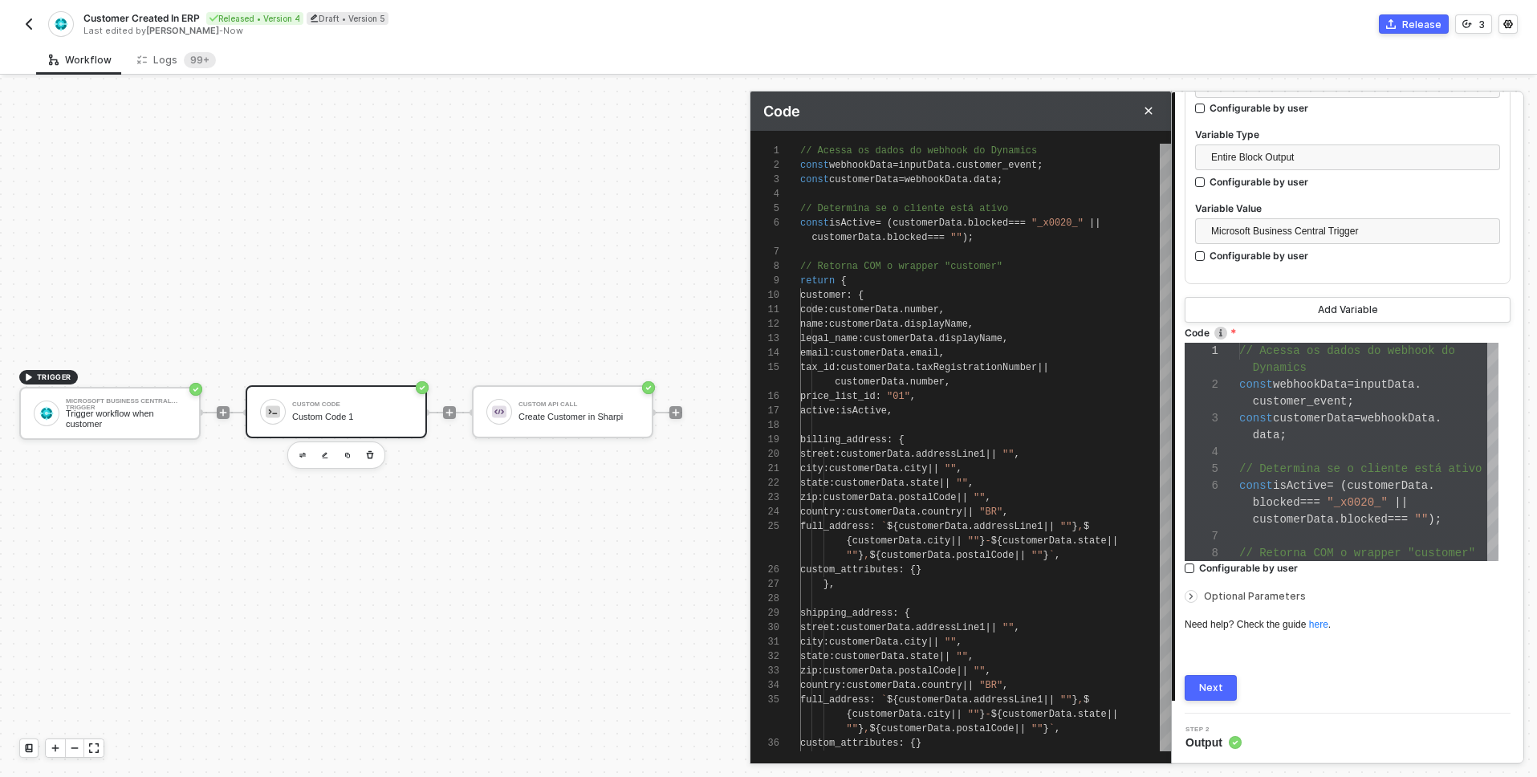
click at [1229, 685] on button "Next" at bounding box center [1211, 688] width 52 height 26
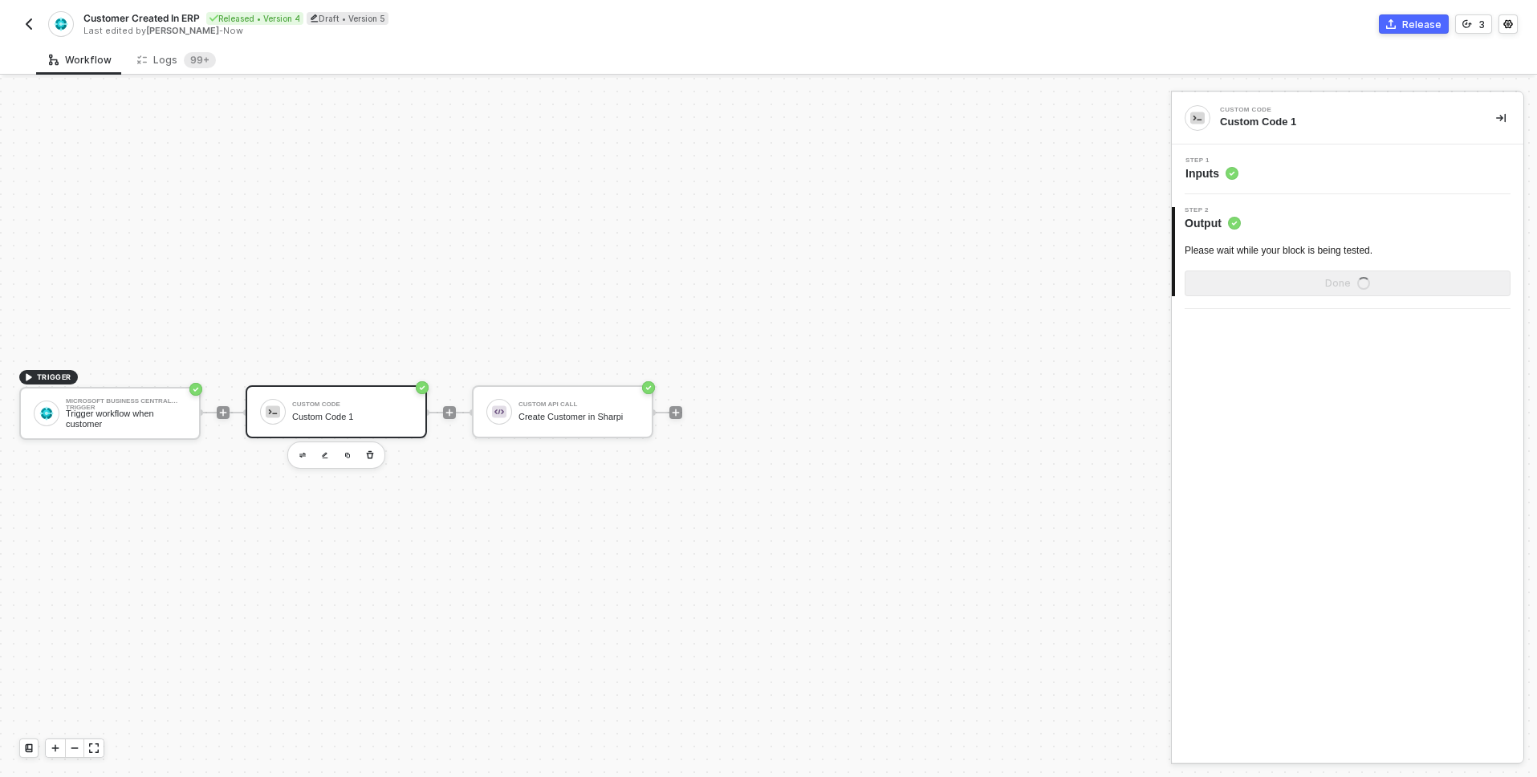
scroll to position [0, 0]
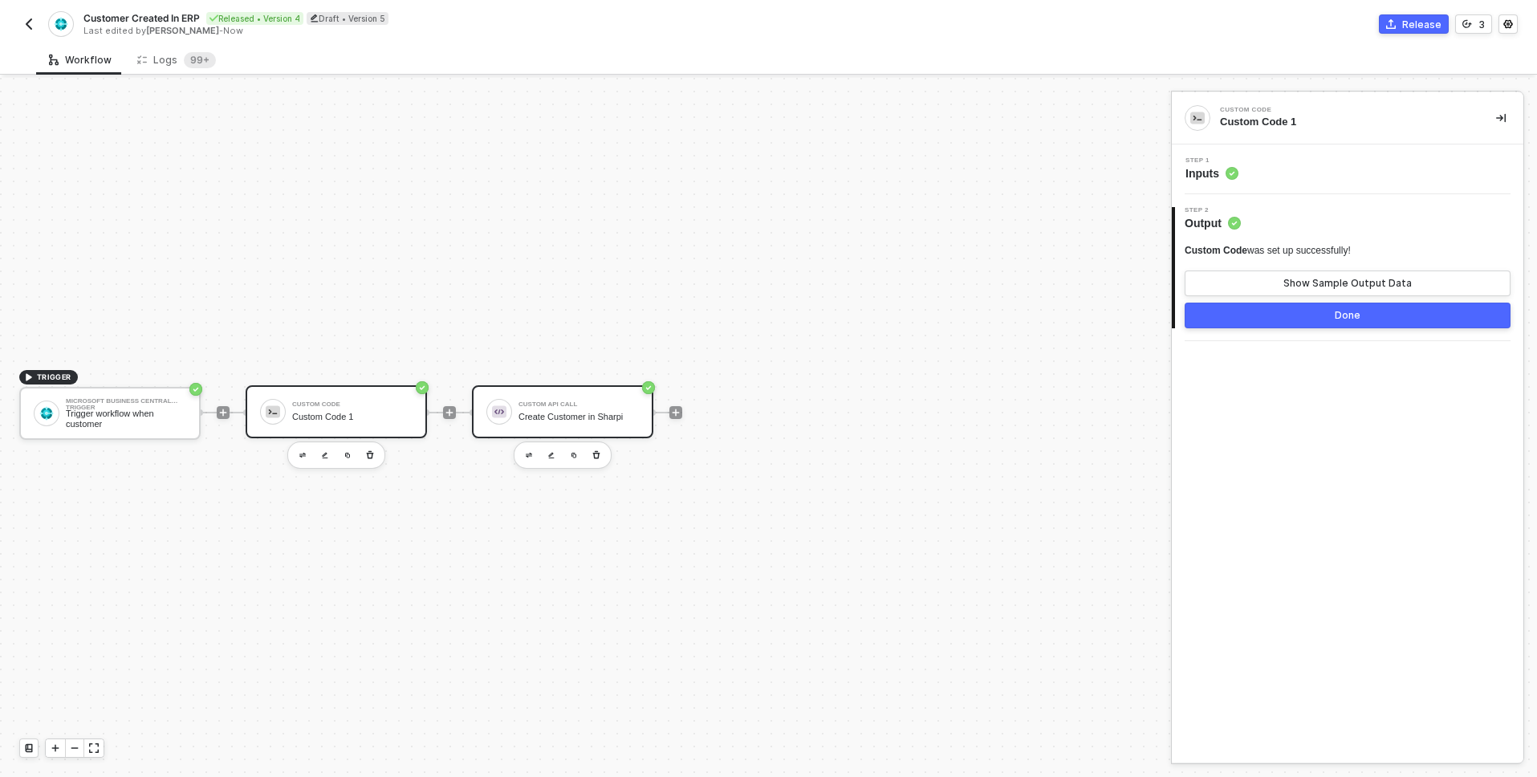
click at [594, 407] on div "Custom API Call" at bounding box center [579, 404] width 120 height 6
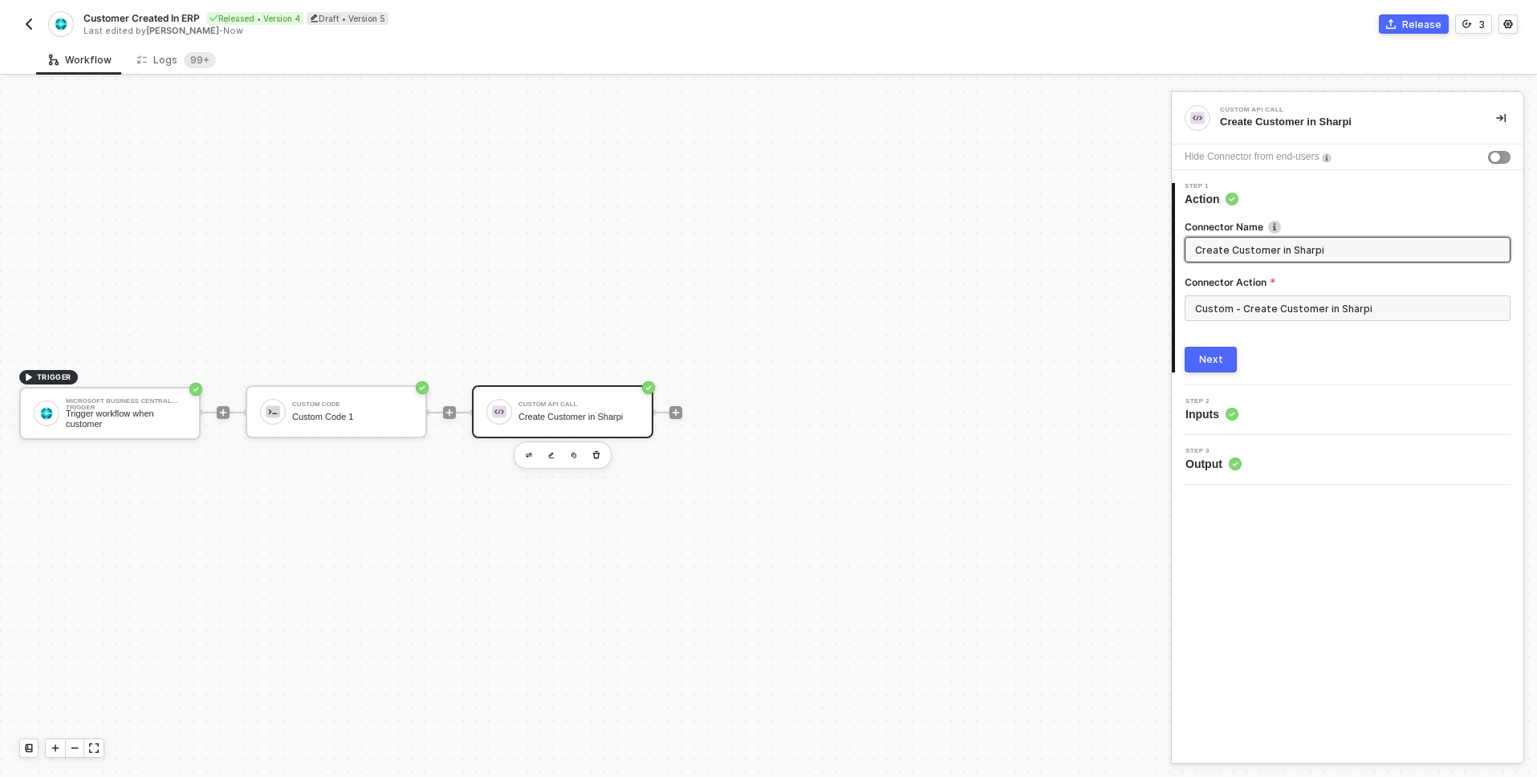
click at [1285, 343] on div "Connector Name Create Customer in Sharpi Connector Action Custom - Create Custo…" at bounding box center [1348, 289] width 326 height 165
click at [1281, 341] on div "Connector Name Create Customer in Sharpi Connector Action Custom - Create Custo…" at bounding box center [1348, 289] width 326 height 165
click at [598, 401] on div "Custom API Call Create Customer in Sharpi" at bounding box center [579, 412] width 120 height 31
click at [1223, 311] on input "Custom - Create Customer in Sharpi" at bounding box center [1348, 308] width 326 height 26
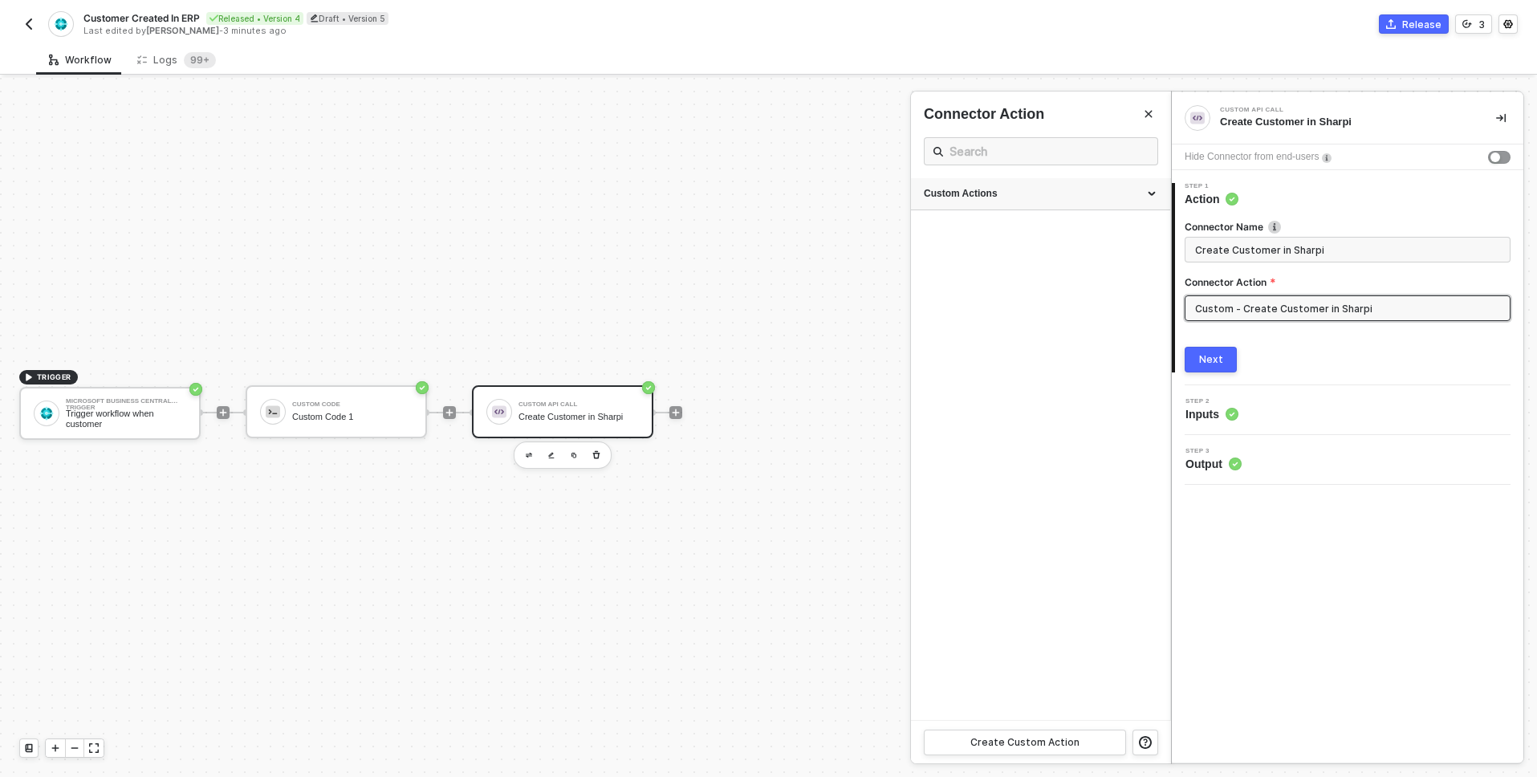
click at [1045, 190] on div "Custom Actions" at bounding box center [1041, 194] width 234 height 14
click at [1102, 316] on icon "icon-edit" at bounding box center [1106, 312] width 10 height 10
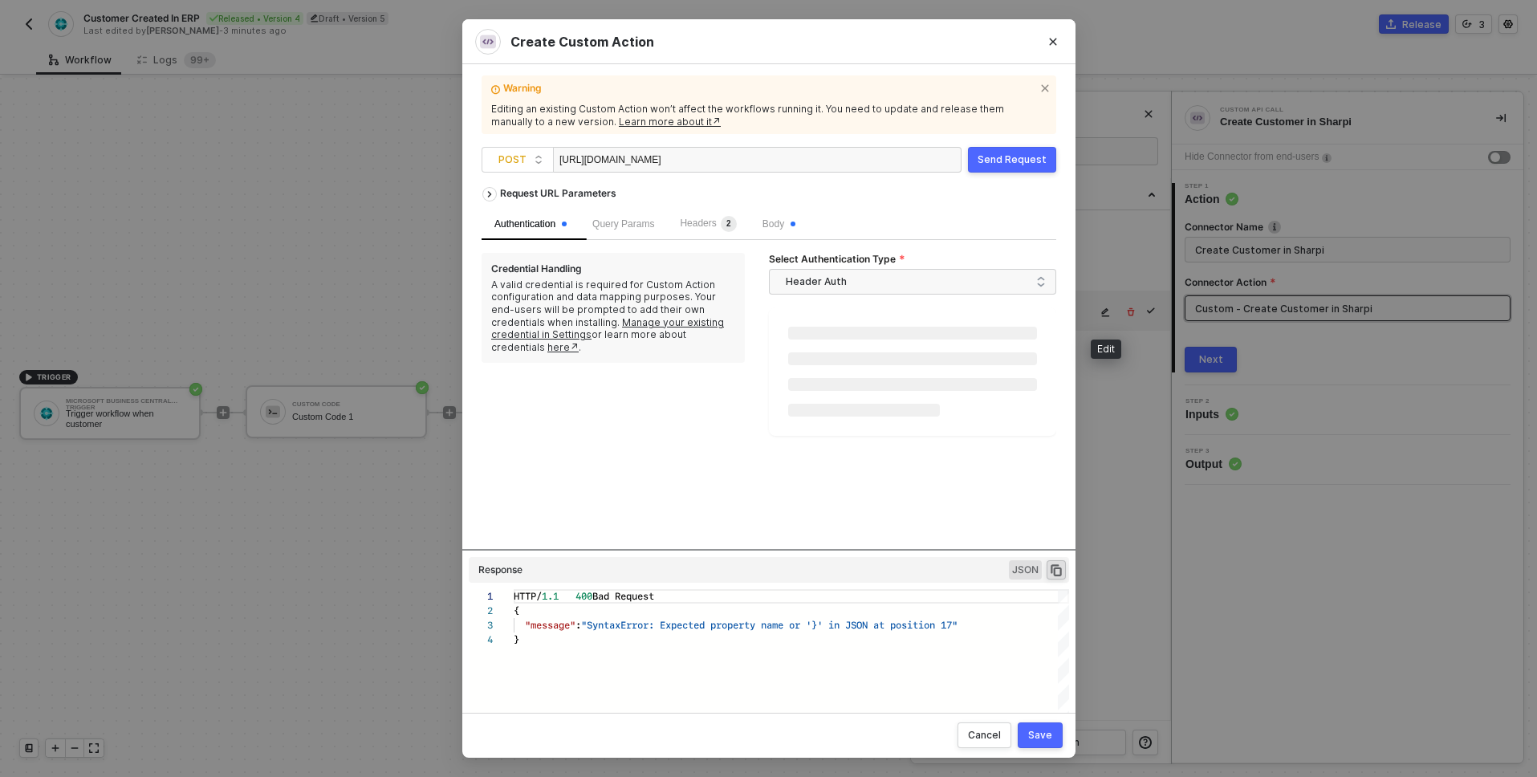
scroll to position [43, 0]
click at [1017, 170] on button "Send Request" at bounding box center [1012, 160] width 88 height 26
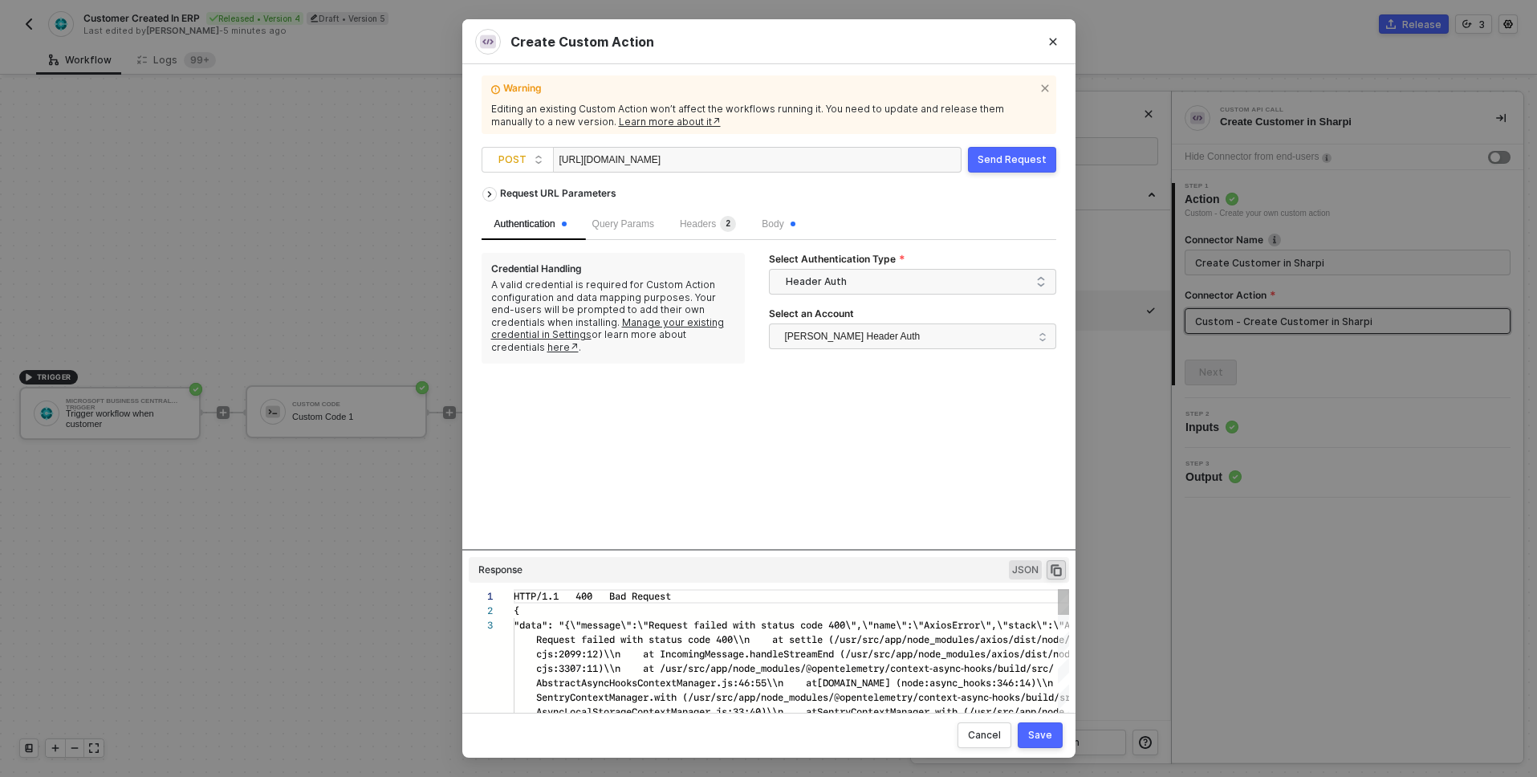
scroll to position [29, 0]
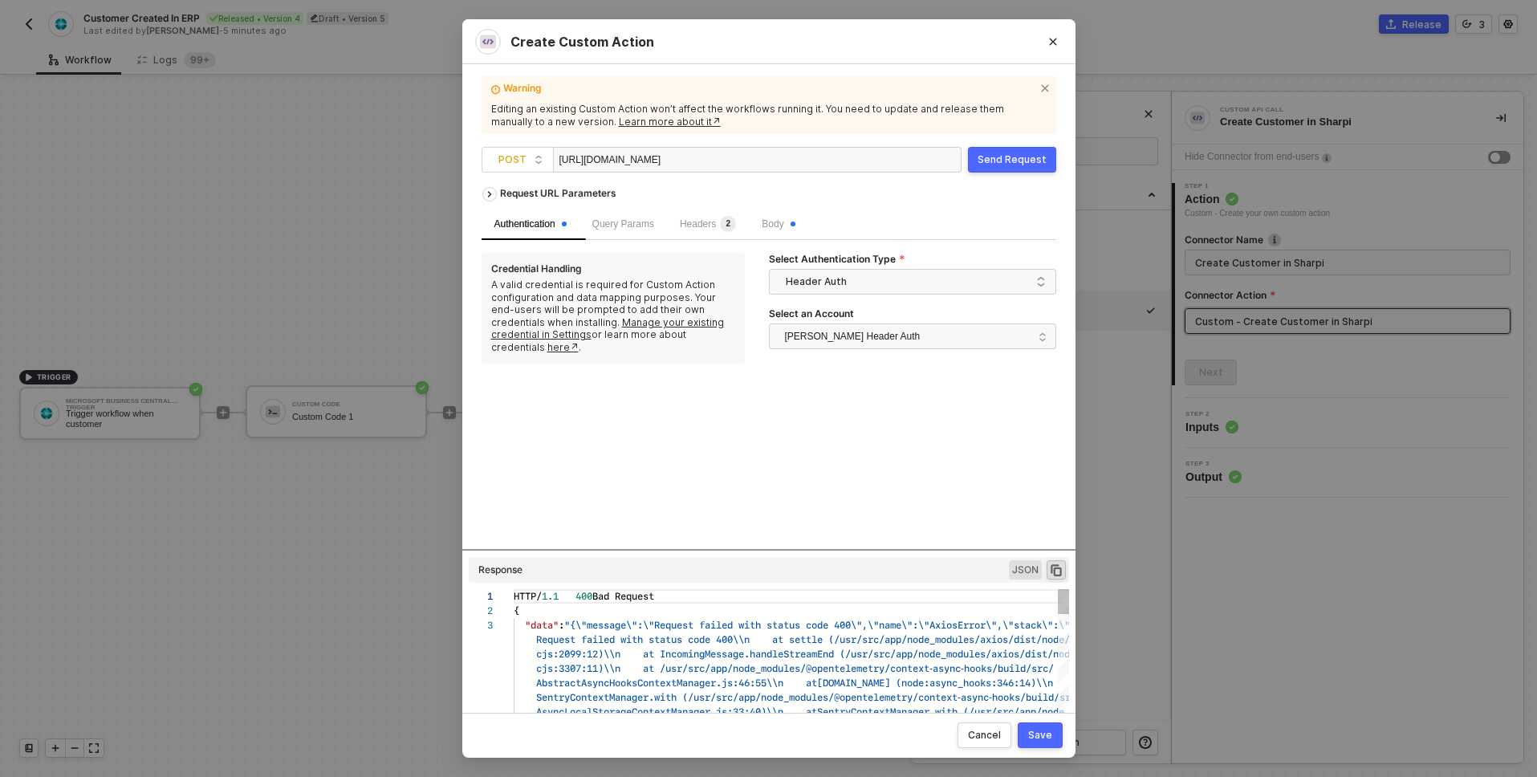
type textarea "HTTP/1.1 400 Bad Request { "data": "{\"message\":\"Request failed with status c…"
click at [803, 644] on span "Request failed with status code 400\\n at settl" at bounding box center [676, 639] width 281 height 15
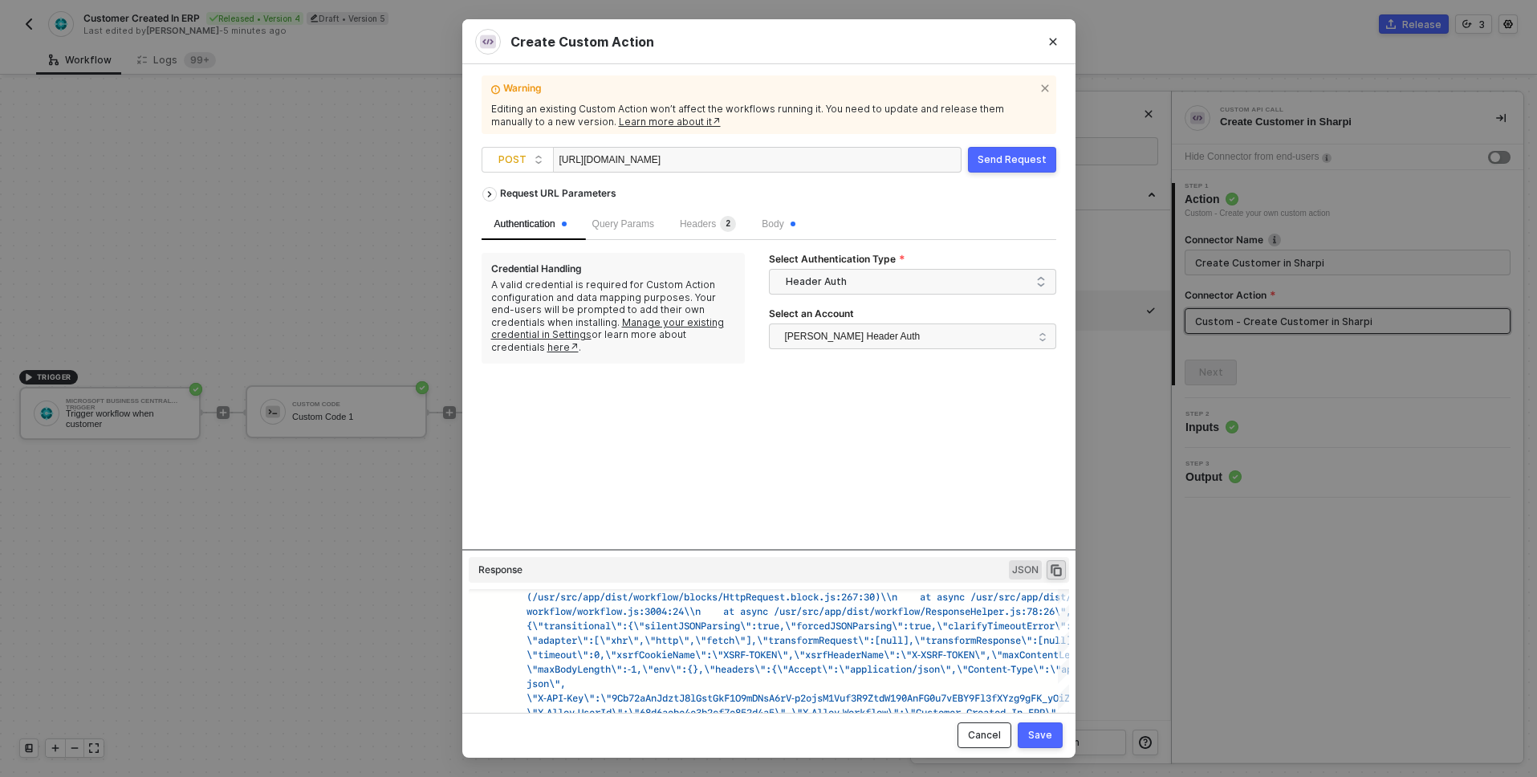
click at [990, 722] on button "Cancel" at bounding box center [985, 735] width 54 height 26
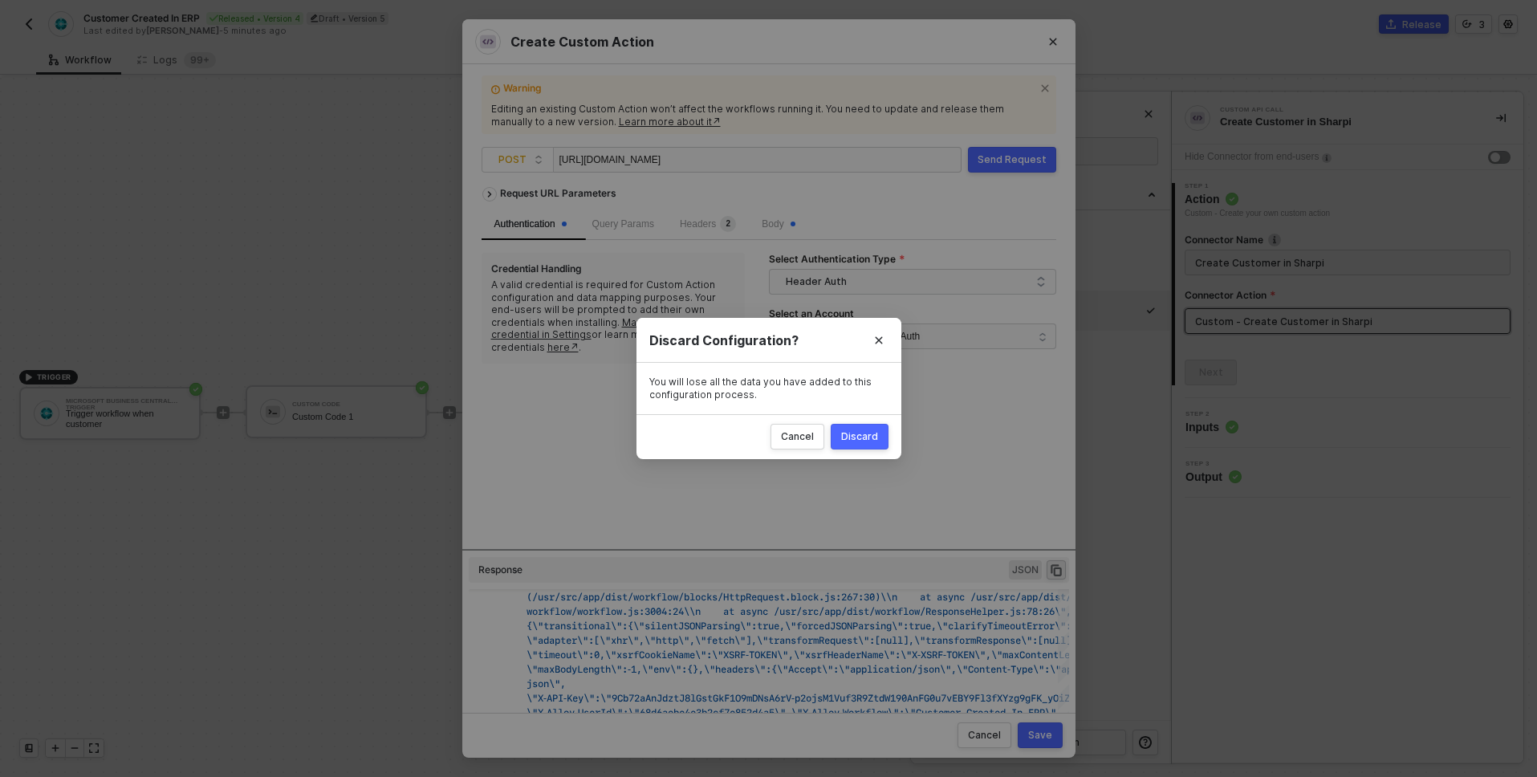
click at [847, 442] on div "Discard" at bounding box center [859, 436] width 37 height 13
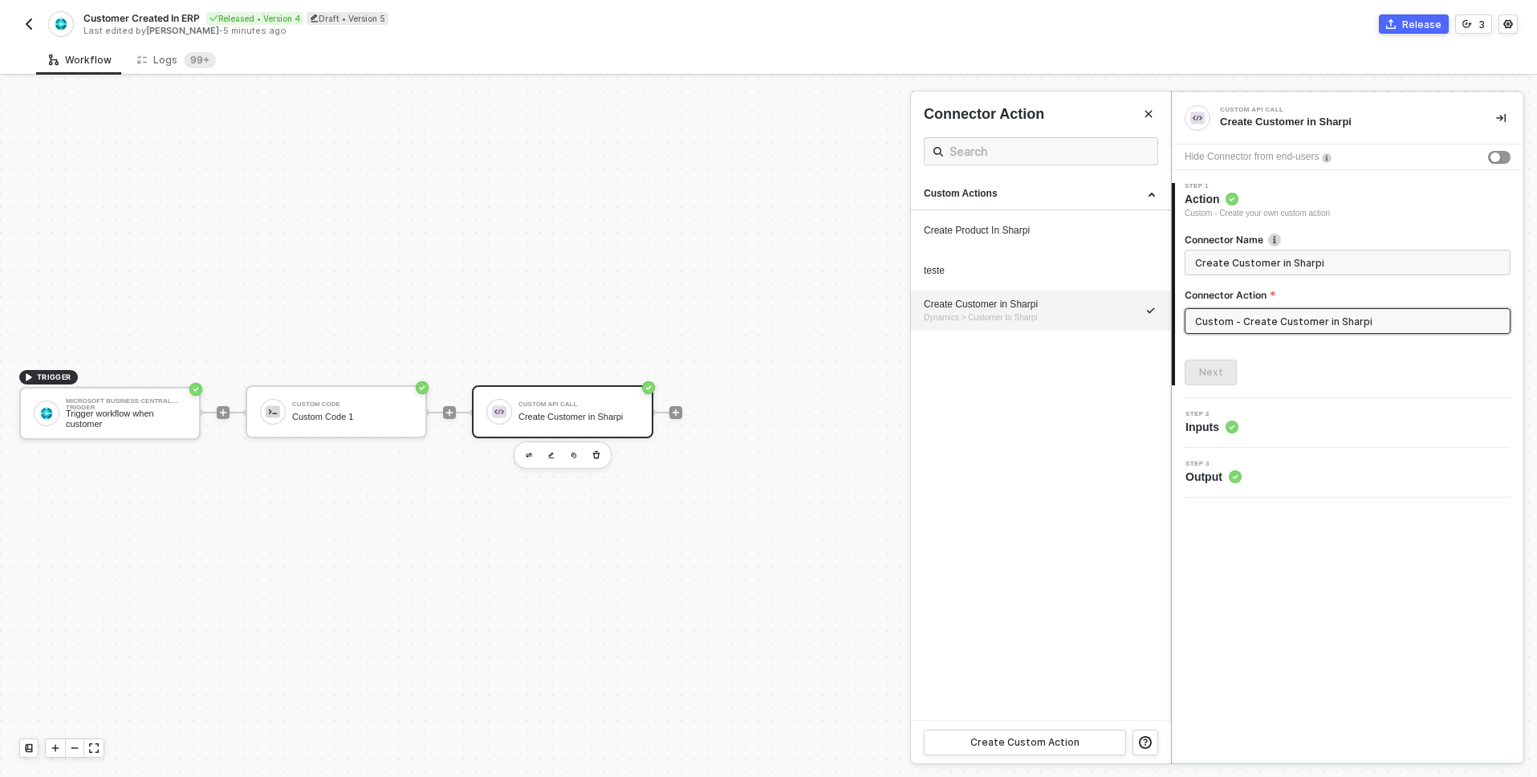
click at [327, 399] on div at bounding box center [768, 427] width 1537 height 699
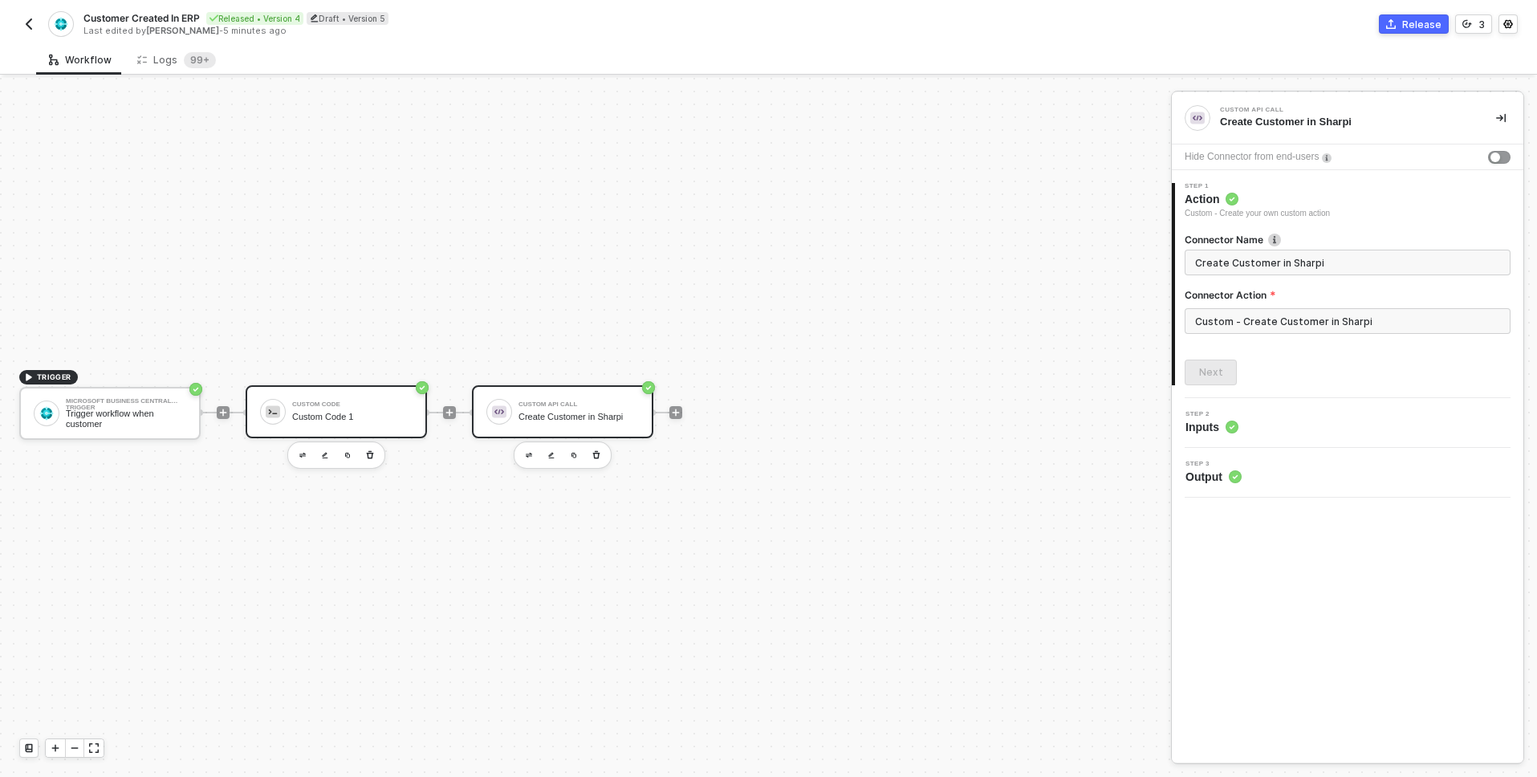
click at [345, 413] on div "Custom Code 1" at bounding box center [352, 417] width 120 height 10
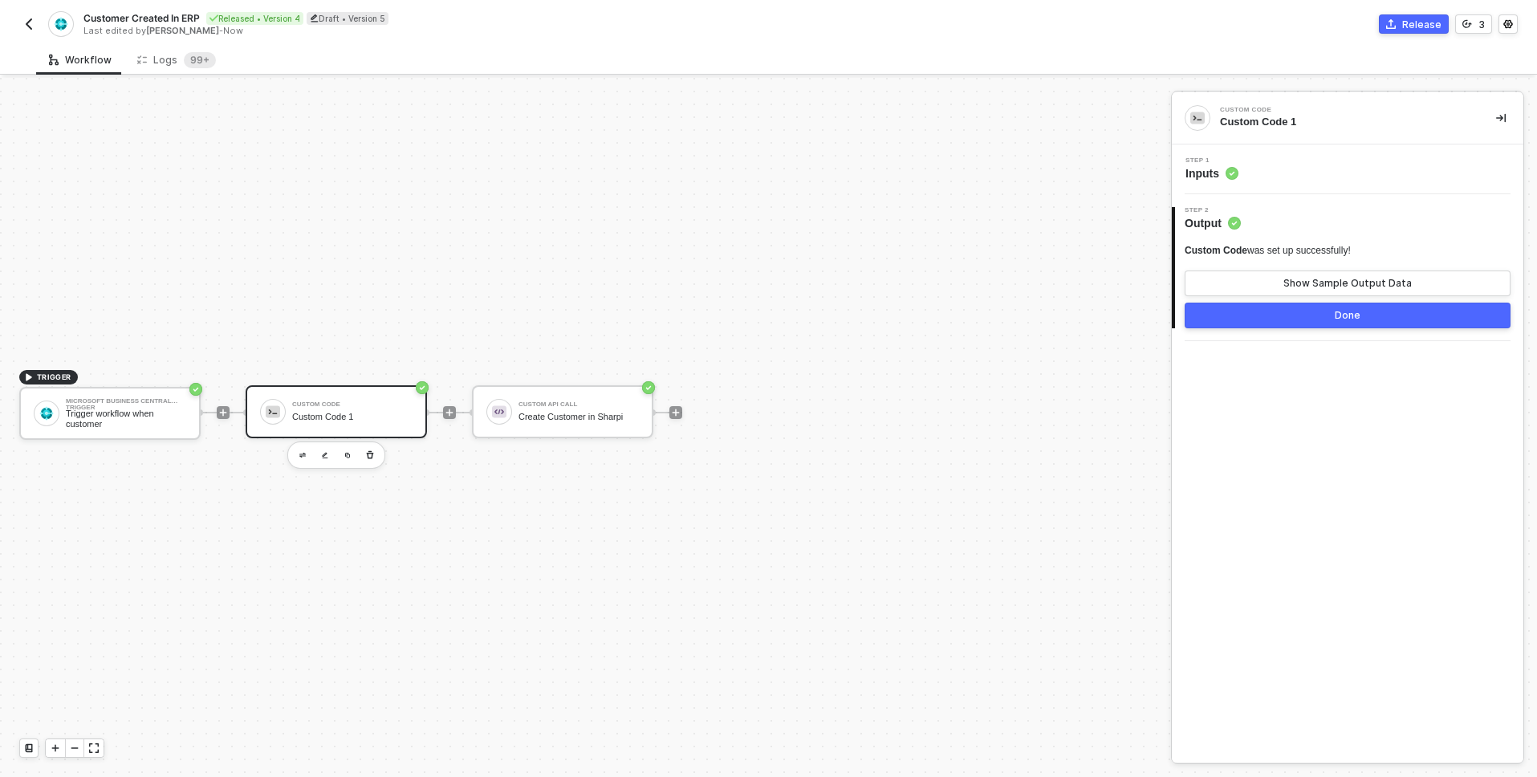
click at [1243, 175] on div "Step 1 Inputs" at bounding box center [1350, 169] width 348 height 24
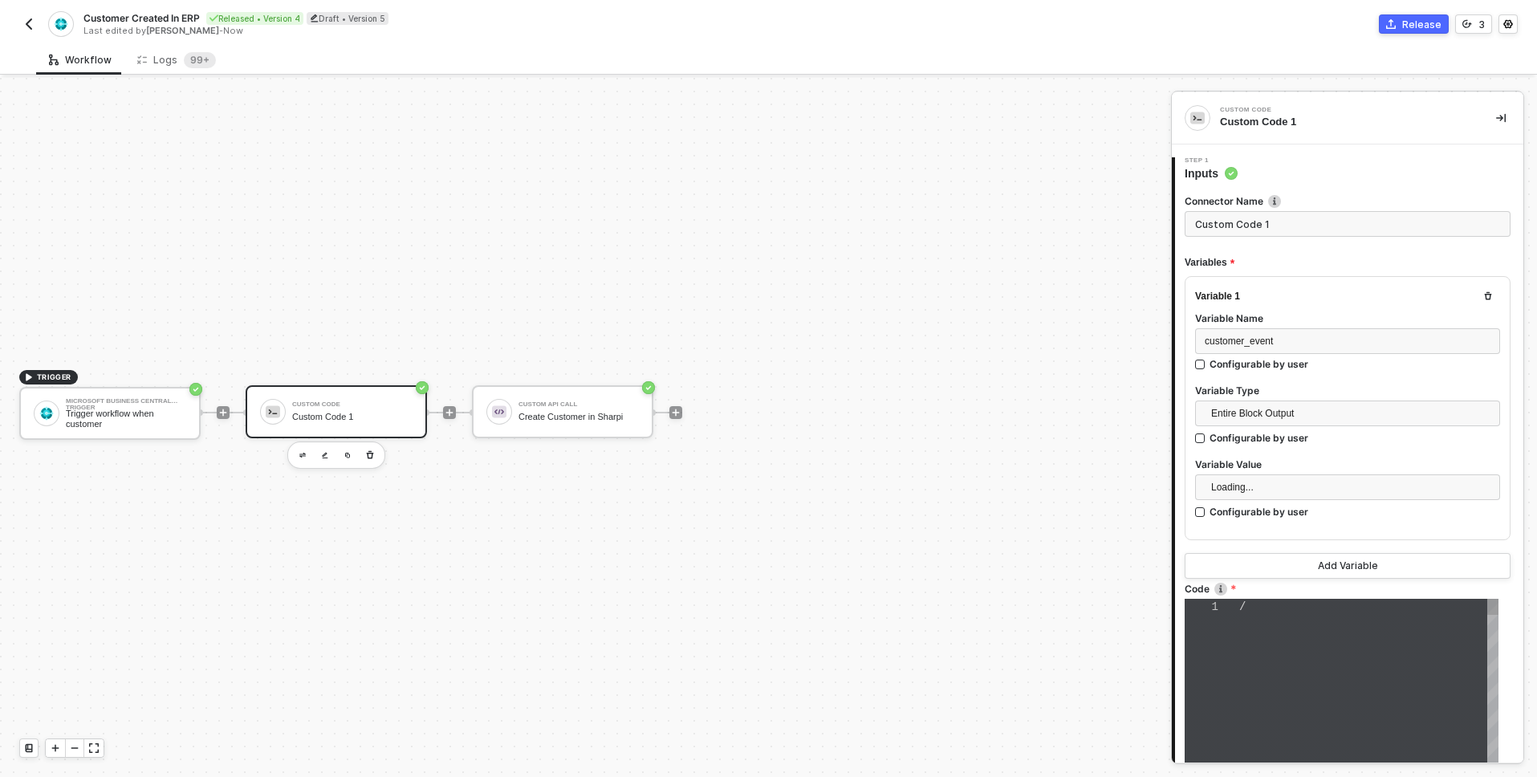
type textarea "// Acessa os dados do webhook do Dynamics const webhookData = inputData.custome…"
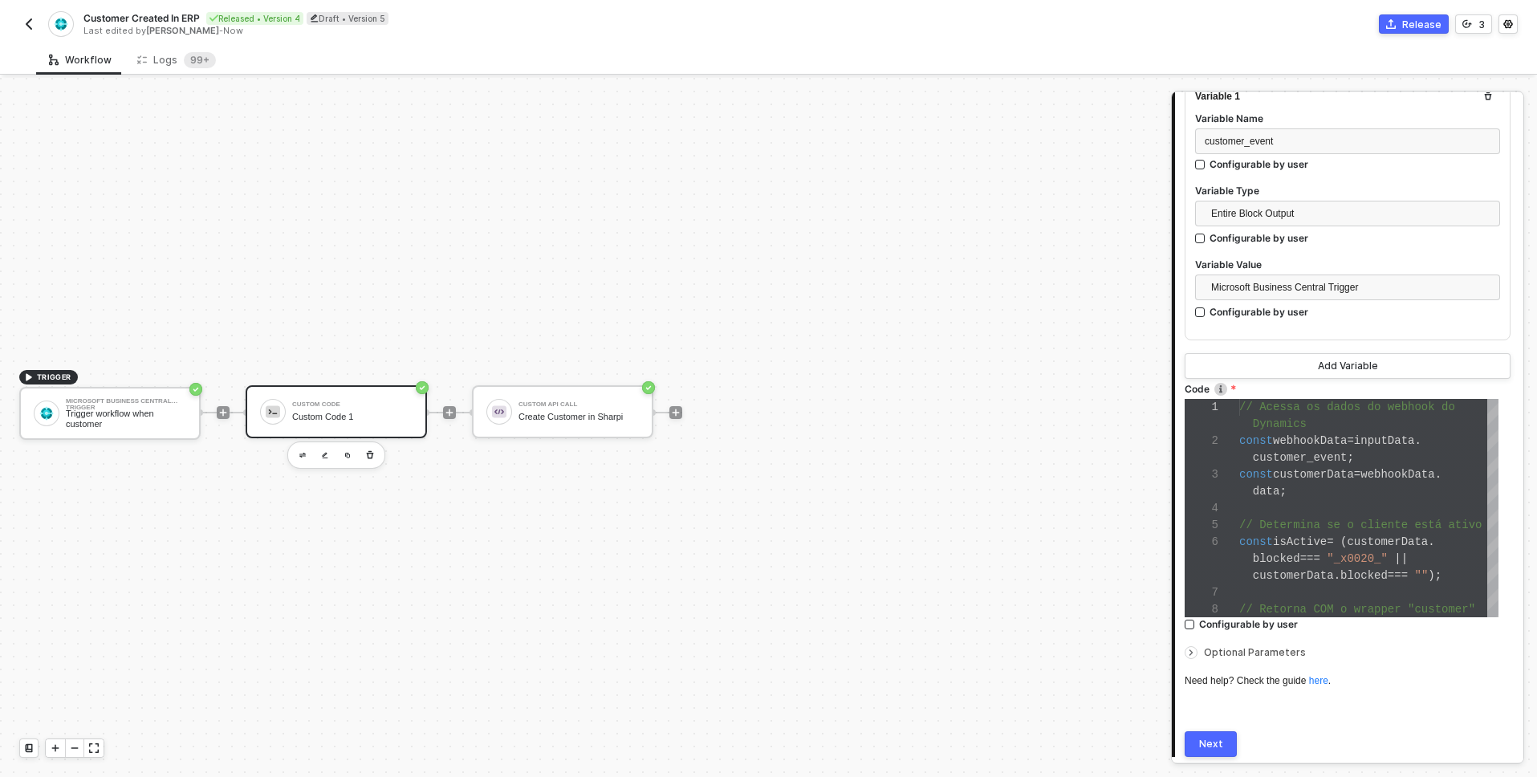
scroll to position [256, 0]
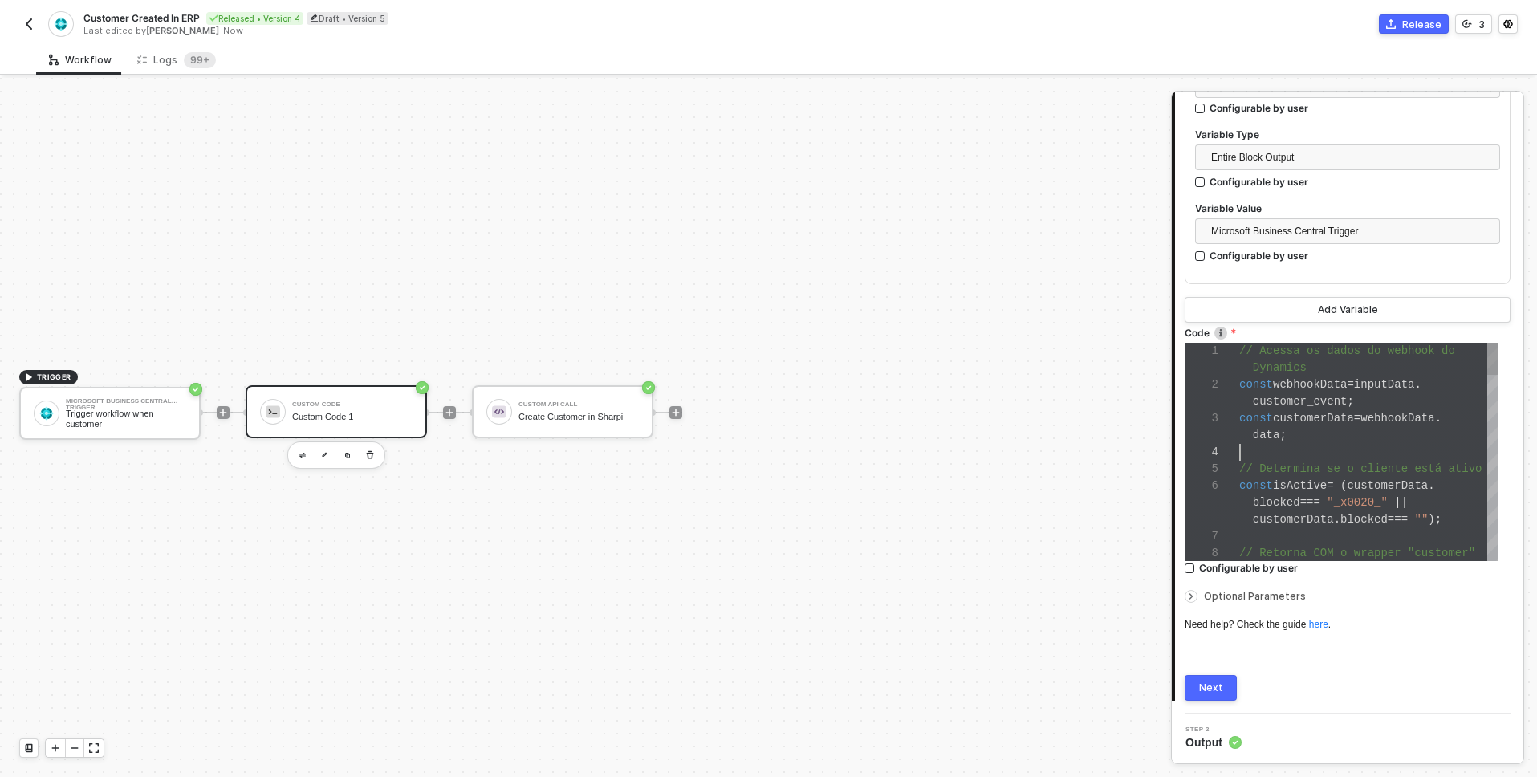
click at [1294, 446] on div at bounding box center [1368, 452] width 259 height 17
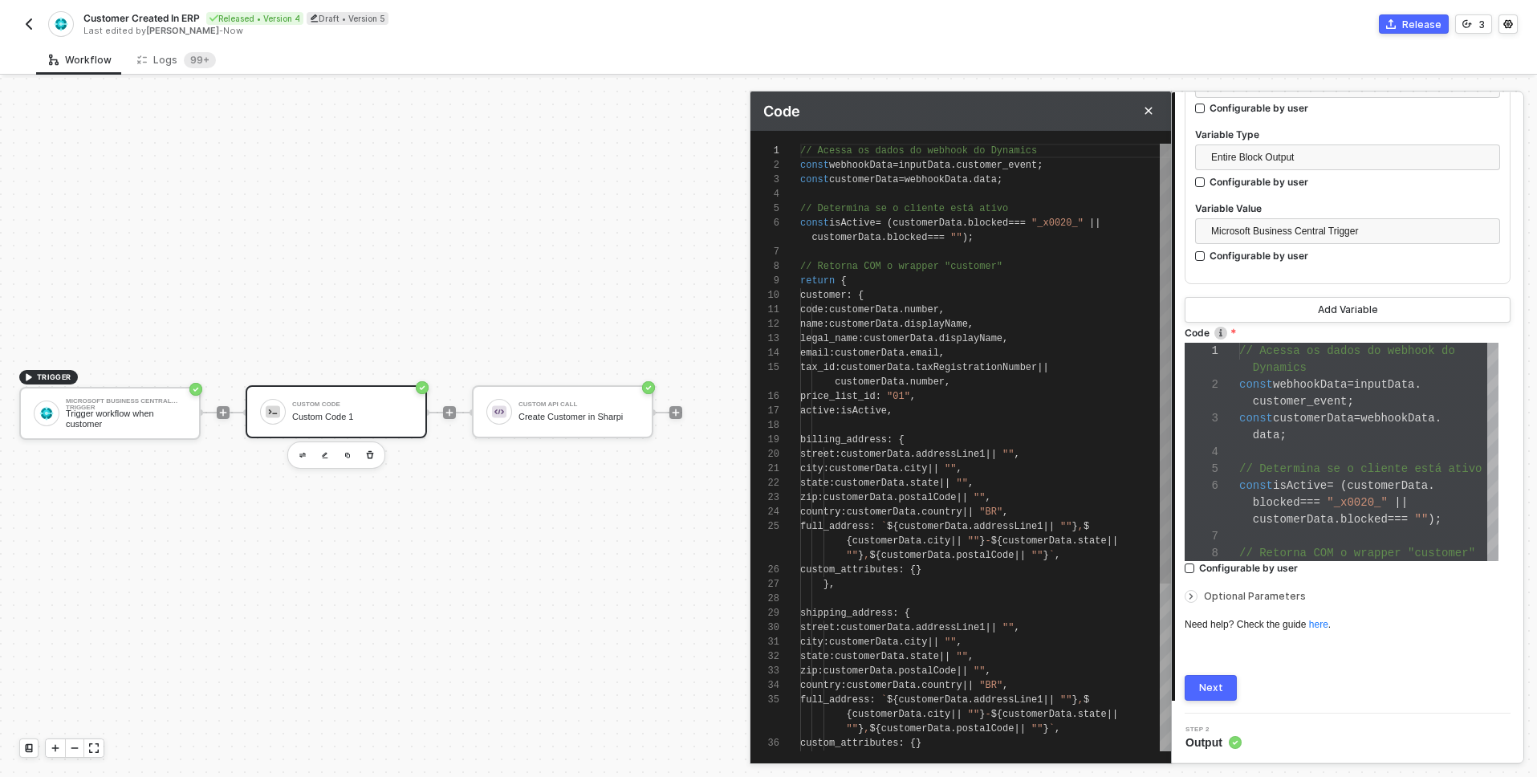
scroll to position [101, 209]
click at [1009, 265] on div "15 16 17 18 19 20 21 22 23 24 25 26 27 28 29 30 31 32 33 34 35 36 37 14 13 12 1…" at bounding box center [961, 448] width 421 height 608
type textarea "// Acessa os dados do webhook do Dynamics const webhookData = inputData.custome…"
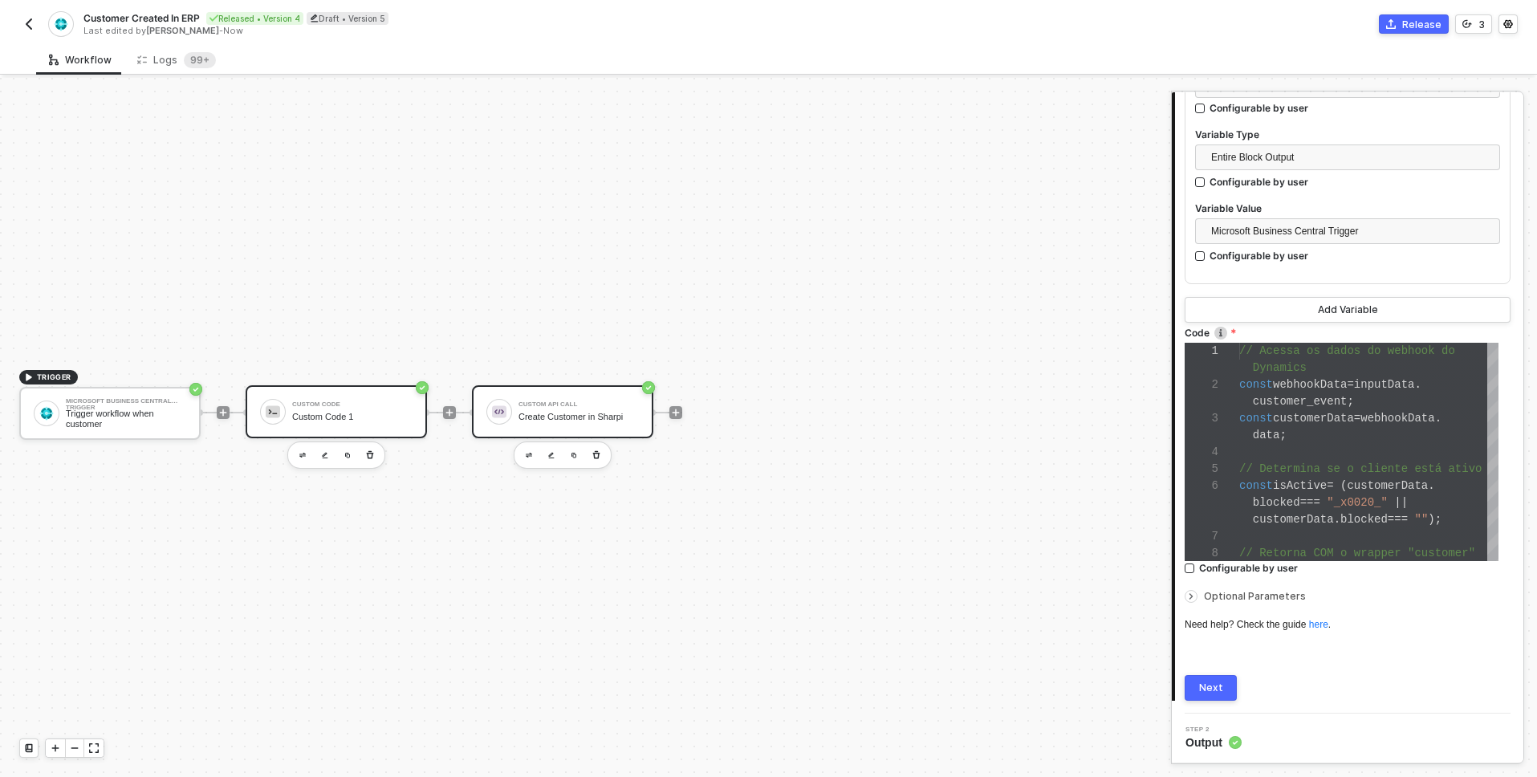
click at [566, 413] on div "Create Customer in Sharpi" at bounding box center [579, 417] width 120 height 10
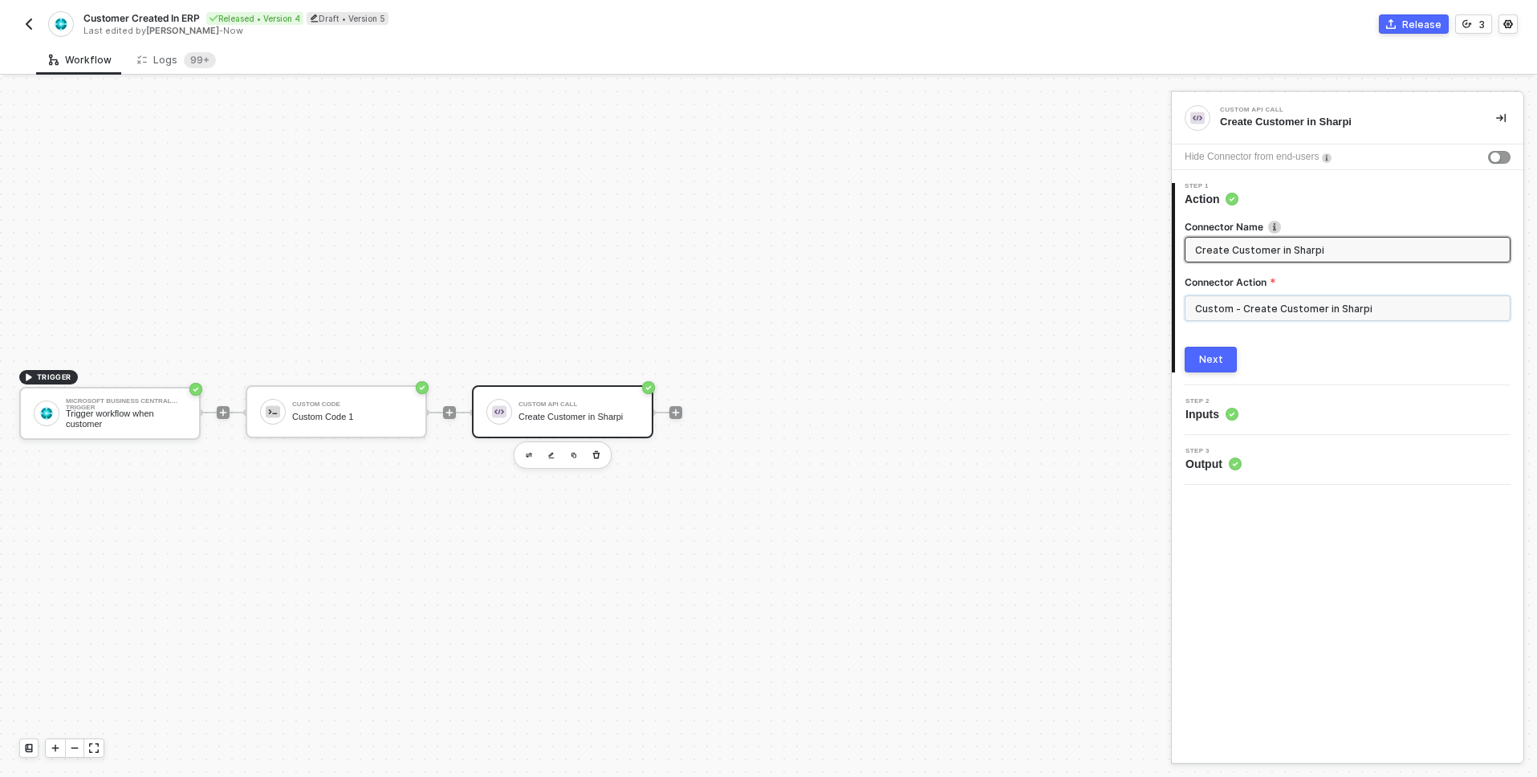
click at [1280, 301] on input "Custom - Create Customer in Sharpi" at bounding box center [1348, 308] width 326 height 26
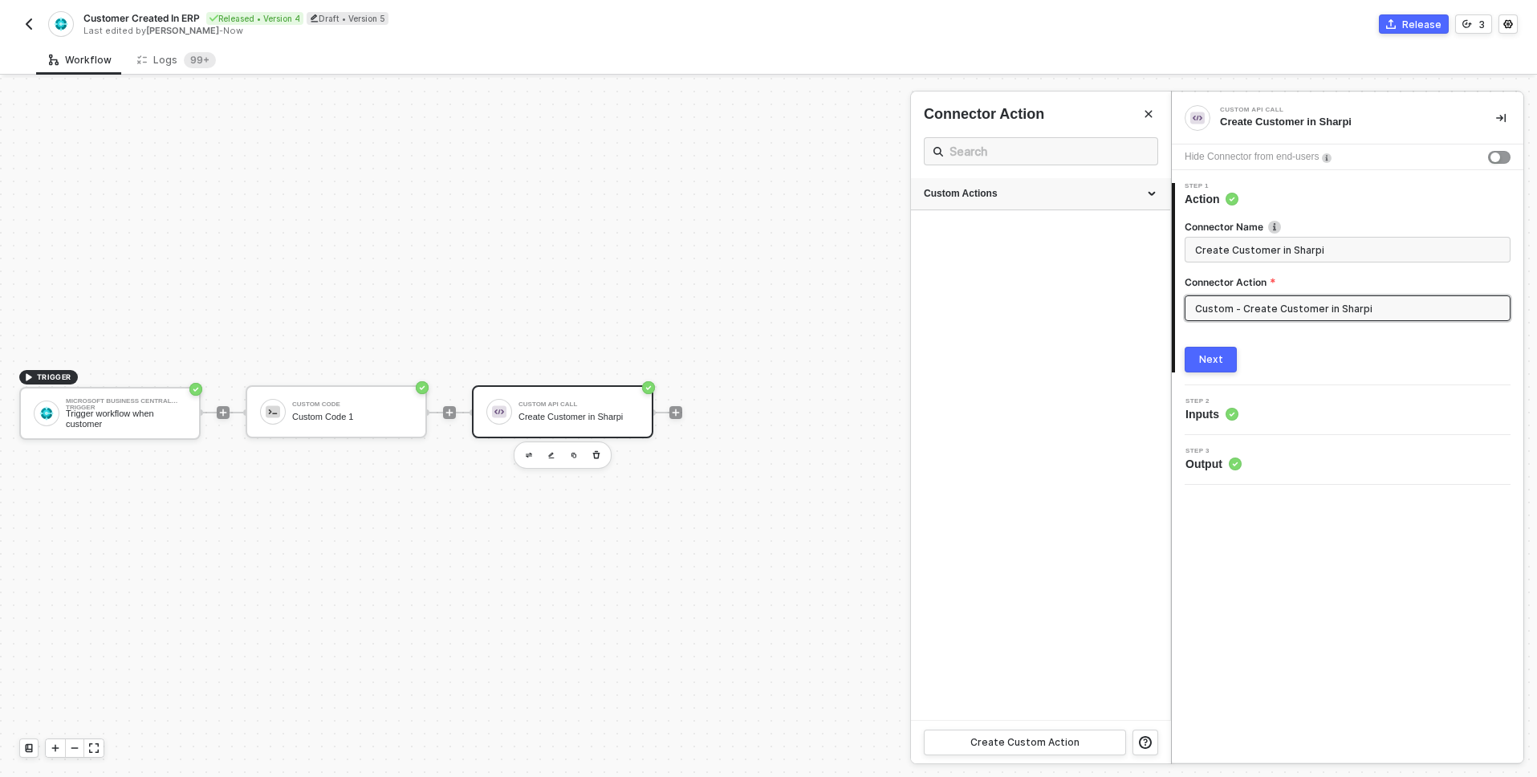
click at [1136, 198] on div "Custom Actions" at bounding box center [1041, 194] width 234 height 14
click at [1108, 307] on icon "icon-edit" at bounding box center [1106, 312] width 10 height 10
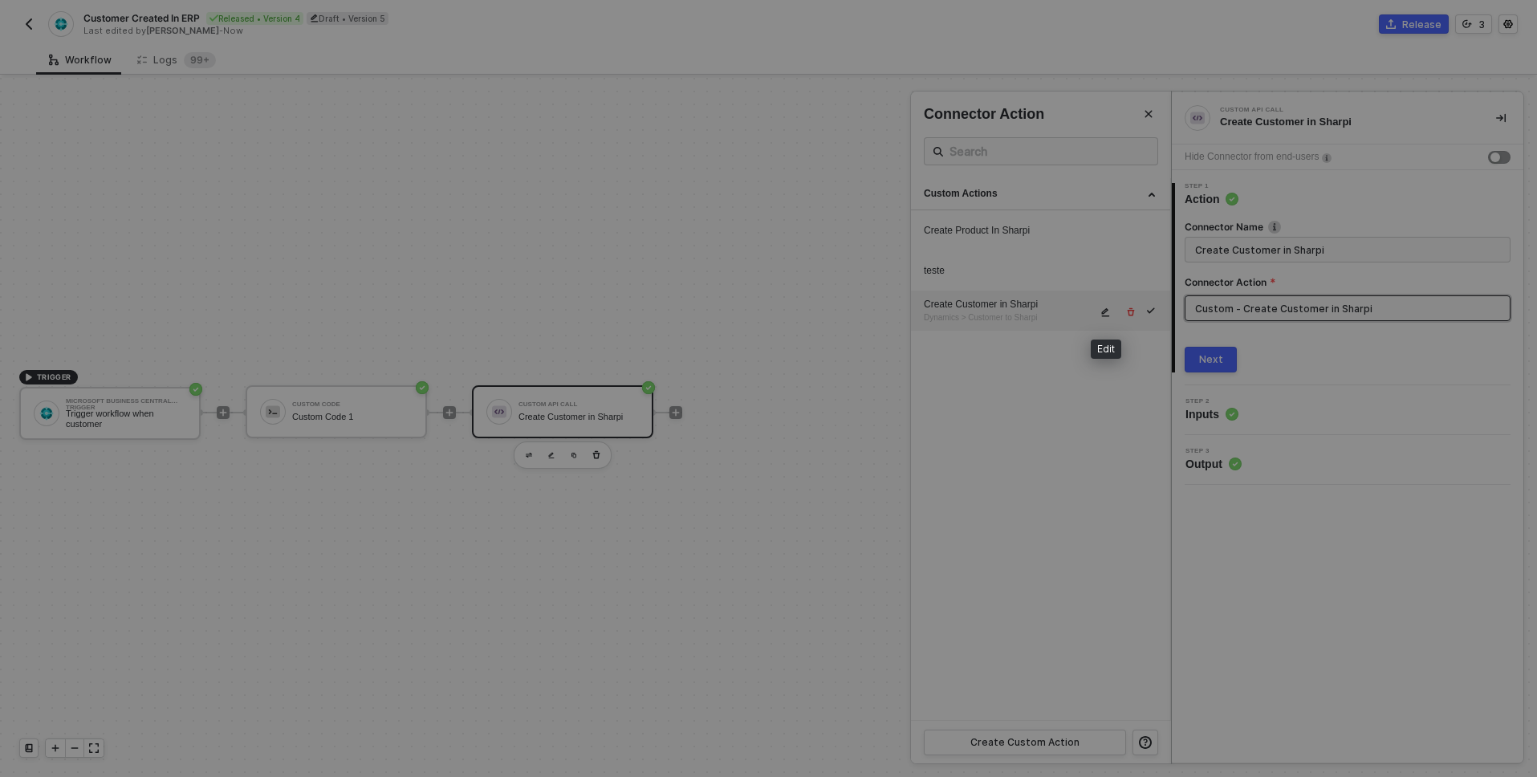
type textarea "HTTP/1.1 400 Bad Request { "message": "SyntaxError: Expected property name or '…"
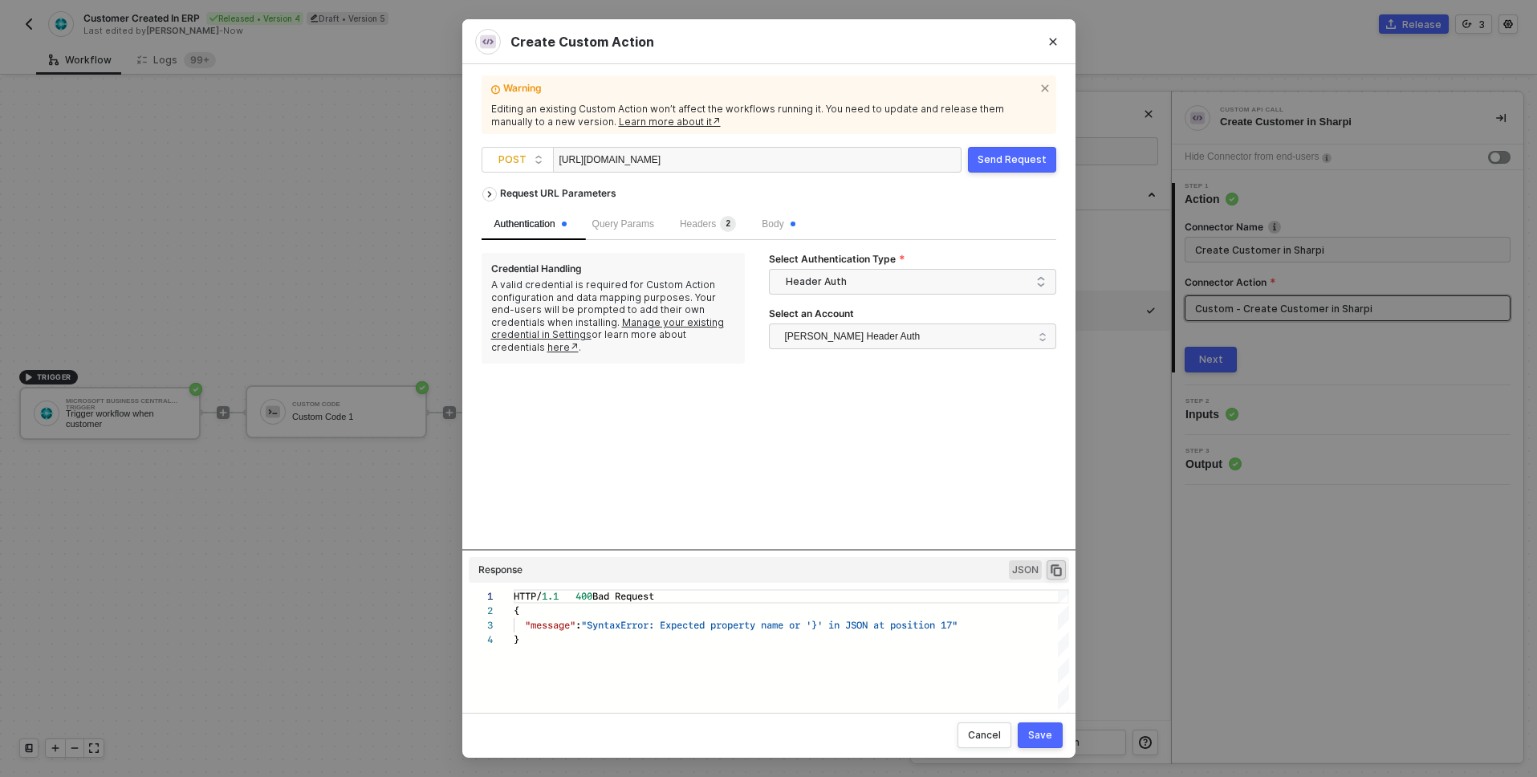
click at [873, 429] on div "Request URL Parameters Authentication Query Params Headers 2 Body Credential Ha…" at bounding box center [769, 364] width 575 height 370
click at [925, 626] on div "1 2 3 4 HTTP/ 1.1 400 Bad Request { "message" : "SyntaxError: Expected property…" at bounding box center [769, 660] width 600 height 142
click at [793, 229] on span "Body" at bounding box center [778, 223] width 33 height 11
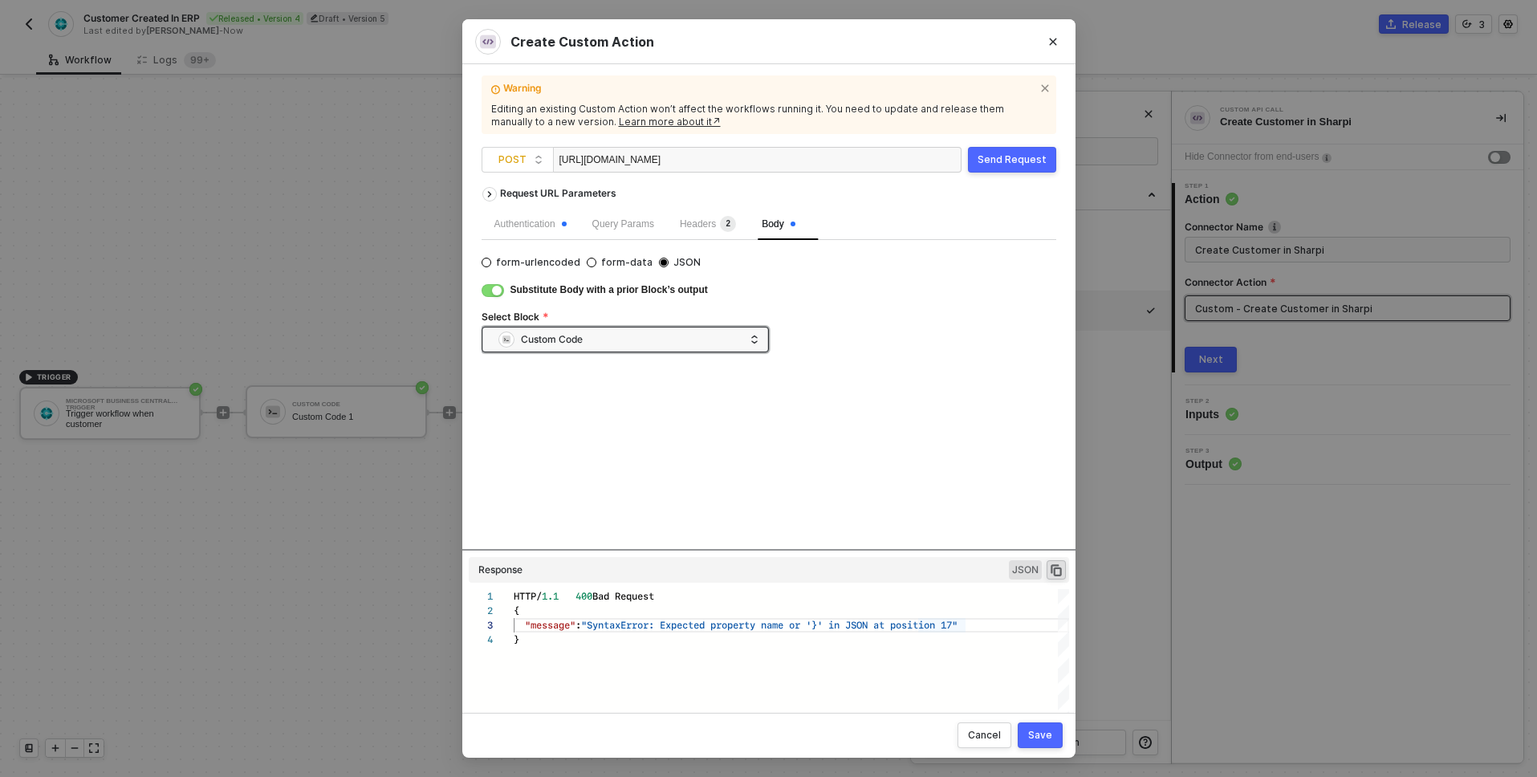
click at [1009, 168] on button "Send Request" at bounding box center [1012, 160] width 88 height 26
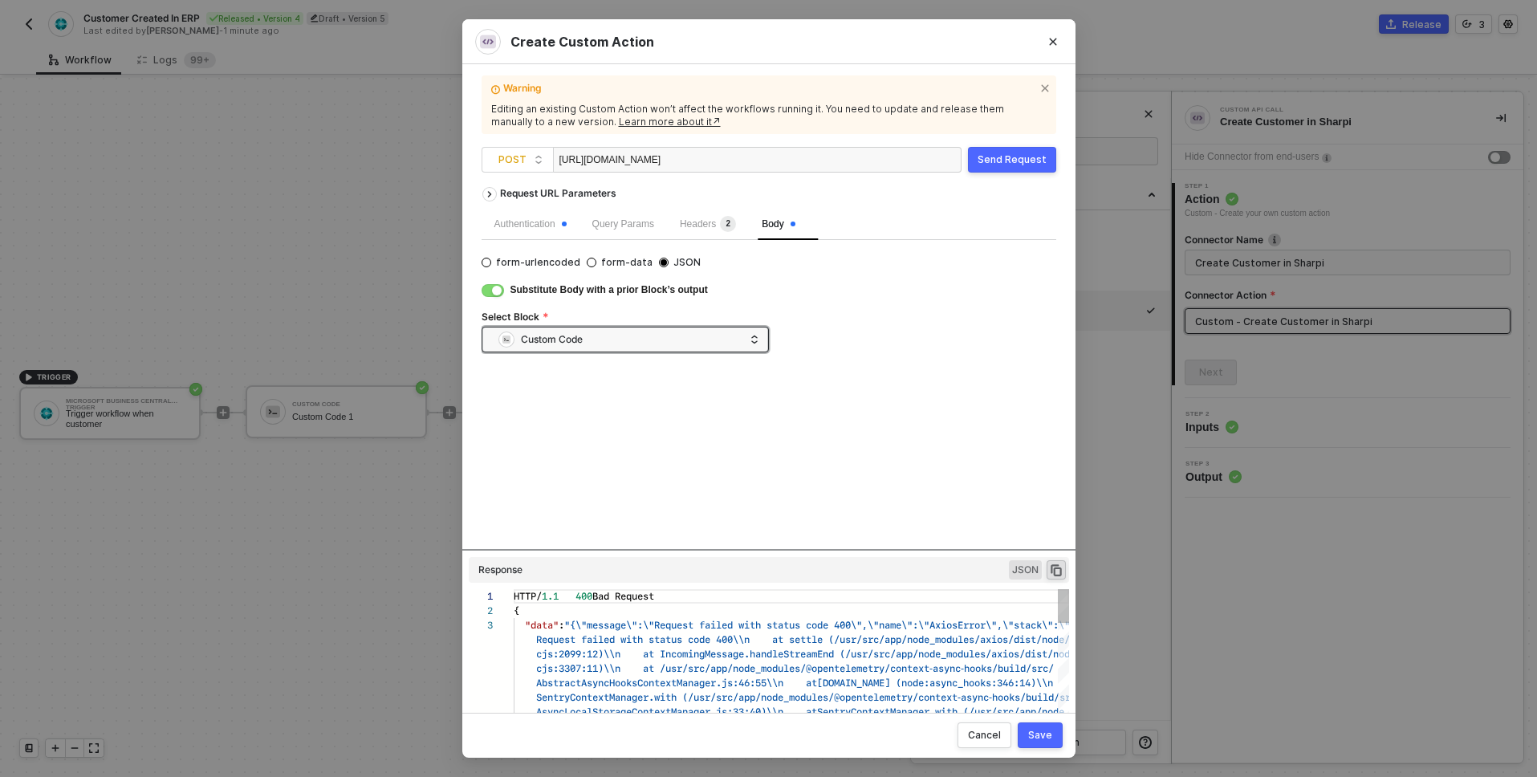
scroll to position [29, 0]
click at [1059, 571] on icon "icon-copy-paste" at bounding box center [1056, 570] width 14 height 14
click at [496, 293] on div "button" at bounding box center [497, 291] width 10 height 10
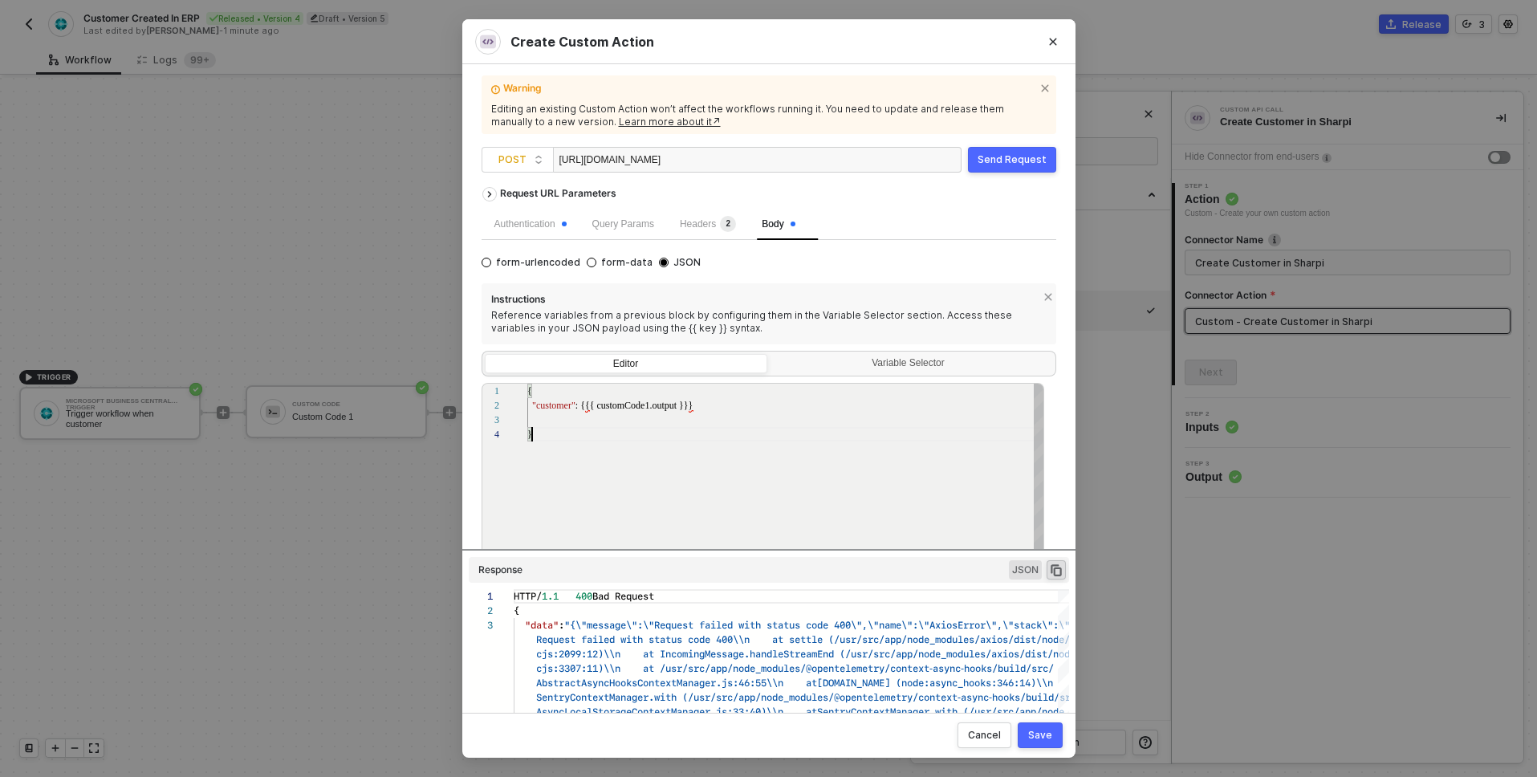
scroll to position [43, 5]
click at [767, 433] on div "}" at bounding box center [786, 434] width 518 height 14
click at [769, 428] on div "}" at bounding box center [786, 434] width 518 height 14
paste textarea "{customCode1.output}"
type textarea "{{customCode1.output}}"
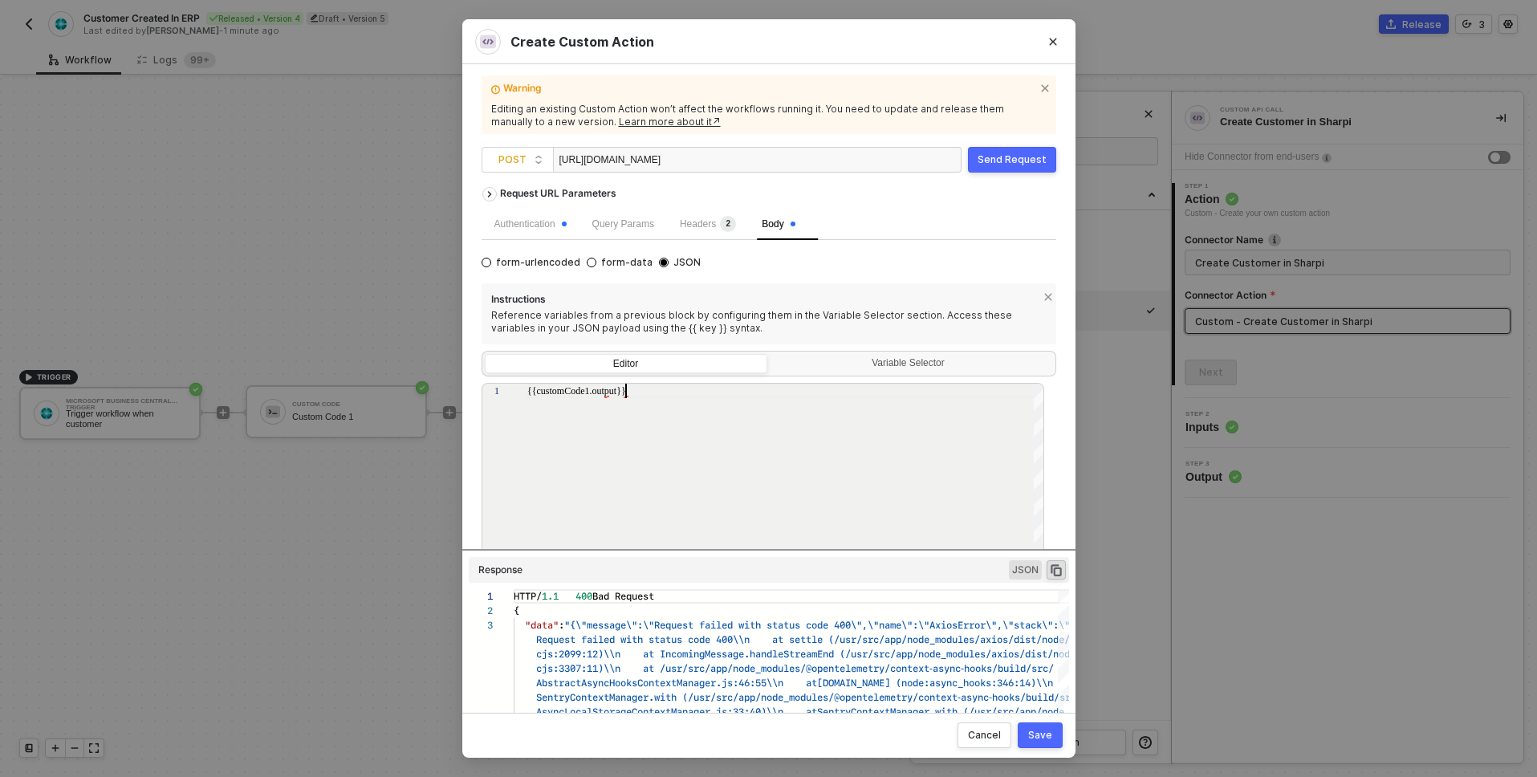
scroll to position [0, 98]
click at [1018, 167] on button "Send Request" at bounding box center [1012, 160] width 88 height 26
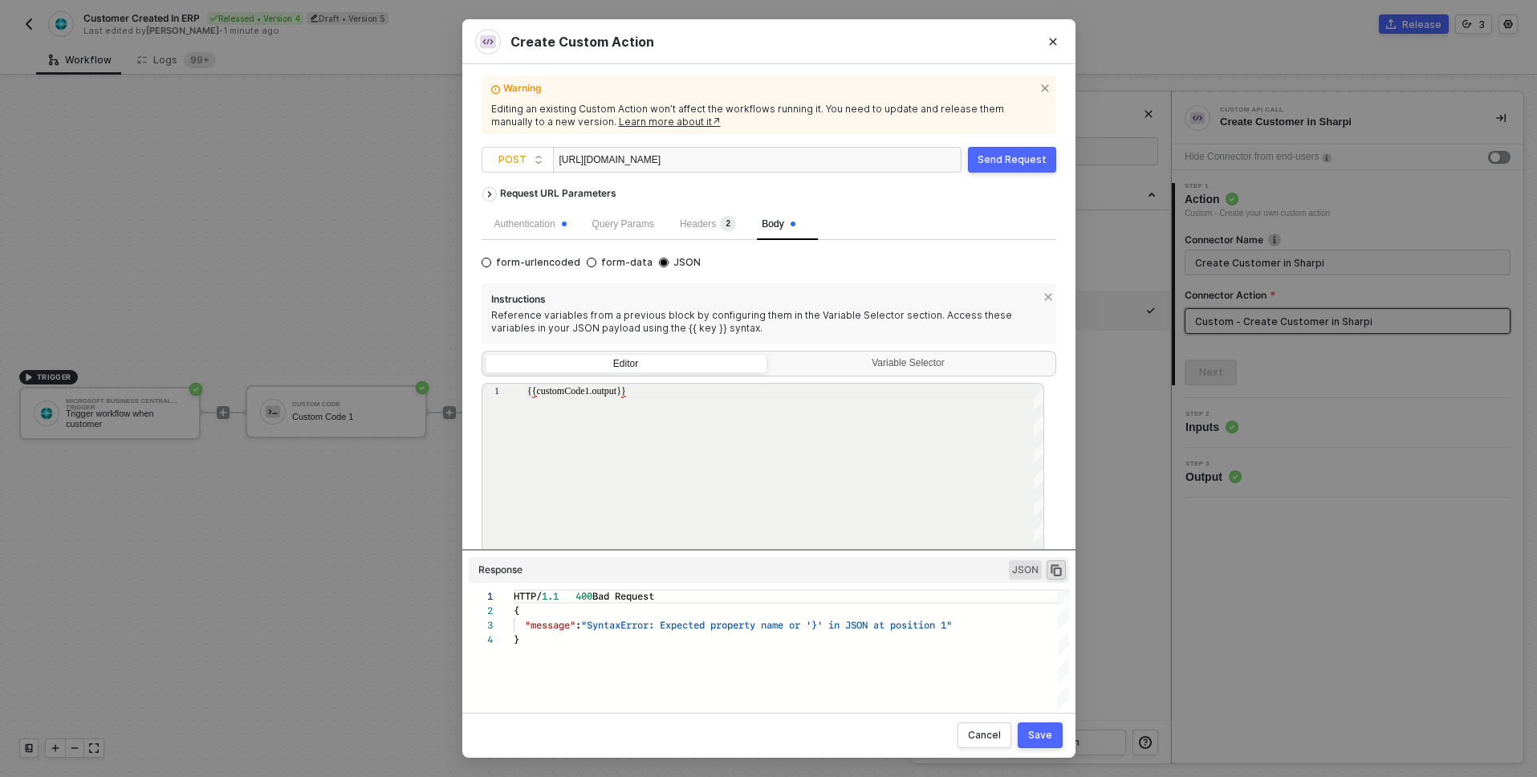
scroll to position [43, 0]
click at [905, 457] on div "{{customCode1.output}}" at bounding box center [786, 495] width 518 height 222
click at [775, 392] on div "{{customCode1.output}}" at bounding box center [786, 391] width 518 height 14
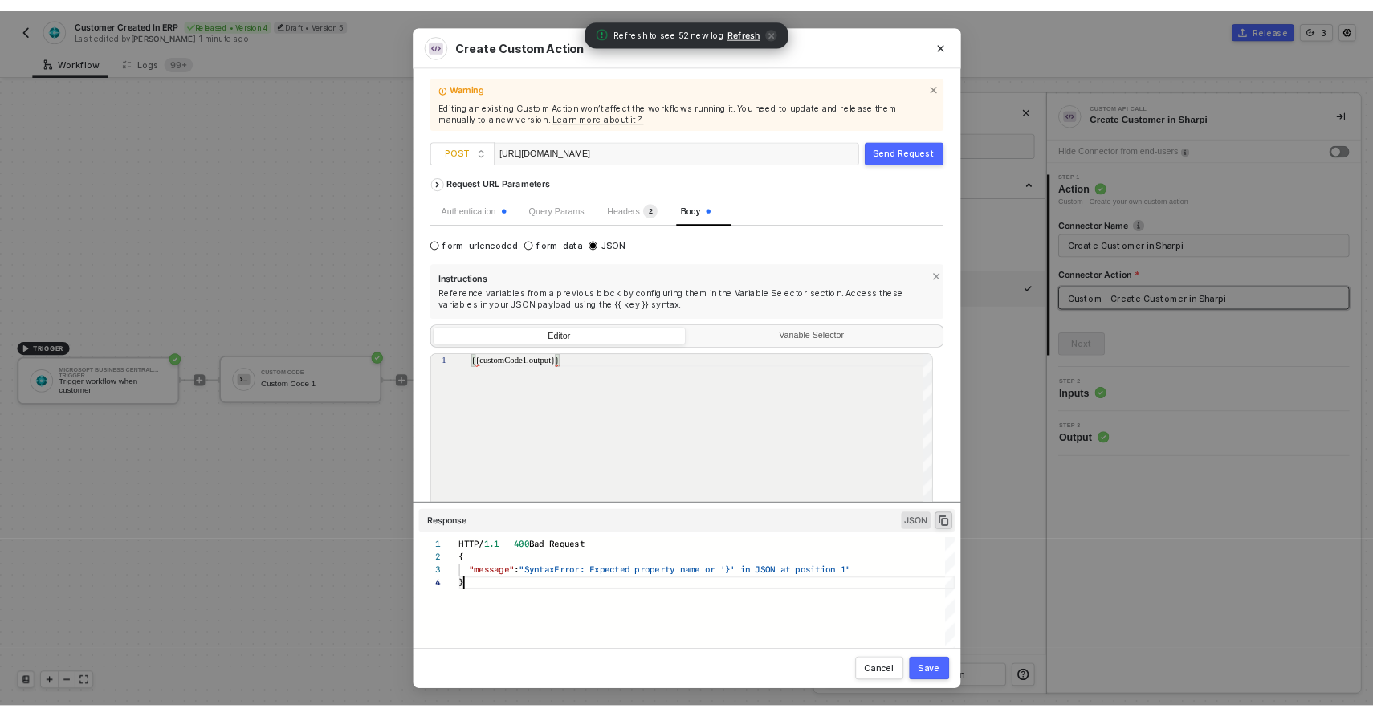
scroll to position [0, 0]
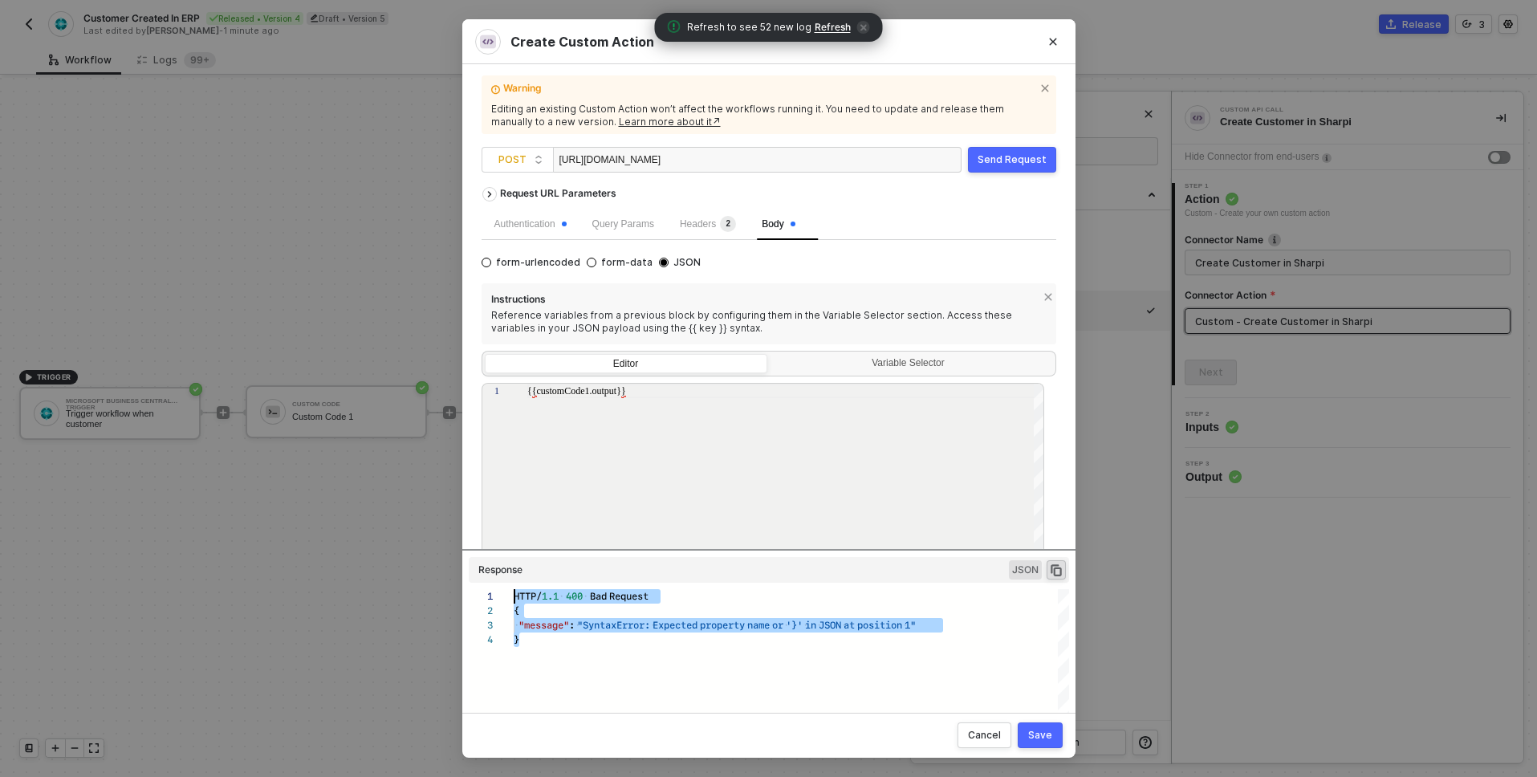
drag, startPoint x: 538, startPoint y: 642, endPoint x: 511, endPoint y: 601, distance: 48.8
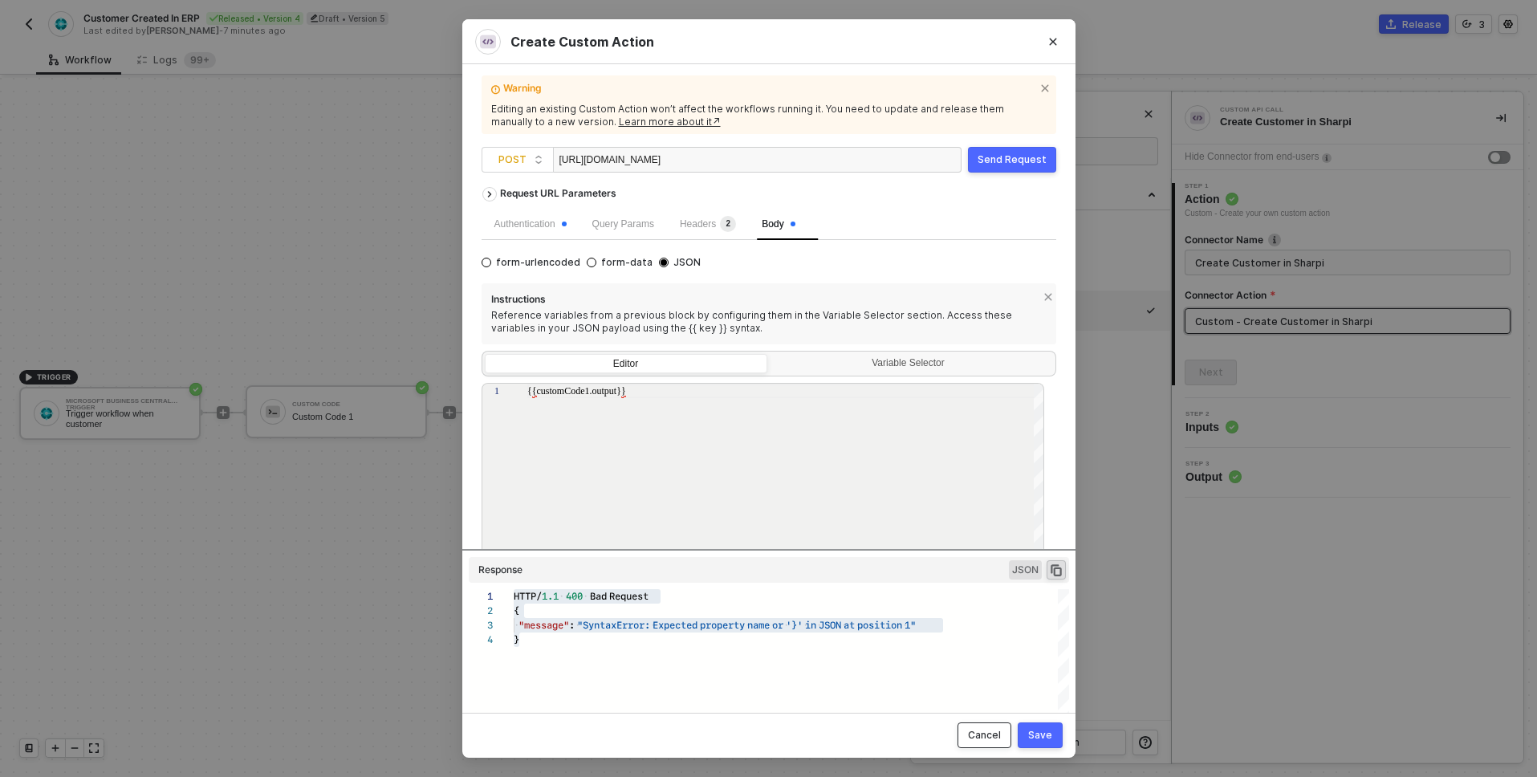
click at [992, 740] on div "Cancel" at bounding box center [984, 735] width 33 height 13
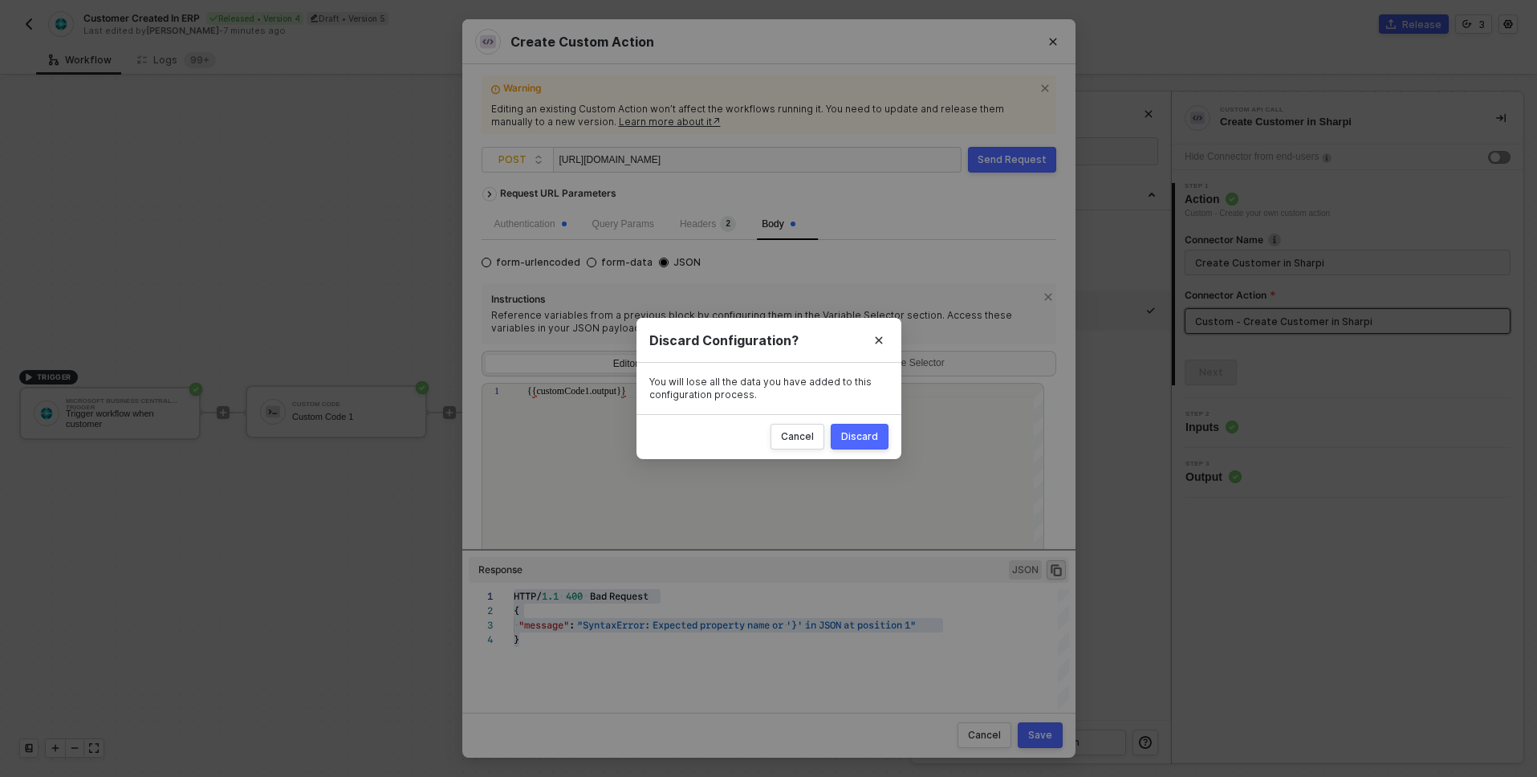
click at [872, 434] on div "Discard" at bounding box center [859, 436] width 37 height 13
radio input "true"
radio input "false"
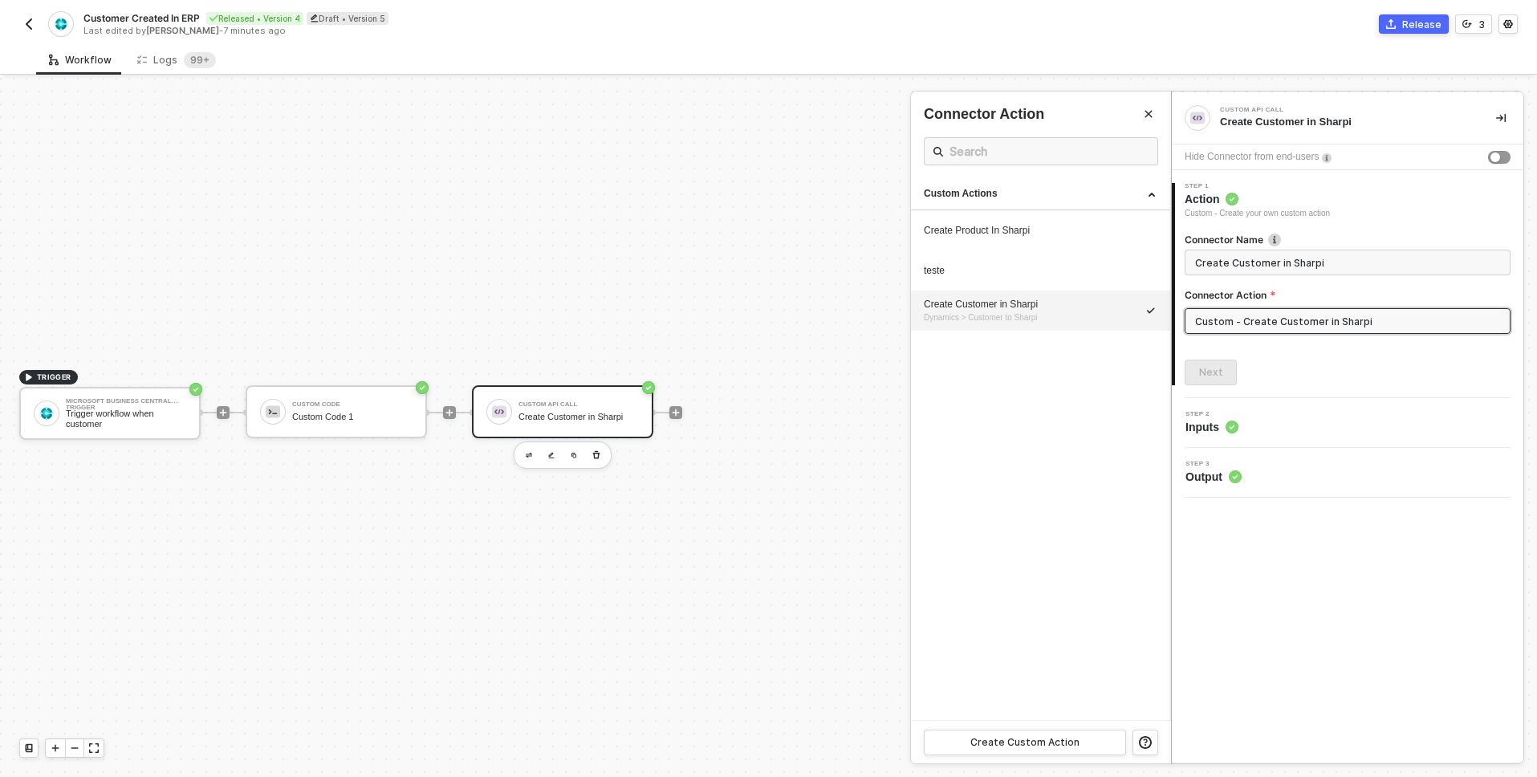
click at [678, 413] on div at bounding box center [768, 427] width 1537 height 699
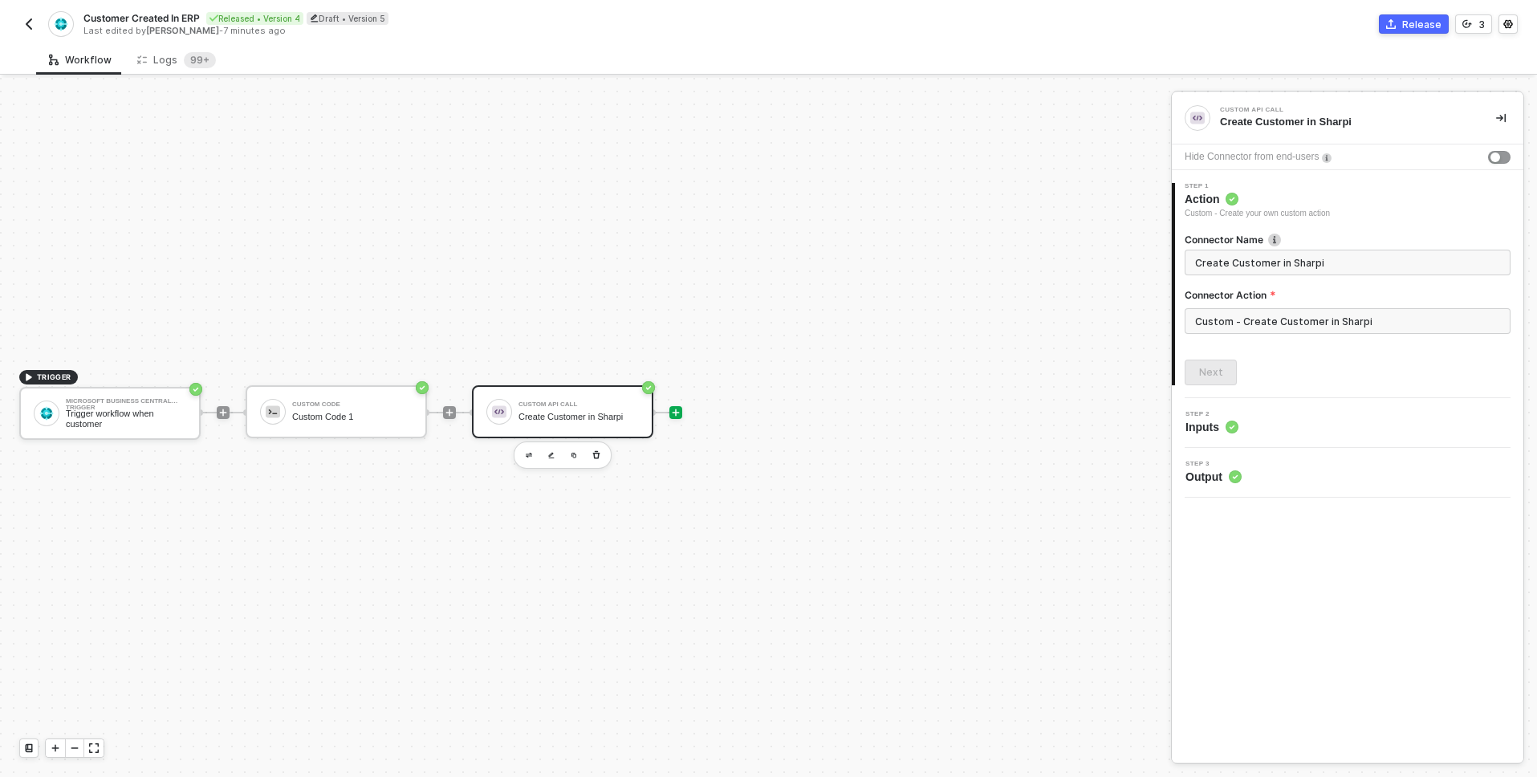
click at [674, 409] on icon "icon-play" at bounding box center [676, 413] width 10 height 10
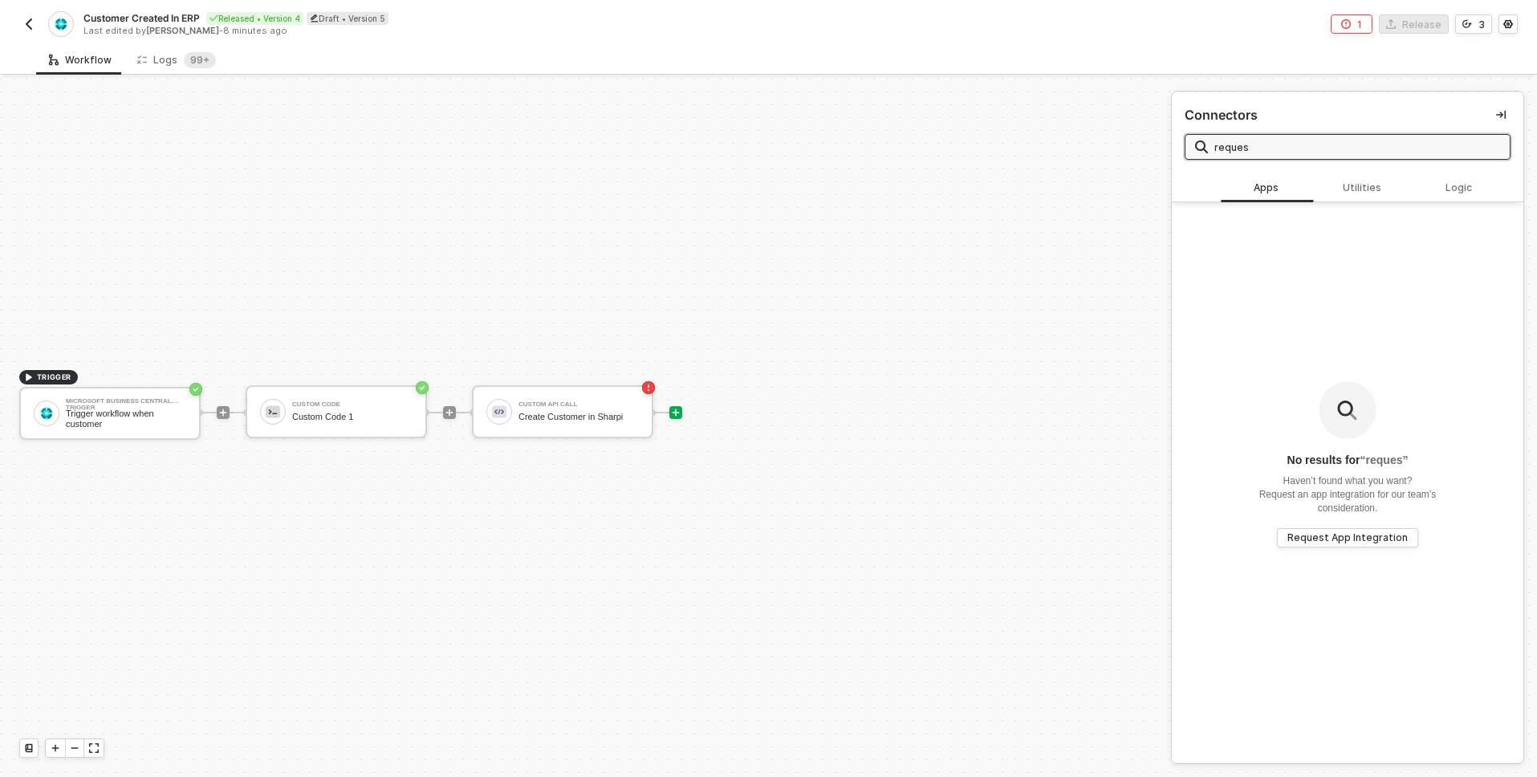
type input "request"
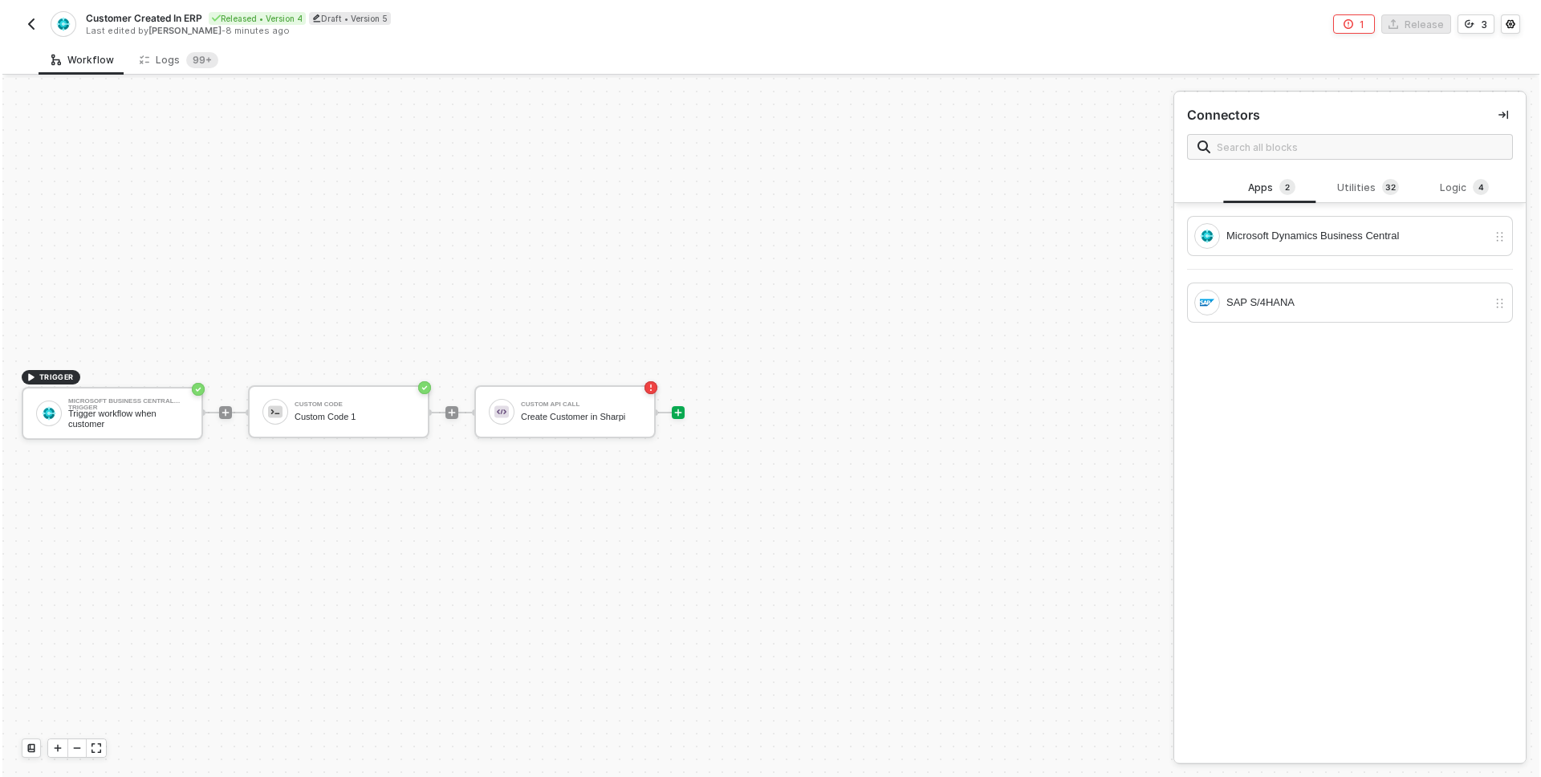
scroll to position [30, 0]
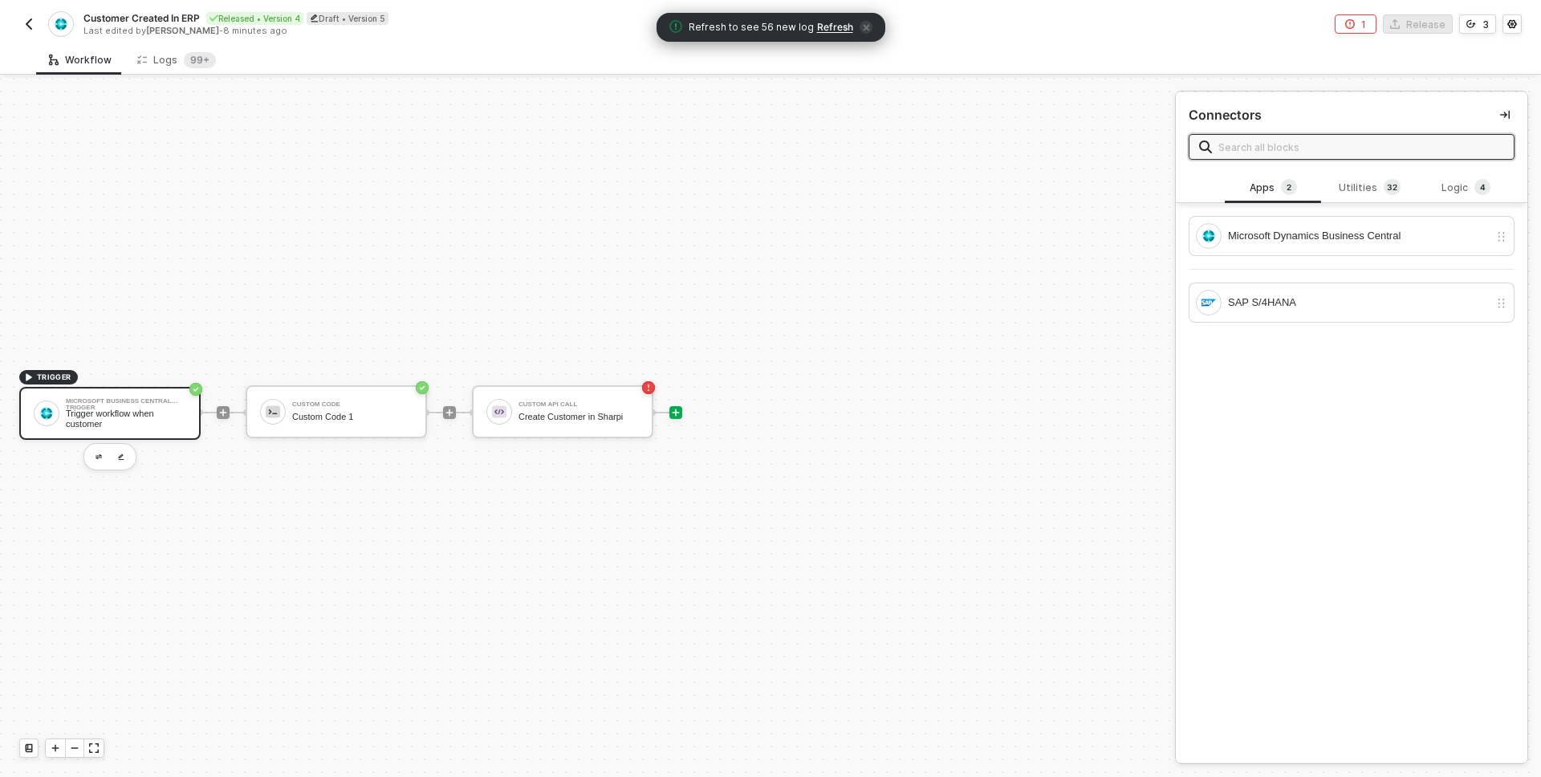
click at [140, 413] on div "Trigger workflow when customer" at bounding box center [126, 419] width 120 height 20
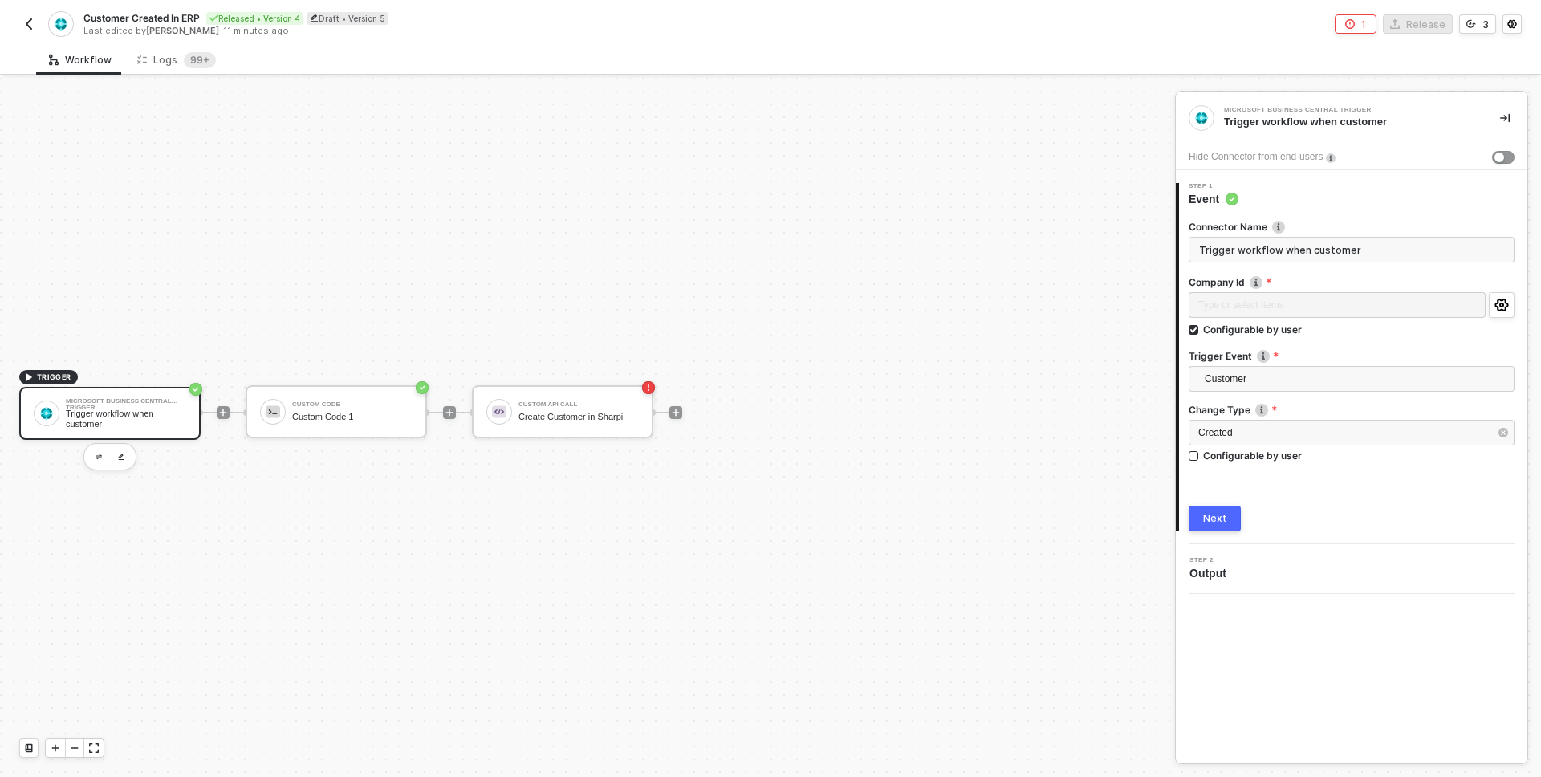
click at [1207, 564] on div "Step 2 Output" at bounding box center [1211, 569] width 43 height 24
click at [1219, 572] on span "Output" at bounding box center [1211, 573] width 43 height 16
click at [1213, 515] on div "Next" at bounding box center [1215, 518] width 24 height 13
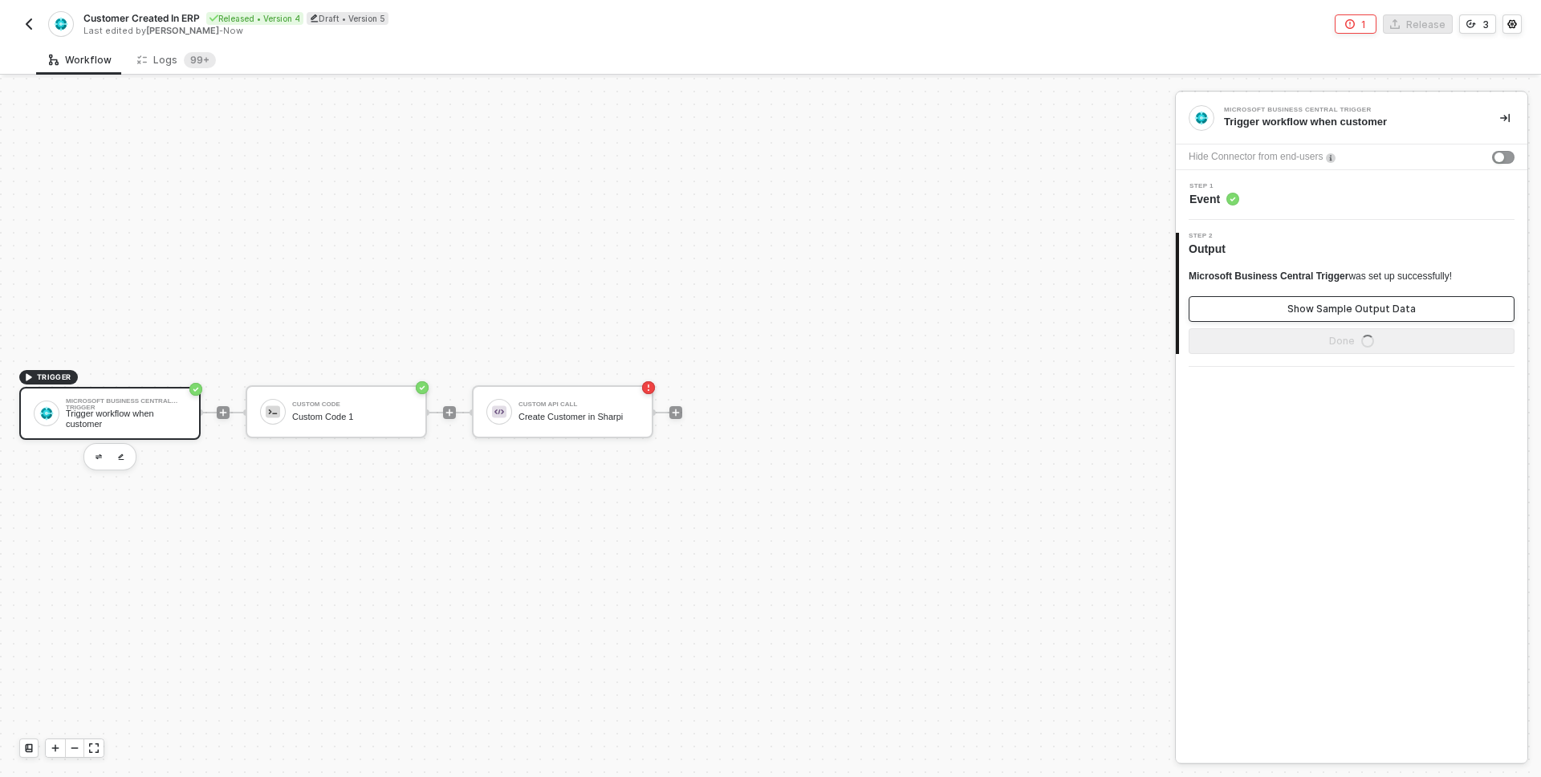
click at [1352, 308] on div "Show Sample Output Data" at bounding box center [1352, 309] width 128 height 13
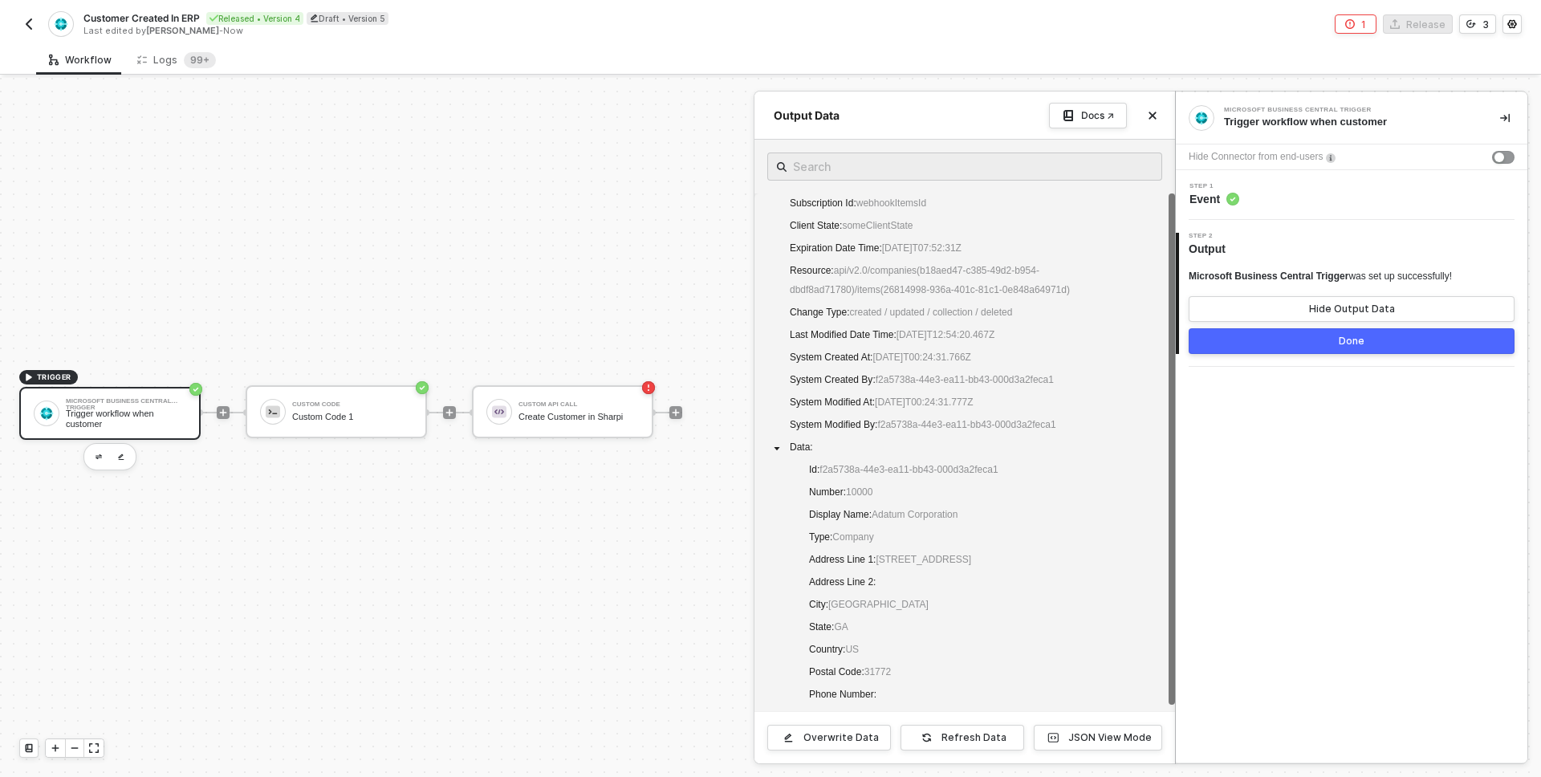
click at [453, 153] on div at bounding box center [770, 427] width 1541 height 699
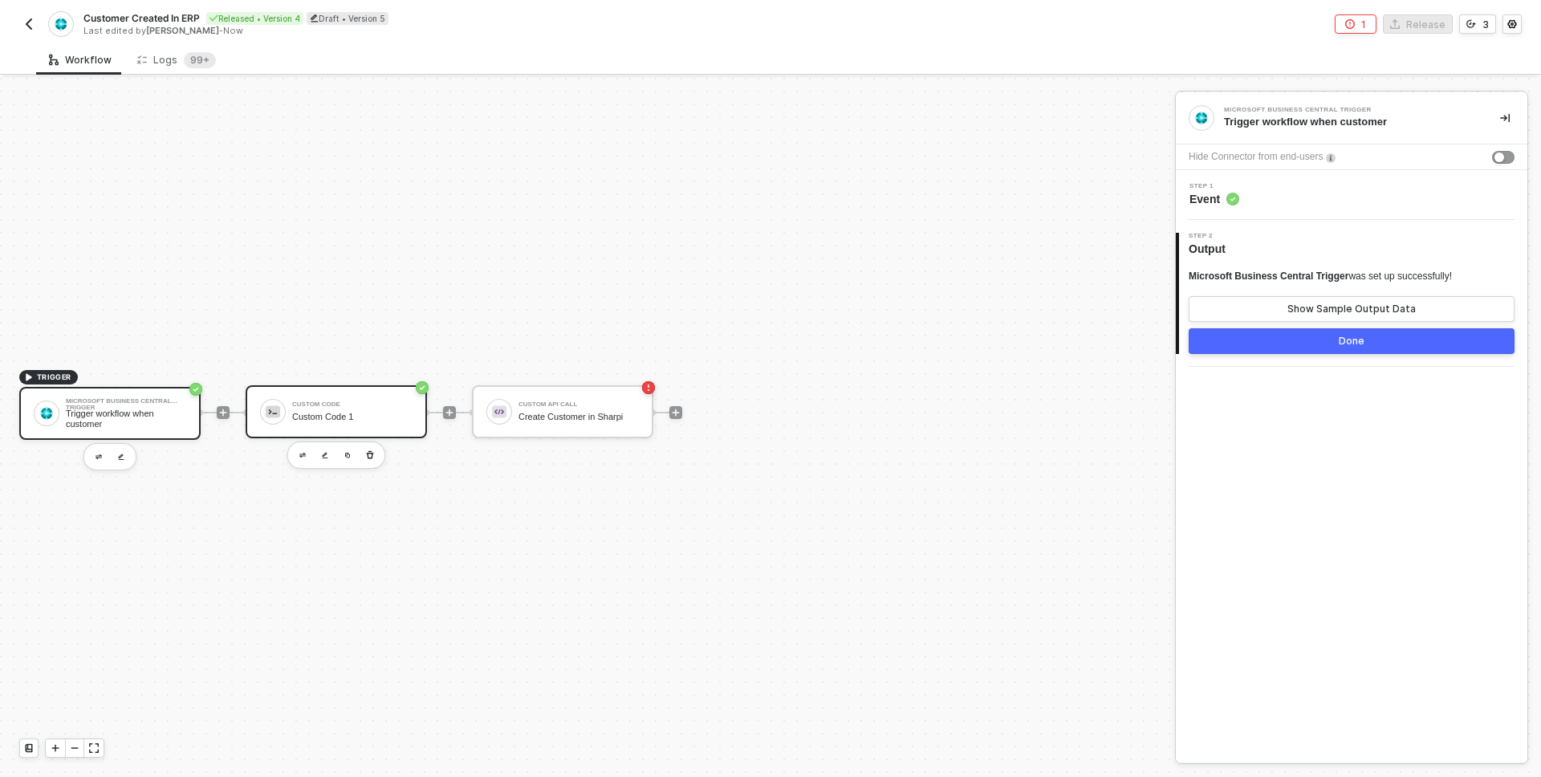
click at [332, 403] on div "Custom Code" at bounding box center [352, 404] width 120 height 6
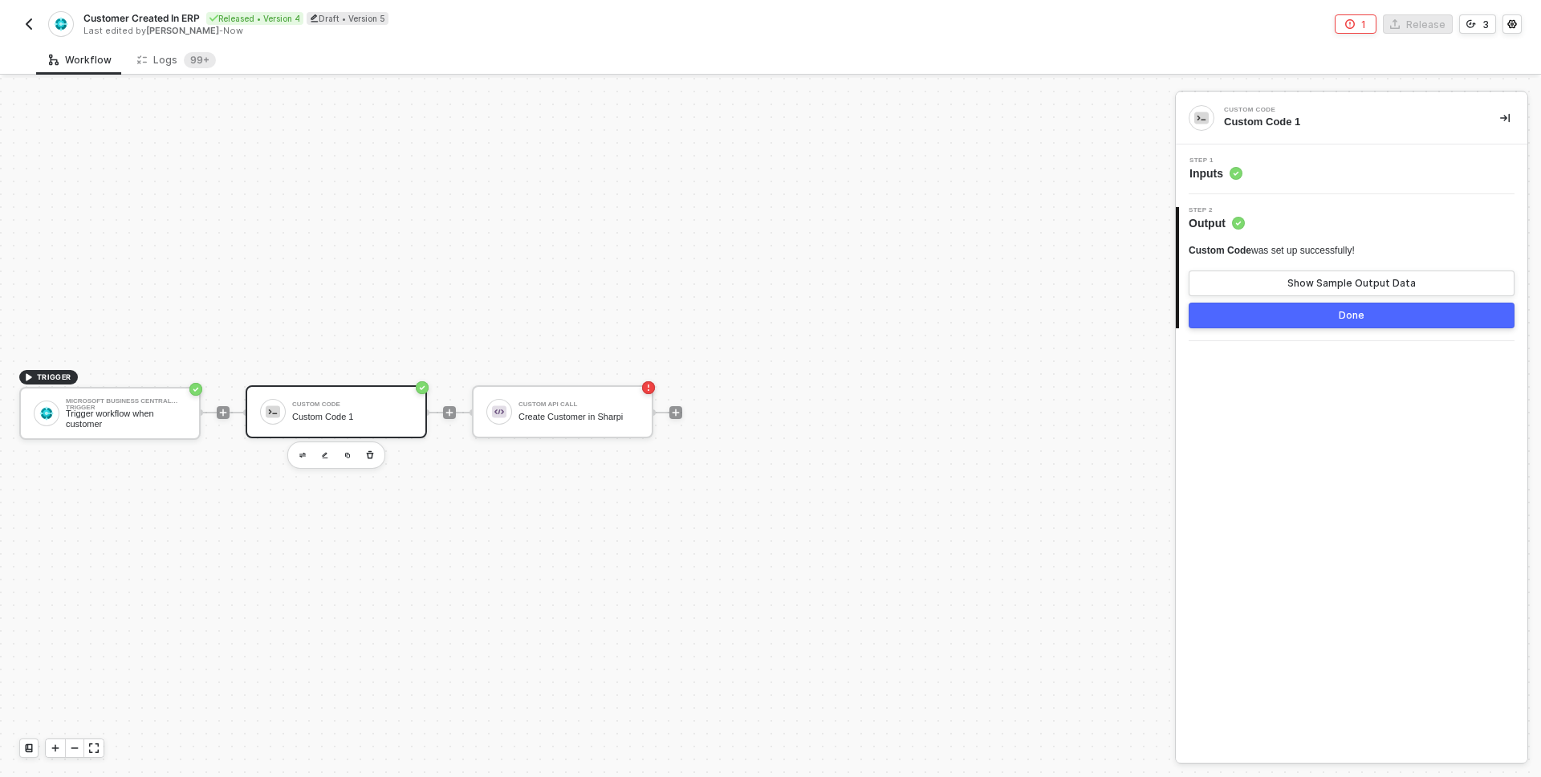
click at [1254, 145] on div "Step 1 Inputs" at bounding box center [1352, 169] width 352 height 50
click at [1245, 161] on div "Step 1 Inputs" at bounding box center [1354, 169] width 348 height 24
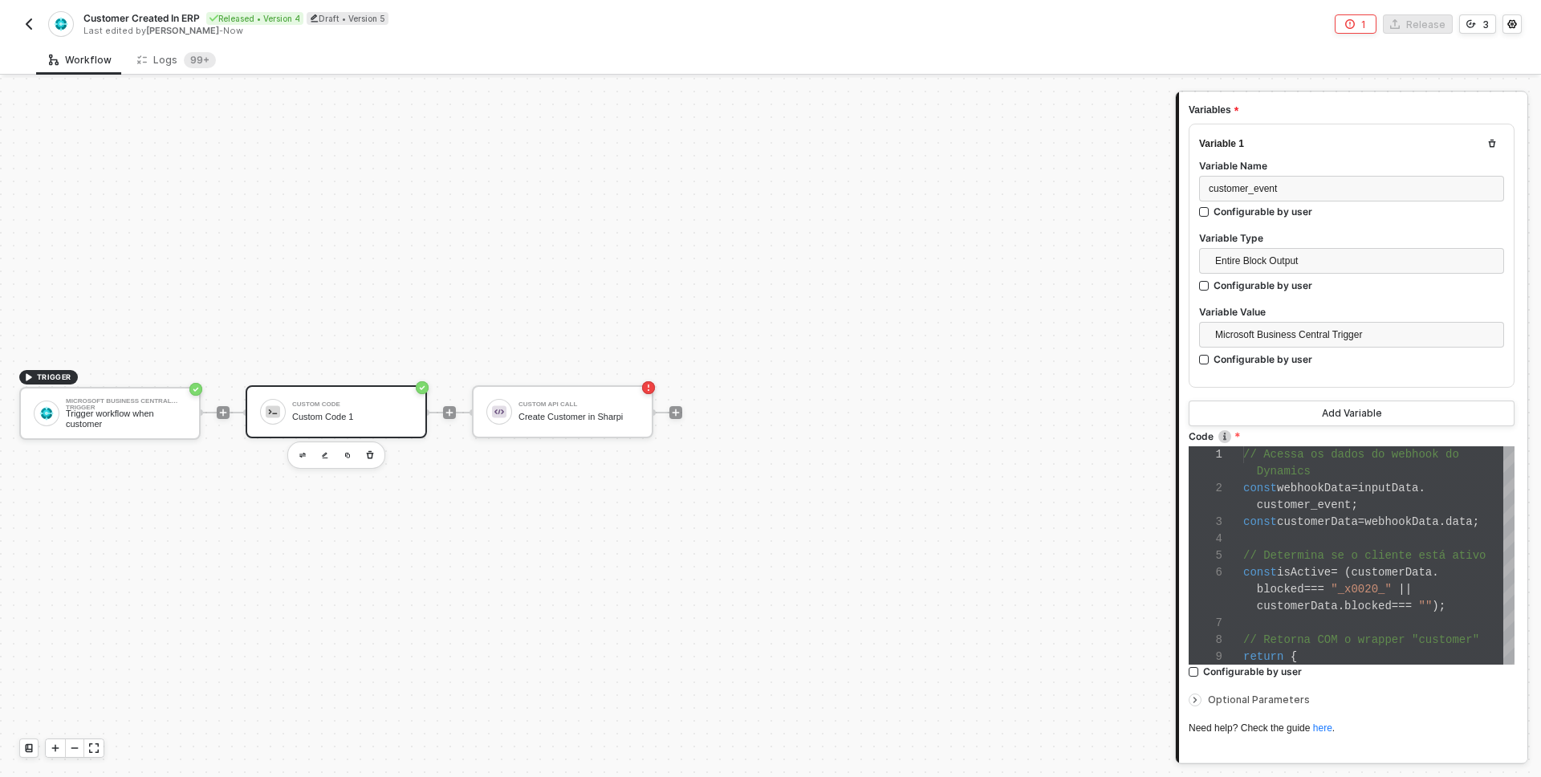
scroll to position [167, 0]
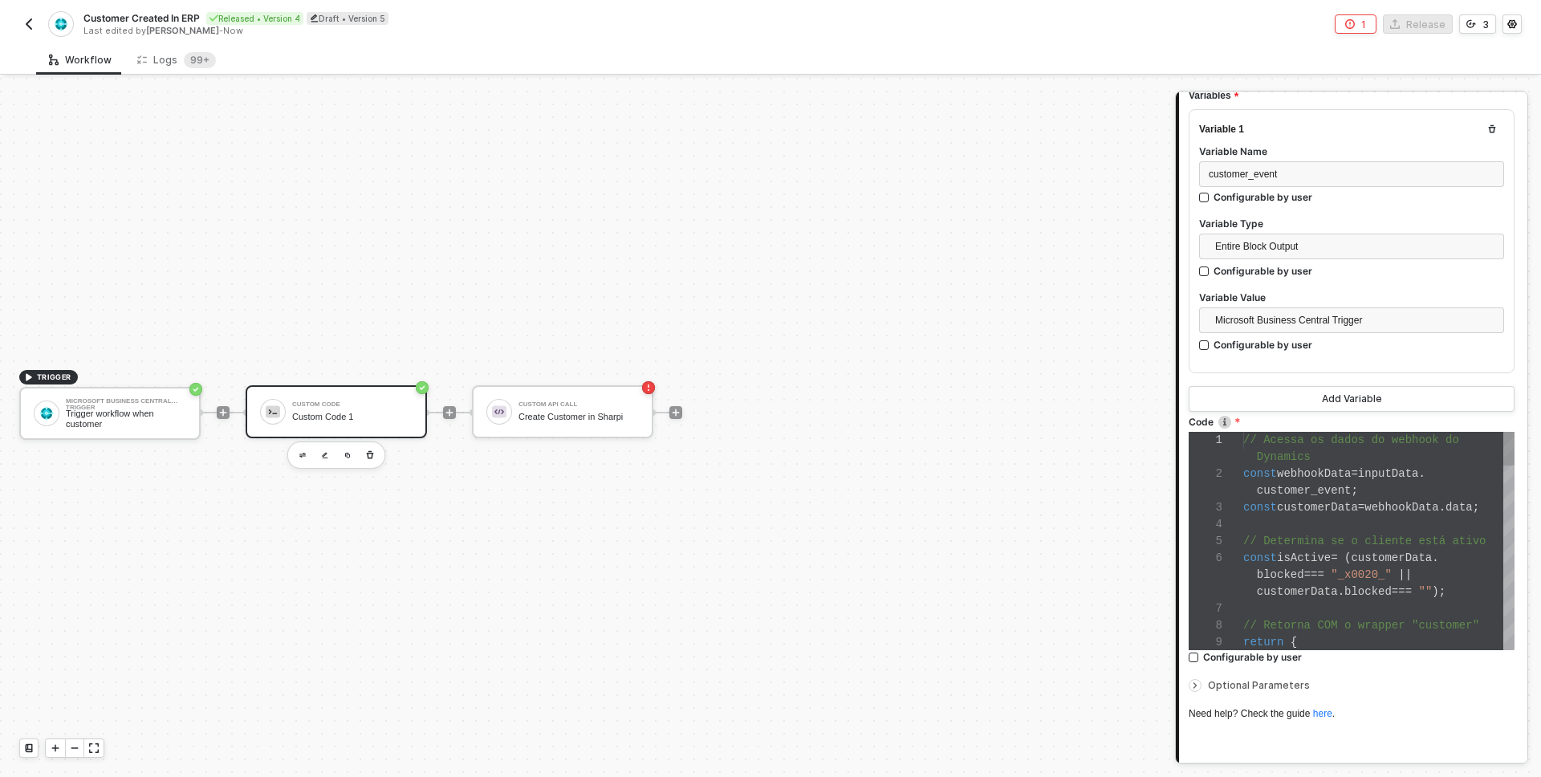
click at [1333, 519] on div at bounding box center [1378, 524] width 271 height 17
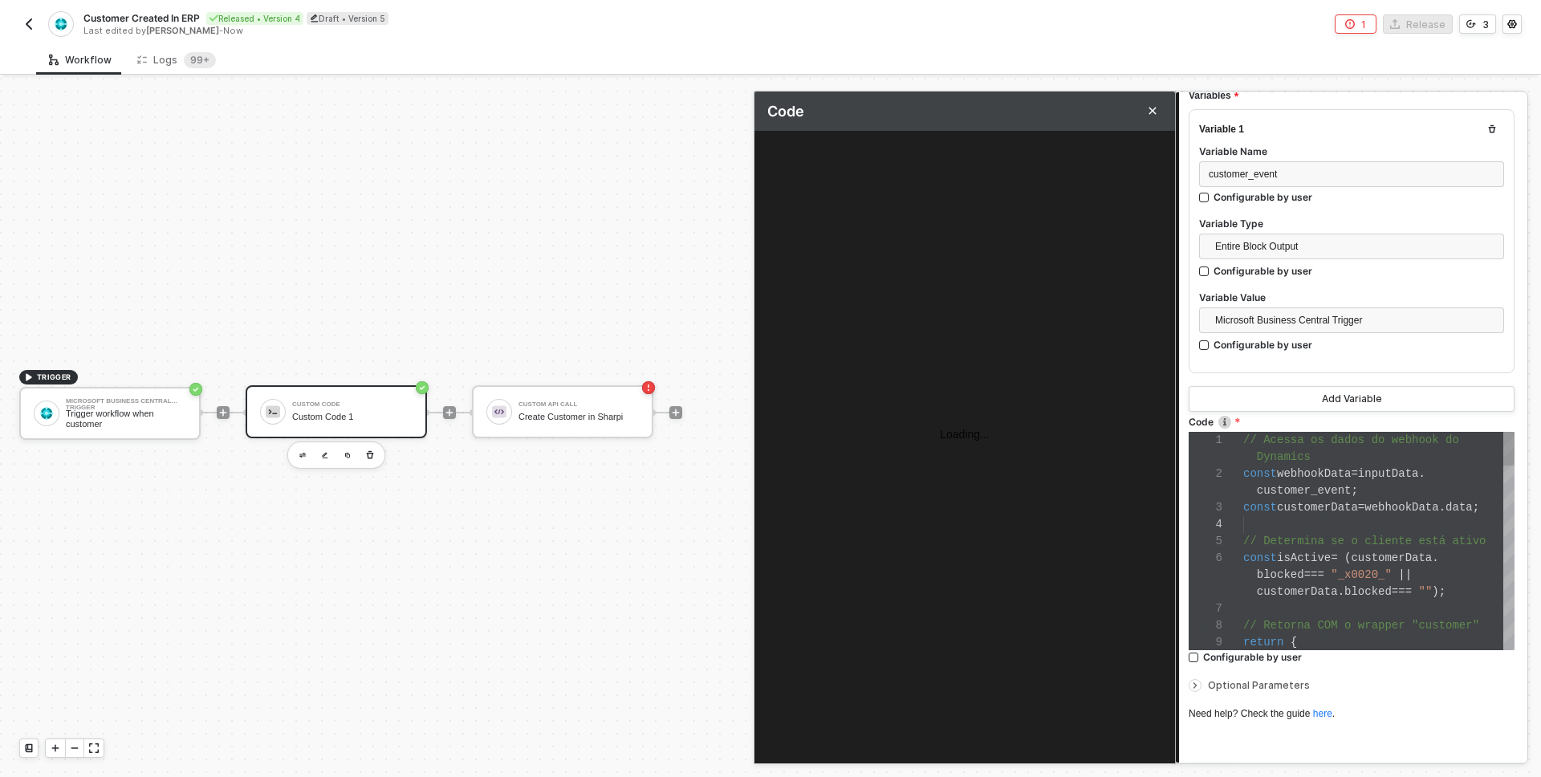
scroll to position [130, 0]
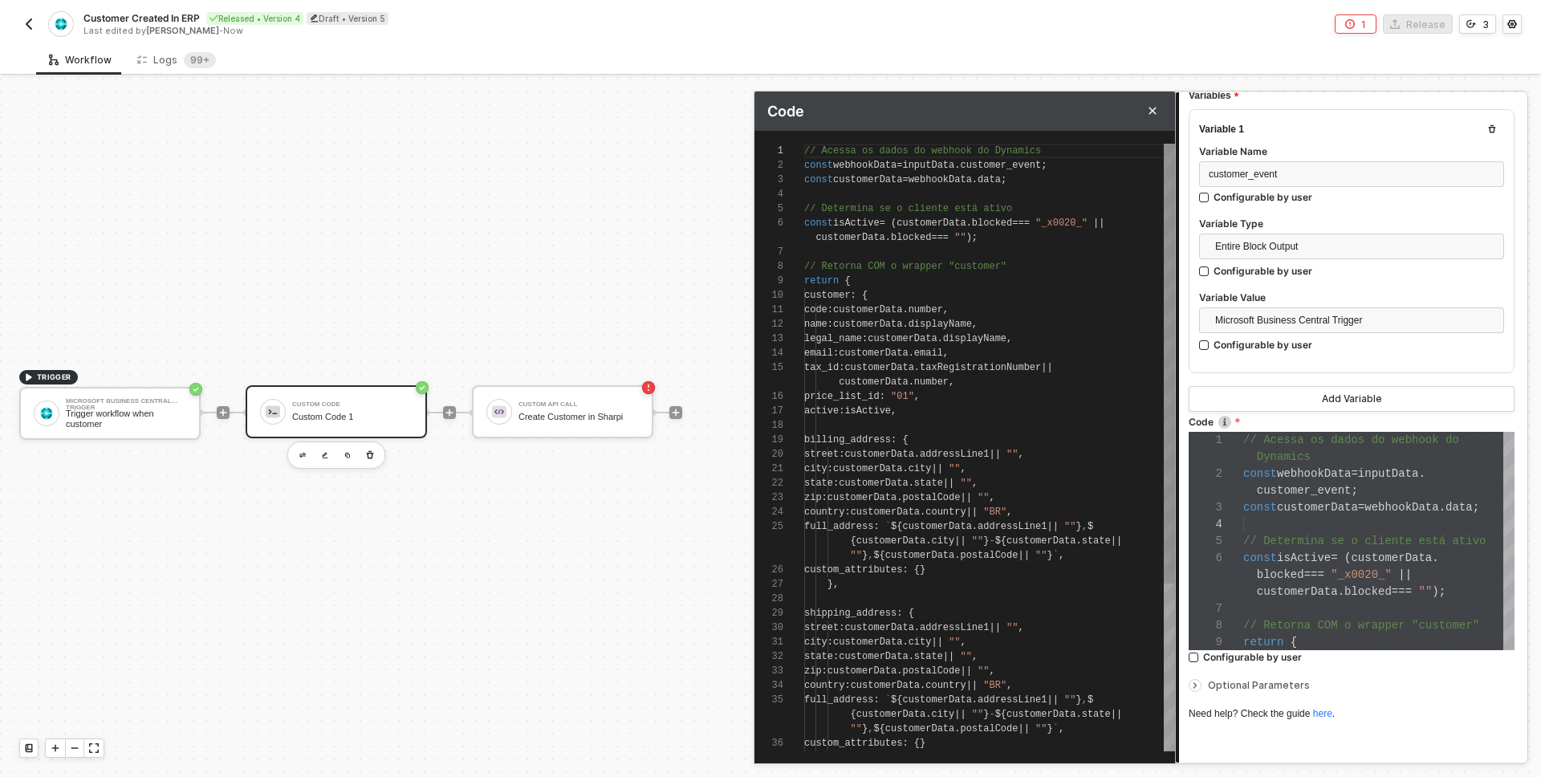
type textarea "billing_address: { street: customerData.addressLine1 || "", city: customerData.…"
click at [851, 454] on div "1 2 3 4 5 6 7 8 9 10 11 12 13 14 15 16 17 18 19 20 21 22 23 24 25 26 27 28 29 3…" at bounding box center [965, 448] width 421 height 608
click at [914, 451] on span "customerData" at bounding box center [879, 454] width 69 height 11
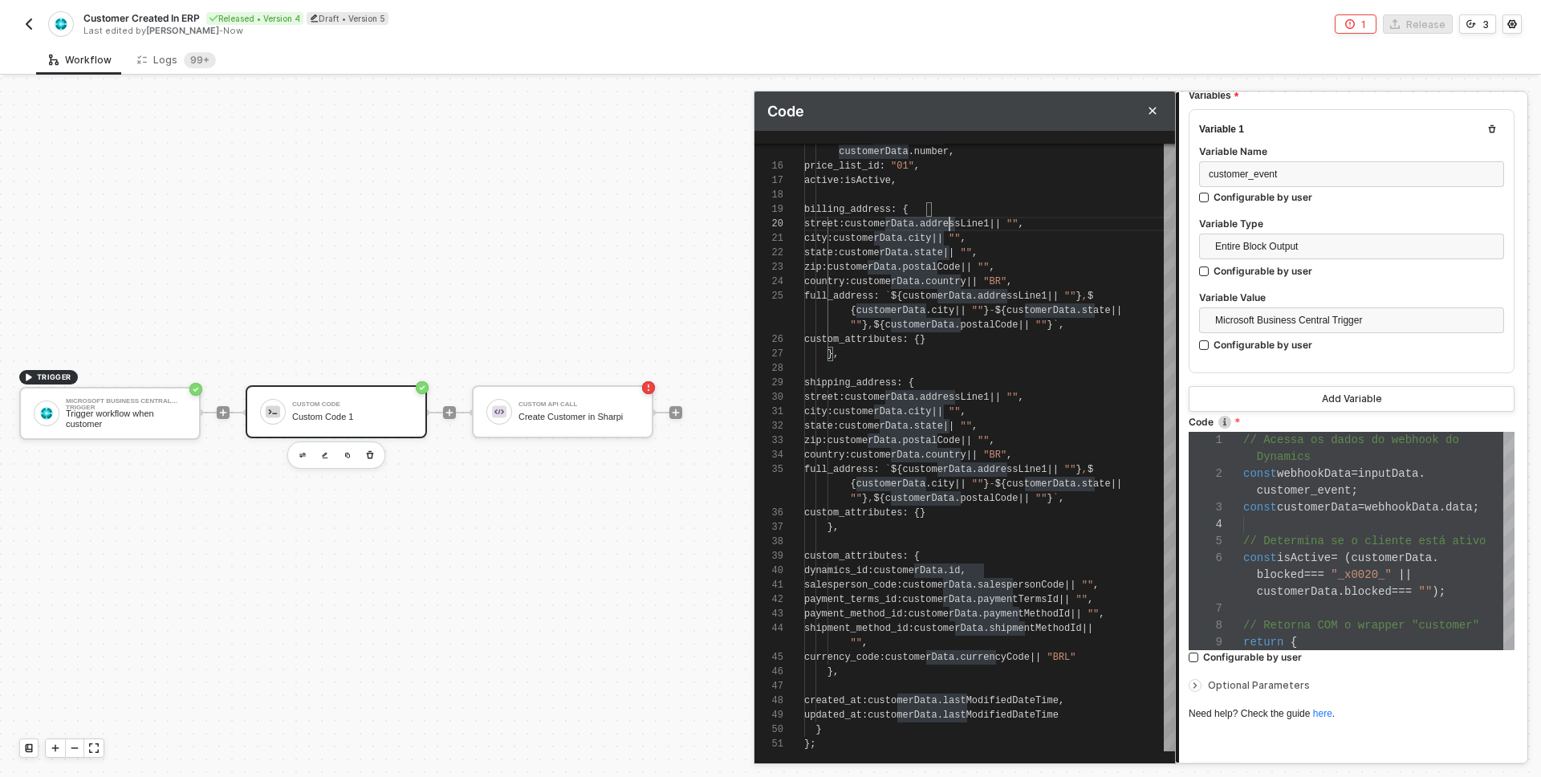
click at [1284, 419] on label "Code" at bounding box center [1352, 422] width 326 height 14
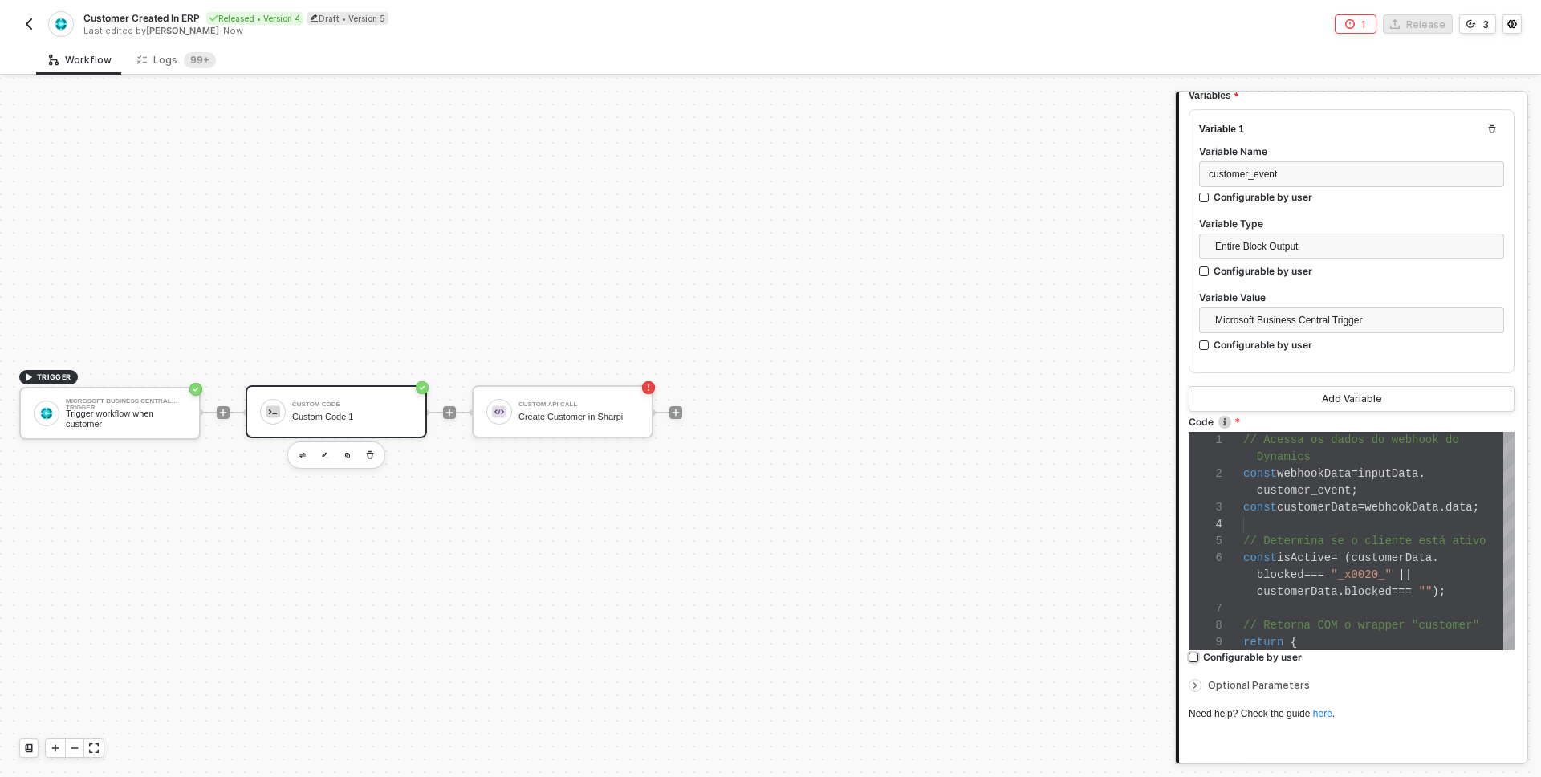
scroll to position [185, 0]
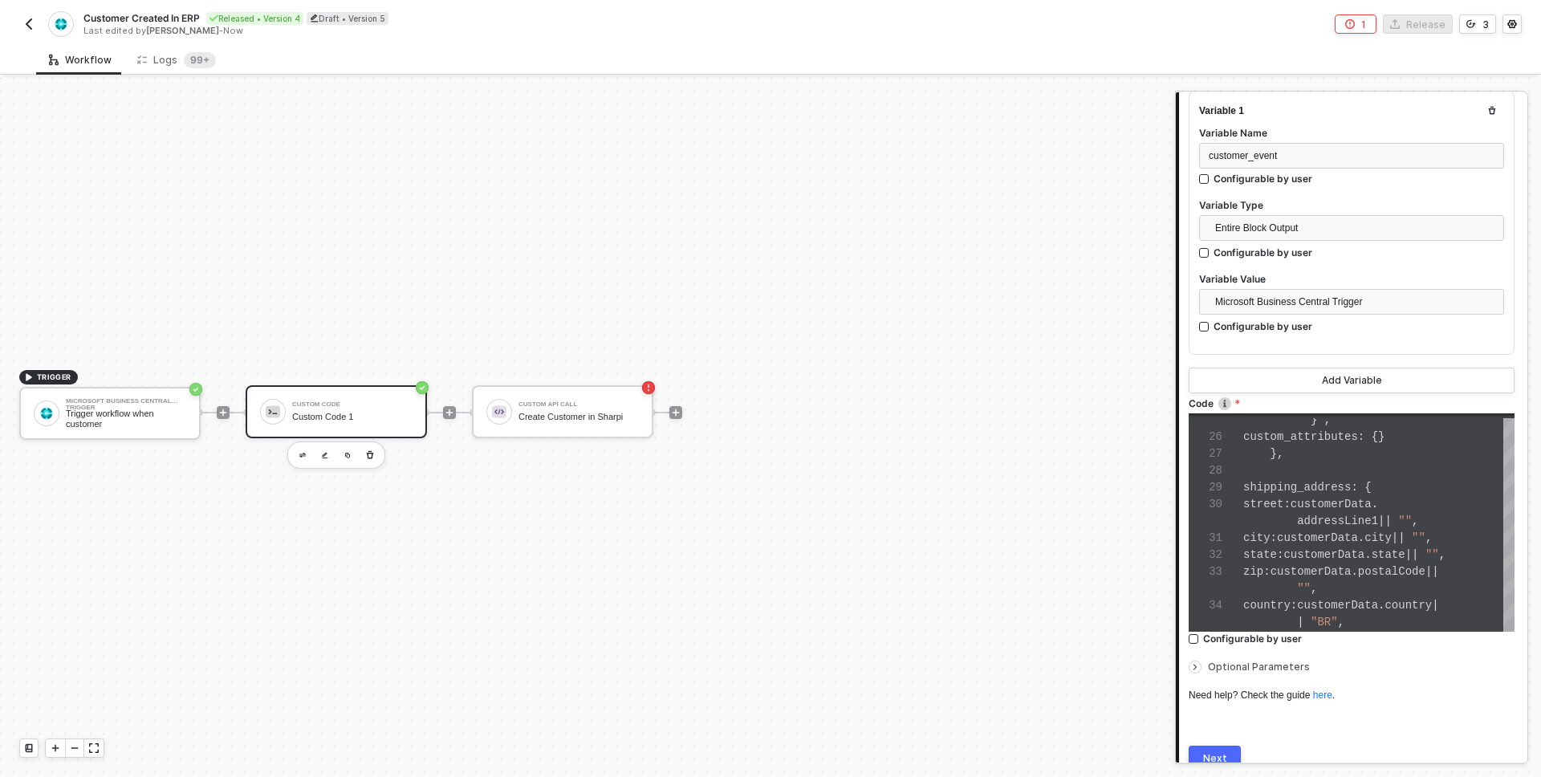
click at [1207, 752] on div "Next" at bounding box center [1215, 758] width 24 height 13
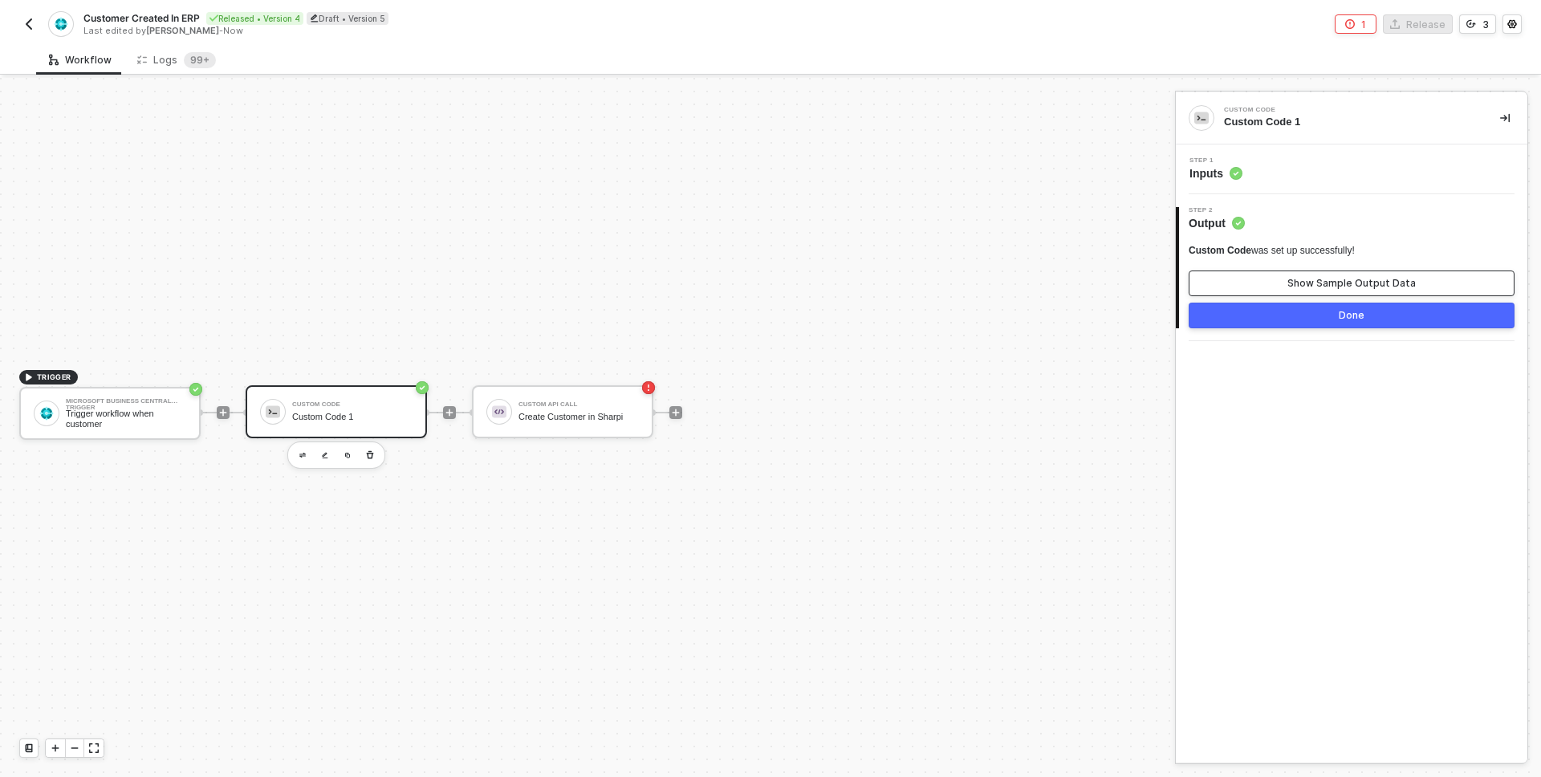
click at [1339, 280] on div "Show Sample Output Data" at bounding box center [1352, 283] width 128 height 13
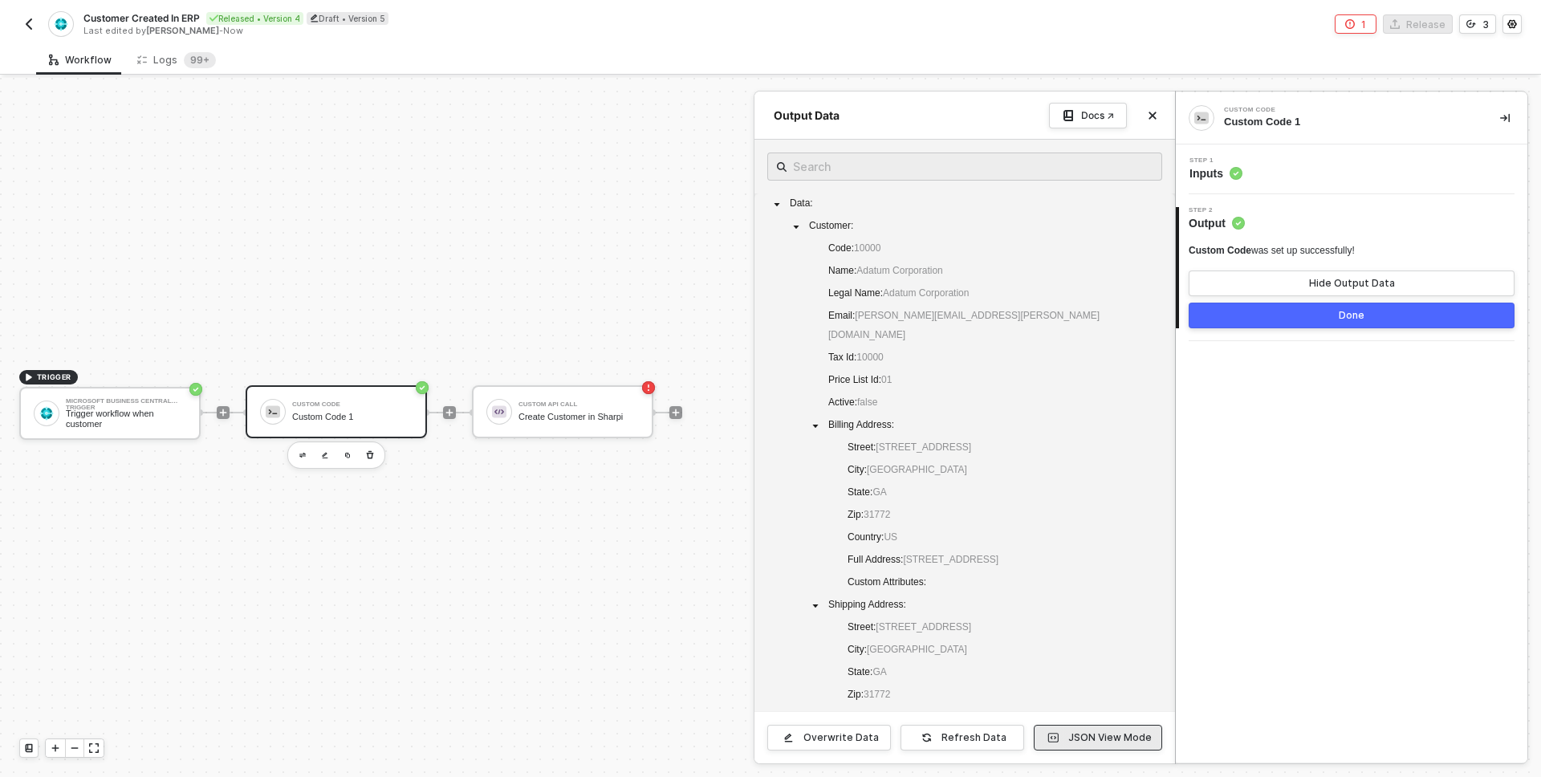
click at [1096, 744] on button "JSON View Mode" at bounding box center [1098, 738] width 128 height 26
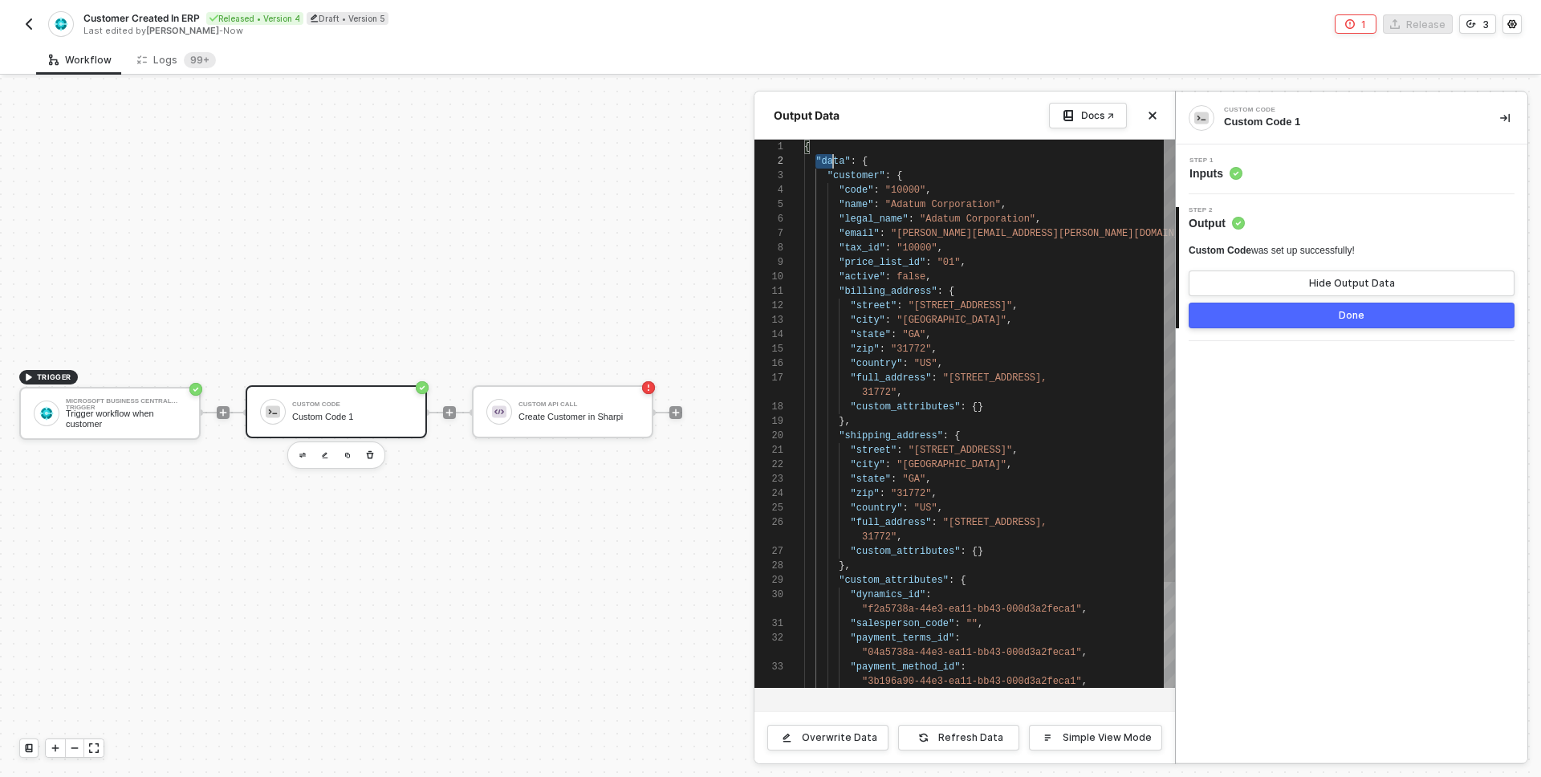
scroll to position [14, 52]
drag, startPoint x: 819, startPoint y: 160, endPoint x: 857, endPoint y: 160, distance: 37.7
click at [857, 160] on textarea "{ "data": { "customer": { "code": "10000", "name": "Adatum Corporation", "legal…" at bounding box center [857, 161] width 1 height 14
click at [1153, 116] on icon "icon-close" at bounding box center [1153, 116] width 10 height 10
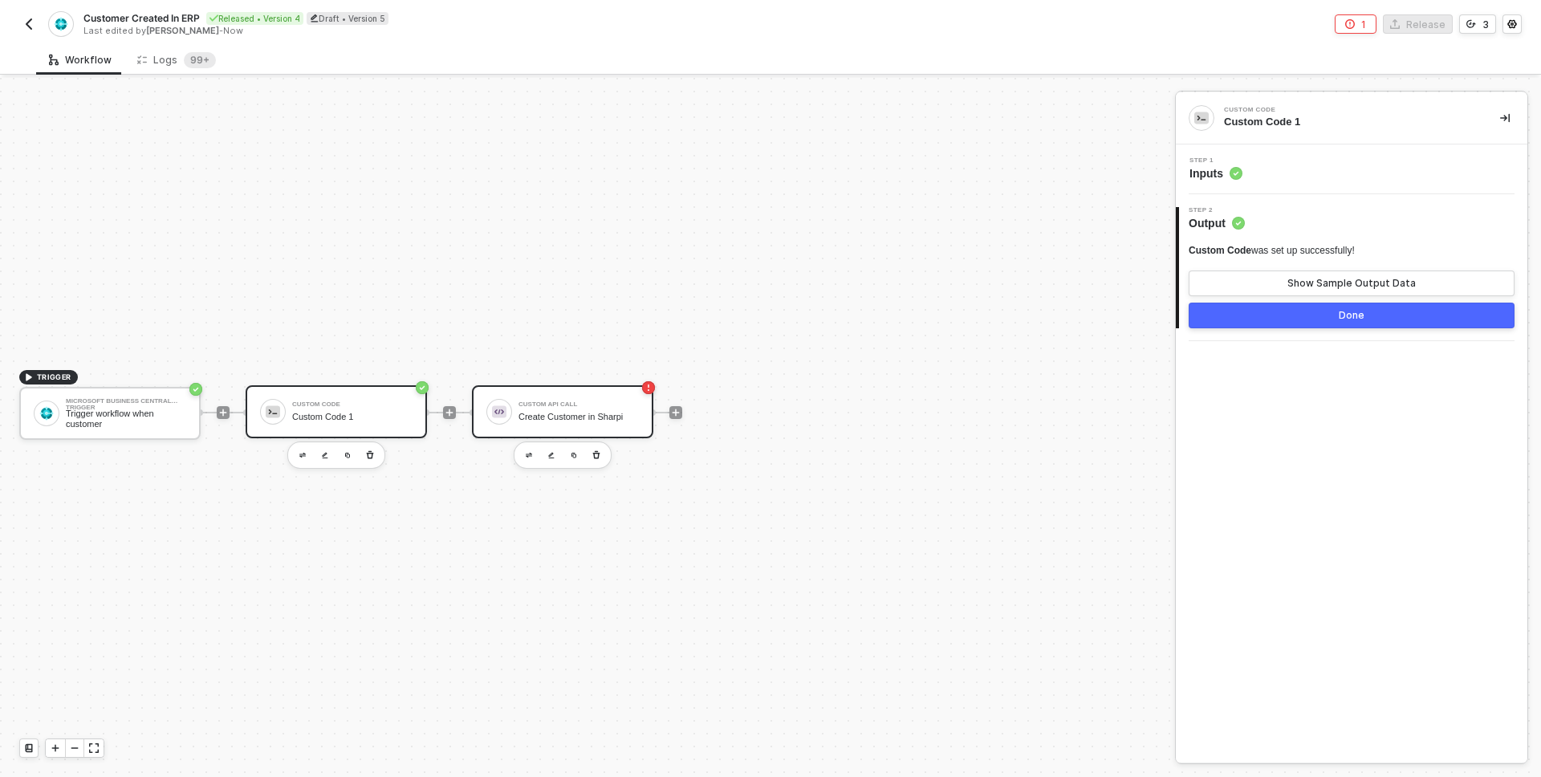
click at [568, 412] on div "Create Customer in Sharpi" at bounding box center [579, 417] width 120 height 10
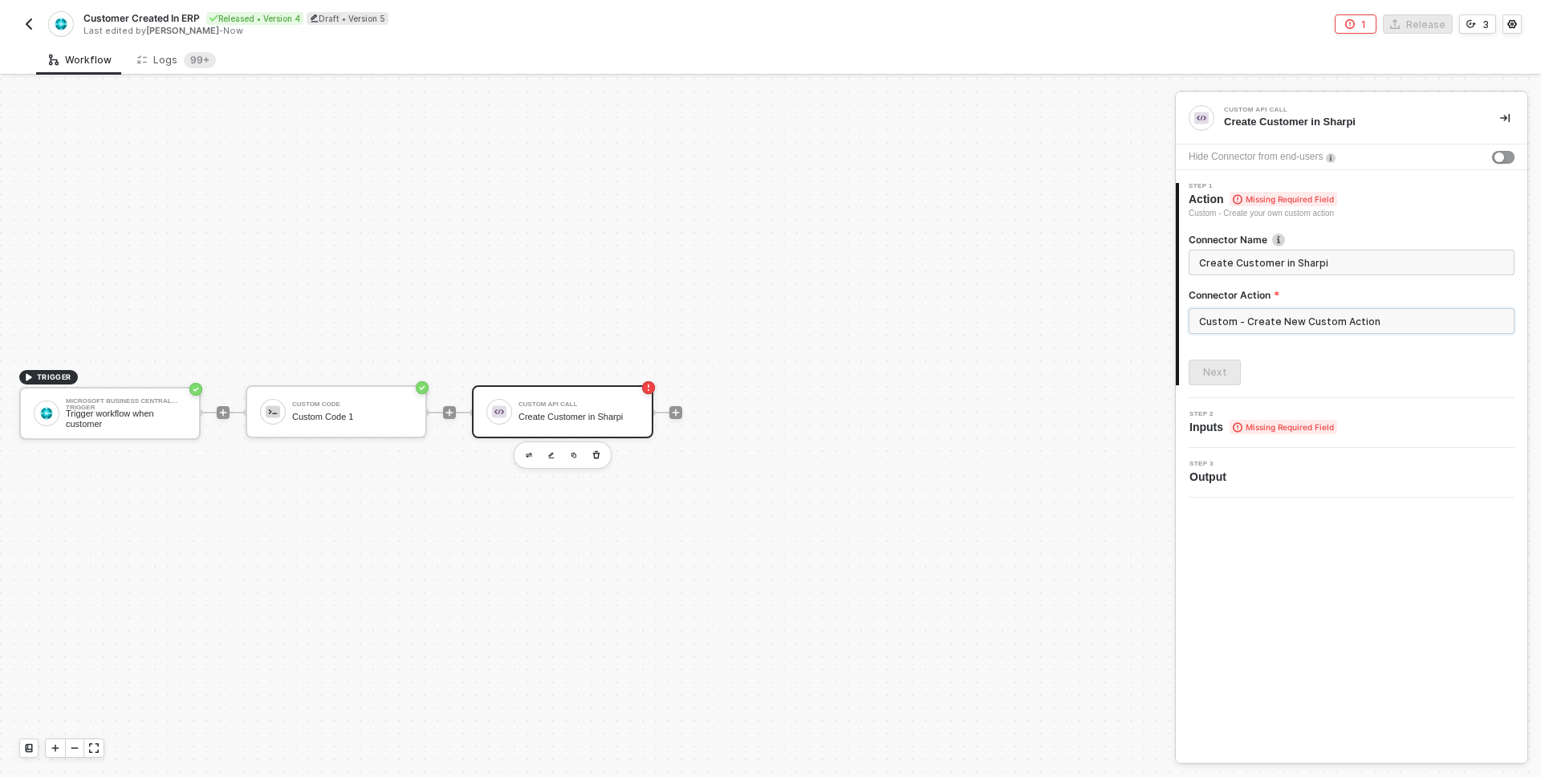
click at [1298, 327] on input "Custom - Create New Custom Action" at bounding box center [1352, 321] width 326 height 26
click at [1156, 194] on icon at bounding box center [1158, 194] width 8 height 0
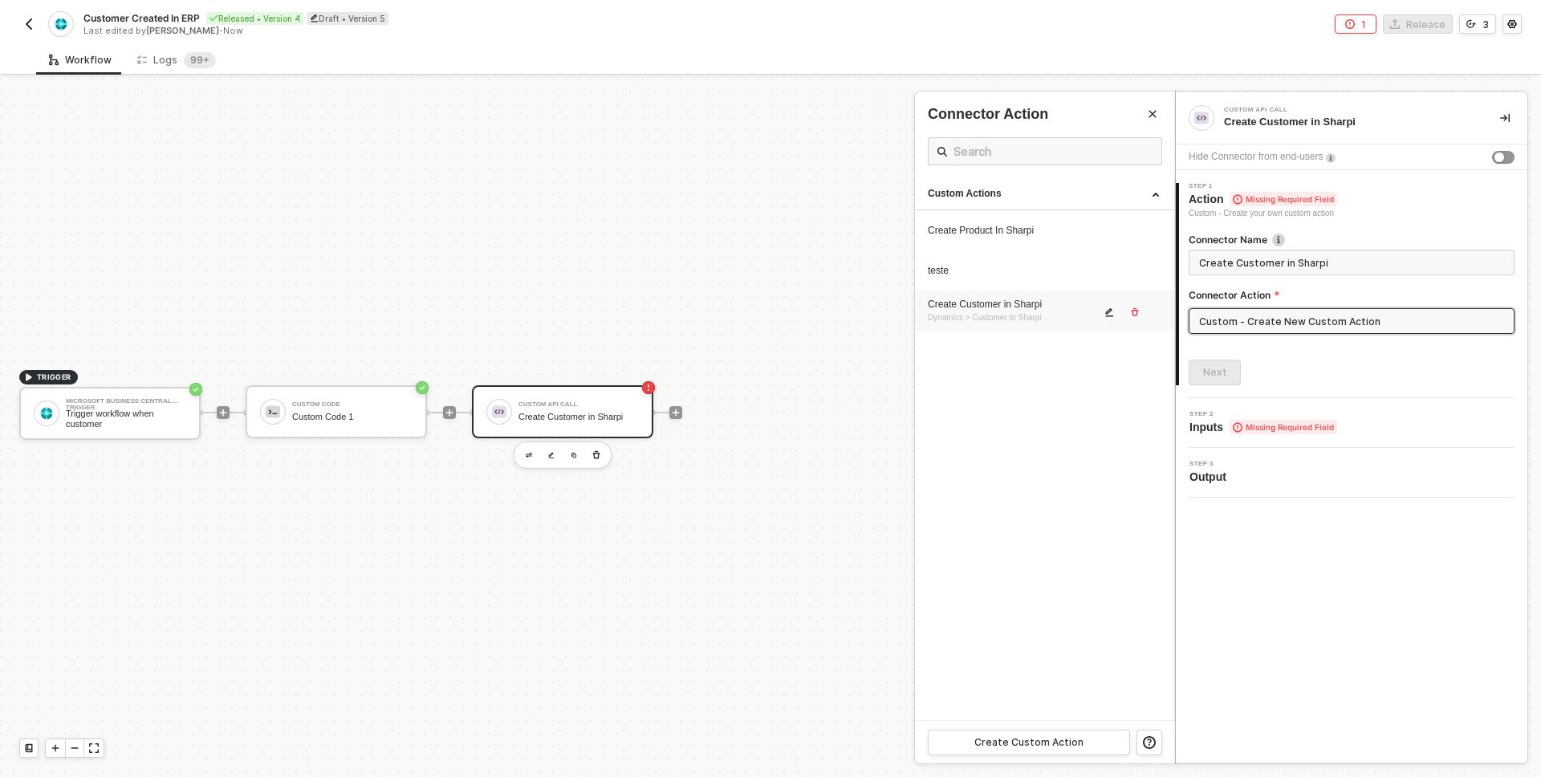
click at [1108, 315] on icon "icon-edit" at bounding box center [1110, 312] width 10 height 10
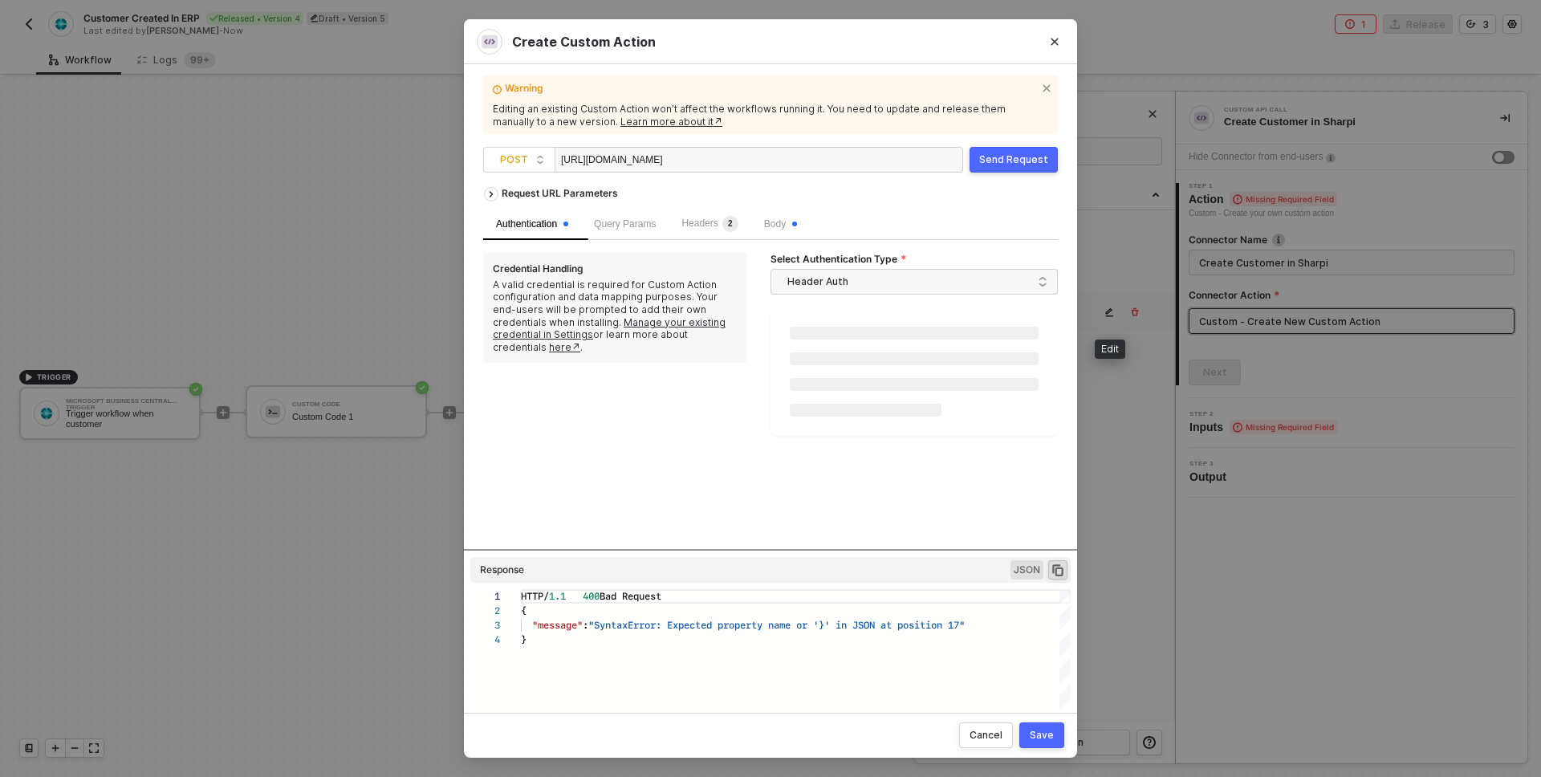
scroll to position [43, 0]
click at [639, 226] on span "Query Params" at bounding box center [625, 223] width 62 height 11
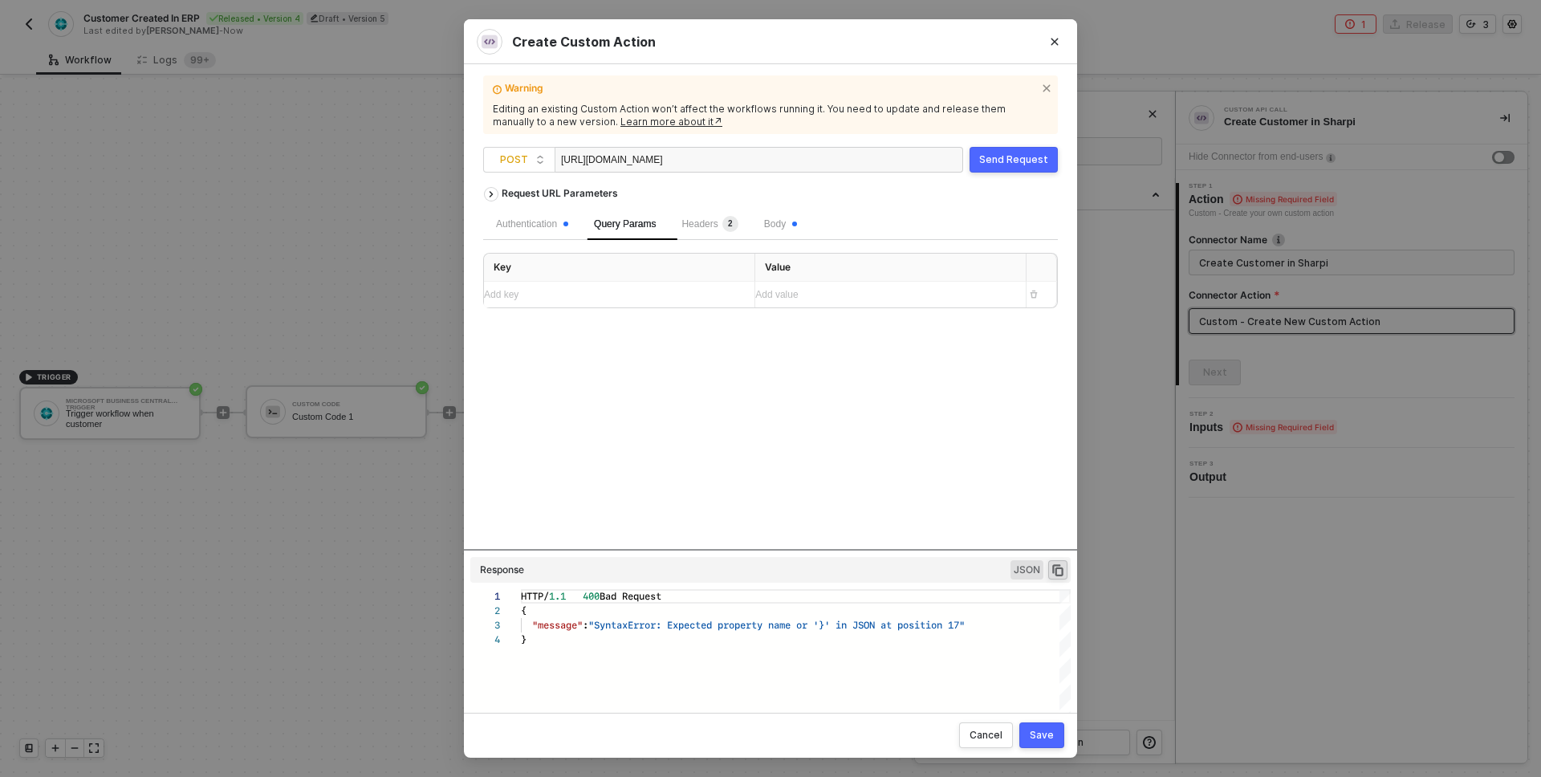
click at [715, 234] on div "Headers 2" at bounding box center [710, 224] width 82 height 32
click at [792, 220] on span "Body" at bounding box center [780, 223] width 33 height 11
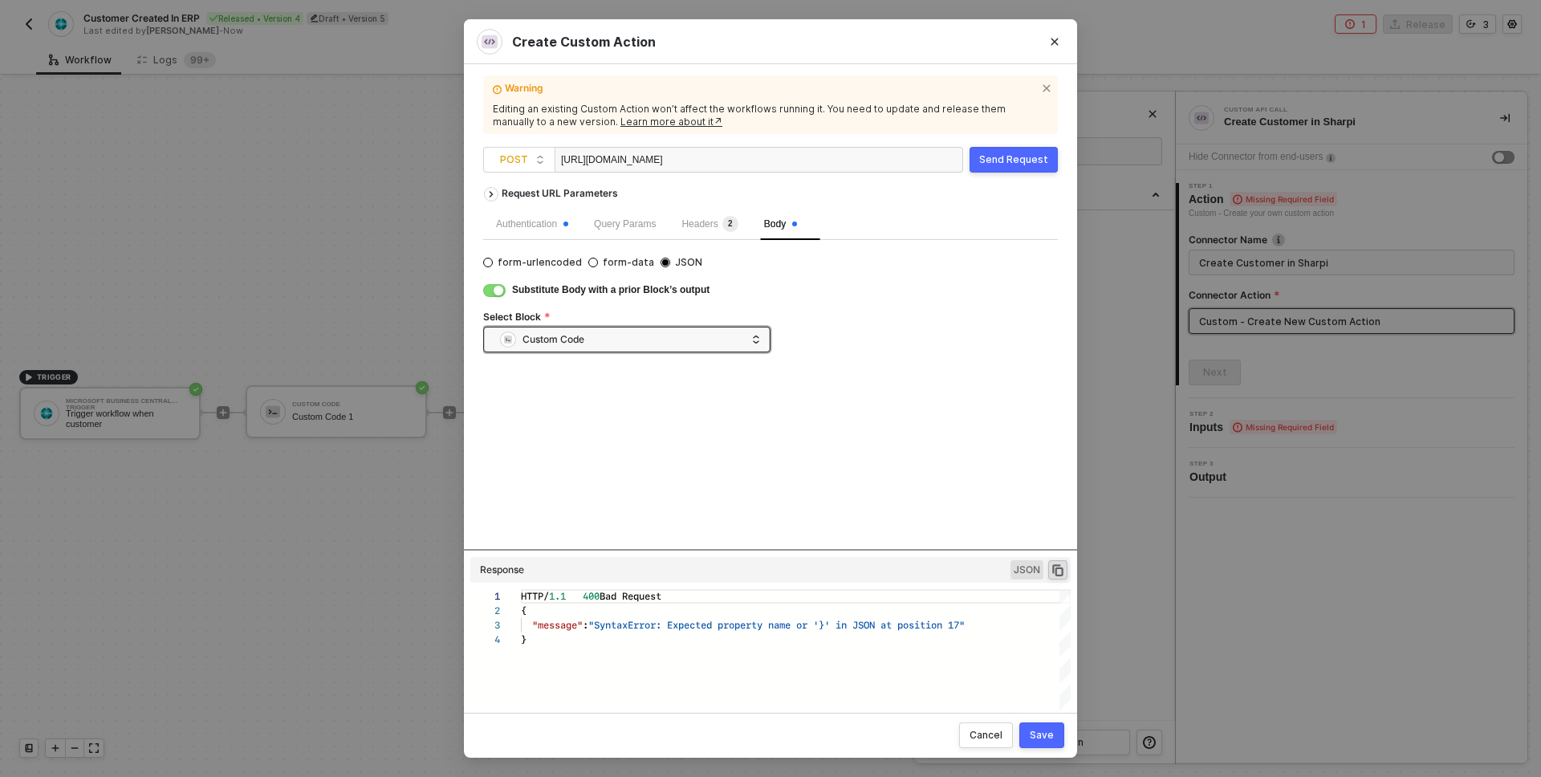
click at [1030, 165] on div "Send Request" at bounding box center [1013, 159] width 69 height 13
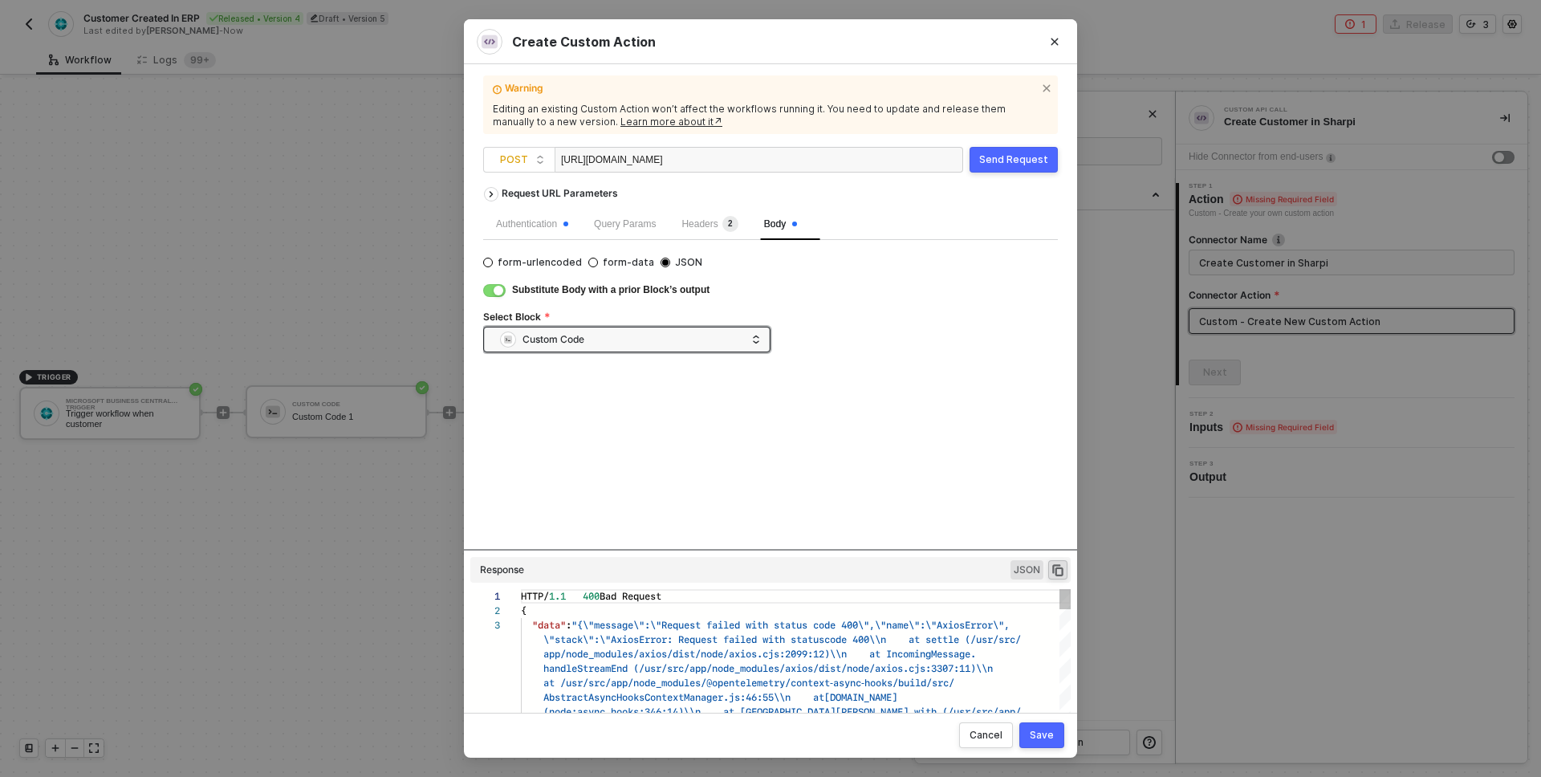
scroll to position [29, 0]
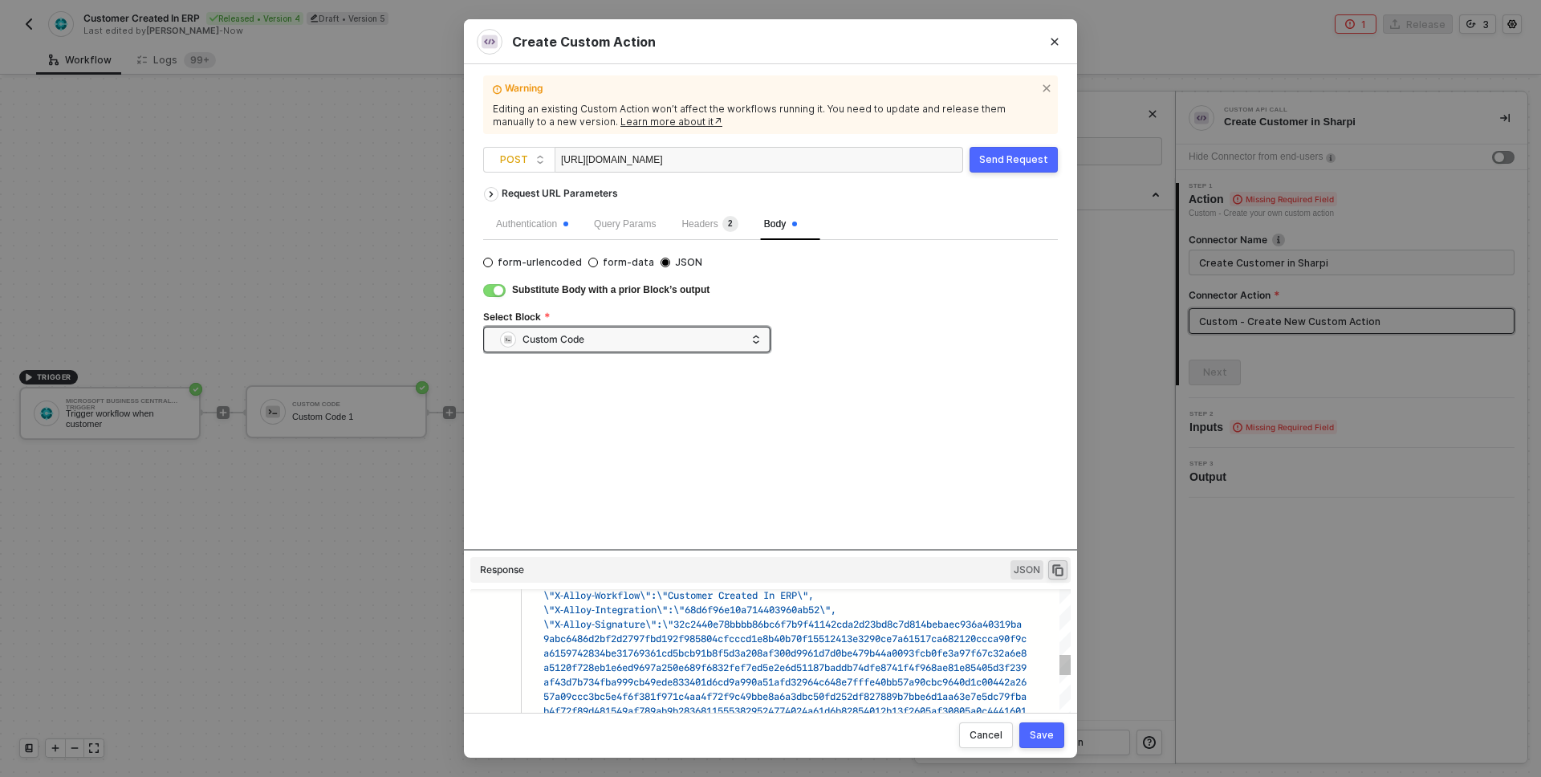
type textarea "\"X-API-Key\":\"9Cb72aAnJdztJ8lGstGkF1O9mDNsA6rV-p2ojsM1Vuf3R9ZtdW190AnFG0u7vEB…"
click at [1039, 637] on div "57a09ccc3bc5e4f6f381f971c4aa4f72f9c49bbe8a6a3dbc50 fd252df827889b7bbe6d1aa63e7e…" at bounding box center [770, 660] width 600 height 142
click at [908, 635] on div "57a09ccc3bc5e4f6f381f971c4aa4f72f9c49bbe8a6a3dbc50 fd252df827889b7bbe6d1aa63e7e…" at bounding box center [770, 660] width 600 height 142
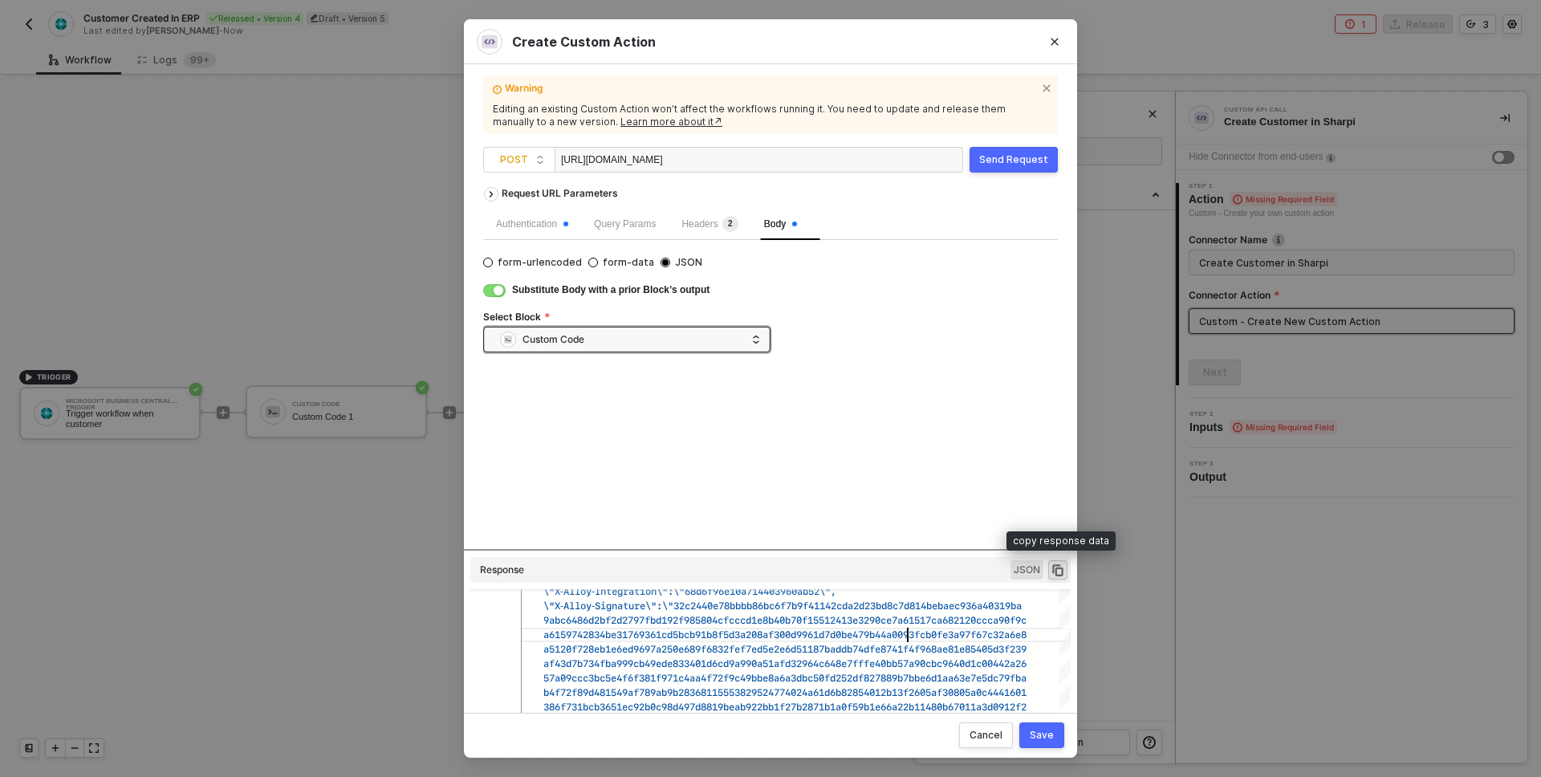
click at [1023, 575] on span "JSON" at bounding box center [1027, 569] width 33 height 19
click at [1031, 569] on span "JSON" at bounding box center [1027, 569] width 33 height 19
click at [1057, 577] on button "button" at bounding box center [1057, 569] width 19 height 19
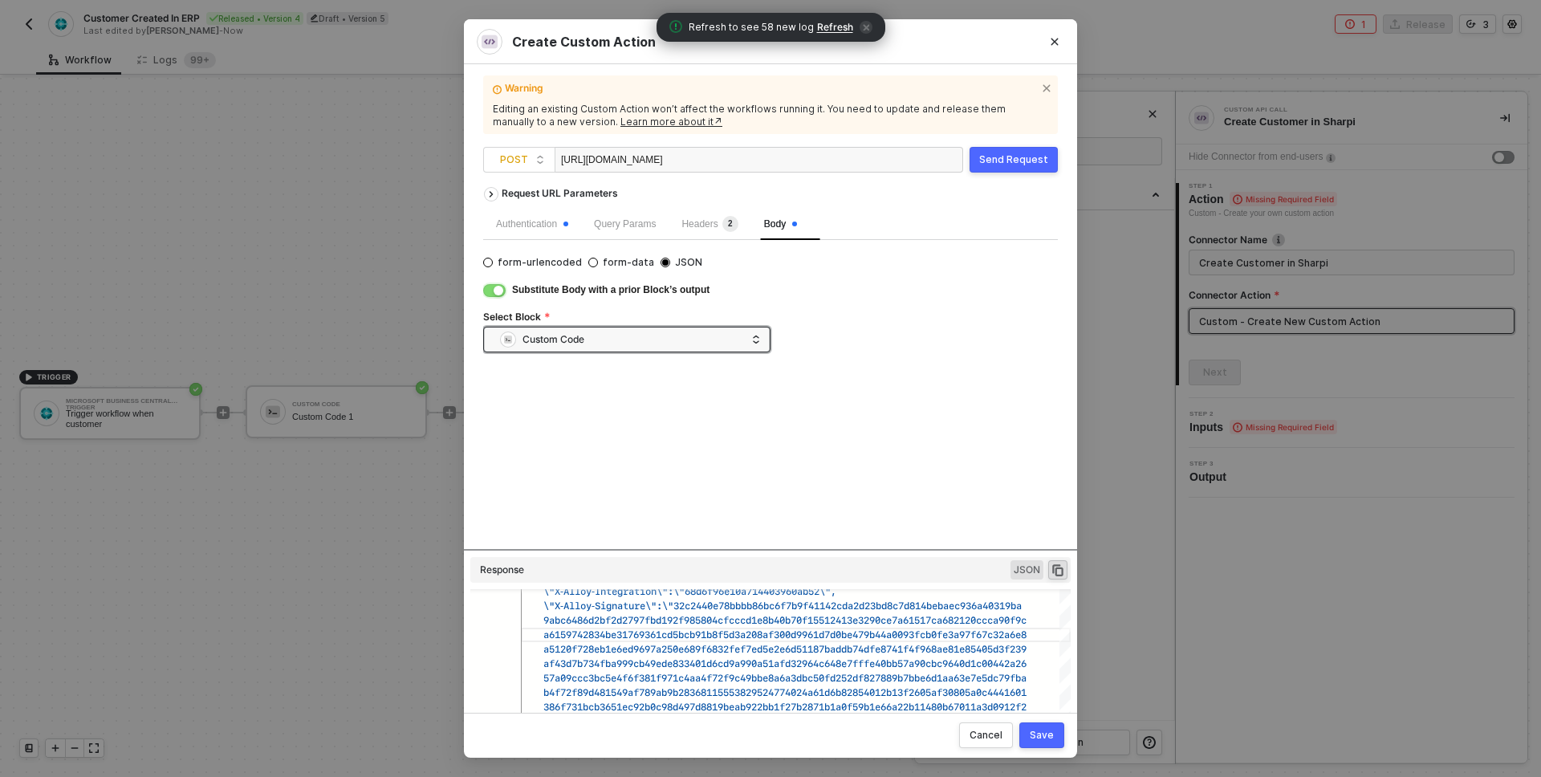
click at [492, 288] on button "button" at bounding box center [494, 290] width 22 height 13
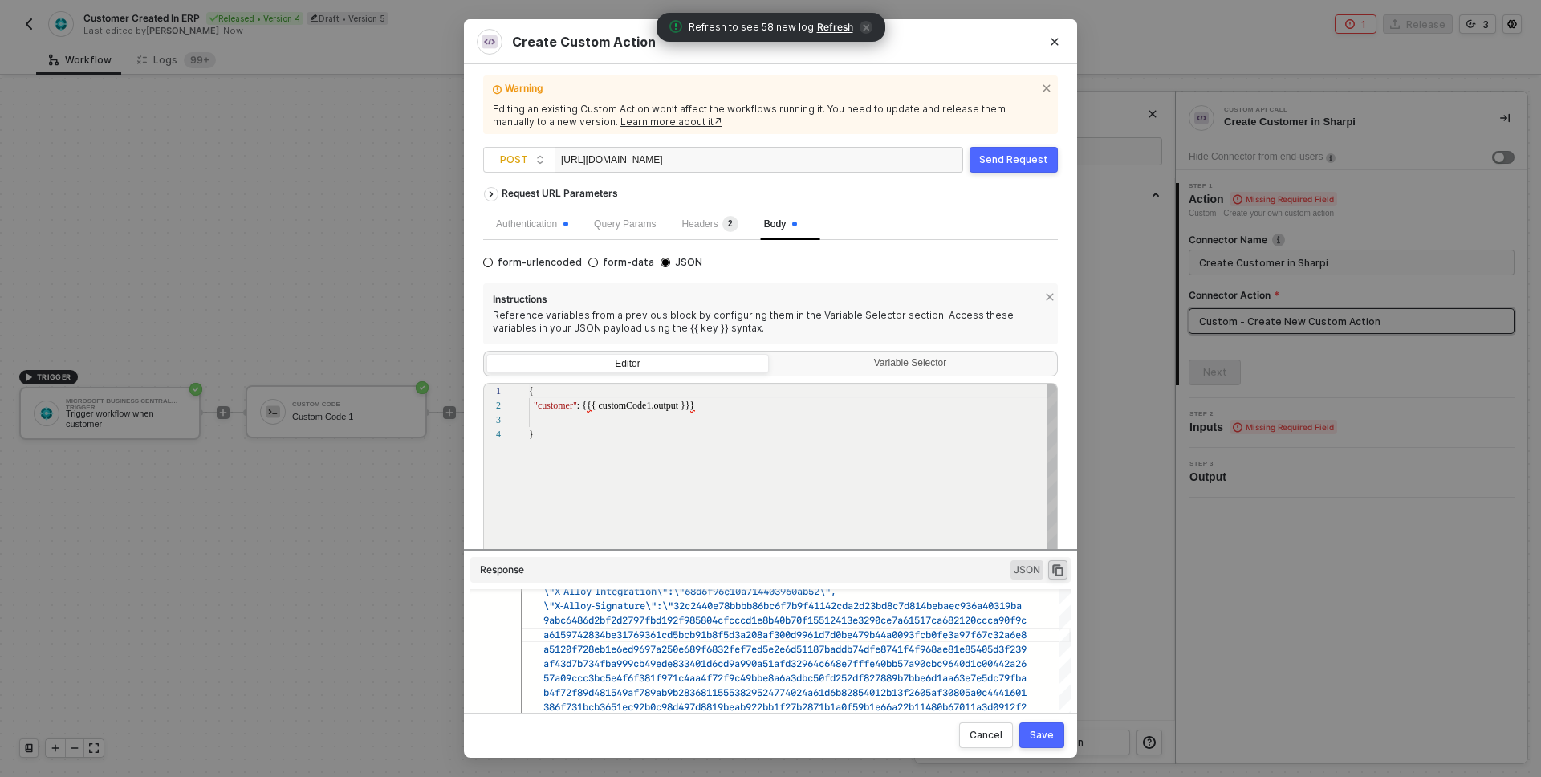
scroll to position [14, 165]
click at [731, 407] on div ""customer" : {{{ customCode1.output }}}" at bounding box center [794, 405] width 530 height 14
click at [1018, 161] on div "Send Request" at bounding box center [1013, 159] width 69 height 13
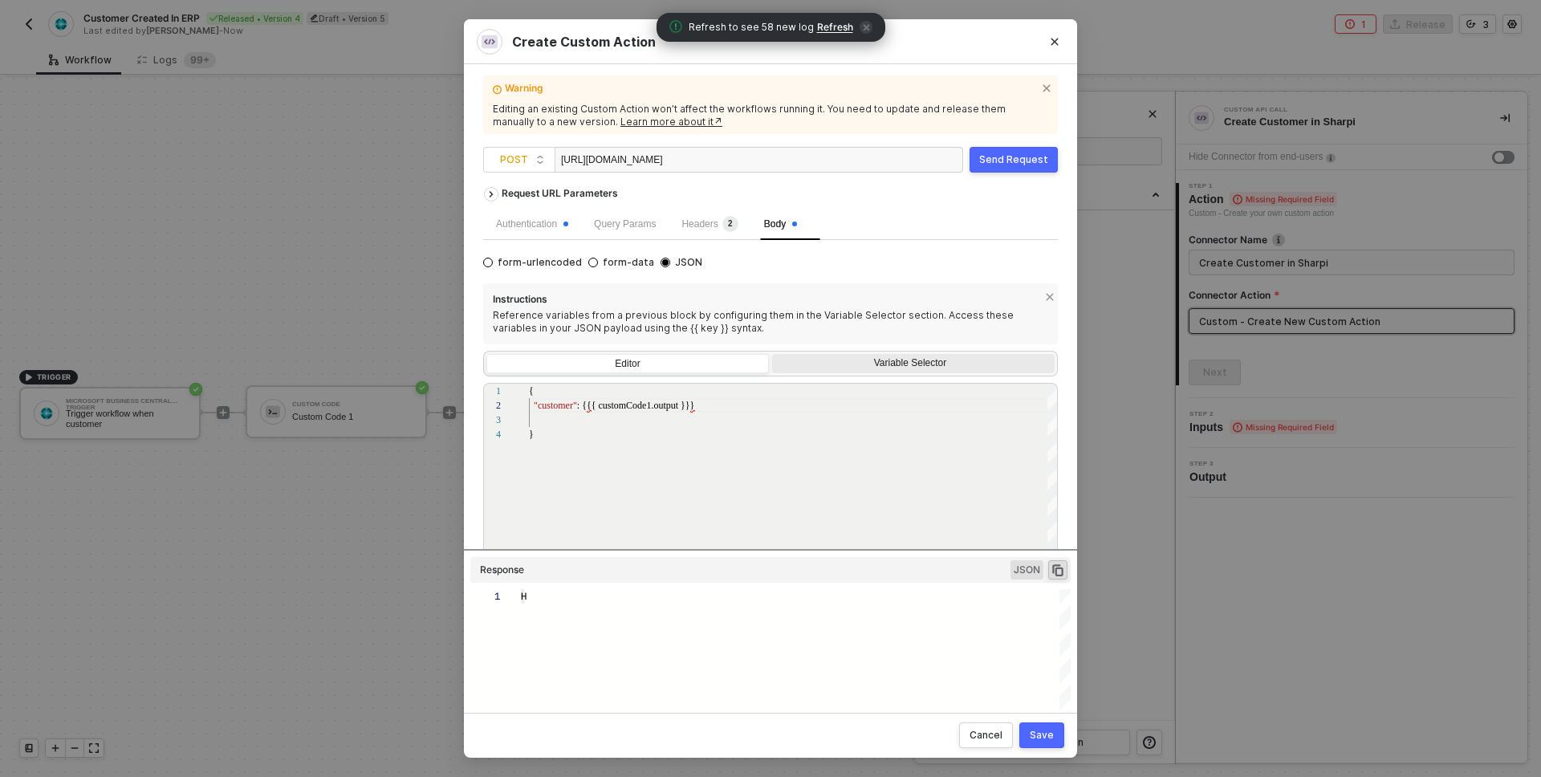
type textarea "HTTP/1.1 400 Bad Request { "message": "SyntaxError: Expected property name or '…"
click at [889, 616] on div "{" at bounding box center [796, 611] width 550 height 14
click at [865, 620] on span ""SyntaxError: Expected property name or '}' in JSO" at bounding box center [728, 624] width 281 height 15
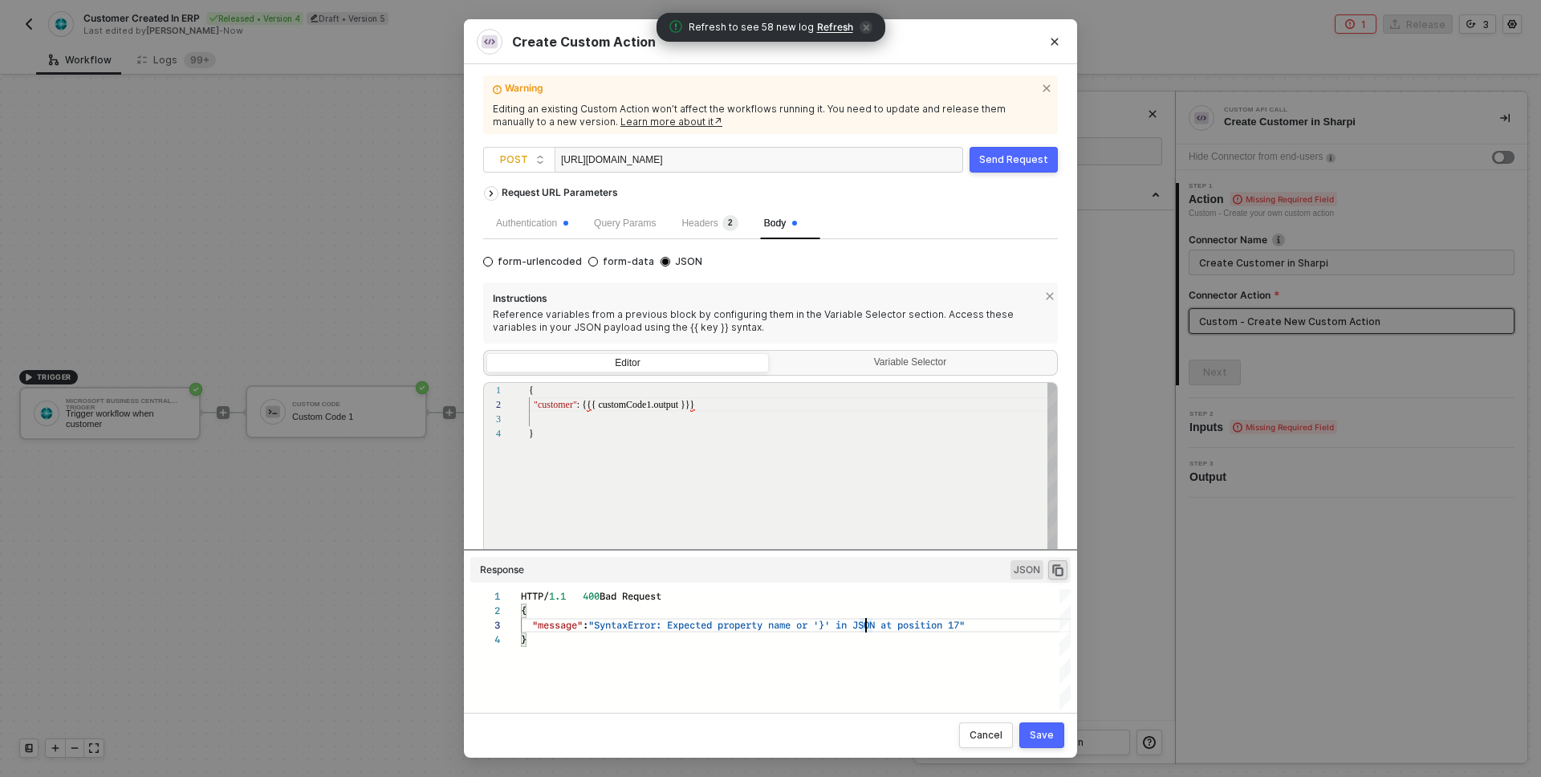
scroll to position [14, 48]
click at [577, 404] on div "1 2 3 4 { "customer" : {{{ customCode1.output }}} } { "customer": {{{ customCod…" at bounding box center [770, 493] width 575 height 222
type textarea "{ "customer": {{ customCode1.output }} }"
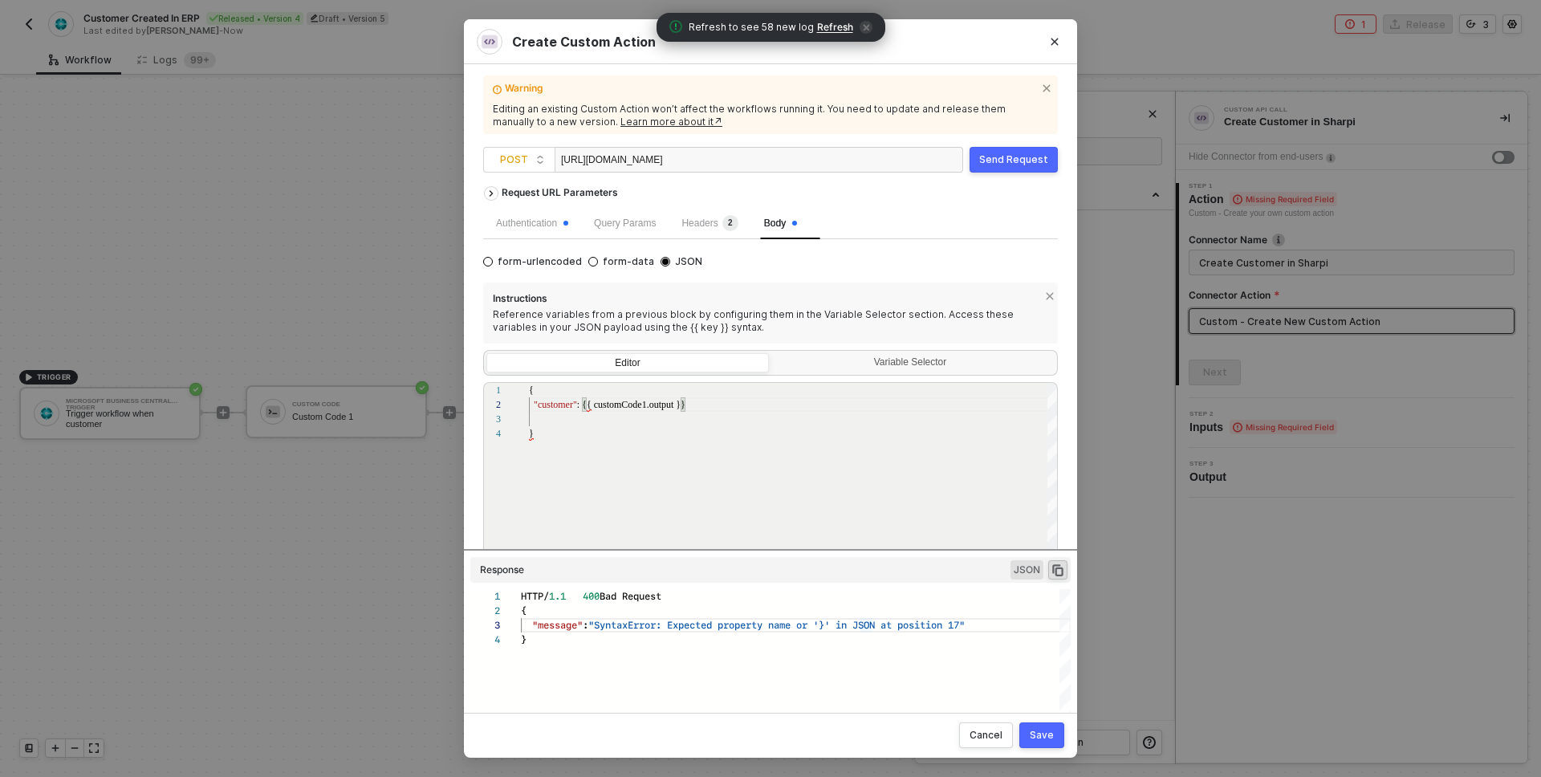
click at [1005, 157] on div "Send Request" at bounding box center [1013, 159] width 69 height 13
click at [671, 407] on div "1 2 3 4 { "customer" : {{ customCode1.output }} } { "customer": {{ customCode1.…" at bounding box center [770, 493] width 575 height 222
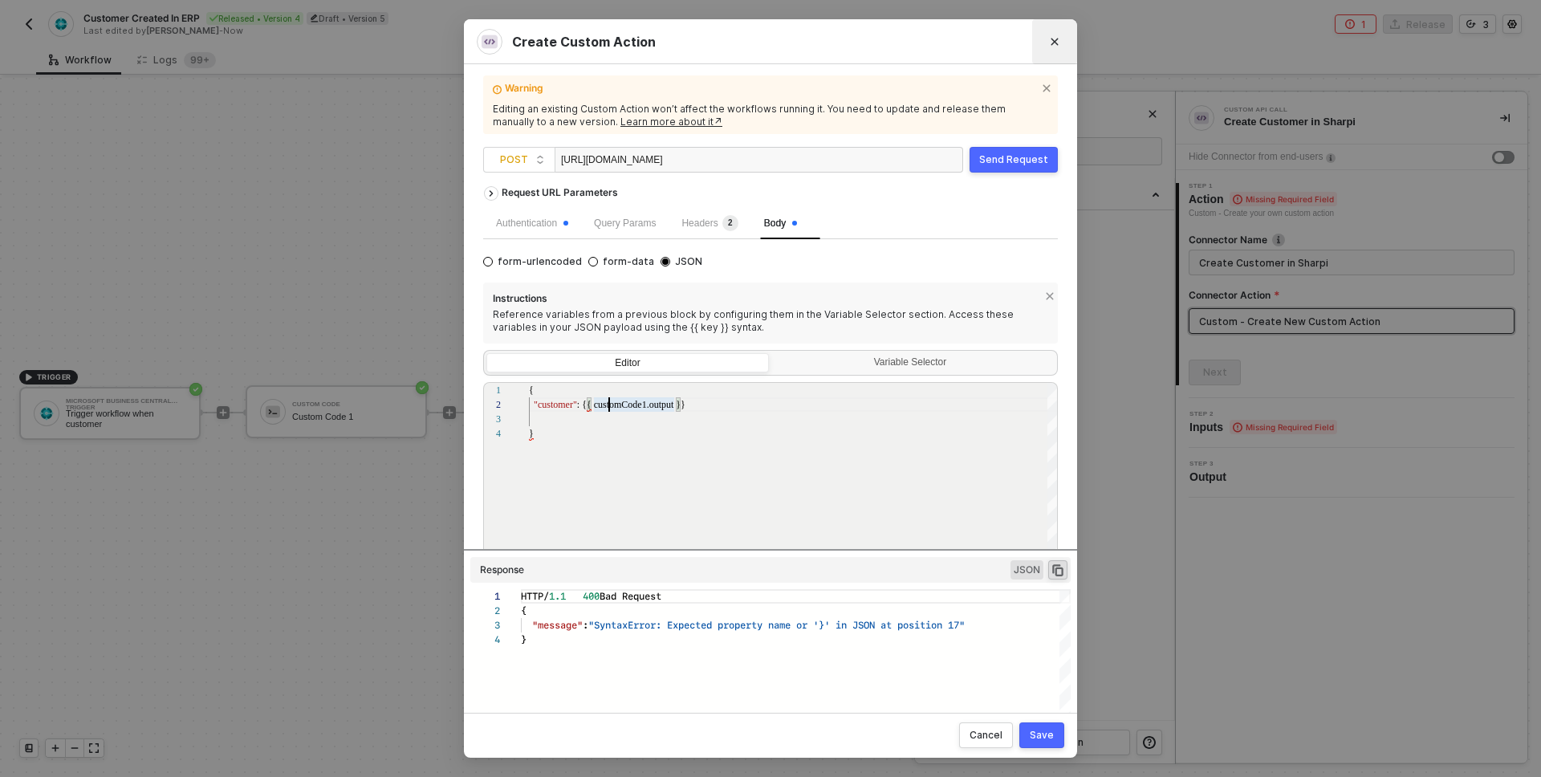
click at [1050, 51] on button "Close" at bounding box center [1055, 42] width 26 height 26
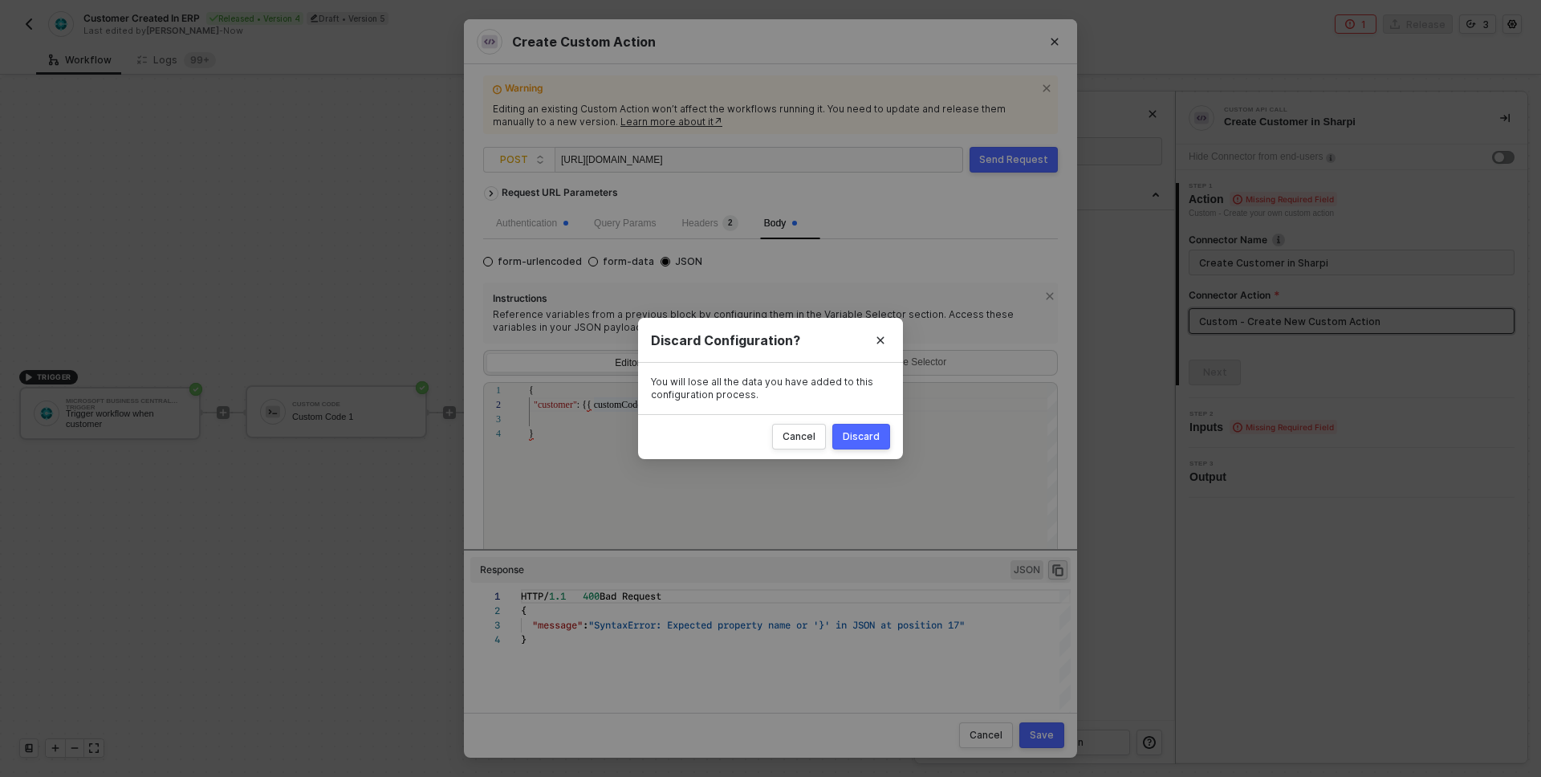
click at [864, 440] on div "Discard" at bounding box center [861, 436] width 37 height 13
radio input "true"
radio input "false"
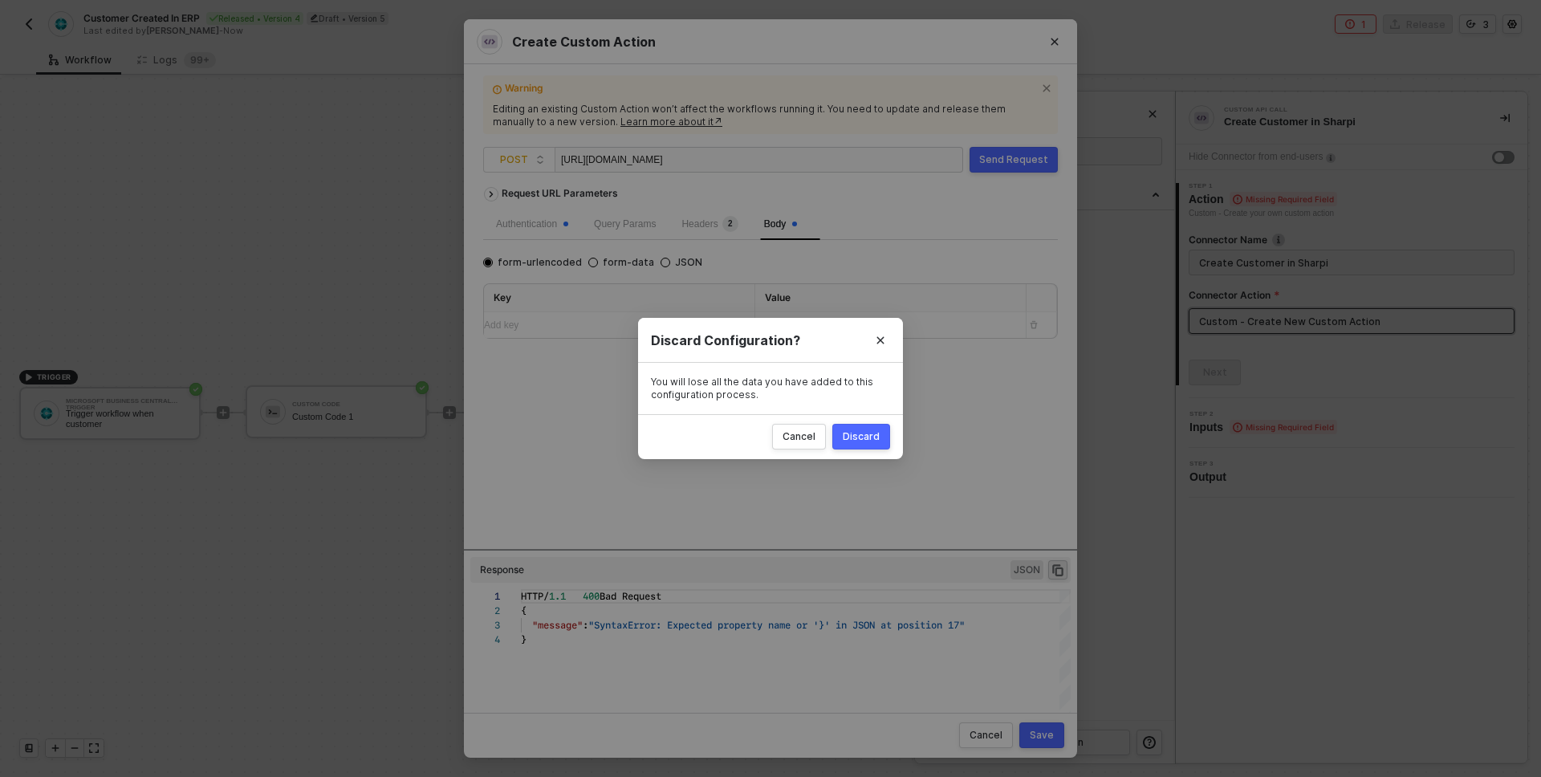
scroll to position [0, 0]
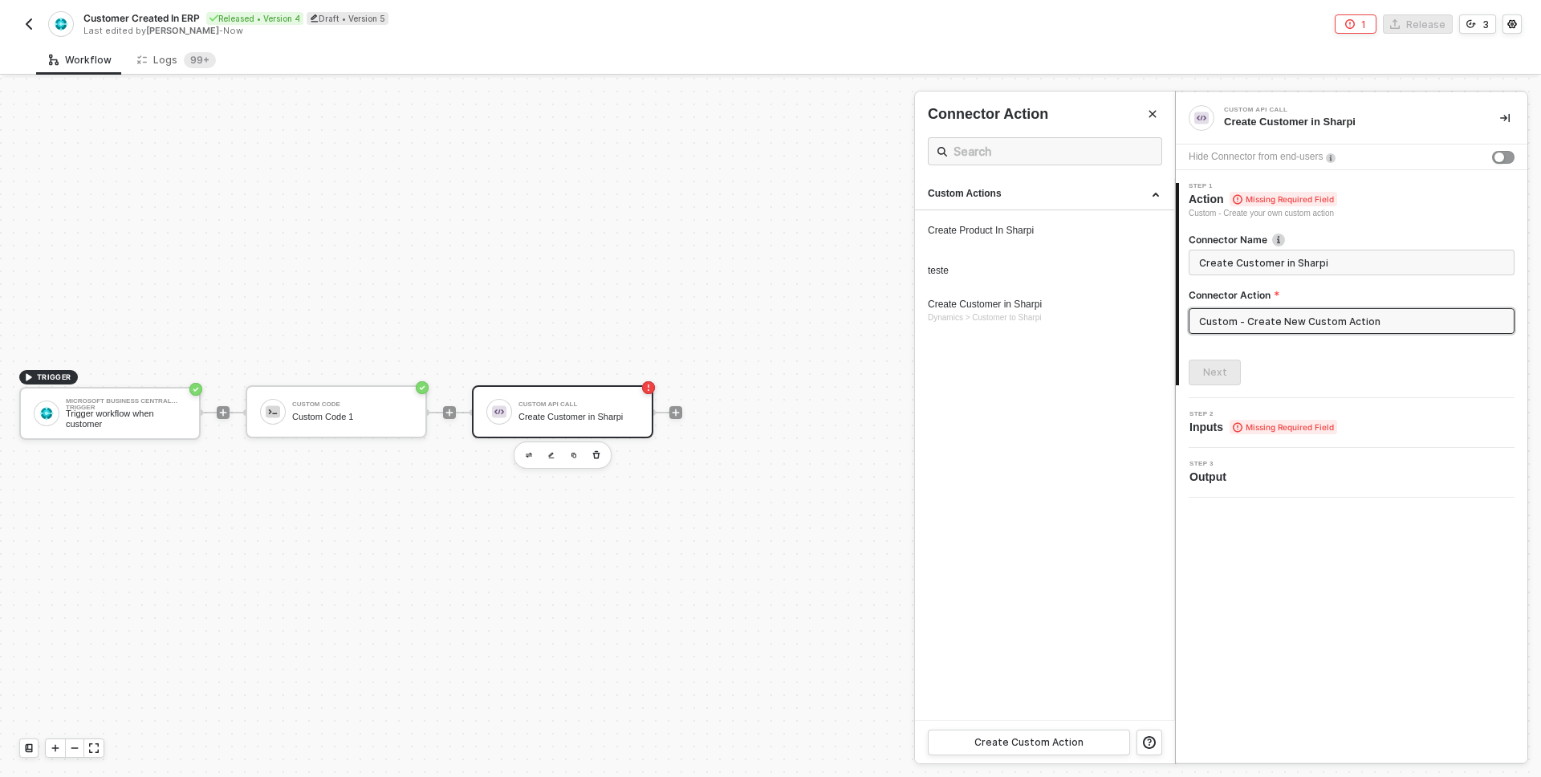
click at [698, 329] on div at bounding box center [770, 427] width 1541 height 699
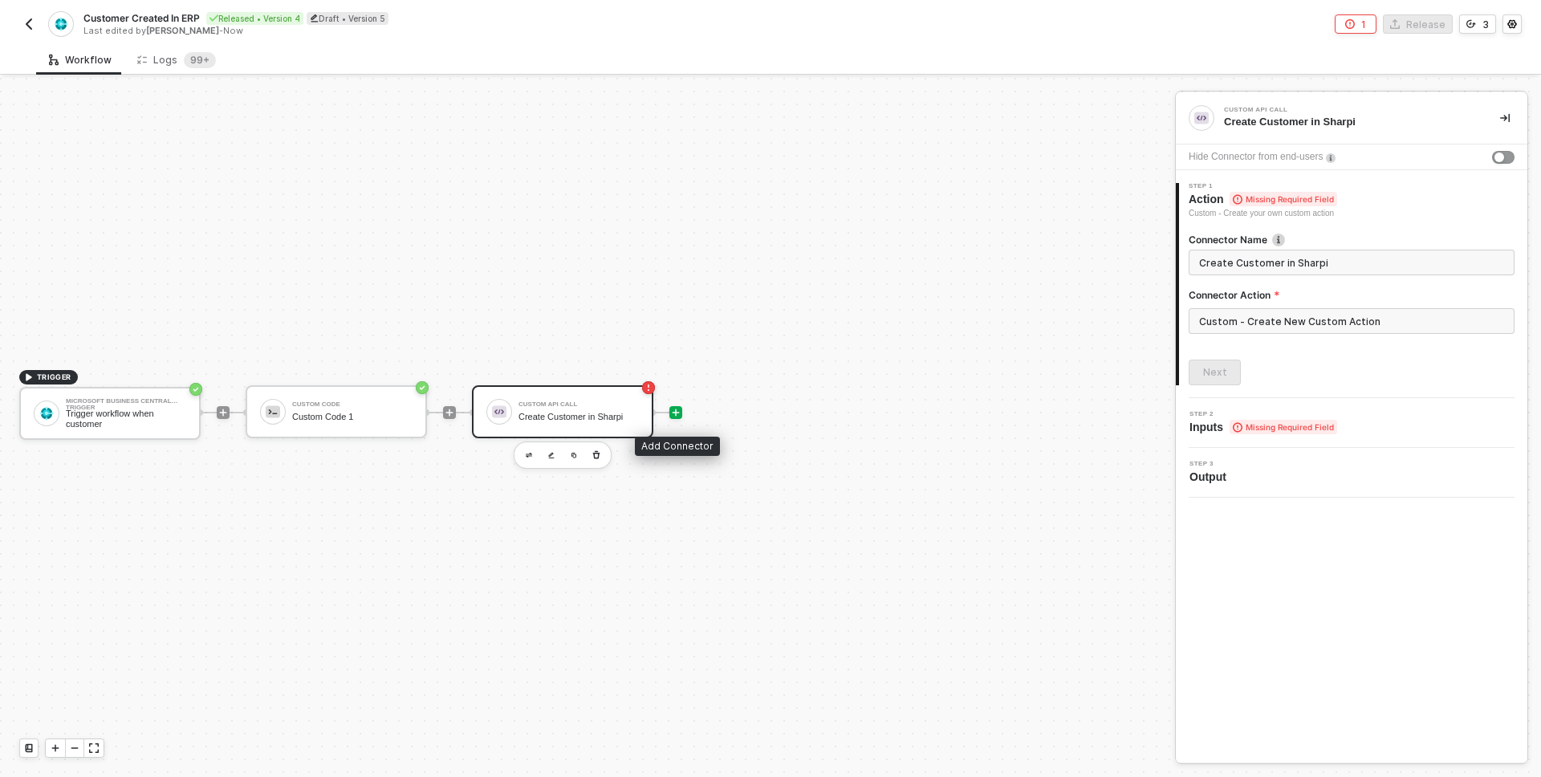
click at [676, 412] on icon "icon-play" at bounding box center [676, 412] width 7 height 7
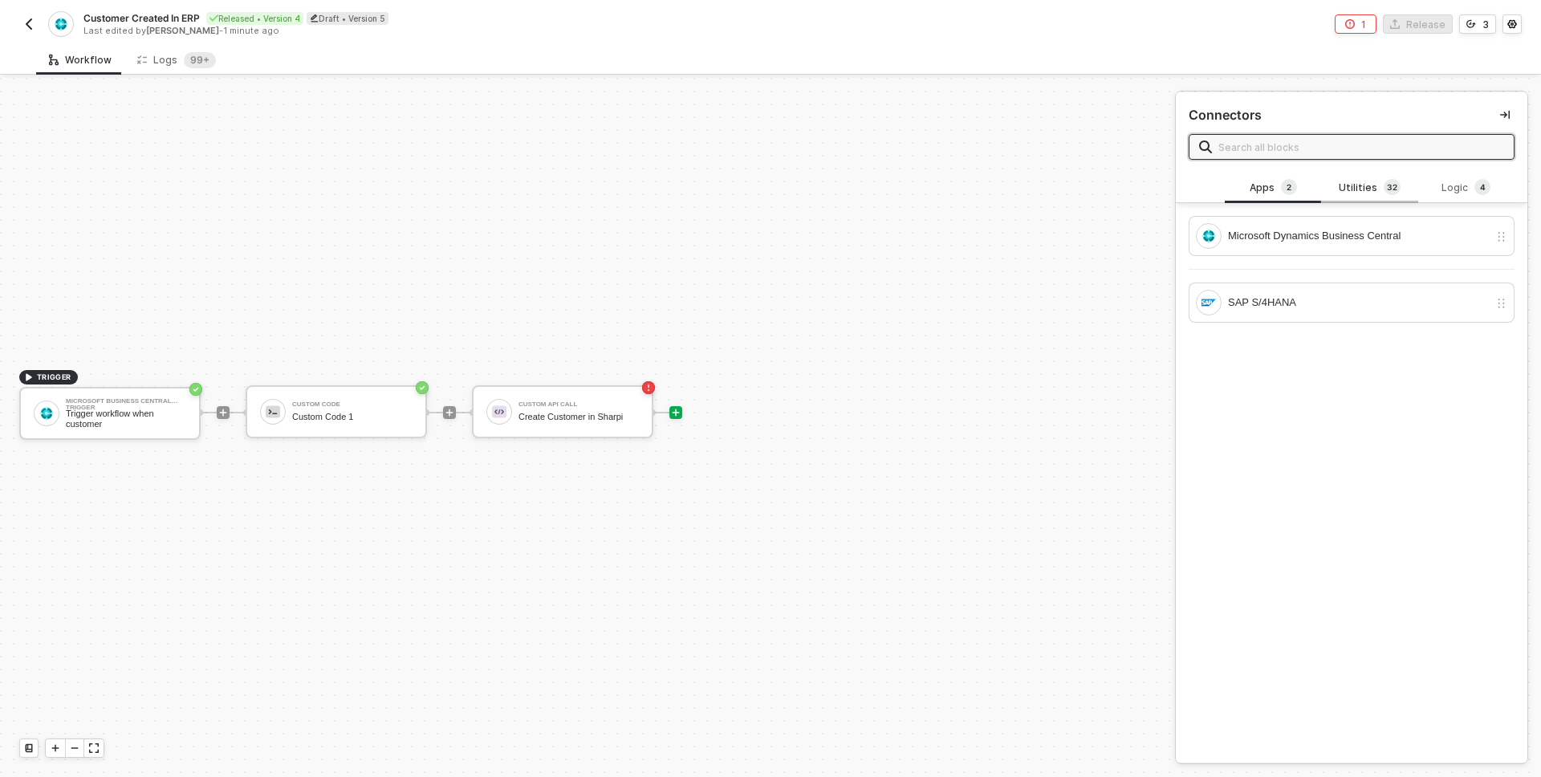
click at [1365, 181] on div "Utilities 3 2" at bounding box center [1369, 188] width 71 height 18
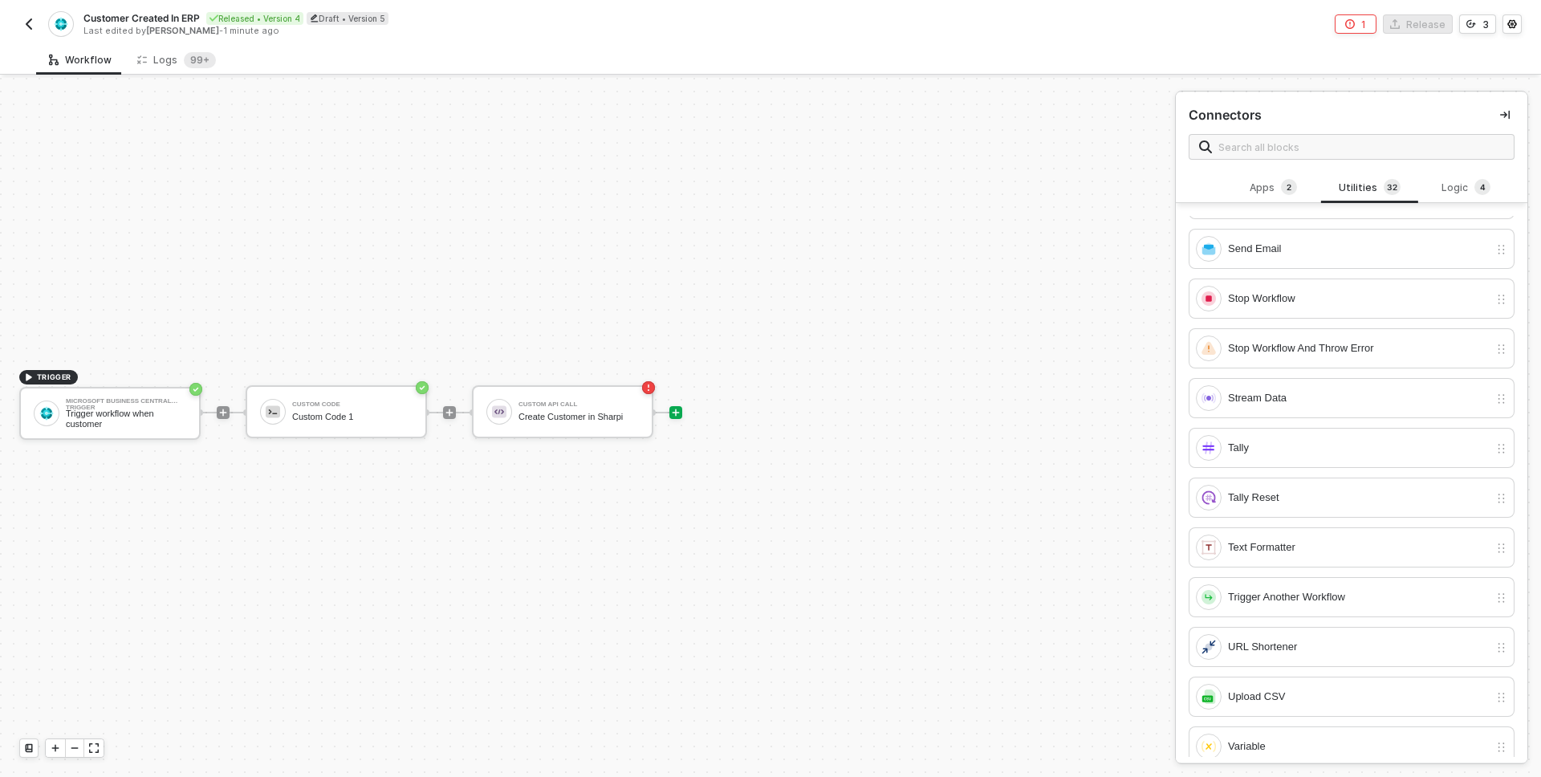
scroll to position [1052, 0]
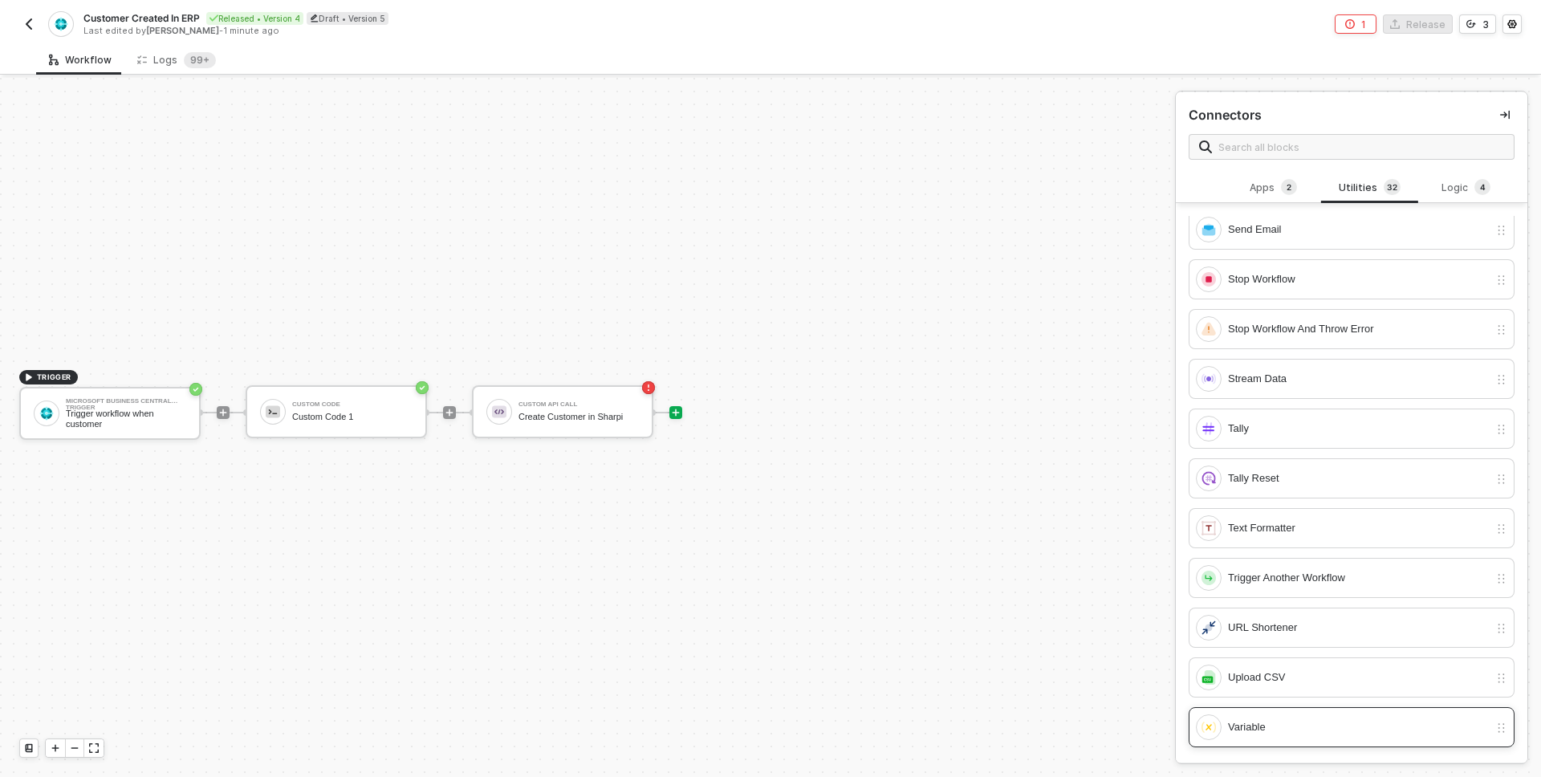
click at [1295, 738] on div "Variable" at bounding box center [1342, 727] width 293 height 26
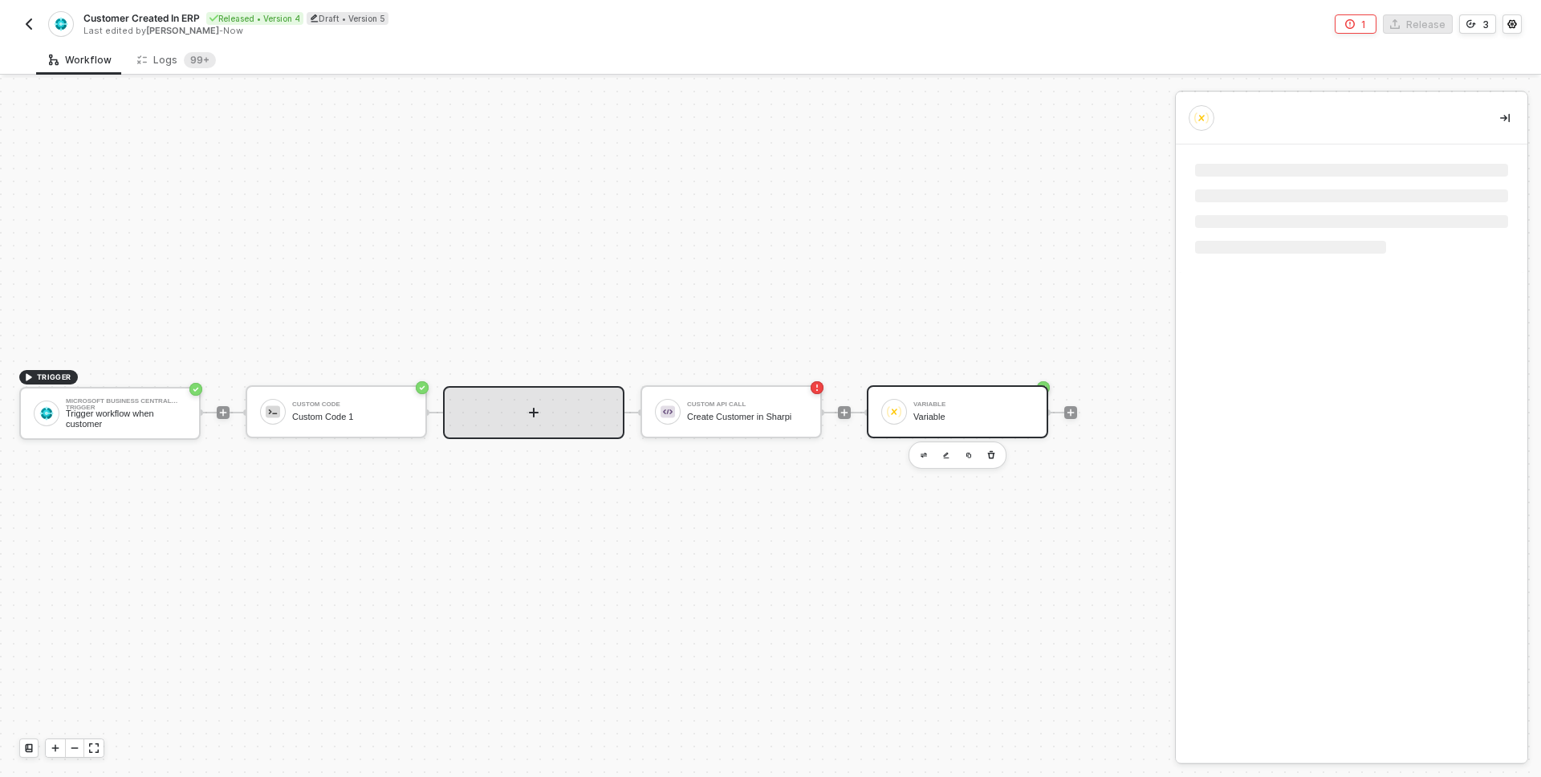
drag, startPoint x: 782, startPoint y: 415, endPoint x: 469, endPoint y: 409, distance: 313.1
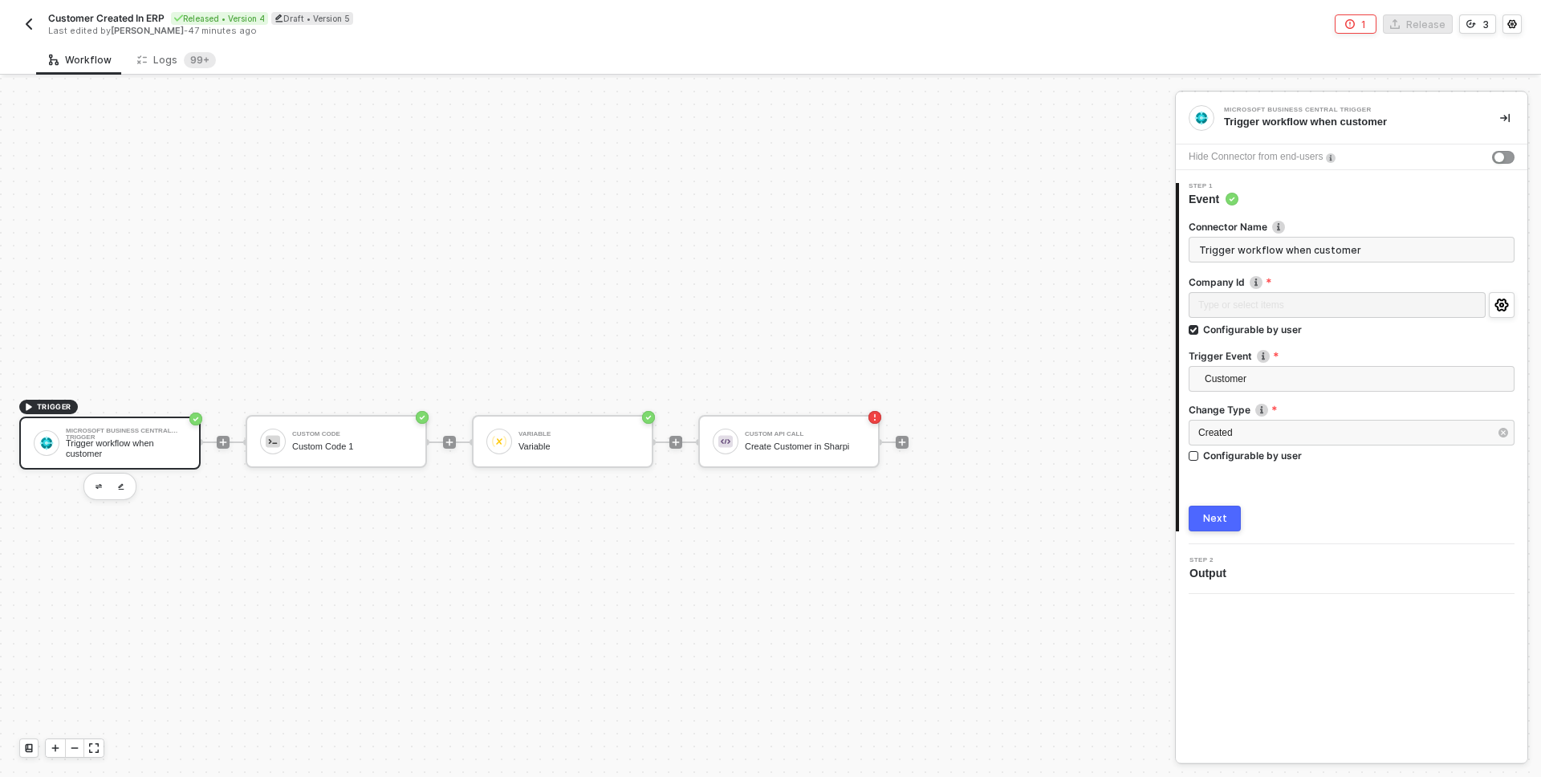
scroll to position [30, 0]
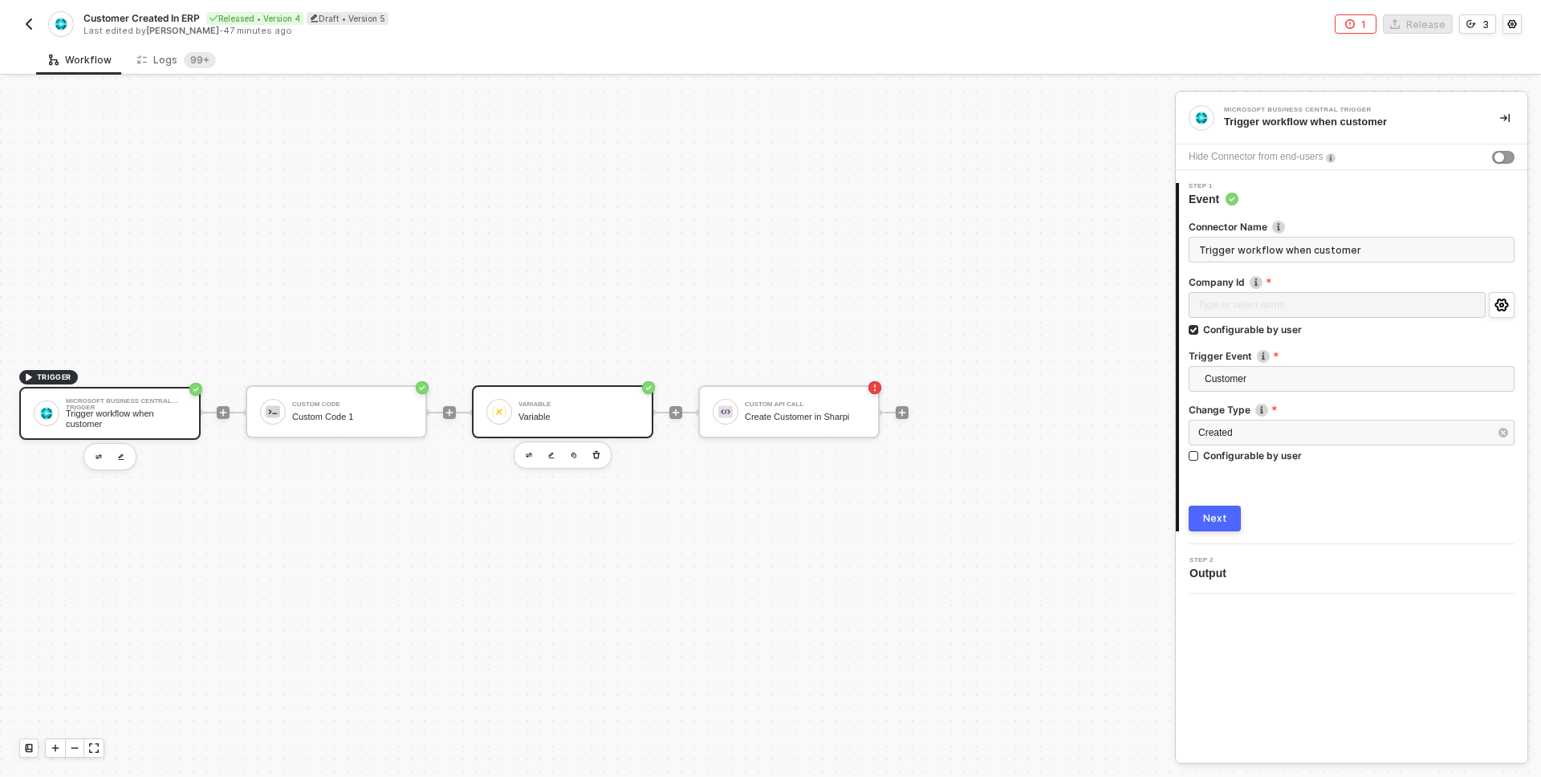
click at [536, 413] on div "Variable" at bounding box center [579, 417] width 120 height 10
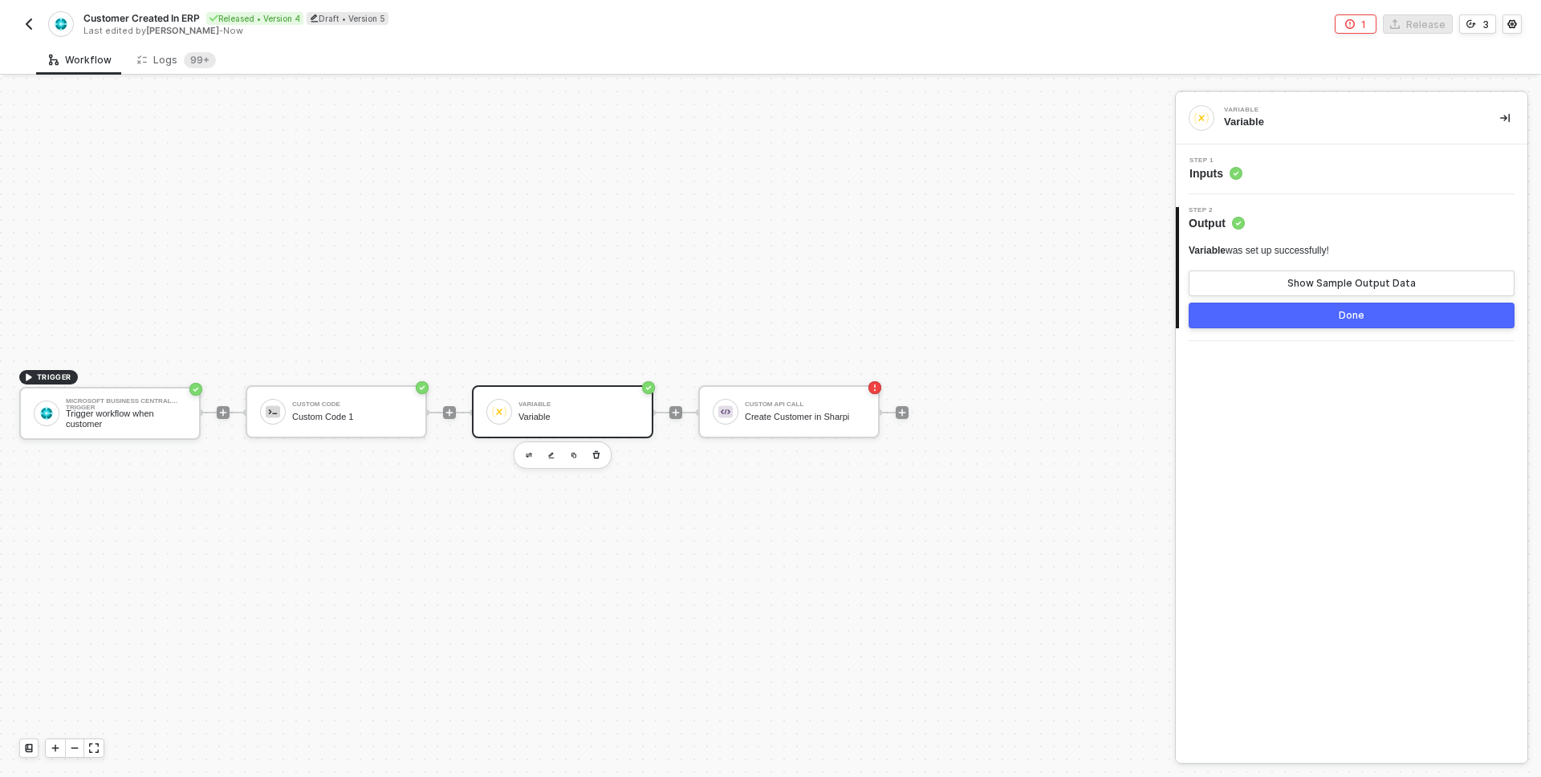
click at [1280, 157] on div "Step 1 Inputs" at bounding box center [1354, 169] width 348 height 24
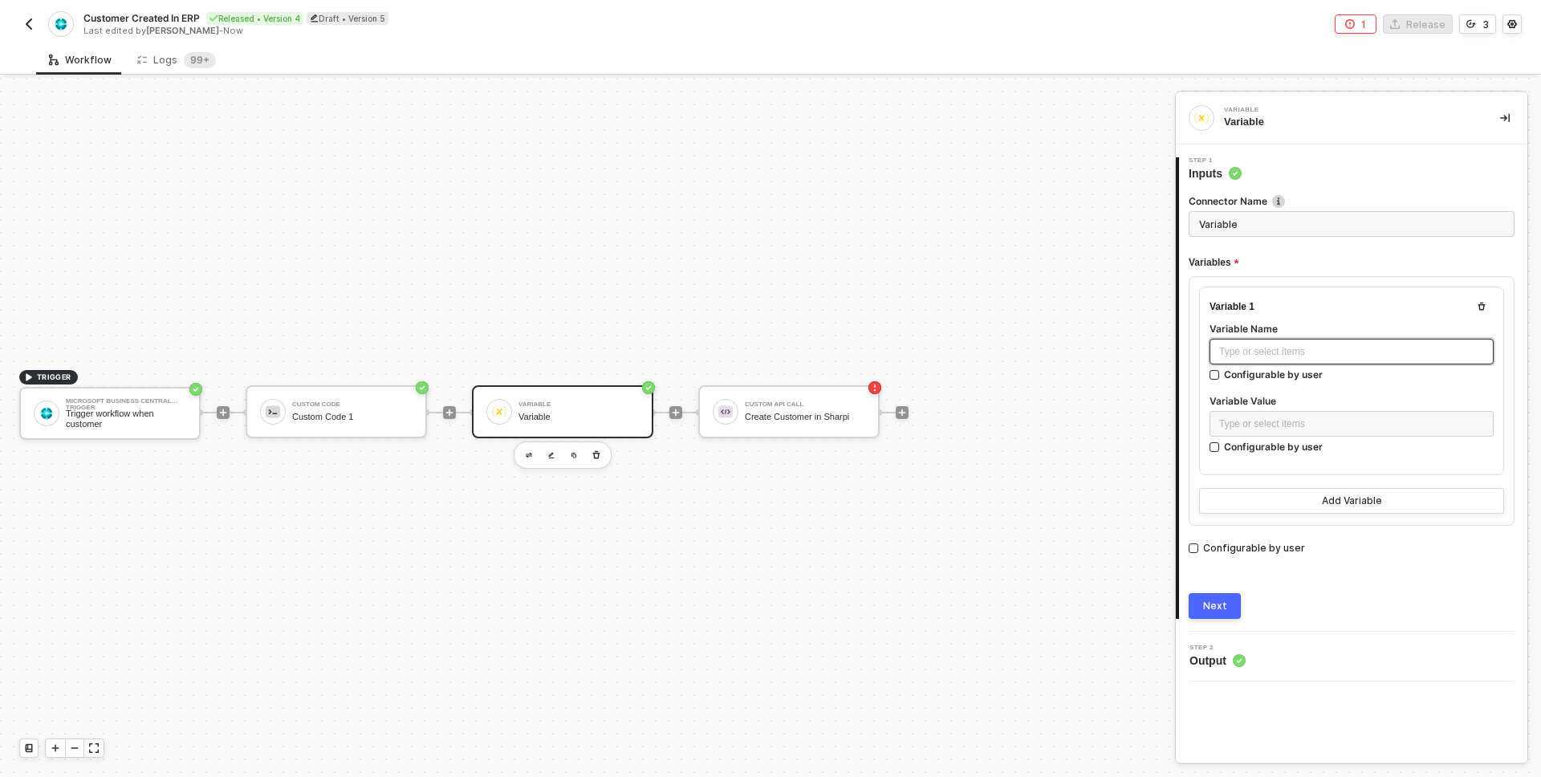
click at [1288, 352] on div "Type or select items ﻿" at bounding box center [1351, 351] width 265 height 15
click at [1259, 423] on div "Type or select items ﻿" at bounding box center [1351, 424] width 265 height 15
click at [1033, 267] on div "Custom Code 1" at bounding box center [1062, 266] width 199 height 13
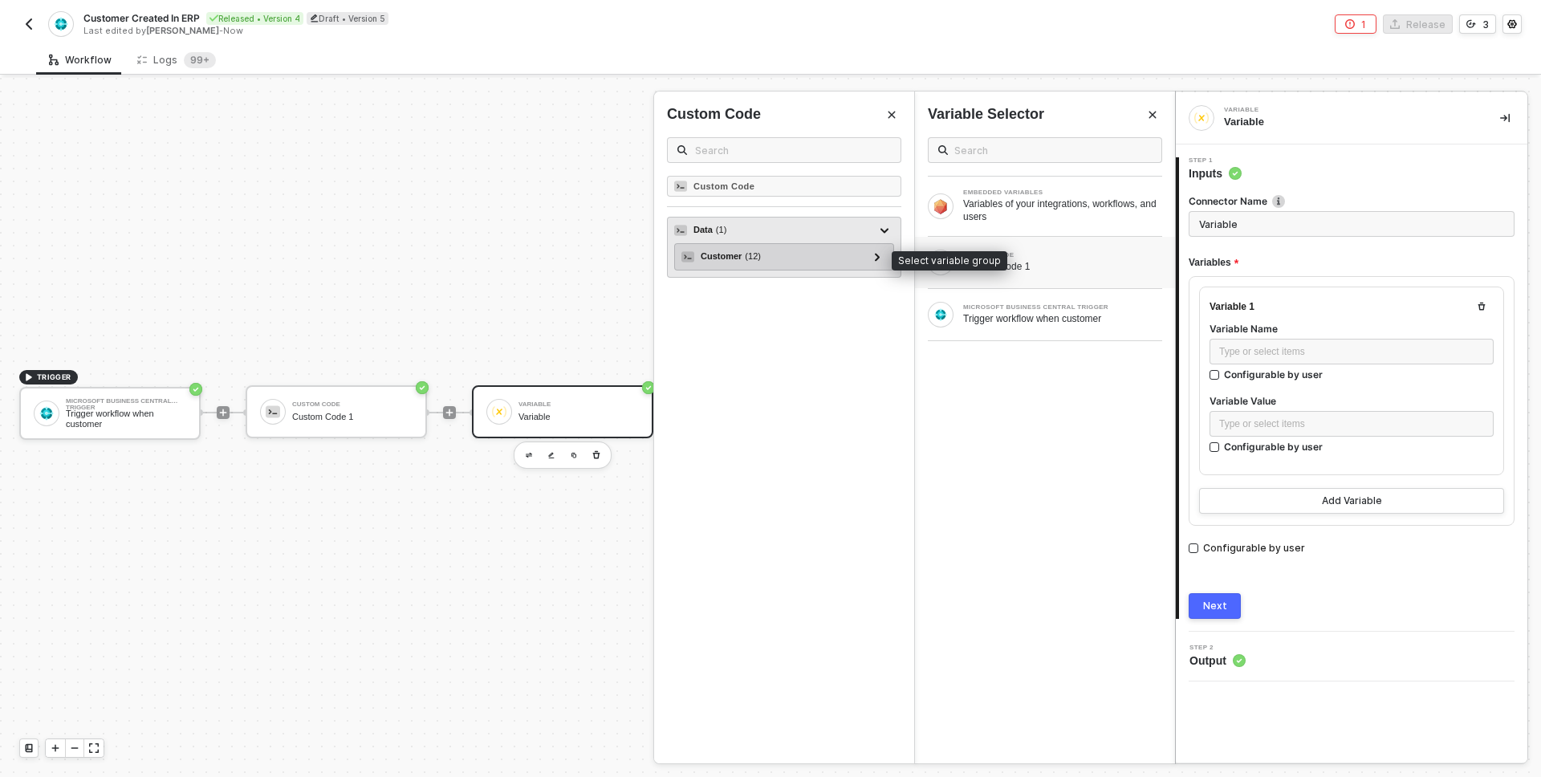
click at [857, 256] on div "Customer ( 12 )" at bounding box center [775, 256] width 186 height 19
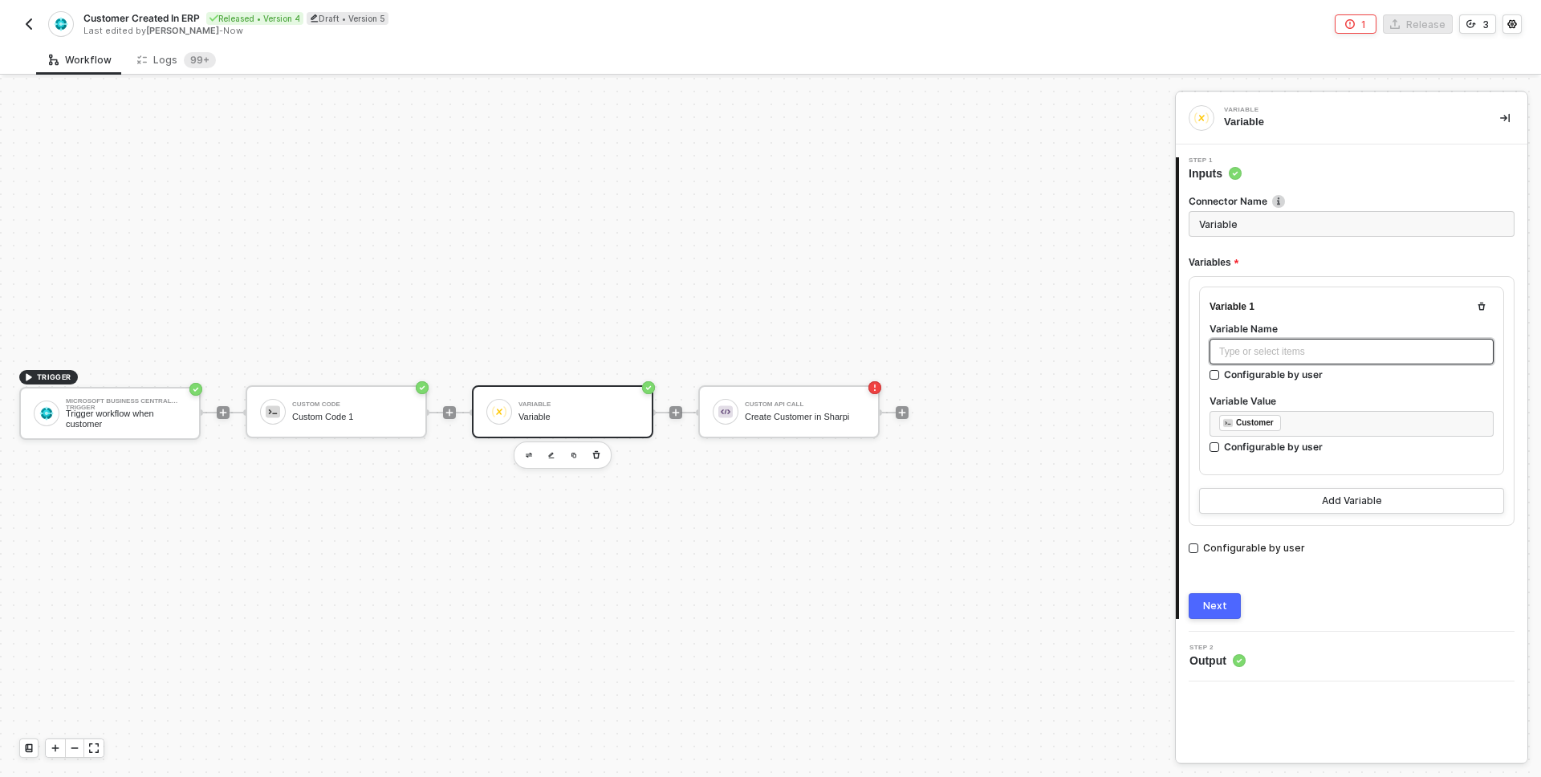
click at [1265, 344] on div "Type or select items ﻿" at bounding box center [1351, 351] width 265 height 15
click at [1260, 352] on div "Type or select items ﻿" at bounding box center [1351, 351] width 265 height 15
click at [1219, 609] on div "Next" at bounding box center [1215, 606] width 24 height 13
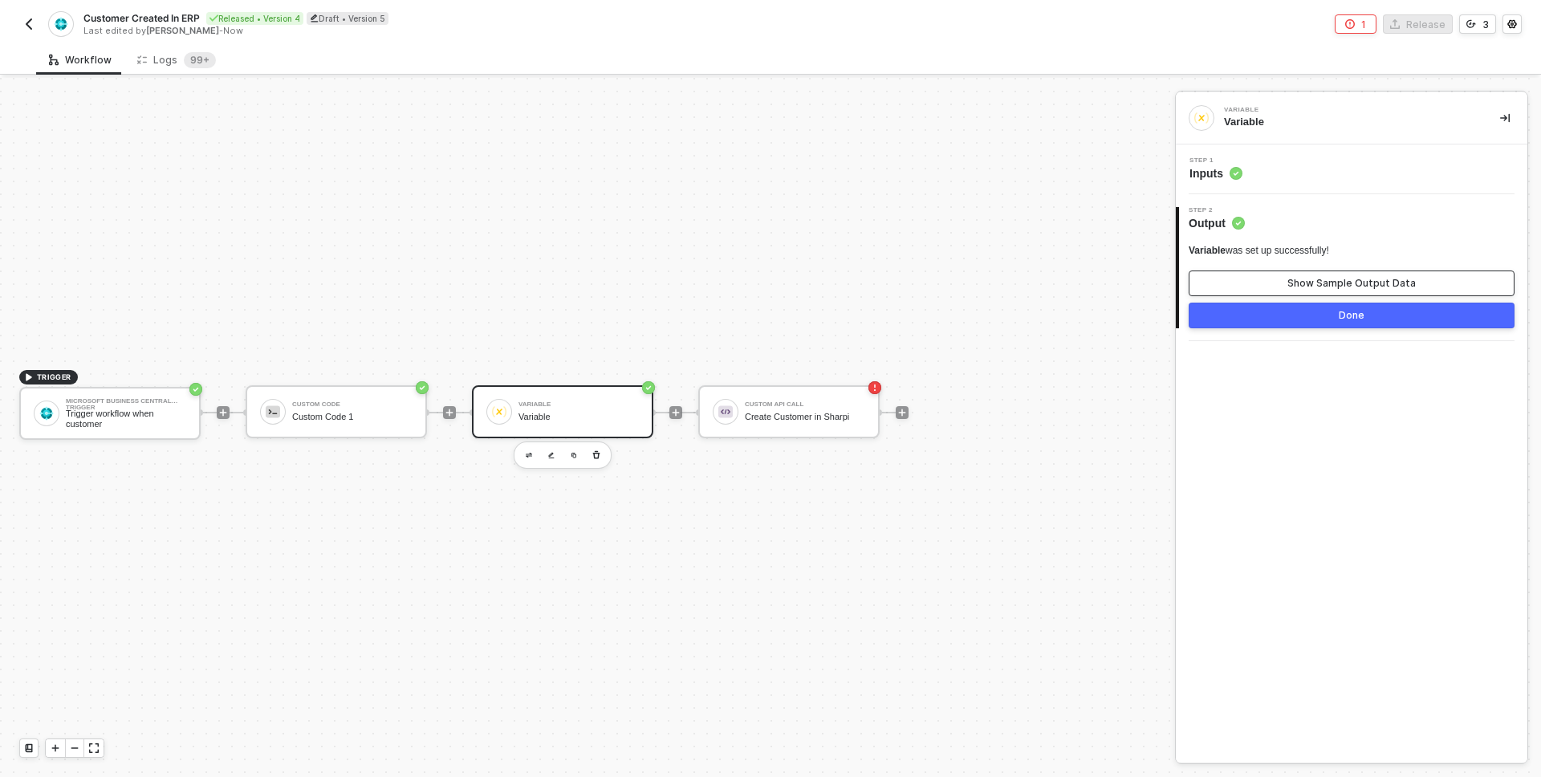
click at [1338, 283] on div "Show Sample Output Data" at bounding box center [1352, 283] width 128 height 13
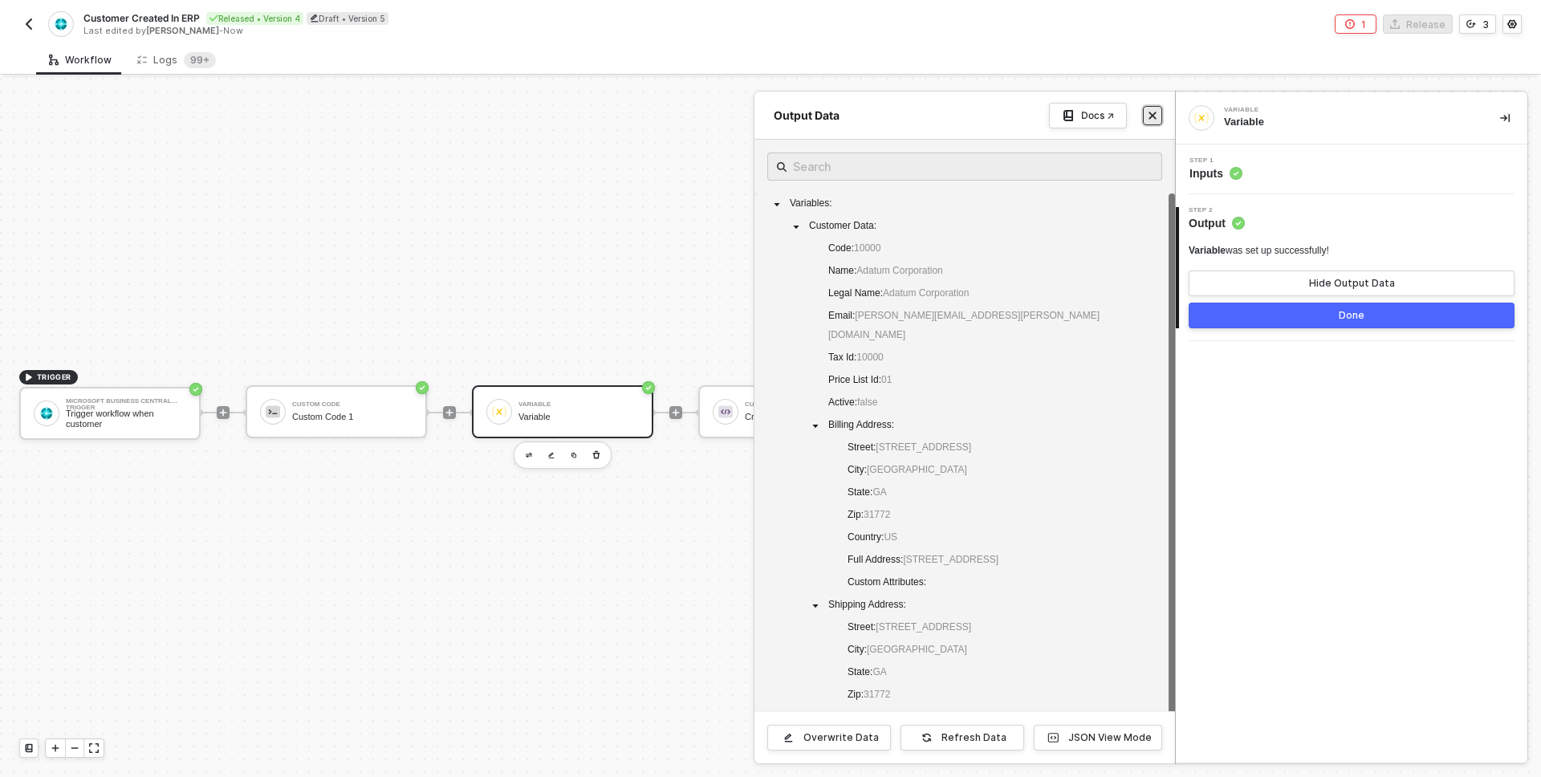
click at [1149, 116] on icon "icon-close" at bounding box center [1153, 116] width 10 height 10
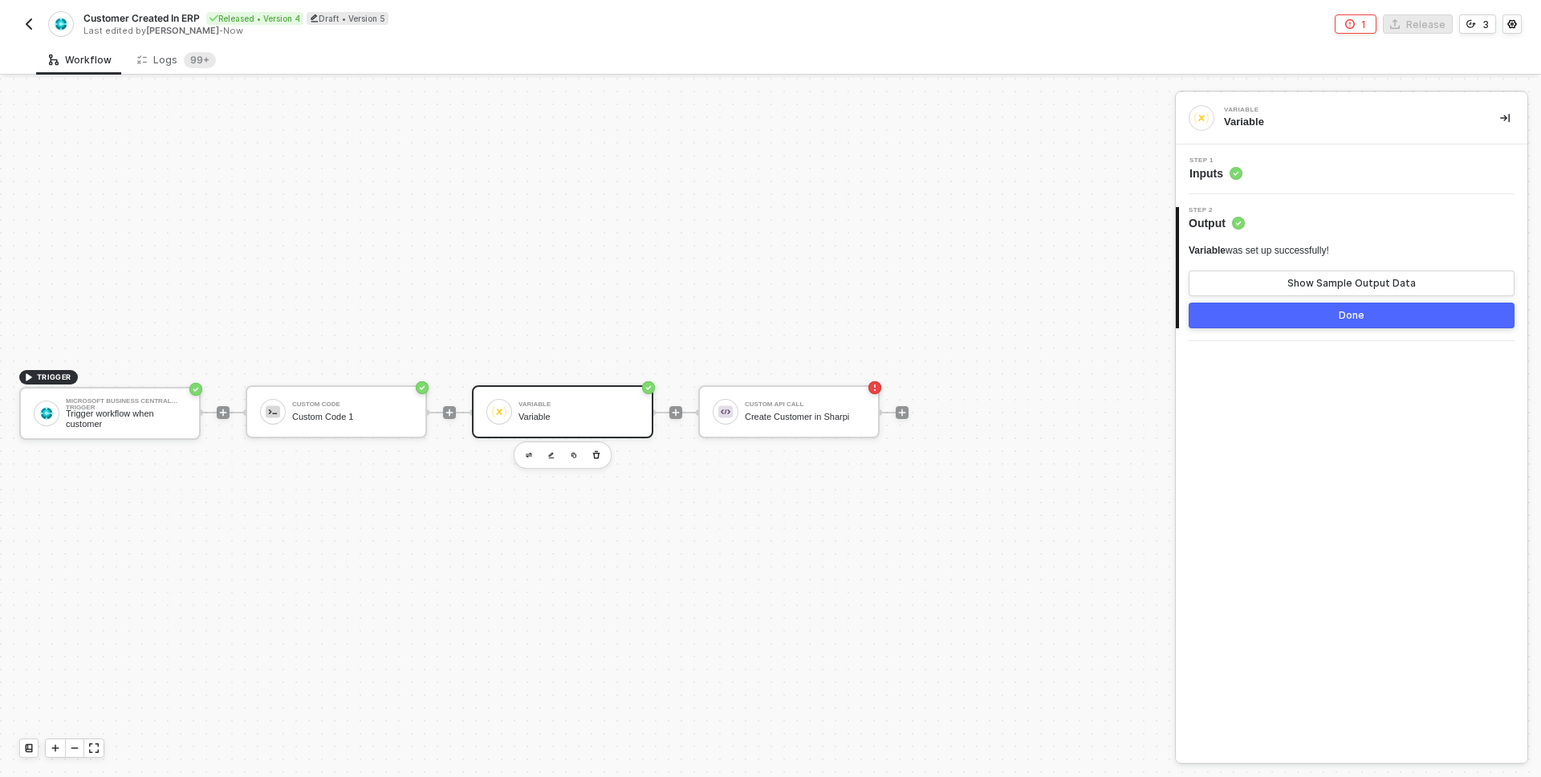
click at [1275, 318] on button "Done" at bounding box center [1352, 316] width 326 height 26
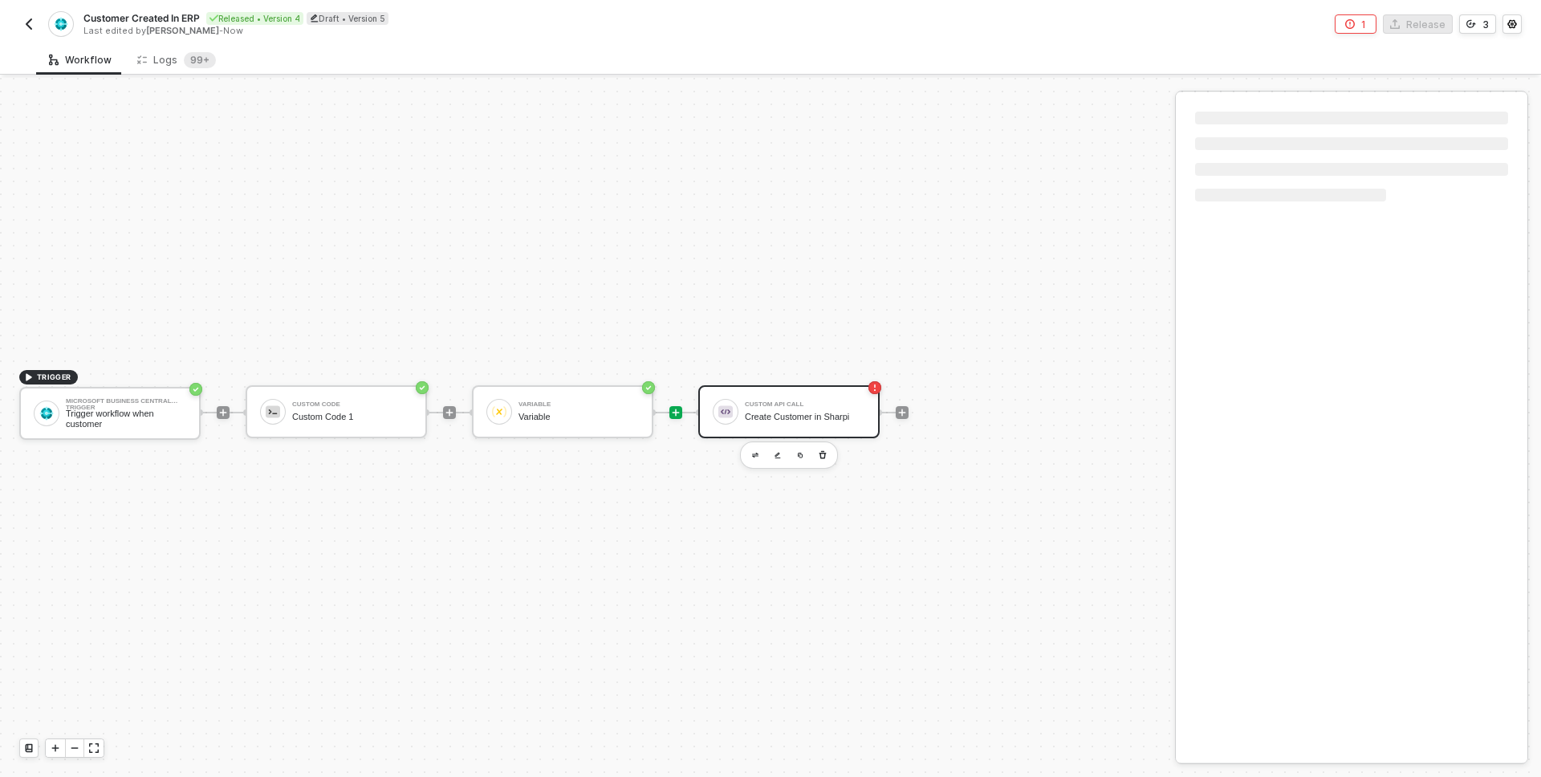
click at [800, 418] on div "Create Customer in Sharpi" at bounding box center [805, 417] width 120 height 10
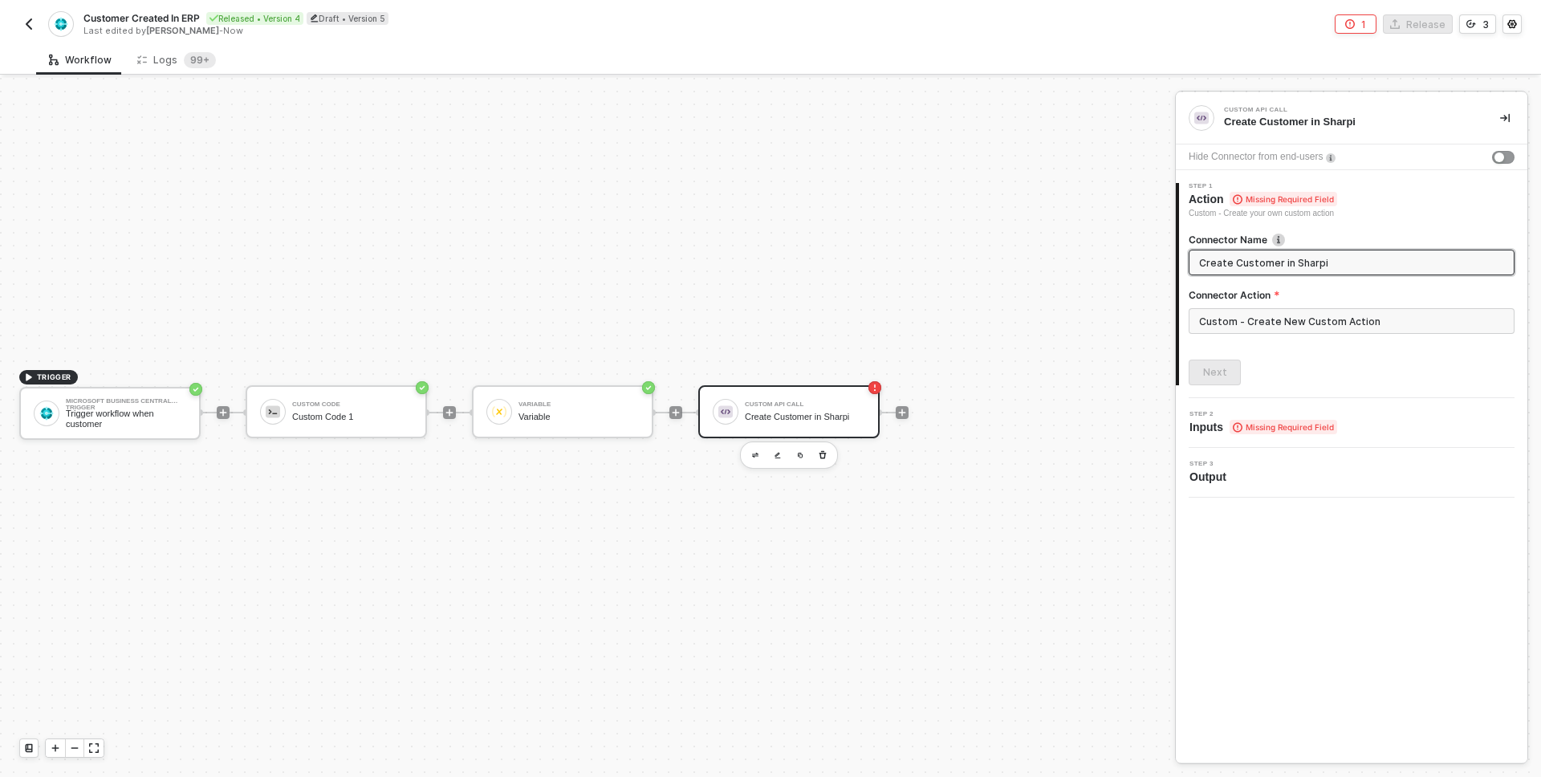
click at [1376, 414] on div "Step 2 Inputs Missing Required Field" at bounding box center [1354, 423] width 348 height 24
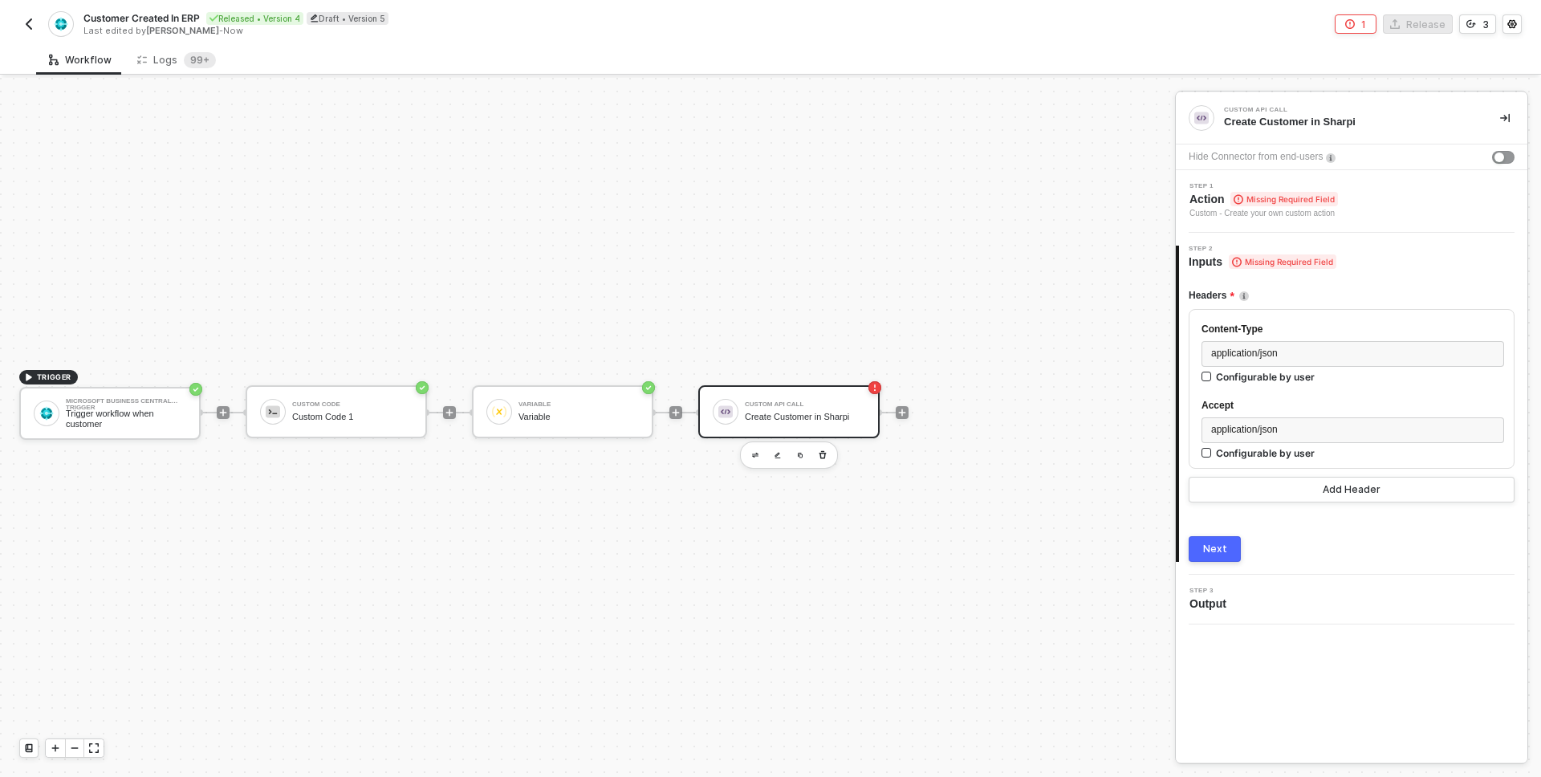
click at [1338, 211] on div "Custom - Create your own custom action" at bounding box center [1264, 213] width 149 height 13
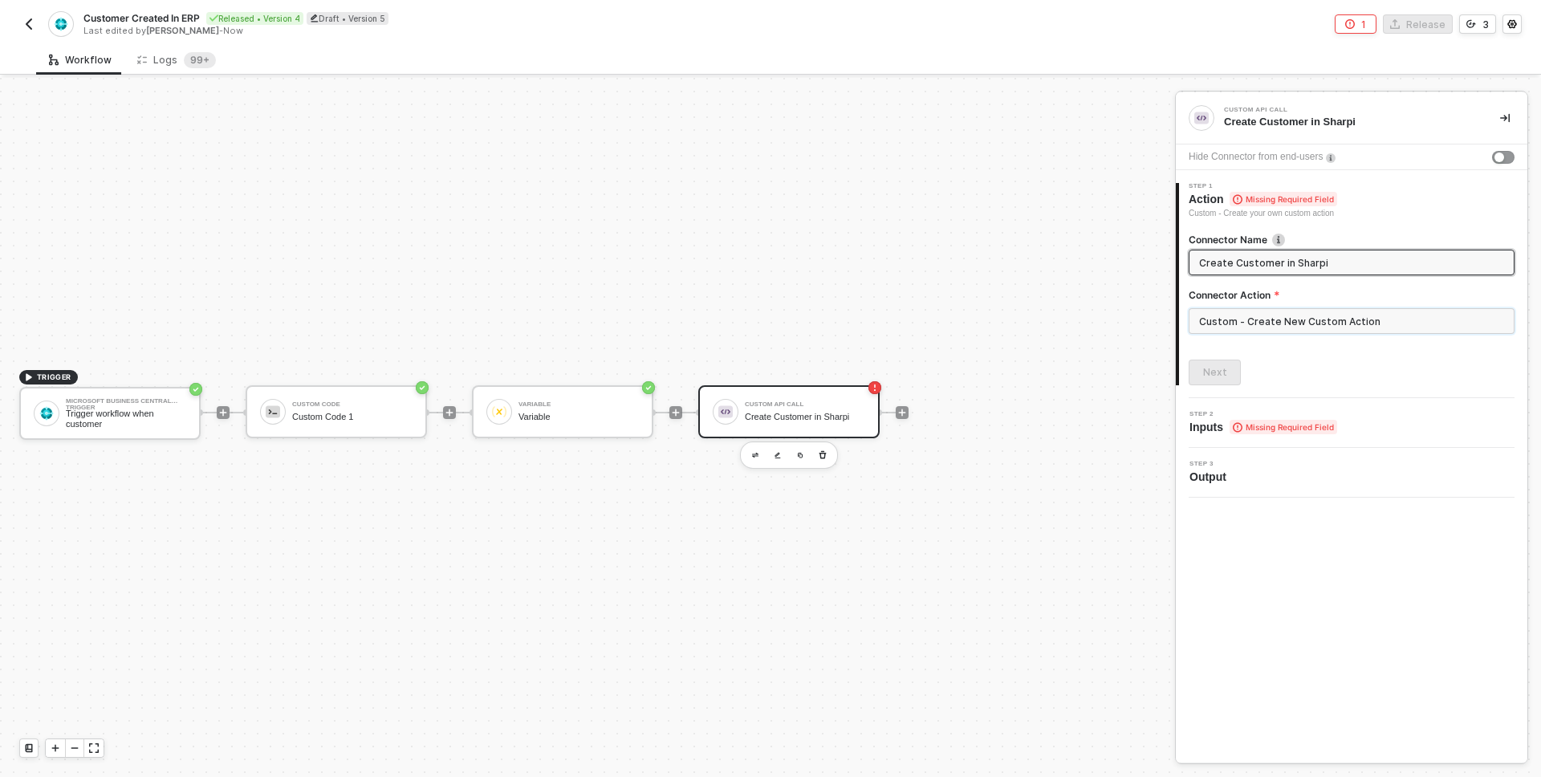
click at [1328, 320] on input "Custom - Create New Custom Action" at bounding box center [1352, 321] width 326 height 26
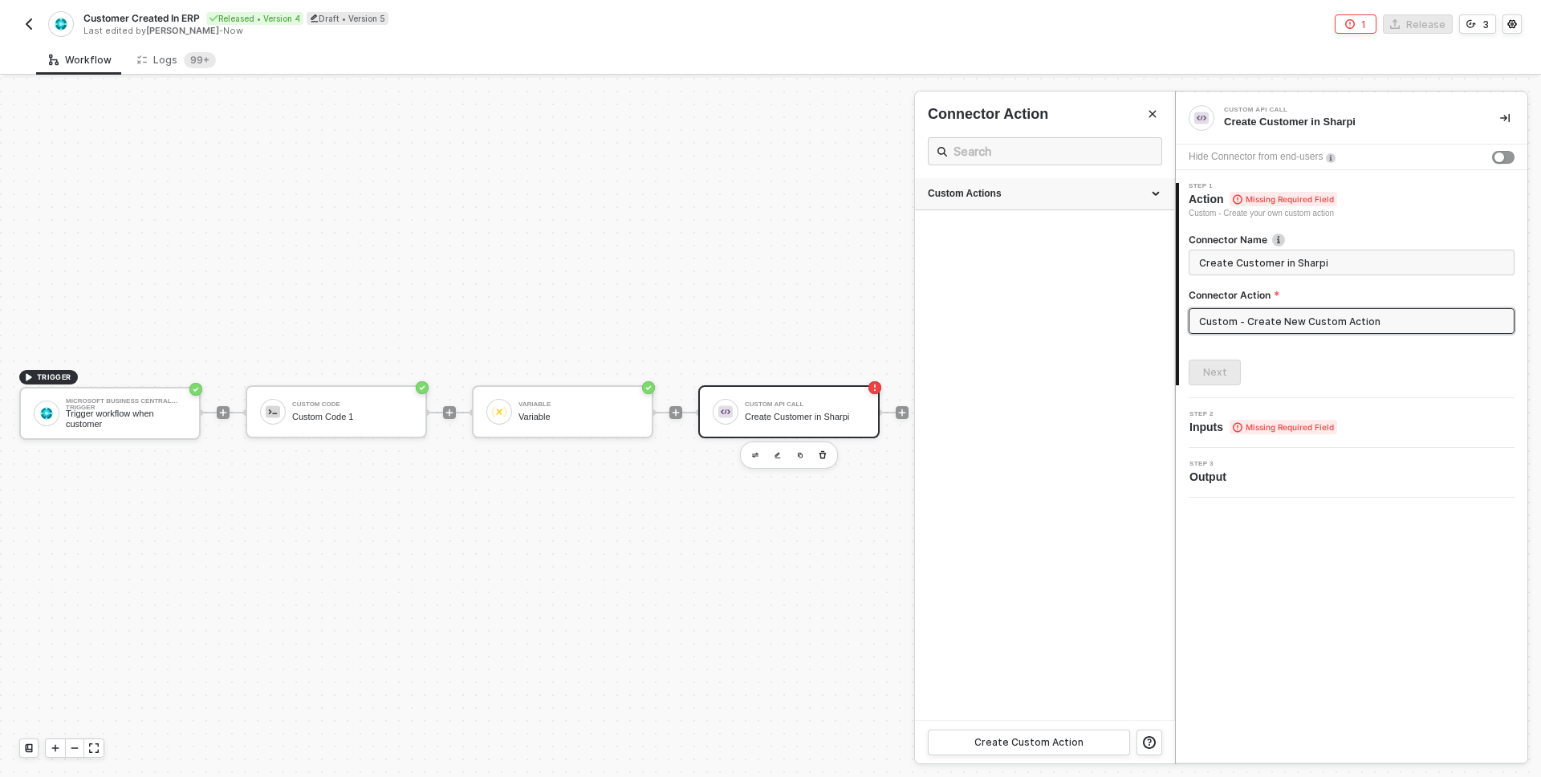
click at [1121, 206] on div "Custom Actions" at bounding box center [1044, 194] width 259 height 32
click at [1007, 314] on span "Dynamics > Customer to Sharpi" at bounding box center [984, 317] width 113 height 9
type input "Custom - Create Customer in Sharpi"
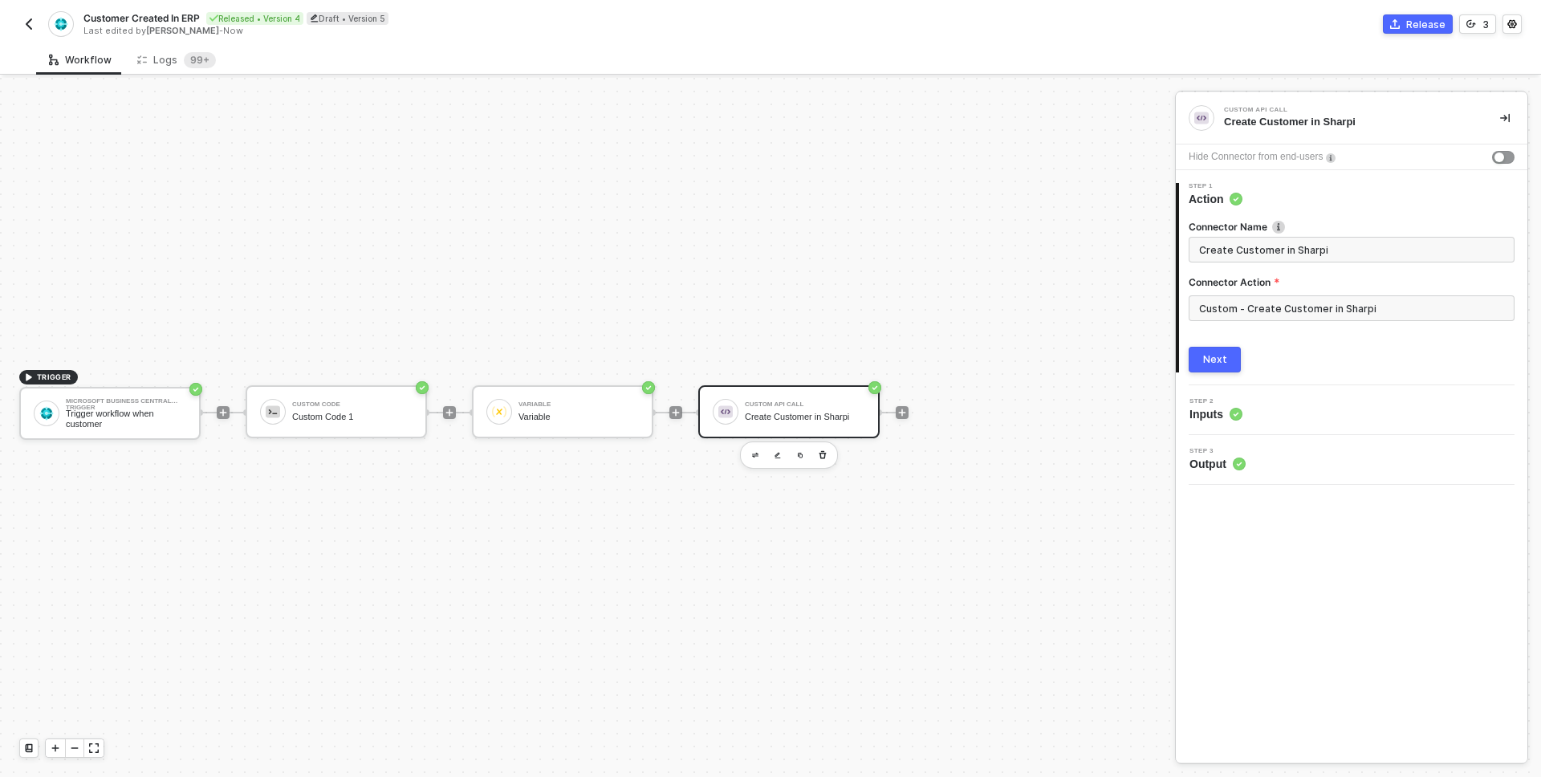
click at [831, 404] on div "Custom API Call" at bounding box center [805, 404] width 120 height 6
click at [1270, 307] on input "Custom - Create Customer in Sharpi" at bounding box center [1352, 308] width 326 height 26
click at [1100, 187] on div "Custom Actions" at bounding box center [1045, 194] width 234 height 14
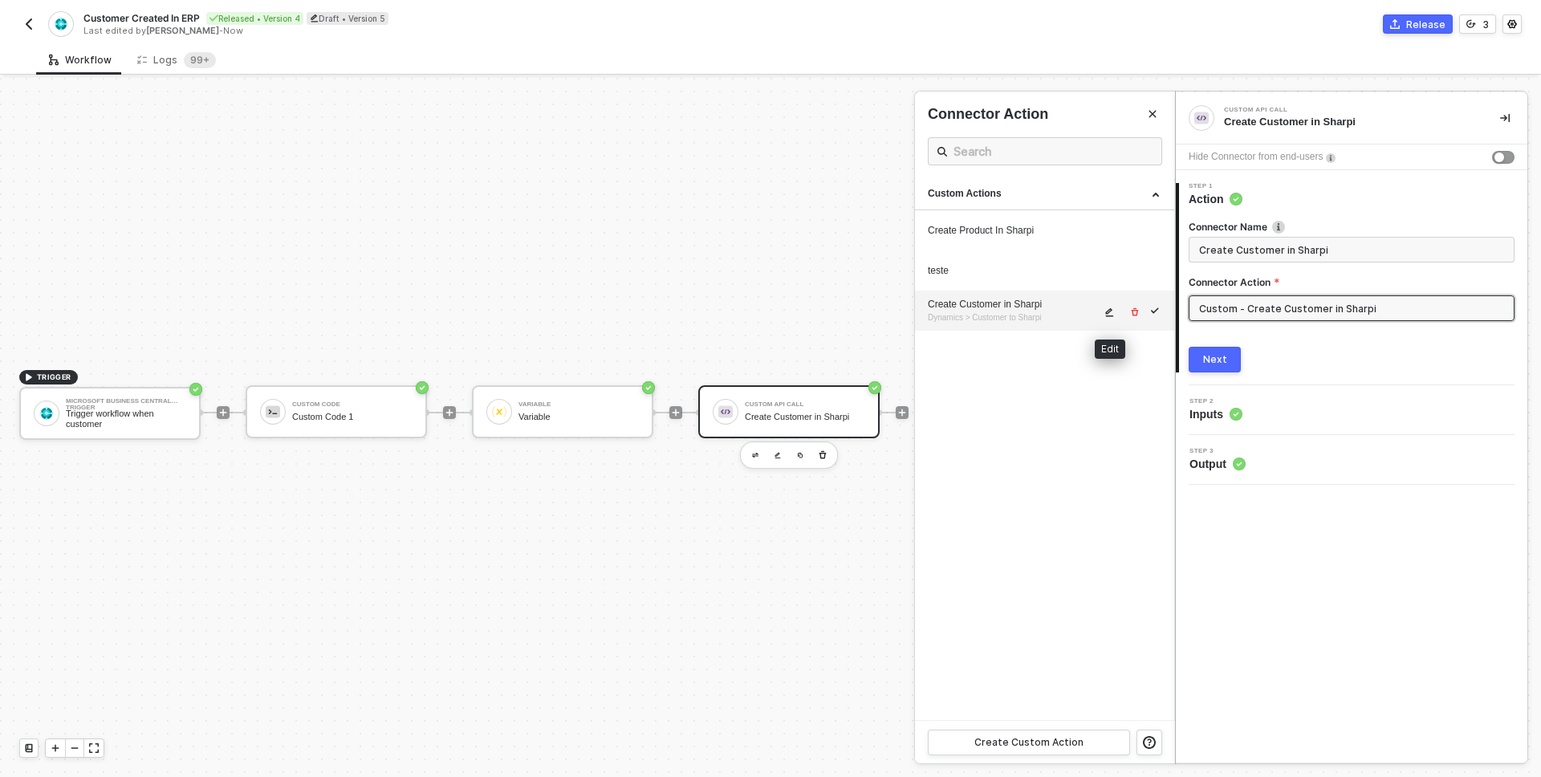
click at [1107, 311] on icon "icon-edit" at bounding box center [1110, 312] width 8 height 9
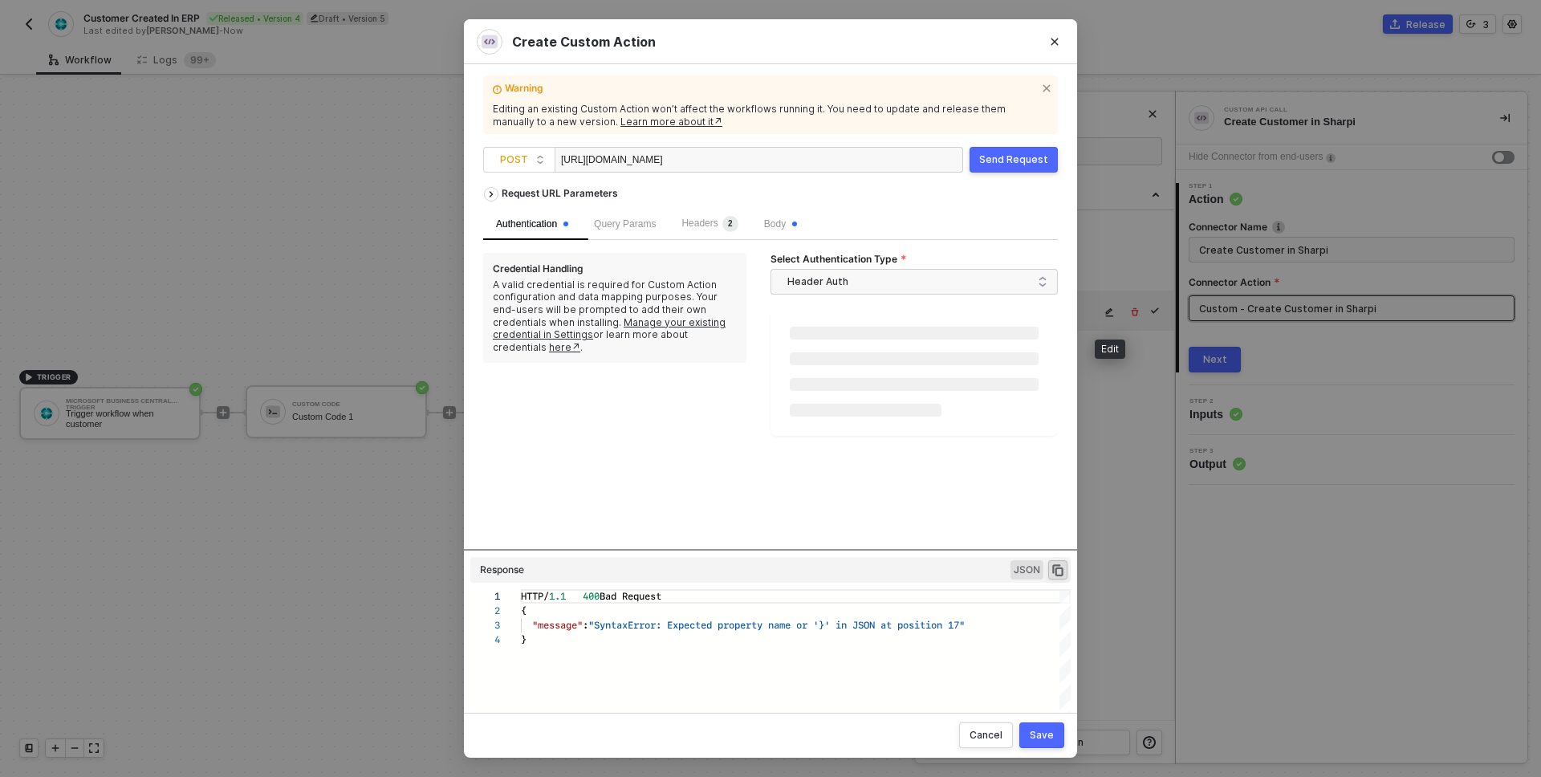
scroll to position [43, 0]
click at [793, 230] on div "Body" at bounding box center [780, 224] width 33 height 15
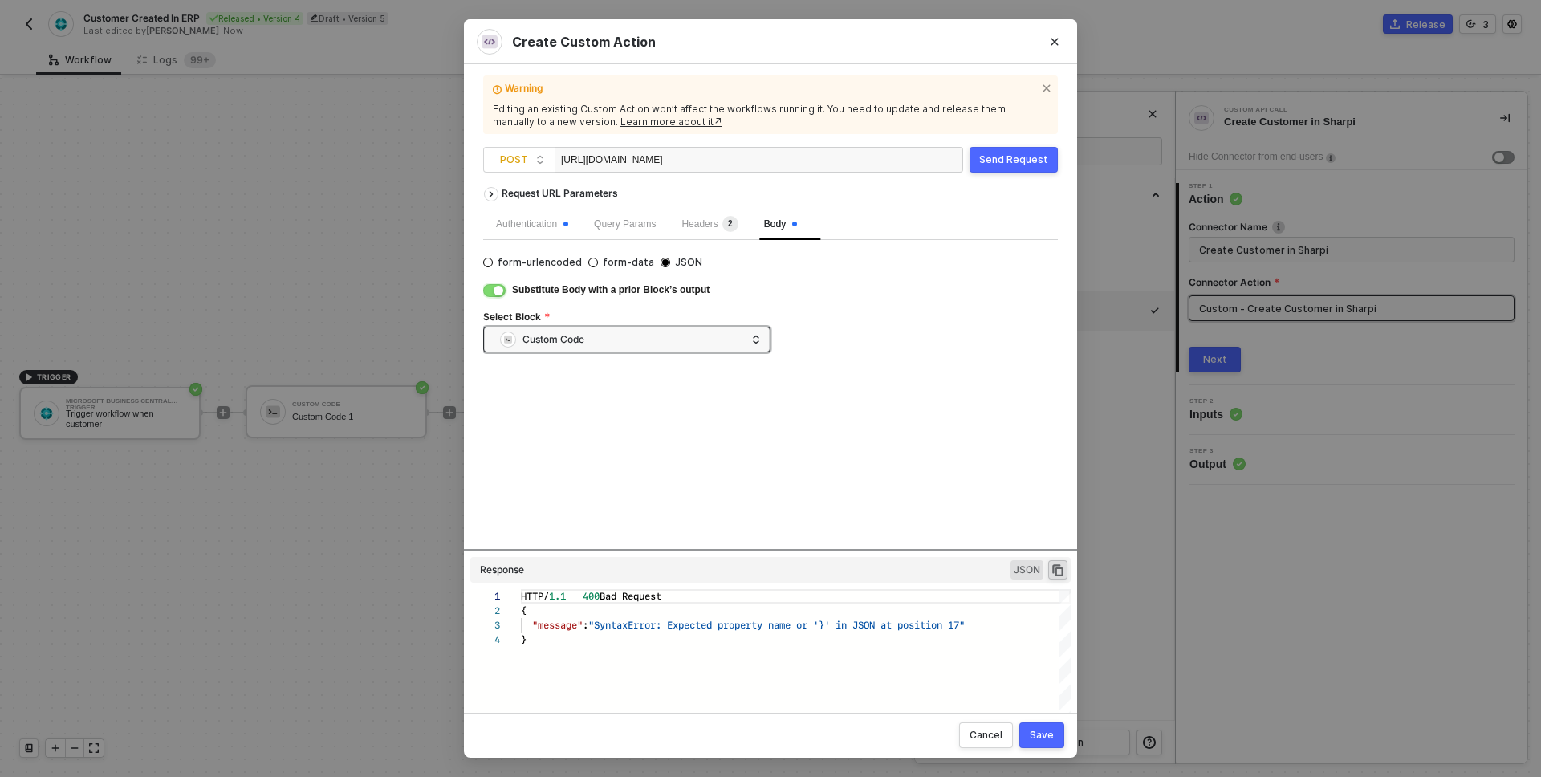
click at [493, 295] on button "button" at bounding box center [494, 290] width 22 height 13
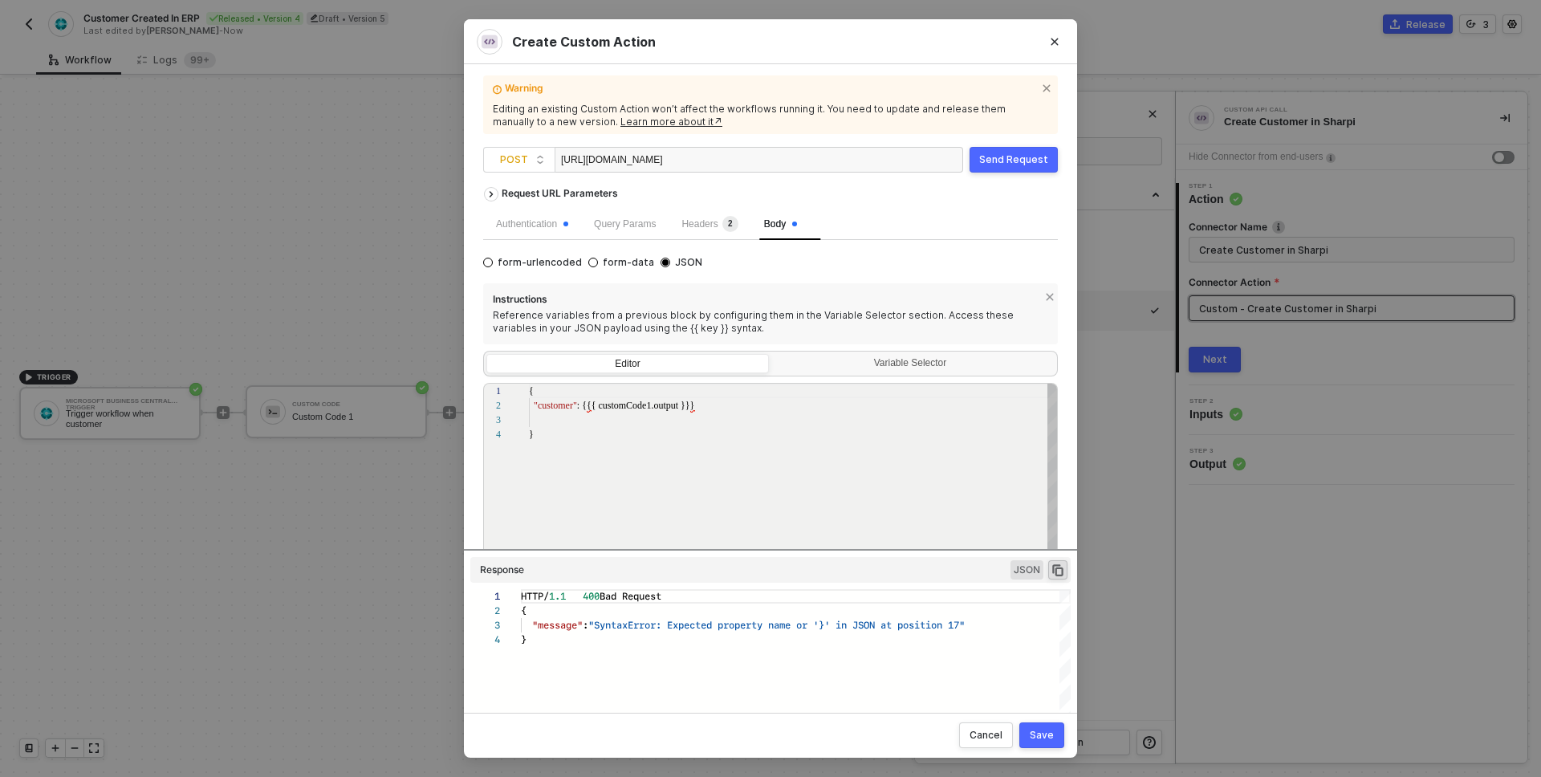
type textarea "{ "customer": {{ customer_data }} }"
click at [1005, 149] on button "Send Request" at bounding box center [1014, 160] width 88 height 26
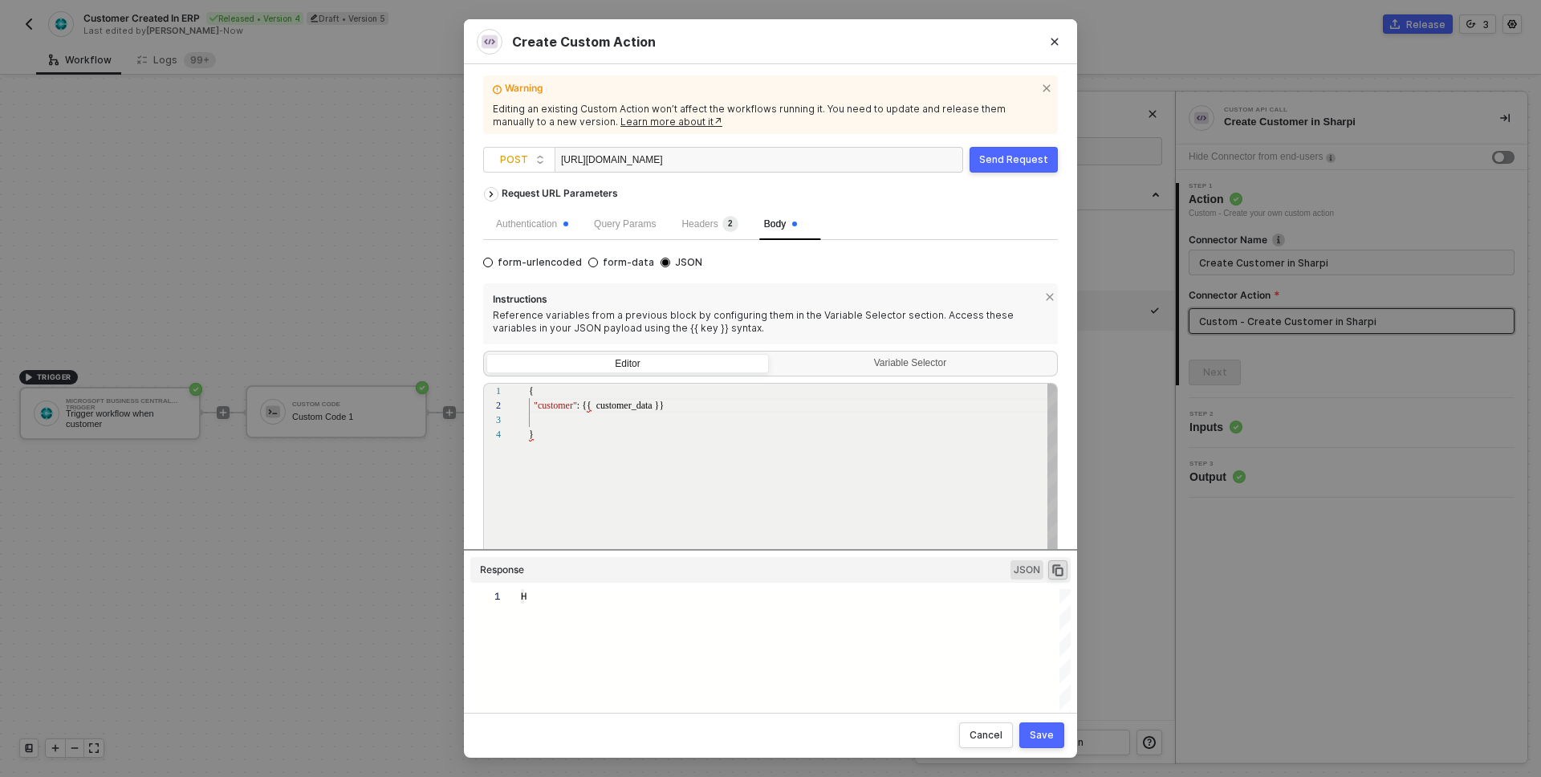
type textarea "HTTP/1.1 400 Bad Request { "message": "SyntaxError: Expected property name or '…"
drag, startPoint x: 596, startPoint y: 405, endPoint x: 641, endPoint y: 439, distance: 57.3
click at [596, 405] on div "1 2 3 4 { "customer" : {{ customer_data }} } { "customer": {{ customer_data }} }" at bounding box center [770, 494] width 575 height 222
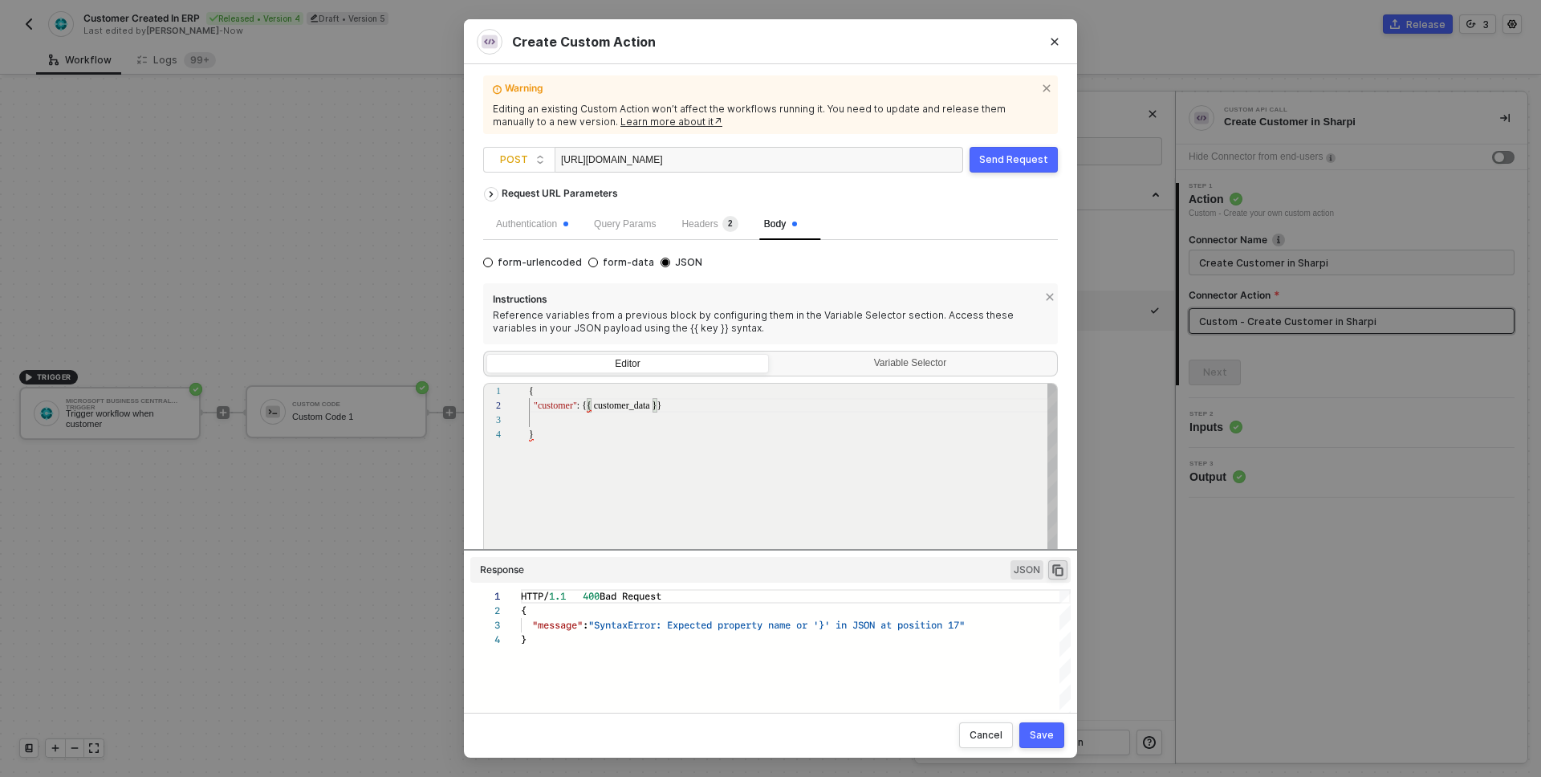
click at [586, 483] on div "{ "customer" : {{ customer_data }} }" at bounding box center [794, 516] width 530 height 265
type textarea "{ "customer": {{ customer_data }} }"
click at [849, 360] on div "Variable Selector" at bounding box center [912, 363] width 262 height 13
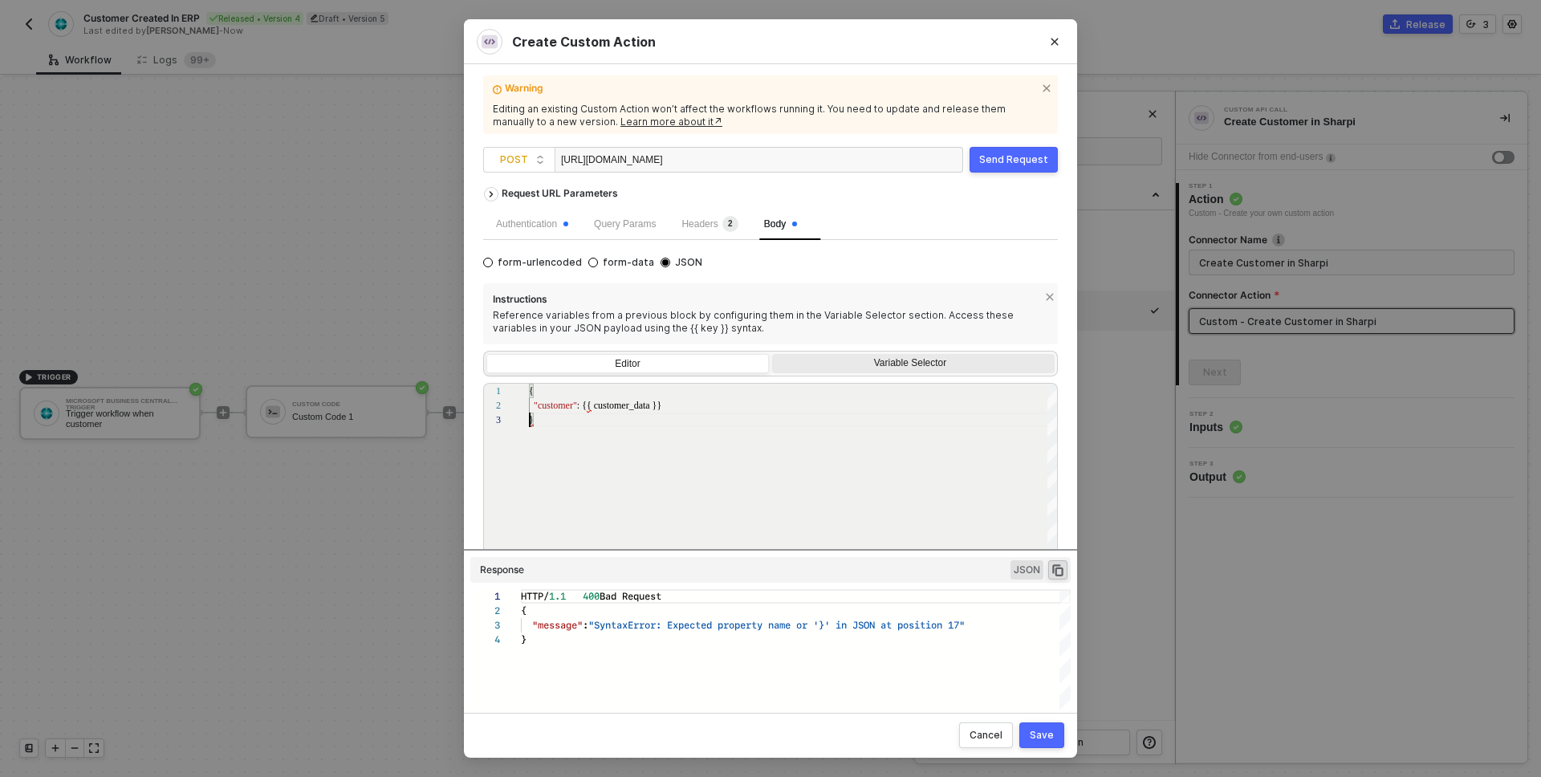
click at [772, 354] on input "Variable Selector" at bounding box center [772, 354] width 0 height 0
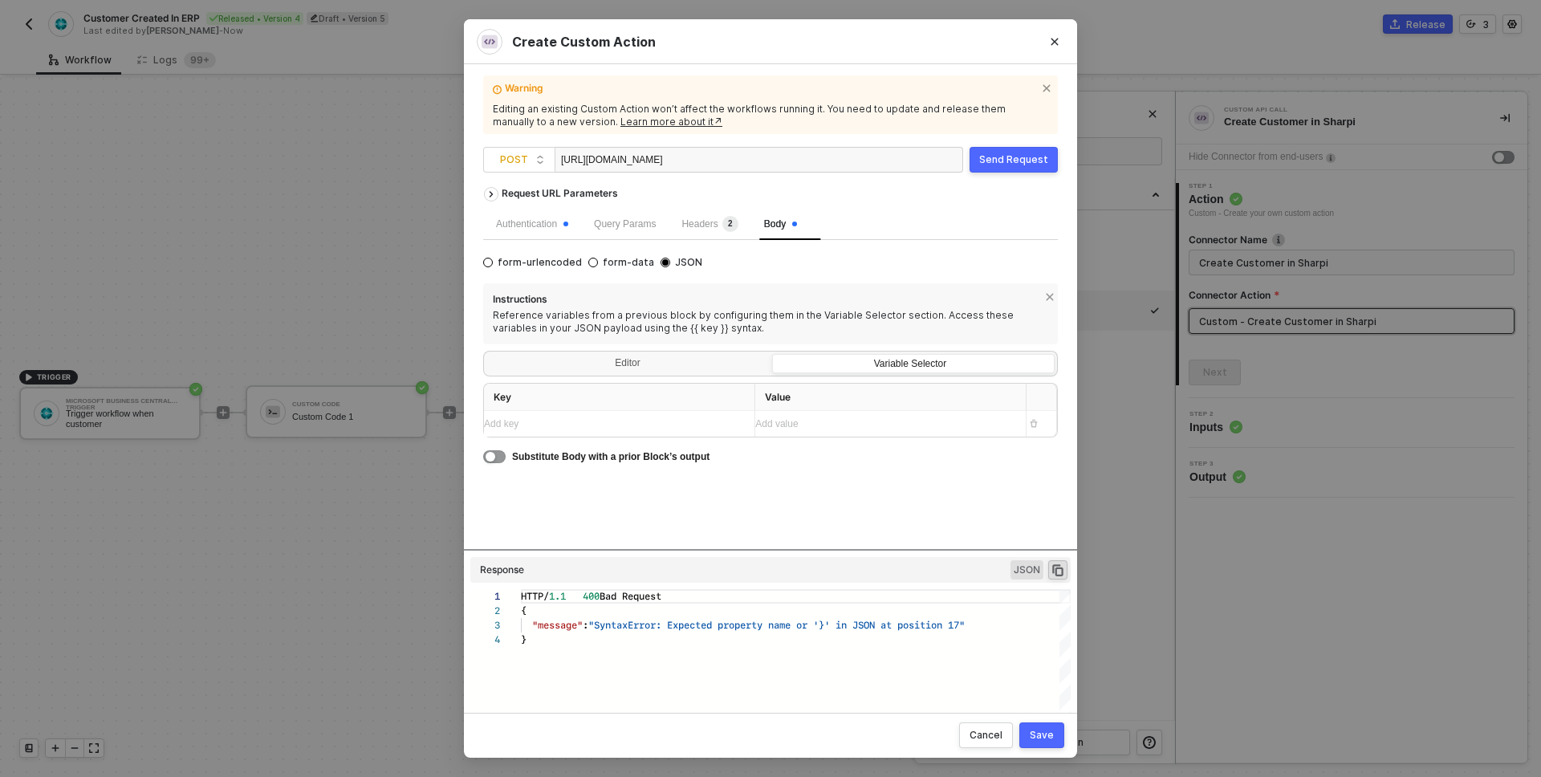
click at [675, 423] on div "Add key ﻿" at bounding box center [613, 424] width 258 height 15
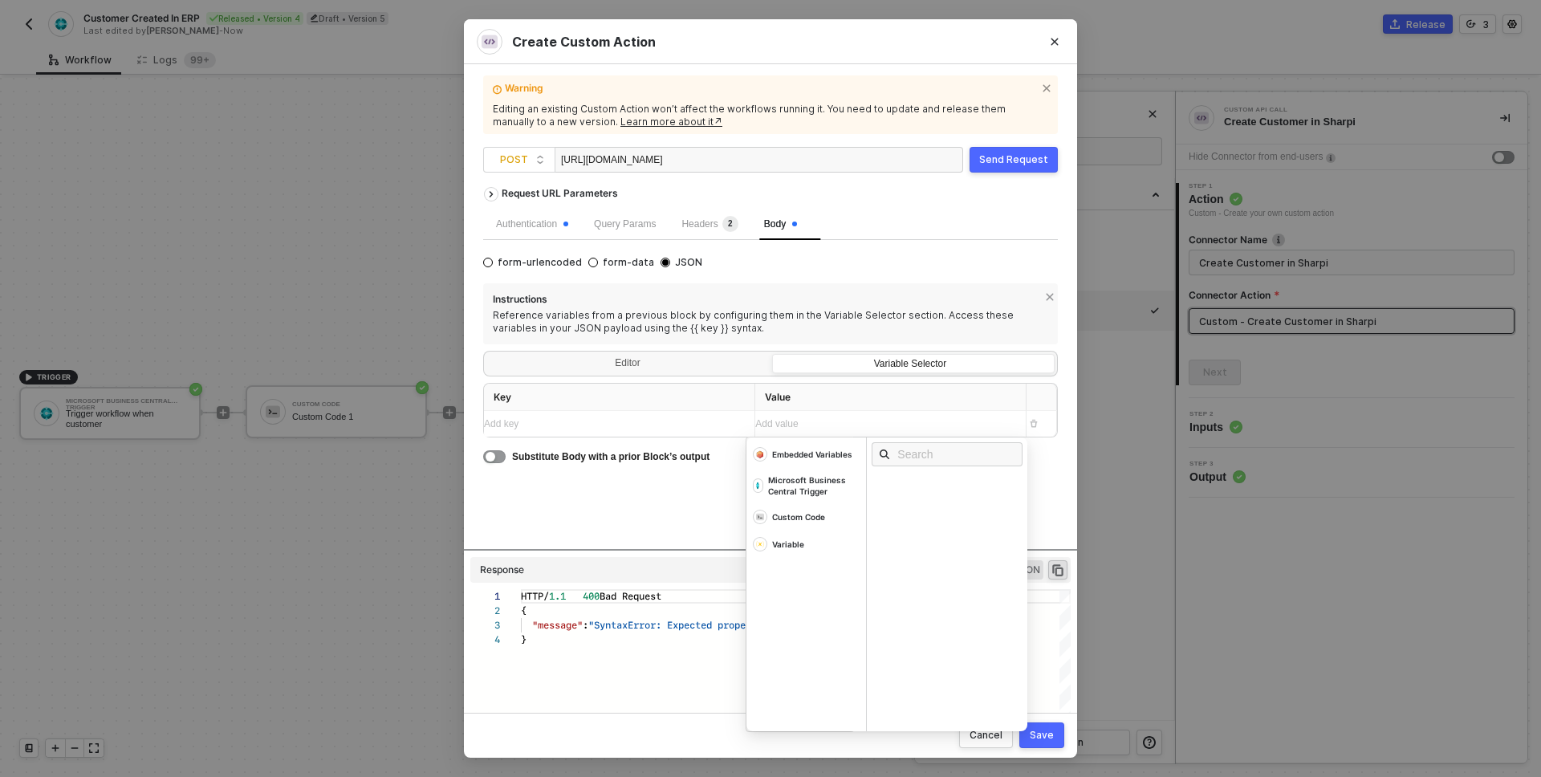
click at [793, 424] on div "Add value ﻿" at bounding box center [876, 424] width 242 height 15
click at [794, 534] on div "Variable" at bounding box center [807, 544] width 120 height 27
click at [922, 517] on div "Customer Data variables" at bounding box center [952, 510] width 161 height 26
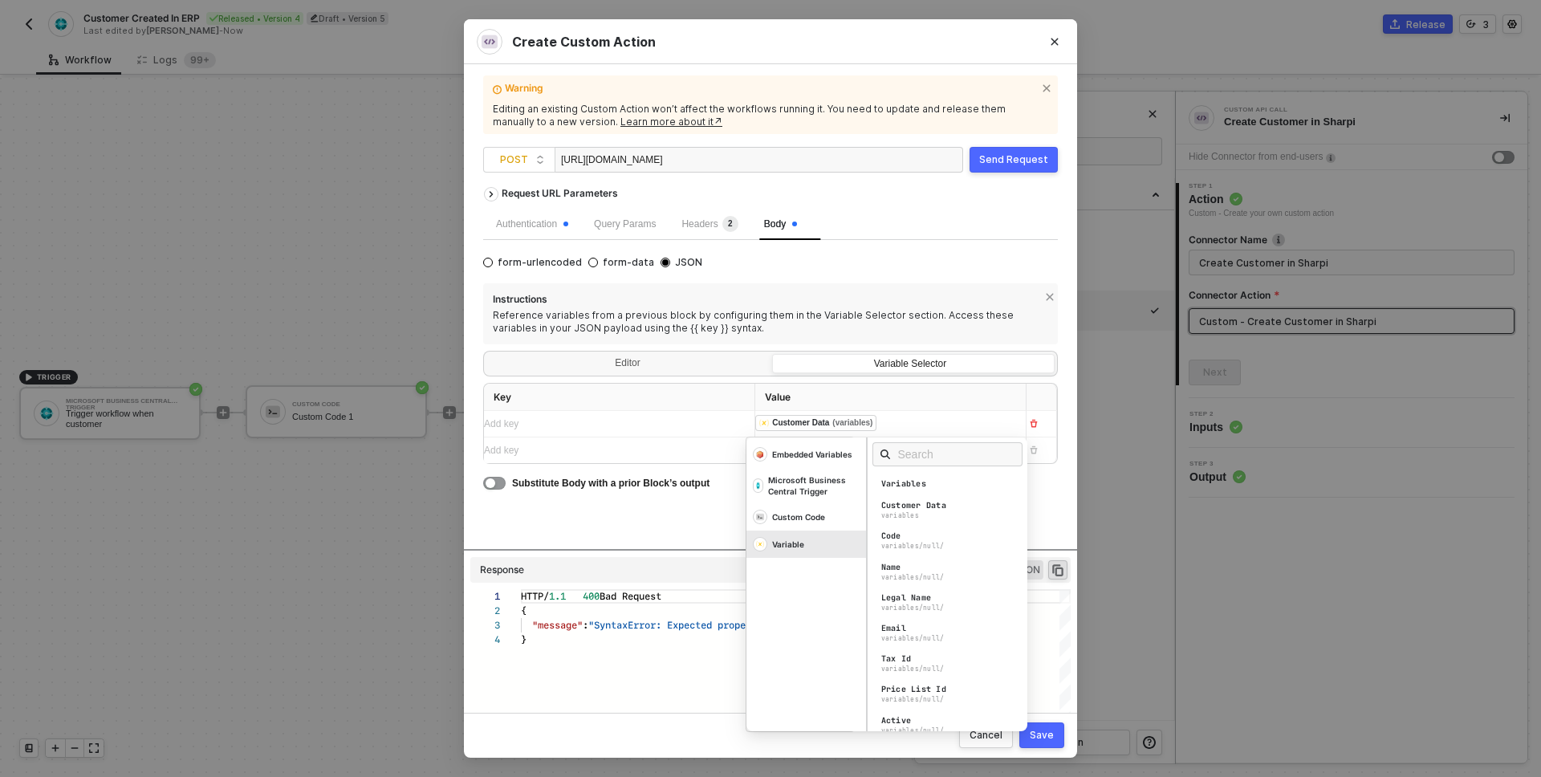
click at [638, 510] on div "Request URL Parameters Authentication Query Params Headers 2 Body form-urlencod…" at bounding box center [770, 364] width 575 height 370
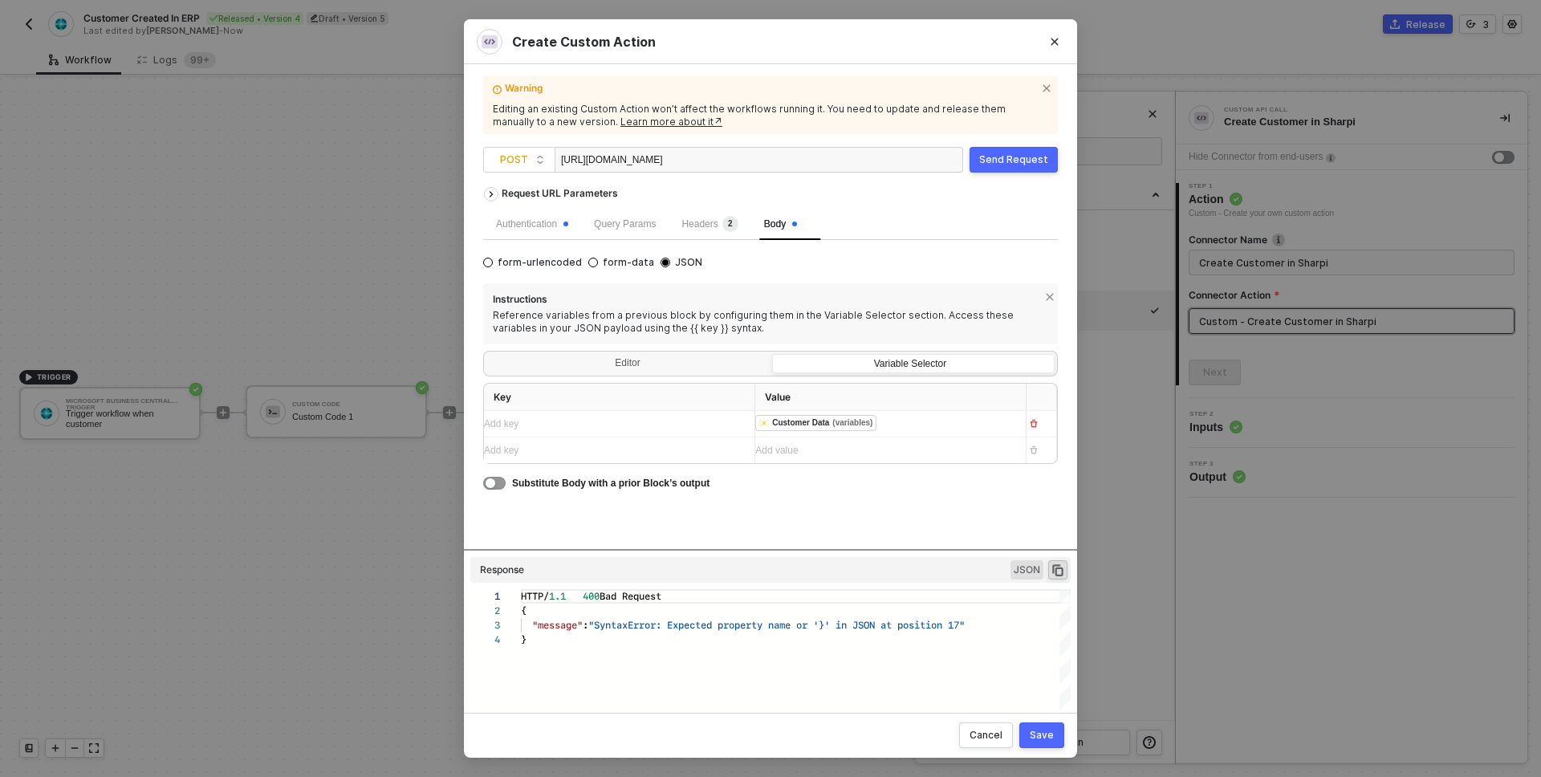
click at [1003, 148] on button "Send Request" at bounding box center [1014, 160] width 88 height 26
type textarea "HTTP/1.1 400 Bad Request { "message": "SyntaxError: Expected property name or '…"
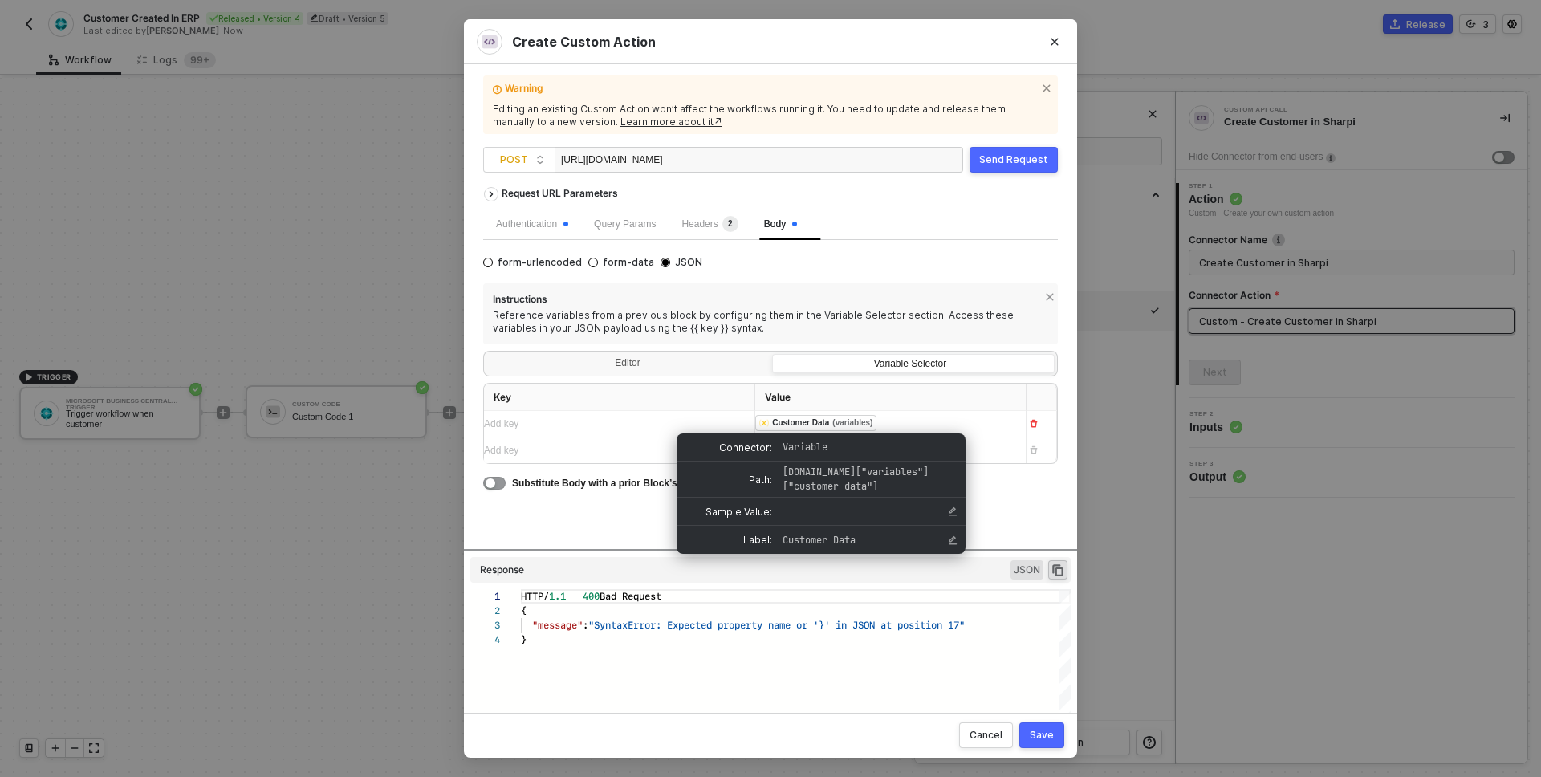
click at [805, 423] on div "Customer Data" at bounding box center [800, 423] width 57 height 14
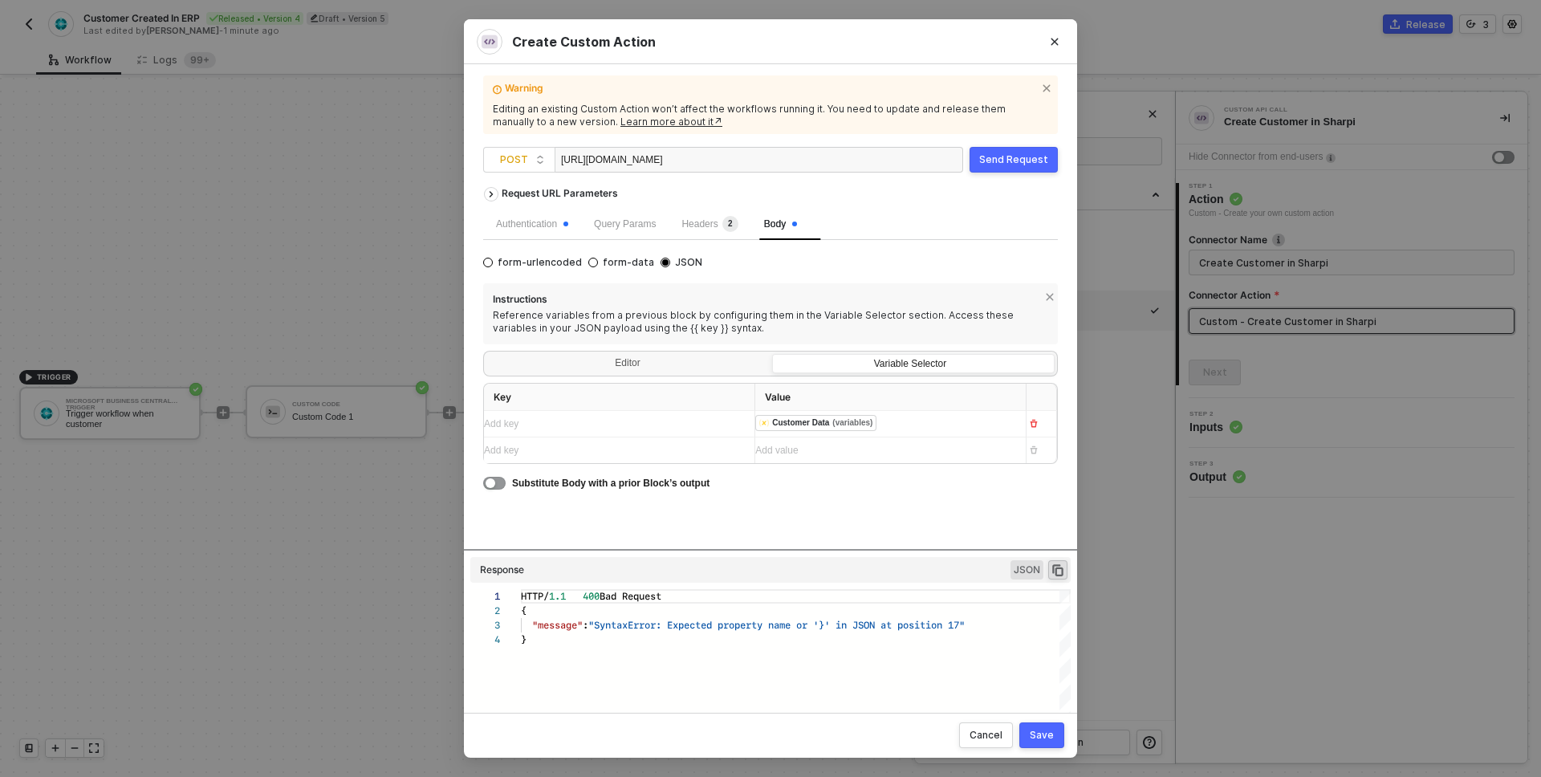
click at [617, 523] on div "Request URL Parameters Authentication Query Params Headers 2 Body form-urlencod…" at bounding box center [770, 364] width 575 height 370
click at [493, 486] on div "button" at bounding box center [491, 483] width 10 height 10
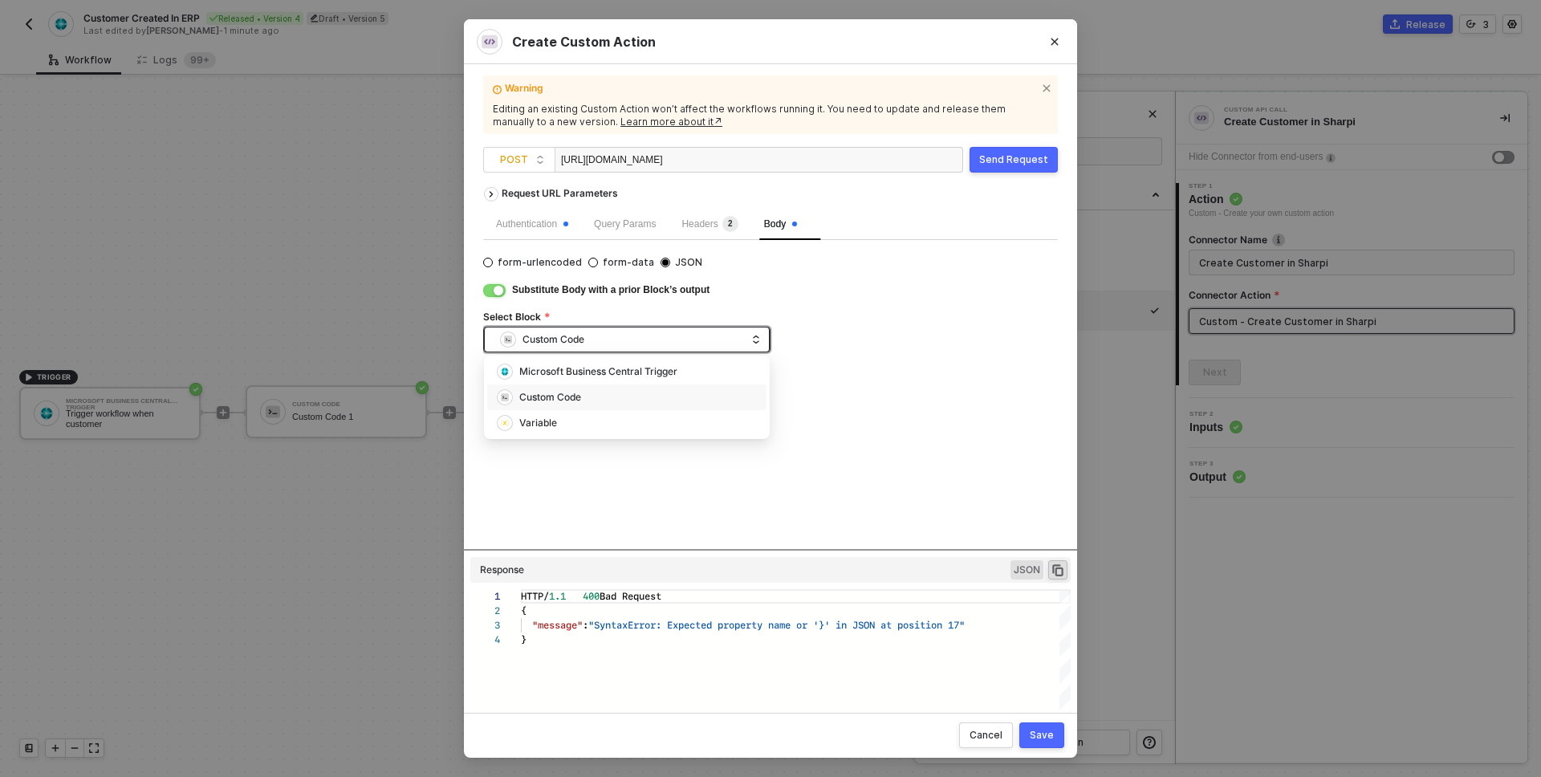
click at [543, 349] on div "Custom Code" at bounding box center [554, 340] width 62 height 24
click at [562, 429] on div "Variable" at bounding box center [627, 422] width 260 height 17
click at [571, 342] on div "Variable" at bounding box center [623, 340] width 246 height 24
click at [990, 157] on div "Send Request" at bounding box center [1013, 159] width 69 height 13
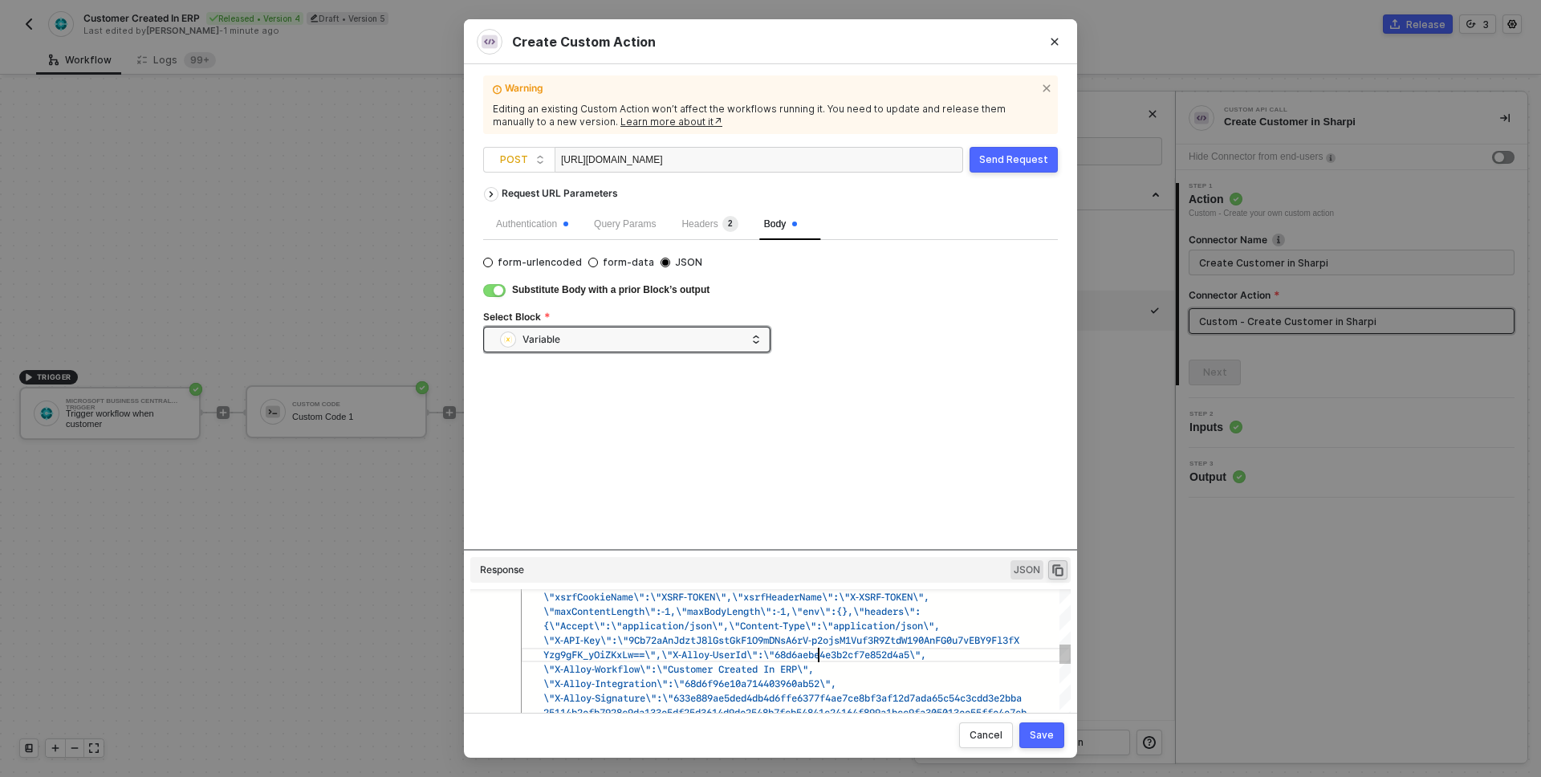
scroll to position [0, 298]
click at [820, 651] on span "Yzg9gFK_yOiZKxLw==\",\"X-Alloy-UserId\":\"68d6aebe" at bounding box center [681, 654] width 276 height 15
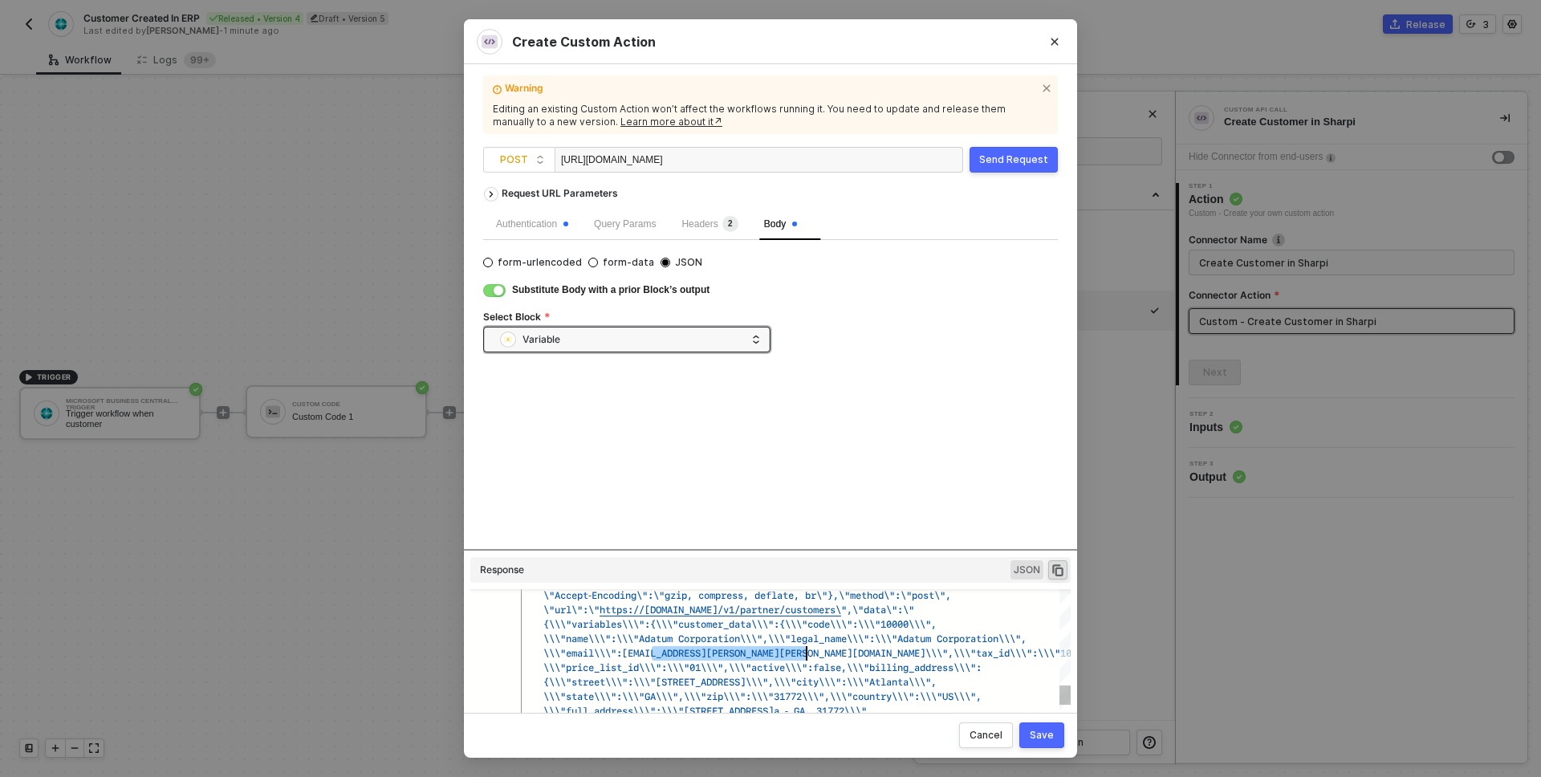
scroll to position [0, 280]
drag, startPoint x: 654, startPoint y: 656, endPoint x: 801, endPoint y: 651, distance: 147.0
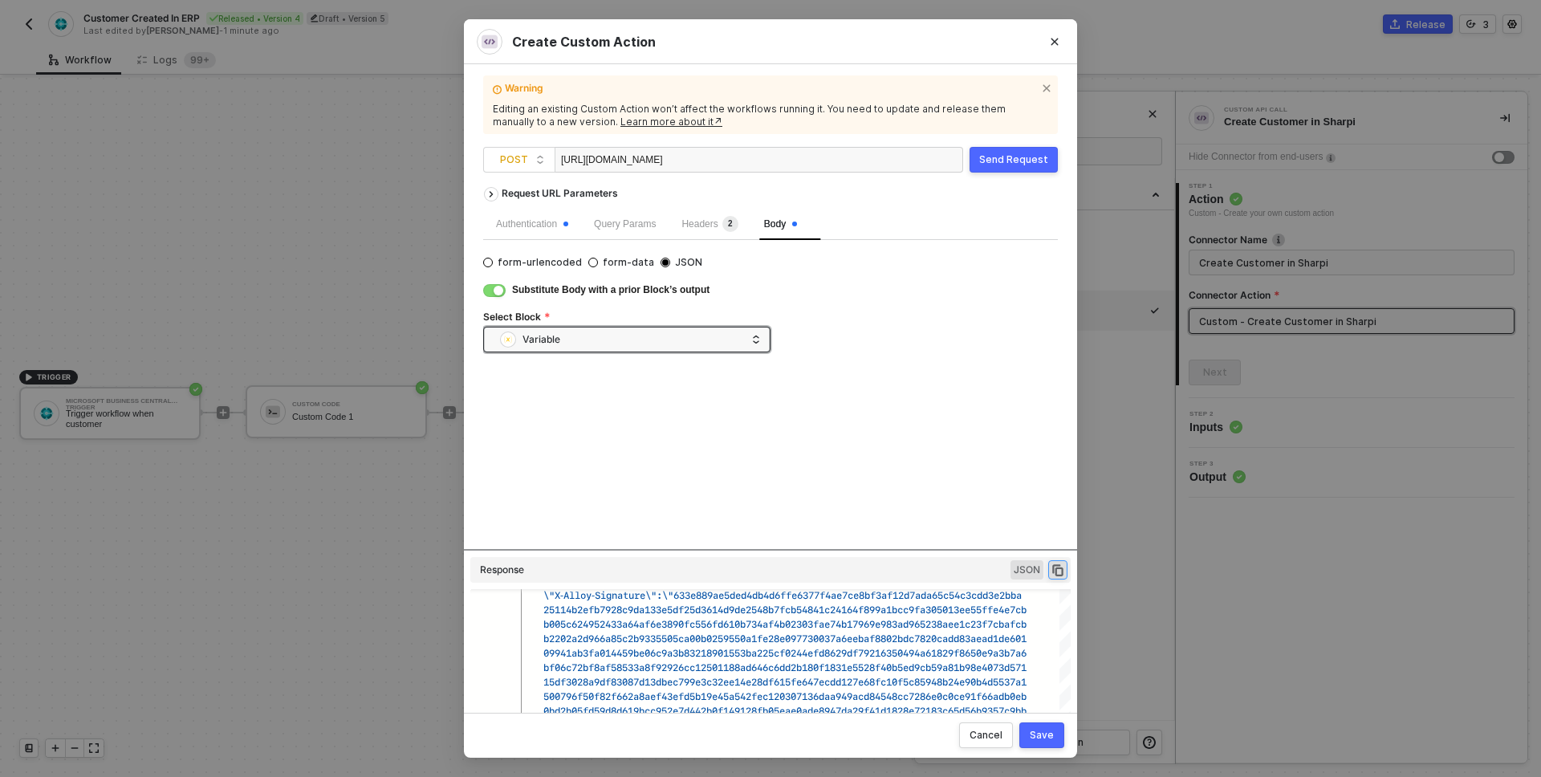
click at [1056, 568] on icon "icon-copy-paste" at bounding box center [1057, 570] width 11 height 12
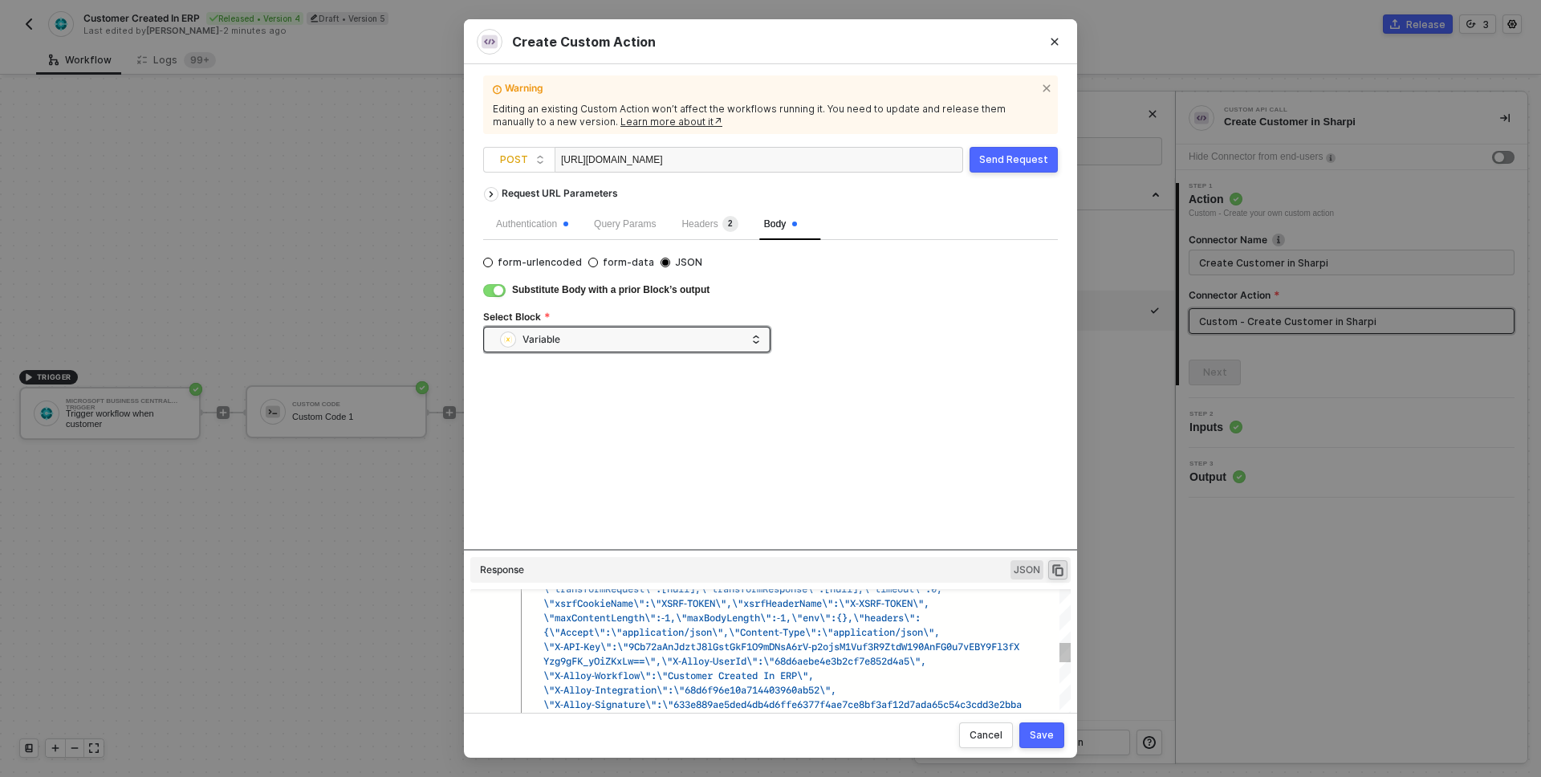
click at [718, 631] on span "{\"Accept\":\"application/json\",\"Content-Type\":" at bounding box center [682, 632] width 279 height 15
type textarea "workflow/workflow.js:3004:24\\n at async /usr/src/app/dist/workflow/ResponseHel…"
type textarea "t"
type textarea "\\\"name\\\":\\\"Adatum Corporation\\\",\\\"legal_name\\\":\\\"Adatum Corporati…"
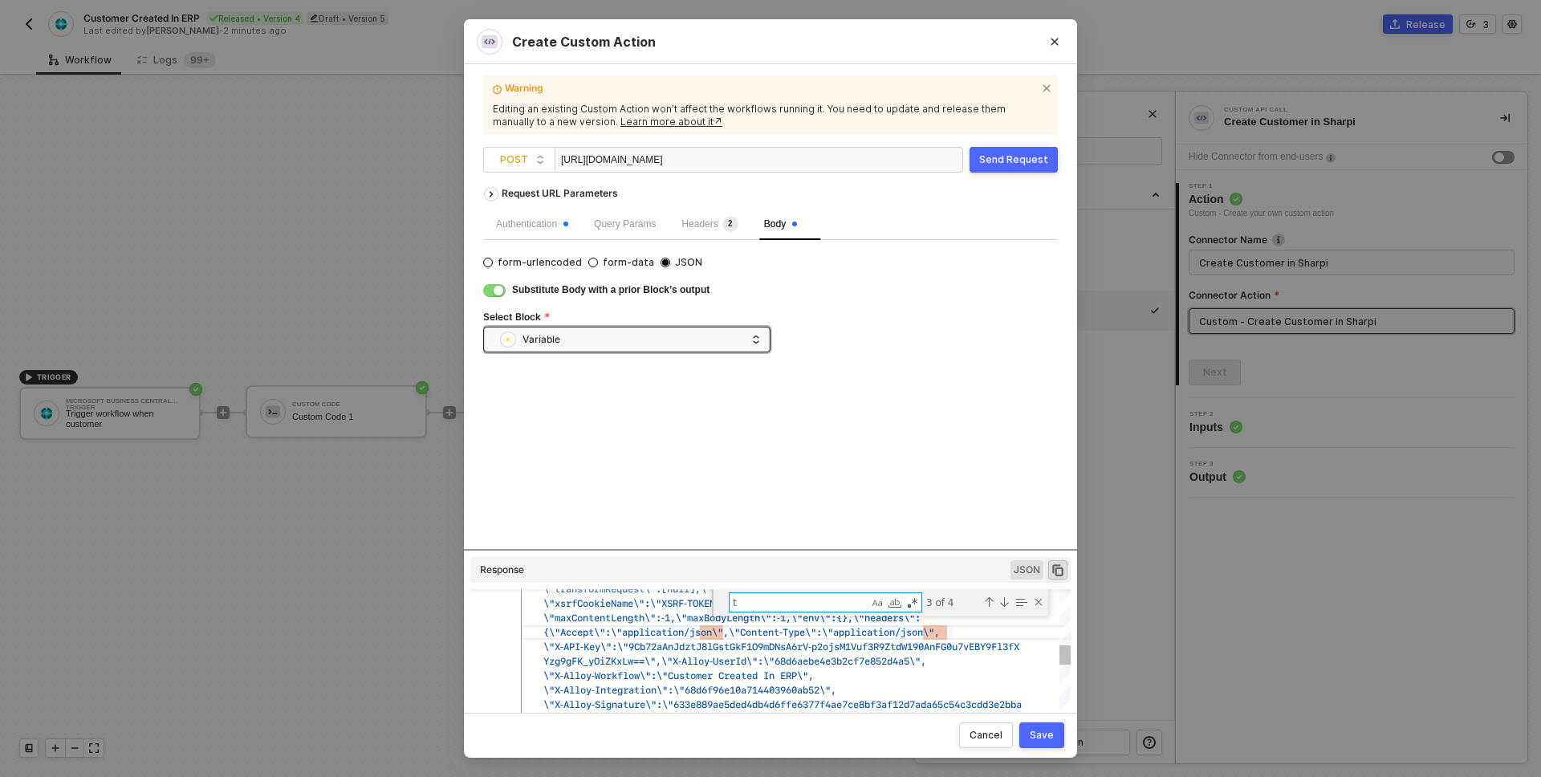
type textarea "tr"
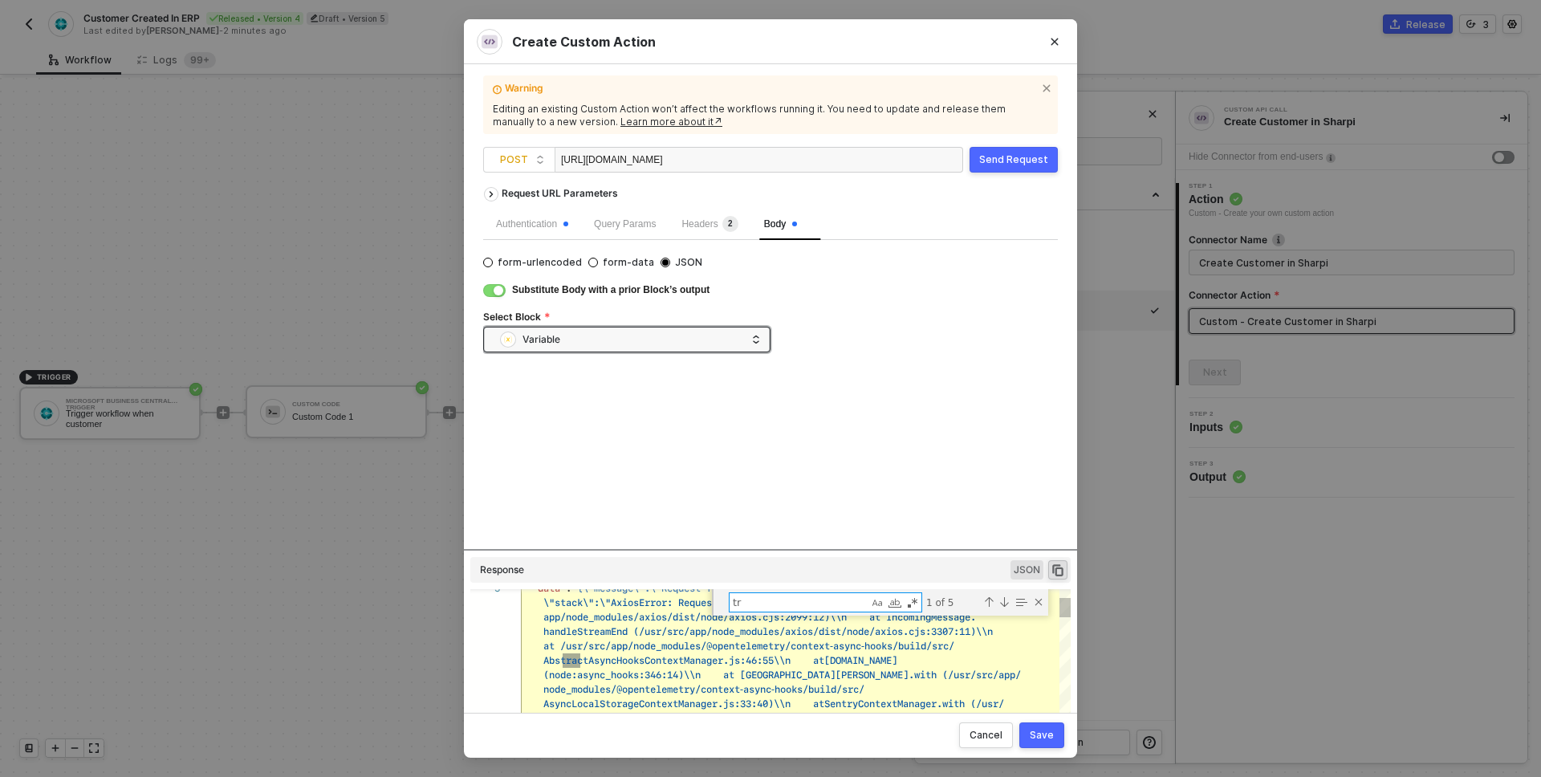
type textarea "HTTP/1.1 400 Bad Request { "data": "{\"message\":\"Request failed with status c…"
type textarea "trace"
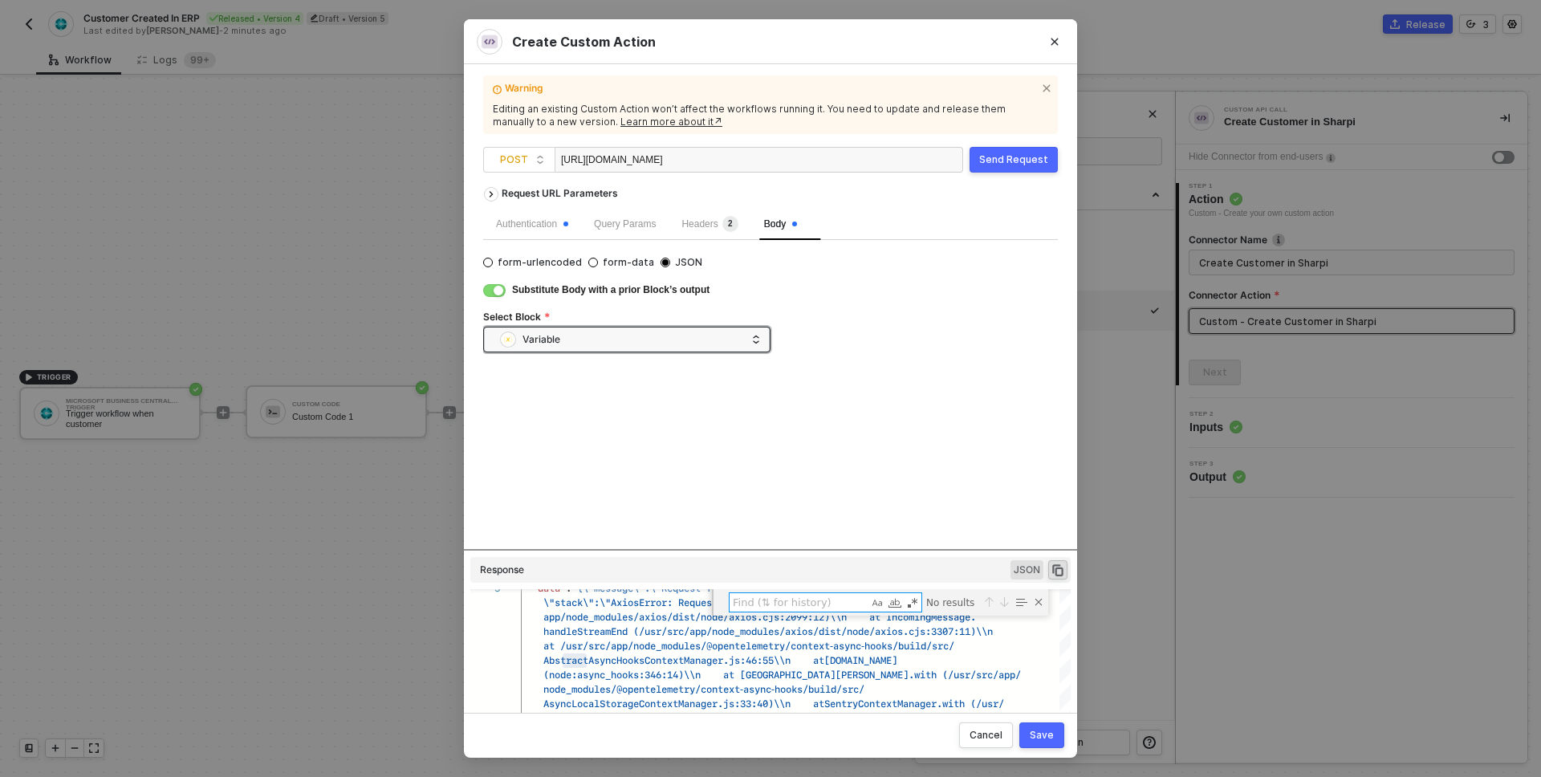
scroll to position [29, 66]
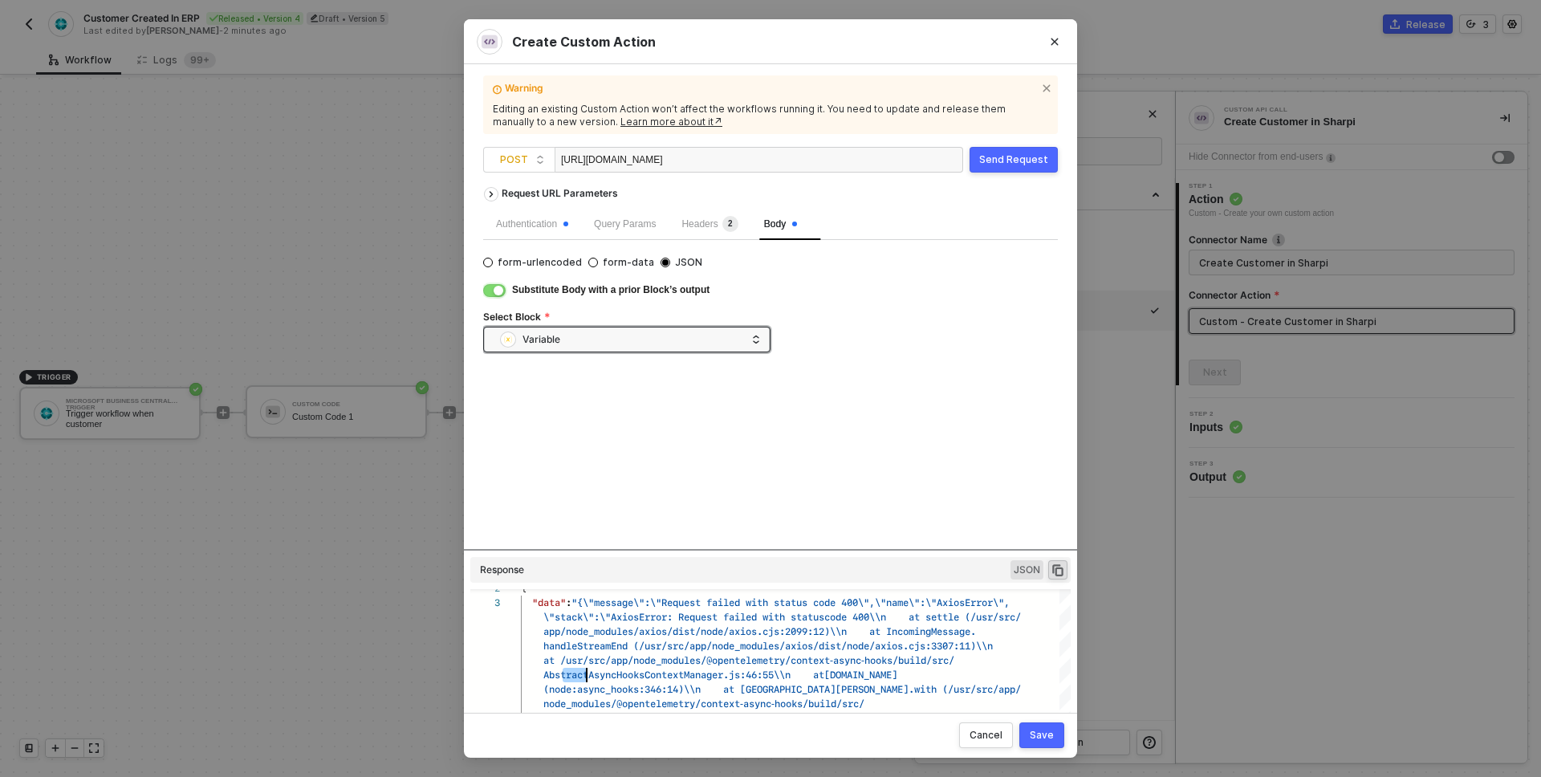
click at [503, 289] on div "button" at bounding box center [499, 291] width 10 height 10
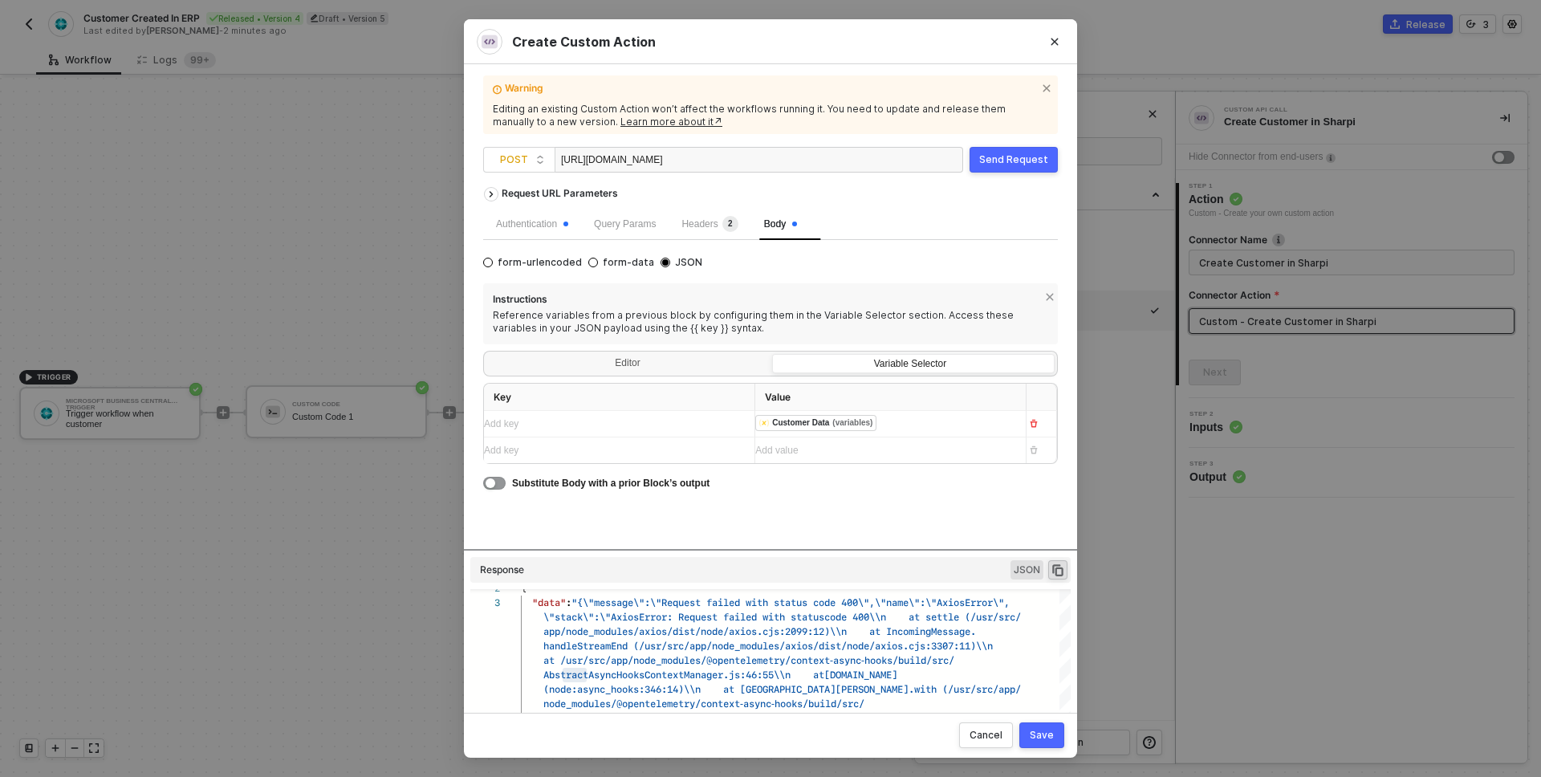
click at [937, 421] on div "﻿ ﻿ Customer Data (variables) ﻿" at bounding box center [884, 424] width 258 height 18
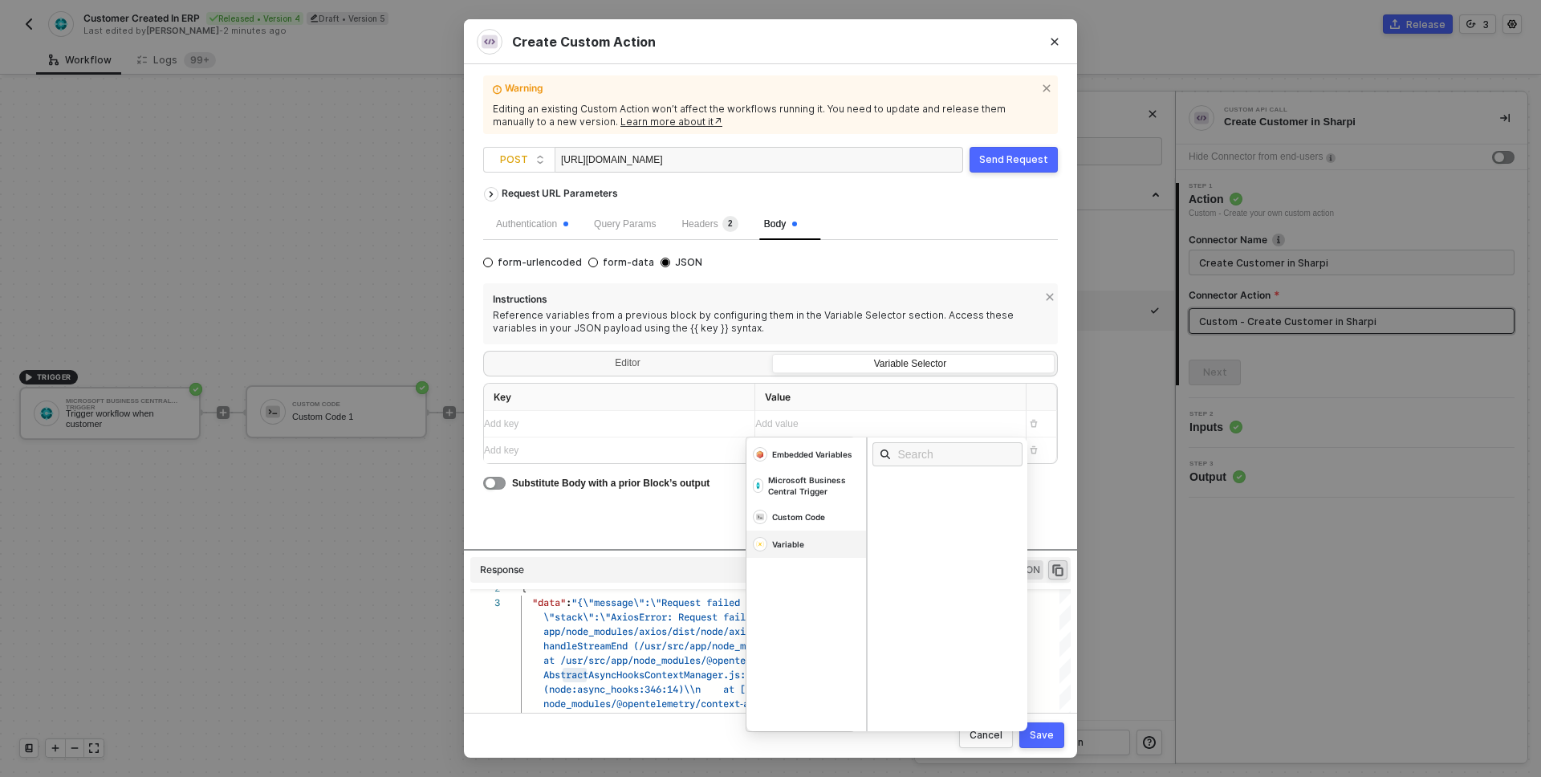
click at [790, 554] on div "Variable" at bounding box center [807, 544] width 120 height 27
click at [588, 448] on div "Add key ﻿" at bounding box center [613, 450] width 258 height 15
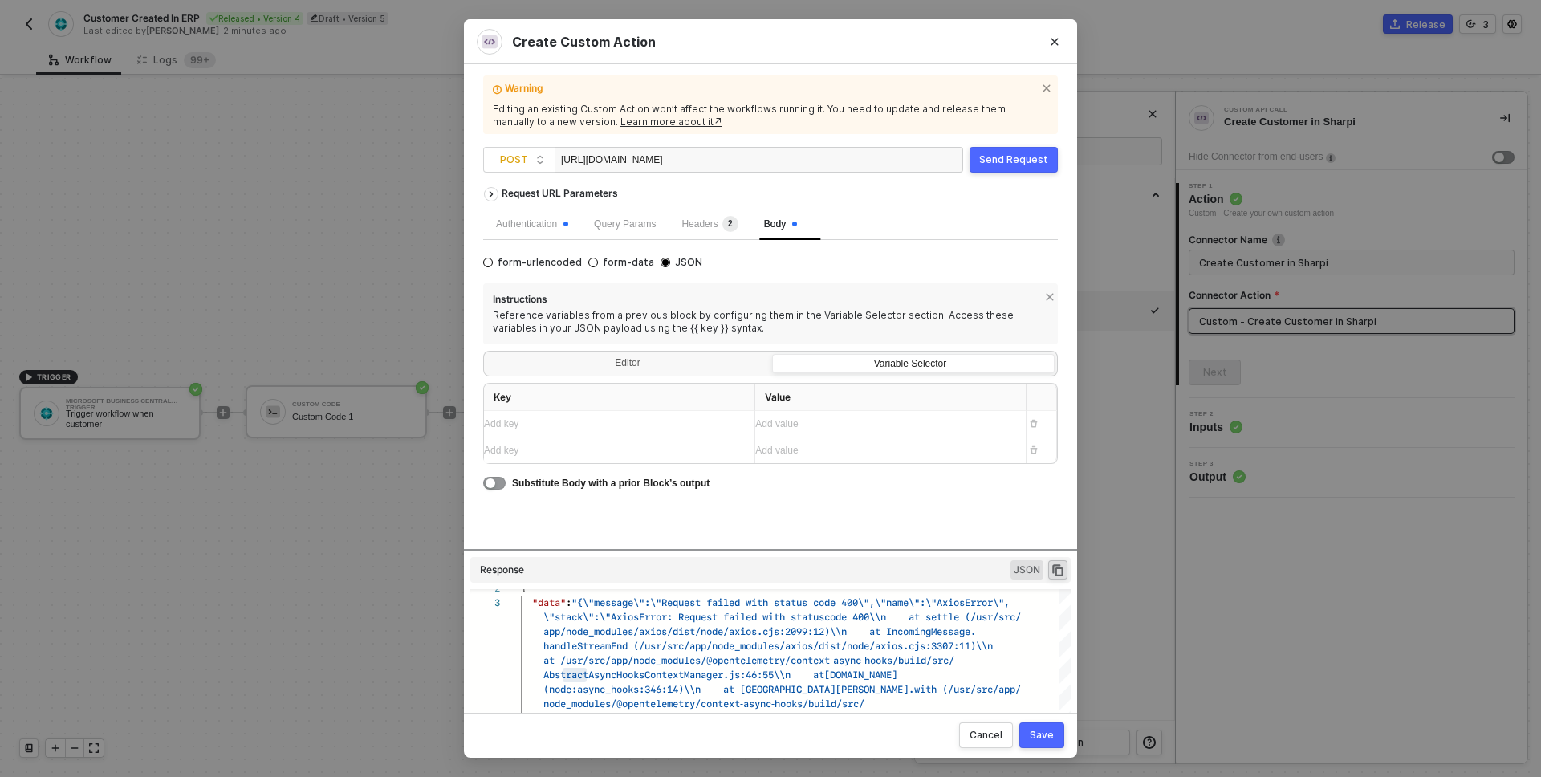
click at [588, 413] on div "Add key ﻿" at bounding box center [613, 424] width 258 height 26
click at [593, 427] on div "Add key ﻿" at bounding box center [605, 424] width 242 height 15
click at [1059, 41] on icon "Close" at bounding box center [1055, 42] width 10 height 10
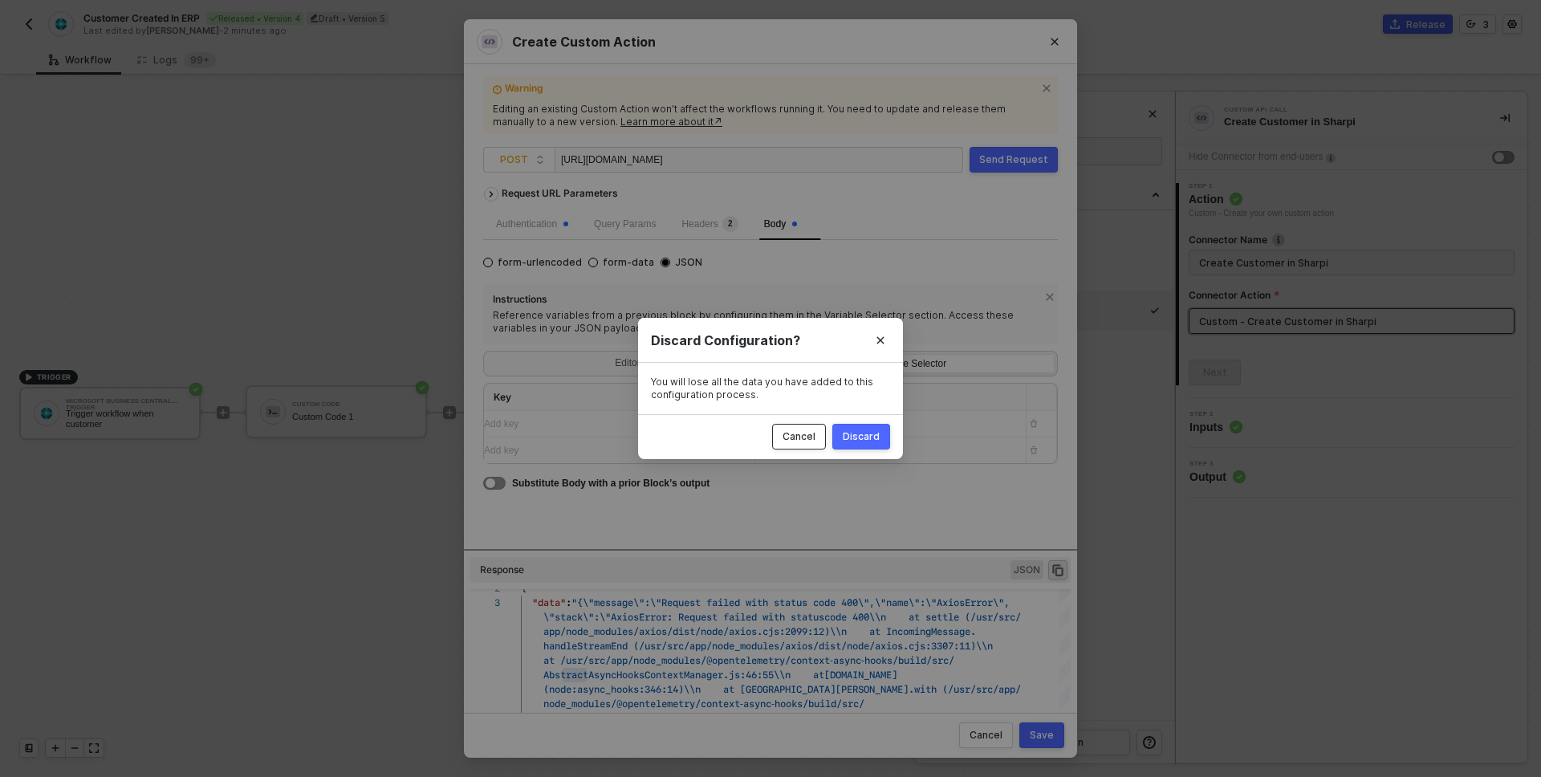
click at [800, 433] on div "Cancel" at bounding box center [799, 436] width 33 height 13
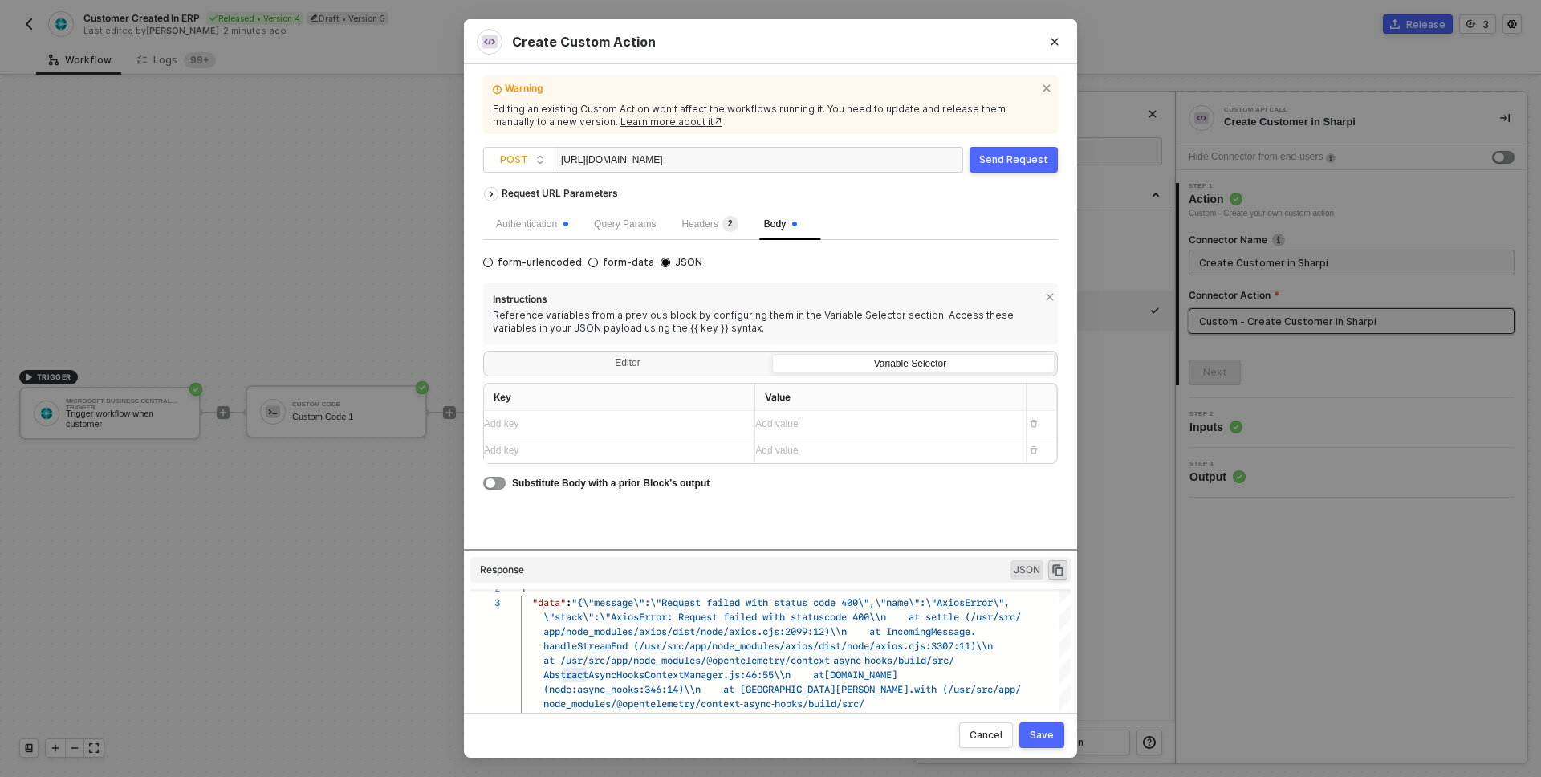
click at [1025, 736] on button "Save" at bounding box center [1042, 735] width 45 height 26
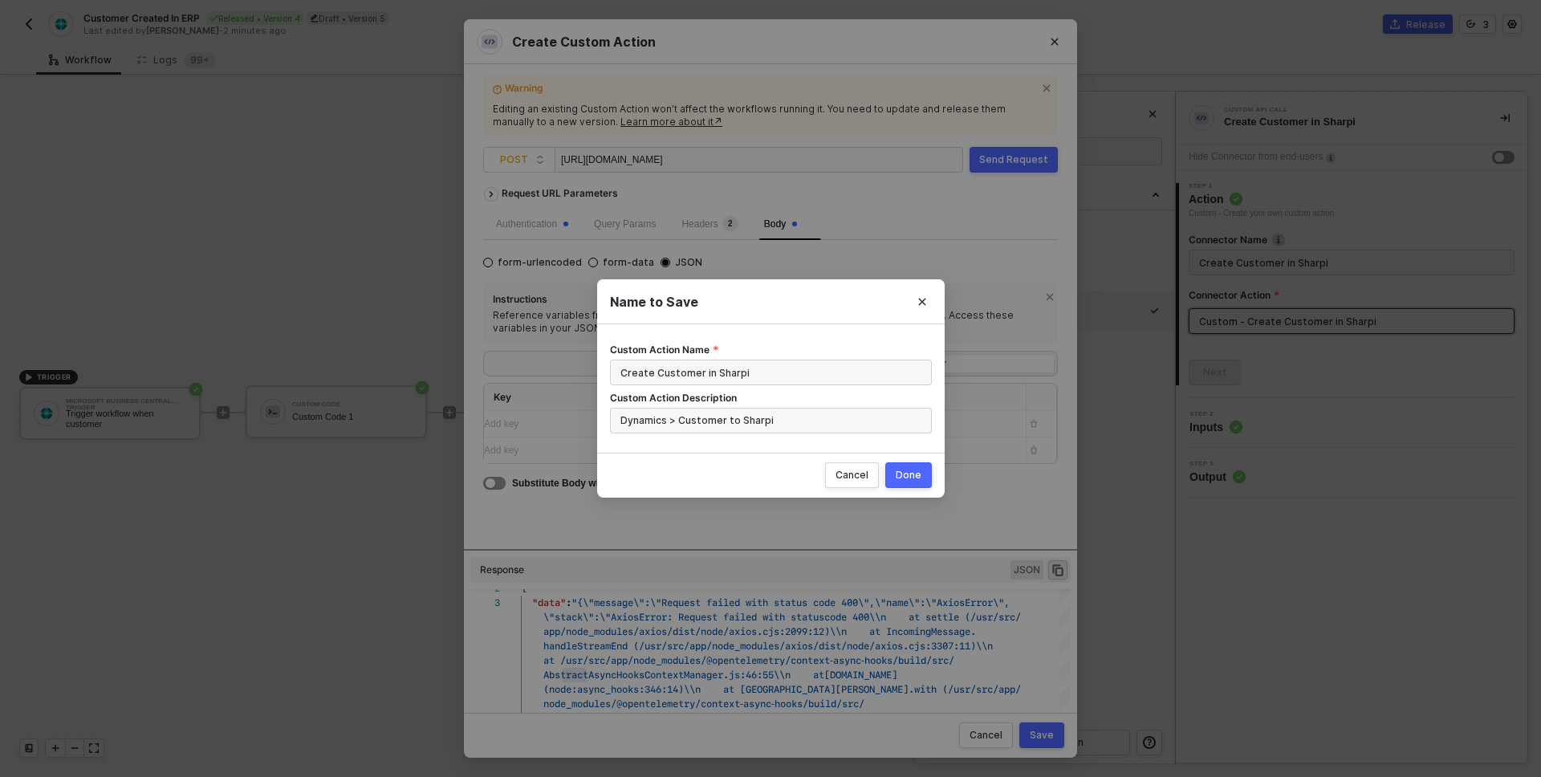
click at [904, 476] on div "Done" at bounding box center [909, 475] width 26 height 13
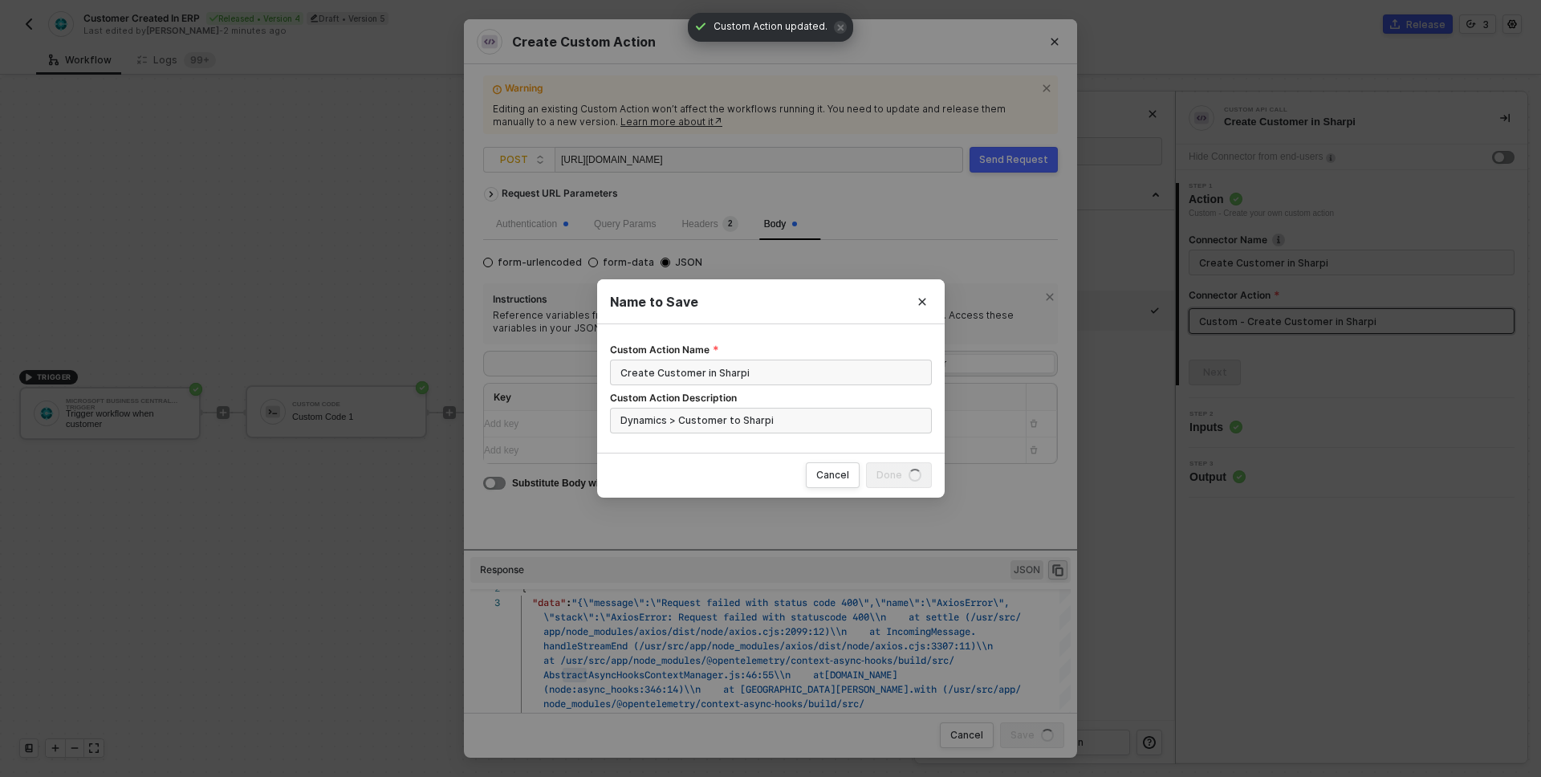
radio input "true"
radio input "false"
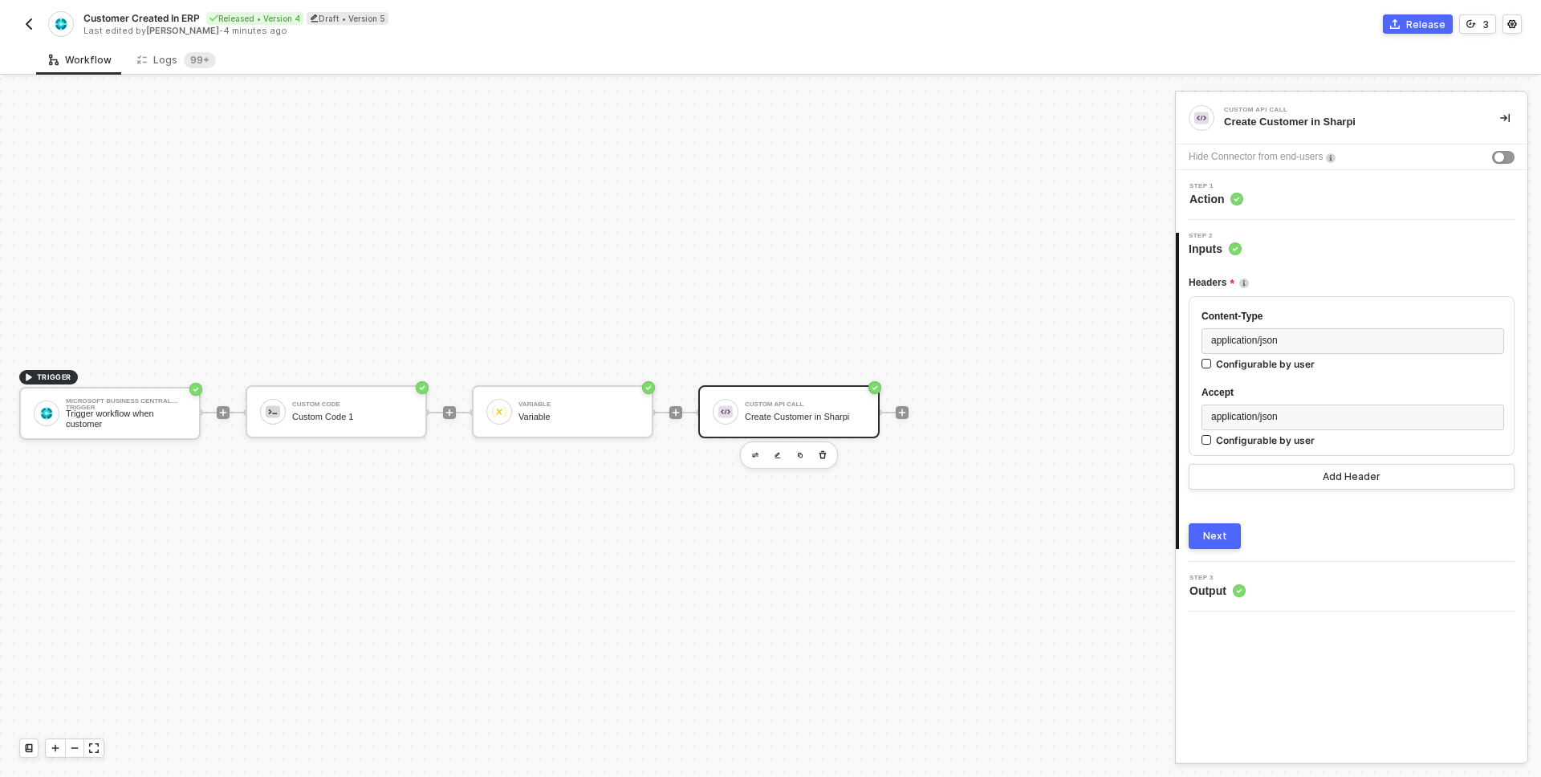
click at [570, 318] on div "TRIGGER Microsoft Business Central Trigger Trigger workflow when customer Custo…" at bounding box center [583, 412] width 1167 height 729
click at [546, 405] on div "Variable" at bounding box center [579, 404] width 120 height 6
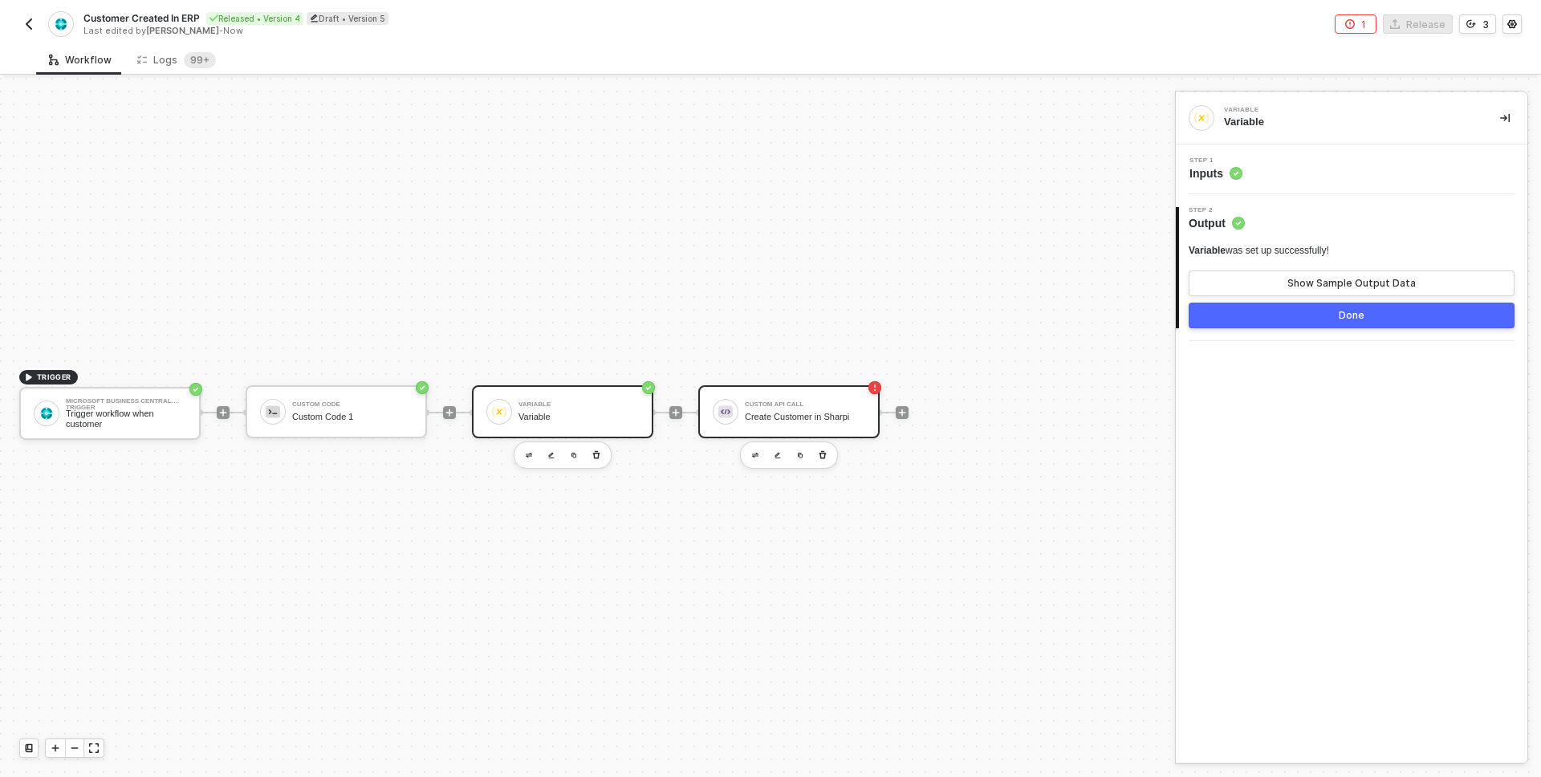
click at [731, 417] on img at bounding box center [725, 412] width 14 height 14
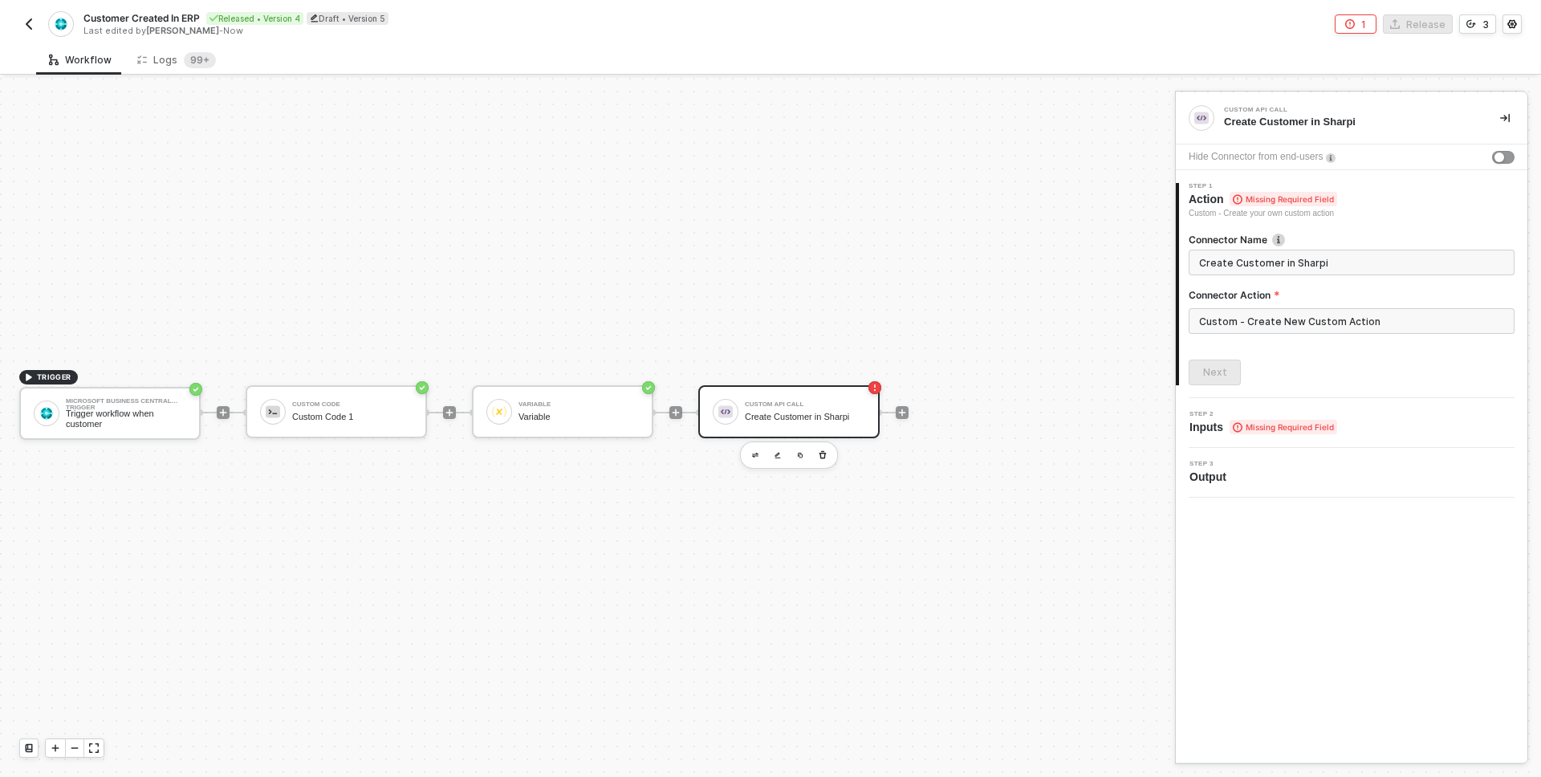
click at [1309, 376] on div "Next" at bounding box center [1352, 373] width 326 height 26
click at [1266, 421] on span "Missing Required Field" at bounding box center [1284, 427] width 108 height 14
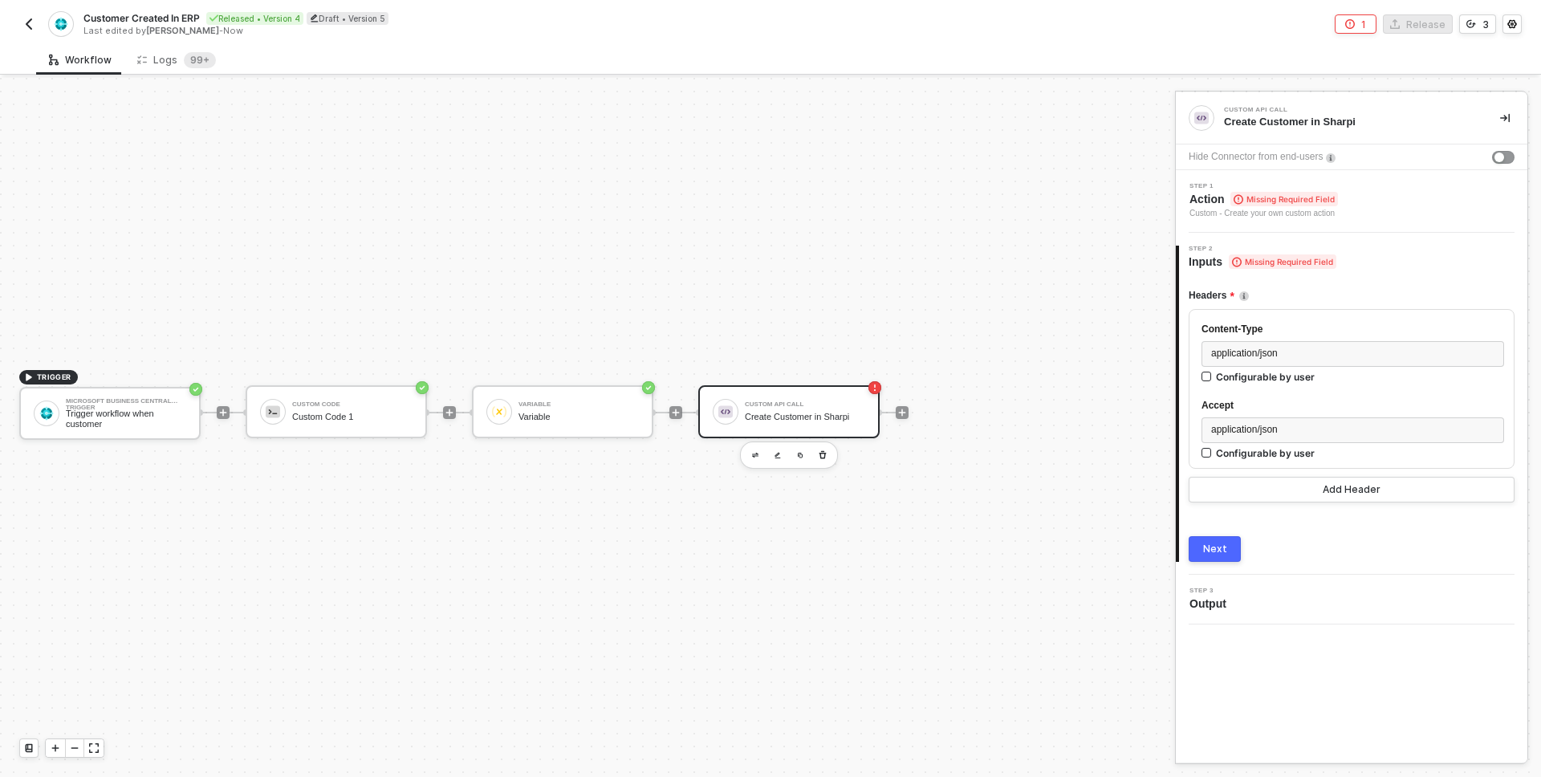
click at [1338, 197] on span "Action Missing Required Field" at bounding box center [1264, 199] width 149 height 16
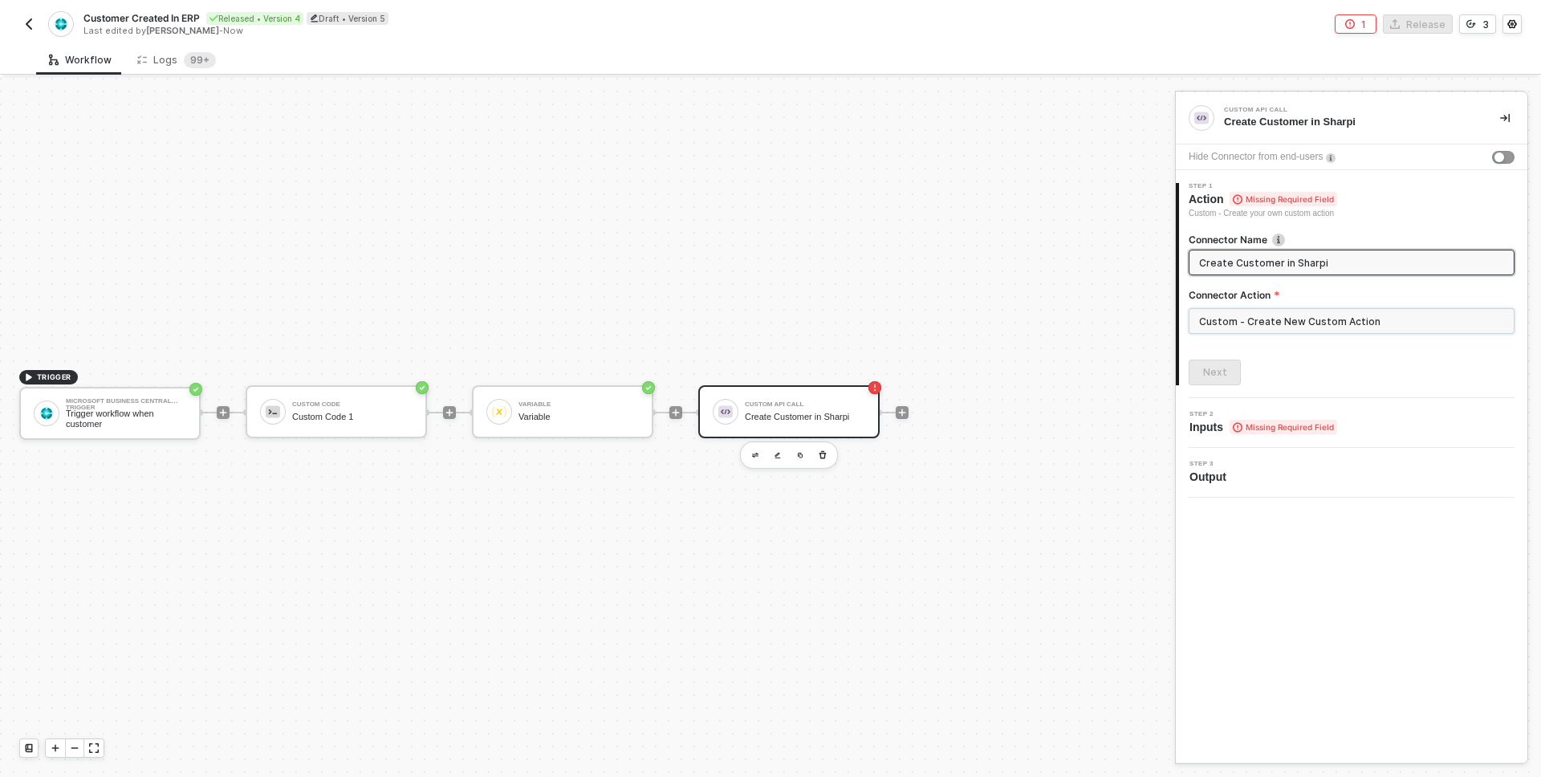
click at [1268, 314] on input "Custom - Create New Custom Action" at bounding box center [1352, 321] width 326 height 26
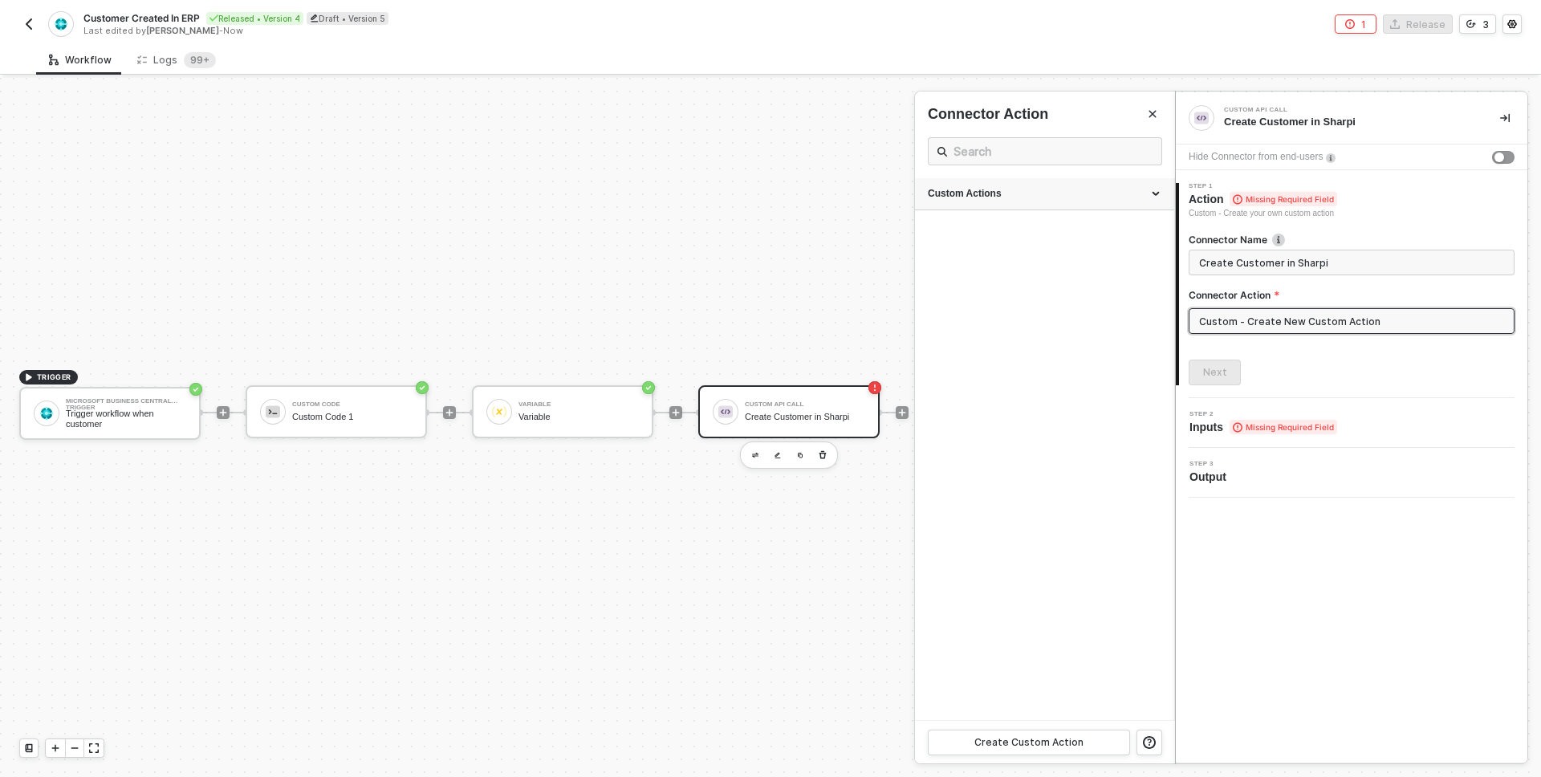
click at [1129, 187] on div "Custom Actions" at bounding box center [1045, 194] width 234 height 14
click at [1024, 304] on div "Create Customer in Sharpi" at bounding box center [1014, 305] width 173 height 14
type input "Custom - Create Customer in Sharpi"
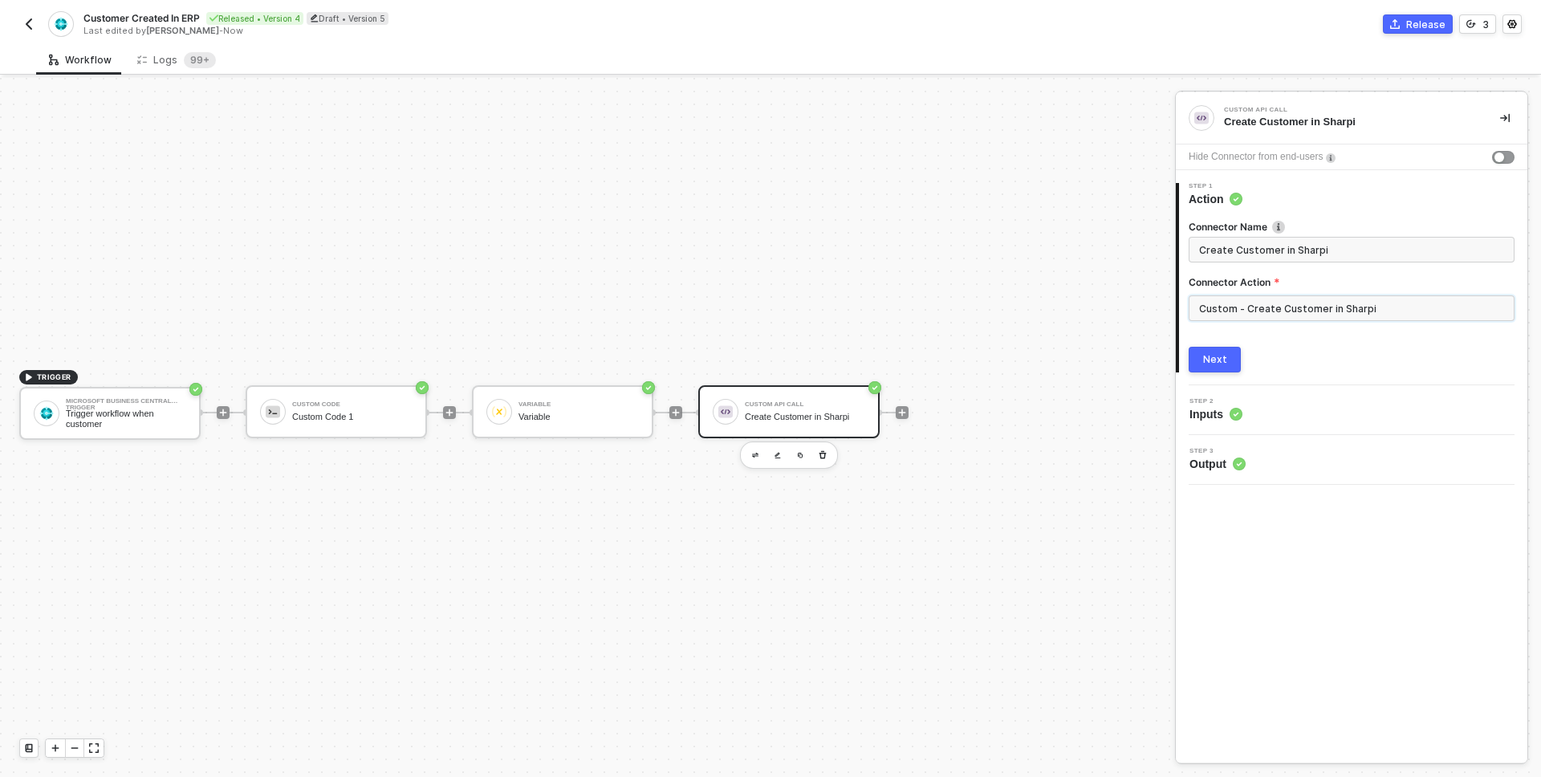
click at [1236, 301] on input "Custom - Create Customer in Sharpi" at bounding box center [1352, 308] width 326 height 26
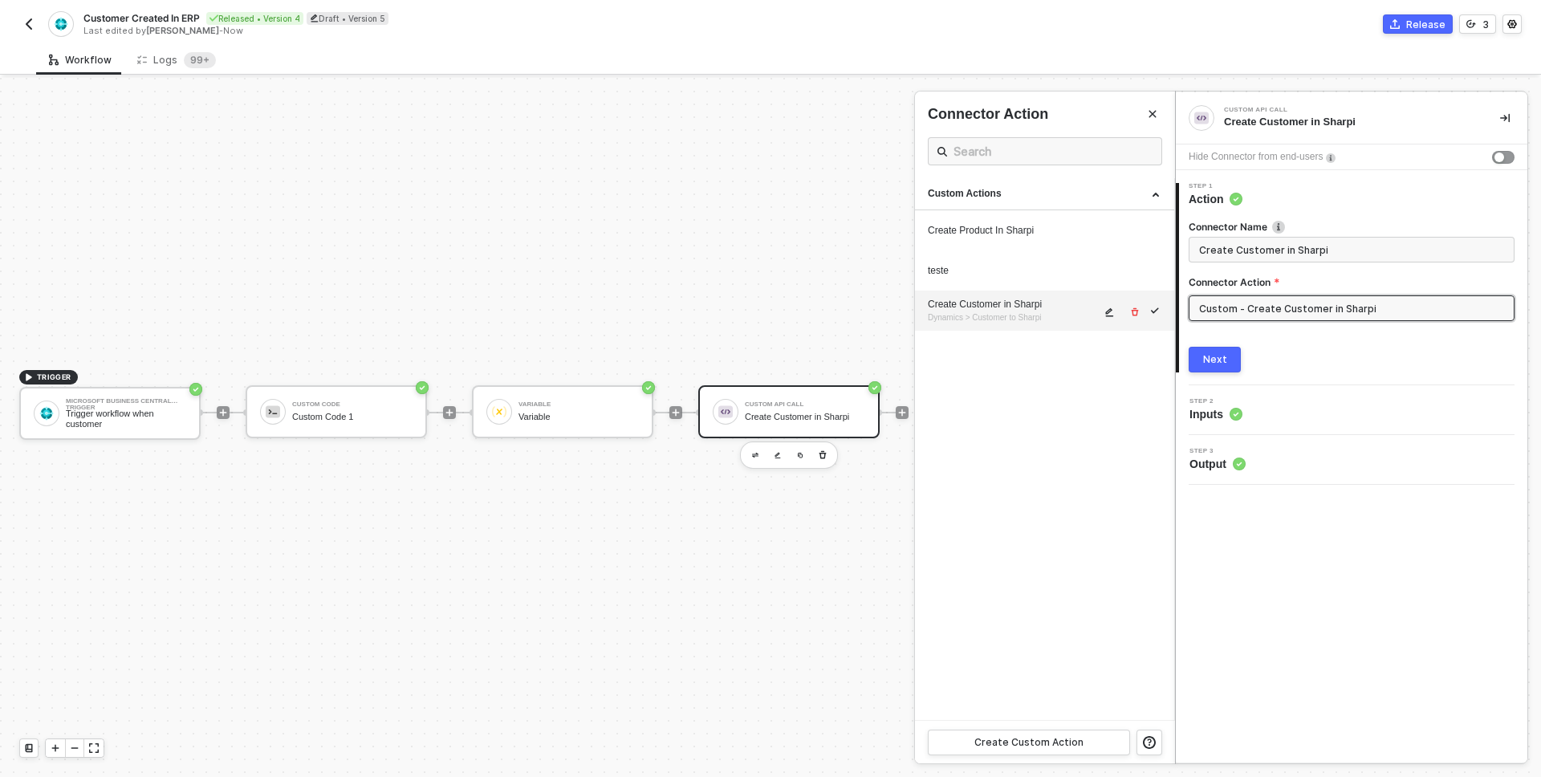
click at [1113, 311] on icon "icon-edit" at bounding box center [1110, 312] width 10 height 10
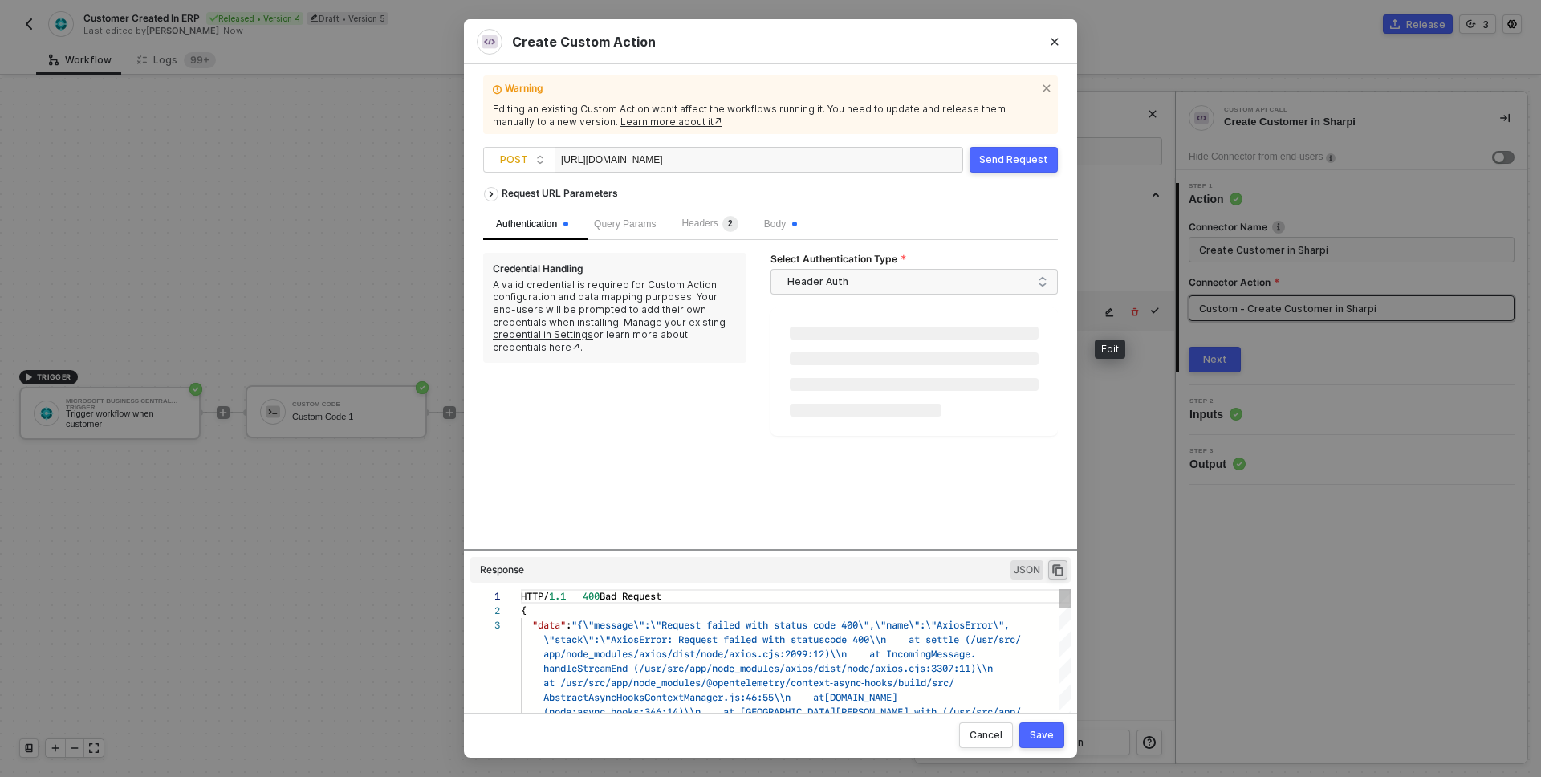
scroll to position [29, 0]
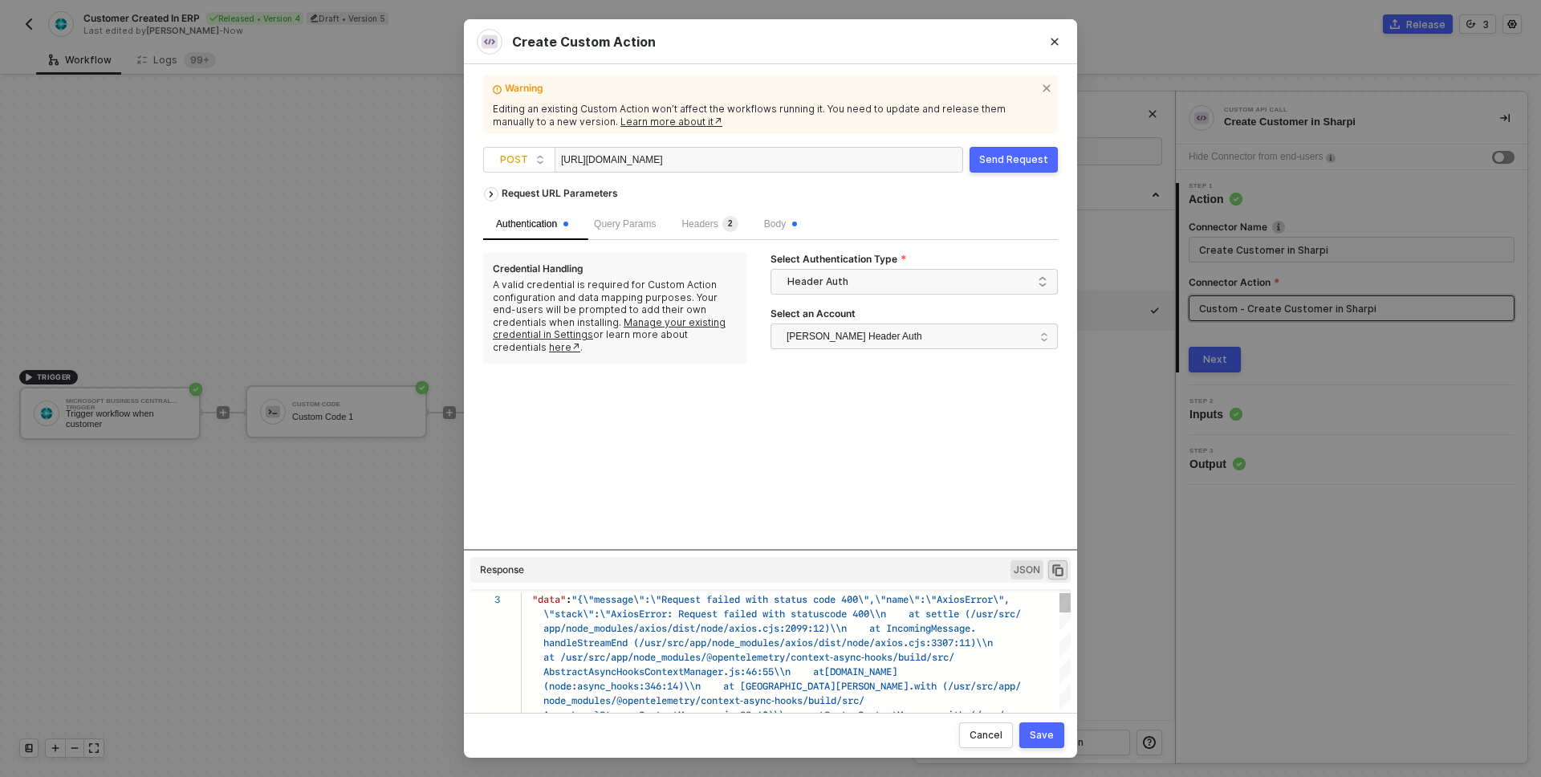
click at [738, 668] on span "AbstractAsyncHooksContextManager.js:46:55\\n at" at bounding box center [683, 671] width 281 height 15
type textarea "HTTP/1.1 400 Bad Request { "data": "{\"message\":\"Request failed with status c…"
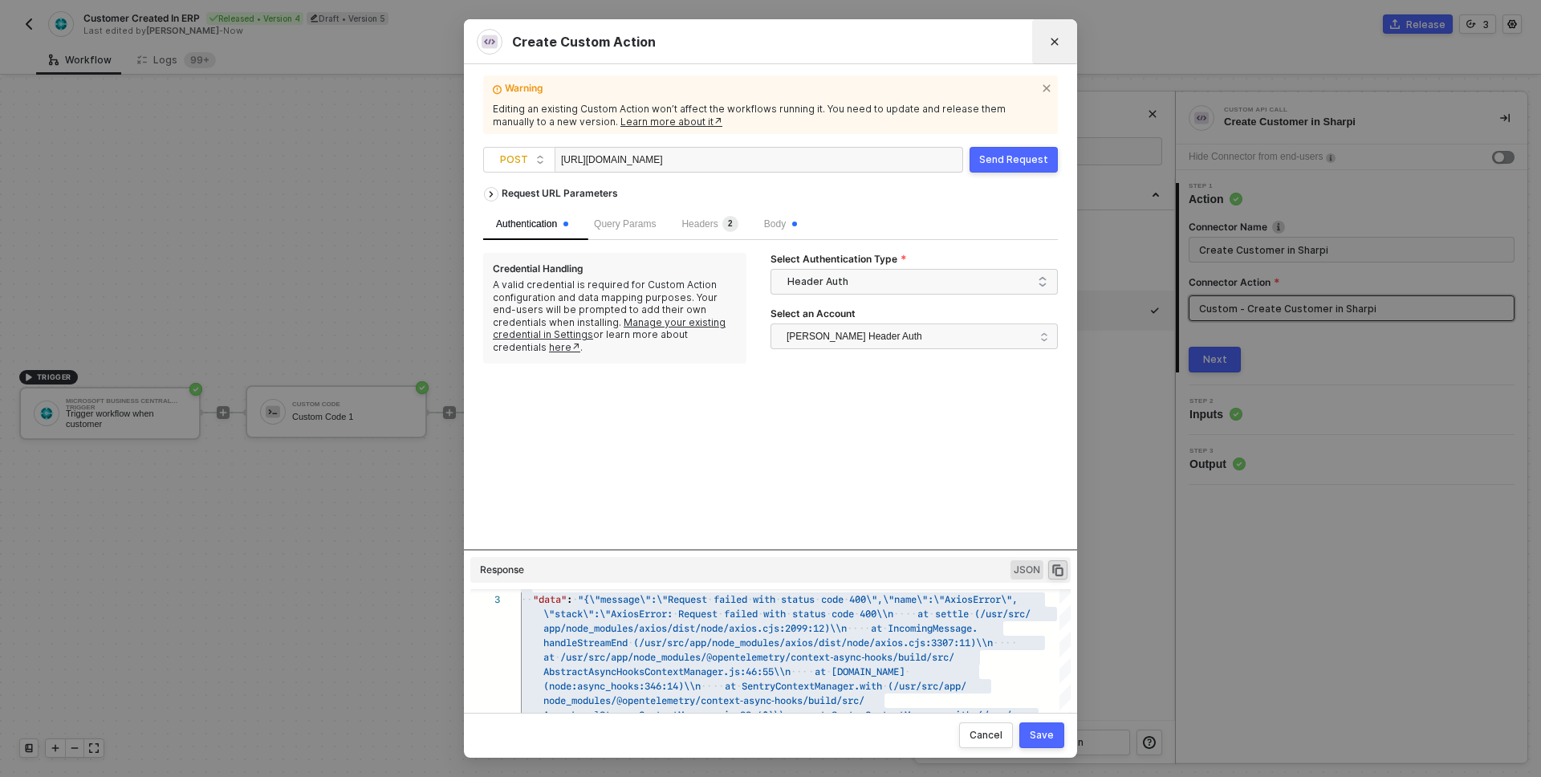
click at [1054, 47] on button "Close" at bounding box center [1055, 42] width 26 height 26
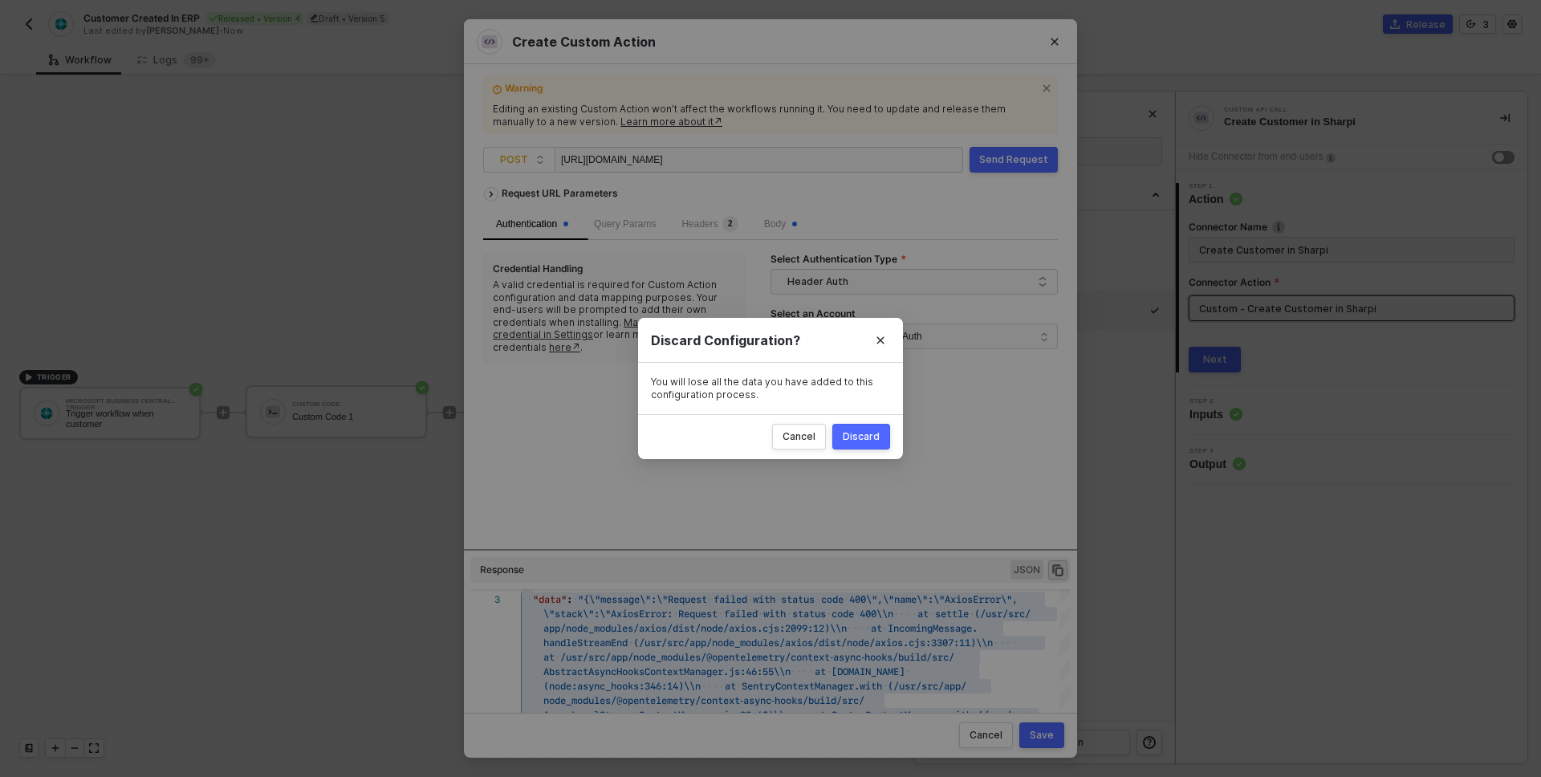
click at [831, 438] on div "Cancel Discard" at bounding box center [770, 436] width 265 height 45
click at [845, 439] on div "Discard" at bounding box center [861, 436] width 37 height 13
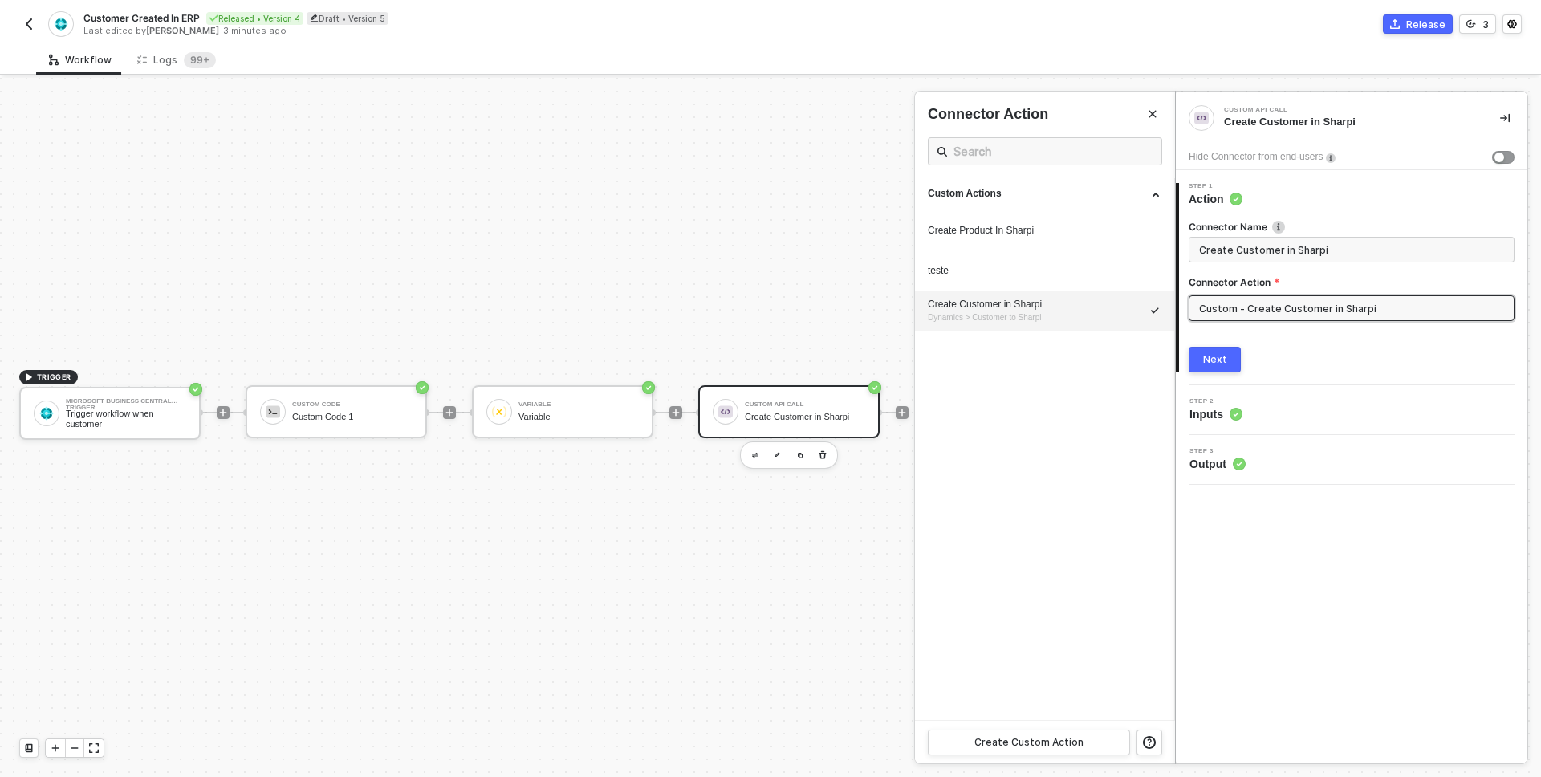
click at [360, 409] on div at bounding box center [770, 427] width 1541 height 699
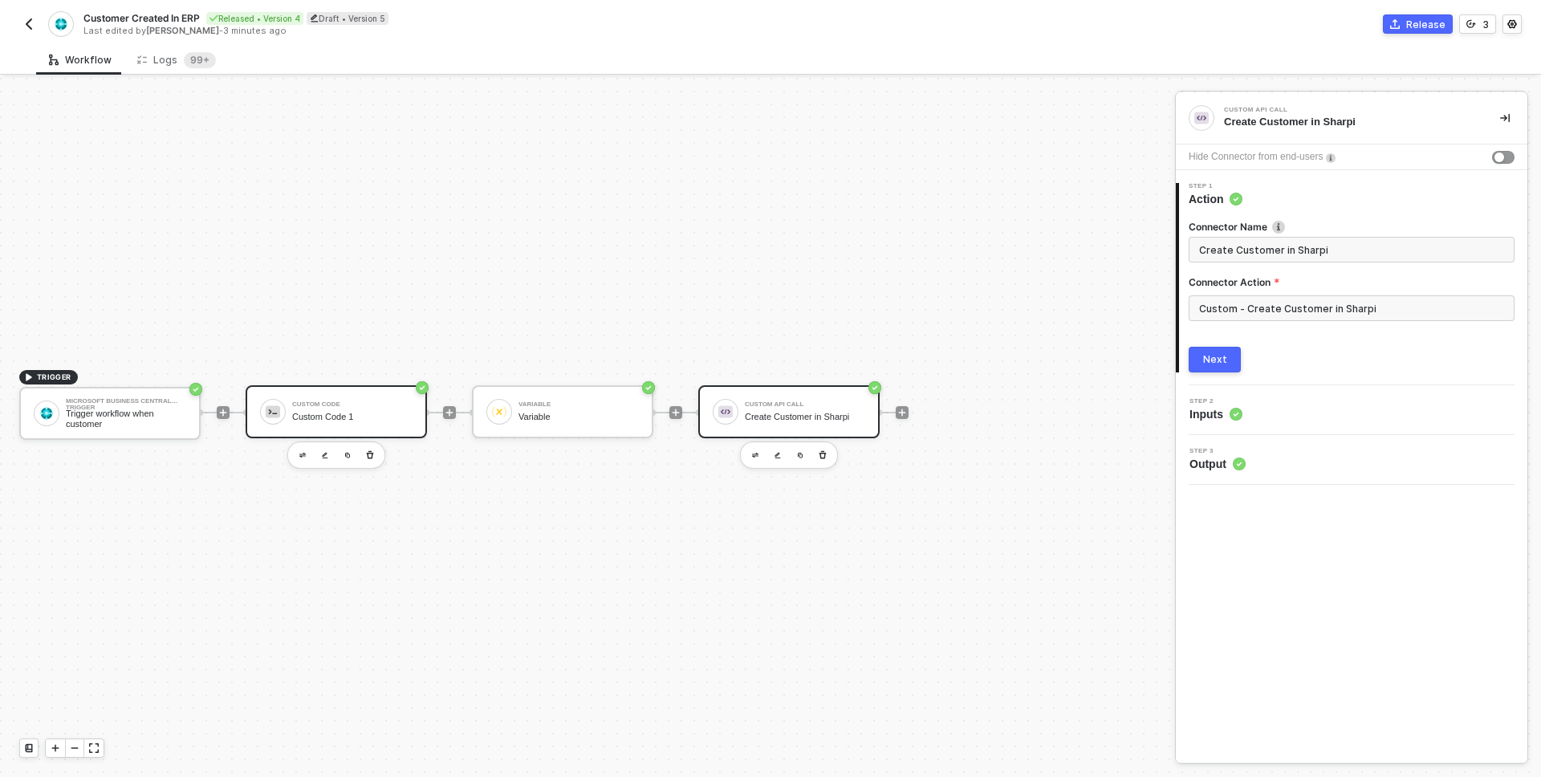
click at [309, 410] on div "Custom Code Custom Code 1" at bounding box center [352, 412] width 120 height 31
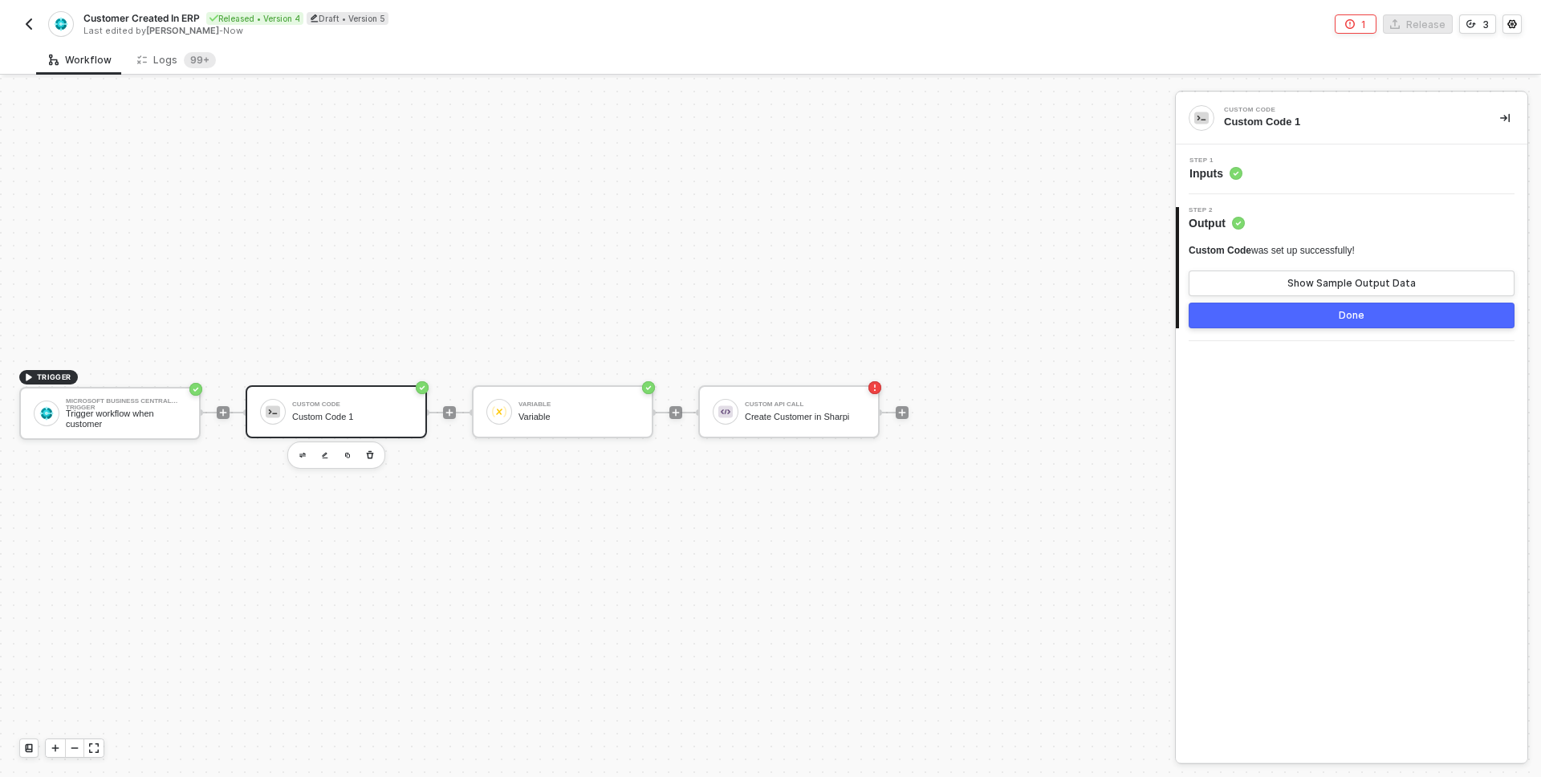
click at [1253, 172] on div "Step 1 Inputs" at bounding box center [1354, 169] width 348 height 24
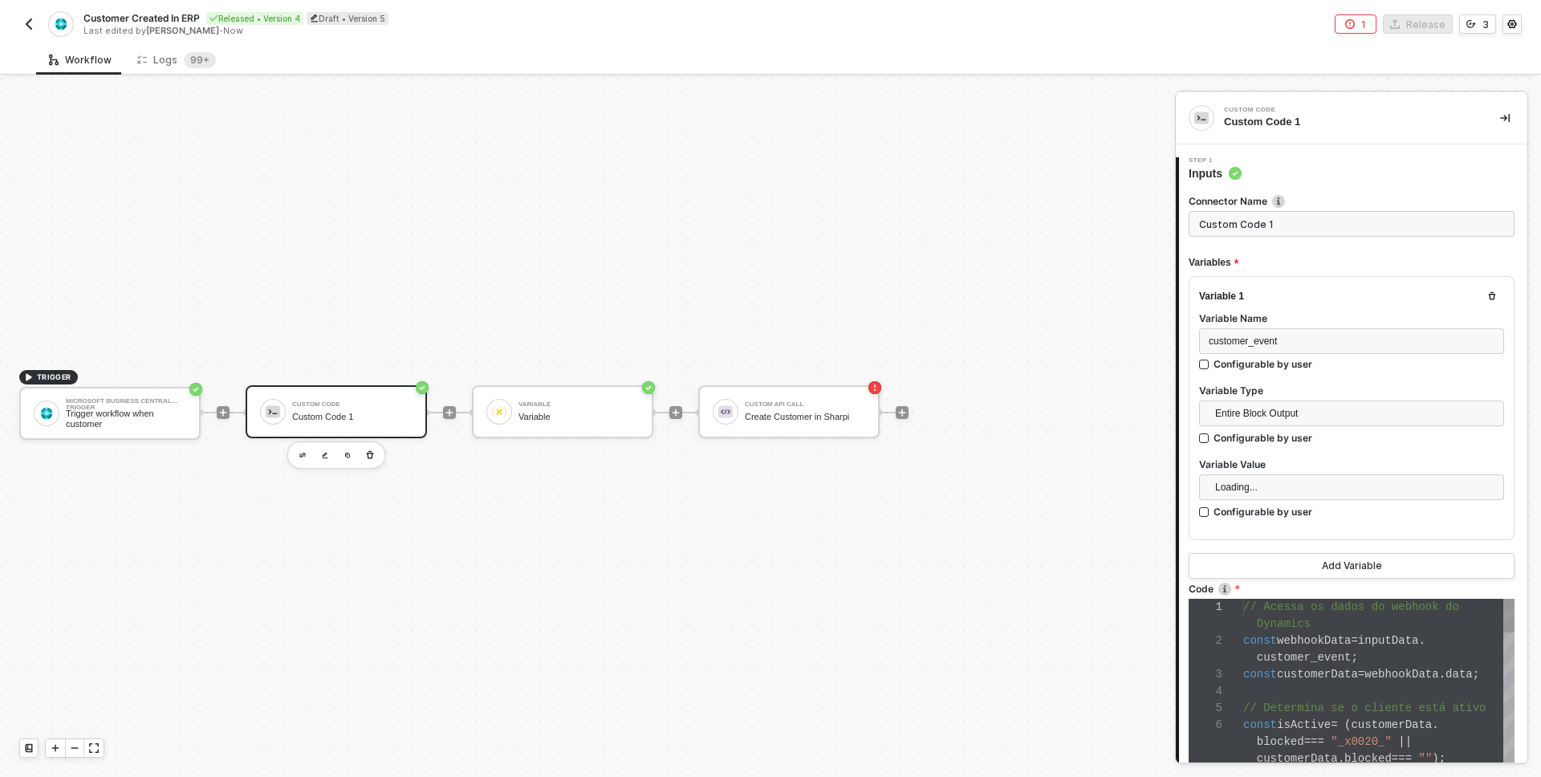
scroll to position [101, 0]
click at [1298, 240] on form "Connector Name Custom Code 1 Variables Variable 1 Variable Name customer_event …" at bounding box center [1352, 541] width 326 height 694
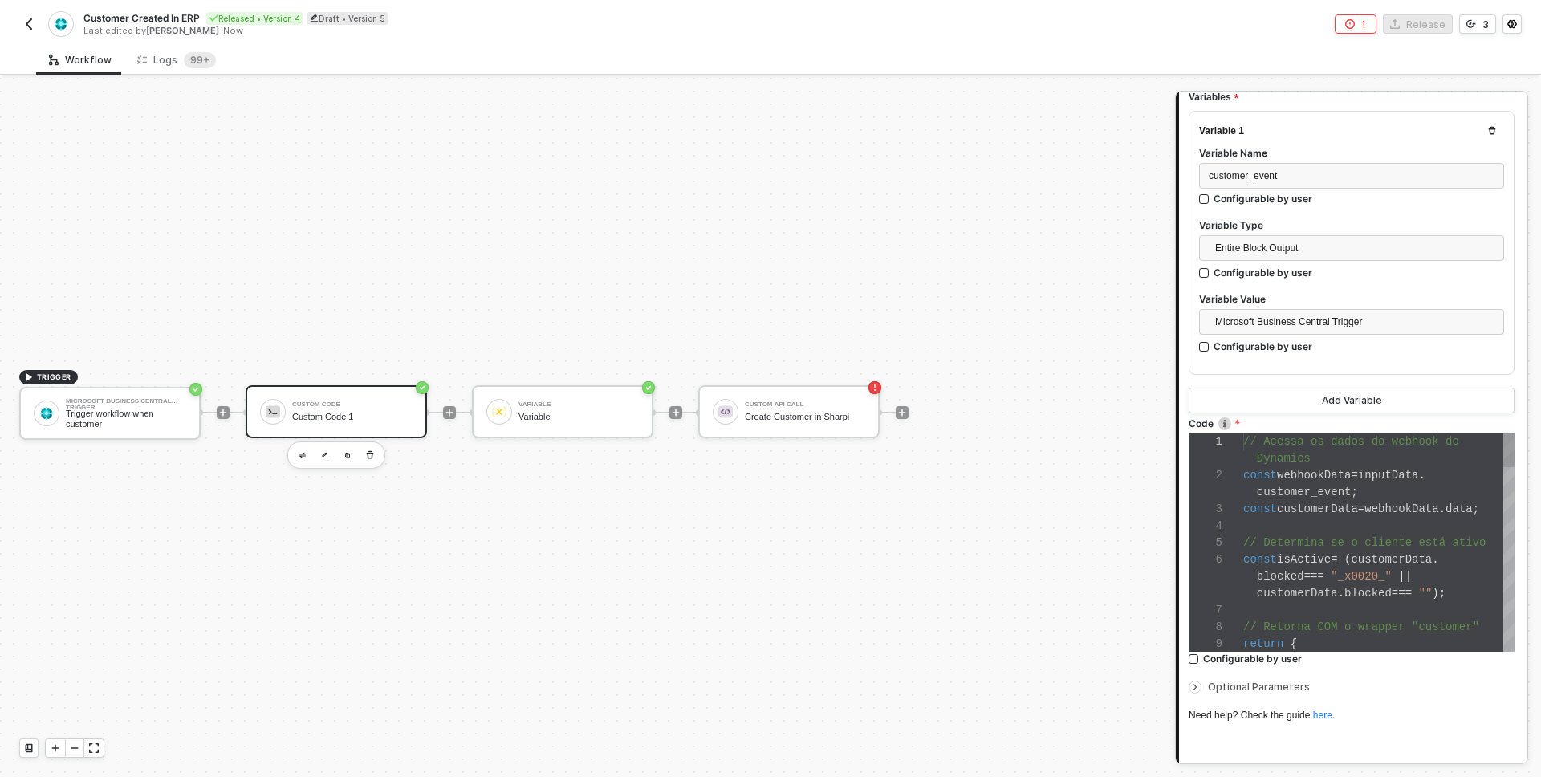
scroll to position [17, 34]
click at [1278, 486] on span "customer_event" at bounding box center [1304, 492] width 95 height 13
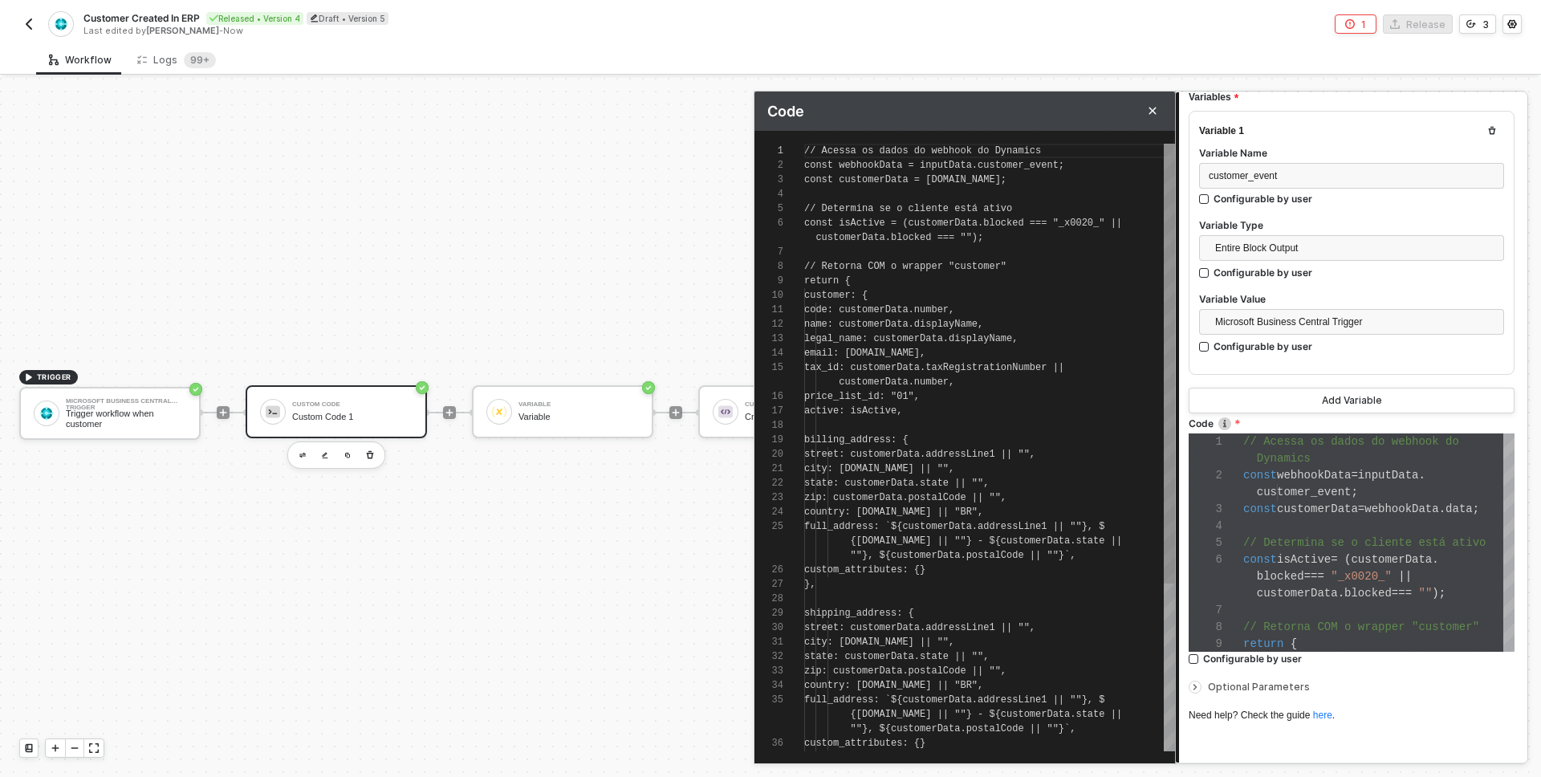
scroll to position [14, 70]
click at [877, 314] on span "code: customerData.number," at bounding box center [879, 309] width 150 height 11
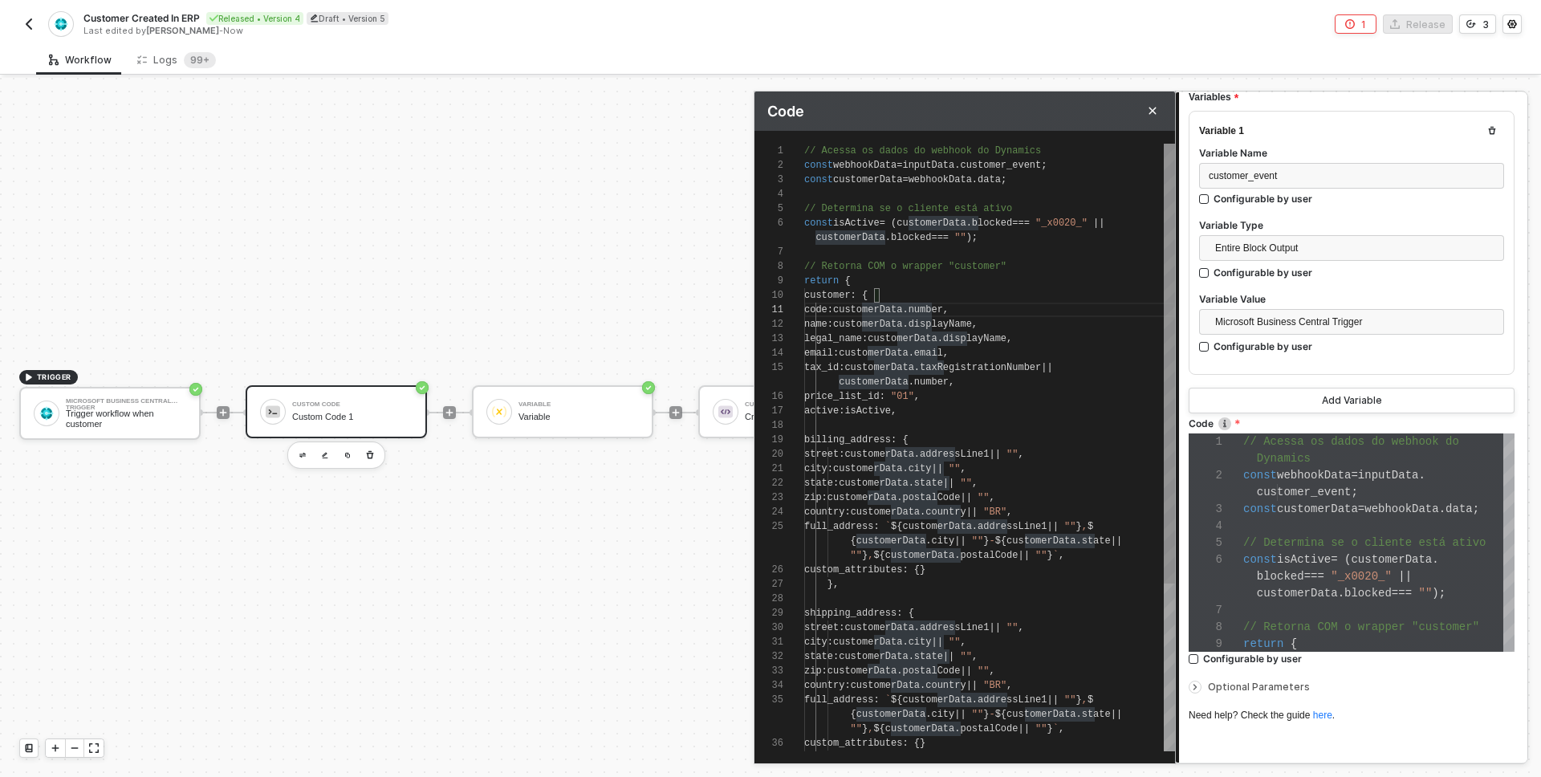
type textarea "// Acessa os dados do webhook do Dynamics const webhookData = inputData.custome…"
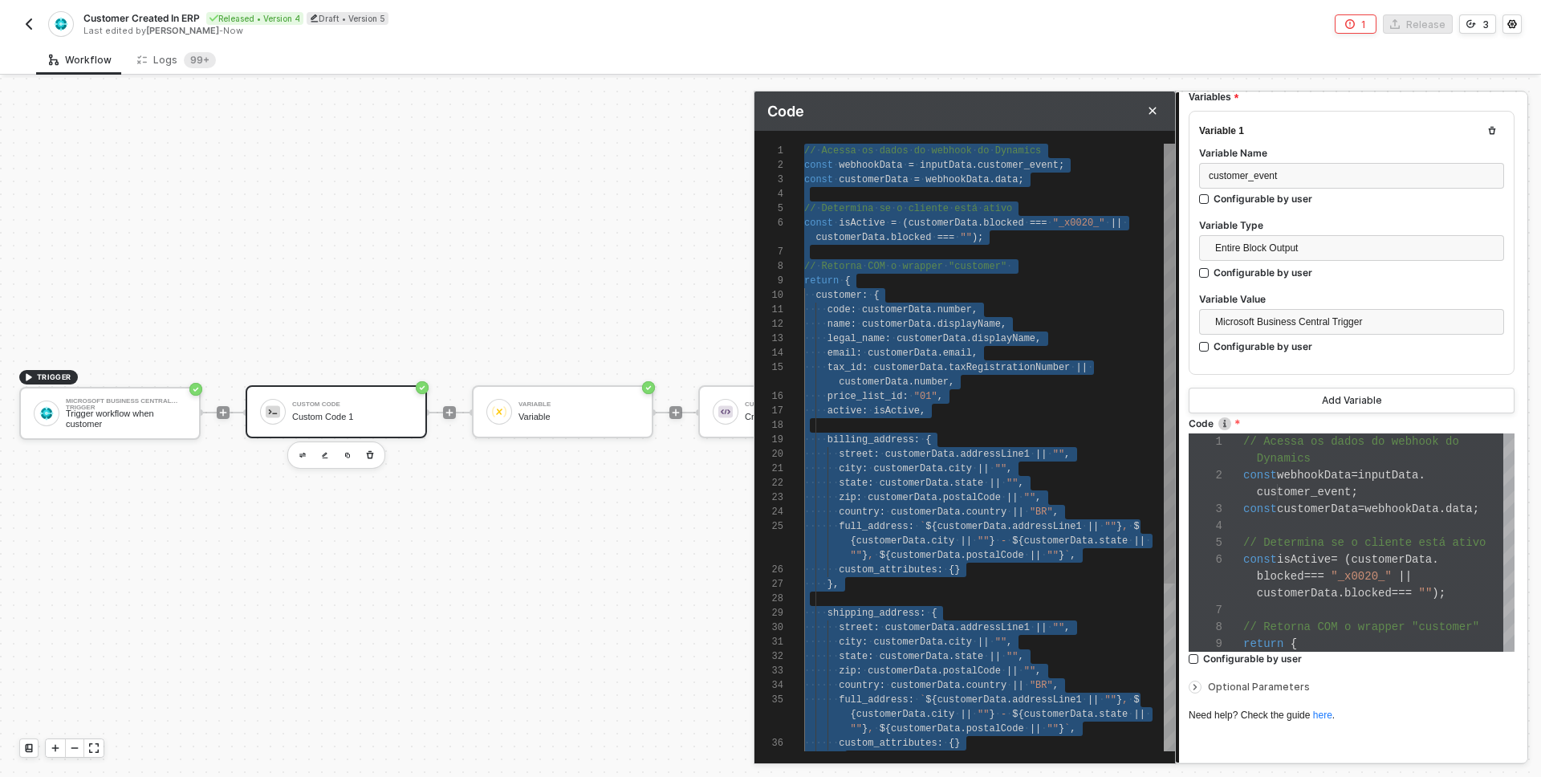
scroll to position [0, 0]
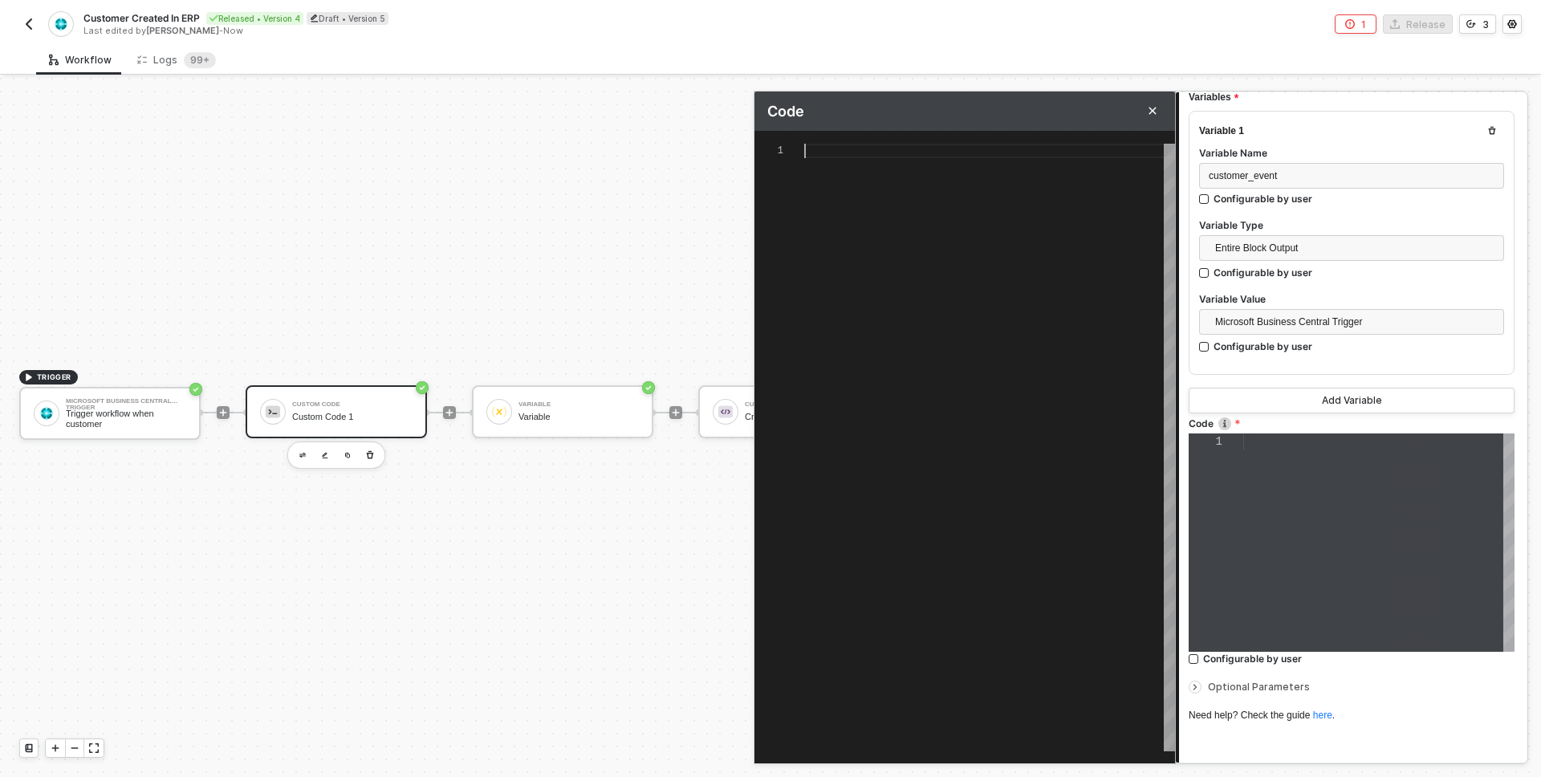
paste textarea "} };"
type textarea "// Acessa os dados do webhook do Dynamics const webhookData = inputData.custome…"
type textarea "} };"
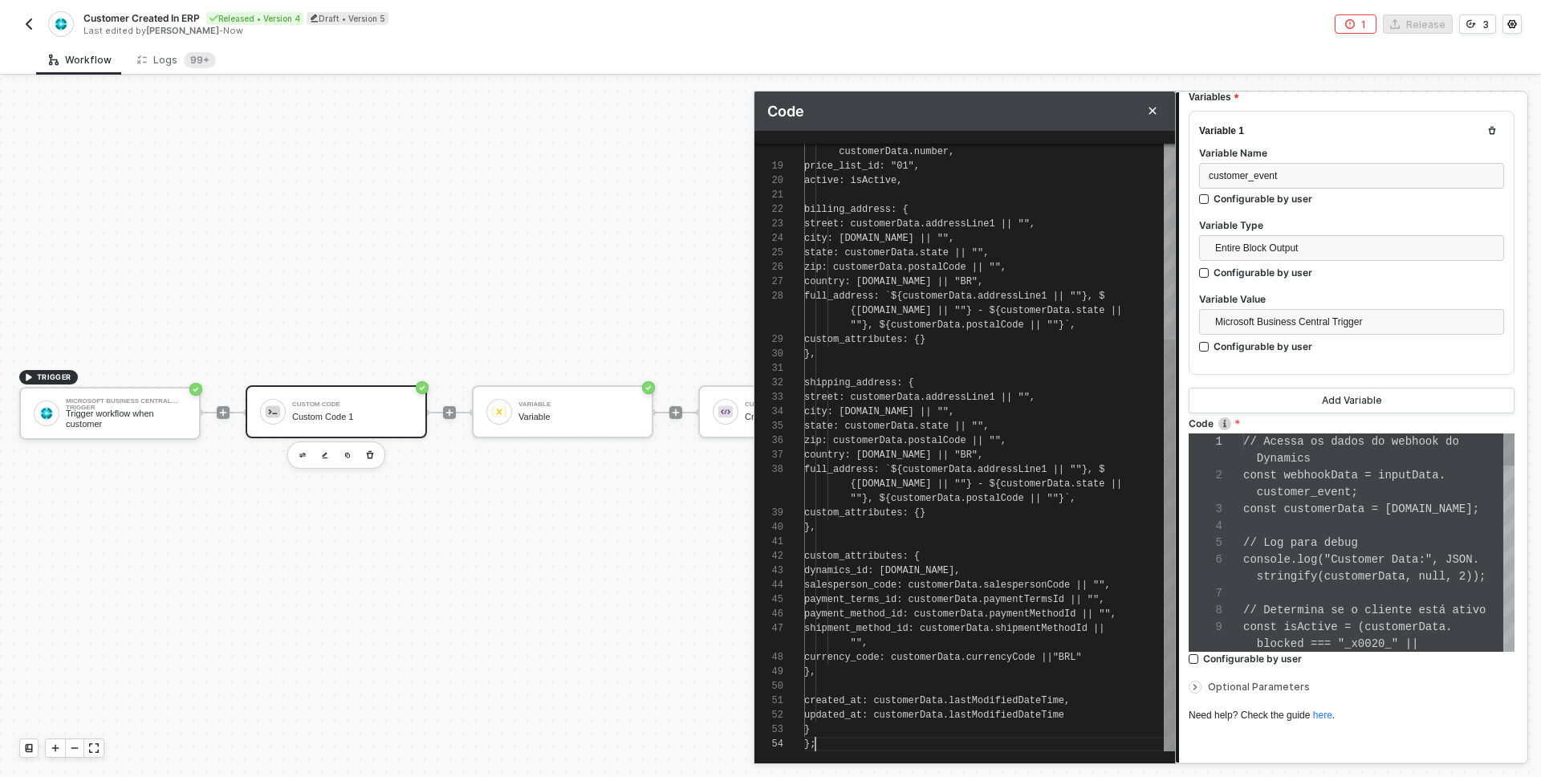
scroll to position [118, 0]
click at [1333, 421] on label "Code" at bounding box center [1352, 424] width 326 height 14
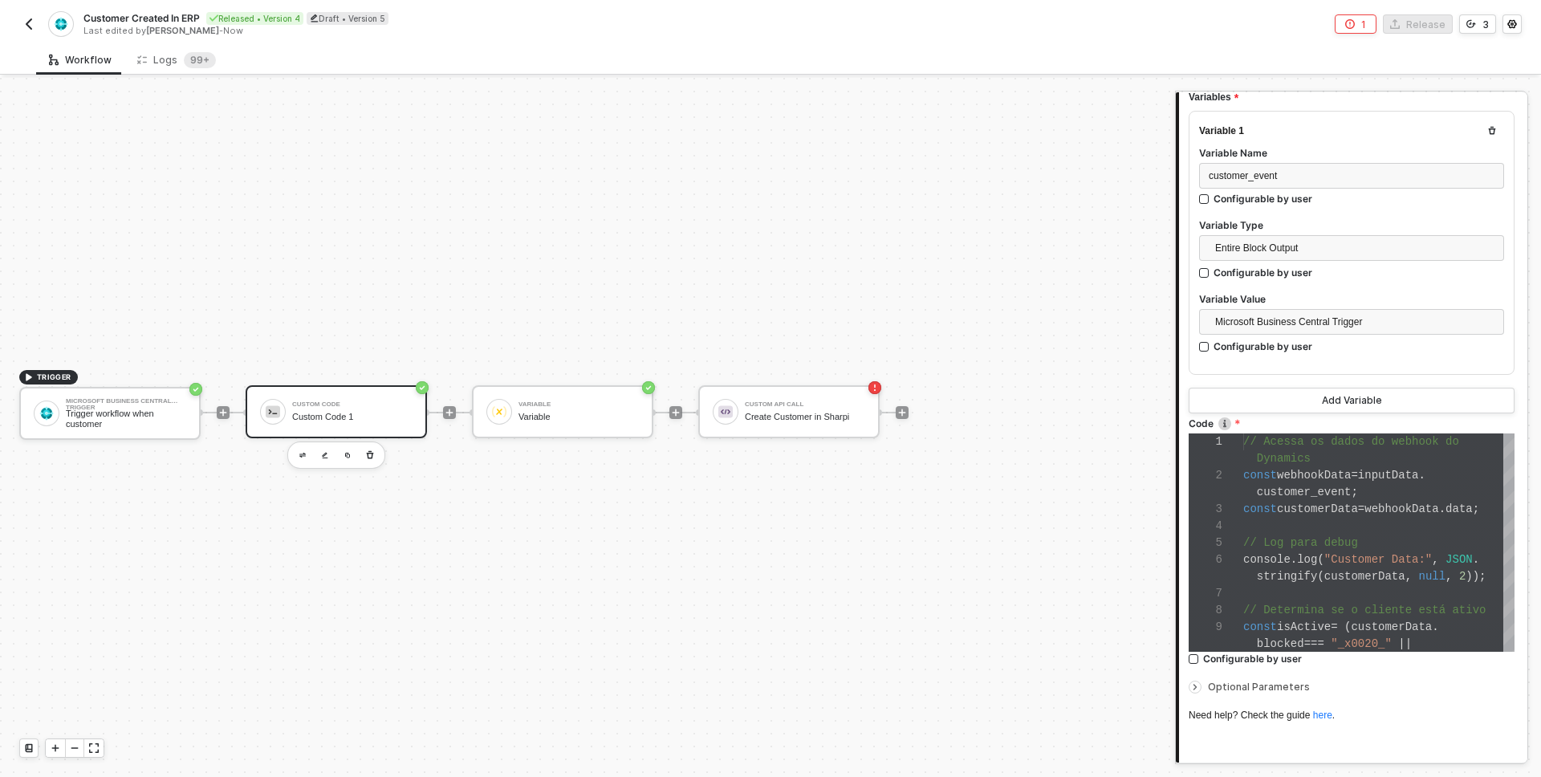
scroll to position [256, 0]
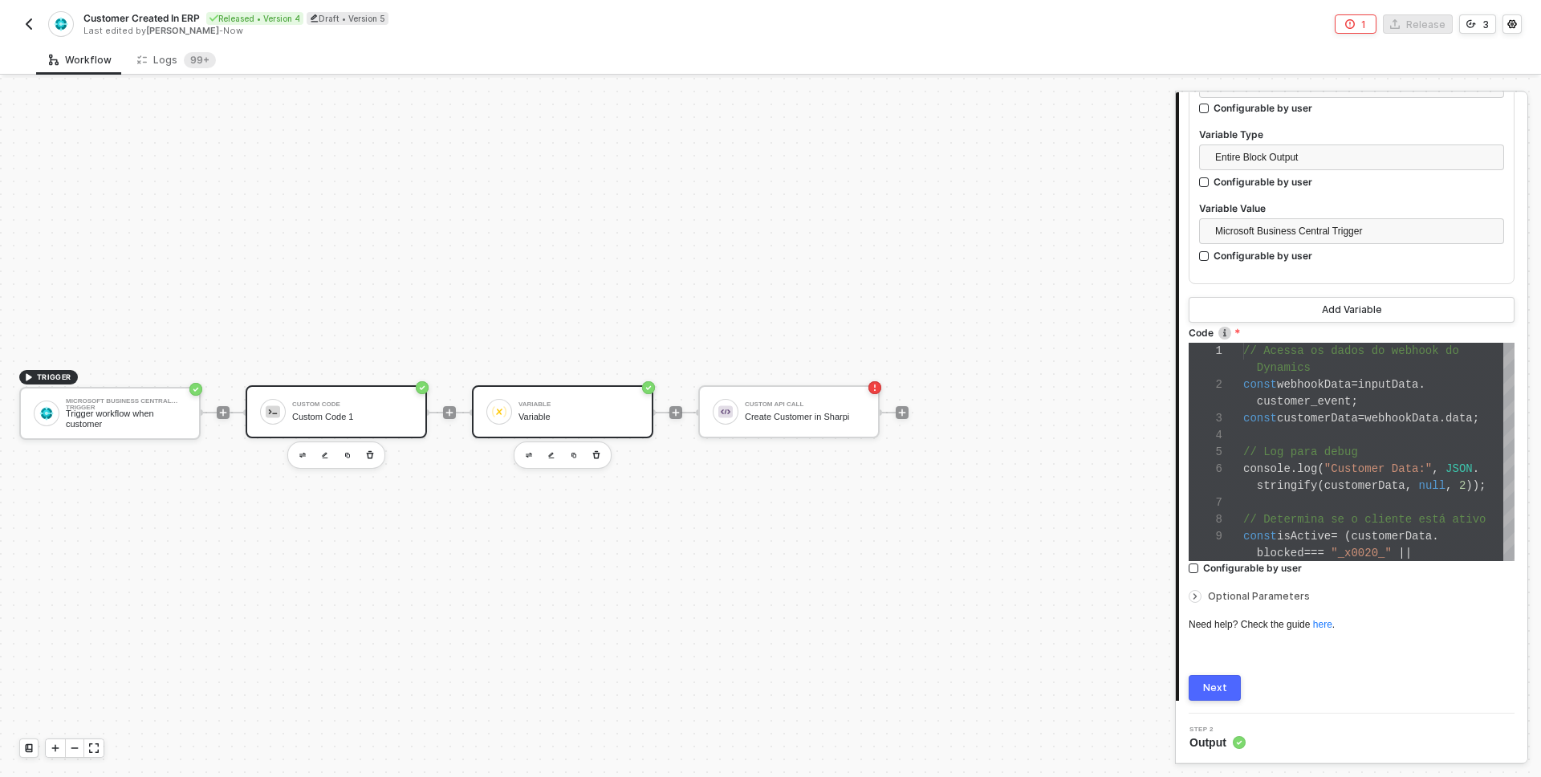
click at [593, 418] on div "Variable" at bounding box center [579, 417] width 120 height 10
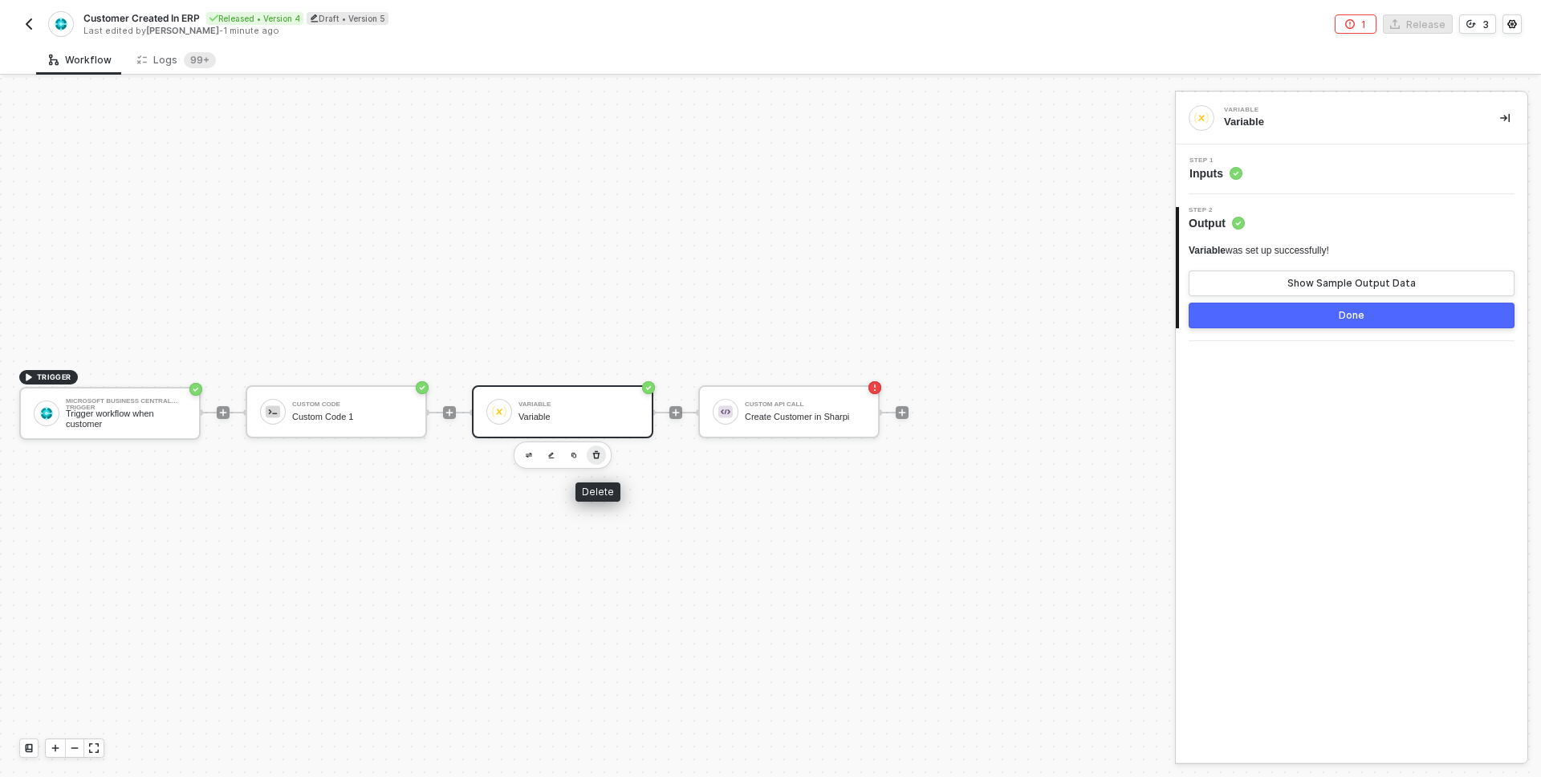
click at [596, 454] on icon "button" at bounding box center [597, 455] width 10 height 13
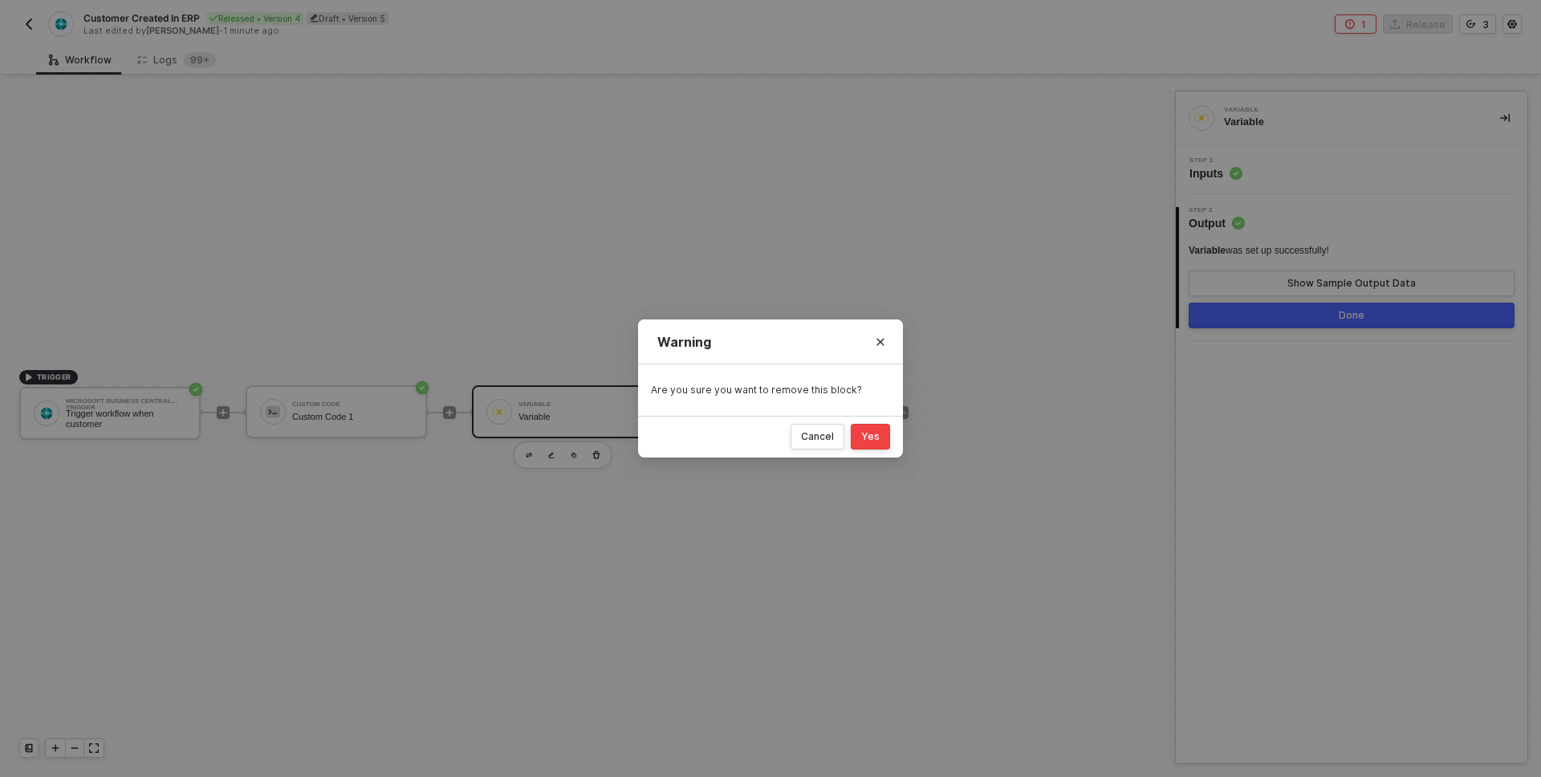
click at [868, 440] on div "Yes" at bounding box center [870, 436] width 18 height 13
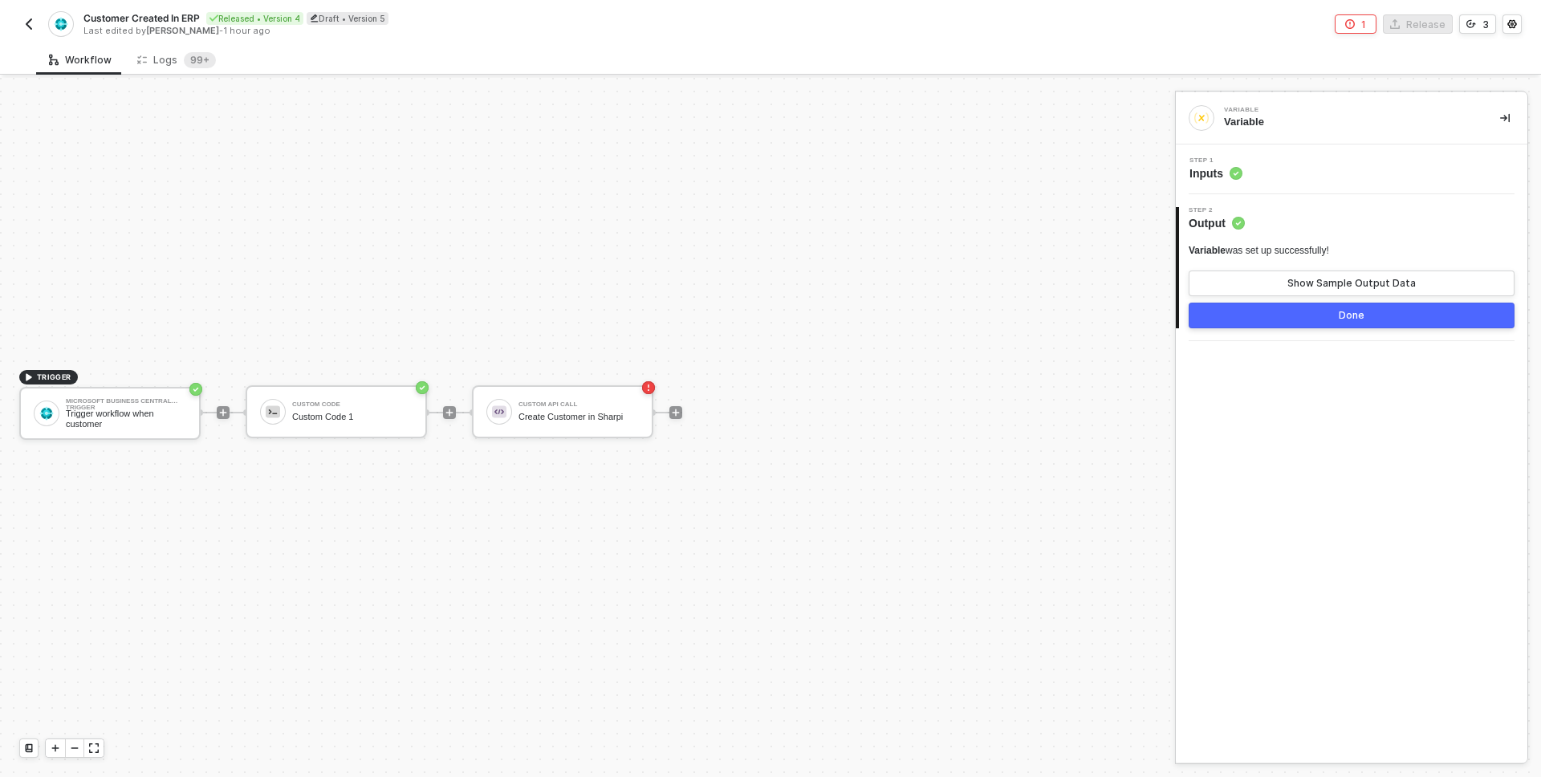
drag, startPoint x: 401, startPoint y: 478, endPoint x: 558, endPoint y: 476, distance: 157.4
click at [562, 477] on div "TRIGGER Microsoft Business Central Trigger Trigger workflow when customer Custo…" at bounding box center [583, 412] width 1167 height 729
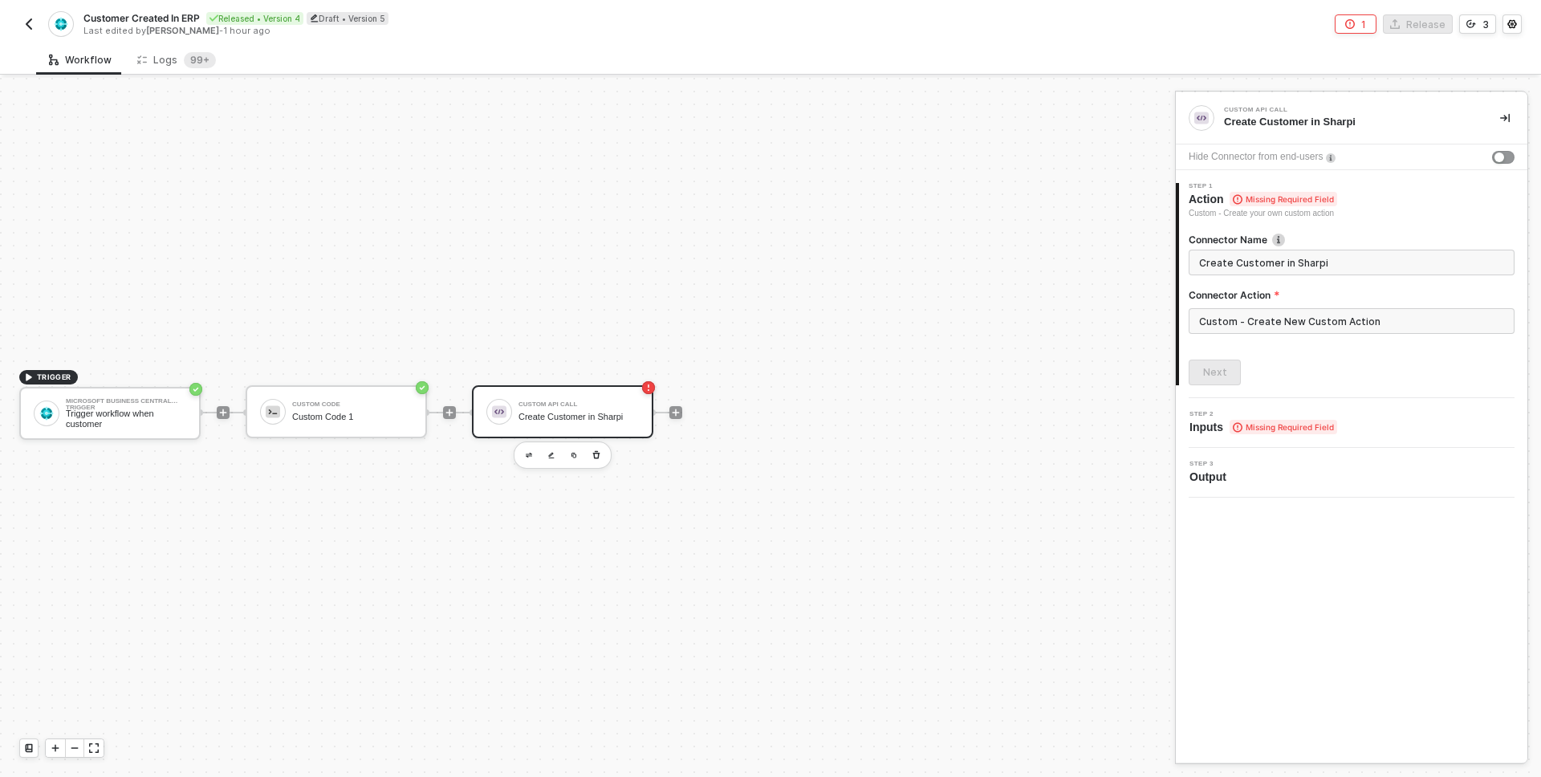
drag, startPoint x: 421, startPoint y: 341, endPoint x: 641, endPoint y: 341, distance: 220.0
click at [641, 341] on div "TRIGGER Microsoft Business Central Trigger Trigger workflow when customer Custo…" at bounding box center [583, 412] width 1167 height 729
click at [1266, 320] on input "Custom - Create New Custom Action" at bounding box center [1352, 321] width 326 height 26
click at [1158, 195] on div "Custom Actions" at bounding box center [1045, 194] width 234 height 14
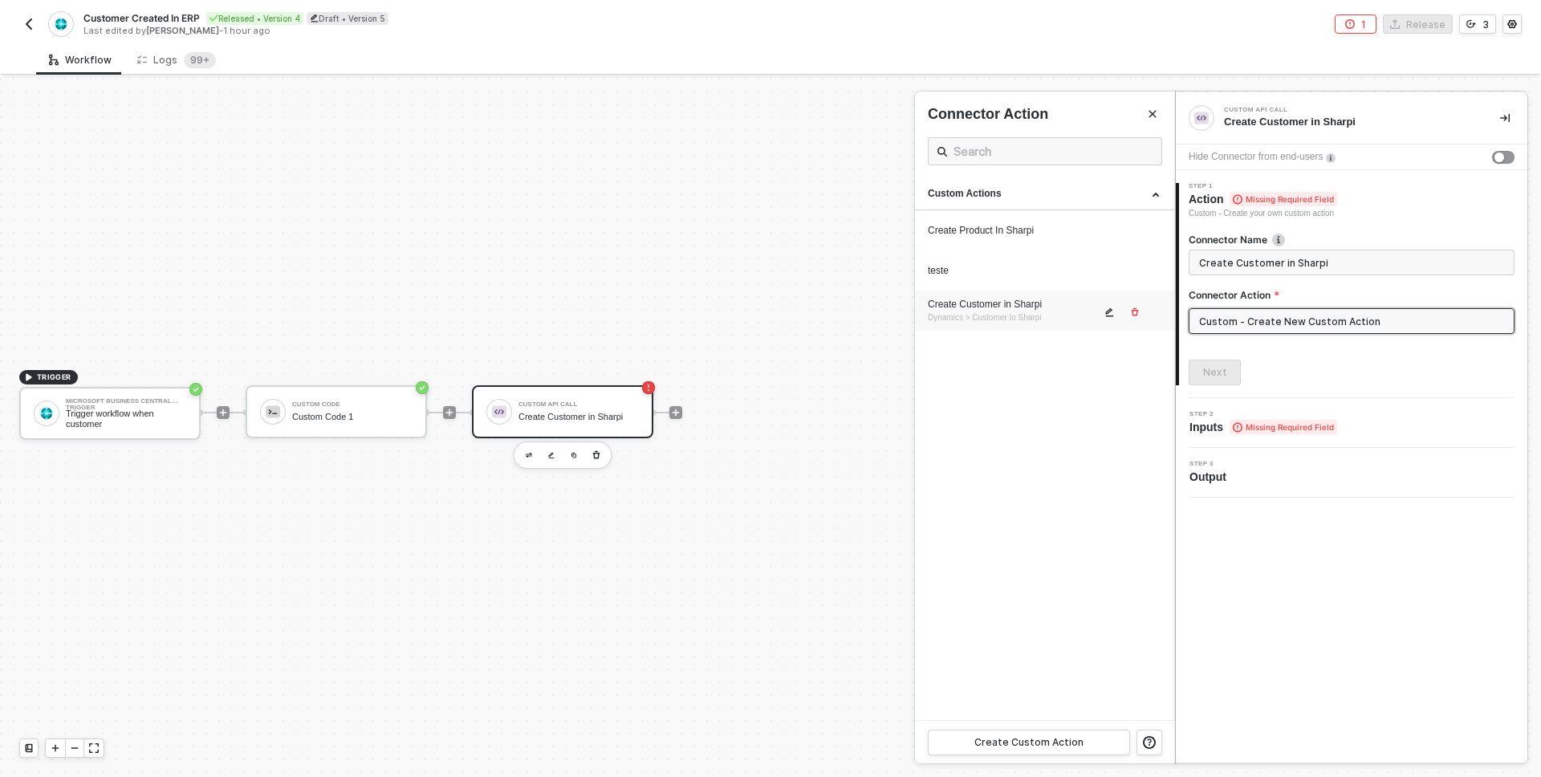
click at [1007, 320] on span "Dynamics > Customer to Sharpi" at bounding box center [984, 317] width 113 height 9
type input "Custom - Create Customer in Sharpi"
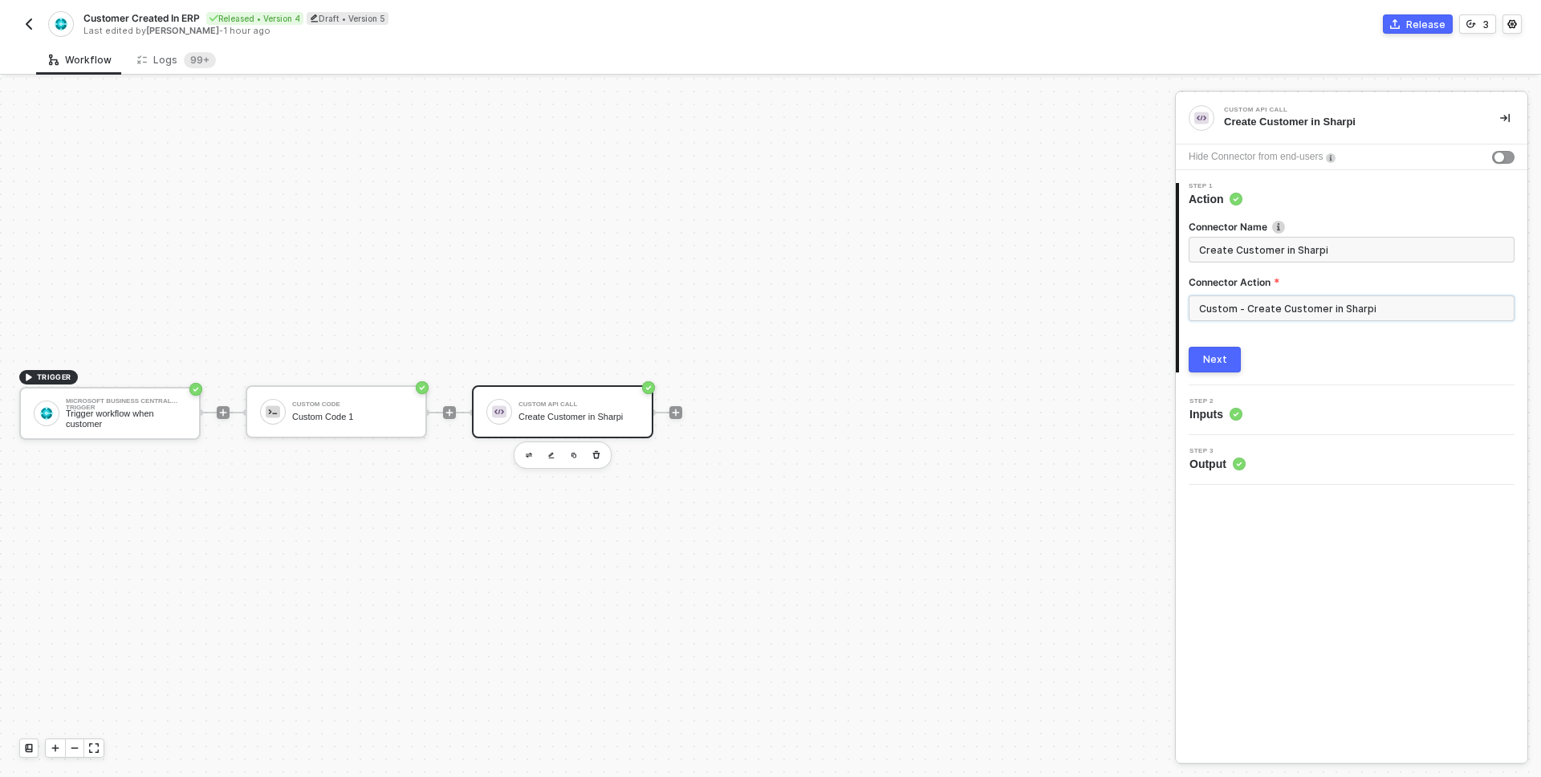
click at [1272, 308] on input "Custom - Create Customer in Sharpi" at bounding box center [1352, 308] width 326 height 26
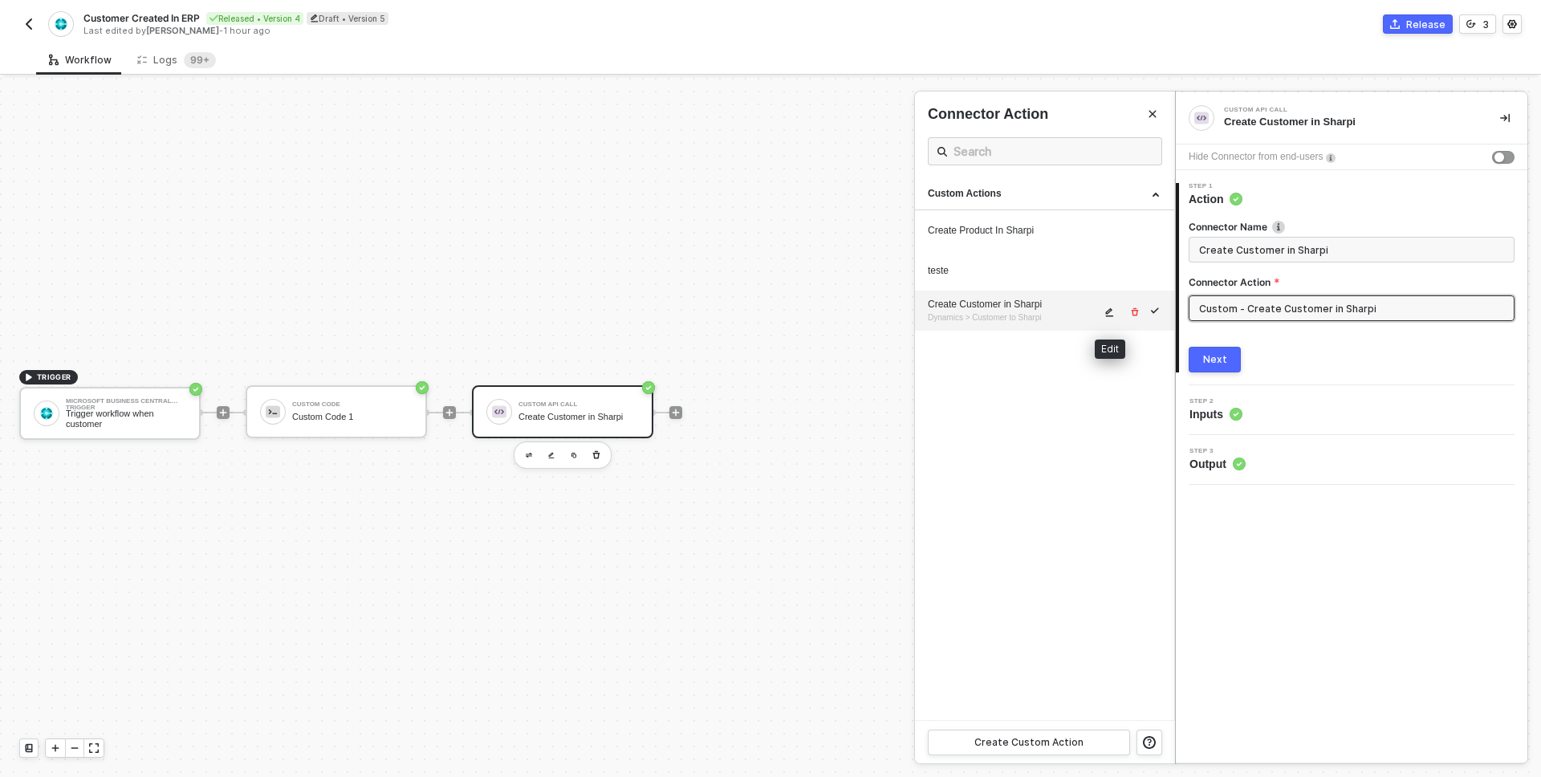
click at [1113, 308] on icon "icon-edit" at bounding box center [1110, 312] width 10 height 10
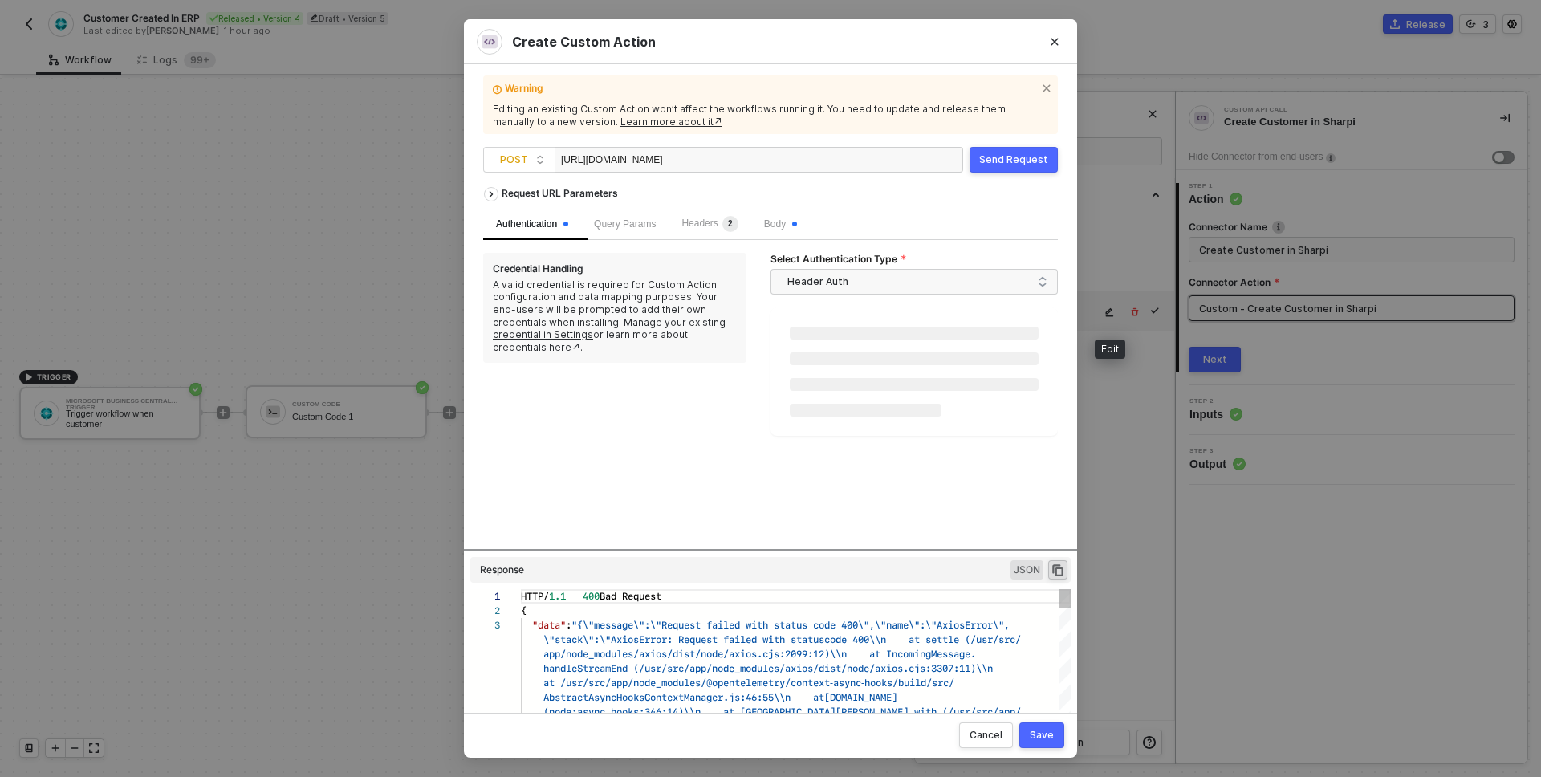
scroll to position [29, 0]
drag, startPoint x: 618, startPoint y: 336, endPoint x: 633, endPoint y: 336, distance: 15.3
click at [633, 336] on div "A valid credential is required for Custom Action configuration and data mapping…" at bounding box center [615, 316] width 244 height 75
click at [797, 221] on span "Body" at bounding box center [780, 223] width 33 height 11
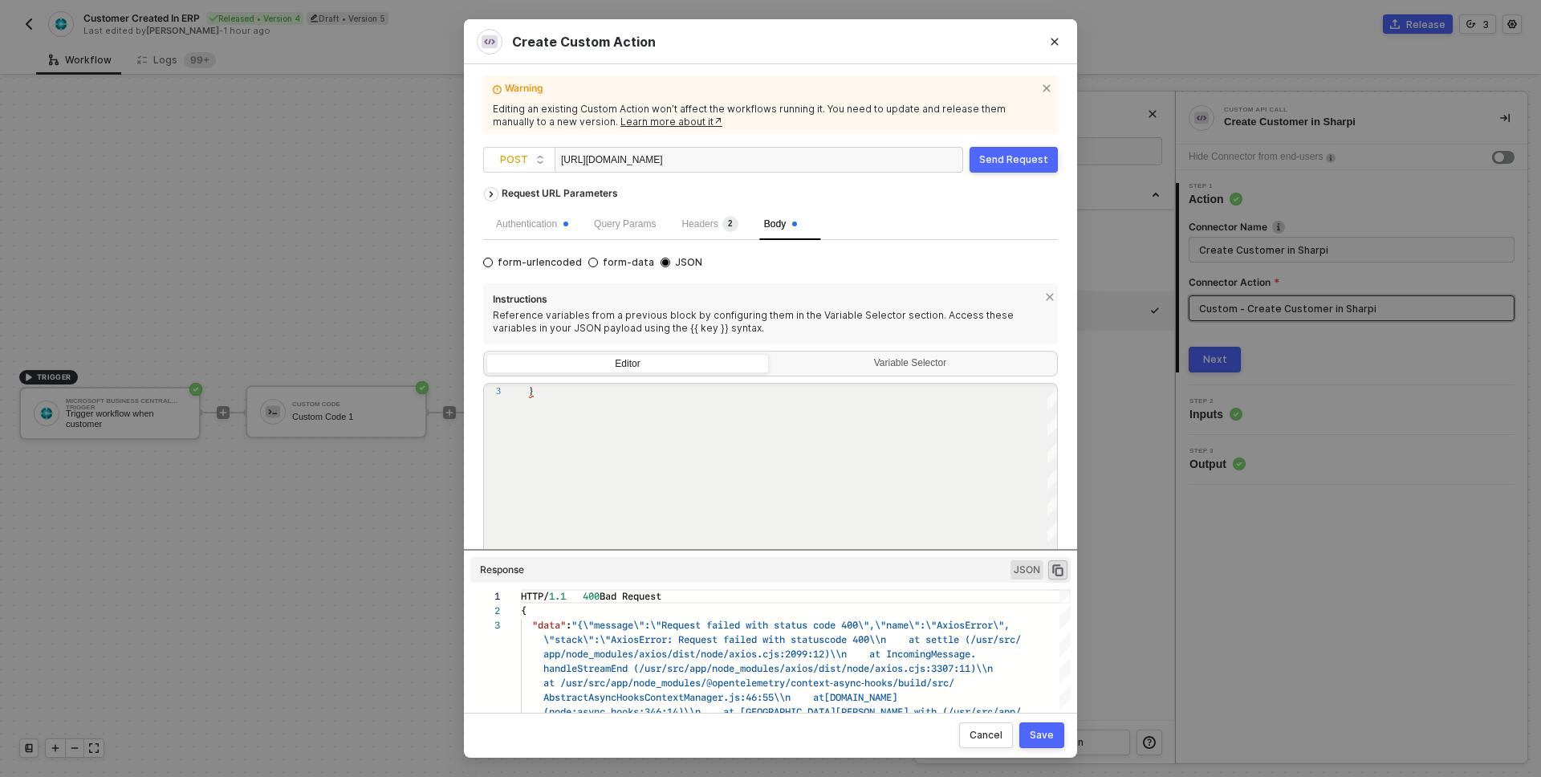
scroll to position [82, 0]
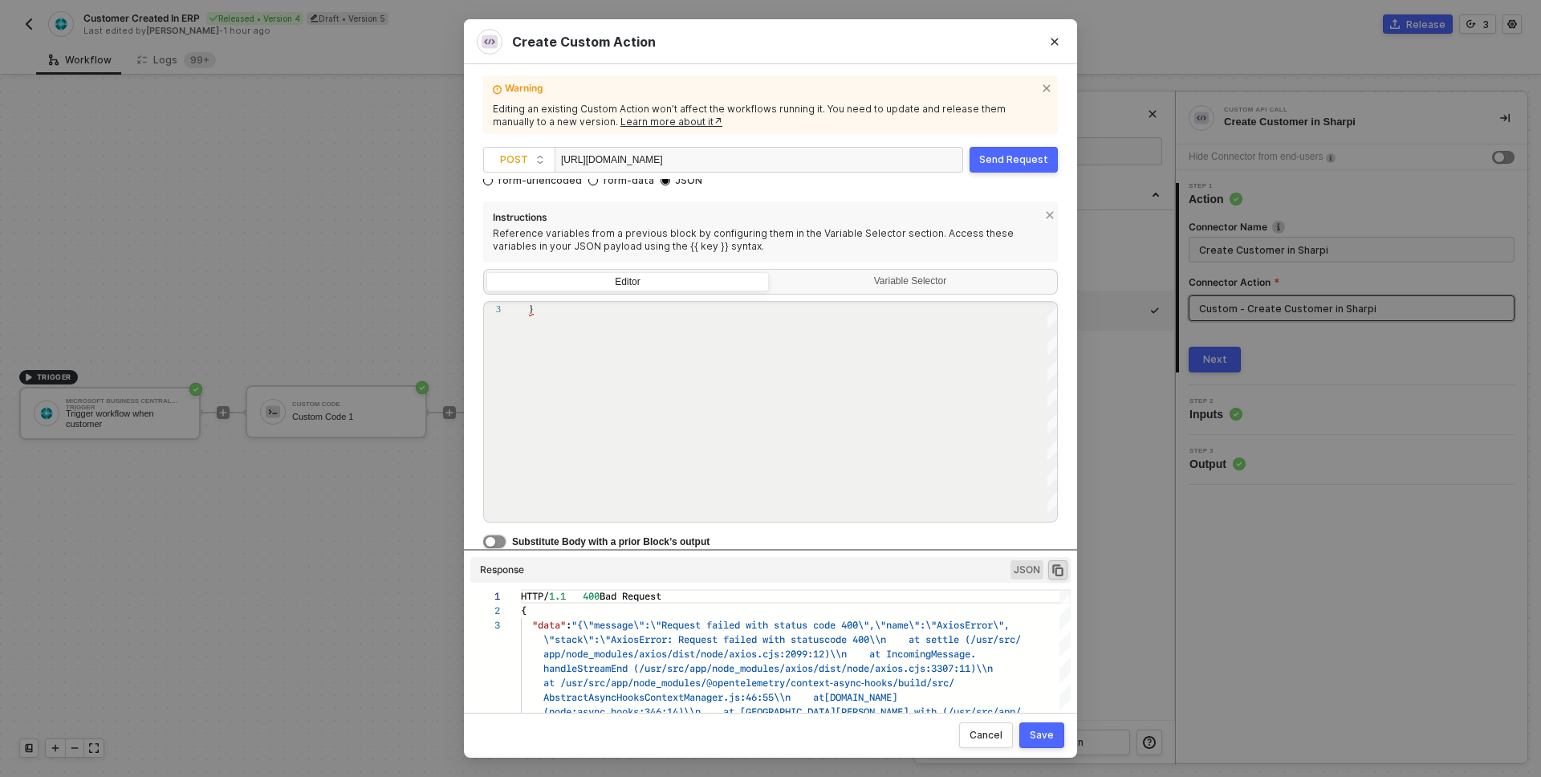
click at [503, 539] on button "button" at bounding box center [494, 541] width 22 height 13
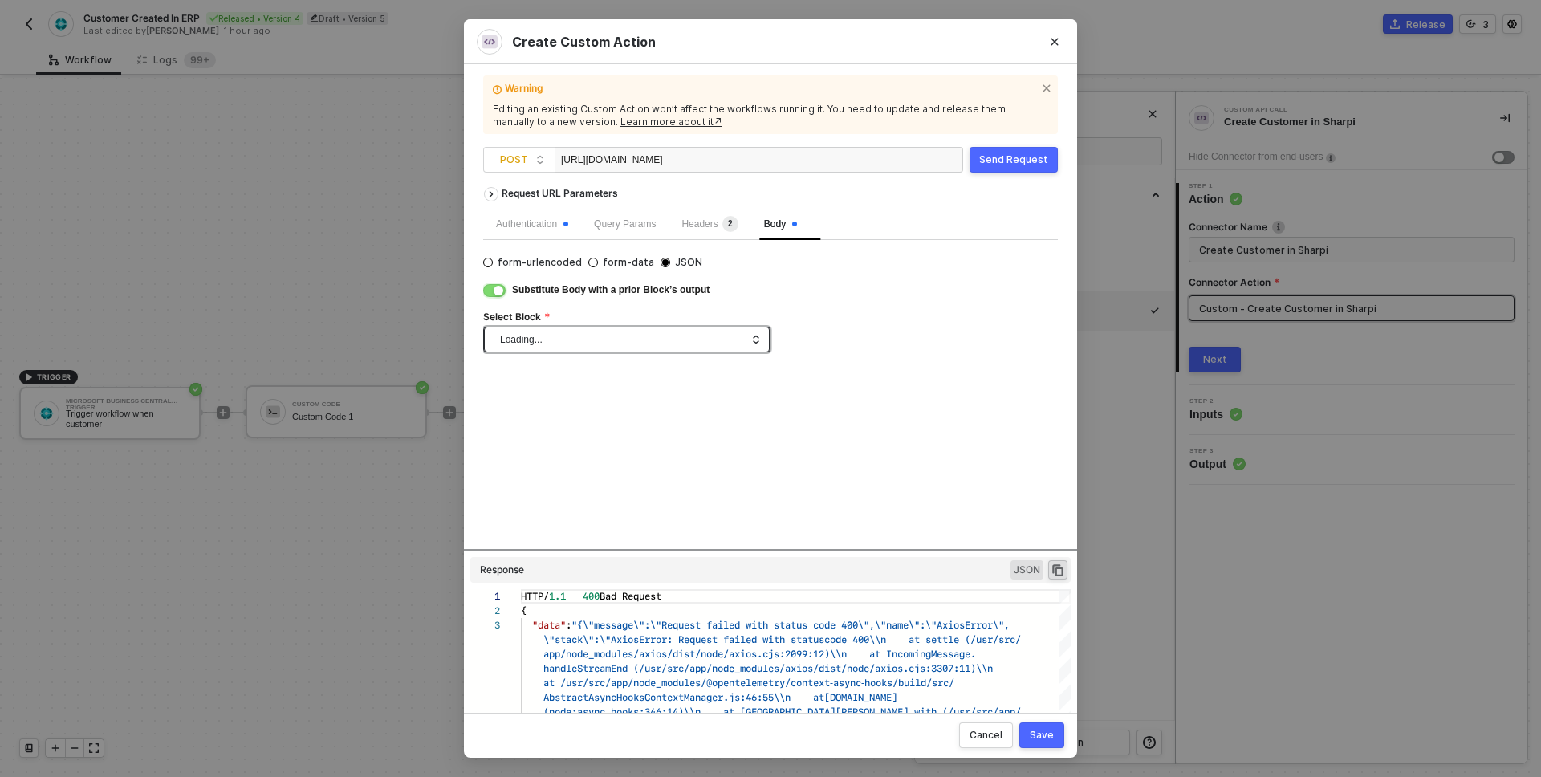
click at [657, 330] on span "Loading..." at bounding box center [630, 340] width 260 height 24
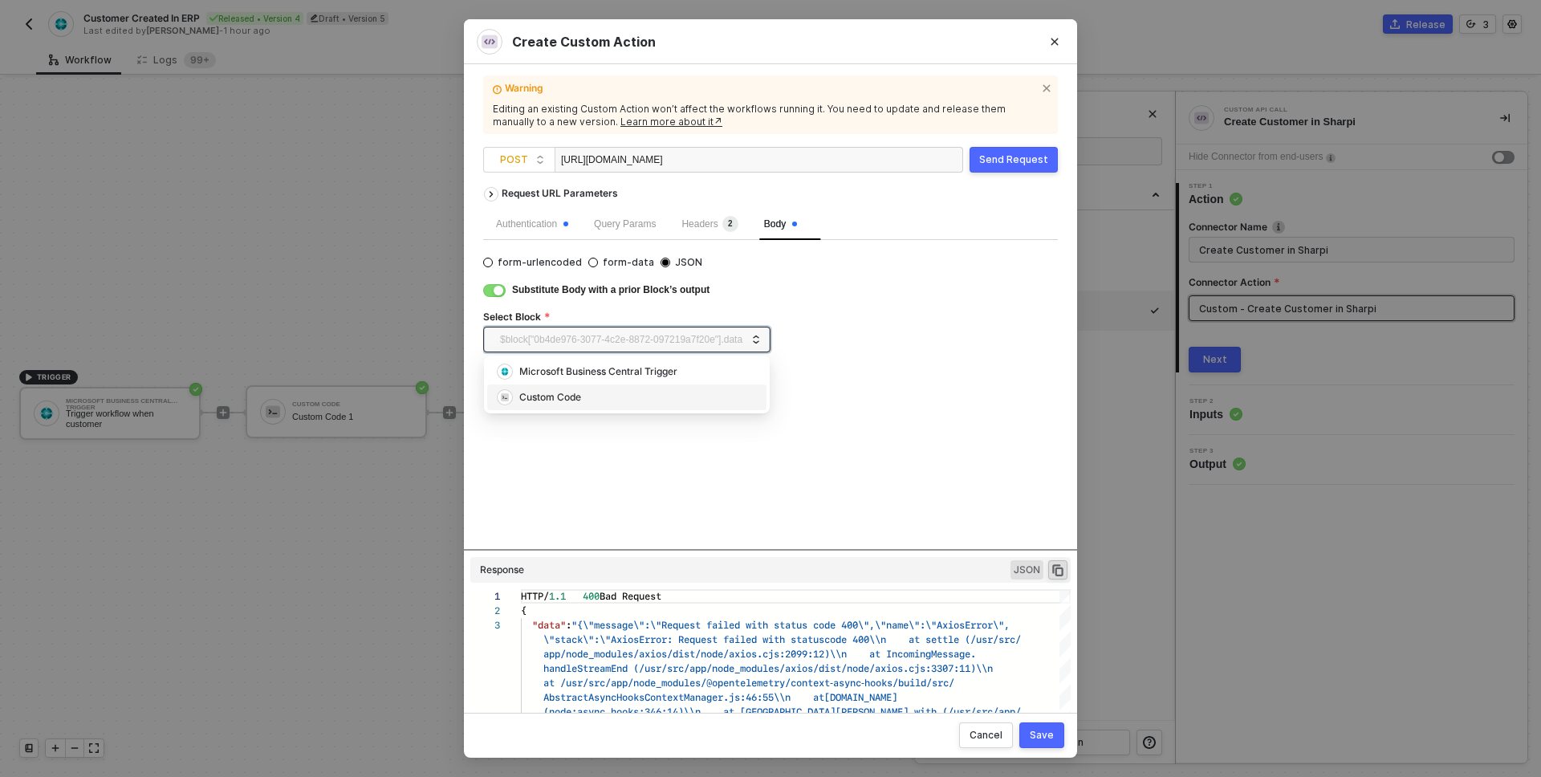
click at [639, 397] on div "Custom Code" at bounding box center [627, 397] width 260 height 17
click at [1036, 153] on button "Send Request" at bounding box center [1014, 160] width 88 height 26
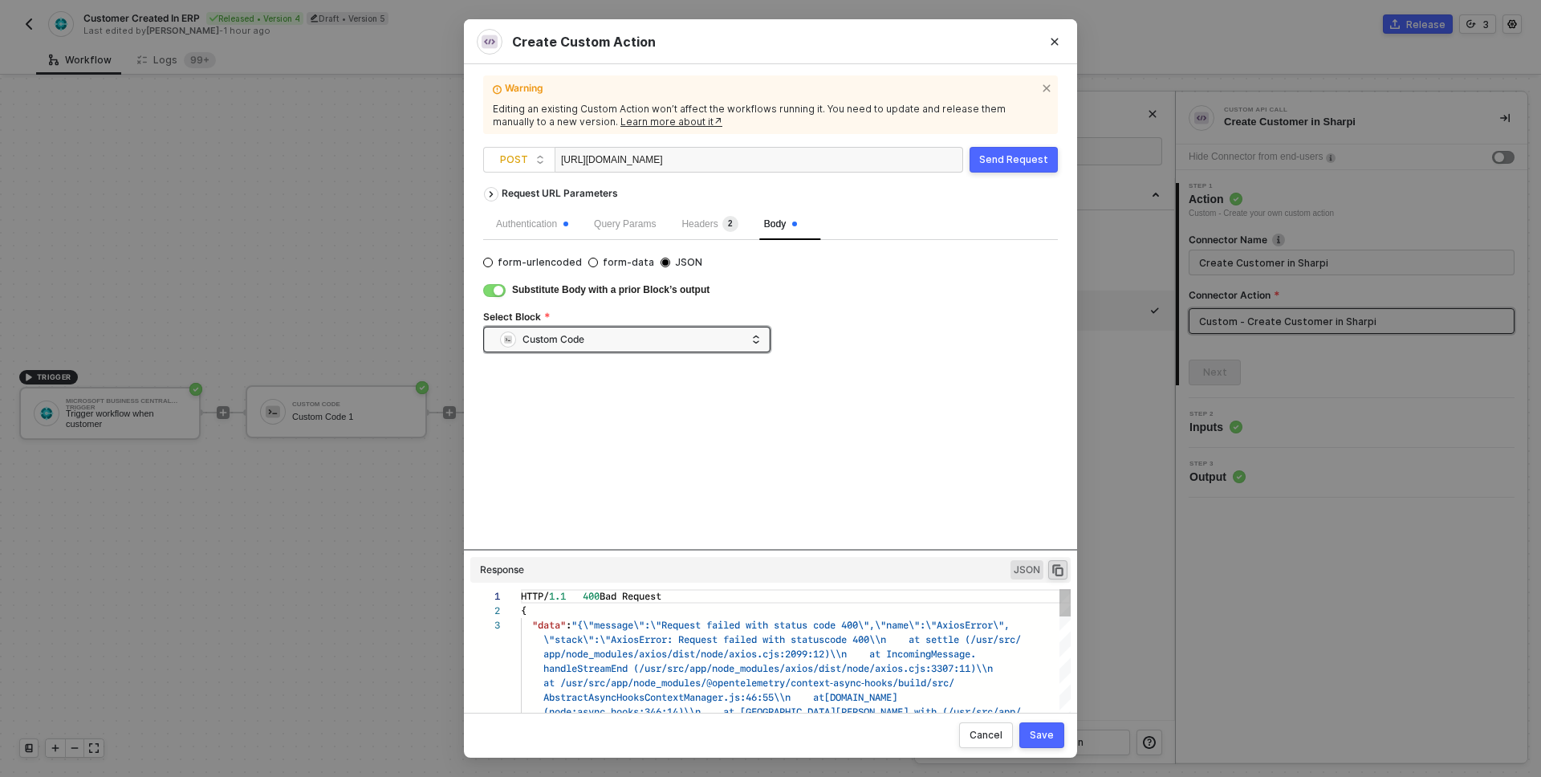
scroll to position [29, 0]
click at [1041, 742] on button "Save" at bounding box center [1042, 735] width 45 height 26
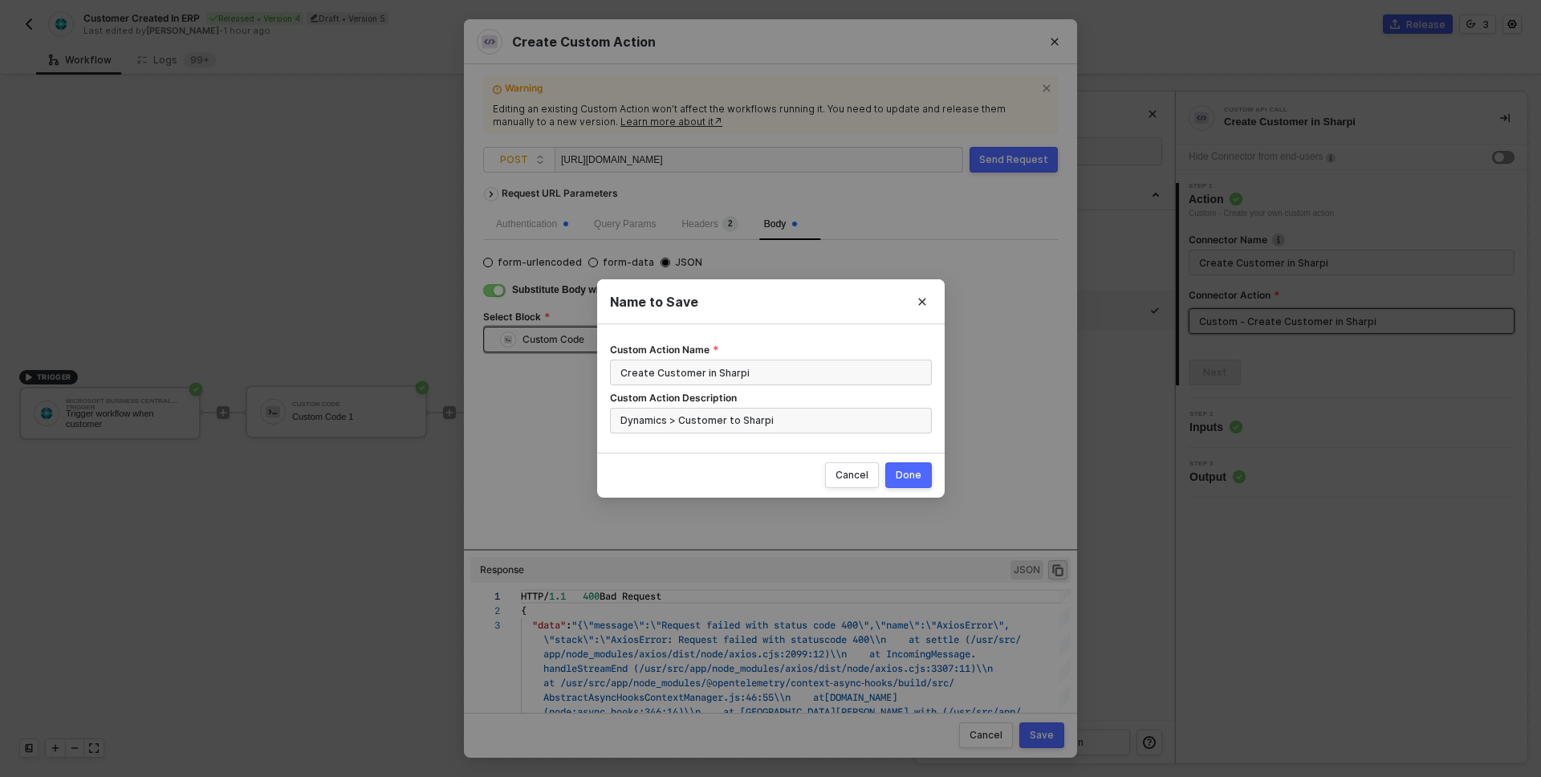
click at [927, 480] on button "Done" at bounding box center [908, 475] width 47 height 26
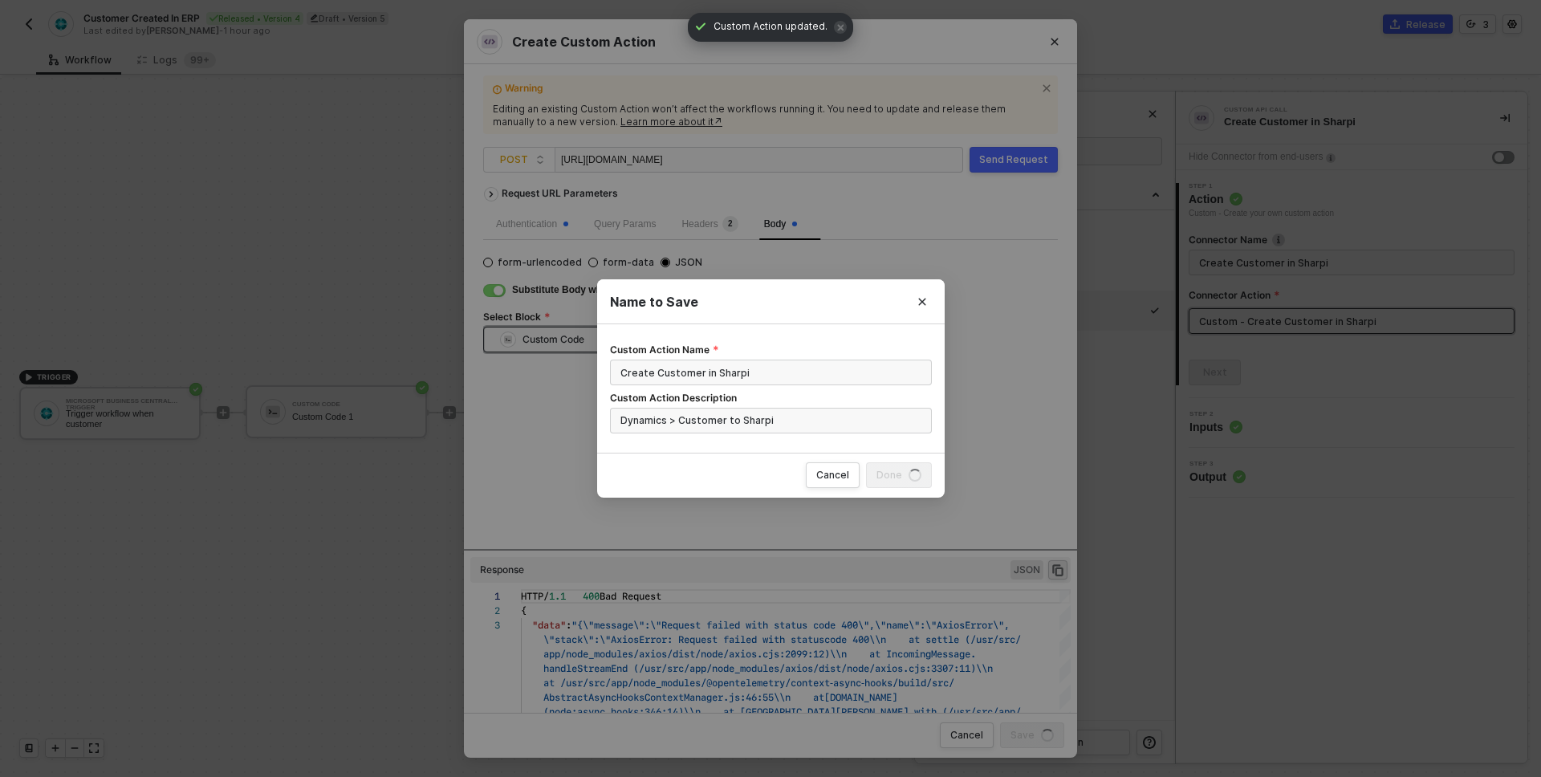
radio input "true"
radio input "false"
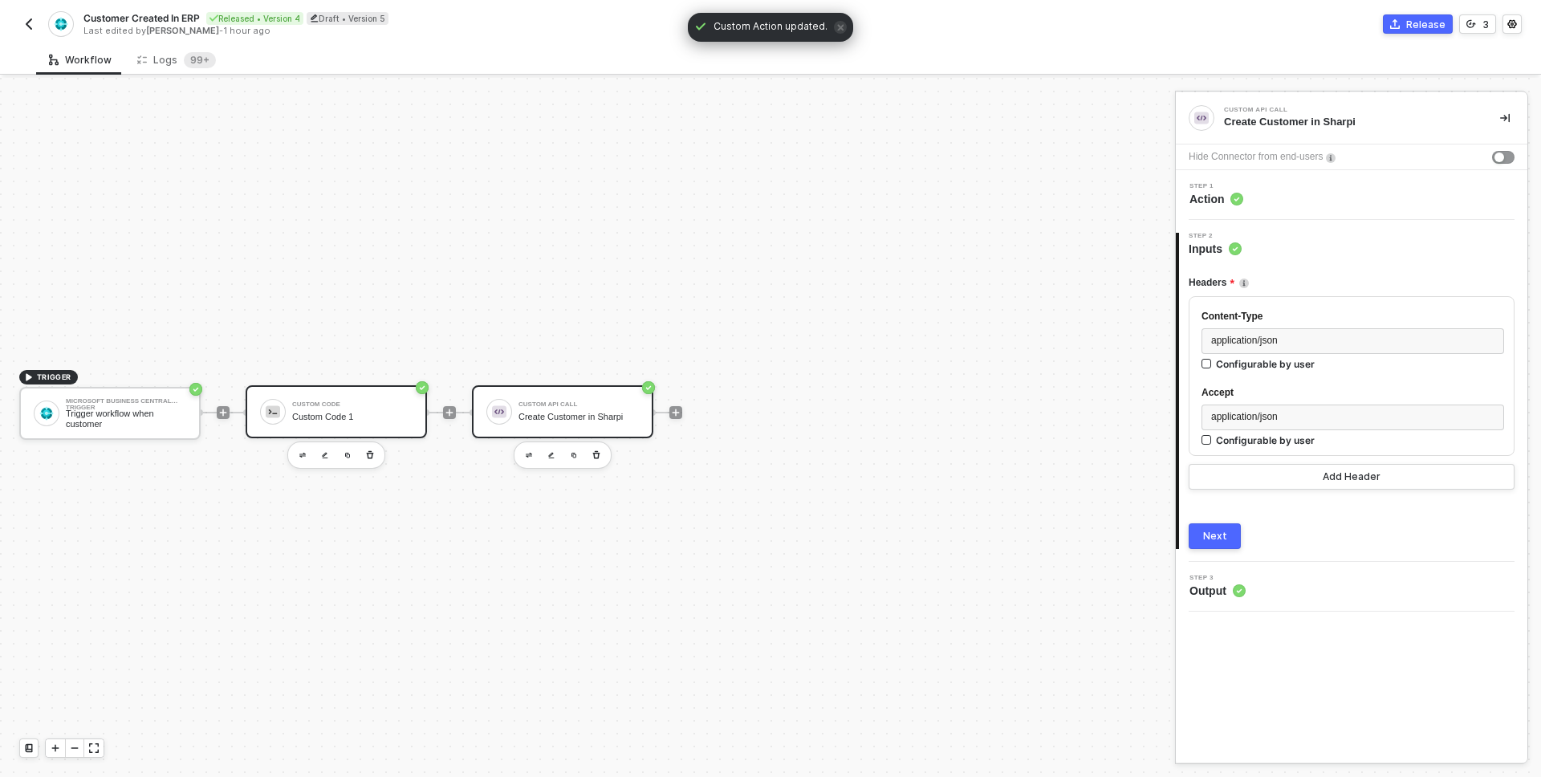
click at [368, 408] on div "Custom Code Custom Code 1" at bounding box center [352, 412] width 120 height 31
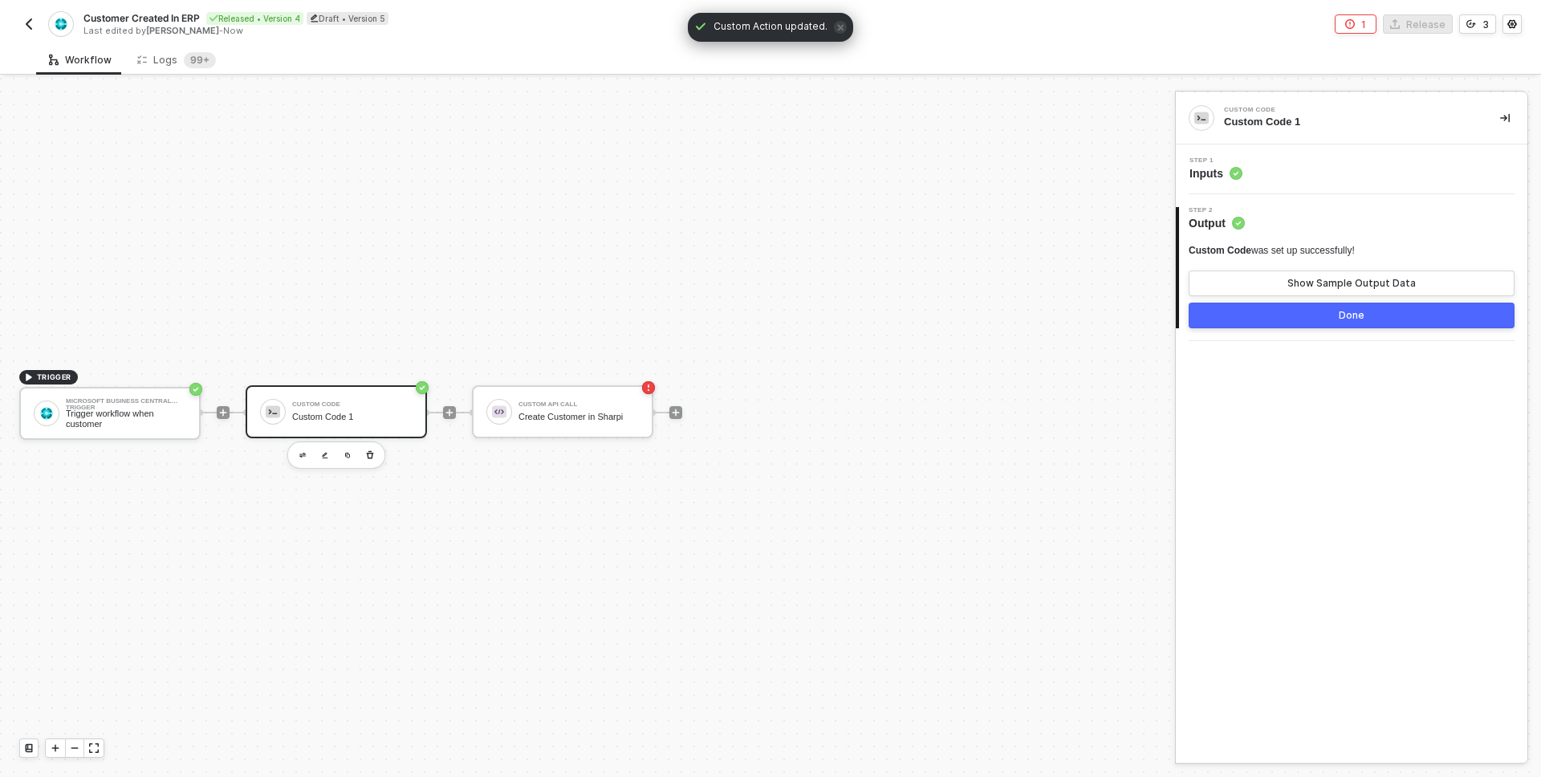
click at [1274, 173] on div "Step 1 Inputs" at bounding box center [1354, 169] width 348 height 24
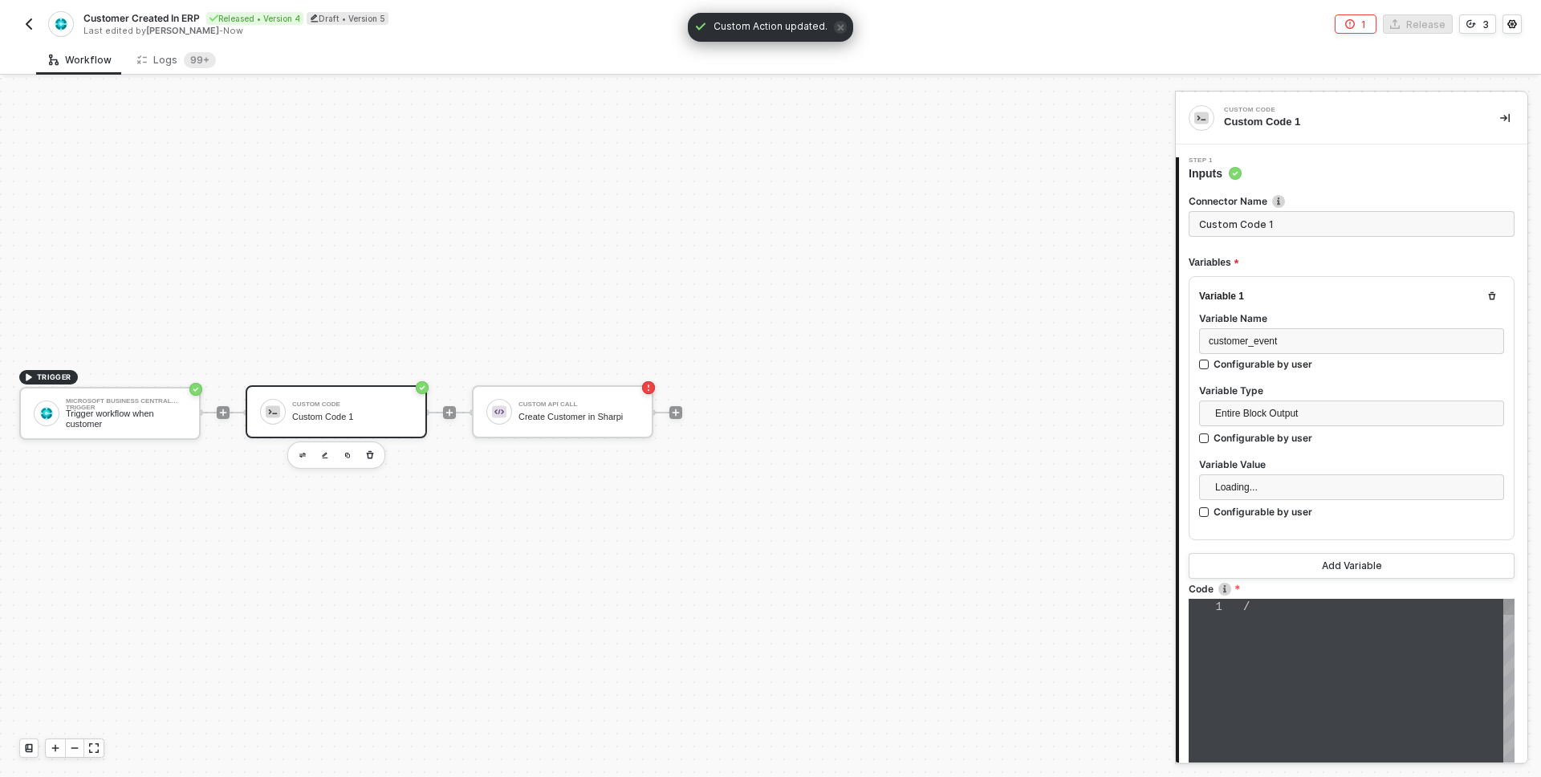
type textarea "// Acessa os dados do webhook do Dynamics const webhookData = inputData.custome…"
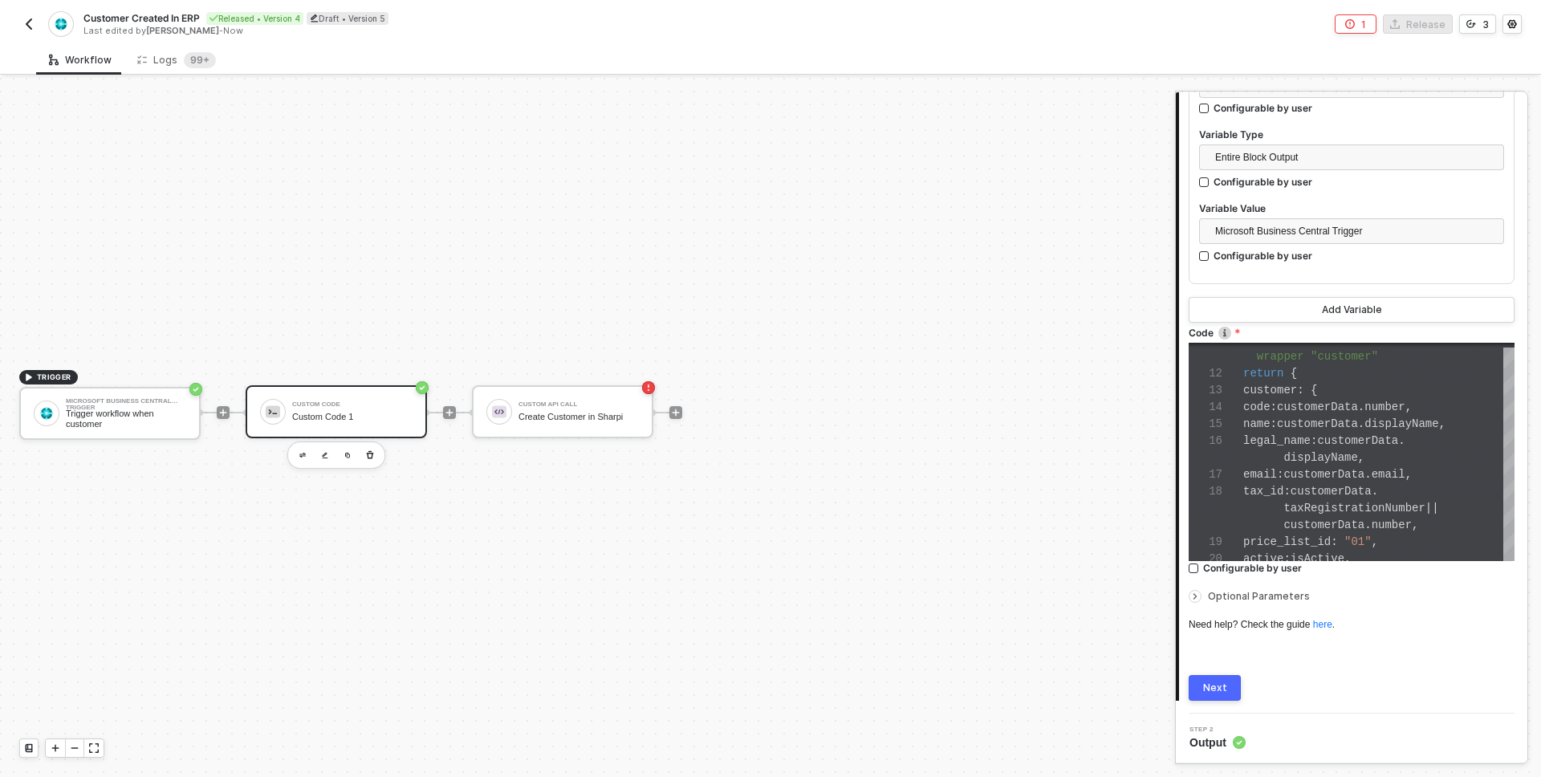
scroll to position [0, 0]
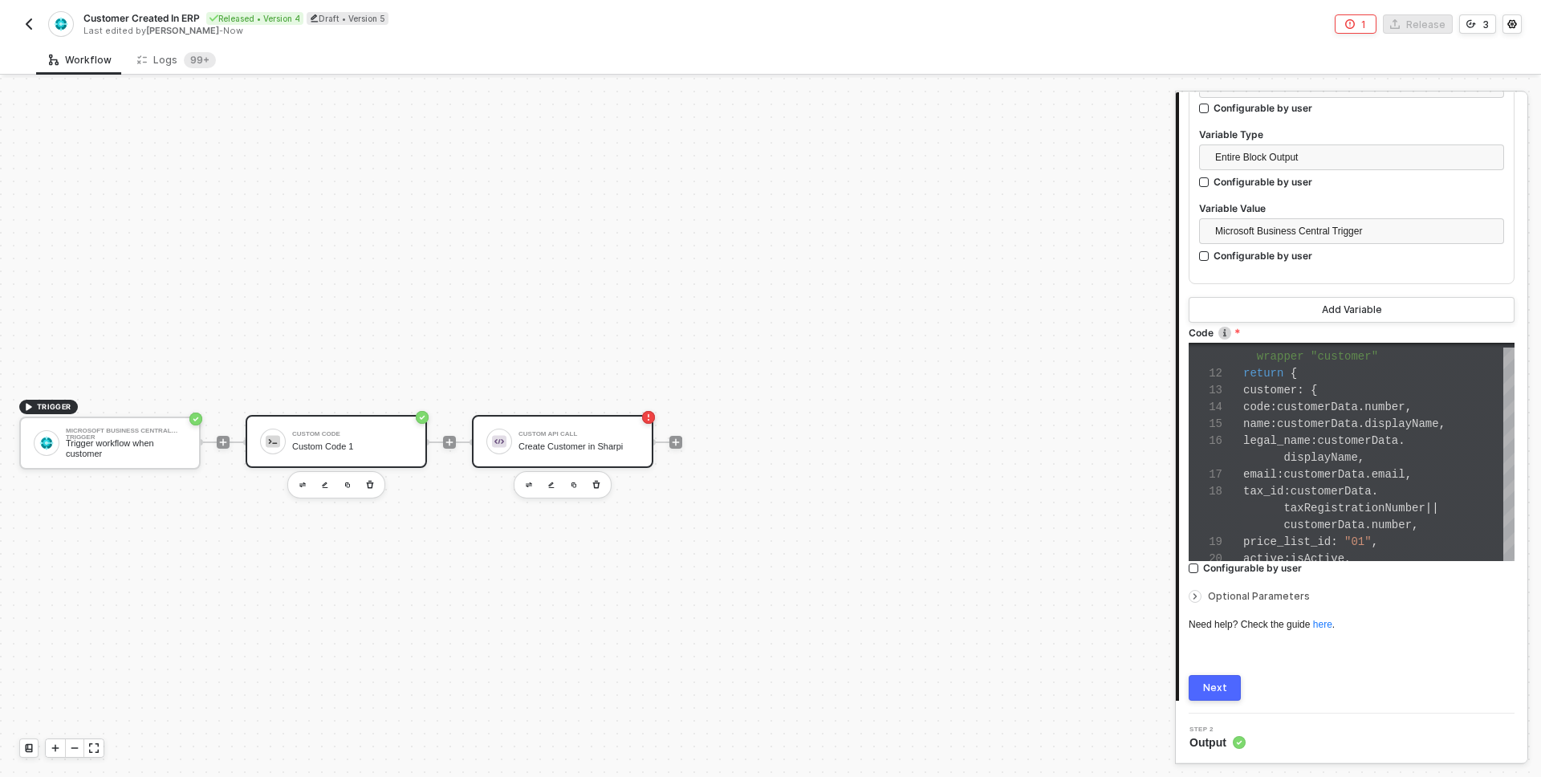
click at [543, 449] on div "Create Customer in Sharpi" at bounding box center [579, 447] width 120 height 10
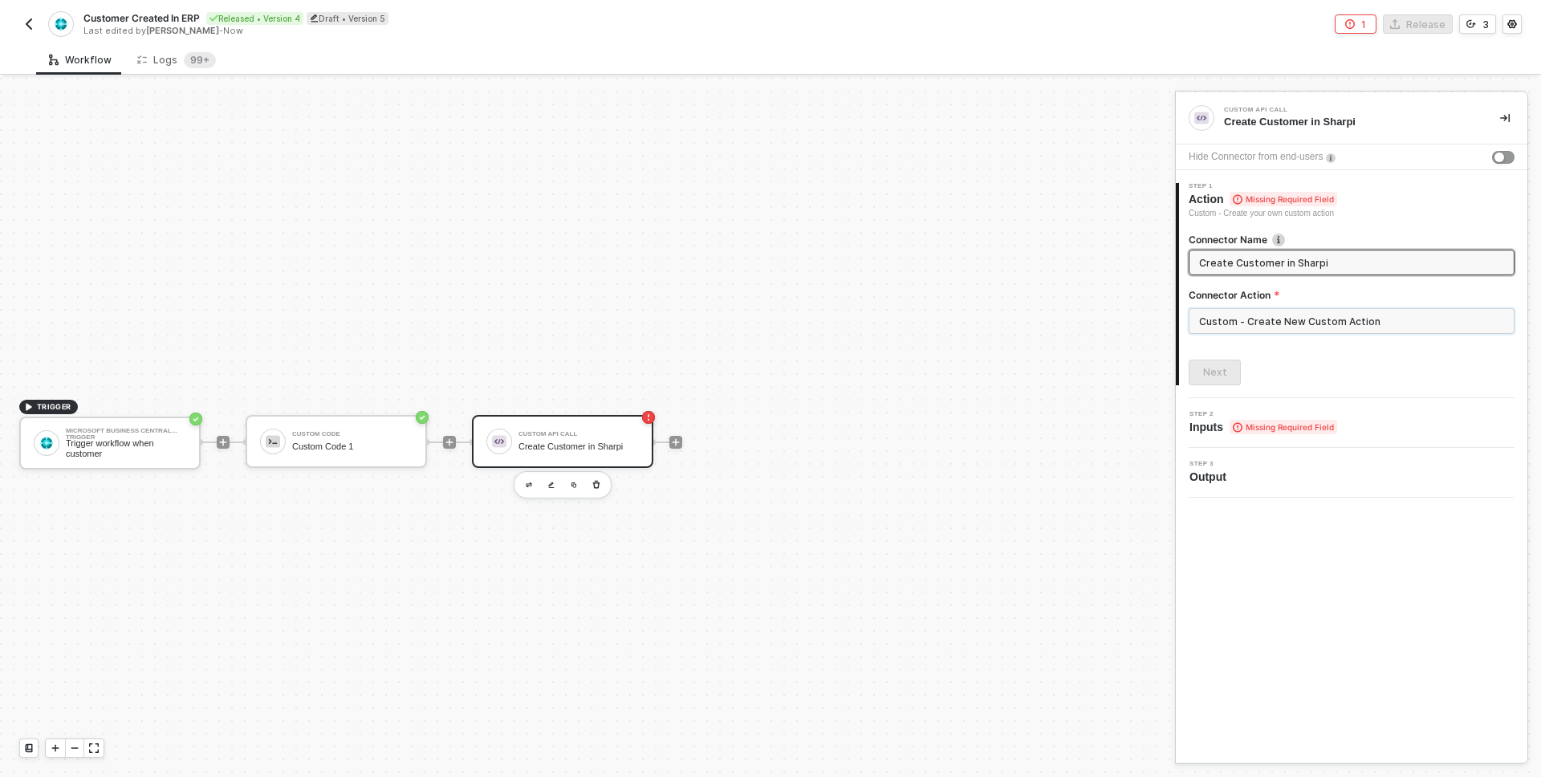
click at [1369, 321] on input "Custom - Create New Custom Action" at bounding box center [1352, 321] width 326 height 26
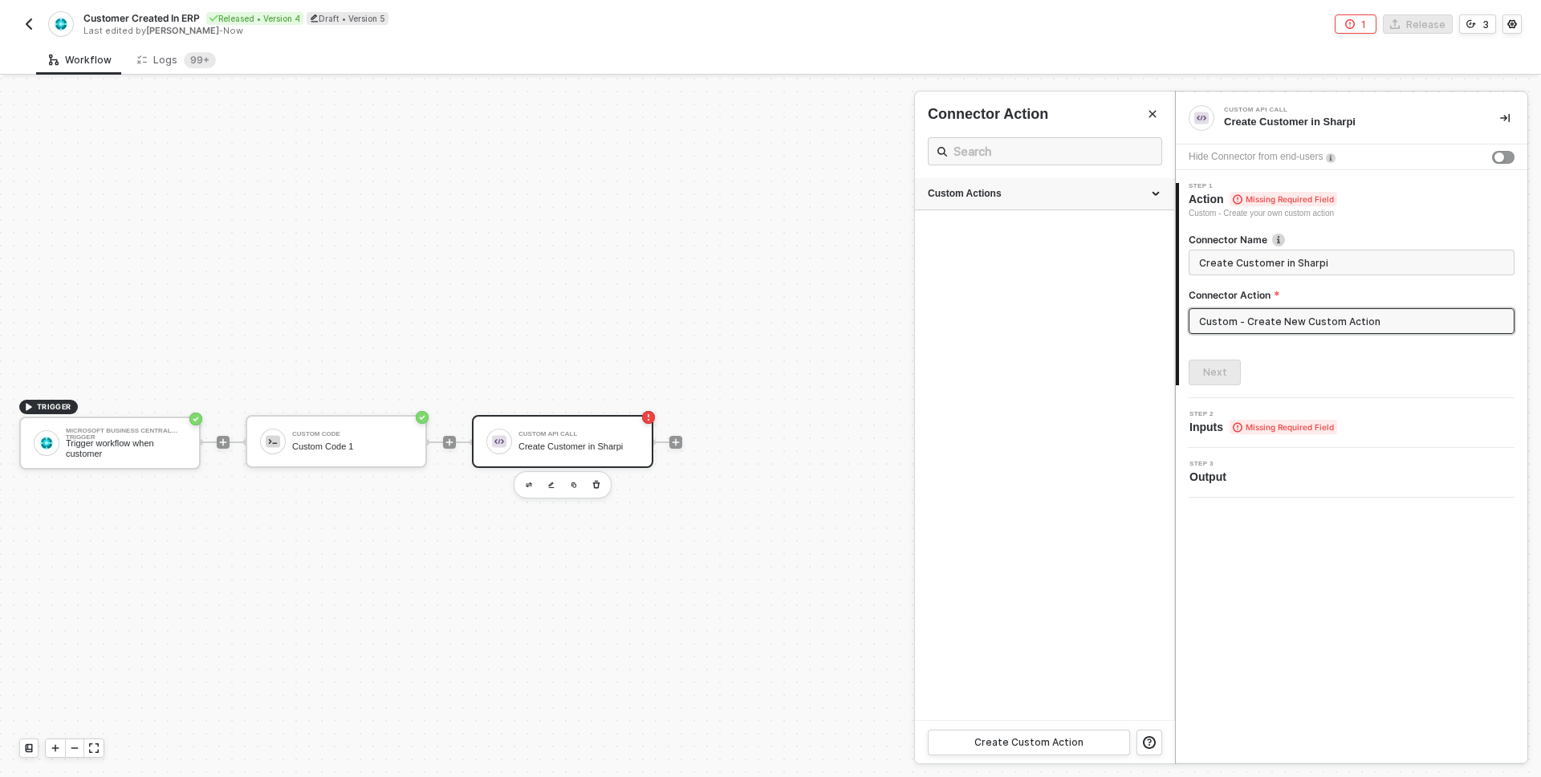
click at [1088, 189] on div "Custom Actions" at bounding box center [1045, 194] width 234 height 14
click at [1016, 302] on div "Create Customer in Sharpi" at bounding box center [1014, 305] width 173 height 14
type input "Custom - Create Customer in Sharpi"
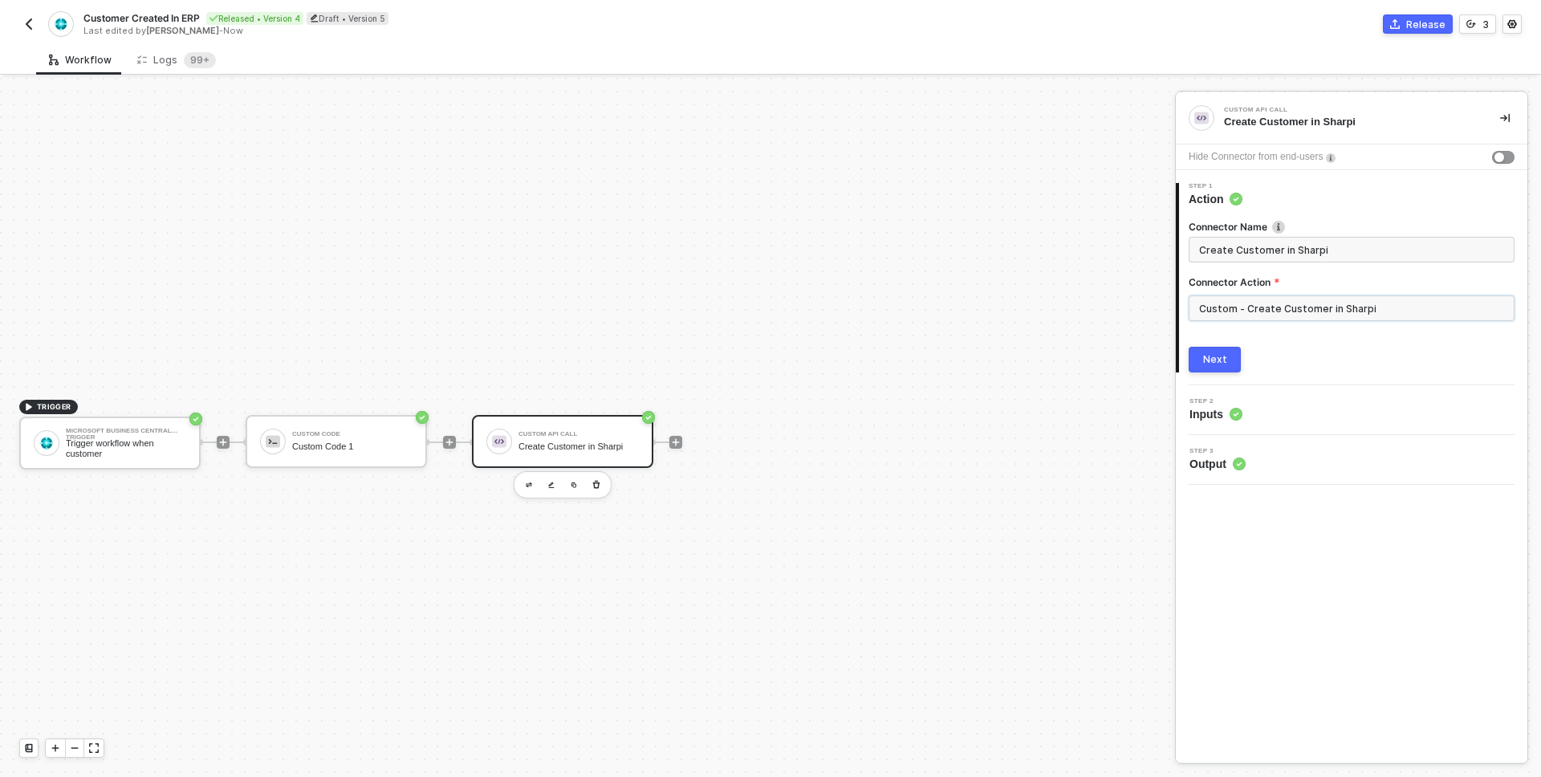
click at [1264, 315] on input "Custom - Create Customer in Sharpi" at bounding box center [1352, 308] width 326 height 26
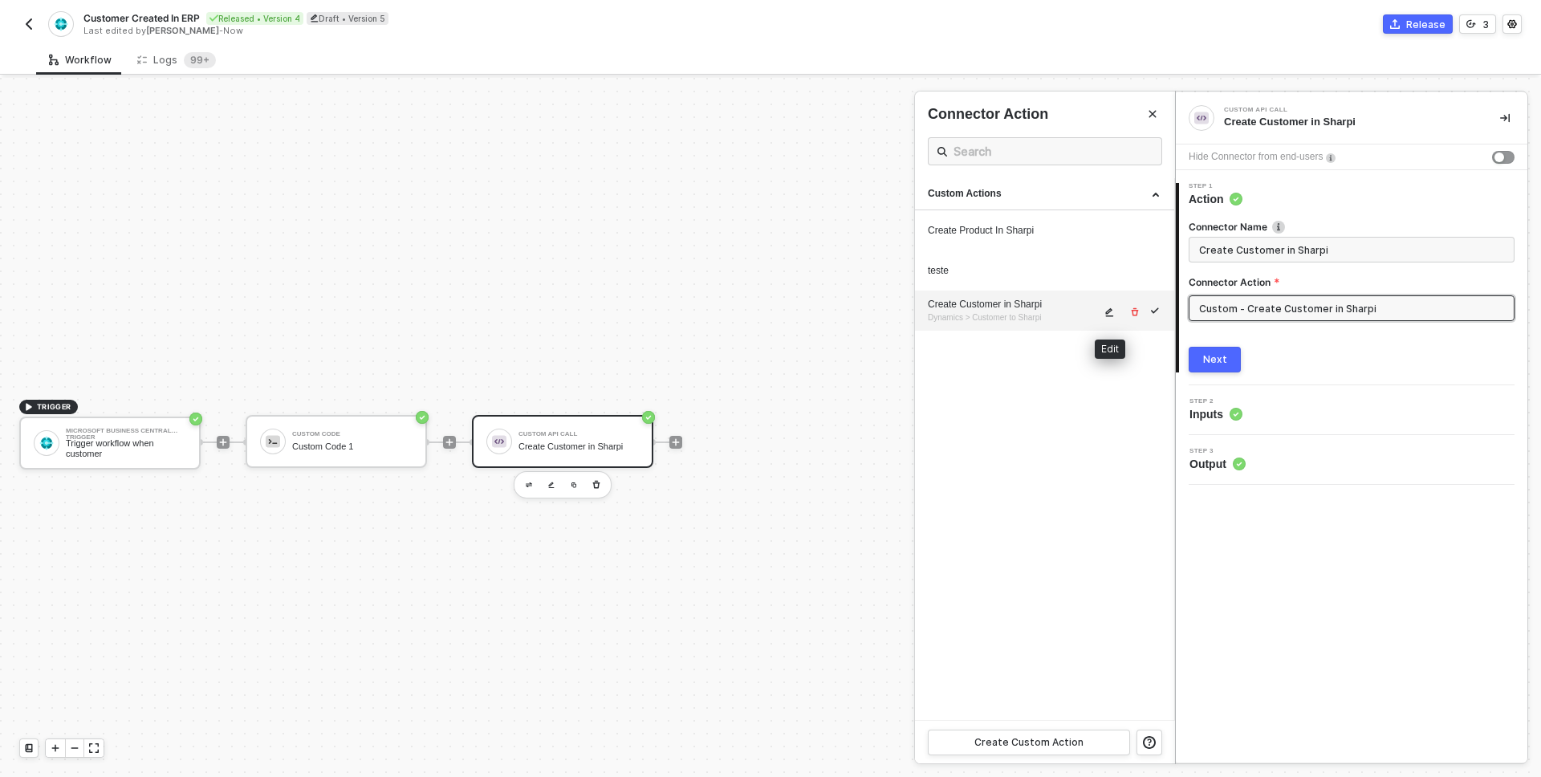
click at [1113, 309] on icon "icon-edit" at bounding box center [1110, 312] width 10 height 10
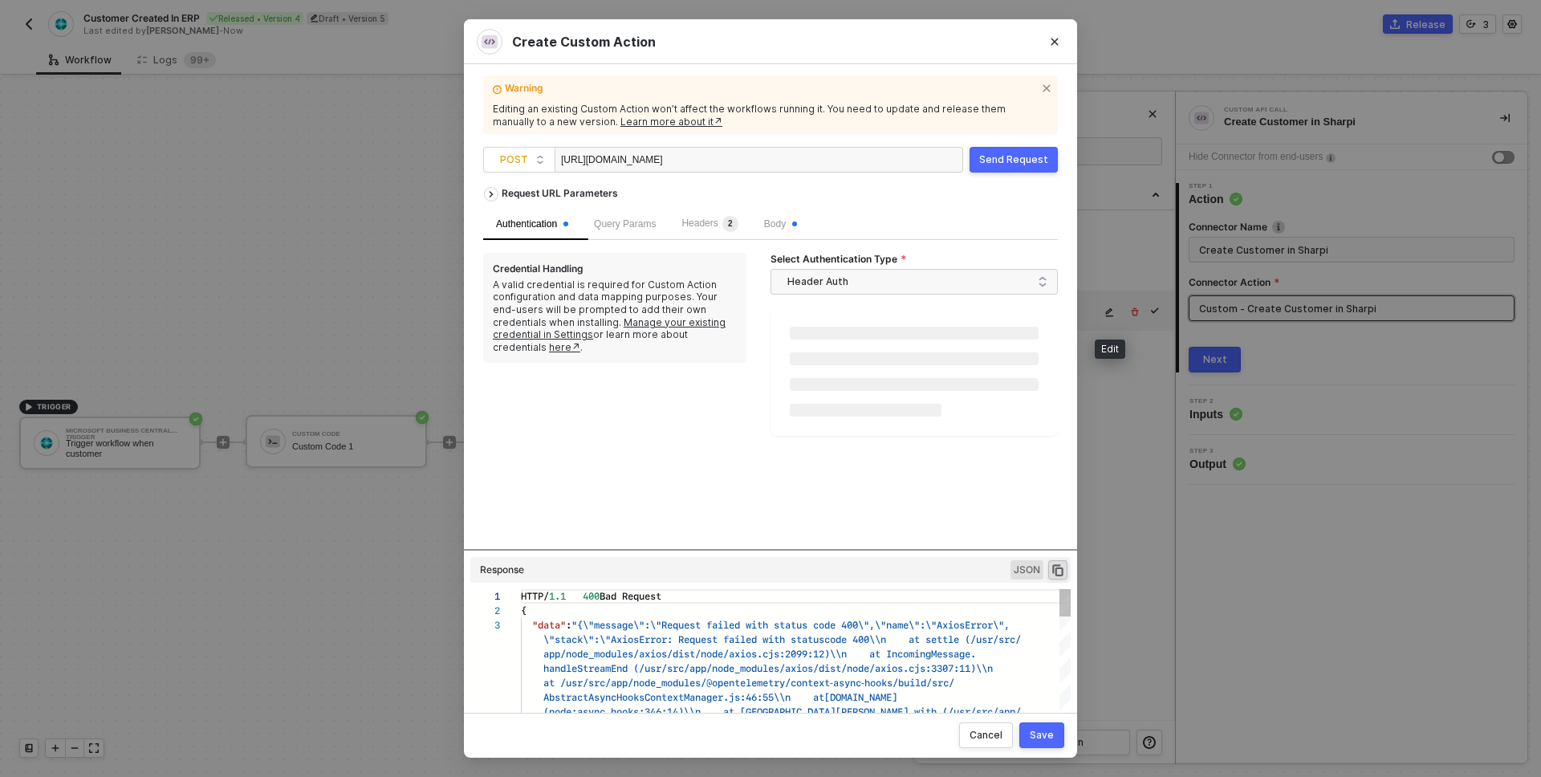
scroll to position [29, 0]
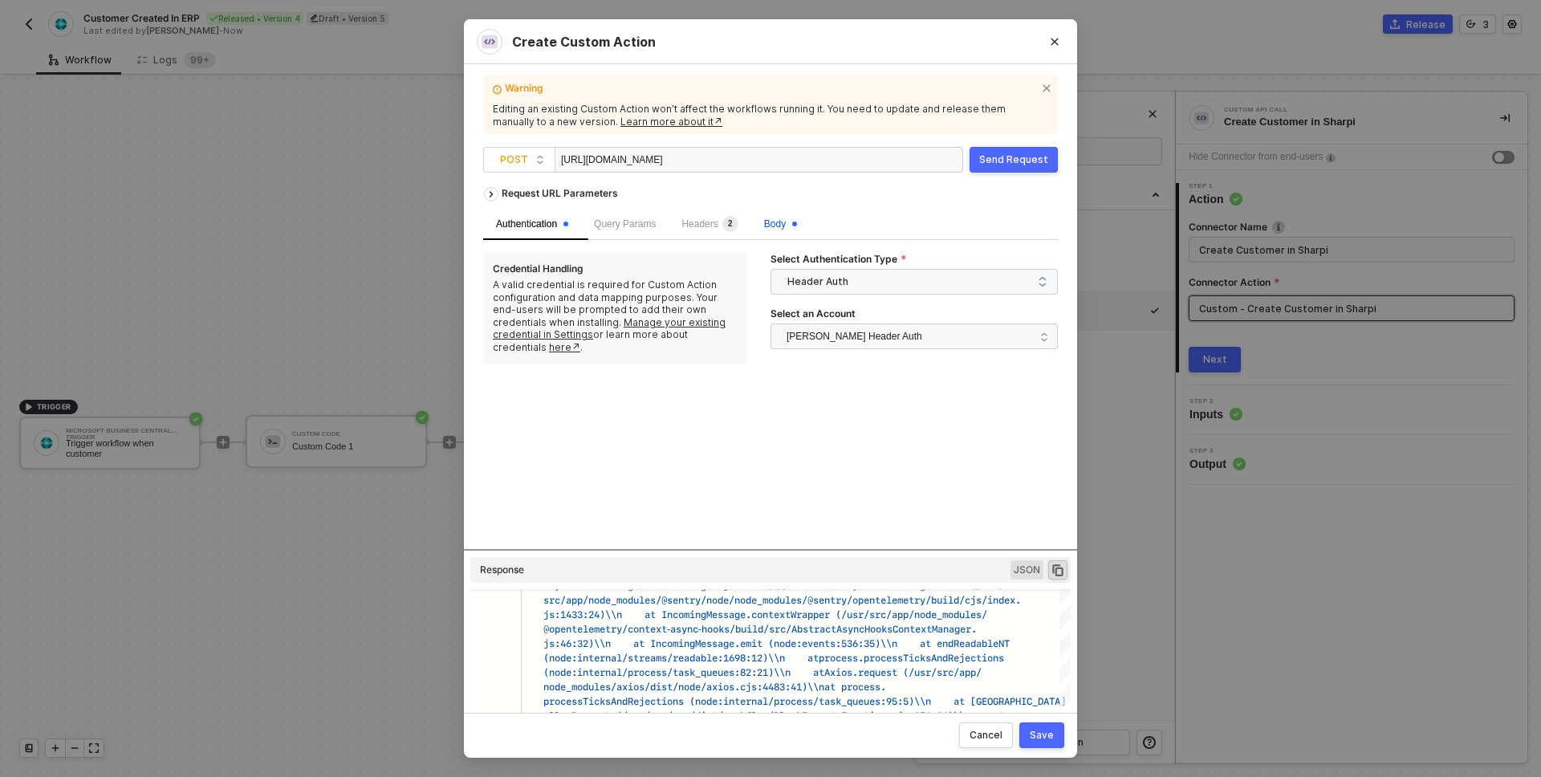
click at [791, 224] on span "Body" at bounding box center [780, 223] width 33 height 11
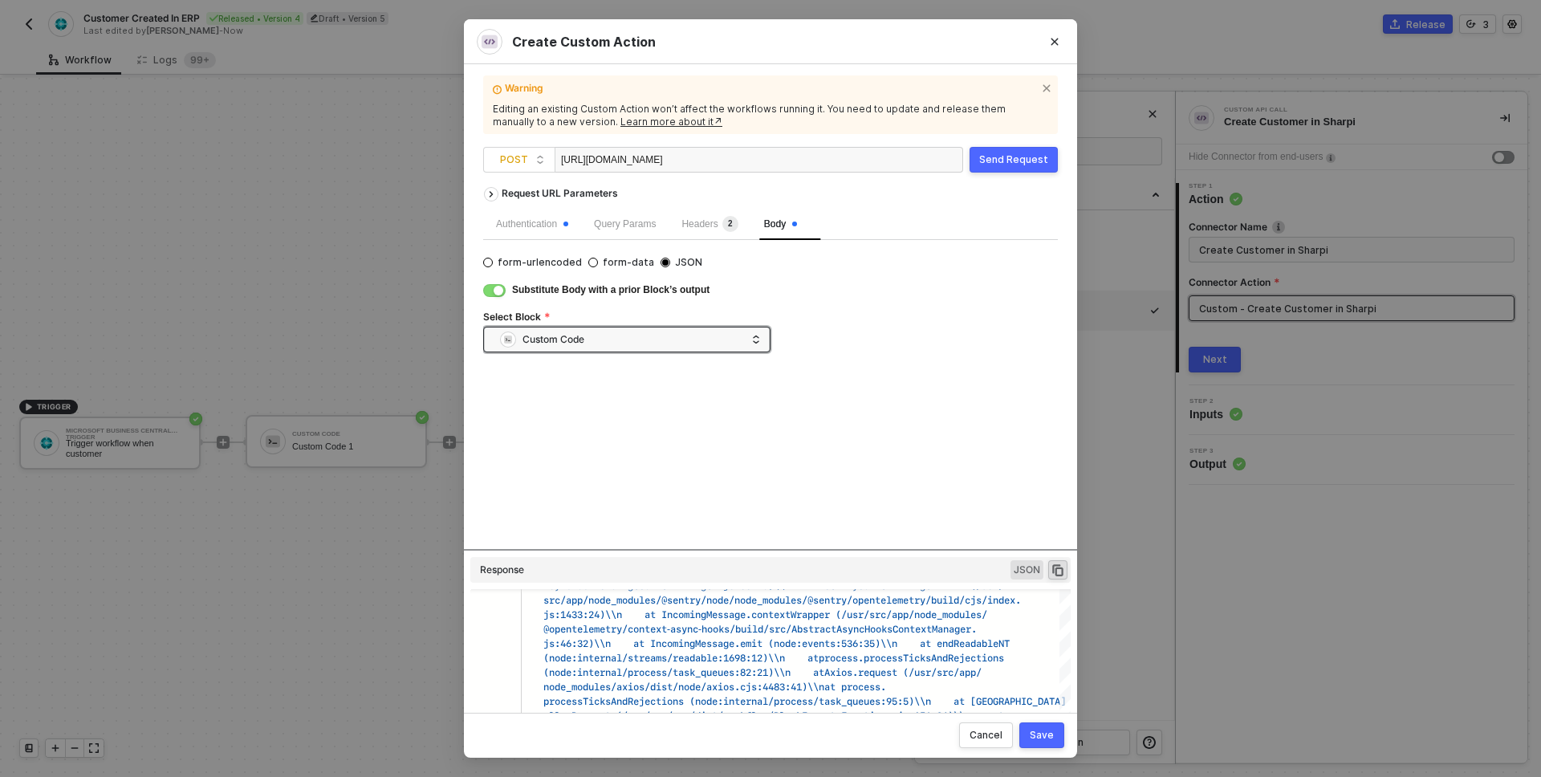
click at [1038, 150] on button "Send Request" at bounding box center [1014, 160] width 88 height 26
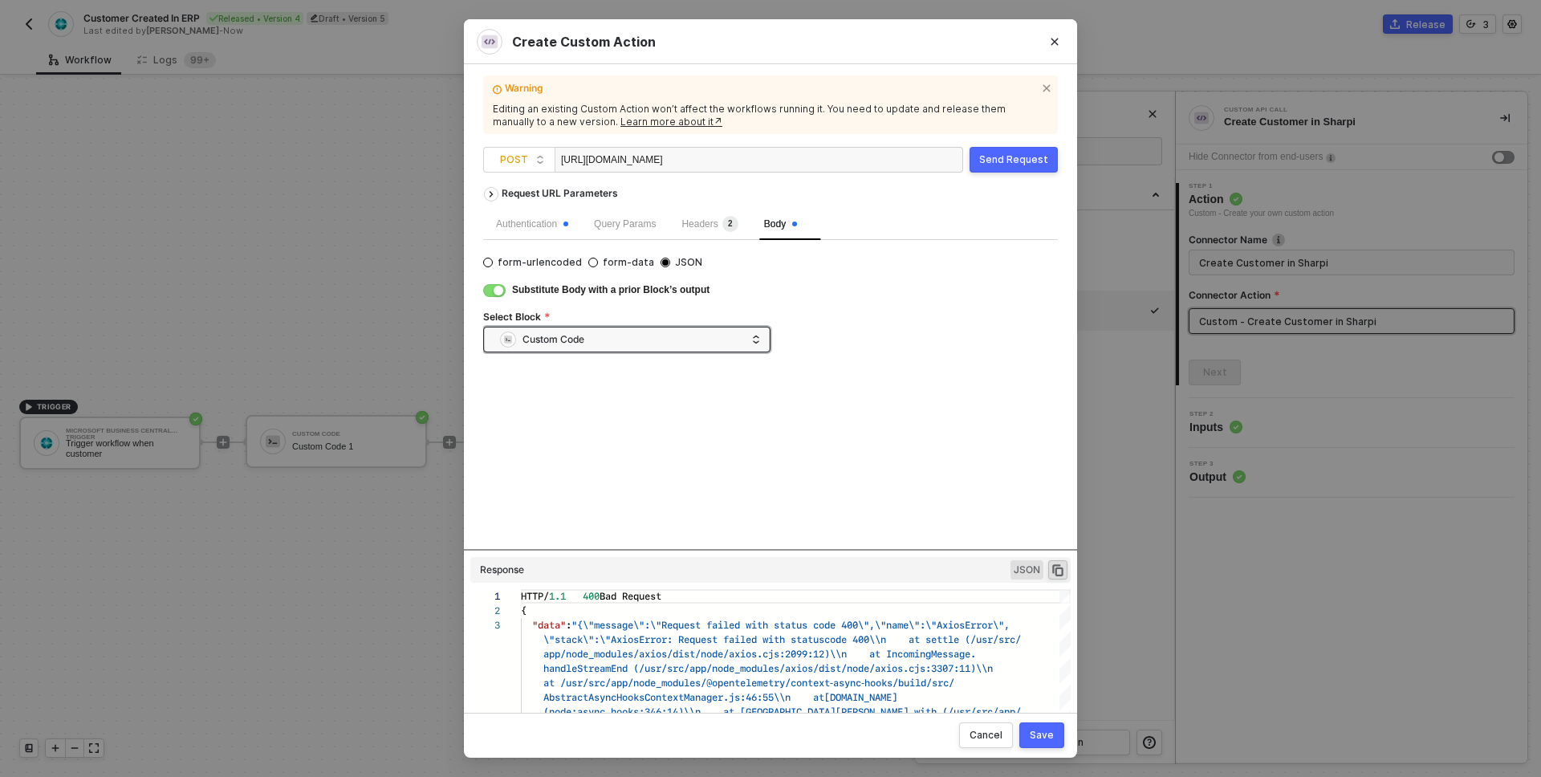
click at [1024, 572] on span "JSON" at bounding box center [1027, 569] width 33 height 19
click at [1060, 570] on icon "icon-copy-paste" at bounding box center [1058, 570] width 14 height 14
click at [918, 423] on div "Request URL Parameters Authentication Query Params Headers 2 Body form-urlencod…" at bounding box center [770, 364] width 575 height 370
click at [1054, 42] on icon "Close" at bounding box center [1055, 42] width 7 height 7
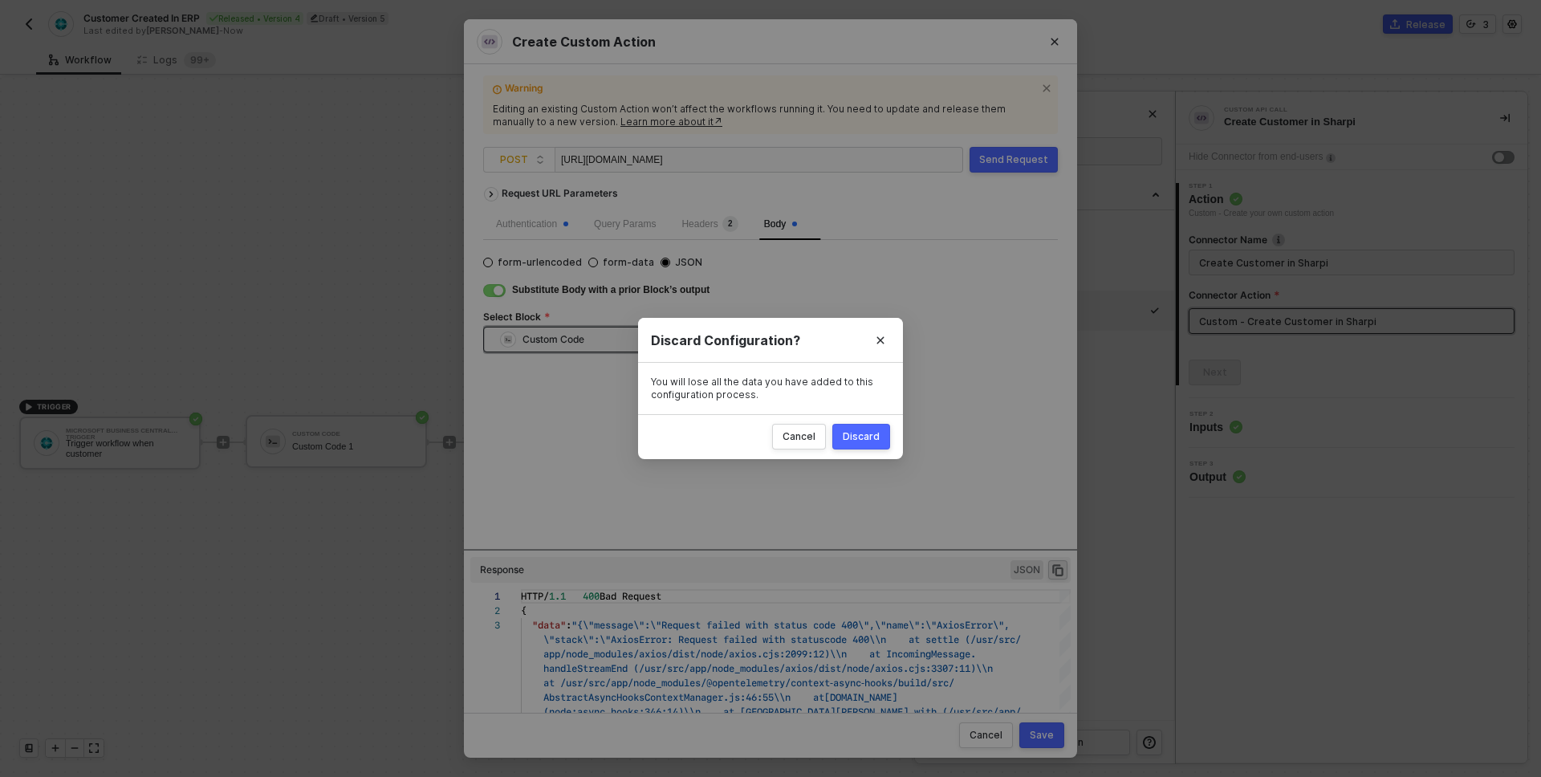
click at [865, 440] on div "Discard" at bounding box center [861, 436] width 37 height 13
radio input "true"
radio input "false"
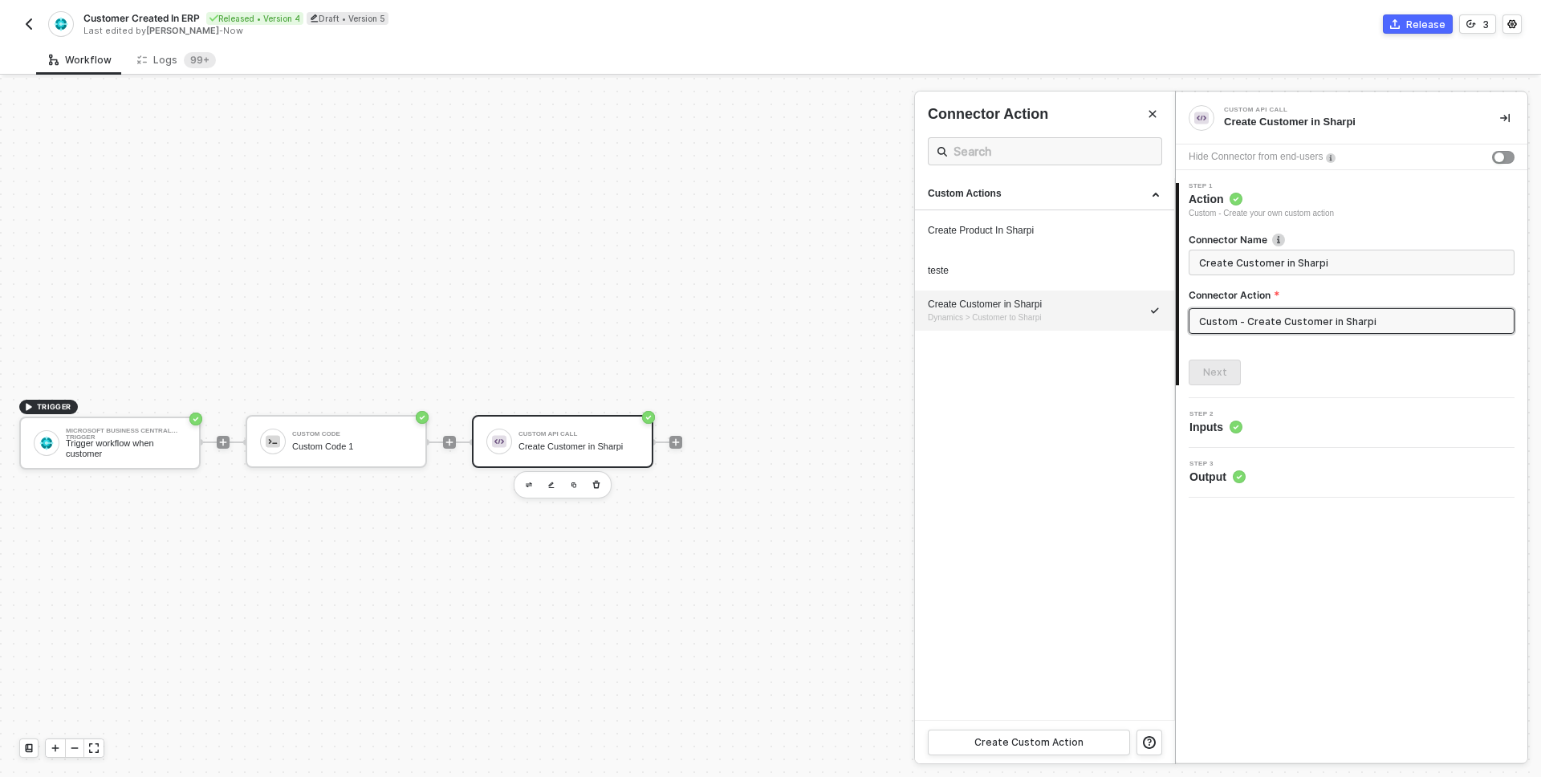
click at [135, 16] on span "Customer Created In ERP" at bounding box center [141, 18] width 116 height 14
click at [231, 15] on input "Customer Created In ERP" at bounding box center [219, 18] width 273 height 19
click at [573, 455] on div at bounding box center [770, 427] width 1541 height 699
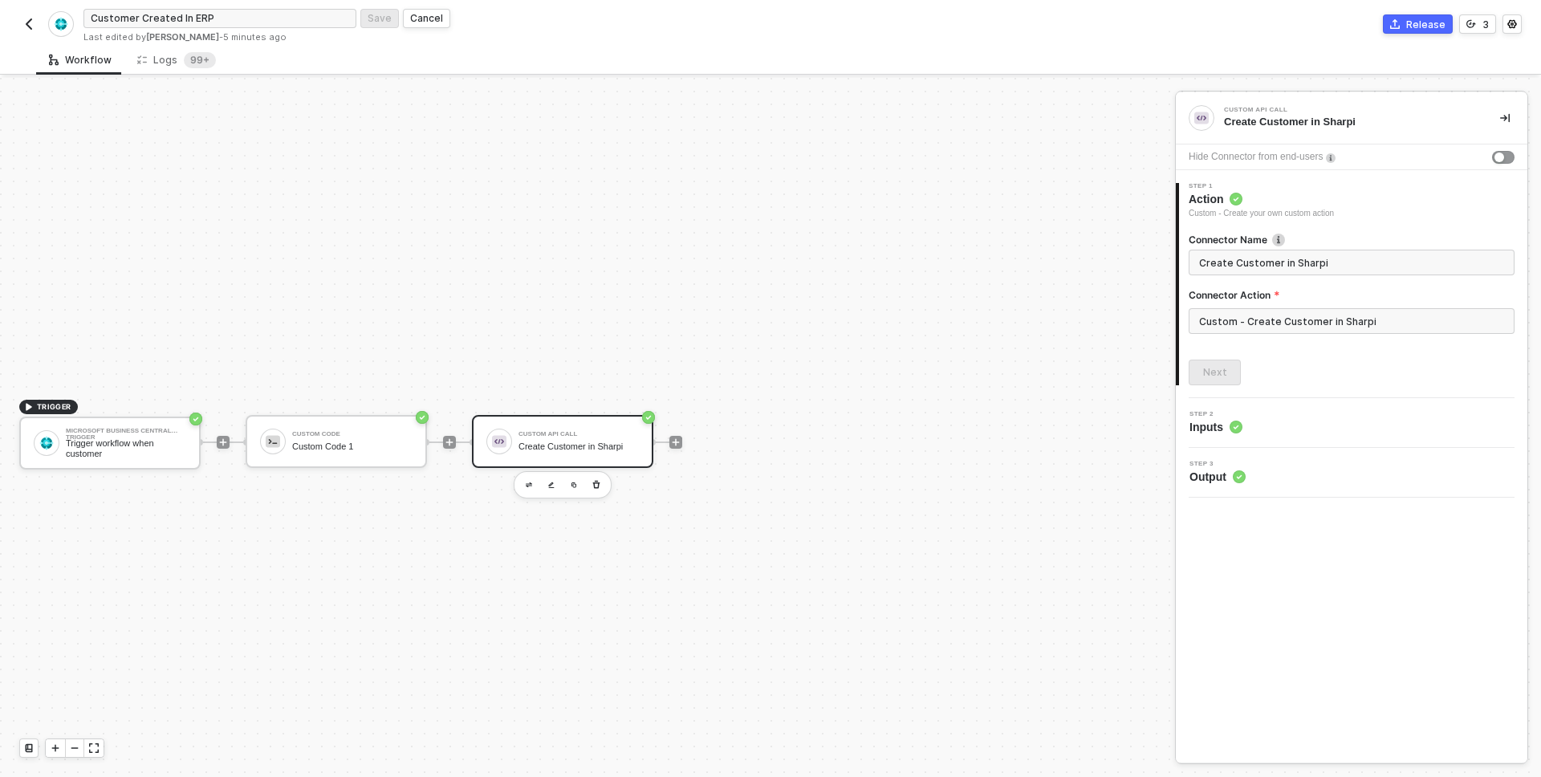
click at [573, 447] on div "Create Customer in Sharpi" at bounding box center [579, 447] width 120 height 10
click at [608, 439] on div "Custom API Call Create Customer in Sharpi" at bounding box center [579, 441] width 120 height 31
click at [1356, 297] on label "Connector Action" at bounding box center [1352, 295] width 326 height 14
click at [1348, 317] on input "Custom - Create New Custom Action" at bounding box center [1352, 321] width 326 height 26
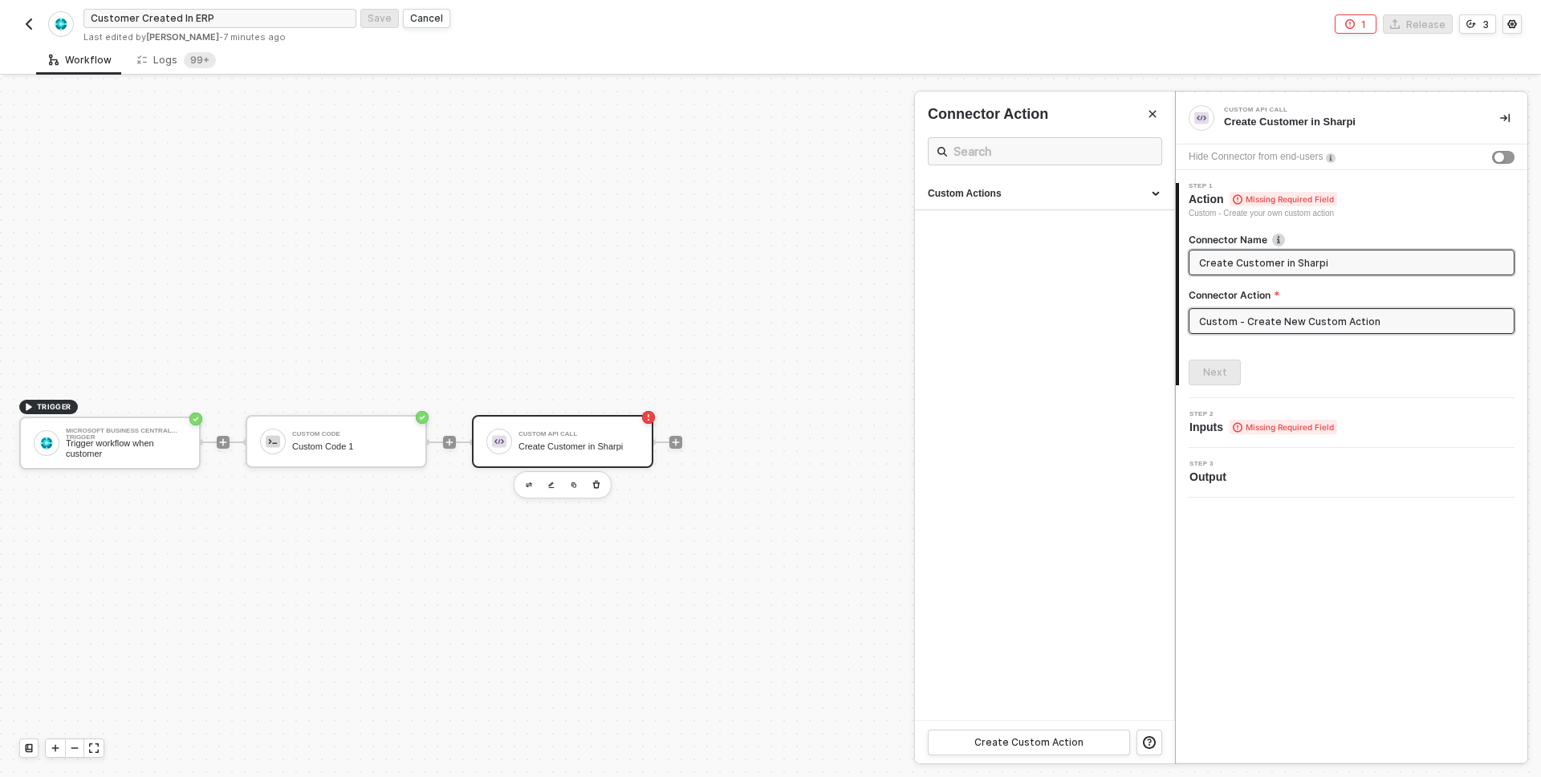
click at [1301, 260] on input "Create Customer in Sharpi" at bounding box center [1350, 263] width 302 height 18
click at [1108, 183] on div "Custom Actions" at bounding box center [1044, 194] width 259 height 32
click at [1011, 307] on div "Create Customer in Sharpi" at bounding box center [1014, 305] width 173 height 14
type input "Custom - Create Customer in Sharpi"
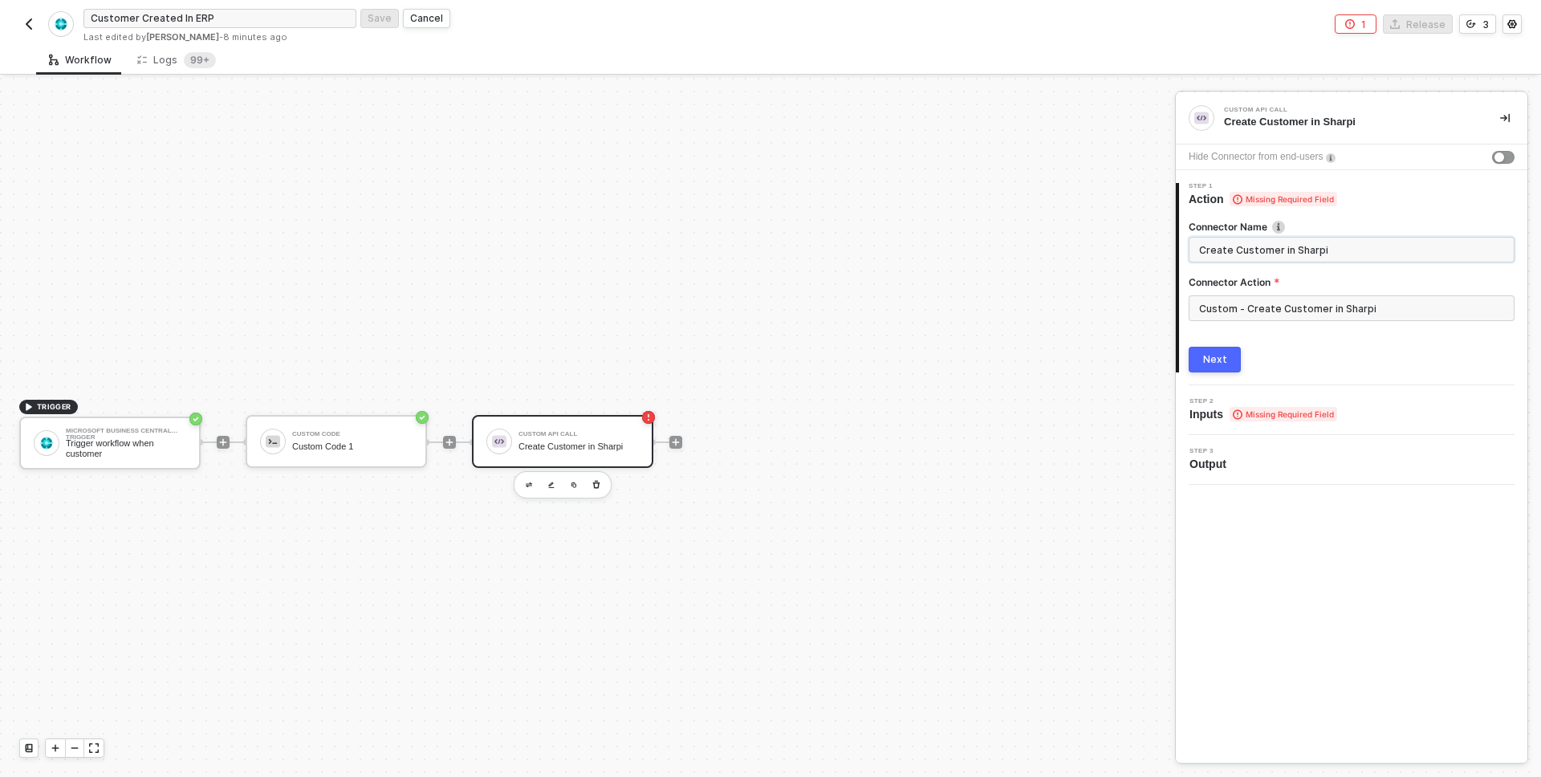
click at [1247, 250] on input "Create Customer in Sharpi" at bounding box center [1350, 250] width 302 height 18
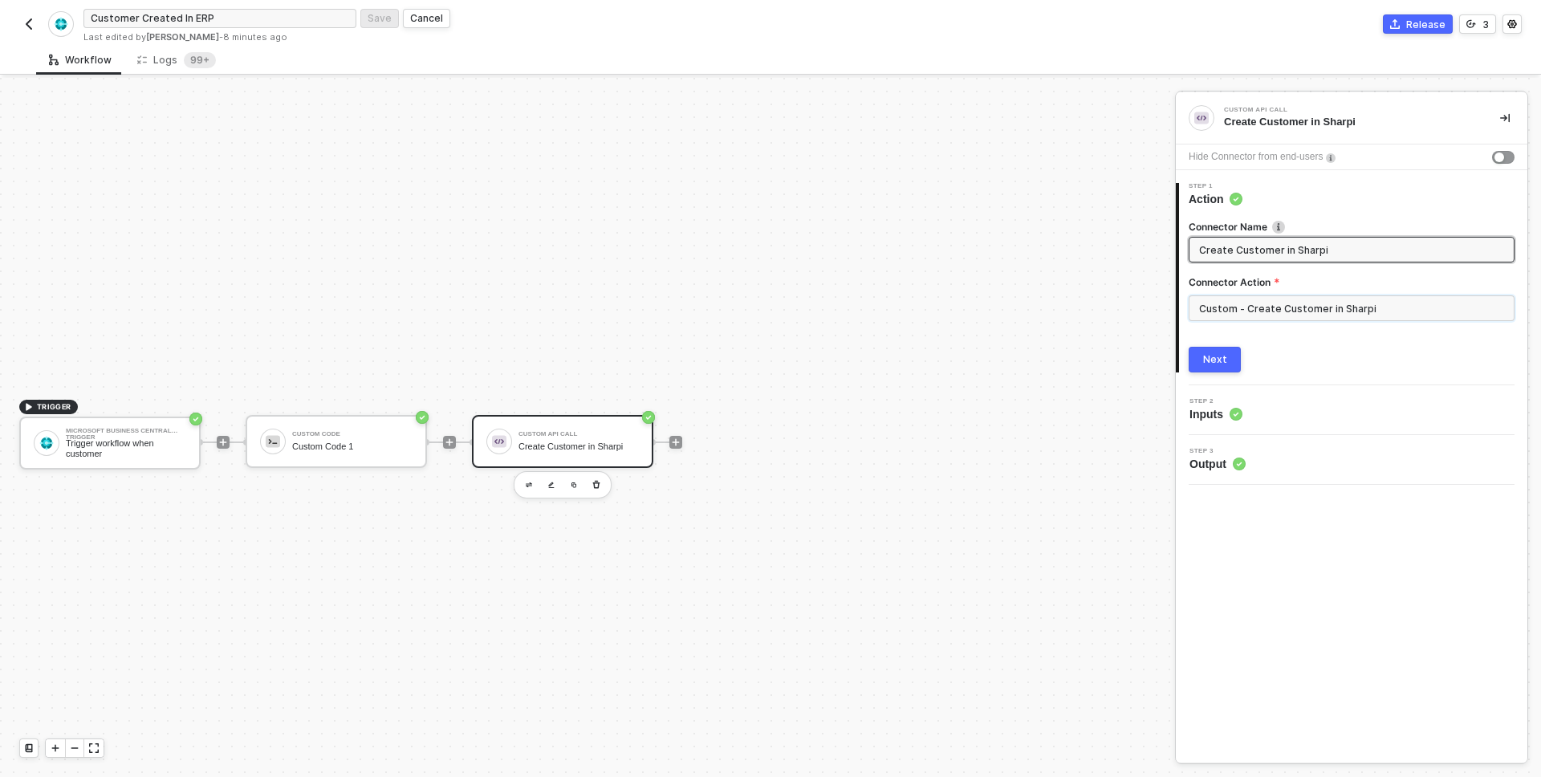
click at [1286, 311] on input "Custom - Create Customer in Sharpi" at bounding box center [1352, 308] width 326 height 26
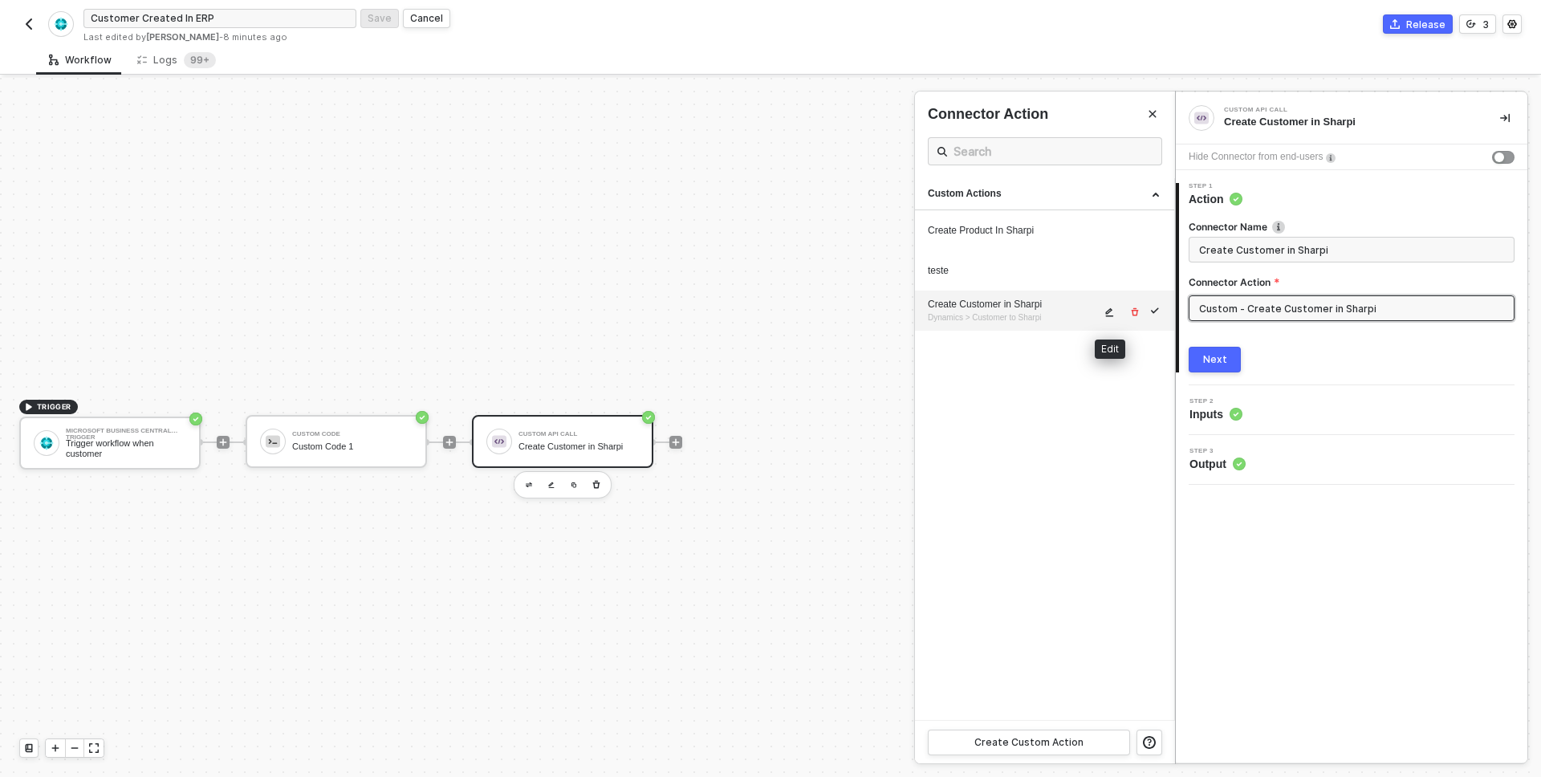
click at [1111, 309] on icon "icon-edit" at bounding box center [1110, 312] width 8 height 9
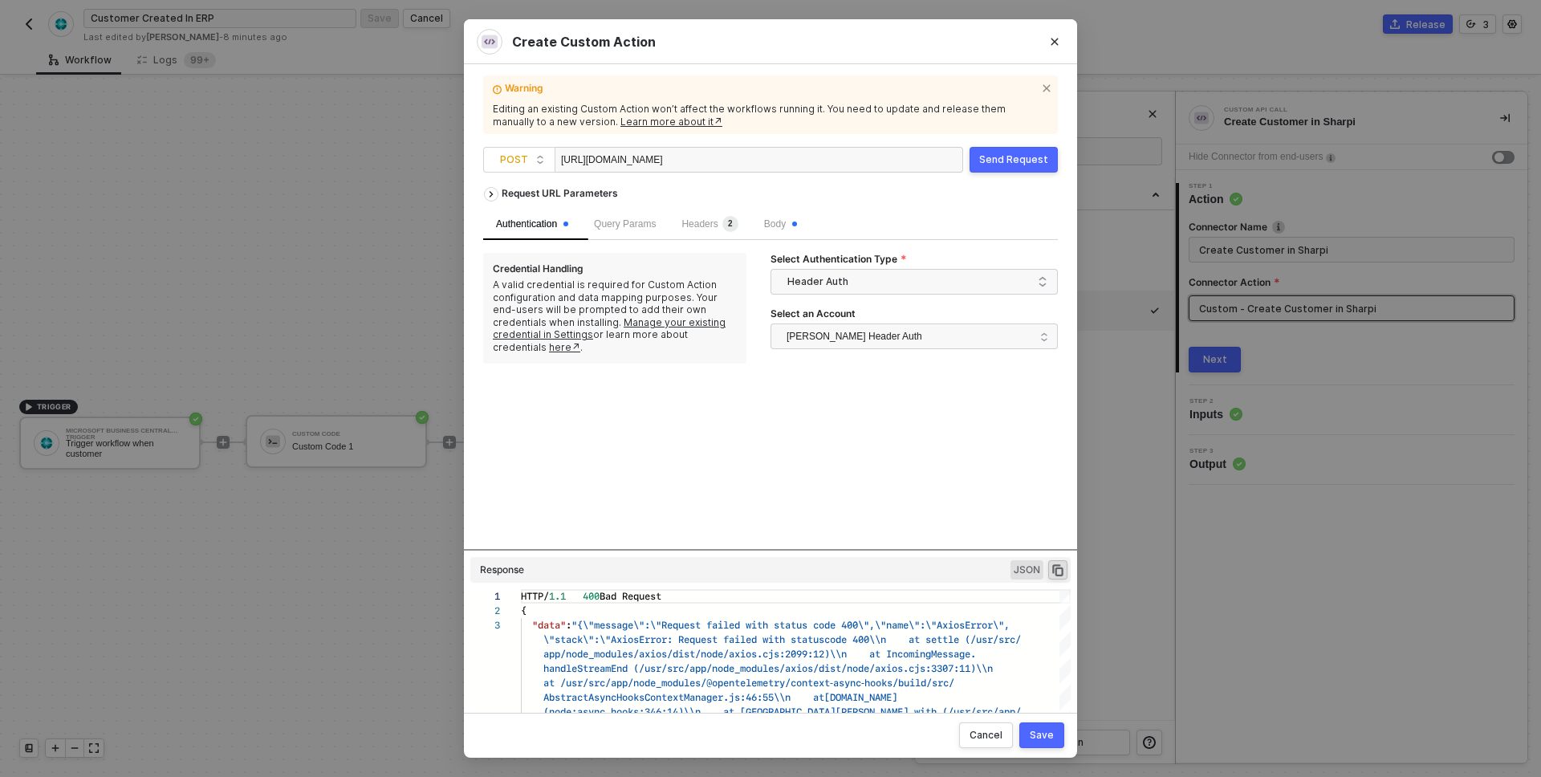
click at [1022, 158] on div "Send Request" at bounding box center [1013, 159] width 69 height 13
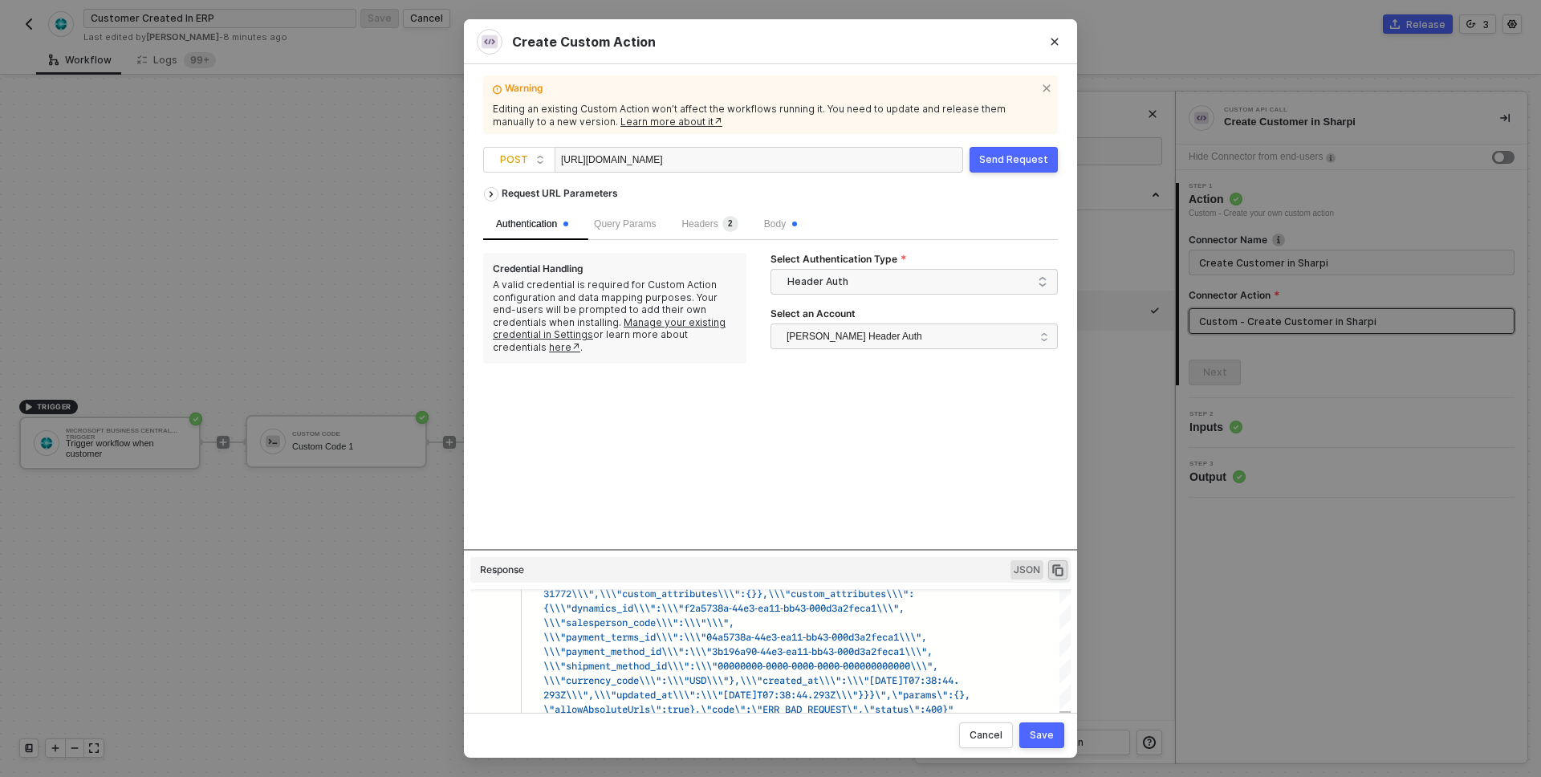
click at [885, 663] on div "4 31772\\\",\\\"custom_attributes\\\":{}},\\\"custom _attributes\\\": {\\\"dyna…" at bounding box center [770, 660] width 600 height 142
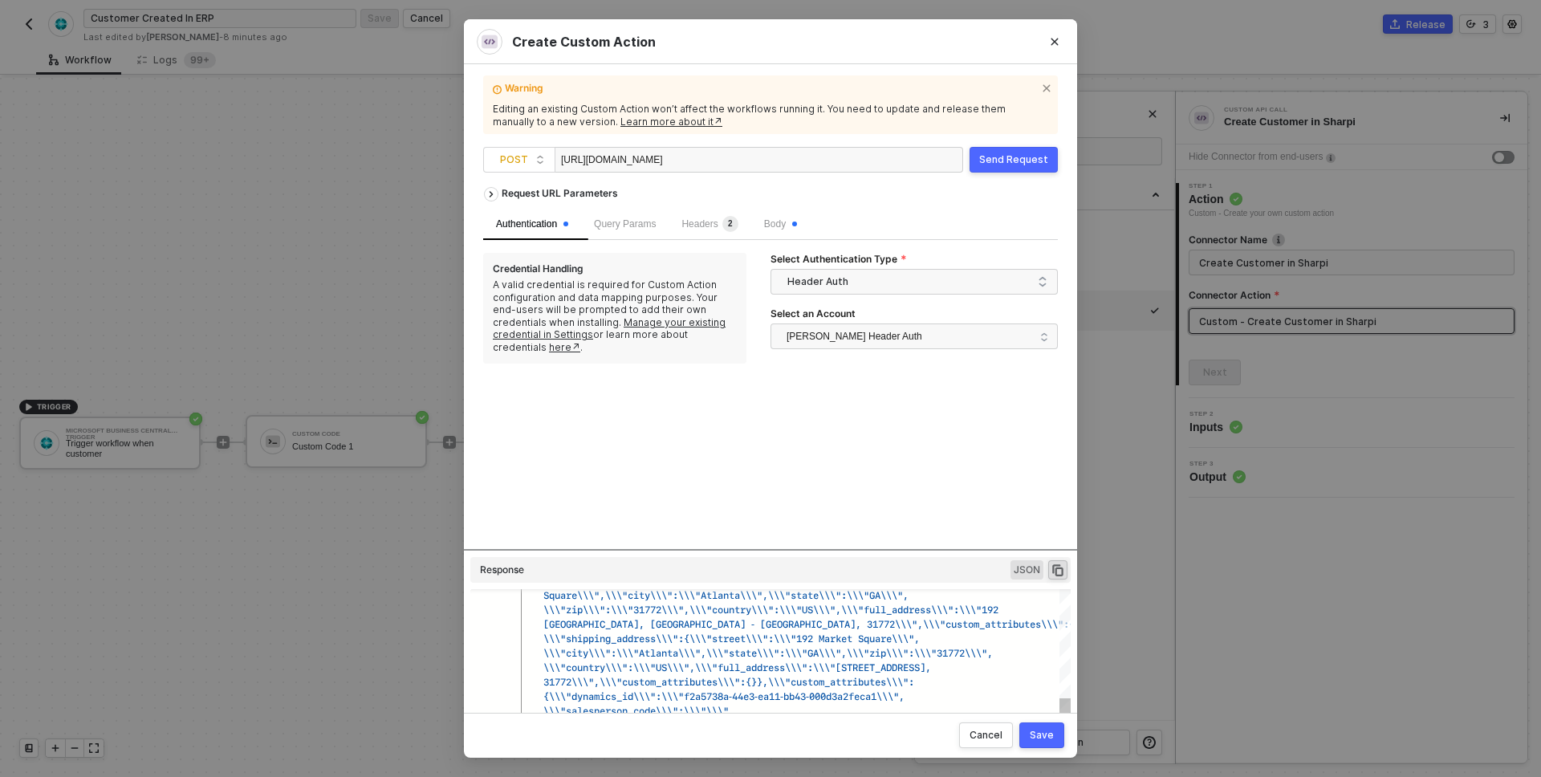
click at [885, 663] on span "\"[STREET_ADDRESS]," at bounding box center [877, 667] width 107 height 15
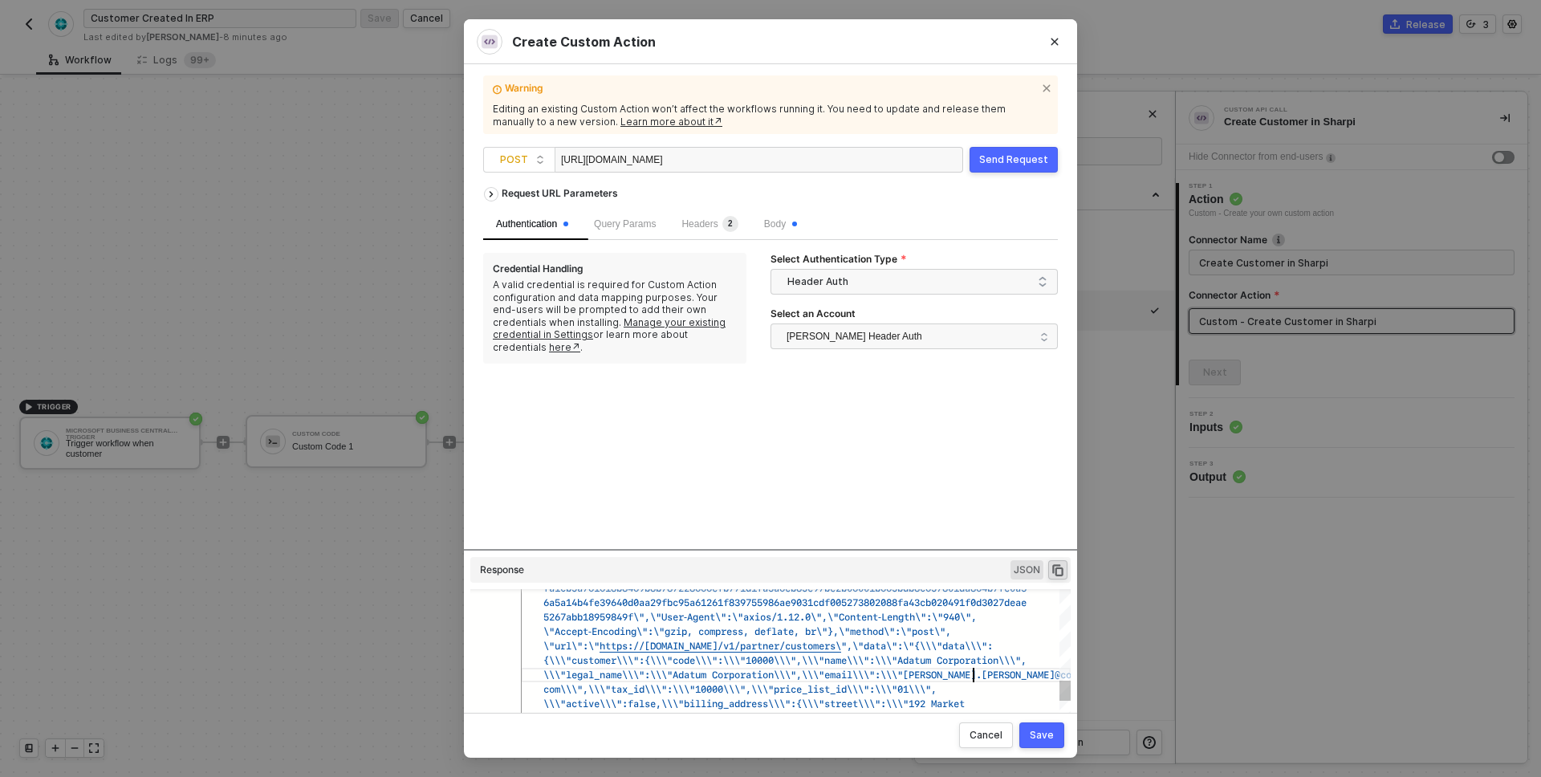
click at [972, 678] on span "email\\\":\\\"[PERSON_NAME].[PERSON_NAME]@contoso." at bounding box center [964, 674] width 281 height 15
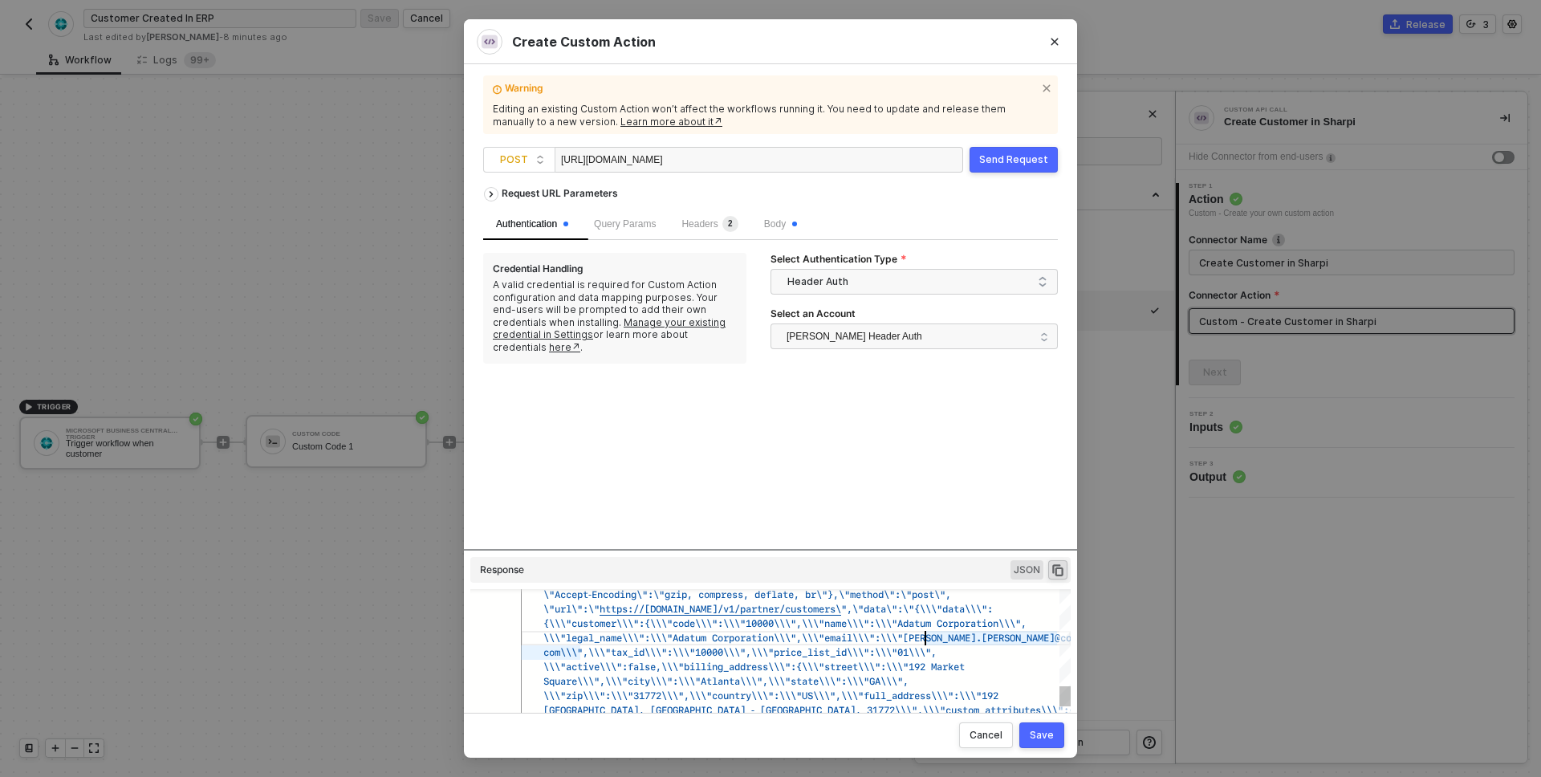
scroll to position [0, 405]
click at [928, 641] on span "email\\\":\\\"[PERSON_NAME].[PERSON_NAME]@contoso." at bounding box center [964, 637] width 281 height 15
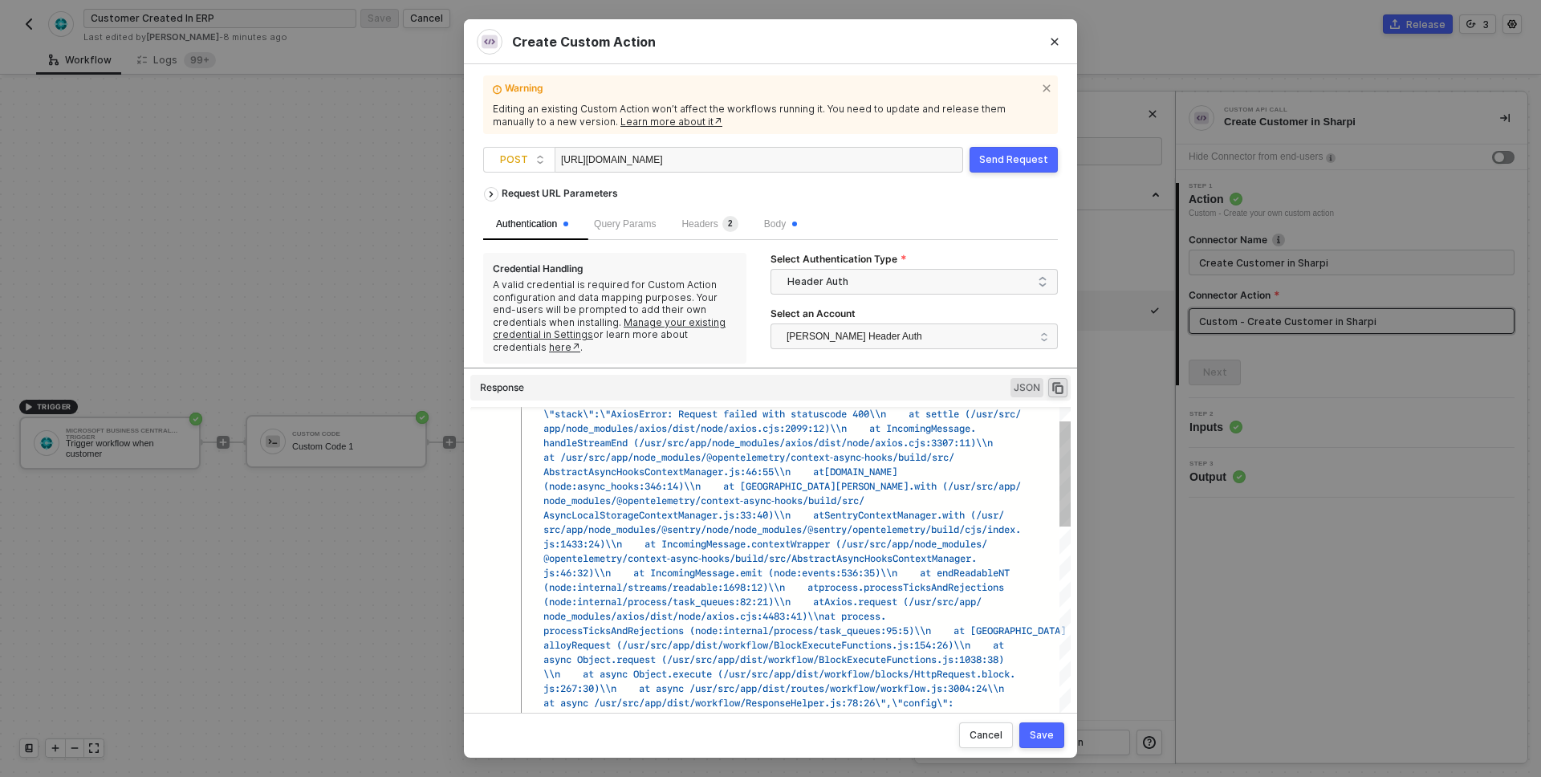
drag, startPoint x: 925, startPoint y: 549, endPoint x: 942, endPoint y: 527, distance: 28.6
click at [942, 527] on div "Request URL Parameters Authentication Query Params Headers 2 Body Credential Ha…" at bounding box center [770, 439] width 575 height 520
click at [834, 236] on div "Authentication Query Params Headers 2 Body Credential Handling A valid credenti…" at bounding box center [770, 285] width 575 height 155
click at [851, 539] on span "r (/usr/src/app/node_modules/" at bounding box center [905, 542] width 163 height 15
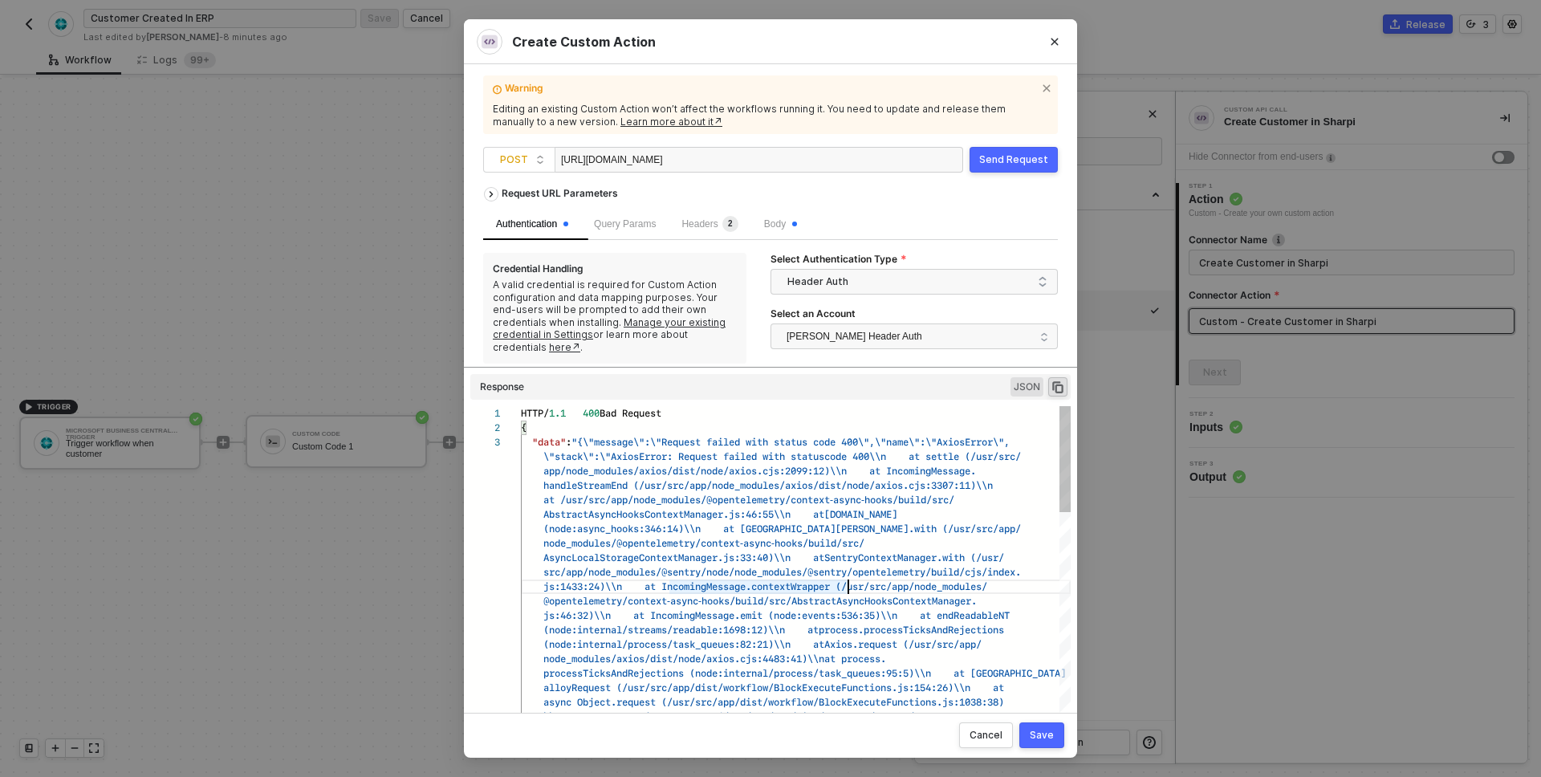
scroll to position [0, 364]
click at [943, 543] on div "node_modules/@opentelemetry/context-async-hooks/bu ild/src/" at bounding box center [796, 543] width 550 height 14
type textarea "Wrapper (/usr/src/app/node_modules/@opentelemetry/context-async-hooks/build/src…"
click at [989, 675] on span "ask_queues:95:5)\\n at [GEOGRAPHIC_DATA]" at bounding box center [945, 672] width 242 height 15
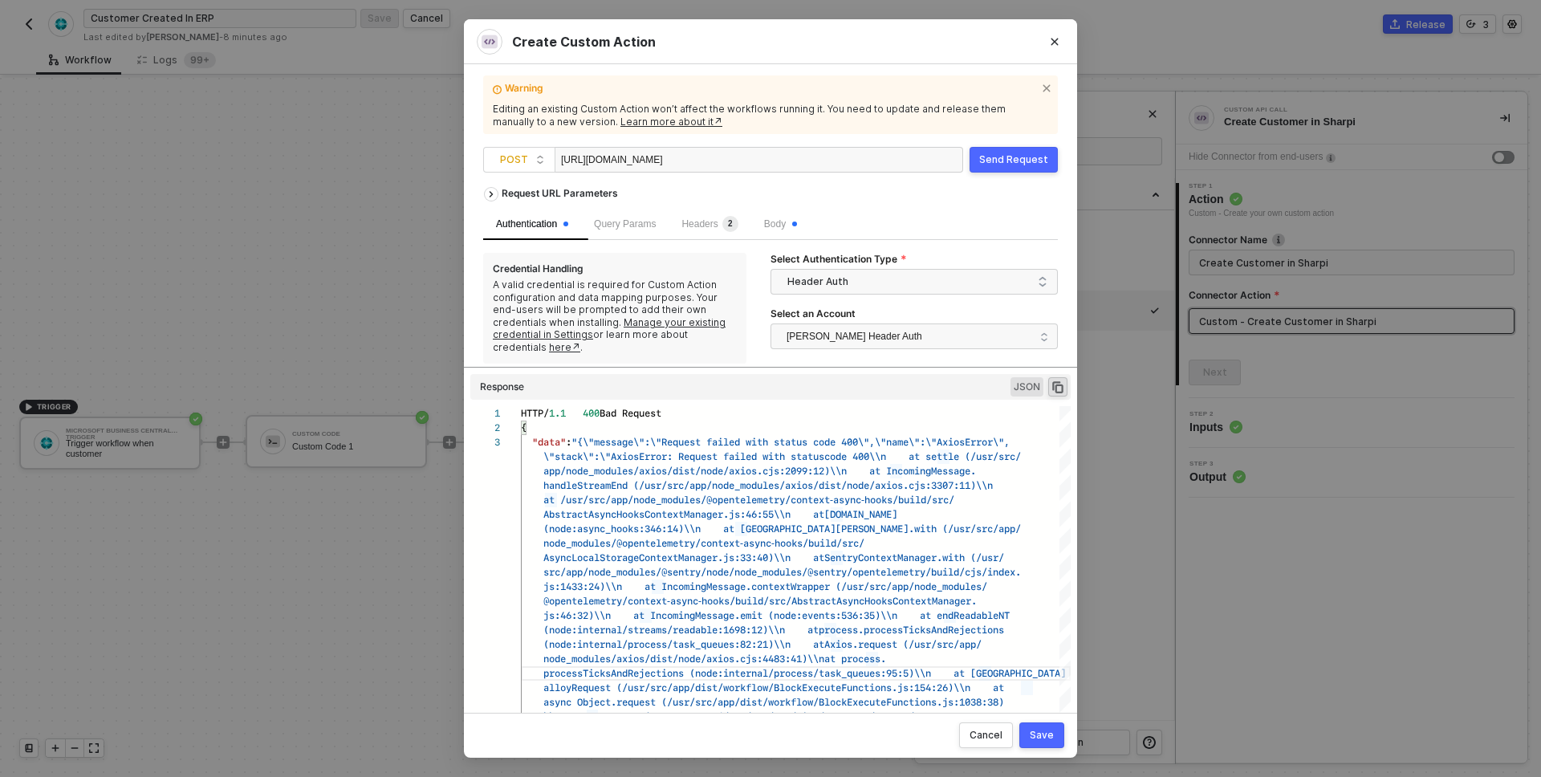
click at [872, 735] on div "Cancel Save" at bounding box center [770, 735] width 613 height 45
click at [775, 227] on span "Body" at bounding box center [780, 223] width 33 height 11
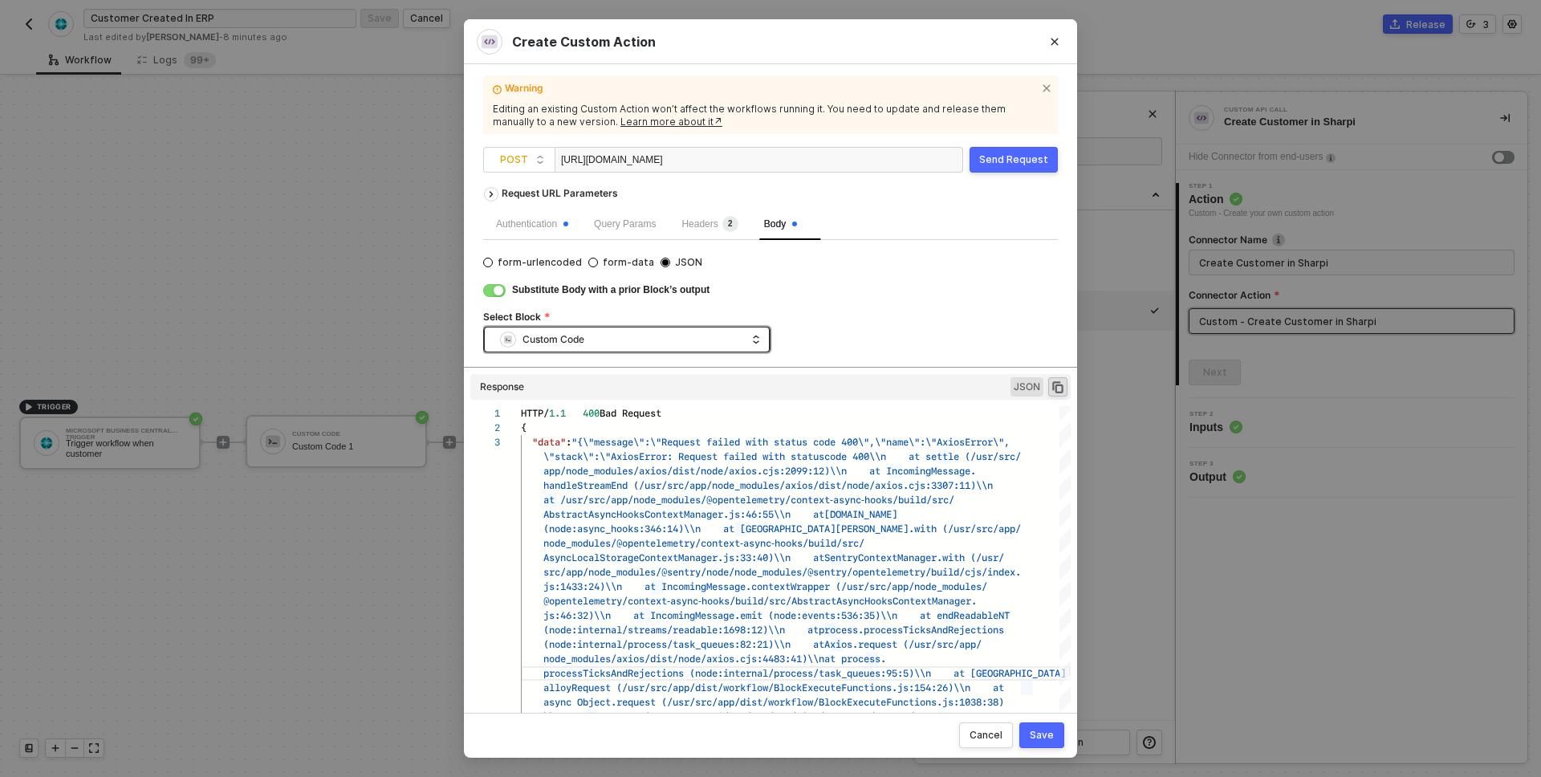
click at [608, 342] on div "Custom Code" at bounding box center [623, 340] width 246 height 24
click at [584, 396] on div "Custom Code" at bounding box center [627, 397] width 260 height 17
click at [489, 289] on button "button" at bounding box center [494, 290] width 22 height 13
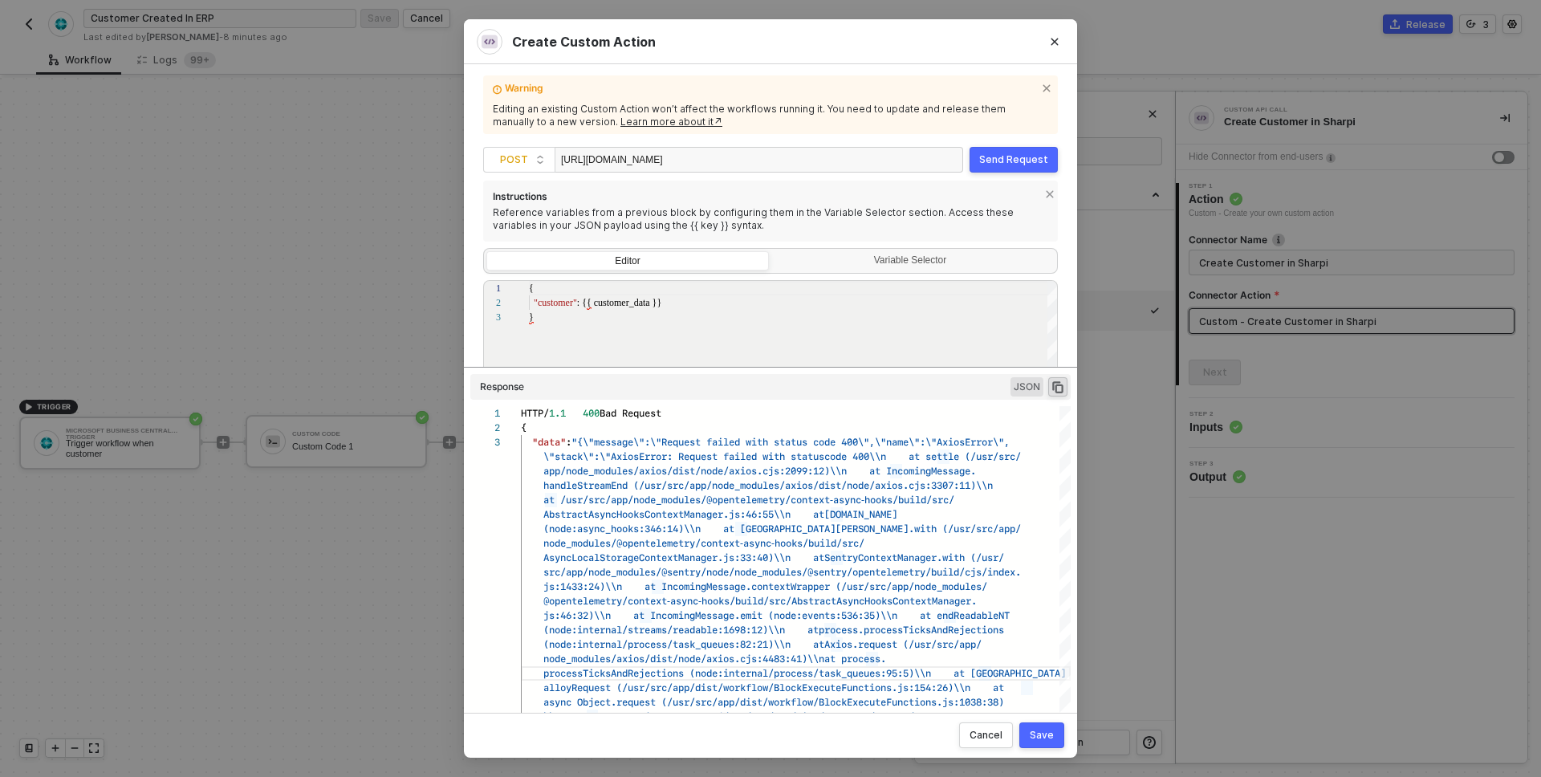
scroll to position [112, 0]
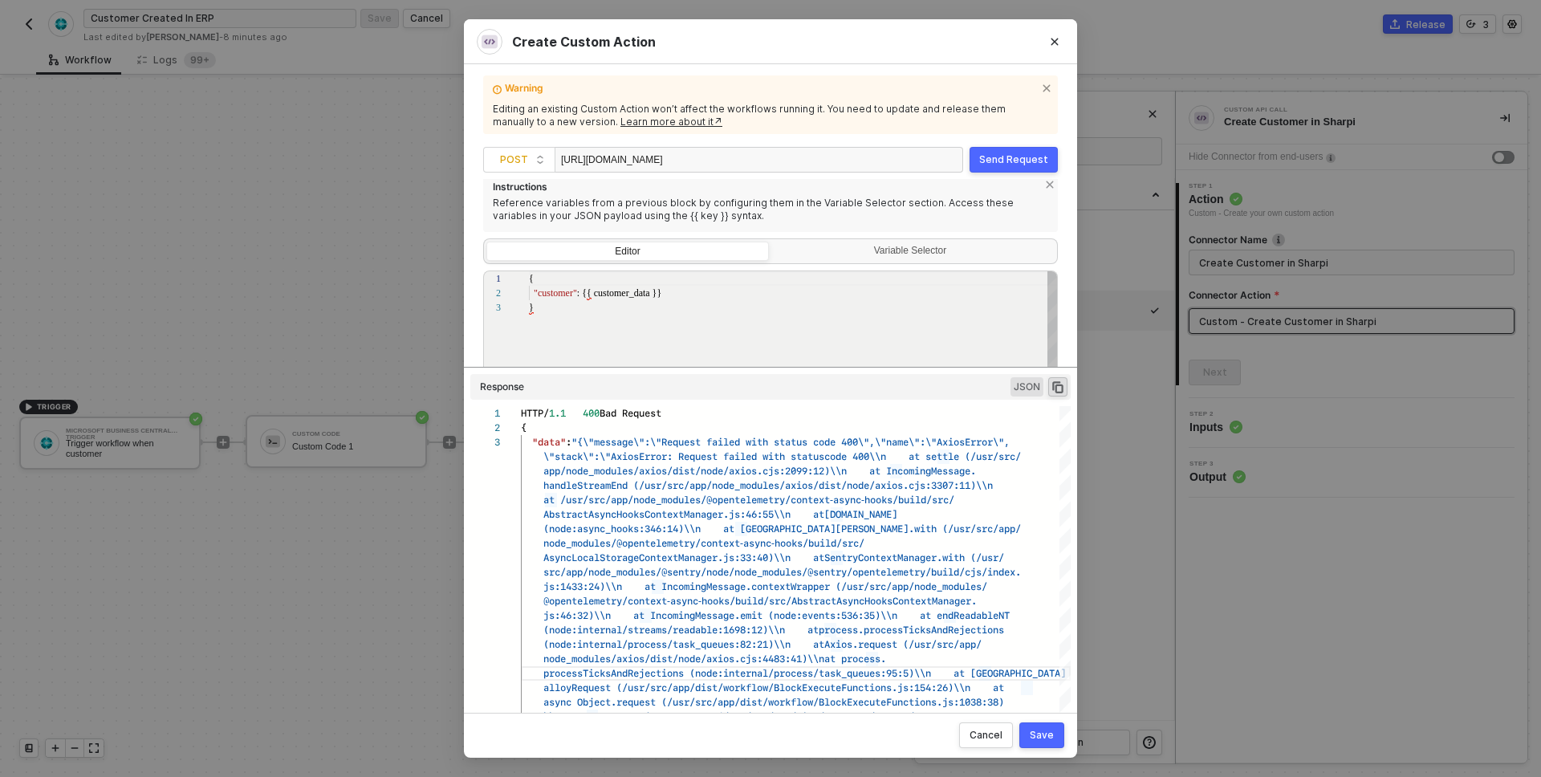
click at [686, 294] on div ""customer" : {{ customer_data }}" at bounding box center [794, 293] width 530 height 14
click at [1002, 160] on div "Send Request" at bounding box center [1013, 159] width 69 height 13
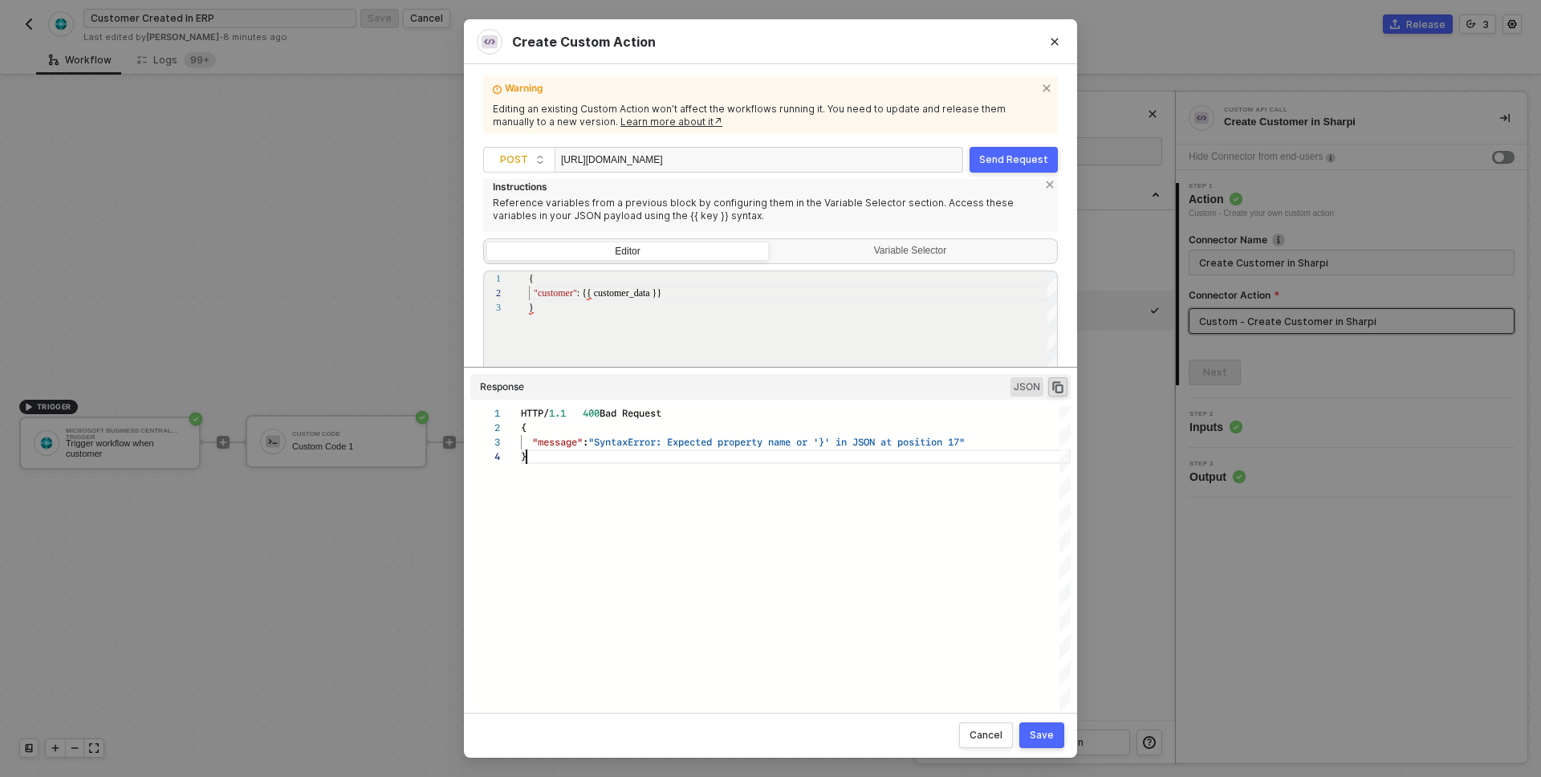
scroll to position [43, 6]
click at [860, 456] on div "}" at bounding box center [796, 457] width 550 height 14
click at [839, 535] on div "HTTP/ 1.1 400 Bad Request { "message" : "SyntaxError: Expected property name or…" at bounding box center [796, 568] width 550 height 325
click at [987, 741] on div "Cancel" at bounding box center [986, 735] width 33 height 13
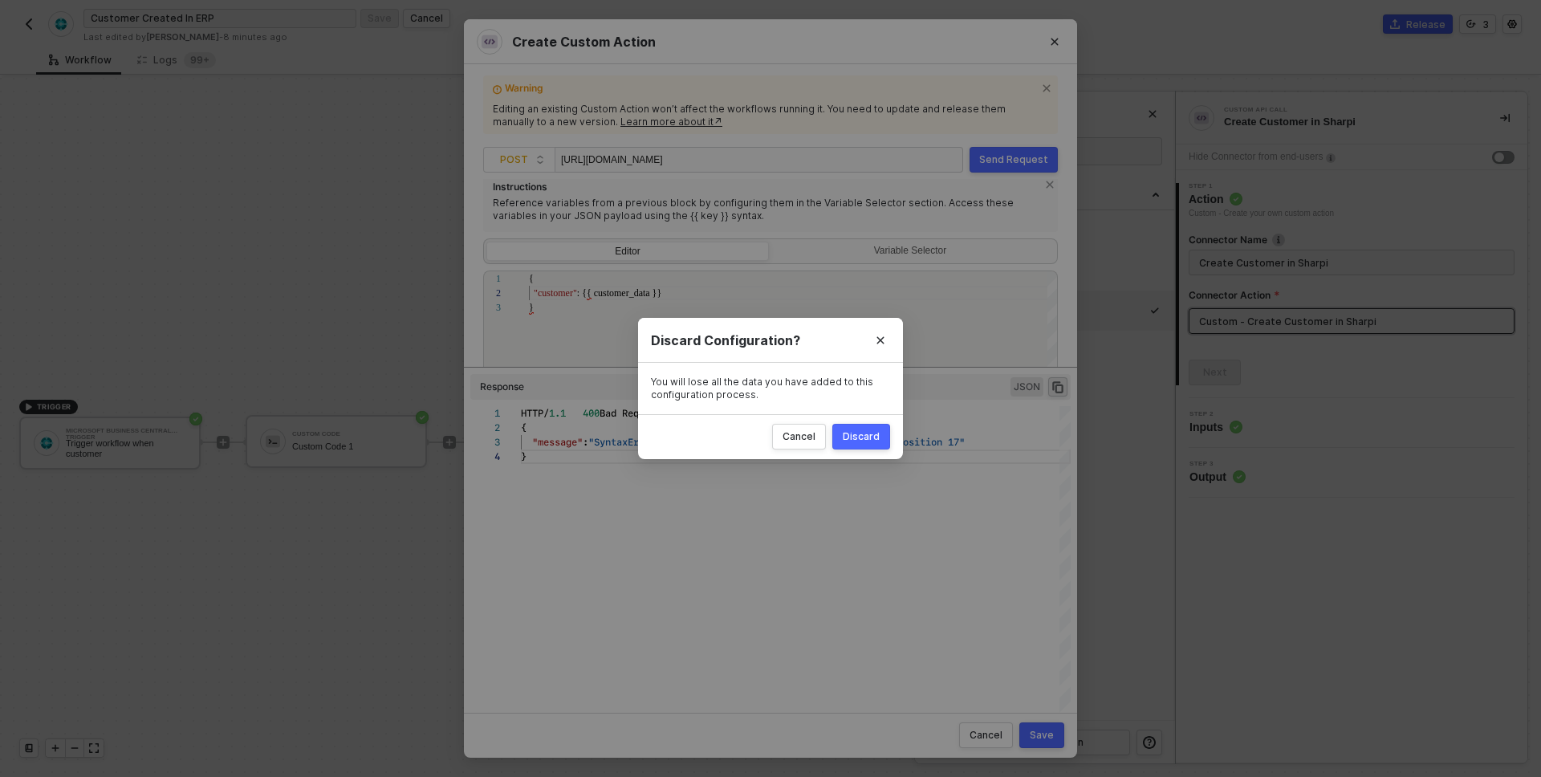
click at [860, 438] on div "Discard" at bounding box center [861, 436] width 37 height 13
radio input "true"
radio input "false"
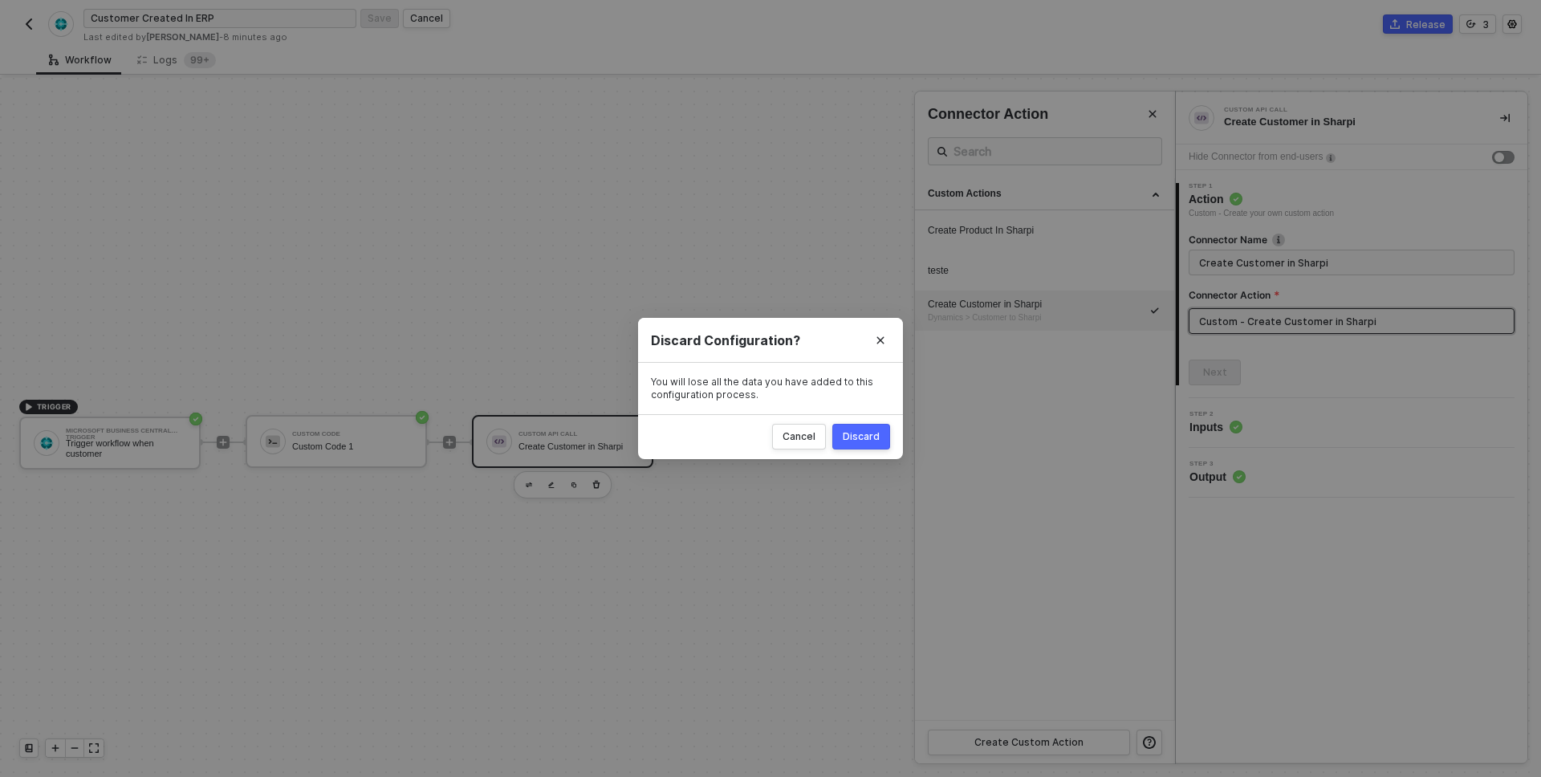
scroll to position [0, 0]
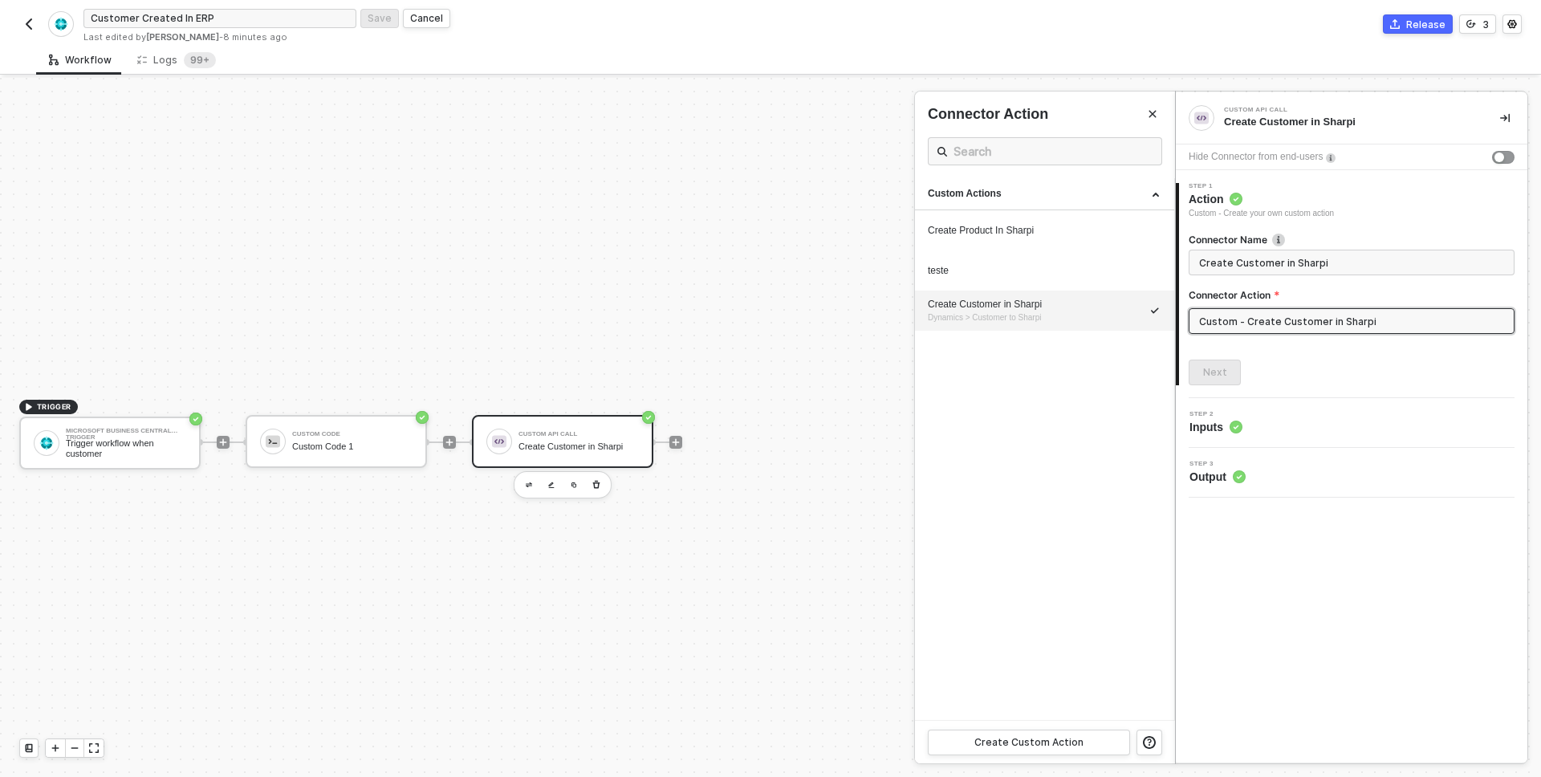
click at [1280, 86] on div at bounding box center [770, 427] width 1541 height 699
